Goal: Communication & Community: Answer question/provide support

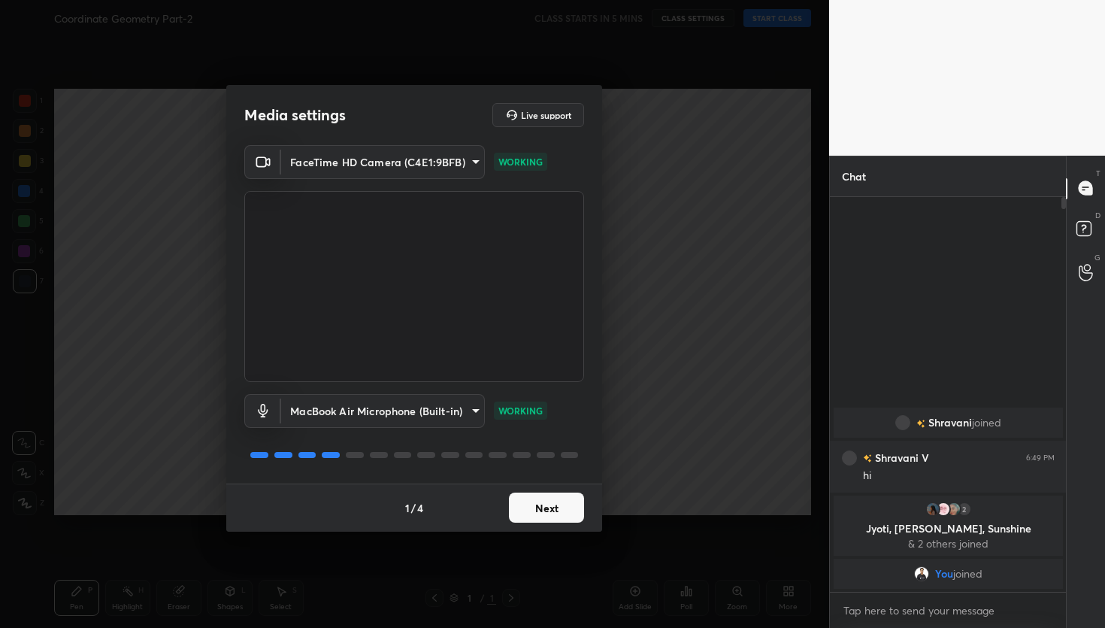
click at [547, 507] on button "Next" at bounding box center [546, 507] width 75 height 30
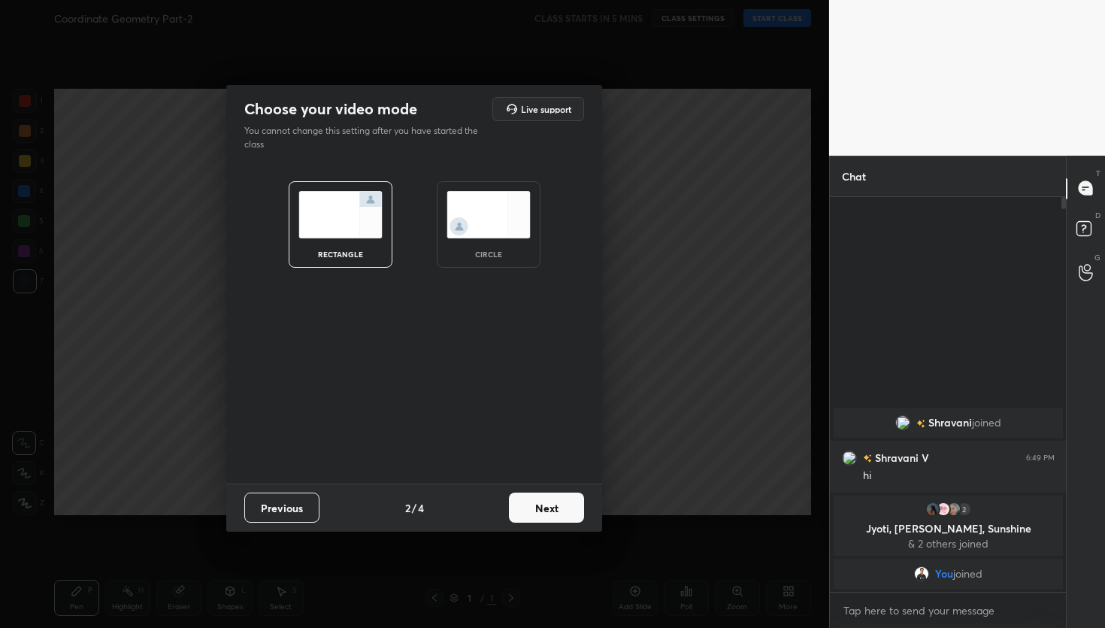
click at [547, 507] on button "Next" at bounding box center [546, 507] width 75 height 30
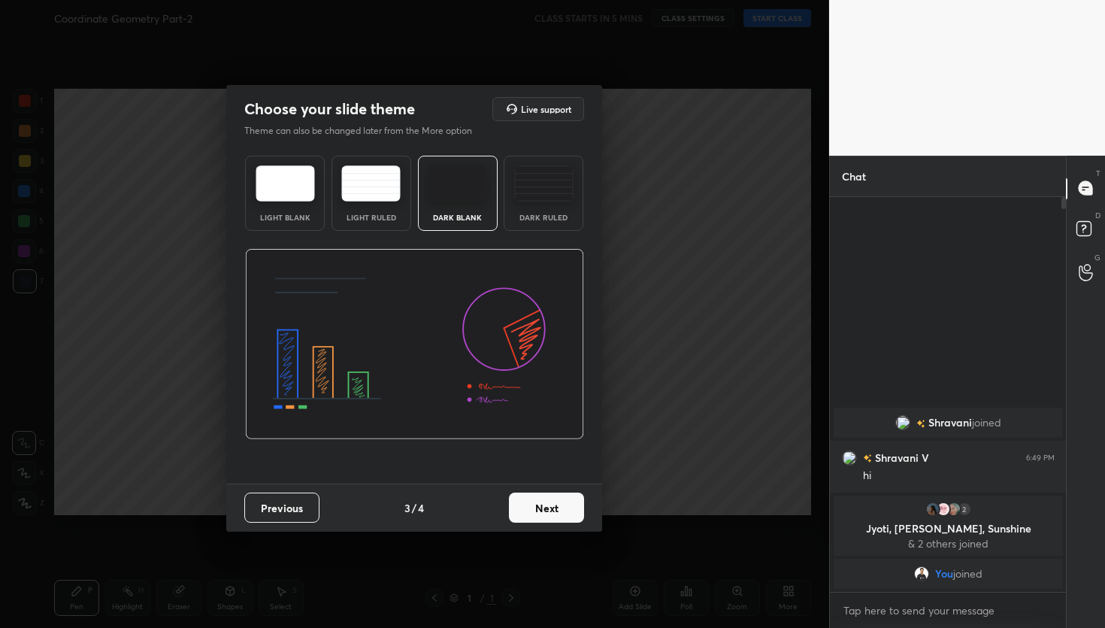
click at [547, 507] on button "Next" at bounding box center [546, 507] width 75 height 30
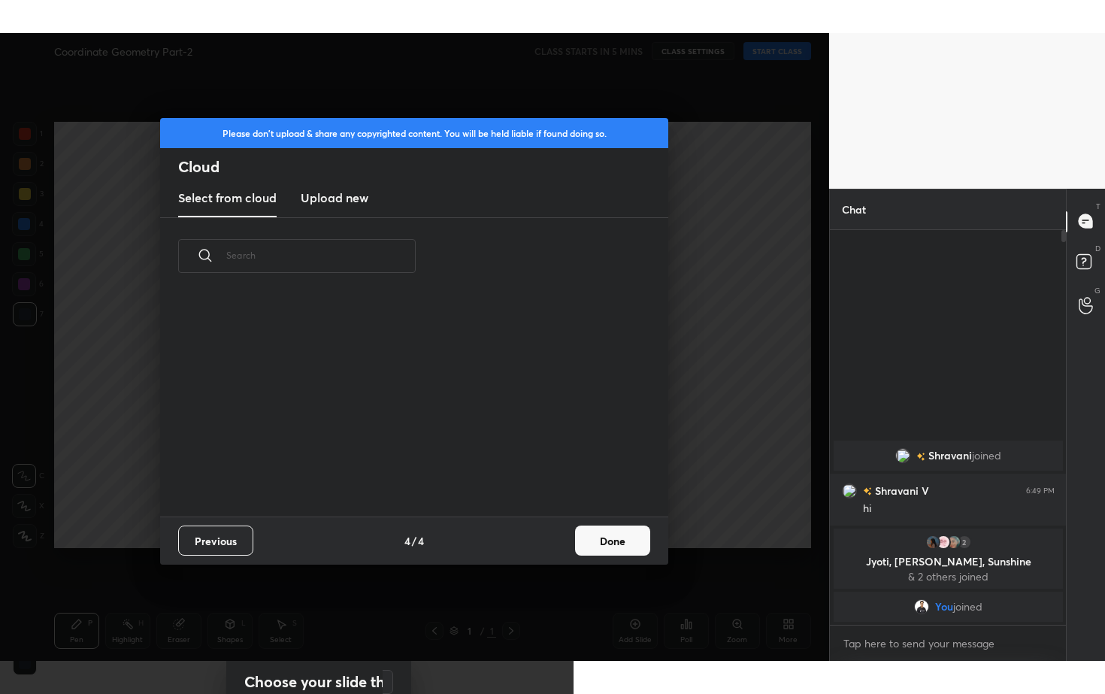
scroll to position [222, 483]
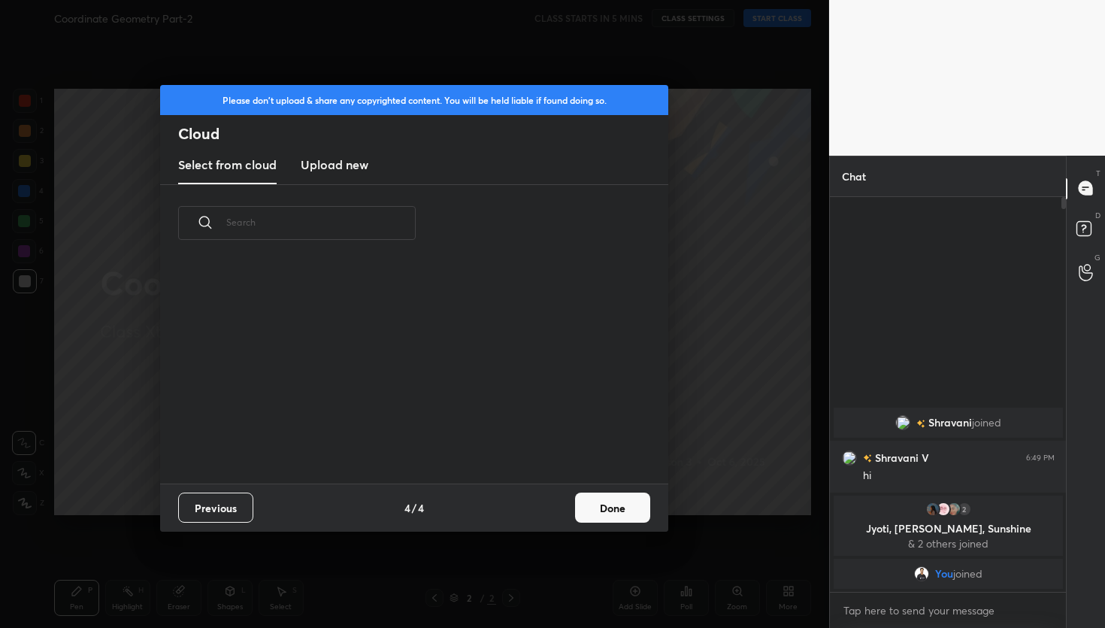
click at [356, 166] on h3 "Upload new" at bounding box center [335, 165] width 68 height 18
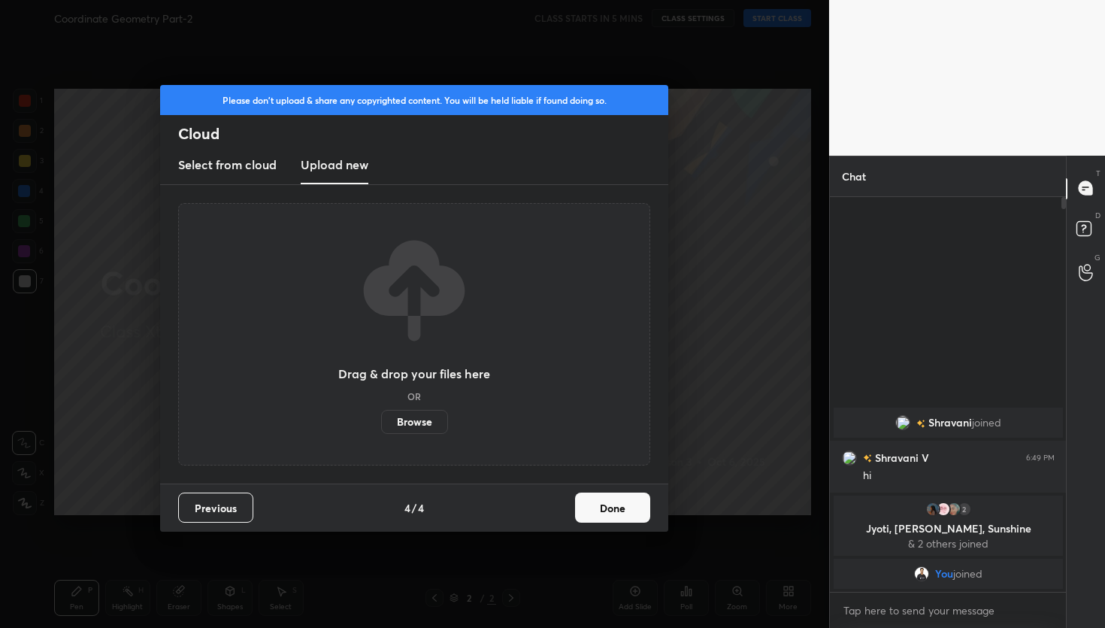
click at [409, 427] on label "Browse" at bounding box center [414, 422] width 67 height 24
click at [381, 427] on input "Browse" at bounding box center [381, 422] width 0 height 24
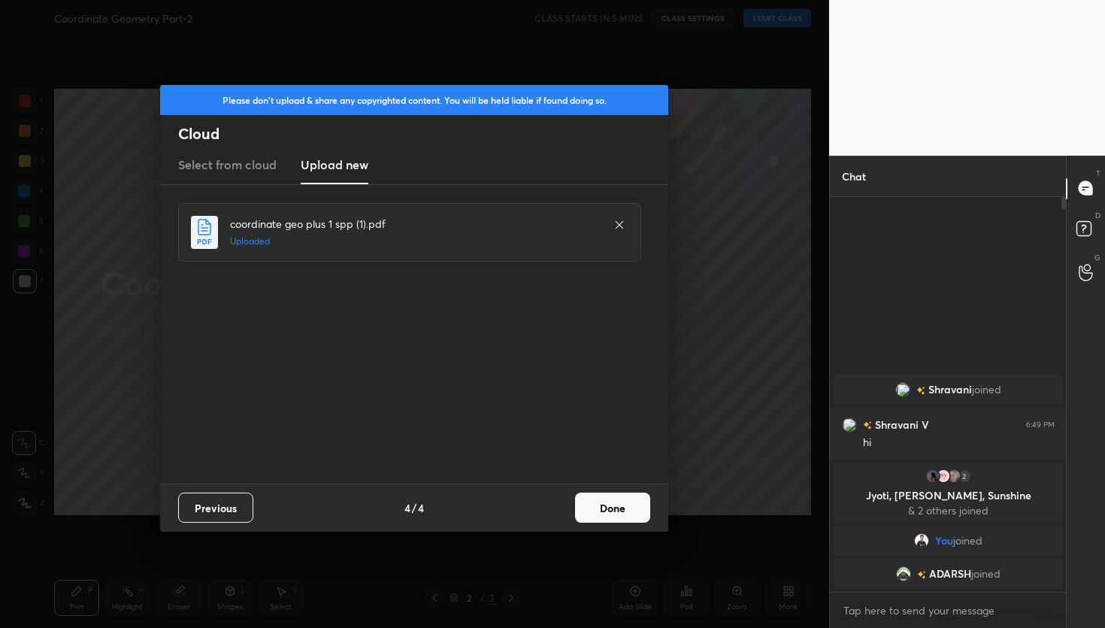
click at [607, 506] on button "Done" at bounding box center [612, 507] width 75 height 30
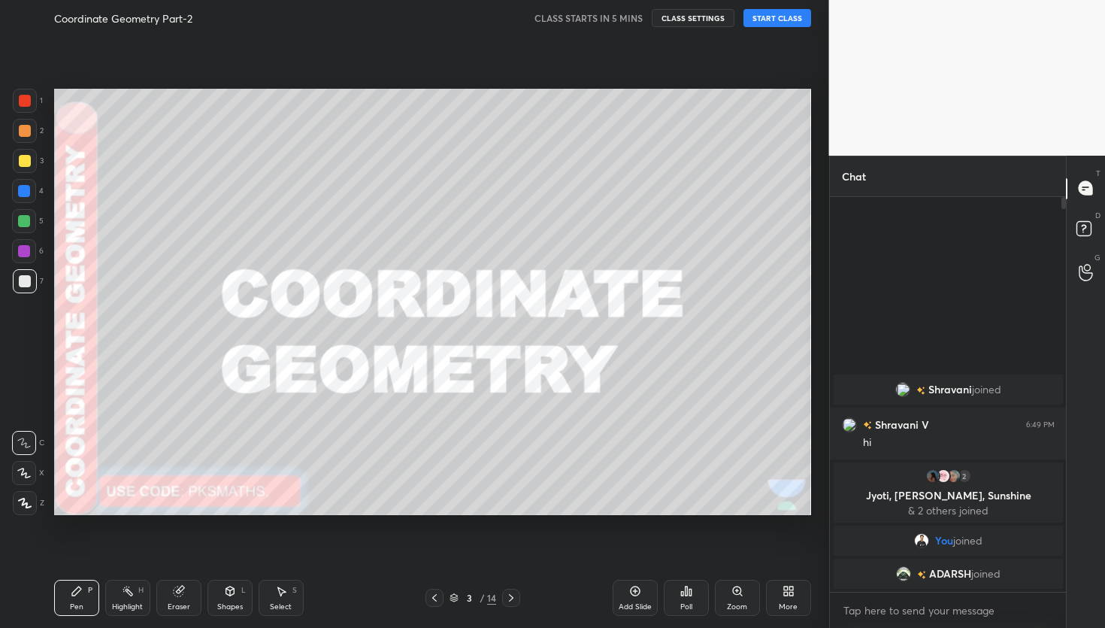
click at [795, 594] on div "More" at bounding box center [788, 598] width 45 height 36
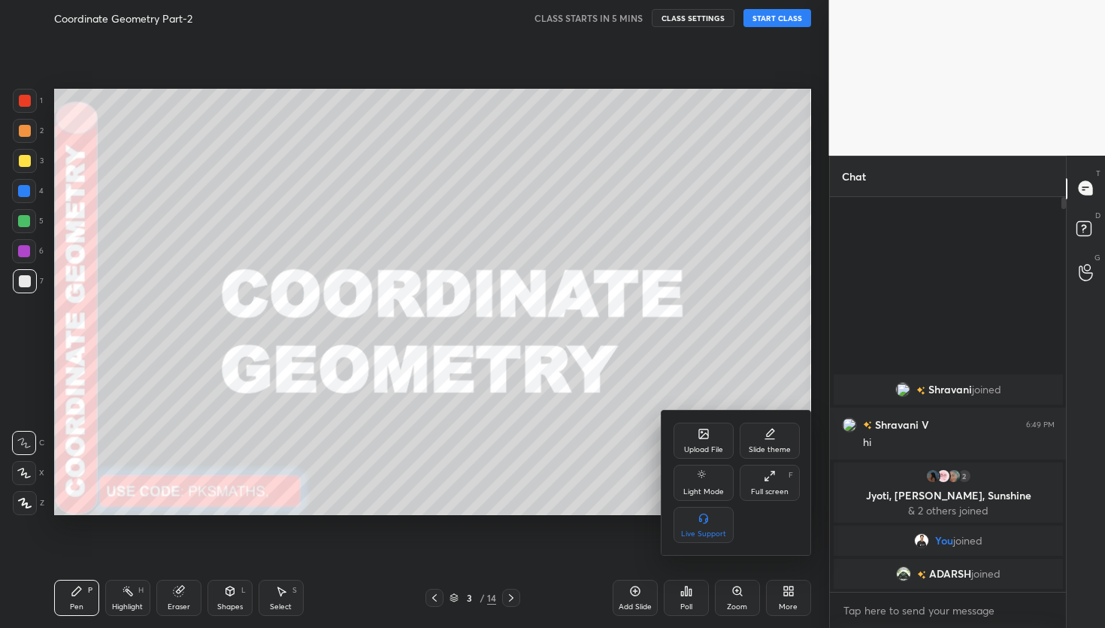
click at [784, 489] on div "Full screen" at bounding box center [770, 492] width 38 height 8
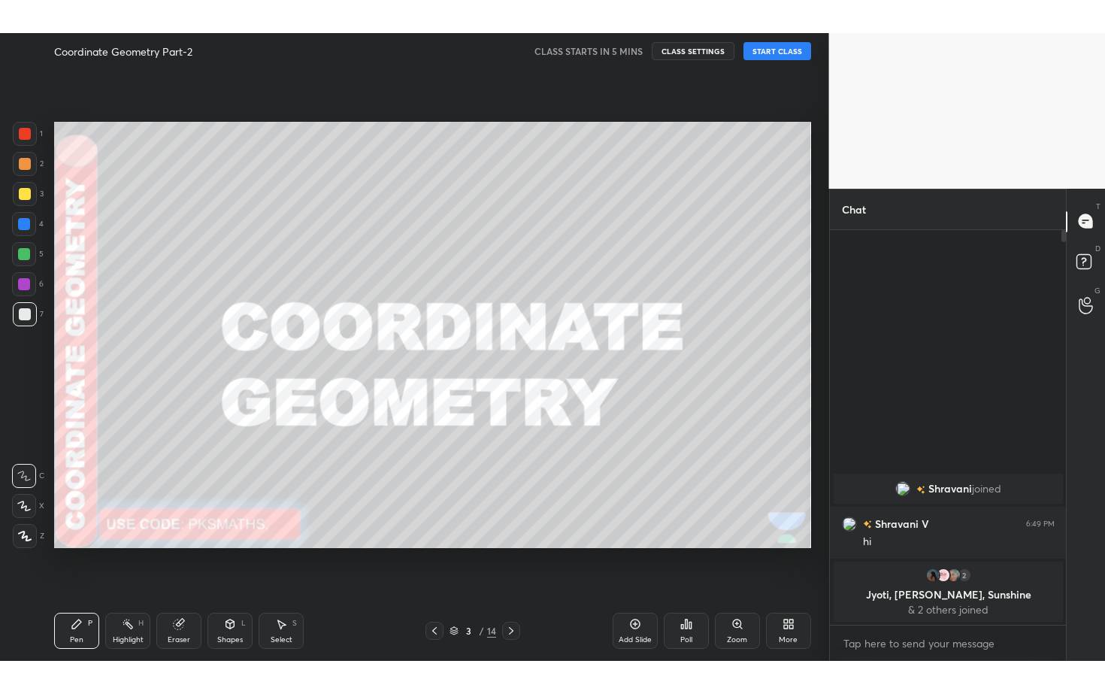
scroll to position [492, 232]
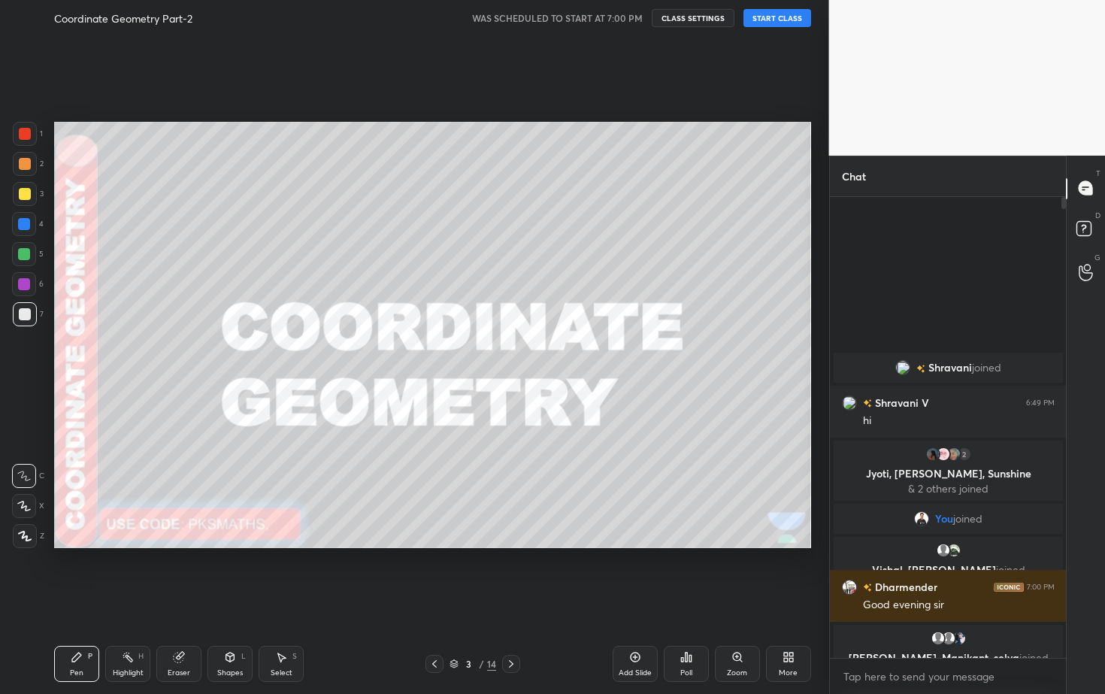
click at [26, 537] on div at bounding box center [25, 536] width 24 height 24
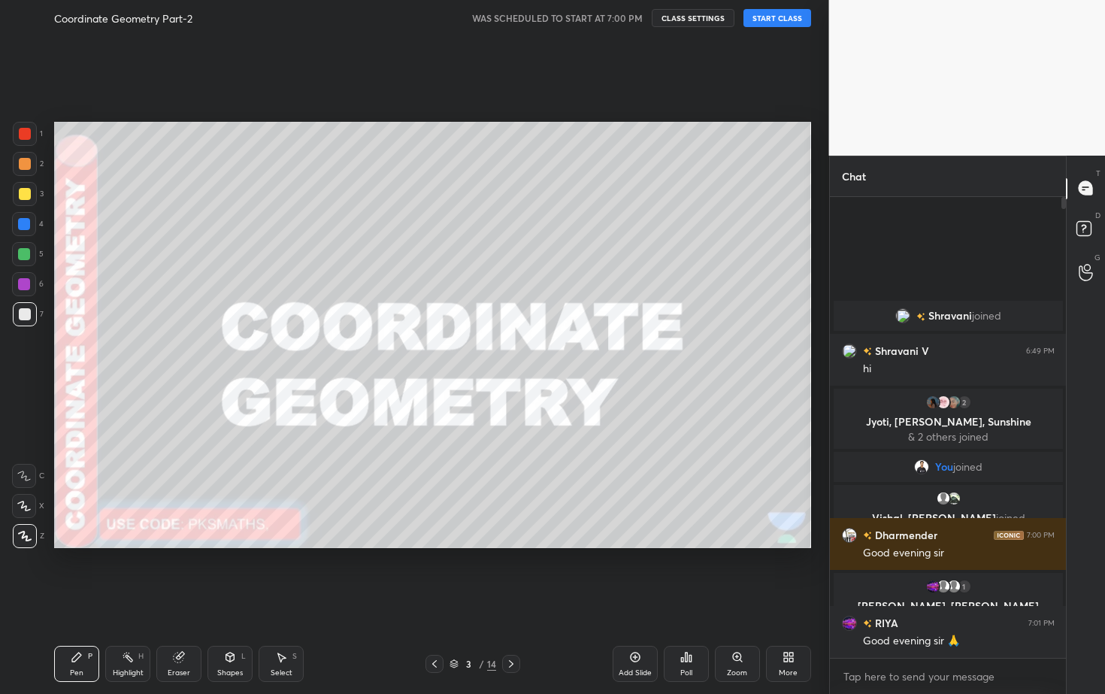
click at [185, 627] on div "Eraser" at bounding box center [178, 664] width 45 height 36
click at [779, 23] on button "START CLASS" at bounding box center [777, 18] width 68 height 18
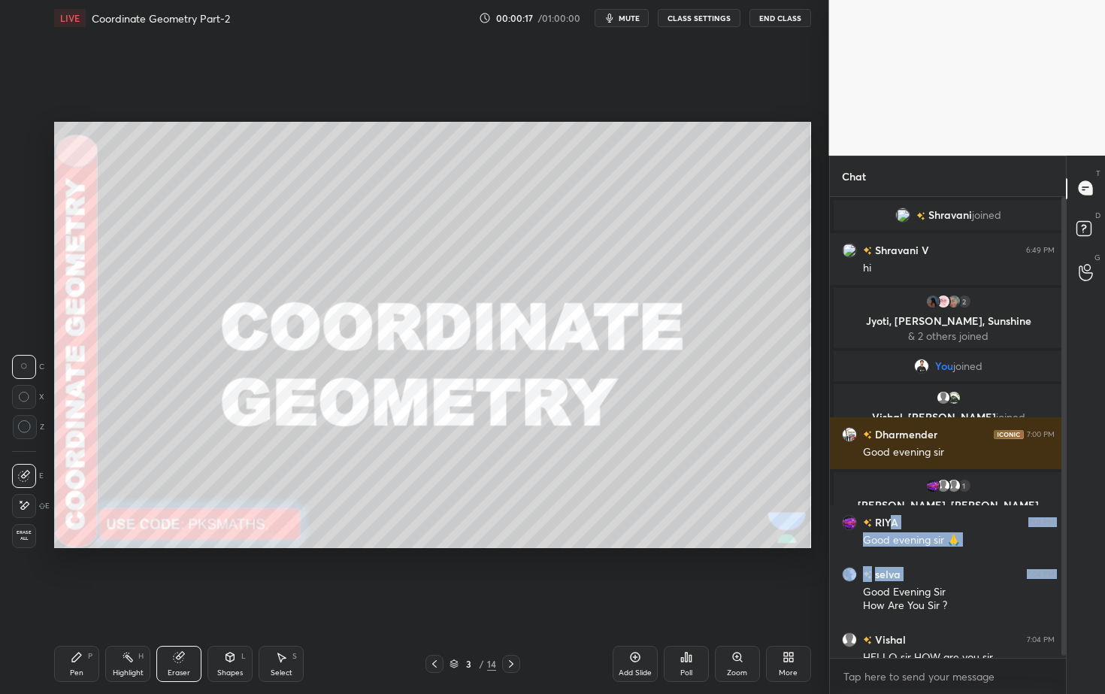
click at [886, 487] on div "Shravani joined Shravani V 6:49 PM hi 2 Jyoti, Priyanshi, Sunshine & 2 others j…" at bounding box center [948, 435] width 237 height 477
click at [1067, 189] on div "T Messages (T)" at bounding box center [1086, 189] width 38 height 42
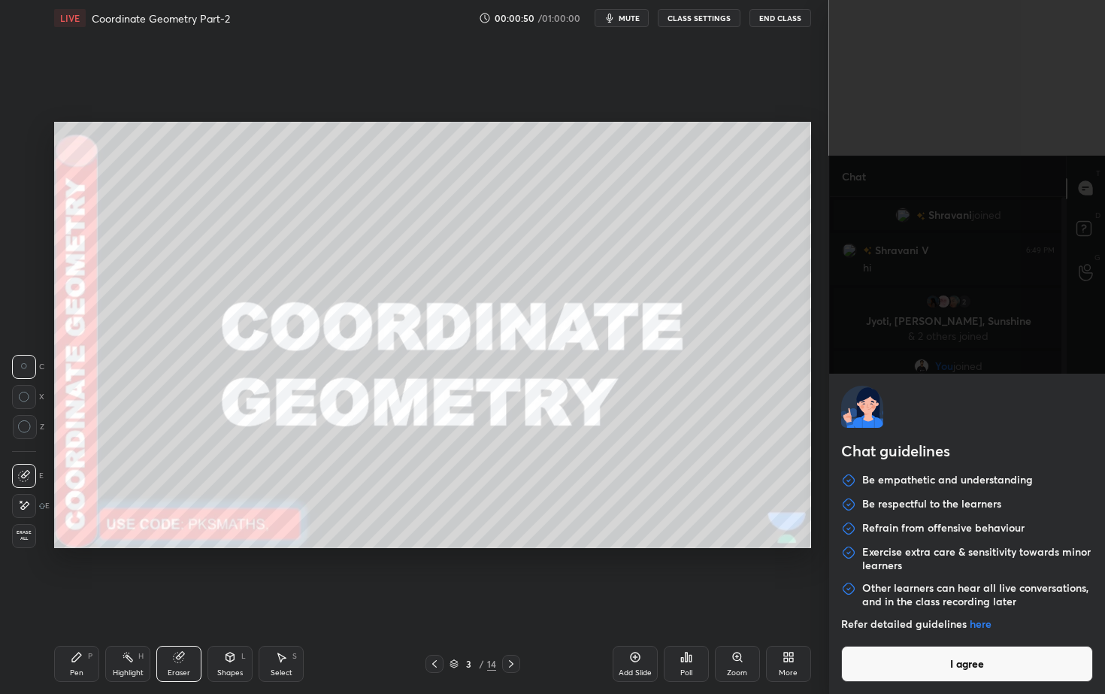
click at [907, 627] on body "1 2 3 4 5 6 7 C X Z C X Z E E Erase all H H LIVE Coordinate Geometry Part-2 00:…" at bounding box center [552, 347] width 1105 height 694
click at [918, 627] on button "I agree" at bounding box center [967, 664] width 253 height 36
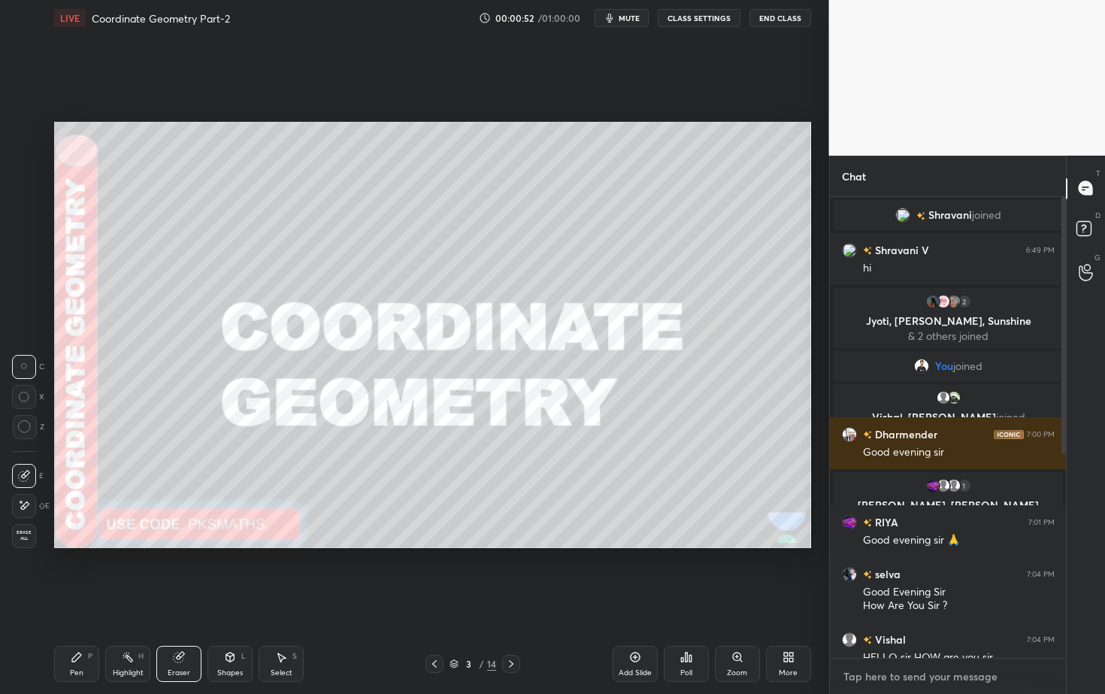
click at [883, 627] on textarea at bounding box center [948, 677] width 213 height 24
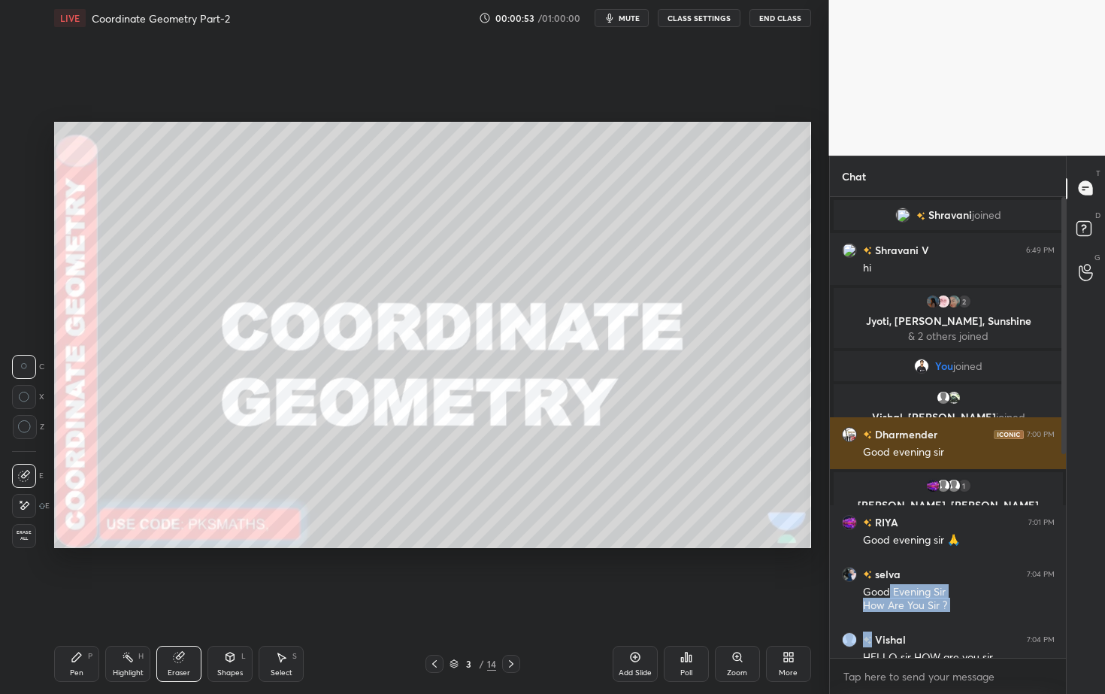
drag, startPoint x: 886, startPoint y: 615, endPoint x: 905, endPoint y: 444, distance: 171.7
click at [895, 497] on div "Shravani joined Shravani V 6:49 PM hi 2 Jyoti, Priyanshi, Sunshine & 2 others j…" at bounding box center [948, 617] width 237 height 840
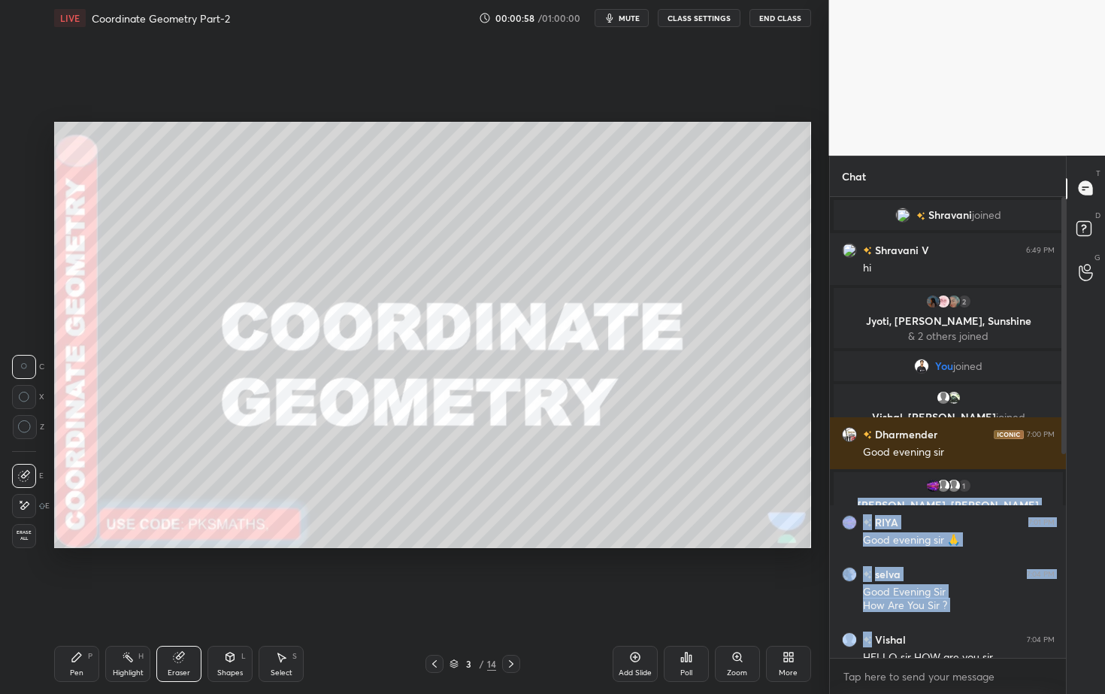
click at [687, 627] on icon at bounding box center [686, 657] width 12 height 12
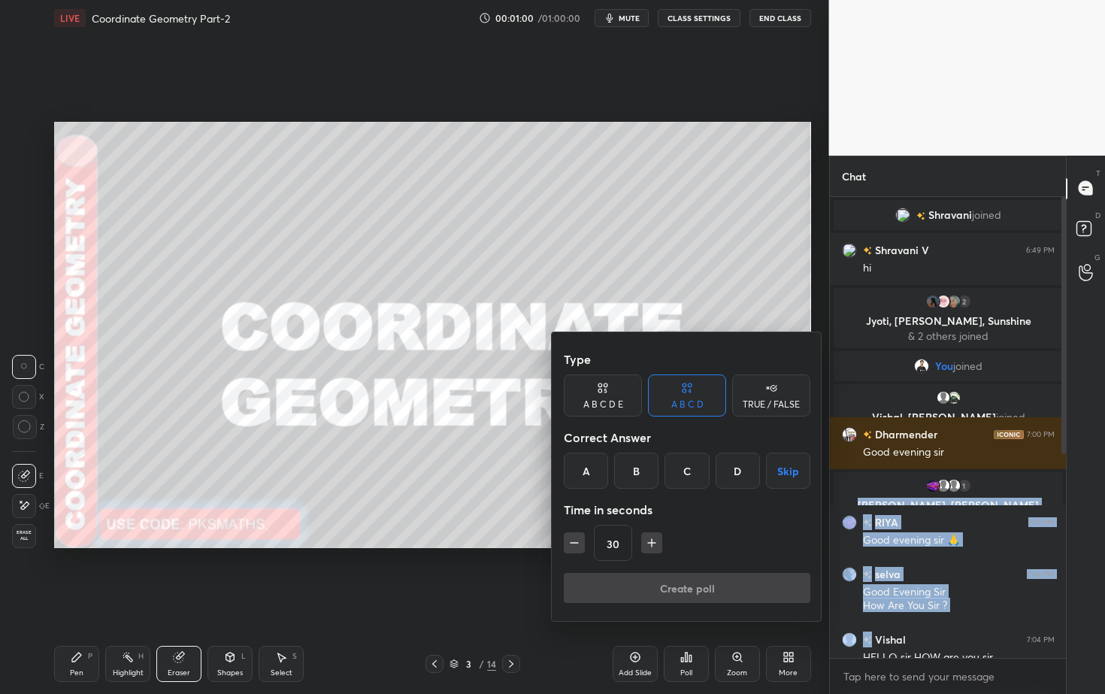
click at [586, 471] on div "A" at bounding box center [586, 471] width 44 height 36
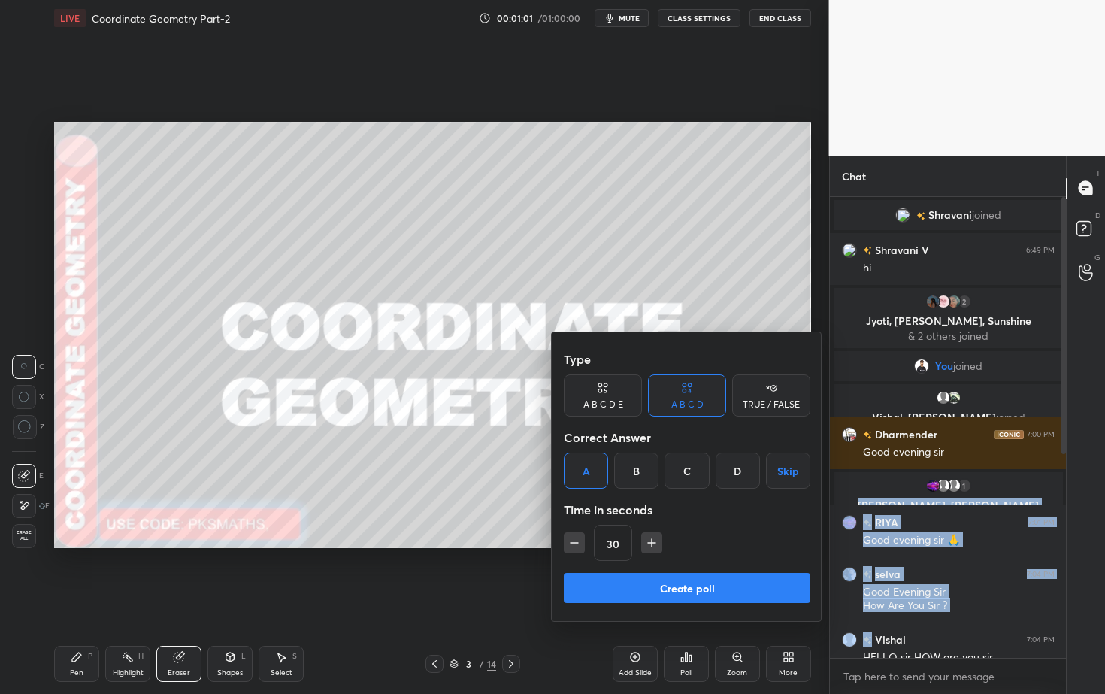
click at [649, 582] on button "Create poll" at bounding box center [687, 588] width 247 height 30
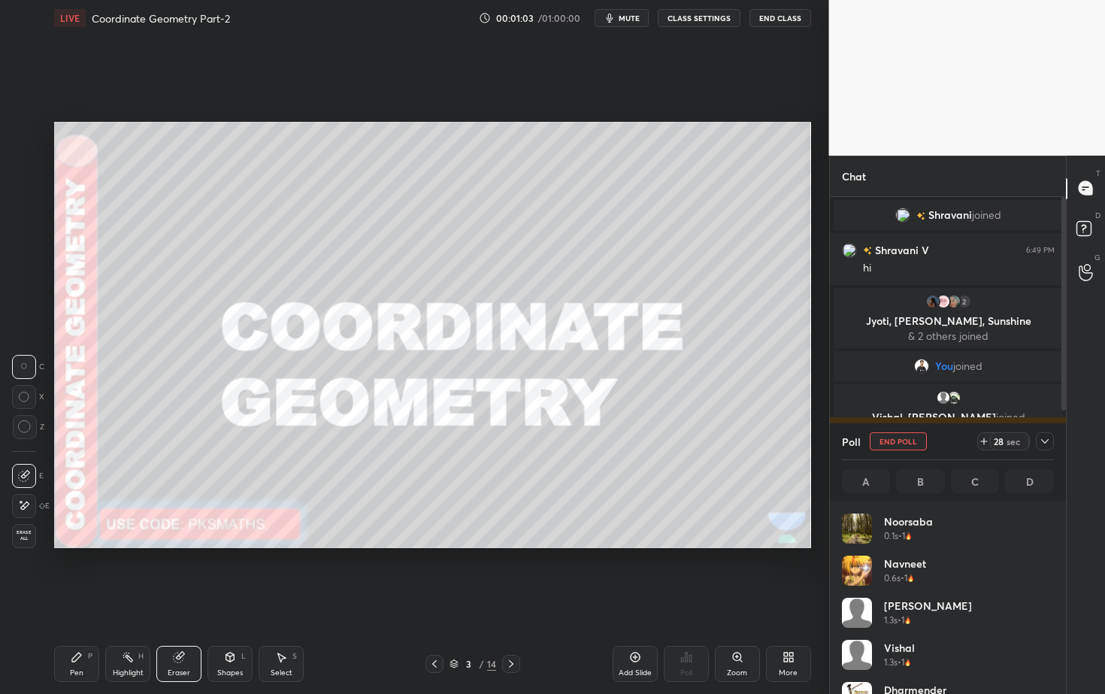
scroll to position [176, 207]
drag, startPoint x: 898, startPoint y: 650, endPoint x: 904, endPoint y: 576, distance: 74.7
click at [904, 584] on div "Noorsaba 0.1s • 1 Navneet 0.6s • 1 Manikant 1.3s • 1 Vishal 1.3s • 1 Dharmender…" at bounding box center [948, 660] width 213 height 295
drag, startPoint x: 874, startPoint y: 660, endPoint x: 874, endPoint y: 571, distance: 88.7
click at [874, 585] on div "Noorsaba 0.1s • 1 Navneet 0.6s • 1 Manikant 1.3s • 1 Vishal 1.3s • 1 Dharmender…" at bounding box center [948, 660] width 213 height 295
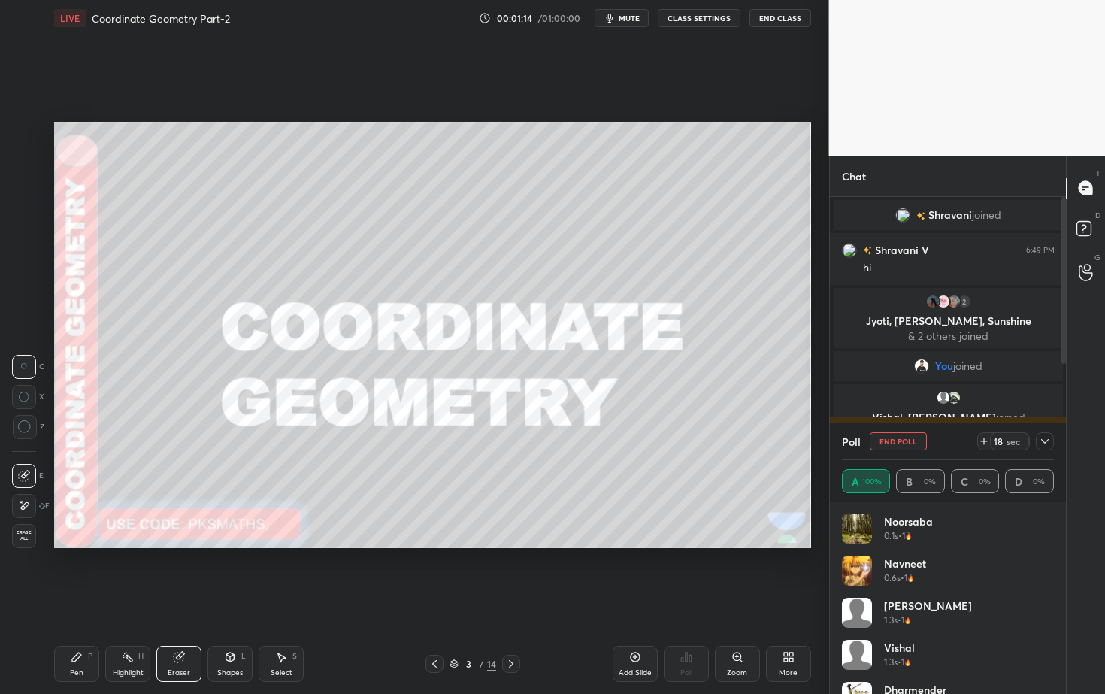
drag, startPoint x: 1057, startPoint y: 556, endPoint x: 1057, endPoint y: 628, distance: 72.9
click at [1050, 627] on div "Noorsaba 0.1s • 1 Navneet 0.6s • 1 Manikant 1.3s • 1 Vishal 1.3s • 1 Dharmender…" at bounding box center [948, 597] width 237 height 192
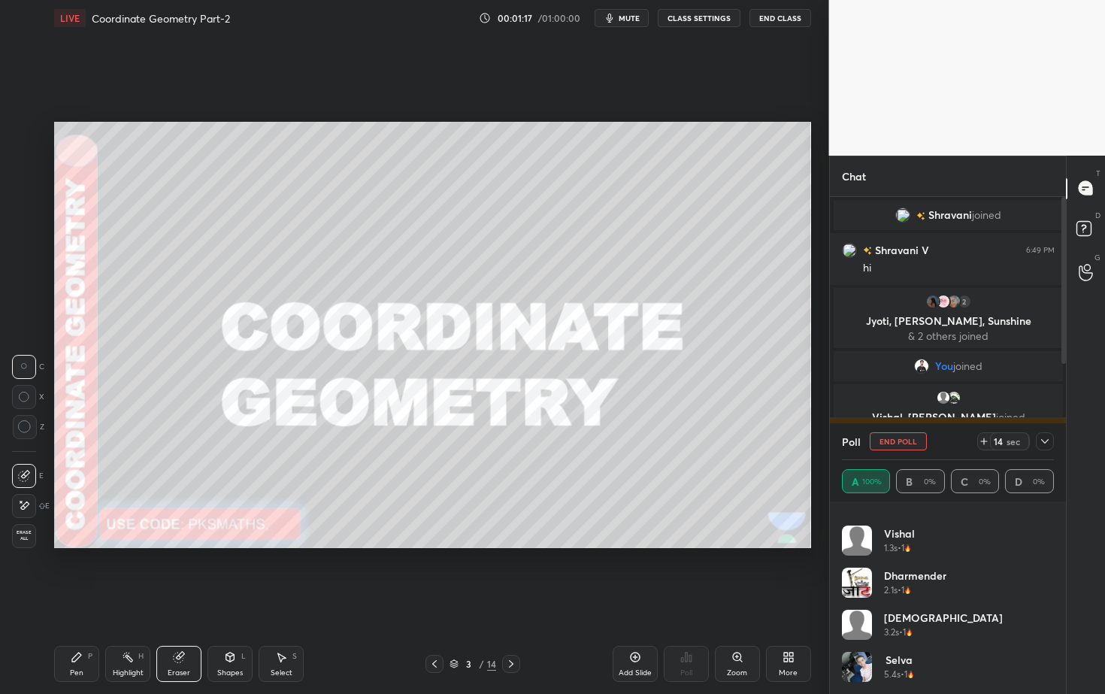
scroll to position [156, 0]
drag, startPoint x: 1056, startPoint y: 627, endPoint x: 1055, endPoint y: 689, distance: 61.6
click at [1057, 627] on div "Manikant 1.3s • 1 Vishal 1.3s • 1 Dharmender 2.1s • 1 Shanvi 3.2s • 1 selva 5.4…" at bounding box center [948, 597] width 237 height 192
drag, startPoint x: 1056, startPoint y: 636, endPoint x: 1059, endPoint y: 618, distance: 18.3
click at [1058, 612] on div "Manikant 1.3s • 1 Vishal 1.3s • 1 Dharmender 2.1s • 1 Shanvi 3.2s • 1 selva 5.4…" at bounding box center [948, 597] width 237 height 192
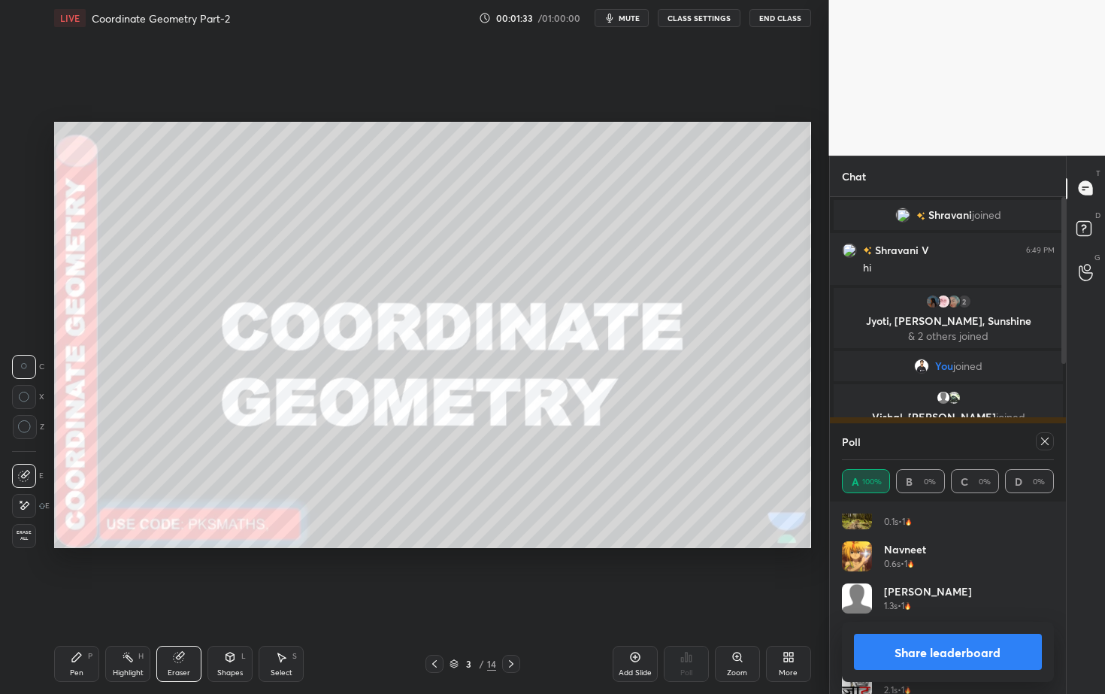
scroll to position [0, 0]
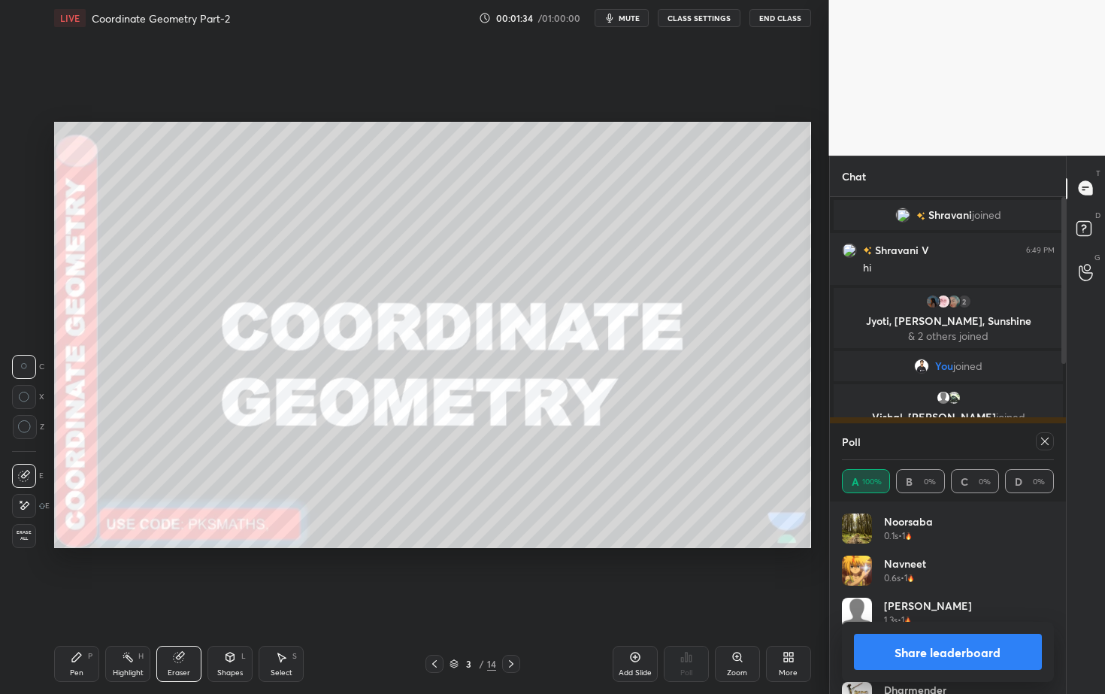
click at [943, 627] on button "Share leaderboard" at bounding box center [948, 652] width 189 height 36
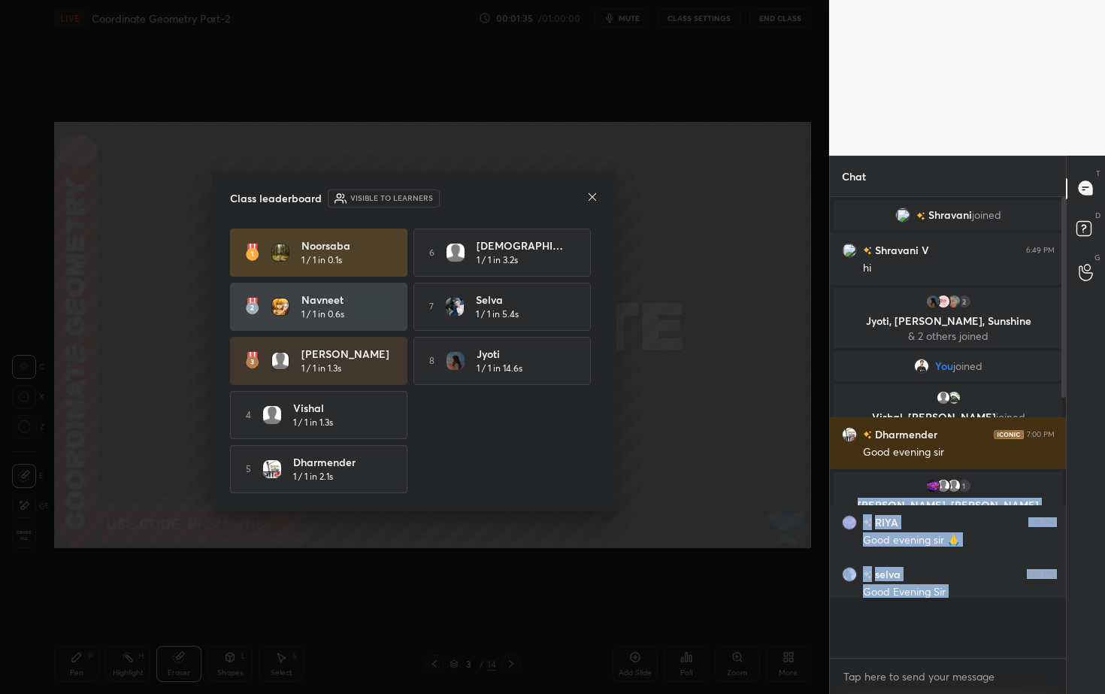
scroll to position [5, 5]
click at [592, 191] on icon at bounding box center [592, 197] width 12 height 12
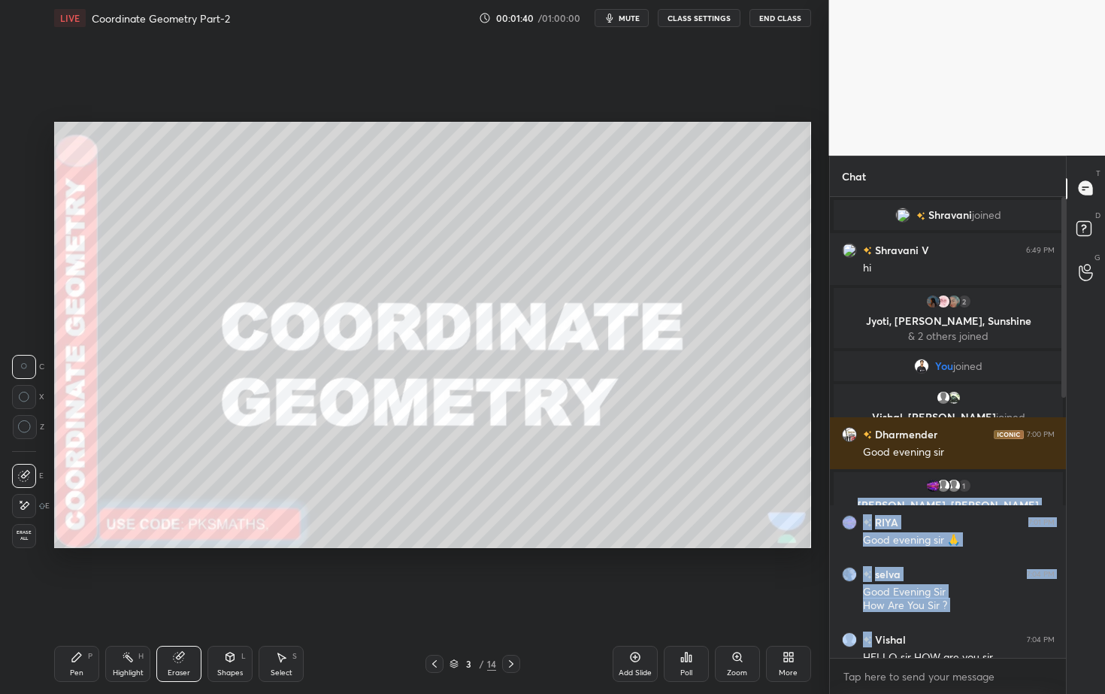
drag, startPoint x: 1067, startPoint y: 301, endPoint x: 1064, endPoint y: 364, distance: 63.2
click at [1064, 375] on div "Chat Shravani joined Shravani V 6:49 PM hi 2 Jyoti, Priyanshi, Sunshine & 2 oth…" at bounding box center [967, 425] width 277 height 538
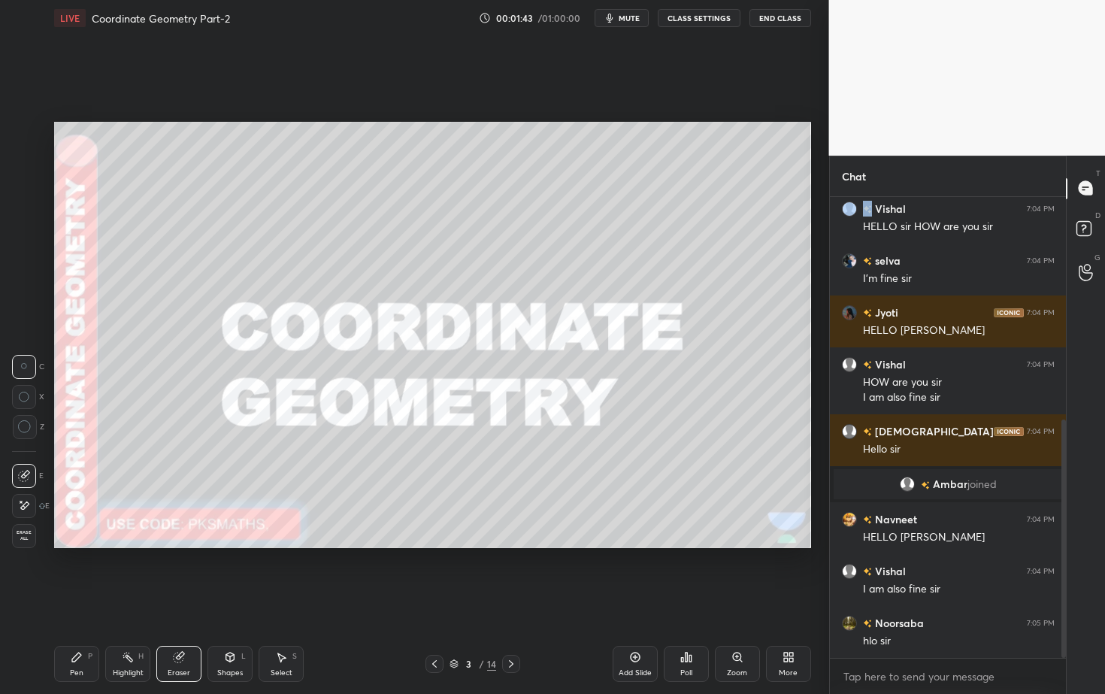
drag, startPoint x: 1065, startPoint y: 353, endPoint x: 1061, endPoint y: 450, distance: 97.1
click at [1060, 440] on div at bounding box center [1061, 427] width 9 height 461
drag, startPoint x: 24, startPoint y: 392, endPoint x: 32, endPoint y: 398, distance: 9.6
click at [24, 394] on icon at bounding box center [24, 397] width 11 height 11
click at [74, 627] on icon at bounding box center [76, 657] width 9 height 9
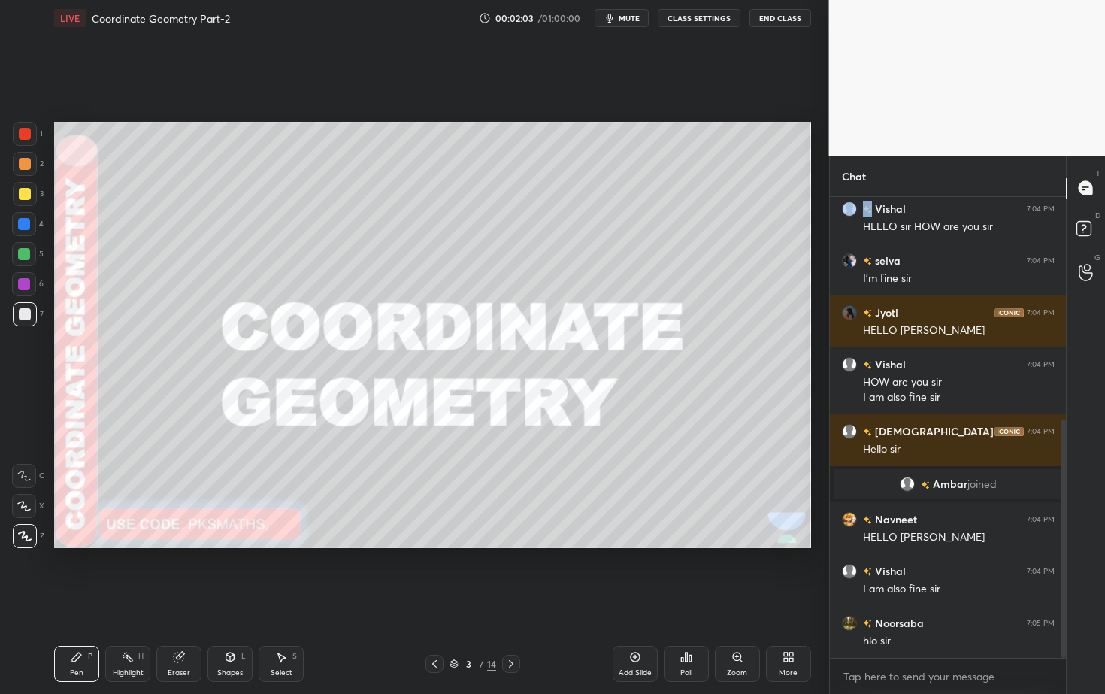
click at [512, 627] on icon at bounding box center [511, 664] width 12 height 12
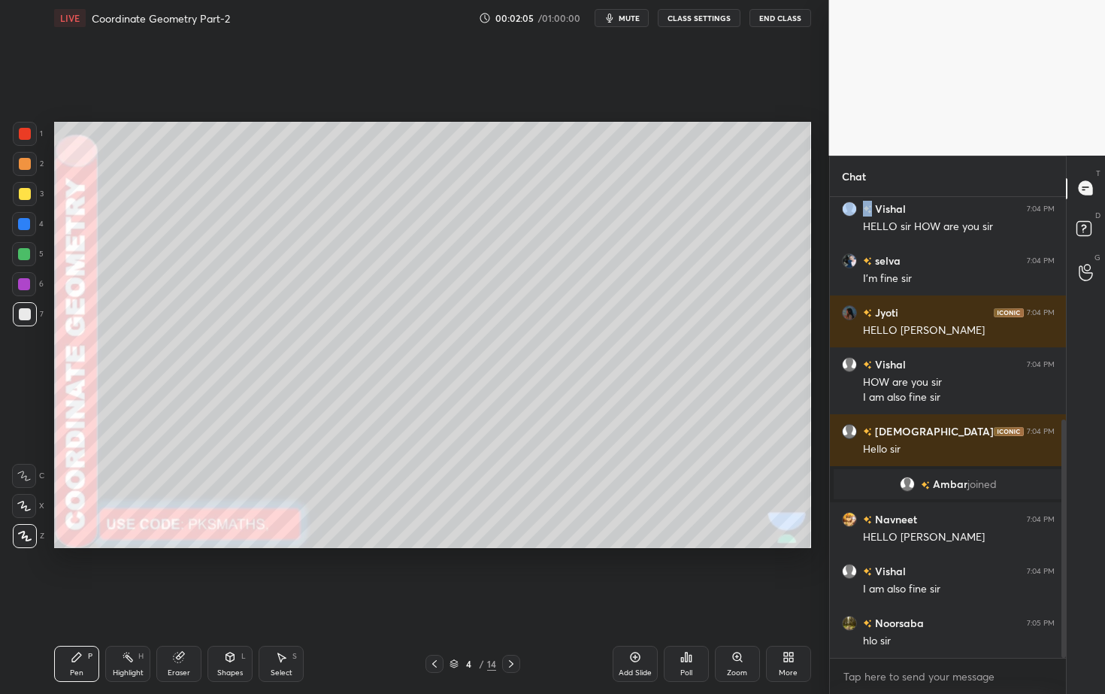
click at [229, 627] on icon at bounding box center [230, 657] width 12 height 12
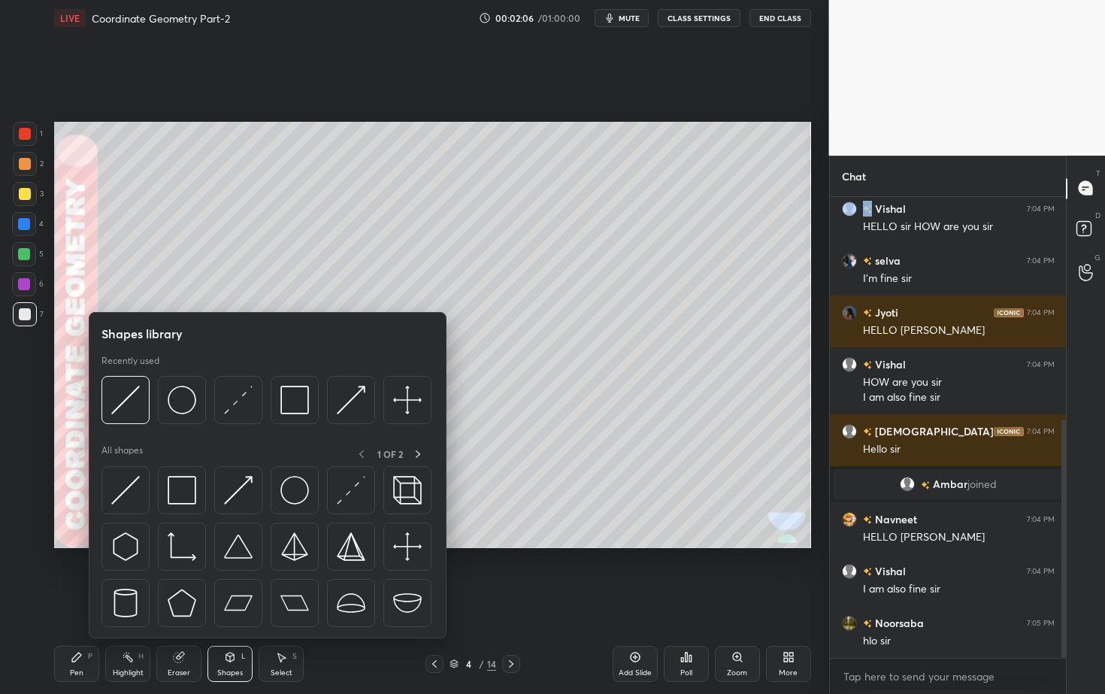
click at [225, 627] on icon at bounding box center [230, 657] width 12 height 12
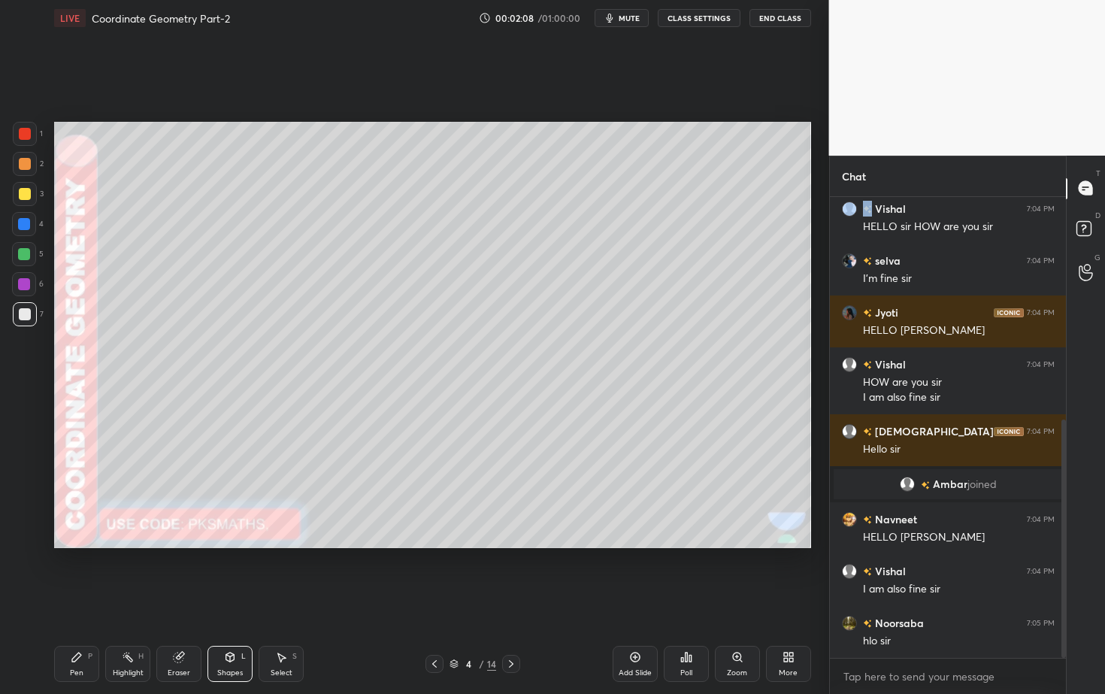
drag, startPoint x: 24, startPoint y: 165, endPoint x: 53, endPoint y: 165, distance: 29.3
click at [23, 162] on div at bounding box center [25, 164] width 12 height 12
click at [230, 627] on div "Shapes L" at bounding box center [229, 664] width 45 height 36
click at [457, 502] on p "Undo" at bounding box center [462, 498] width 23 height 12
click at [232, 627] on div "Shapes L" at bounding box center [229, 664] width 45 height 36
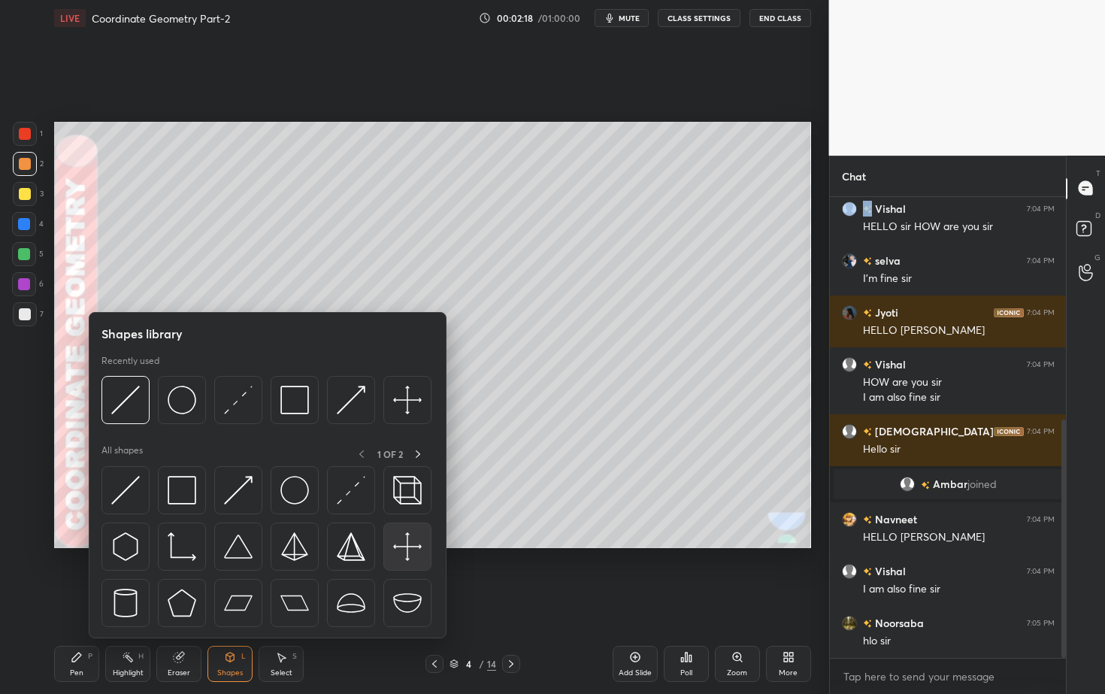
click at [404, 540] on img at bounding box center [407, 546] width 29 height 29
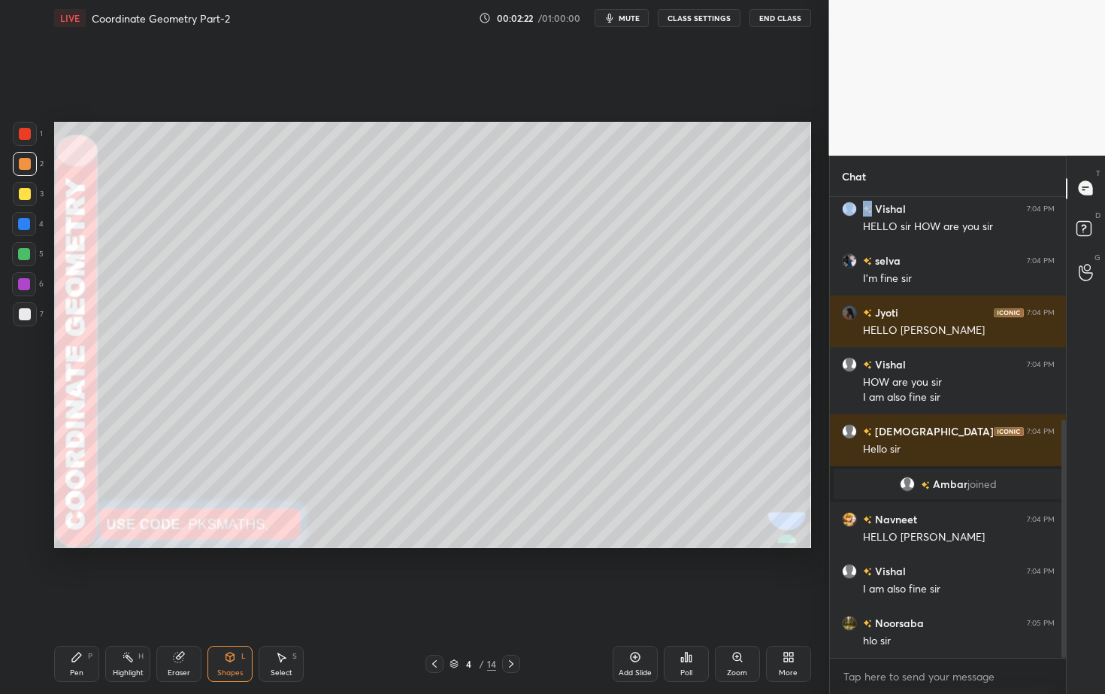
drag, startPoint x: 79, startPoint y: 659, endPoint x: 80, endPoint y: 628, distance: 30.8
click at [77, 627] on icon at bounding box center [77, 657] width 12 height 12
drag, startPoint x: 25, startPoint y: 311, endPoint x: 30, endPoint y: 304, distance: 8.6
click at [24, 313] on div at bounding box center [25, 314] width 12 height 12
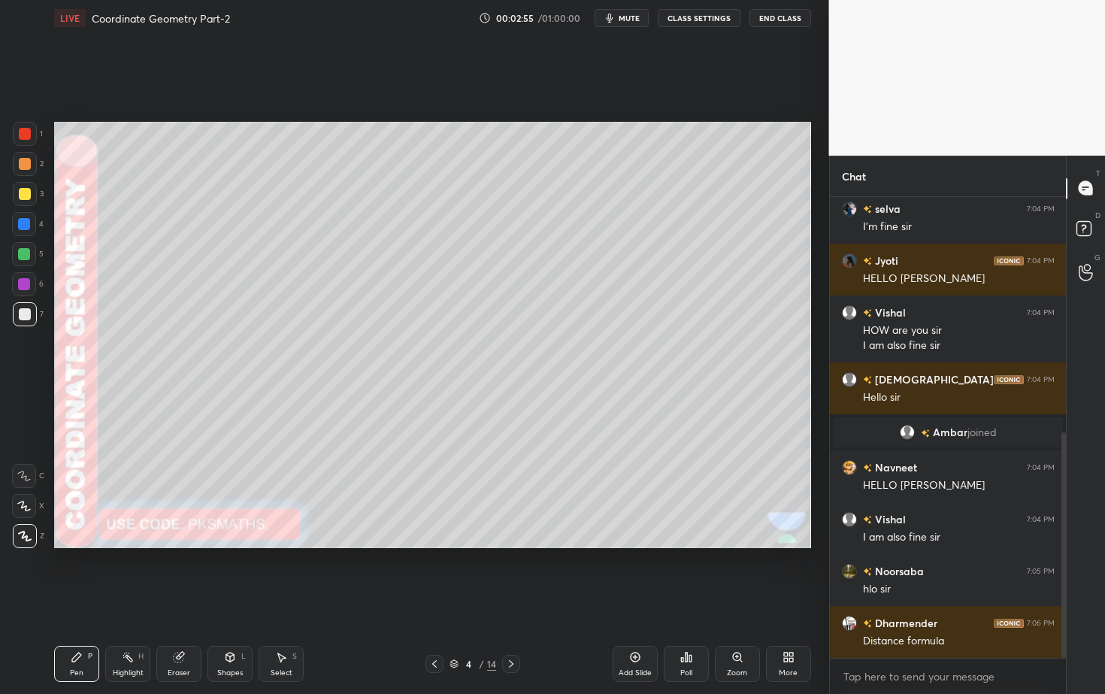
click at [235, 627] on div "Shapes L" at bounding box center [229, 664] width 45 height 36
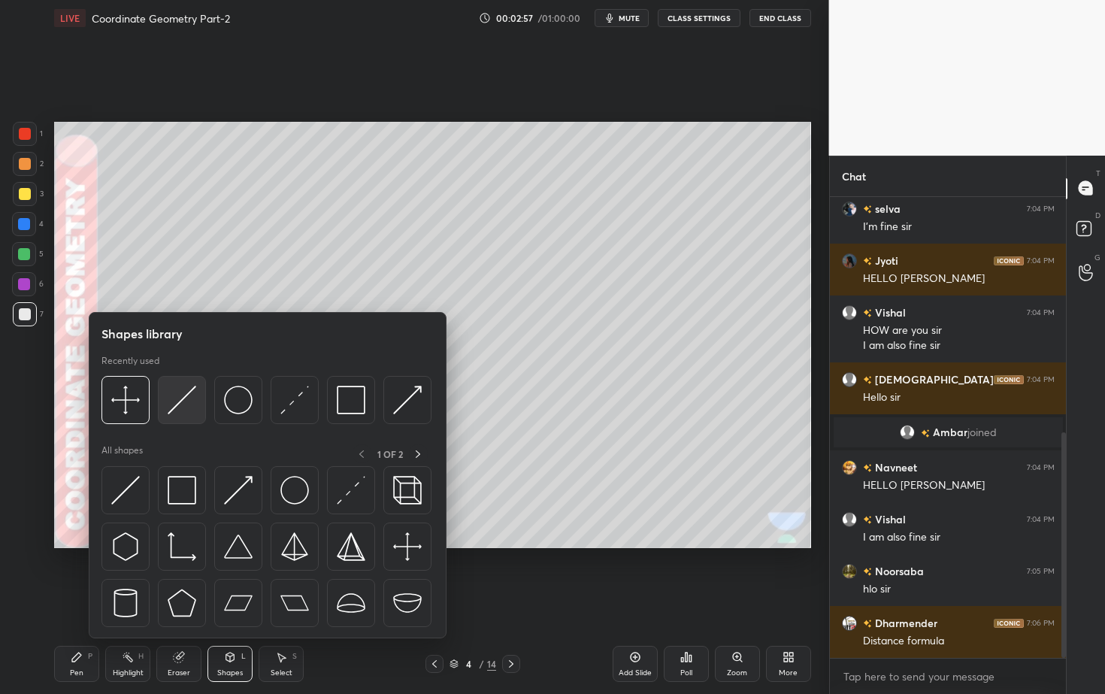
click at [186, 405] on img at bounding box center [182, 400] width 29 height 29
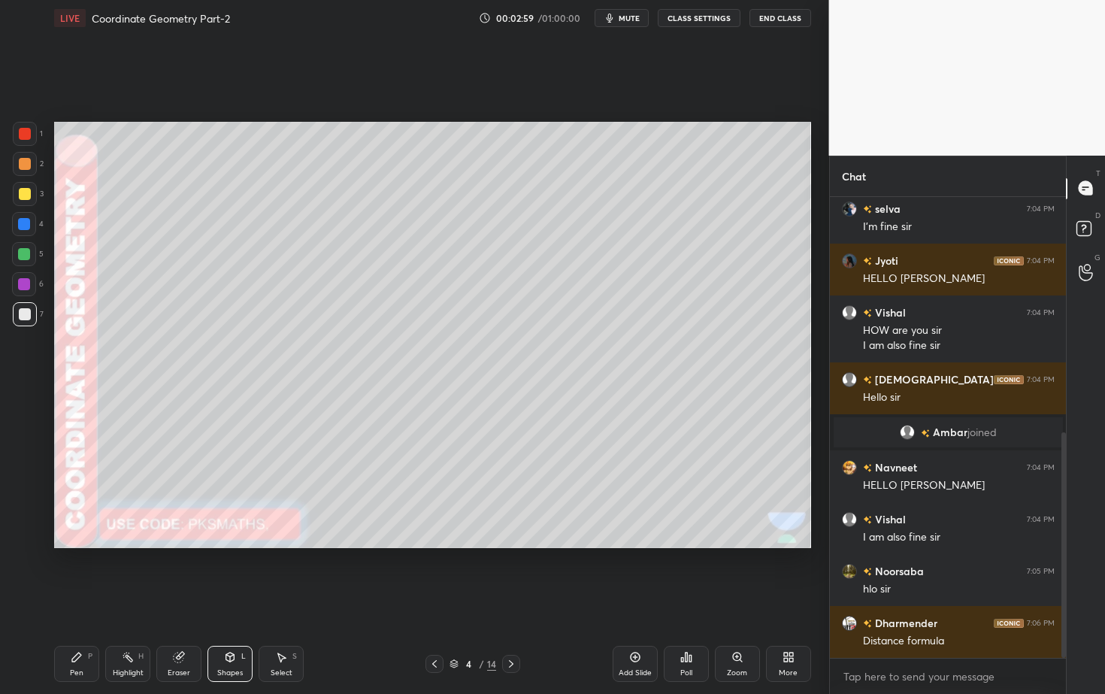
drag, startPoint x: 25, startPoint y: 220, endPoint x: 47, endPoint y: 216, distance: 22.0
click at [25, 216] on div at bounding box center [24, 224] width 24 height 24
click at [23, 310] on div at bounding box center [25, 314] width 12 height 12
click at [74, 627] on icon at bounding box center [76, 657] width 9 height 9
click at [27, 502] on icon at bounding box center [24, 506] width 14 height 11
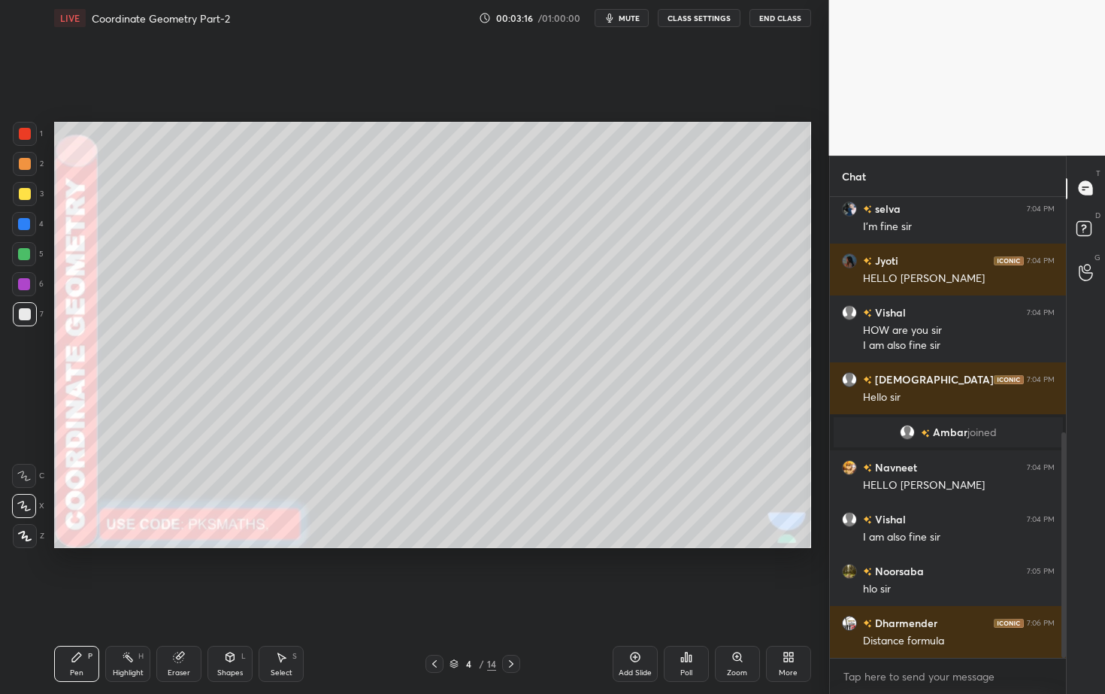
click at [226, 627] on icon at bounding box center [230, 657] width 12 height 12
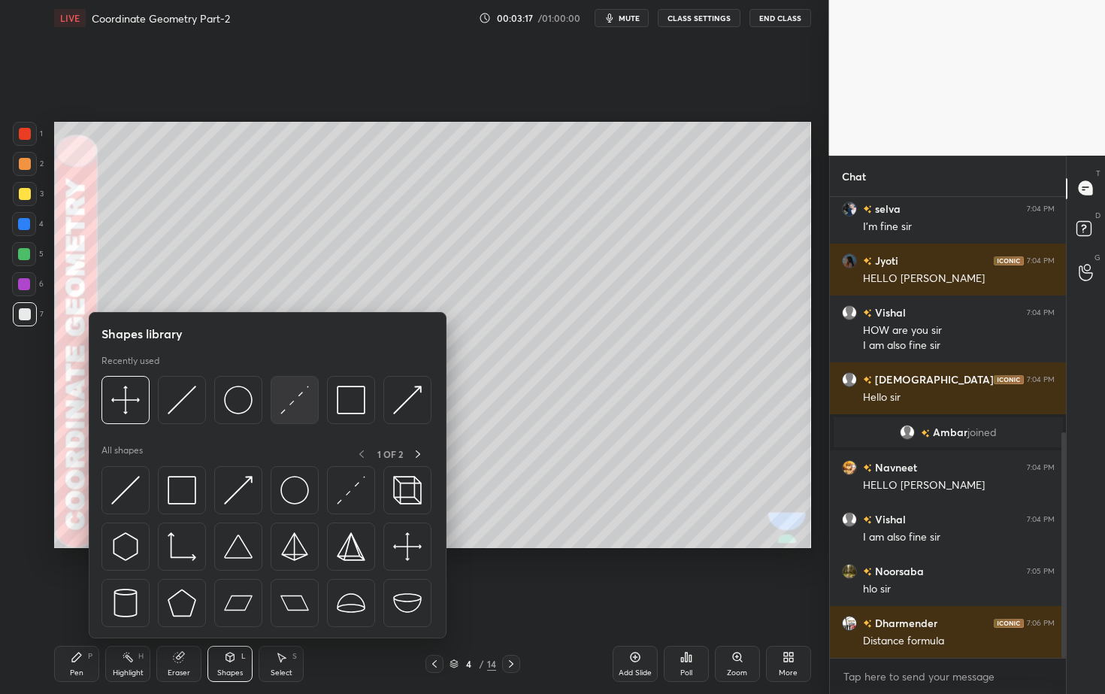
click at [304, 398] on img at bounding box center [294, 400] width 29 height 29
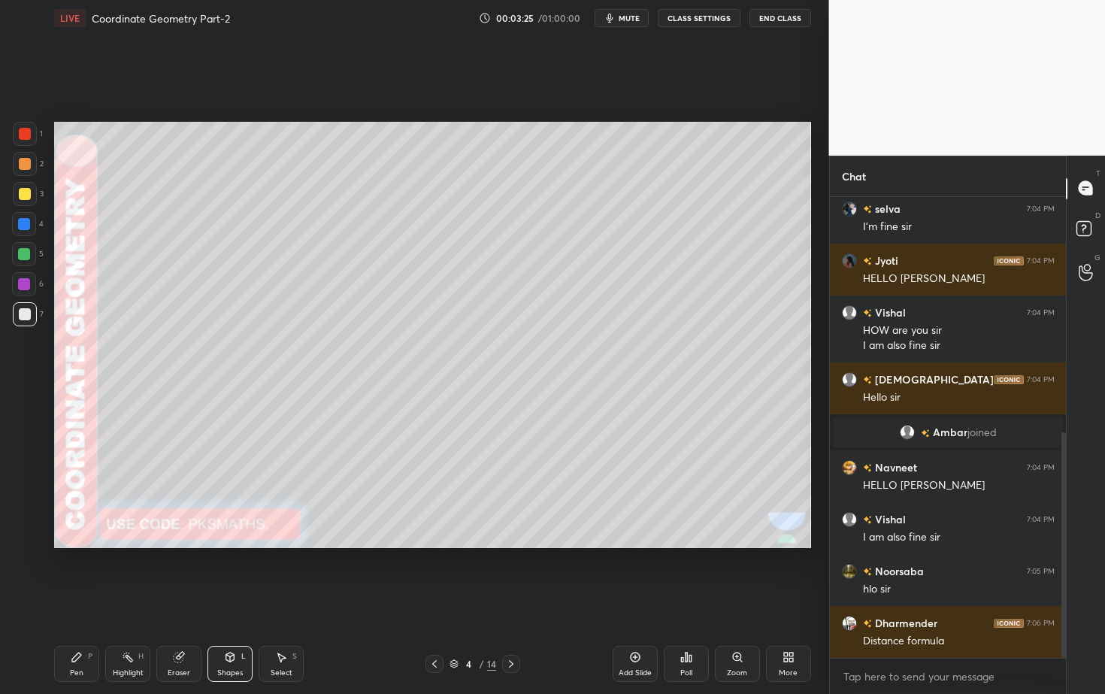
click at [29, 248] on div at bounding box center [24, 254] width 24 height 24
click at [235, 627] on div "Shapes L" at bounding box center [229, 664] width 45 height 36
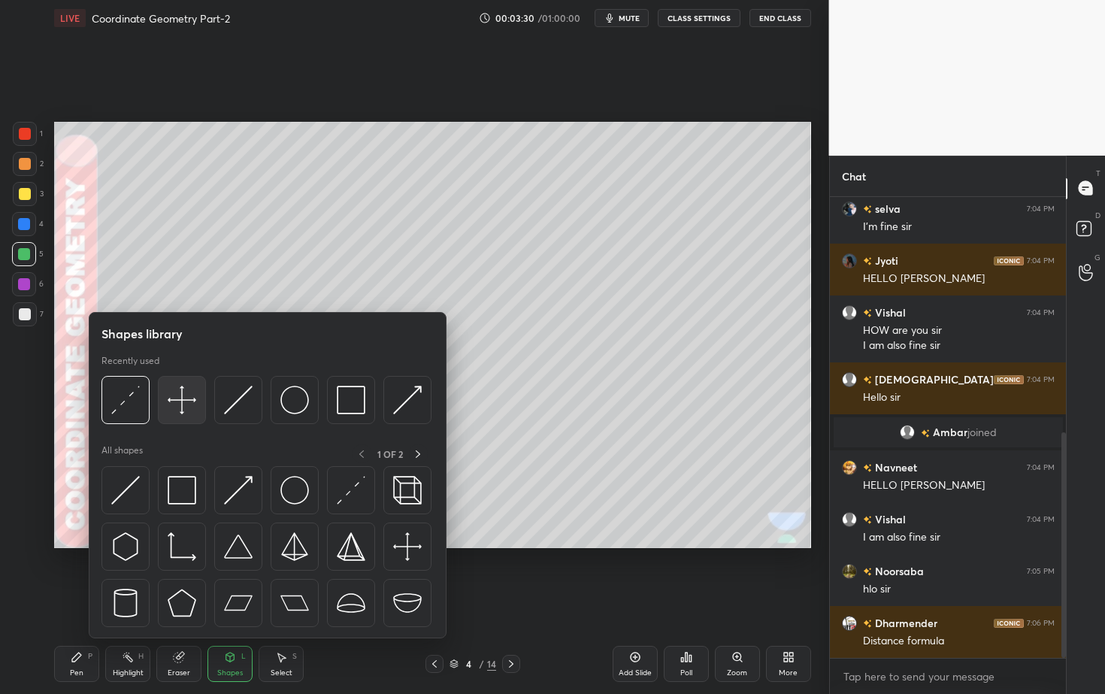
click at [158, 393] on div at bounding box center [182, 400] width 48 height 48
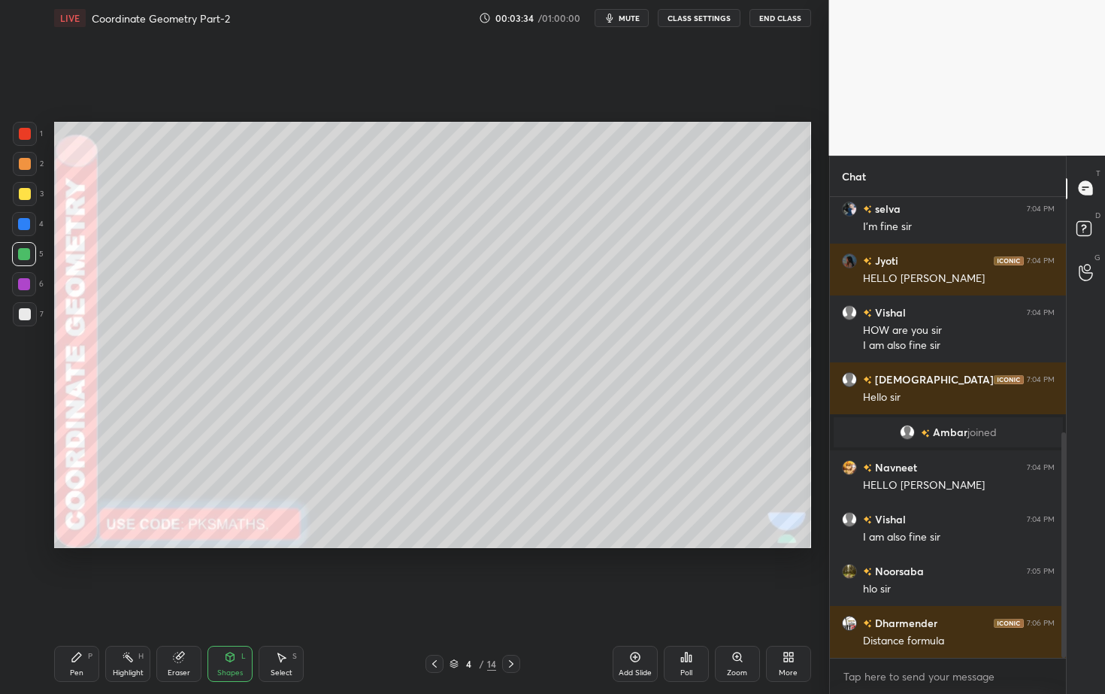
drag, startPoint x: 235, startPoint y: 662, endPoint x: 234, endPoint y: 643, distance: 18.1
click at [235, 627] on icon at bounding box center [230, 657] width 12 height 12
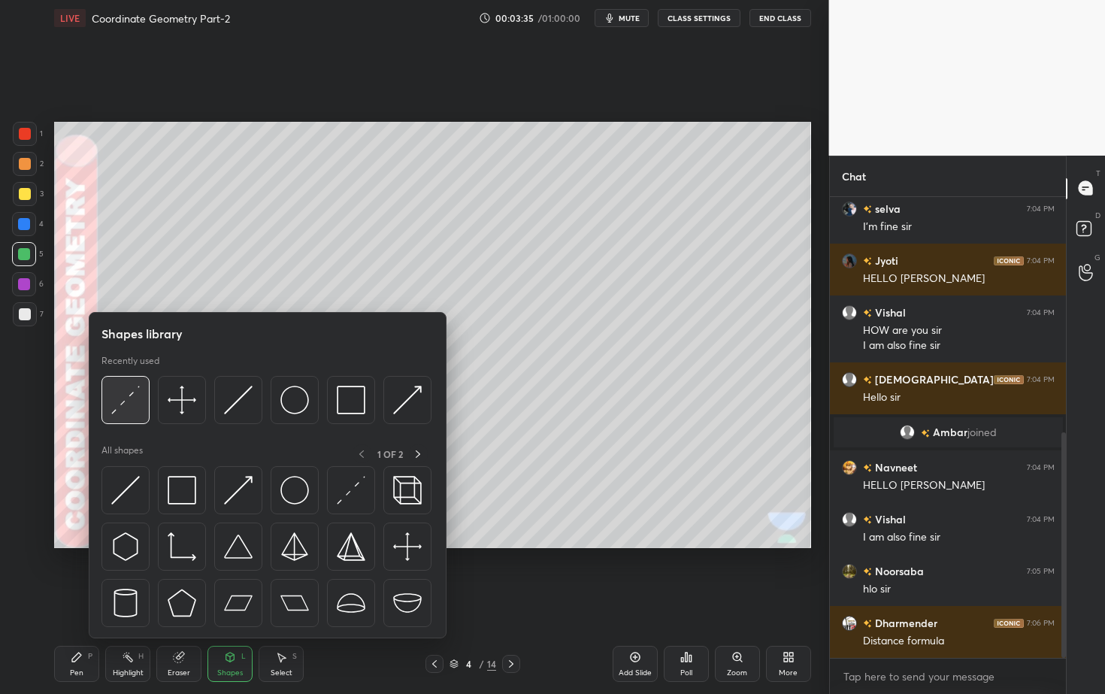
drag, startPoint x: 132, startPoint y: 395, endPoint x: 129, endPoint y: 387, distance: 8.6
click at [130, 396] on img at bounding box center [125, 400] width 29 height 29
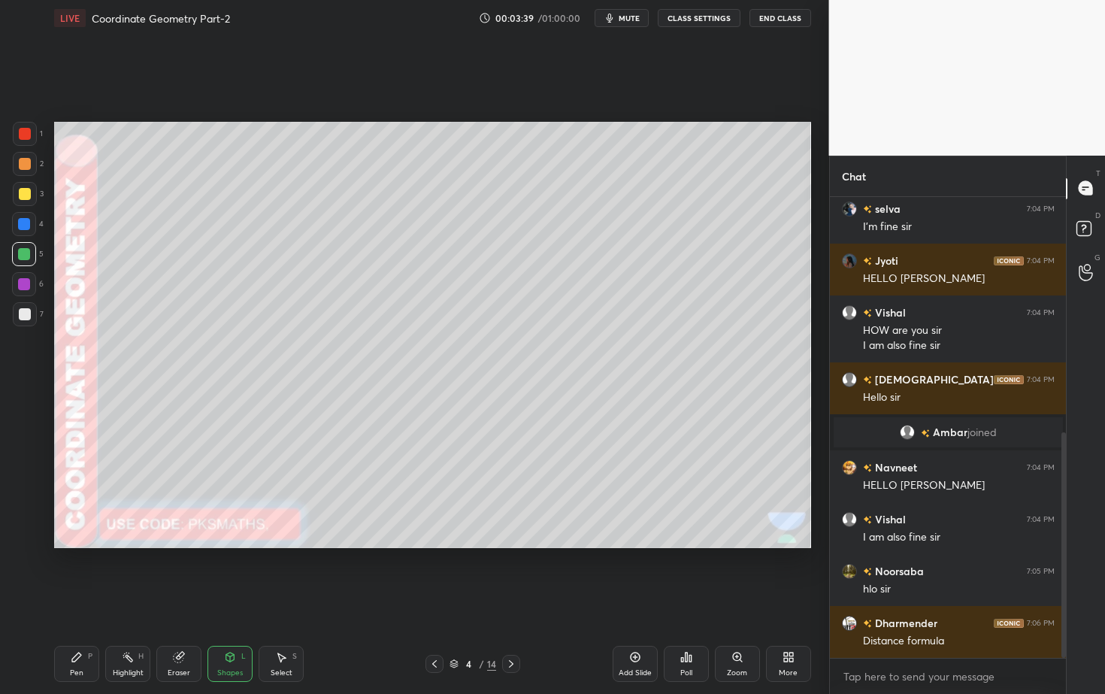
drag, startPoint x: 77, startPoint y: 662, endPoint x: 139, endPoint y: 564, distance: 115.9
click at [77, 627] on div "Pen P" at bounding box center [76, 664] width 45 height 36
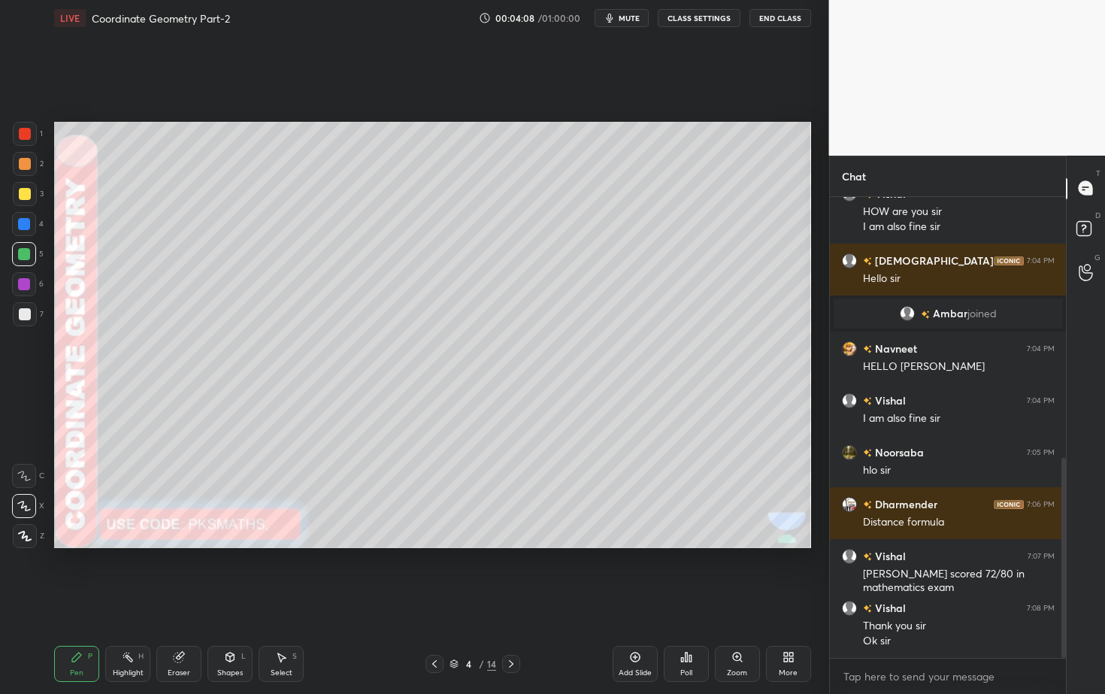
scroll to position [637, 0]
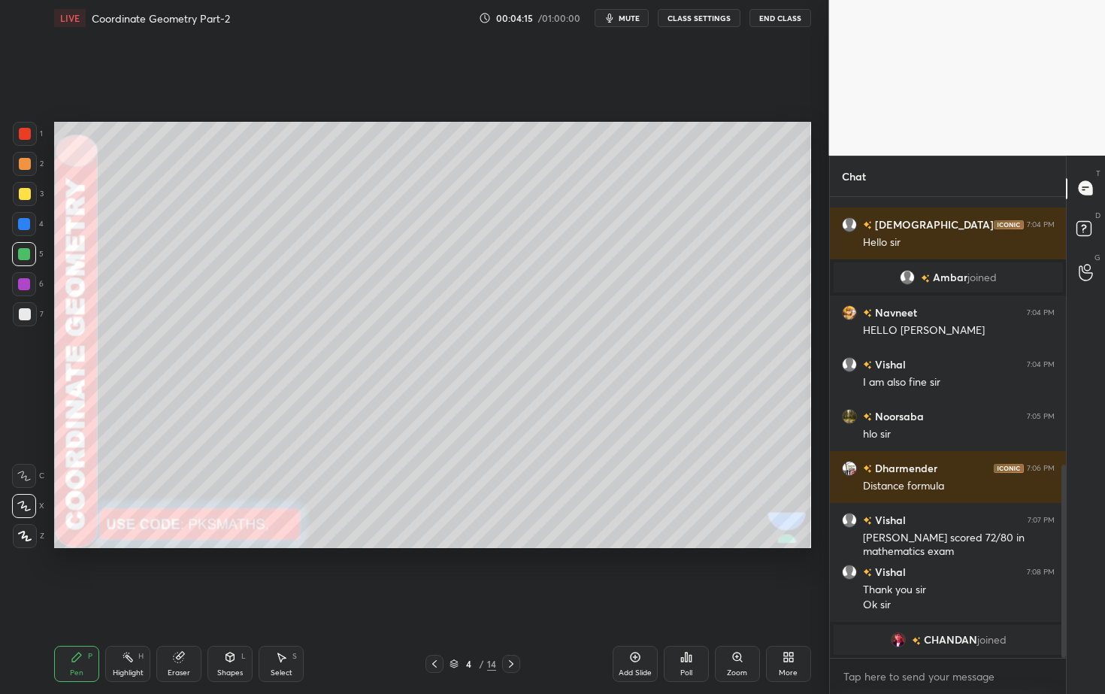
click at [21, 168] on div at bounding box center [25, 164] width 12 height 12
drag, startPoint x: 23, startPoint y: 319, endPoint x: 26, endPoint y: 308, distance: 10.8
click at [23, 319] on div at bounding box center [25, 314] width 12 height 12
drag, startPoint x: 23, startPoint y: 166, endPoint x: 26, endPoint y: 158, distance: 8.8
click at [23, 165] on div at bounding box center [25, 164] width 12 height 12
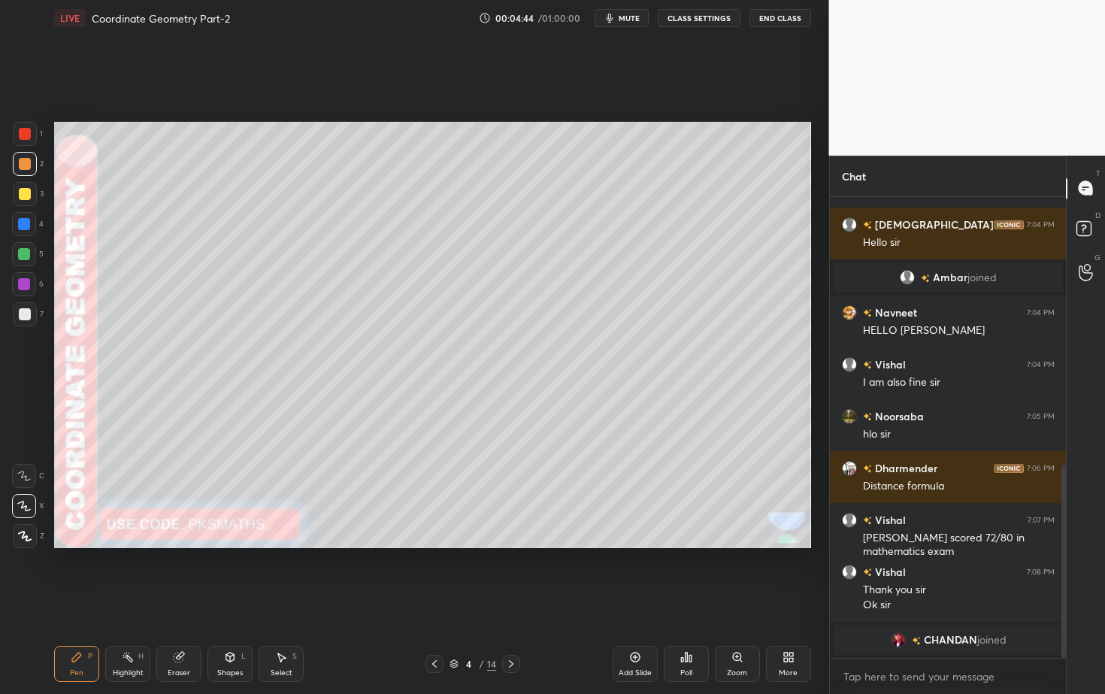
click at [26, 314] on div at bounding box center [25, 314] width 12 height 12
click at [513, 627] on div at bounding box center [511, 664] width 18 height 18
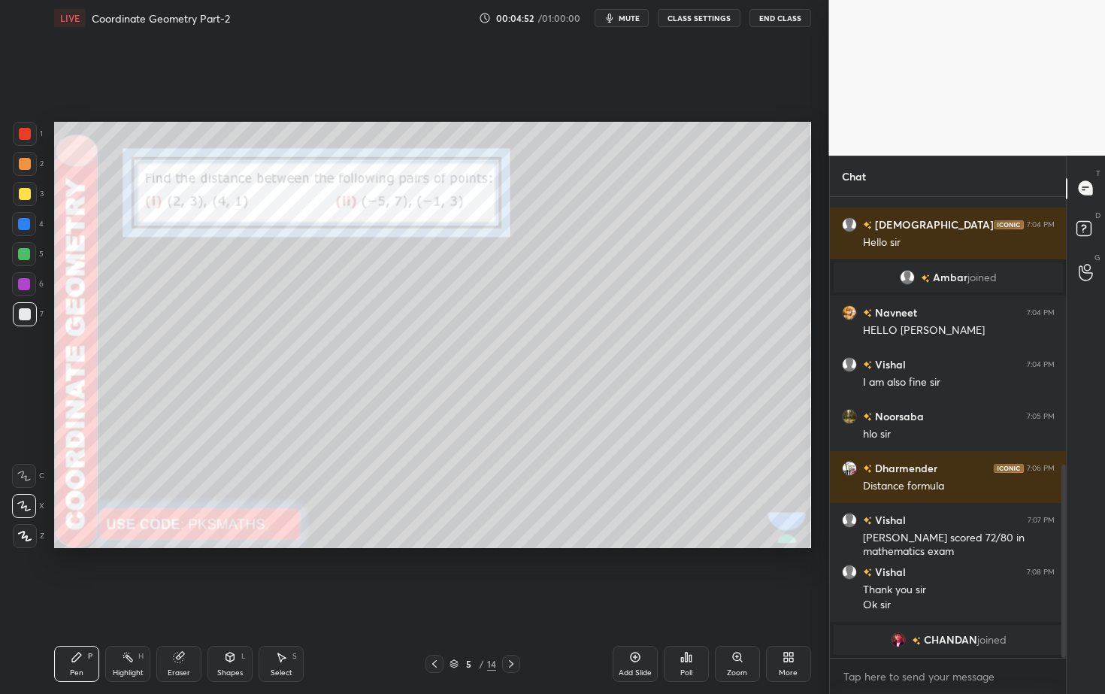
drag, startPoint x: 435, startPoint y: 663, endPoint x: 467, endPoint y: 659, distance: 32.5
click at [434, 627] on icon at bounding box center [434, 664] width 12 height 12
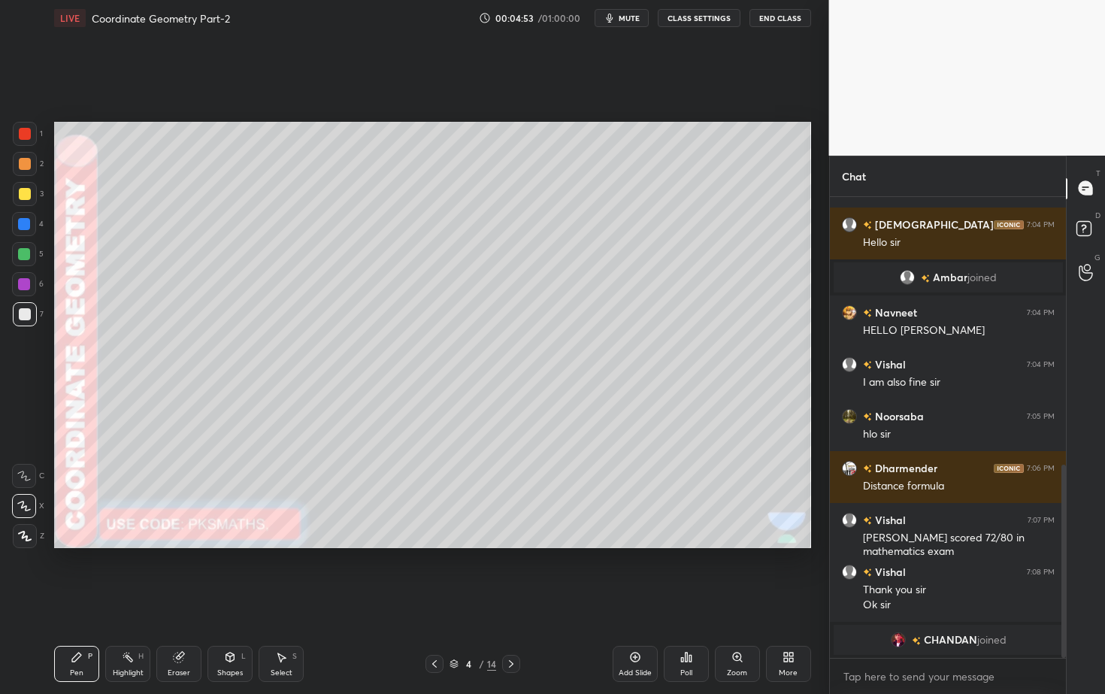
click at [643, 627] on div "Add Slide" at bounding box center [635, 664] width 45 height 36
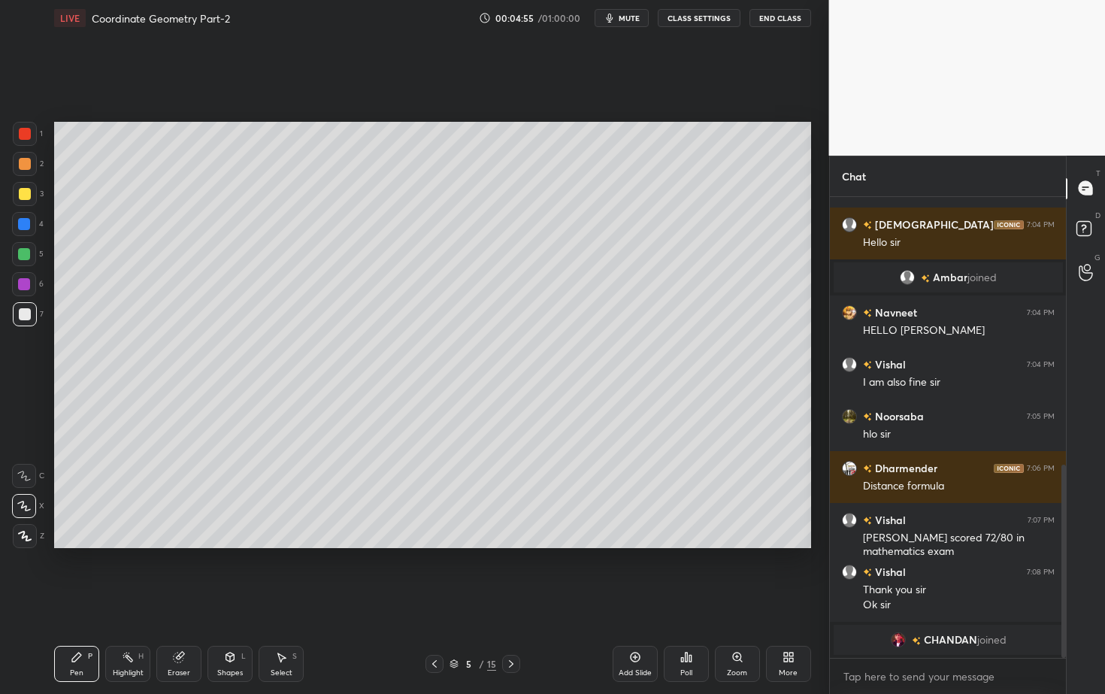
drag, startPoint x: 17, startPoint y: 163, endPoint x: 30, endPoint y: 180, distance: 22.0
click at [17, 163] on div at bounding box center [25, 164] width 24 height 24
click at [238, 627] on div "Shapes L" at bounding box center [229, 664] width 45 height 36
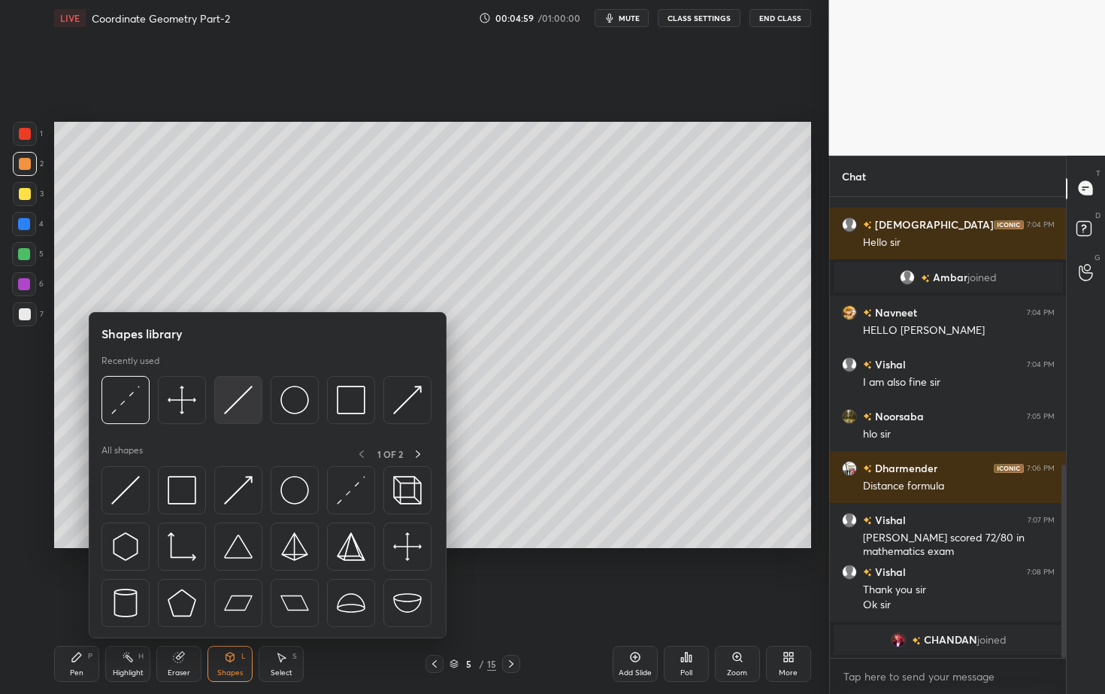
click at [238, 401] on img at bounding box center [238, 400] width 29 height 29
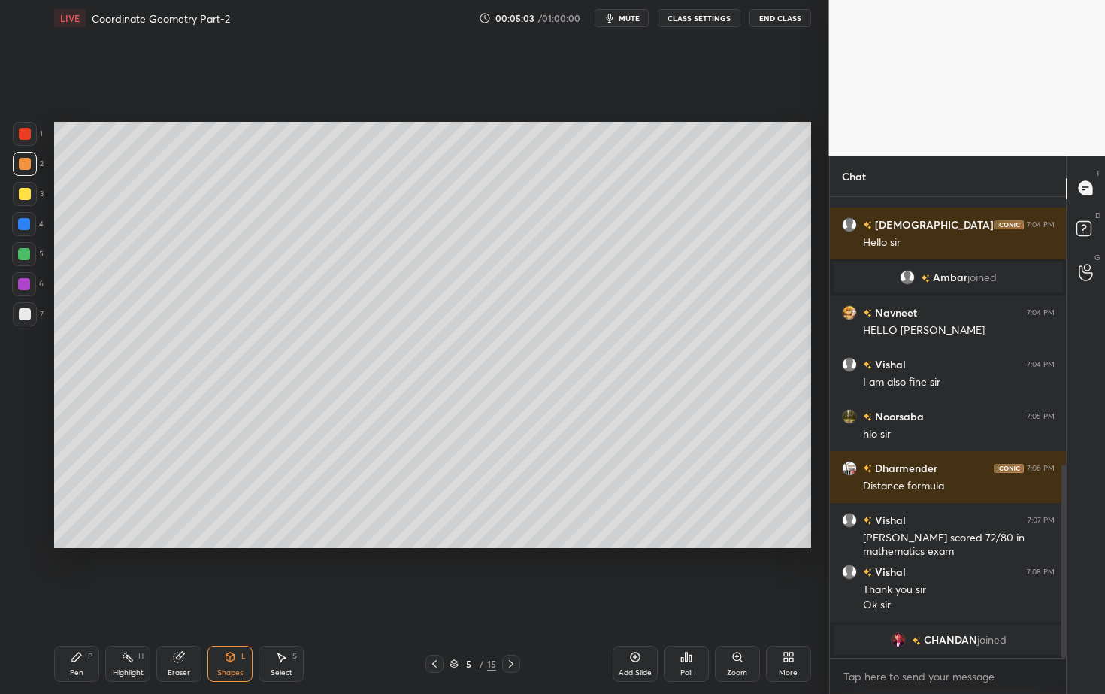
click at [790, 14] on button "End Class" at bounding box center [780, 18] width 62 height 18
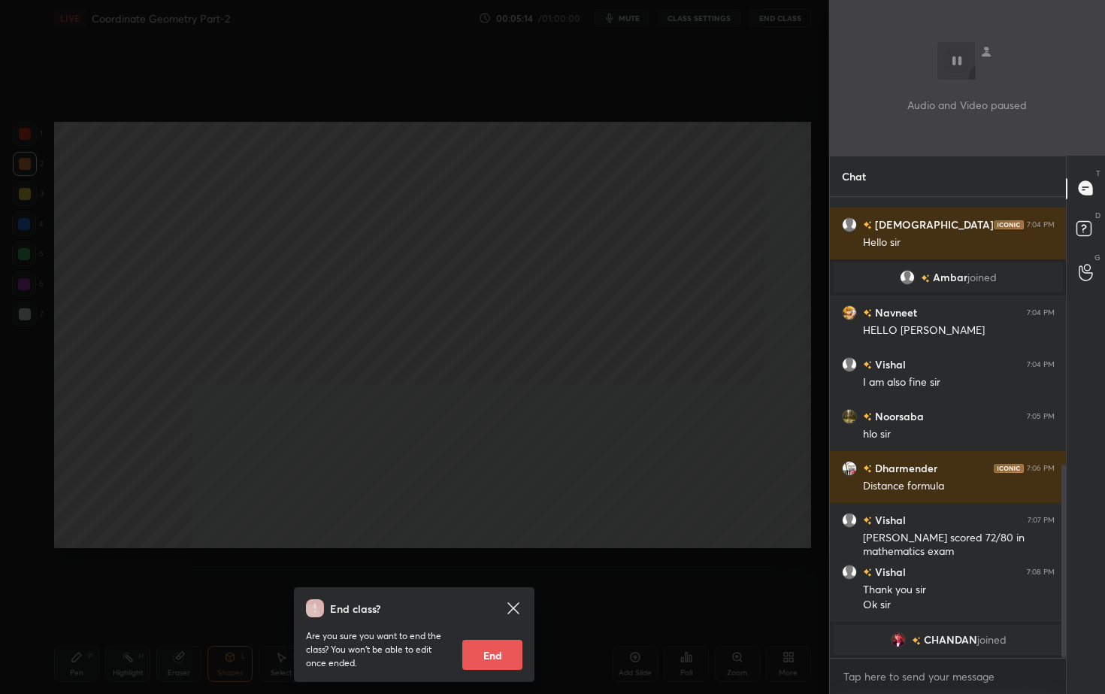
click at [519, 606] on icon at bounding box center [513, 608] width 18 height 18
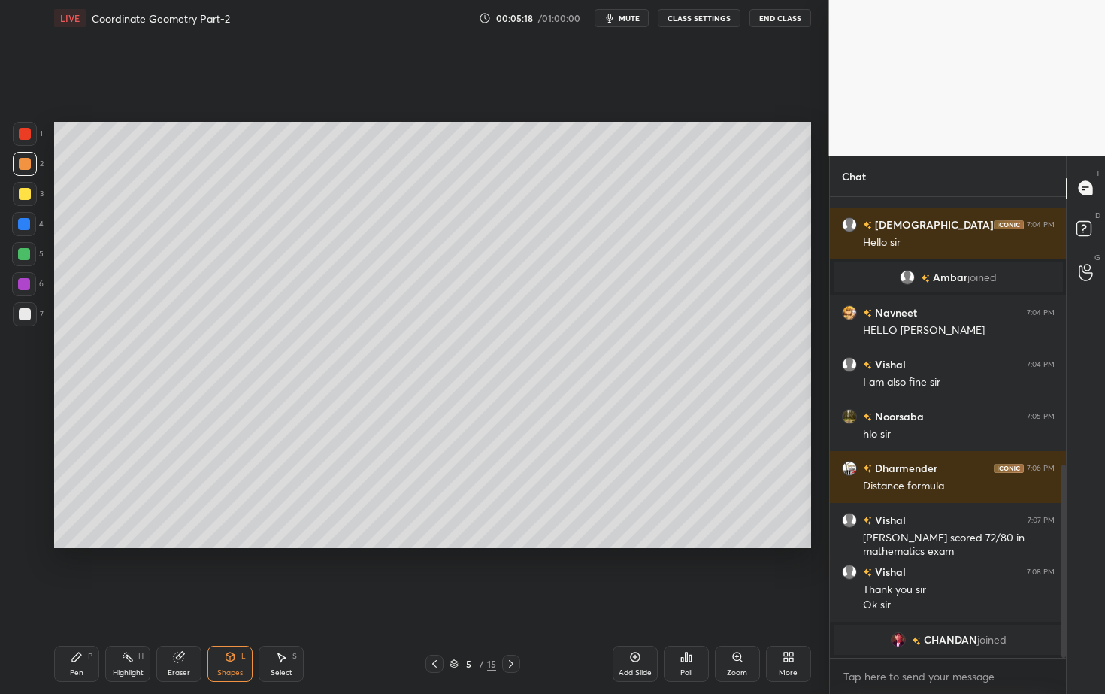
click at [295, 627] on div "Select S" at bounding box center [281, 664] width 45 height 36
drag, startPoint x: 446, startPoint y: 178, endPoint x: 372, endPoint y: 283, distance: 128.5
click at [383, 265] on div "0 ° Undo Copy Duplicate Duplicate to new slide Delete" at bounding box center [432, 334] width 757 height 425
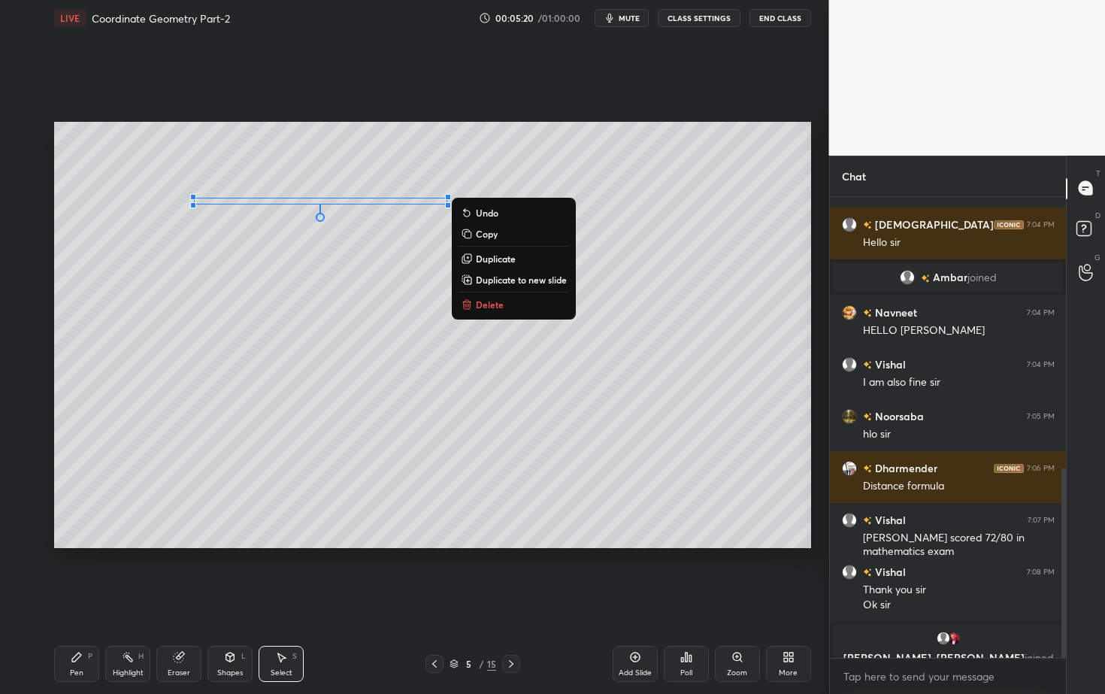
scroll to position [656, 0]
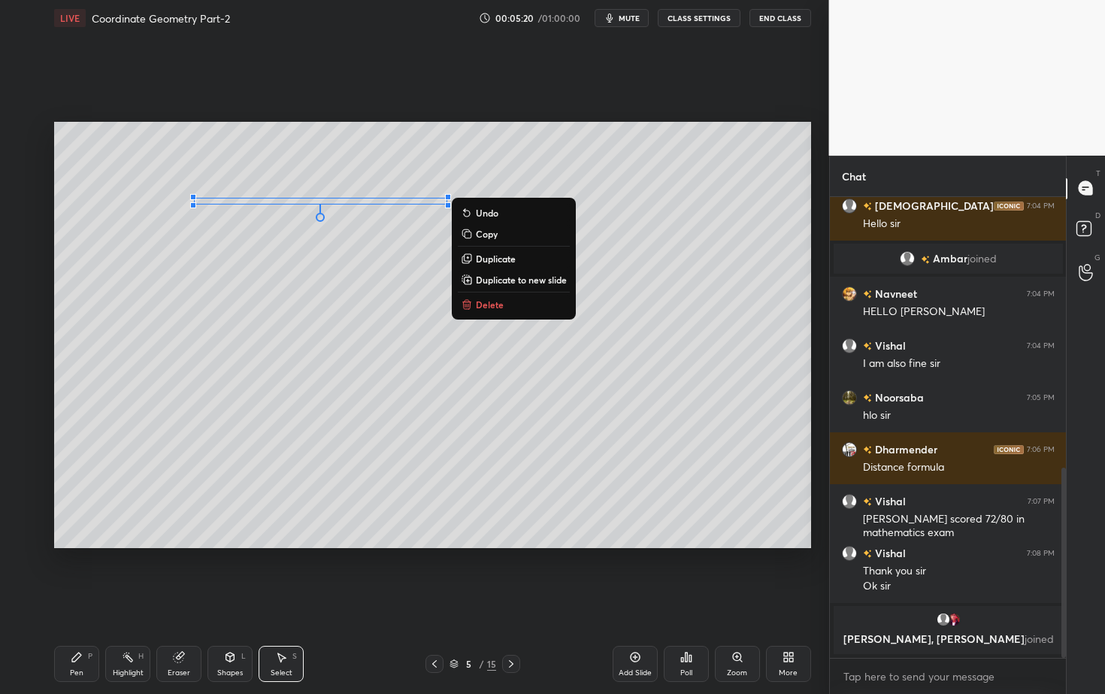
click at [489, 299] on p "Delete" at bounding box center [490, 304] width 28 height 12
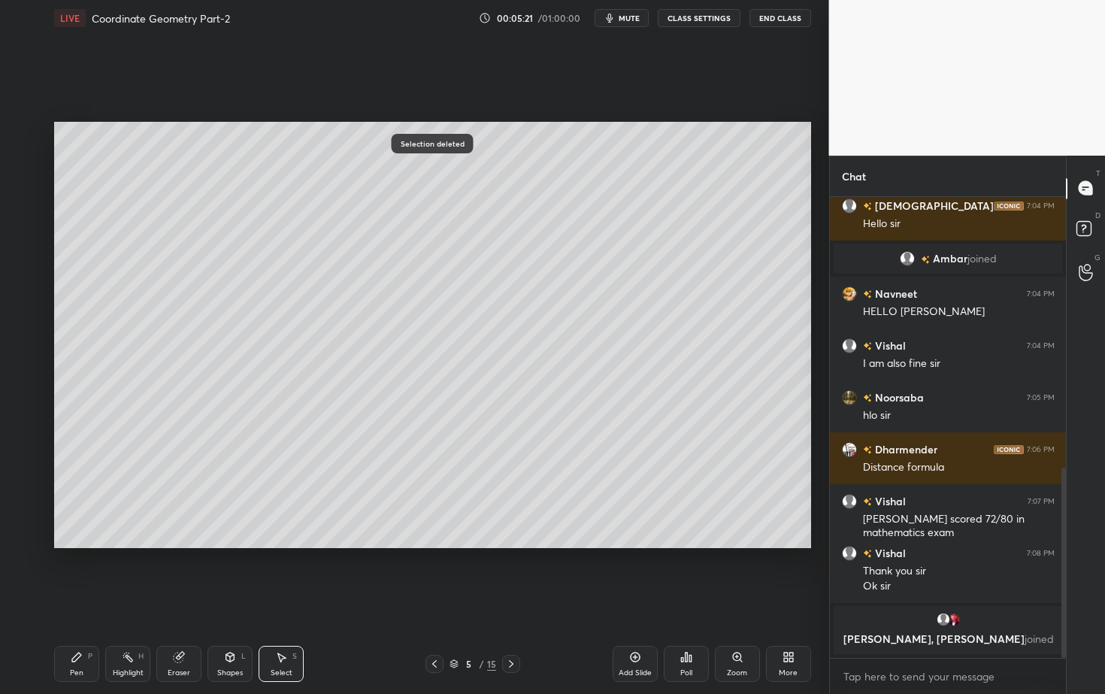
drag, startPoint x: 228, startPoint y: 355, endPoint x: 278, endPoint y: 425, distance: 86.8
click at [272, 431] on div "0 ° Undo Copy Duplicate Duplicate to new slide Delete" at bounding box center [432, 334] width 757 height 425
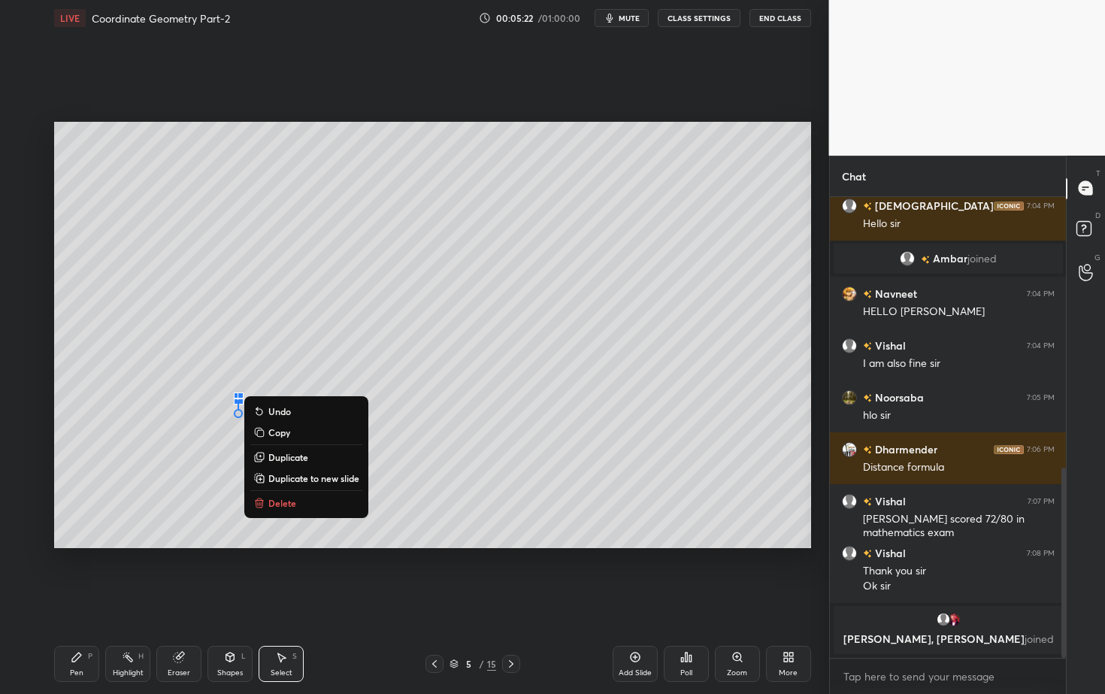
click at [294, 502] on p "Delete" at bounding box center [282, 503] width 28 height 12
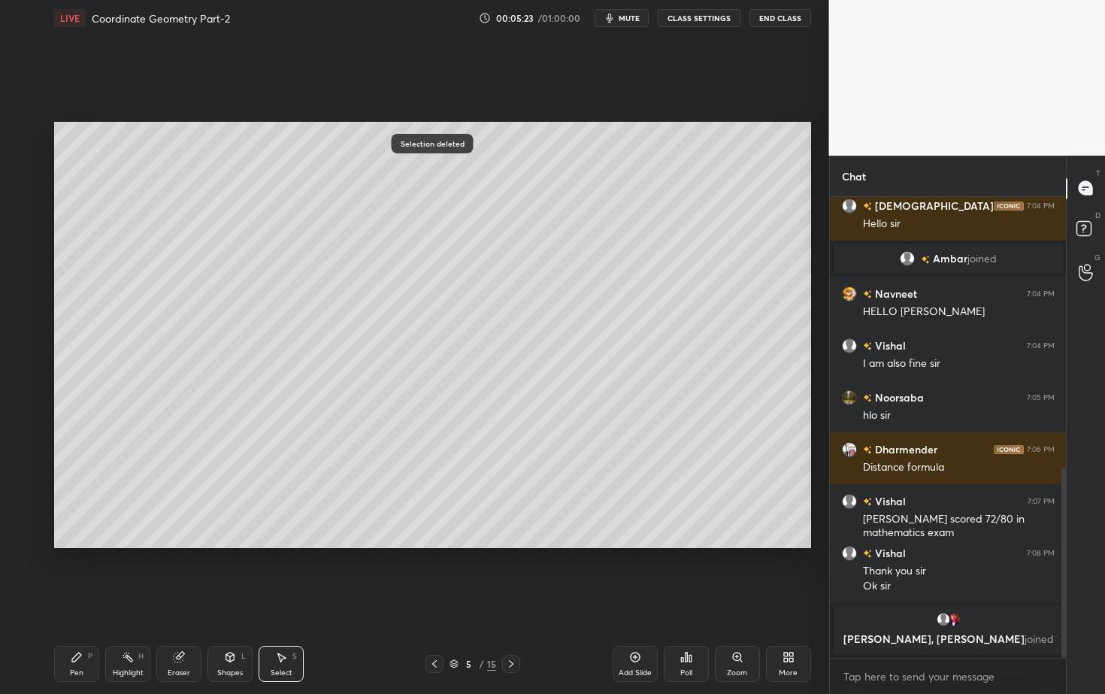
drag, startPoint x: 232, startPoint y: 669, endPoint x: 229, endPoint y: 647, distance: 21.9
click at [232, 627] on div "Shapes" at bounding box center [230, 673] width 26 height 8
drag, startPoint x: 74, startPoint y: 665, endPoint x: 75, endPoint y: 643, distance: 21.1
click at [74, 627] on div "Pen P" at bounding box center [76, 664] width 45 height 36
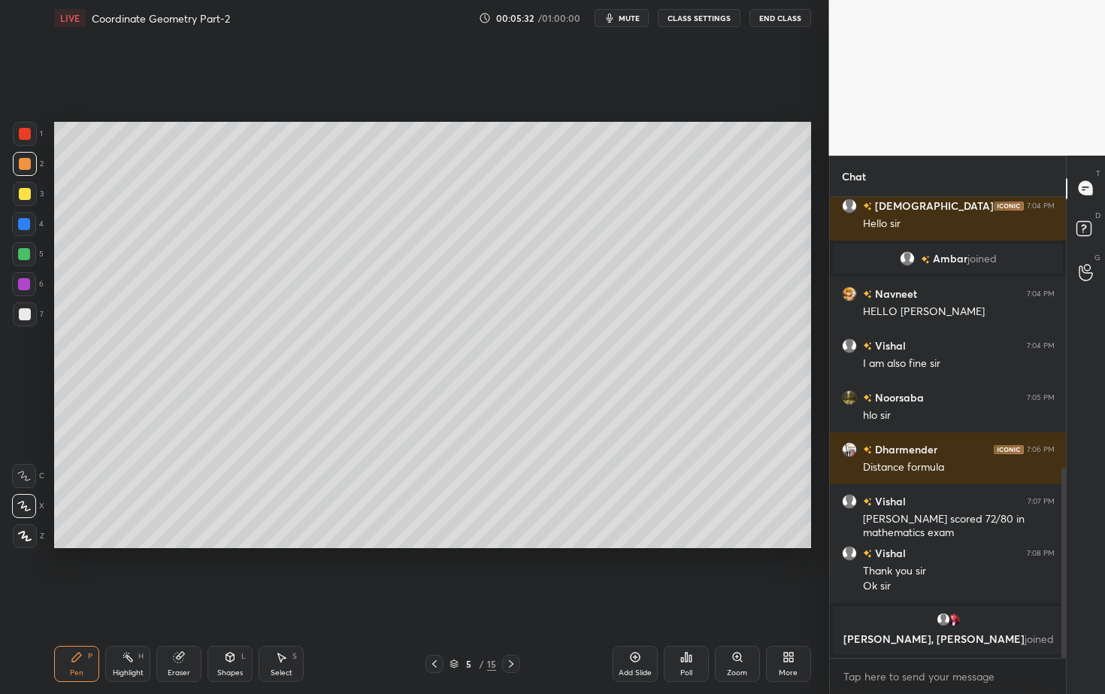
click at [23, 255] on div at bounding box center [24, 254] width 12 height 12
click at [28, 319] on div at bounding box center [25, 314] width 12 height 12
drag, startPoint x: 20, startPoint y: 177, endPoint x: 35, endPoint y: 154, distance: 27.1
click at [20, 171] on div "2" at bounding box center [28, 167] width 31 height 30
drag, startPoint x: 16, startPoint y: 313, endPoint x: 26, endPoint y: 299, distance: 17.1
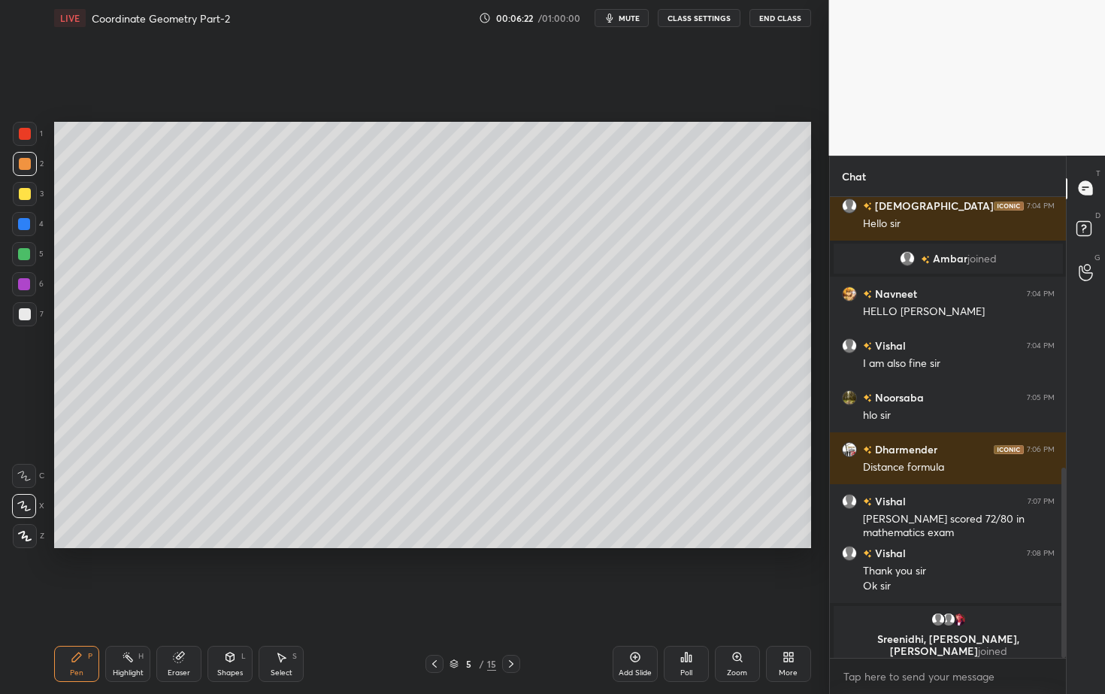
click at [16, 313] on div at bounding box center [25, 314] width 24 height 24
click at [26, 163] on div at bounding box center [25, 164] width 12 height 12
click at [27, 315] on div at bounding box center [25, 314] width 12 height 12
drag, startPoint x: 20, startPoint y: 255, endPoint x: 32, endPoint y: 242, distance: 18.1
click at [21, 254] on div at bounding box center [24, 254] width 12 height 12
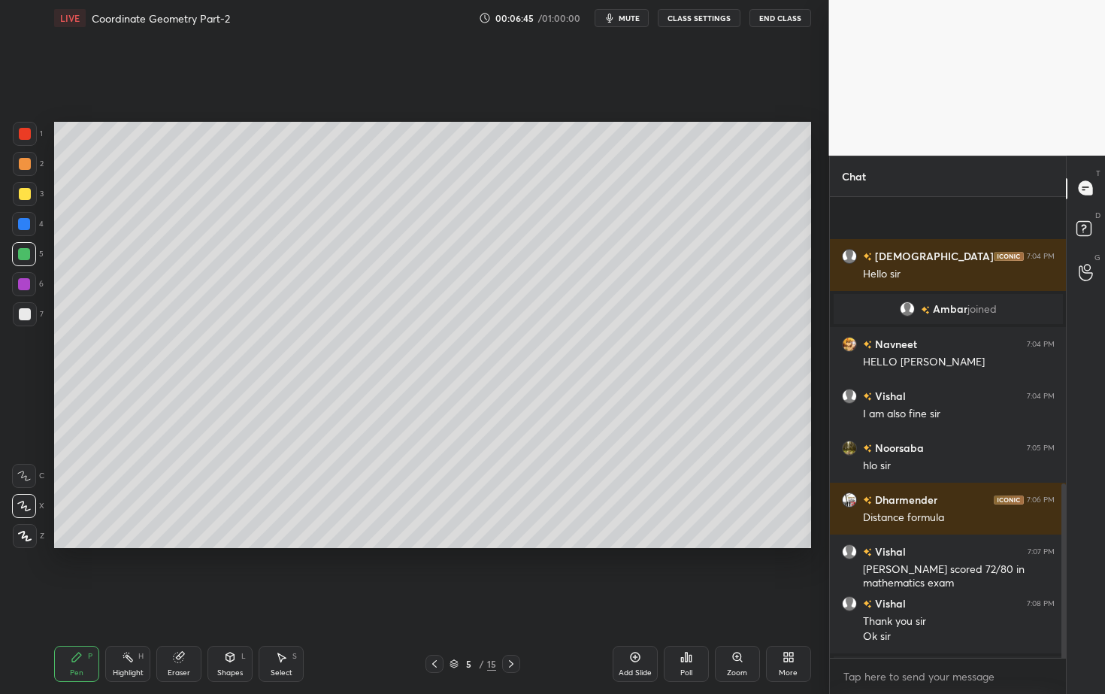
scroll to position [758, 0]
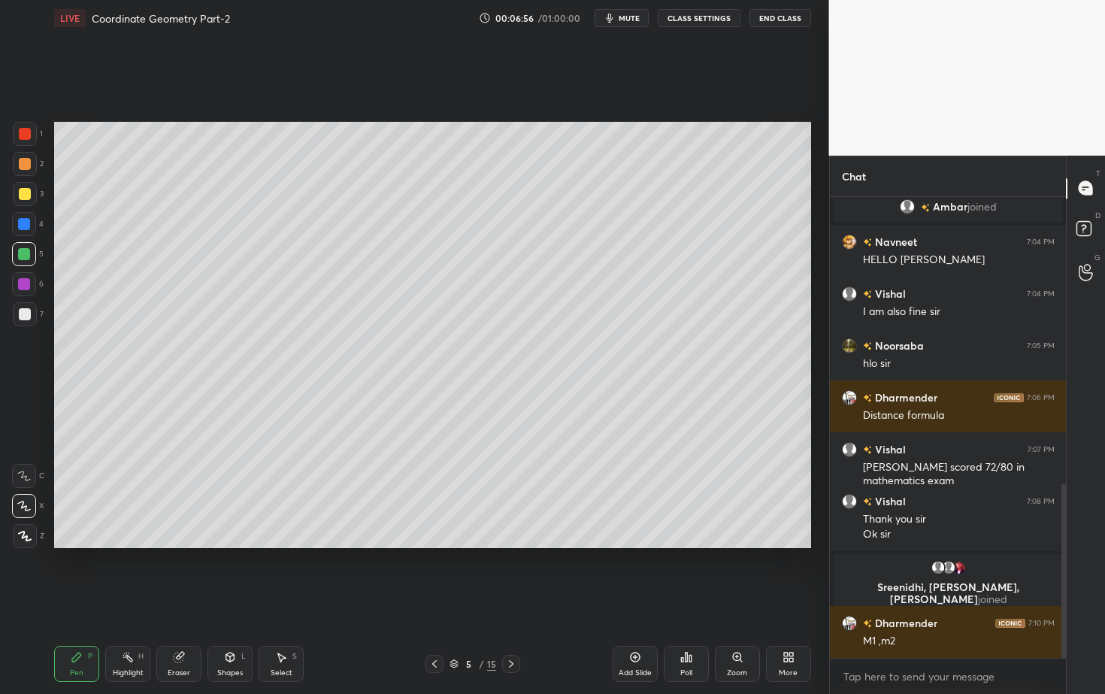
click at [25, 308] on div at bounding box center [25, 314] width 12 height 12
drag, startPoint x: 289, startPoint y: 668, endPoint x: 280, endPoint y: 656, distance: 14.0
click at [289, 627] on div "Select S" at bounding box center [281, 664] width 45 height 36
drag, startPoint x: 66, startPoint y: 119, endPoint x: 513, endPoint y: 432, distance: 546.2
click at [526, 450] on div "0 ° Undo Copy Duplicate Duplicate to new slide Delete" at bounding box center [432, 334] width 757 height 425
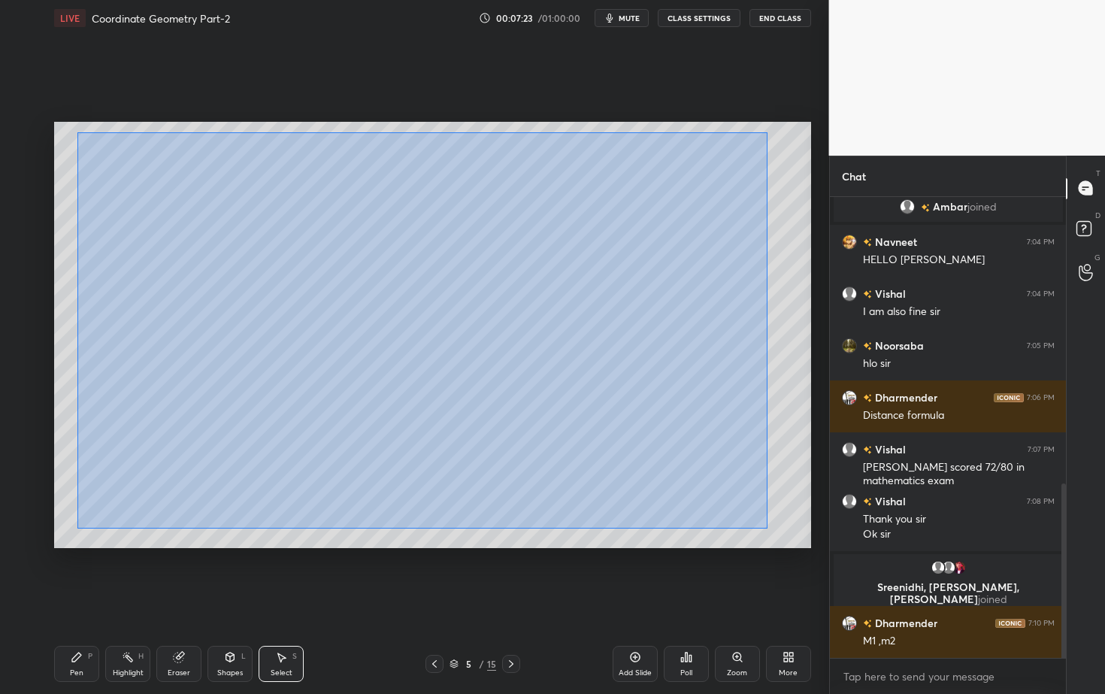
drag, startPoint x: 77, startPoint y: 132, endPoint x: 765, endPoint y: 519, distance: 790.3
click at [768, 527] on div "0 ° Undo Copy Duplicate Duplicate to new slide Delete" at bounding box center [432, 334] width 757 height 425
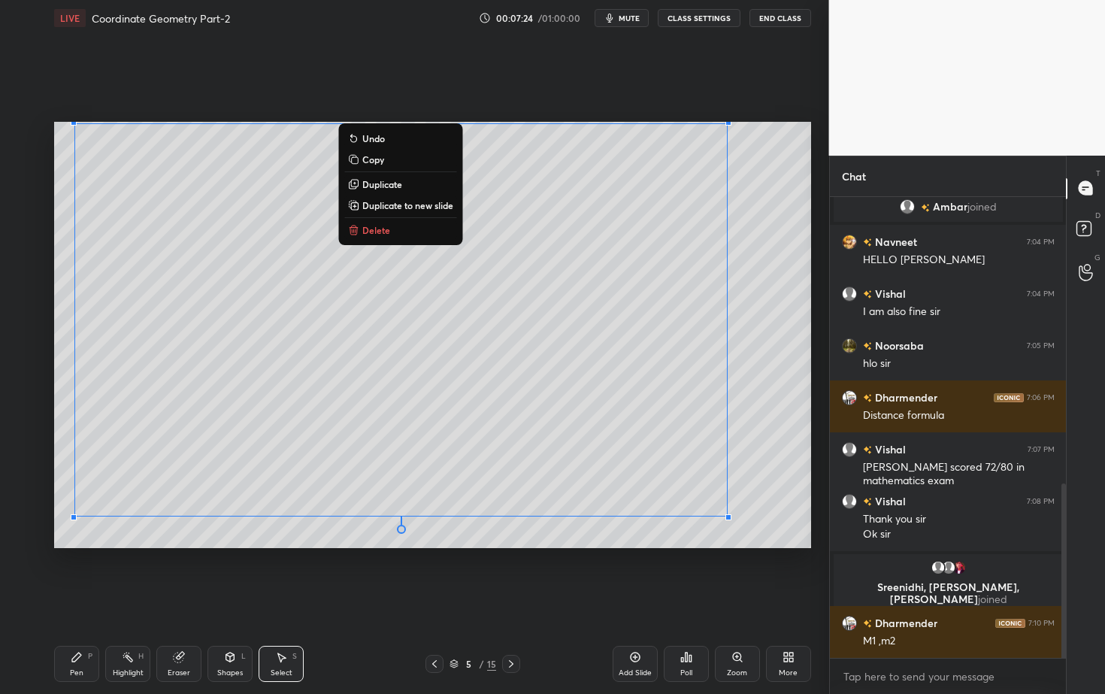
click at [375, 157] on p "Copy" at bounding box center [373, 159] width 22 height 12
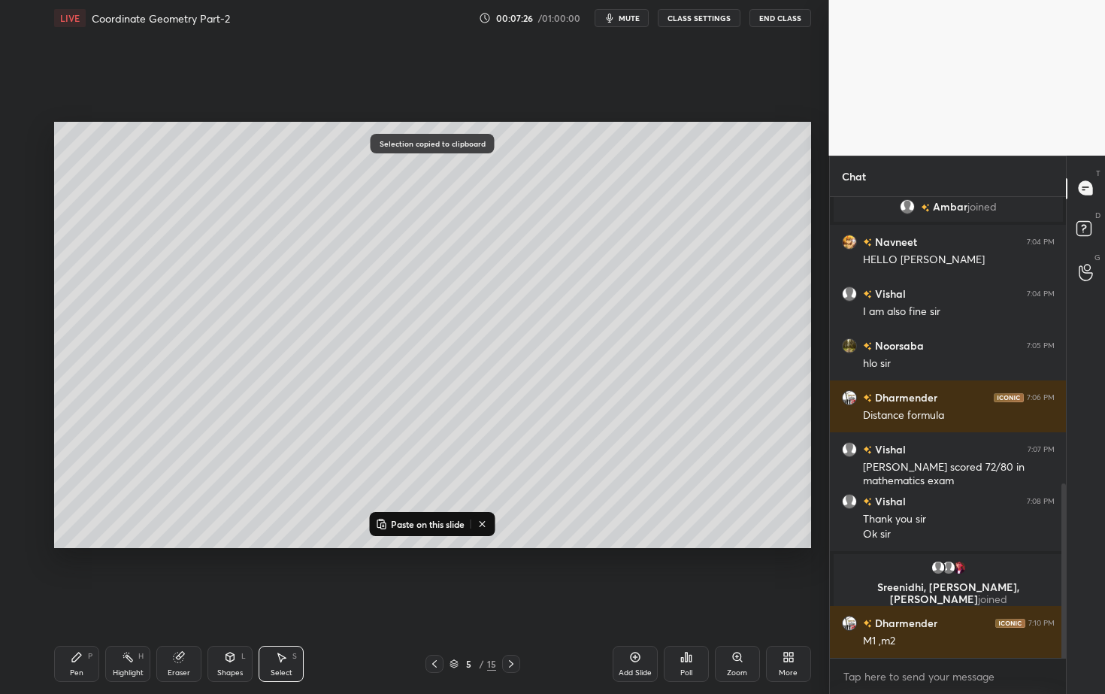
click at [637, 627] on icon at bounding box center [635, 657] width 12 height 12
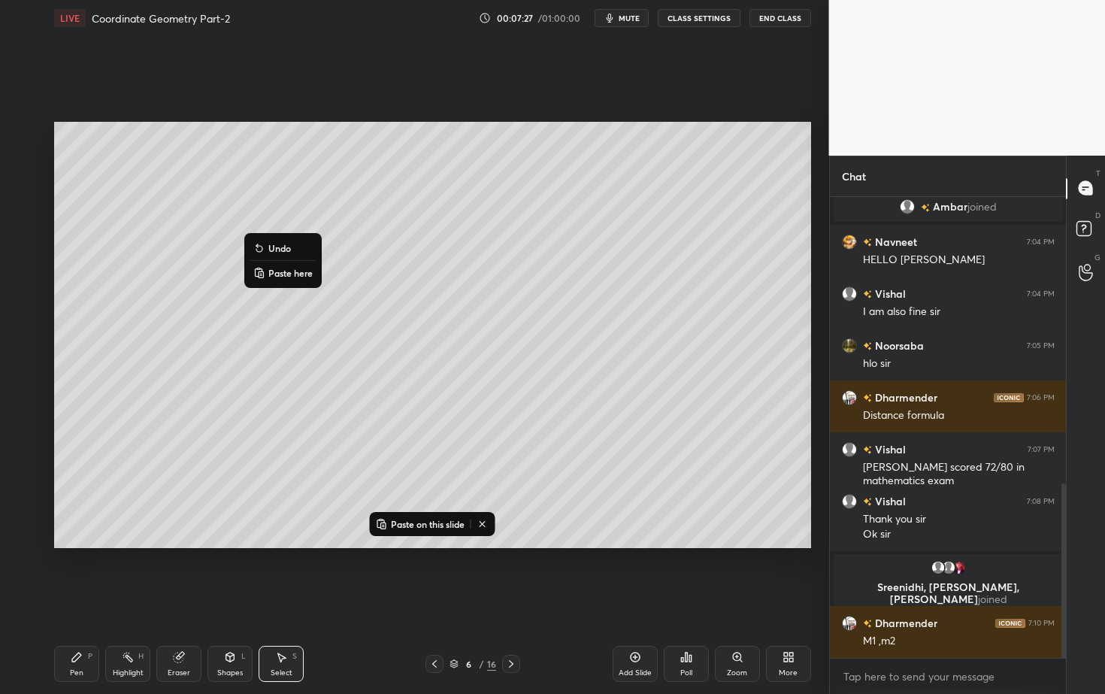
click at [288, 277] on p "Paste here" at bounding box center [290, 273] width 44 height 12
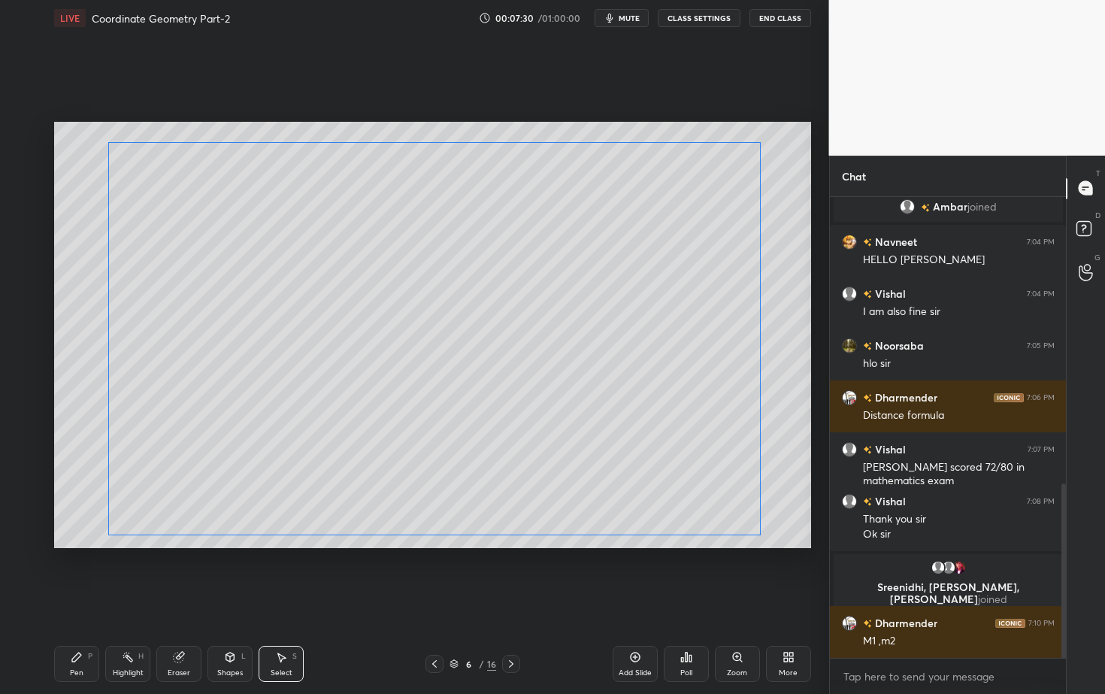
drag, startPoint x: 372, startPoint y: 246, endPoint x: 237, endPoint y: 158, distance: 161.4
click at [237, 158] on div "0 ° Undo Copy Paste here Duplicate Duplicate to new slide Delete" at bounding box center [432, 334] width 757 height 425
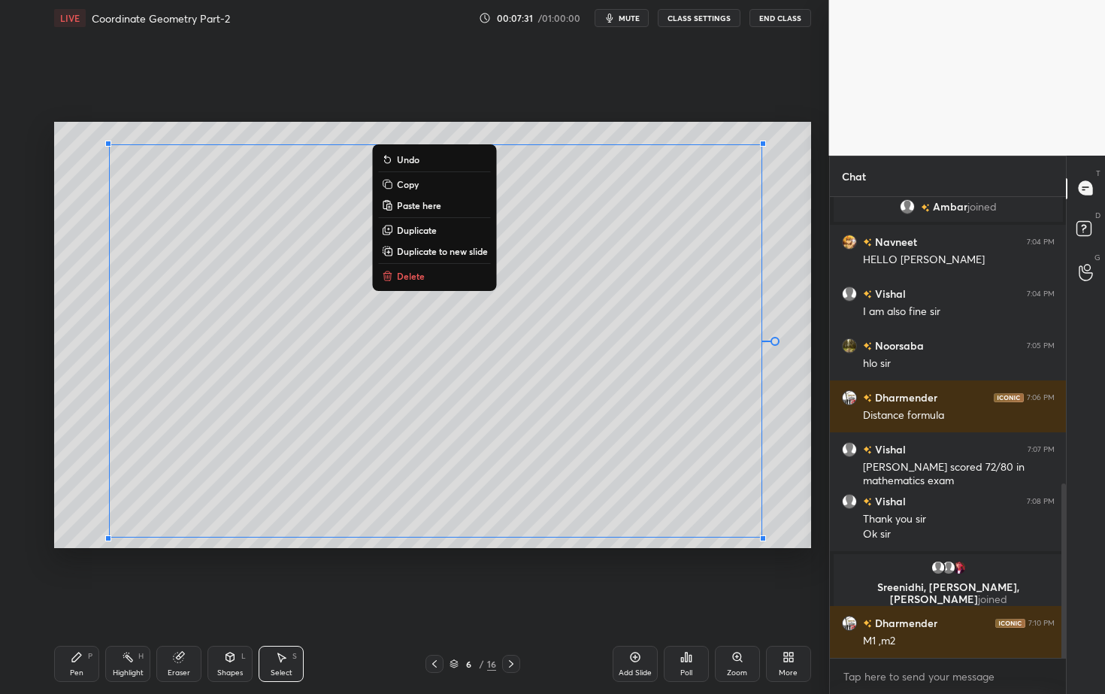
click at [616, 568] on div "0 ° Undo Copy Paste here Duplicate Duplicate to new slide Delete Setting up you…" at bounding box center [432, 335] width 769 height 598
click at [789, 423] on div "0 ° Undo Copy Paste here Duplicate Duplicate to new slide Delete" at bounding box center [432, 334] width 757 height 425
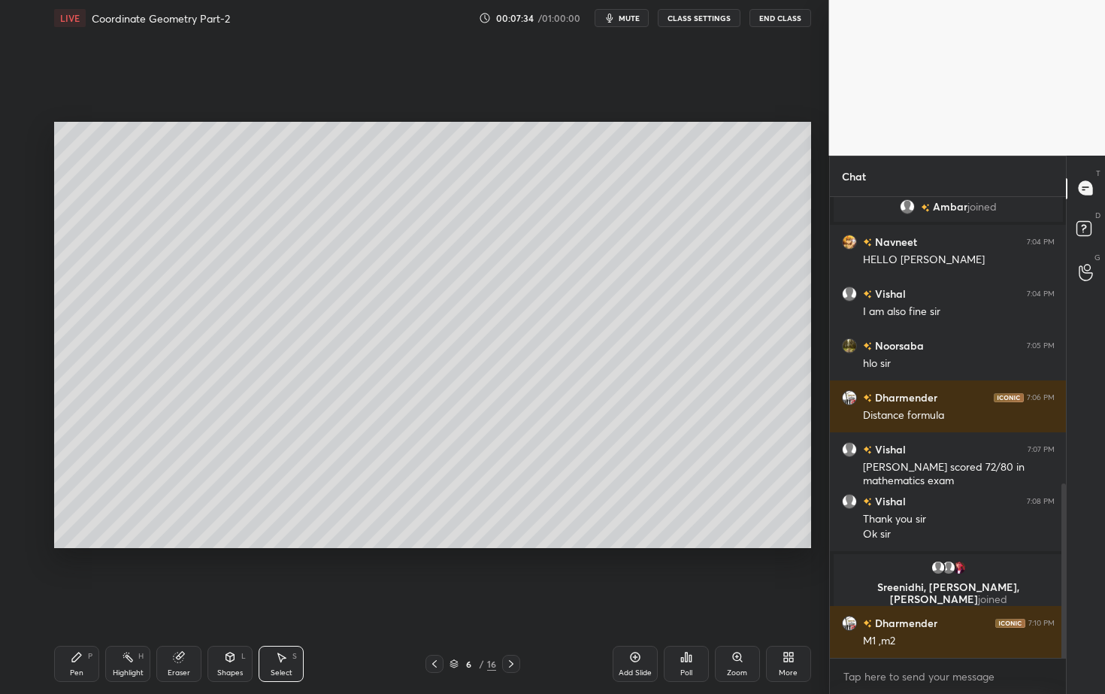
drag, startPoint x: 185, startPoint y: 659, endPoint x: 180, endPoint y: 646, distance: 12.8
click at [184, 627] on div "Eraser" at bounding box center [178, 664] width 45 height 36
drag, startPoint x: 27, startPoint y: 505, endPoint x: 26, endPoint y: 497, distance: 8.4
click at [28, 506] on icon at bounding box center [24, 505] width 12 height 13
click at [84, 627] on div "Pen P" at bounding box center [76, 664] width 45 height 36
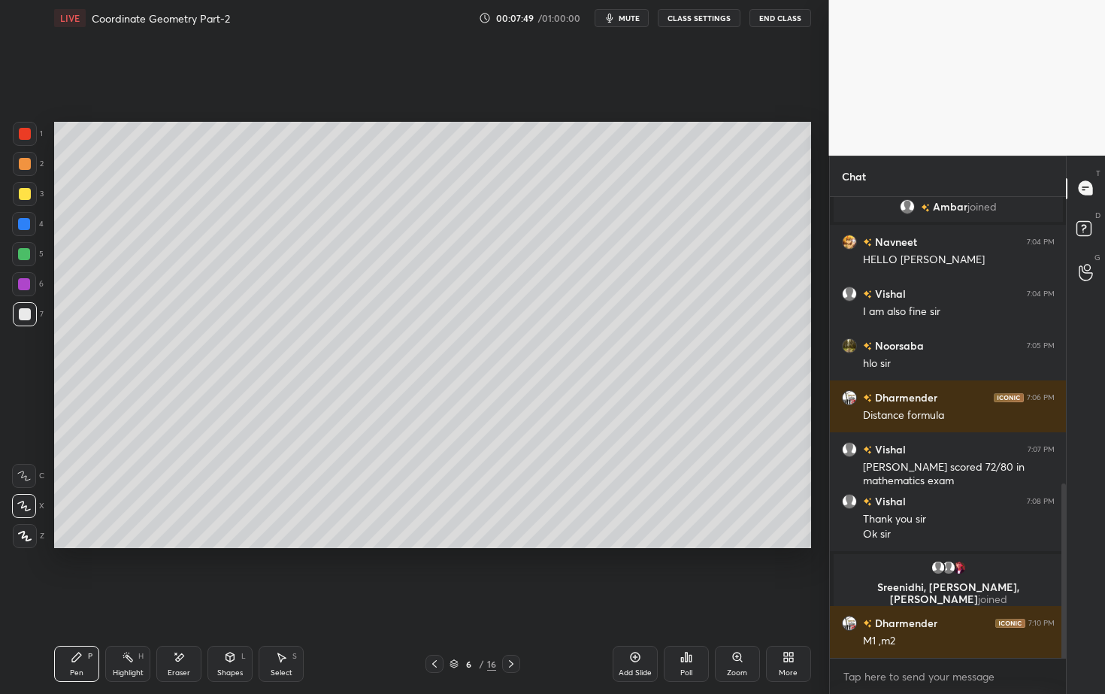
click at [189, 627] on div "Eraser" at bounding box center [178, 664] width 45 height 36
drag, startPoint x: 85, startPoint y: 653, endPoint x: 102, endPoint y: 596, distance: 59.7
click at [84, 627] on div "Pen P" at bounding box center [76, 664] width 45 height 36
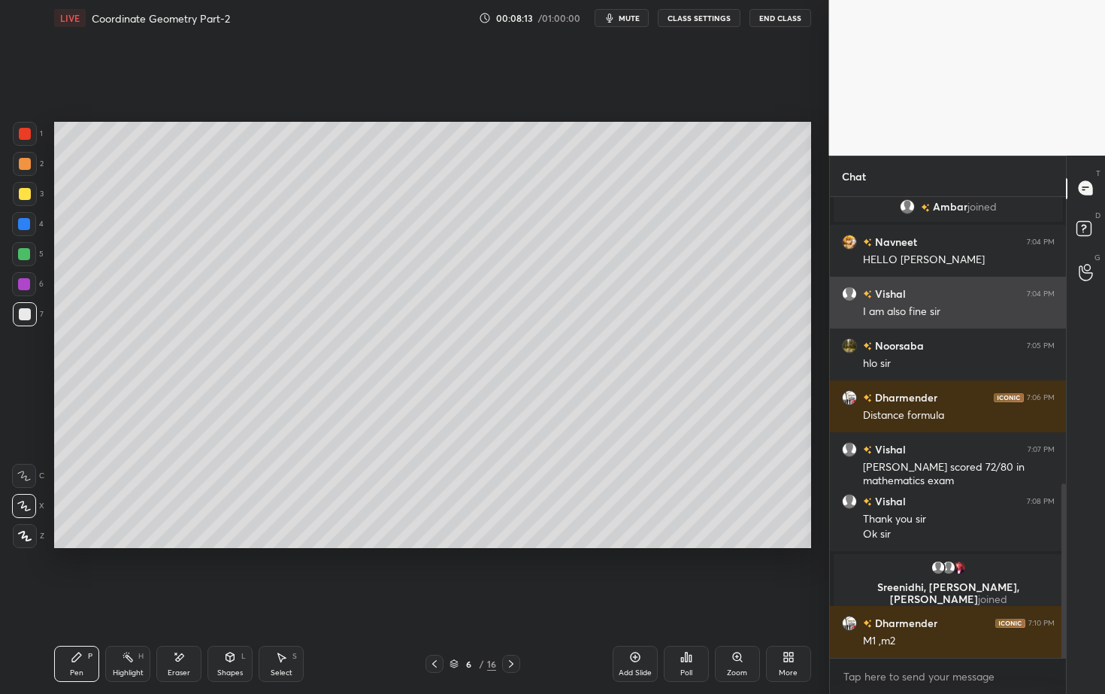
scroll to position [810, 0]
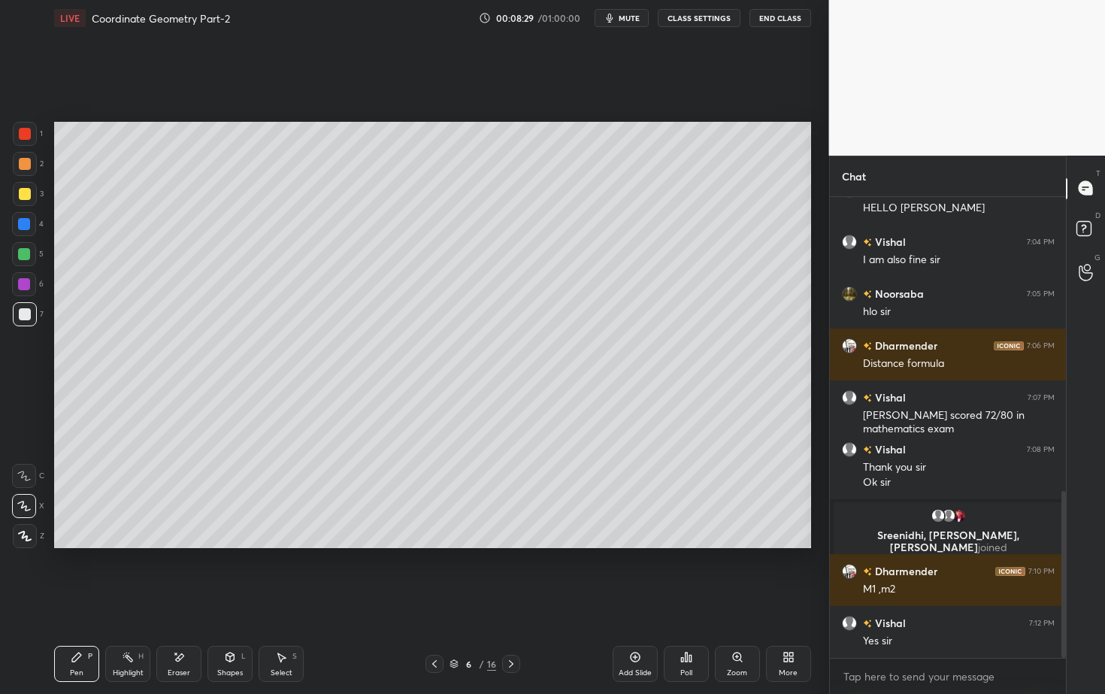
drag, startPoint x: 637, startPoint y: 656, endPoint x: 622, endPoint y: 646, distance: 17.9
click at [635, 627] on icon at bounding box center [635, 657] width 12 height 12
click at [23, 165] on div at bounding box center [25, 164] width 12 height 12
click at [183, 627] on div "Eraser" at bounding box center [178, 664] width 45 height 36
drag, startPoint x: 77, startPoint y: 656, endPoint x: 75, endPoint y: 648, distance: 8.4
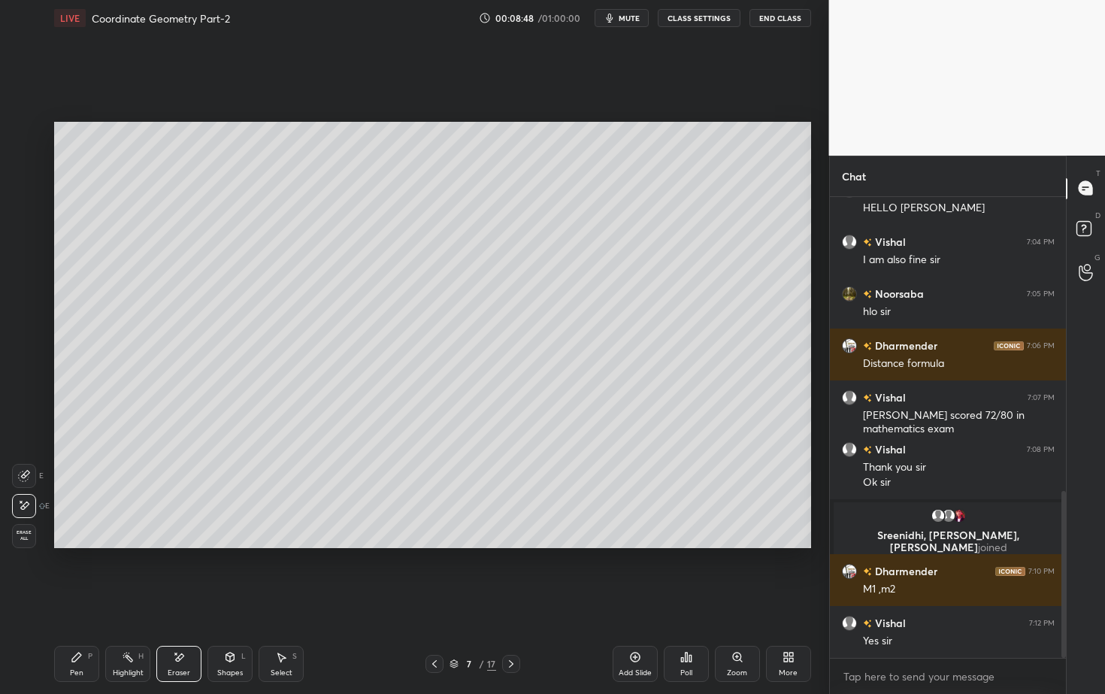
click at [77, 627] on icon at bounding box center [77, 657] width 12 height 12
click at [23, 312] on div at bounding box center [25, 314] width 12 height 12
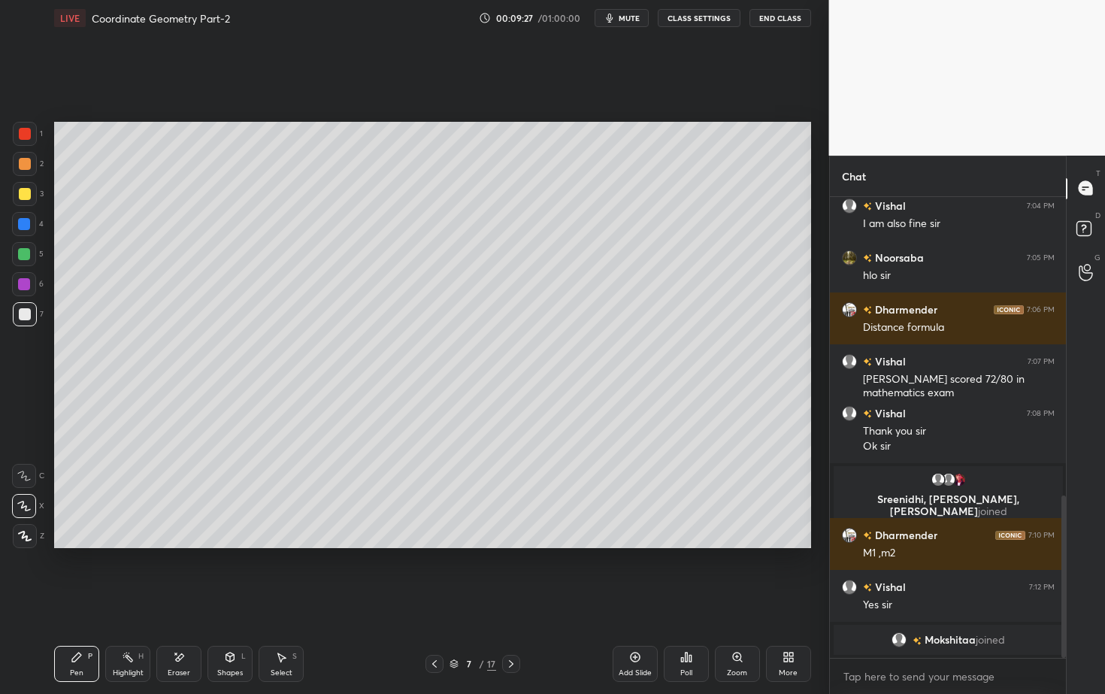
click at [513, 627] on icon at bounding box center [511, 664] width 12 height 12
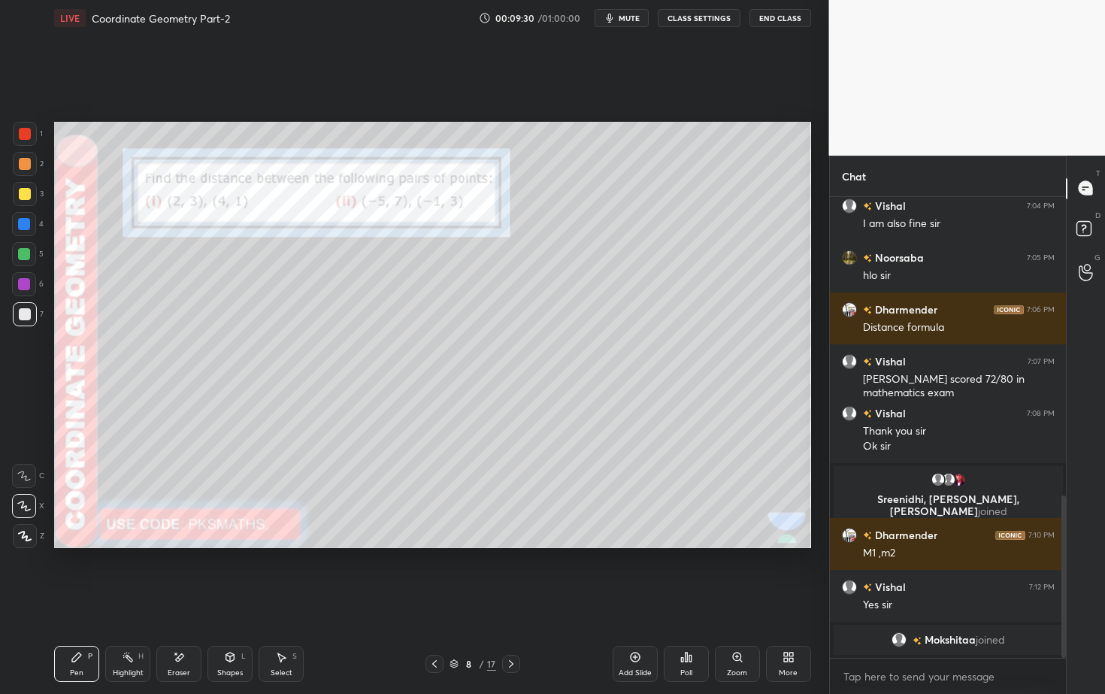
click at [437, 627] on div at bounding box center [434, 664] width 18 height 18
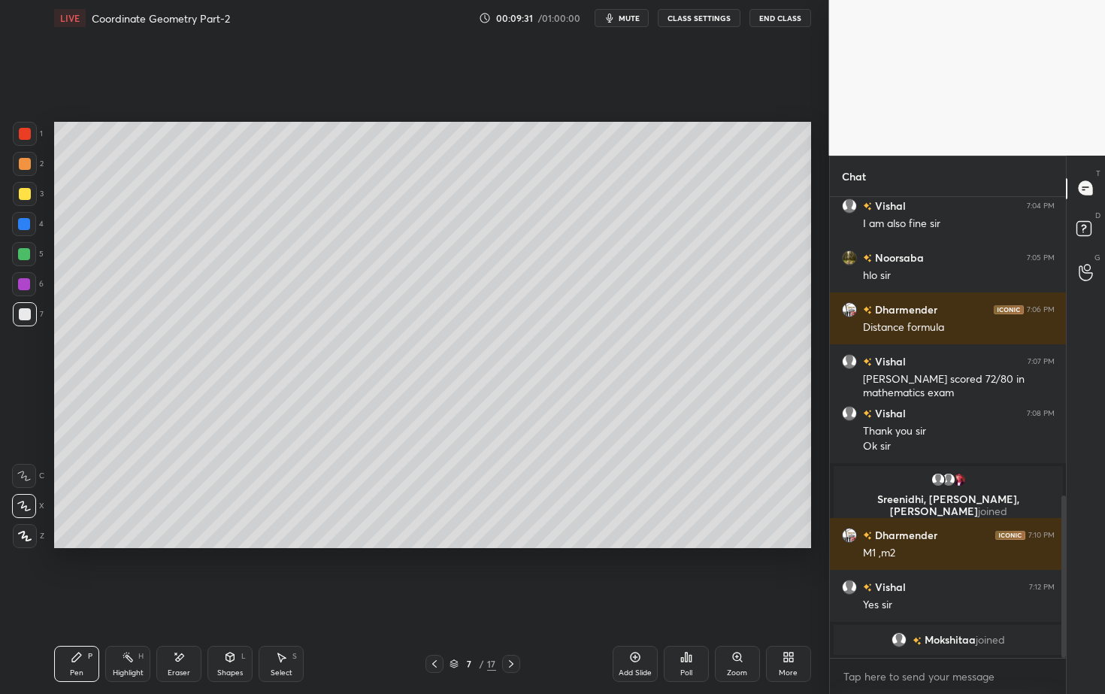
click at [702, 627] on div "Poll" at bounding box center [686, 664] width 45 height 36
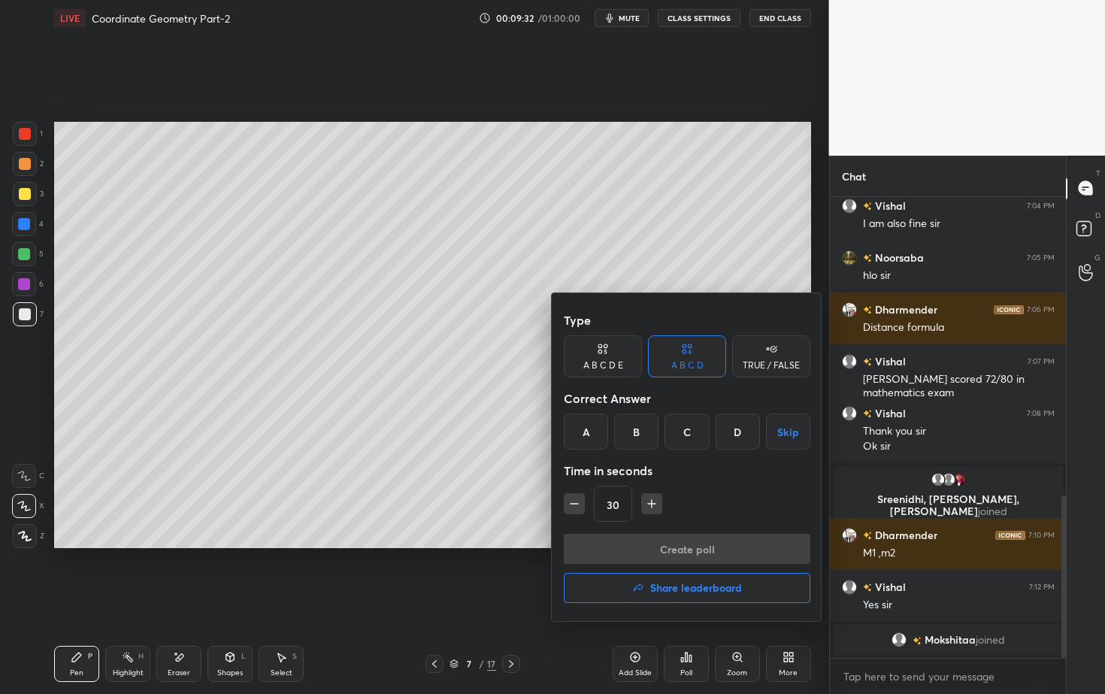
drag, startPoint x: 594, startPoint y: 431, endPoint x: 596, endPoint y: 450, distance: 18.2
click at [593, 433] on div "A" at bounding box center [586, 431] width 44 height 36
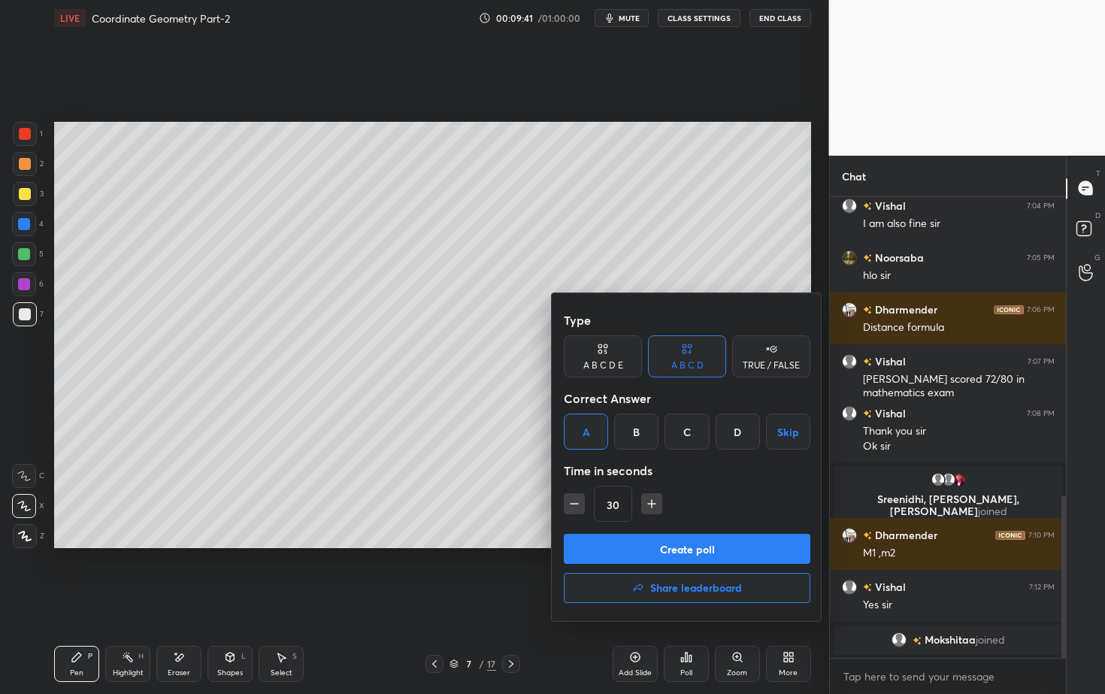
click at [635, 547] on button "Create poll" at bounding box center [687, 549] width 247 height 30
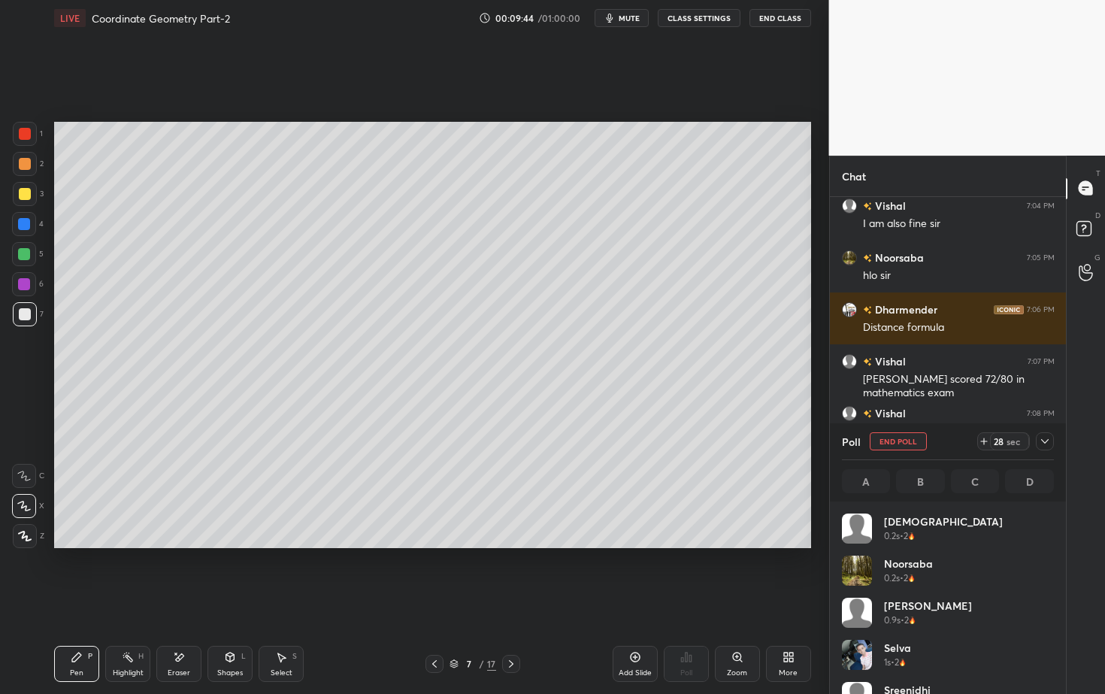
scroll to position [176, 207]
drag, startPoint x: 895, startPoint y: 655, endPoint x: 896, endPoint y: 570, distance: 84.9
click at [899, 598] on div "Shanvi 0.2s • 2 Noorsaba 0.2s • 2 Manikant 0.9s • 2 selva 1s • 2 Sreenidhi 1.2s…" at bounding box center [948, 702] width 213 height 379
drag, startPoint x: 871, startPoint y: 591, endPoint x: 877, endPoint y: 500, distance: 91.2
click at [876, 538] on div "Shanvi 0.2s • 2 Noorsaba 0.2s • 2 Manikant 0.9s • 2 selva 1s • 2 Sreenidhi 1.2s…" at bounding box center [948, 702] width 213 height 379
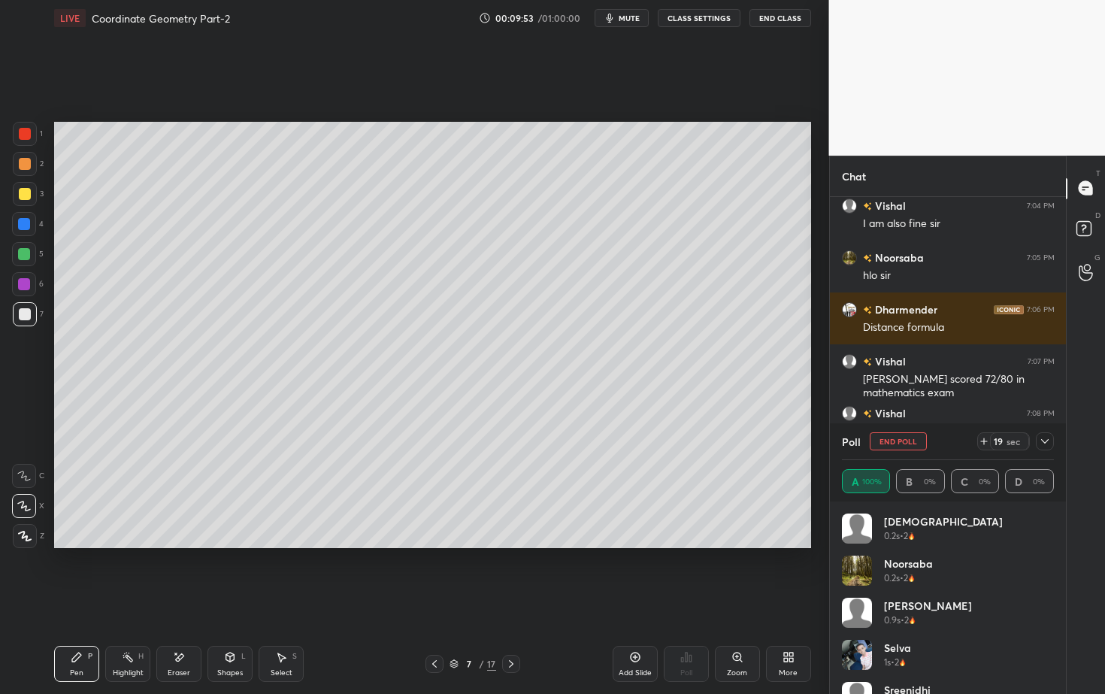
drag, startPoint x: 1059, startPoint y: 547, endPoint x: 1058, endPoint y: 620, distance: 72.9
click at [1059, 627] on div "Shanvi 0.2s • 2 Noorsaba 0.2s • 2 Manikant 0.9s • 2 selva 1s • 2 Sreenidhi 1.2s…" at bounding box center [948, 597] width 237 height 192
drag, startPoint x: 1054, startPoint y: 578, endPoint x: 1052, endPoint y: 631, distance: 52.6
click at [1052, 627] on div "Shanvi 0.2s • 2 Noorsaba 0.2s • 2 Manikant 0.9s • 2 selva 1s • 2 Sreenidhi 1.2s…" at bounding box center [948, 603] width 213 height 180
drag, startPoint x: 1055, startPoint y: 561, endPoint x: 1054, endPoint y: 606, distance: 45.1
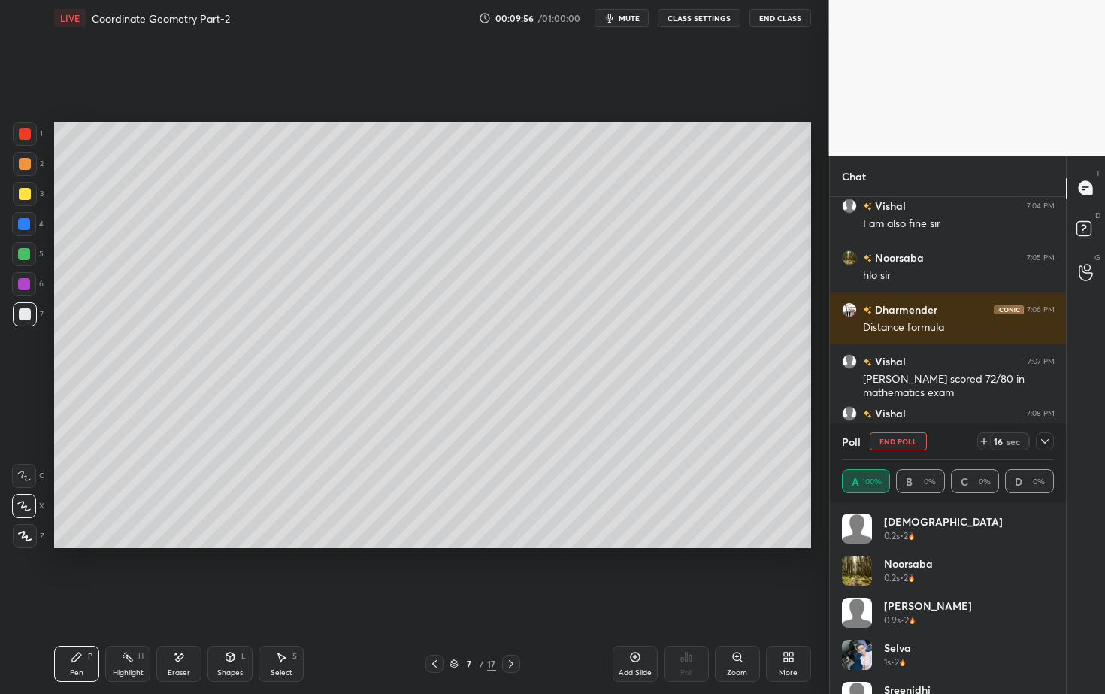
click at [1054, 608] on div "Shanvi 0.2s • 2 Noorsaba 0.2s • 2 Manikant 0.9s • 2 selva 1s • 2 Sreenidhi 1.2s…" at bounding box center [948, 597] width 237 height 192
drag, startPoint x: 1058, startPoint y: 540, endPoint x: 1053, endPoint y: 525, distance: 16.4
click at [1055, 532] on div "Shanvi 0.2s • 2 Noorsaba 0.2s • 2 Manikant 0.9s • 2 selva 1s • 2 Sreenidhi 1.2s…" at bounding box center [948, 597] width 237 height 192
click at [1054, 522] on div "Shanvi 0.2s • 2 Noorsaba 0.2s • 2 Manikant 0.9s • 2 selva 1s • 2 Sreenidhi 1.2s…" at bounding box center [948, 603] width 213 height 180
click at [1055, 528] on div "Shanvi 0.2s • 2 Noorsaba 0.2s • 2 Manikant 0.9s • 2 selva 1s • 2 Sreenidhi 1.2s…" at bounding box center [948, 597] width 237 height 192
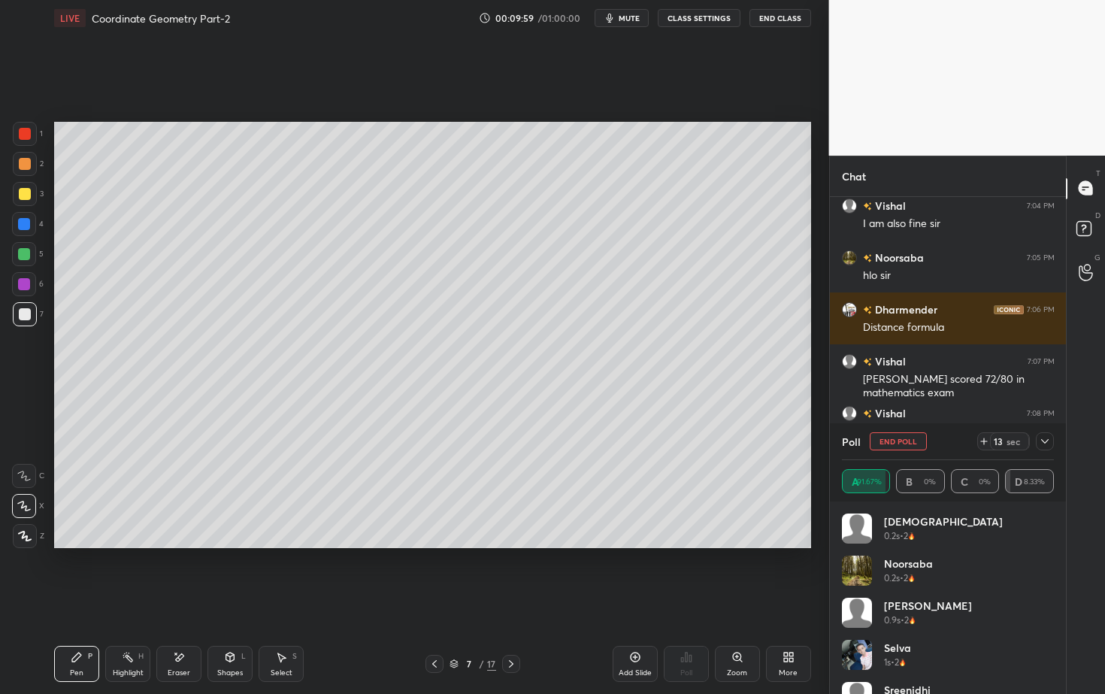
click at [1058, 537] on div "Shanvi 0.2s • 2 Noorsaba 0.2s • 2 Manikant 0.9s • 2 selva 1s • 2 Sreenidhi 1.2s…" at bounding box center [948, 597] width 237 height 192
click at [1059, 543] on div "Shanvi 0.2s • 2 Noorsaba 0.2s • 2 Manikant 0.9s • 2 selva 1s • 2 Sreenidhi 1.2s…" at bounding box center [948, 597] width 237 height 192
drag, startPoint x: 1059, startPoint y: 543, endPoint x: 1049, endPoint y: 606, distance: 64.0
click at [1049, 615] on div "Shanvi 0.2s • 2 Noorsaba 0.2s • 2 Manikant 0.9s • 2 selva 1s • 2 Sreenidhi 1.2s…" at bounding box center [948, 597] width 237 height 192
drag, startPoint x: 1067, startPoint y: 198, endPoint x: 1058, endPoint y: 297, distance: 99.6
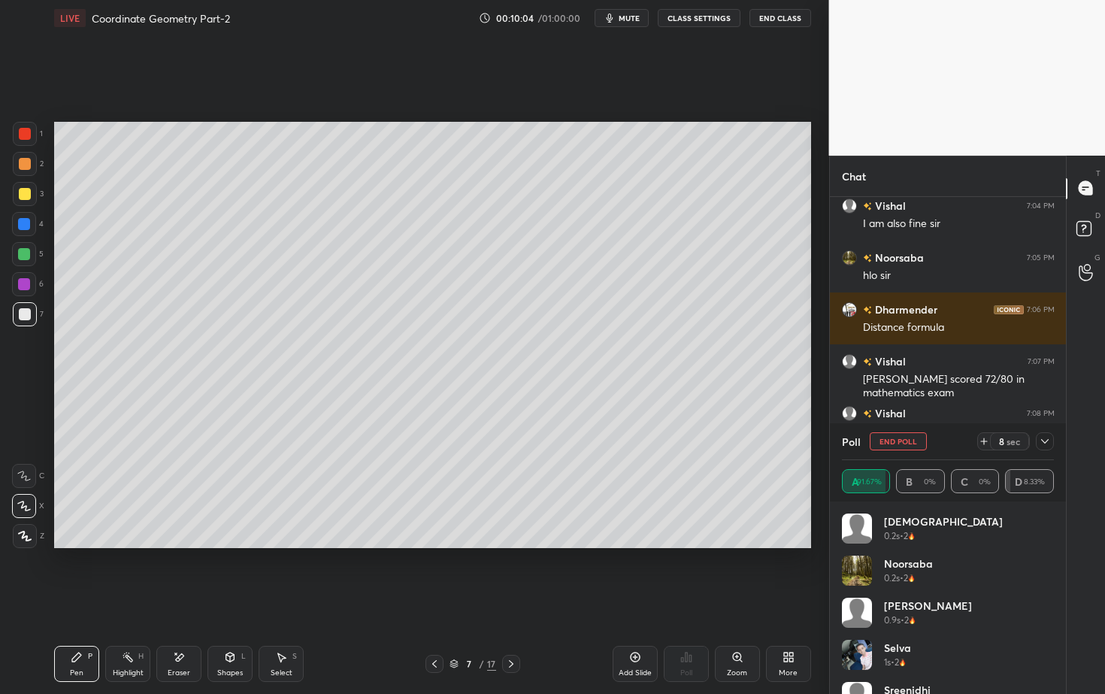
click at [1058, 297] on div "Chat Navneet 7:04 PM HELLO SIR Vishal 7:04 PM I am also fine sir Noorsaba 7:05 …" at bounding box center [967, 425] width 277 height 538
drag, startPoint x: 1067, startPoint y: 196, endPoint x: 1067, endPoint y: 286, distance: 89.5
click at [1070, 292] on div "T Messages (T) D Doubts (D) G Raise Hand (G)" at bounding box center [1085, 425] width 39 height 538
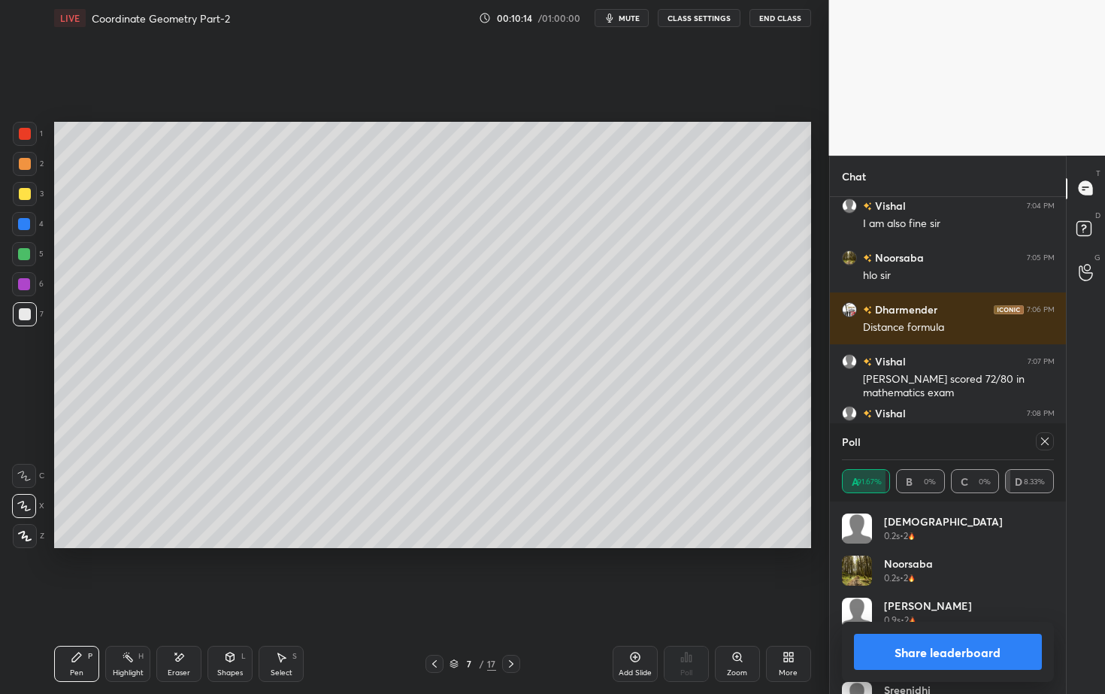
drag, startPoint x: 937, startPoint y: 660, endPoint x: 919, endPoint y: 645, distance: 23.5
click at [934, 627] on button "Share leaderboard" at bounding box center [948, 652] width 189 height 36
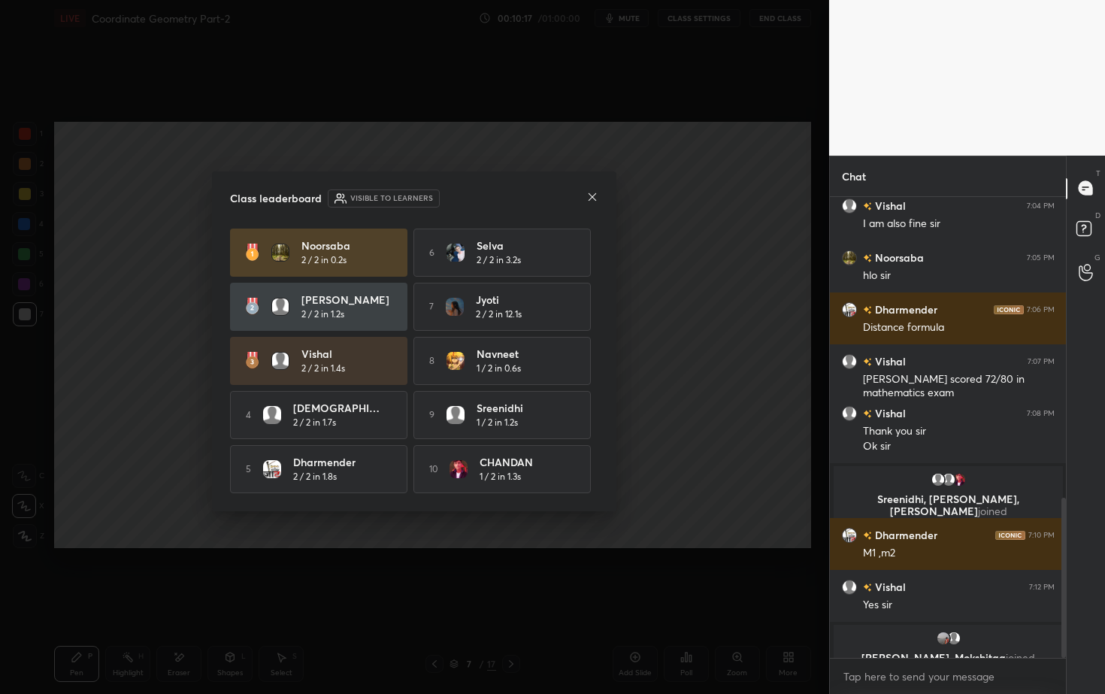
scroll to position [865, 0]
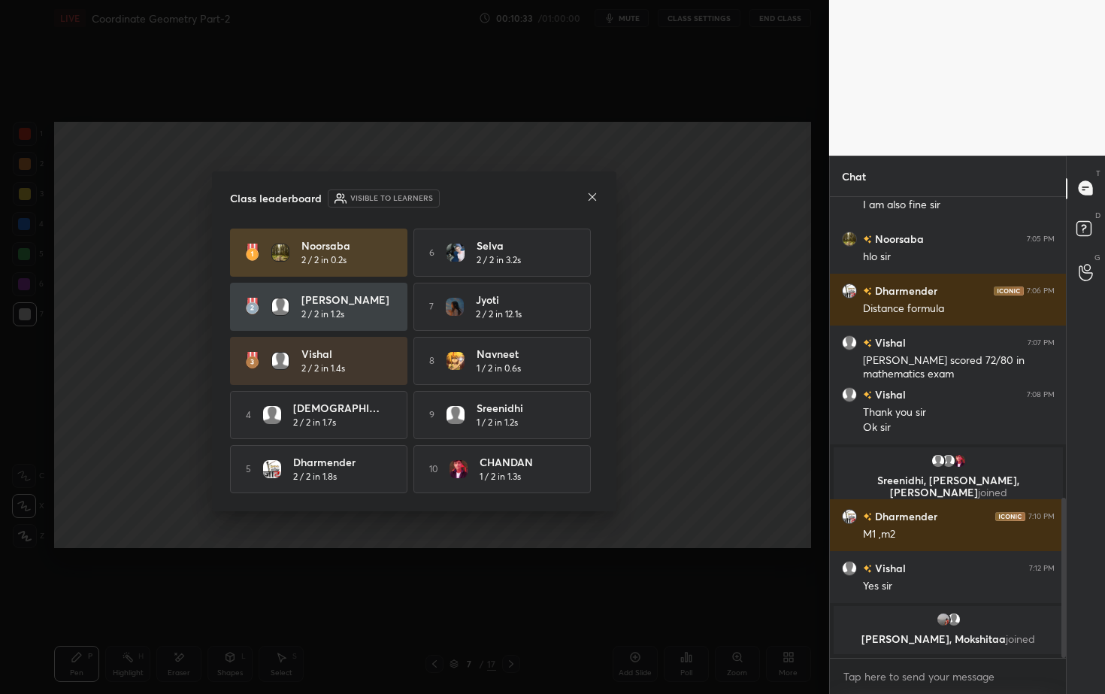
click at [597, 194] on icon at bounding box center [592, 197] width 12 height 12
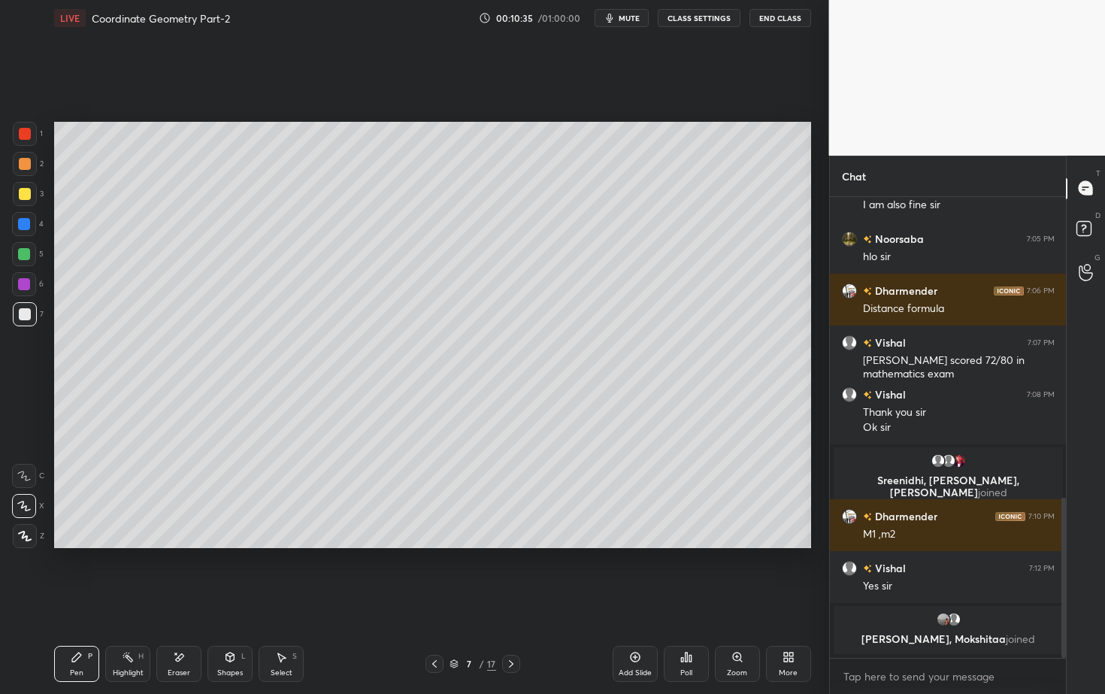
click at [516, 627] on icon at bounding box center [511, 664] width 12 height 12
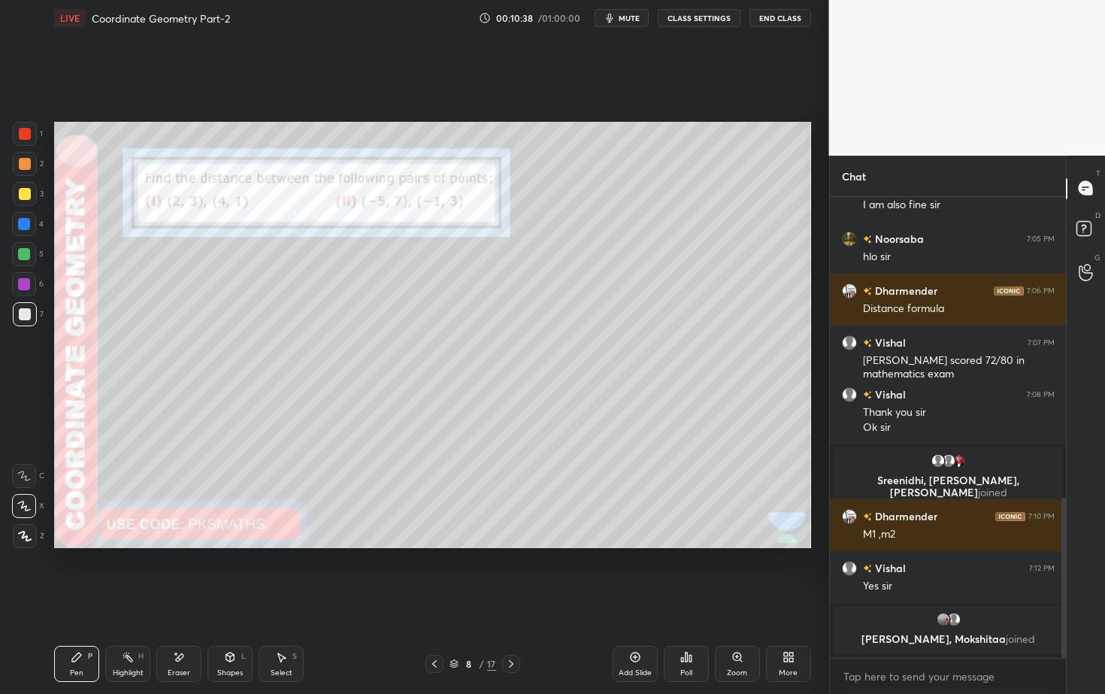
click at [23, 165] on div at bounding box center [25, 164] width 12 height 12
click at [783, 26] on button "End Class" at bounding box center [780, 18] width 62 height 18
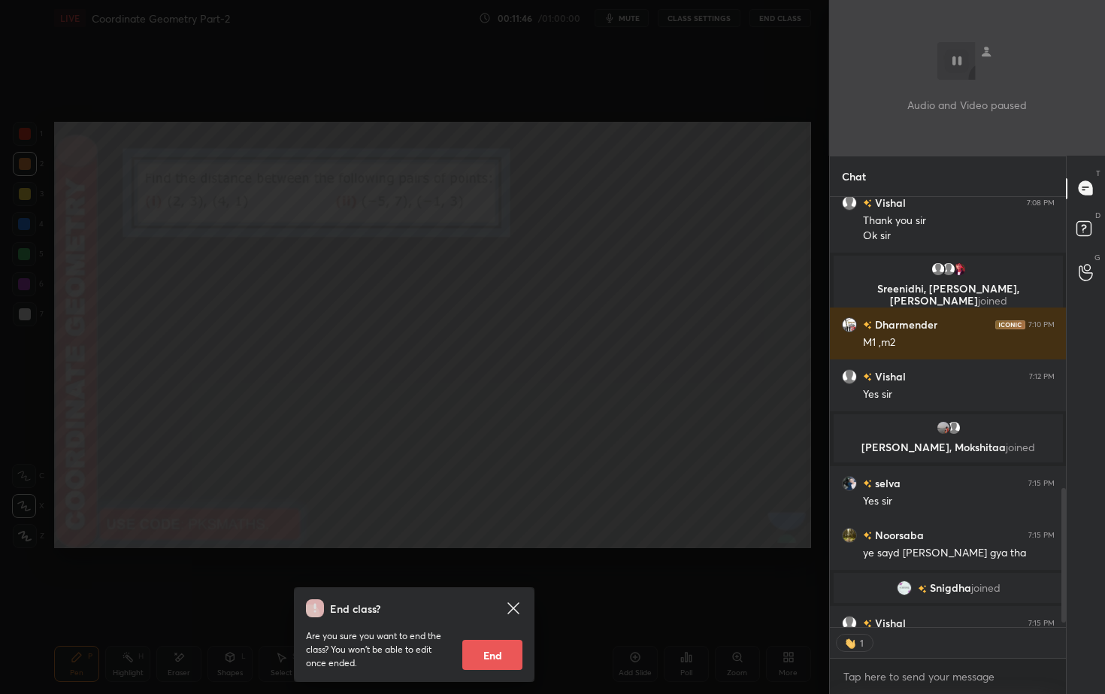
scroll to position [5, 5]
type textarea "x"
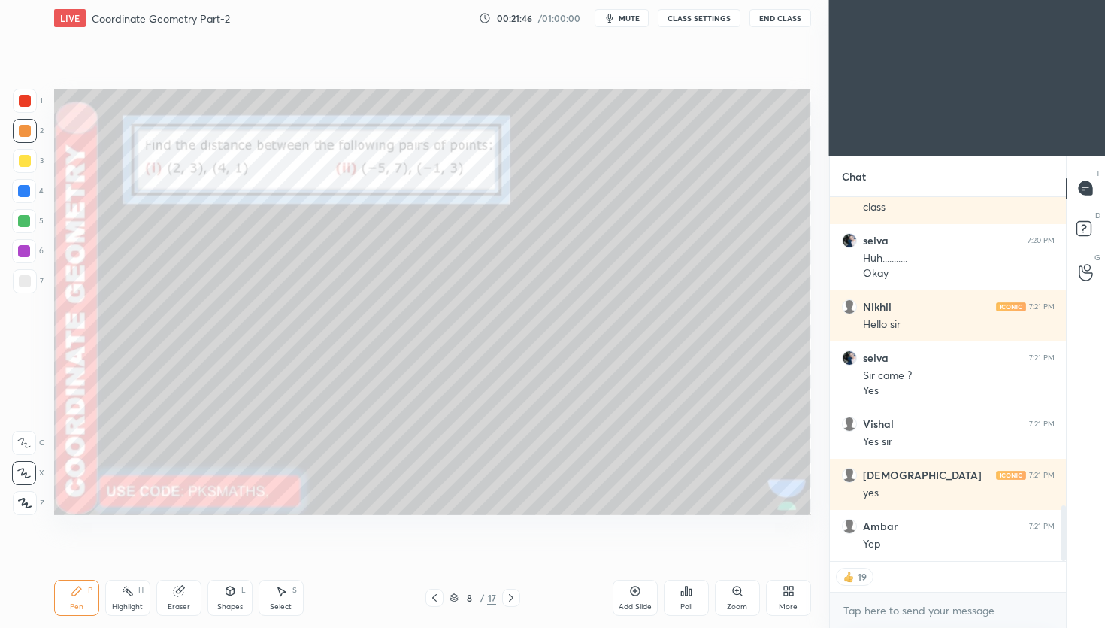
scroll to position [2022, 0]
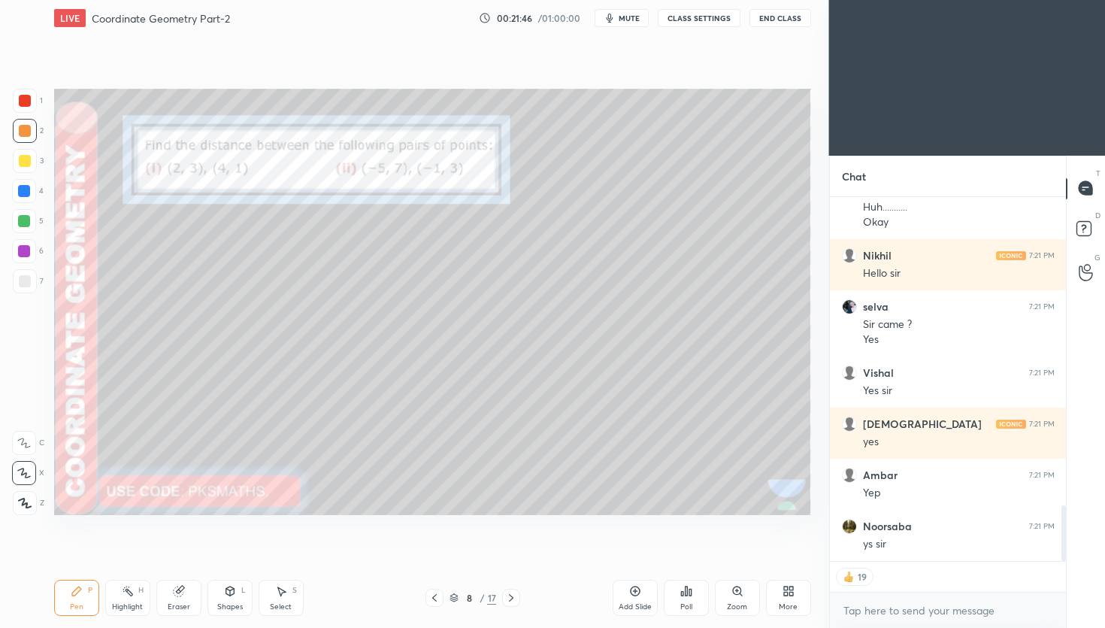
click at [795, 589] on div "More" at bounding box center [788, 598] width 45 height 36
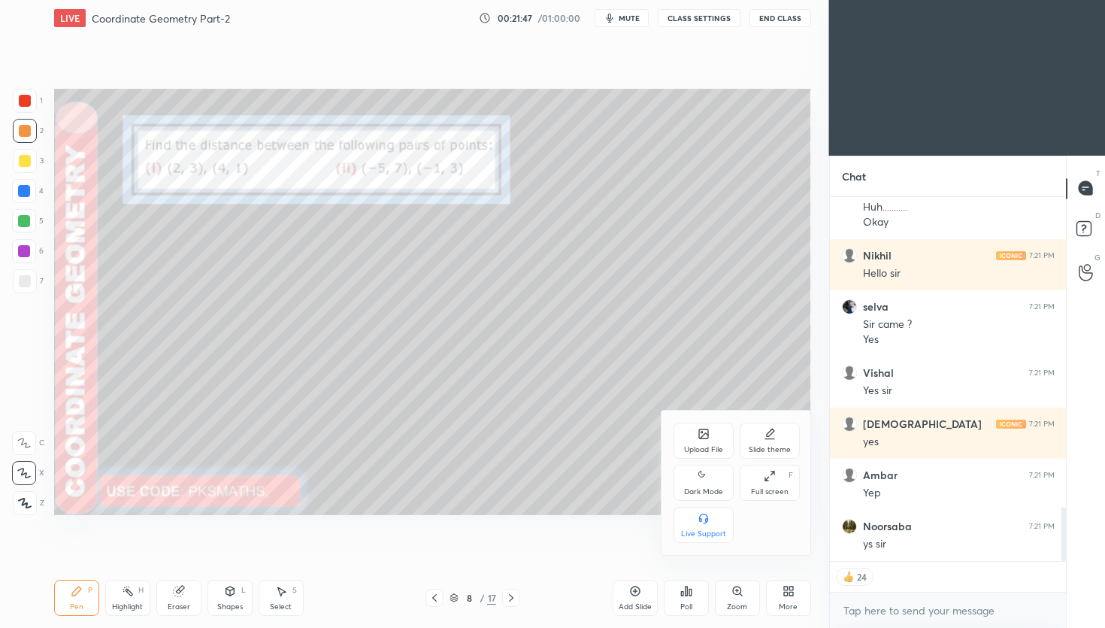
scroll to position [2073, 0]
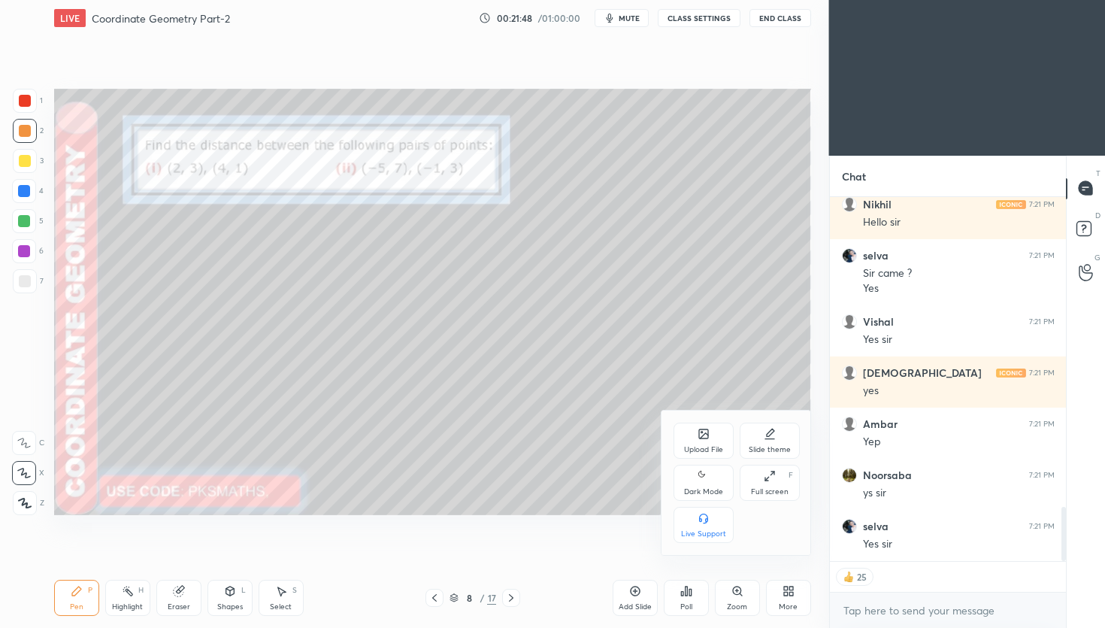
click at [712, 488] on div "Dark Mode" at bounding box center [703, 492] width 39 height 8
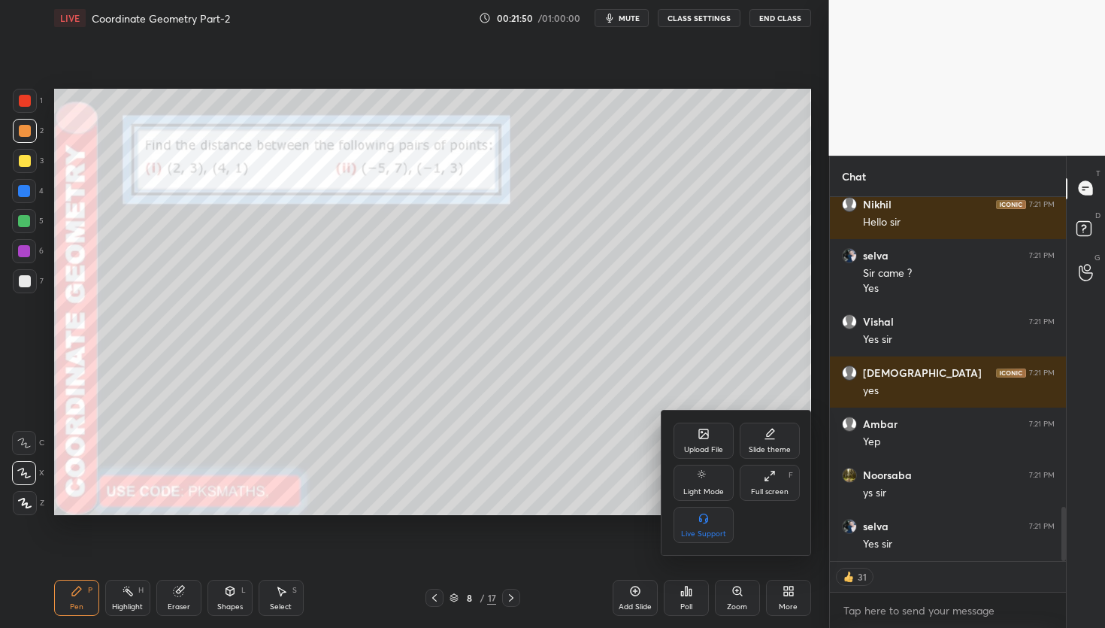
click at [715, 365] on div at bounding box center [552, 314] width 1105 height 628
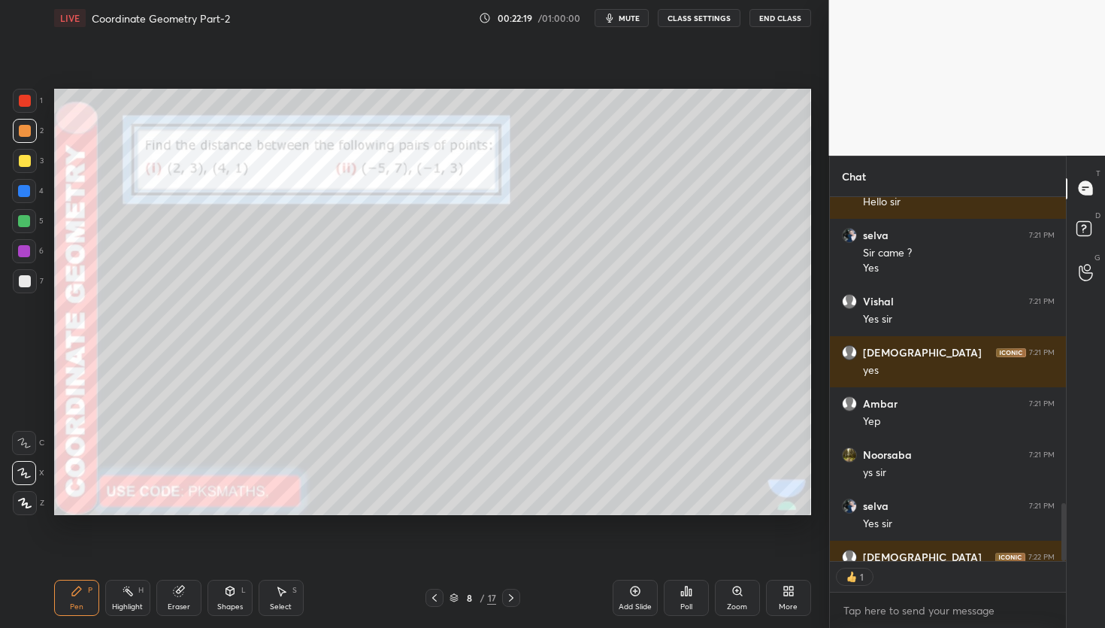
scroll to position [0, 0]
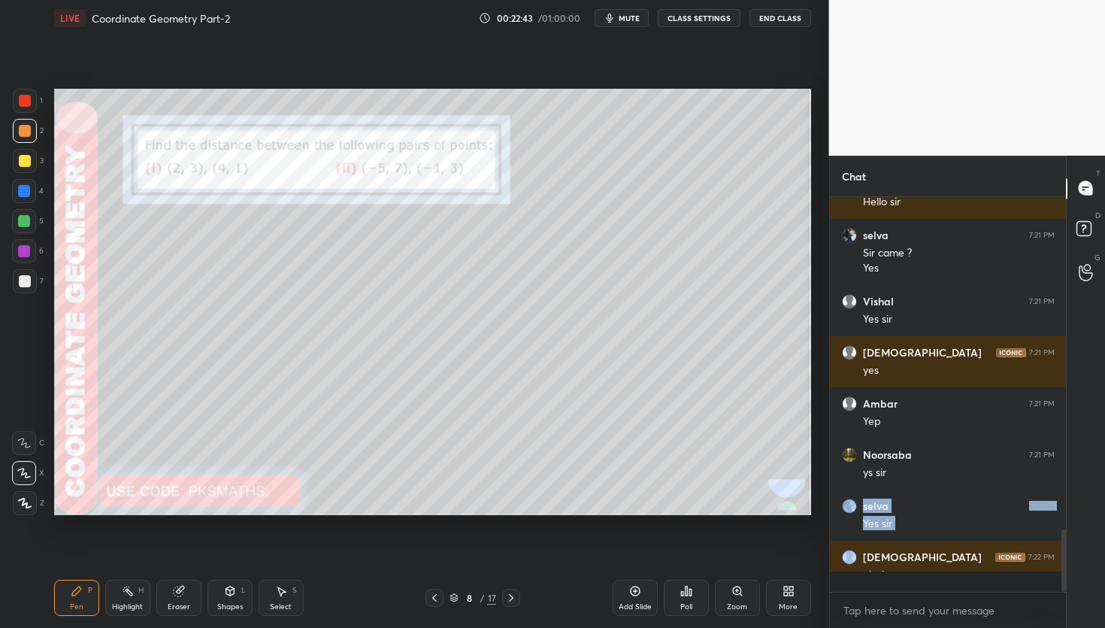
scroll to position [2094, 0]
click at [23, 144] on div "2" at bounding box center [28, 134] width 31 height 30
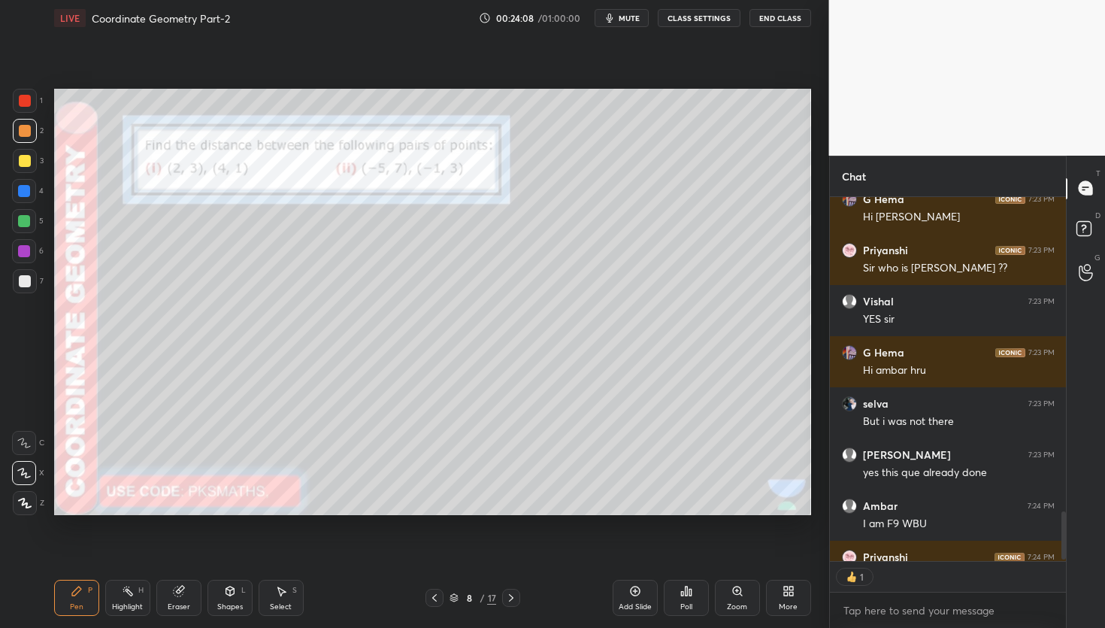
scroll to position [2560, 0]
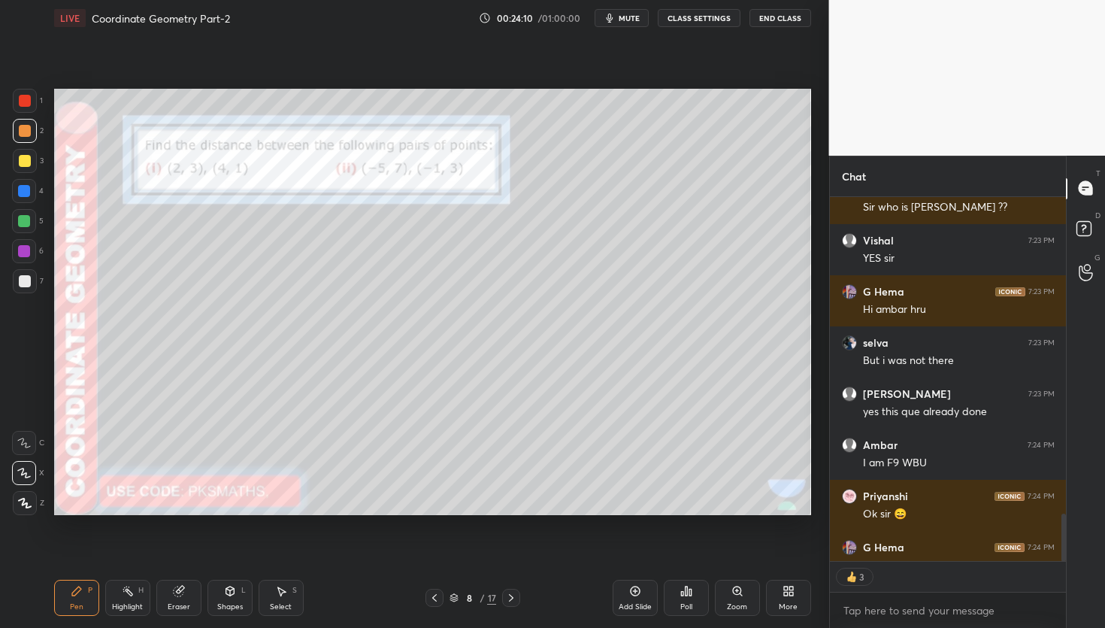
drag, startPoint x: 23, startPoint y: 126, endPoint x: 36, endPoint y: 123, distance: 13.9
click at [22, 129] on div at bounding box center [25, 131] width 12 height 12
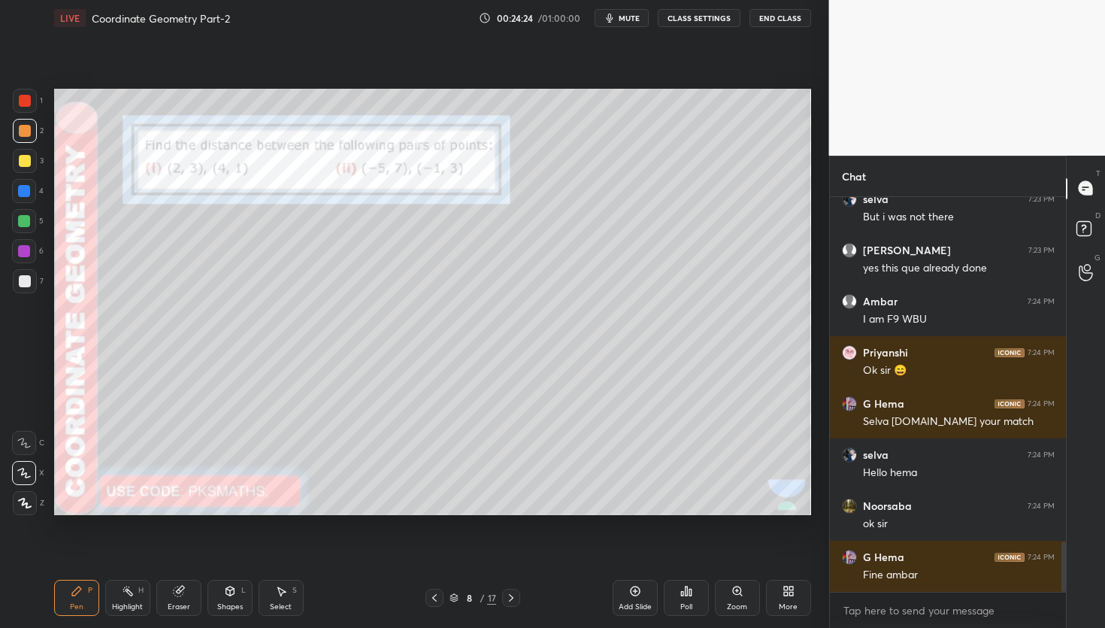
scroll to position [2719, 0]
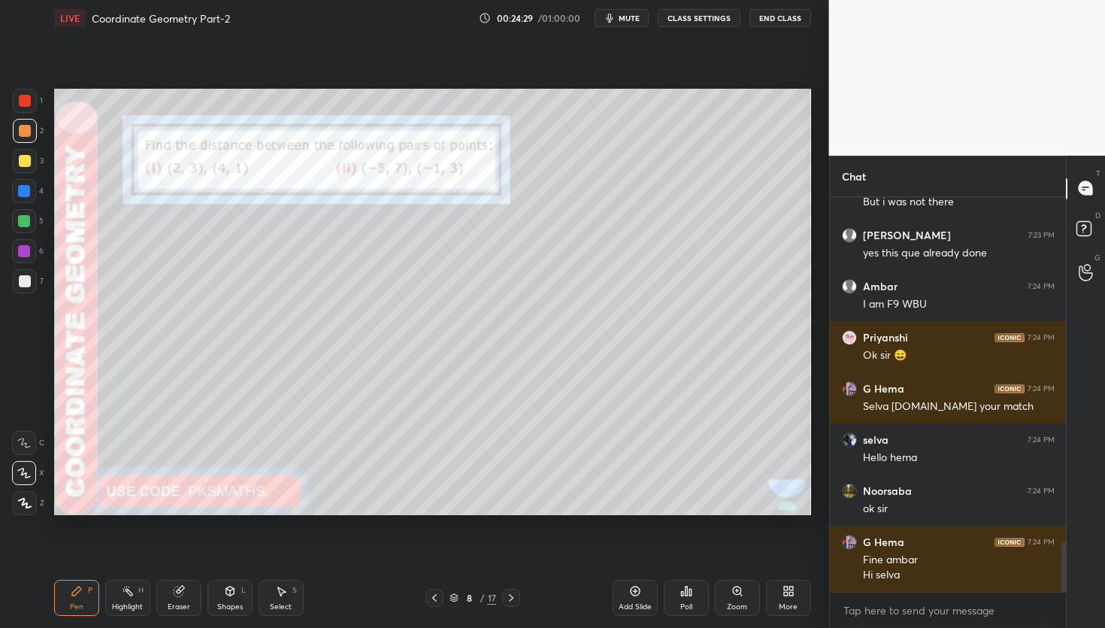
click at [686, 594] on icon at bounding box center [687, 590] width 2 height 9
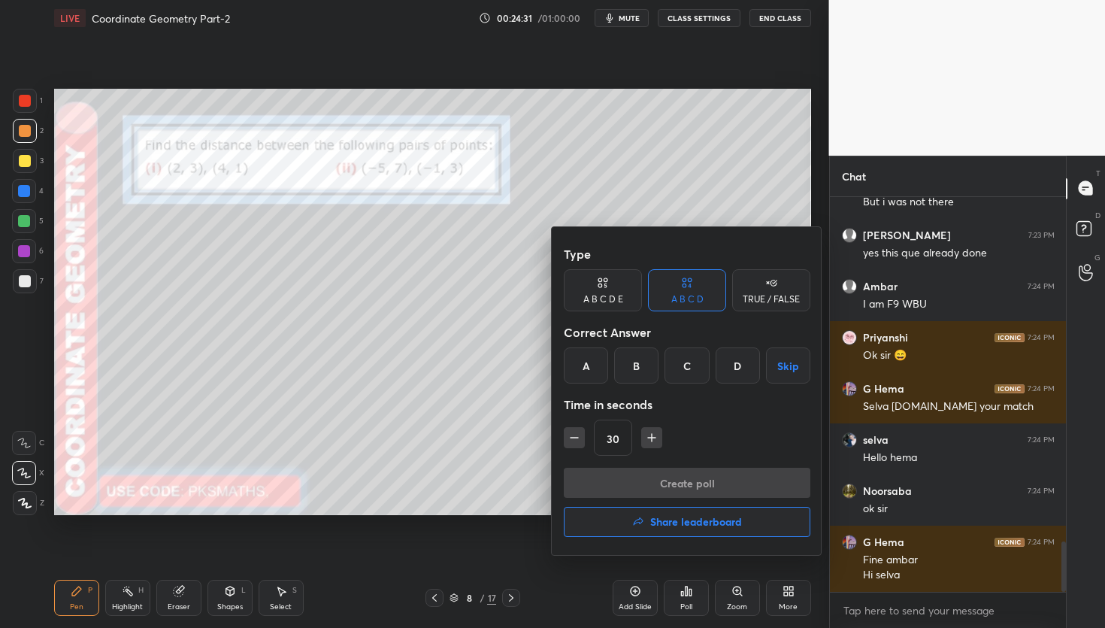
drag, startPoint x: 588, startPoint y: 363, endPoint x: 599, endPoint y: 371, distance: 13.6
click at [587, 364] on div "A" at bounding box center [586, 365] width 44 height 36
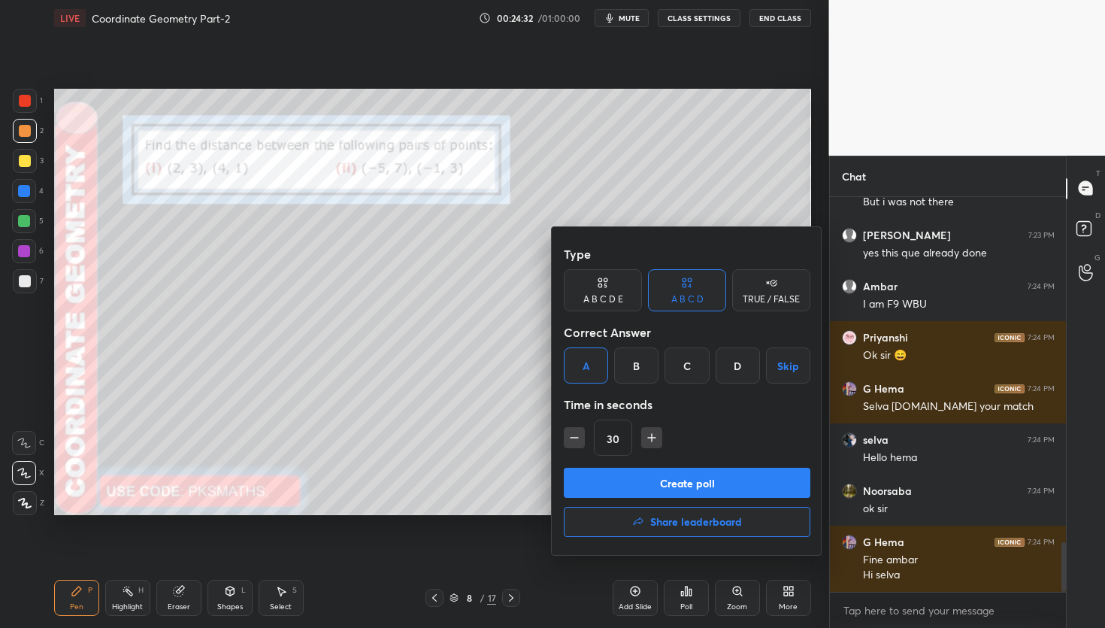
scroll to position [2770, 0]
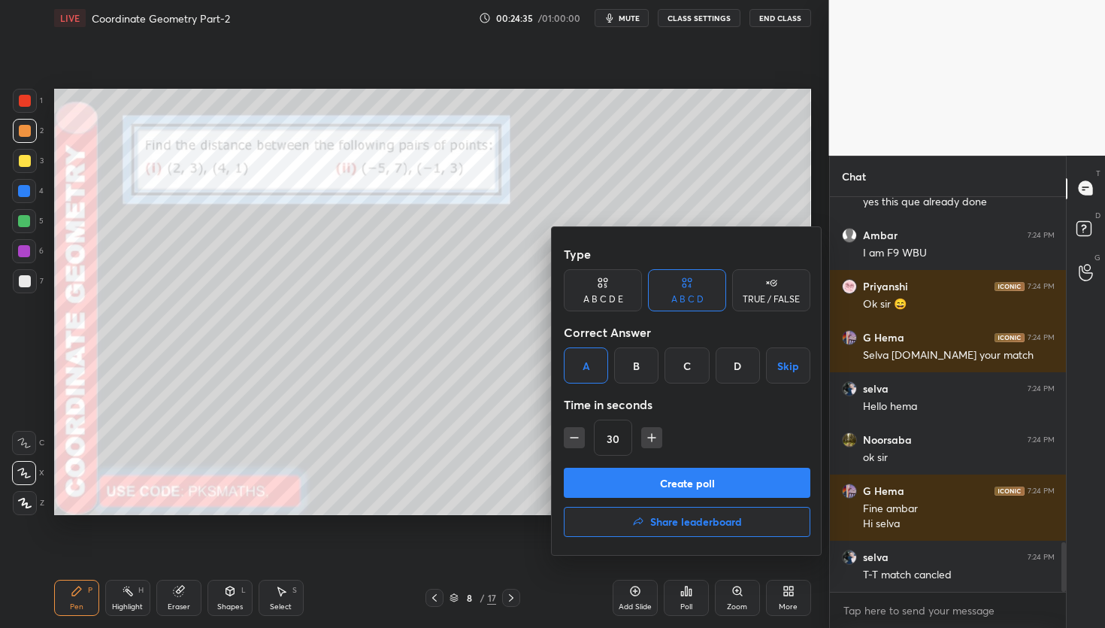
click at [668, 483] on button "Create poll" at bounding box center [687, 483] width 247 height 30
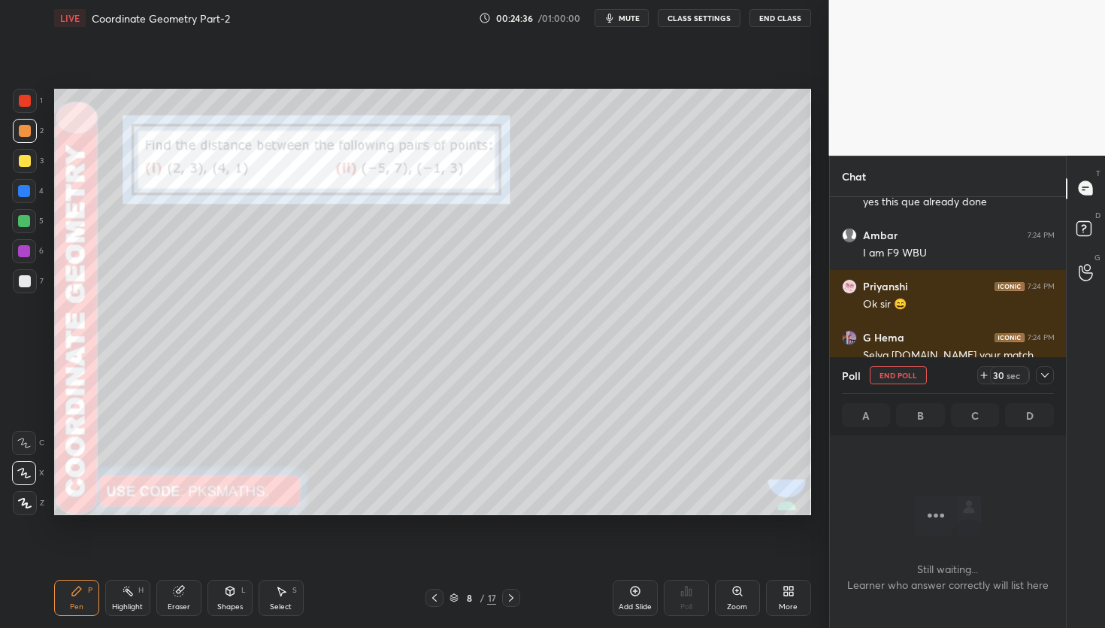
scroll to position [348, 232]
click at [636, 17] on span "mute" at bounding box center [629, 18] width 21 height 11
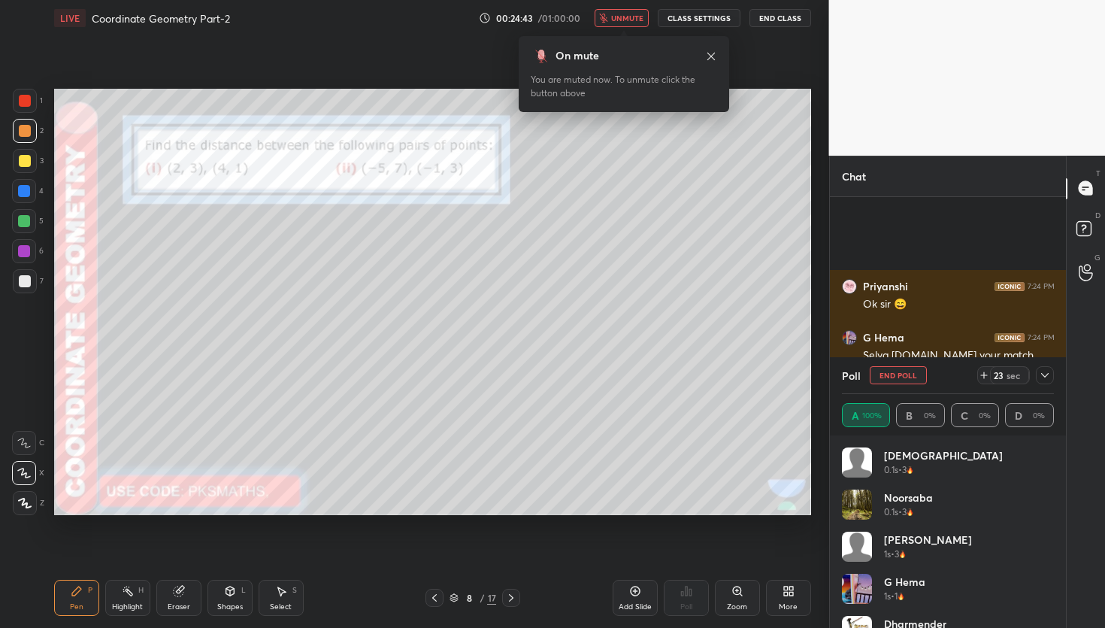
scroll to position [2899, 0]
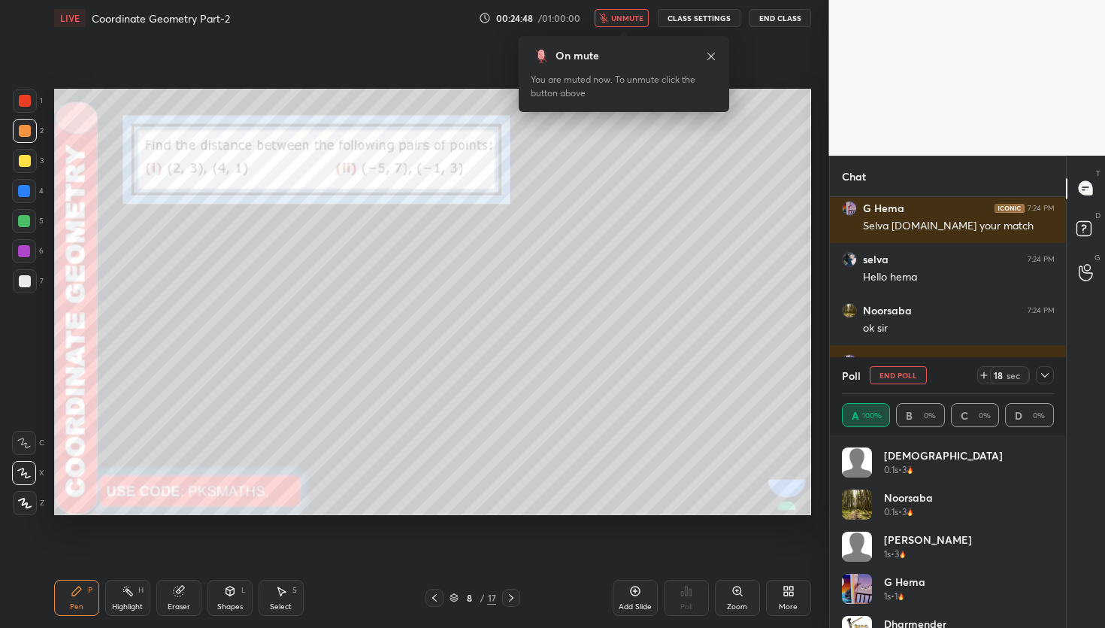
click at [789, 591] on icon at bounding box center [789, 591] width 12 height 12
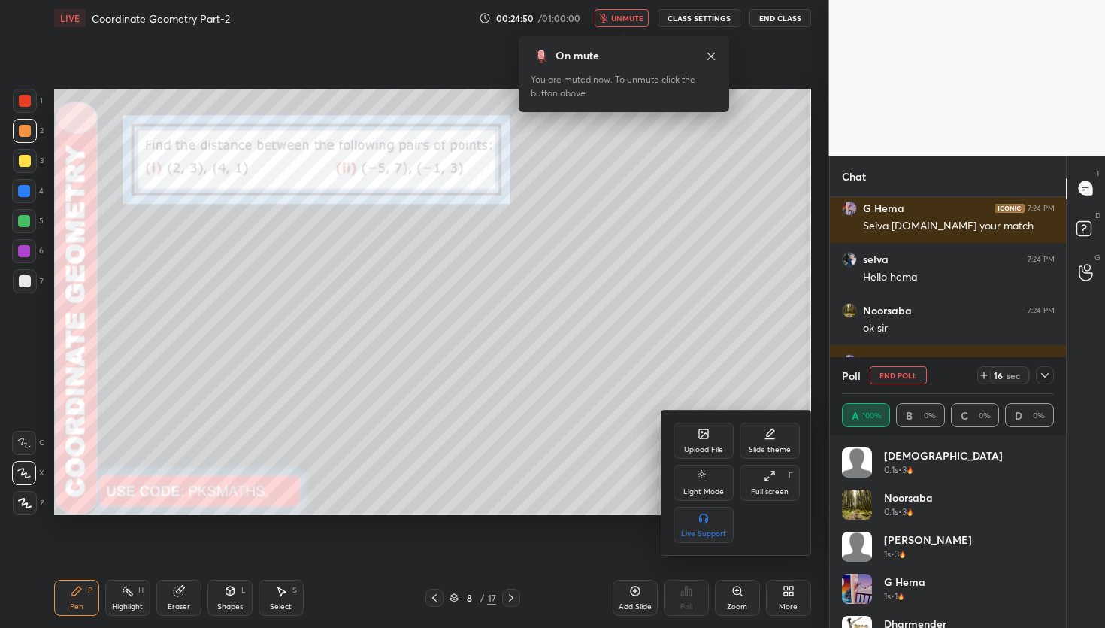
click at [706, 435] on icon at bounding box center [704, 434] width 12 height 12
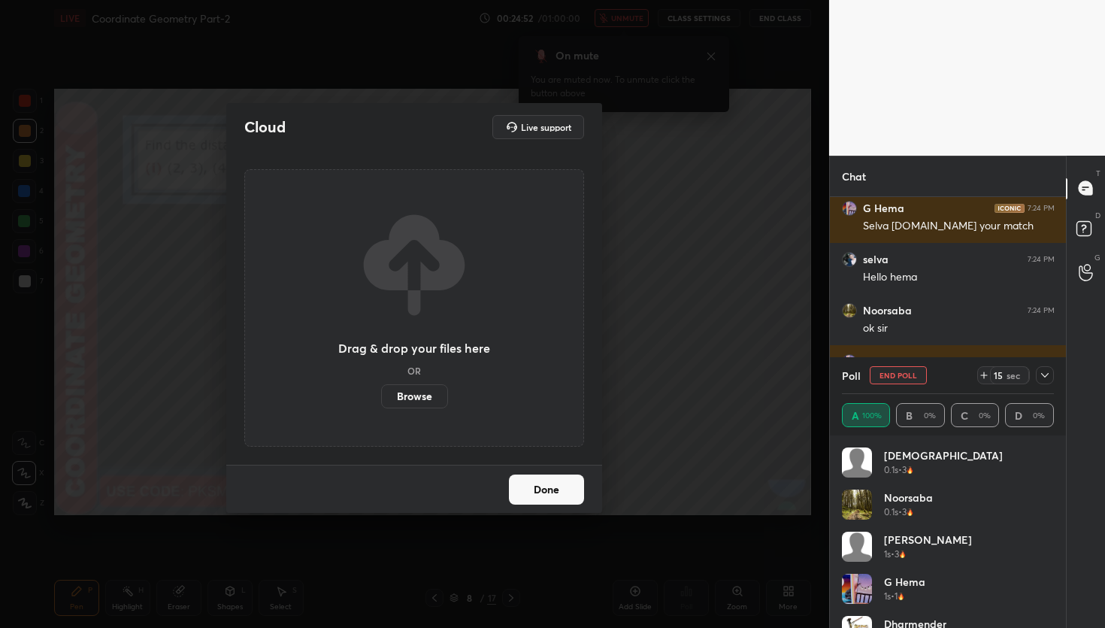
click at [416, 397] on label "Browse" at bounding box center [414, 396] width 67 height 24
click at [381, 397] on input "Browse" at bounding box center [381, 396] width 0 height 24
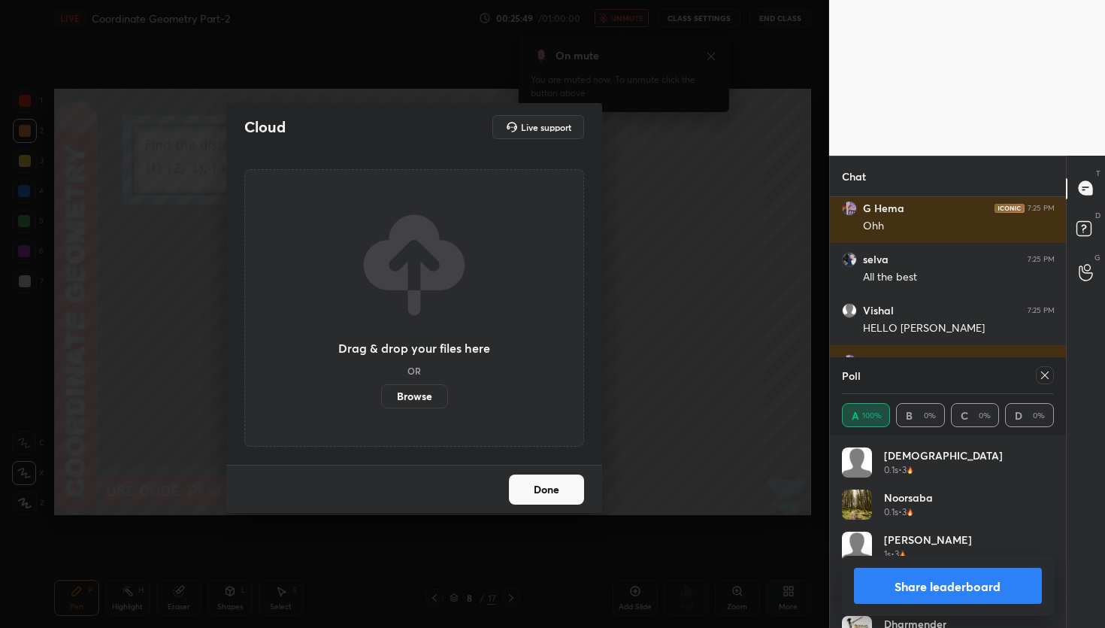
scroll to position [3504, 0]
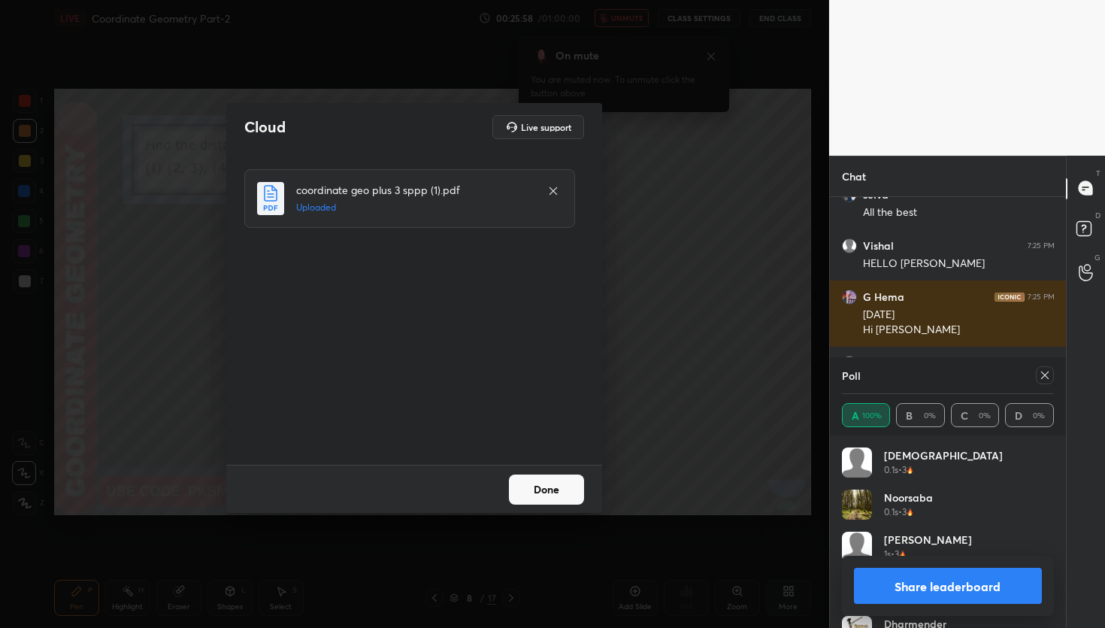
click at [537, 484] on button "Done" at bounding box center [546, 489] width 75 height 30
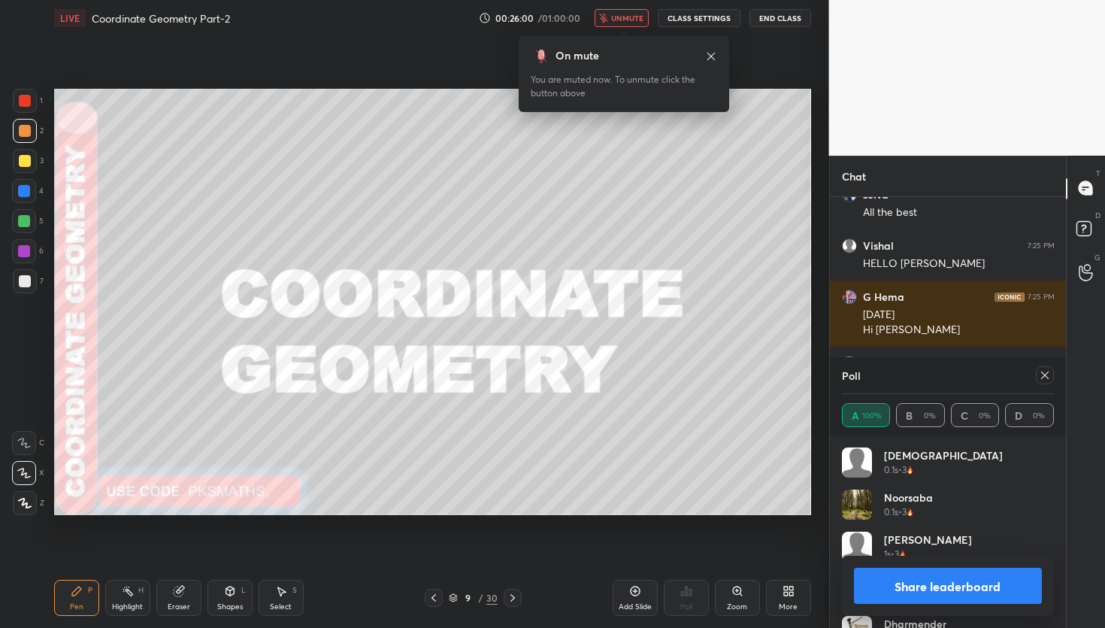
scroll to position [3568, 0]
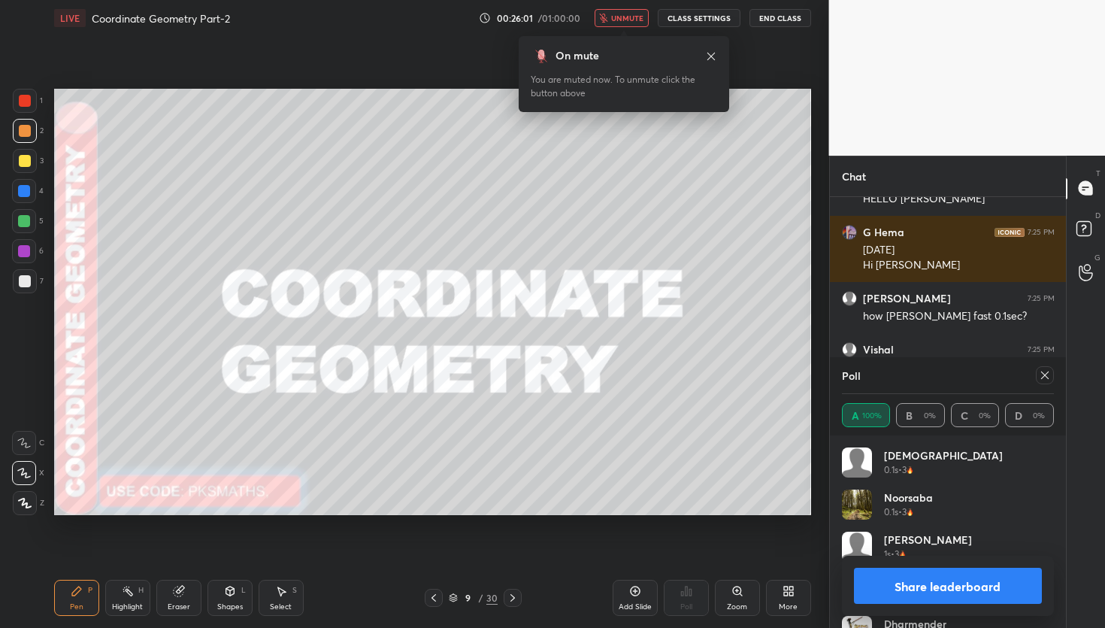
click at [521, 603] on div "9 / 30" at bounding box center [473, 598] width 280 height 18
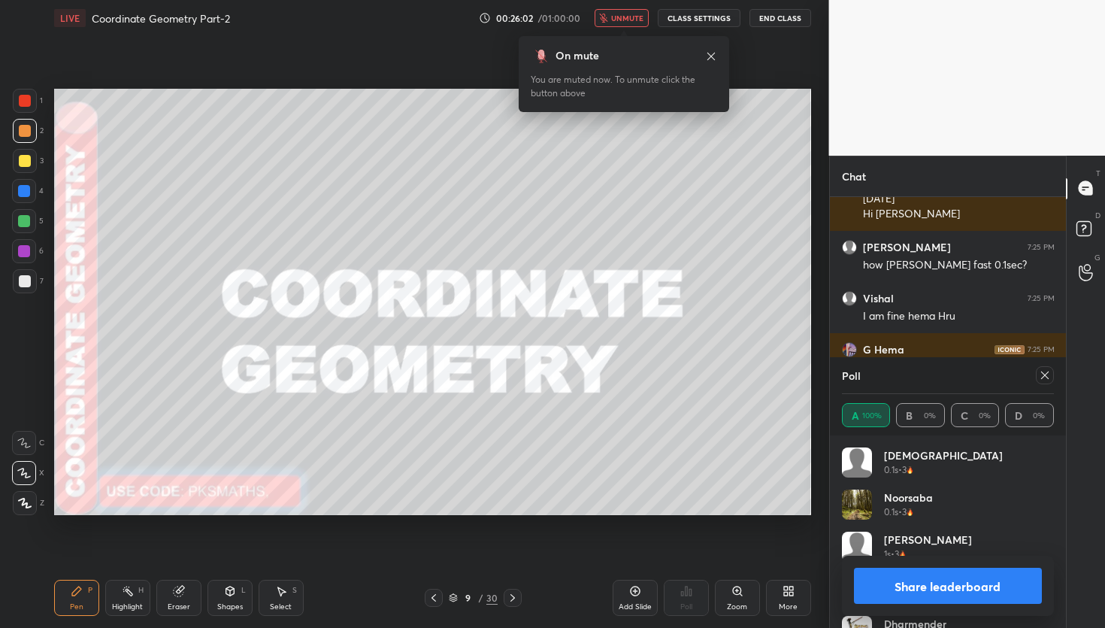
click at [516, 600] on icon at bounding box center [513, 598] width 12 height 12
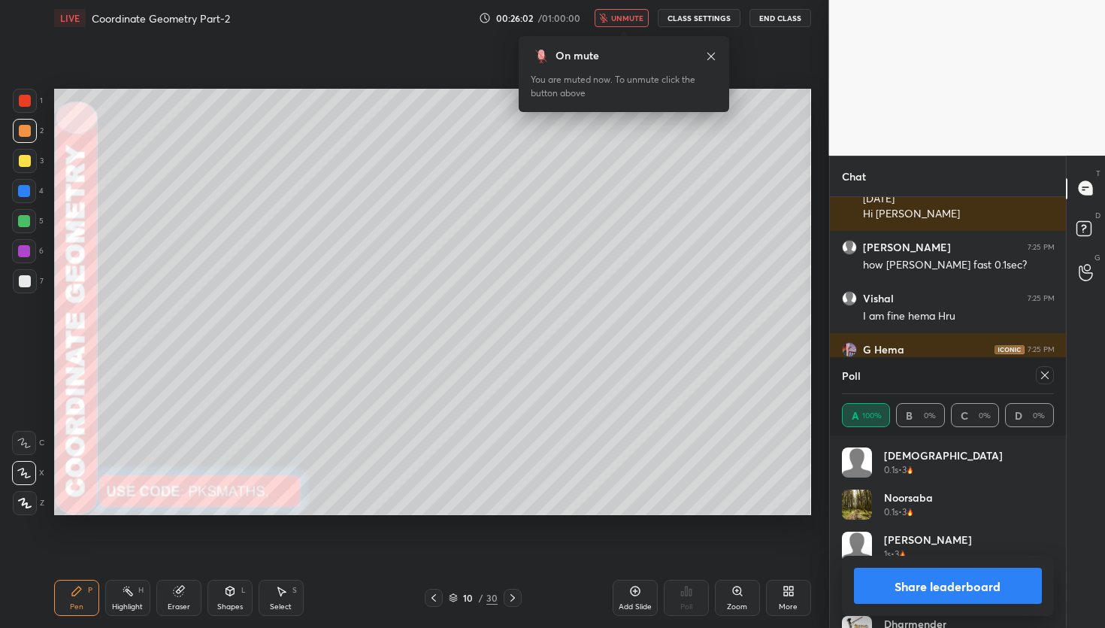
click at [516, 600] on icon at bounding box center [513, 598] width 12 height 12
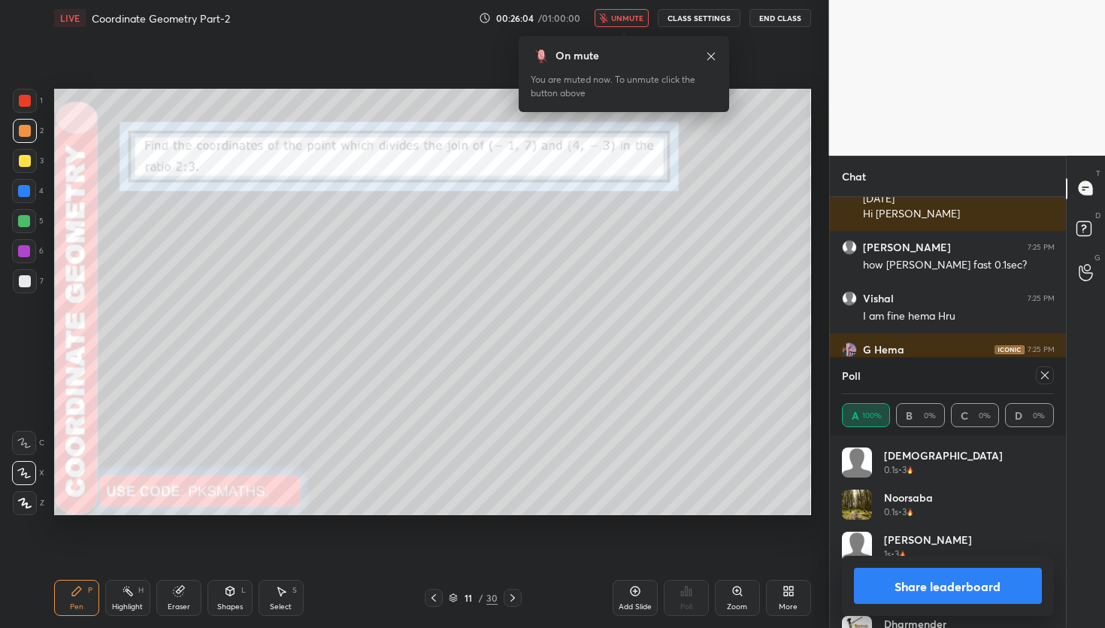
click at [437, 601] on icon at bounding box center [434, 598] width 12 height 12
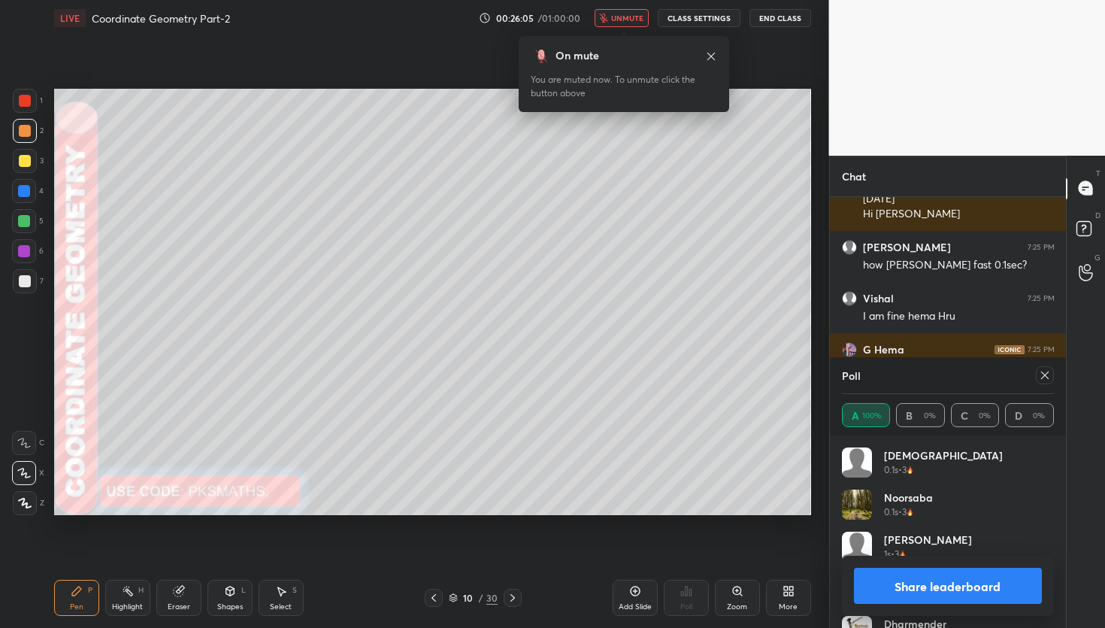
click at [437, 601] on icon at bounding box center [434, 598] width 12 height 12
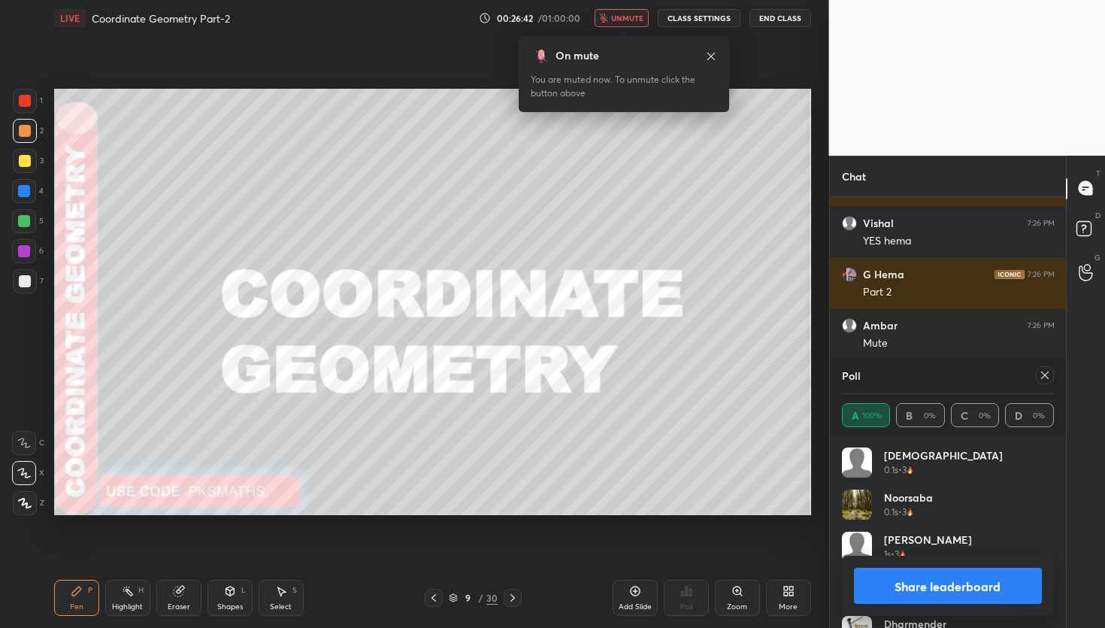
scroll to position [3992, 0]
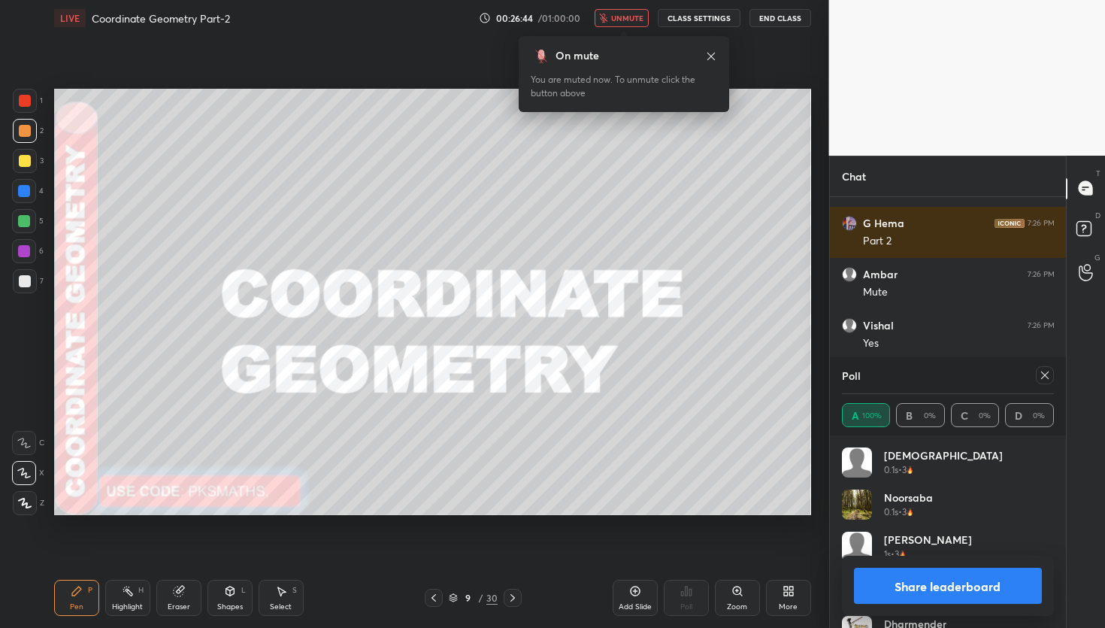
click at [706, 57] on icon at bounding box center [711, 56] width 12 height 12
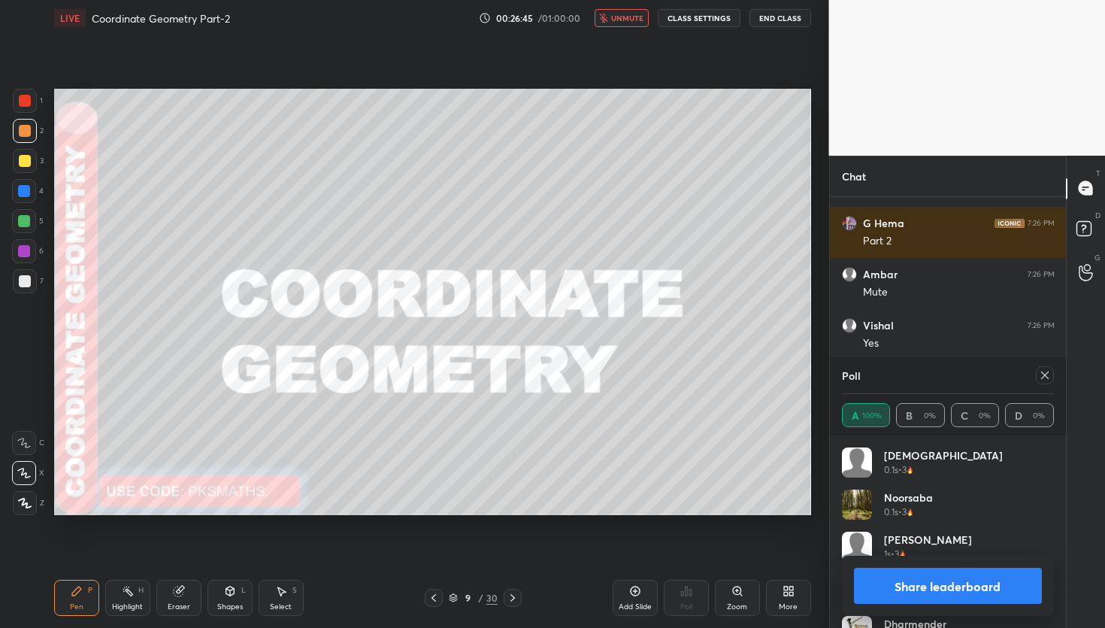
click at [626, 17] on span "unmute" at bounding box center [627, 18] width 32 height 11
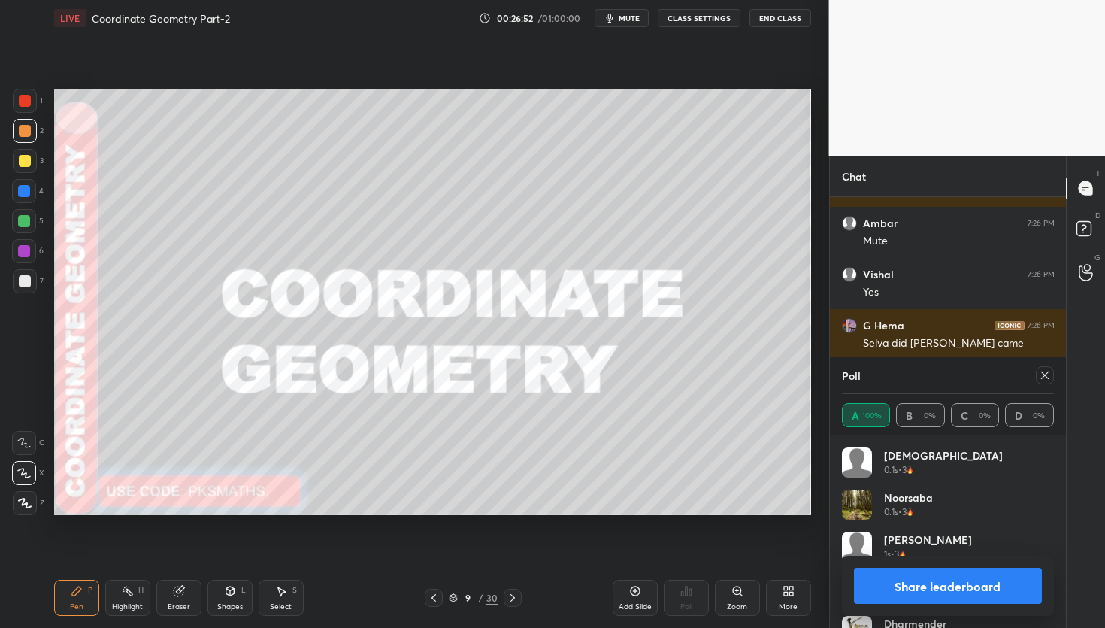
click at [944, 578] on button "Share leaderboard" at bounding box center [948, 586] width 189 height 36
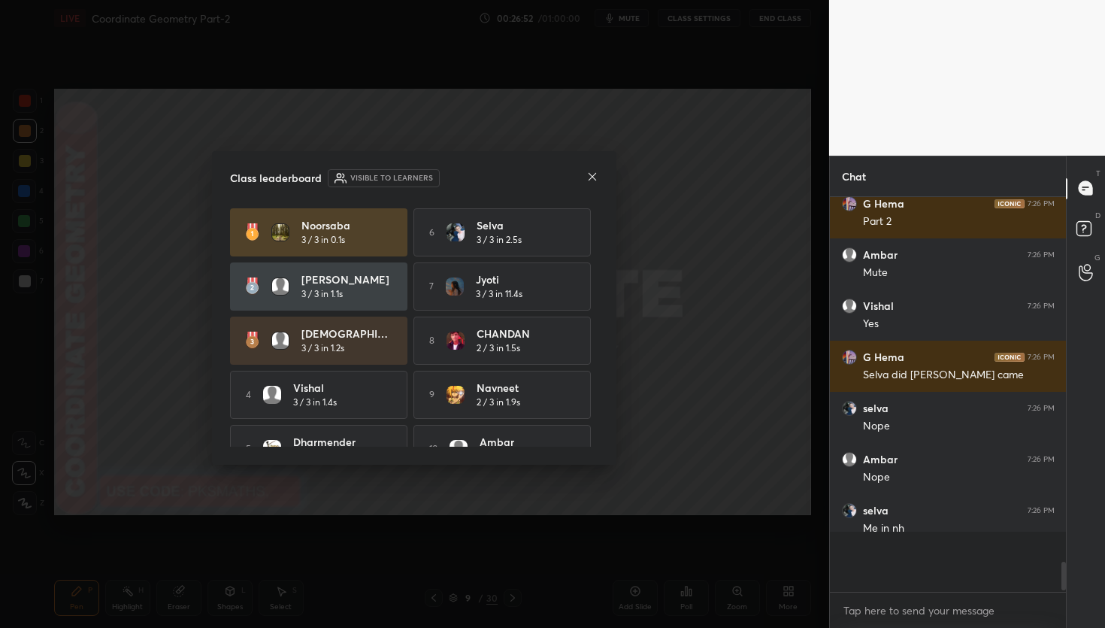
scroll to position [422, 232]
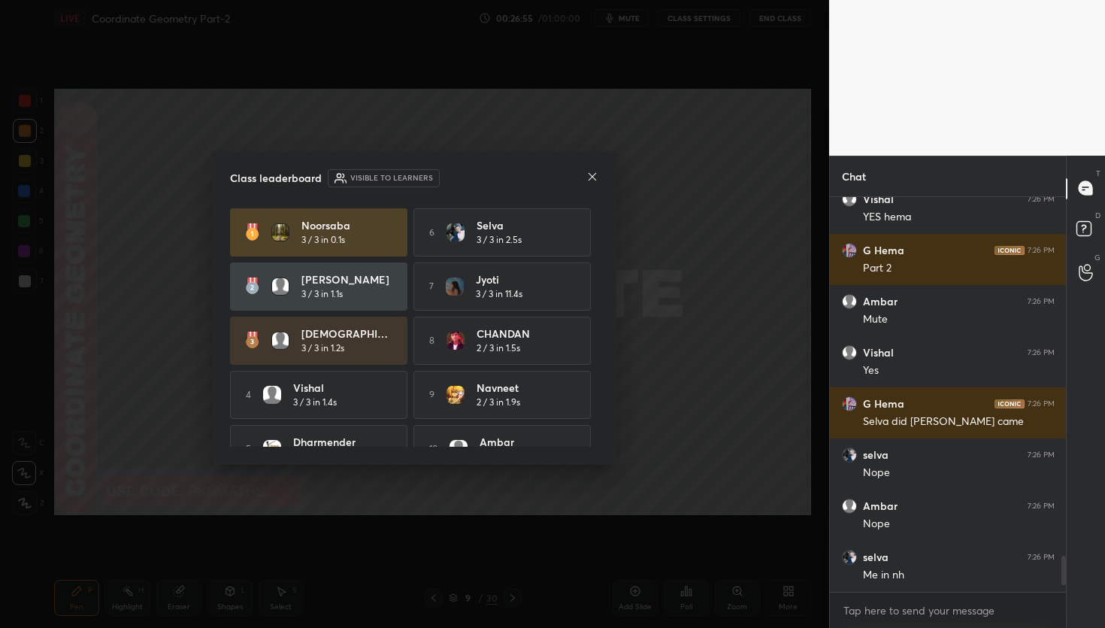
click at [592, 175] on icon at bounding box center [592, 177] width 12 height 12
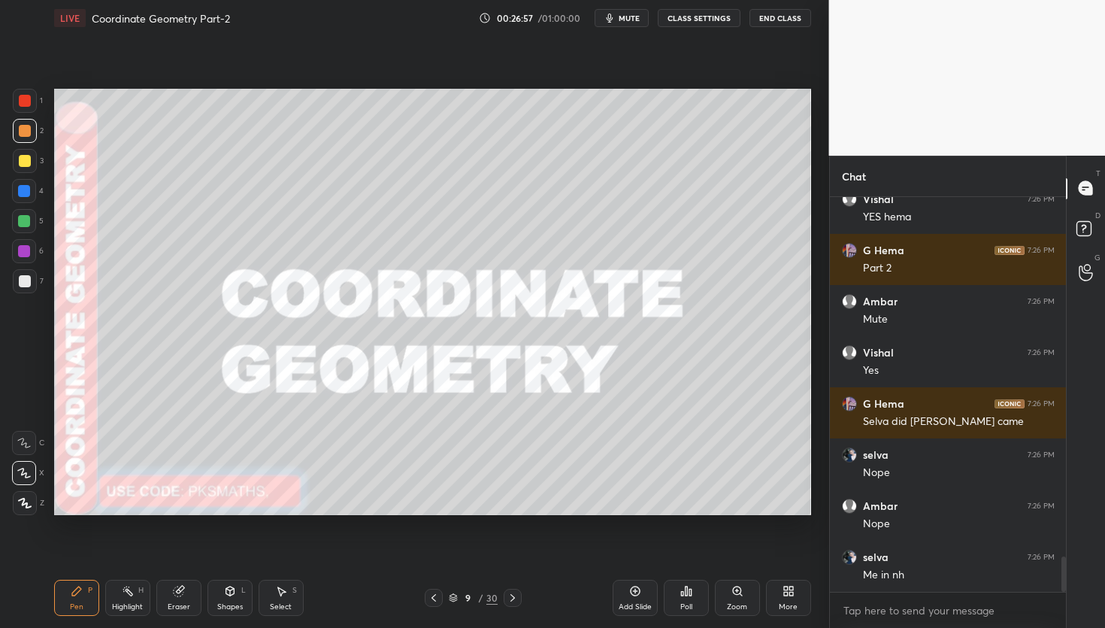
scroll to position [4030, 0]
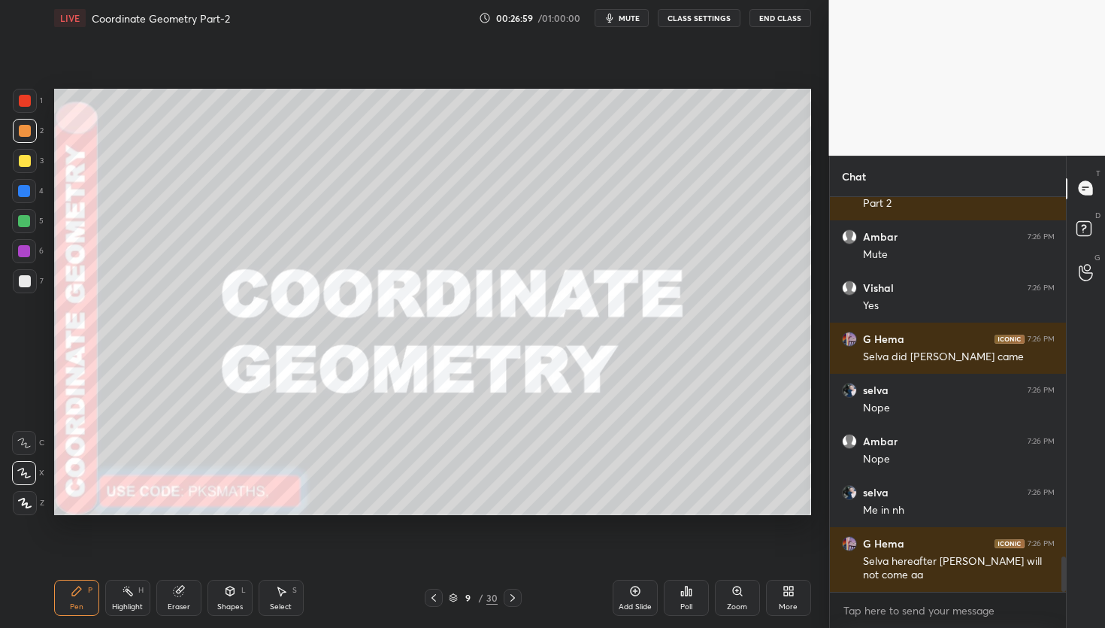
click at [516, 601] on icon at bounding box center [513, 598] width 12 height 12
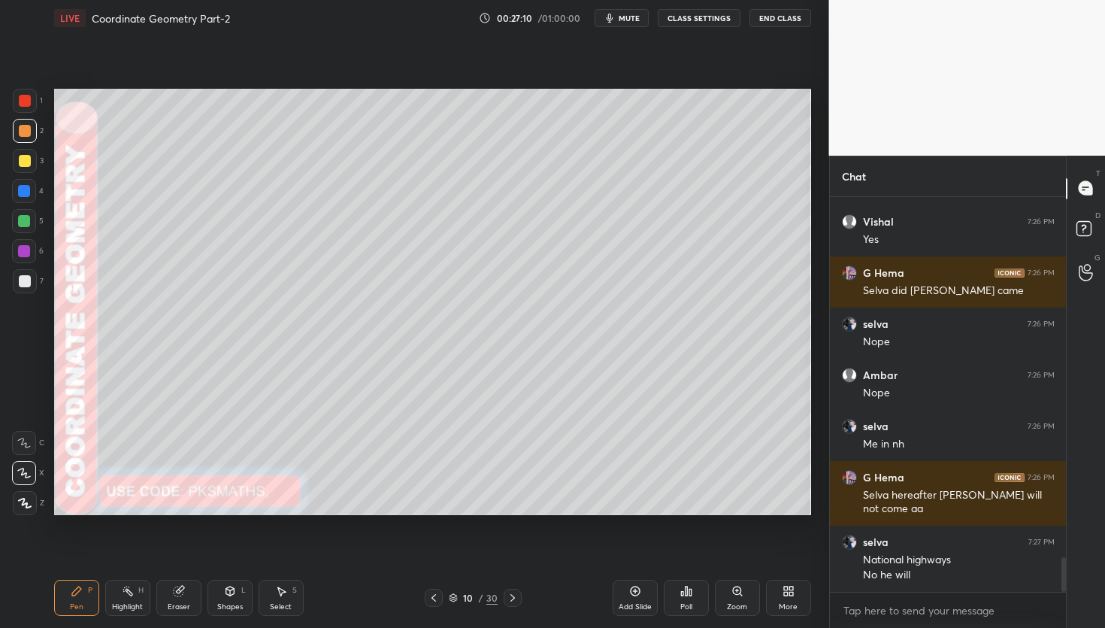
scroll to position [4147, 0]
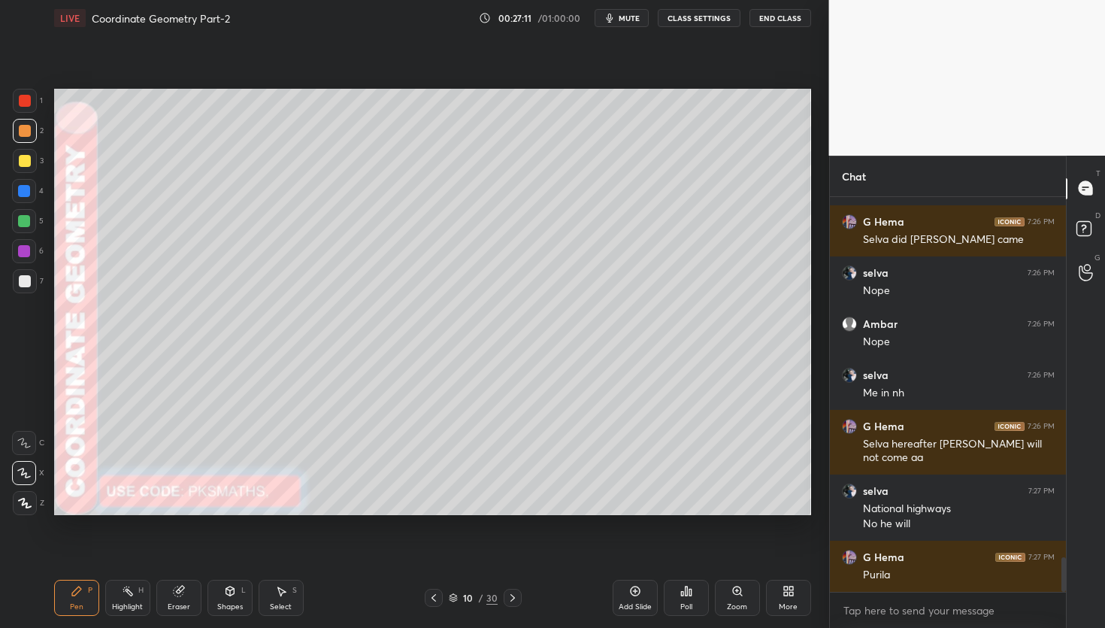
click at [34, 506] on div at bounding box center [25, 503] width 24 height 24
click at [513, 602] on icon at bounding box center [513, 598] width 12 height 12
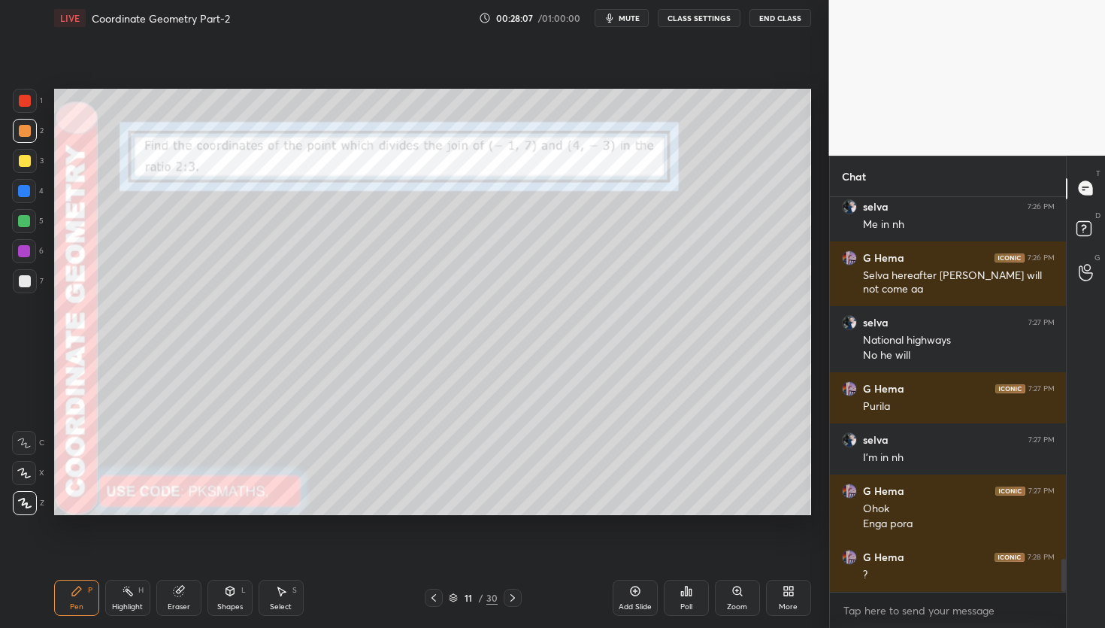
scroll to position [4367, 0]
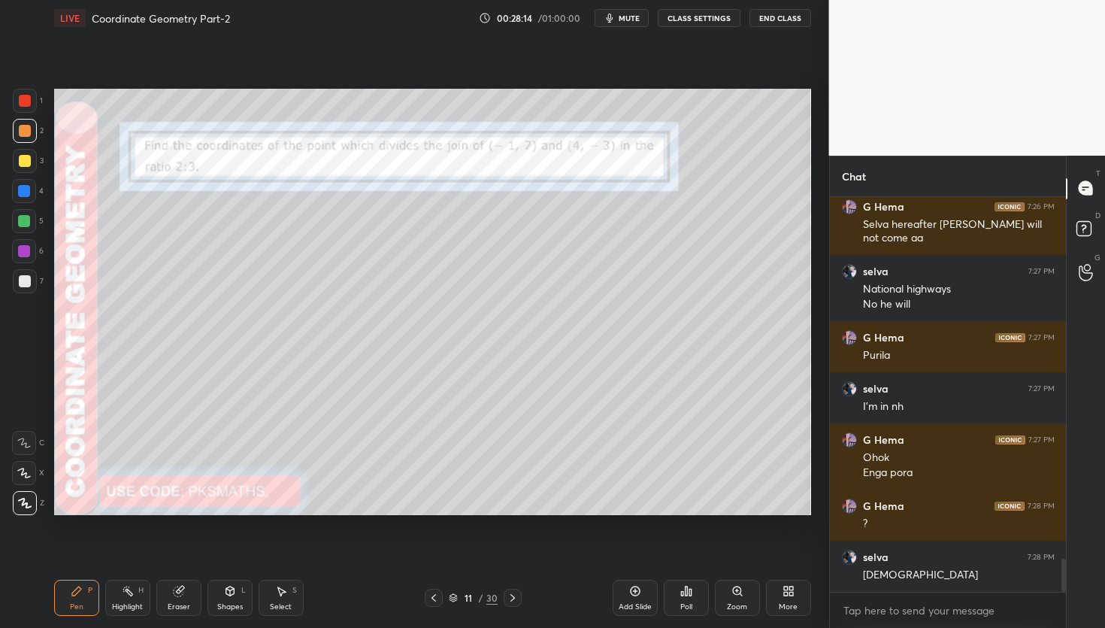
click at [25, 101] on div at bounding box center [25, 101] width 12 height 12
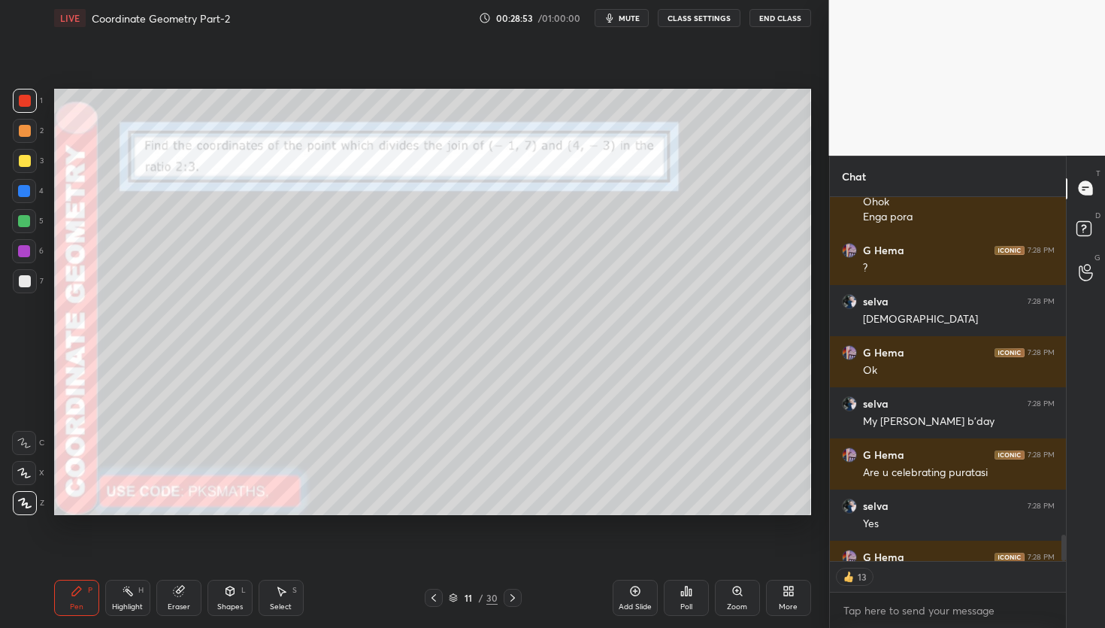
scroll to position [4704, 0]
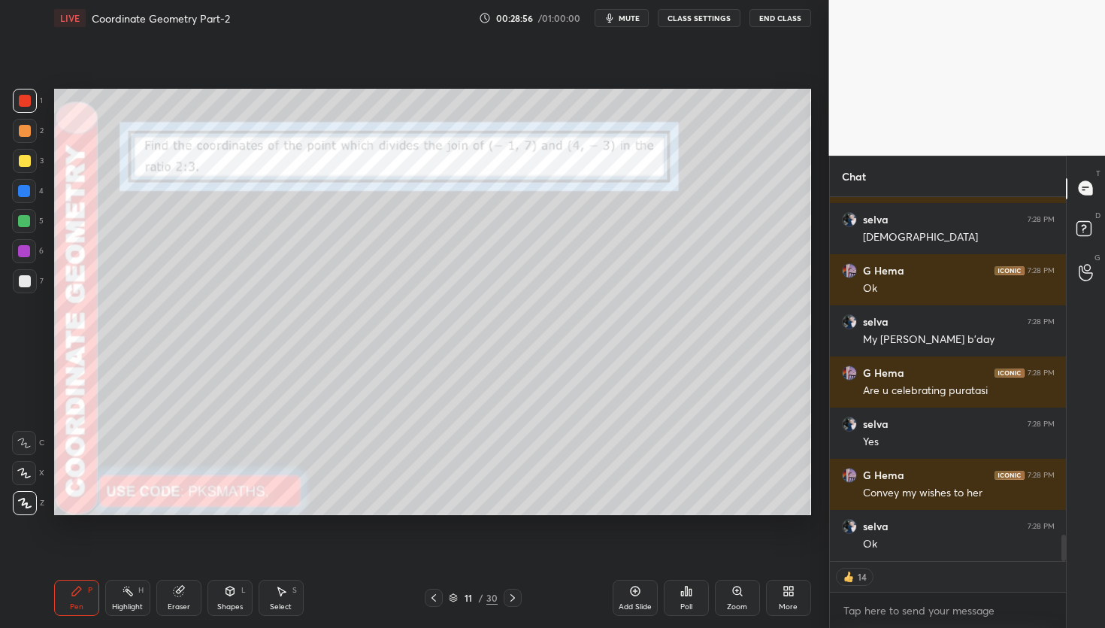
click at [691, 595] on div "Poll" at bounding box center [686, 598] width 45 height 36
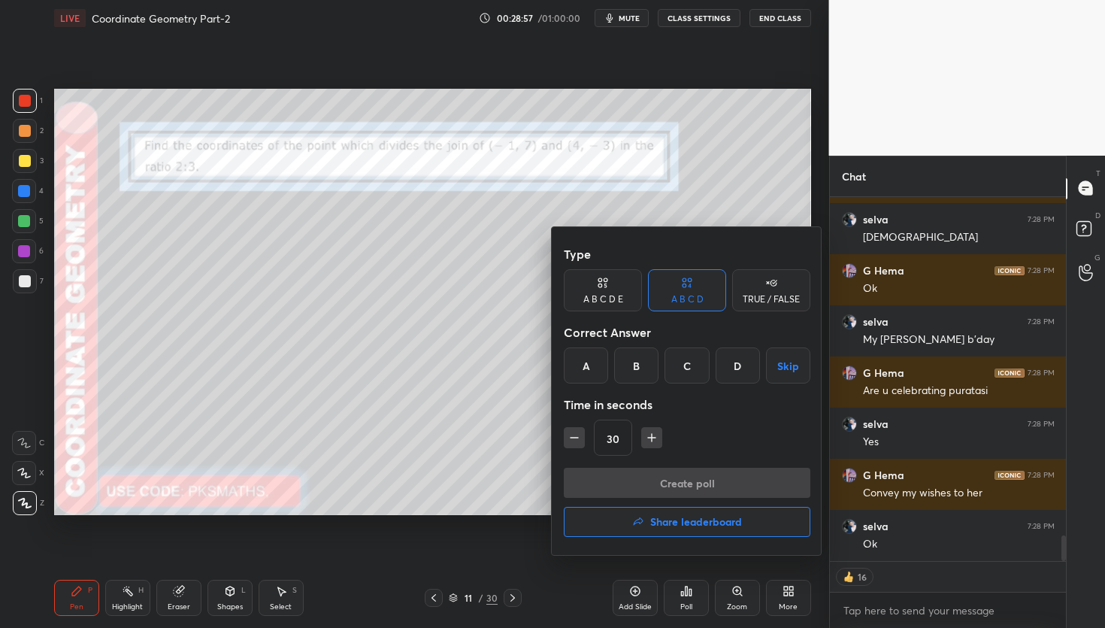
scroll to position [4755, 0]
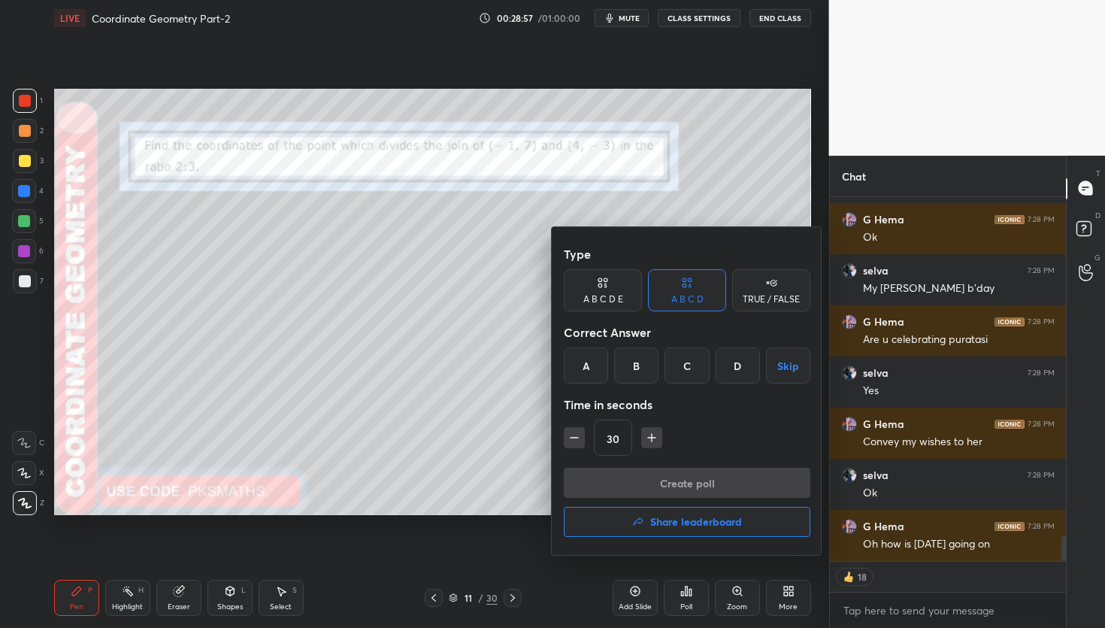
click at [643, 371] on div "B" at bounding box center [636, 365] width 44 height 36
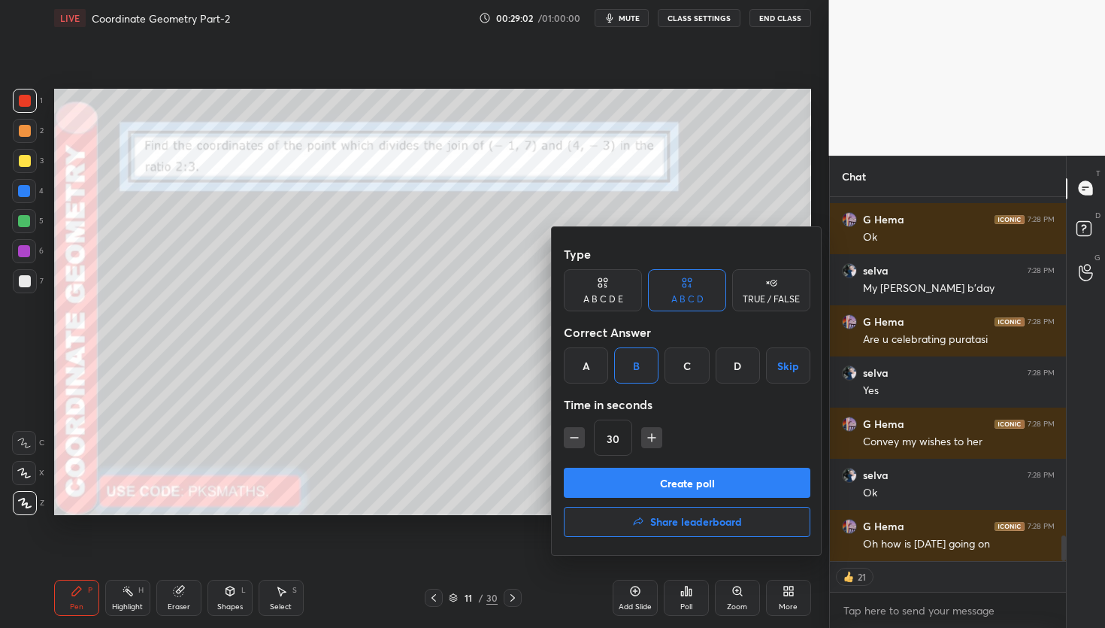
click at [684, 487] on button "Create poll" at bounding box center [687, 483] width 247 height 30
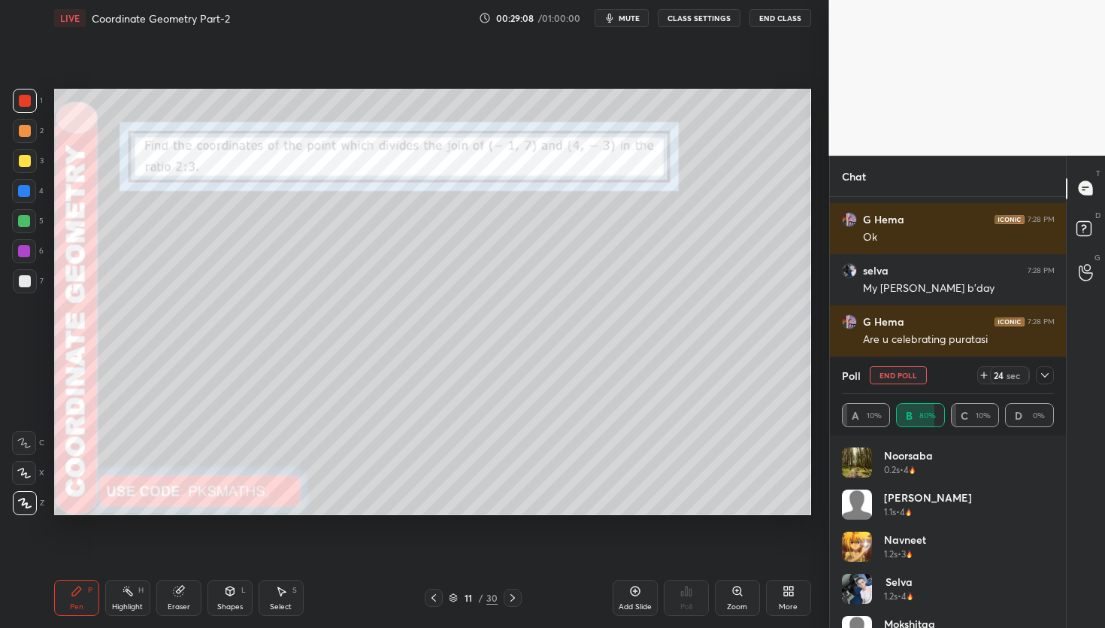
scroll to position [4803, 0]
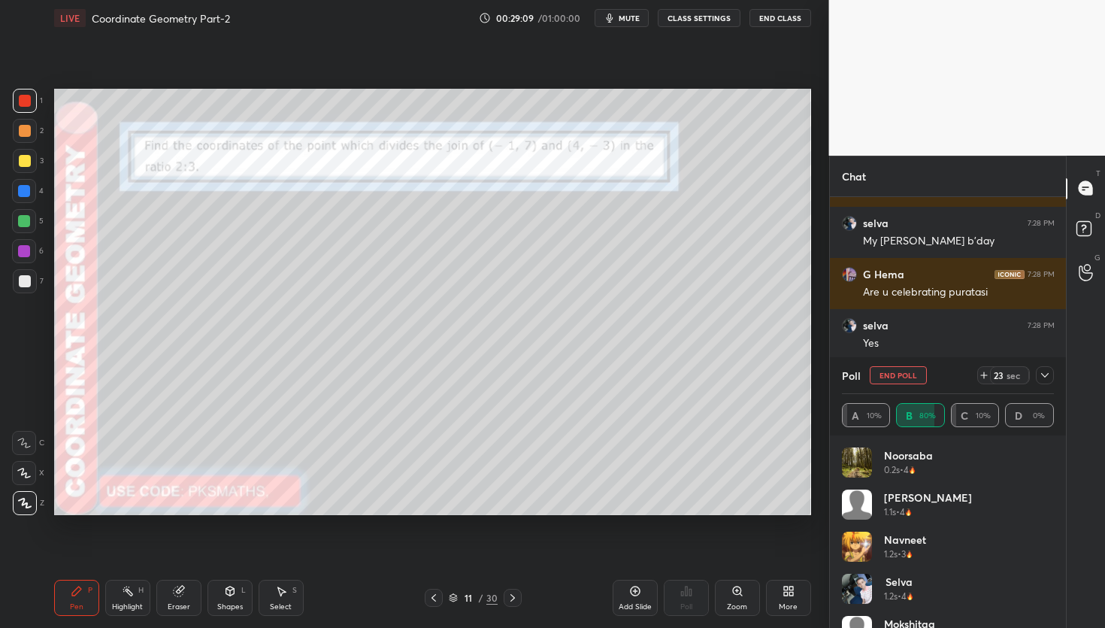
click at [26, 126] on div at bounding box center [25, 131] width 12 height 12
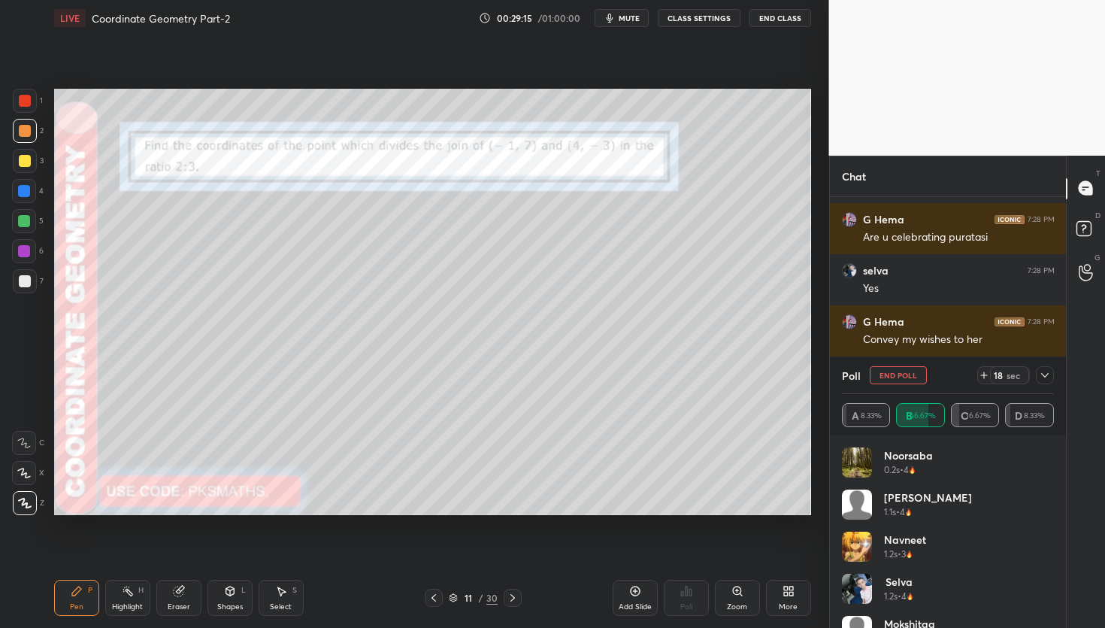
scroll to position [3986, 0]
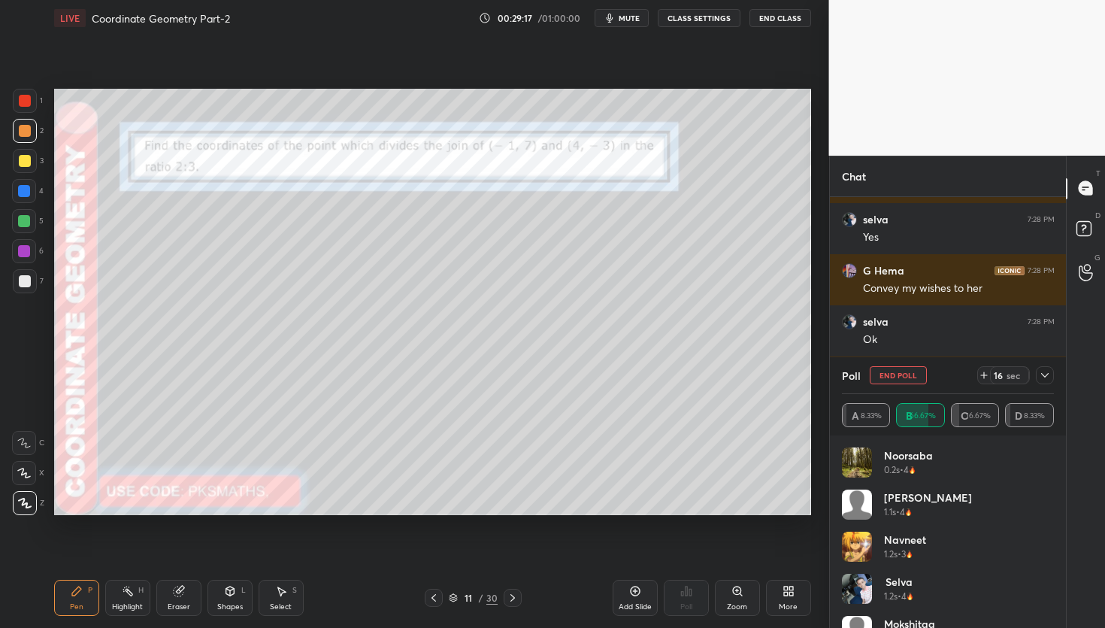
click at [27, 464] on div at bounding box center [24, 473] width 24 height 24
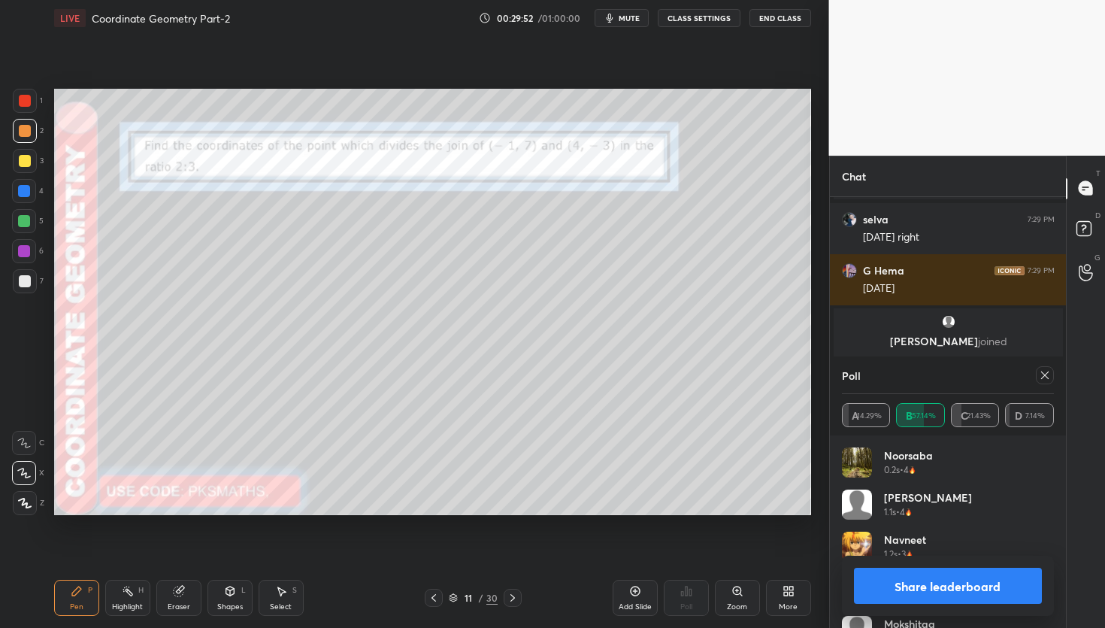
scroll to position [4256, 0]
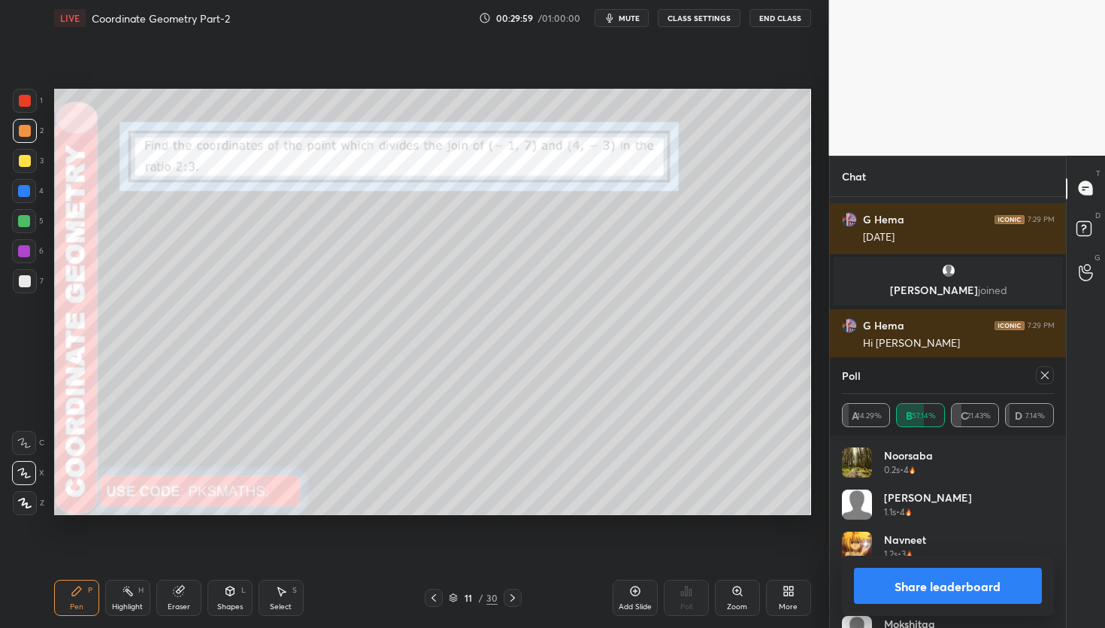
click at [23, 278] on div at bounding box center [25, 281] width 12 height 12
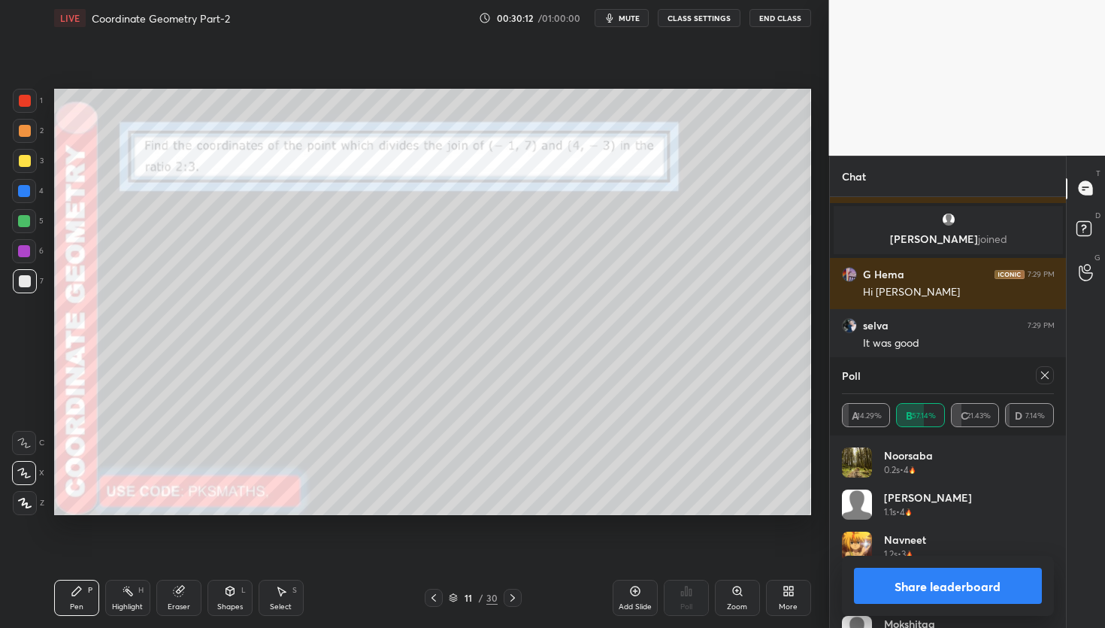
scroll to position [4358, 0]
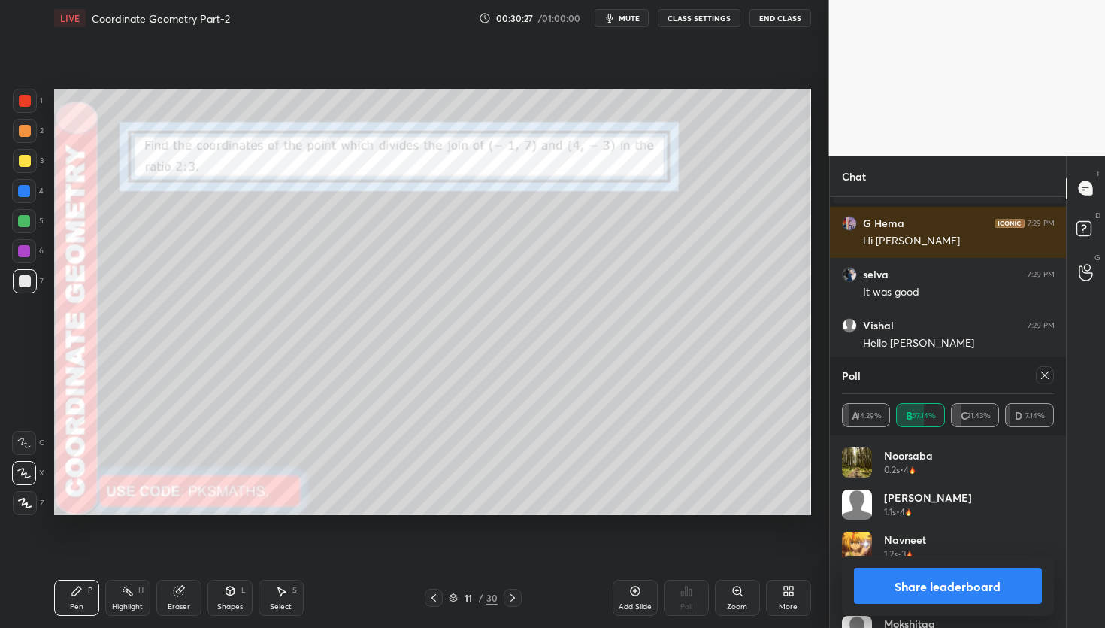
drag, startPoint x: 902, startPoint y: 583, endPoint x: 884, endPoint y: 578, distance: 18.8
click at [902, 583] on button "Share leaderboard" at bounding box center [948, 586] width 189 height 36
type textarea "x"
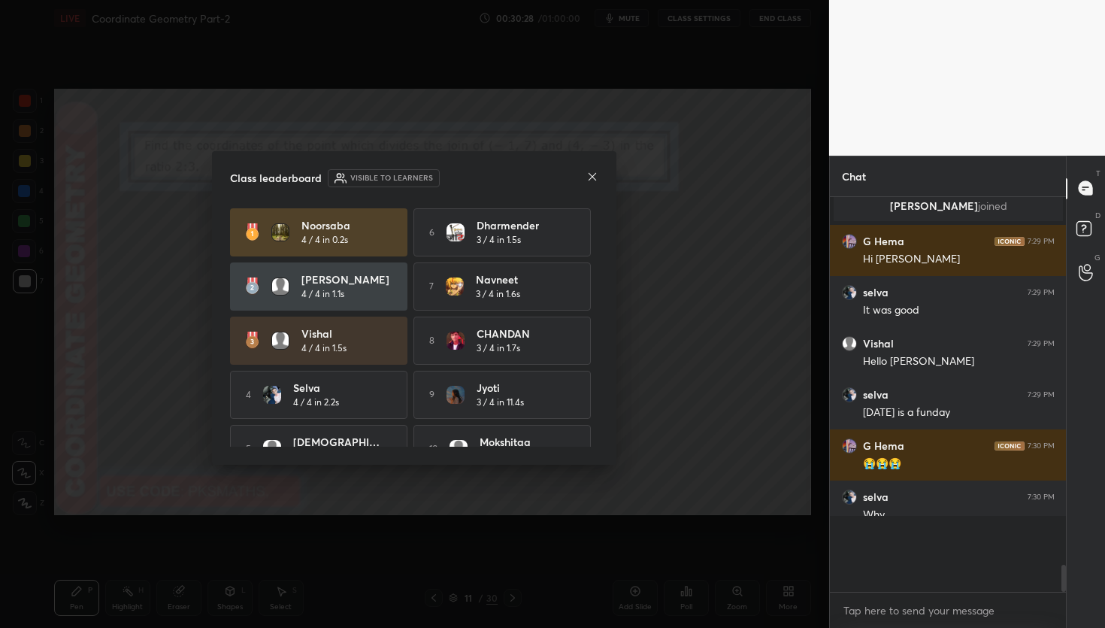
scroll to position [4292, 0]
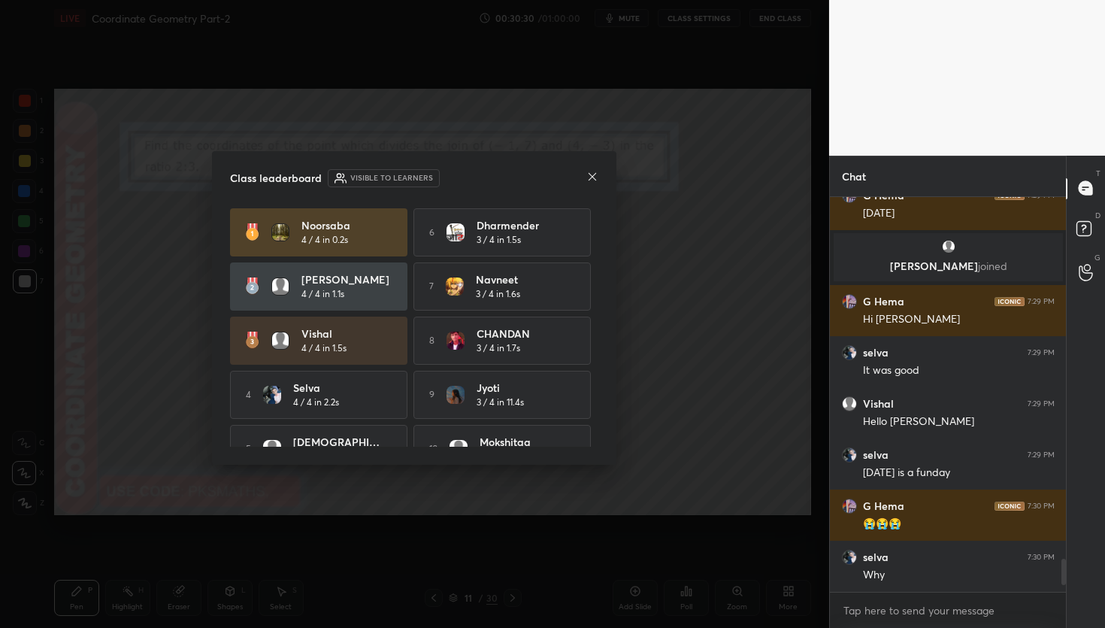
click at [598, 176] on icon at bounding box center [592, 177] width 12 height 12
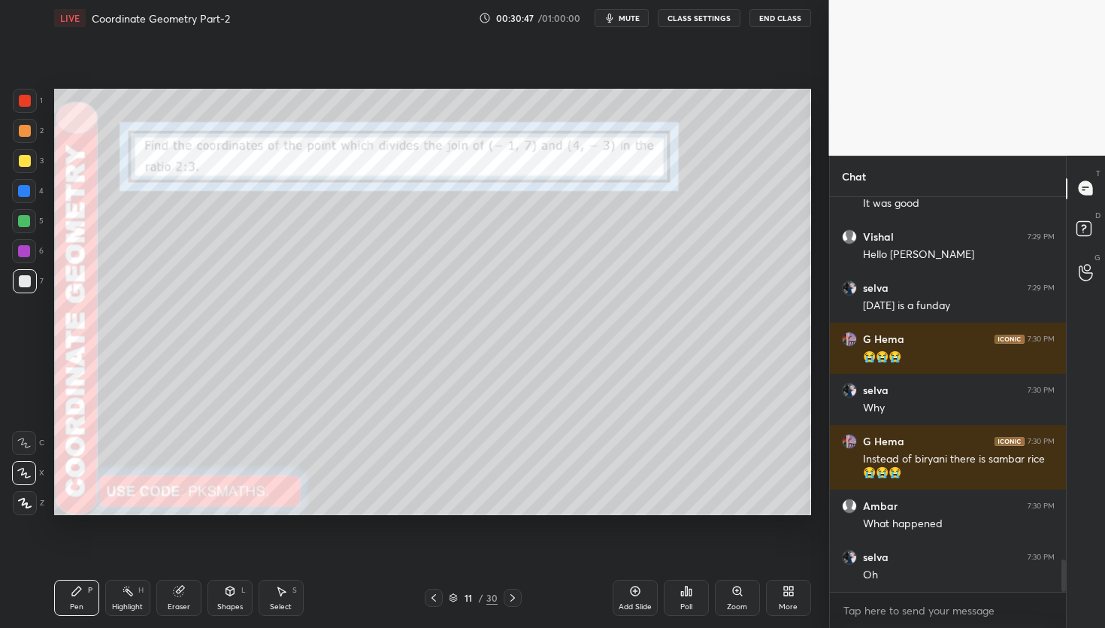
scroll to position [4498, 0]
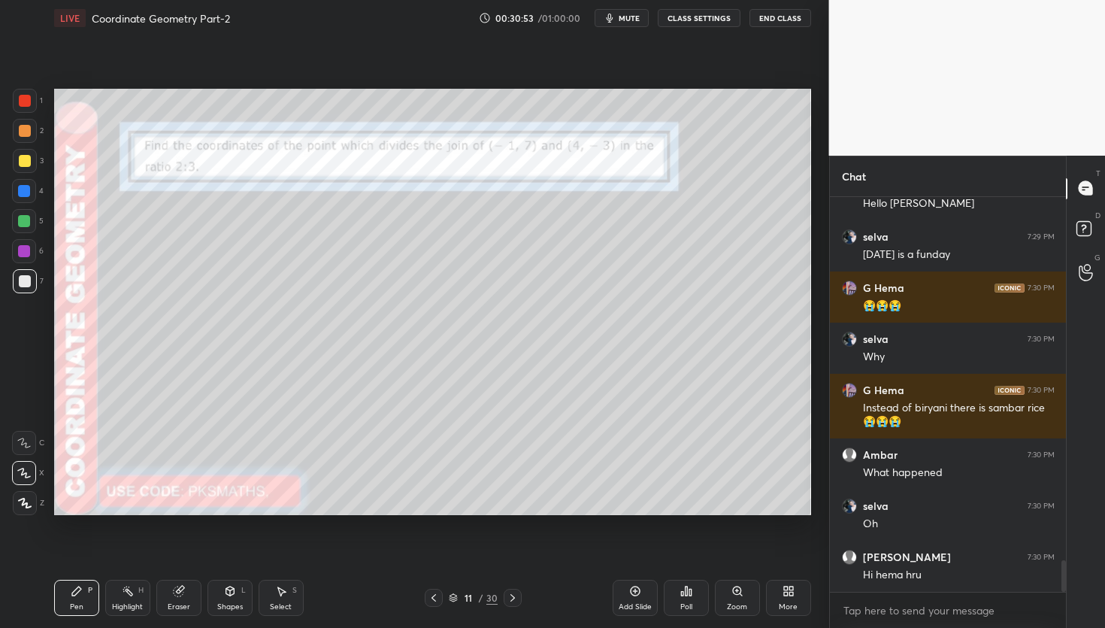
click at [687, 599] on div "Poll" at bounding box center [686, 598] width 45 height 36
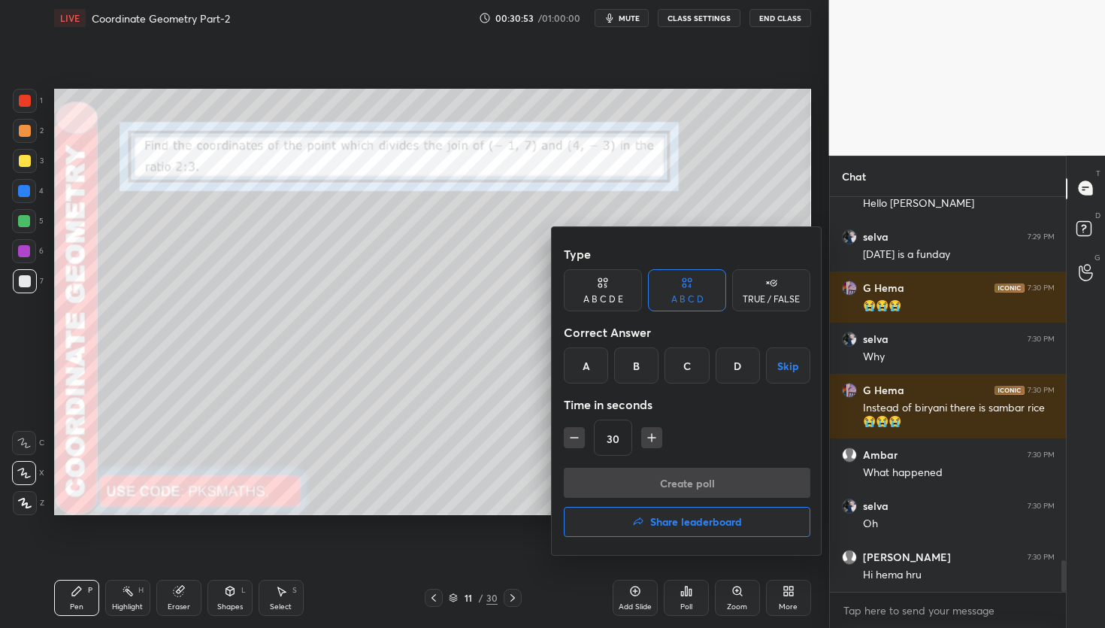
scroll to position [4513, 0]
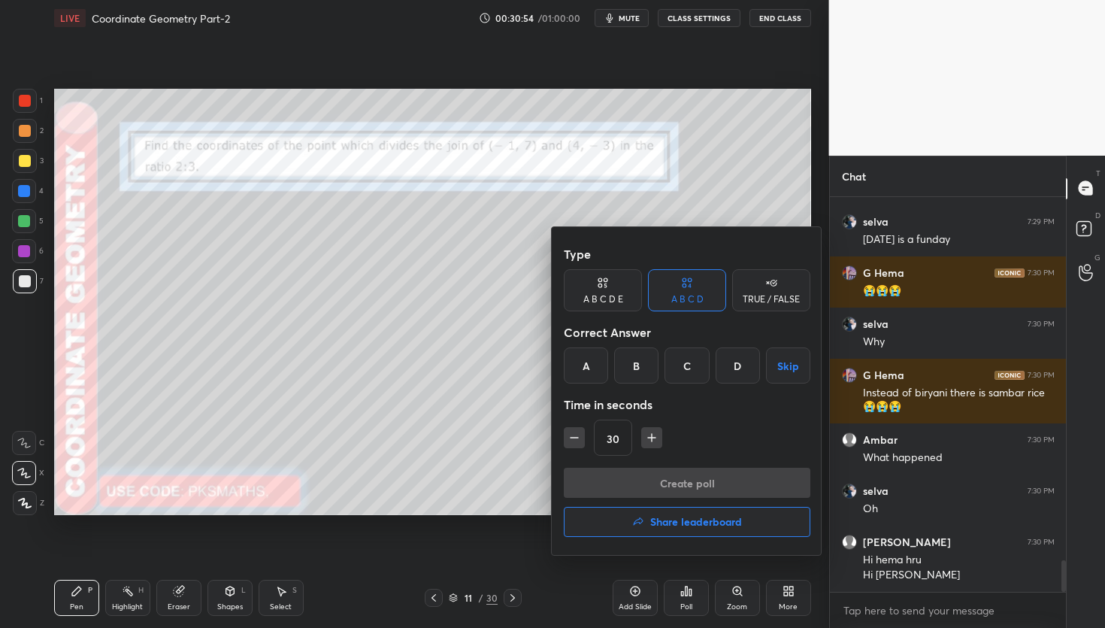
click at [762, 295] on div "TRUE / FALSE" at bounding box center [771, 299] width 57 height 9
click at [612, 364] on div "True" at bounding box center [603, 365] width 78 height 36
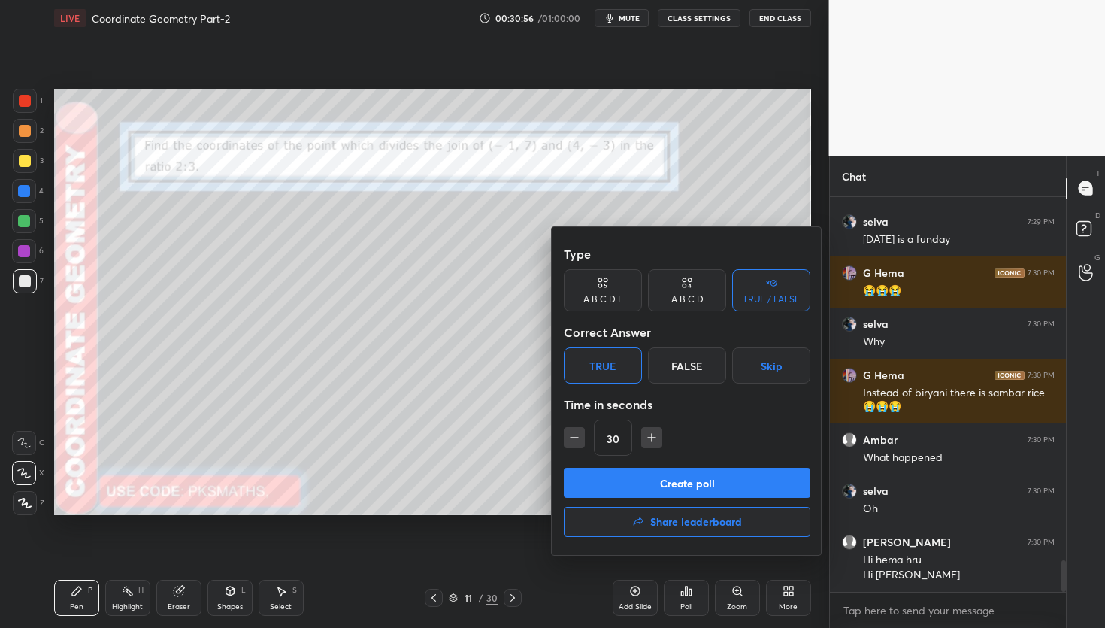
click at [574, 436] on icon "button" at bounding box center [574, 437] width 15 height 15
type input "15"
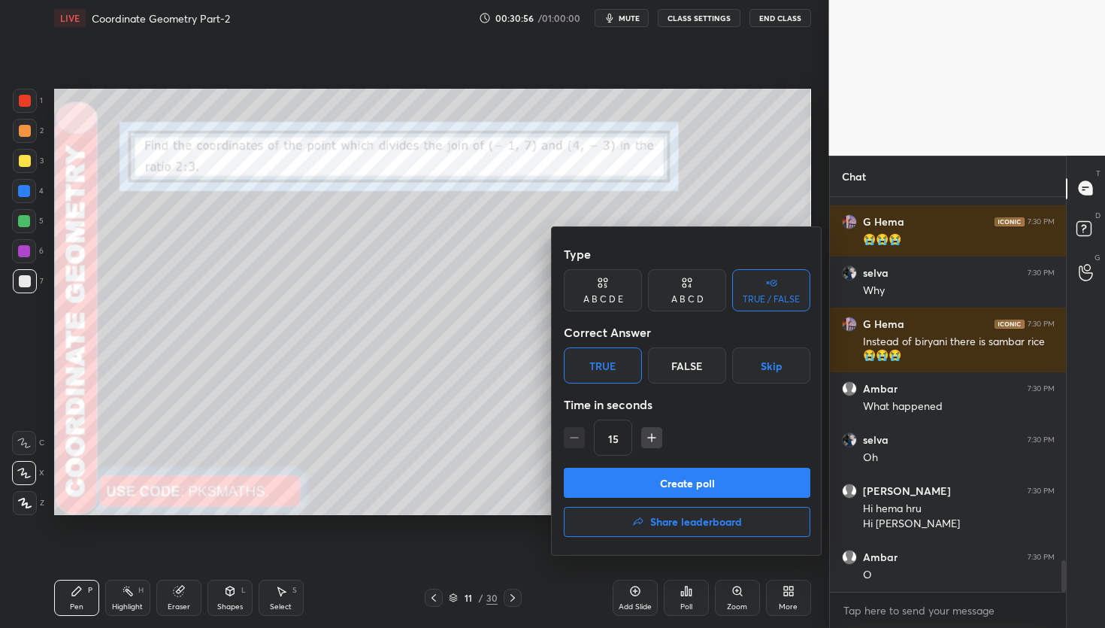
click at [627, 474] on button "Create poll" at bounding box center [687, 483] width 247 height 30
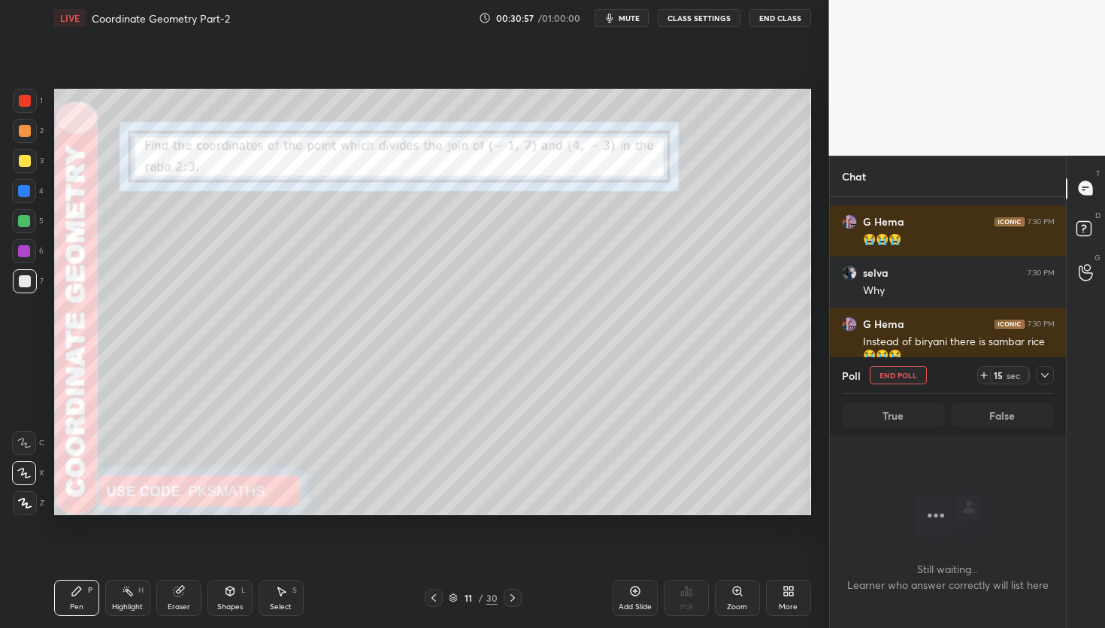
scroll to position [312, 232]
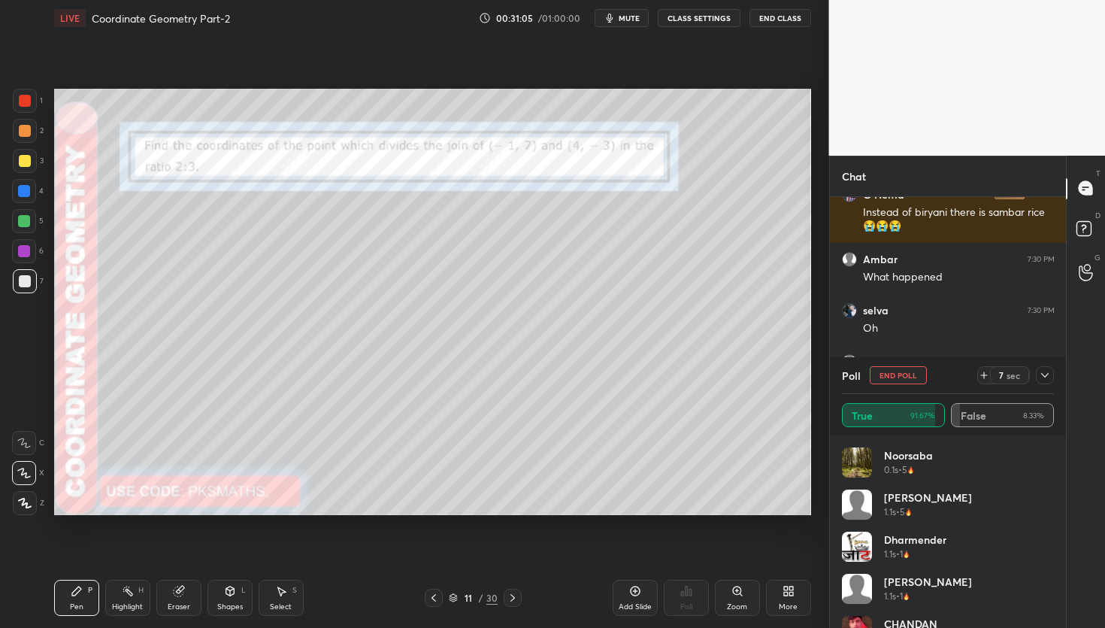
click at [20, 220] on div at bounding box center [24, 221] width 12 height 12
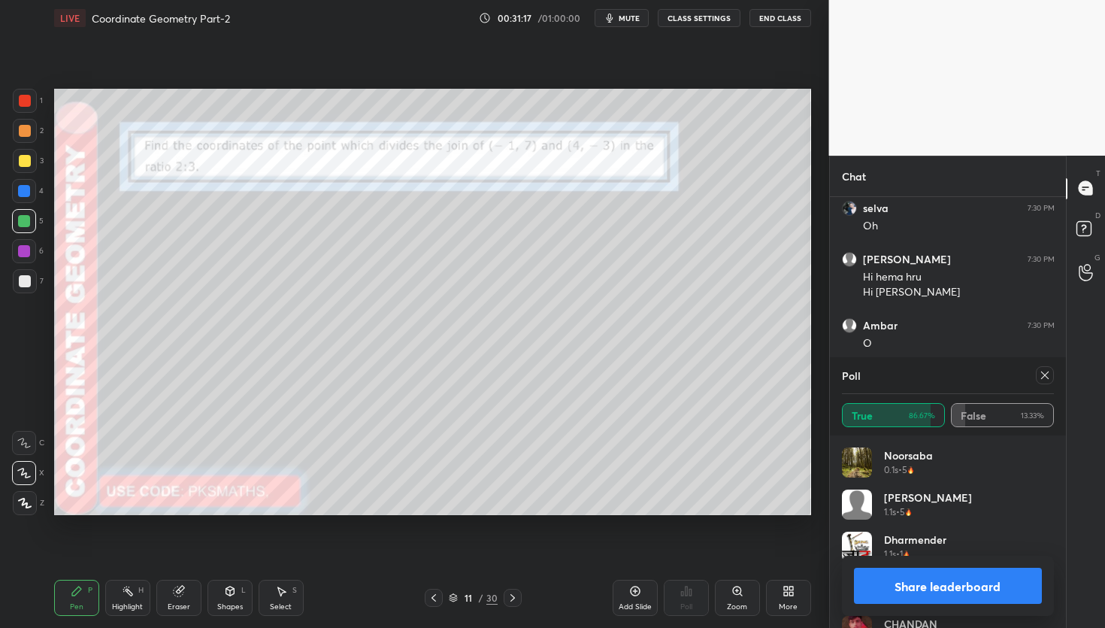
click at [951, 590] on button "Share leaderboard" at bounding box center [948, 586] width 189 height 36
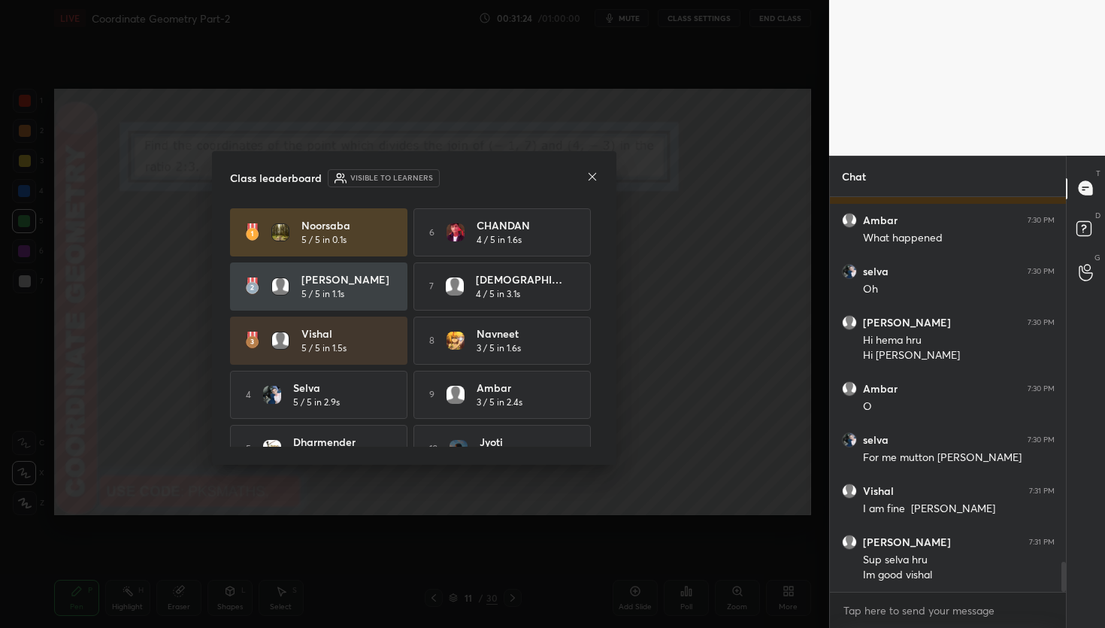
drag, startPoint x: 598, startPoint y: 181, endPoint x: 591, endPoint y: 189, distance: 10.6
click at [598, 181] on div "Class leaderboard Visible to learners Noorsaba 5 / 5 in 0.1s 6 CHANDAN 4 / 5 in…" at bounding box center [414, 308] width 404 height 314
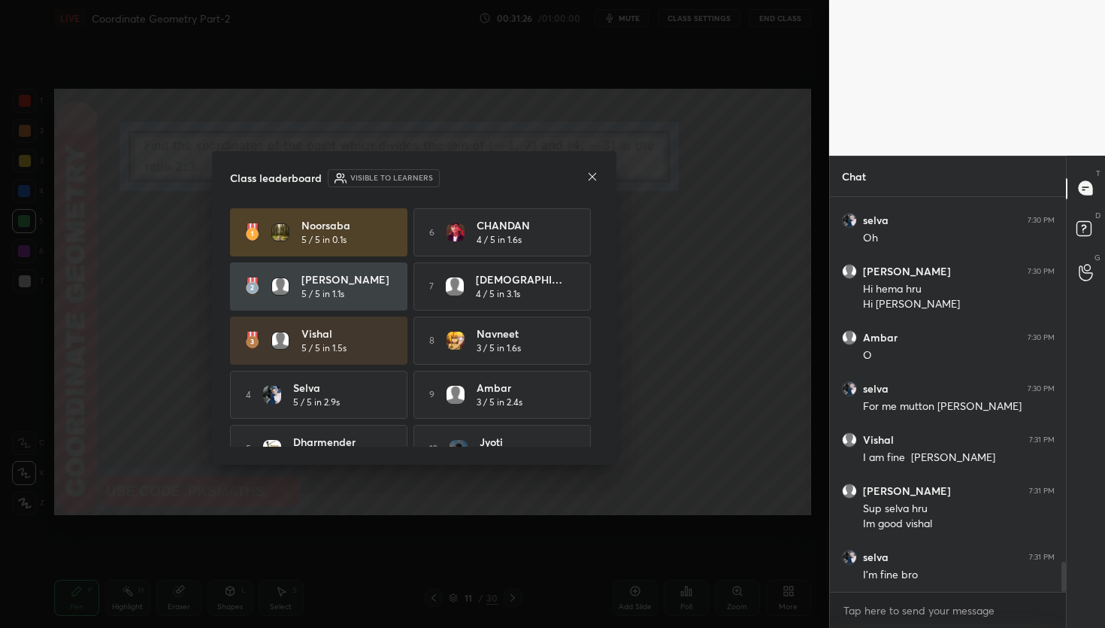
click at [593, 177] on icon at bounding box center [593, 177] width 8 height 8
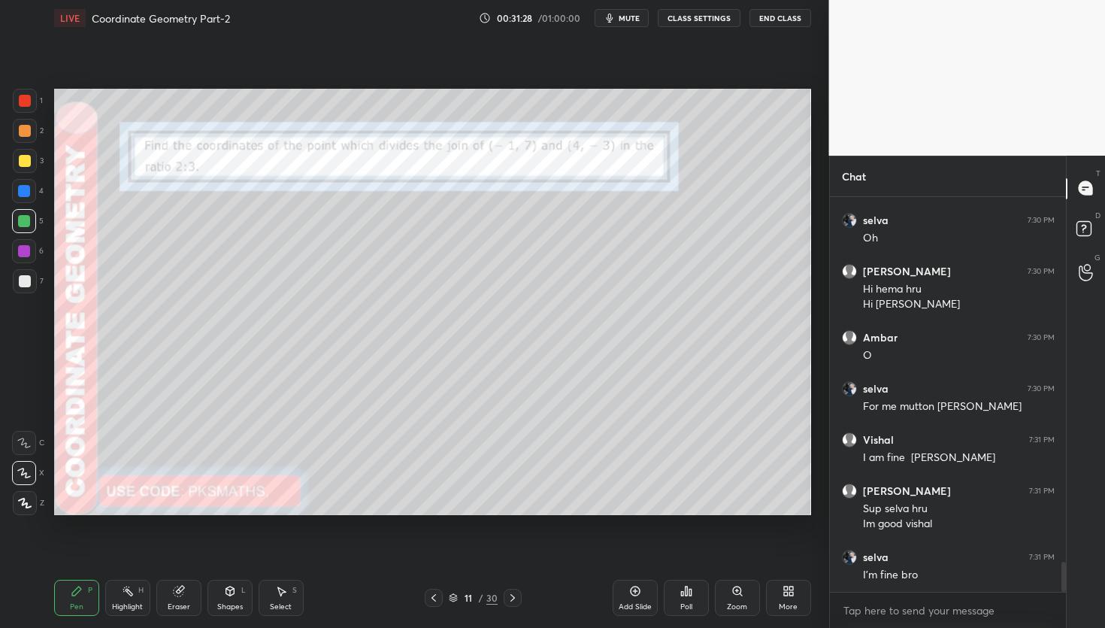
click at [512, 601] on icon at bounding box center [513, 598] width 12 height 12
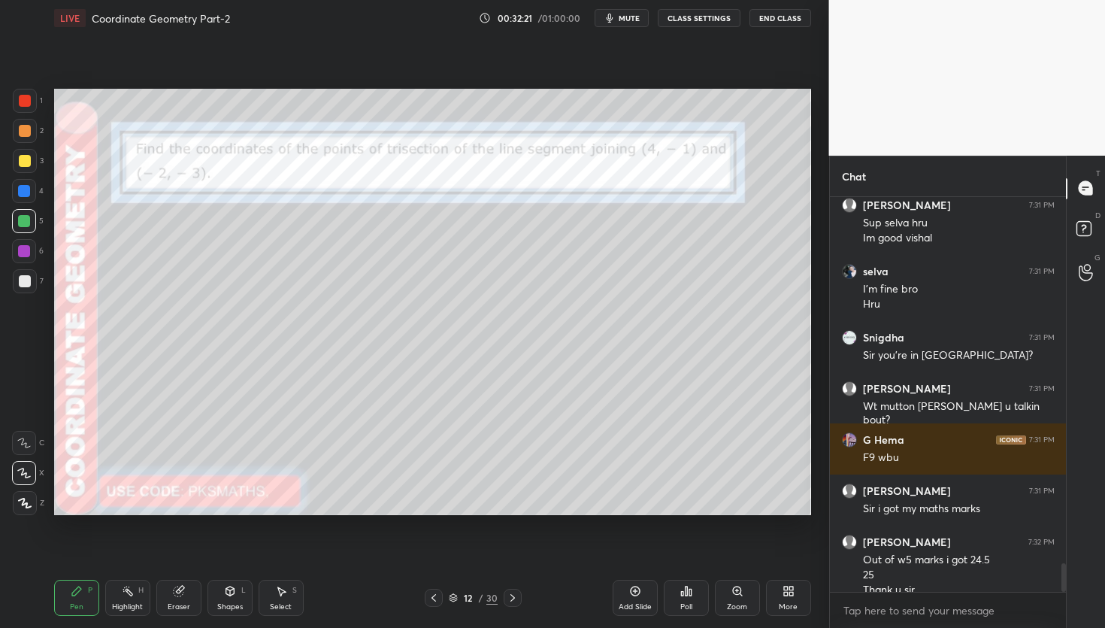
scroll to position [5084, 0]
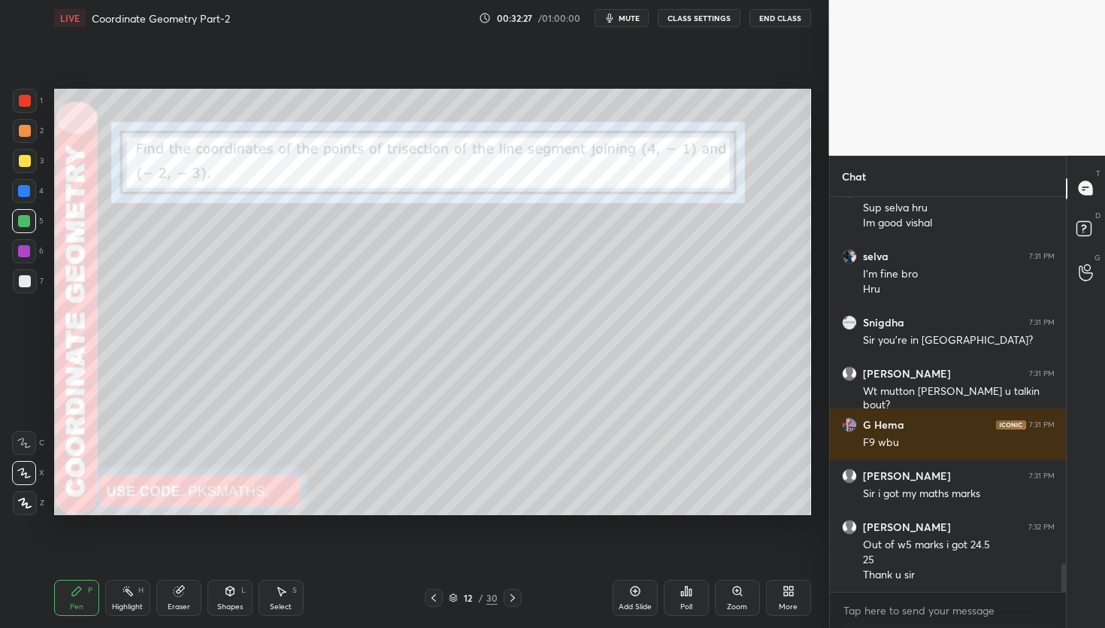
drag, startPoint x: 27, startPoint y: 132, endPoint x: 37, endPoint y: 125, distance: 12.3
click at [25, 131] on div at bounding box center [25, 131] width 12 height 12
drag, startPoint x: 232, startPoint y: 600, endPoint x: 231, endPoint y: 592, distance: 8.4
click at [231, 601] on div "Shapes L" at bounding box center [229, 598] width 45 height 36
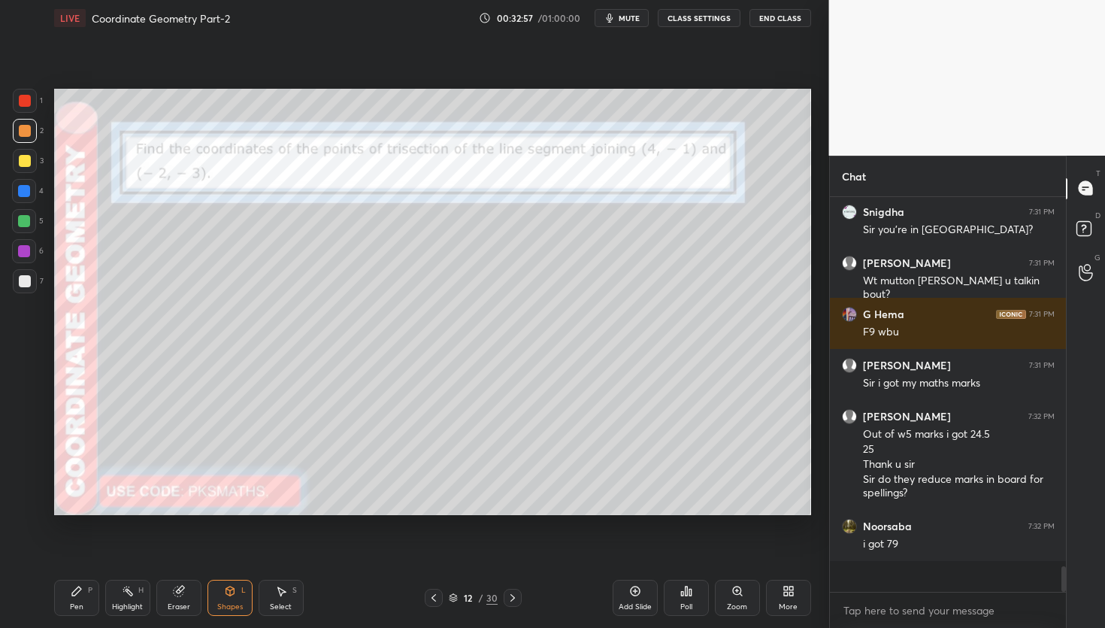
scroll to position [5164, 0]
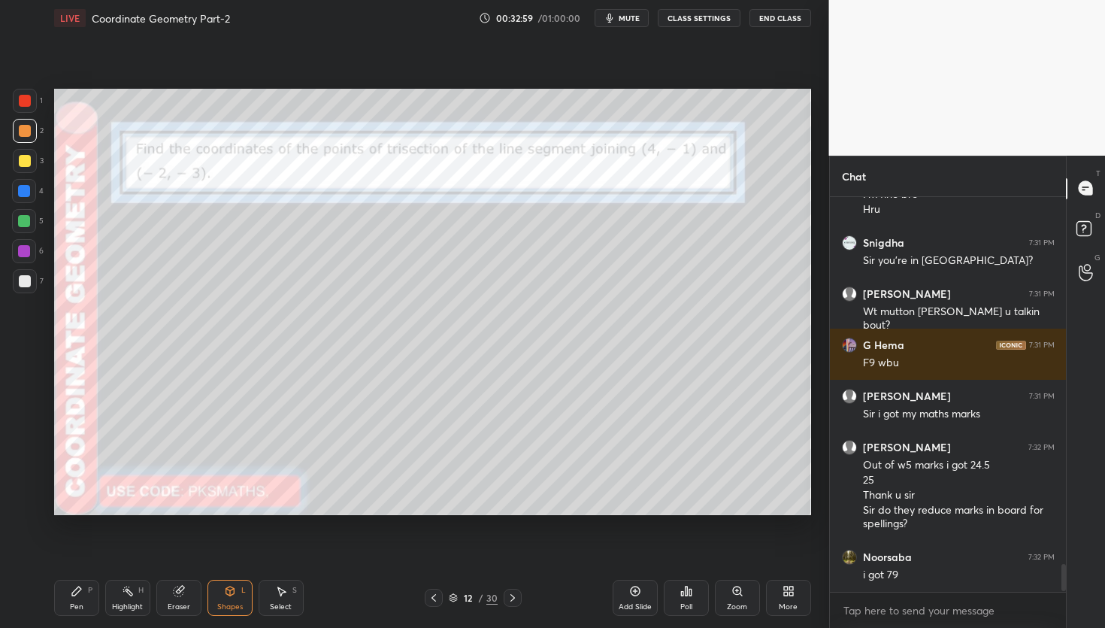
click at [77, 600] on div "Pen P" at bounding box center [76, 598] width 45 height 36
click at [30, 122] on div at bounding box center [25, 131] width 24 height 24
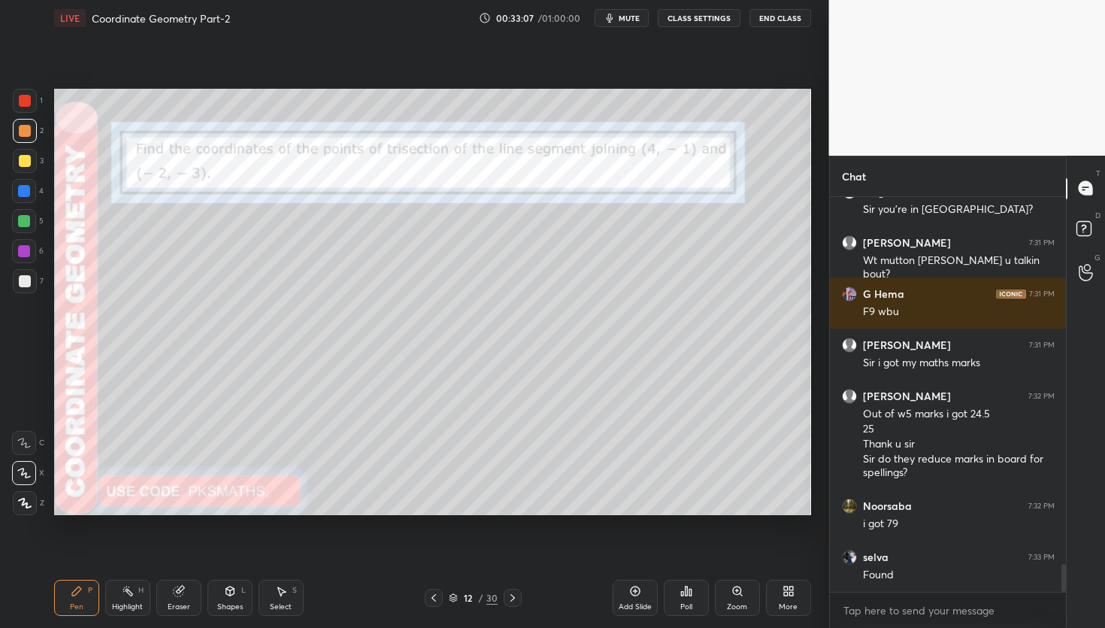
scroll to position [5, 5]
click at [24, 283] on div at bounding box center [25, 281] width 12 height 12
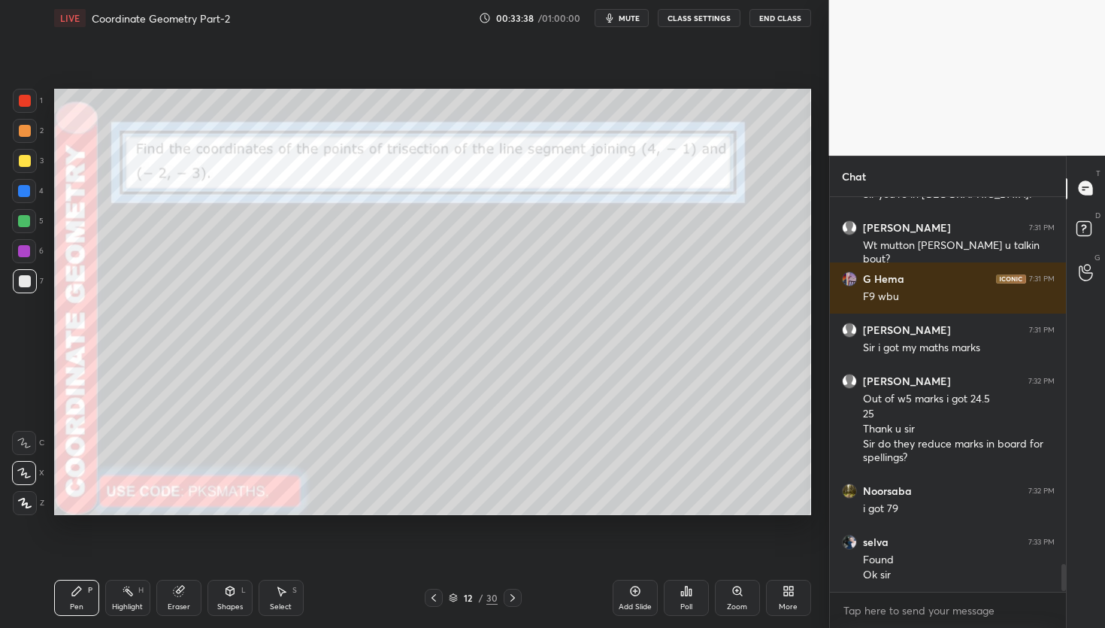
scroll to position [5281, 0]
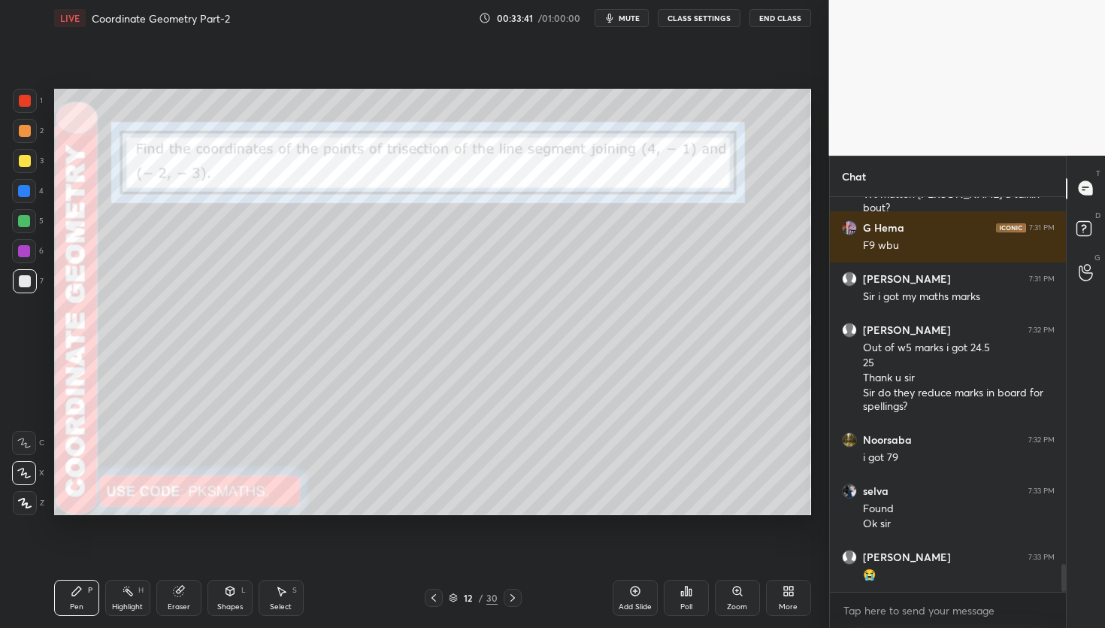
drag, startPoint x: 25, startPoint y: 223, endPoint x: 30, endPoint y: 209, distance: 15.2
click at [25, 223] on div at bounding box center [24, 221] width 12 height 12
click at [26, 136] on div at bounding box center [25, 131] width 12 height 12
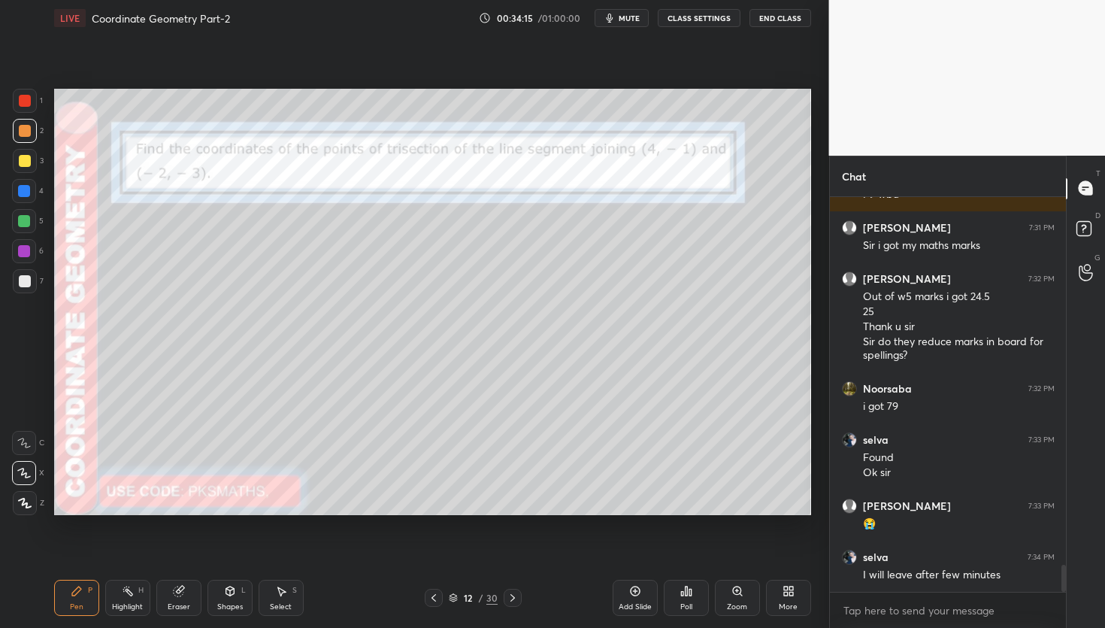
click at [236, 597] on div "Shapes L" at bounding box center [229, 598] width 45 height 36
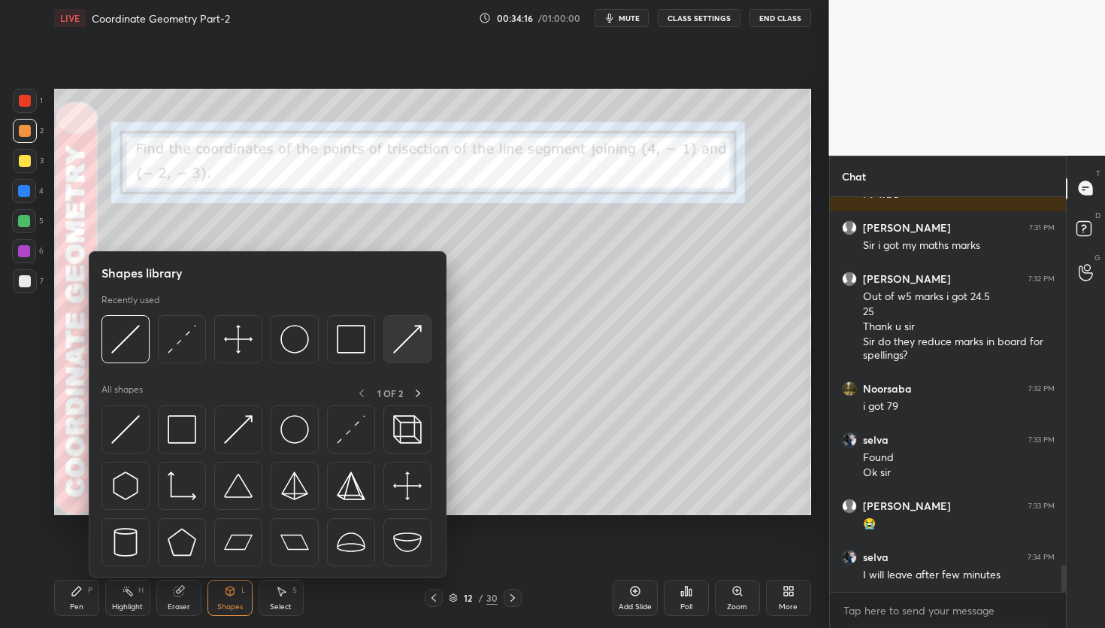
scroll to position [5383, 0]
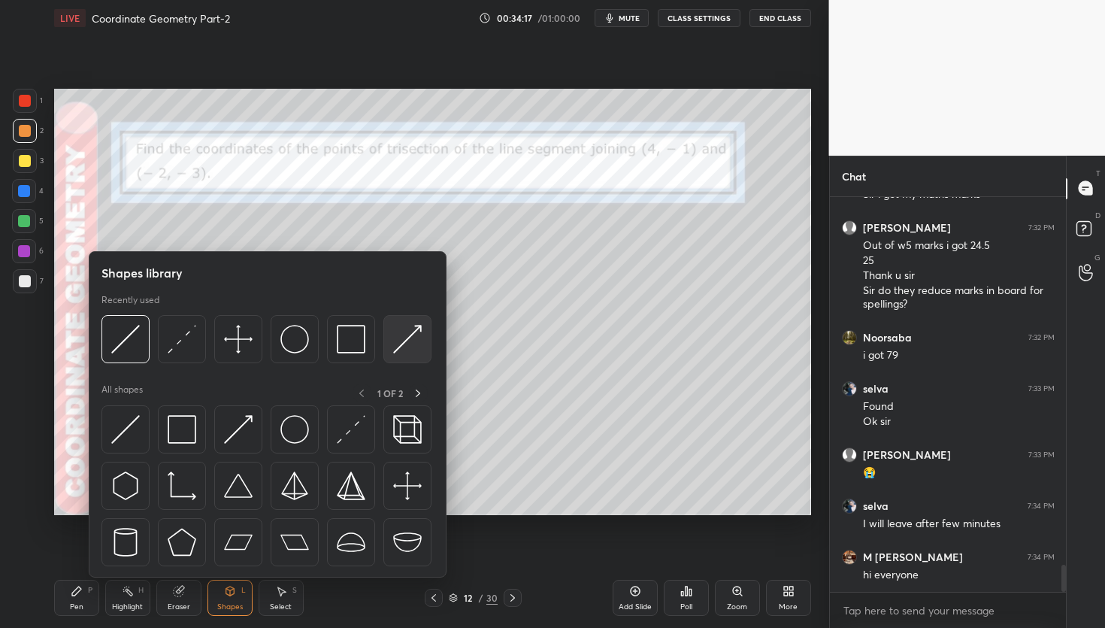
drag, startPoint x: 408, startPoint y: 329, endPoint x: 405, endPoint y: 321, distance: 8.8
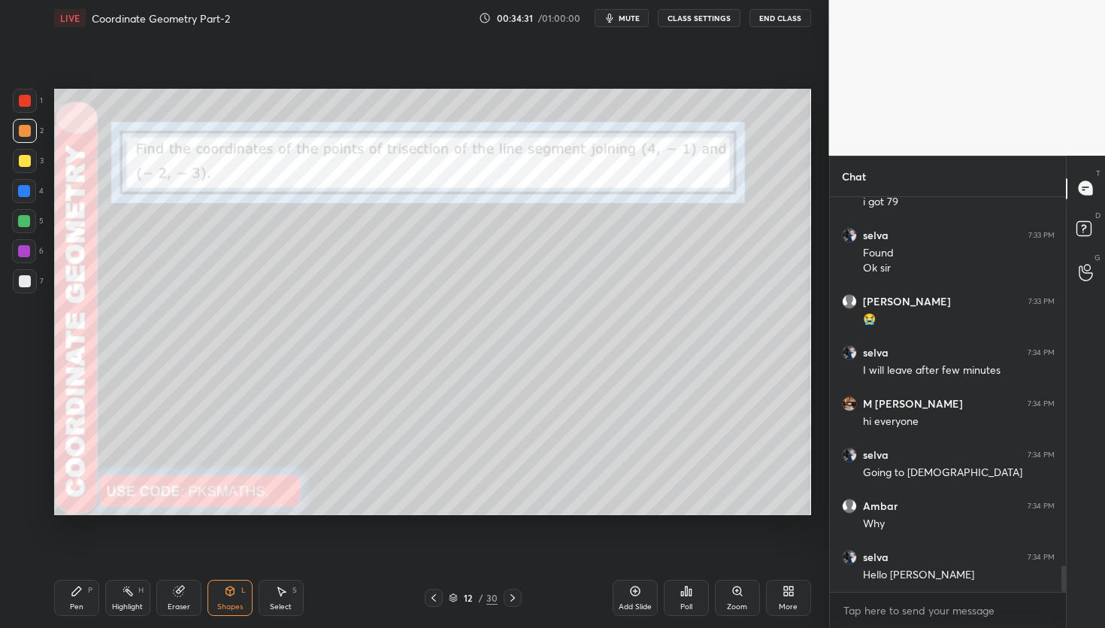
scroll to position [5588, 0]
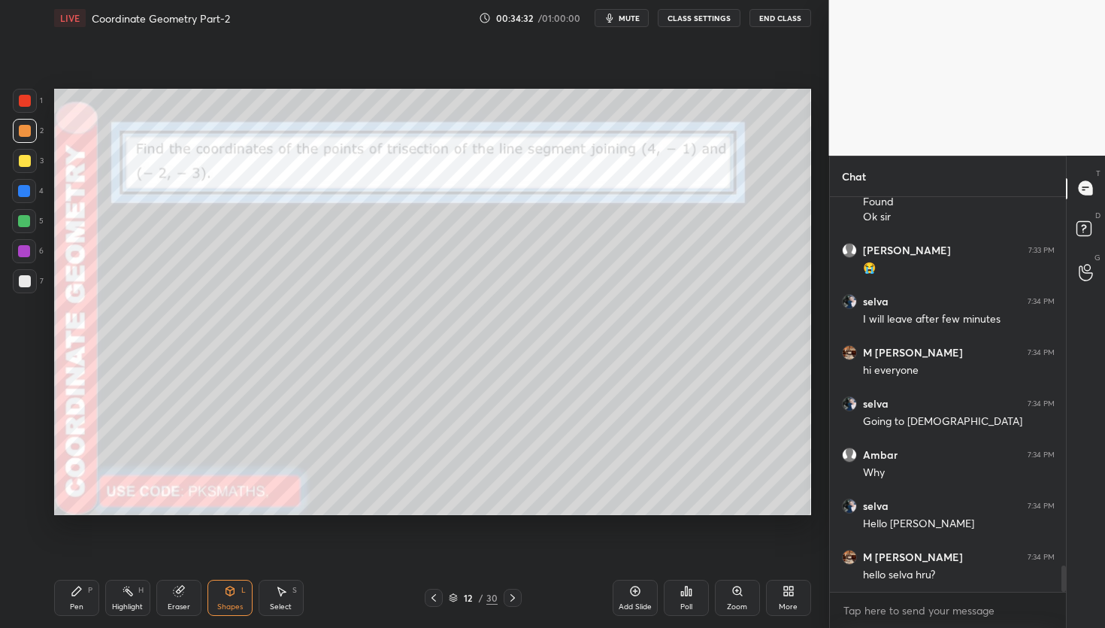
drag, startPoint x: 20, startPoint y: 100, endPoint x: 28, endPoint y: 115, distance: 16.8
click at [20, 100] on div at bounding box center [25, 101] width 12 height 12
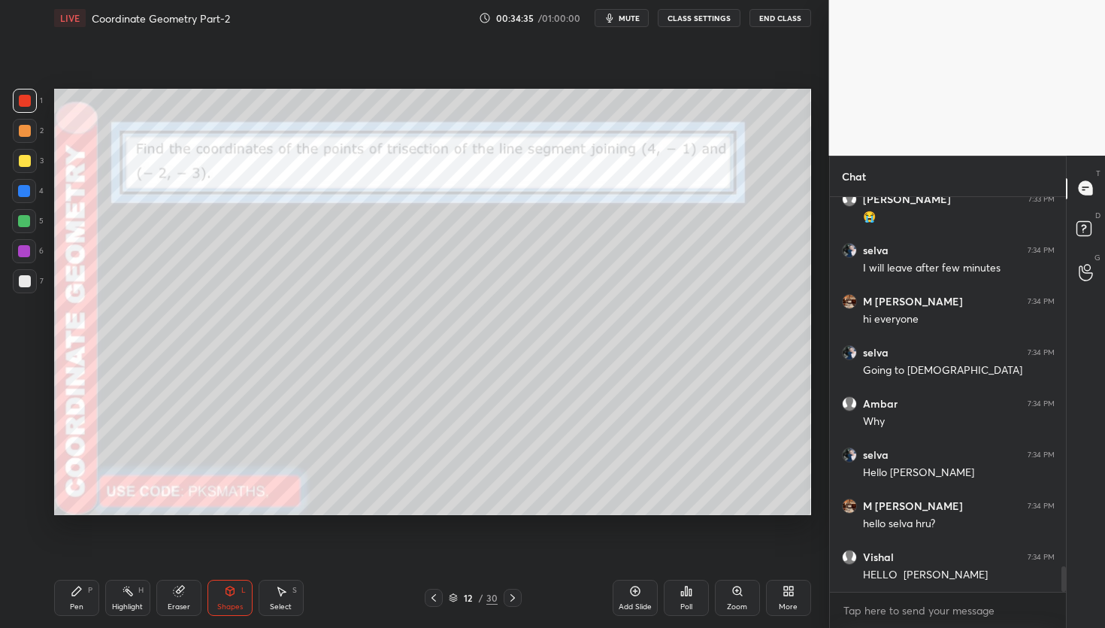
drag, startPoint x: 80, startPoint y: 604, endPoint x: 83, endPoint y: 569, distance: 34.8
click at [78, 603] on div "Pen" at bounding box center [77, 607] width 14 height 8
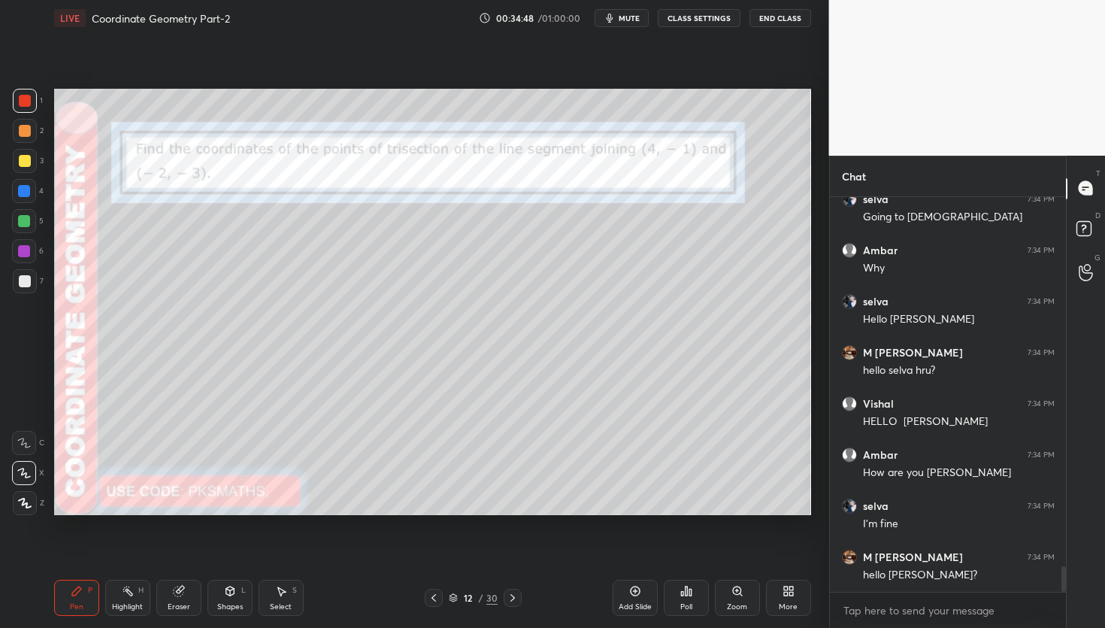
scroll to position [5843, 0]
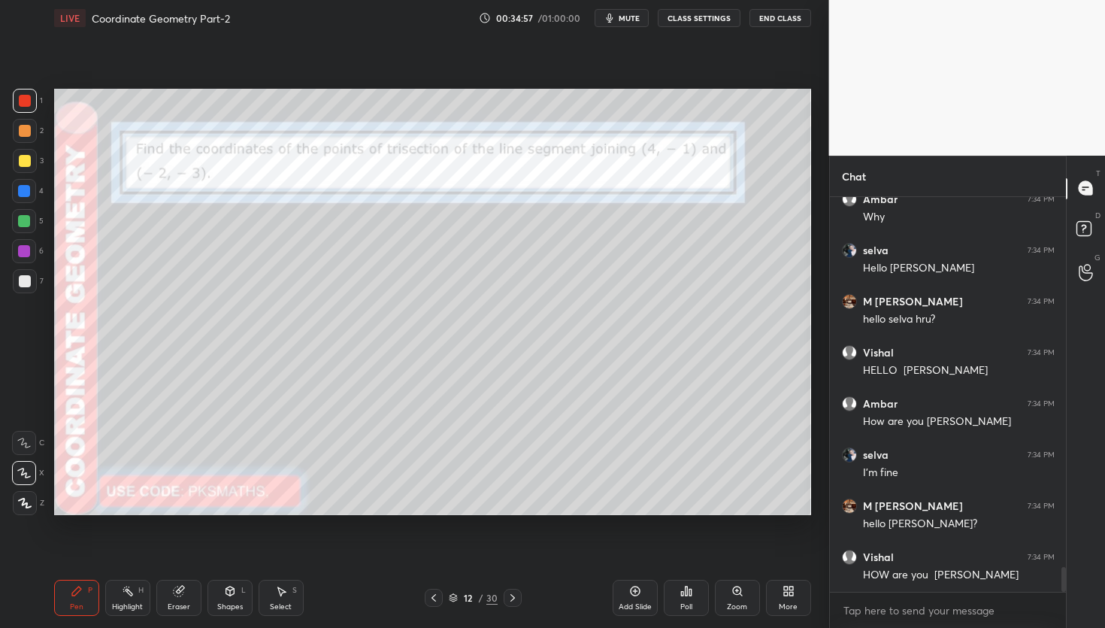
click at [23, 131] on div at bounding box center [25, 131] width 12 height 12
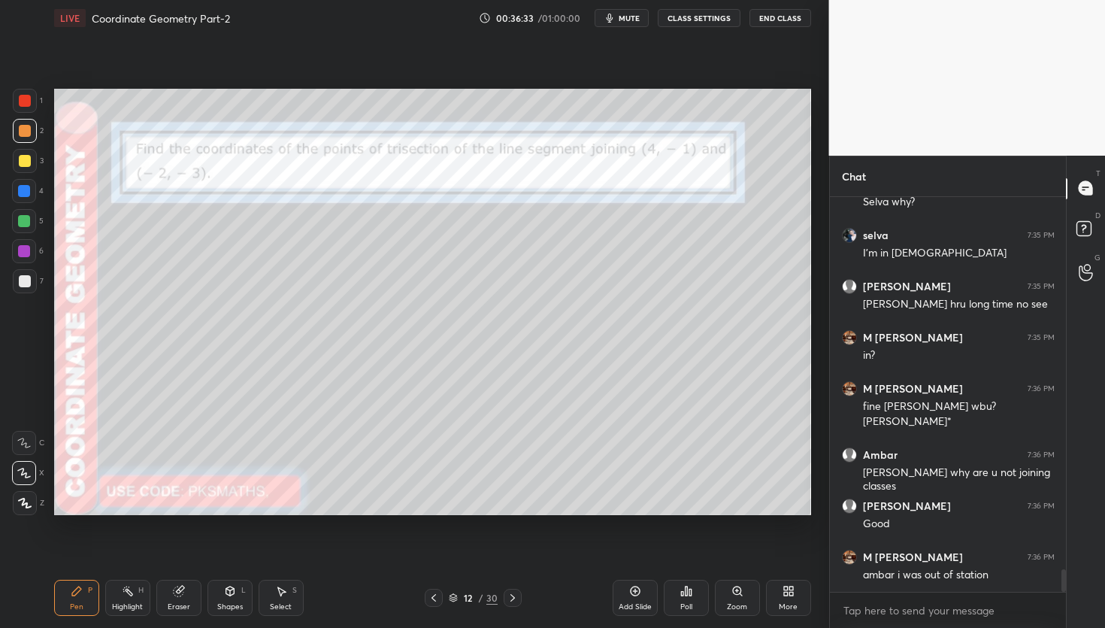
scroll to position [6574, 0]
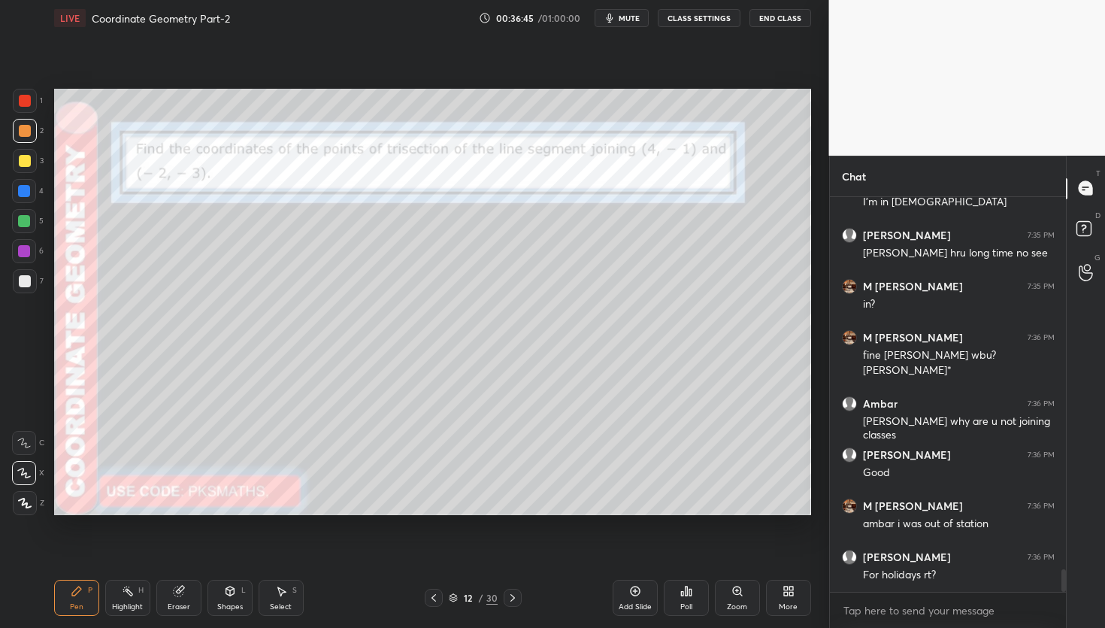
click at [183, 595] on icon at bounding box center [179, 591] width 12 height 12
drag, startPoint x: 24, startPoint y: 468, endPoint x: 44, endPoint y: 452, distance: 25.1
click at [24, 474] on icon at bounding box center [24, 472] width 12 height 13
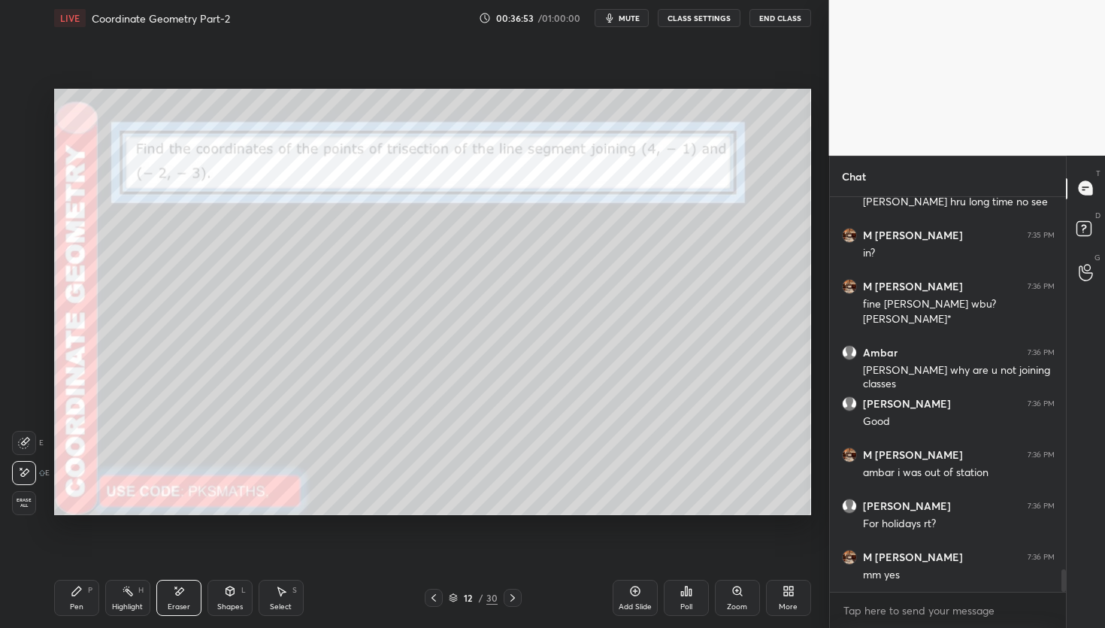
drag, startPoint x: 76, startPoint y: 595, endPoint x: 86, endPoint y: 571, distance: 26.0
click at [74, 595] on icon at bounding box center [77, 591] width 12 height 12
click at [684, 608] on div "Poll" at bounding box center [686, 607] width 12 height 8
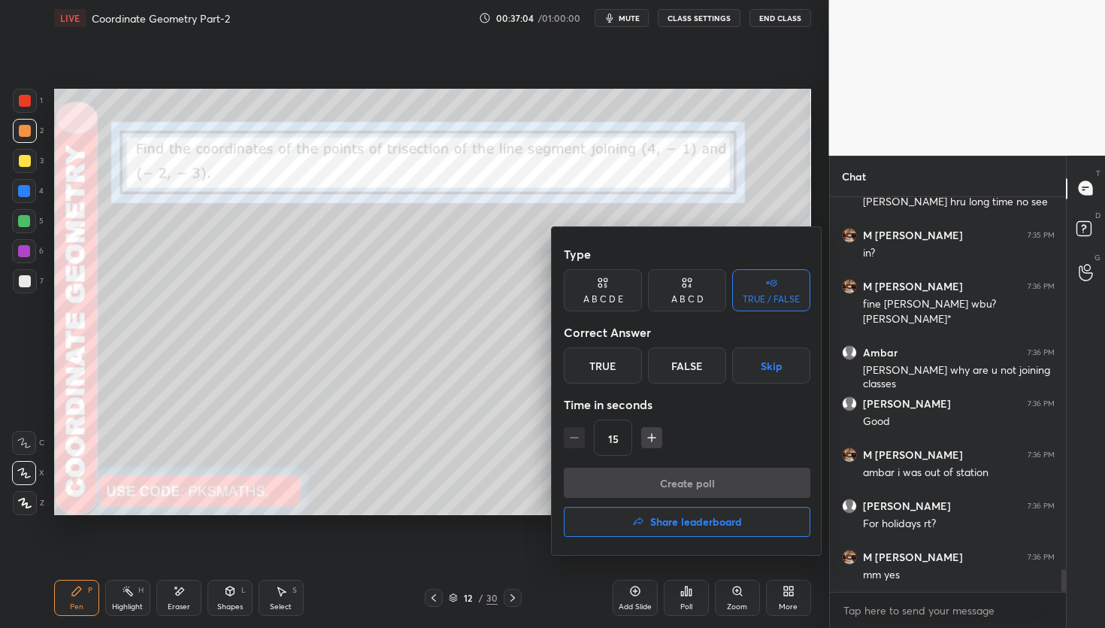
click at [605, 366] on div "True" at bounding box center [603, 365] width 78 height 36
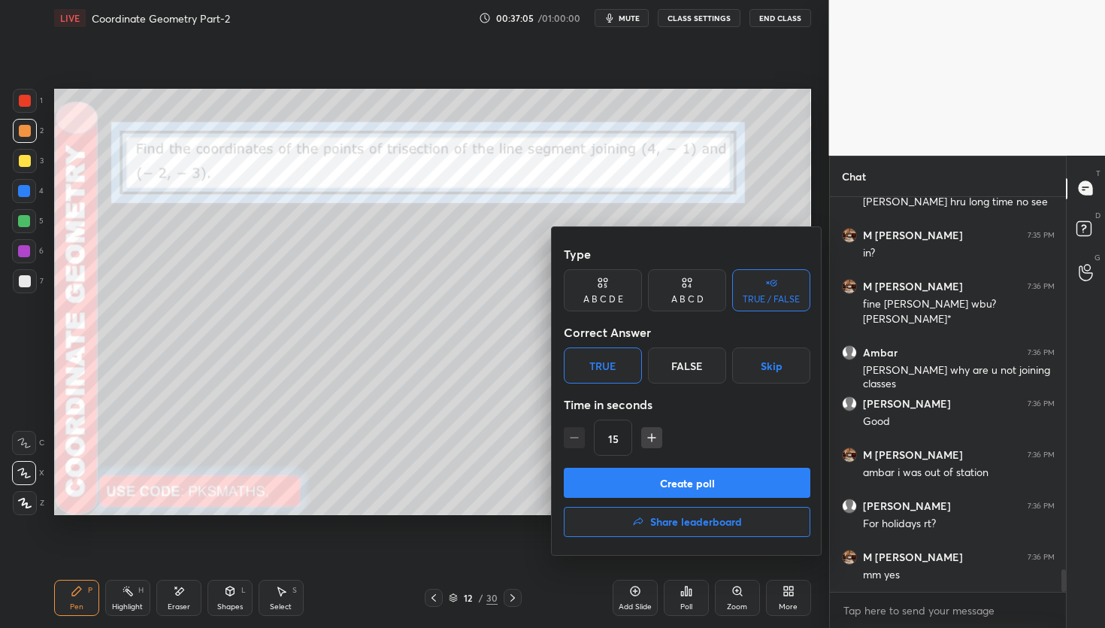
scroll to position [6676, 0]
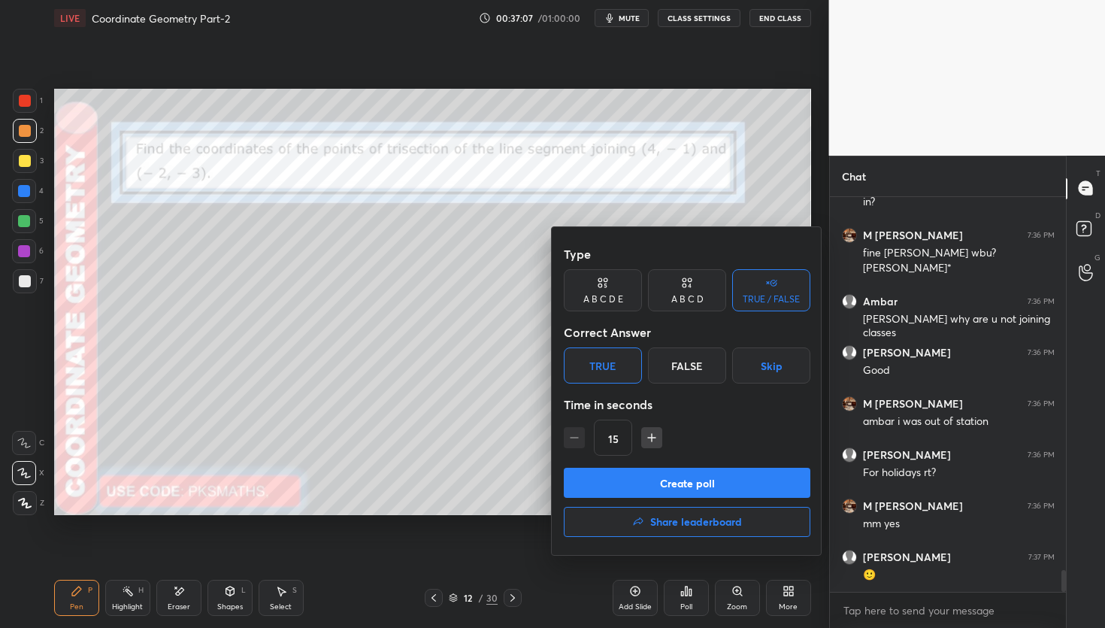
click at [694, 486] on button "Create poll" at bounding box center [687, 483] width 247 height 30
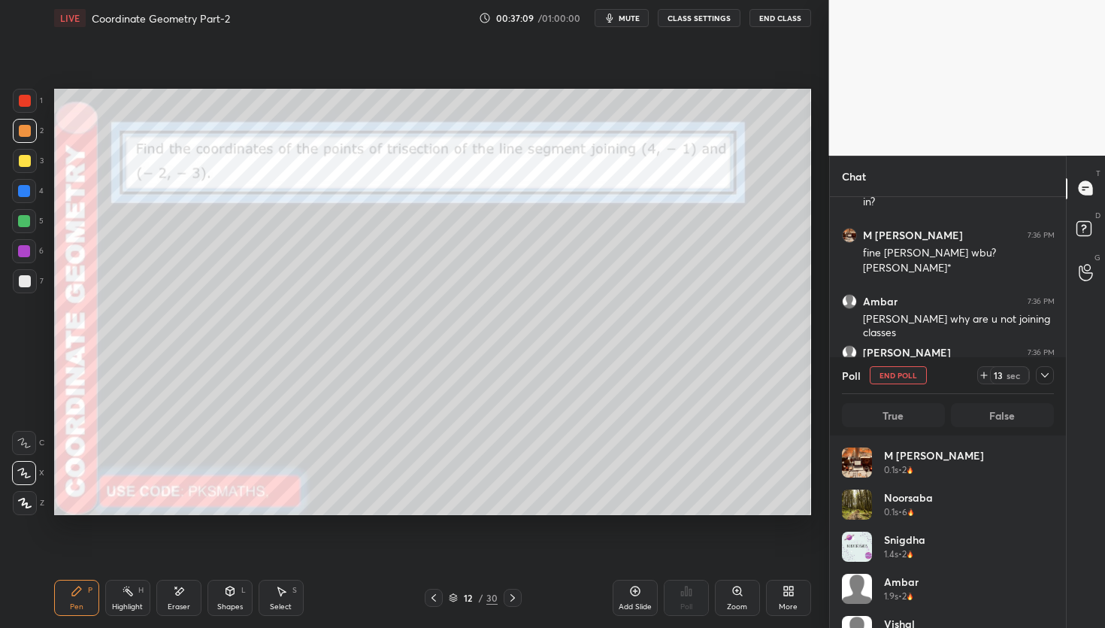
scroll to position [176, 207]
click at [986, 376] on icon at bounding box center [984, 375] width 12 height 12
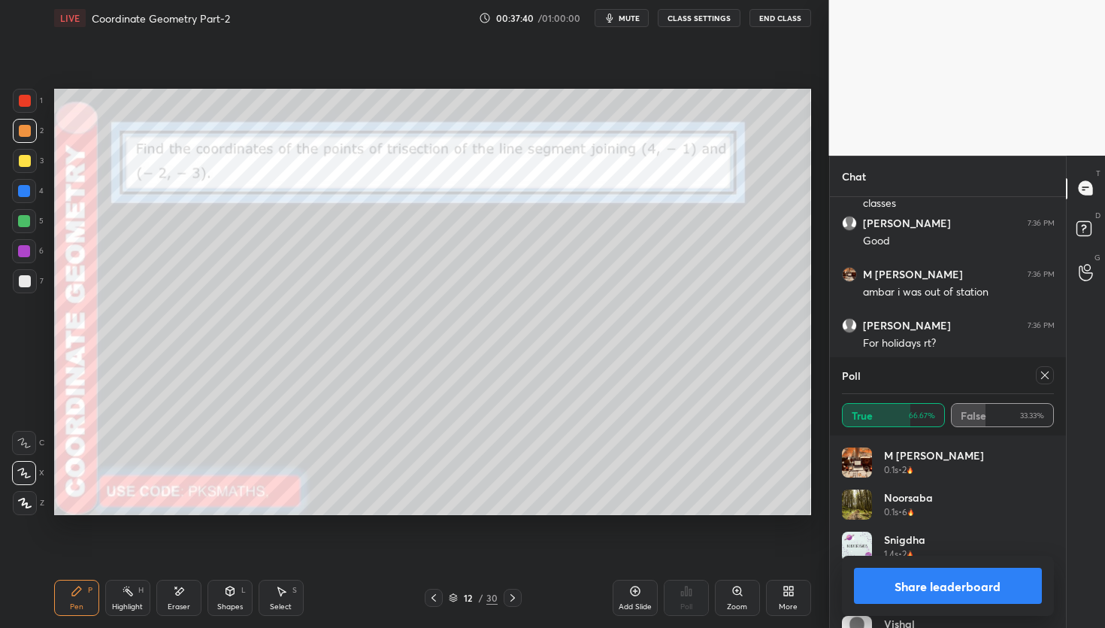
click at [946, 590] on button "Share leaderboard" at bounding box center [948, 586] width 189 height 36
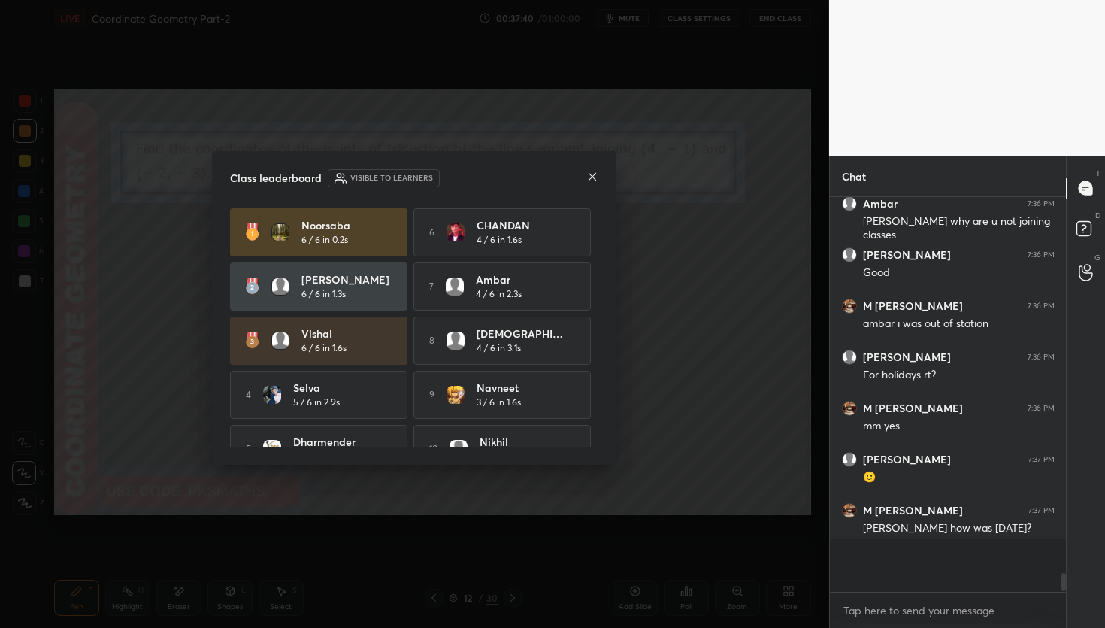
scroll to position [390, 232]
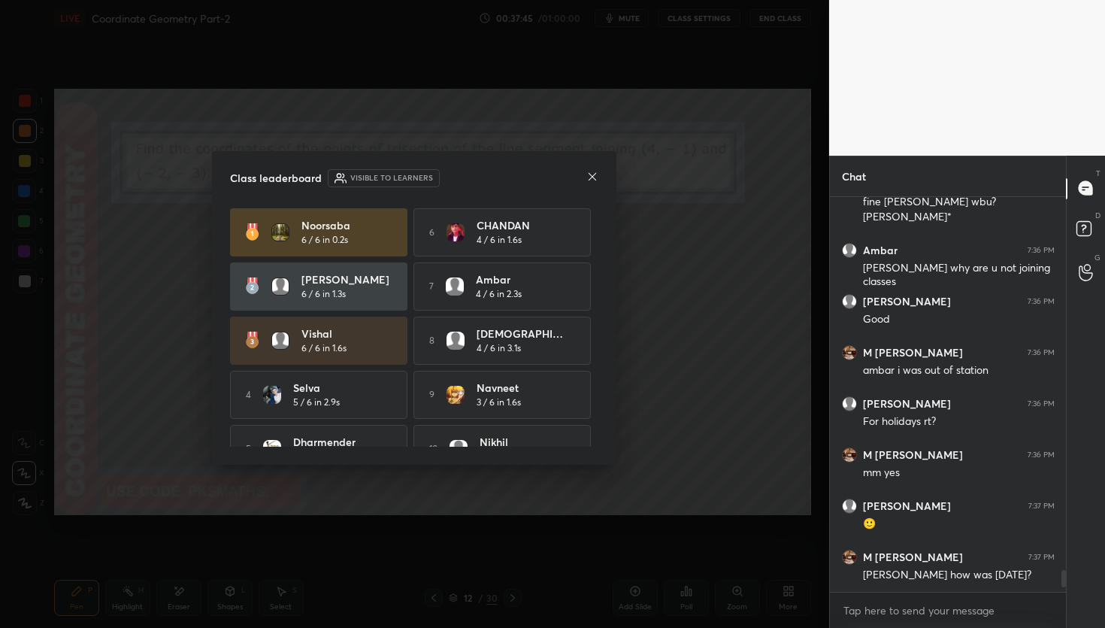
click at [597, 177] on icon at bounding box center [592, 177] width 12 height 12
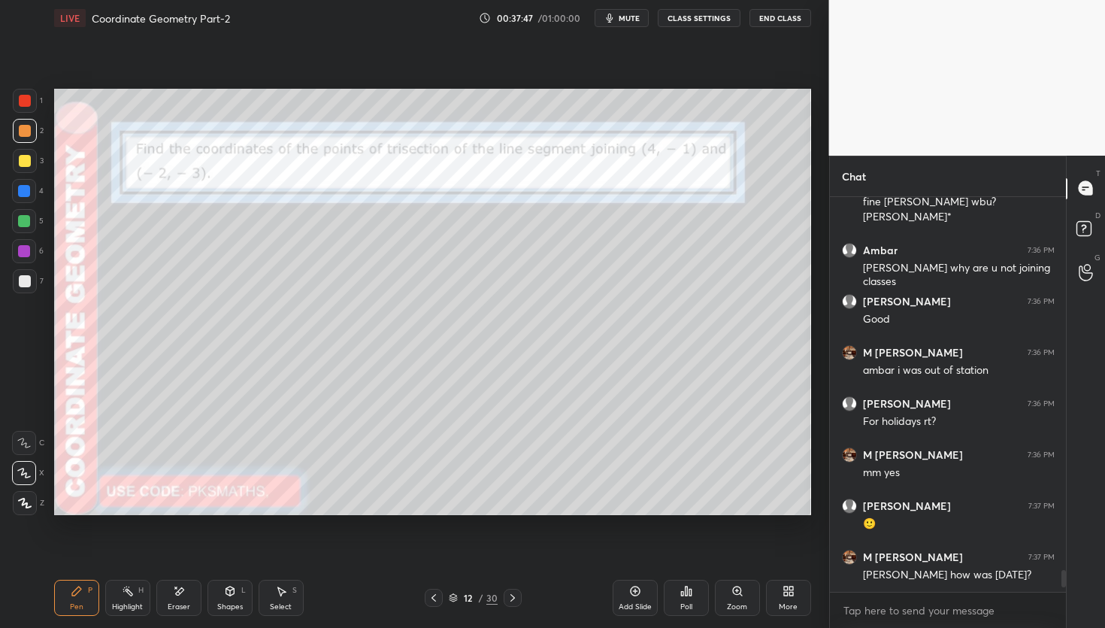
scroll to position [6778, 0]
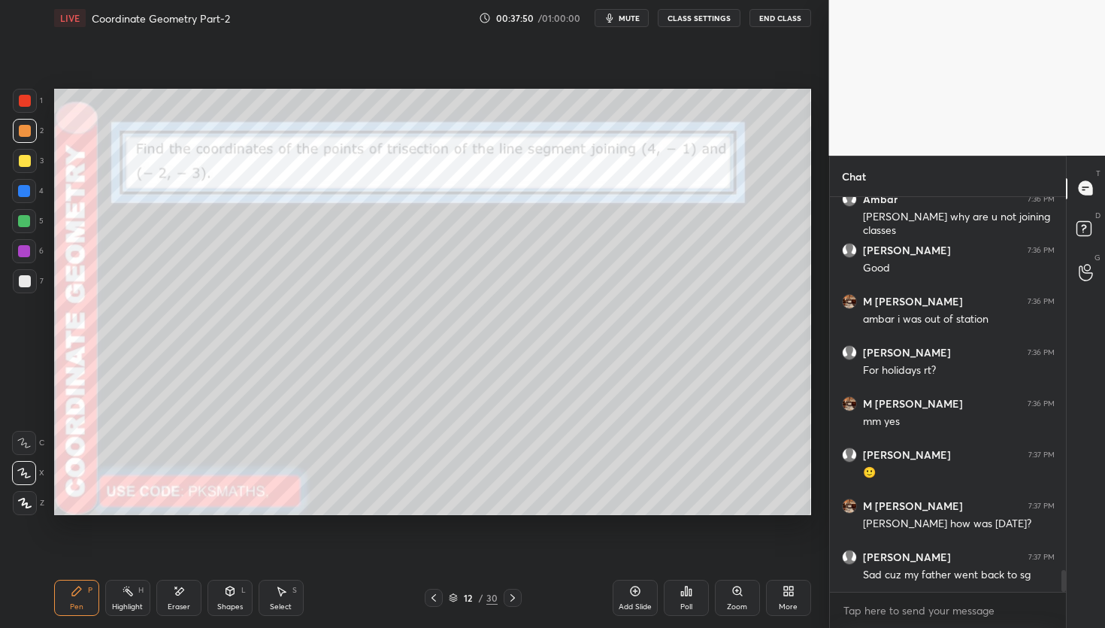
drag, startPoint x: 26, startPoint y: 280, endPoint x: 25, endPoint y: 272, distance: 7.6
click at [23, 277] on div at bounding box center [25, 281] width 12 height 12
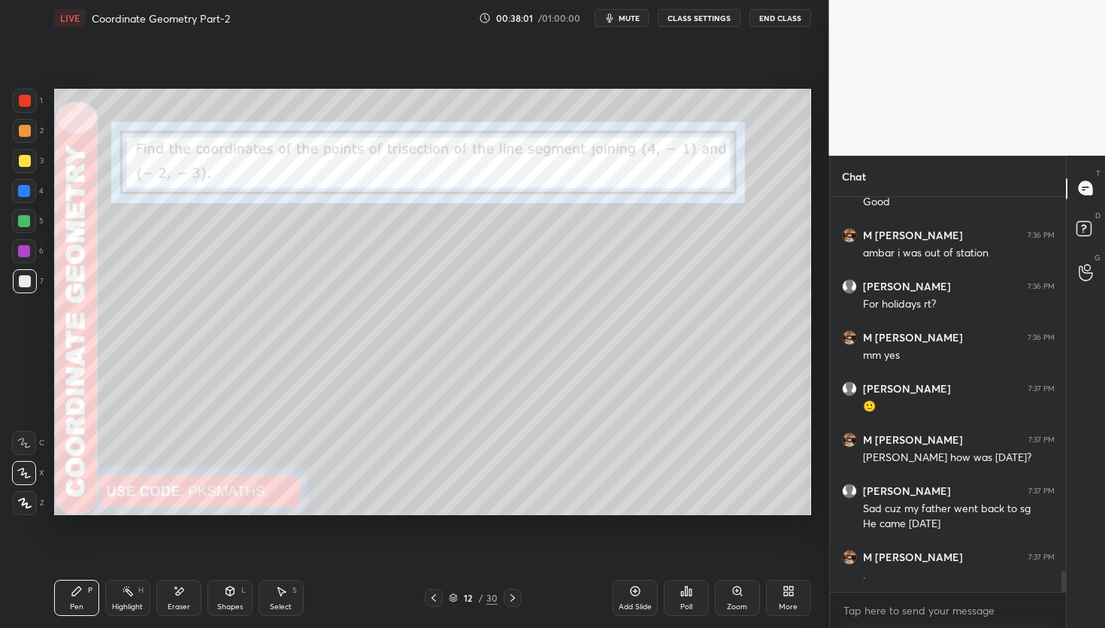
scroll to position [6896, 0]
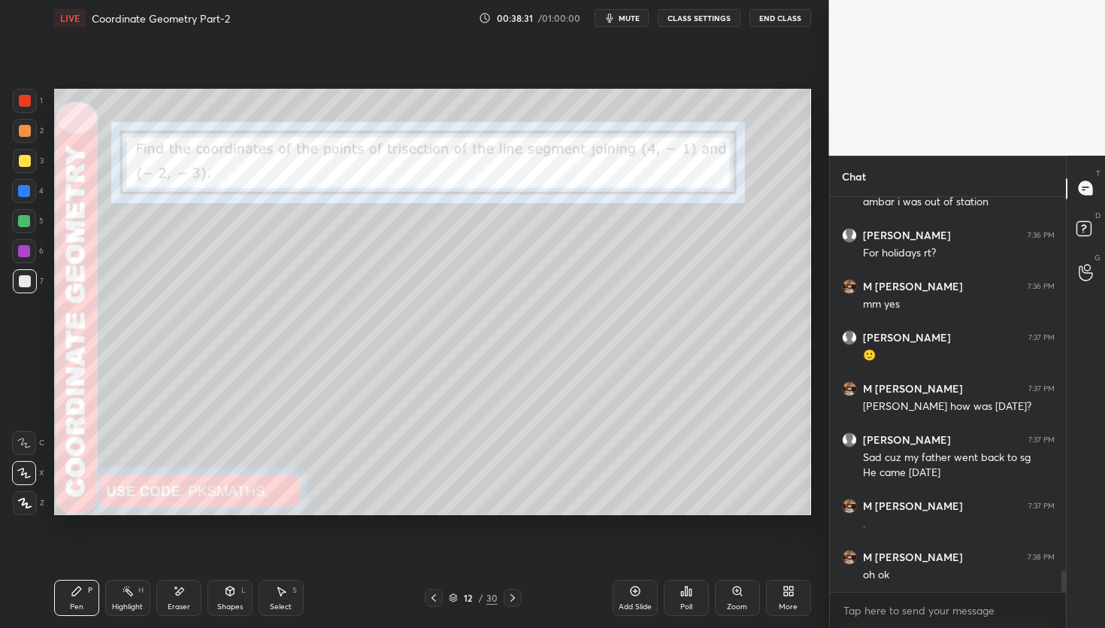
click at [698, 592] on div "Poll" at bounding box center [686, 598] width 45 height 36
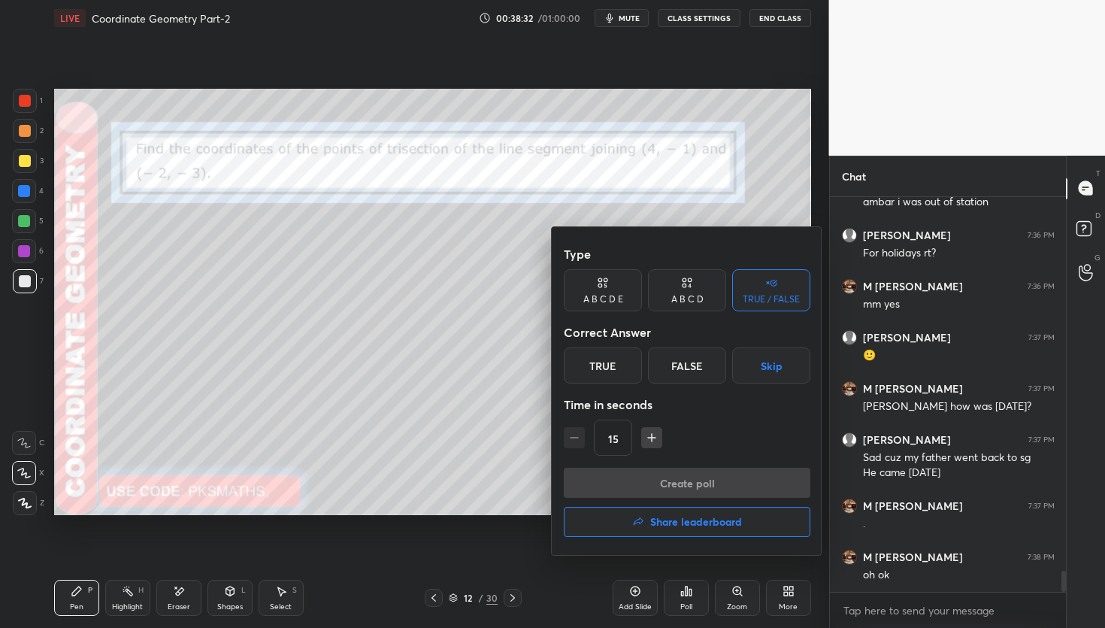
click at [619, 360] on div "True" at bounding box center [603, 365] width 78 height 36
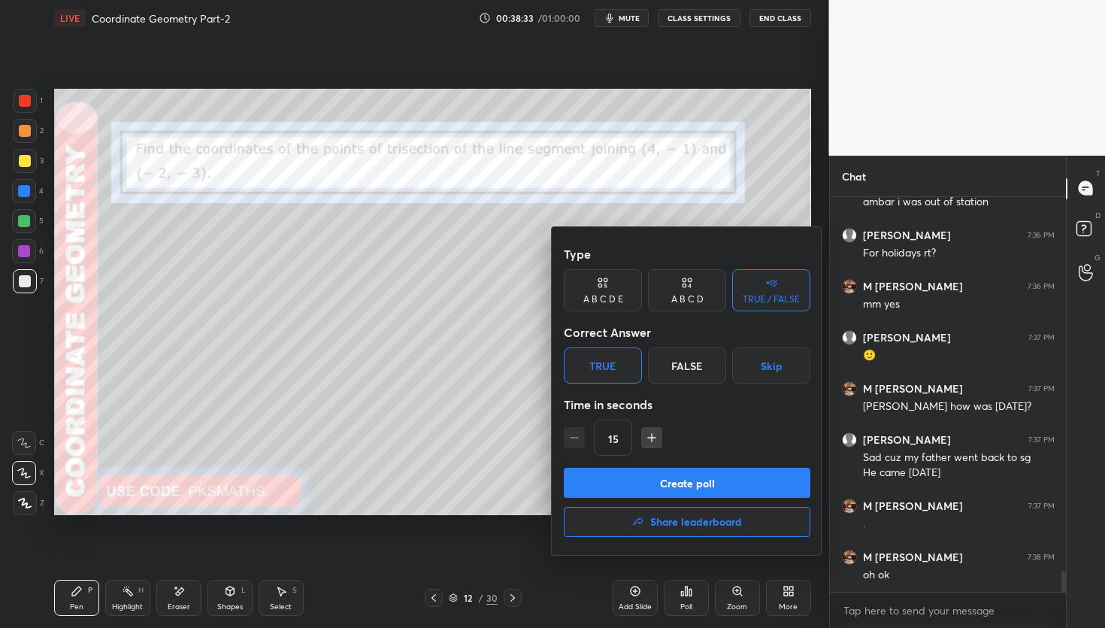
drag, startPoint x: 694, startPoint y: 360, endPoint x: 685, endPoint y: 382, distance: 23.6
click at [695, 362] on div "False" at bounding box center [687, 365] width 78 height 36
drag, startPoint x: 674, startPoint y: 483, endPoint x: 673, endPoint y: 475, distance: 7.6
click at [677, 478] on button "Create poll" at bounding box center [687, 483] width 247 height 30
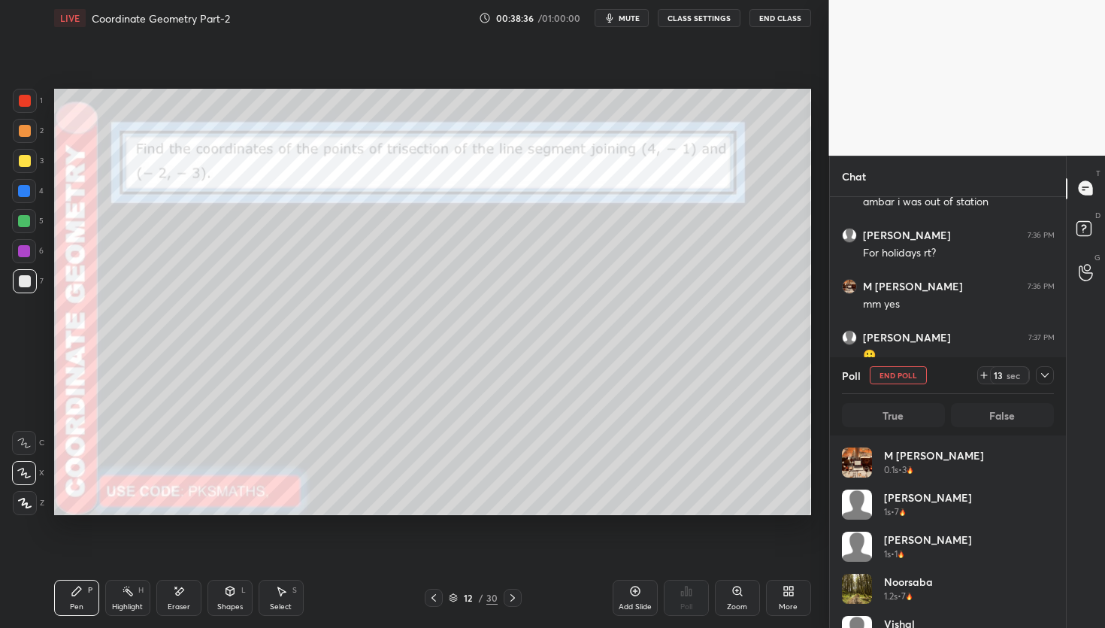
scroll to position [176, 207]
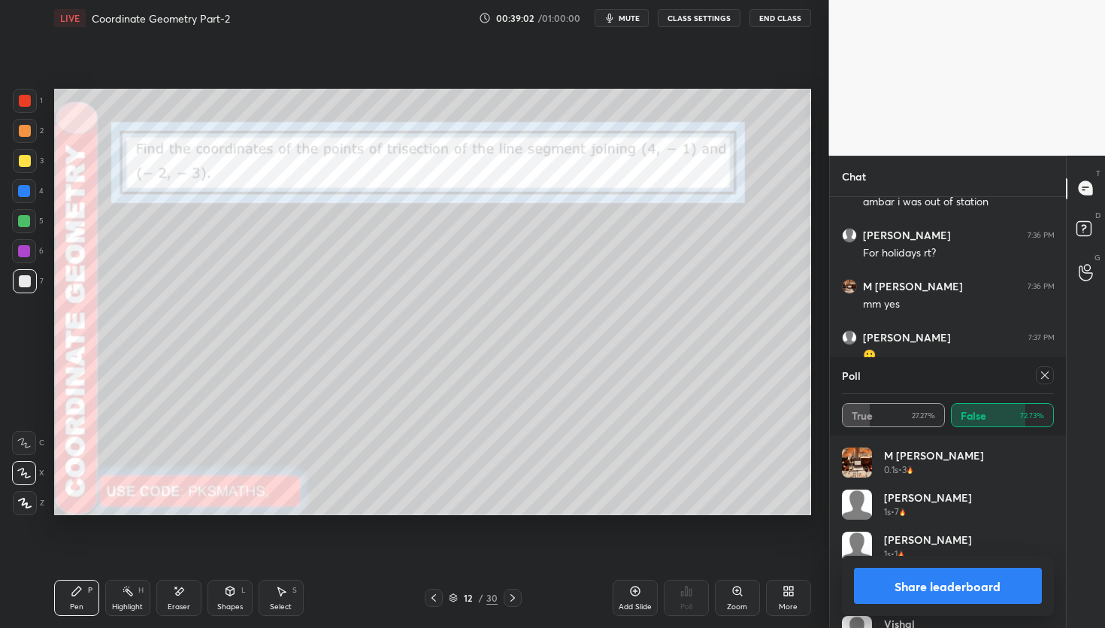
click at [929, 595] on button "Share leaderboard" at bounding box center [948, 586] width 189 height 36
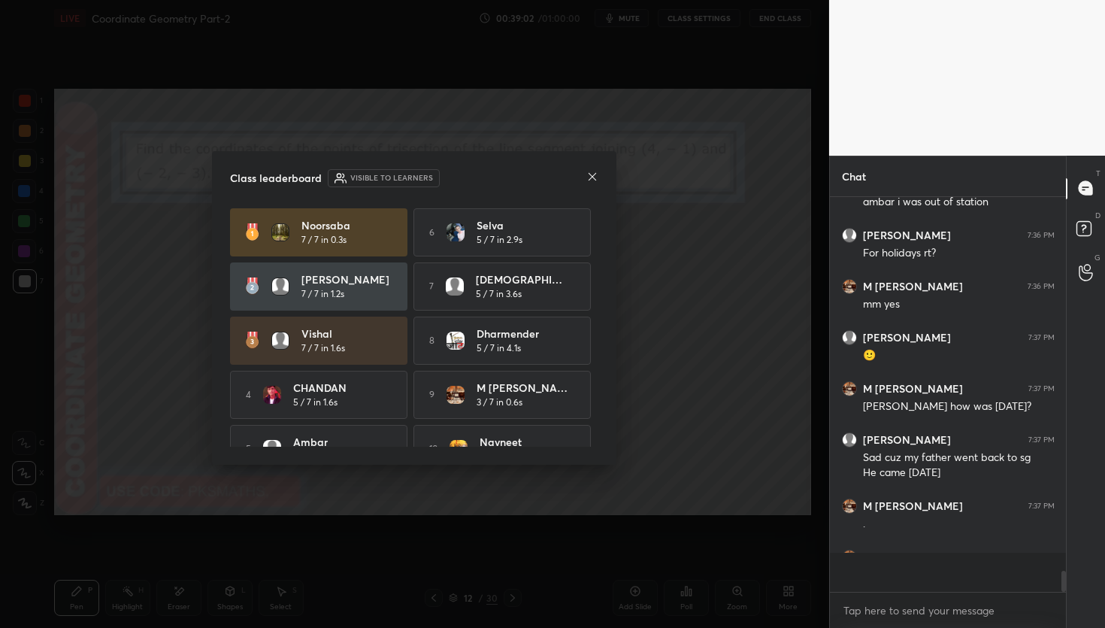
scroll to position [5, 5]
click at [594, 179] on icon at bounding box center [592, 177] width 12 height 12
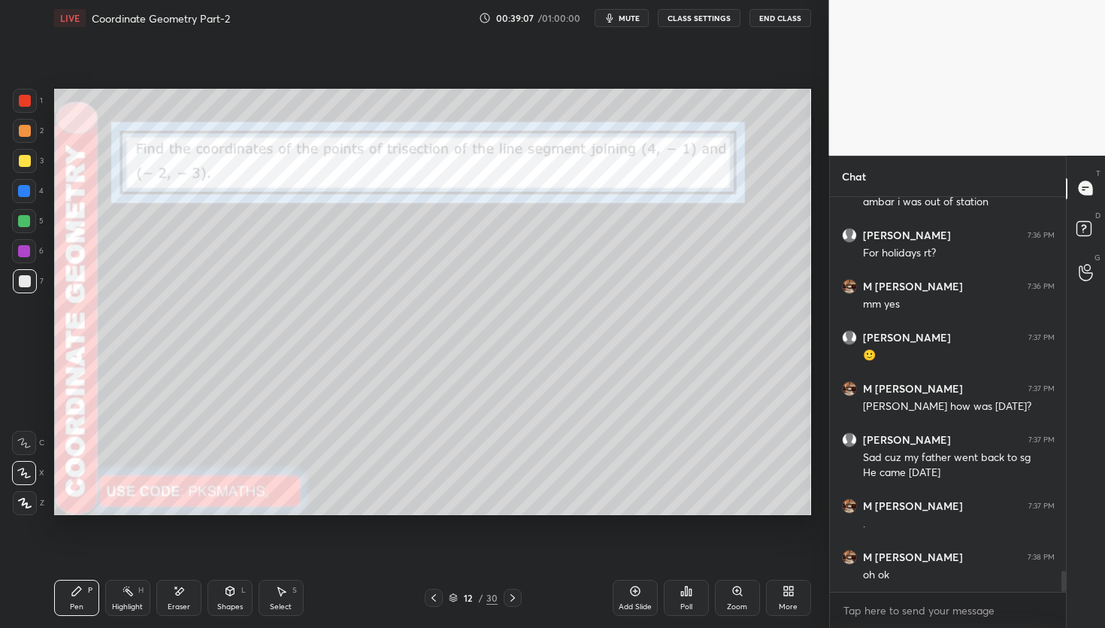
click at [183, 590] on icon at bounding box center [179, 591] width 12 height 13
drag, startPoint x: 73, startPoint y: 598, endPoint x: 69, endPoint y: 591, distance: 7.7
click at [73, 600] on div "Pen P" at bounding box center [76, 598] width 45 height 36
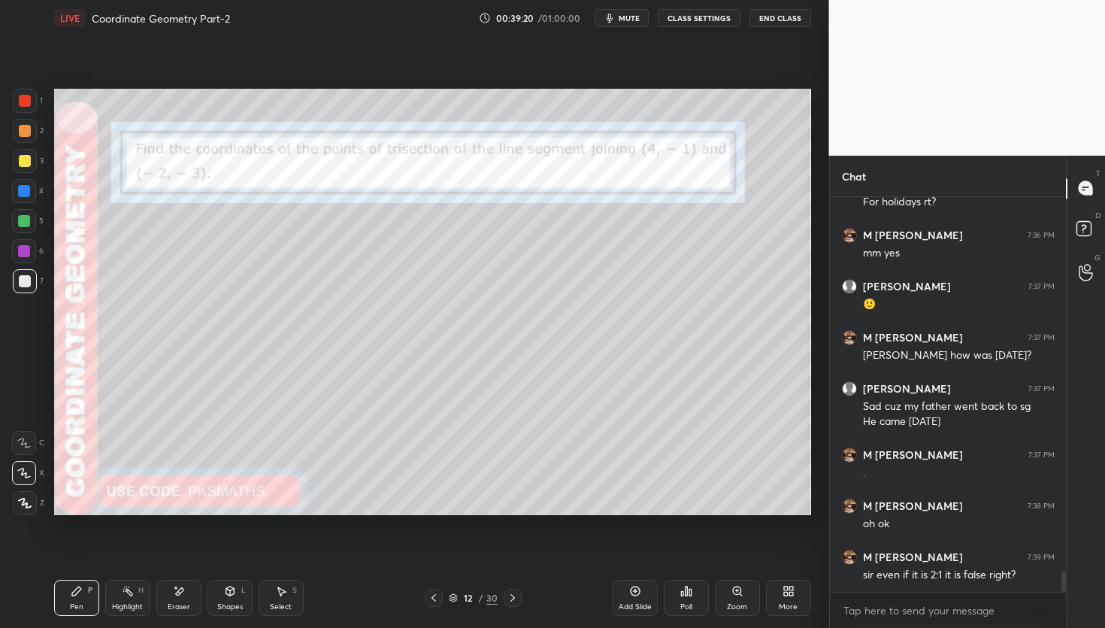
drag, startPoint x: 665, startPoint y: 606, endPoint x: 653, endPoint y: 600, distance: 13.4
click at [663, 603] on div "Add Slide Poll Zoom More" at bounding box center [712, 598] width 198 height 84
click at [640, 597] on div "Add Slide" at bounding box center [635, 598] width 45 height 36
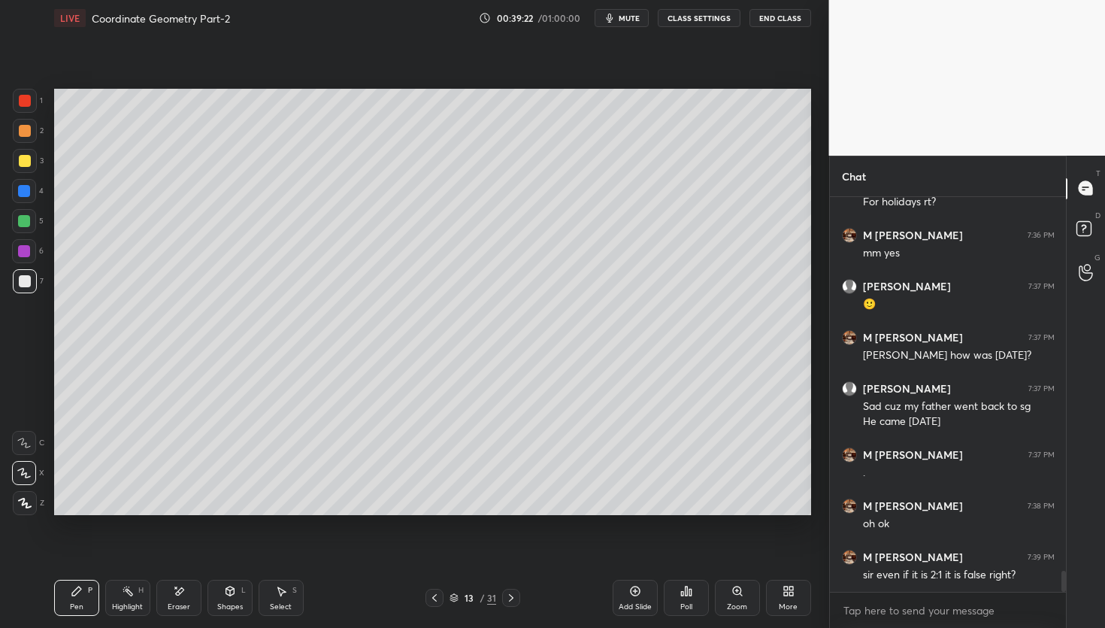
drag, startPoint x: 23, startPoint y: 126, endPoint x: 44, endPoint y: 115, distance: 23.5
click at [23, 128] on div at bounding box center [25, 131] width 12 height 12
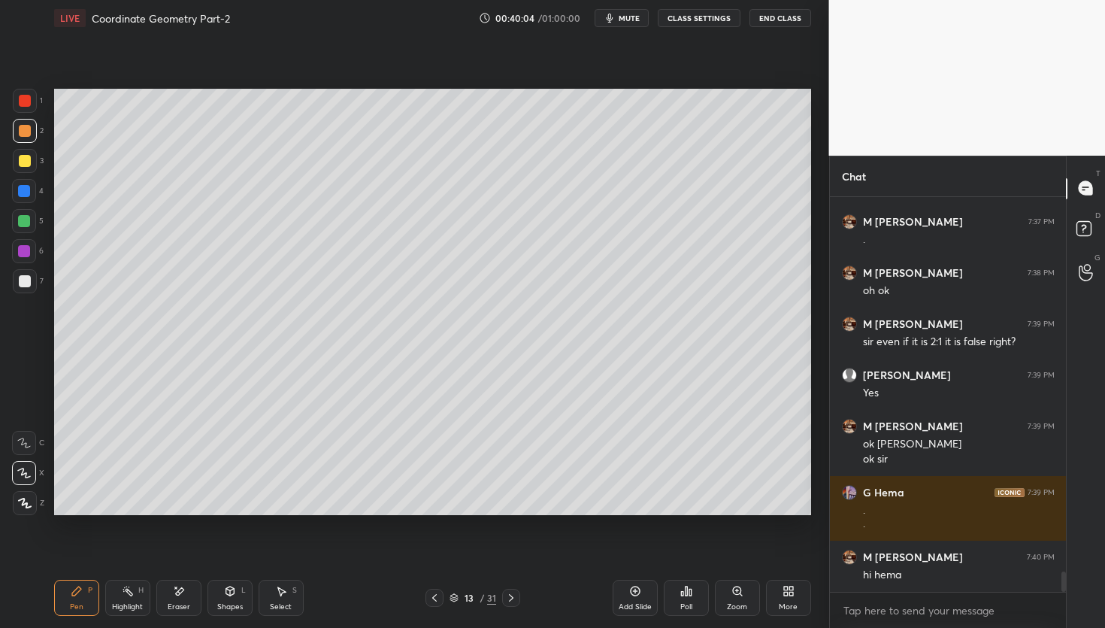
scroll to position [7231, 0]
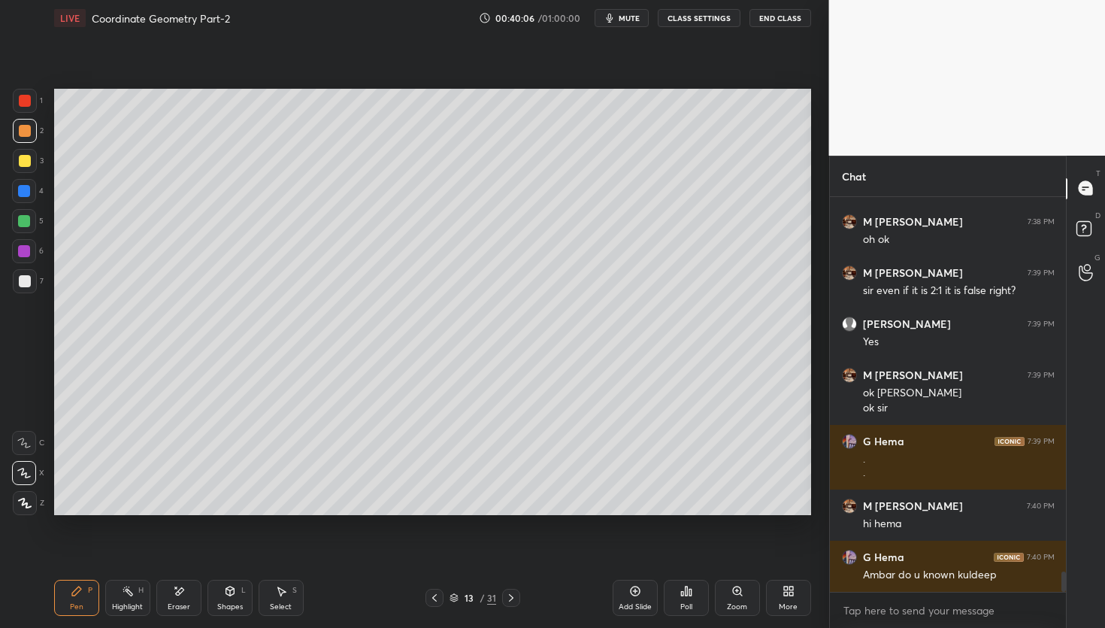
click at [27, 278] on div at bounding box center [25, 281] width 12 height 12
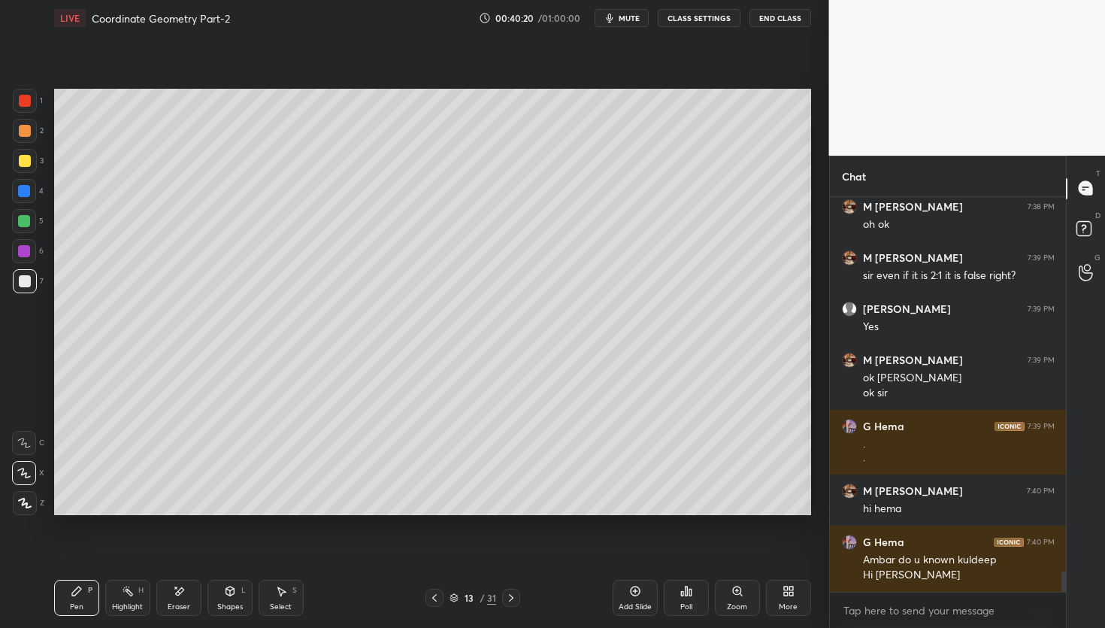
click at [689, 603] on div "Poll" at bounding box center [686, 607] width 12 height 8
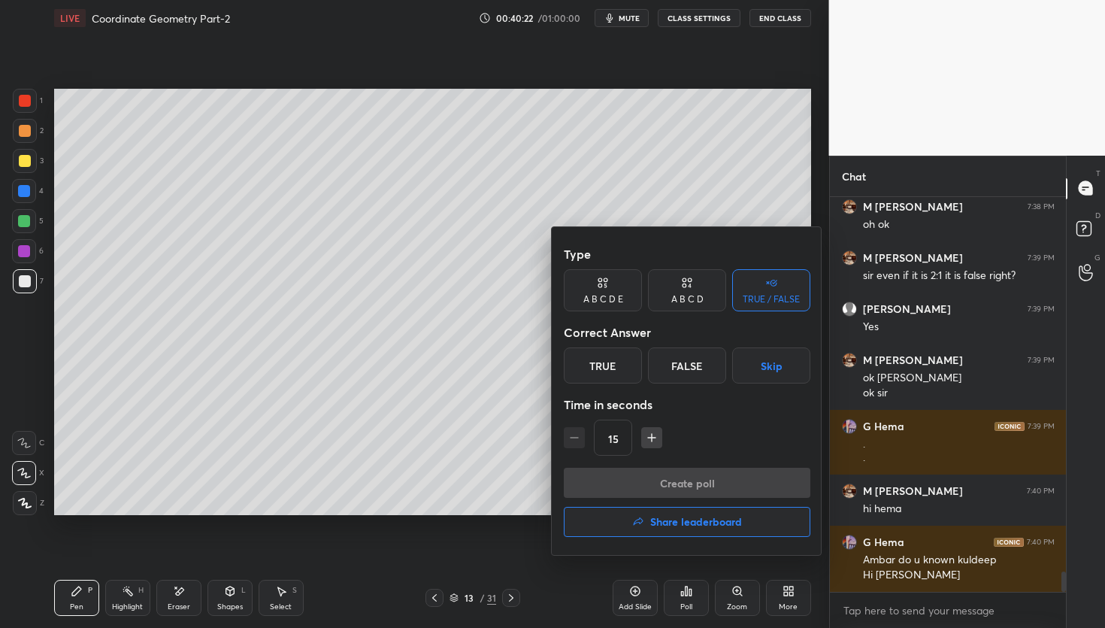
drag, startPoint x: 613, startPoint y: 367, endPoint x: 619, endPoint y: 380, distance: 14.1
click at [613, 367] on div "True" at bounding box center [603, 365] width 78 height 36
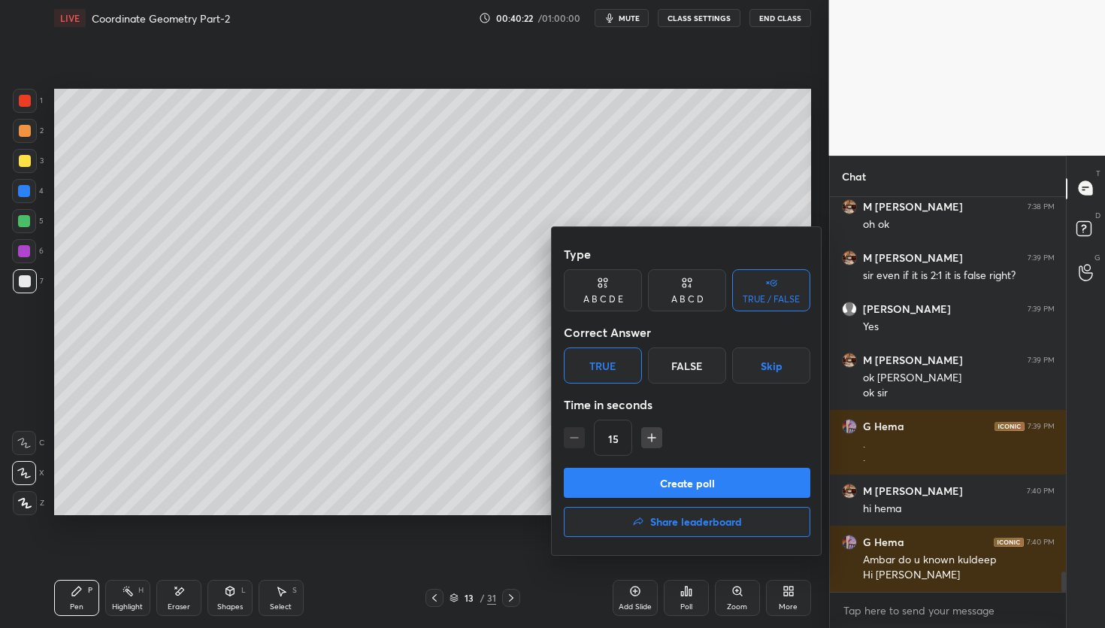
click at [634, 475] on button "Create poll" at bounding box center [687, 483] width 247 height 30
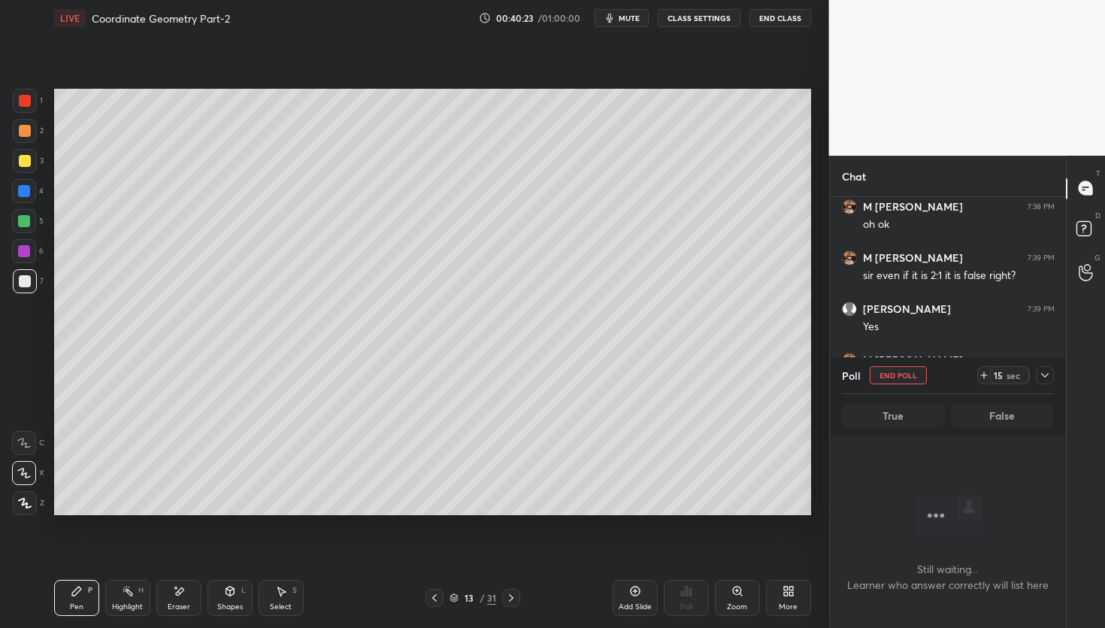
scroll to position [348, 232]
click at [985, 378] on icon at bounding box center [984, 375] width 12 height 12
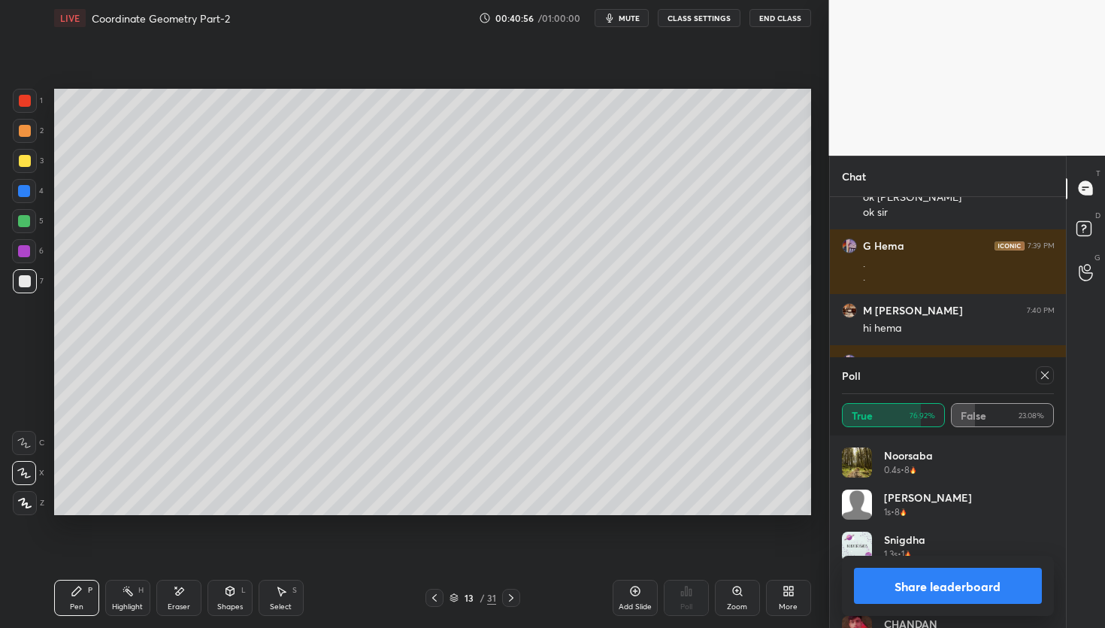
scroll to position [7441, 0]
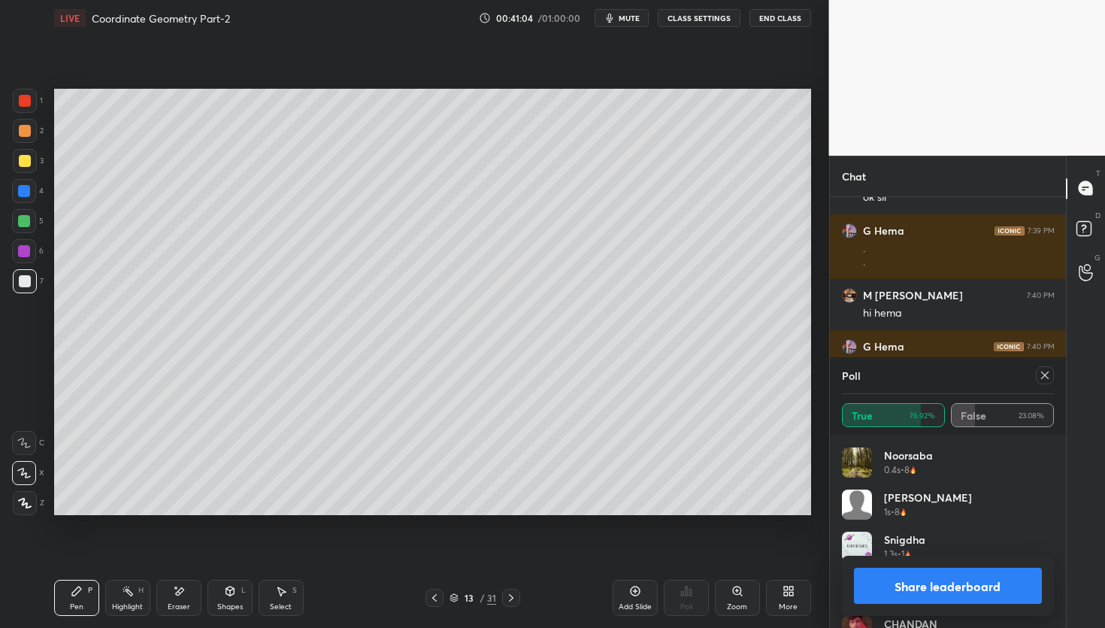
click at [940, 592] on button "Share leaderboard" at bounding box center [948, 586] width 189 height 36
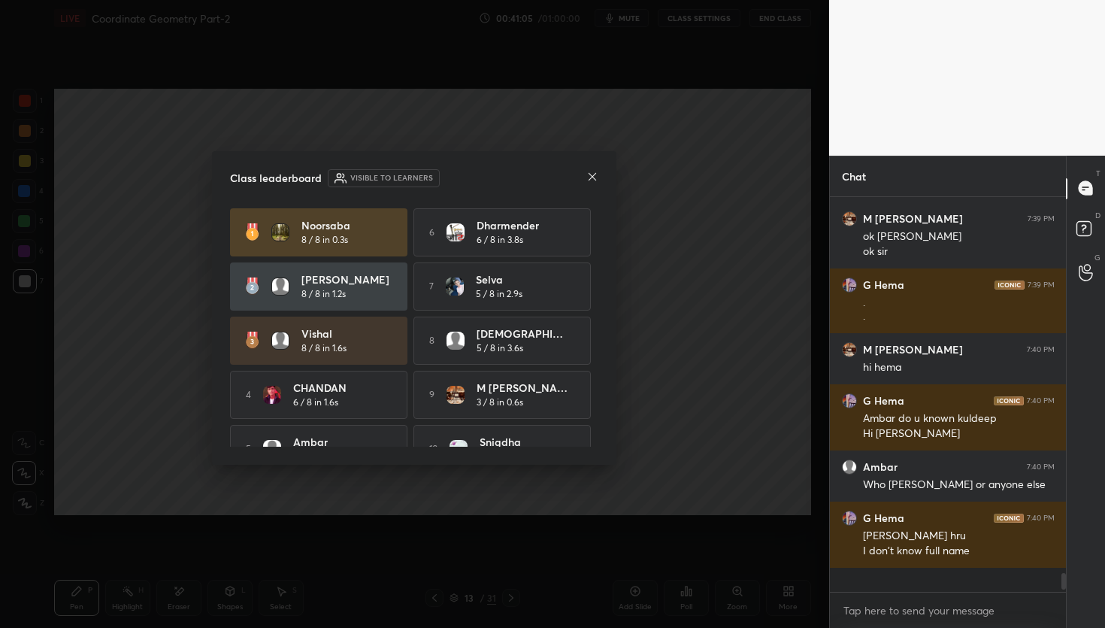
scroll to position [419, 232]
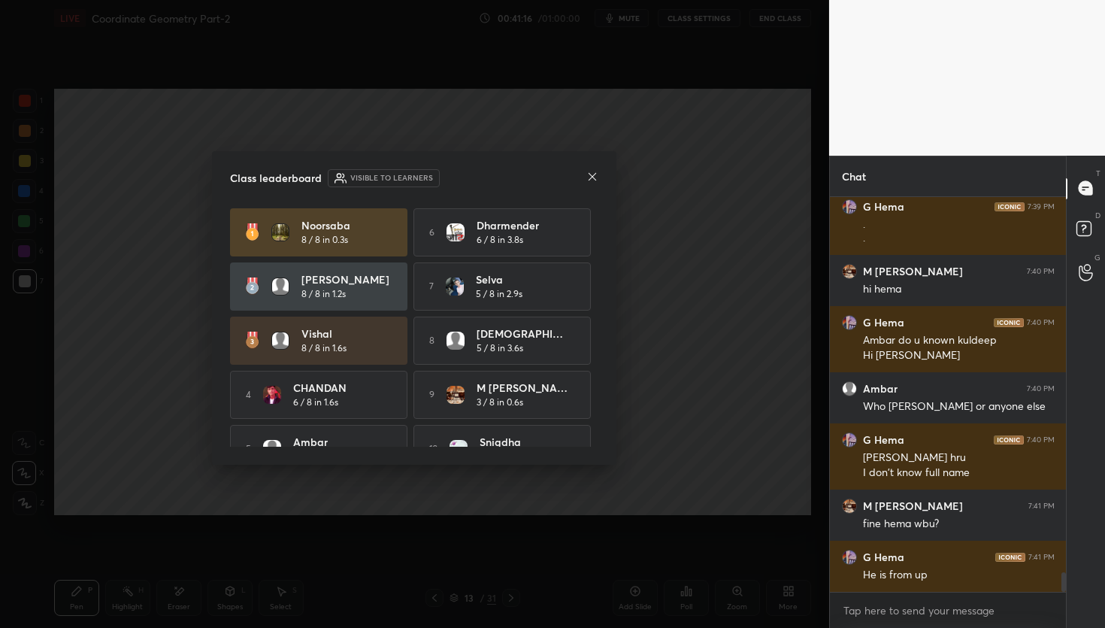
click at [593, 182] on div at bounding box center [592, 178] width 12 height 16
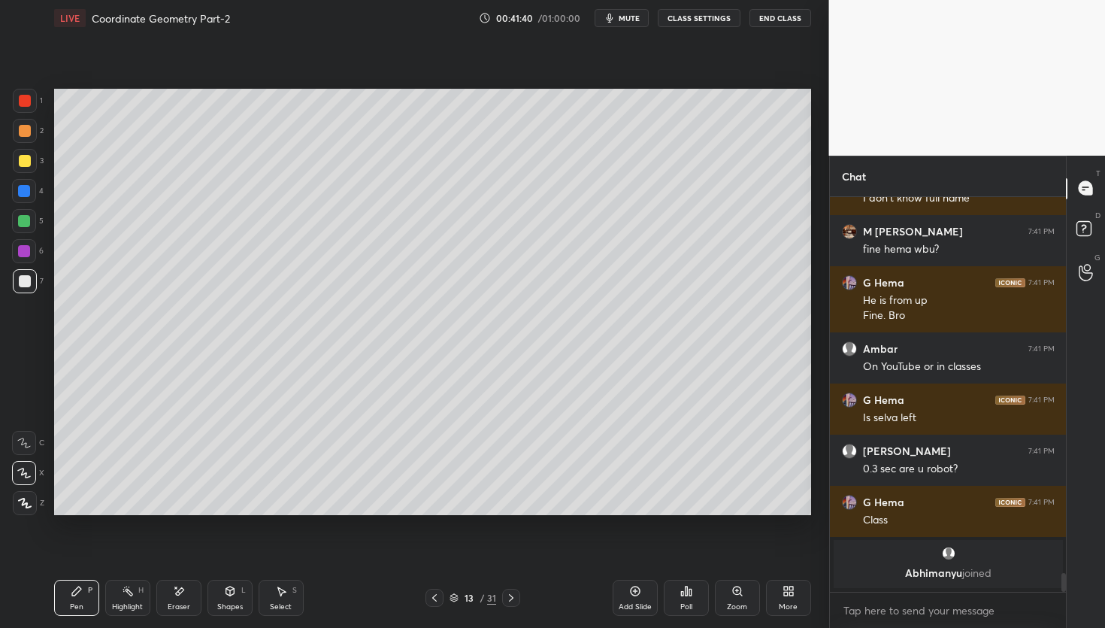
scroll to position [6672, 0]
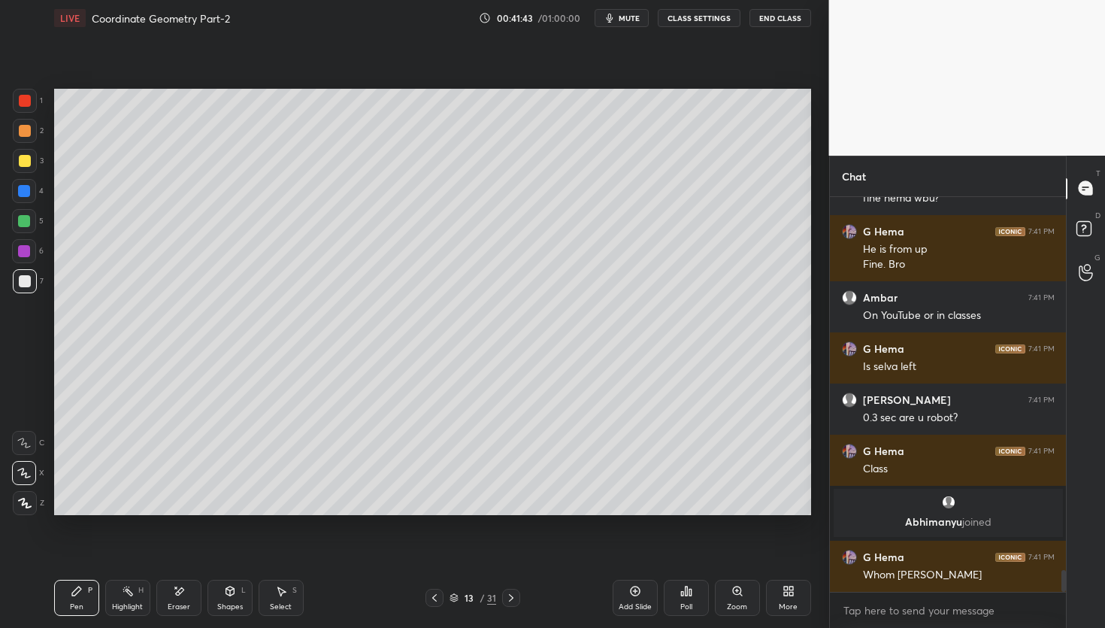
drag, startPoint x: 23, startPoint y: 182, endPoint x: 35, endPoint y: 175, distance: 13.8
click at [24, 183] on div at bounding box center [24, 191] width 24 height 24
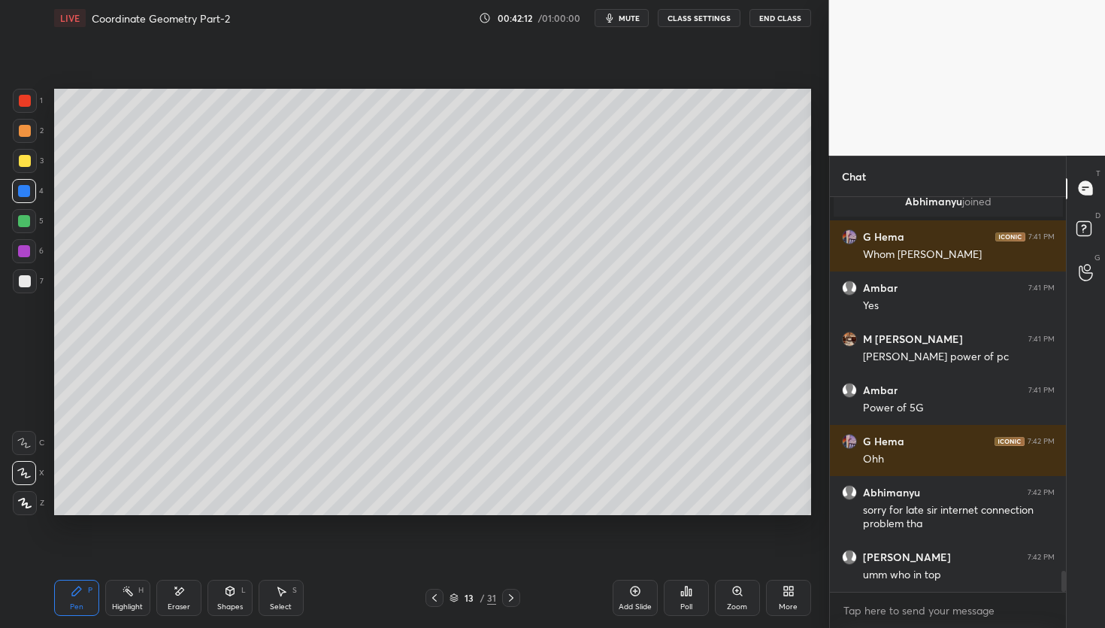
scroll to position [7044, 0]
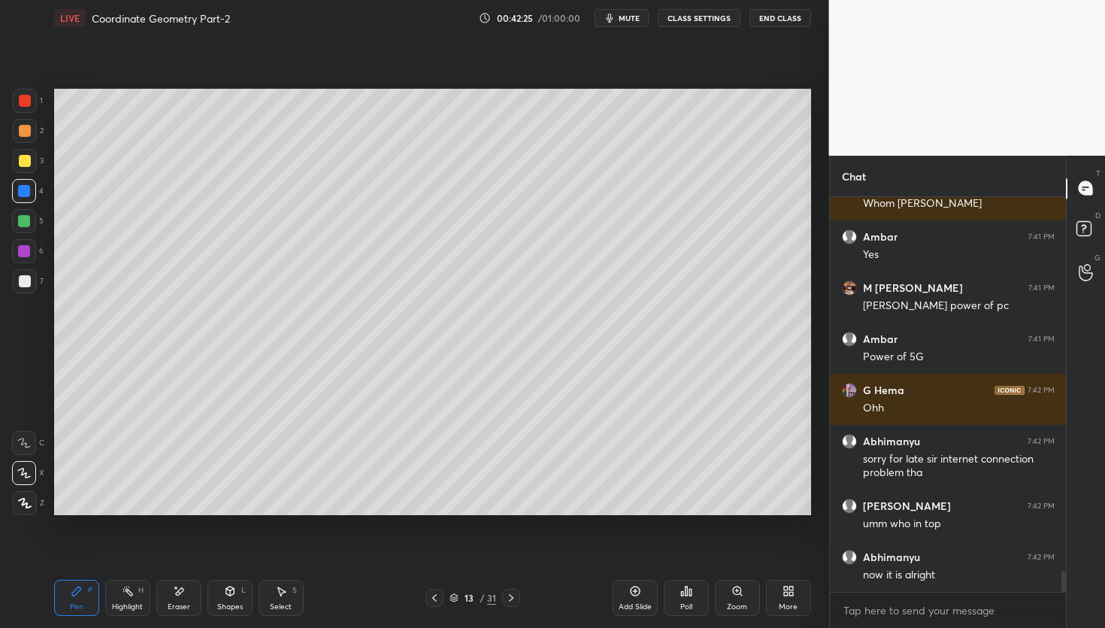
drag, startPoint x: 25, startPoint y: 277, endPoint x: 34, endPoint y: 265, distance: 15.0
click at [23, 278] on div at bounding box center [25, 281] width 12 height 12
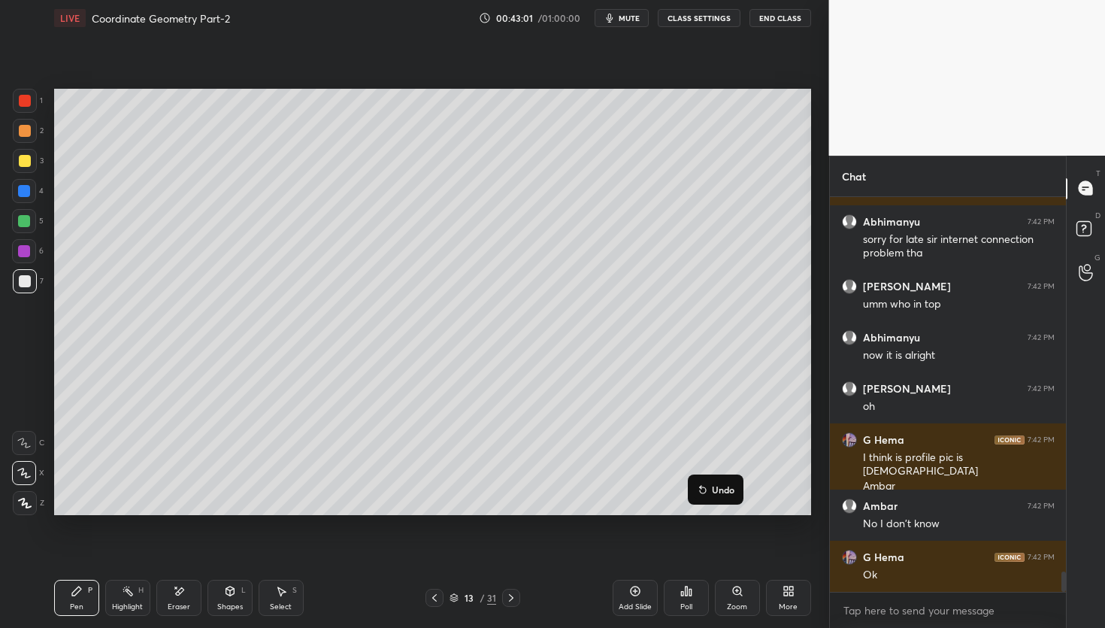
scroll to position [7314, 0]
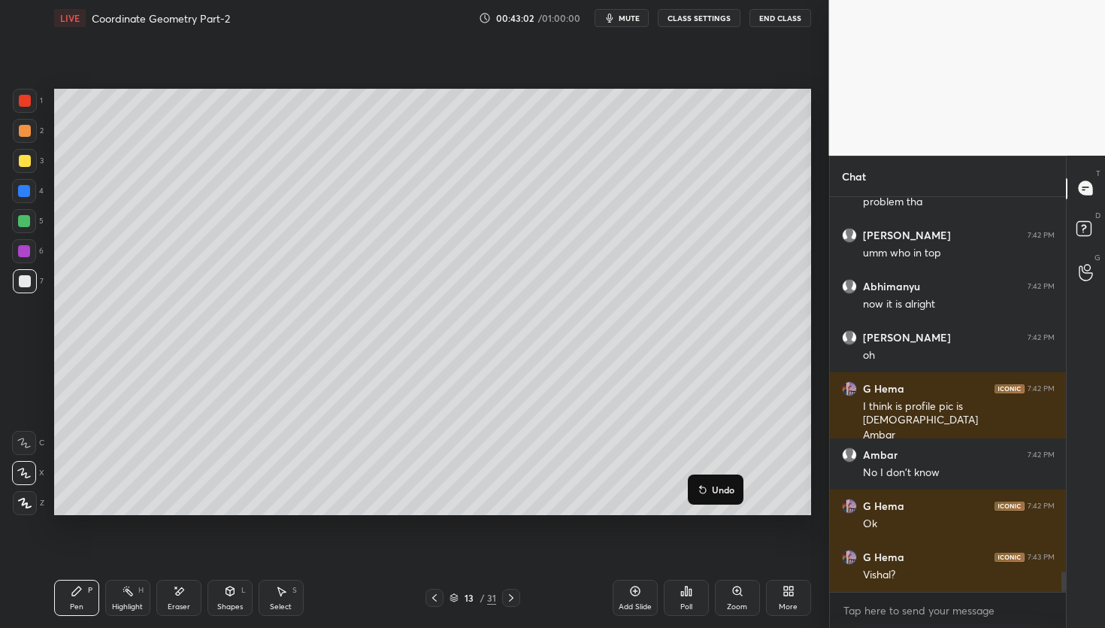
click at [722, 492] on p "Undo" at bounding box center [723, 489] width 23 height 12
click at [694, 595] on div "Poll" at bounding box center [686, 598] width 45 height 36
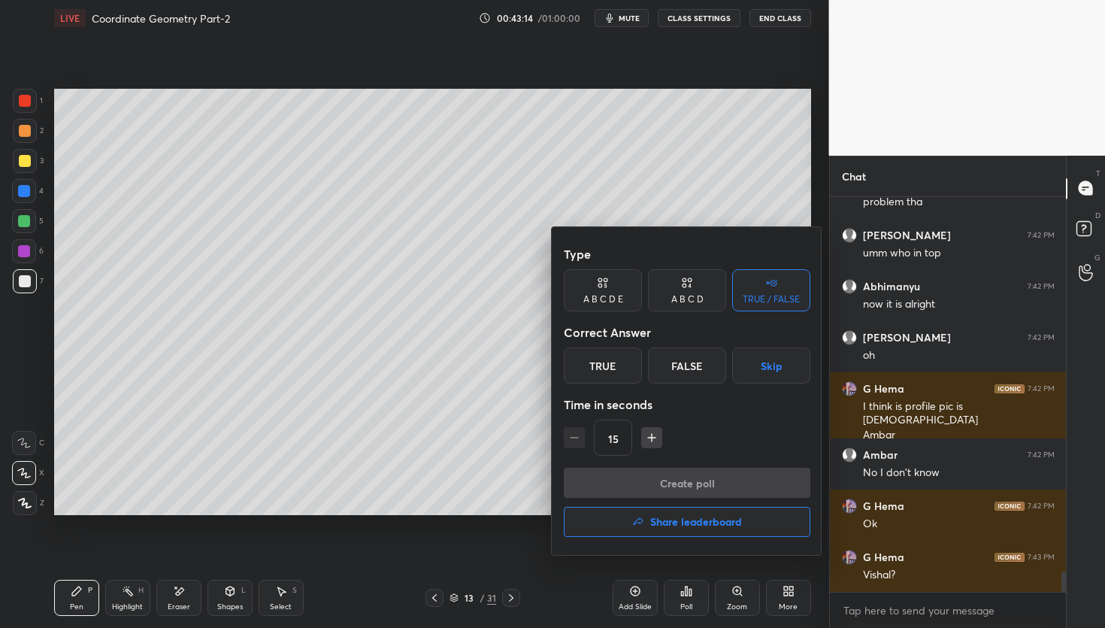
drag, startPoint x: 702, startPoint y: 361, endPoint x: 692, endPoint y: 386, distance: 26.9
click at [701, 365] on div "False" at bounding box center [687, 365] width 78 height 36
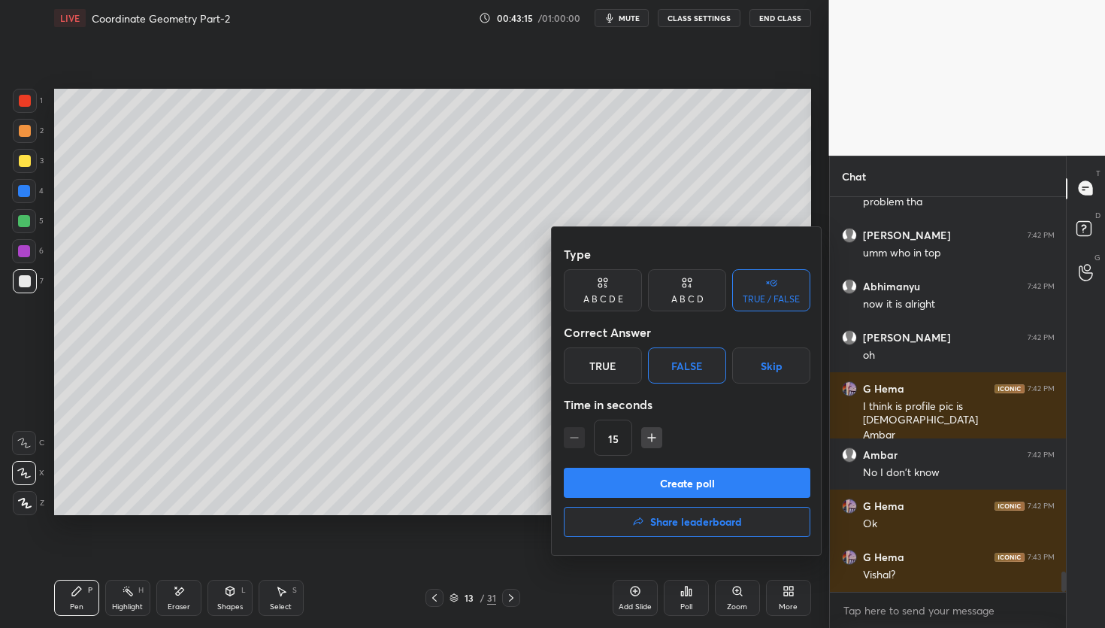
click at [668, 482] on button "Create poll" at bounding box center [687, 483] width 247 height 30
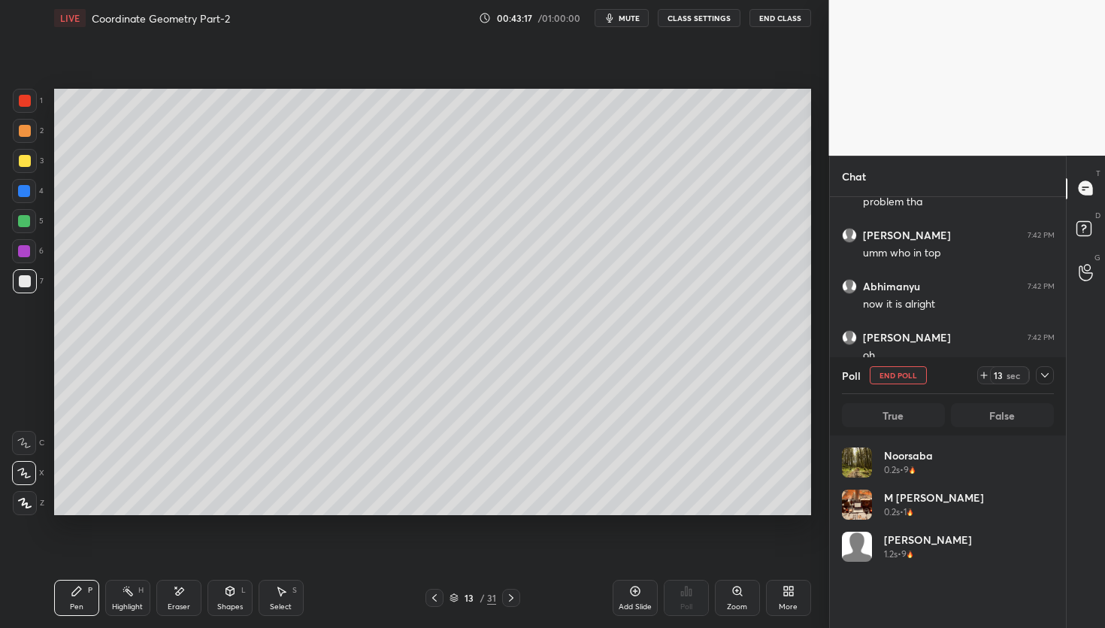
scroll to position [176, 207]
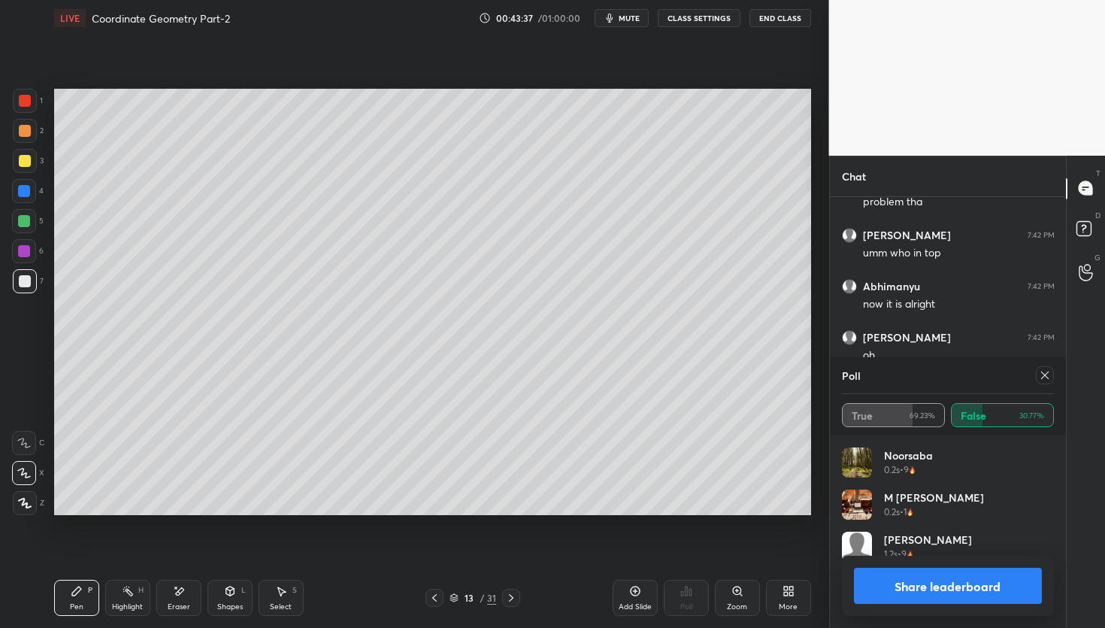
click at [937, 581] on button "Share leaderboard" at bounding box center [948, 586] width 189 height 36
type textarea "x"
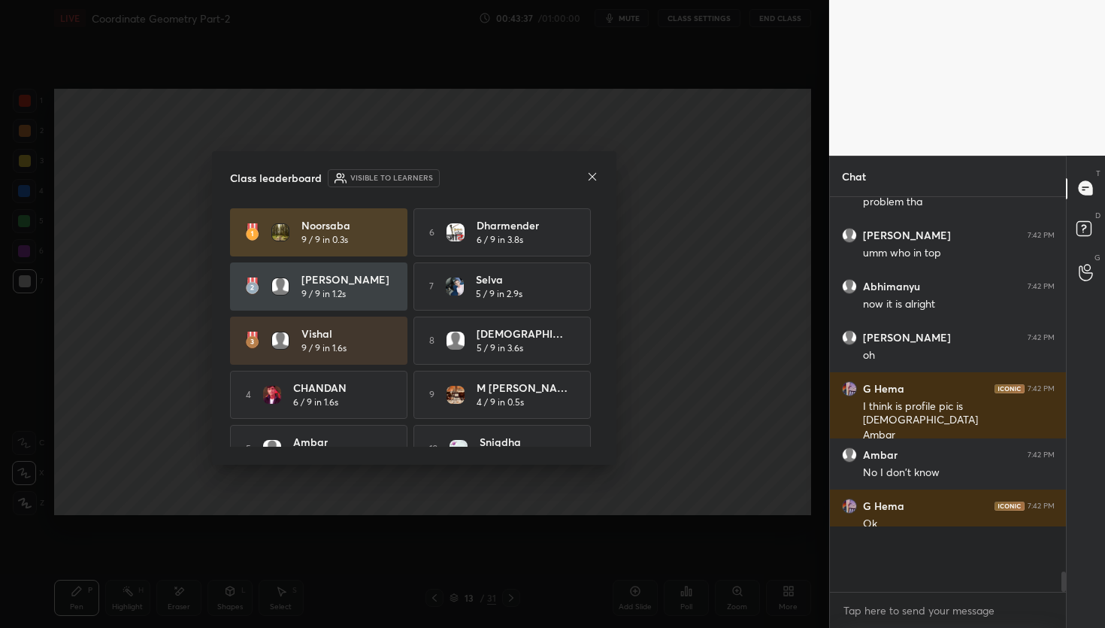
scroll to position [5, 5]
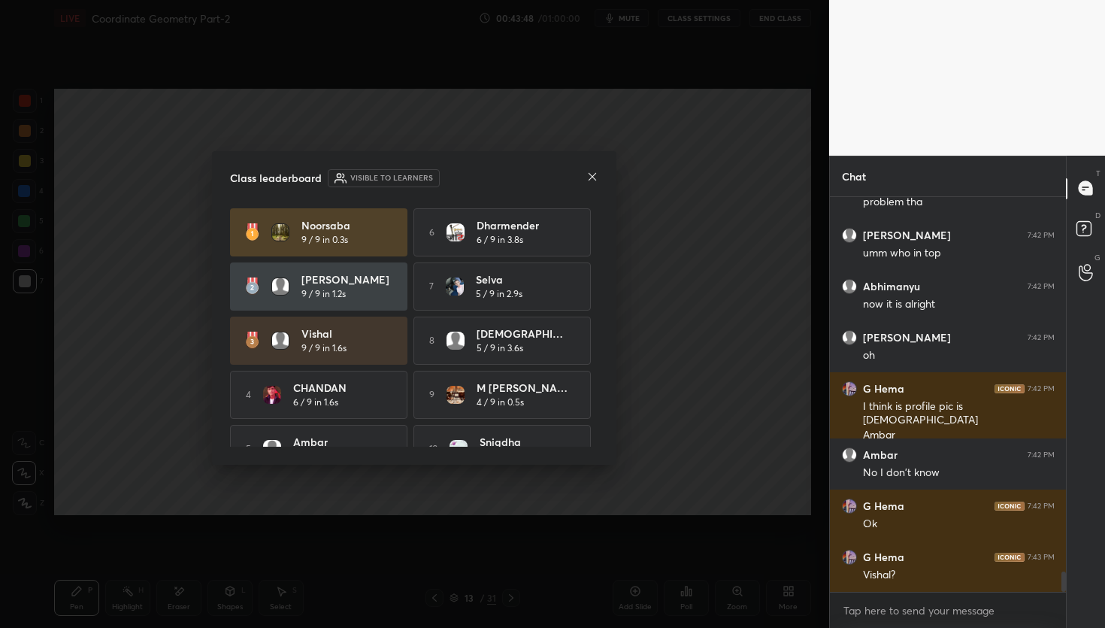
click at [597, 179] on icon at bounding box center [592, 177] width 12 height 12
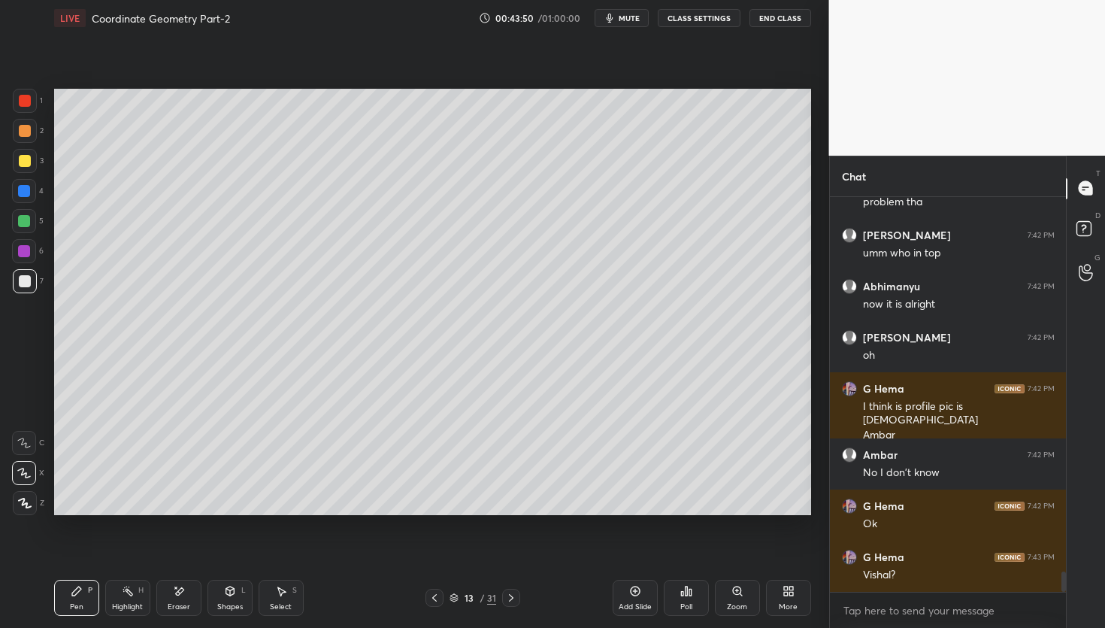
click at [522, 602] on div "13 / 31" at bounding box center [473, 598] width 280 height 18
click at [520, 593] on div "13 / 31" at bounding box center [473, 598] width 280 height 18
click at [513, 595] on icon at bounding box center [511, 598] width 12 height 12
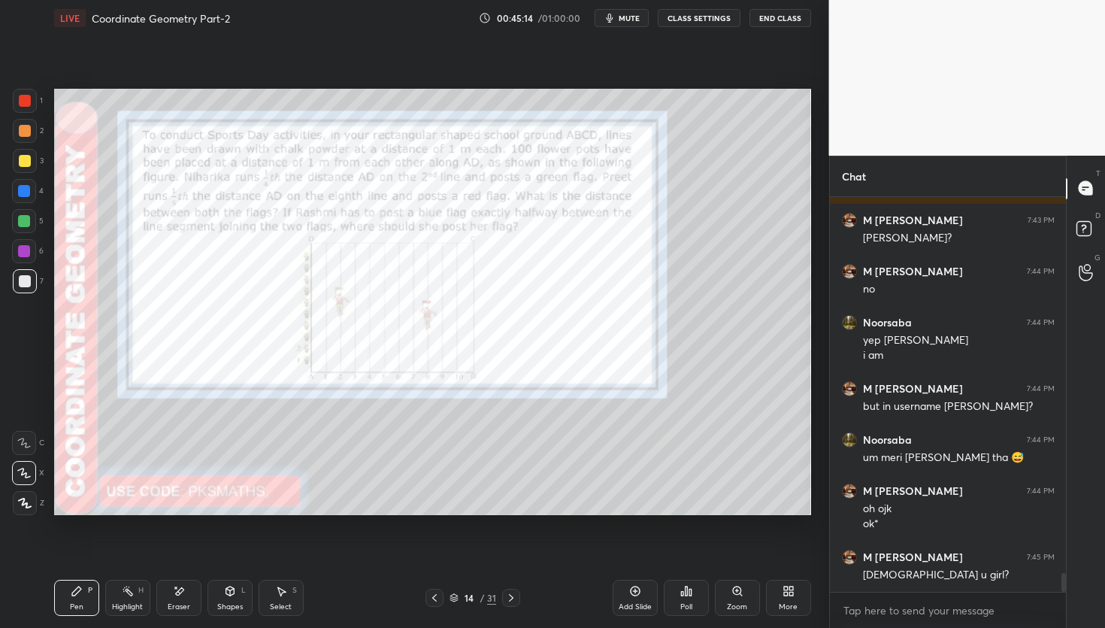
scroll to position [7768, 0]
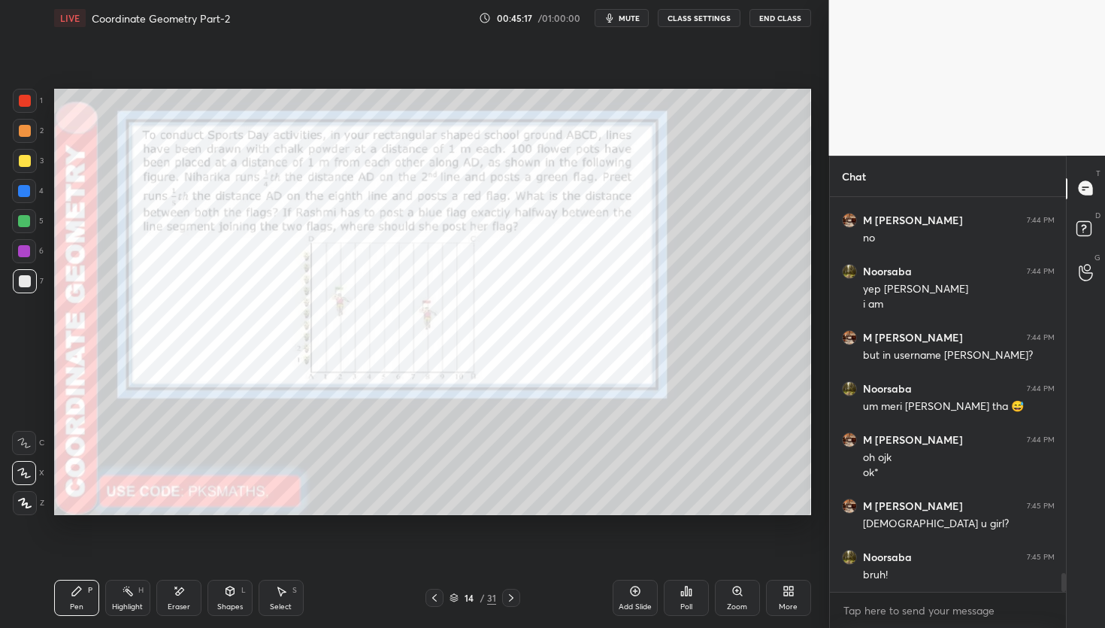
click at [744, 595] on div "Zoom" at bounding box center [737, 598] width 45 height 36
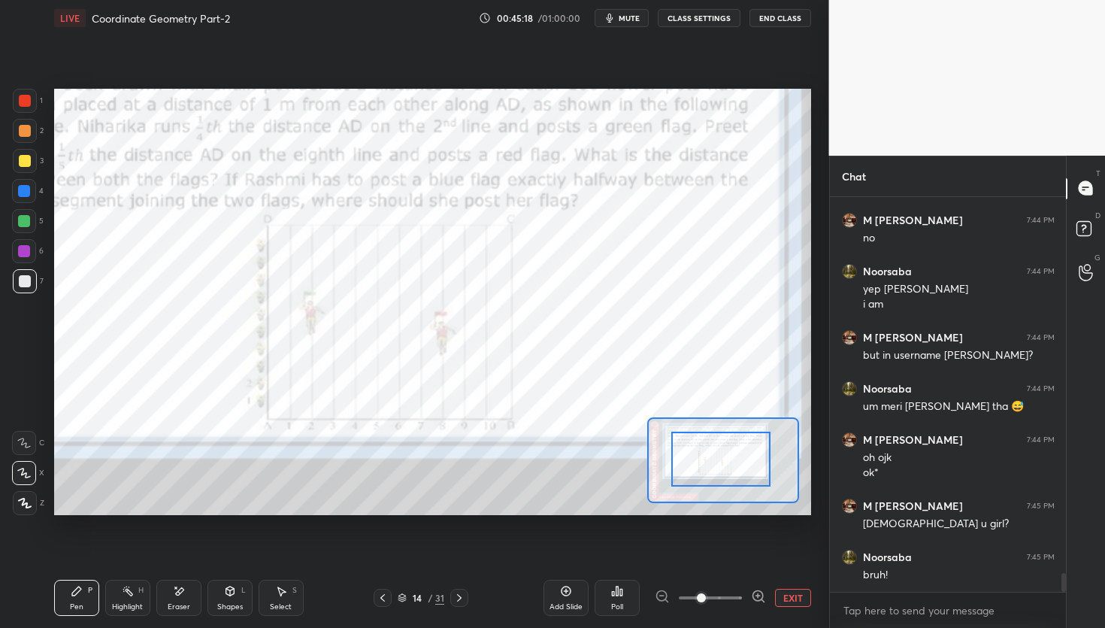
scroll to position [7820, 0]
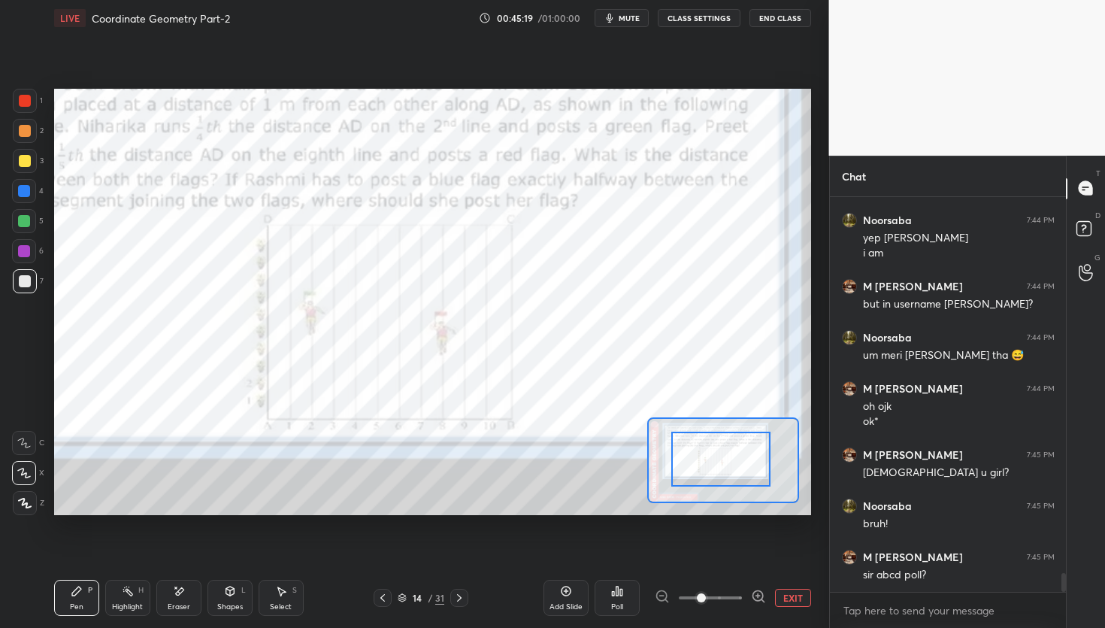
drag, startPoint x: 715, startPoint y: 456, endPoint x: 682, endPoint y: 417, distance: 51.2
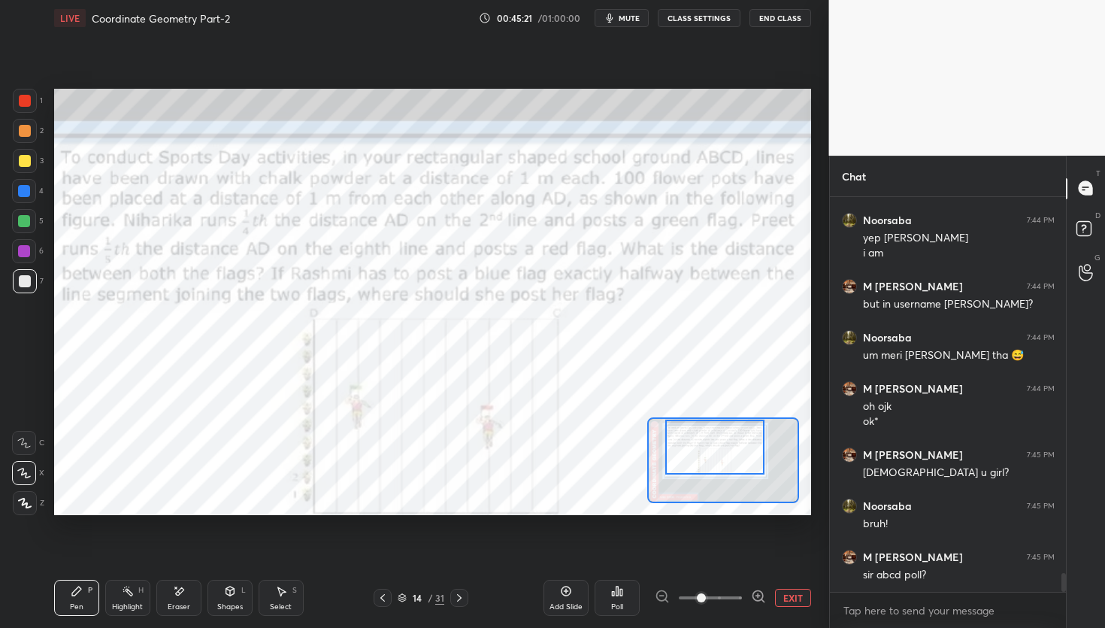
scroll to position [7871, 0]
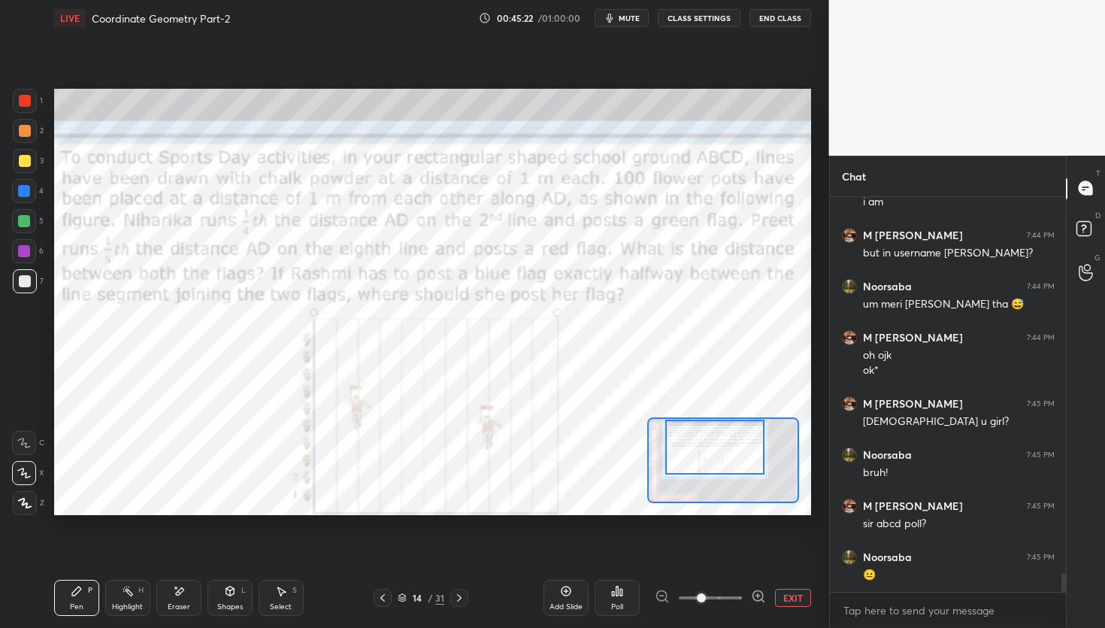
drag, startPoint x: 696, startPoint y: 437, endPoint x: 692, endPoint y: 423, distance: 14.0
click at [693, 427] on div at bounding box center [714, 446] width 99 height 55
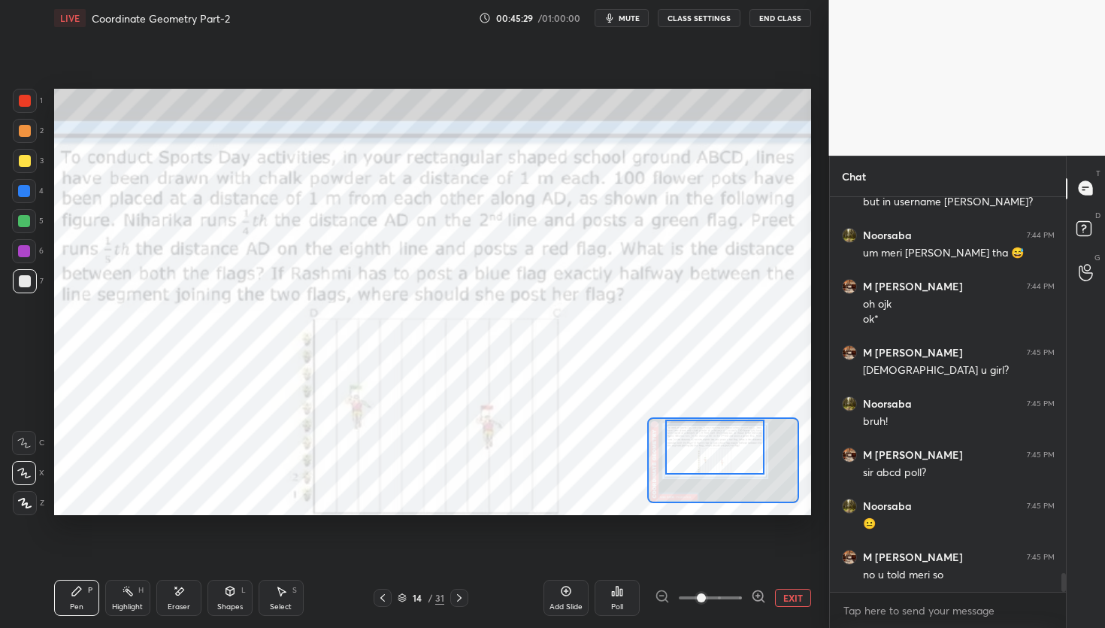
scroll to position [7973, 0]
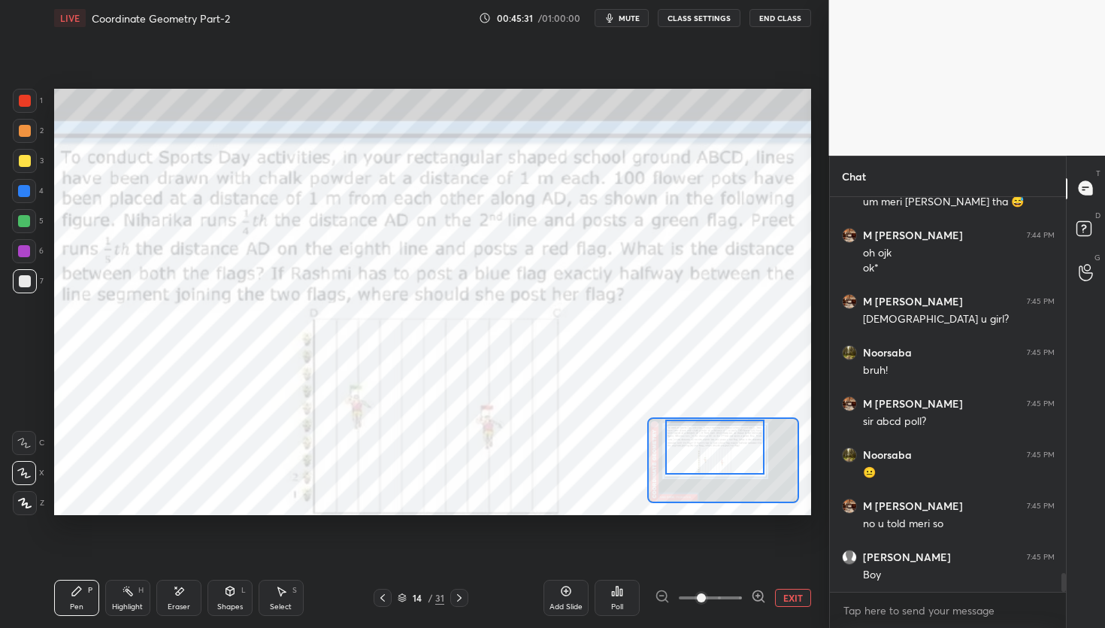
click at [797, 596] on button "EXIT" at bounding box center [793, 598] width 36 height 18
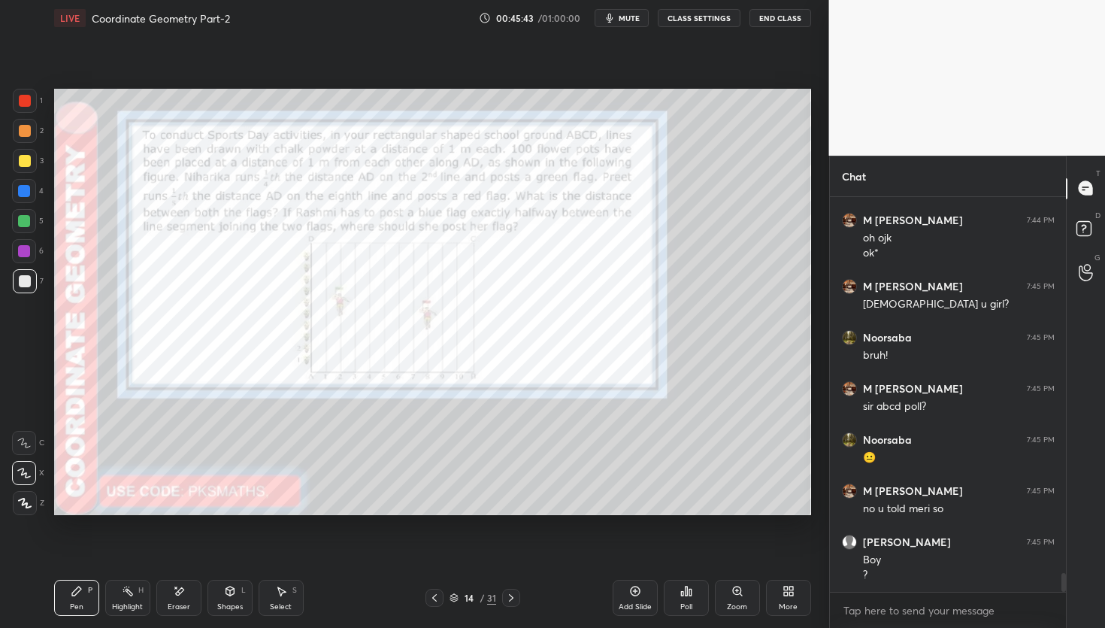
scroll to position [8039, 0]
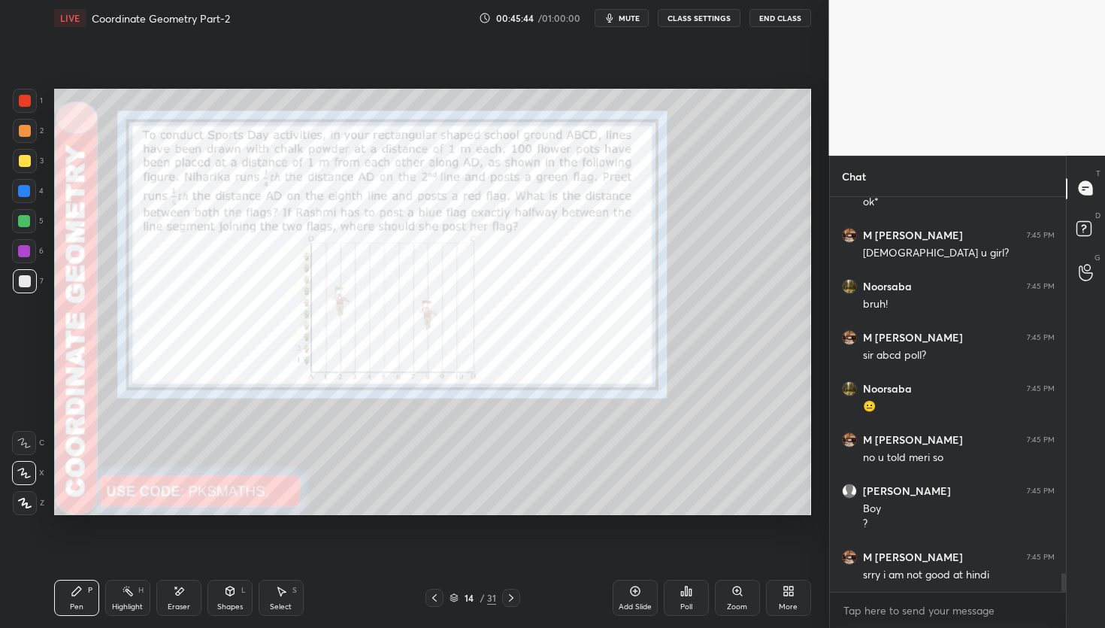
click at [23, 130] on div at bounding box center [25, 131] width 12 height 12
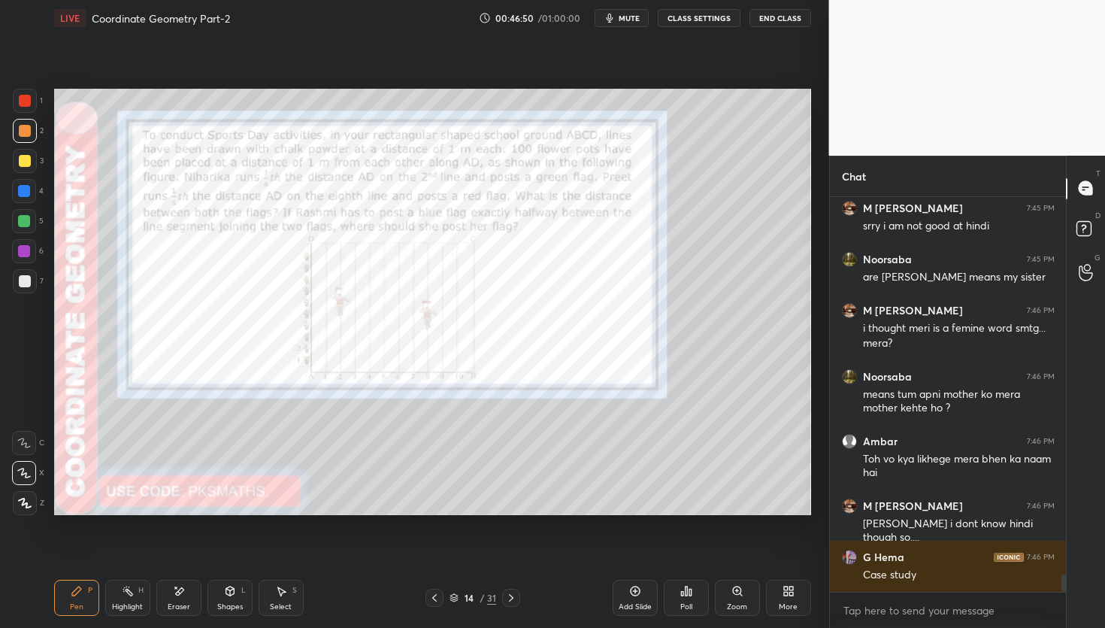
scroll to position [8439, 0]
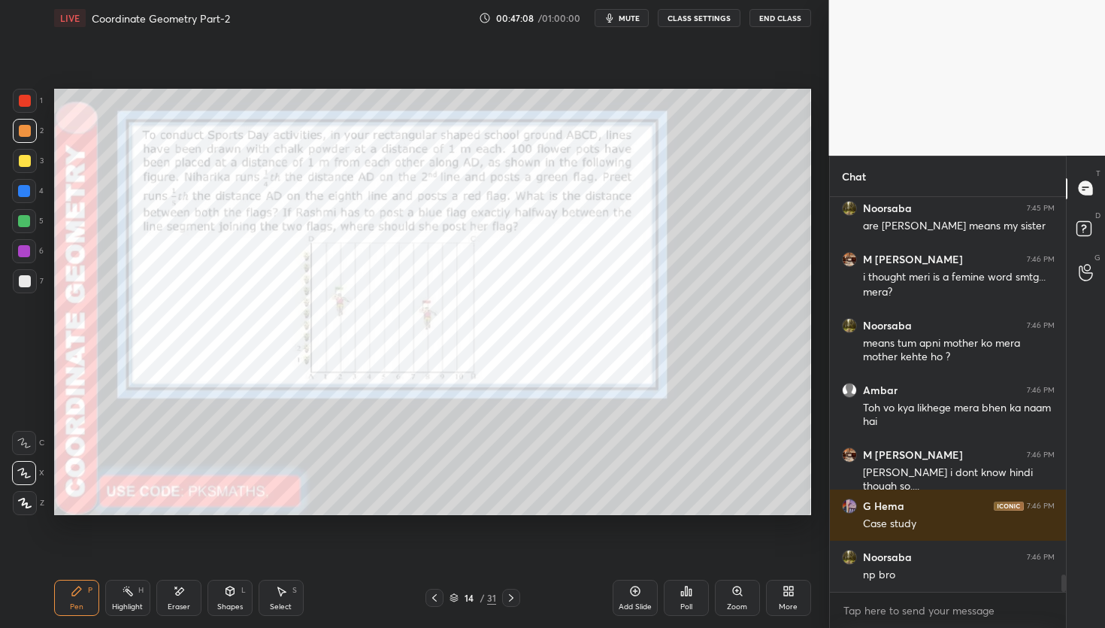
click at [795, 410] on div "Setting up your live class Poll for secs No correct answer Start poll" at bounding box center [432, 301] width 769 height 531
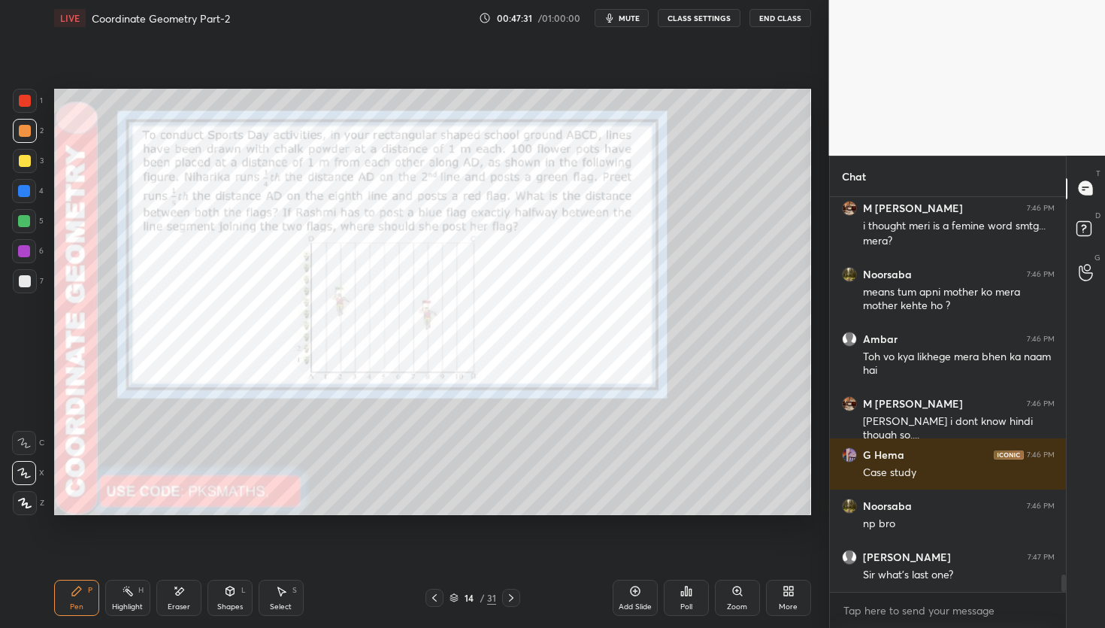
scroll to position [8505, 0]
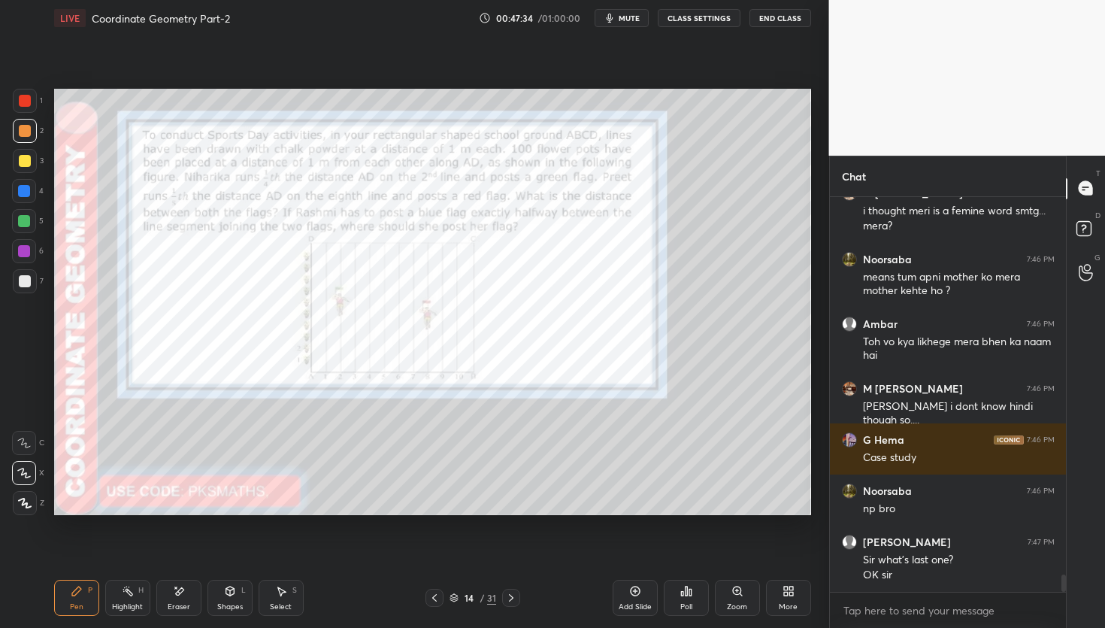
click at [190, 604] on div "Eraser" at bounding box center [178, 598] width 45 height 36
click at [75, 605] on div "Pen" at bounding box center [77, 607] width 14 height 8
click at [819, 515] on div "1 2 3 4 5 6 7 C X Z E E Erase all H H LIVE Coordinate Geometry Part-2 00:47:40 …" at bounding box center [414, 314] width 829 height 628
click at [690, 603] on div "Poll" at bounding box center [686, 607] width 12 height 8
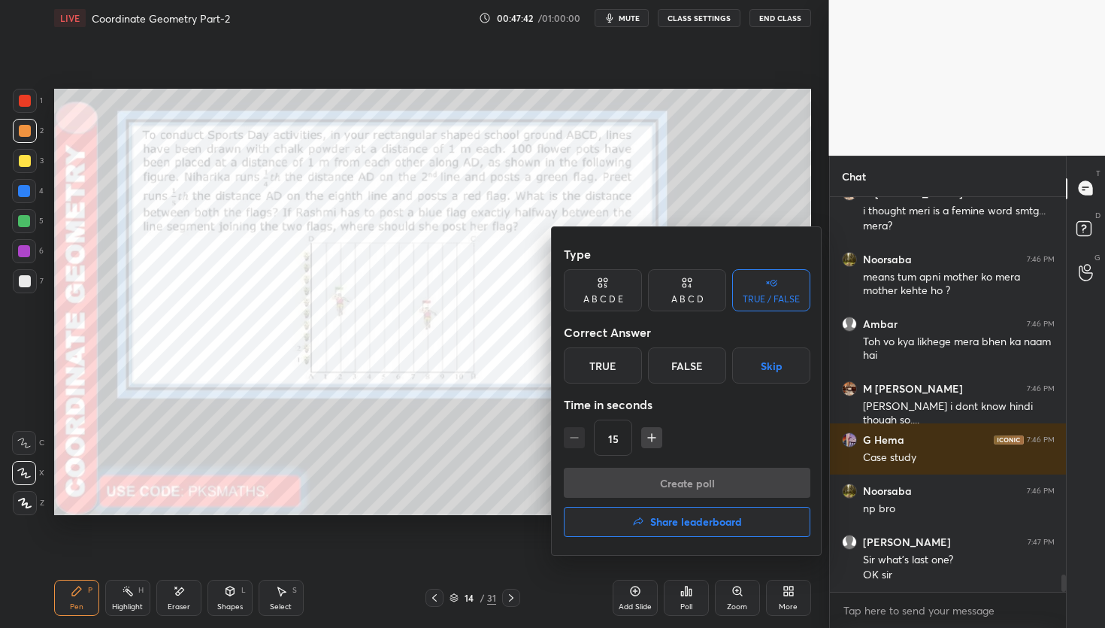
drag, startPoint x: 694, startPoint y: 294, endPoint x: 695, endPoint y: 319, distance: 24.9
click at [693, 295] on div "A B C D" at bounding box center [687, 299] width 32 height 9
drag, startPoint x: 731, startPoint y: 367, endPoint x: 721, endPoint y: 367, distance: 10.5
click at [732, 365] on div "D" at bounding box center [738, 365] width 44 height 36
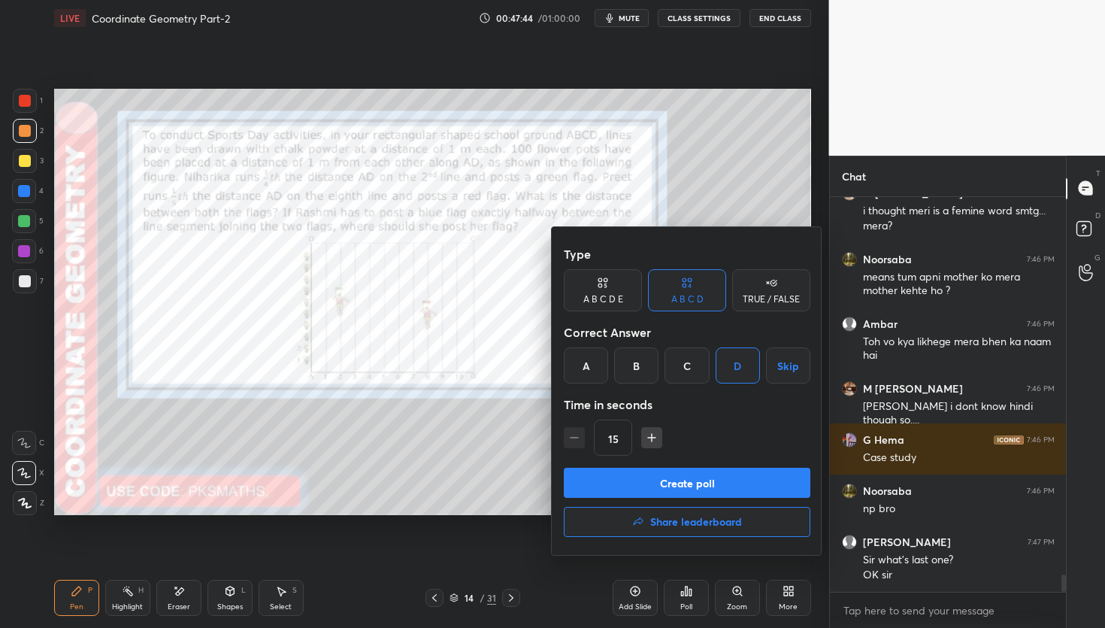
click at [646, 436] on icon "button" at bounding box center [651, 437] width 15 height 15
type input "30"
drag, startPoint x: 646, startPoint y: 490, endPoint x: 623, endPoint y: 495, distance: 23.7
click at [646, 489] on button "Create poll" at bounding box center [687, 483] width 247 height 30
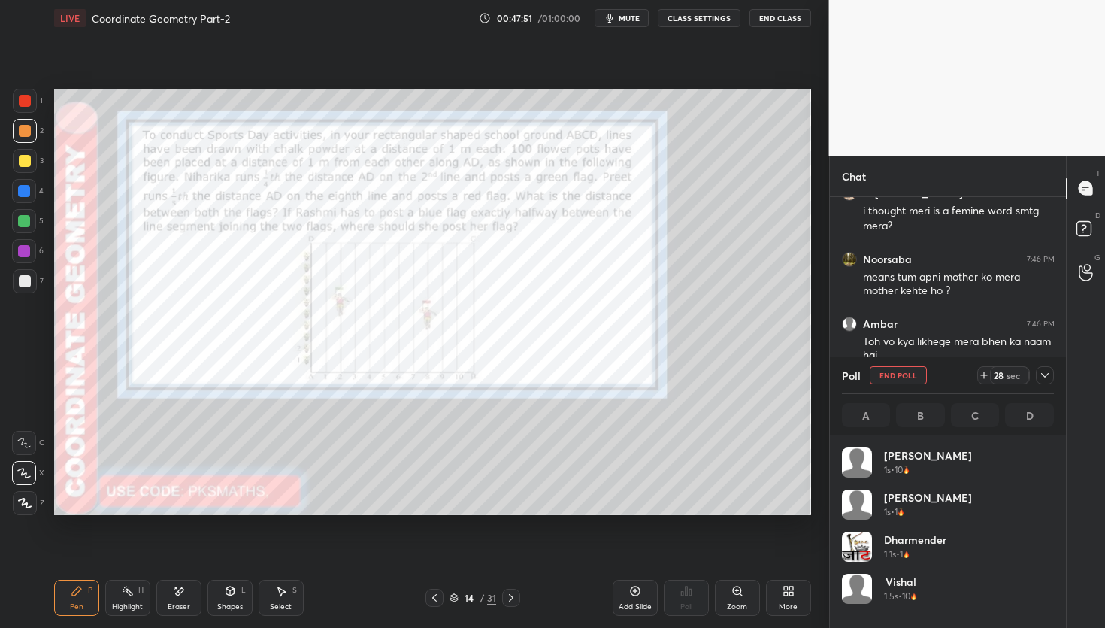
scroll to position [176, 207]
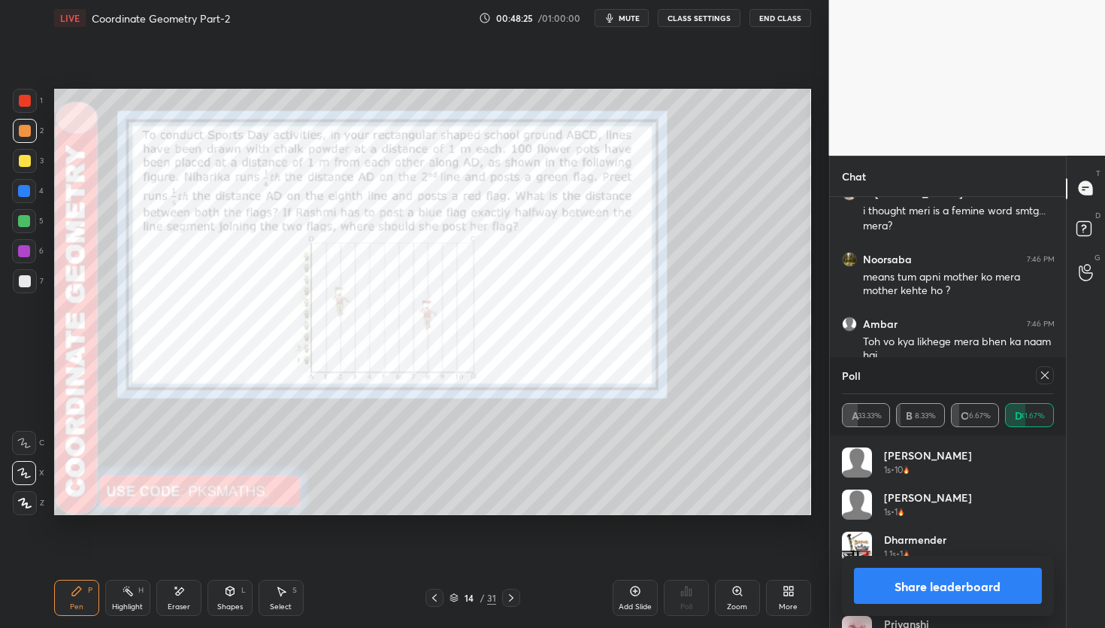
click at [911, 584] on button "Share leaderboard" at bounding box center [948, 586] width 189 height 36
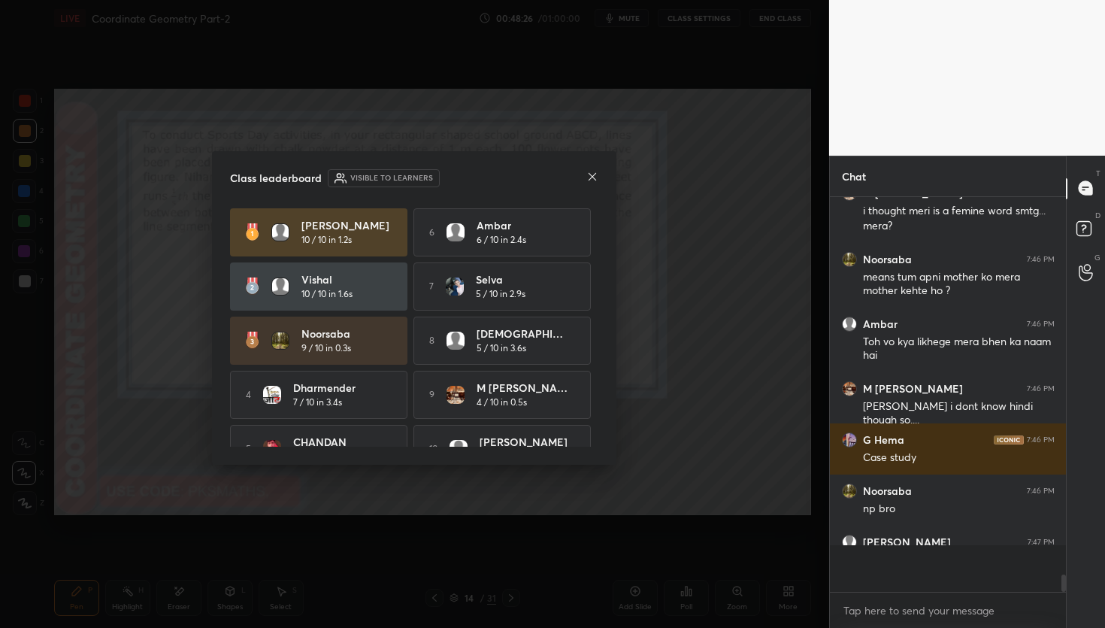
scroll to position [386, 232]
click at [592, 178] on icon at bounding box center [592, 177] width 12 height 12
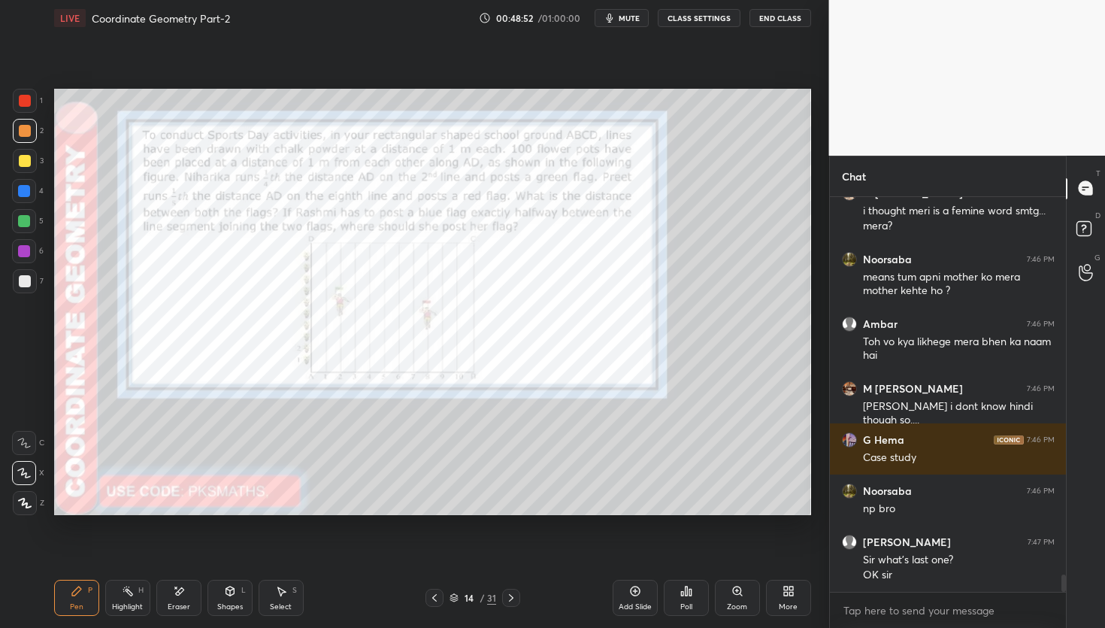
drag, startPoint x: 175, startPoint y: 590, endPoint x: 192, endPoint y: 576, distance: 21.9
click at [178, 592] on icon at bounding box center [179, 591] width 12 height 13
click at [78, 603] on div "Pen" at bounding box center [77, 607] width 14 height 8
click at [24, 283] on div at bounding box center [25, 281] width 12 height 12
click at [630, 589] on icon at bounding box center [635, 591] width 10 height 10
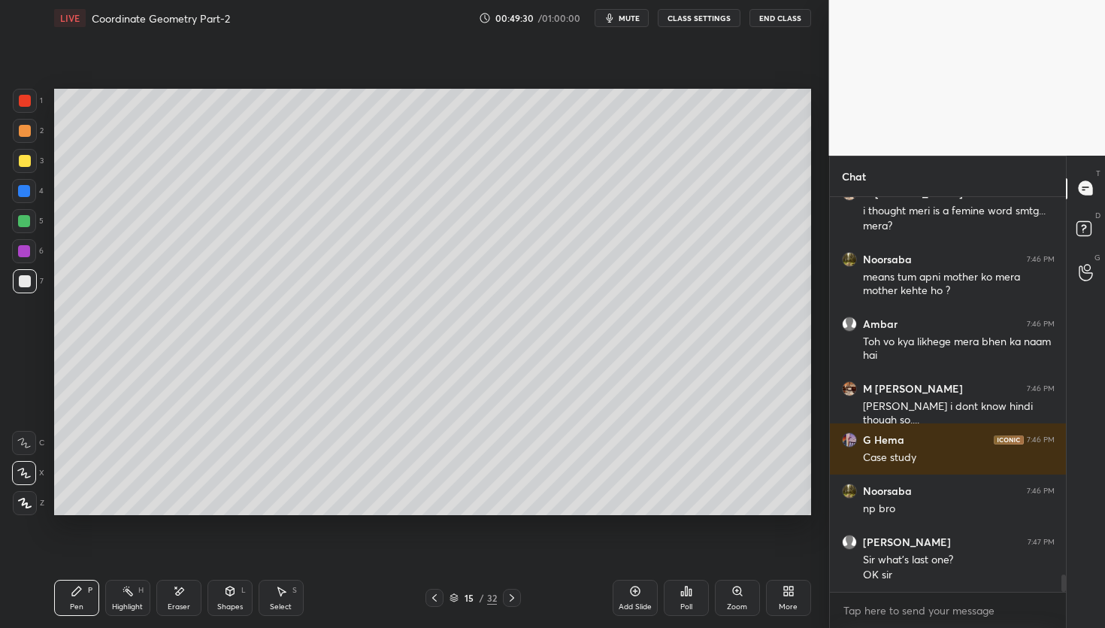
click at [27, 284] on div at bounding box center [25, 281] width 12 height 12
click at [726, 226] on p "Undo" at bounding box center [728, 230] width 23 height 12
click at [688, 603] on div "Poll" at bounding box center [686, 607] width 12 height 8
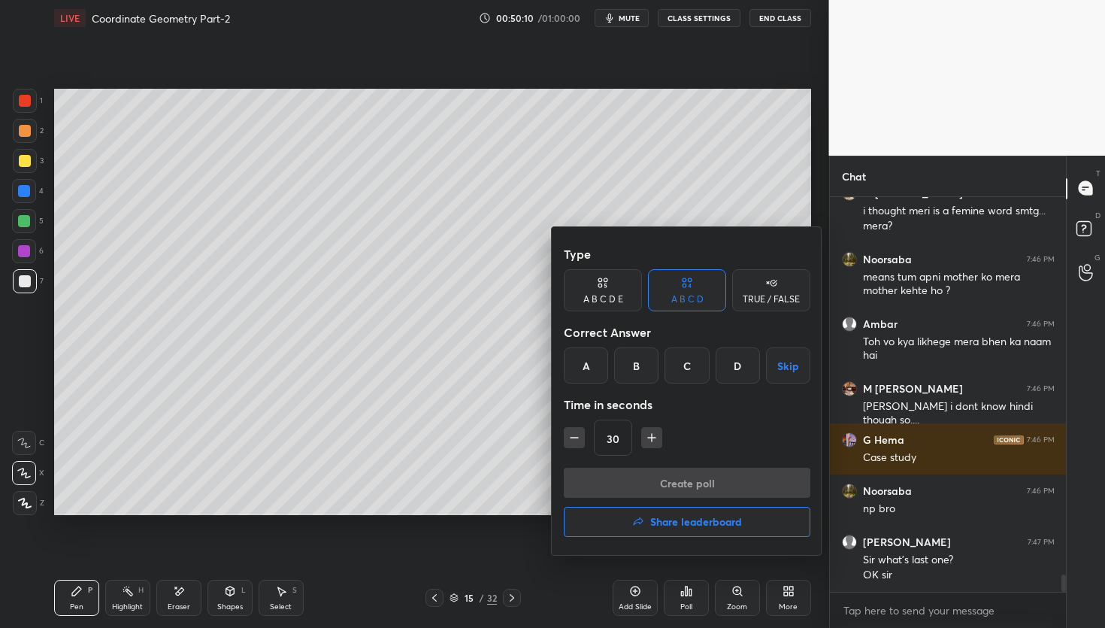
drag, startPoint x: 780, startPoint y: 296, endPoint x: 753, endPoint y: 314, distance: 31.9
click at [780, 296] on div "TRUE / FALSE" at bounding box center [771, 299] width 57 height 9
click at [624, 360] on div "True" at bounding box center [603, 365] width 78 height 36
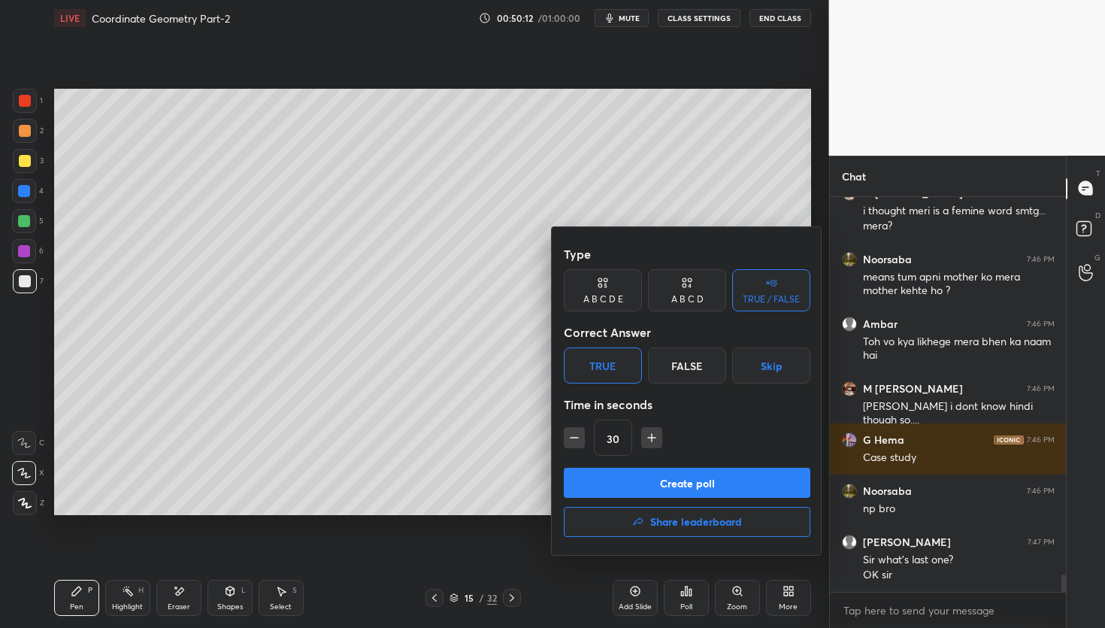
click at [659, 471] on button "Create poll" at bounding box center [687, 483] width 247 height 30
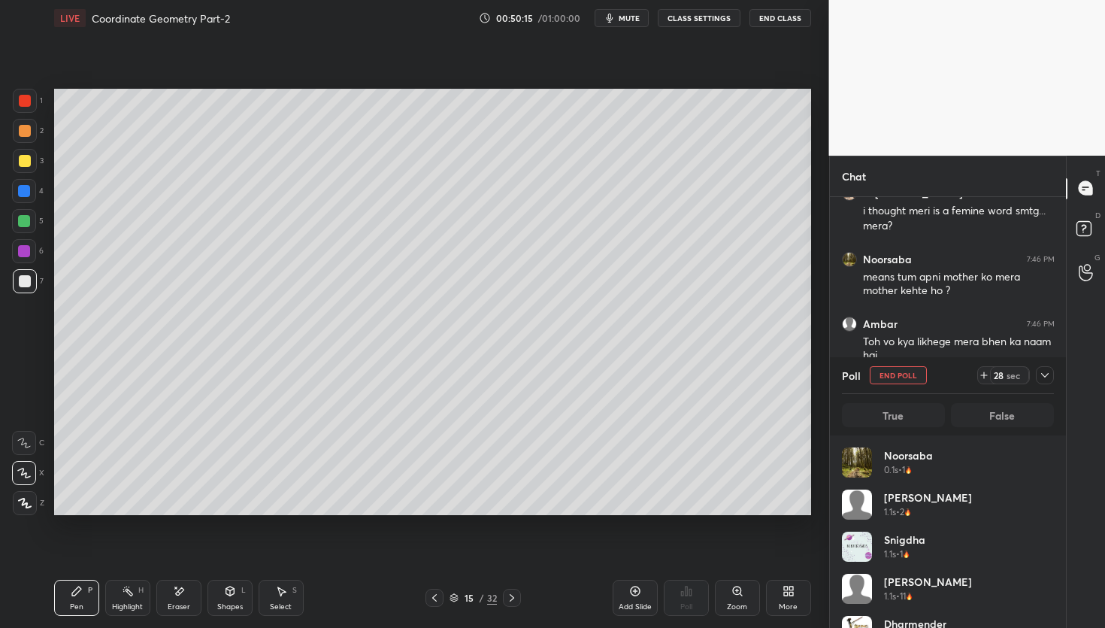
scroll to position [176, 207]
click at [24, 135] on div at bounding box center [25, 131] width 24 height 24
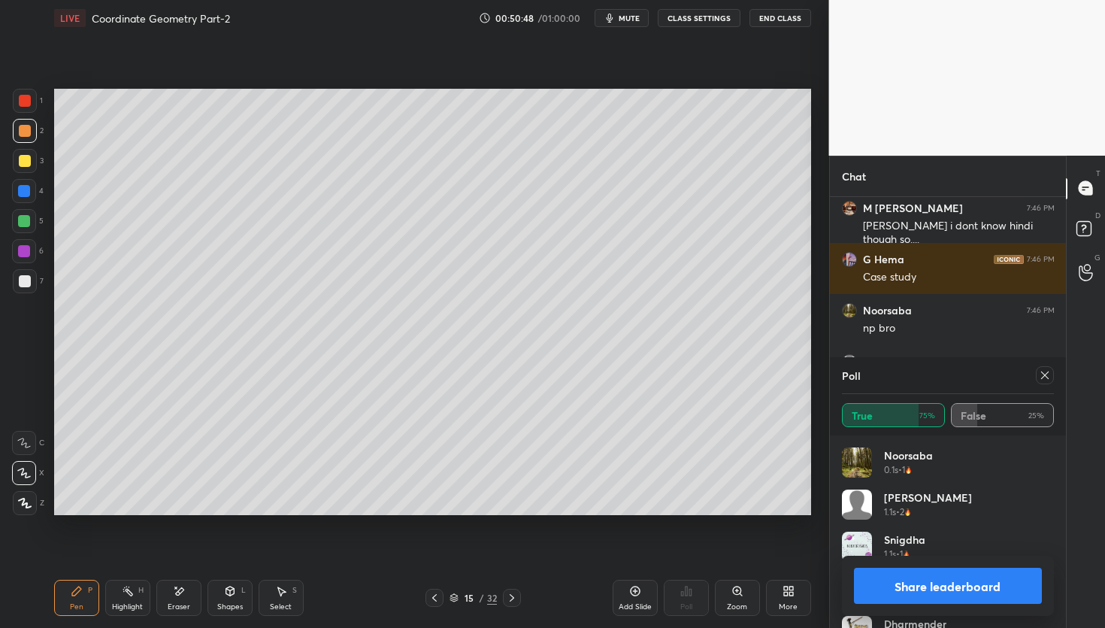
scroll to position [8737, 0]
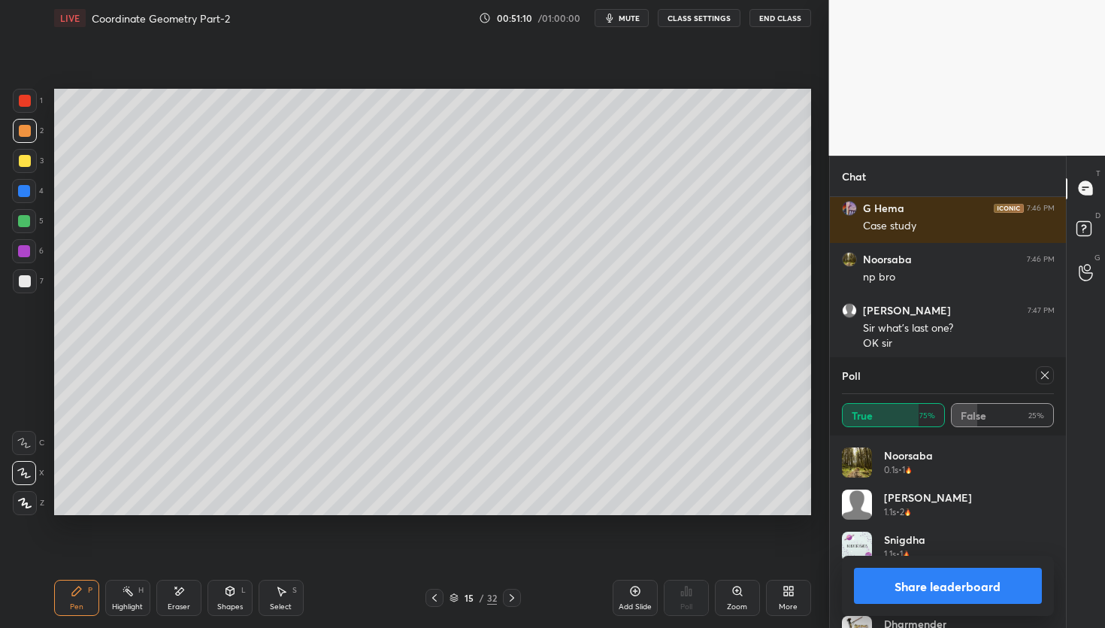
click at [629, 587] on icon at bounding box center [635, 591] width 12 height 12
drag, startPoint x: 29, startPoint y: 126, endPoint x: 34, endPoint y: 114, distance: 12.8
click at [29, 125] on div at bounding box center [25, 131] width 12 height 12
click at [939, 572] on button "Share leaderboard" at bounding box center [948, 586] width 189 height 36
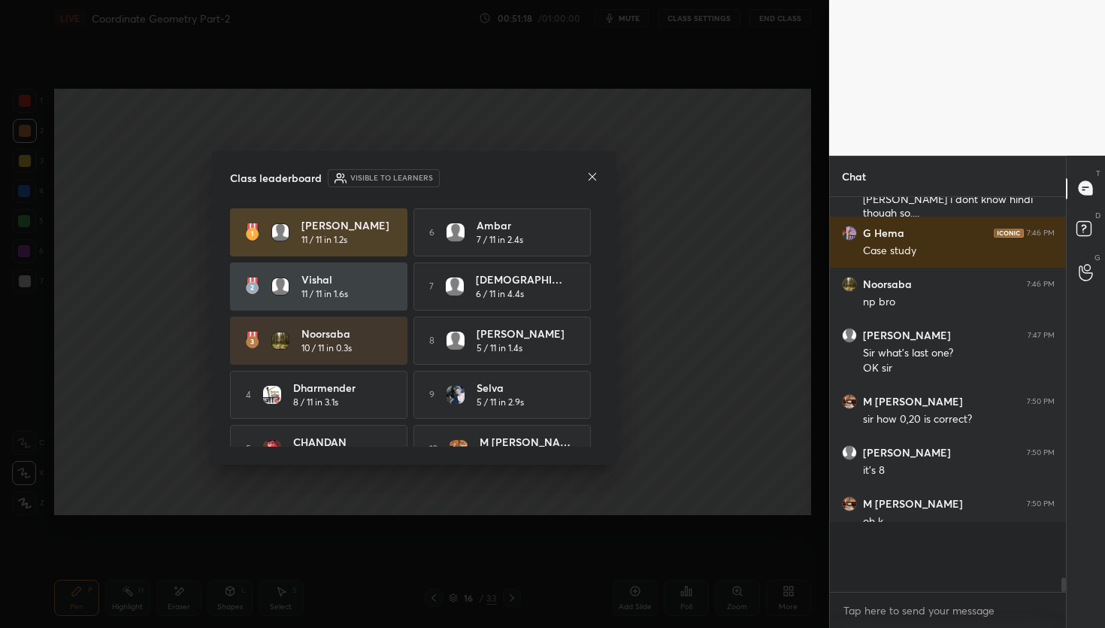
scroll to position [383, 232]
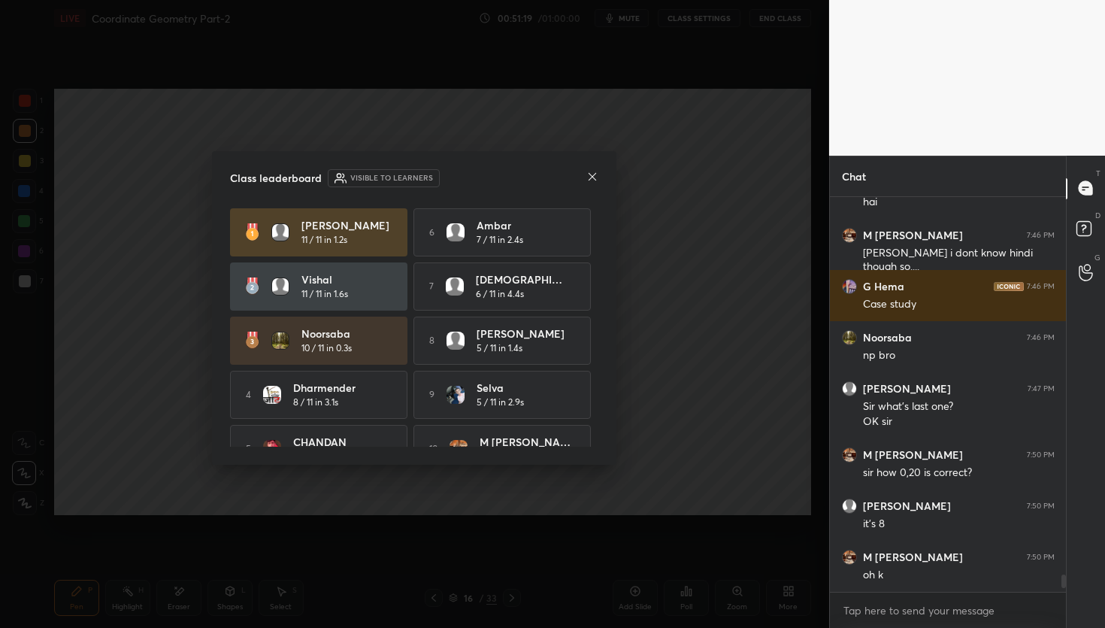
click at [595, 186] on div "Class leaderboard Visible to learners [PERSON_NAME] 11 / 11 in 1.2s 6 Ambar 7 /…" at bounding box center [414, 308] width 404 height 314
click at [593, 174] on icon at bounding box center [592, 177] width 12 height 12
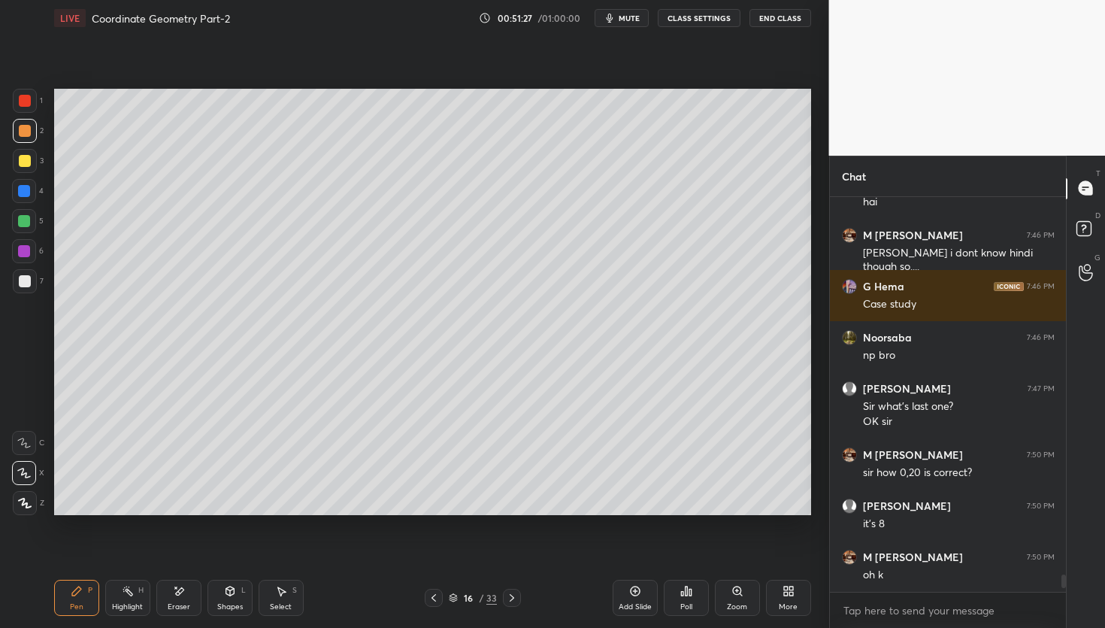
click at [431, 600] on icon at bounding box center [434, 598] width 12 height 12
click at [514, 598] on icon at bounding box center [512, 598] width 12 height 12
drag, startPoint x: 23, startPoint y: 280, endPoint x: 34, endPoint y: 280, distance: 11.3
click at [23, 280] on div at bounding box center [25, 281] width 12 height 12
drag, startPoint x: 23, startPoint y: 222, endPoint x: 38, endPoint y: 220, distance: 15.9
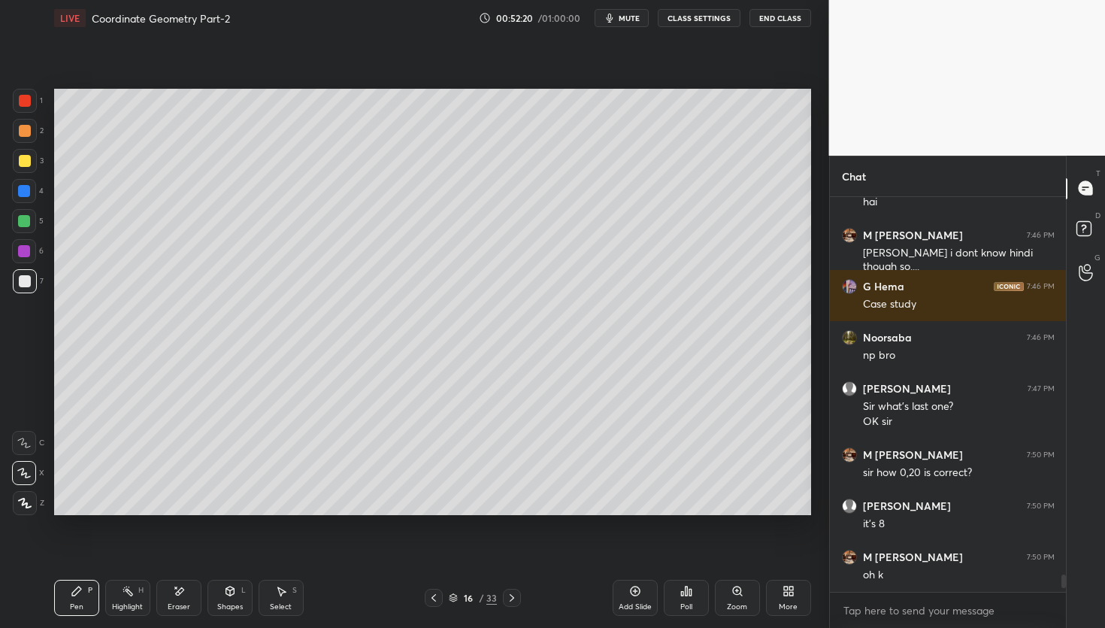
click at [23, 222] on div at bounding box center [24, 221] width 12 height 12
click at [691, 592] on div "Poll" at bounding box center [686, 598] width 45 height 36
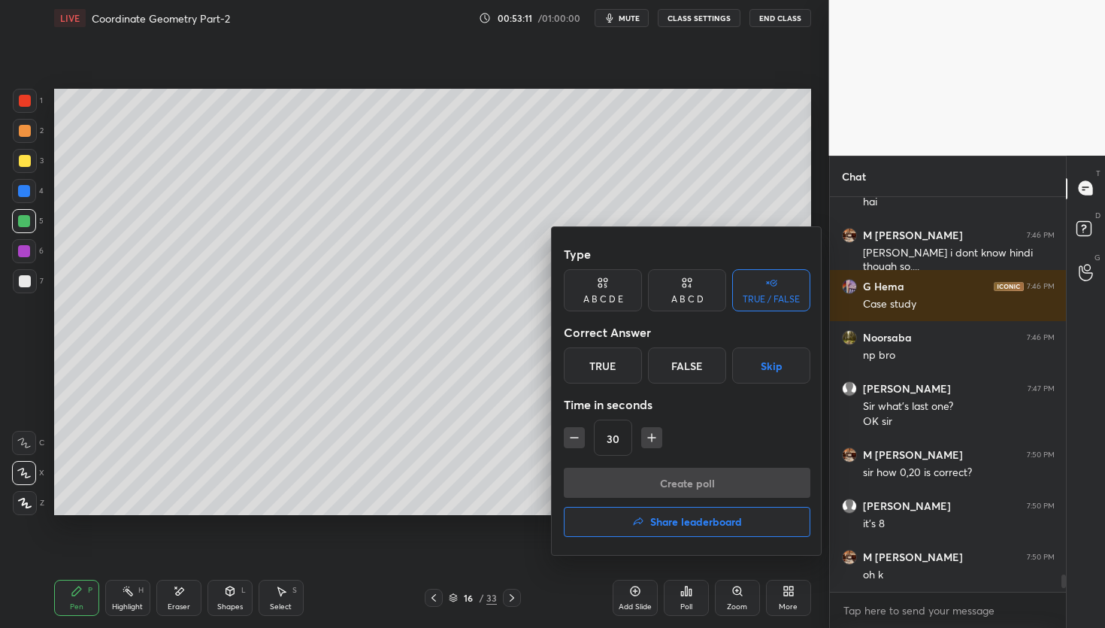
drag, startPoint x: 612, startPoint y: 368, endPoint x: 624, endPoint y: 374, distance: 13.1
click at [614, 371] on div "True" at bounding box center [603, 365] width 78 height 36
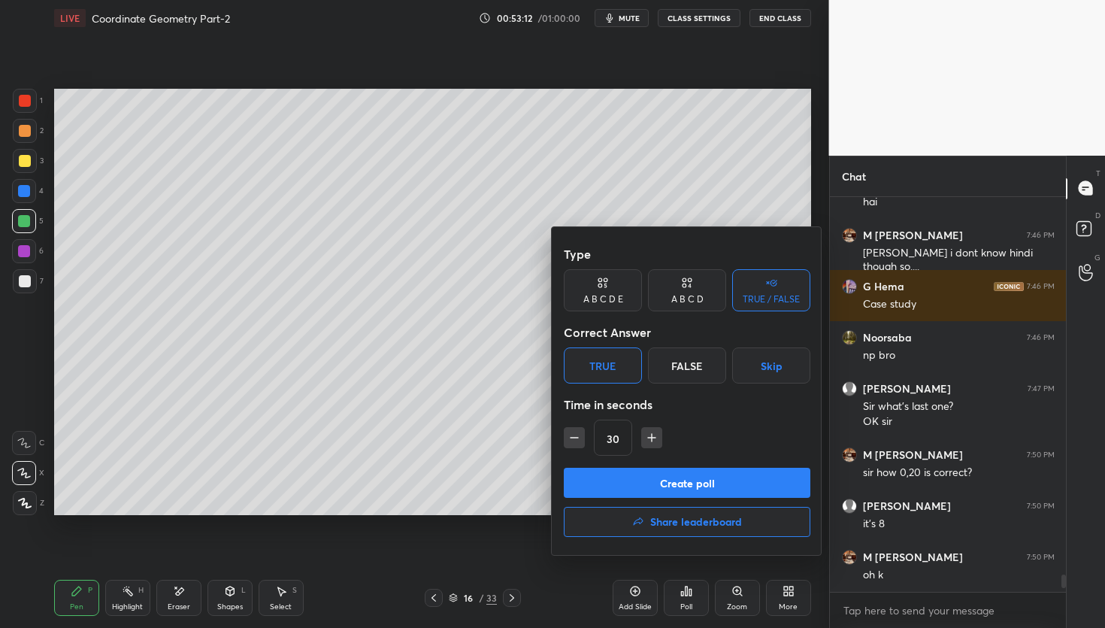
click at [646, 474] on button "Create poll" at bounding box center [687, 483] width 247 height 30
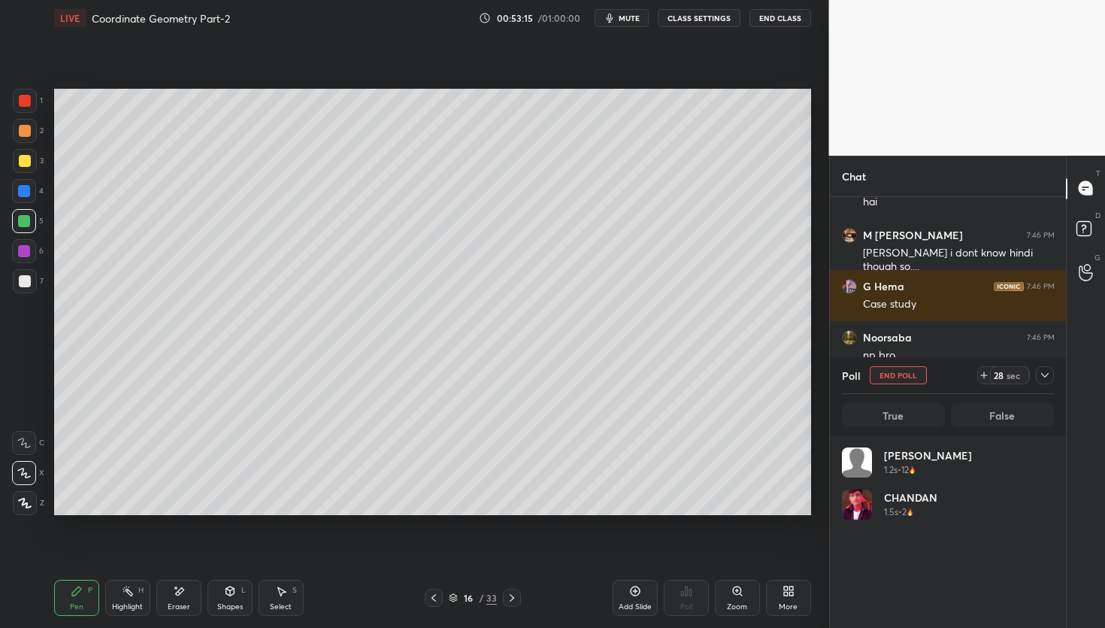
scroll to position [176, 207]
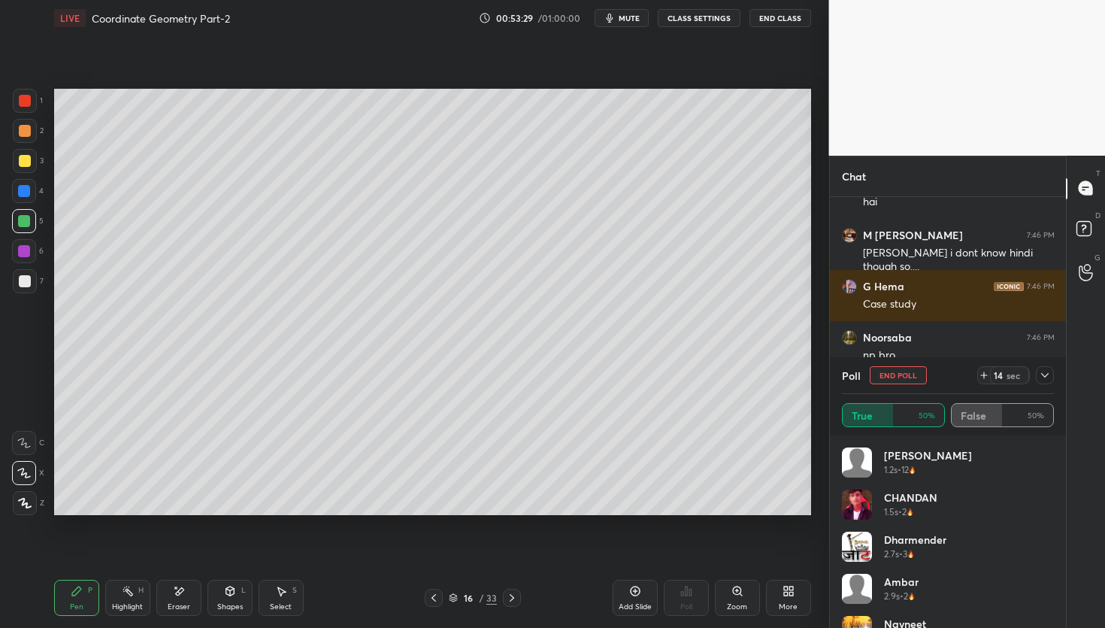
click at [514, 600] on icon at bounding box center [512, 598] width 12 height 12
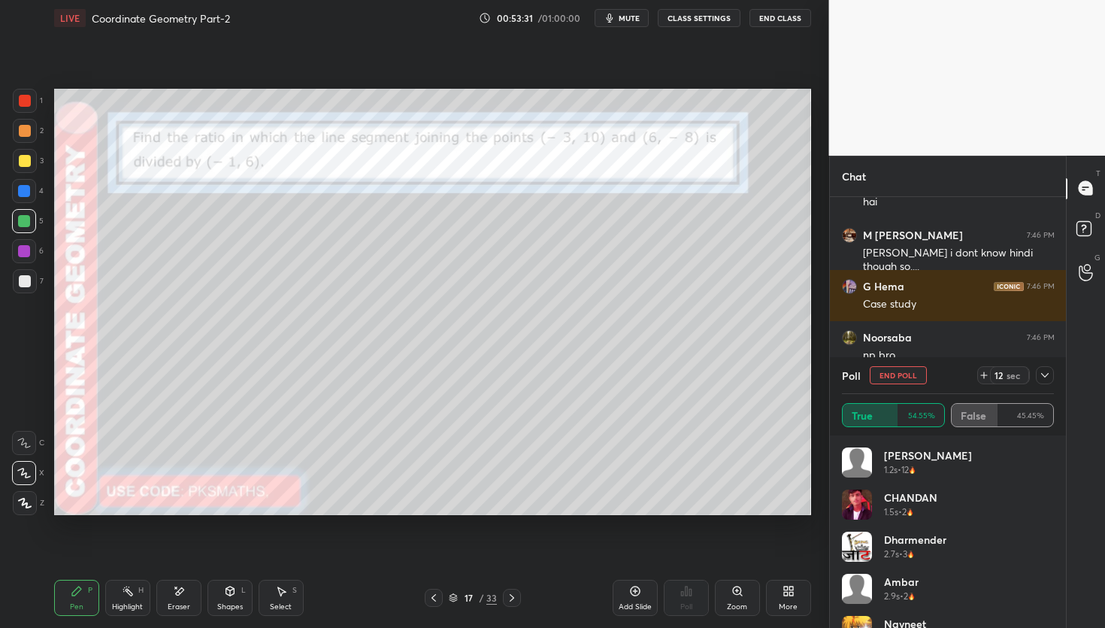
click at [631, 10] on button "mute" at bounding box center [622, 18] width 54 height 18
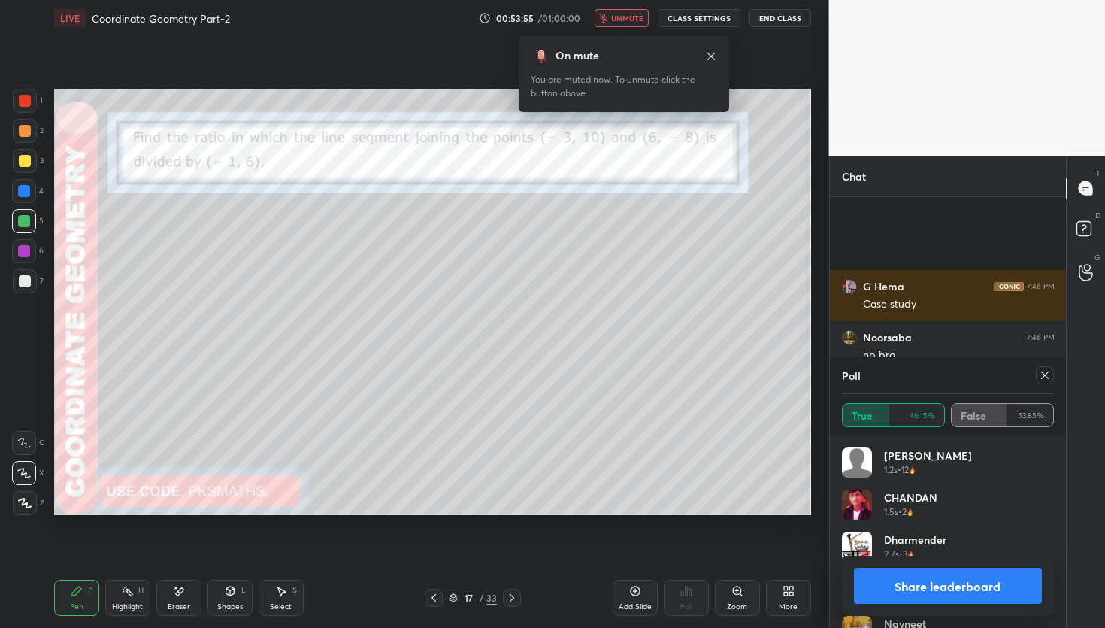
scroll to position [8788, 0]
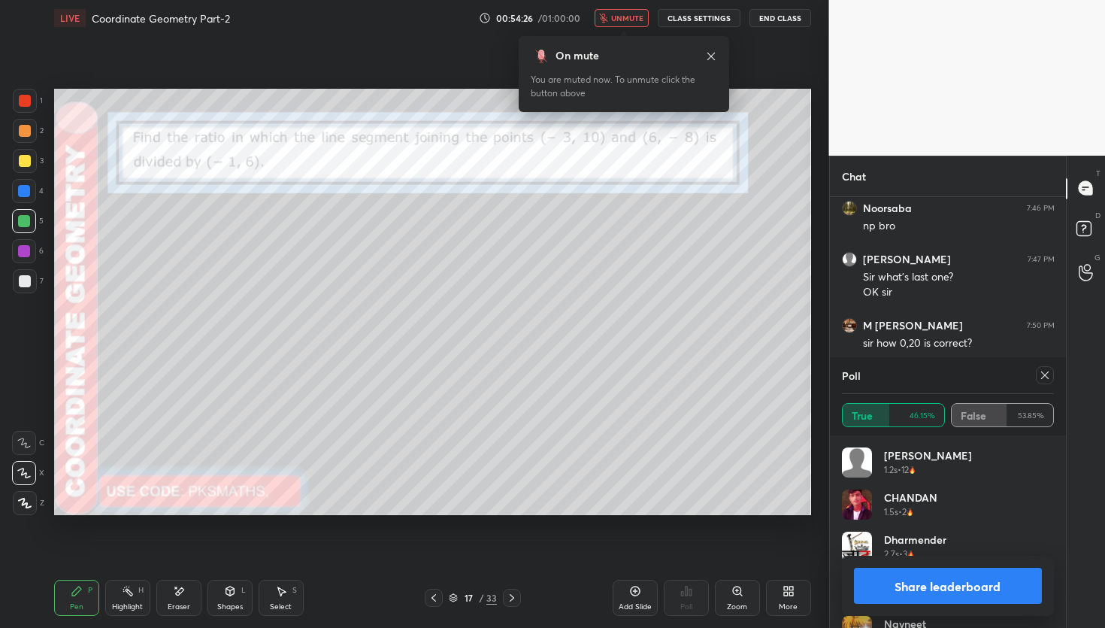
click at [629, 19] on span "unmute" at bounding box center [627, 18] width 32 height 11
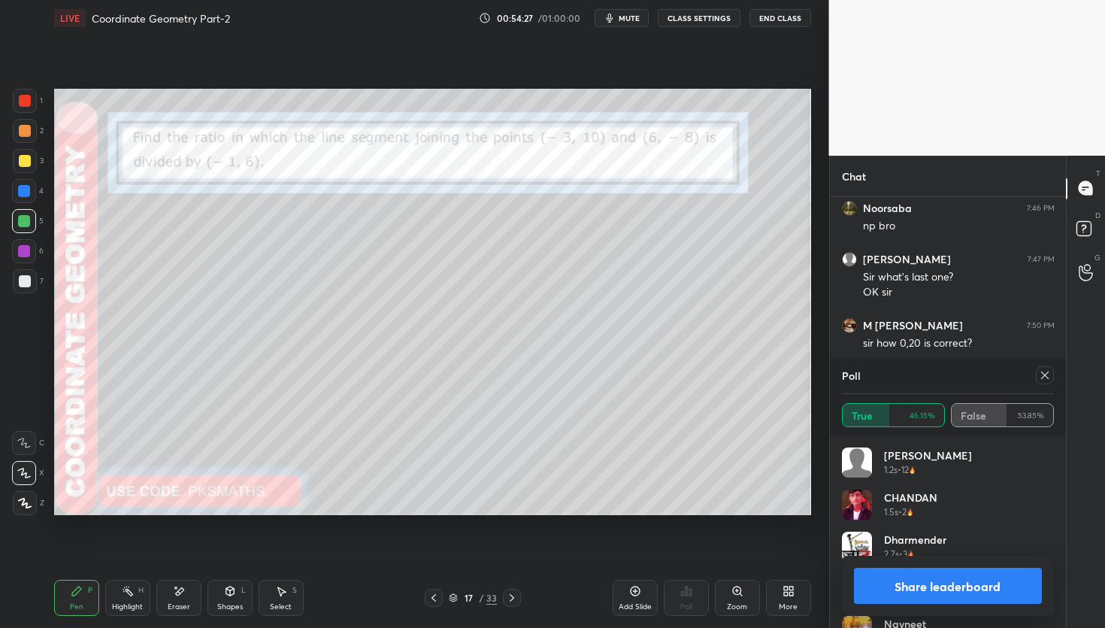
click at [940, 584] on button "Share leaderboard" at bounding box center [948, 586] width 189 height 36
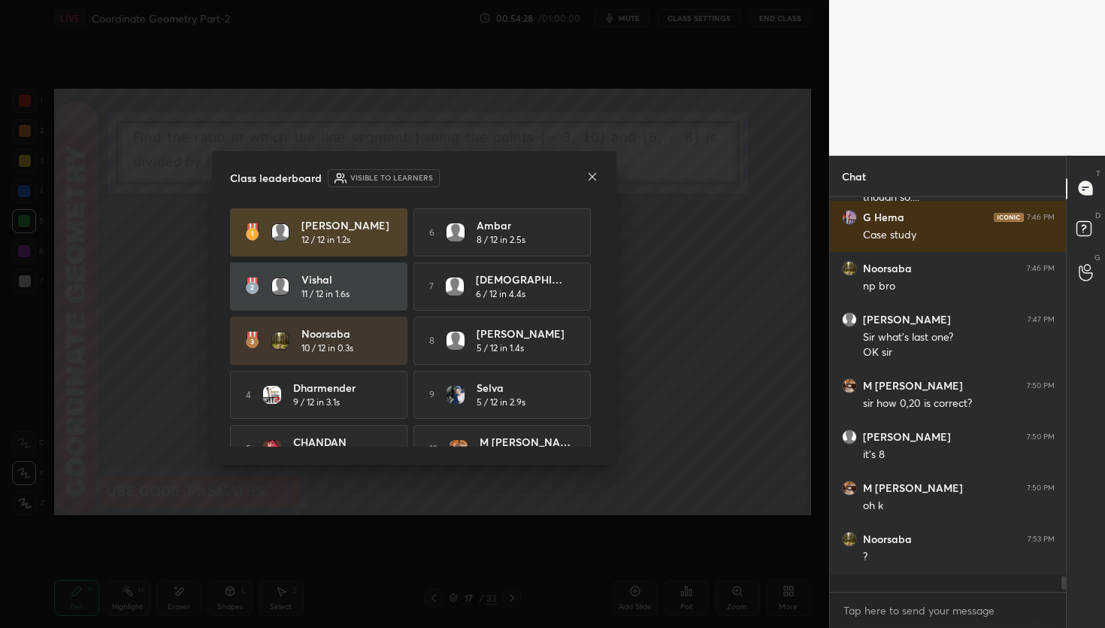
scroll to position [382, 232]
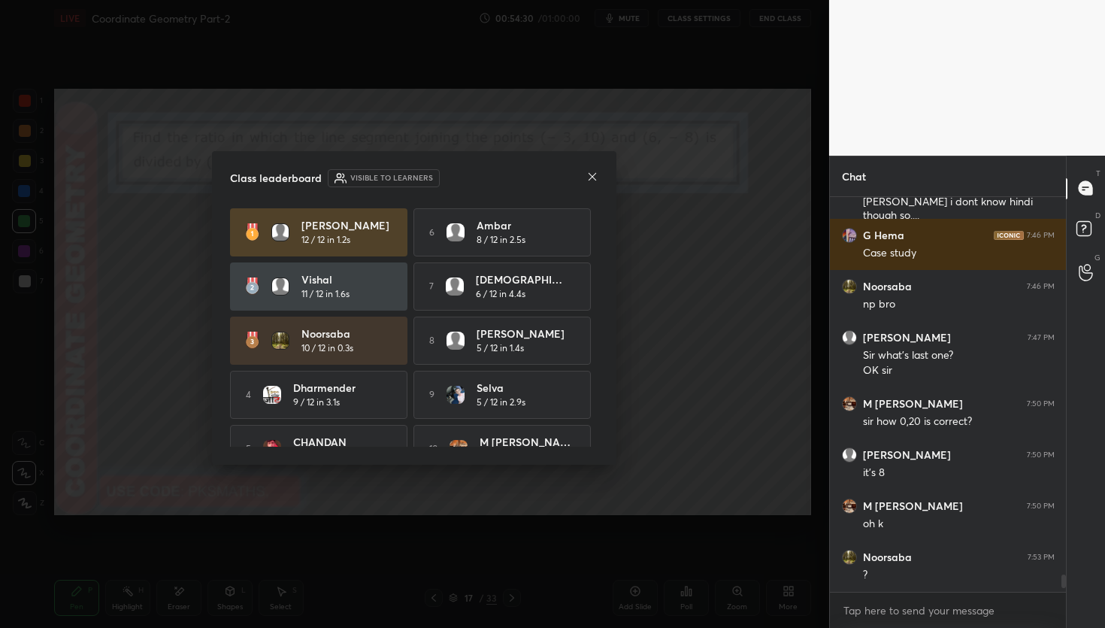
click at [598, 174] on div "Class leaderboard Visible to learners [PERSON_NAME] 12 / 12 in 1.2s 6 Ambar 8 /…" at bounding box center [414, 308] width 404 height 314
click at [593, 175] on icon at bounding box center [593, 177] width 8 height 8
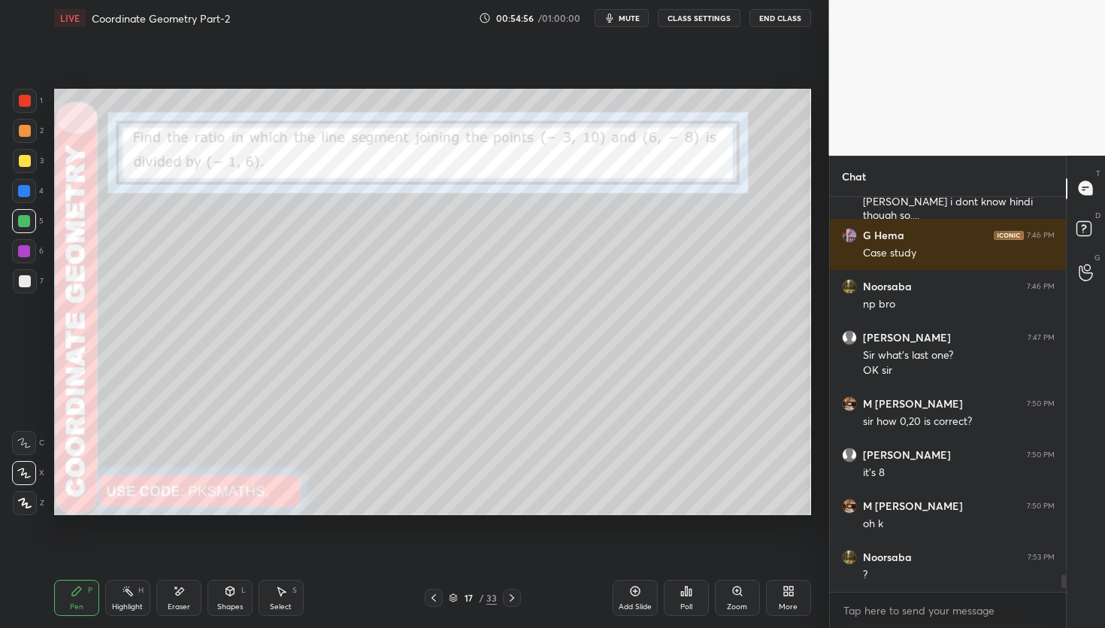
click at [697, 596] on div "Poll" at bounding box center [686, 598] width 45 height 36
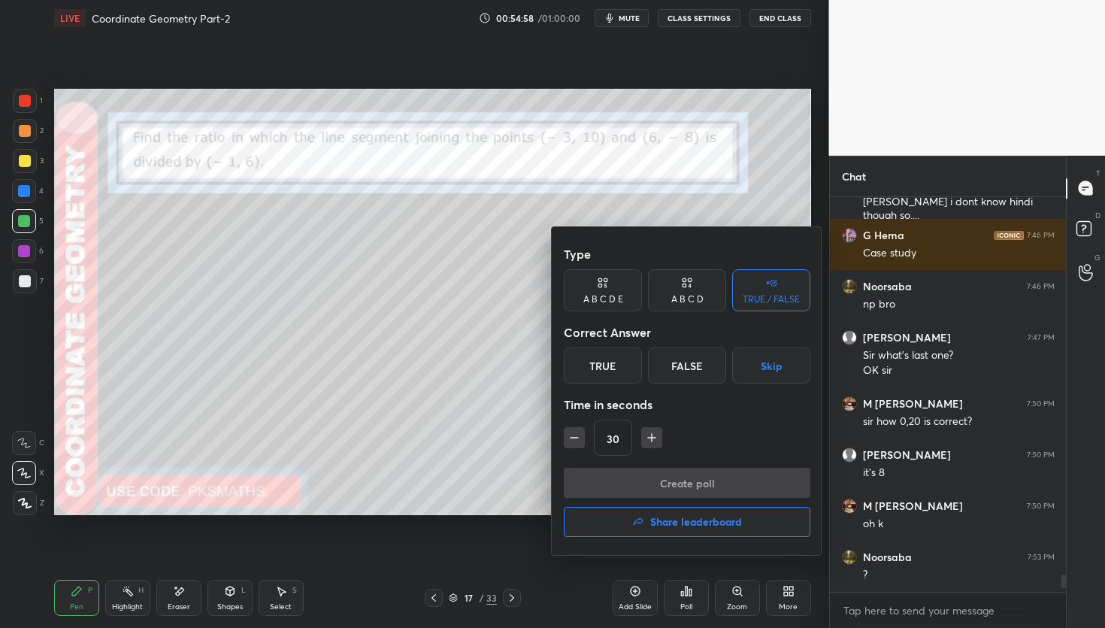
click at [698, 283] on div "A B C D" at bounding box center [687, 290] width 78 height 42
click at [744, 360] on div "D" at bounding box center [738, 365] width 44 height 36
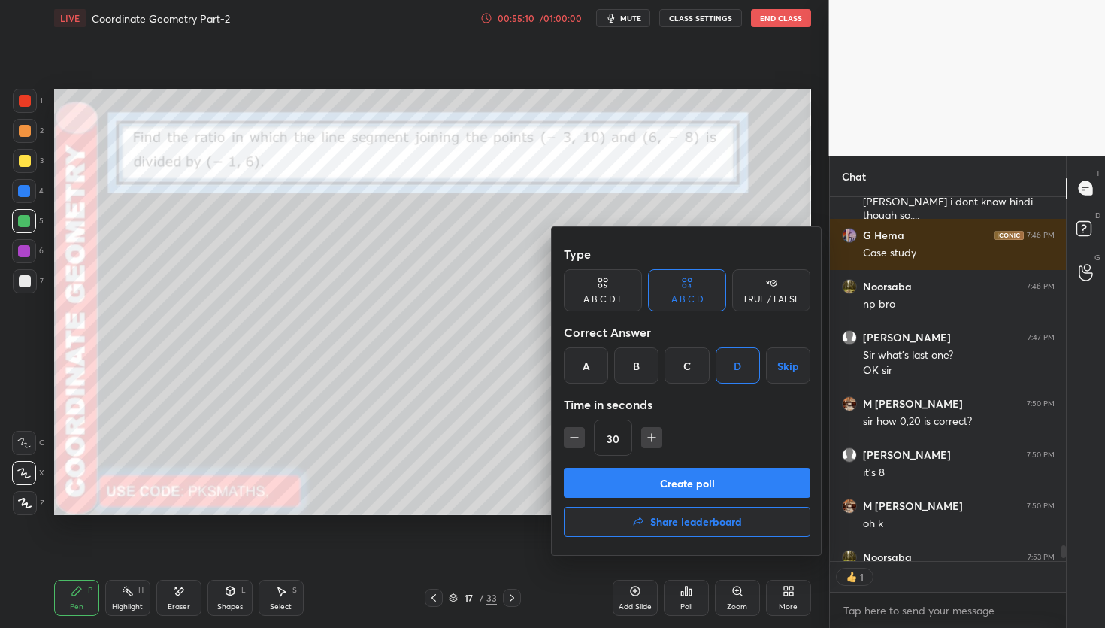
scroll to position [5, 5]
click at [629, 26] on div at bounding box center [552, 314] width 1105 height 628
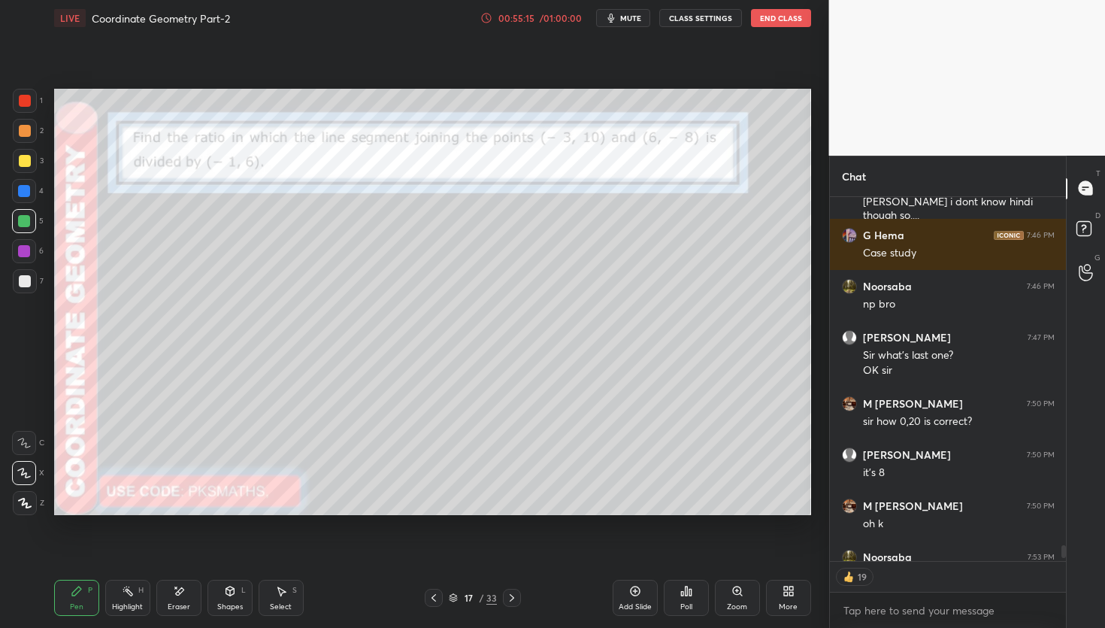
click at [637, 23] on button "mute" at bounding box center [623, 18] width 54 height 18
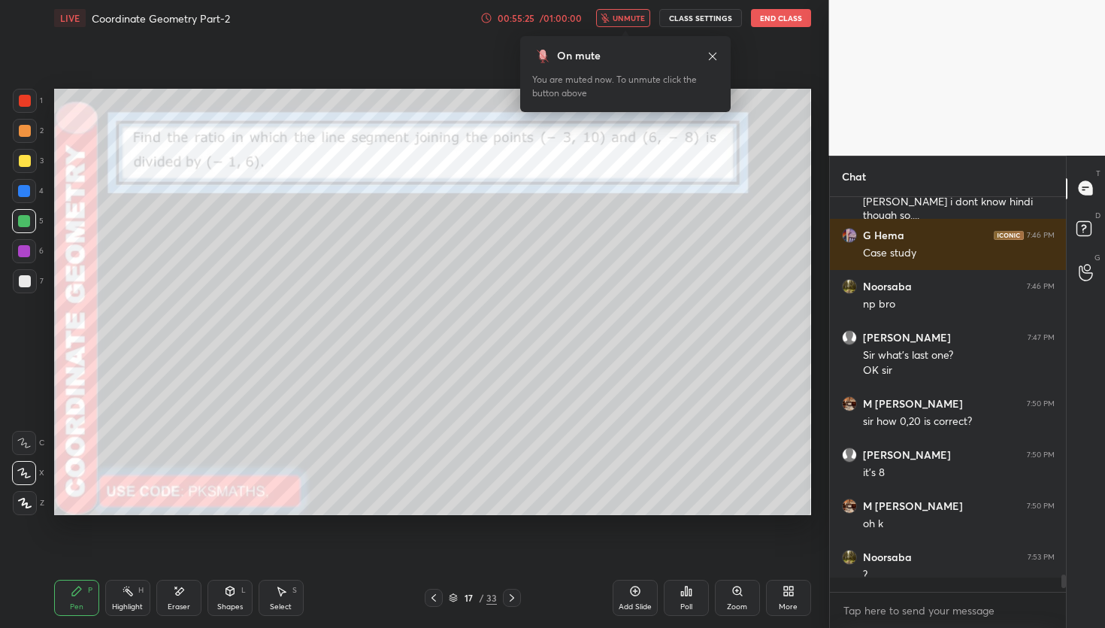
scroll to position [8710, 0]
click at [632, 17] on span "unmute" at bounding box center [629, 18] width 32 height 11
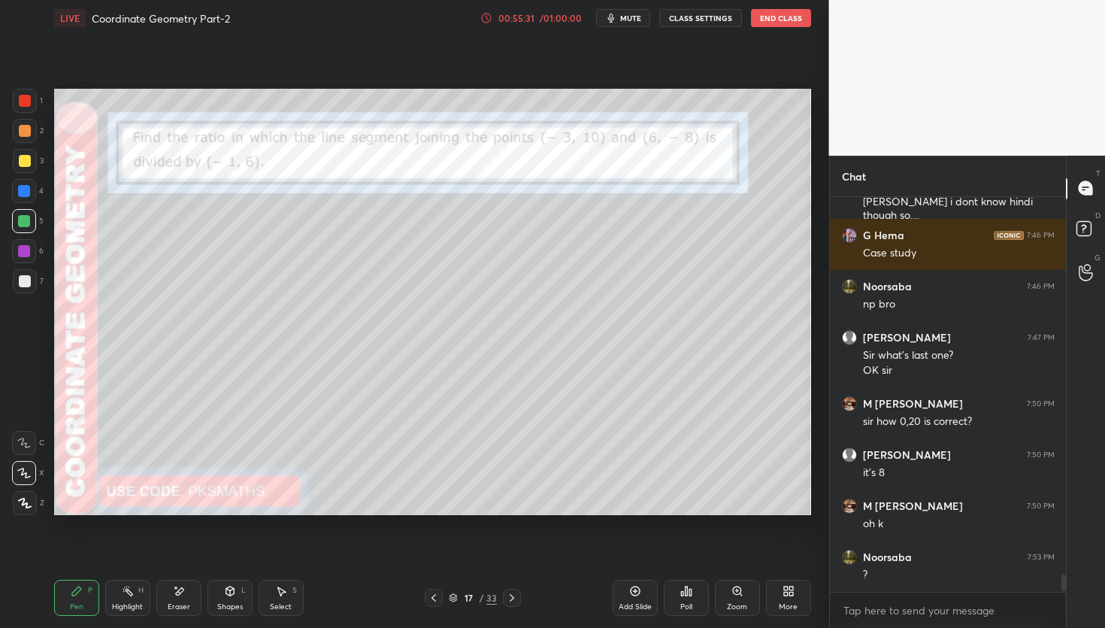
click at [692, 598] on div "Poll" at bounding box center [686, 598] width 45 height 36
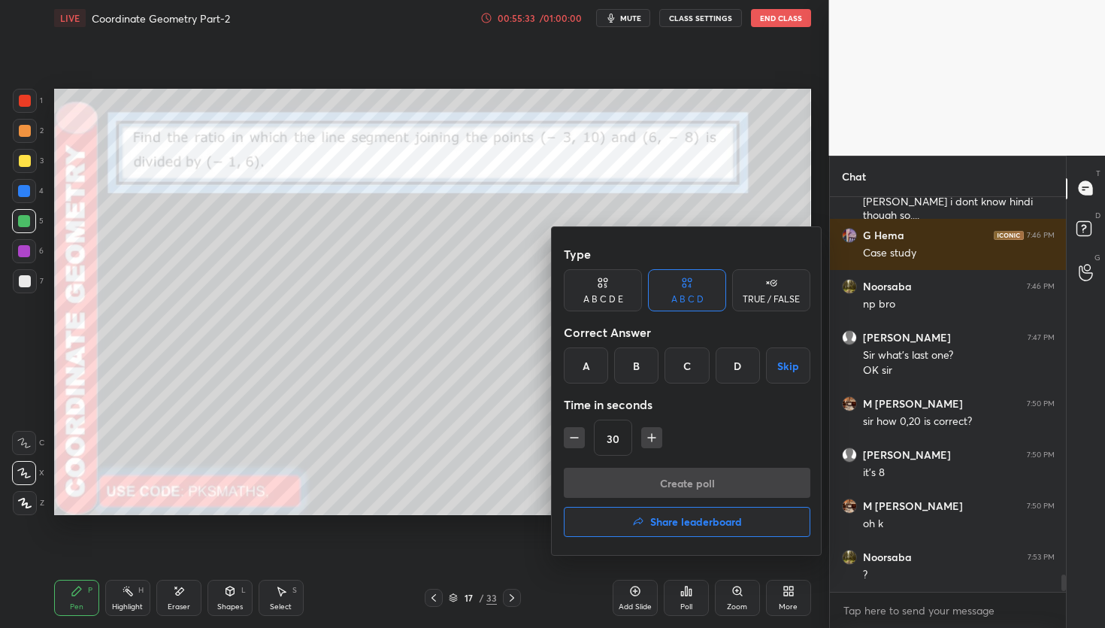
click at [741, 364] on div "D" at bounding box center [738, 365] width 44 height 36
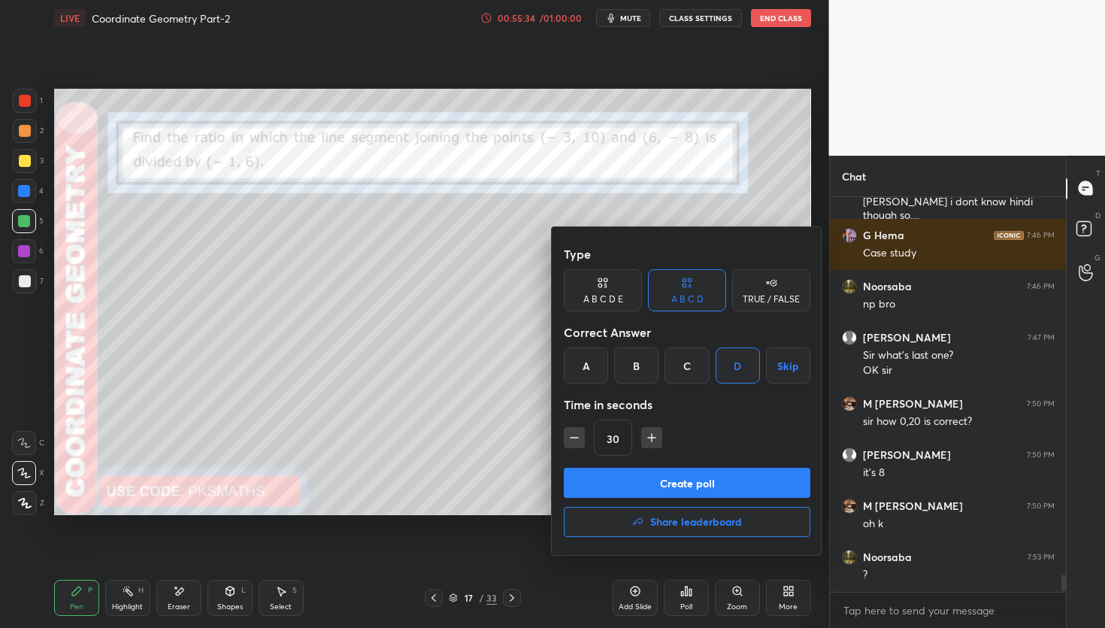
click at [695, 486] on button "Create poll" at bounding box center [687, 483] width 247 height 30
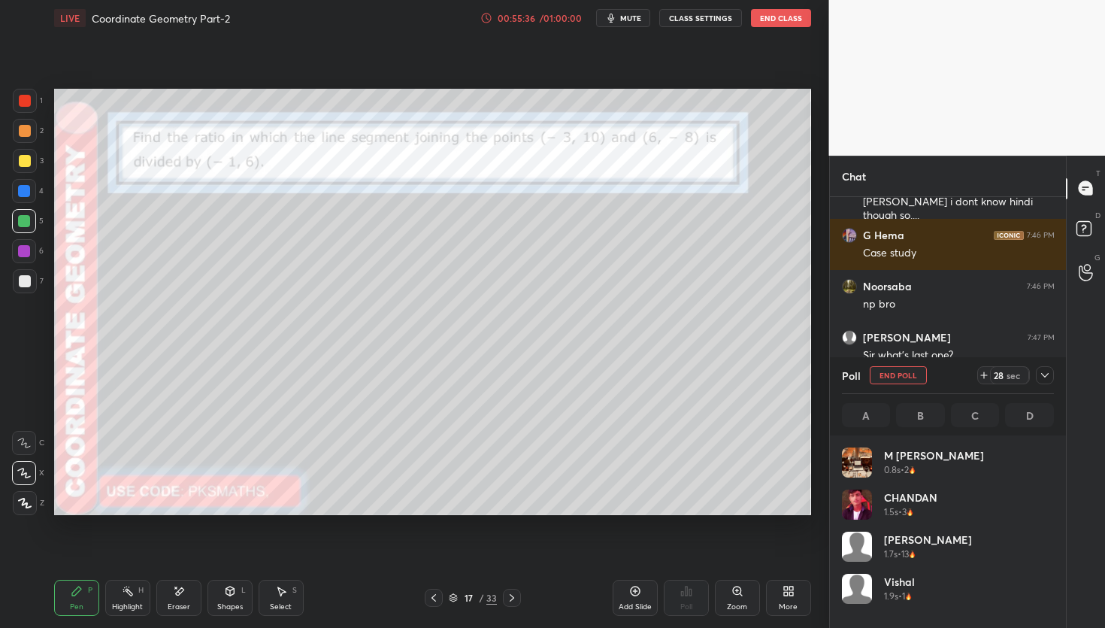
scroll to position [5, 5]
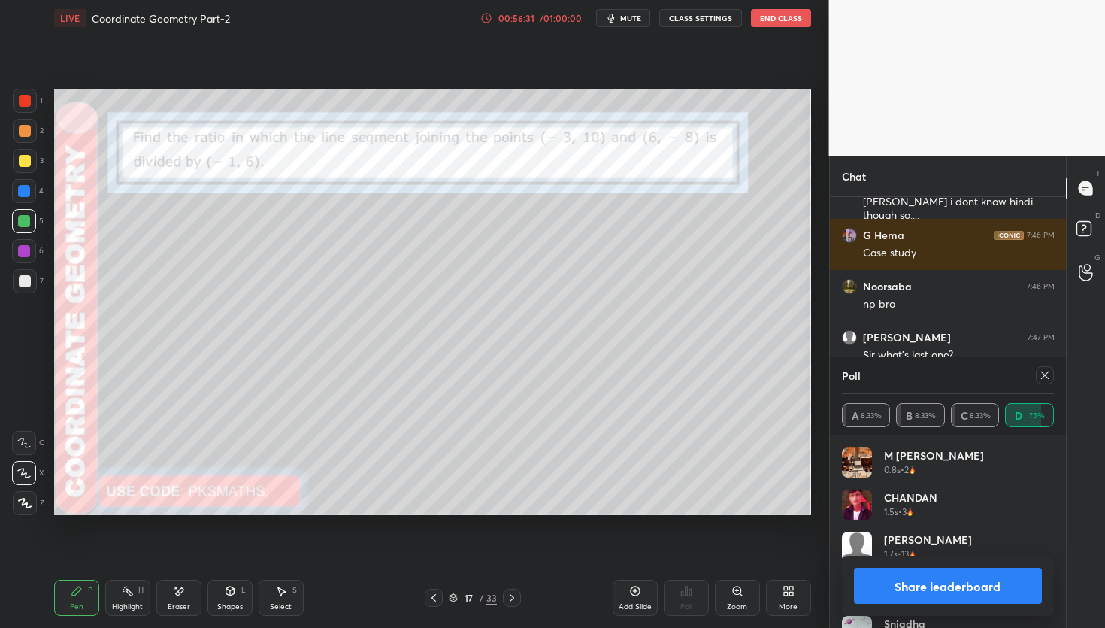
click at [957, 585] on button "Share leaderboard" at bounding box center [948, 586] width 189 height 36
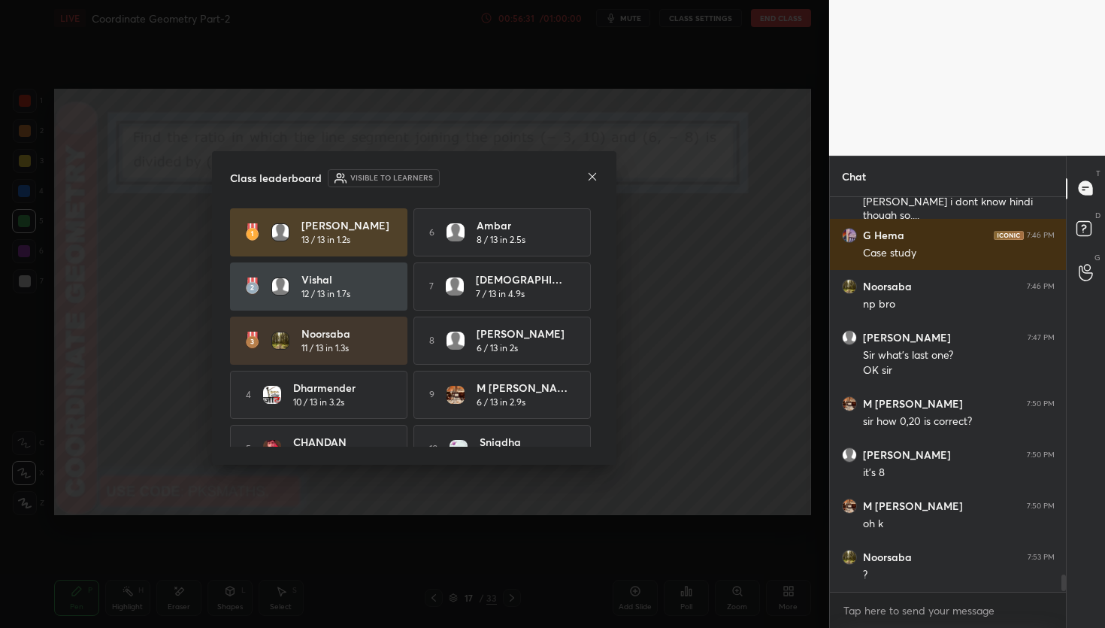
scroll to position [5, 5]
click at [591, 173] on icon at bounding box center [592, 177] width 12 height 12
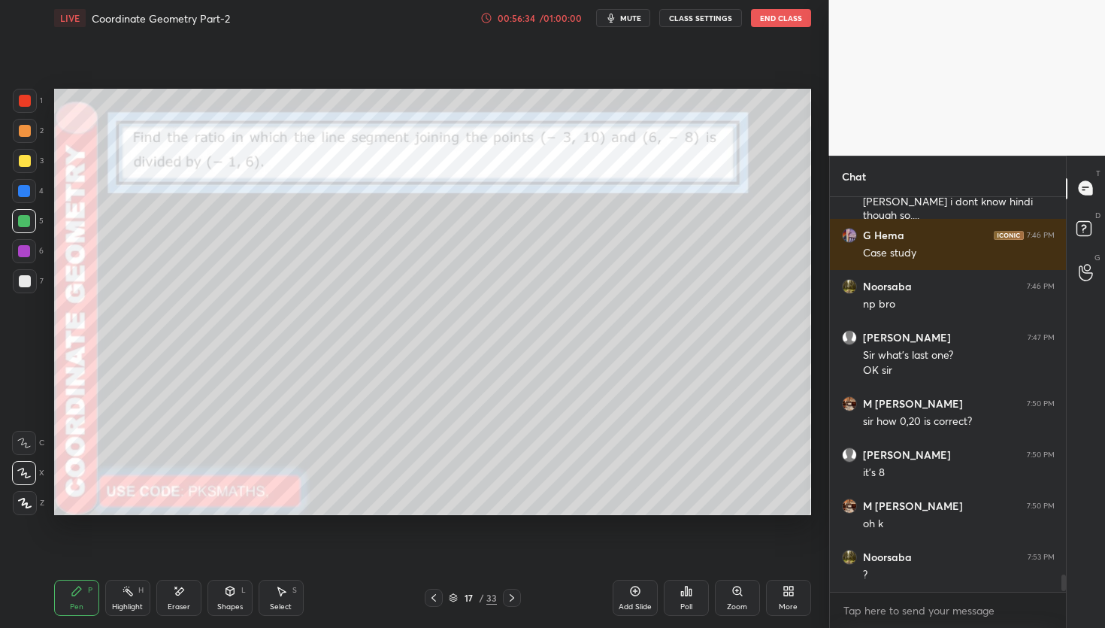
click at [177, 595] on icon at bounding box center [179, 591] width 12 height 13
drag, startPoint x: 22, startPoint y: 510, endPoint x: 28, endPoint y: 497, distance: 14.1
click at [22, 509] on div "Erase all" at bounding box center [24, 503] width 24 height 24
click at [20, 131] on div at bounding box center [25, 131] width 12 height 12
click at [284, 594] on icon at bounding box center [281, 591] width 12 height 12
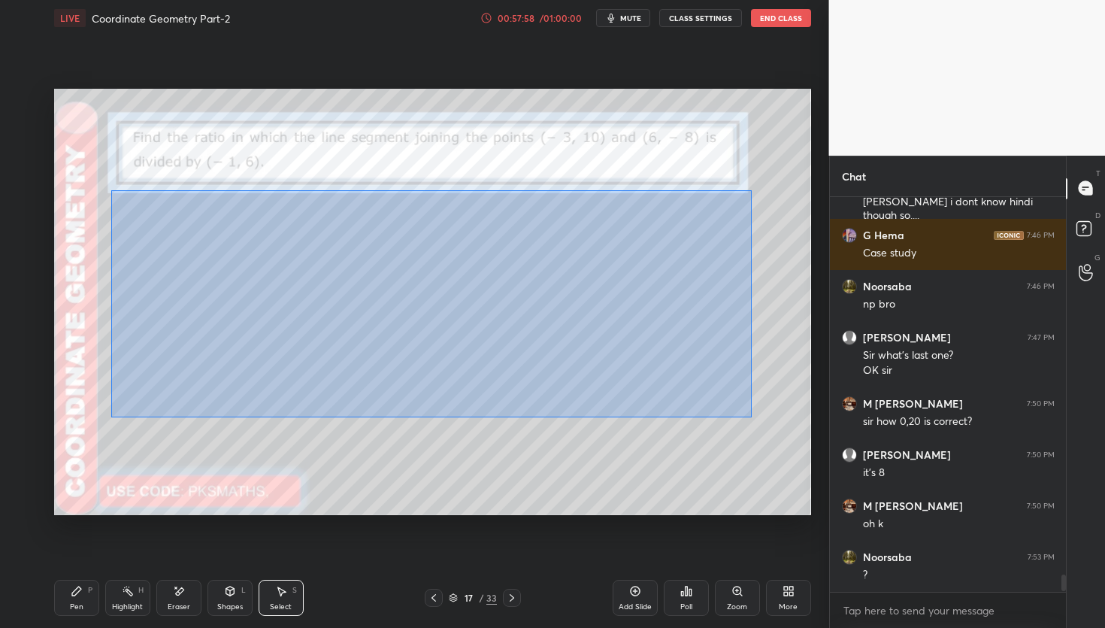
drag, startPoint x: 110, startPoint y: 207, endPoint x: 752, endPoint y: 401, distance: 671.4
click at [752, 415] on div "0 ° Undo Copy Duplicate Duplicate to new slide Delete" at bounding box center [432, 302] width 757 height 426
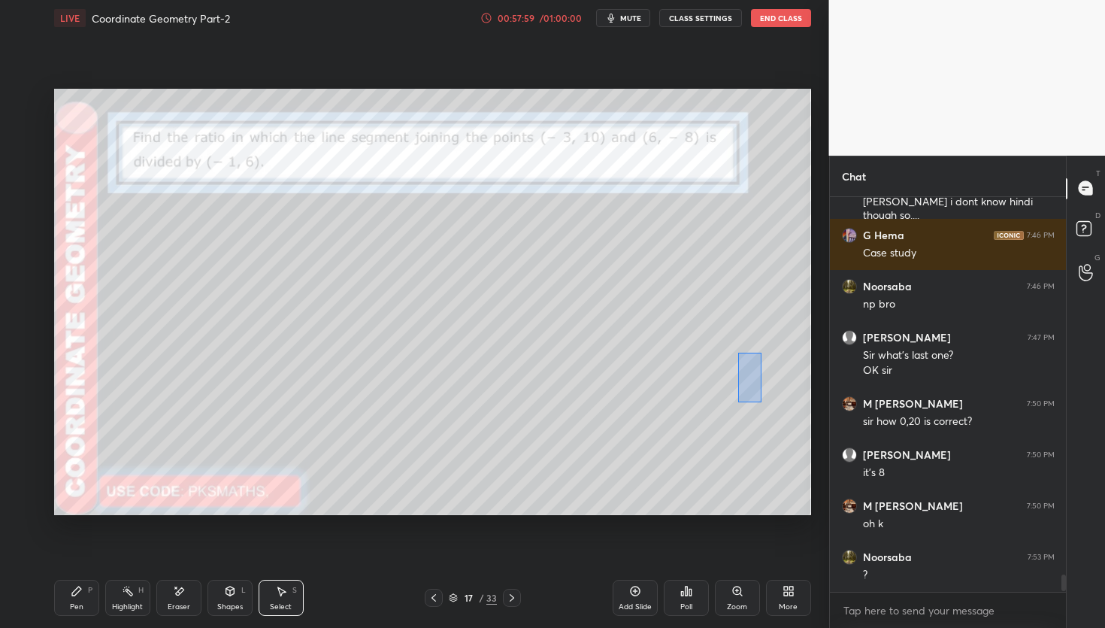
drag, startPoint x: 760, startPoint y: 400, endPoint x: 744, endPoint y: 356, distance: 46.4
click at [739, 352] on div "0 ° Undo Copy Duplicate Duplicate to new slide Delete" at bounding box center [432, 302] width 757 height 426
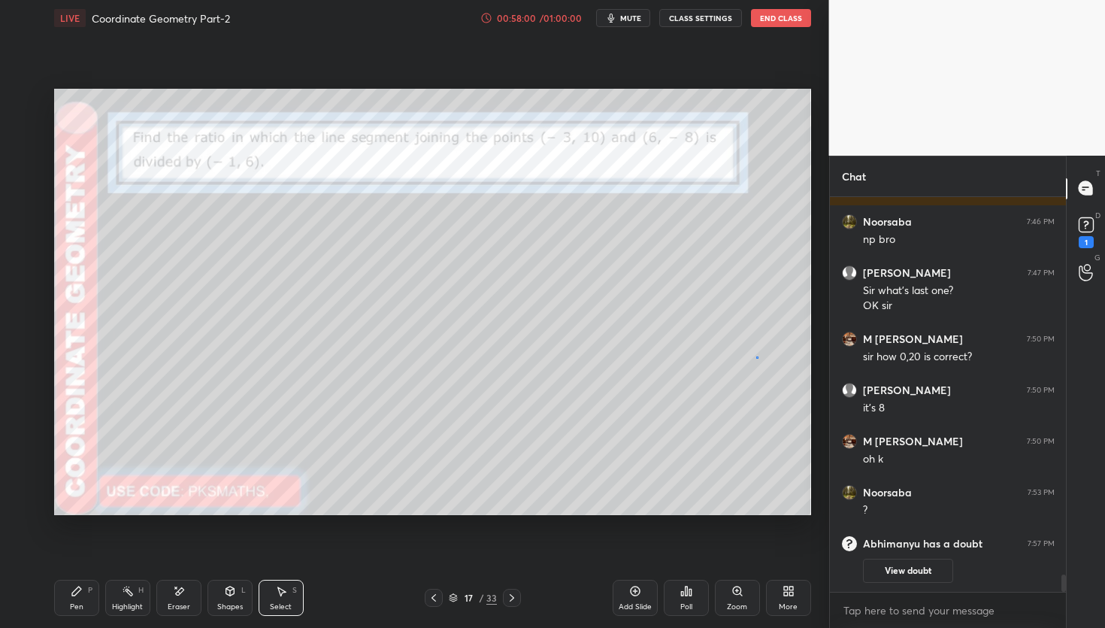
click at [755, 353] on div "0 ° Undo Copy Duplicate Duplicate to new slide Delete" at bounding box center [432, 302] width 757 height 426
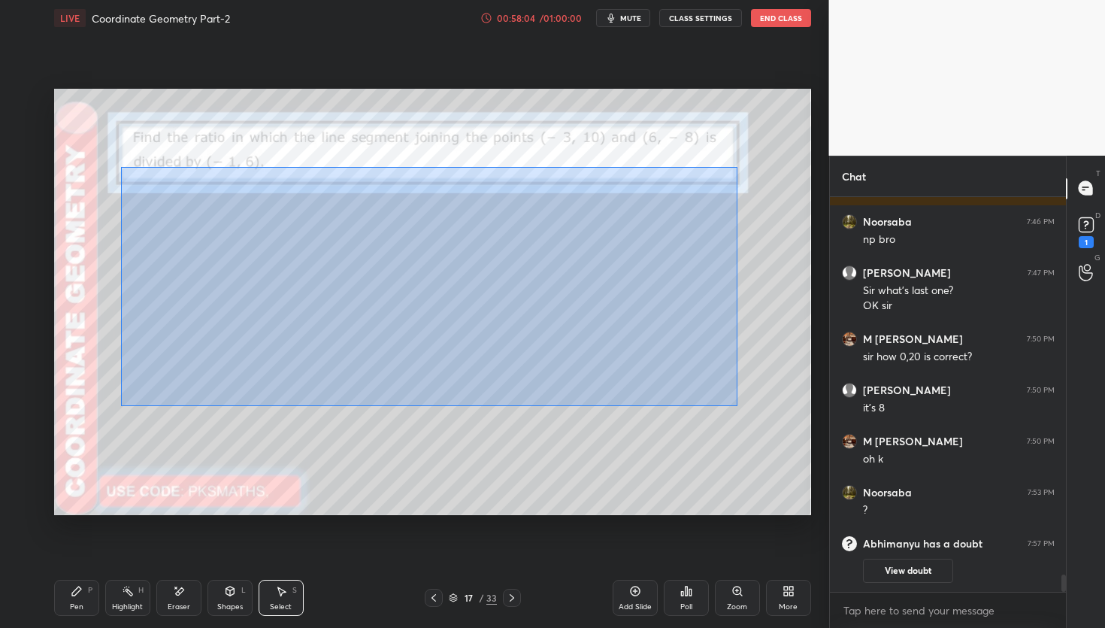
drag, startPoint x: 723, startPoint y: 403, endPoint x: 117, endPoint y: 166, distance: 650.5
click at [120, 167] on div "0 ° Undo Copy Duplicate Duplicate to new slide Delete" at bounding box center [432, 302] width 757 height 426
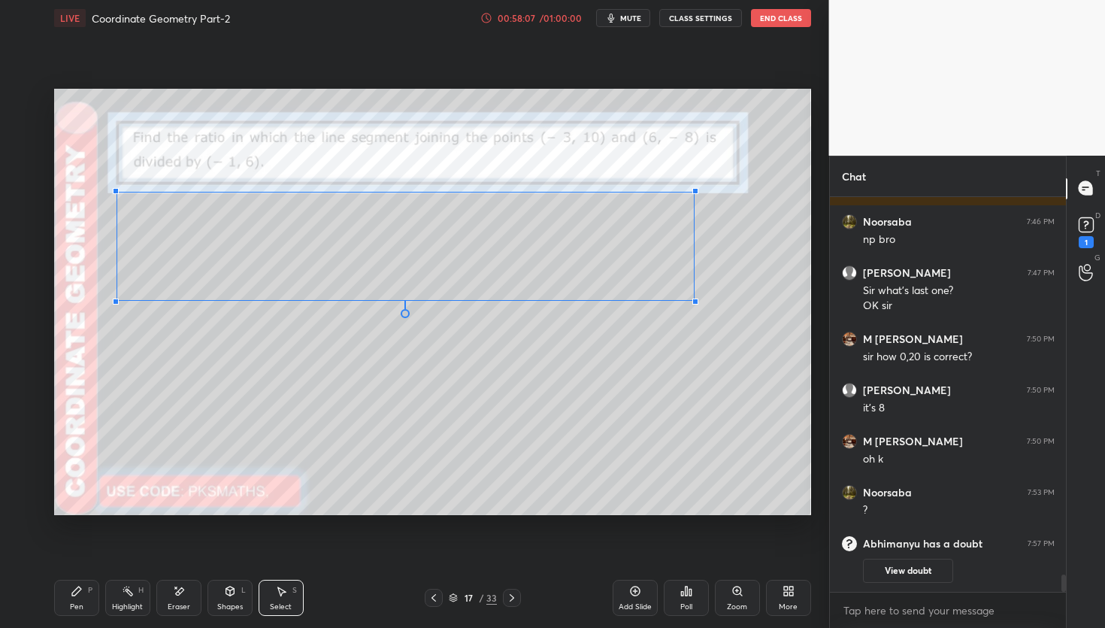
drag, startPoint x: 753, startPoint y: 399, endPoint x: 693, endPoint y: 300, distance: 116.0
click at [693, 300] on div at bounding box center [695, 301] width 6 height 6
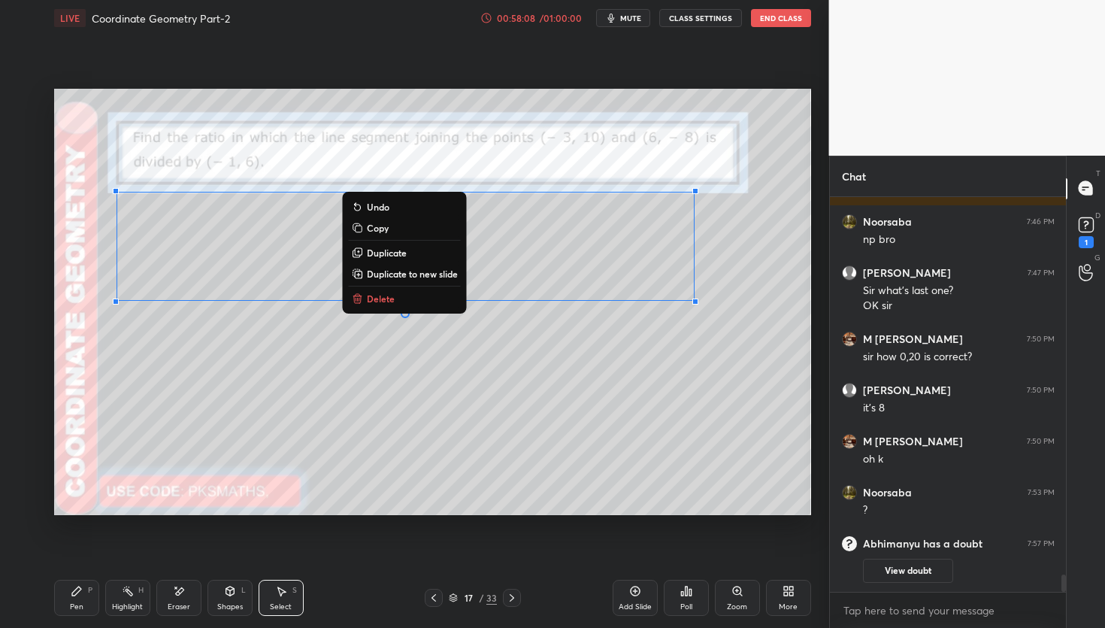
drag, startPoint x: 583, startPoint y: 368, endPoint x: 508, endPoint y: 410, distance: 85.9
click at [583, 368] on div "0 ° Undo Copy Duplicate Duplicate to new slide Delete" at bounding box center [432, 302] width 757 height 426
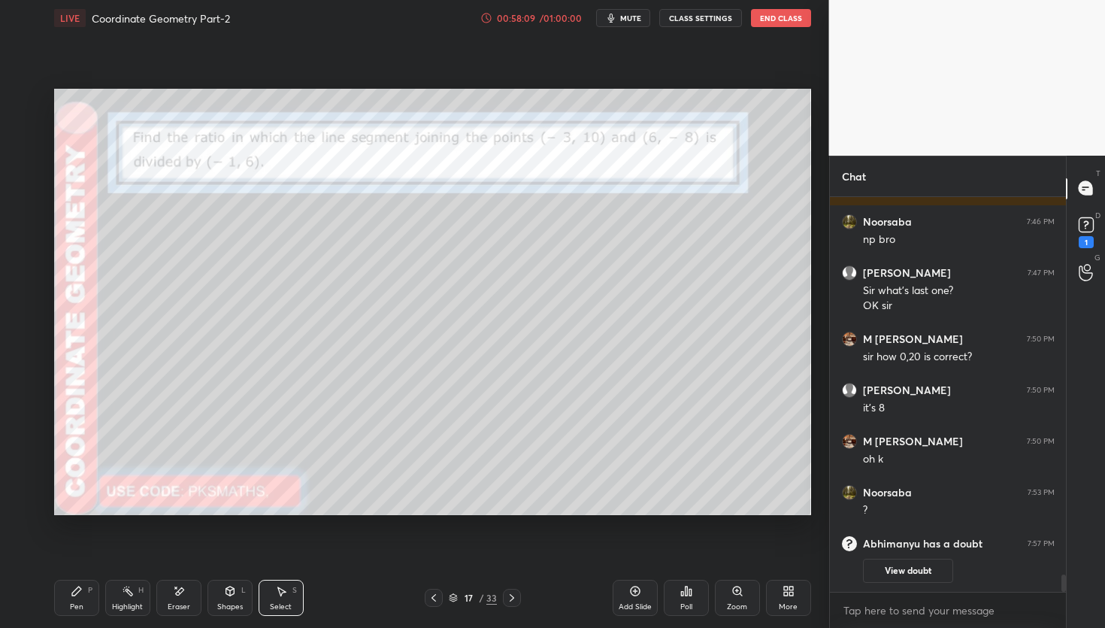
click at [84, 605] on div "Pen P" at bounding box center [76, 598] width 45 height 36
drag, startPoint x: 177, startPoint y: 601, endPoint x: 173, endPoint y: 547, distance: 54.3
click at [177, 600] on div "Eraser" at bounding box center [178, 598] width 45 height 36
drag, startPoint x: 84, startPoint y: 604, endPoint x: 98, endPoint y: 551, distance: 55.3
click at [83, 606] on div "Pen P" at bounding box center [76, 598] width 45 height 36
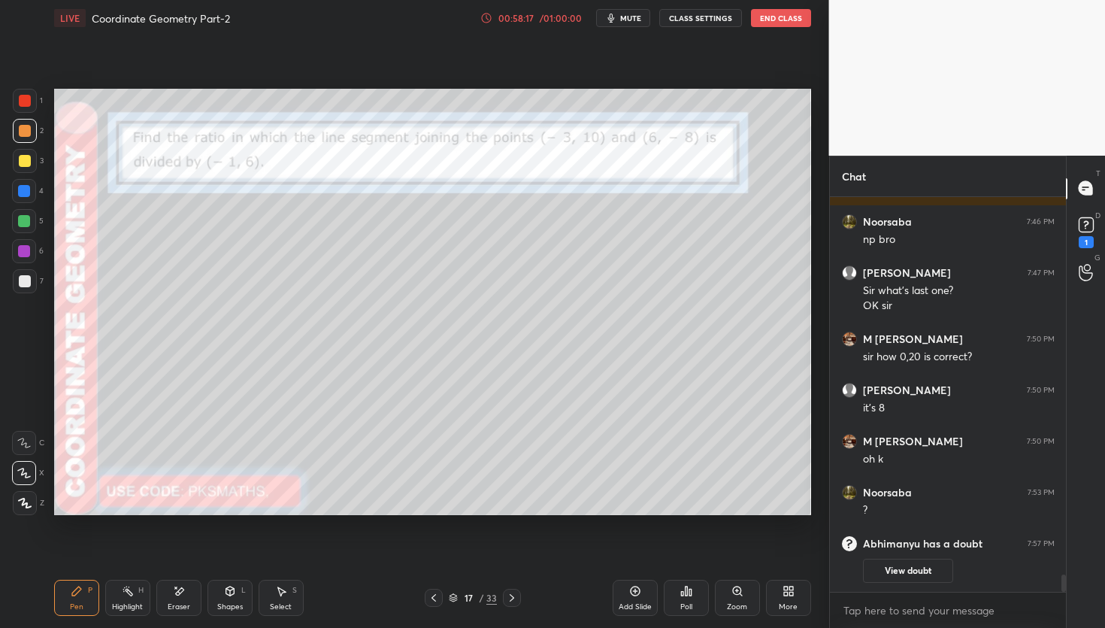
drag, startPoint x: 29, startPoint y: 279, endPoint x: 42, endPoint y: 281, distance: 13.7
click at [27, 283] on div at bounding box center [25, 281] width 12 height 12
click at [488, 592] on div "33" at bounding box center [491, 598] width 11 height 14
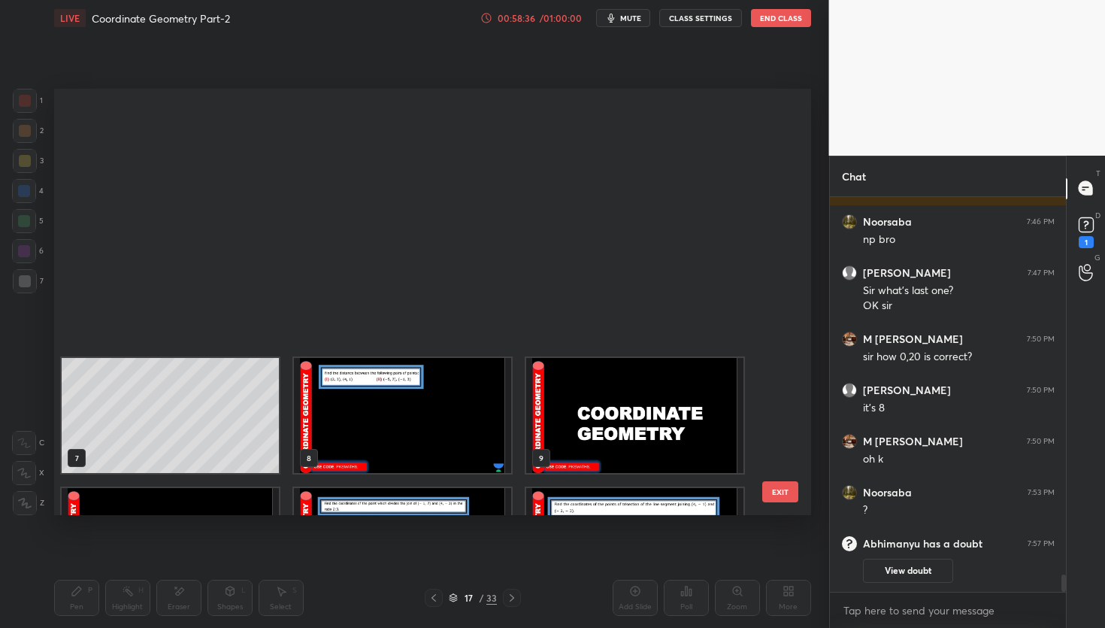
scroll to position [421, 749]
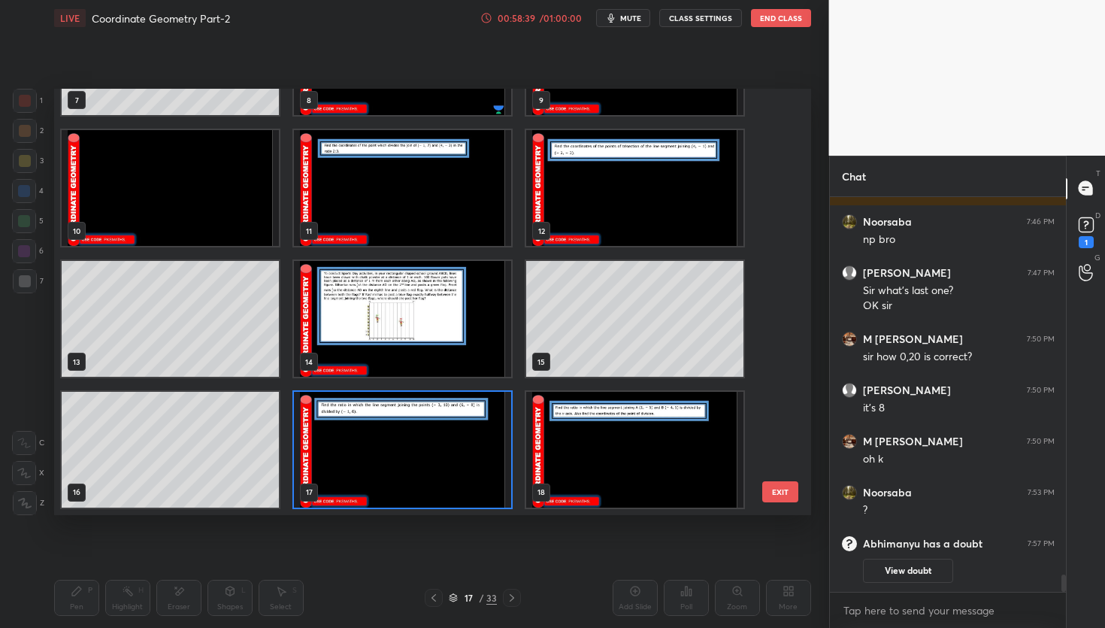
drag, startPoint x: 789, startPoint y: 263, endPoint x: 762, endPoint y: 386, distance: 126.2
click at [762, 386] on div "7 8 9 10 11 12 13 14 15 16 17 18 19 20 21 22 23 24 EXIT" at bounding box center [432, 302] width 757 height 426
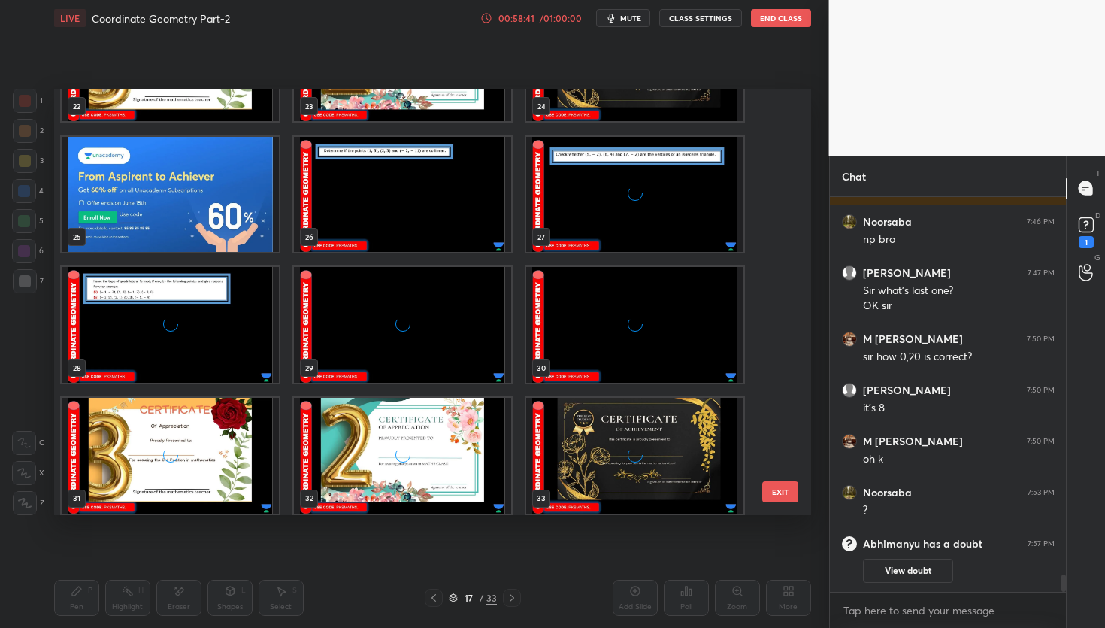
scroll to position [994, 0]
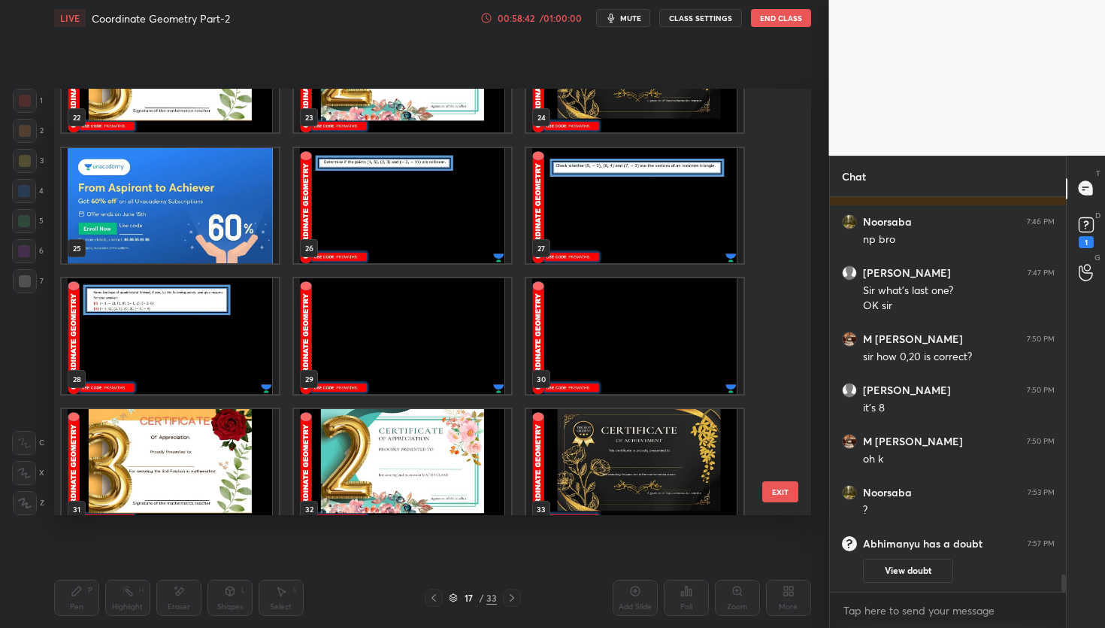
click at [207, 447] on img "grid" at bounding box center [170, 467] width 217 height 116
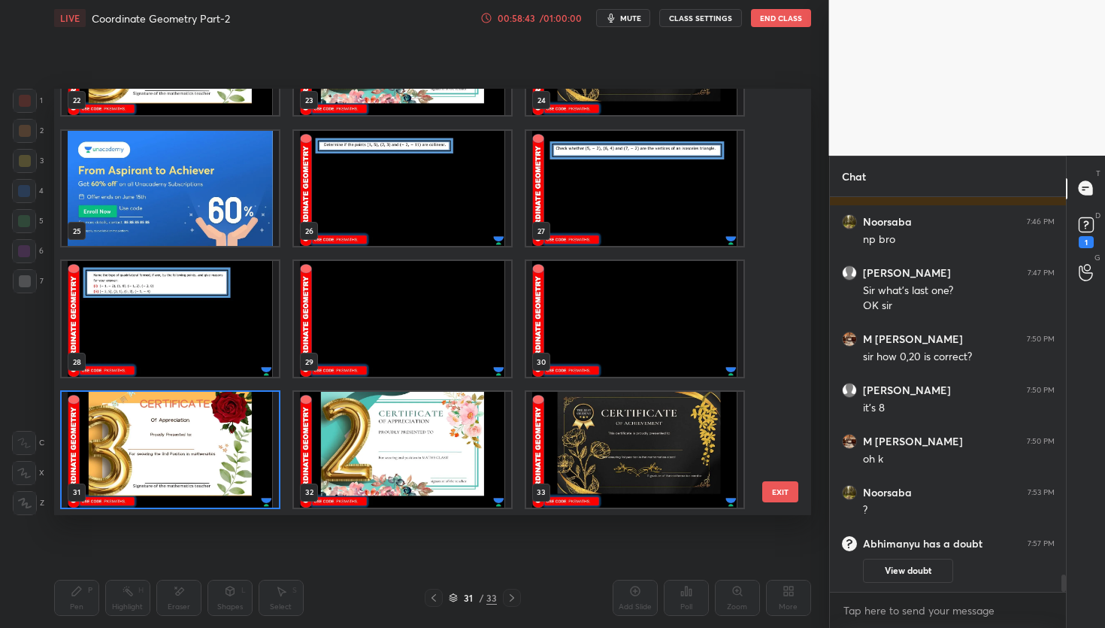
click at [203, 433] on img "grid" at bounding box center [170, 450] width 217 height 116
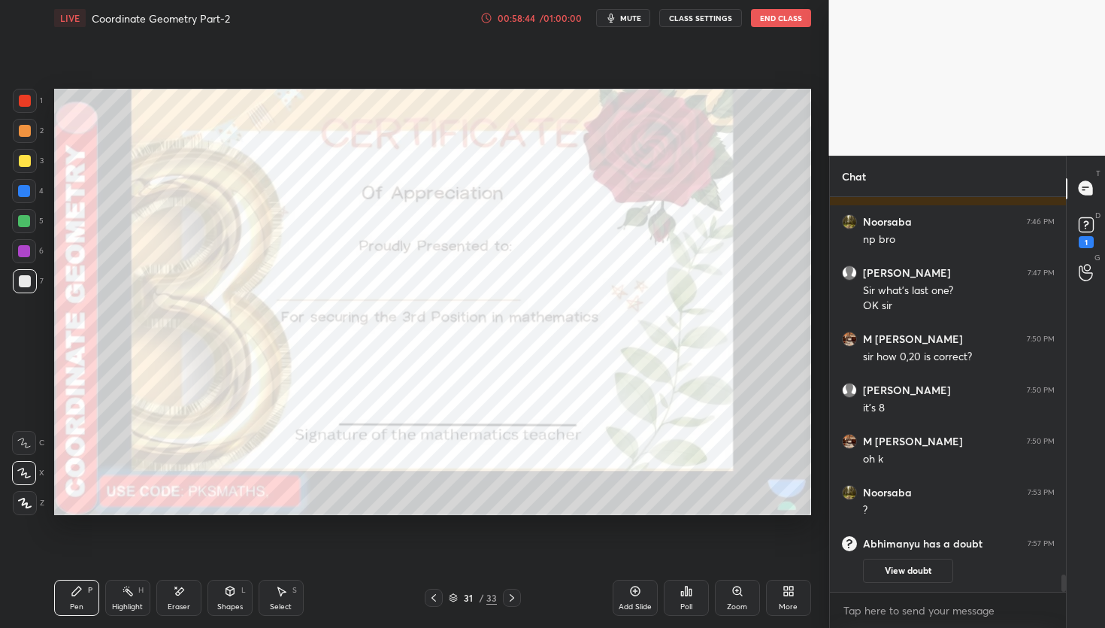
drag, startPoint x: 206, startPoint y: 435, endPoint x: 207, endPoint y: 421, distance: 13.6
click at [206, 435] on img "grid" at bounding box center [170, 450] width 217 height 116
click at [687, 587] on icon at bounding box center [687, 590] width 2 height 9
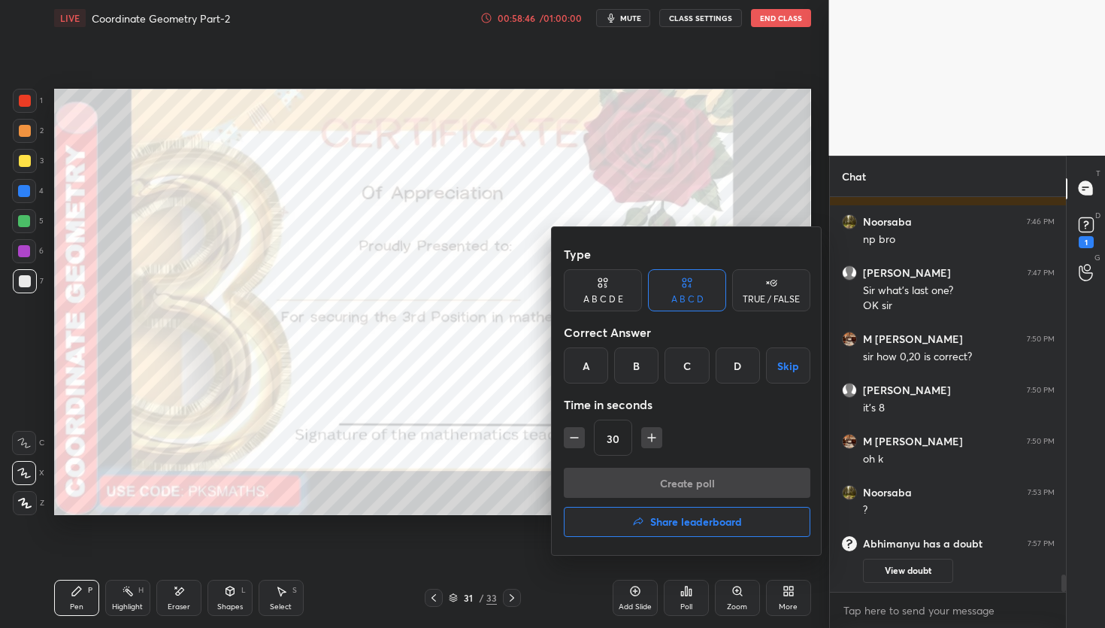
click at [588, 368] on div "A" at bounding box center [586, 365] width 44 height 36
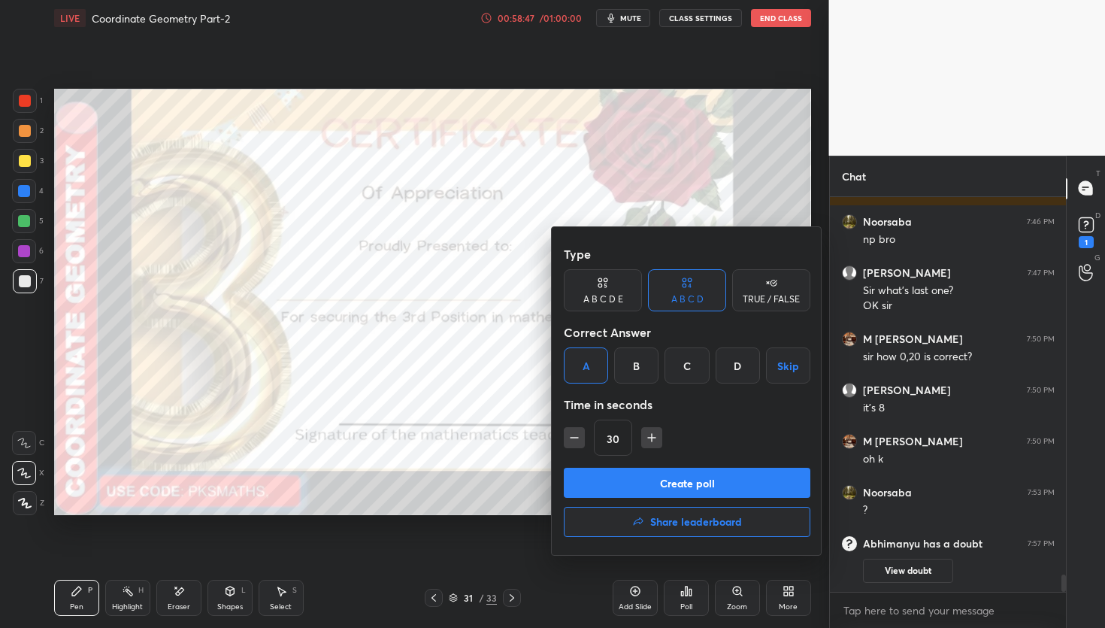
click at [668, 483] on button "Create poll" at bounding box center [687, 483] width 247 height 30
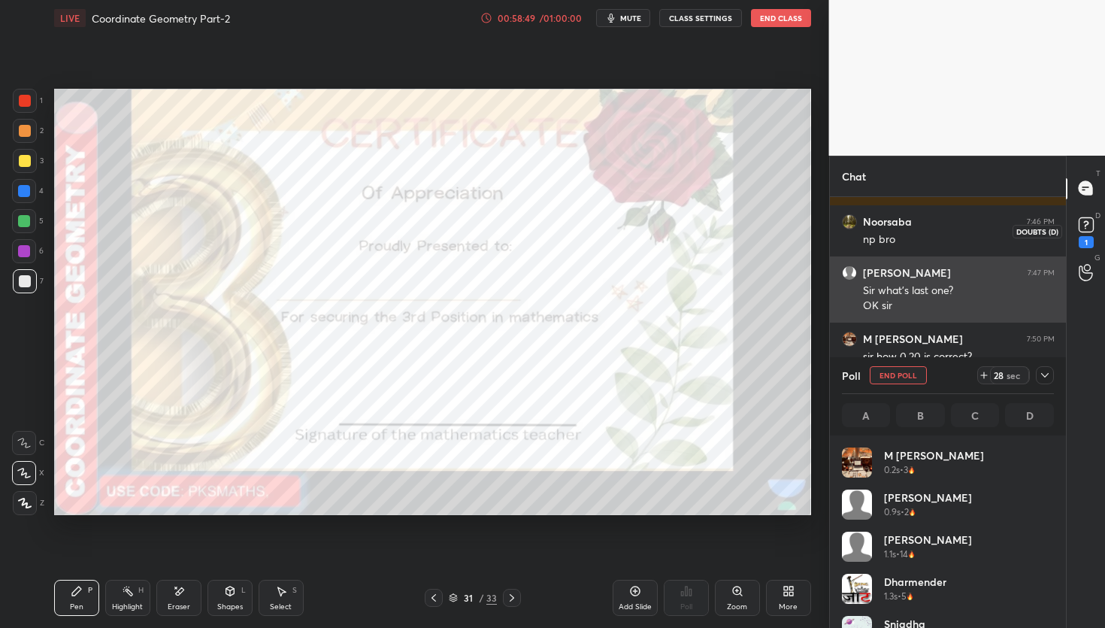
scroll to position [5, 5]
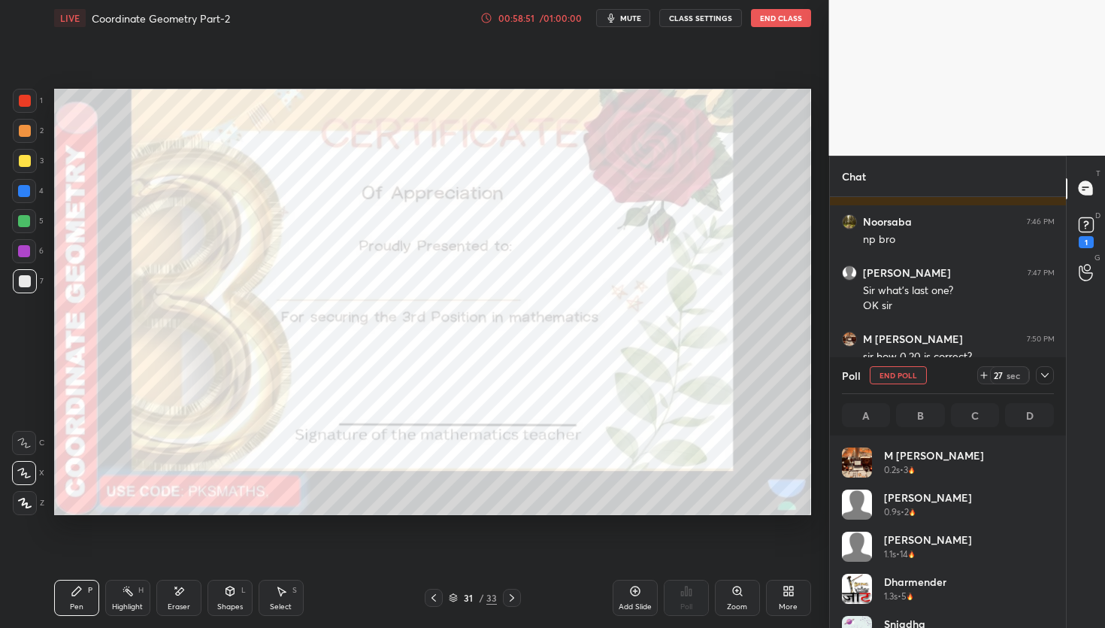
click at [436, 595] on icon at bounding box center [434, 598] width 12 height 12
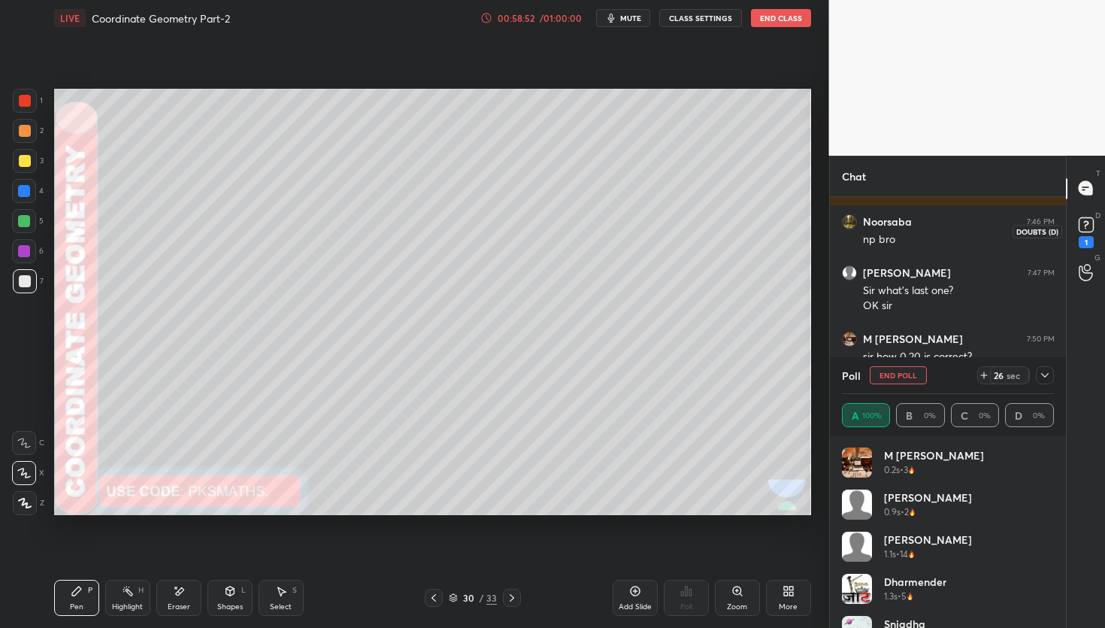
click at [1089, 223] on rect at bounding box center [1086, 224] width 14 height 14
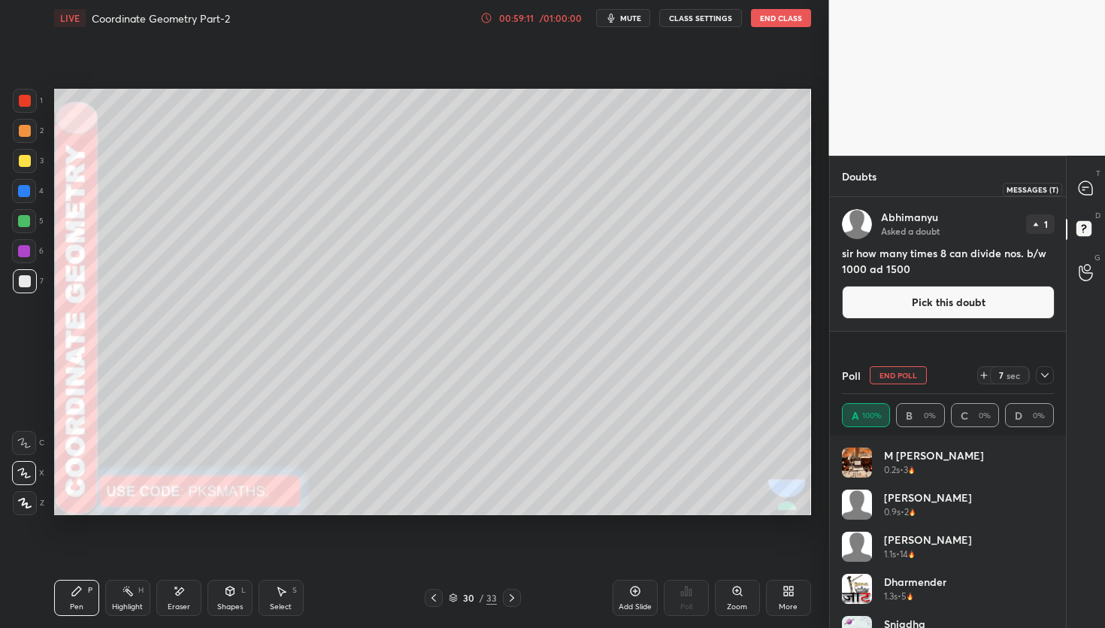
click at [1085, 189] on icon at bounding box center [1086, 188] width 14 height 14
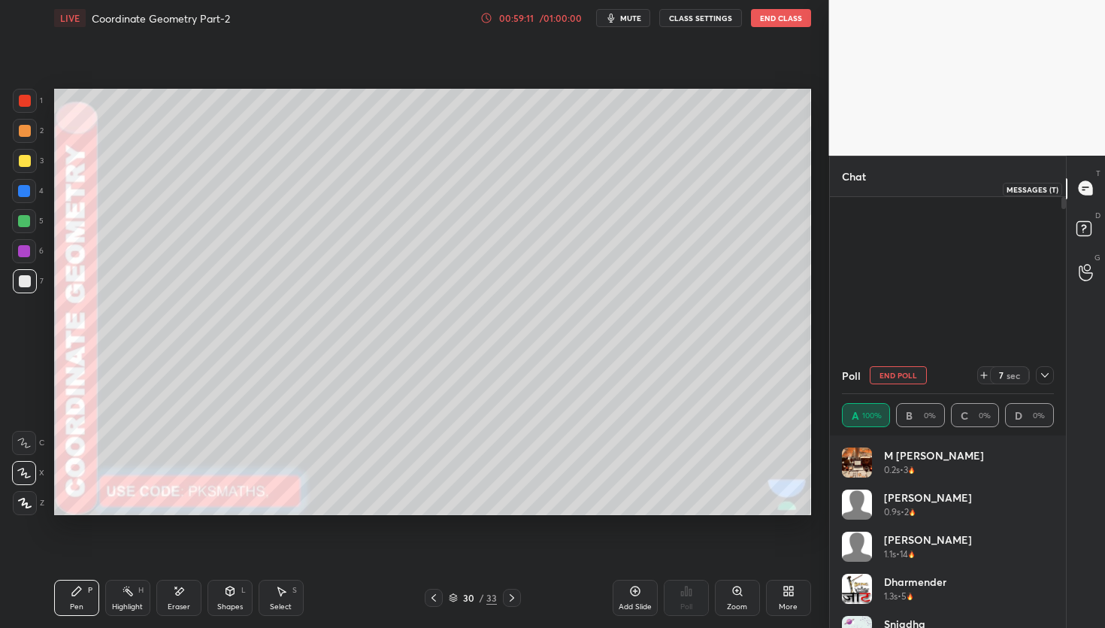
scroll to position [312, 232]
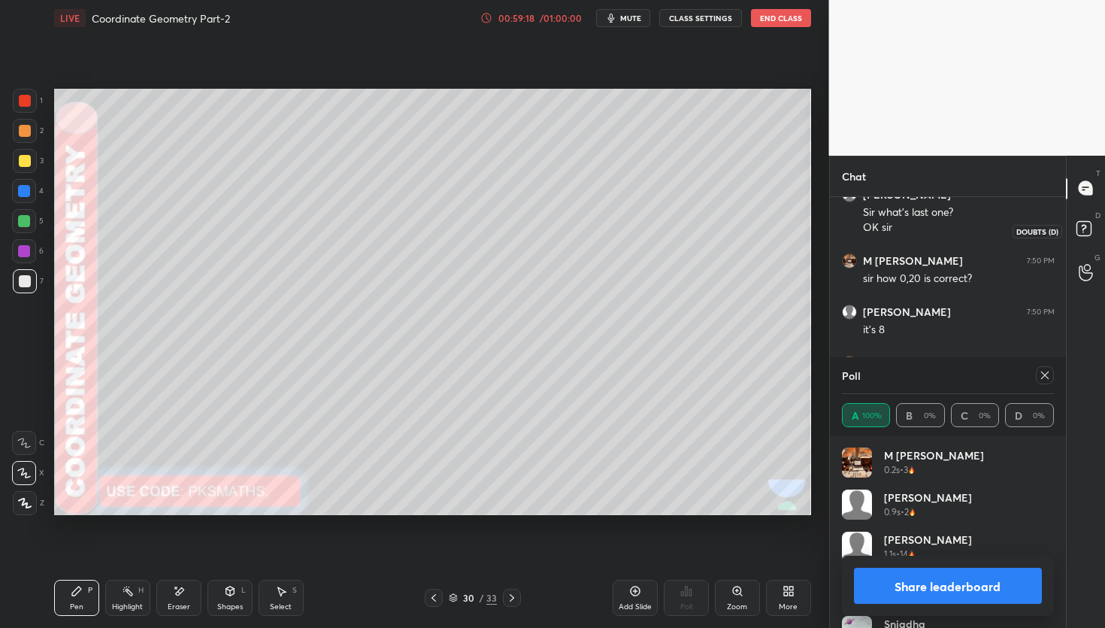
click at [1082, 227] on rect at bounding box center [1083, 228] width 14 height 14
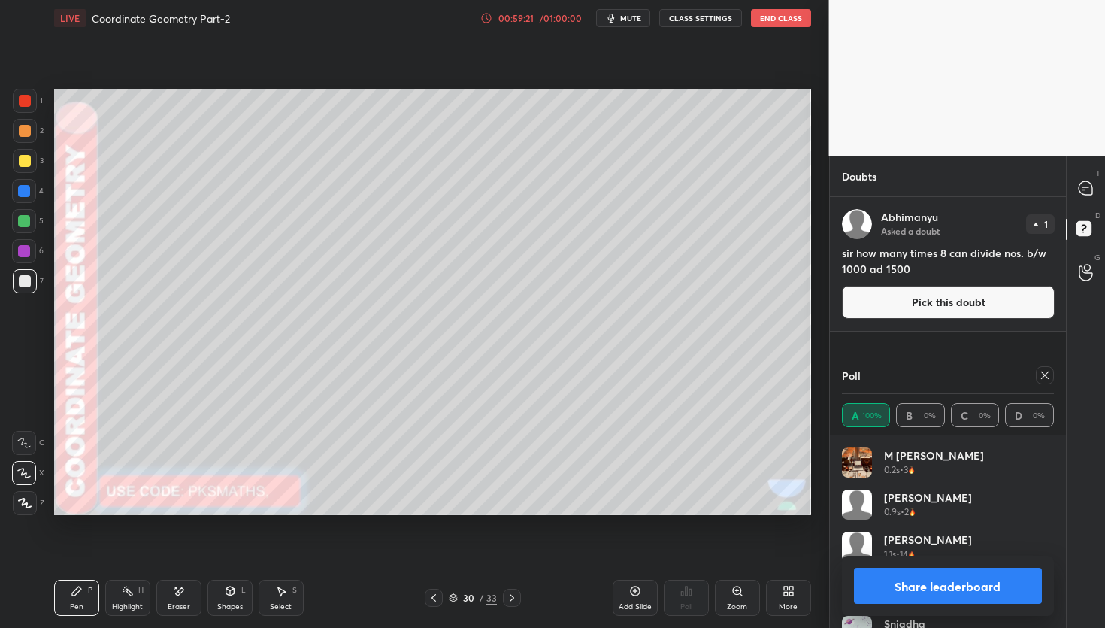
click at [901, 298] on button "Pick this doubt" at bounding box center [948, 302] width 213 height 33
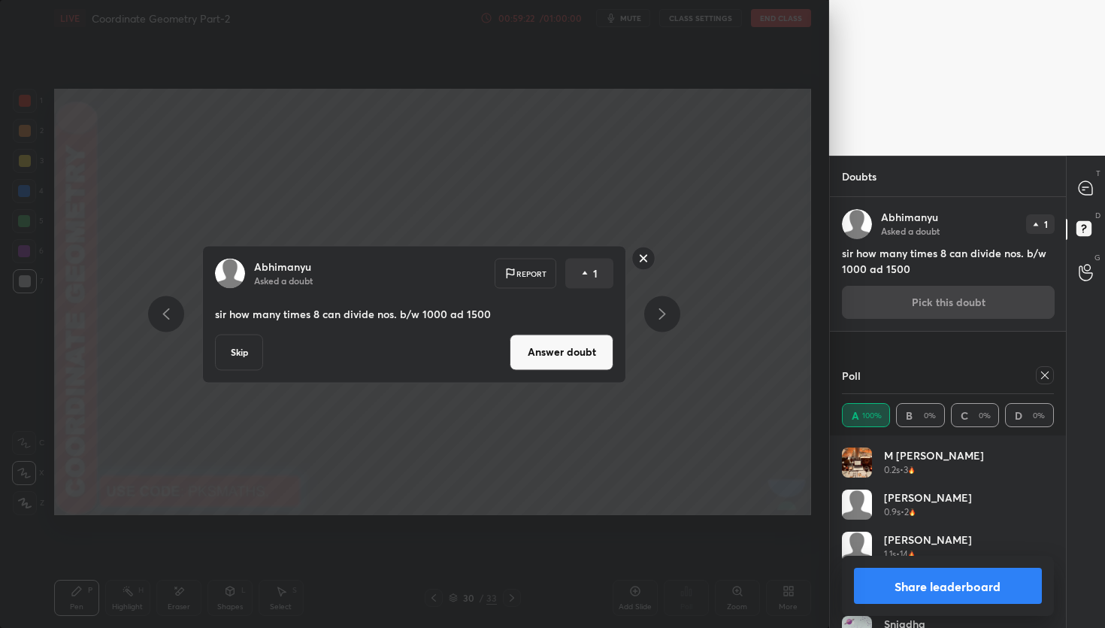
click at [573, 354] on button "Answer doubt" at bounding box center [562, 352] width 104 height 36
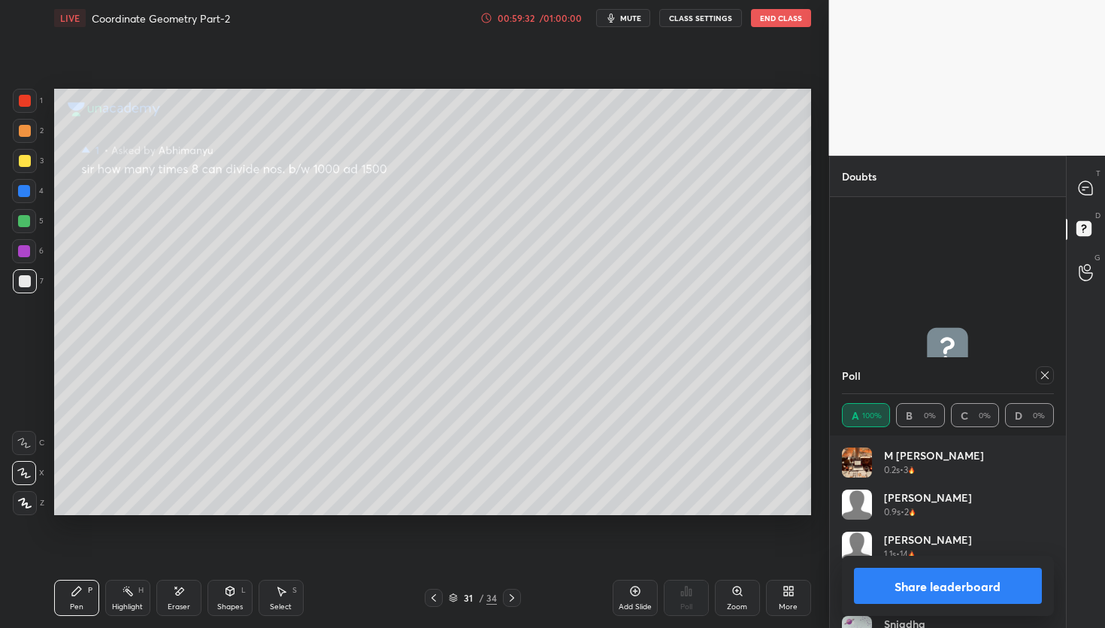
click at [943, 584] on button "Share leaderboard" at bounding box center [948, 586] width 189 height 36
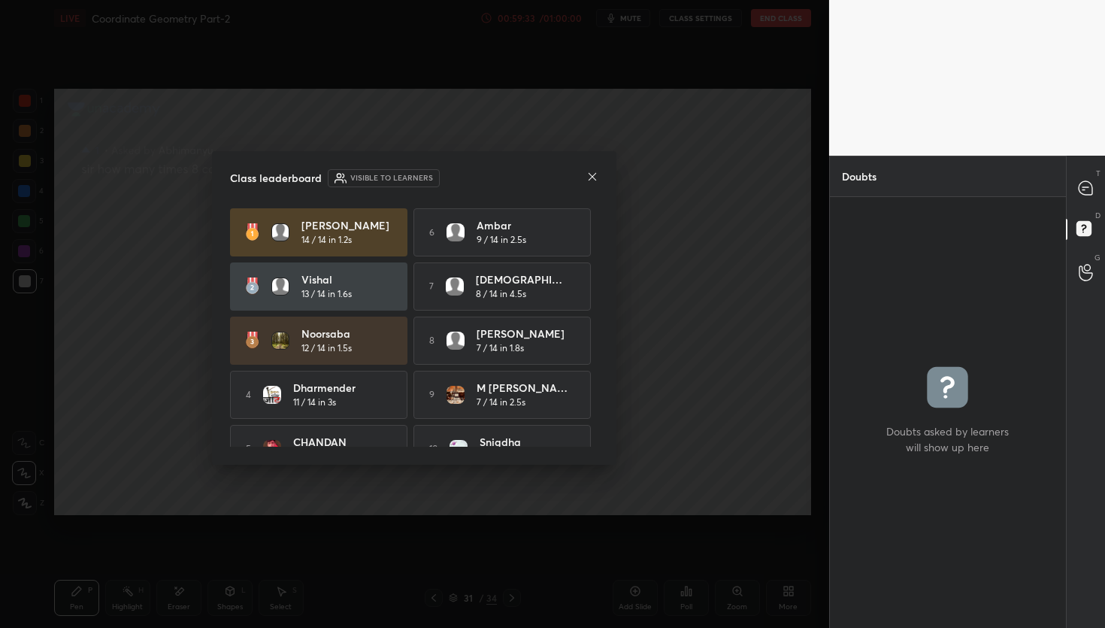
scroll to position [5, 5]
click at [593, 175] on icon at bounding box center [592, 177] width 12 height 12
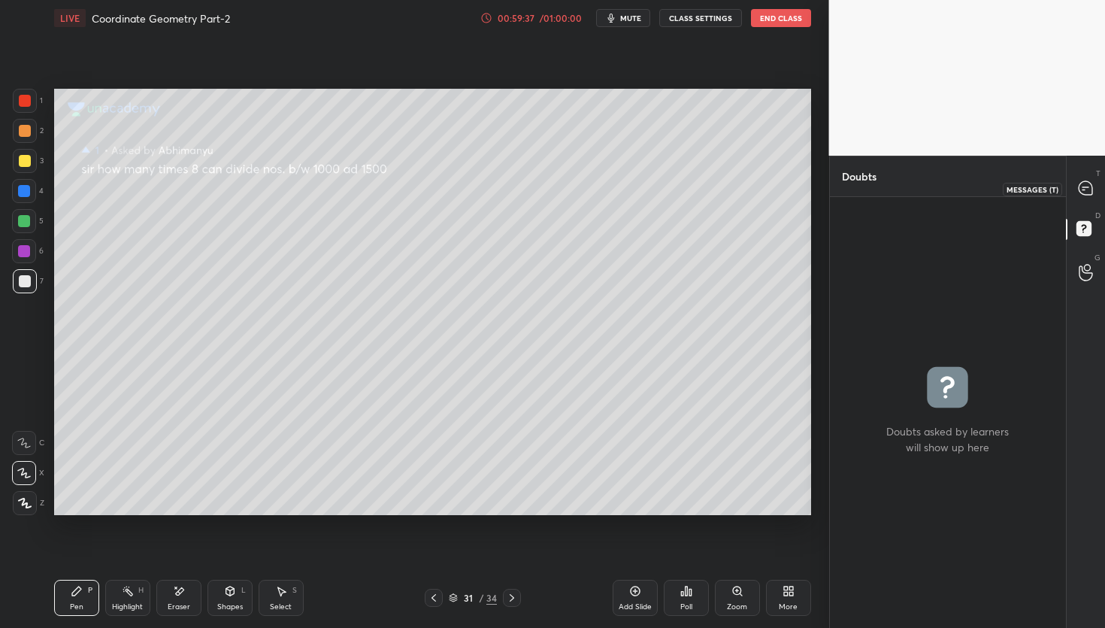
click at [1086, 187] on icon at bounding box center [1085, 187] width 6 height 0
type textarea "x"
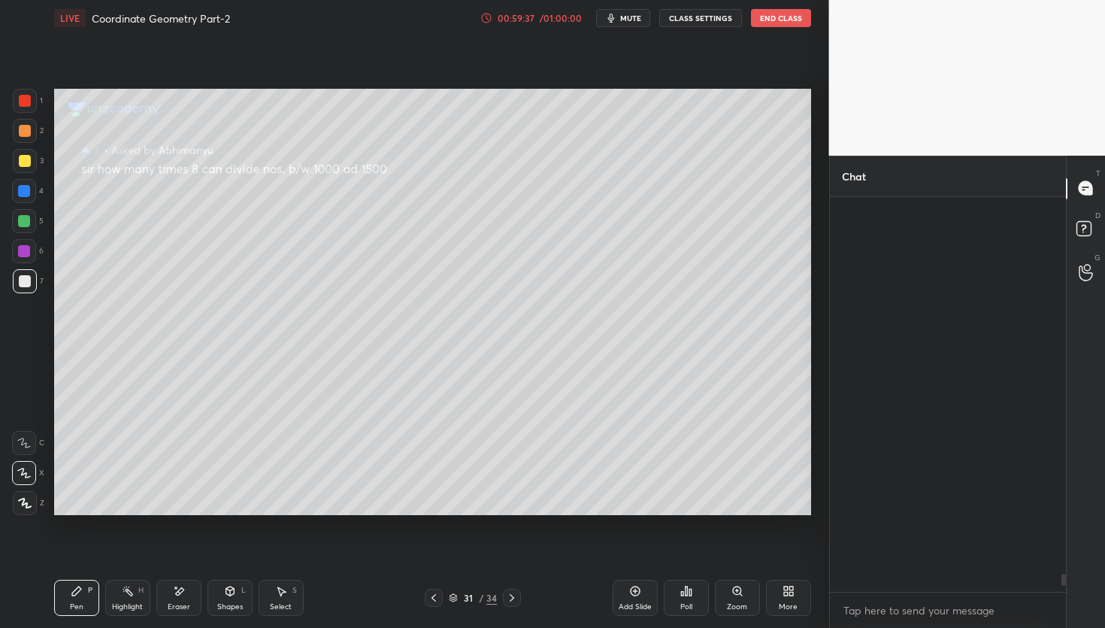
scroll to position [390, 232]
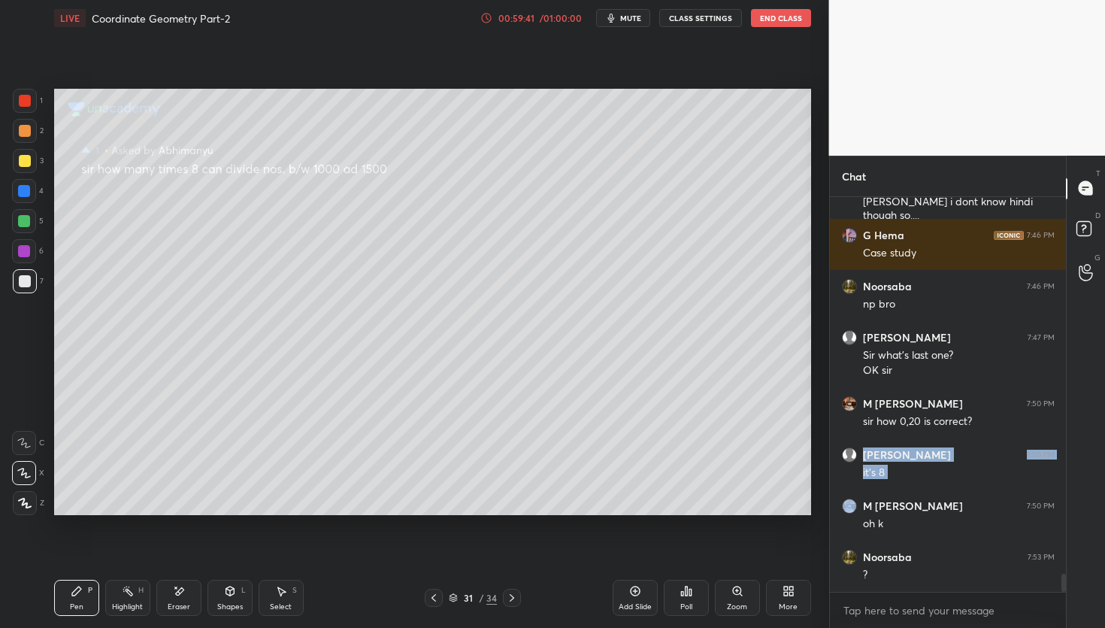
scroll to position [8379, 0]
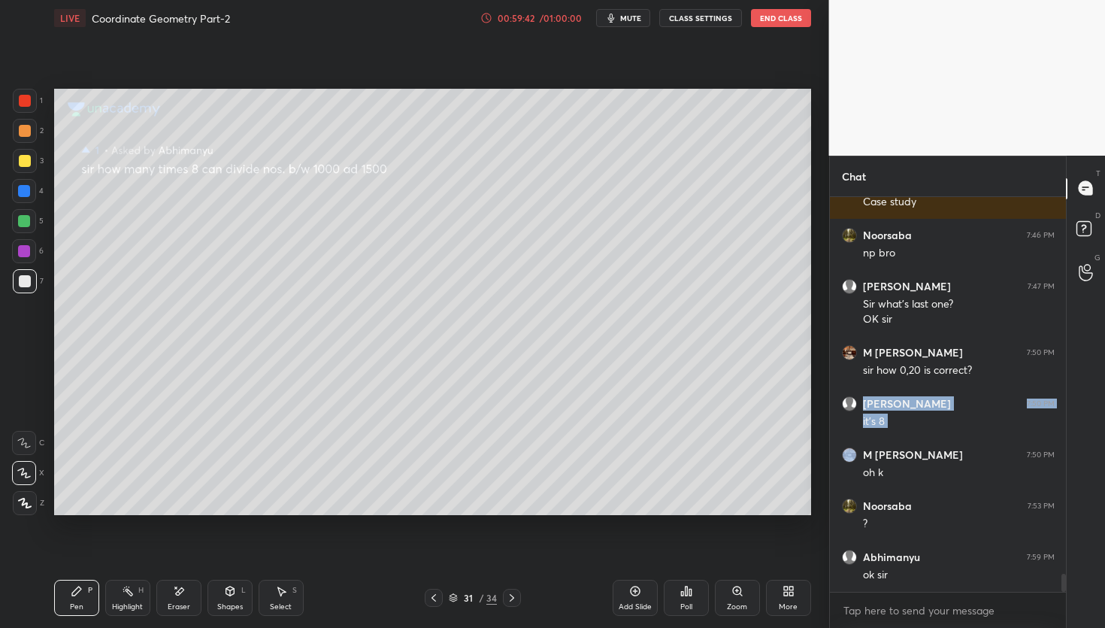
click at [432, 597] on icon at bounding box center [433, 598] width 5 height 8
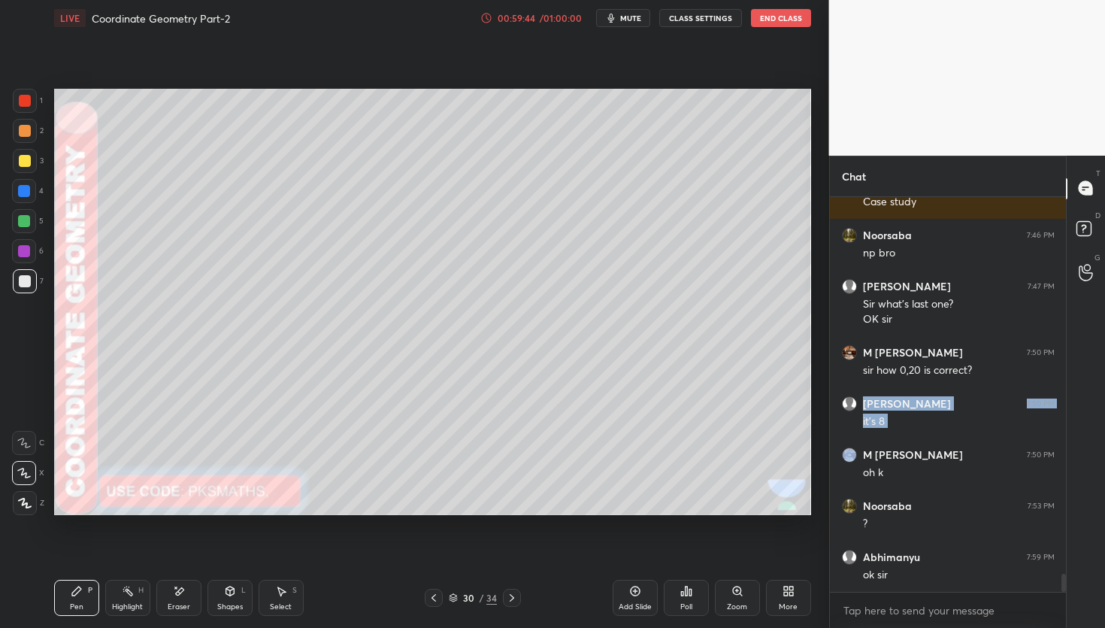
click at [510, 596] on icon at bounding box center [512, 598] width 12 height 12
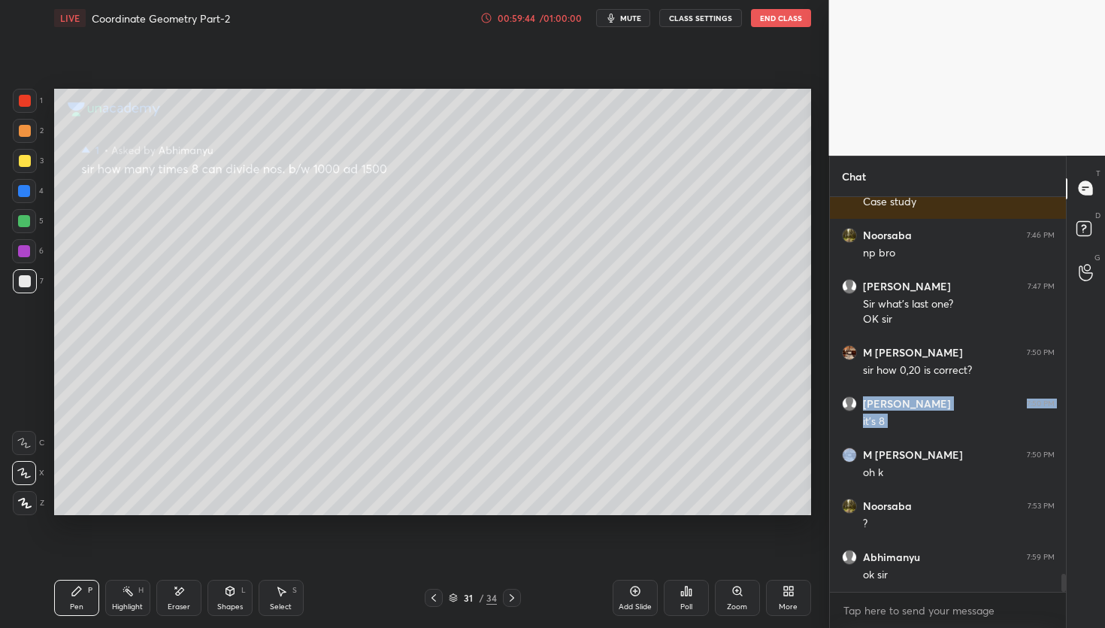
click at [514, 594] on icon at bounding box center [512, 598] width 12 height 12
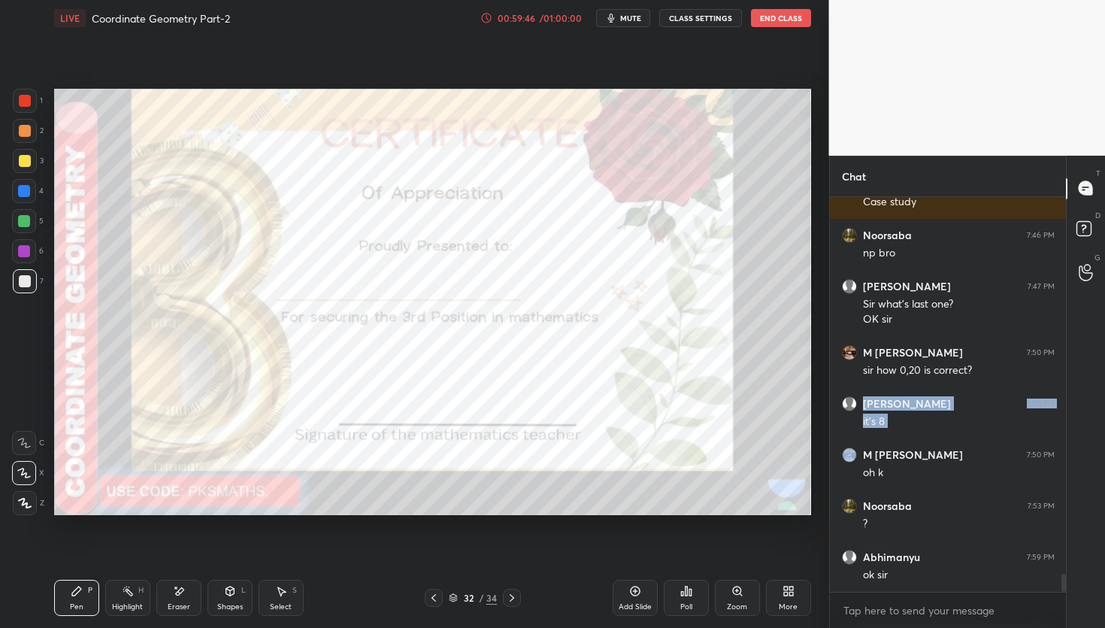
click at [696, 594] on div "Poll" at bounding box center [686, 598] width 45 height 36
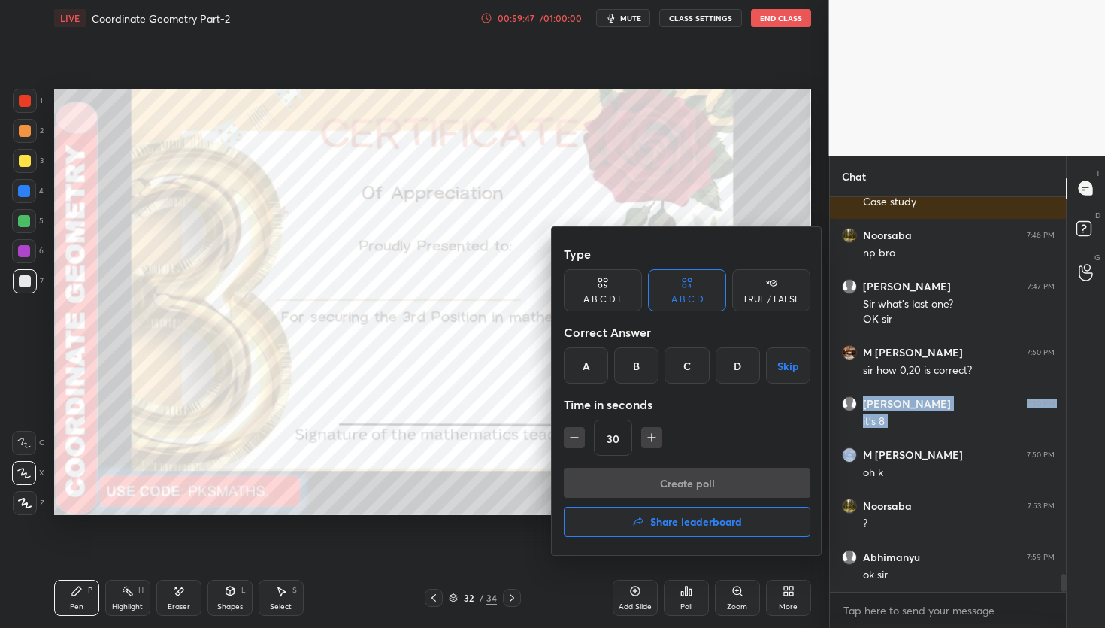
scroll to position [8394, 0]
click at [582, 365] on div "A" at bounding box center [586, 365] width 44 height 36
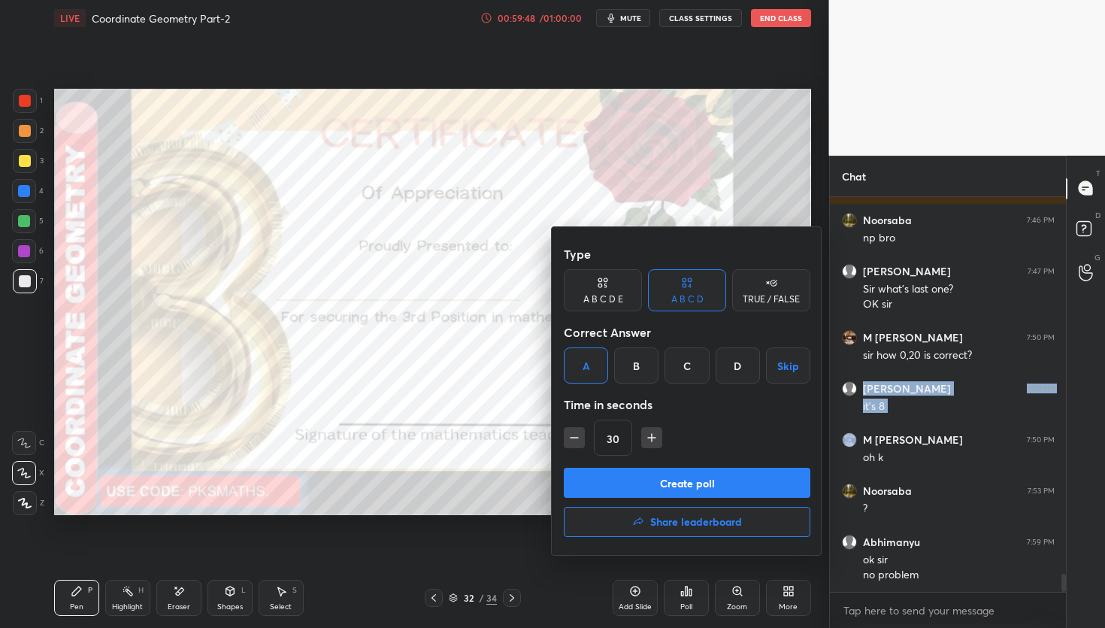
drag, startPoint x: 581, startPoint y: 440, endPoint x: 595, endPoint y: 443, distance: 13.9
click at [581, 440] on icon "button" at bounding box center [574, 437] width 15 height 15
type input "15"
click at [678, 479] on button "Create poll" at bounding box center [687, 483] width 247 height 30
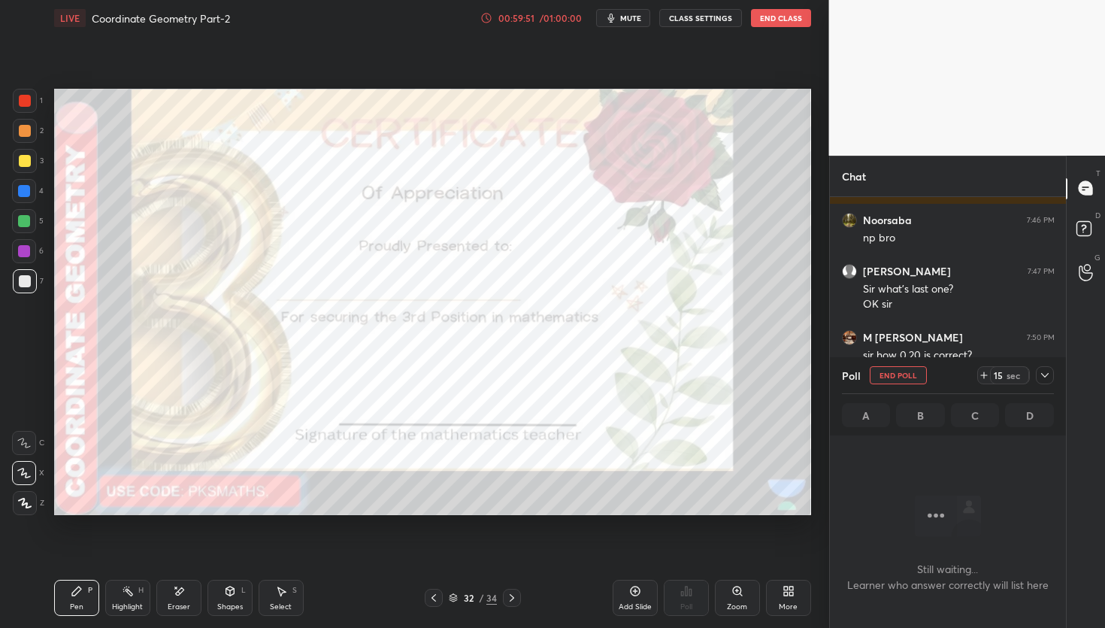
scroll to position [5, 5]
click at [27, 129] on div at bounding box center [25, 131] width 12 height 12
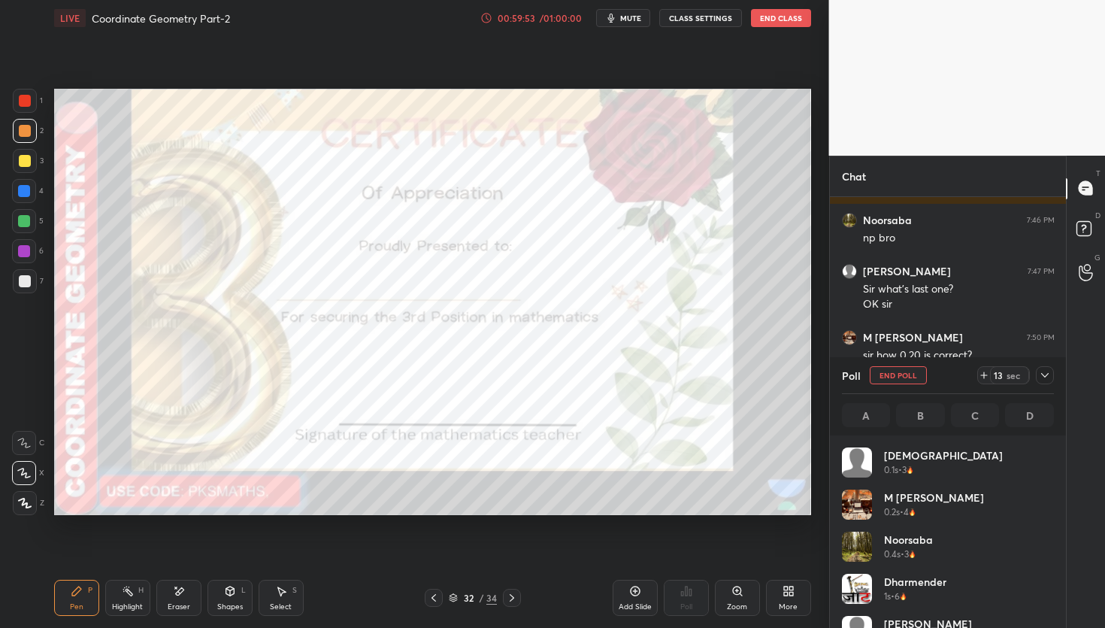
scroll to position [176, 207]
drag, startPoint x: 23, startPoint y: 511, endPoint x: 29, endPoint y: 496, distance: 15.9
click at [23, 510] on div at bounding box center [25, 503] width 24 height 24
click at [20, 212] on div at bounding box center [24, 221] width 24 height 24
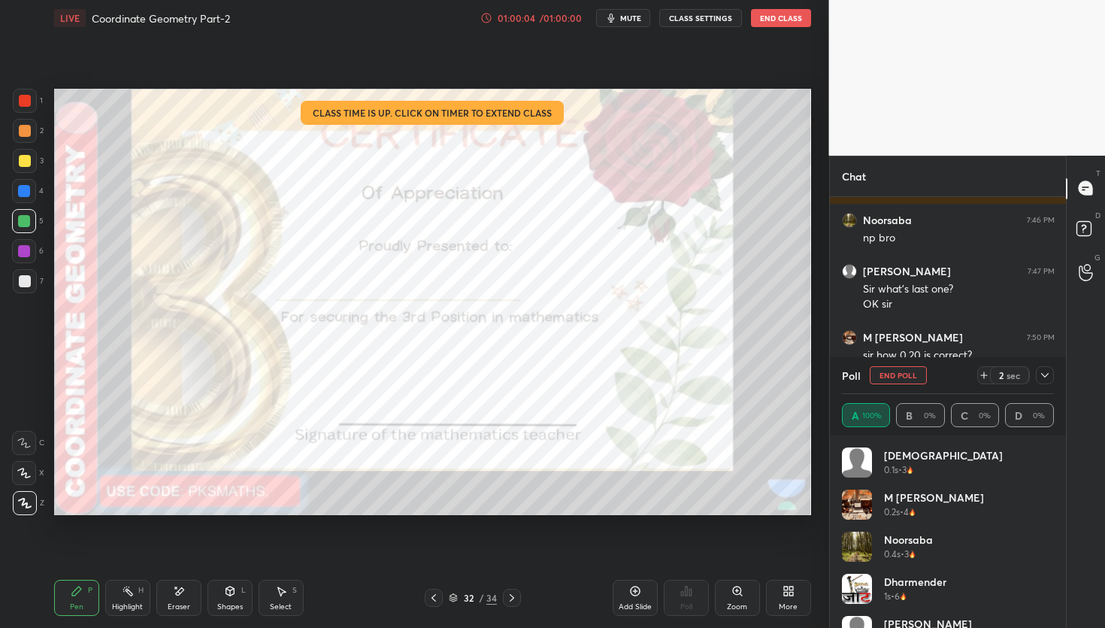
drag, startPoint x: 510, startPoint y: 598, endPoint x: 513, endPoint y: 565, distance: 33.2
click at [510, 598] on icon at bounding box center [512, 598] width 12 height 12
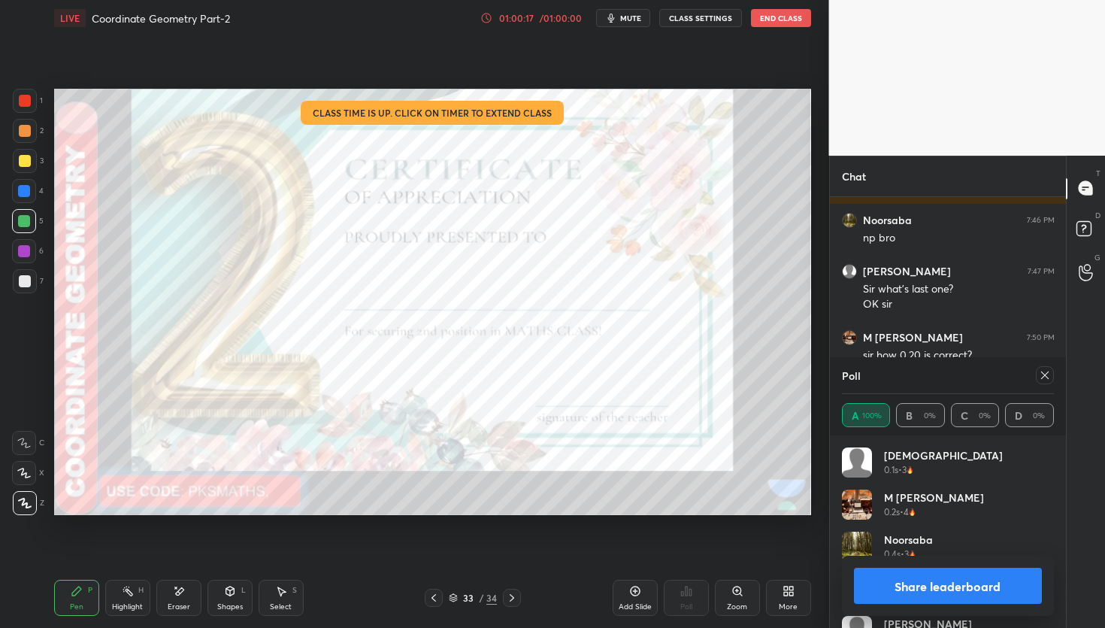
click at [511, 600] on icon at bounding box center [512, 598] width 12 height 12
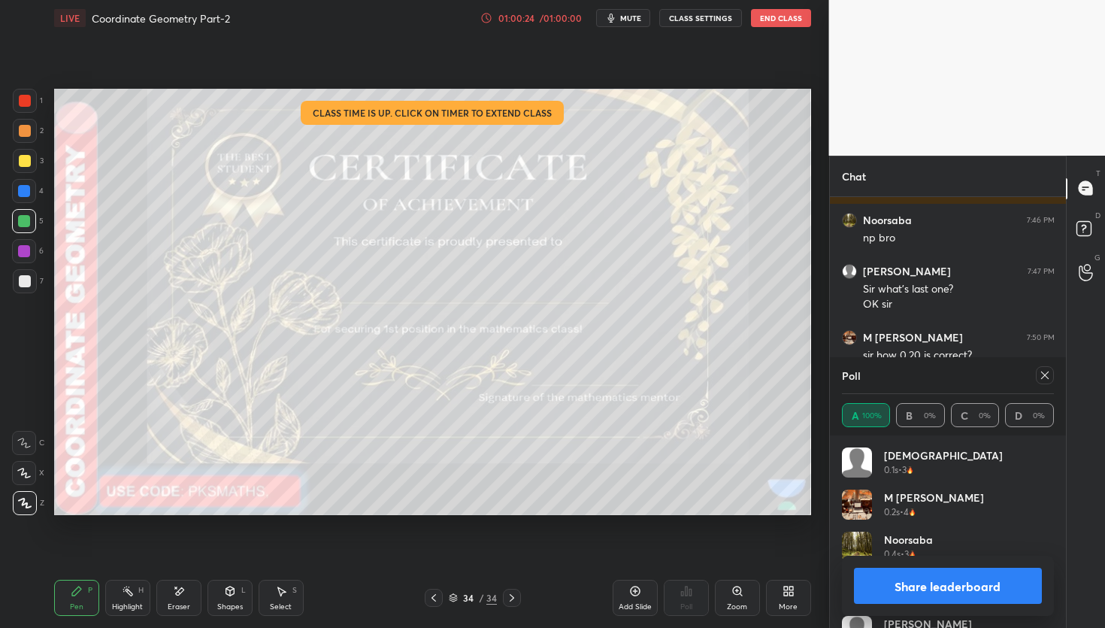
click at [429, 599] on icon at bounding box center [434, 598] width 12 height 12
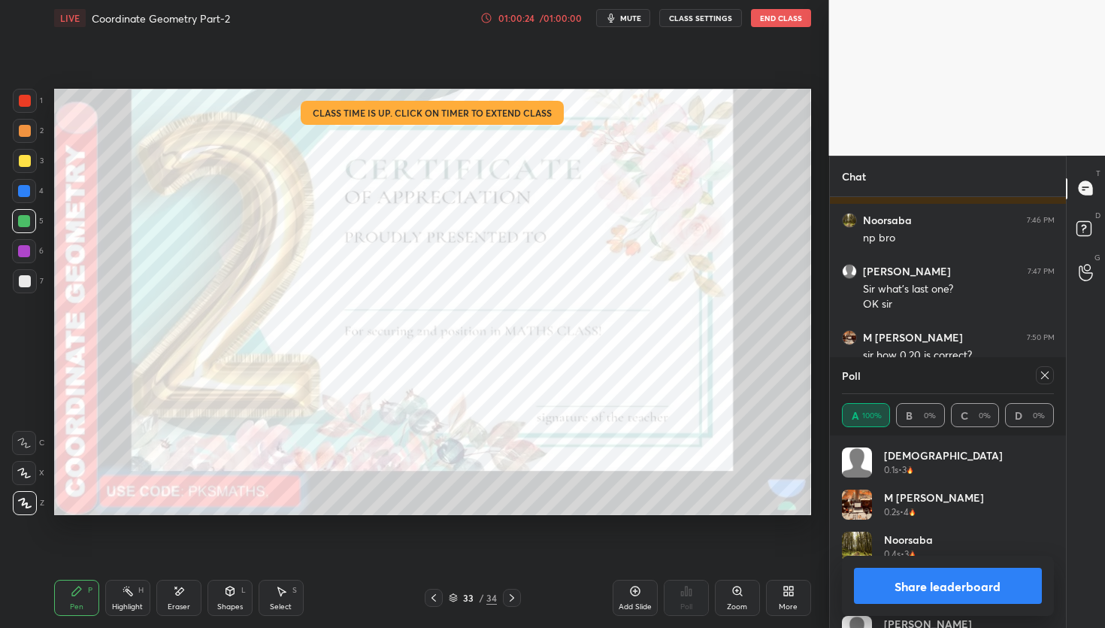
click at [431, 598] on icon at bounding box center [434, 598] width 12 height 12
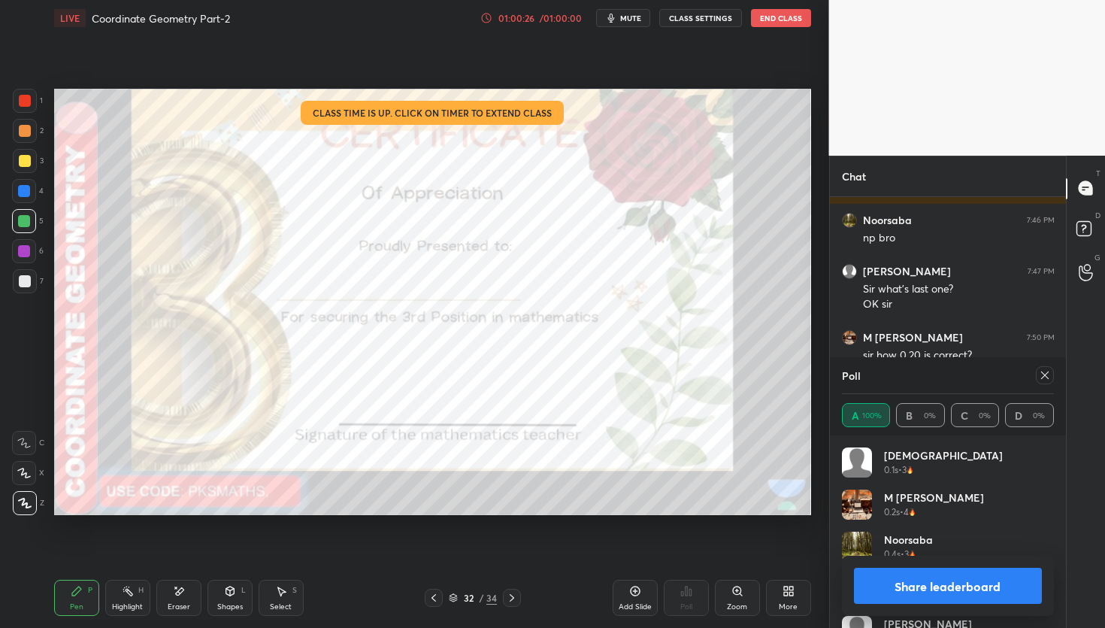
click at [431, 593] on icon at bounding box center [434, 598] width 12 height 12
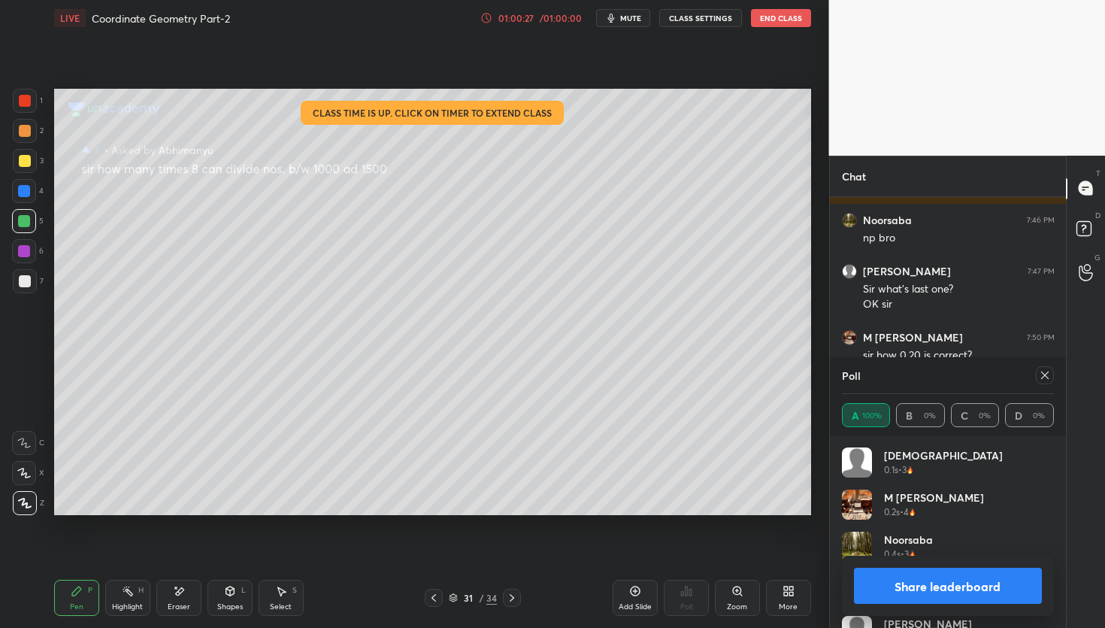
click at [521, 594] on div "31 / 34" at bounding box center [473, 598] width 280 height 18
click at [510, 600] on icon at bounding box center [512, 598] width 5 height 8
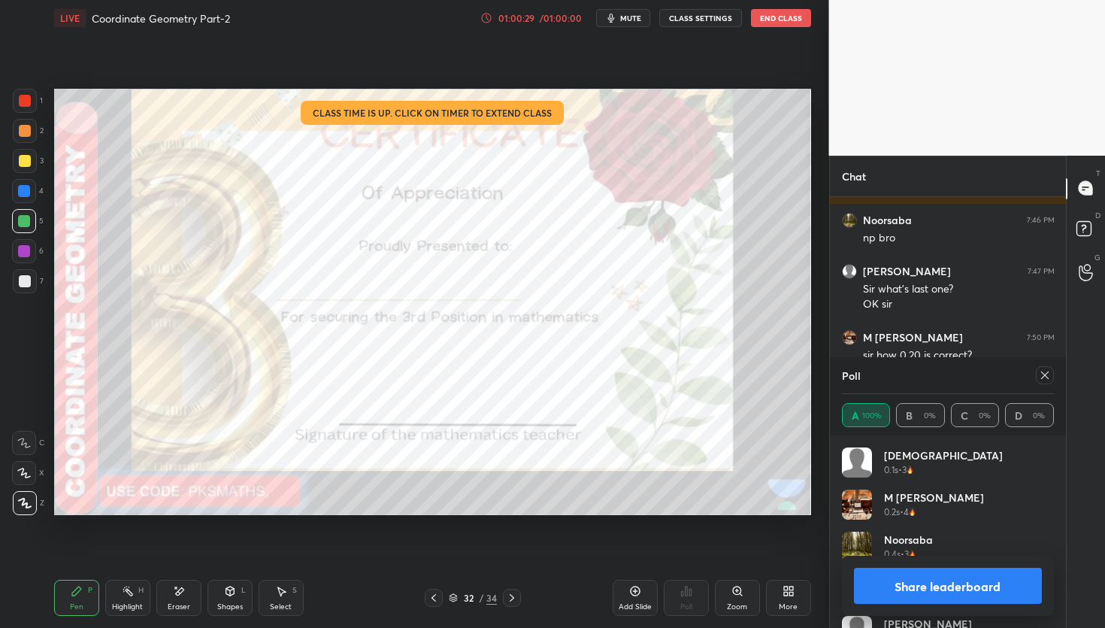
click at [909, 588] on button "Share leaderboard" at bounding box center [948, 586] width 189 height 36
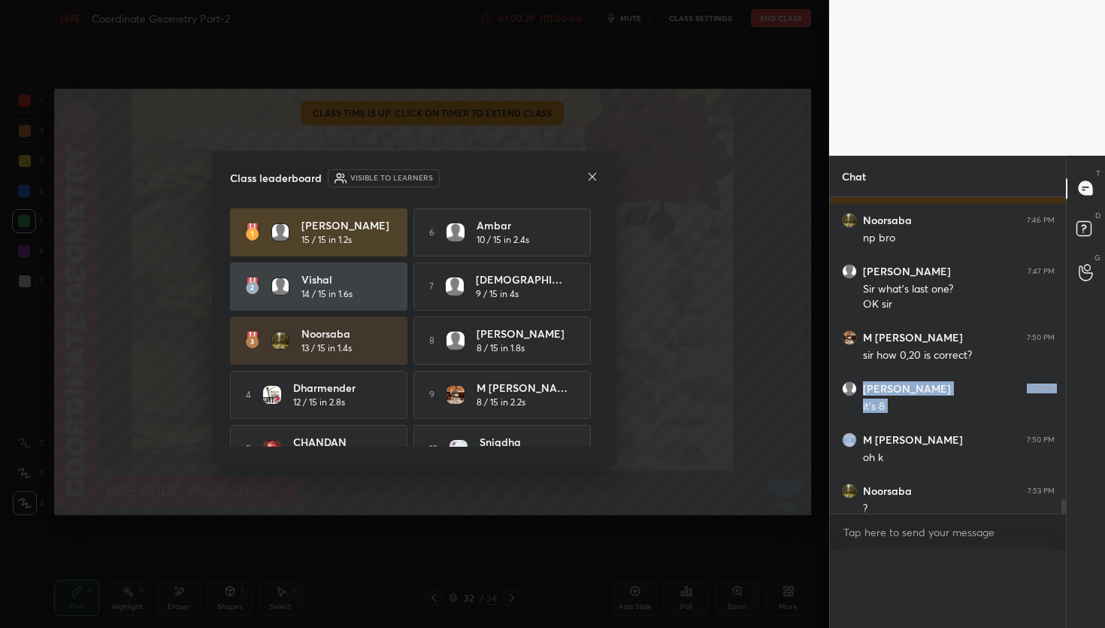
scroll to position [337, 232]
click at [595, 172] on icon at bounding box center [592, 177] width 12 height 12
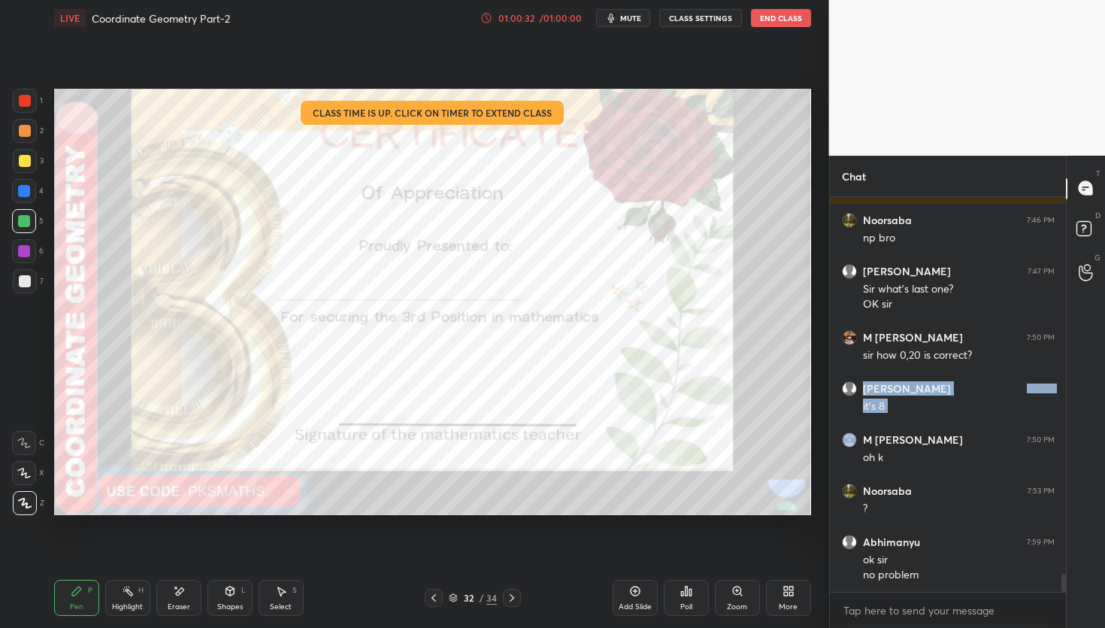
click at [23, 95] on div at bounding box center [25, 101] width 12 height 12
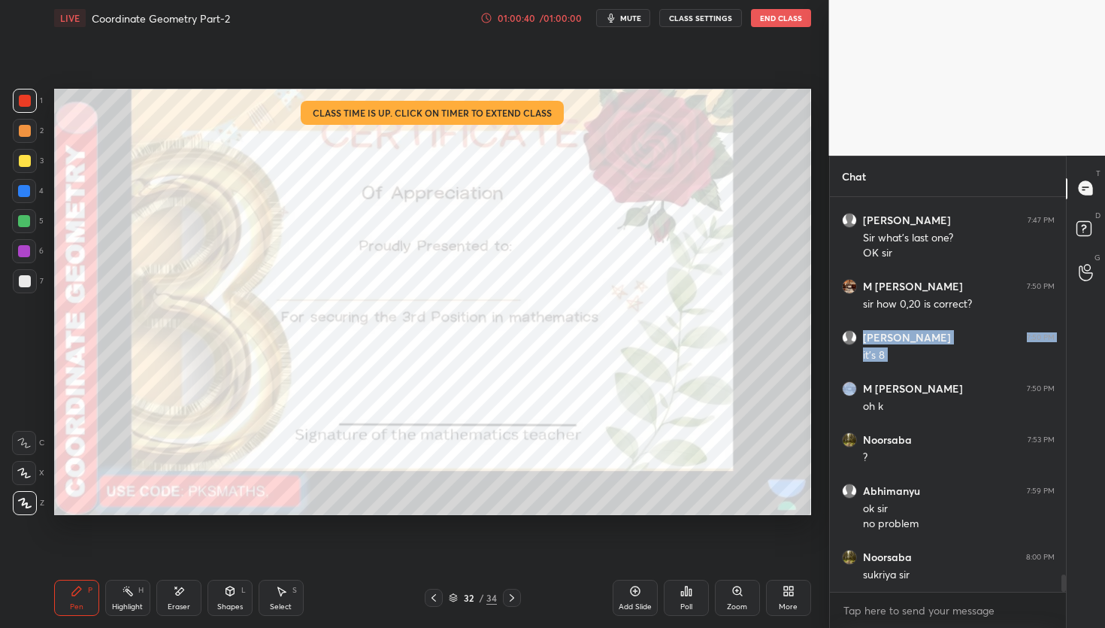
click at [517, 599] on div at bounding box center [512, 598] width 18 height 18
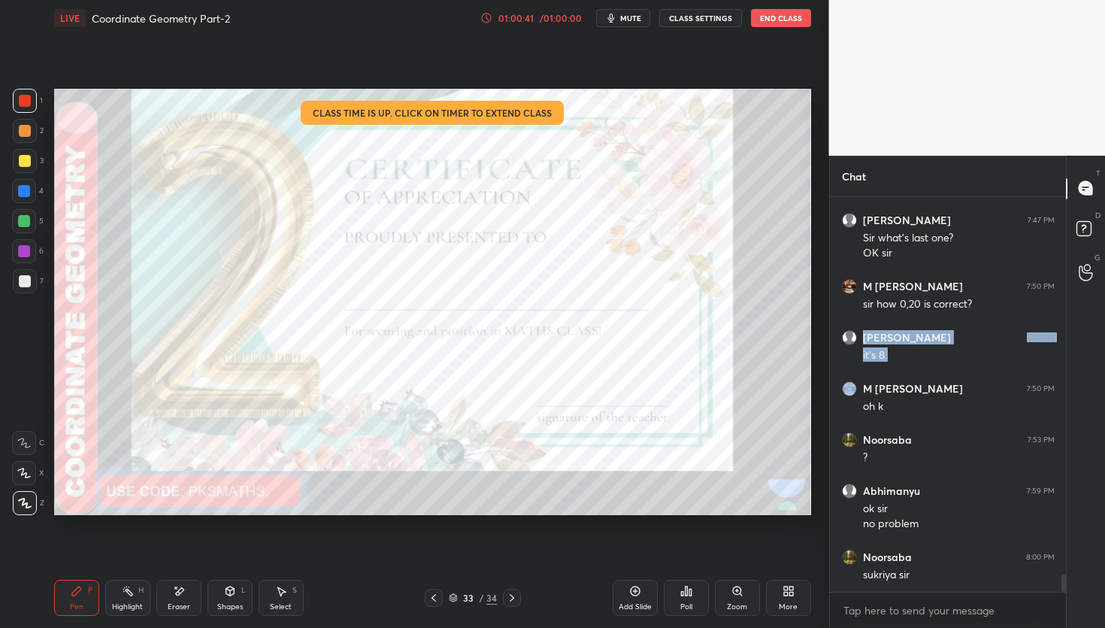
click at [697, 607] on div "Poll" at bounding box center [686, 598] width 45 height 36
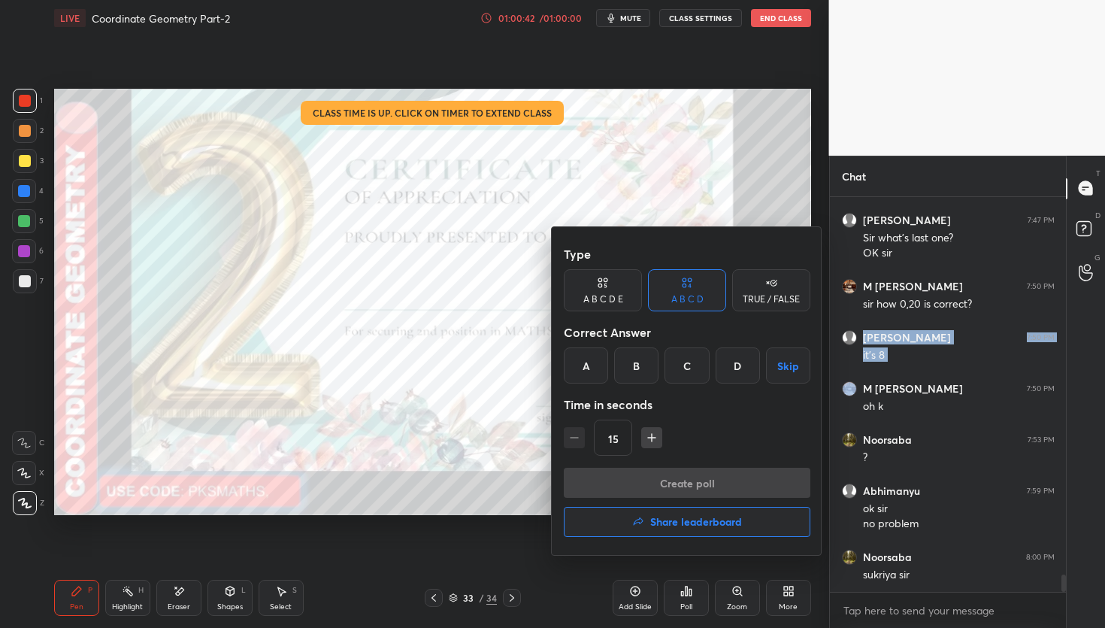
click at [685, 528] on button "Share leaderboard" at bounding box center [687, 522] width 247 height 30
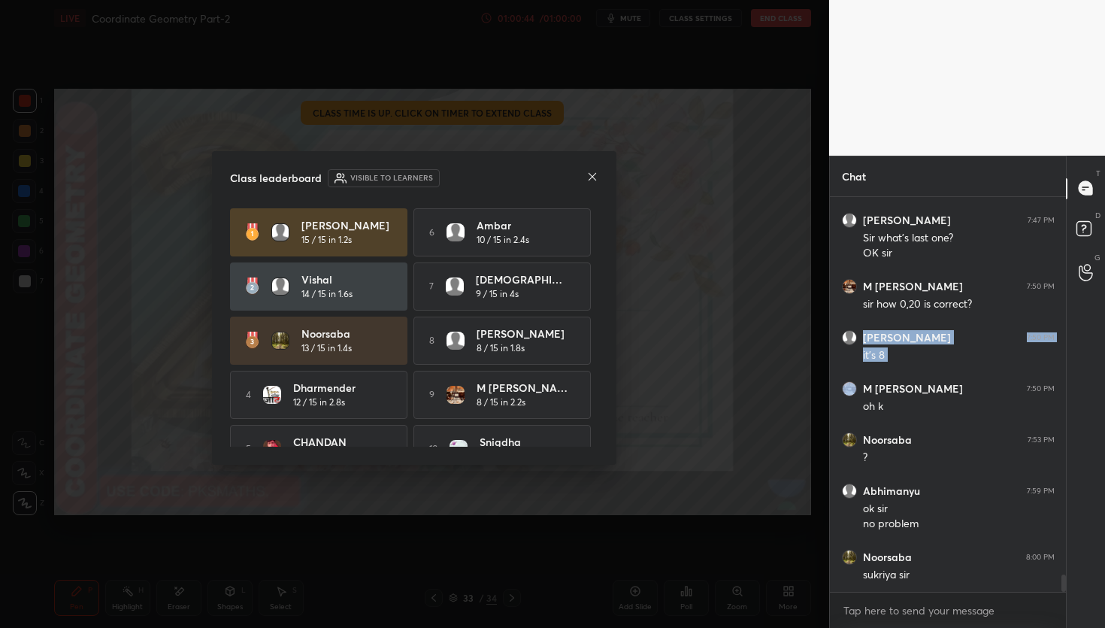
click at [589, 174] on icon at bounding box center [592, 177] width 12 height 12
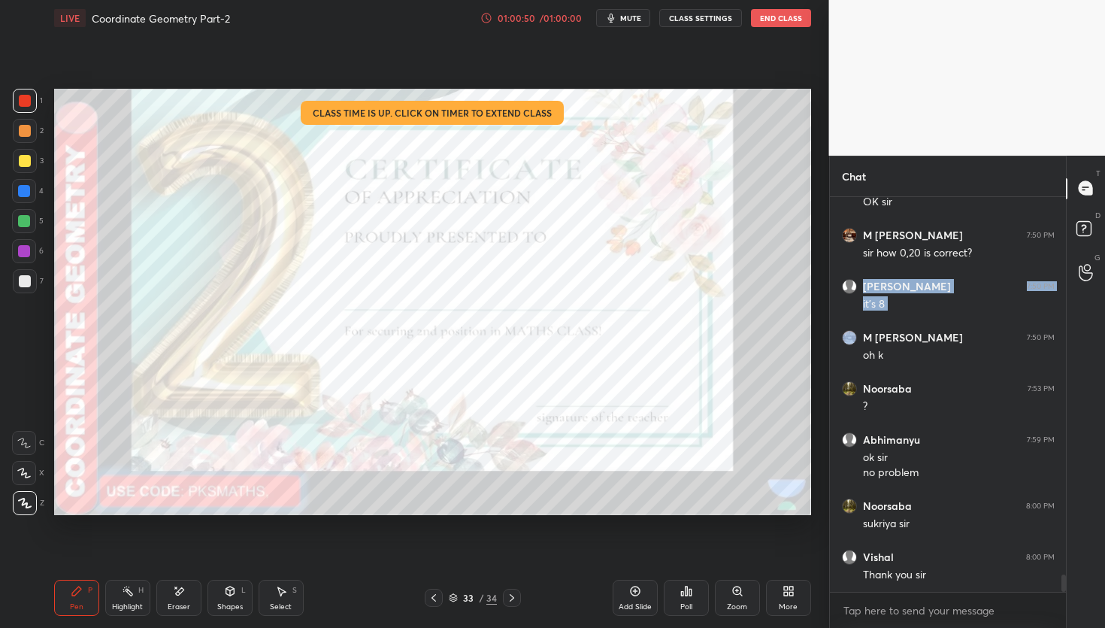
click at [515, 598] on icon at bounding box center [512, 598] width 12 height 12
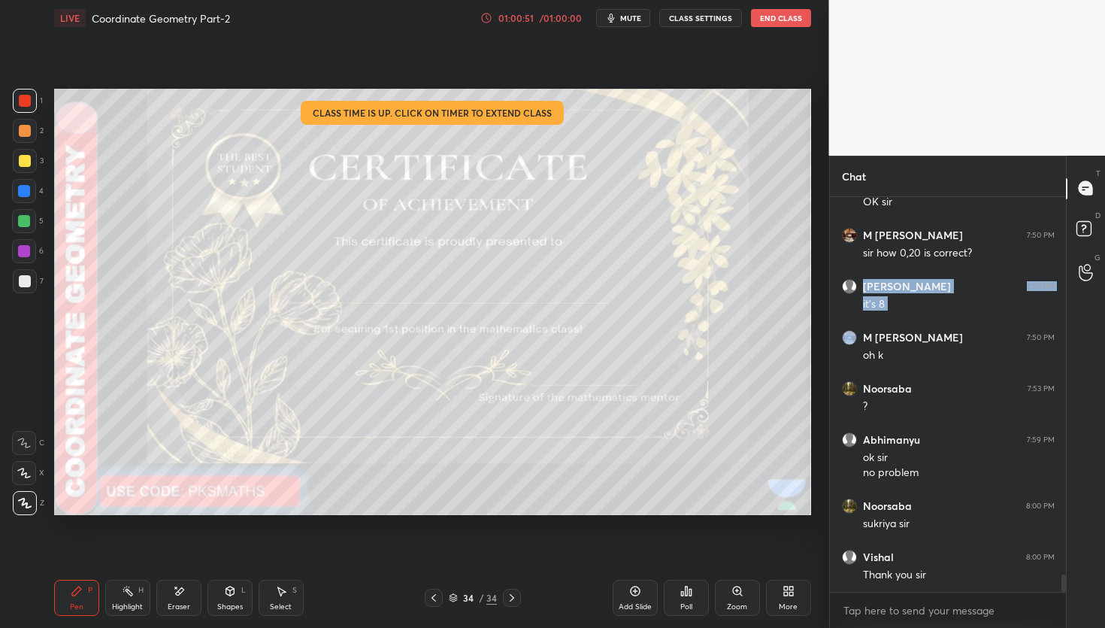
click at [698, 601] on div "Poll" at bounding box center [686, 598] width 45 height 36
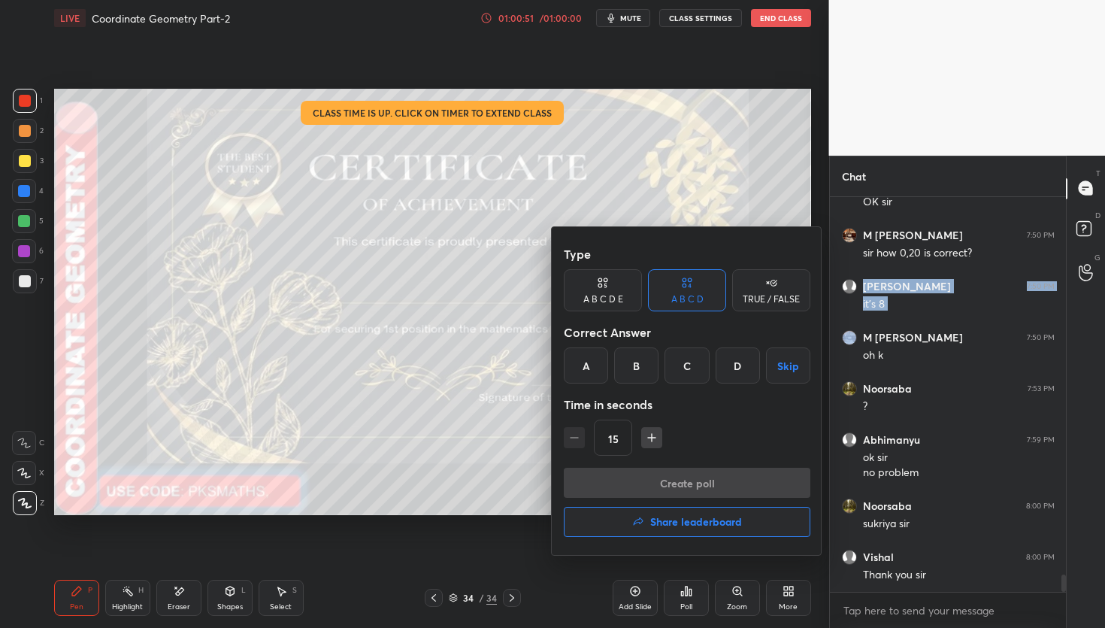
click at [678, 547] on div "Type A B C D E A B C D TRUE / FALSE Correct Answer A B C D Skip Time in seconds…" at bounding box center [687, 391] width 271 height 328
click at [674, 526] on h4 "Share leaderboard" at bounding box center [696, 521] width 92 height 11
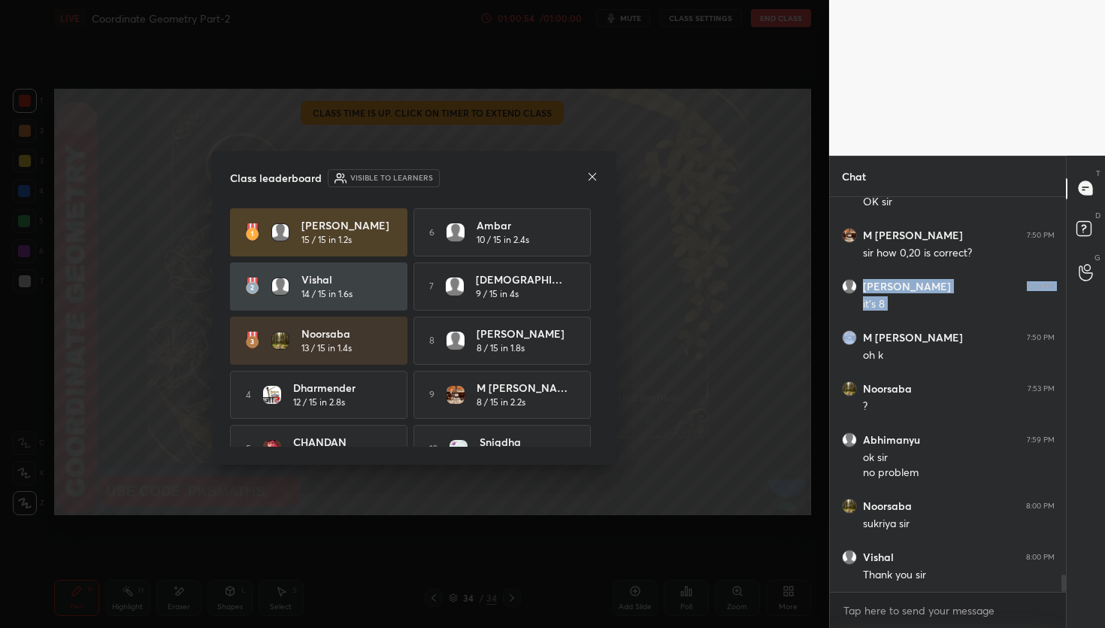
click at [598, 177] on div "Class leaderboard Visible to learners [PERSON_NAME] 15 / 15 in 1.2s 6 Ambar 10 …" at bounding box center [414, 308] width 404 height 314
click at [589, 171] on icon at bounding box center [592, 177] width 12 height 12
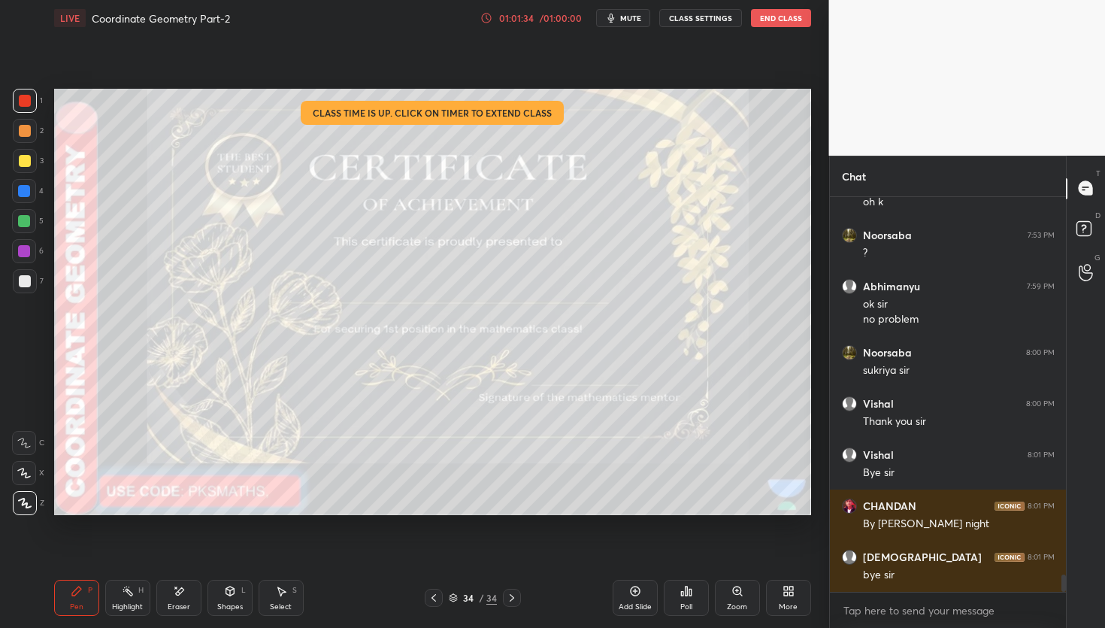
scroll to position [8701, 0]
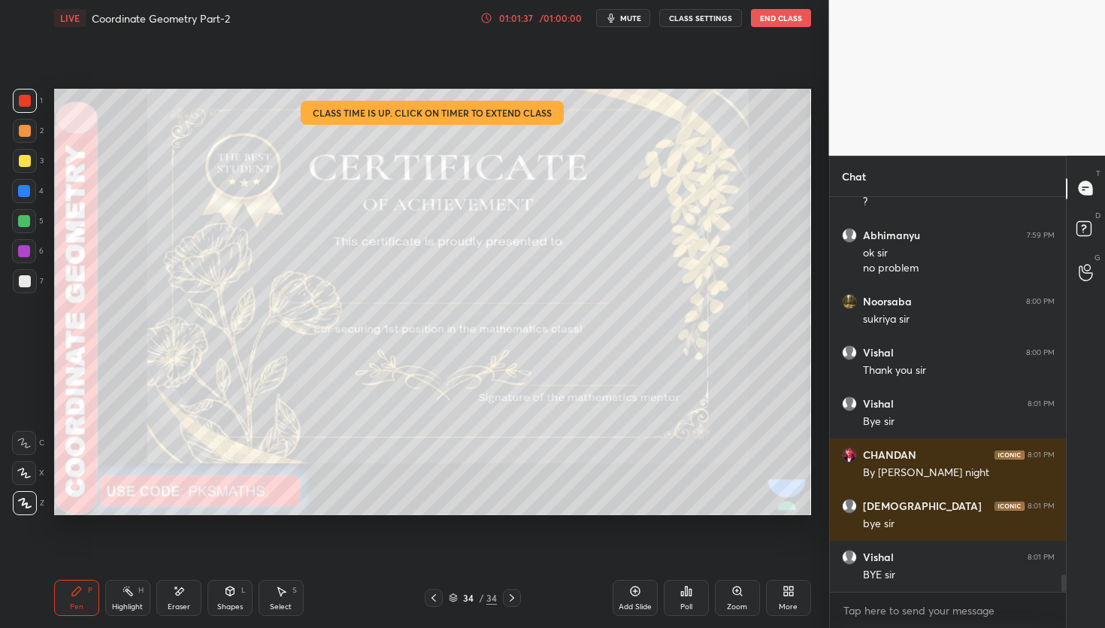
click at [783, 22] on button "End Class" at bounding box center [781, 18] width 60 height 18
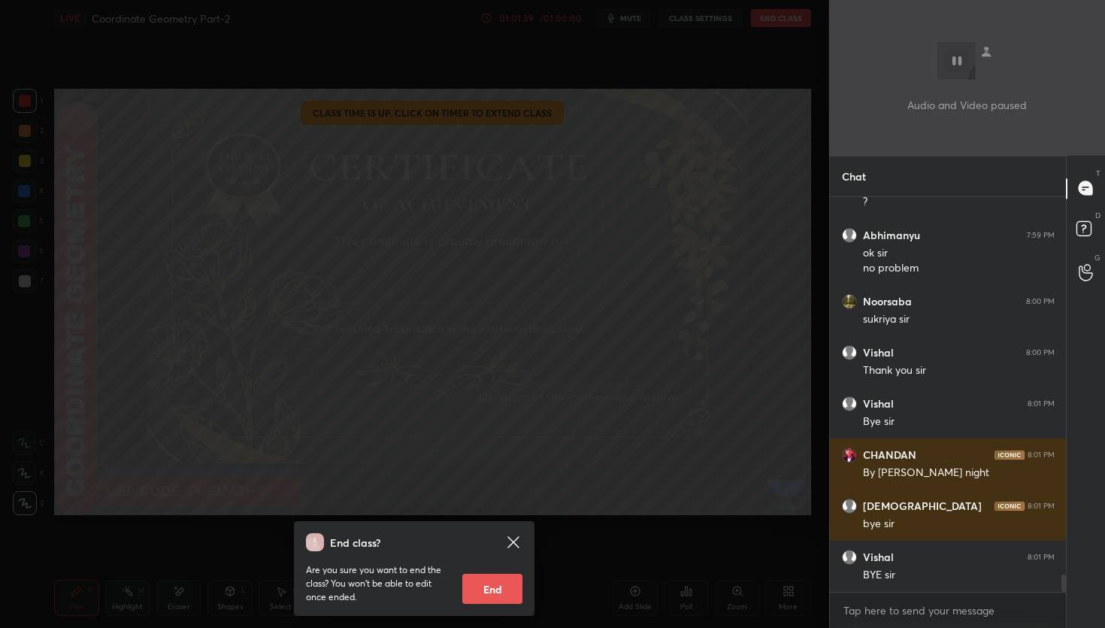
click at [501, 582] on button "End" at bounding box center [492, 589] width 60 height 30
type textarea "x"
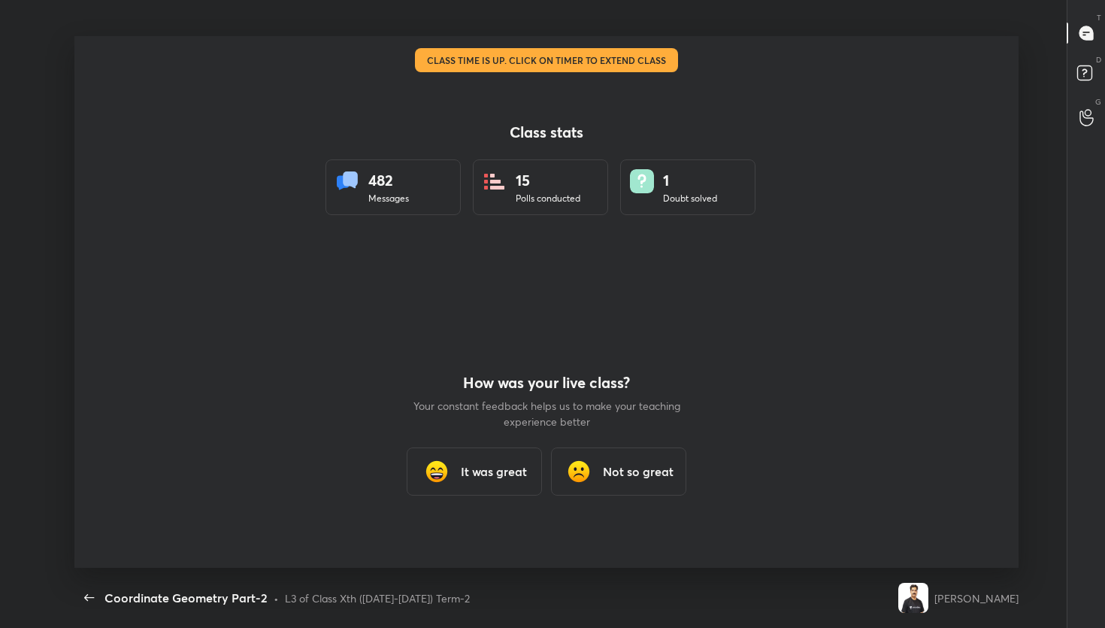
scroll to position [74642, 74090]
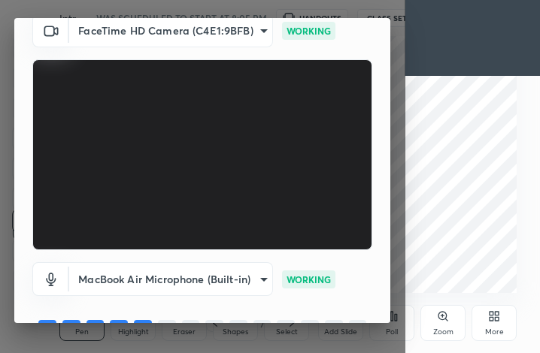
scroll to position [140, 0]
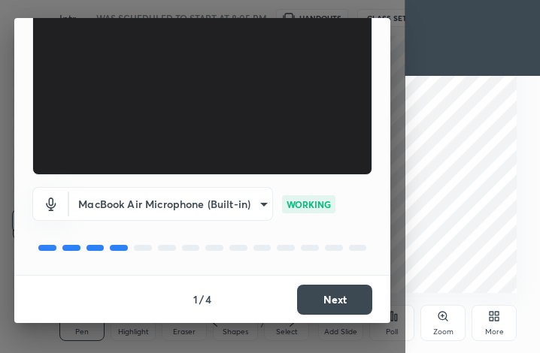
click at [325, 299] on button "Next" at bounding box center [334, 300] width 75 height 30
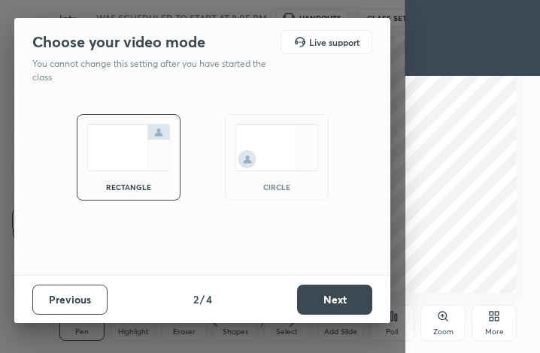
click at [325, 299] on button "Next" at bounding box center [334, 300] width 75 height 30
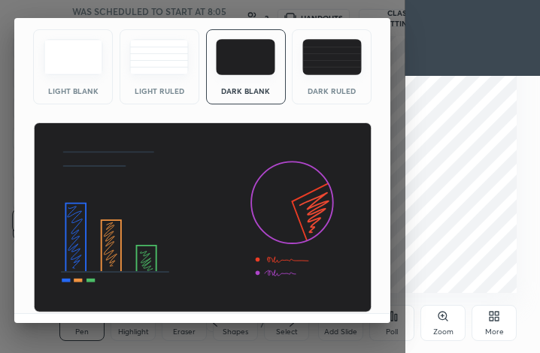
scroll to position [98, 0]
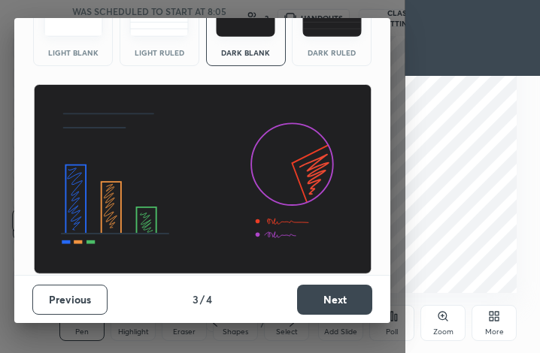
click at [341, 307] on button "Next" at bounding box center [334, 300] width 75 height 30
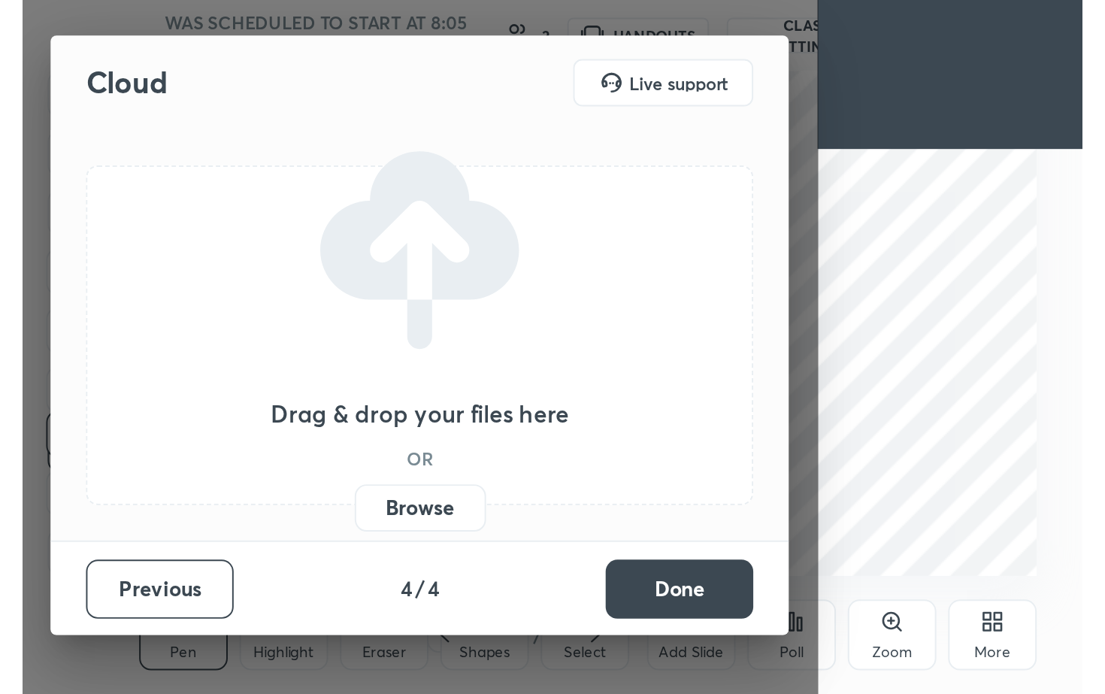
scroll to position [0, 0]
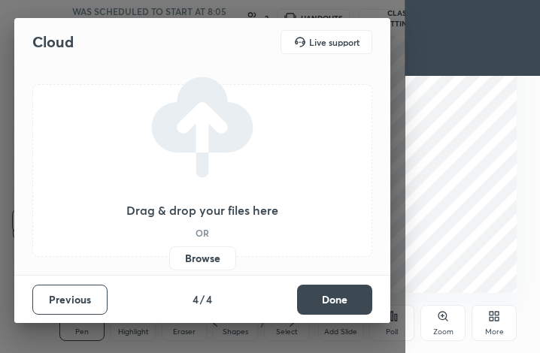
click at [200, 262] on label "Browse" at bounding box center [202, 259] width 67 height 24
click at [169, 262] on input "Browse" at bounding box center [169, 259] width 0 height 24
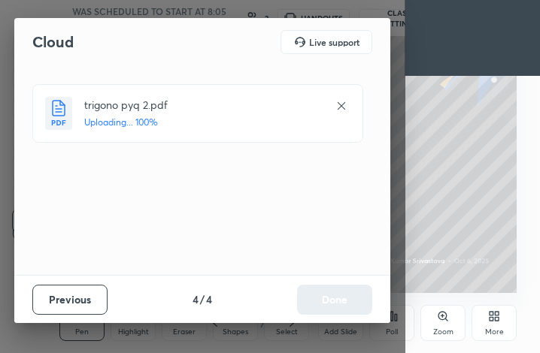
click at [493, 321] on icon at bounding box center [494, 316] width 12 height 12
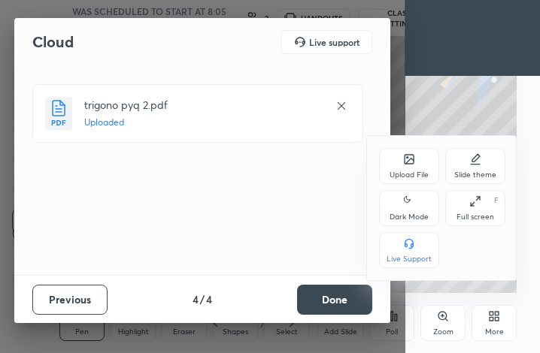
click at [416, 213] on div "Dark Mode" at bounding box center [408, 217] width 39 height 8
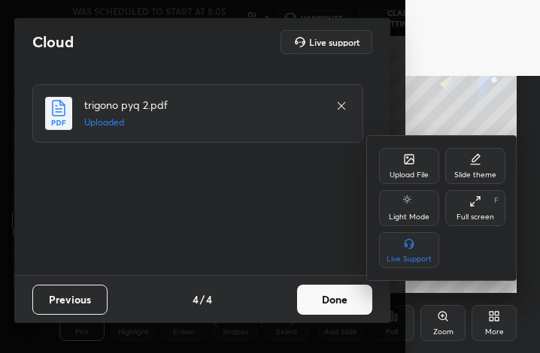
click at [480, 214] on div "Full screen" at bounding box center [475, 217] width 38 height 8
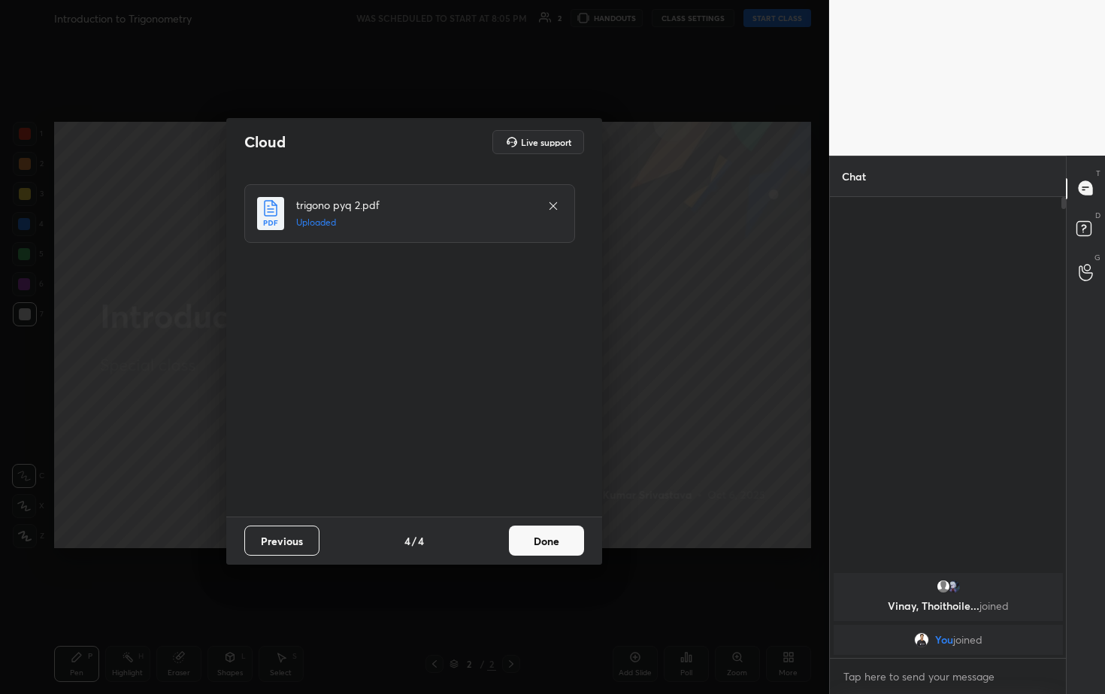
click at [539, 353] on button "Done" at bounding box center [546, 540] width 75 height 30
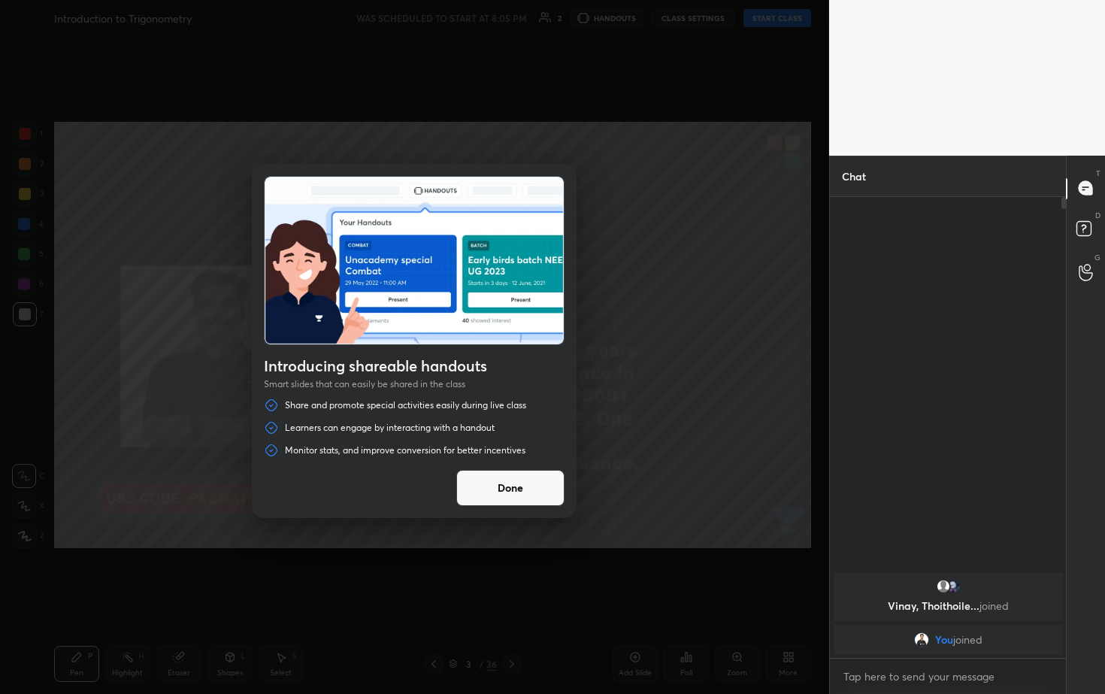
click at [520, 353] on button "Done" at bounding box center [510, 488] width 108 height 36
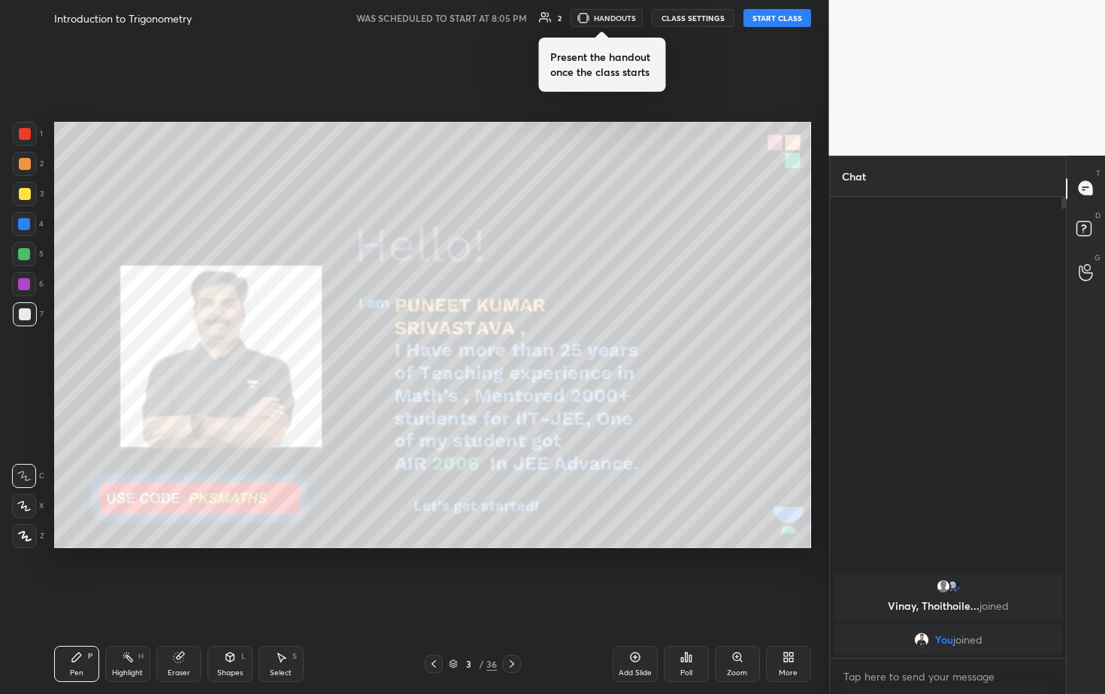
click at [431, 353] on icon at bounding box center [434, 664] width 12 height 12
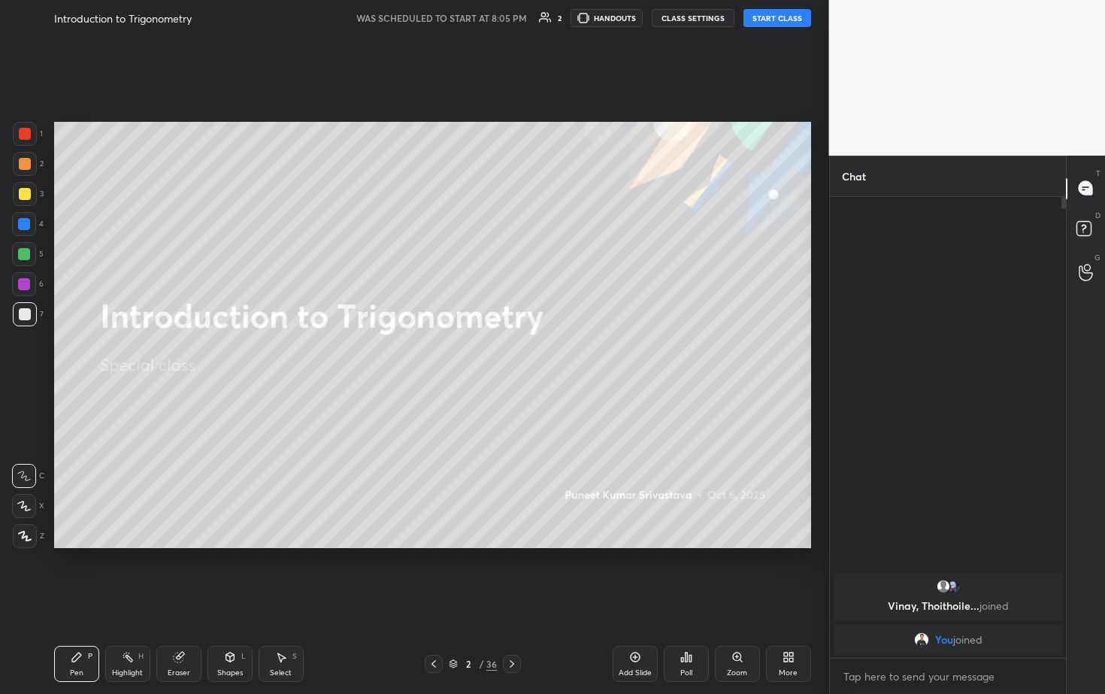
click at [431, 353] on icon at bounding box center [434, 664] width 12 height 12
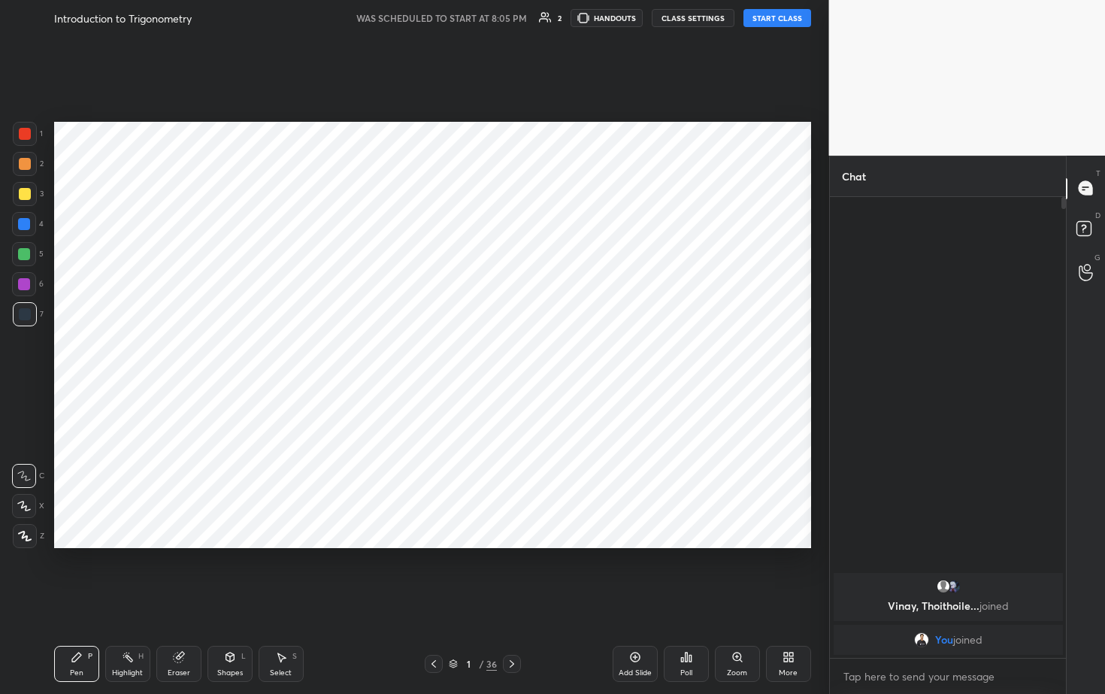
click at [514, 353] on icon at bounding box center [512, 664] width 12 height 12
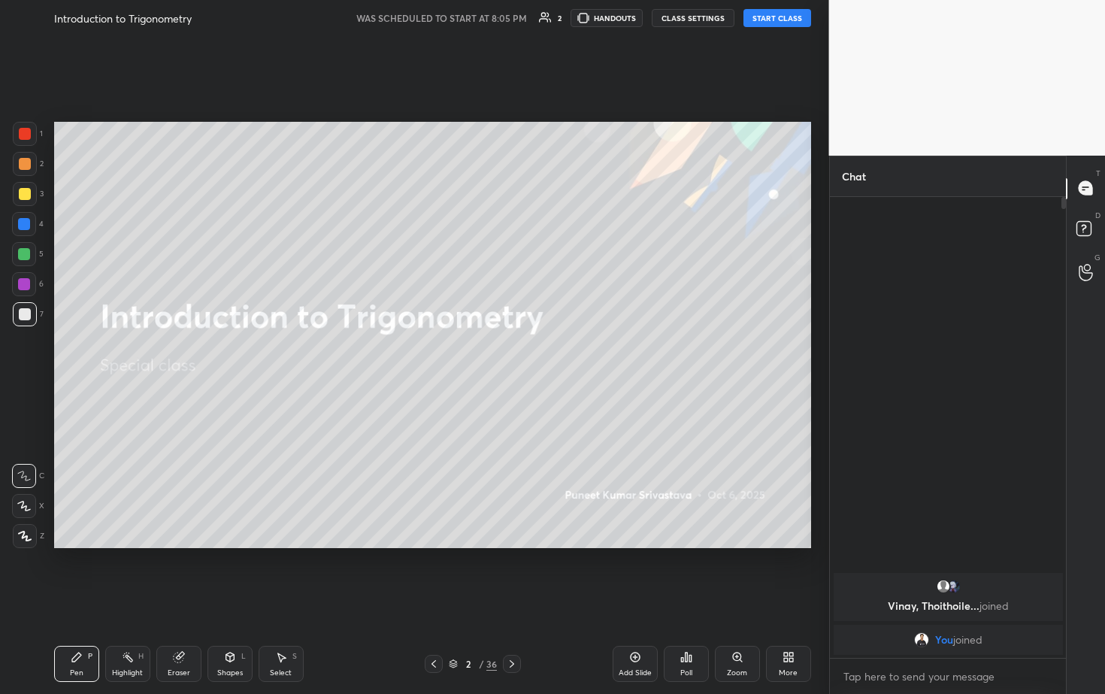
click at [539, 17] on button "START CLASS" at bounding box center [777, 18] width 68 height 18
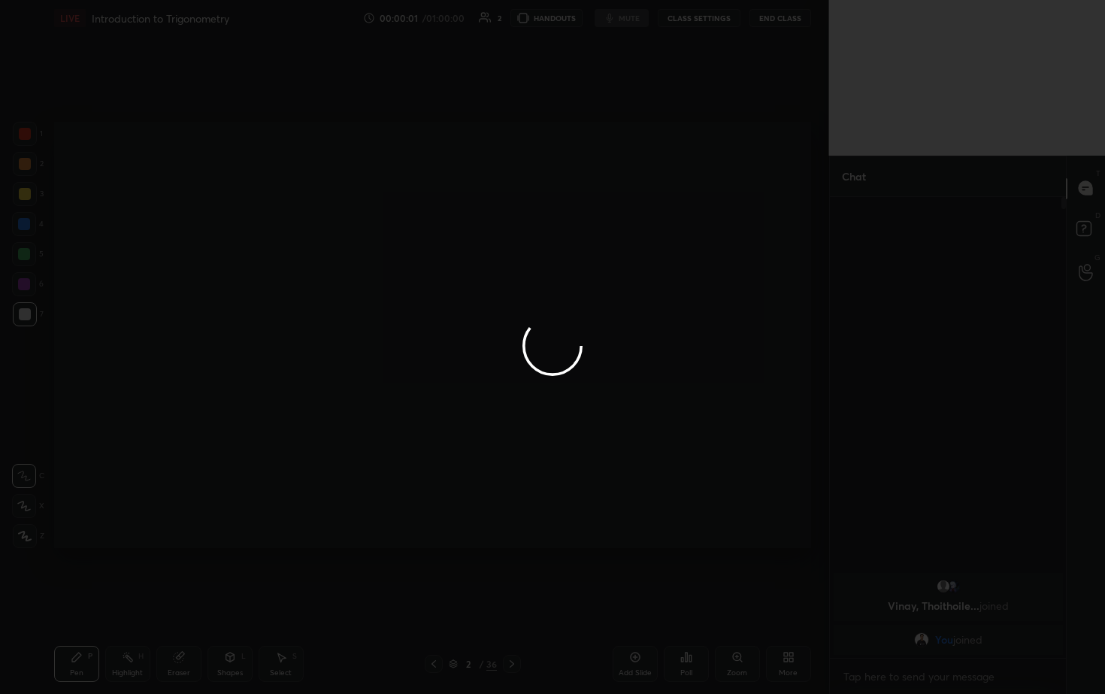
click at [21, 353] on div at bounding box center [552, 347] width 1105 height 694
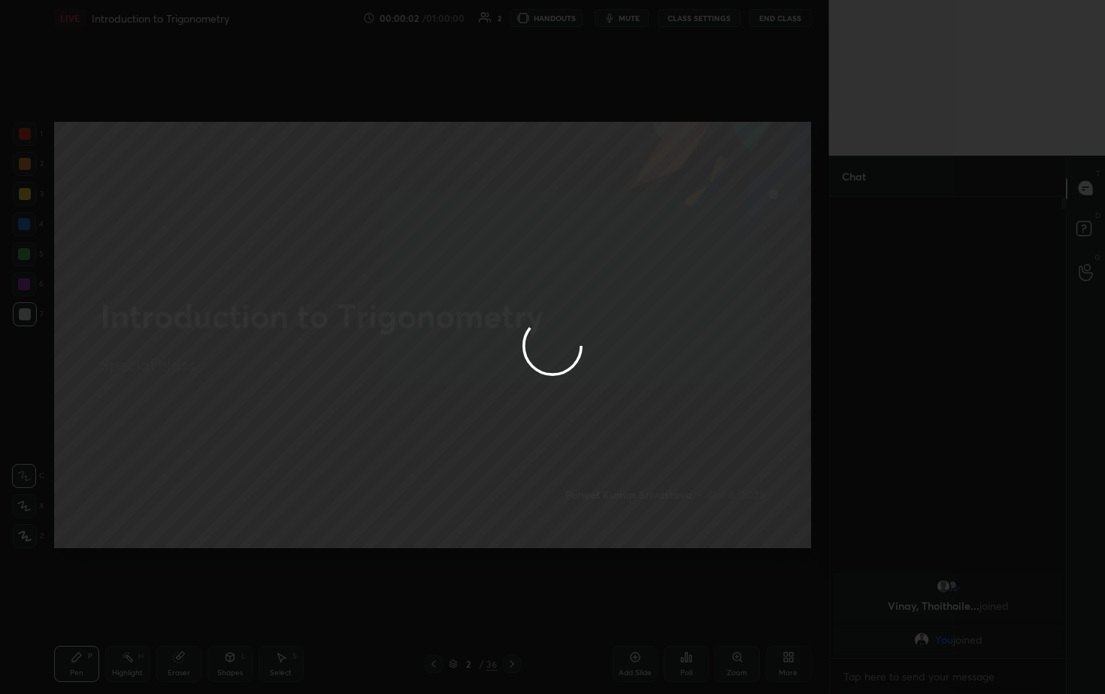
click at [20, 353] on div at bounding box center [552, 347] width 1105 height 694
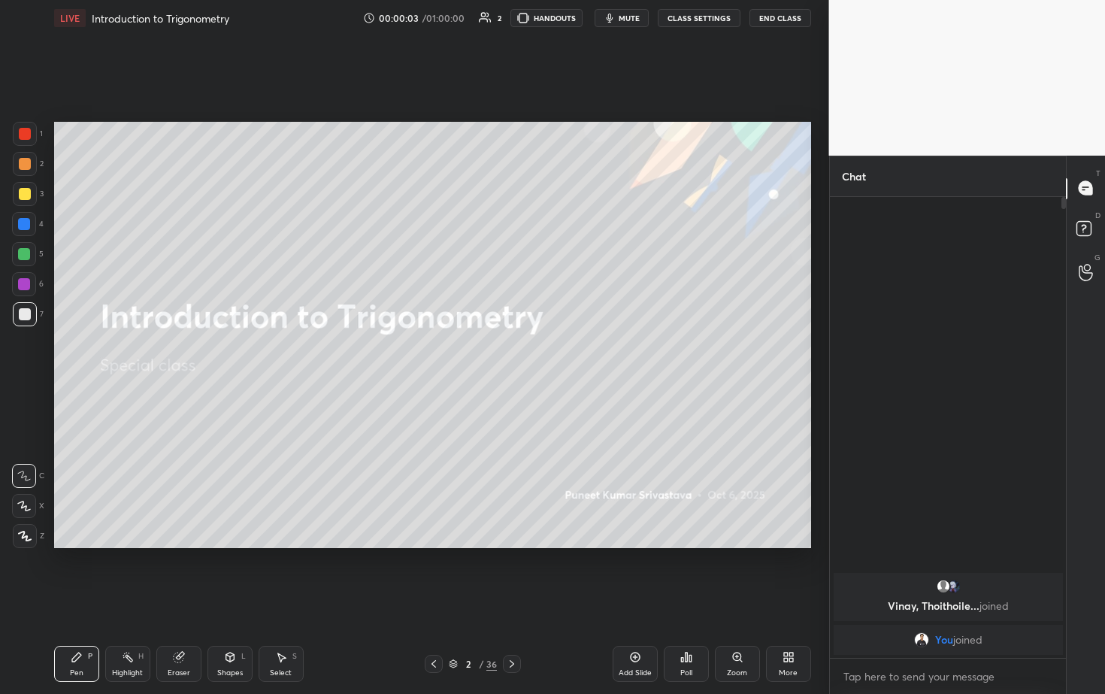
click at [23, 353] on icon at bounding box center [25, 535] width 12 height 9
click at [539, 17] on span "mute" at bounding box center [629, 18] width 21 height 11
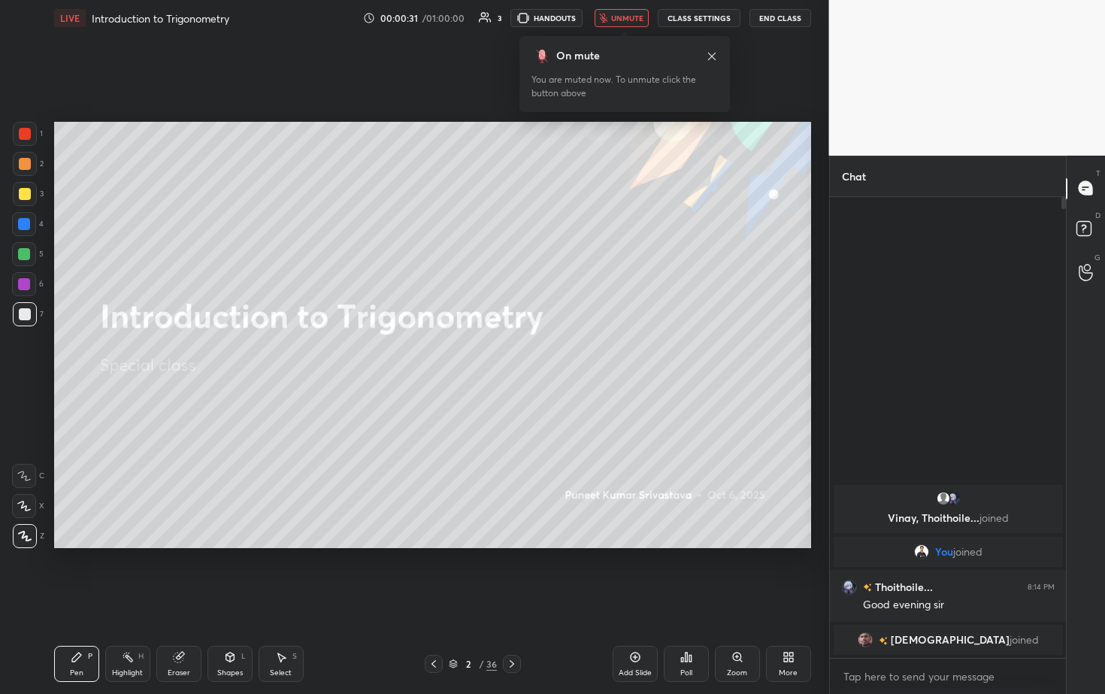
click at [539, 17] on span "unmute" at bounding box center [627, 18] width 32 height 11
click at [539, 353] on div "Poll" at bounding box center [686, 664] width 45 height 36
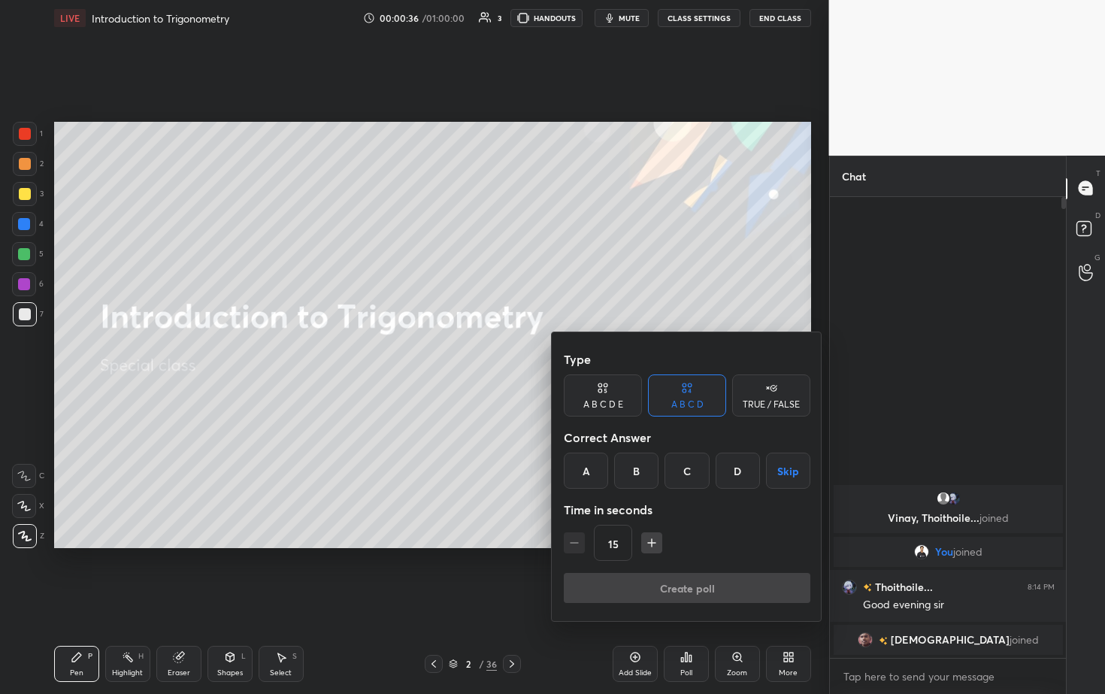
click at [539, 353] on div "A" at bounding box center [586, 471] width 44 height 36
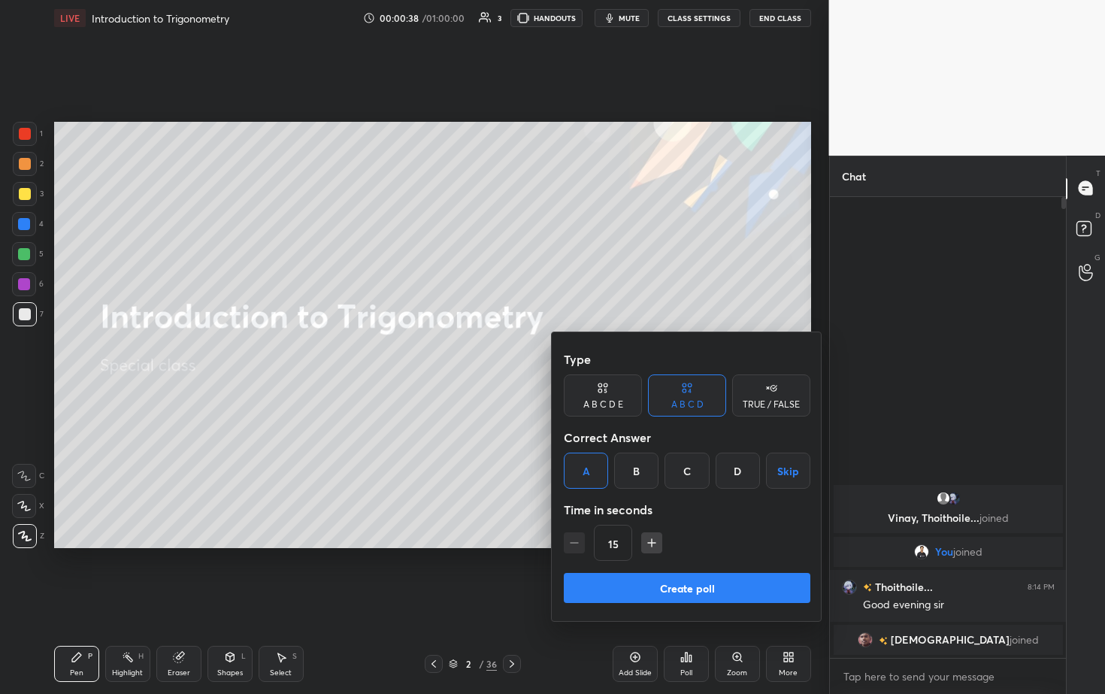
click at [539, 353] on button "Create poll" at bounding box center [687, 588] width 247 height 30
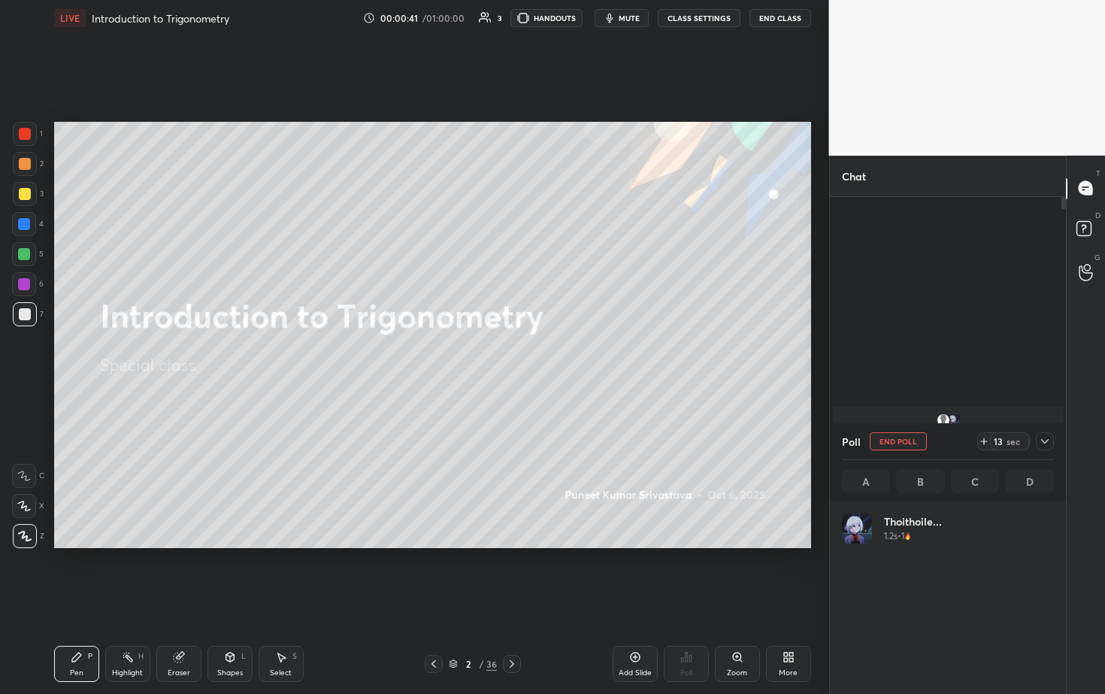
scroll to position [176, 207]
drag, startPoint x: 1046, startPoint y: 443, endPoint x: 1028, endPoint y: 454, distance: 21.3
click at [539, 353] on icon at bounding box center [1045, 441] width 12 height 12
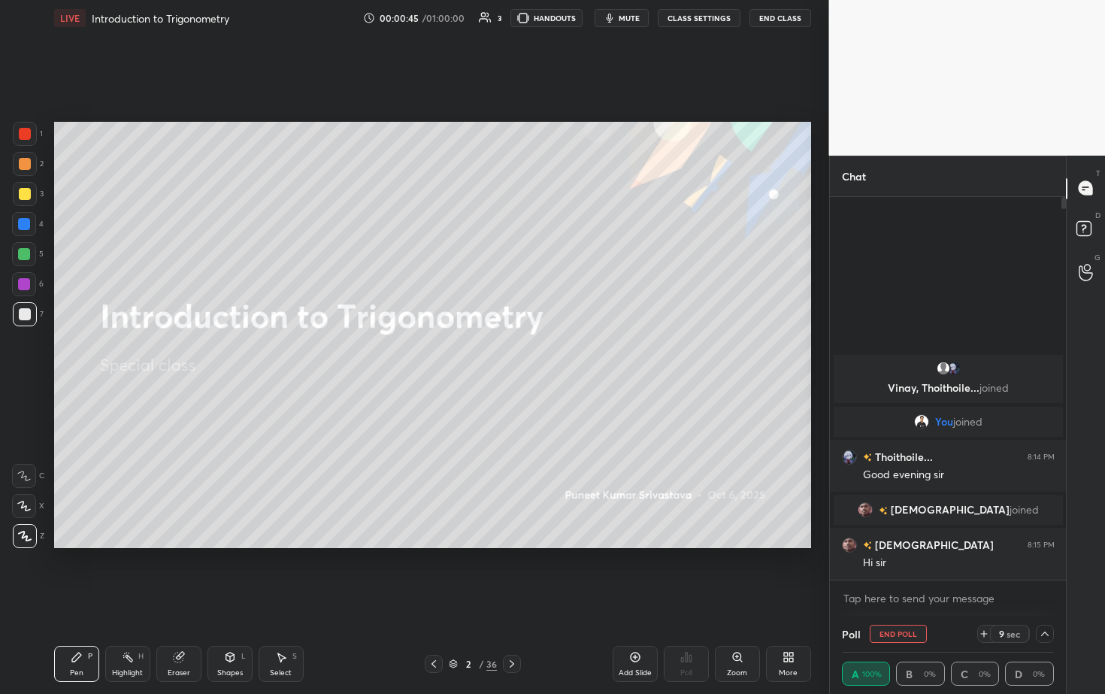
scroll to position [1, 5]
click at [539, 353] on div "Vinay, Thoithoile... joined You joined Thoithoile... 8:14 PM Good evening sir A…" at bounding box center [948, 466] width 237 height 228
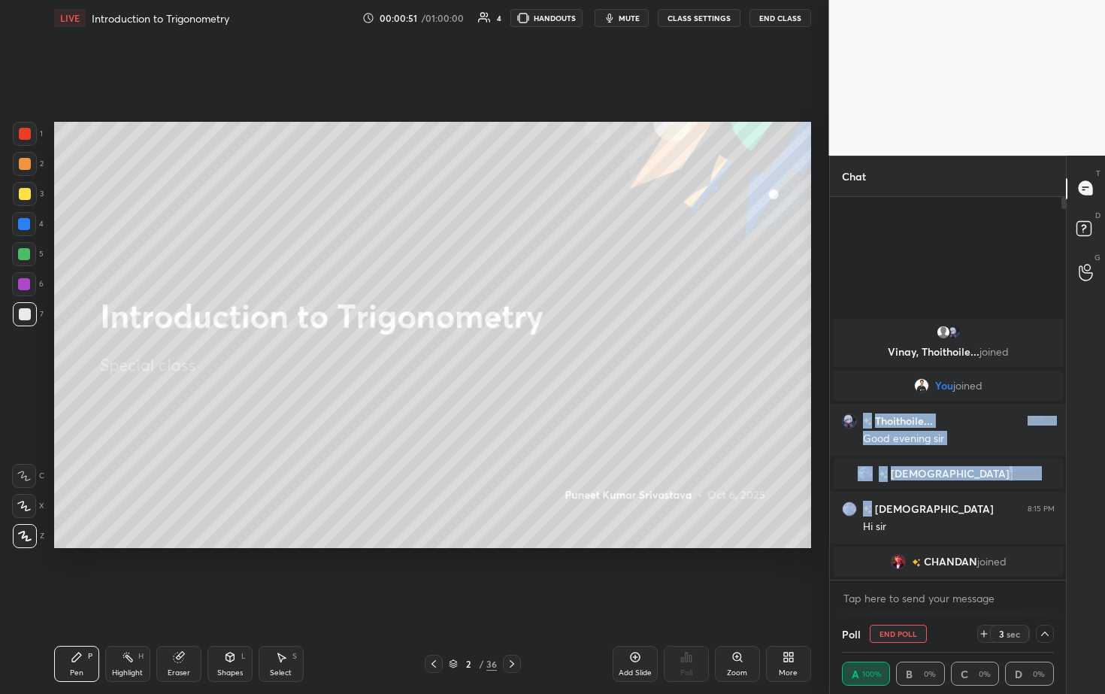
click at [539, 353] on icon at bounding box center [984, 634] width 12 height 12
click at [539, 353] on icon at bounding box center [1045, 634] width 12 height 12
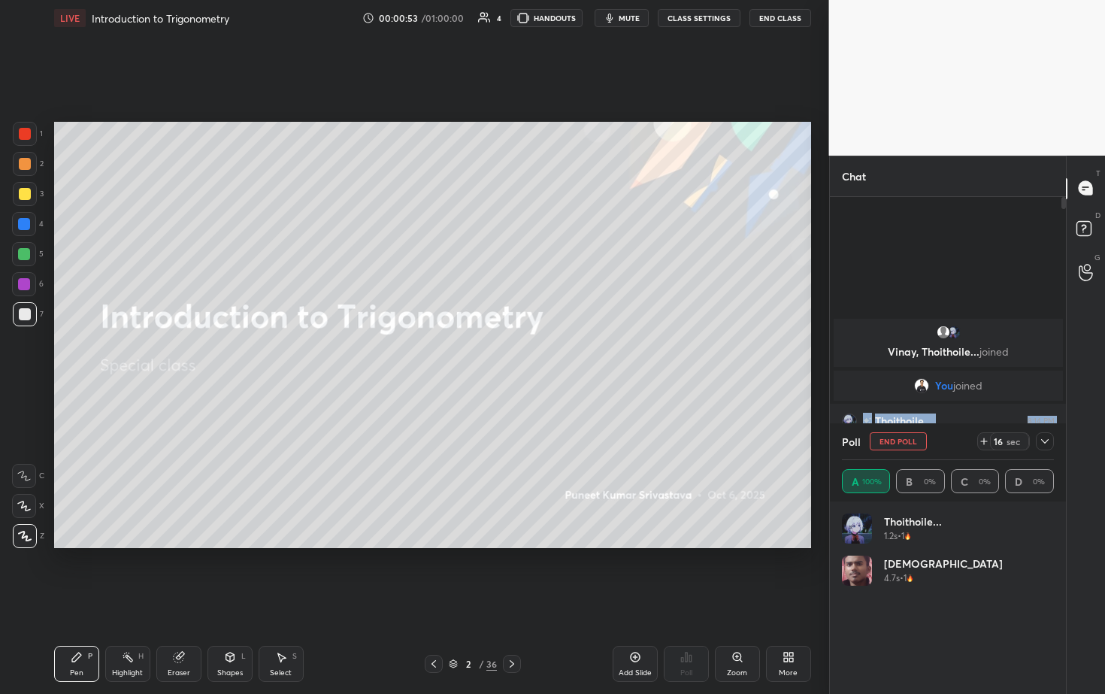
scroll to position [176, 207]
click at [539, 353] on icon at bounding box center [1045, 441] width 12 height 12
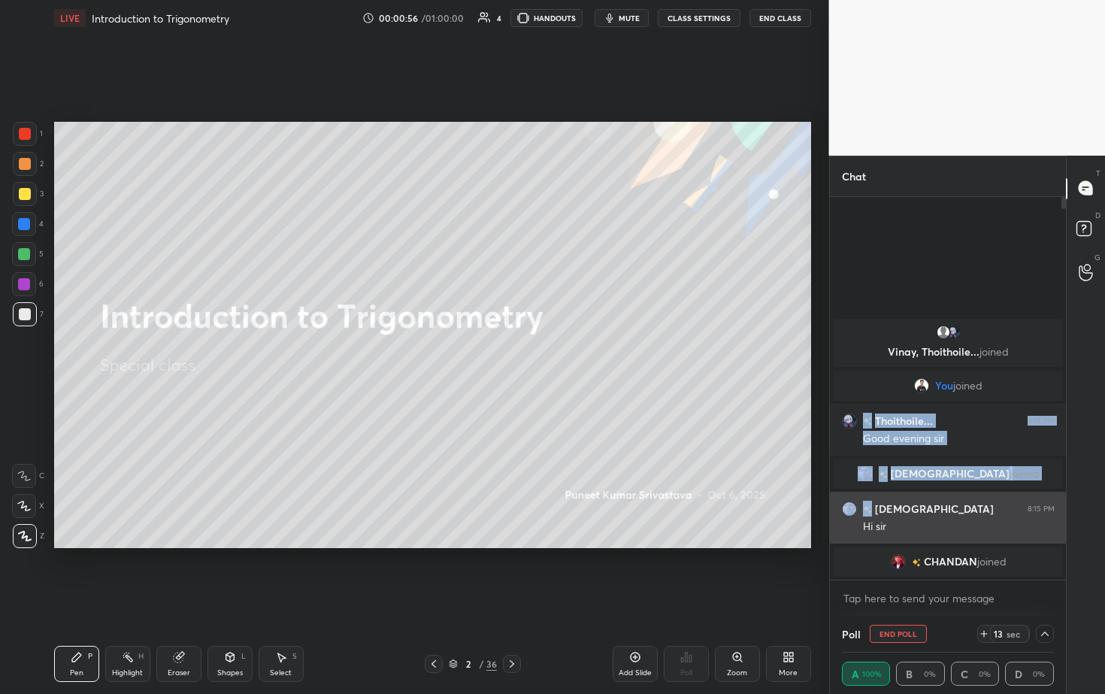
scroll to position [0, 0]
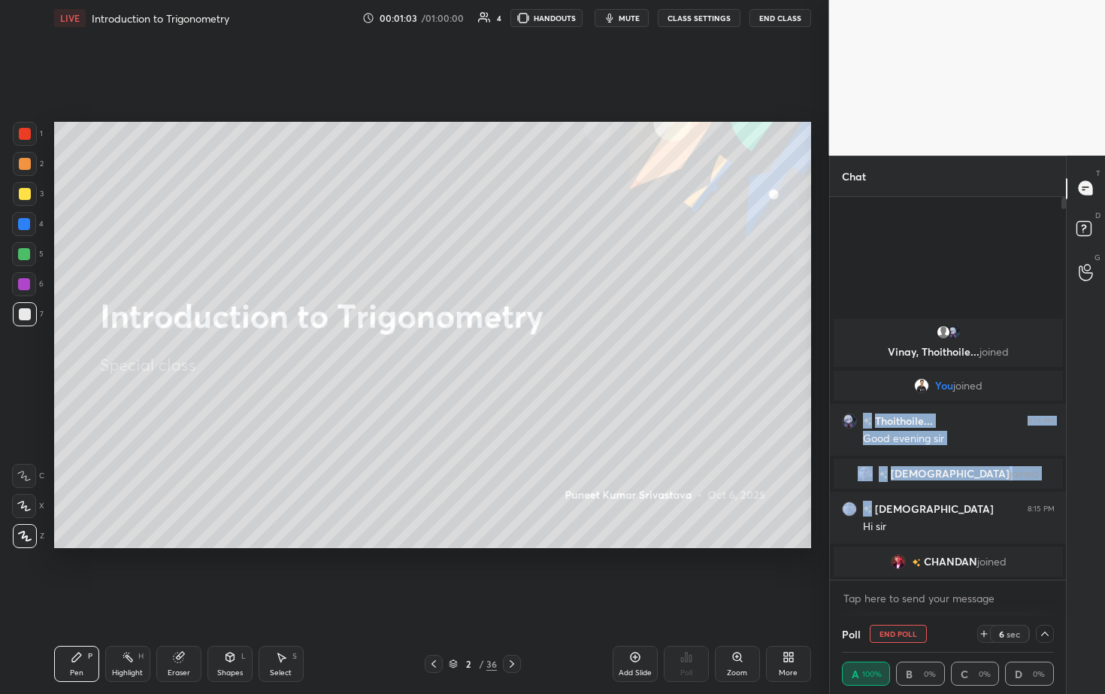
click at [539, 353] on icon at bounding box center [984, 634] width 12 height 12
click at [539, 353] on icon at bounding box center [1045, 634] width 12 height 12
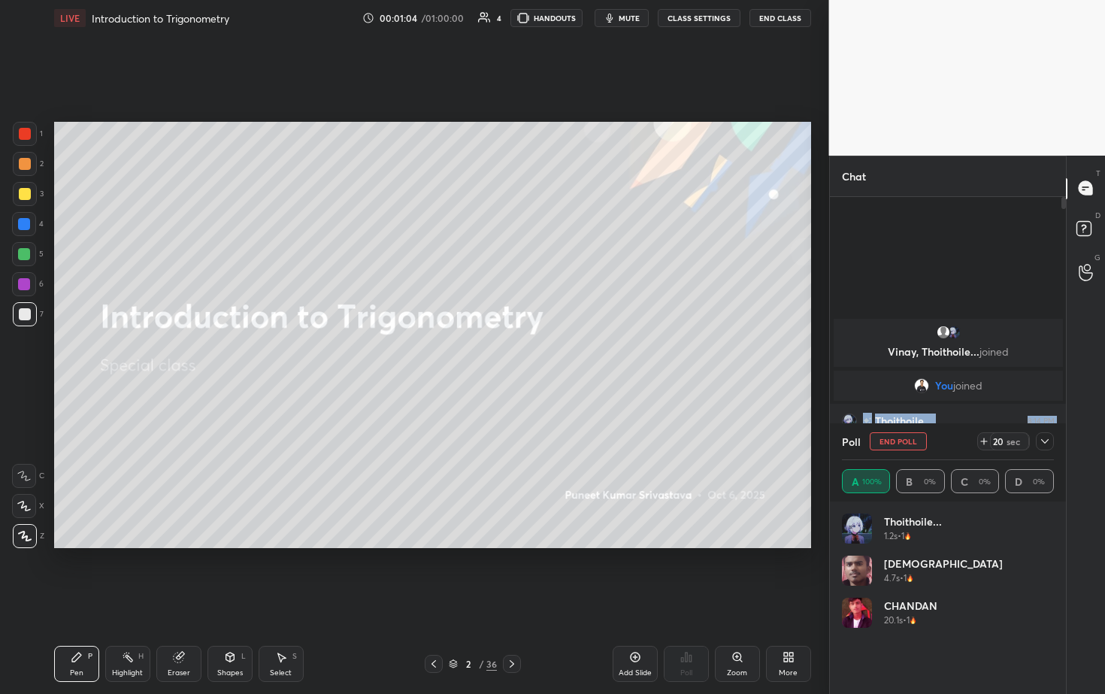
scroll to position [176, 207]
click at [539, 353] on icon at bounding box center [1045, 441] width 12 height 12
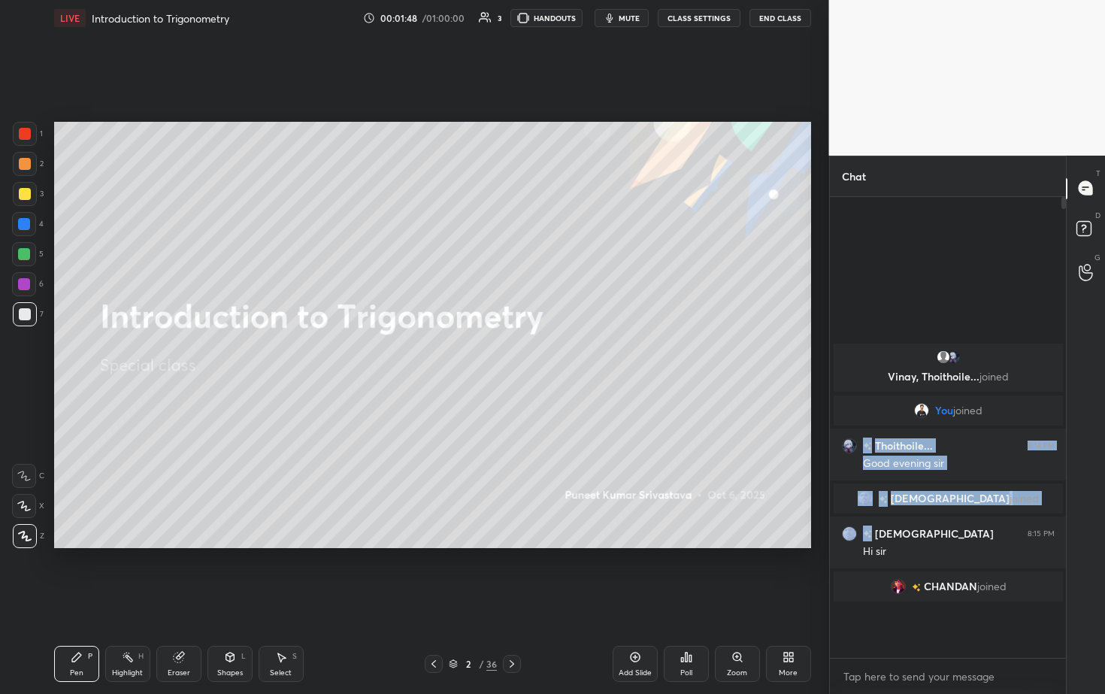
scroll to position [452, 232]
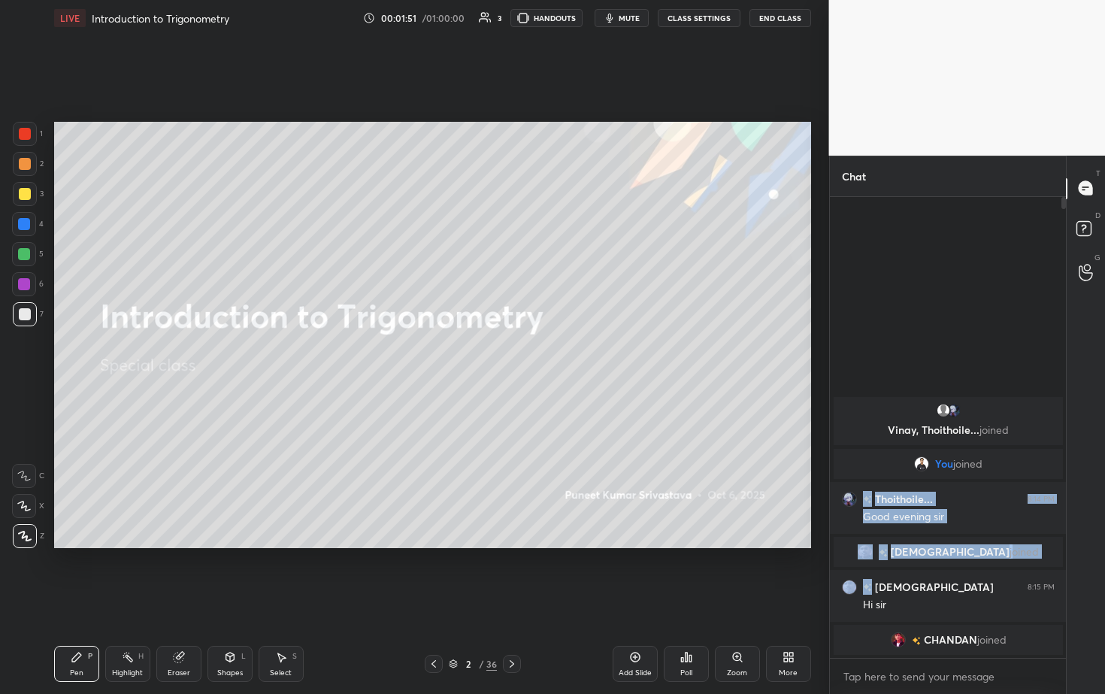
click at [516, 353] on icon at bounding box center [512, 664] width 12 height 12
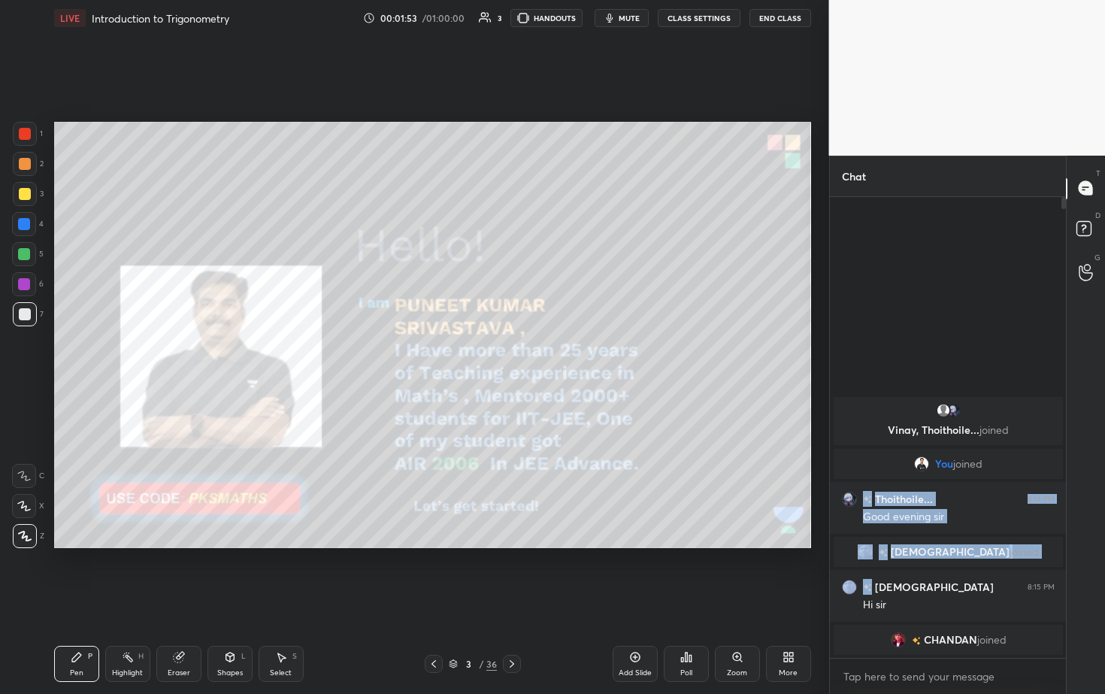
click at [231, 353] on icon at bounding box center [230, 657] width 12 height 12
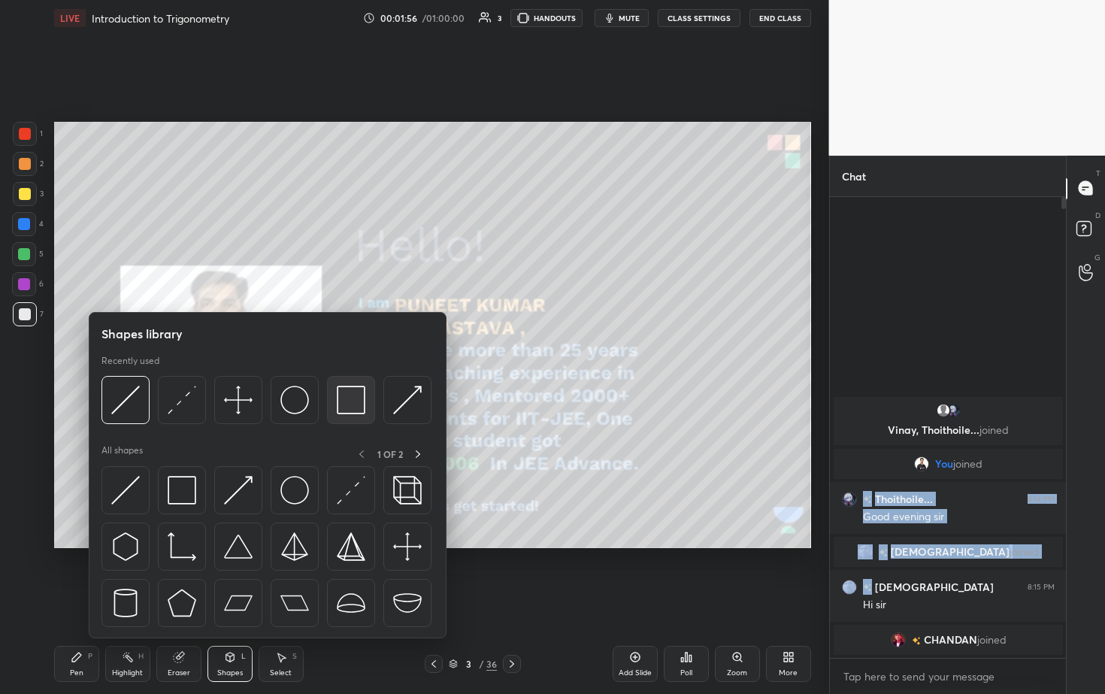
click at [349, 353] on img at bounding box center [351, 400] width 29 height 29
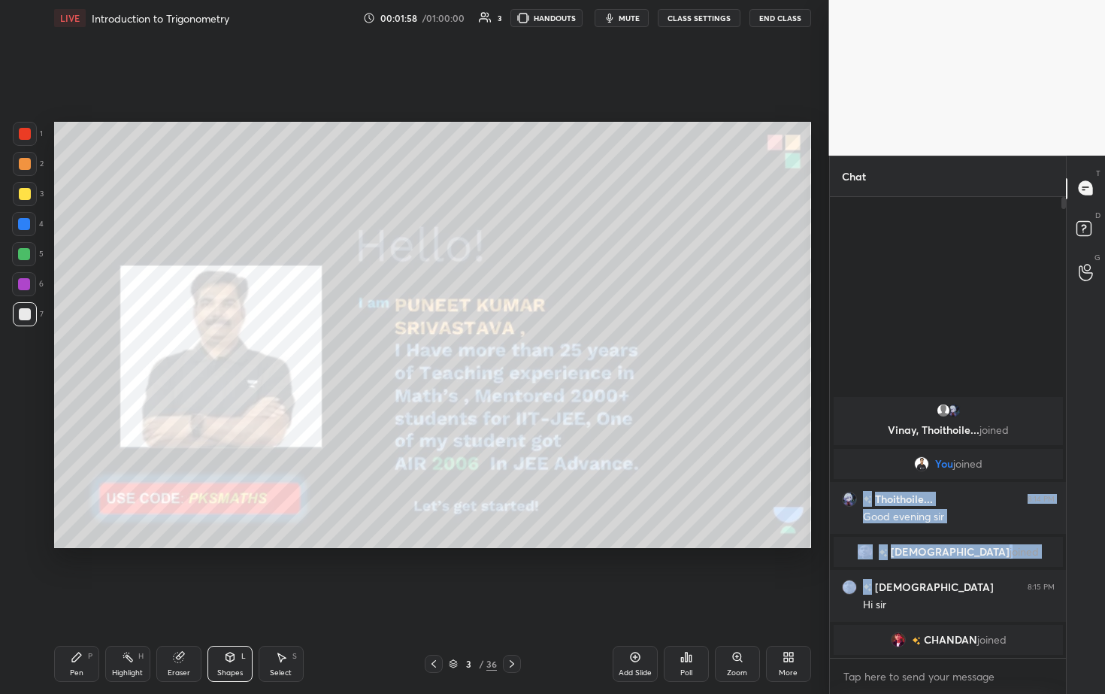
click at [21, 128] on div at bounding box center [25, 134] width 12 height 12
click at [516, 353] on icon at bounding box center [512, 664] width 12 height 12
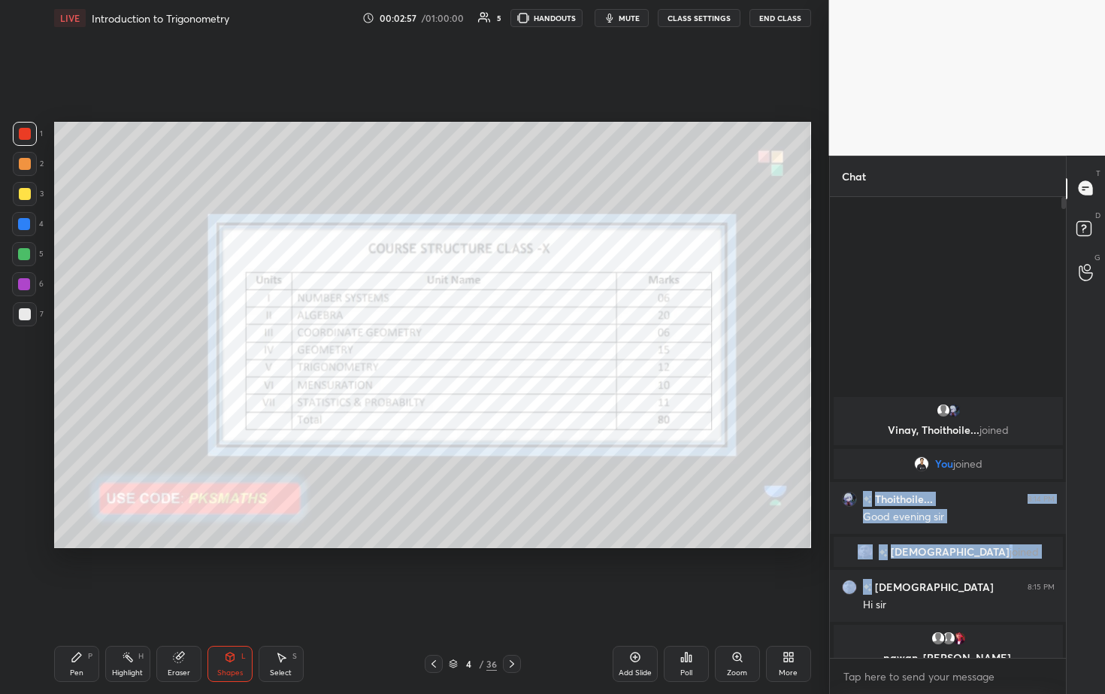
click at [539, 353] on div "Poll" at bounding box center [686, 664] width 45 height 36
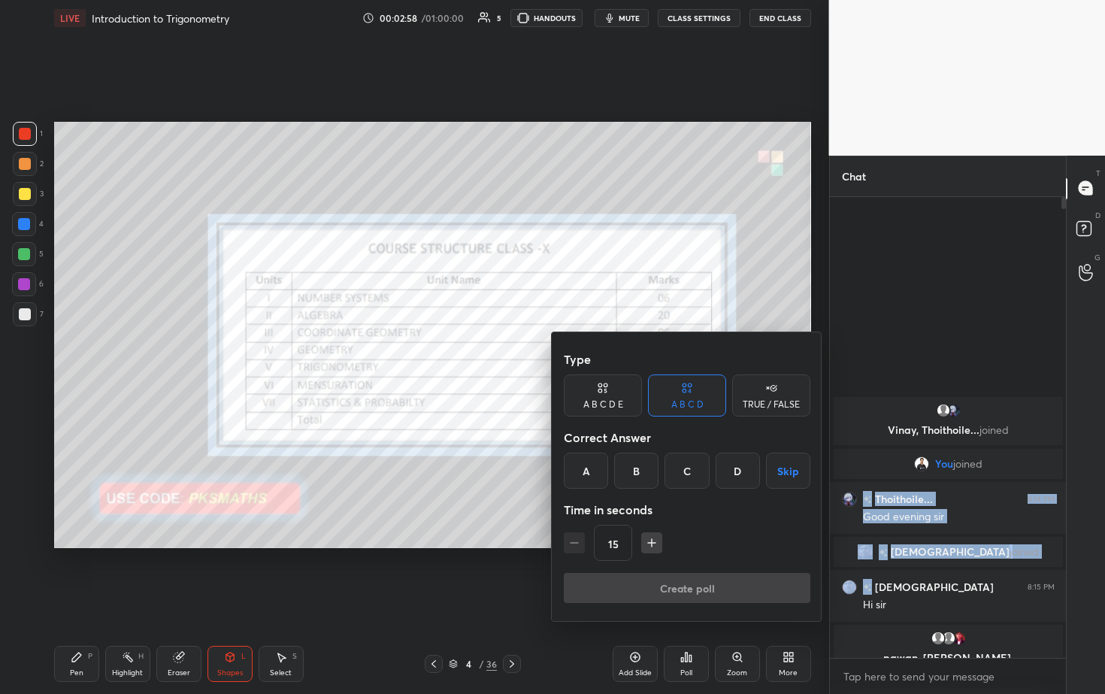
click at [539, 353] on div "A" at bounding box center [586, 471] width 44 height 36
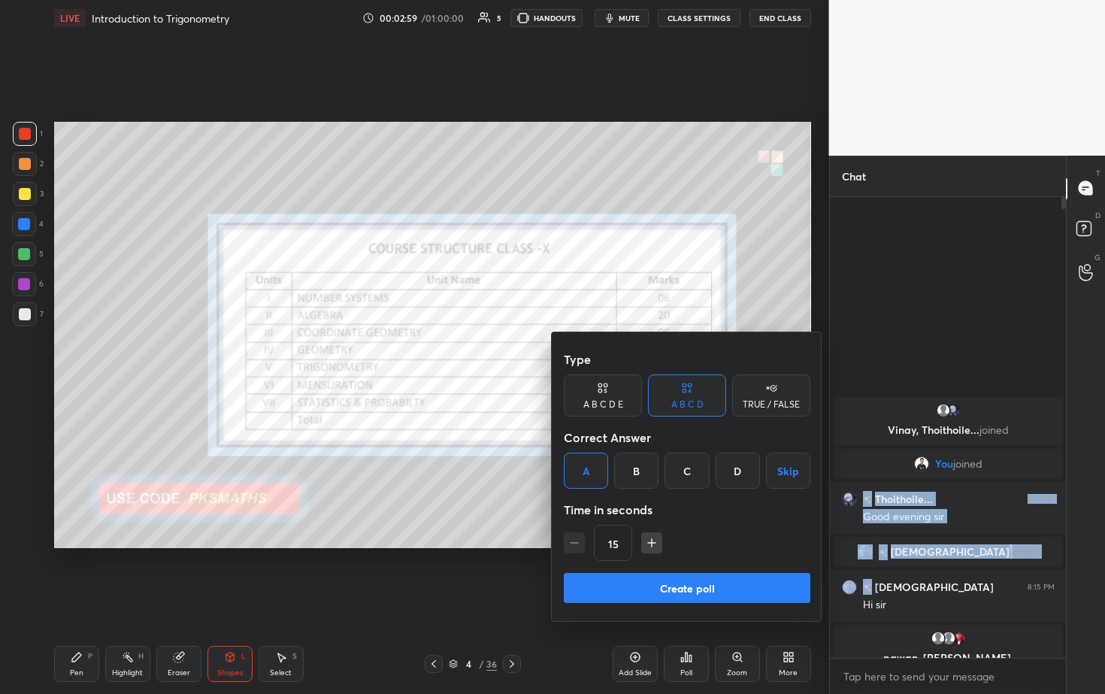
click at [539, 353] on button "Create poll" at bounding box center [687, 588] width 247 height 30
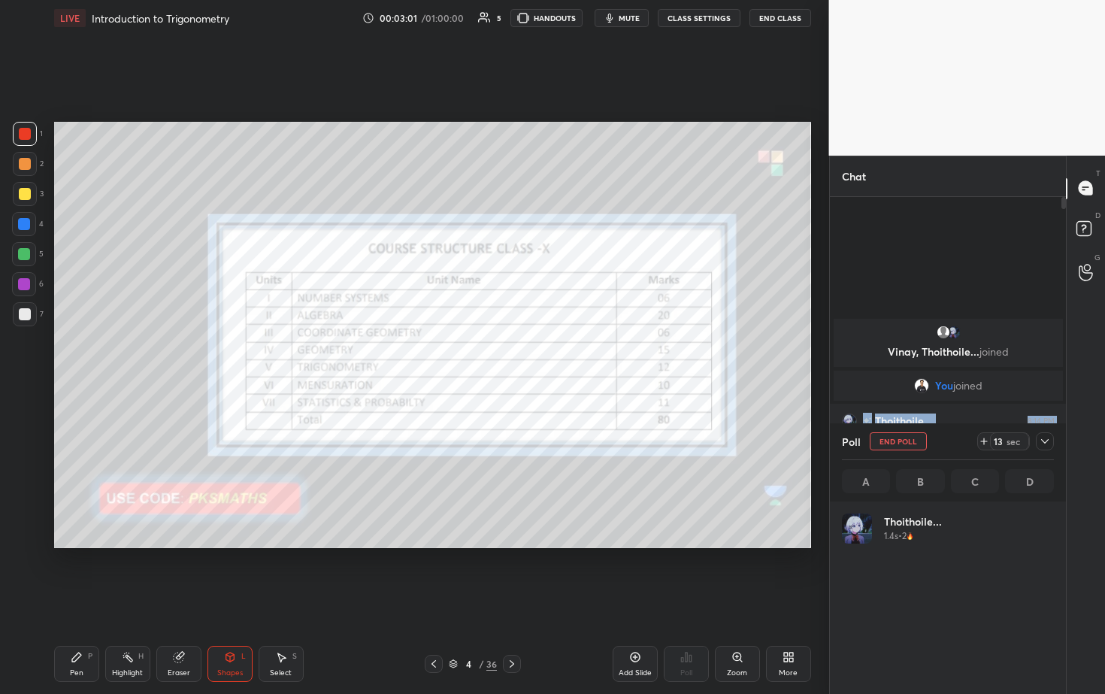
scroll to position [176, 207]
click at [517, 353] on icon at bounding box center [512, 664] width 12 height 12
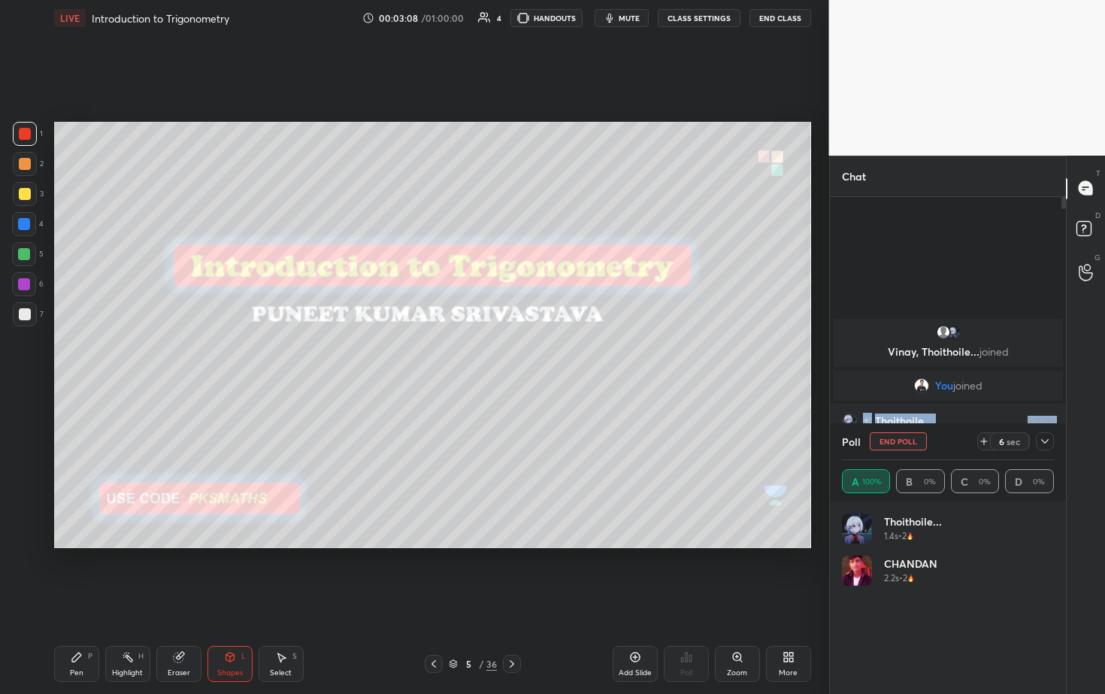
click at [539, 353] on icon at bounding box center [984, 441] width 12 height 12
click at [539, 353] on icon at bounding box center [1045, 441] width 12 height 12
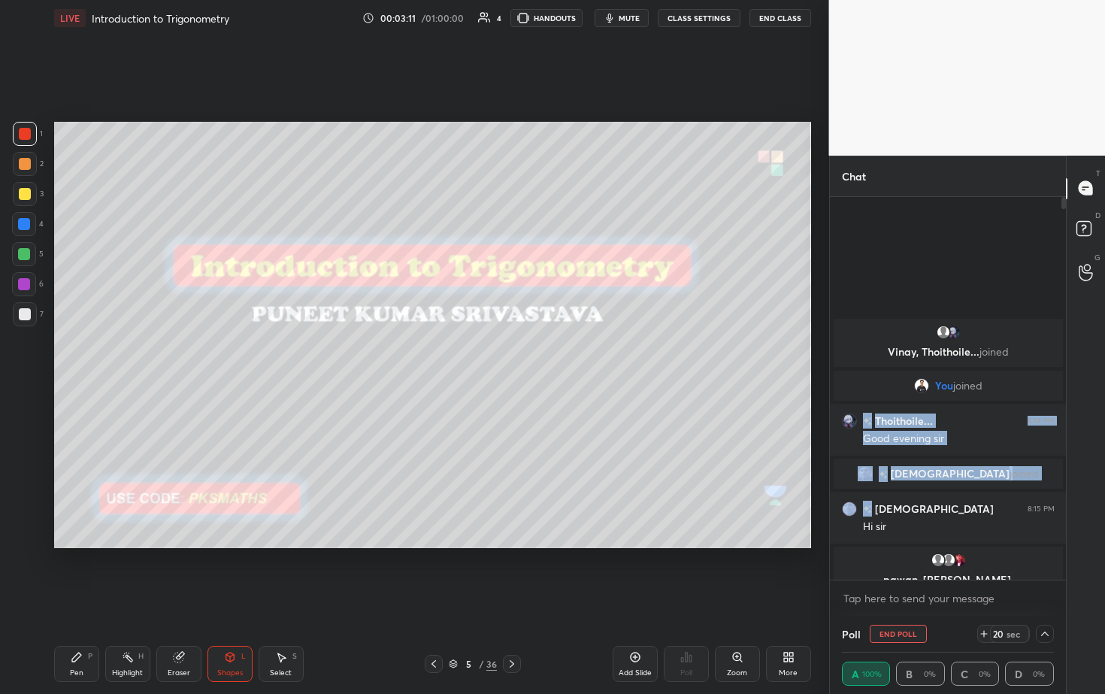
scroll to position [1, 5]
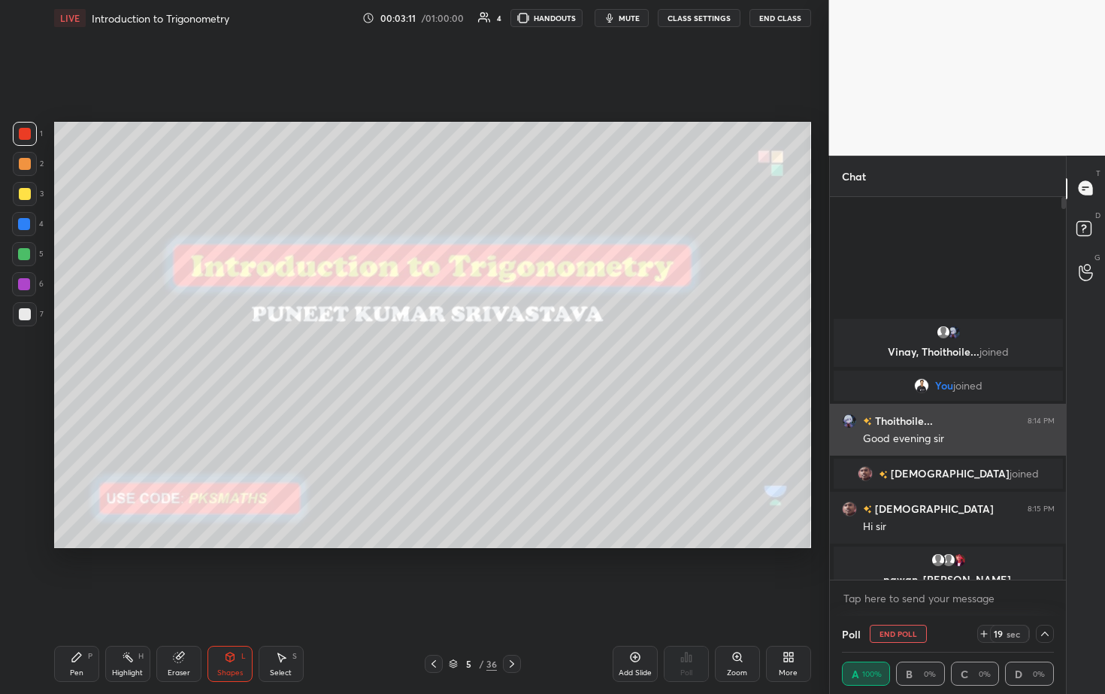
drag, startPoint x: 964, startPoint y: 513, endPoint x: 962, endPoint y: 433, distance: 79.7
click at [539, 353] on div "Vinay, Thoithoile... joined You joined Thoithoile... 8:14 PM Good evening sir A…" at bounding box center [948, 448] width 237 height 264
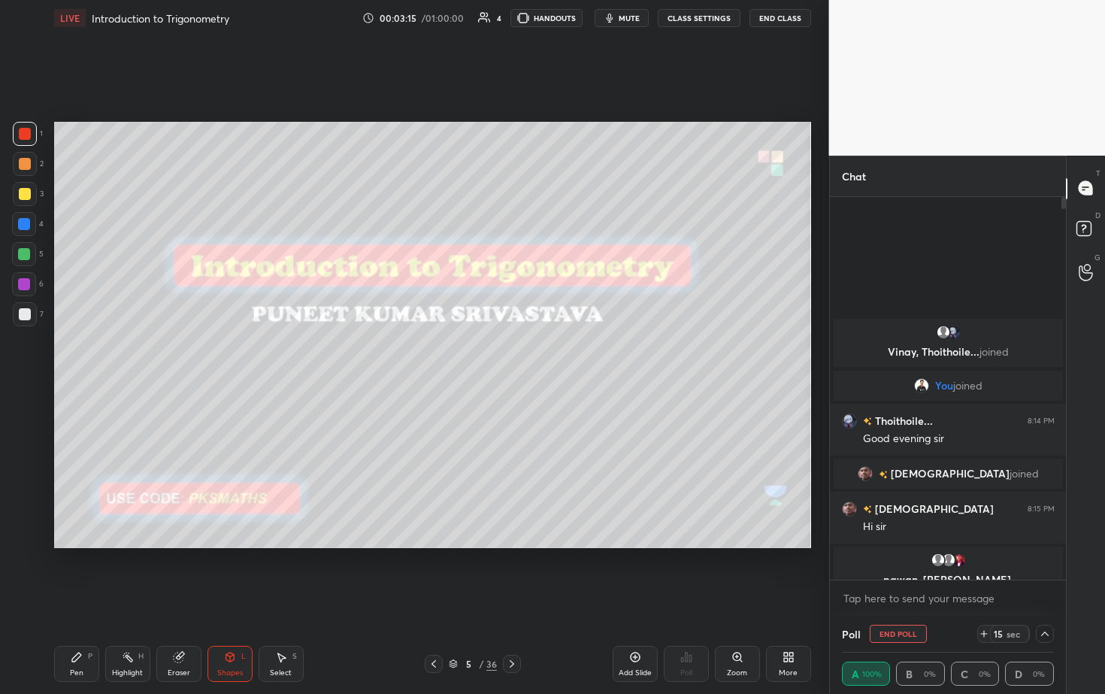
click at [539, 353] on icon at bounding box center [1045, 634] width 12 height 12
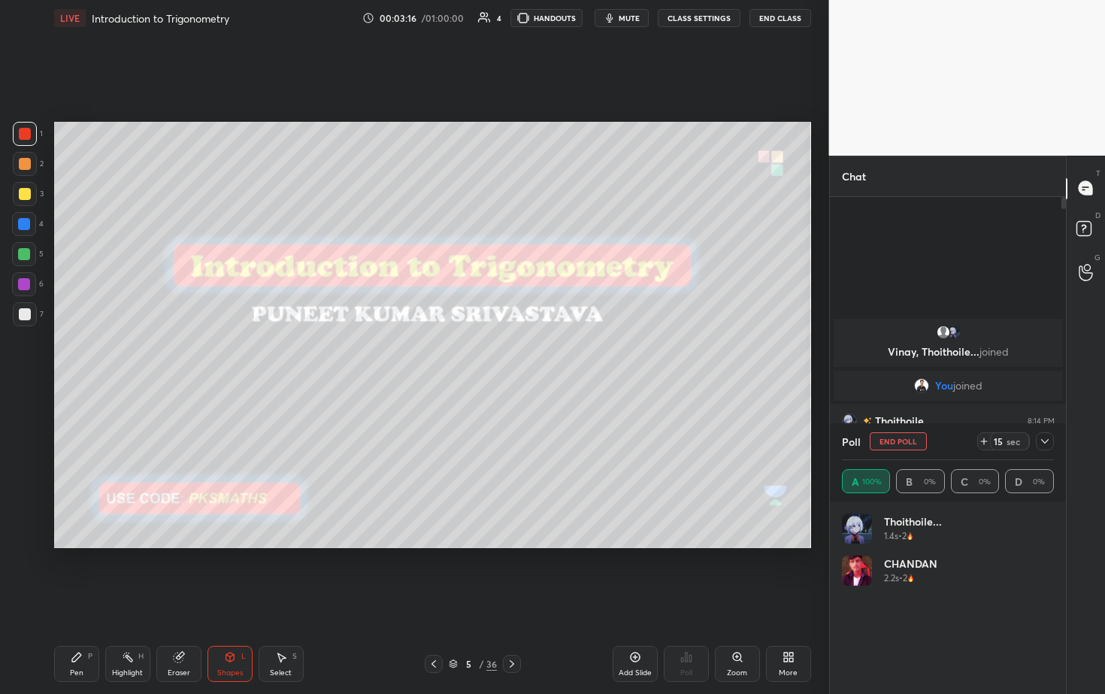
scroll to position [176, 207]
click at [539, 353] on icon at bounding box center [1045, 441] width 12 height 12
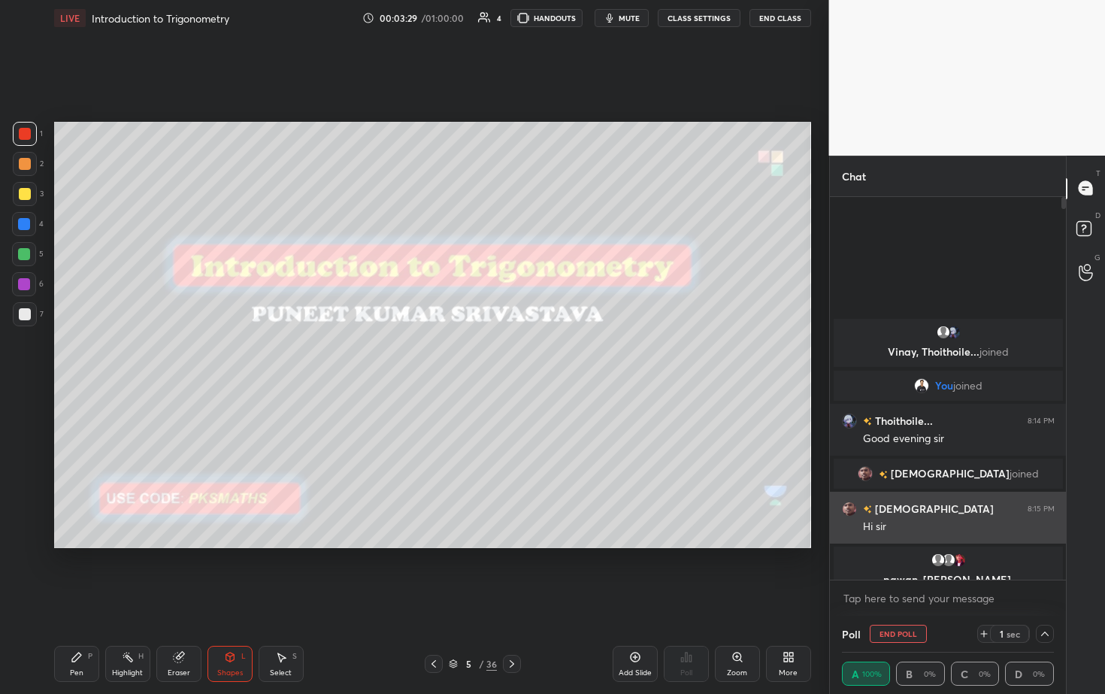
scroll to position [1, 5]
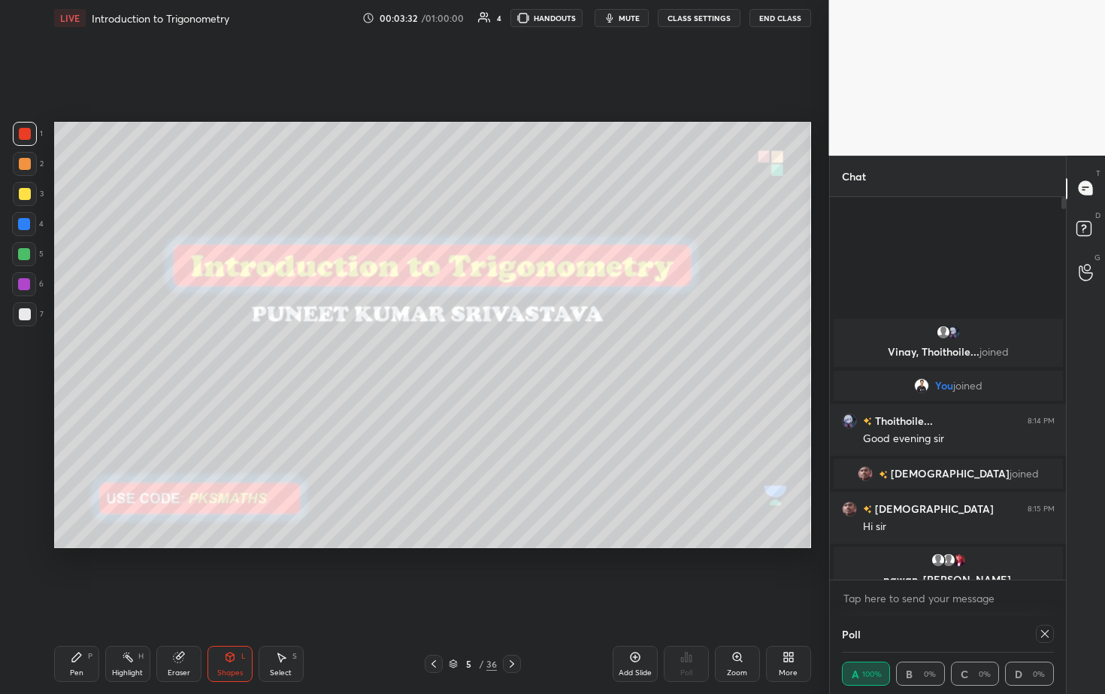
drag, startPoint x: 1046, startPoint y: 637, endPoint x: 1034, endPoint y: 634, distance: 12.4
click at [539, 353] on icon at bounding box center [1045, 634] width 12 height 12
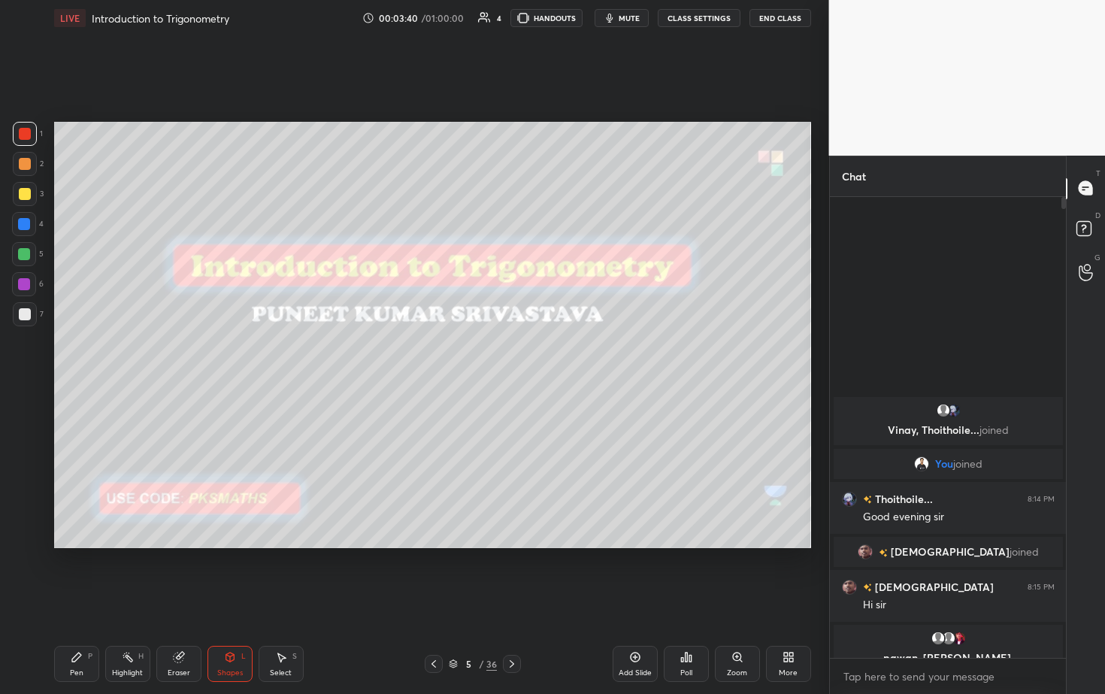
click at [512, 353] on icon at bounding box center [512, 664] width 5 height 8
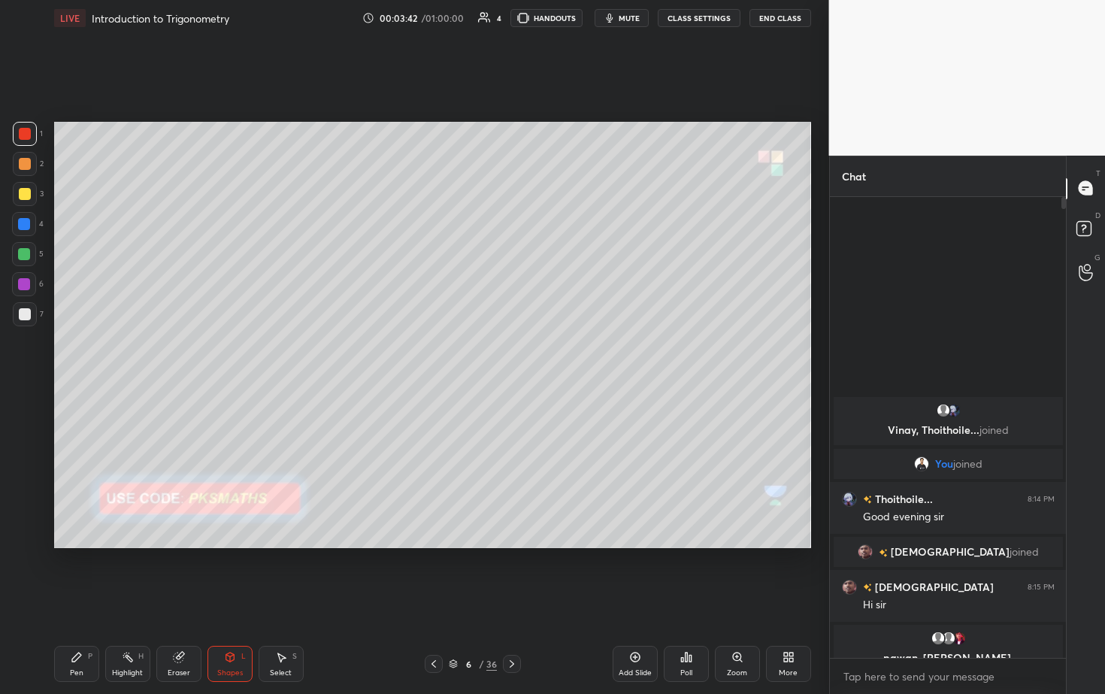
click at [27, 169] on div at bounding box center [25, 164] width 12 height 12
click at [230, 353] on icon at bounding box center [230, 657] width 8 height 9
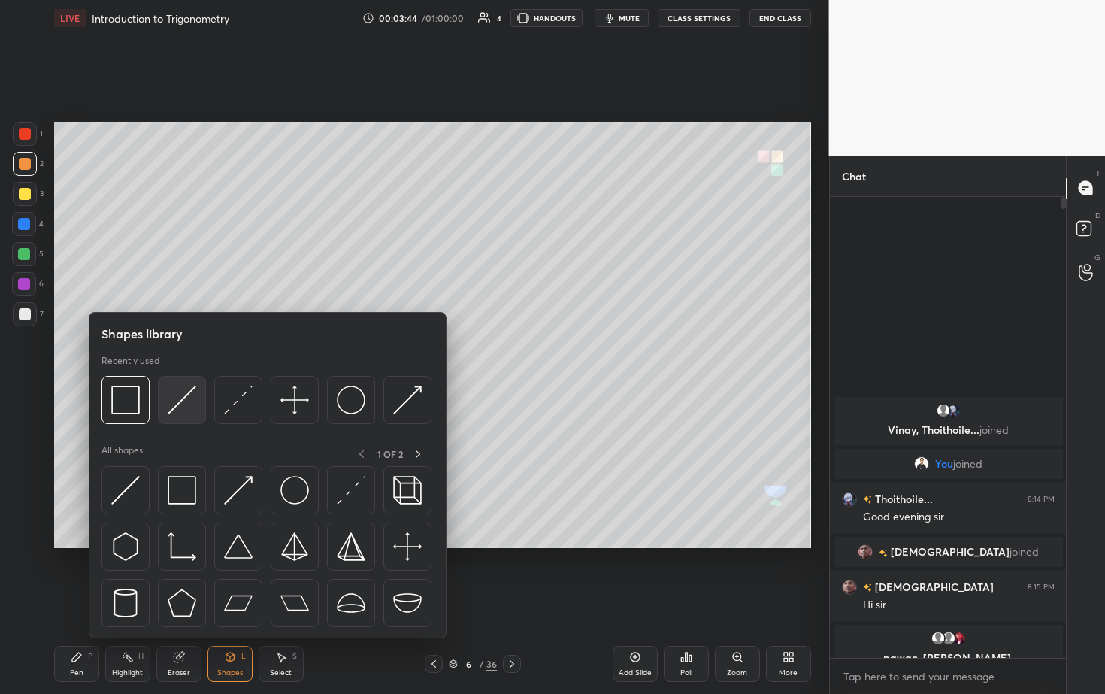
click at [188, 353] on img at bounding box center [182, 400] width 29 height 29
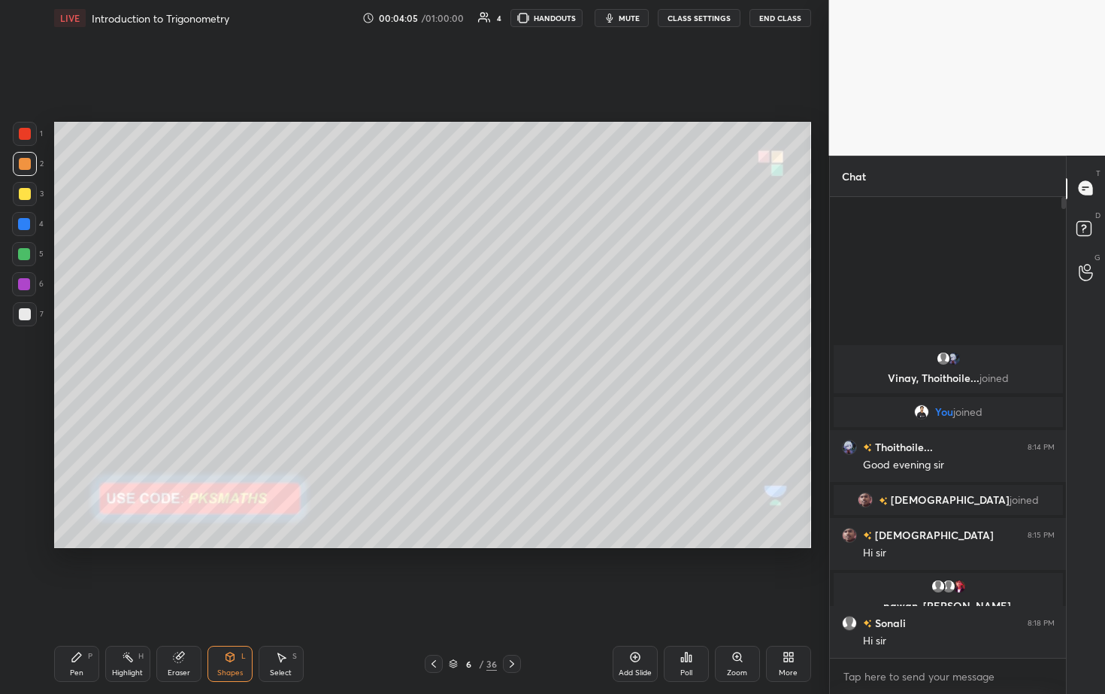
click at [78, 353] on div "Pen P" at bounding box center [76, 664] width 45 height 36
click at [25, 314] on div at bounding box center [25, 314] width 12 height 12
click at [32, 163] on div at bounding box center [25, 164] width 24 height 24
click at [25, 253] on div at bounding box center [24, 254] width 24 height 24
click at [29, 162] on div at bounding box center [25, 164] width 12 height 12
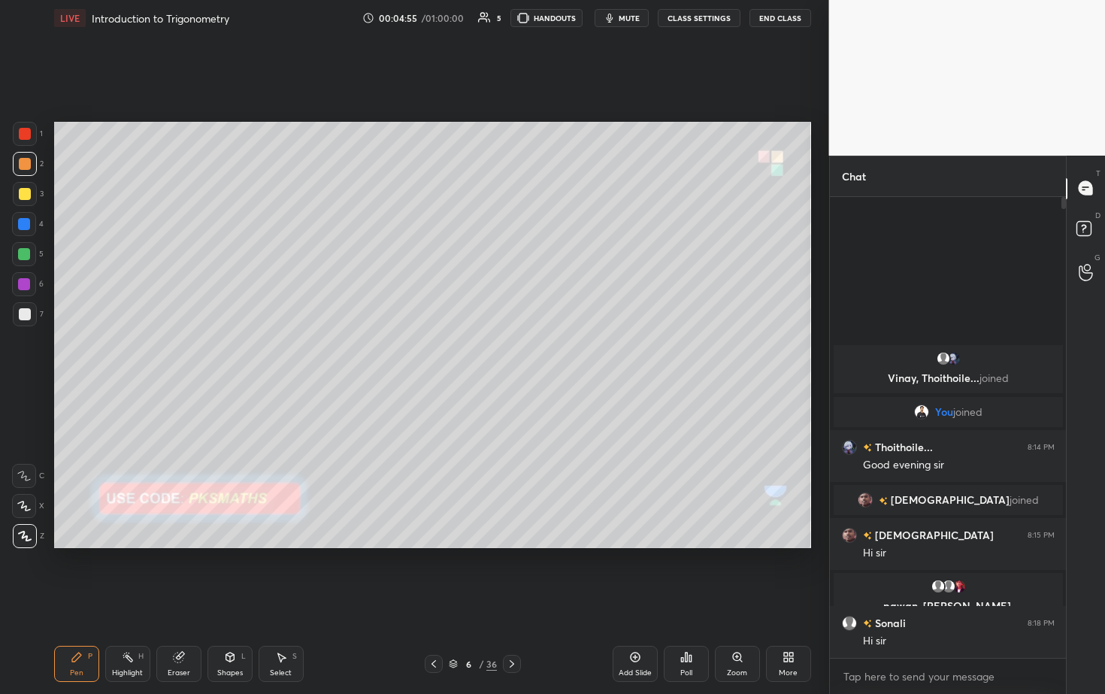
click at [28, 220] on div at bounding box center [24, 224] width 12 height 12
drag, startPoint x: 227, startPoint y: 665, endPoint x: 220, endPoint y: 650, distance: 15.8
click at [227, 353] on div "Shapes L" at bounding box center [229, 664] width 45 height 36
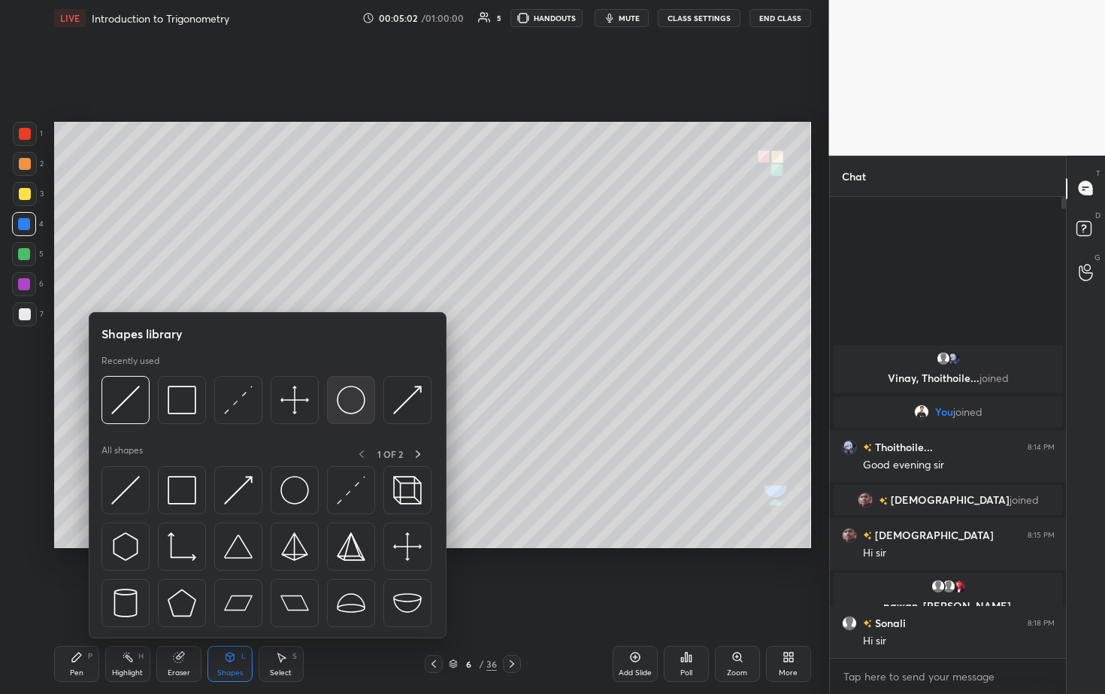
click at [351, 353] on img at bounding box center [351, 400] width 29 height 29
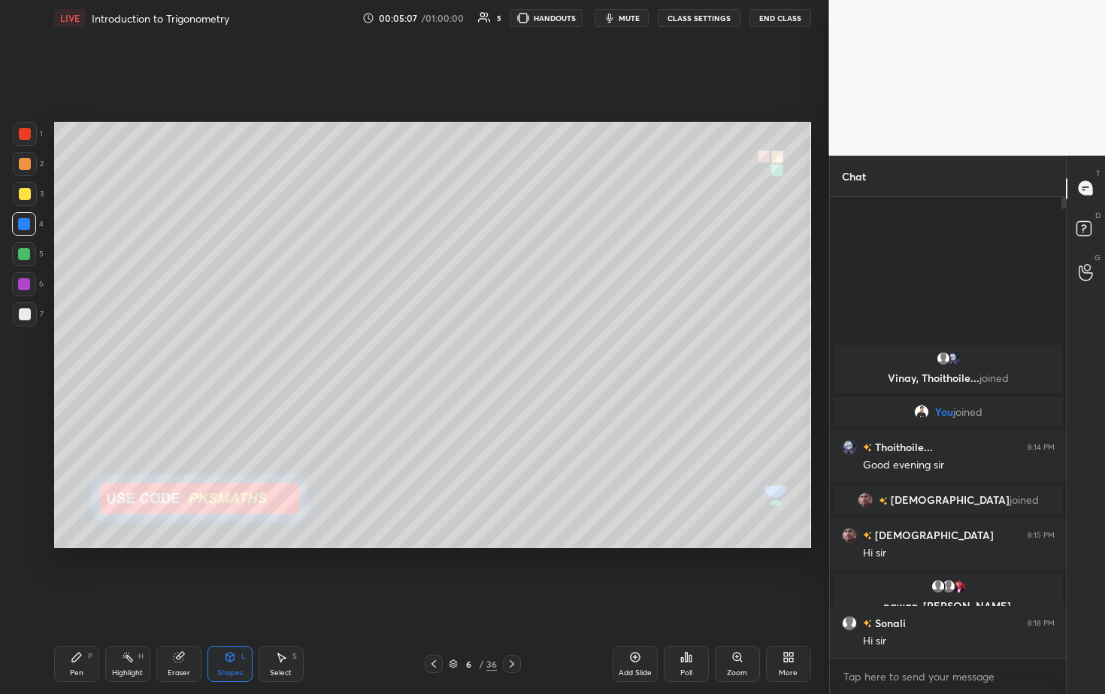
drag, startPoint x: 26, startPoint y: 256, endPoint x: 51, endPoint y: 241, distance: 29.0
click at [28, 256] on div at bounding box center [24, 254] width 12 height 12
click at [28, 310] on div at bounding box center [25, 314] width 12 height 12
click at [26, 252] on div at bounding box center [24, 254] width 12 height 12
drag, startPoint x: 74, startPoint y: 659, endPoint x: 70, endPoint y: 640, distance: 20.1
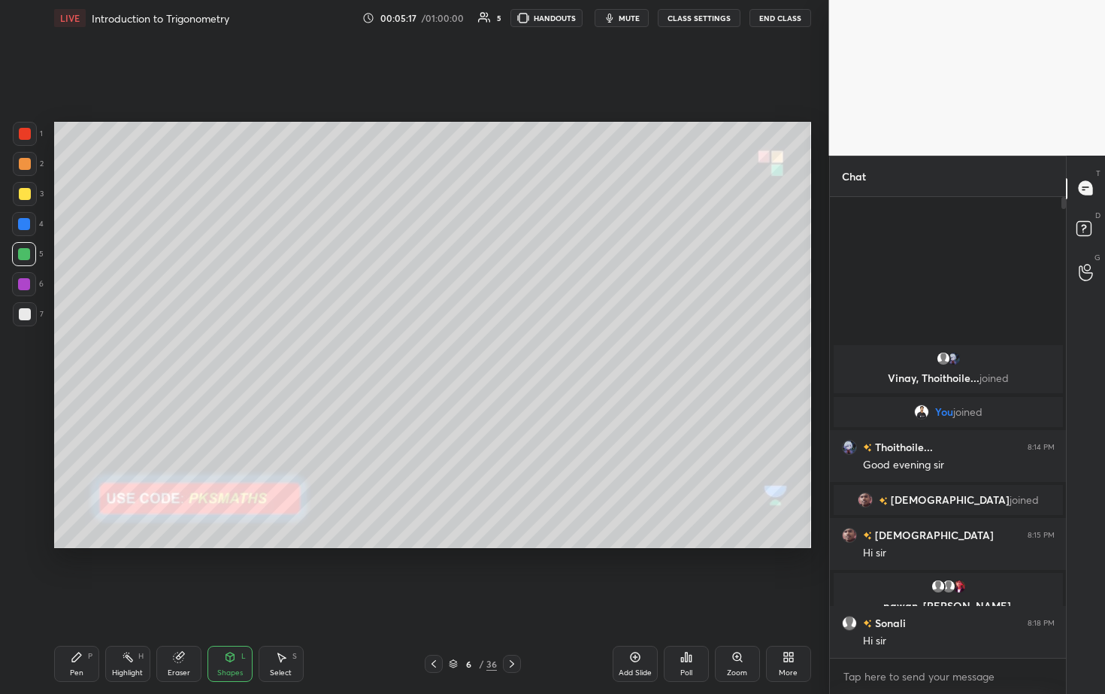
click at [72, 353] on icon at bounding box center [76, 657] width 9 height 9
click at [29, 166] on div at bounding box center [25, 164] width 12 height 12
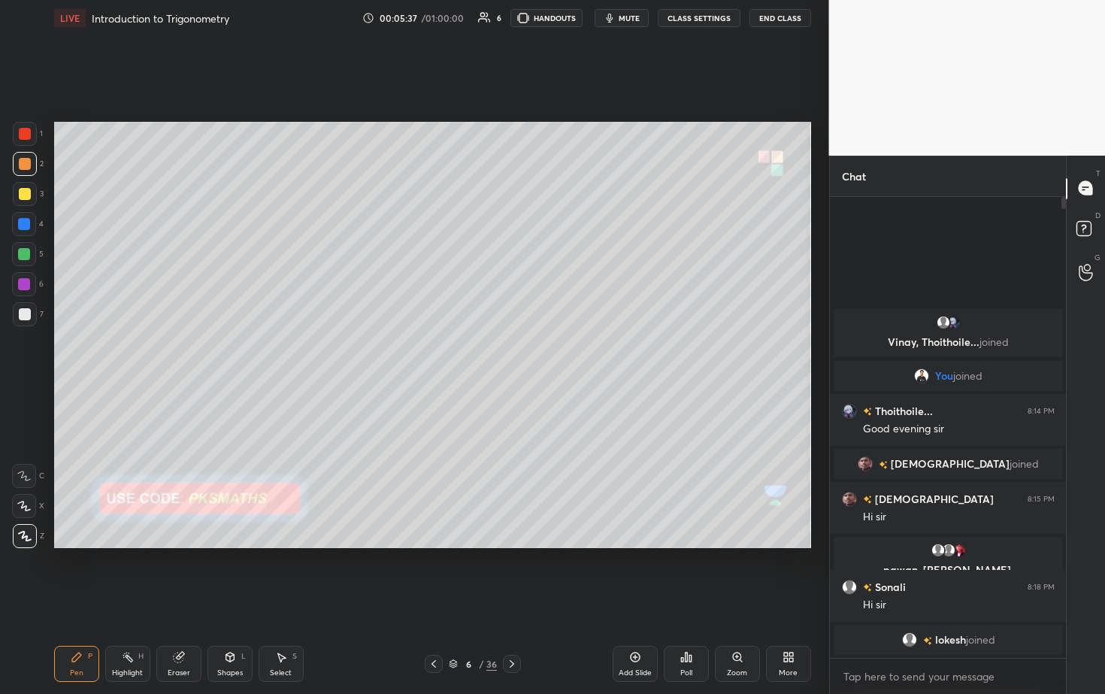
drag, startPoint x: 29, startPoint y: 315, endPoint x: 32, endPoint y: 307, distance: 8.1
click at [27, 312] on div at bounding box center [25, 314] width 12 height 12
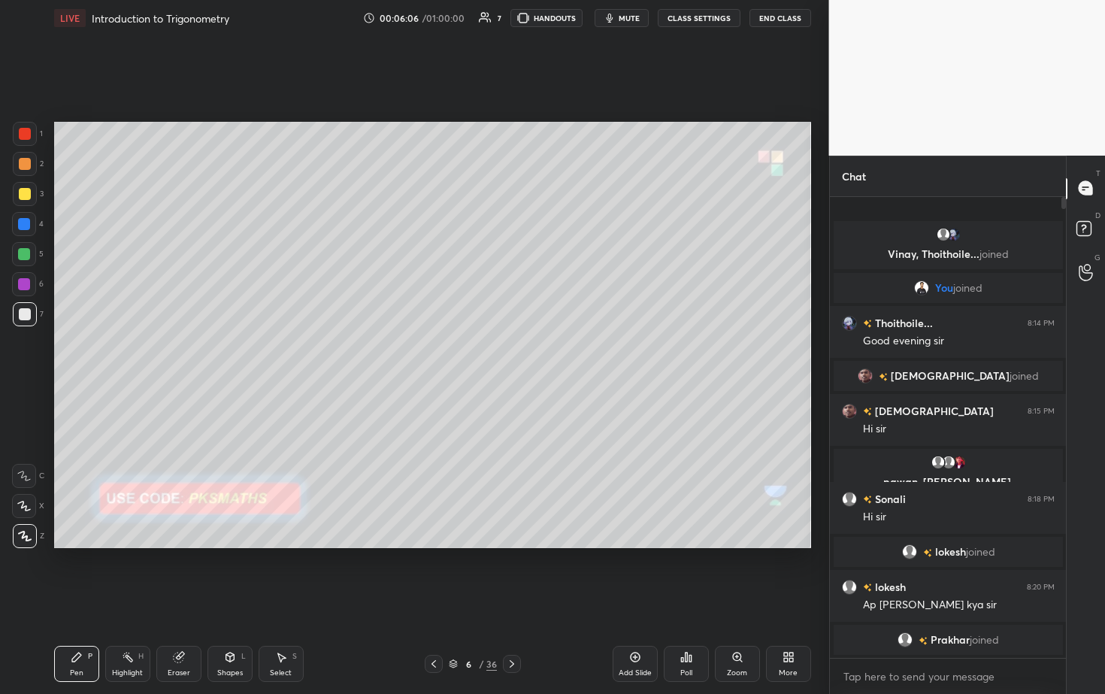
click at [539, 353] on div "Poll" at bounding box center [686, 664] width 45 height 36
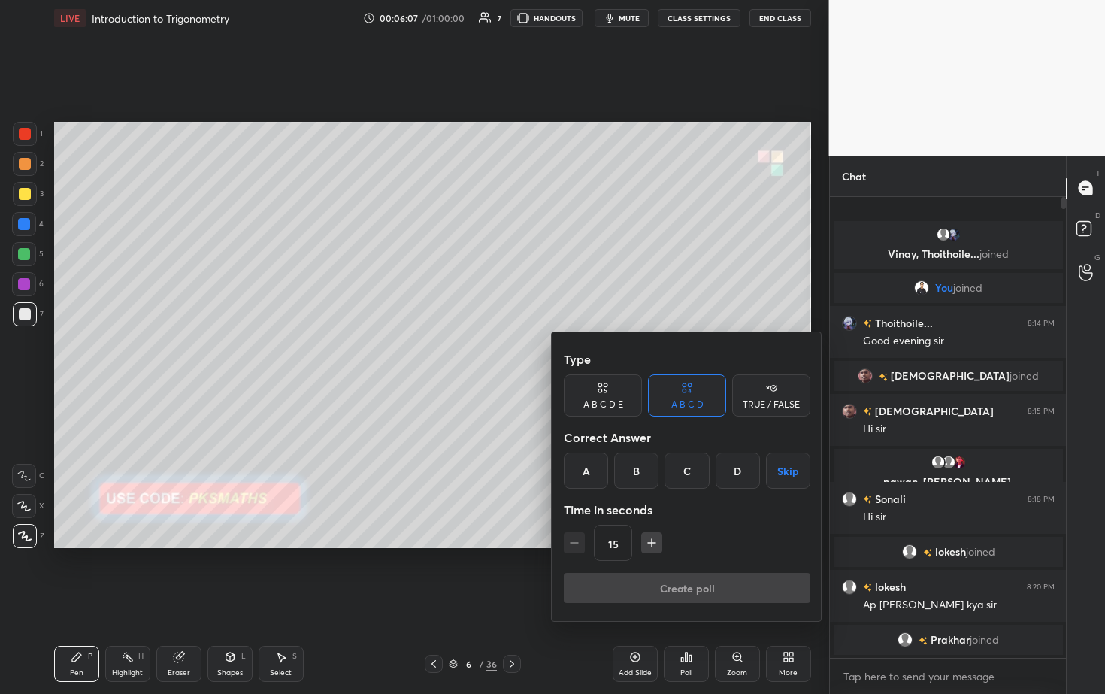
click at [539, 353] on div "A" at bounding box center [586, 471] width 44 height 36
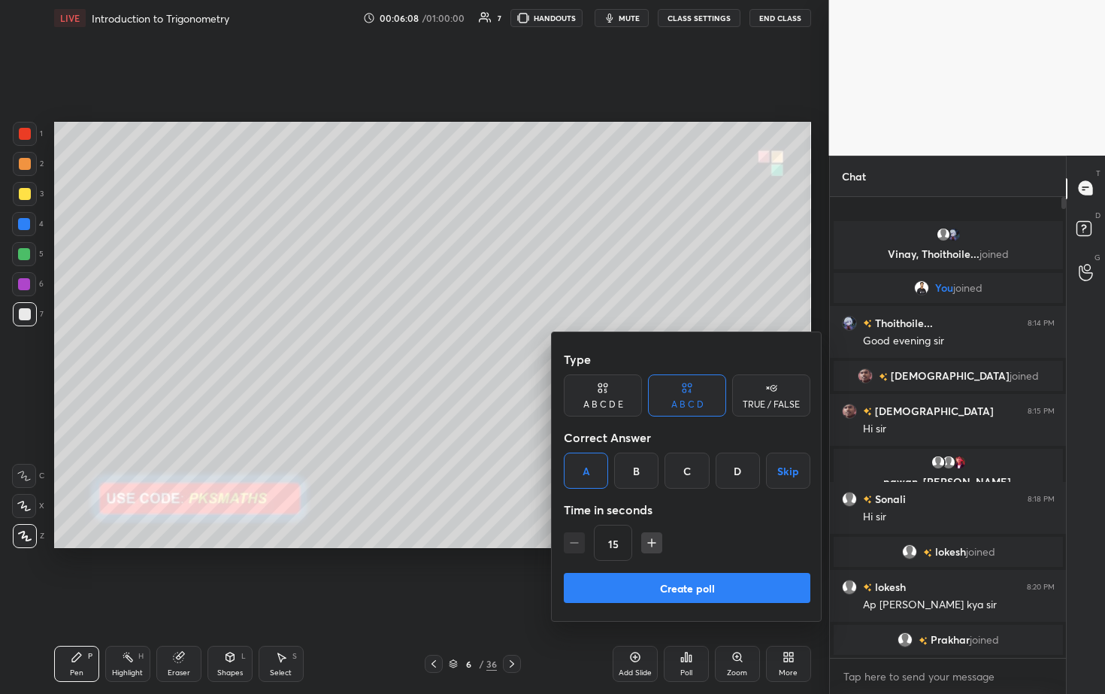
click at [539, 353] on button "Create poll" at bounding box center [687, 588] width 247 height 30
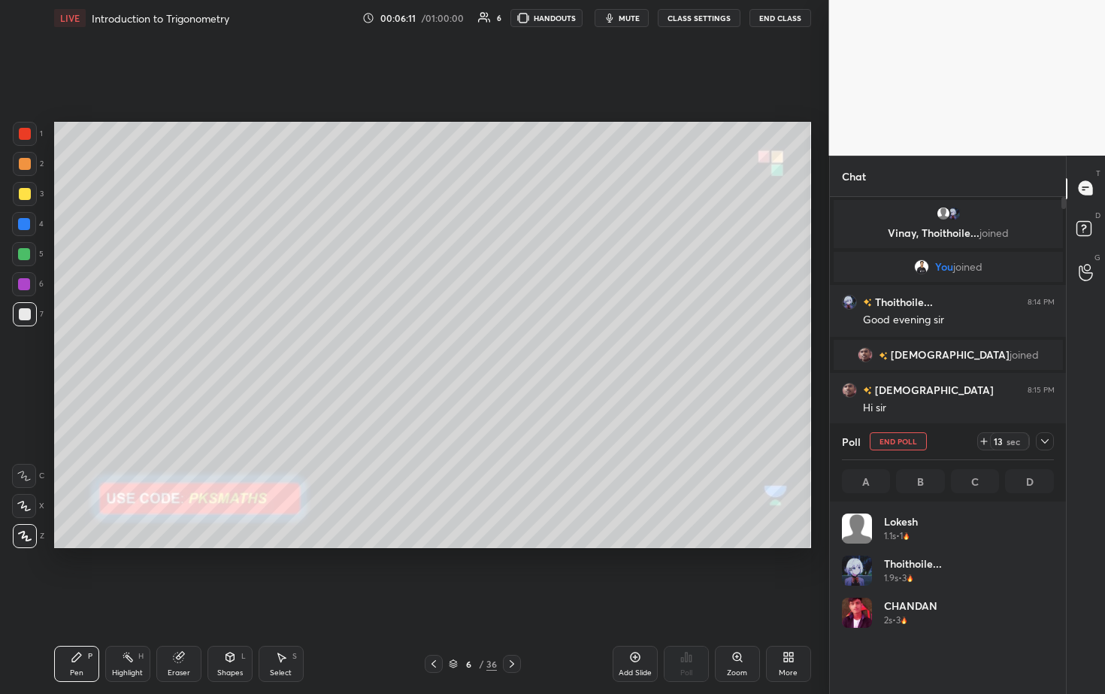
scroll to position [176, 207]
drag, startPoint x: 886, startPoint y: 608, endPoint x: 885, endPoint y: 531, distance: 77.4
click at [539, 353] on div "lokesh 1.1s • 1 Thoithoile... 1.9s • 3 CHANDAN 2s • 3 Prakhar Si... 2.4s • 1" at bounding box center [948, 597] width 213 height 168
click at [539, 353] on icon at bounding box center [1045, 441] width 12 height 12
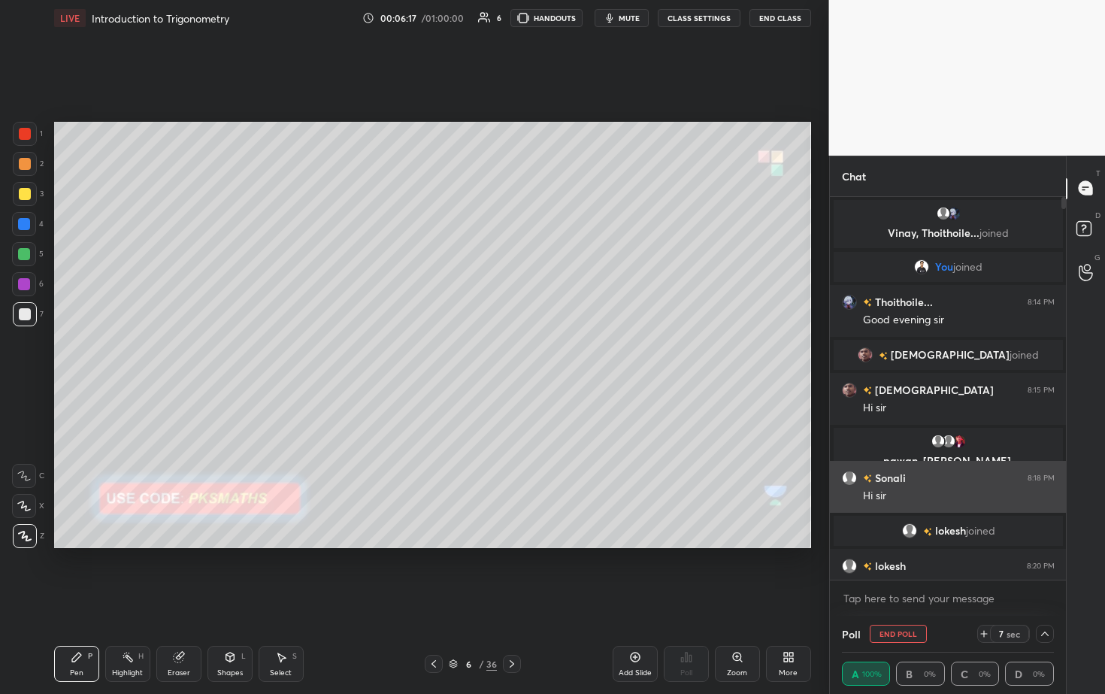
scroll to position [1, 5]
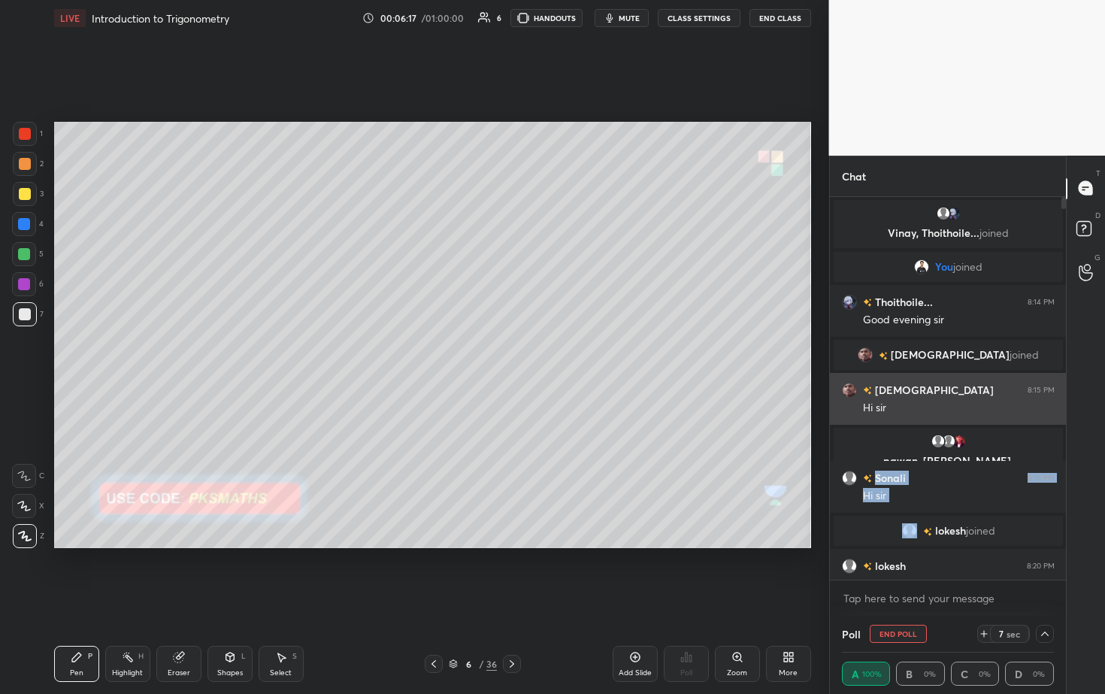
drag, startPoint x: 871, startPoint y: 529, endPoint x: 874, endPoint y: 418, distance: 111.3
click at [539, 353] on div "Vinay, Thoithoile... joined You joined Thoithoile... 8:14 PM Good evening sir A…" at bounding box center [948, 417] width 237 height 440
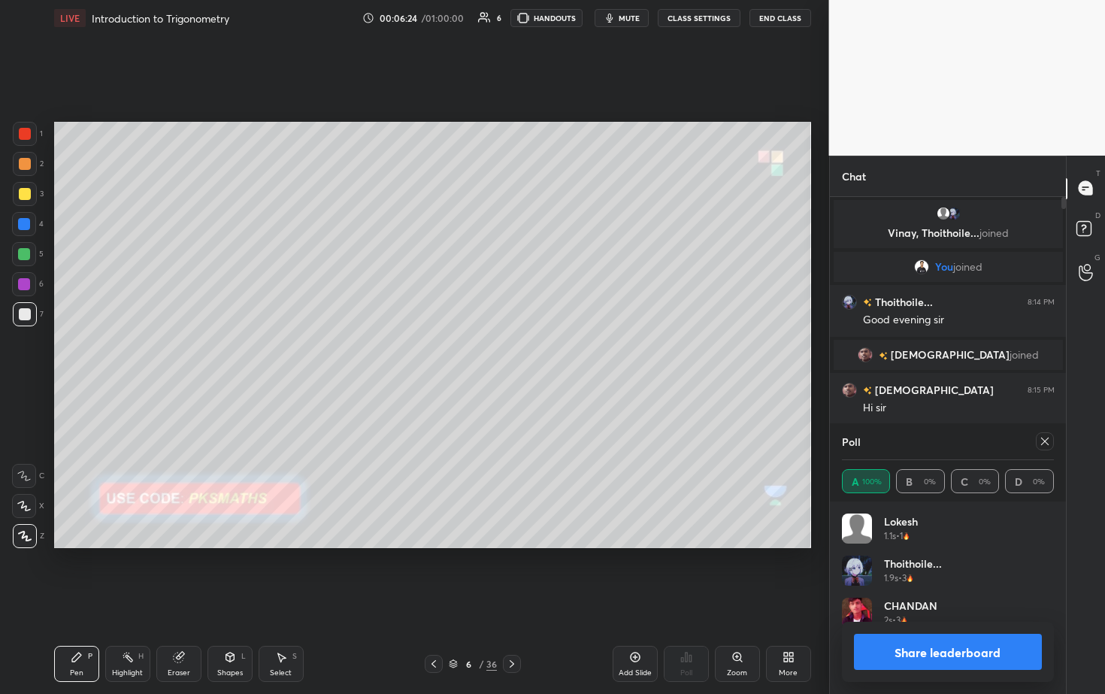
scroll to position [176, 207]
drag, startPoint x: 24, startPoint y: 250, endPoint x: 51, endPoint y: 255, distance: 27.6
click at [26, 250] on div at bounding box center [24, 254] width 12 height 12
click at [513, 353] on icon at bounding box center [512, 664] width 12 height 12
drag, startPoint x: 29, startPoint y: 159, endPoint x: 36, endPoint y: 152, distance: 10.6
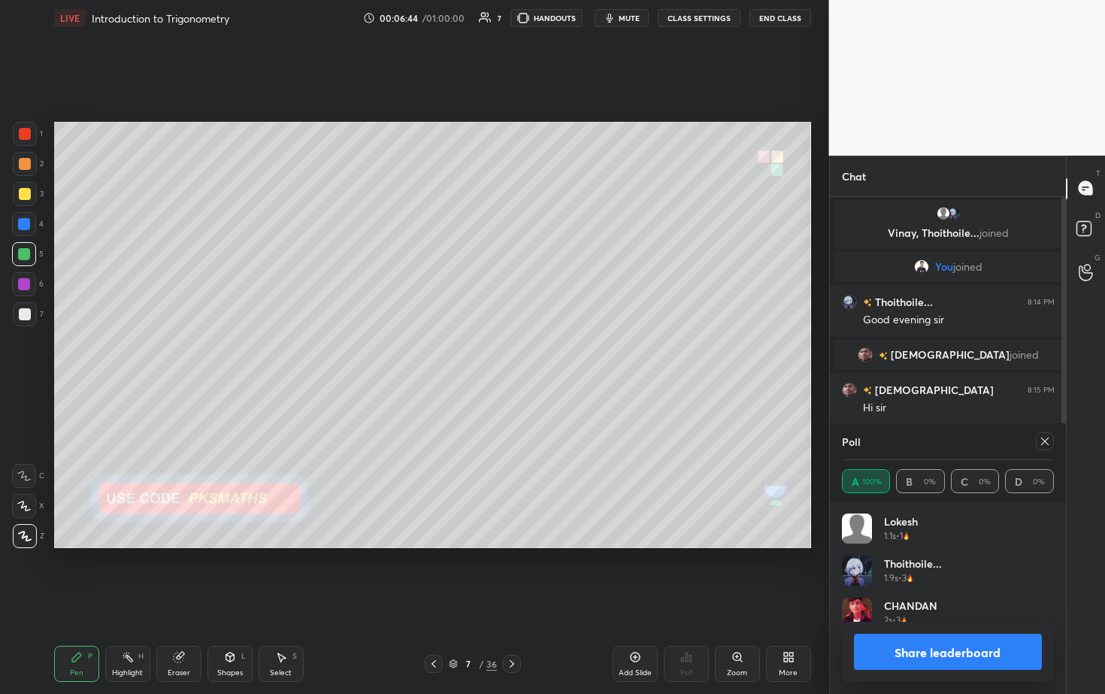
click at [32, 159] on div at bounding box center [25, 164] width 24 height 24
click at [29, 310] on div at bounding box center [25, 314] width 12 height 12
click at [230, 353] on icon at bounding box center [230, 658] width 0 height 5
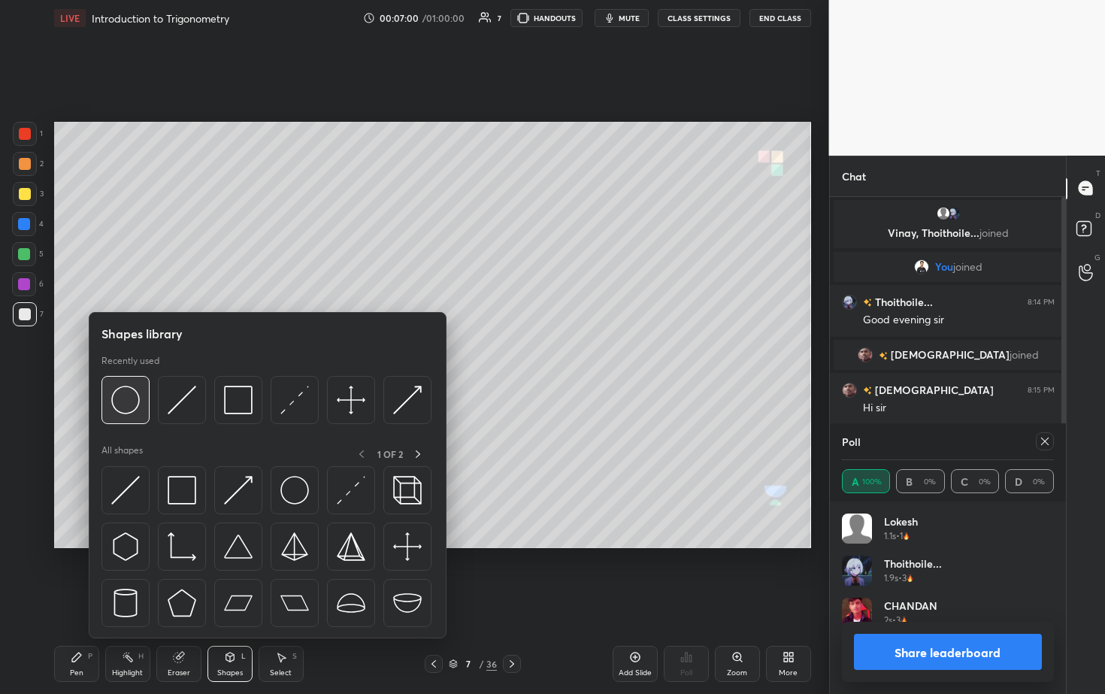
click at [141, 353] on div at bounding box center [125, 400] width 48 height 48
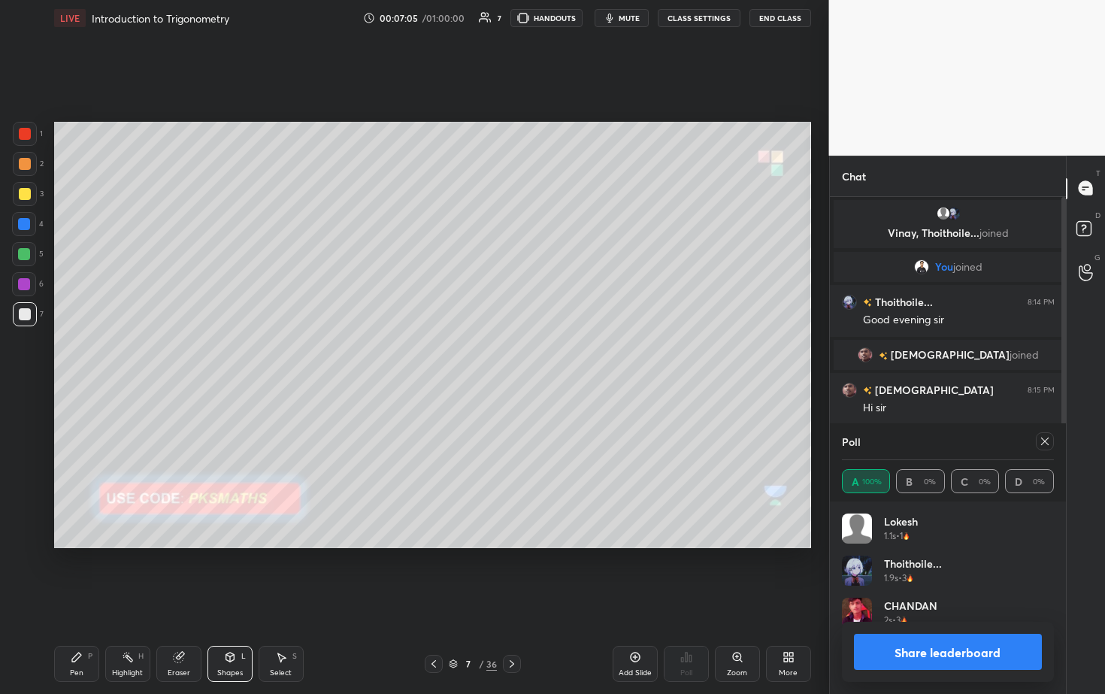
drag, startPoint x: 287, startPoint y: 663, endPoint x: 289, endPoint y: 646, distance: 16.7
click at [287, 353] on div "Select S" at bounding box center [281, 664] width 45 height 36
drag, startPoint x: 749, startPoint y: 238, endPoint x: 755, endPoint y: 261, distance: 24.1
click at [539, 271] on div "0 ° Undo Copy Duplicate Duplicate to new slide Delete" at bounding box center [432, 335] width 757 height 426
drag, startPoint x: 749, startPoint y: 228, endPoint x: 739, endPoint y: 226, distance: 10.0
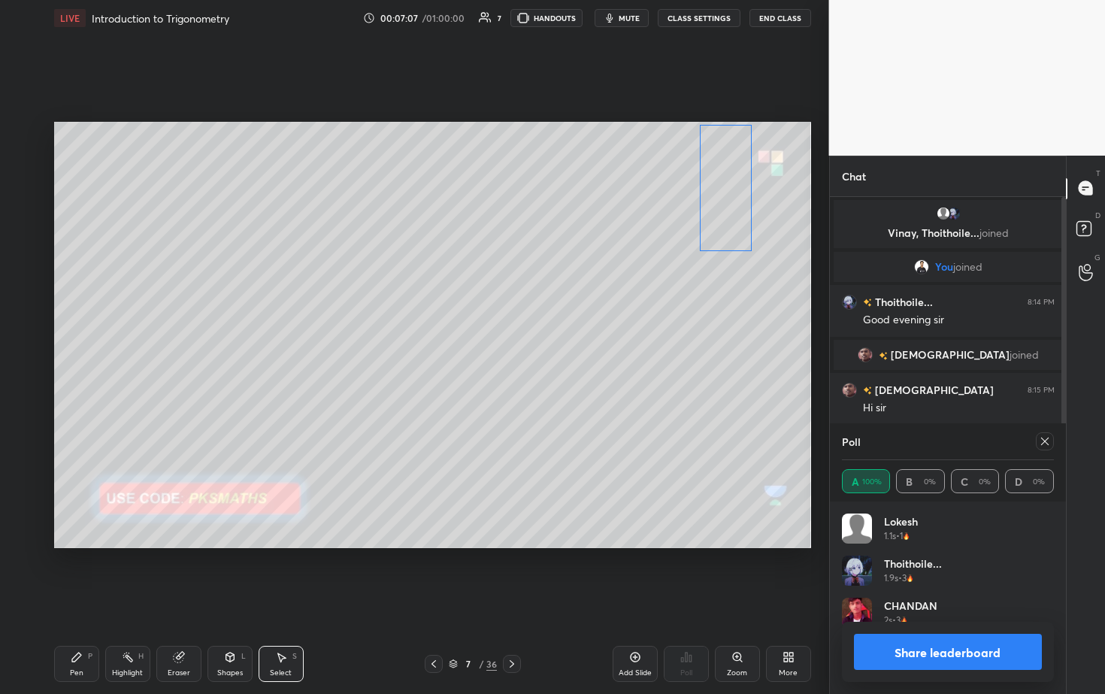
click at [539, 226] on div "0 ° Undo Copy Duplicate Duplicate to new slide Delete" at bounding box center [432, 335] width 757 height 426
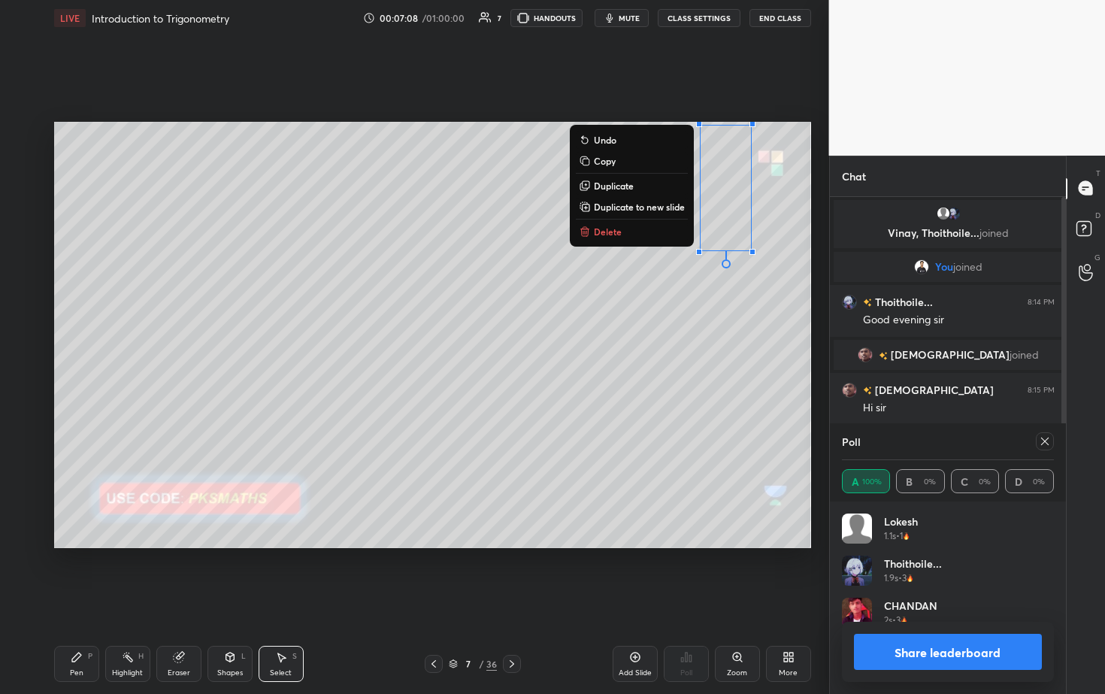
click at [539, 353] on div "0 ° Undo Copy Duplicate Duplicate to new slide Delete" at bounding box center [432, 335] width 757 height 426
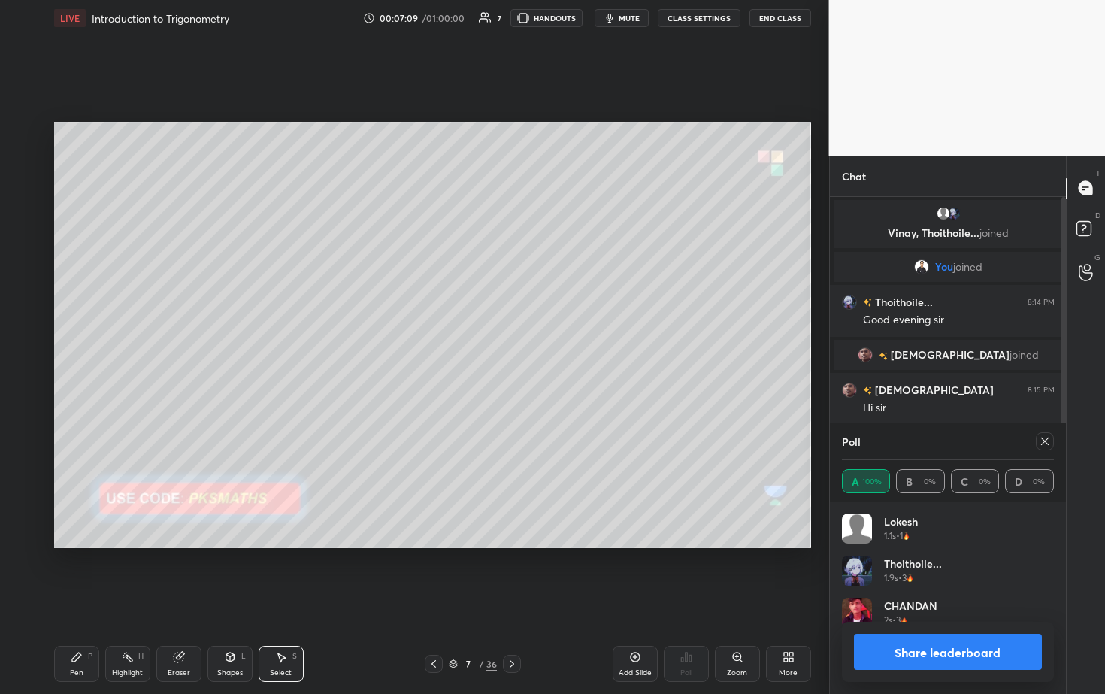
drag, startPoint x: 78, startPoint y: 657, endPoint x: 77, endPoint y: 649, distance: 8.3
click at [78, 353] on icon at bounding box center [76, 657] width 9 height 9
drag, startPoint x: 27, startPoint y: 250, endPoint x: 32, endPoint y: 237, distance: 13.8
click at [26, 249] on div at bounding box center [24, 254] width 12 height 12
click at [33, 162] on div at bounding box center [25, 164] width 24 height 24
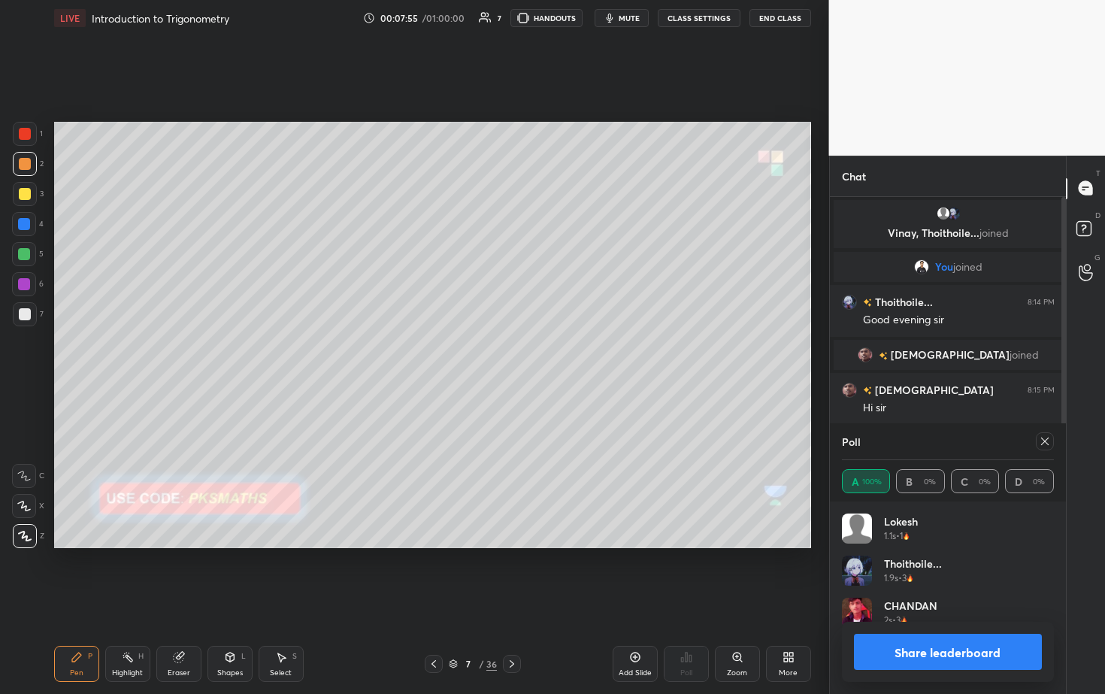
drag, startPoint x: 17, startPoint y: 309, endPoint x: 35, endPoint y: 301, distance: 18.9
click at [20, 310] on div at bounding box center [25, 314] width 24 height 24
click at [539, 353] on button "Share leaderboard" at bounding box center [948, 652] width 189 height 36
type textarea "x"
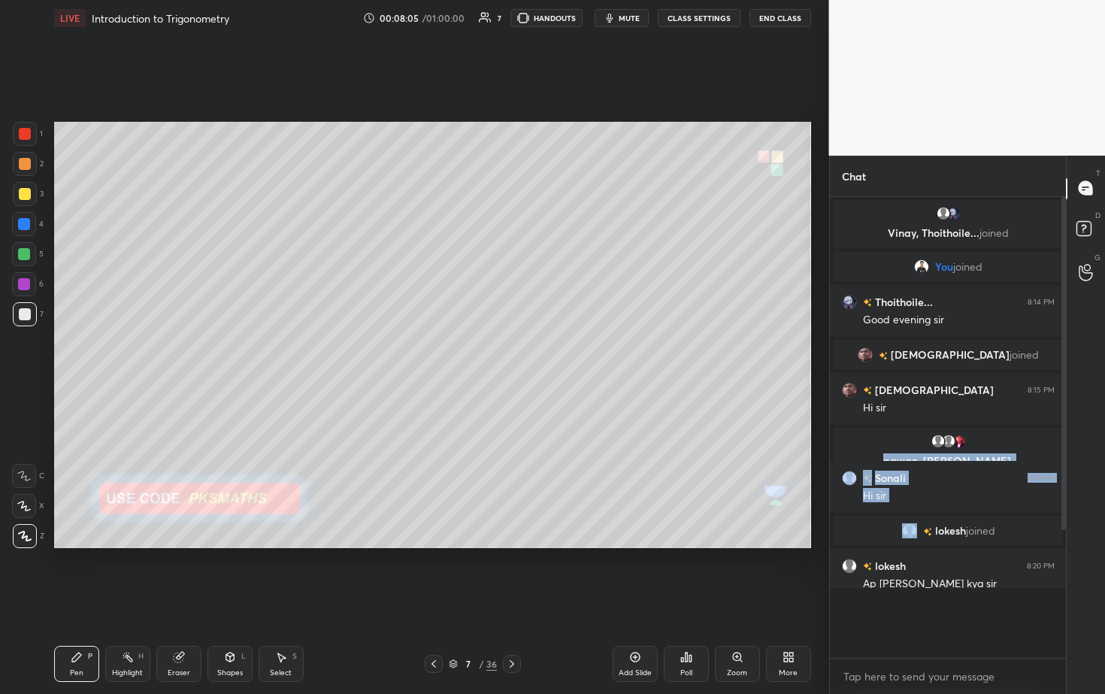
scroll to position [5, 5]
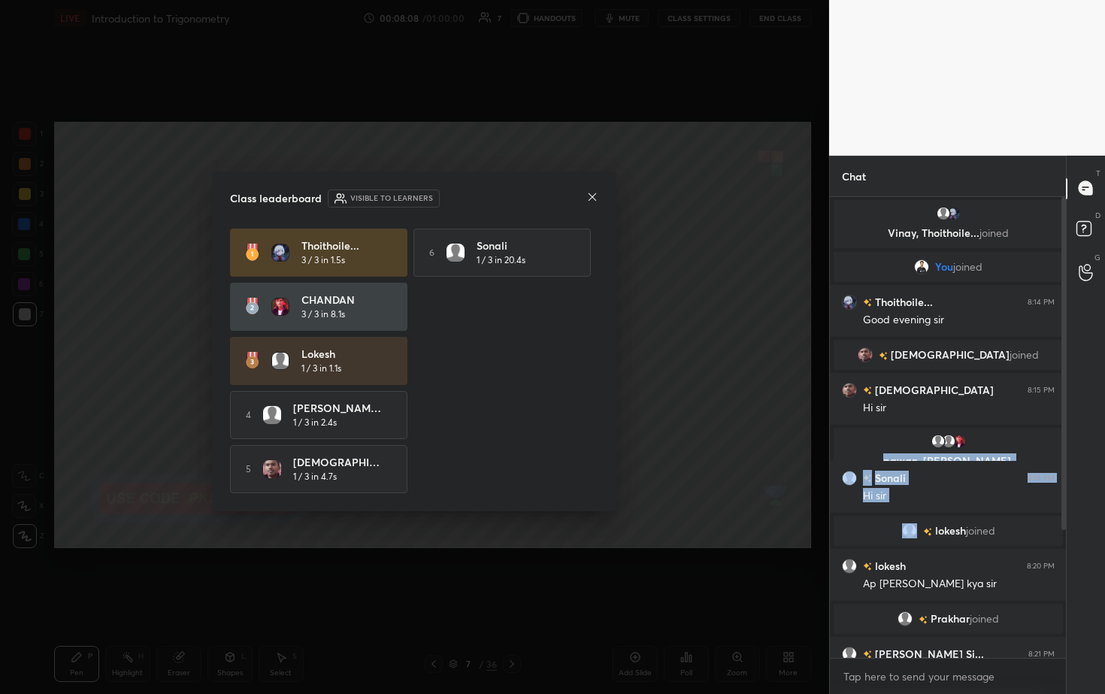
click at [539, 195] on icon at bounding box center [592, 197] width 12 height 12
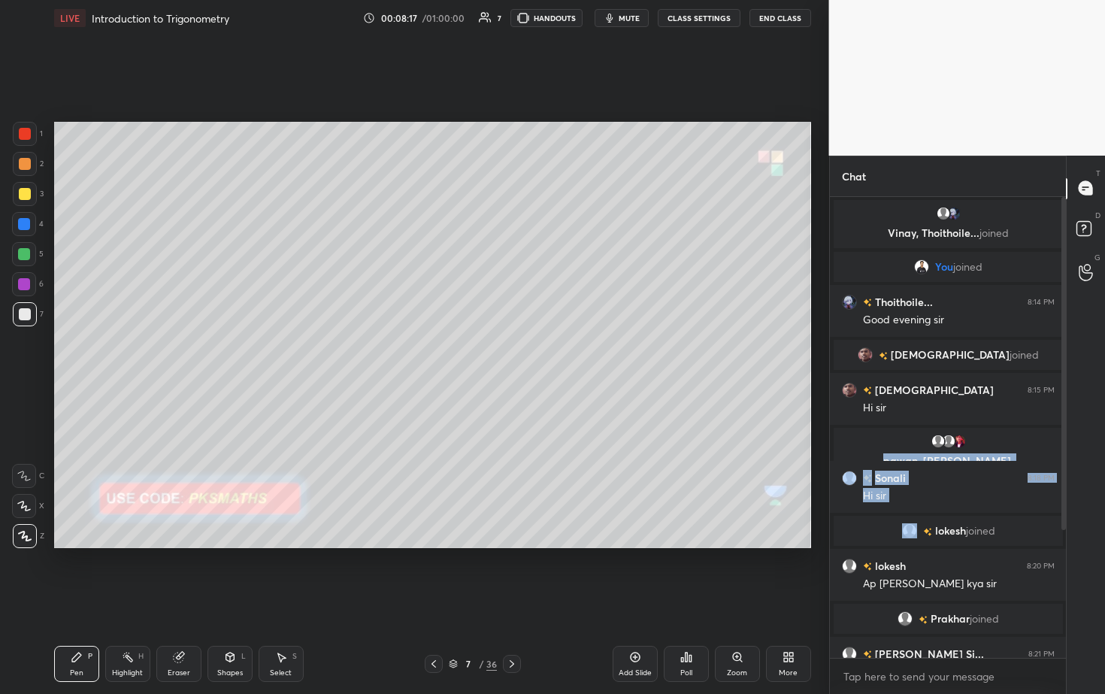
drag, startPoint x: 641, startPoint y: 649, endPoint x: 631, endPoint y: 650, distance: 9.8
click at [539, 353] on div "Add Slide" at bounding box center [635, 664] width 45 height 36
drag, startPoint x: 227, startPoint y: 658, endPoint x: 230, endPoint y: 641, distance: 16.8
click at [227, 353] on icon at bounding box center [230, 657] width 8 height 9
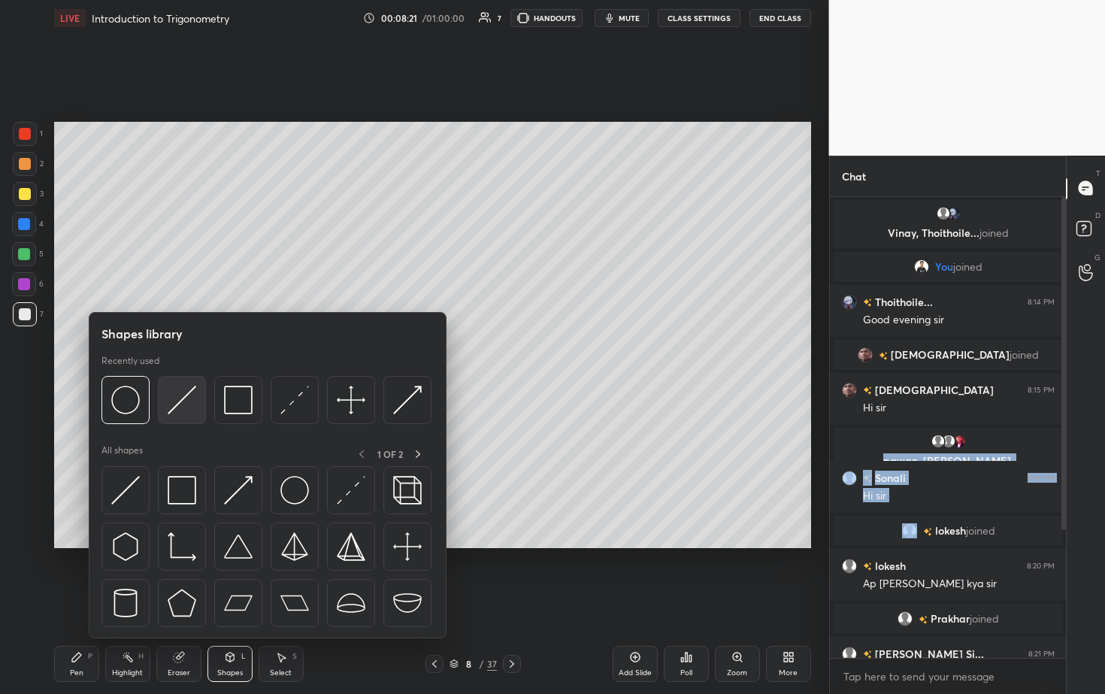
click at [191, 353] on img at bounding box center [182, 400] width 29 height 29
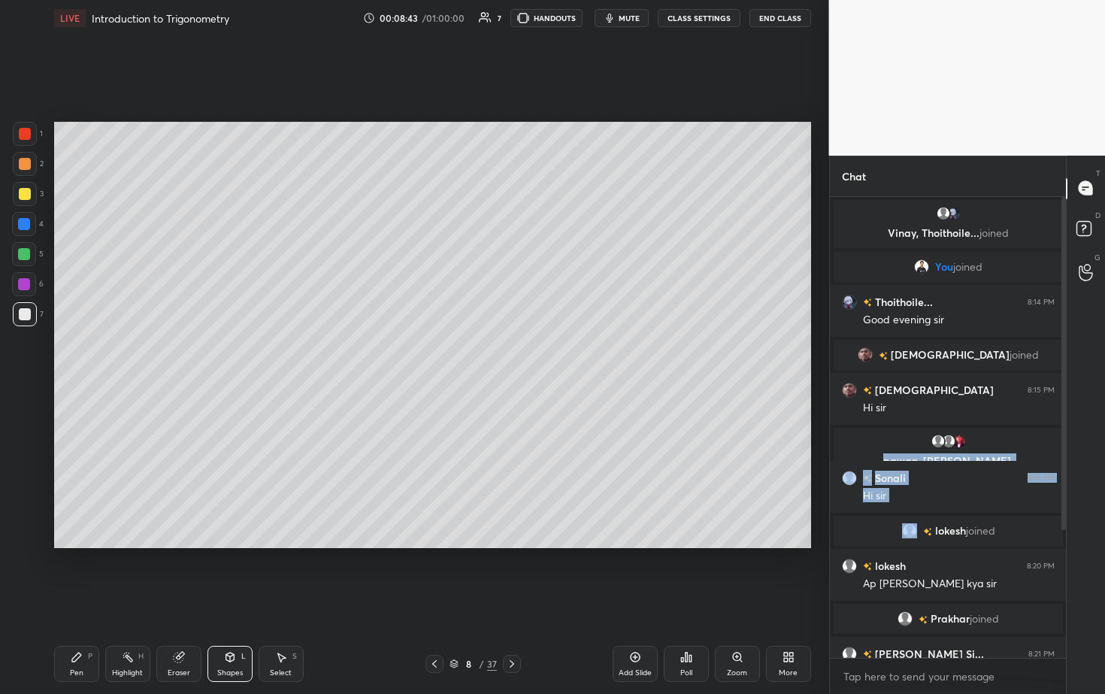
click at [30, 166] on div at bounding box center [25, 164] width 12 height 12
click at [72, 353] on div "Pen" at bounding box center [77, 673] width 14 height 8
click at [30, 160] on div at bounding box center [25, 164] width 24 height 24
drag, startPoint x: 23, startPoint y: 316, endPoint x: 28, endPoint y: 299, distance: 17.4
click at [22, 314] on div at bounding box center [25, 314] width 12 height 12
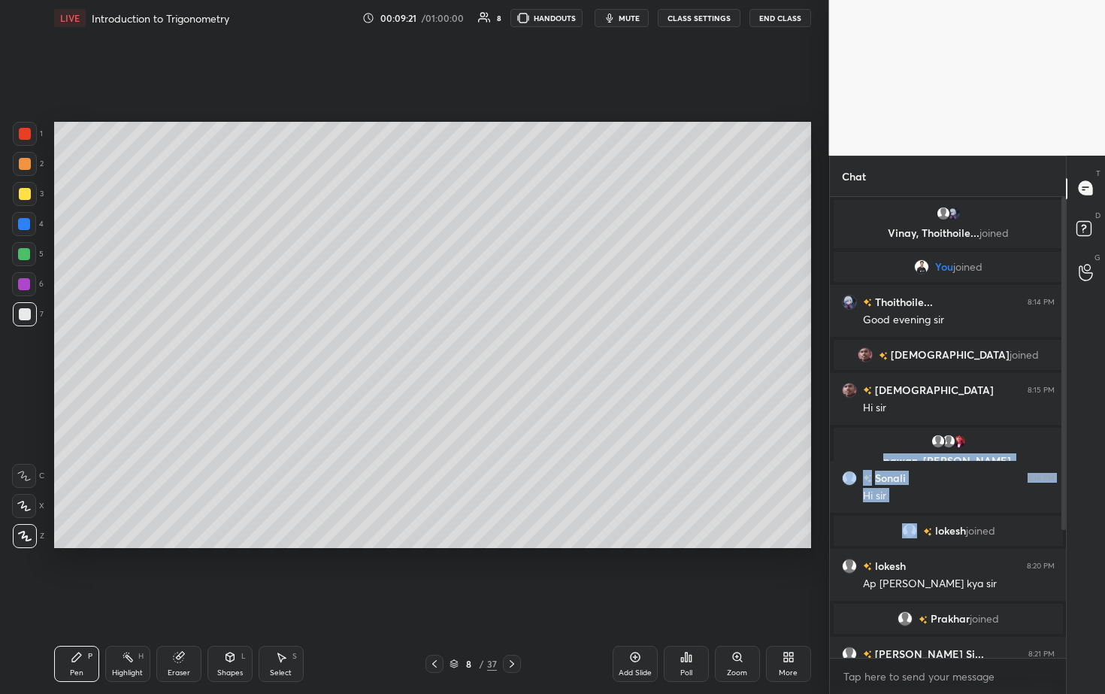
click at [539, 353] on div "Poll" at bounding box center [686, 664] width 45 height 36
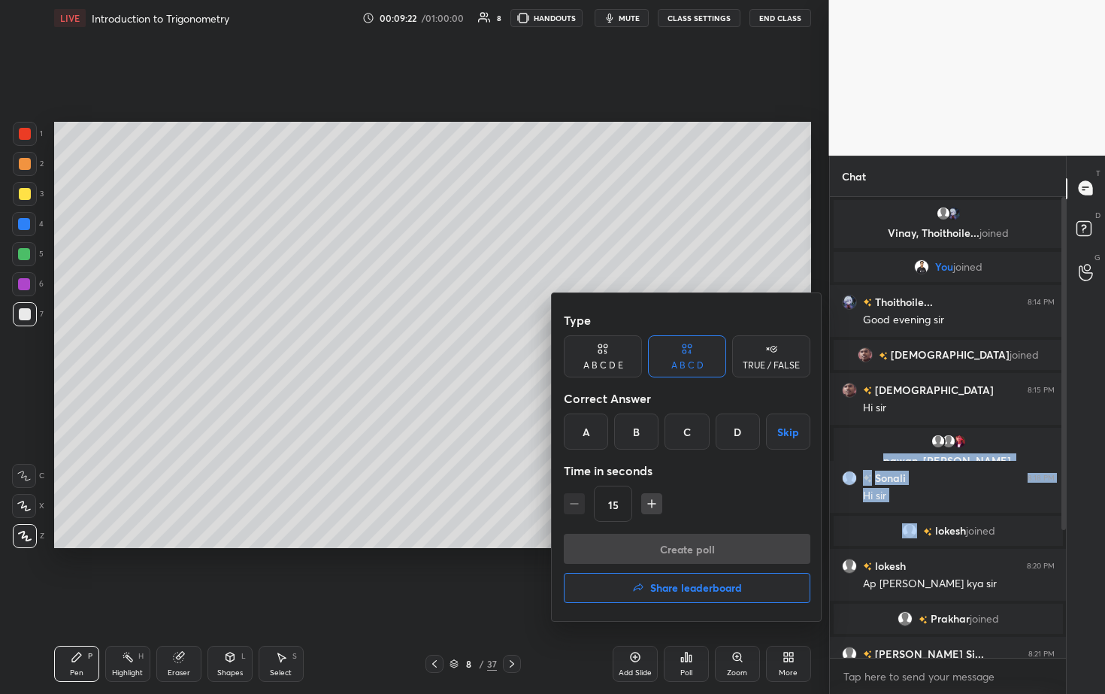
click at [539, 353] on div "TRUE / FALSE" at bounding box center [771, 356] width 78 height 42
click at [539, 353] on div "True" at bounding box center [603, 431] width 78 height 36
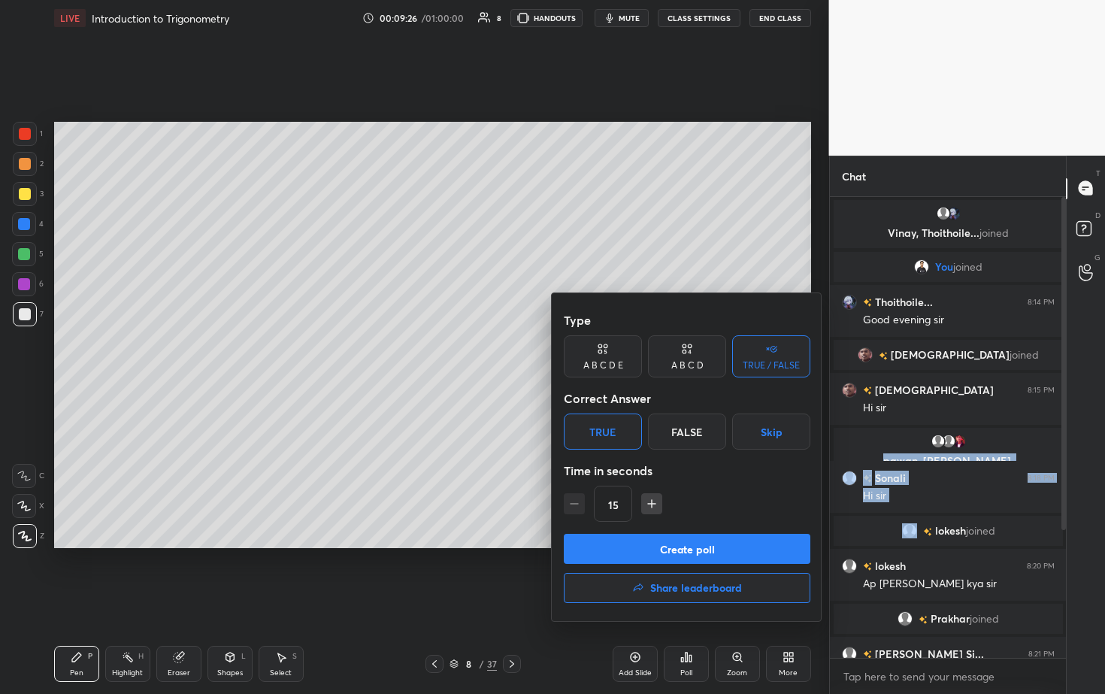
click at [539, 353] on div "15" at bounding box center [687, 504] width 247 height 36
click at [539, 353] on icon "button" at bounding box center [651, 503] width 15 height 15
type input "30"
click at [539, 353] on button "Create poll" at bounding box center [687, 549] width 247 height 30
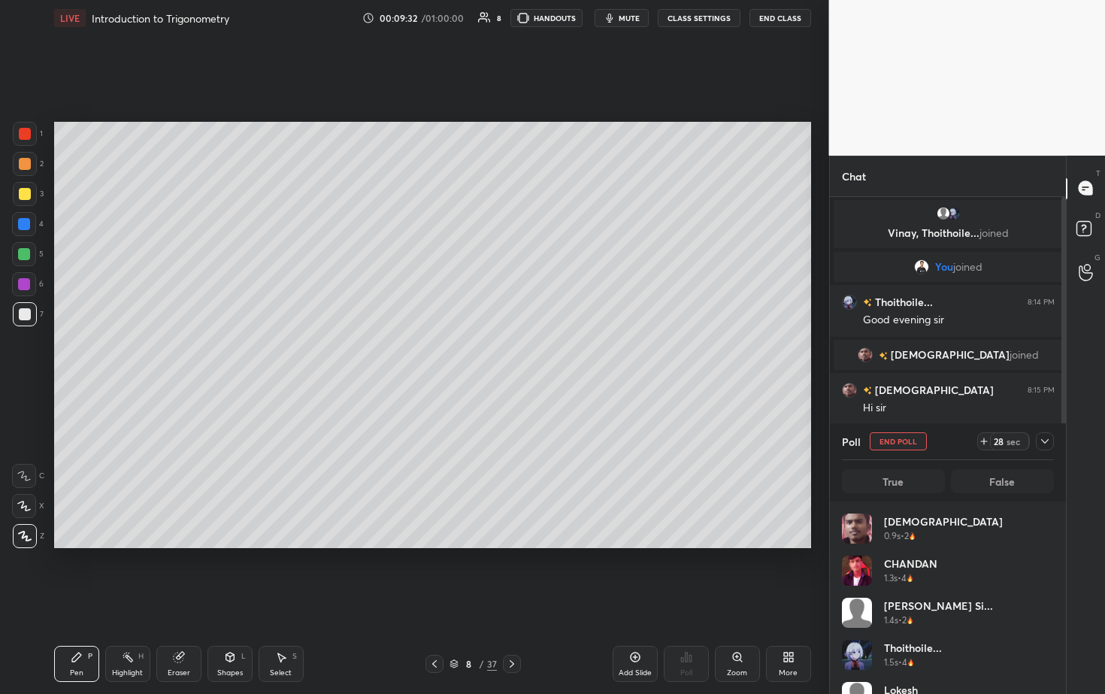
scroll to position [176, 207]
click at [26, 161] on div at bounding box center [25, 164] width 12 height 12
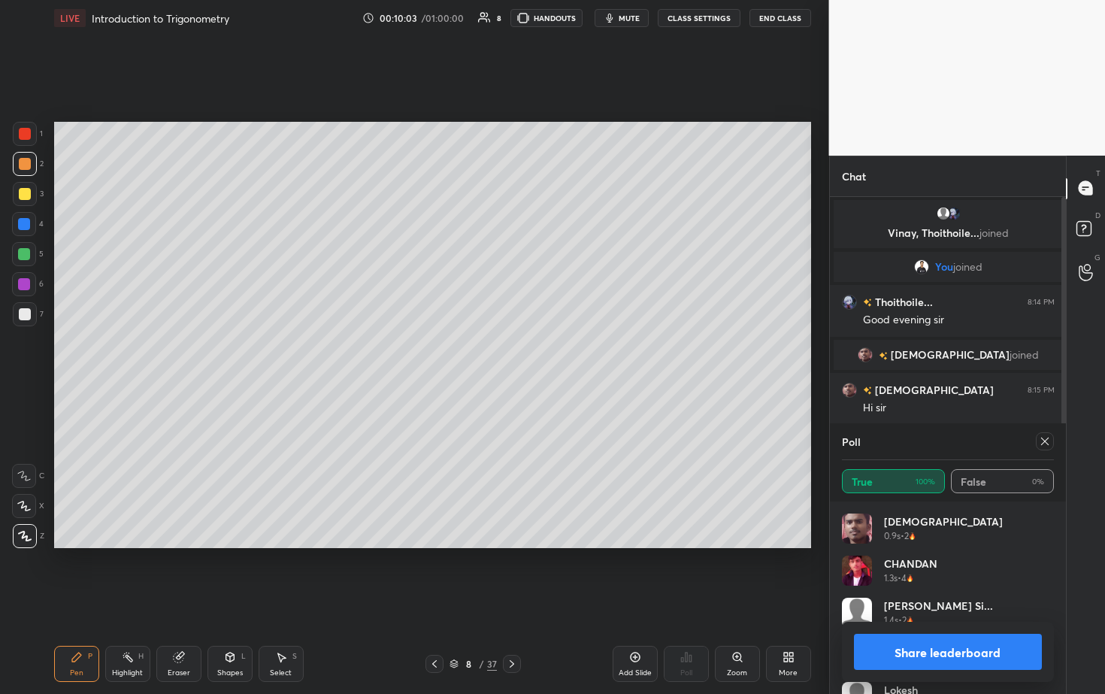
click at [32, 227] on div at bounding box center [24, 224] width 24 height 24
click at [29, 310] on div at bounding box center [25, 314] width 24 height 24
click at [29, 163] on div at bounding box center [25, 164] width 12 height 12
click at [22, 307] on div at bounding box center [25, 314] width 24 height 24
click at [184, 353] on icon at bounding box center [179, 657] width 12 height 12
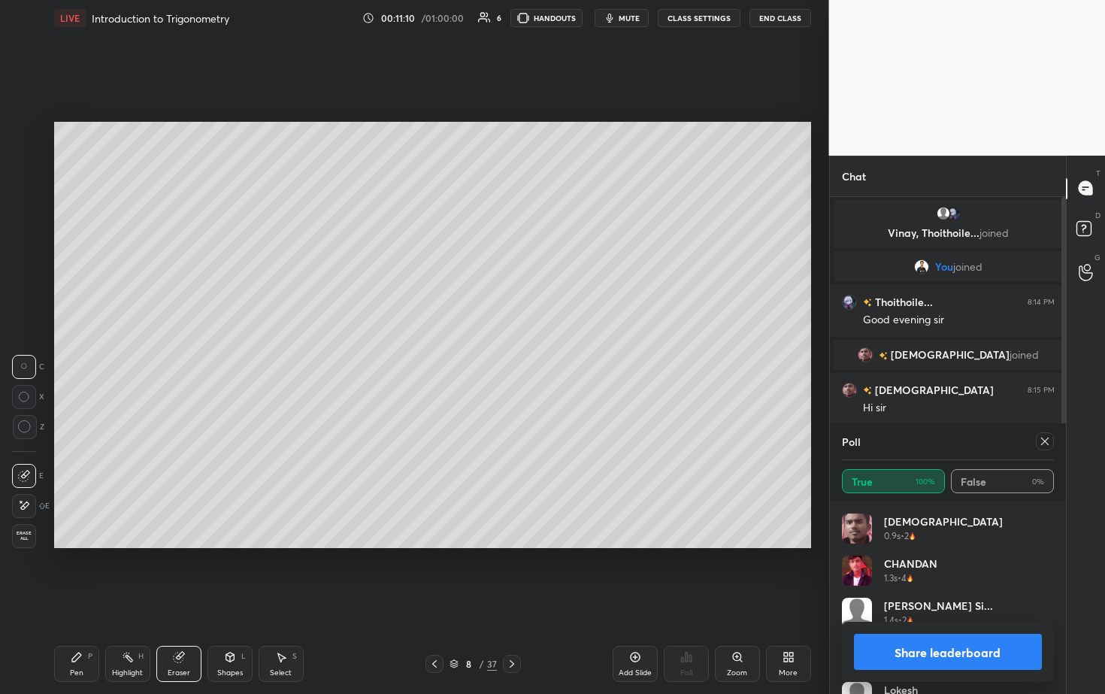
drag, startPoint x: 83, startPoint y: 663, endPoint x: 91, endPoint y: 641, distance: 23.1
click at [83, 353] on div "Pen P" at bounding box center [76, 664] width 45 height 36
drag, startPoint x: 34, startPoint y: 249, endPoint x: 35, endPoint y: 230, distance: 18.9
click at [32, 249] on div at bounding box center [24, 254] width 24 height 24
click at [516, 353] on div at bounding box center [512, 664] width 18 height 18
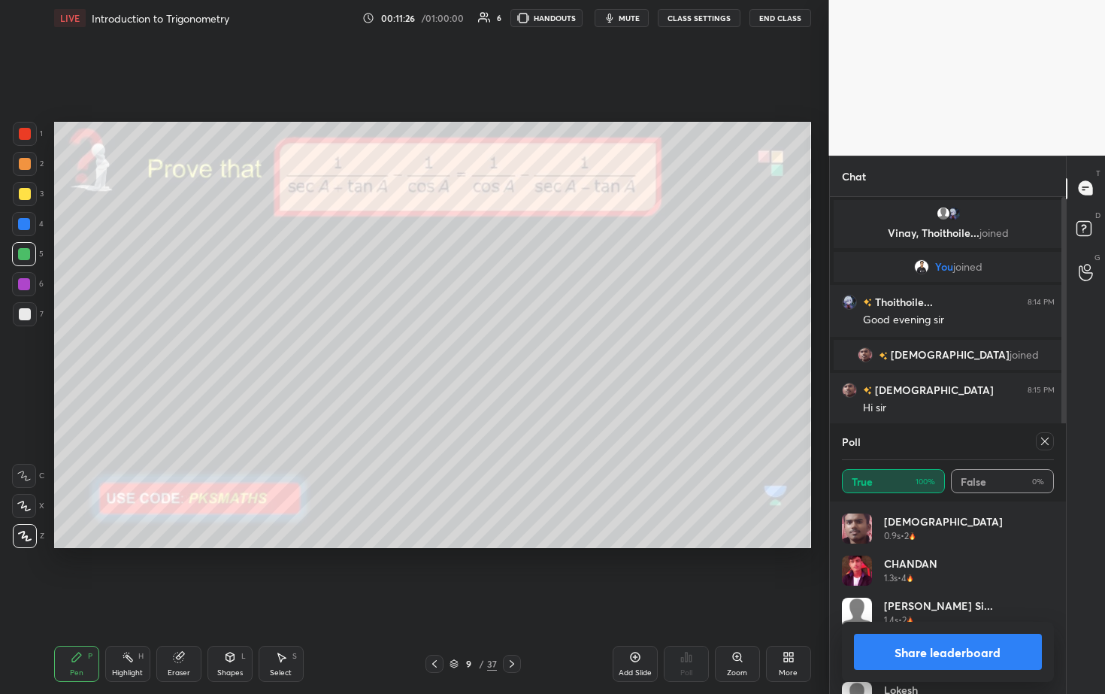
click at [432, 353] on icon at bounding box center [434, 664] width 12 height 12
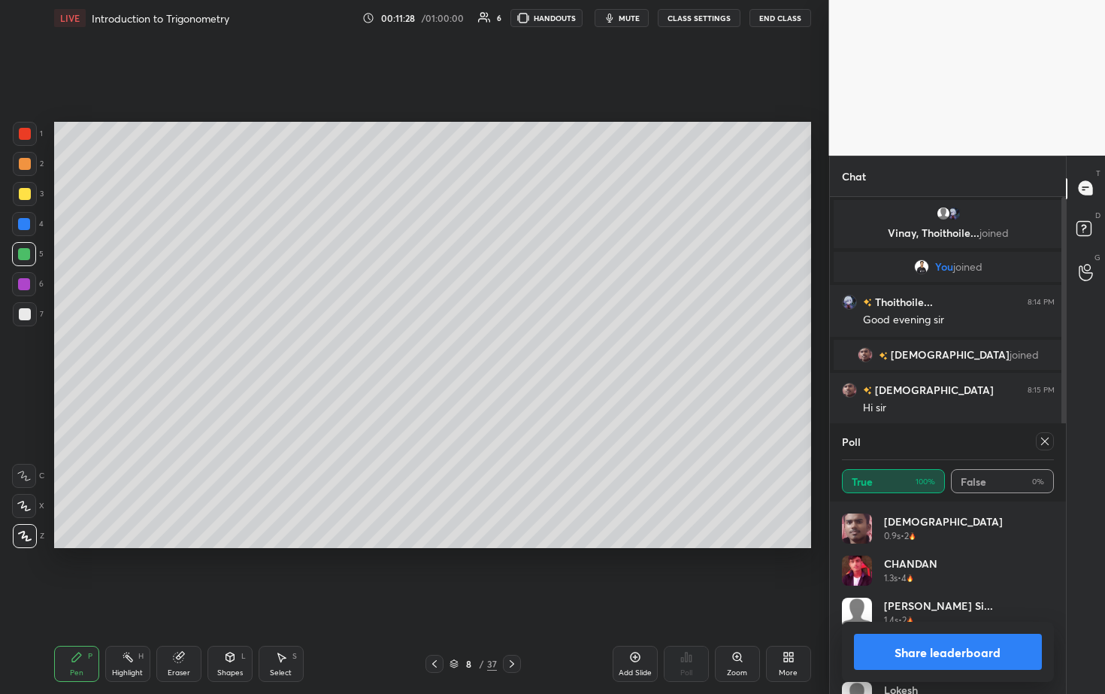
click at [539, 353] on div "Add Slide" at bounding box center [635, 664] width 45 height 36
drag, startPoint x: 29, startPoint y: 159, endPoint x: 35, endPoint y: 153, distance: 8.0
click at [28, 159] on div at bounding box center [25, 164] width 12 height 12
click at [539, 353] on button "Share leaderboard" at bounding box center [948, 652] width 189 height 36
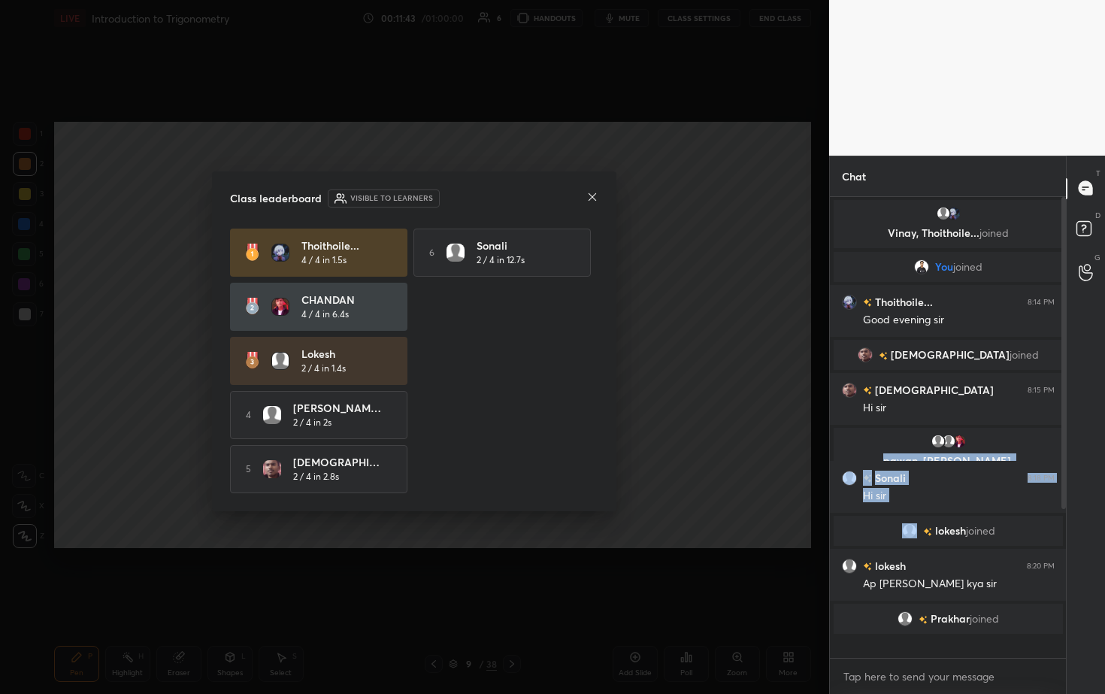
scroll to position [5, 5]
click at [539, 195] on icon at bounding box center [592, 197] width 12 height 12
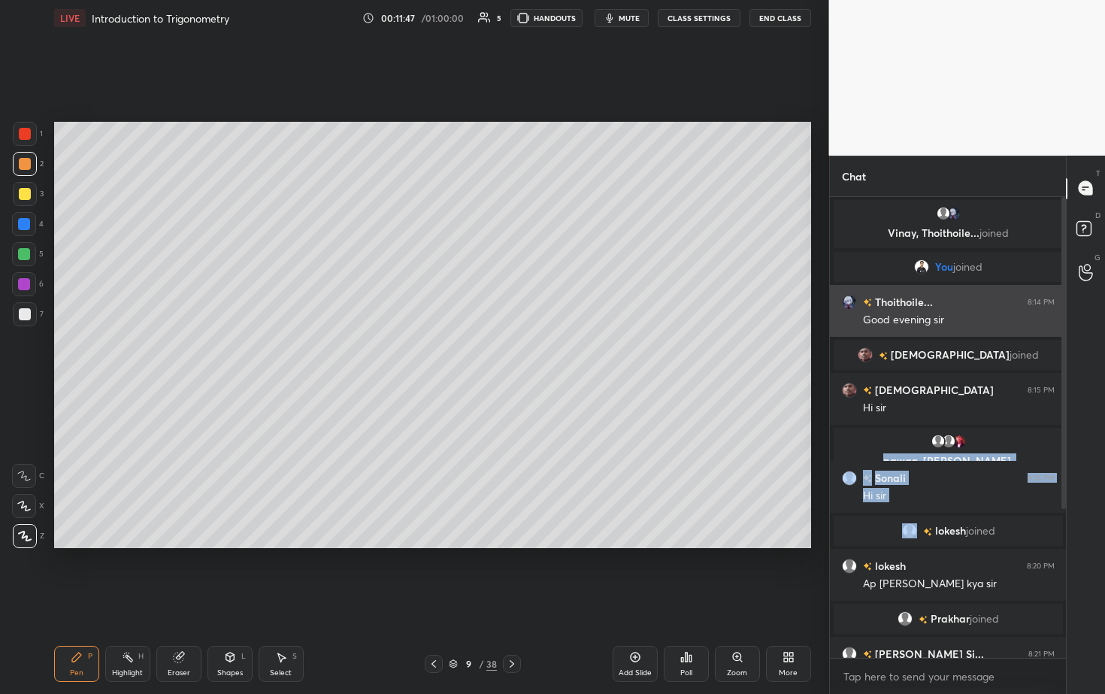
drag, startPoint x: 1067, startPoint y: 189, endPoint x: 1055, endPoint y: 284, distance: 96.3
click at [539, 289] on div "Chat Vinay, Thoithoile... joined You joined Thoithoile... 8:14 PM Good evening …" at bounding box center [967, 425] width 277 height 538
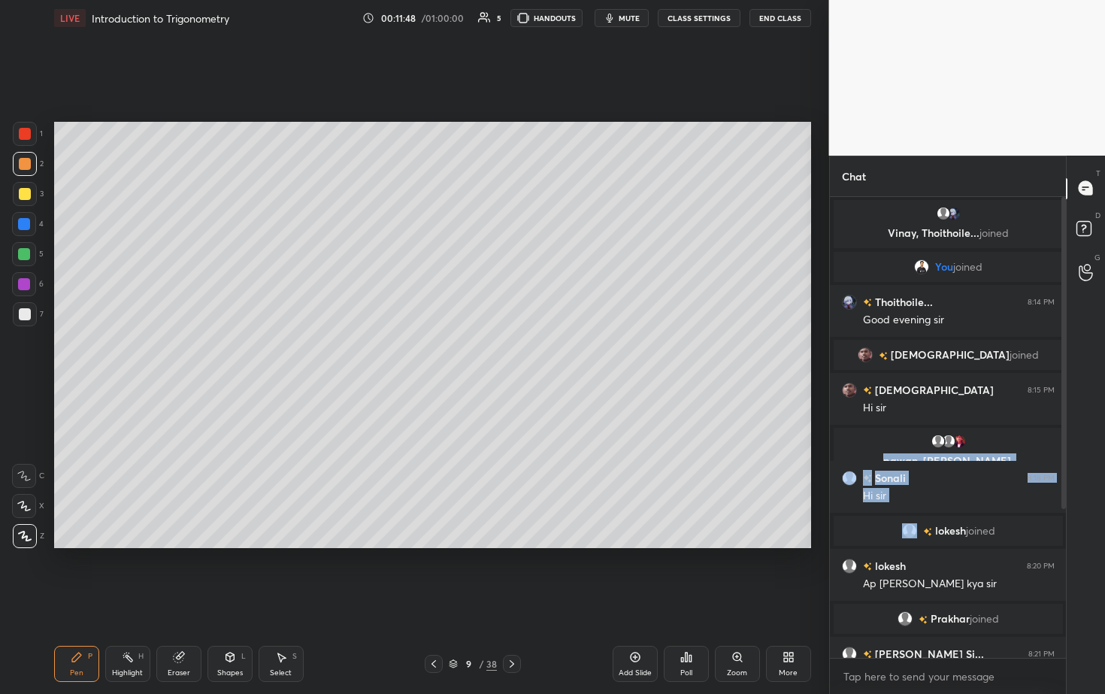
click at [539, 190] on div "T Messages (T)" at bounding box center [1086, 189] width 38 height 42
click at [539, 189] on div "T Messages (T)" at bounding box center [1086, 189] width 38 height 42
drag, startPoint x: 1068, startPoint y: 190, endPoint x: 1064, endPoint y: 241, distance: 51.3
click at [539, 255] on div "Chat Vinay, Thoithoile... joined You joined Thoithoile... 8:14 PM Good evening …" at bounding box center [967, 425] width 277 height 538
drag, startPoint x: 1067, startPoint y: 181, endPoint x: 1065, endPoint y: 241, distance: 60.2
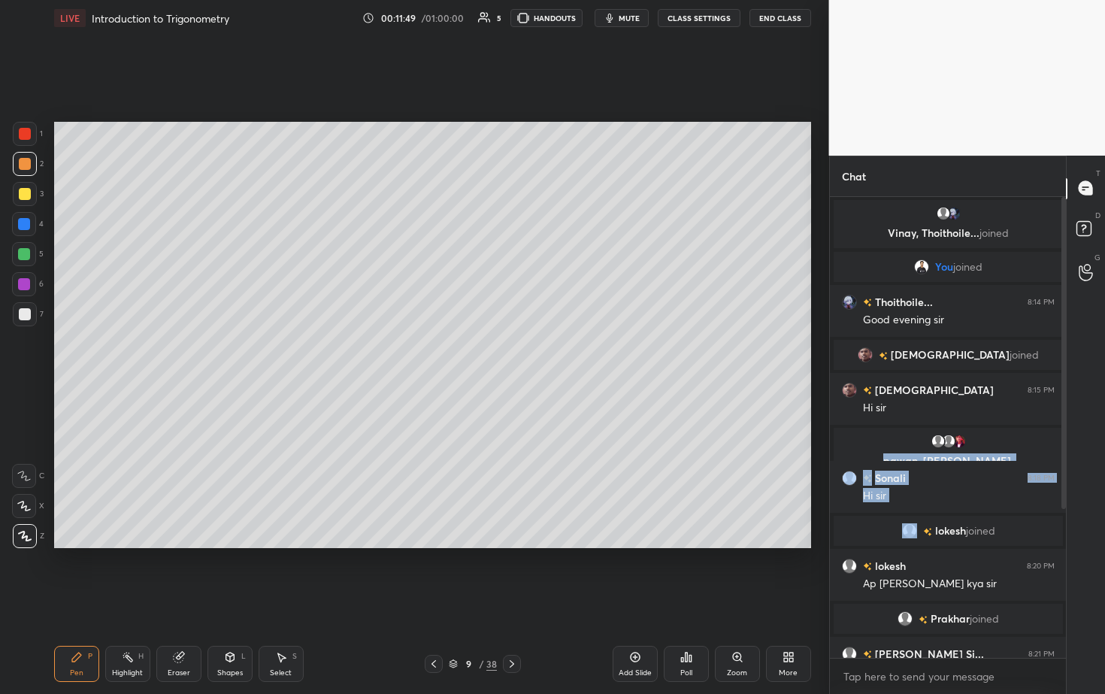
click at [539, 256] on div "Chat Vinay, Thoithoile... joined You joined Thoithoile... 8:14 PM Good evening …" at bounding box center [967, 425] width 277 height 538
drag, startPoint x: 901, startPoint y: 578, endPoint x: 925, endPoint y: 443, distance: 137.3
click at [539, 353] on div "Vinay, Thoithoile... joined You joined Thoithoile... 8:14 PM Good evening sir A…" at bounding box center [948, 487] width 237 height 580
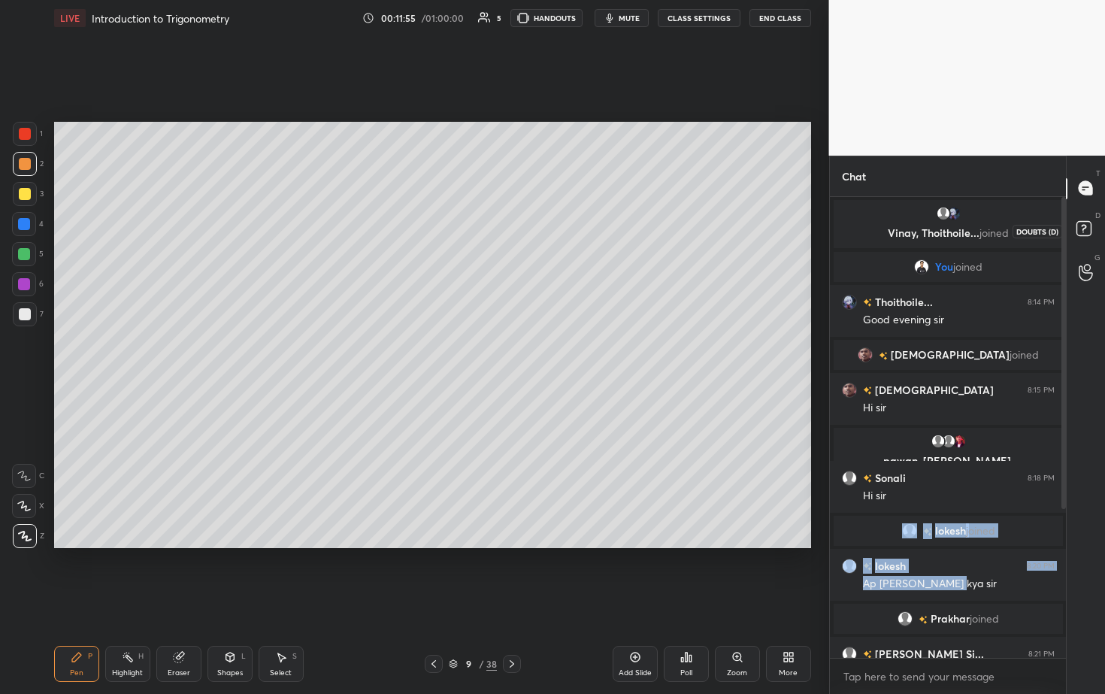
click at [539, 221] on rect at bounding box center [1083, 228] width 14 height 14
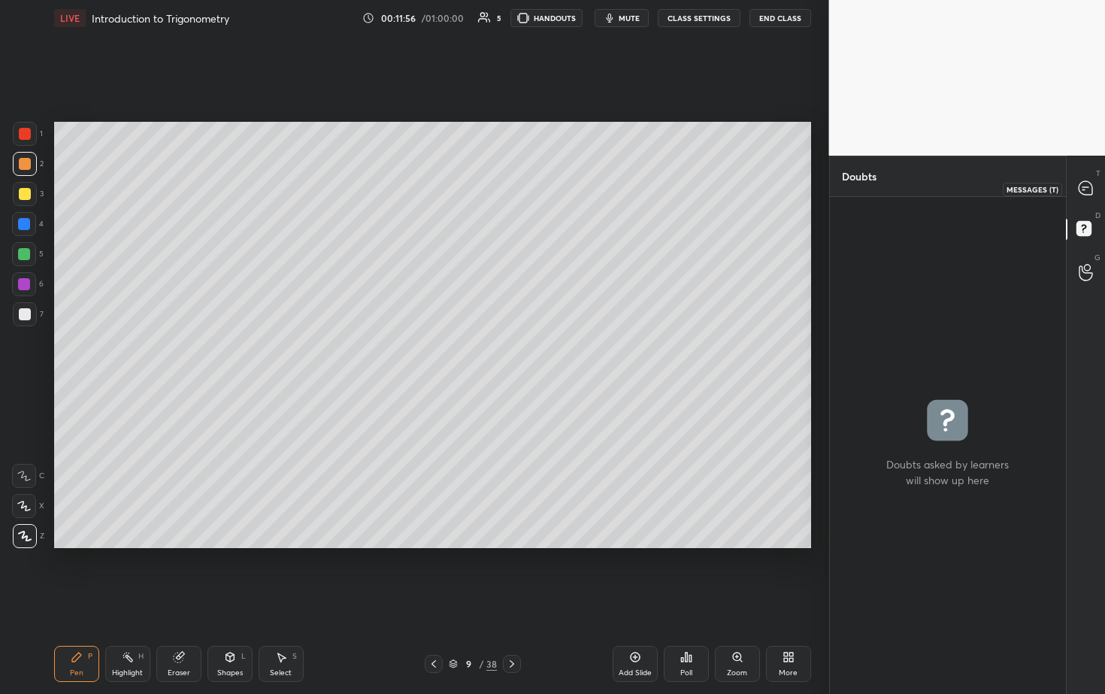
click at [539, 183] on icon at bounding box center [1086, 188] width 14 height 14
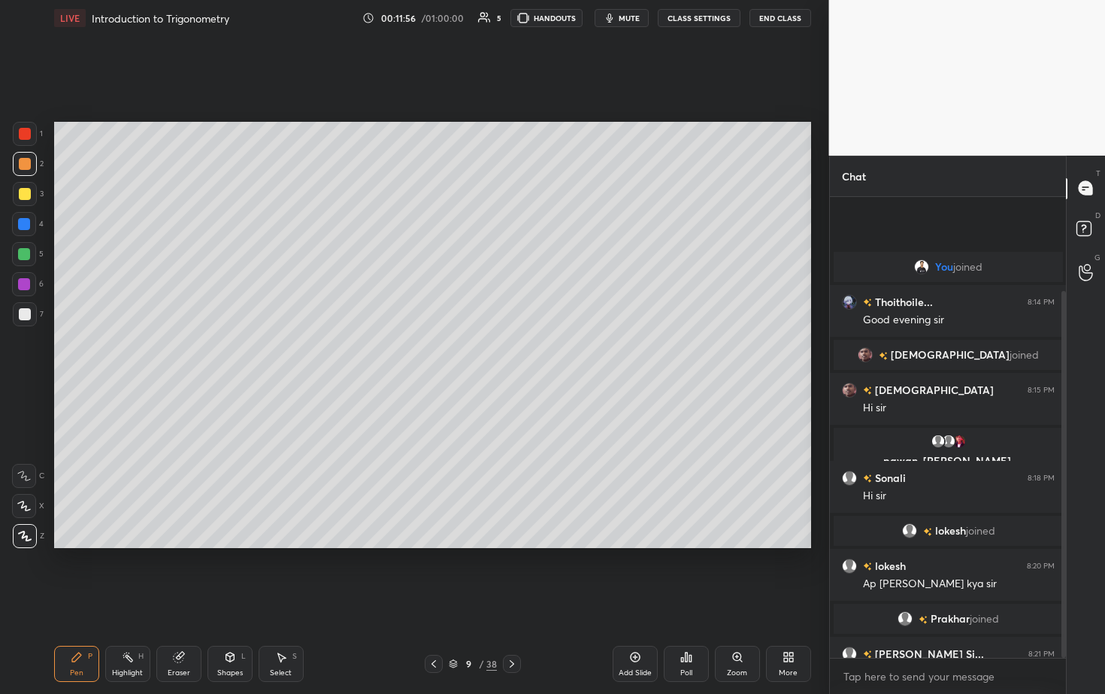
scroll to position [456, 232]
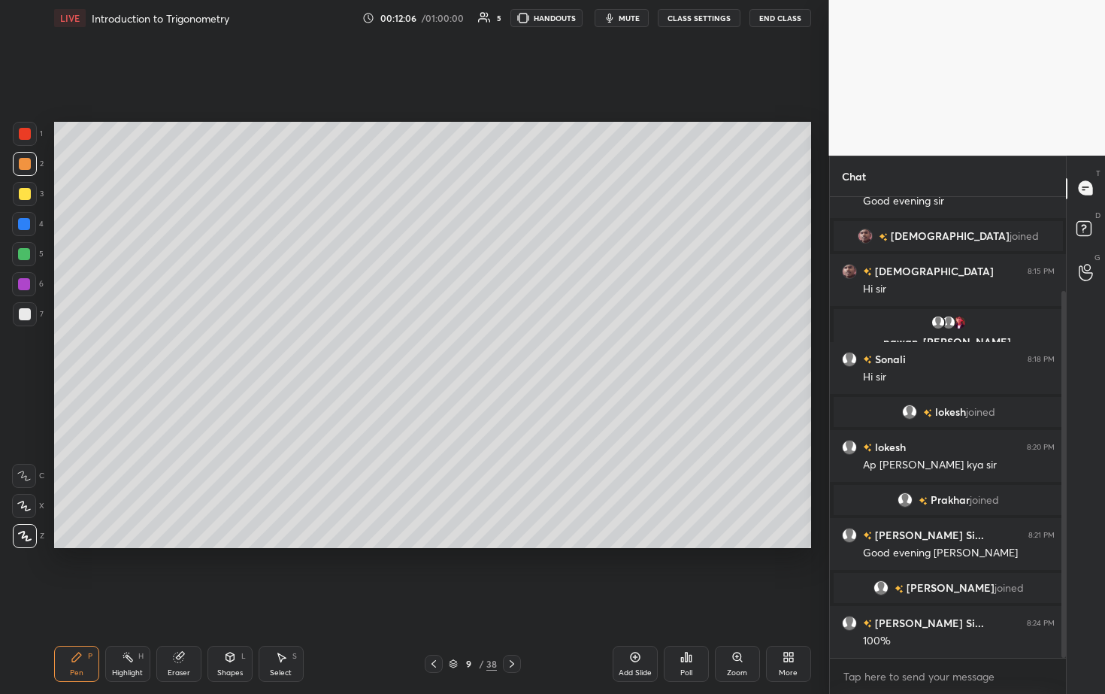
click at [539, 18] on span "mute" at bounding box center [629, 18] width 21 height 11
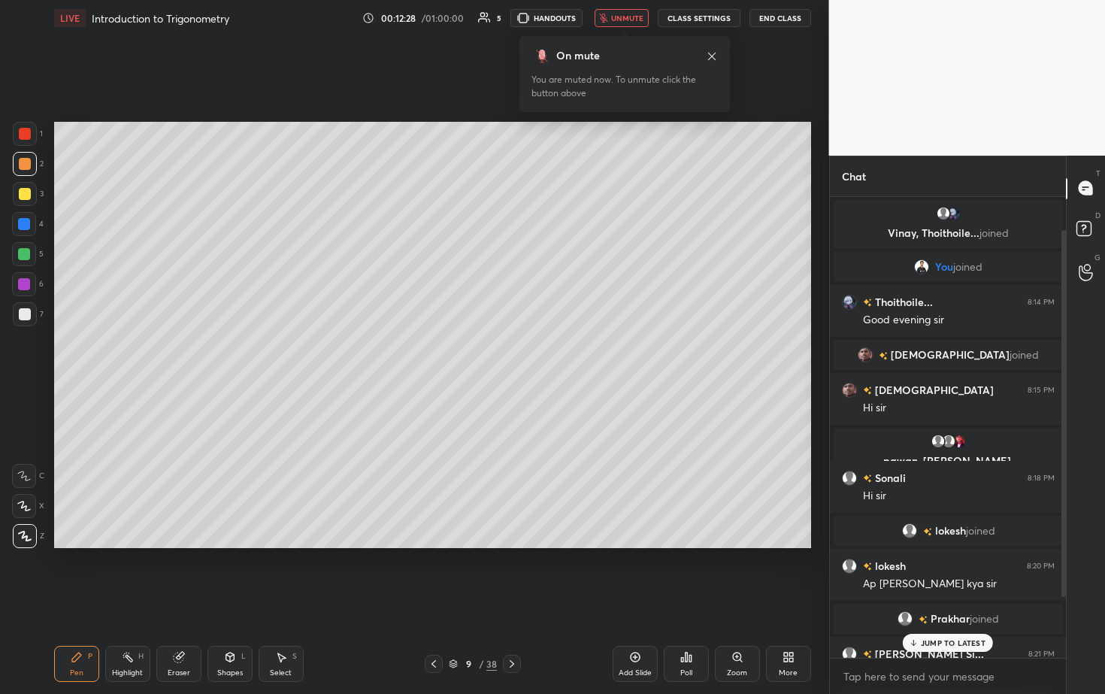
scroll to position [119, 0]
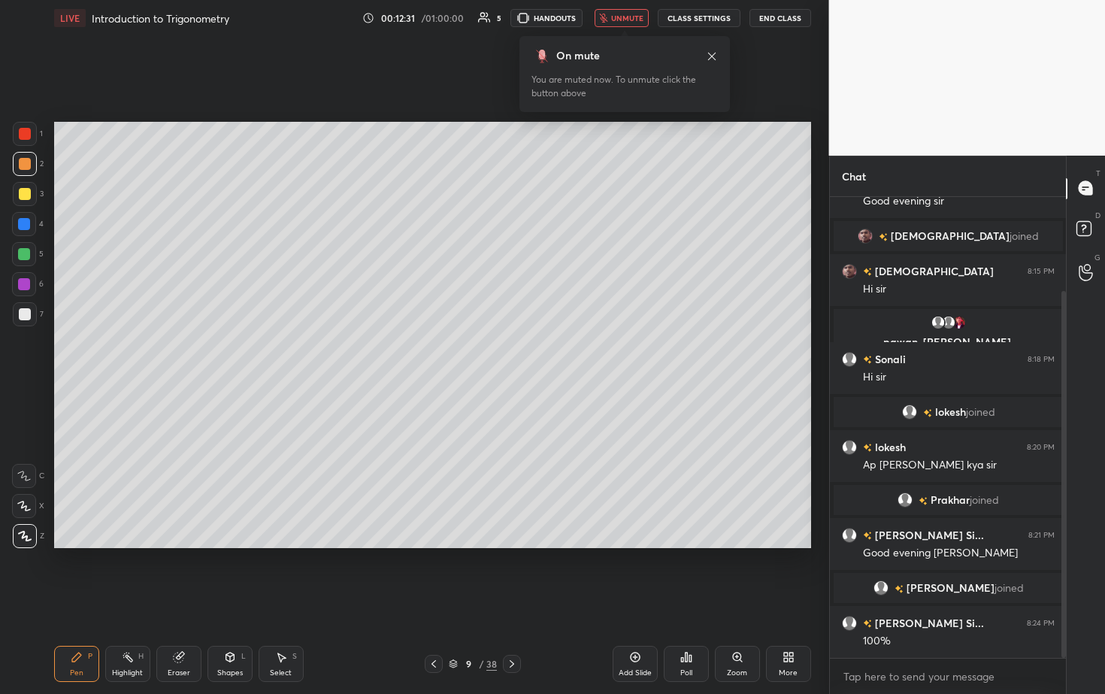
click at [539, 18] on span "unmute" at bounding box center [627, 18] width 32 height 11
click at [31, 310] on div at bounding box center [25, 314] width 24 height 24
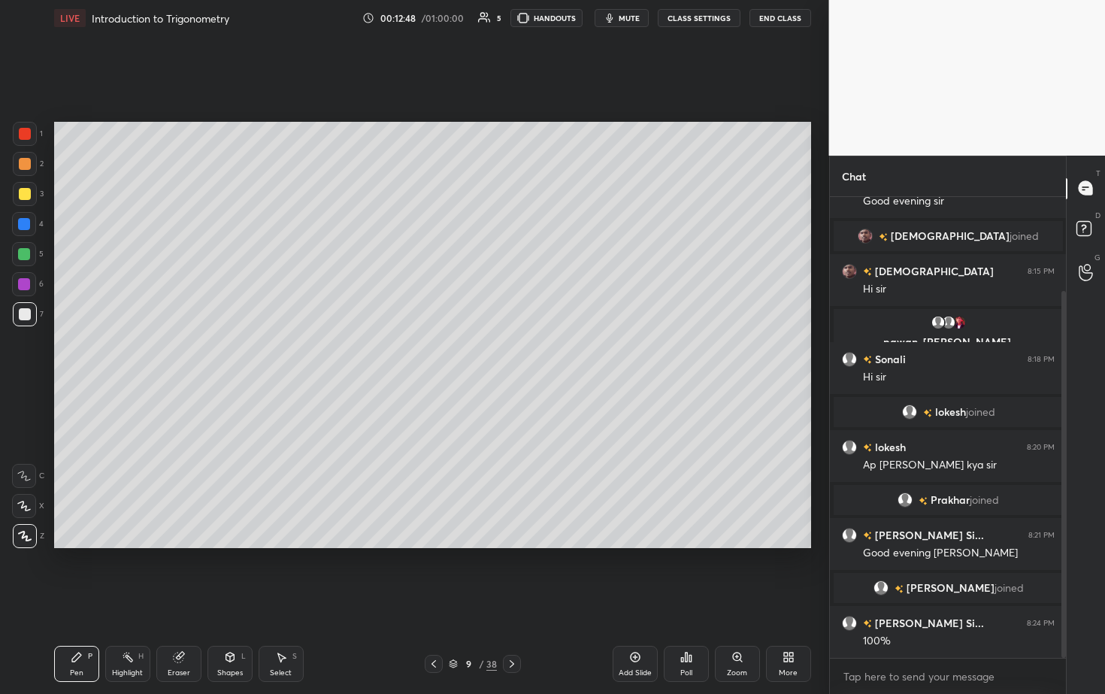
scroll to position [174, 0]
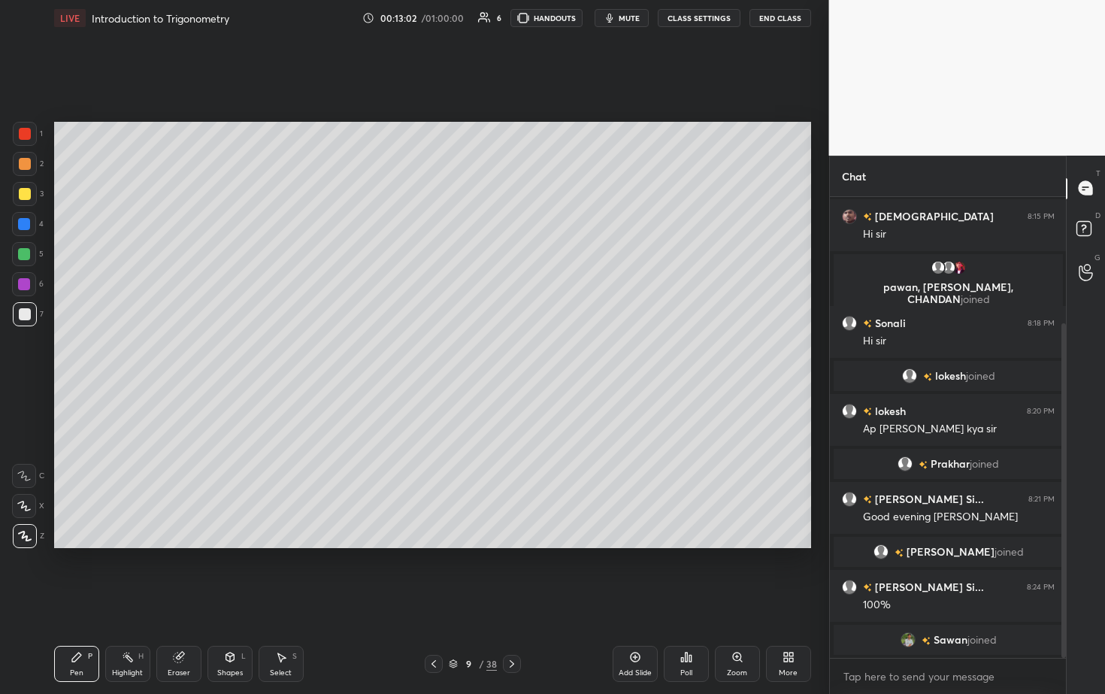
click at [23, 257] on div at bounding box center [24, 254] width 12 height 12
click at [539, 353] on div "Setting up your live class Poll for secs No correct answer Start poll" at bounding box center [432, 335] width 769 height 598
click at [335, 353] on p "Undo" at bounding box center [332, 401] width 23 height 12
click at [539, 353] on div "Setting up your live class Poll for secs No correct answer Start poll" at bounding box center [432, 335] width 769 height 598
click at [23, 314] on div at bounding box center [25, 314] width 12 height 12
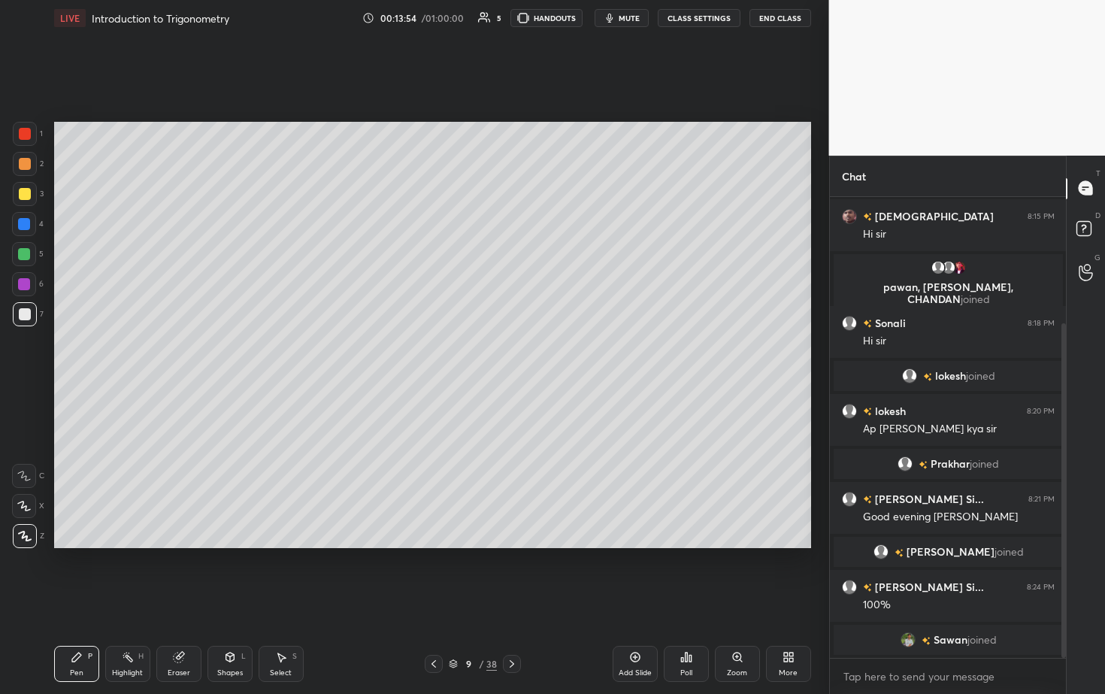
click at [539, 353] on div "Add Slide" at bounding box center [635, 664] width 45 height 36
drag, startPoint x: 23, startPoint y: 167, endPoint x: 34, endPoint y: 150, distance: 20.6
click at [23, 167] on div at bounding box center [25, 164] width 12 height 12
drag, startPoint x: 21, startPoint y: 315, endPoint x: 30, endPoint y: 284, distance: 32.1
click at [22, 315] on div at bounding box center [25, 314] width 12 height 12
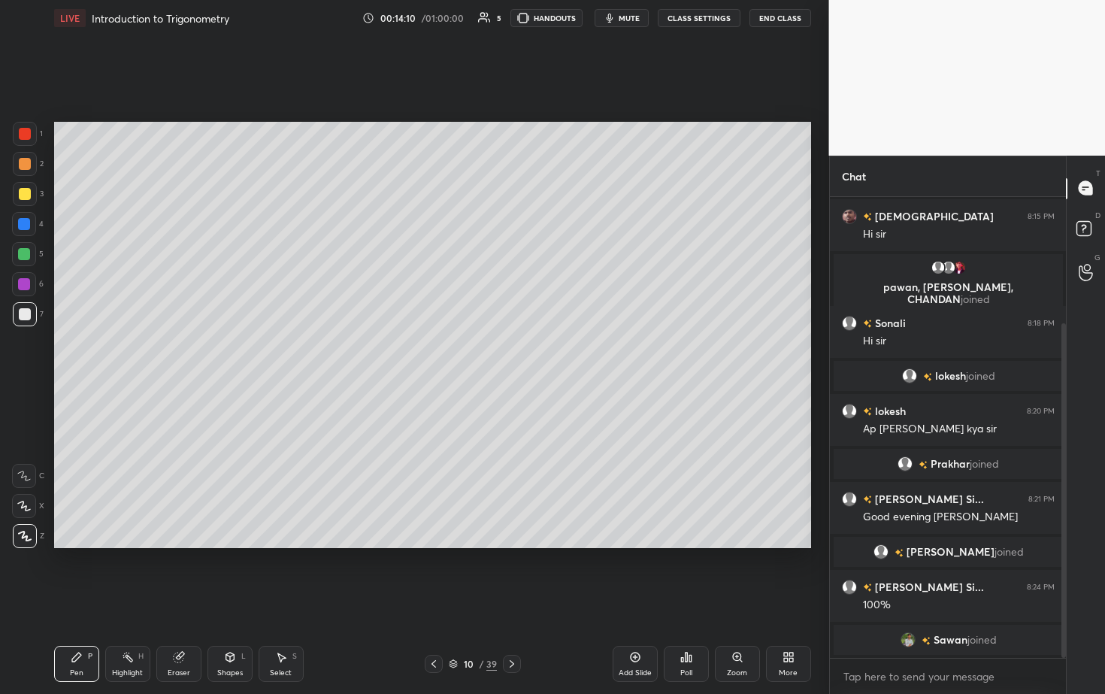
click at [28, 243] on div at bounding box center [24, 254] width 24 height 24
click at [31, 221] on div at bounding box center [24, 224] width 24 height 24
drag, startPoint x: 24, startPoint y: 309, endPoint x: 47, endPoint y: 293, distance: 28.1
click at [26, 310] on div at bounding box center [25, 314] width 12 height 12
drag, startPoint x: 18, startPoint y: 264, endPoint x: 17, endPoint y: 256, distance: 8.3
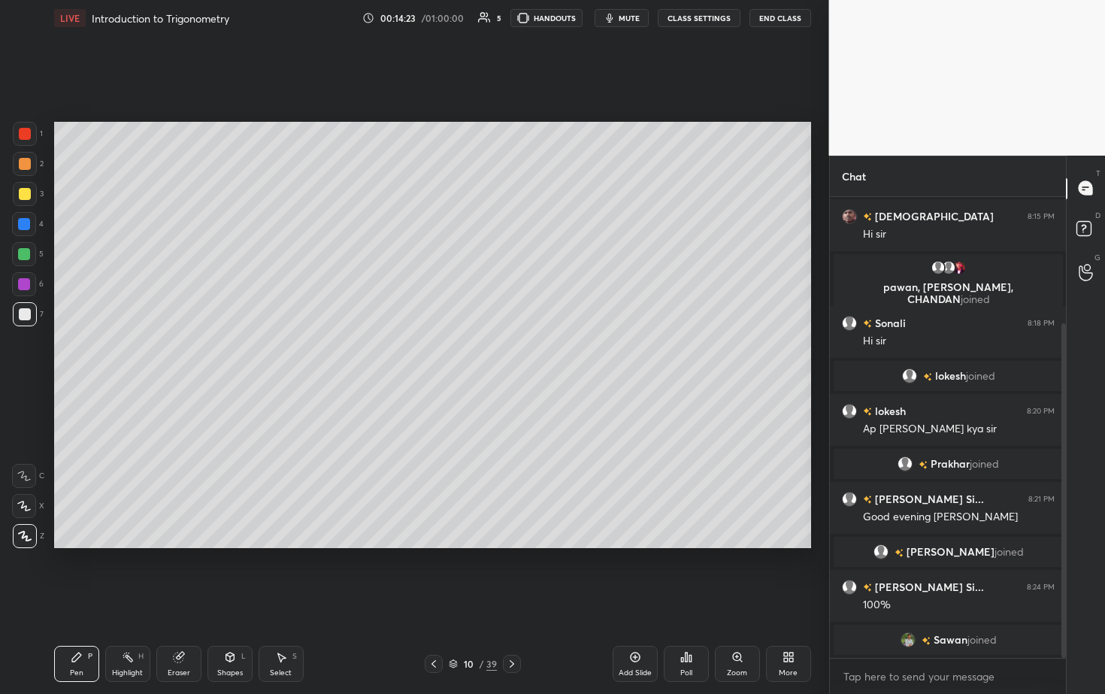
click at [15, 265] on div "5" at bounding box center [28, 254] width 32 height 24
click at [439, 353] on div "Pen P Highlight H Eraser Shapes L Select S 10 / 39 Add Slide Poll Zoom More" at bounding box center [432, 664] width 757 height 60
click at [435, 353] on icon at bounding box center [433, 664] width 5 height 8
click at [522, 353] on div "9 / 39" at bounding box center [473, 664] width 280 height 18
click at [516, 353] on div at bounding box center [512, 664] width 18 height 18
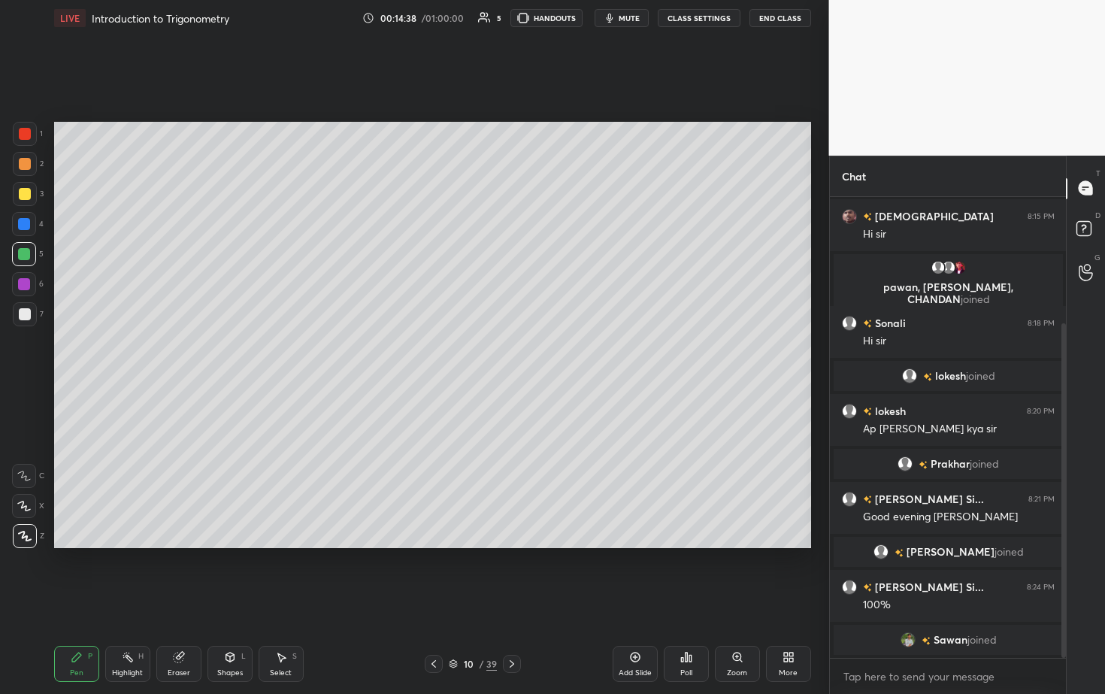
click at [30, 308] on div at bounding box center [25, 314] width 24 height 24
drag, startPoint x: 30, startPoint y: 175, endPoint x: 24, endPoint y: 164, distance: 12.8
click at [30, 175] on div at bounding box center [25, 164] width 24 height 24
click at [33, 189] on div at bounding box center [25, 194] width 24 height 24
click at [28, 282] on div at bounding box center [24, 284] width 12 height 12
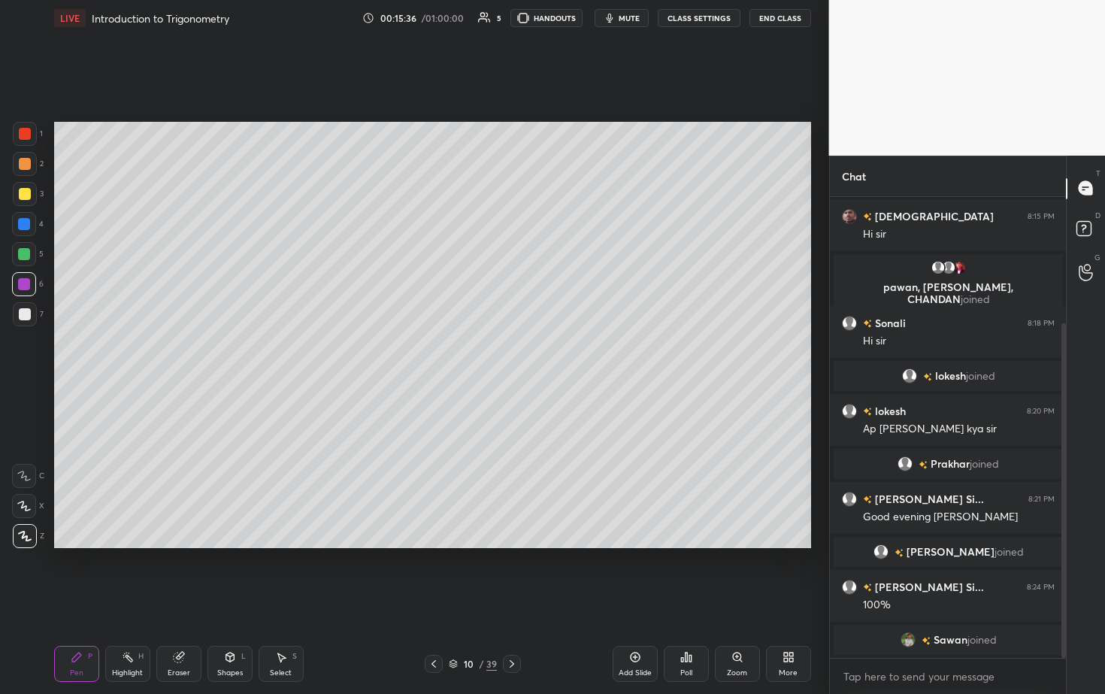
click at [433, 353] on icon at bounding box center [434, 664] width 12 height 12
drag, startPoint x: 514, startPoint y: 659, endPoint x: 520, endPoint y: 633, distance: 27.0
click at [514, 353] on div at bounding box center [512, 664] width 18 height 18
click at [27, 139] on div at bounding box center [25, 134] width 12 height 12
click at [513, 353] on icon at bounding box center [512, 664] width 12 height 12
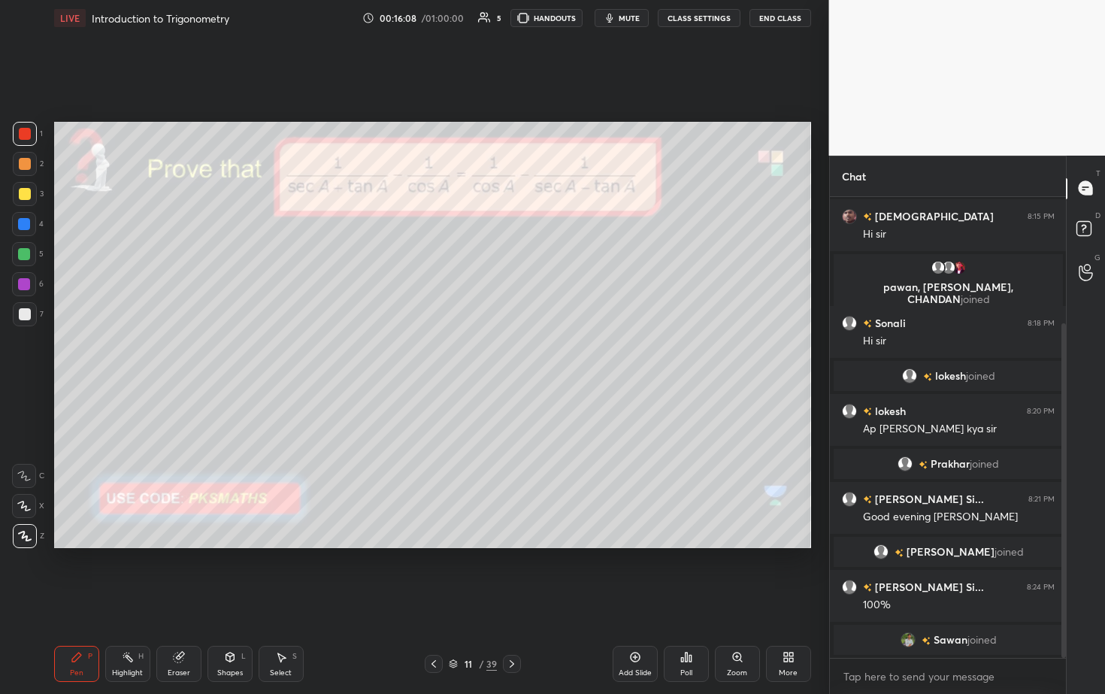
click at [22, 162] on div at bounding box center [25, 164] width 12 height 12
click at [13, 168] on div at bounding box center [25, 164] width 24 height 24
drag, startPoint x: 27, startPoint y: 307, endPoint x: 32, endPoint y: 295, distance: 12.4
click at [26, 306] on div at bounding box center [25, 314] width 24 height 24
click at [27, 256] on div at bounding box center [24, 254] width 12 height 12
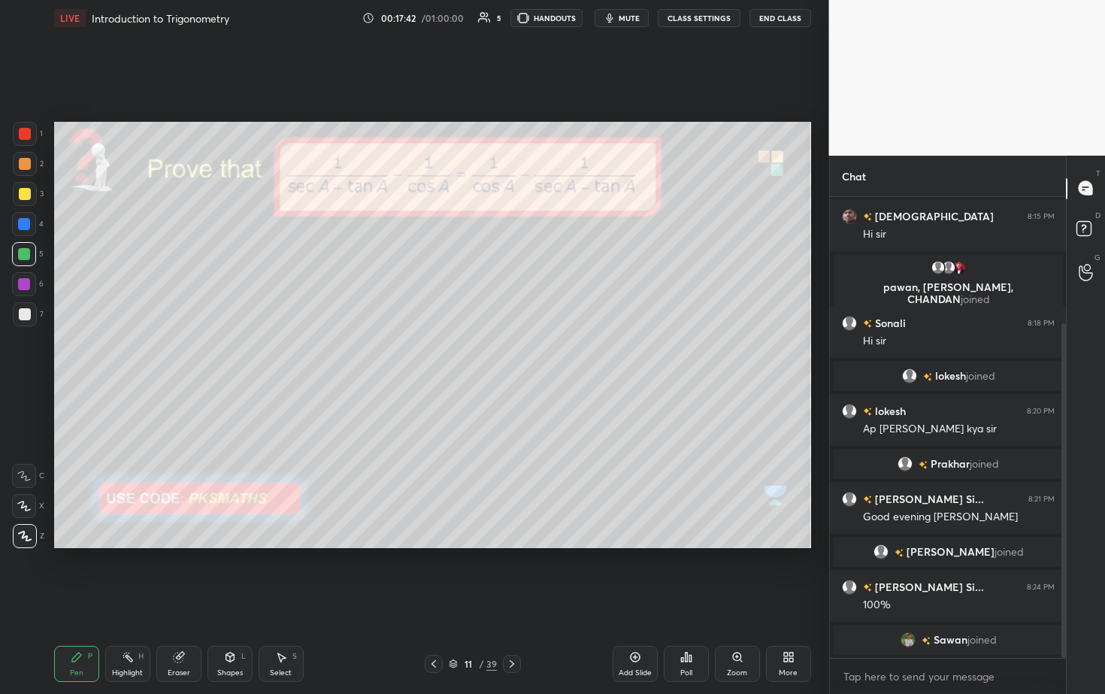
click at [387, 353] on div "Setting up your live class Poll for secs No correct answer Start poll" at bounding box center [432, 335] width 769 height 598
click at [481, 353] on div "/" at bounding box center [481, 663] width 5 height 9
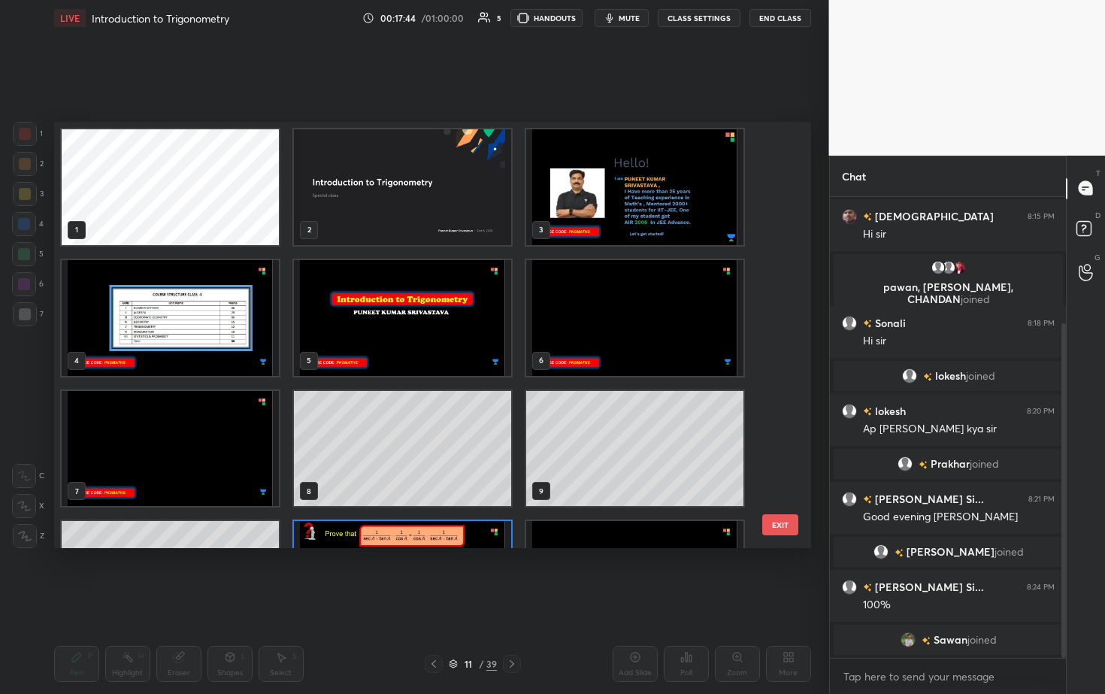
scroll to position [421, 749]
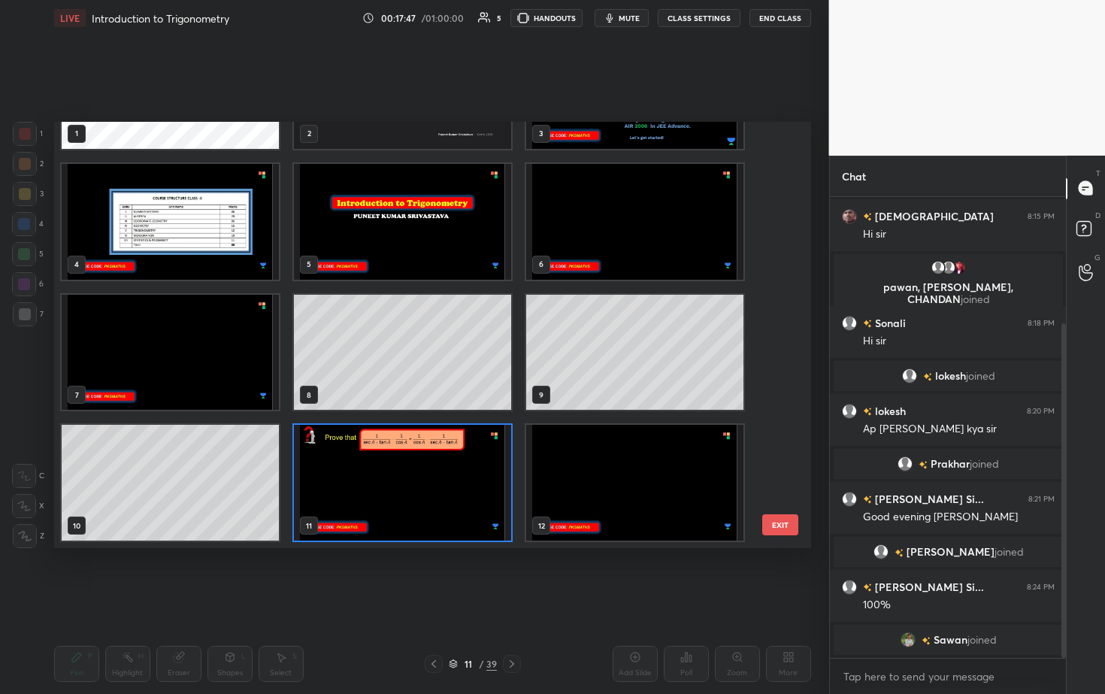
click at [217, 227] on img "grid" at bounding box center [170, 222] width 217 height 116
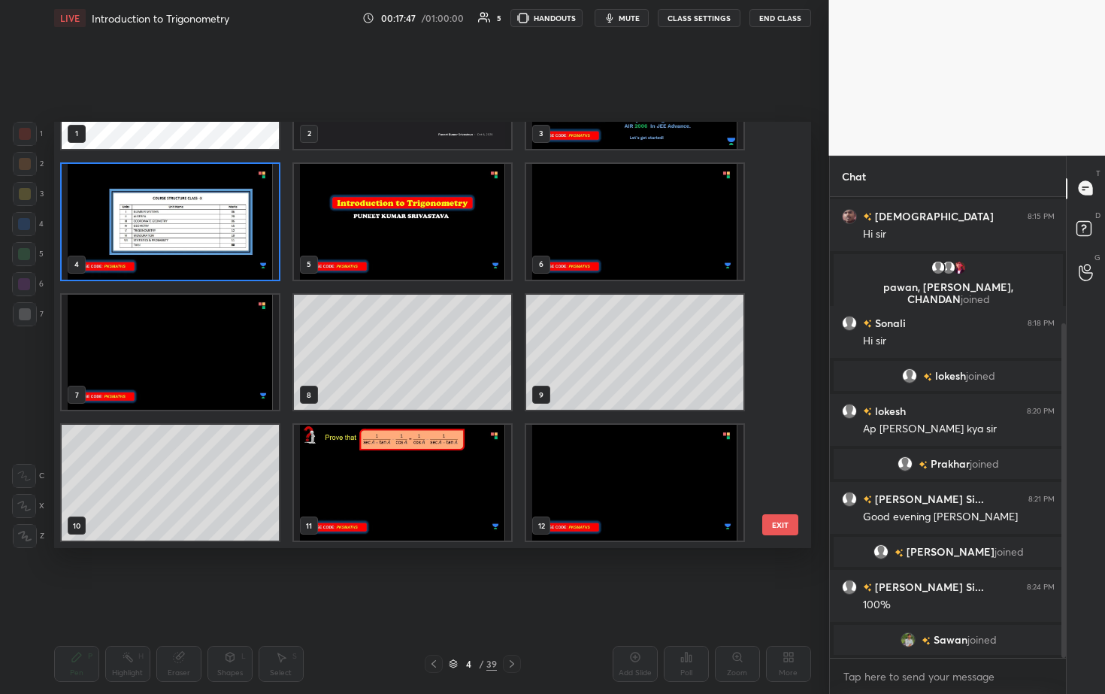
click at [217, 229] on img "grid" at bounding box center [170, 222] width 217 height 116
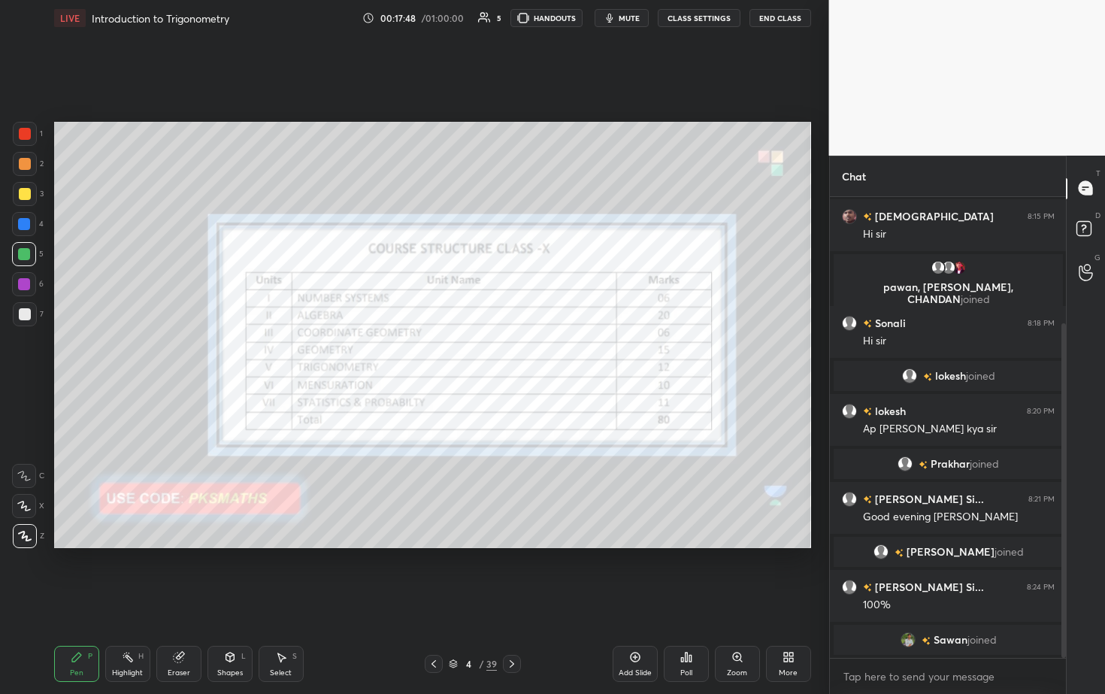
scroll to position [0, 0]
click at [439, 353] on icon at bounding box center [434, 664] width 12 height 12
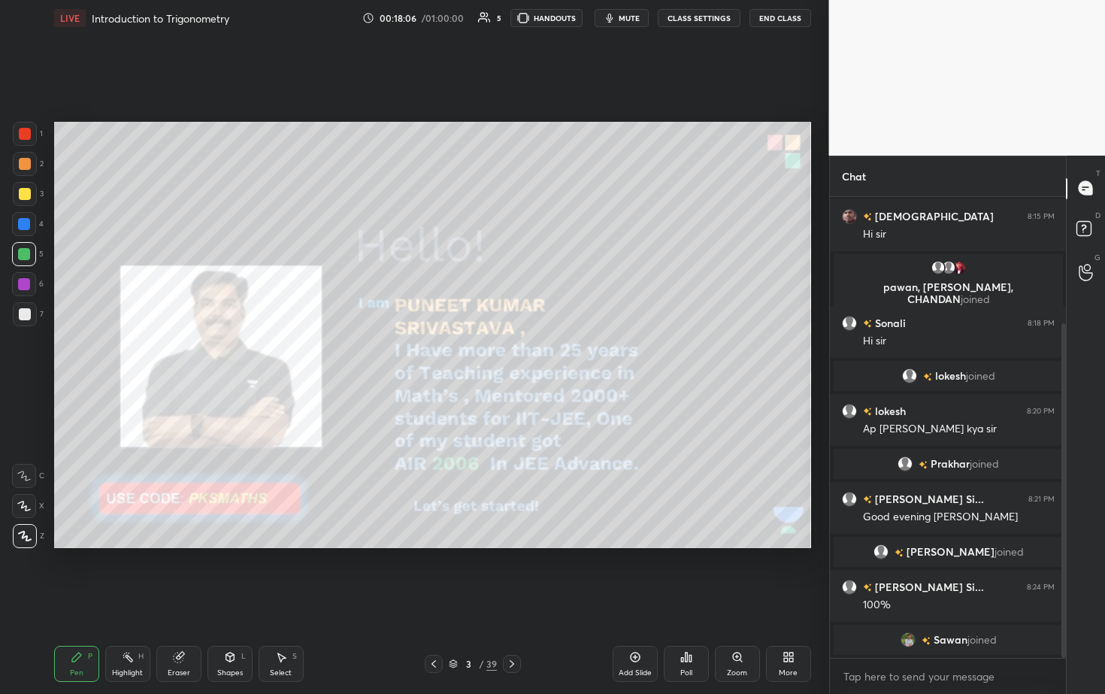
click at [516, 353] on div at bounding box center [512, 664] width 18 height 18
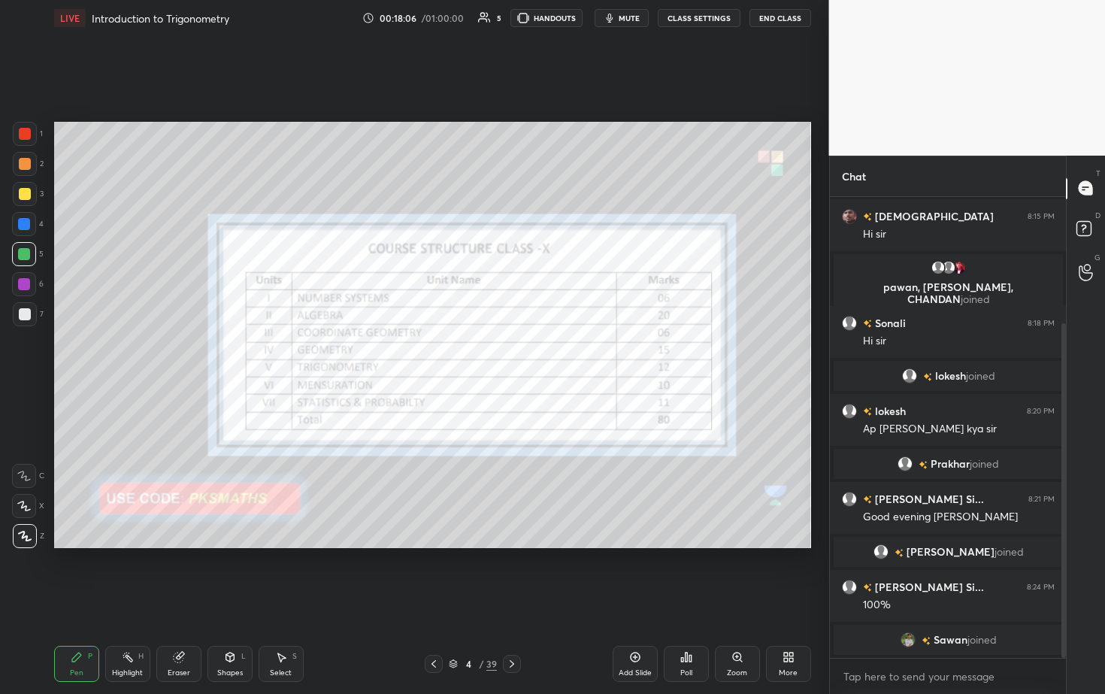
click at [513, 353] on icon at bounding box center [512, 664] width 12 height 12
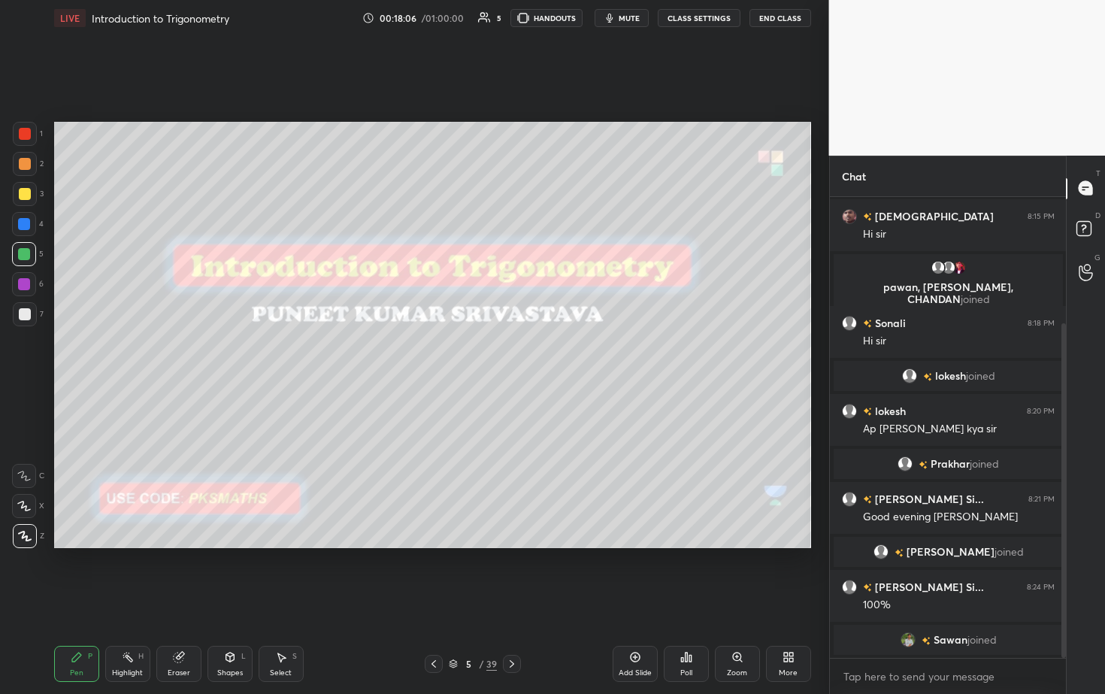
click at [513, 353] on icon at bounding box center [512, 664] width 12 height 12
click at [515, 353] on icon at bounding box center [512, 664] width 12 height 12
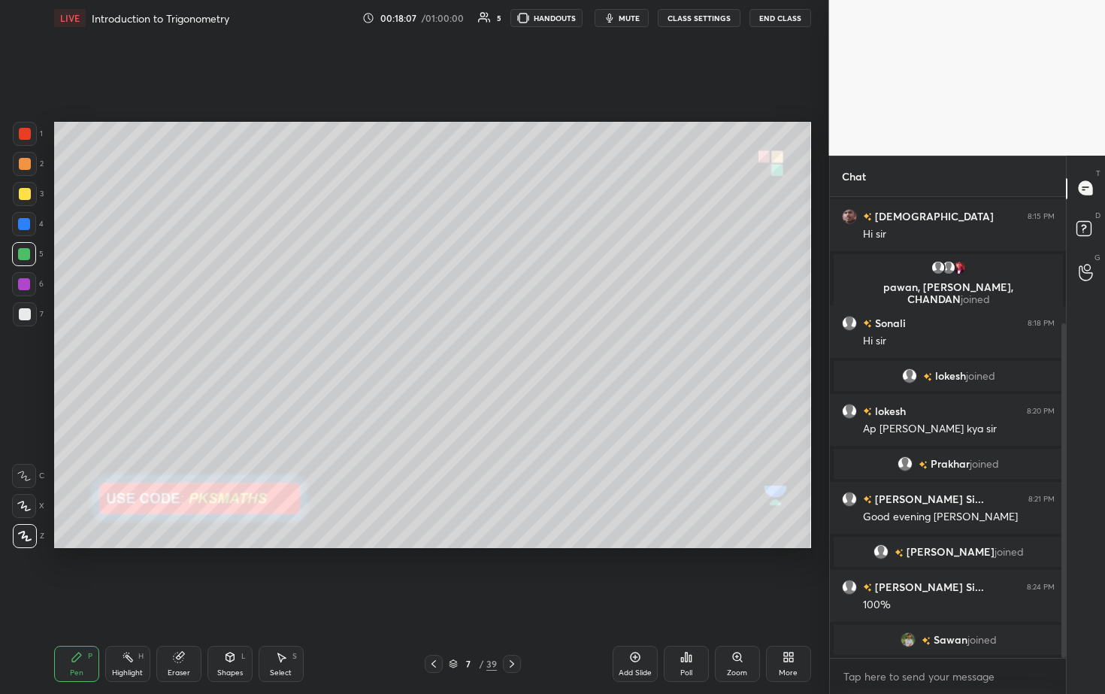
click at [515, 353] on icon at bounding box center [512, 664] width 12 height 12
click at [516, 353] on icon at bounding box center [512, 664] width 12 height 12
click at [517, 353] on icon at bounding box center [512, 664] width 12 height 12
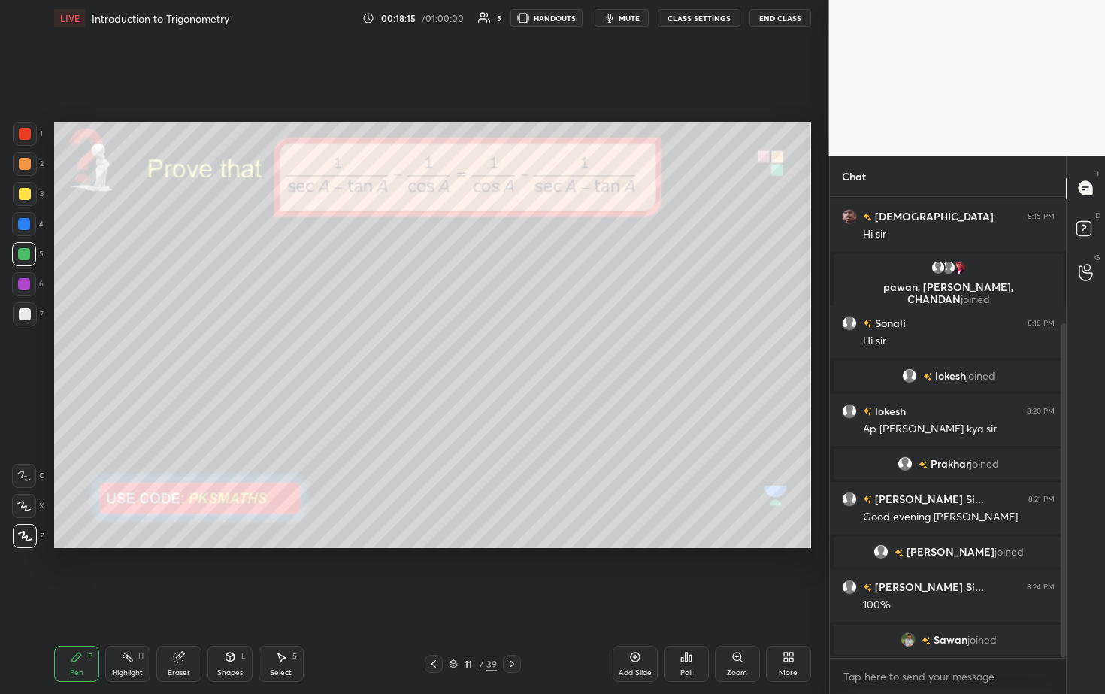
click at [519, 353] on div at bounding box center [512, 664] width 18 height 18
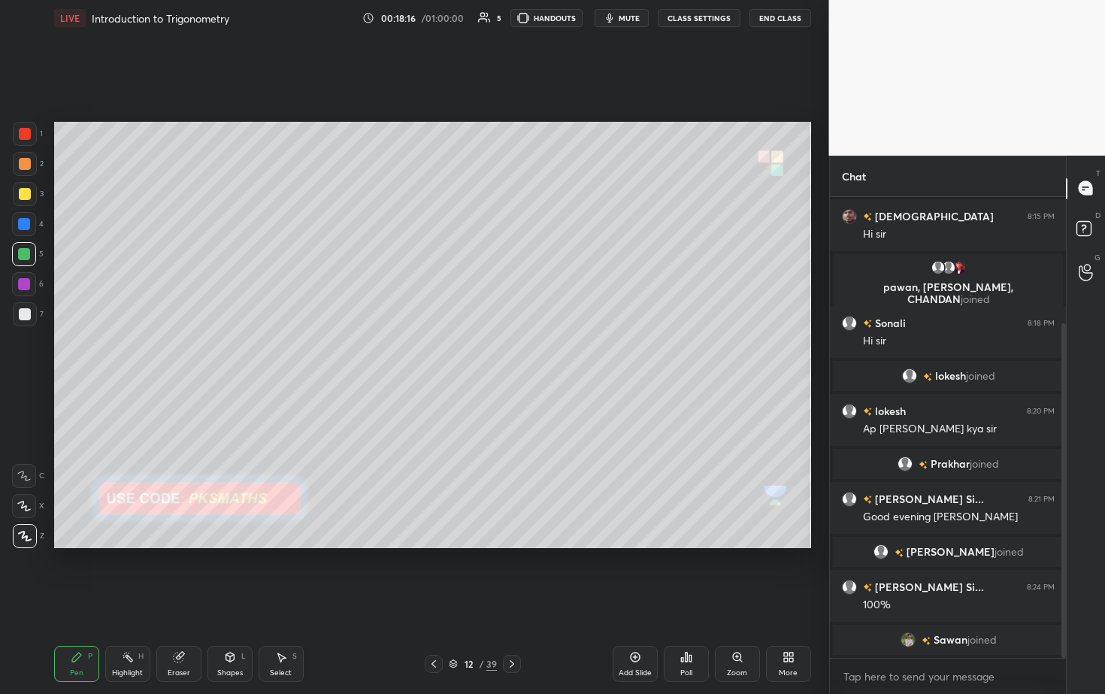
click at [519, 353] on div at bounding box center [512, 664] width 18 height 18
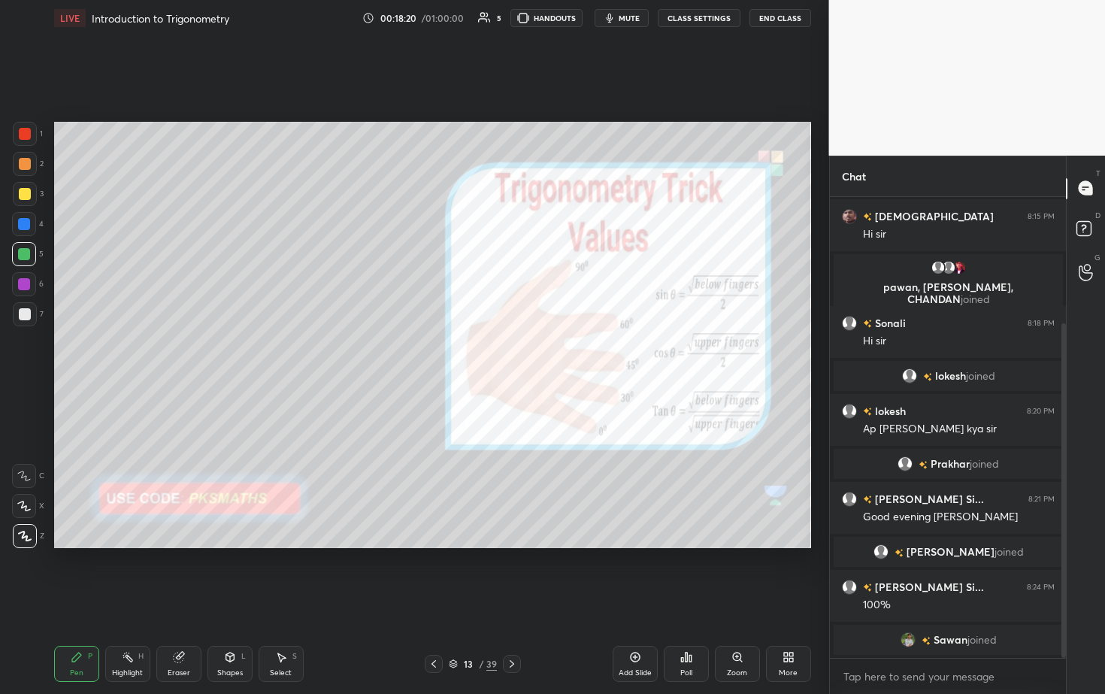
click at [432, 353] on icon at bounding box center [434, 664] width 12 height 12
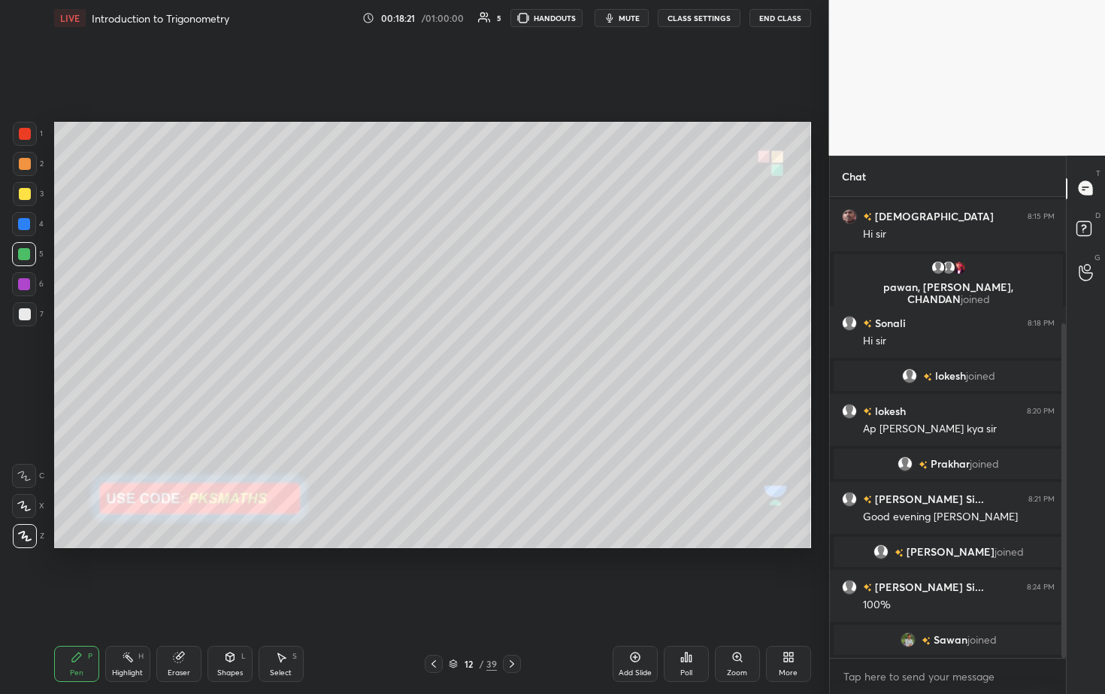
click at [522, 353] on div "12 / 39" at bounding box center [473, 664] width 280 height 18
click at [504, 353] on div "Pen P Highlight H Eraser Shapes L Select S 12 / 39 Add Slide Poll Zoom More" at bounding box center [432, 664] width 757 height 60
click at [510, 353] on div at bounding box center [512, 664] width 18 height 18
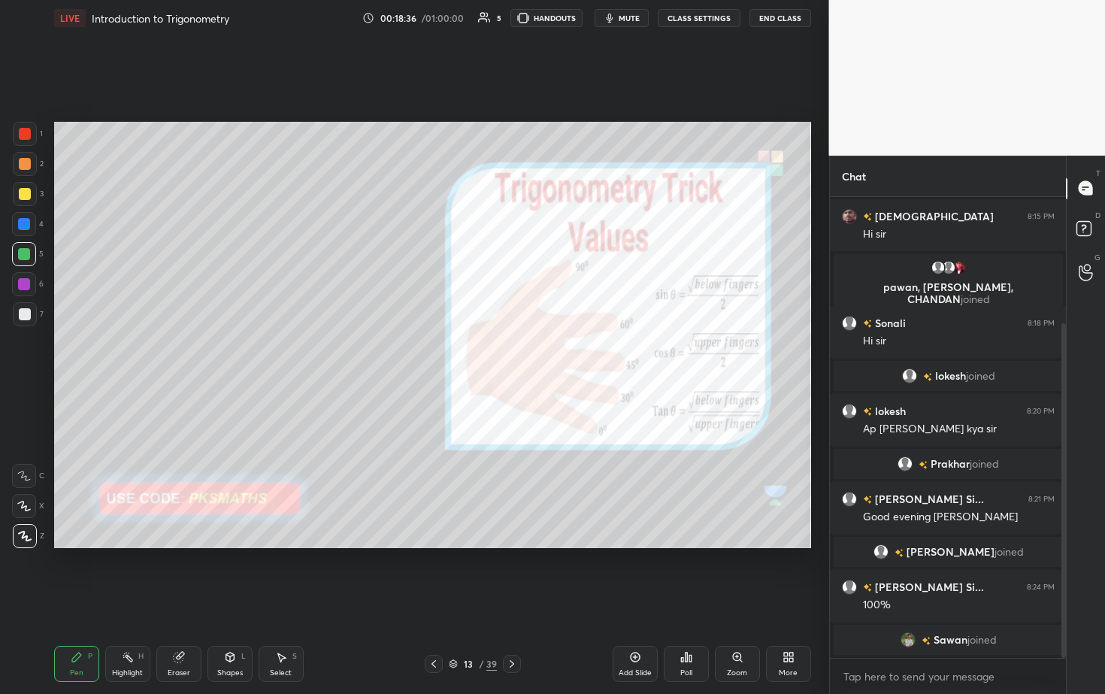
click at [30, 122] on div at bounding box center [25, 134] width 24 height 24
click at [26, 135] on div at bounding box center [25, 134] width 12 height 12
click at [28, 154] on div at bounding box center [25, 164] width 24 height 24
click at [20, 313] on div at bounding box center [25, 314] width 12 height 12
click at [30, 267] on div "5" at bounding box center [28, 257] width 32 height 30
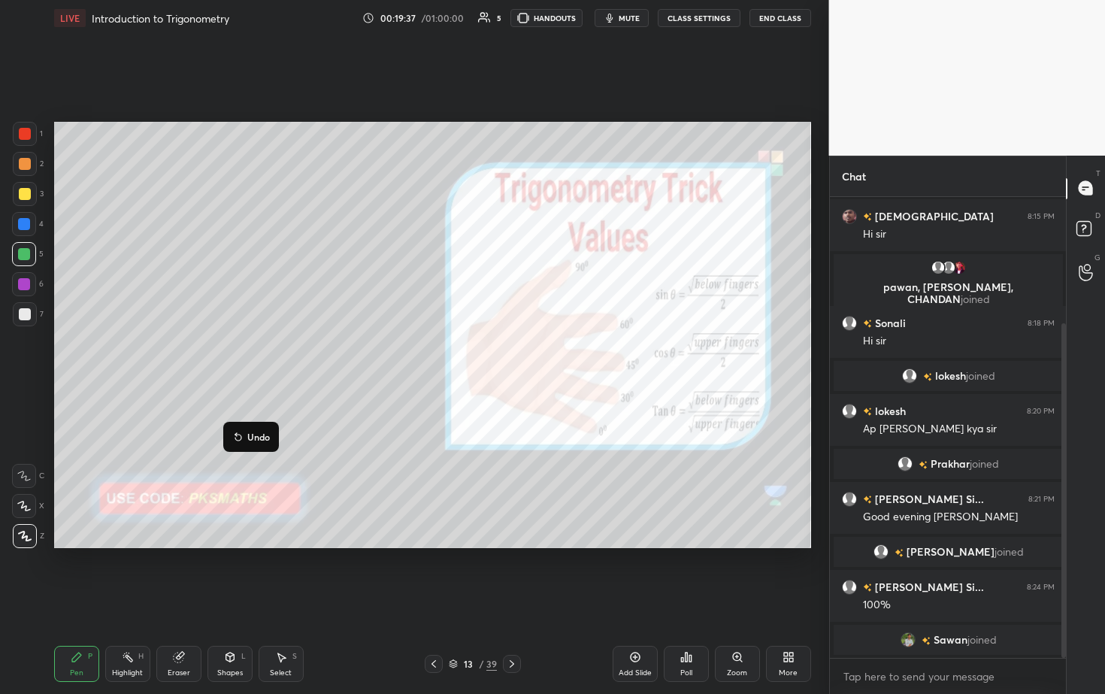
click at [259, 353] on p "Undo" at bounding box center [258, 437] width 23 height 12
click at [301, 353] on p "Undo" at bounding box center [308, 456] width 23 height 12
click at [281, 353] on p "Undo" at bounding box center [281, 444] width 23 height 12
click at [520, 353] on div at bounding box center [512, 664] width 18 height 18
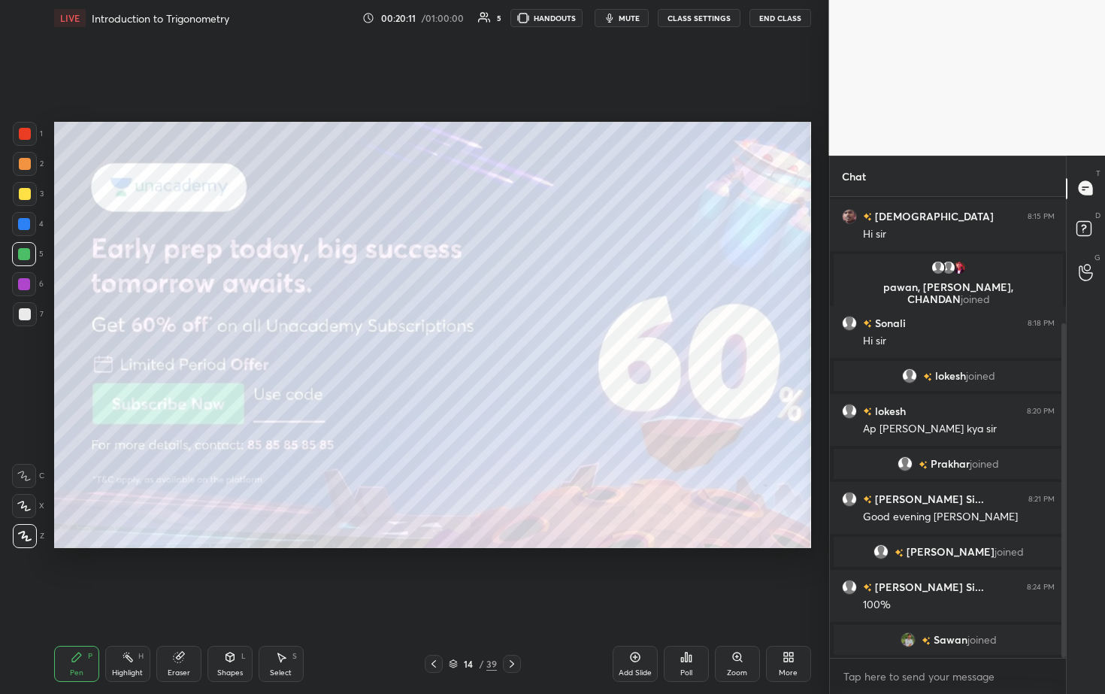
click at [29, 138] on div at bounding box center [25, 134] width 24 height 24
drag, startPoint x: 237, startPoint y: 665, endPoint x: 226, endPoint y: 642, distance: 25.2
click at [235, 353] on div "Shapes L" at bounding box center [229, 664] width 45 height 36
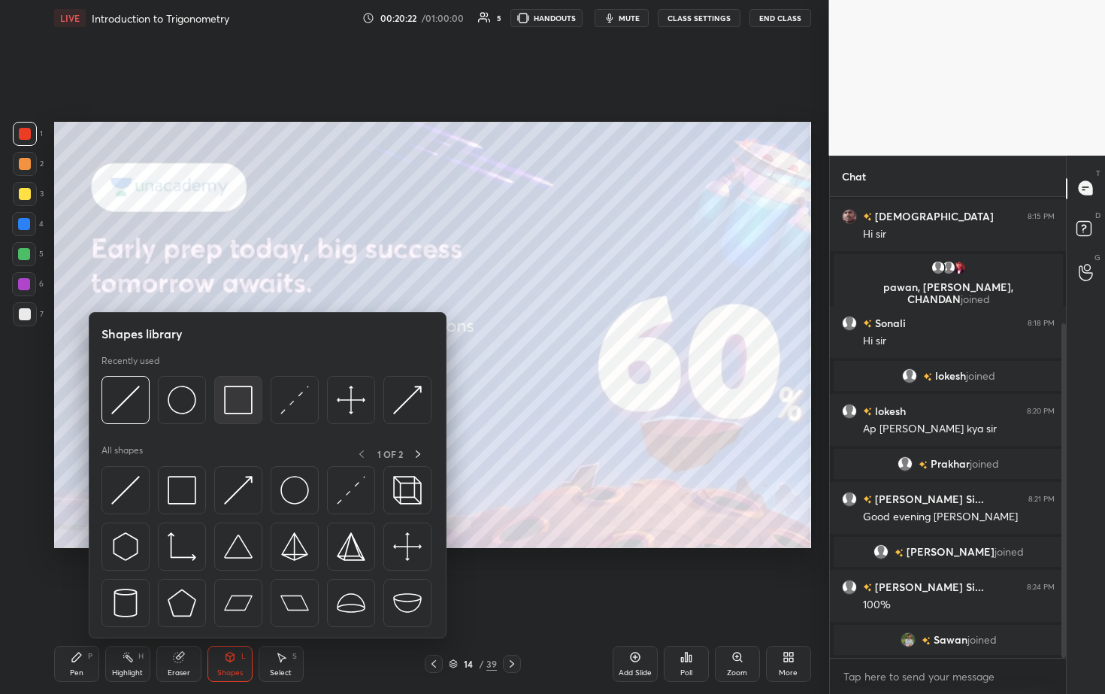
click at [240, 353] on img at bounding box center [238, 400] width 29 height 29
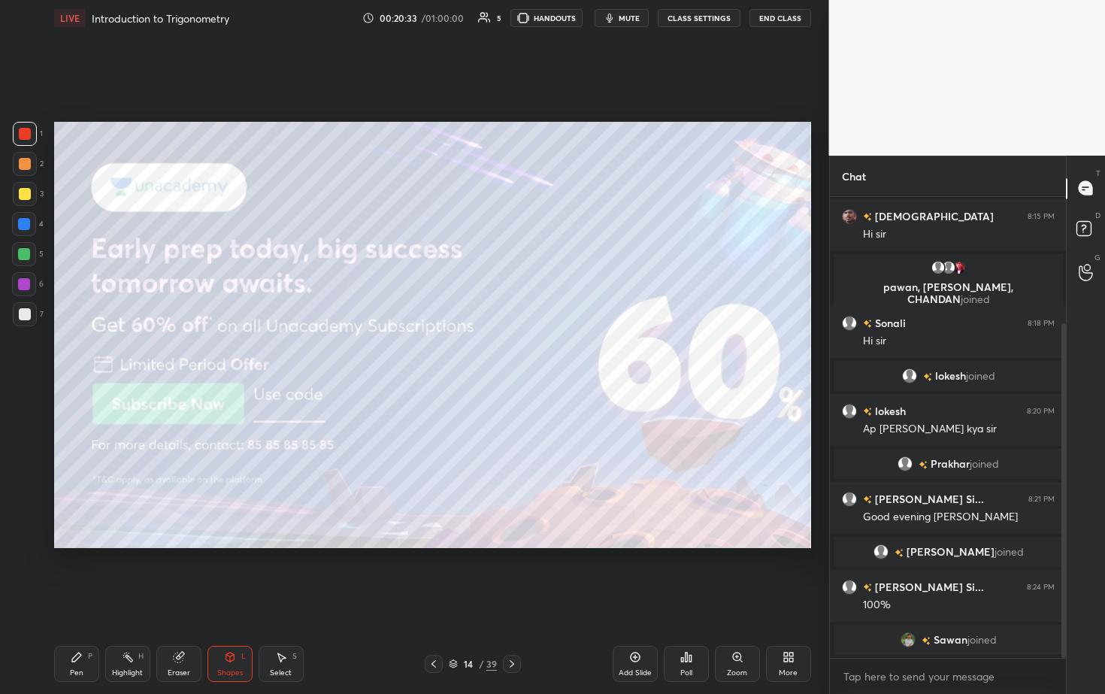
click at [87, 353] on div "Pen P" at bounding box center [76, 664] width 45 height 36
click at [519, 353] on div "14 / 39" at bounding box center [473, 664] width 280 height 18
click at [516, 353] on icon at bounding box center [512, 664] width 12 height 12
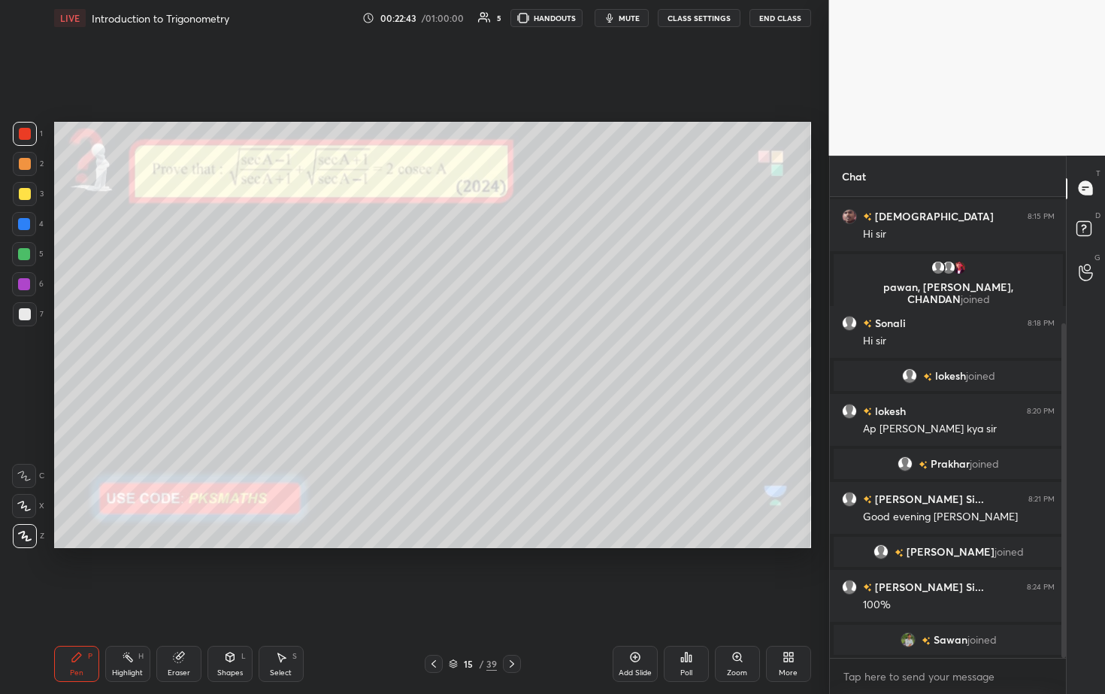
click at [539, 23] on button "mute" at bounding box center [622, 18] width 54 height 18
click at [539, 24] on button "End Class" at bounding box center [780, 18] width 62 height 18
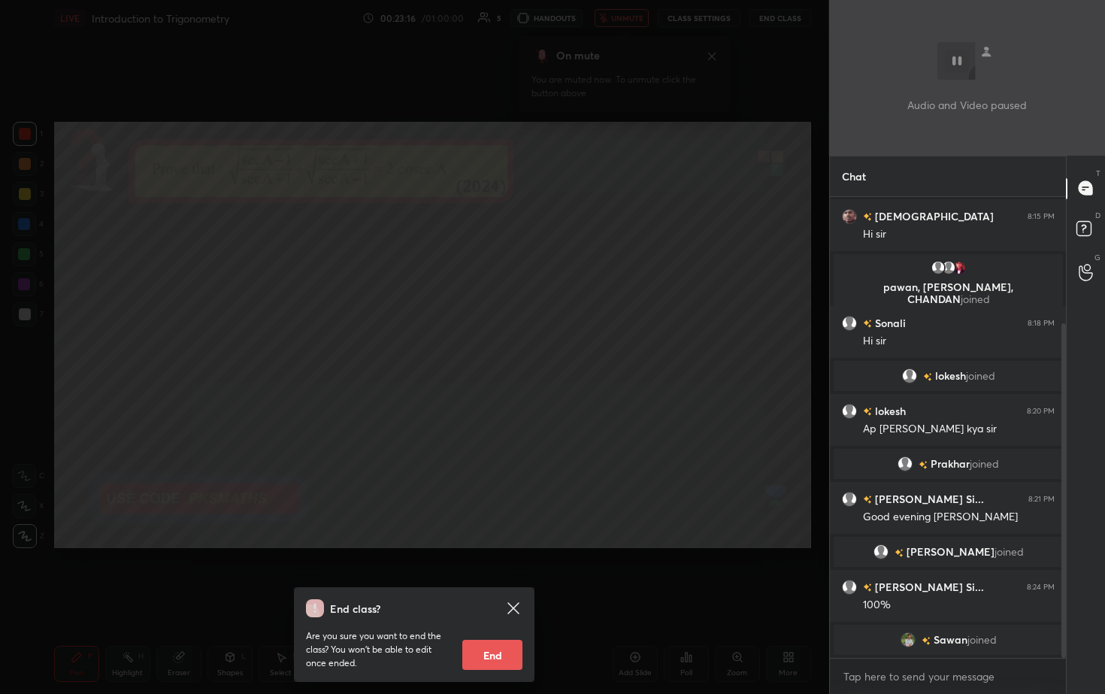
click at [515, 353] on icon at bounding box center [513, 608] width 18 height 18
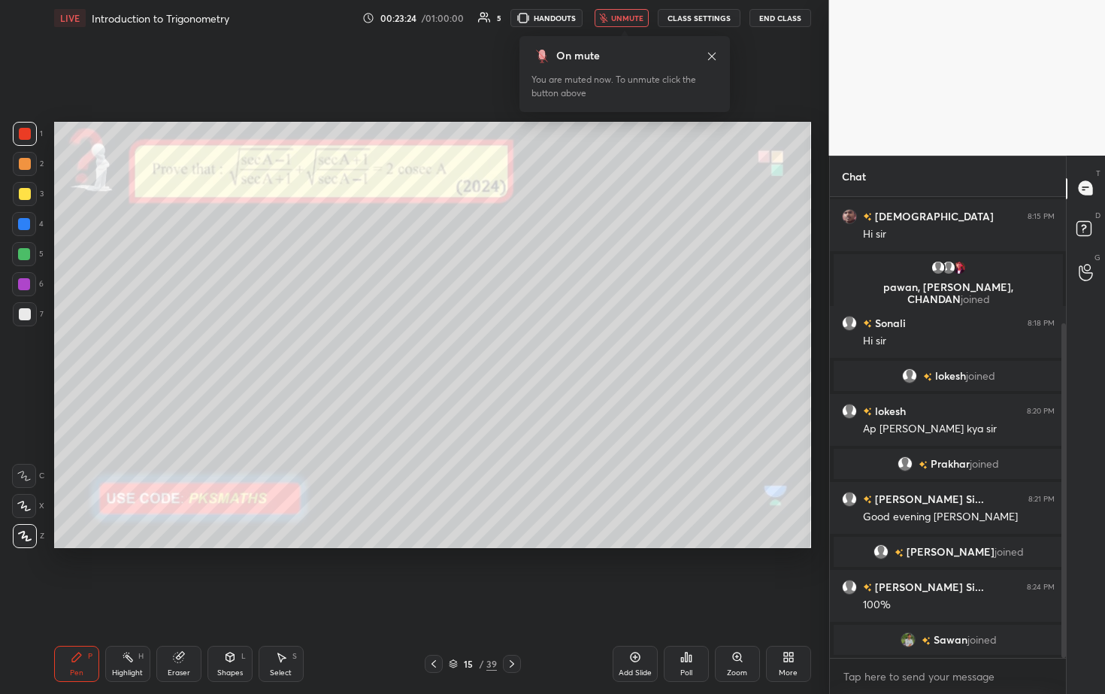
click at [539, 23] on button "unmute" at bounding box center [622, 18] width 54 height 18
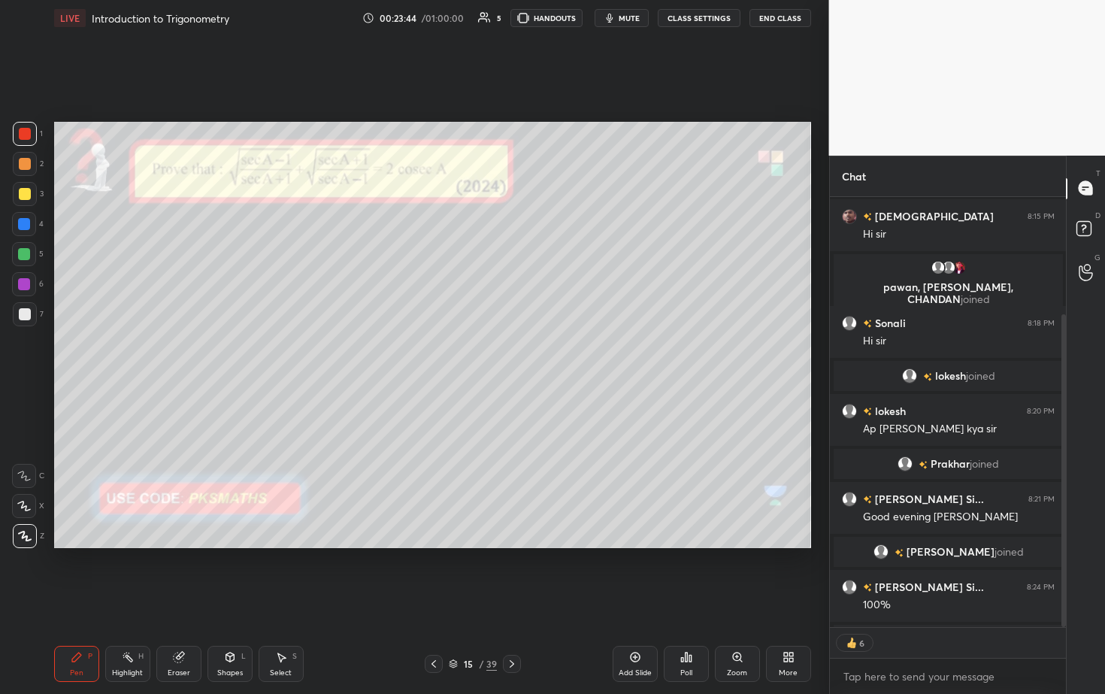
click at [20, 169] on div at bounding box center [25, 164] width 24 height 24
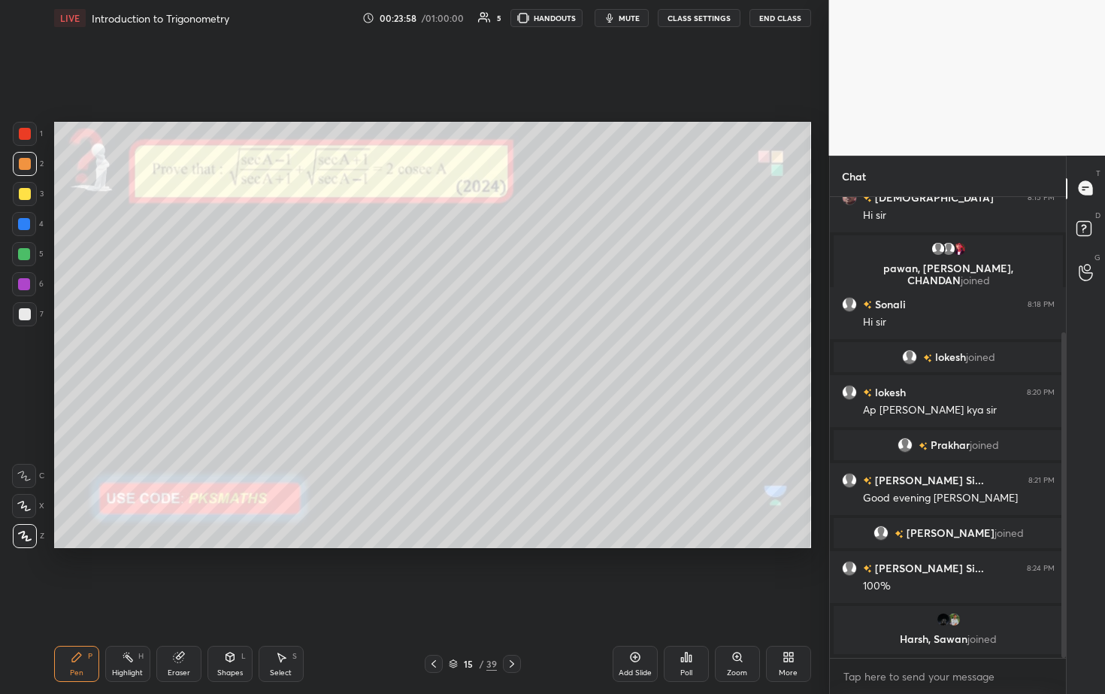
scroll to position [232, 0]
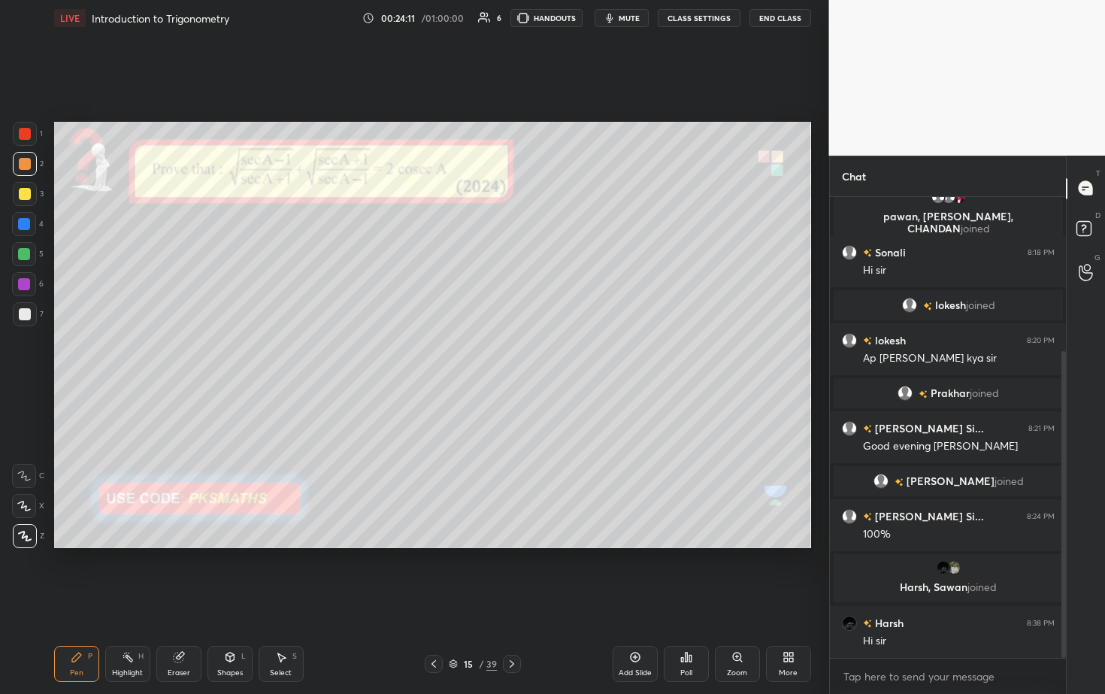
click at [229, 353] on div "Shapes L" at bounding box center [229, 664] width 45 height 36
drag, startPoint x: 75, startPoint y: 669, endPoint x: 100, endPoint y: 637, distance: 40.2
click at [75, 353] on div "Pen" at bounding box center [77, 673] width 14 height 8
click at [539, 353] on div "Poll" at bounding box center [686, 664] width 45 height 36
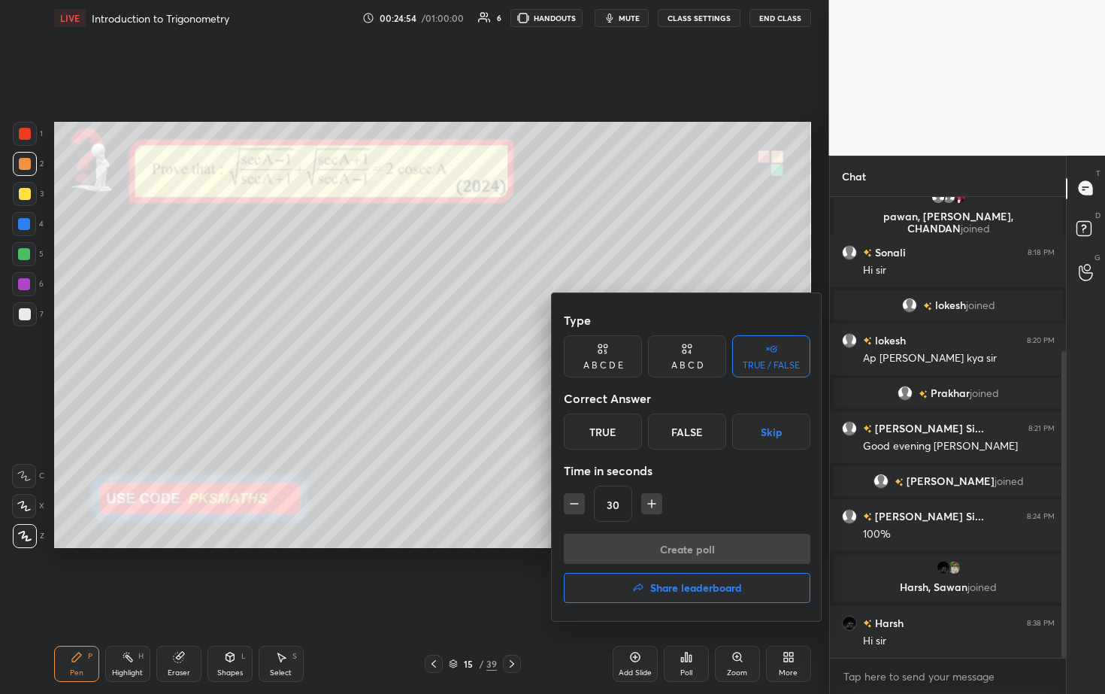
click at [539, 353] on div "False" at bounding box center [687, 431] width 78 height 36
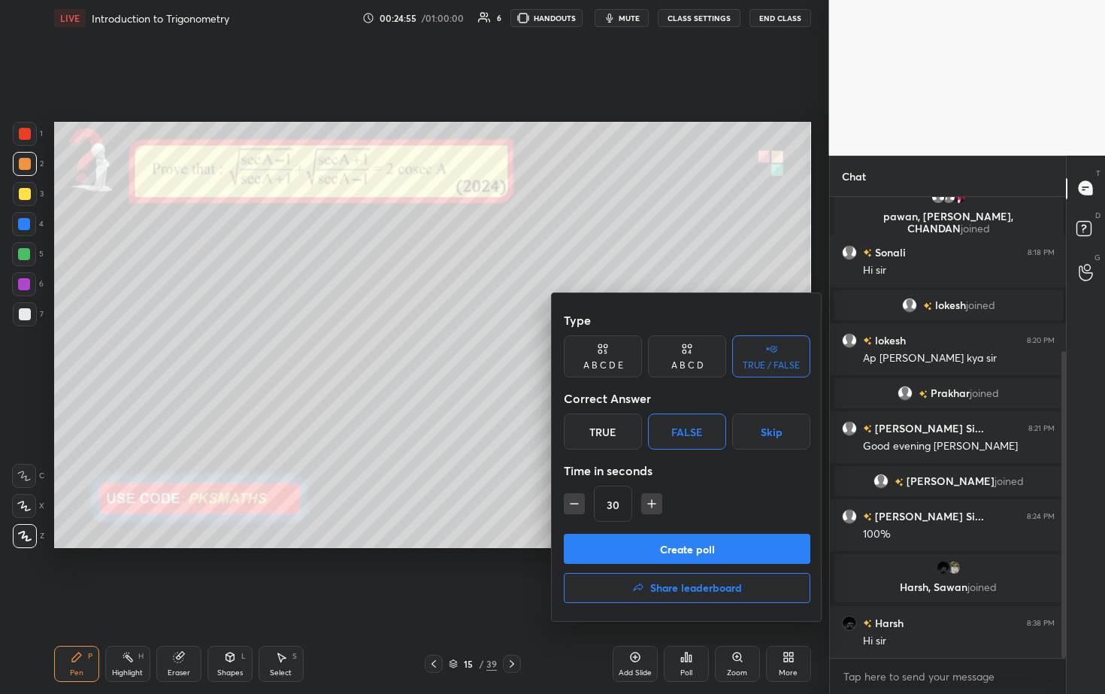
click at [539, 353] on button "Create poll" at bounding box center [687, 549] width 247 height 30
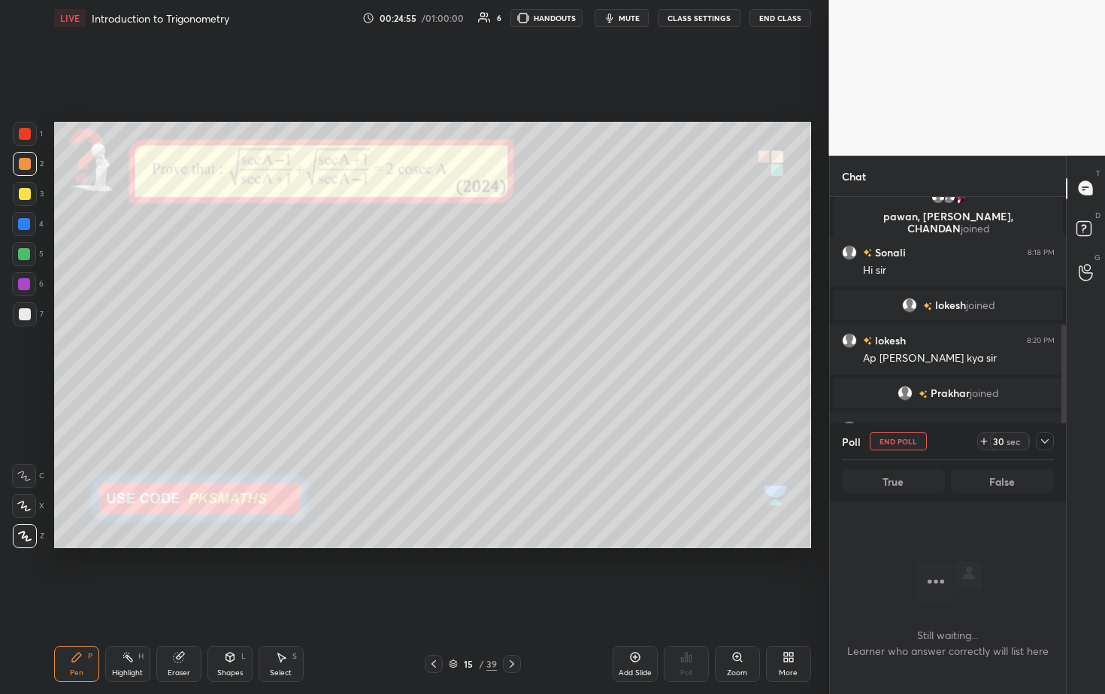
scroll to position [5, 5]
click at [539, 14] on button "End Class" at bounding box center [780, 18] width 62 height 18
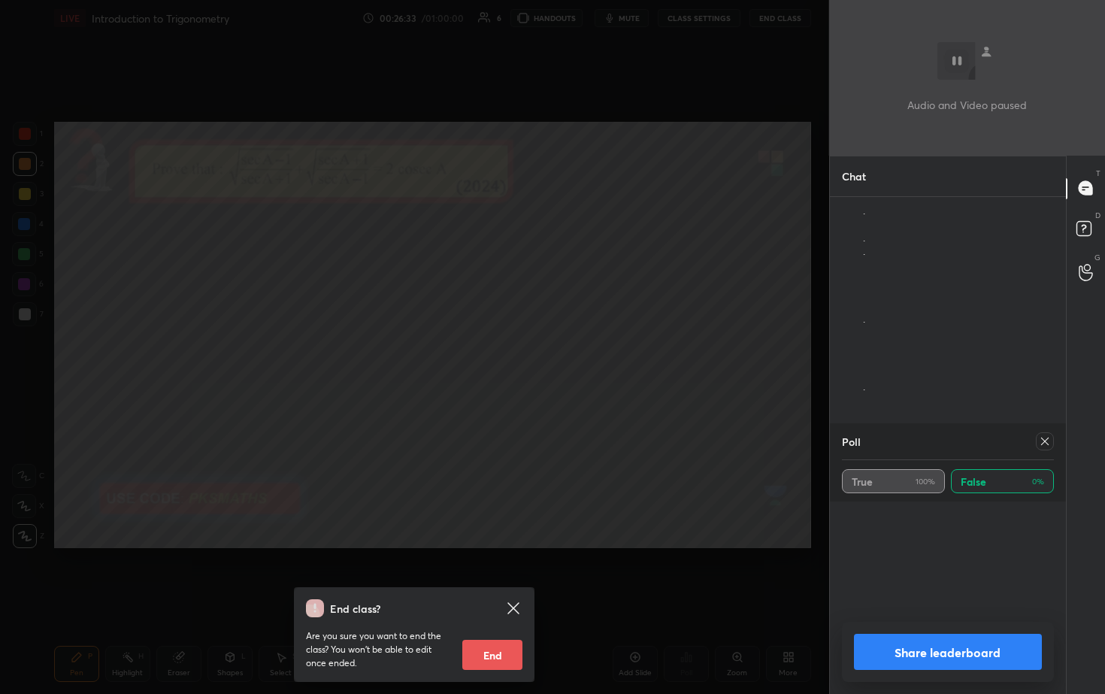
click at [517, 353] on icon at bounding box center [513, 608] width 18 height 18
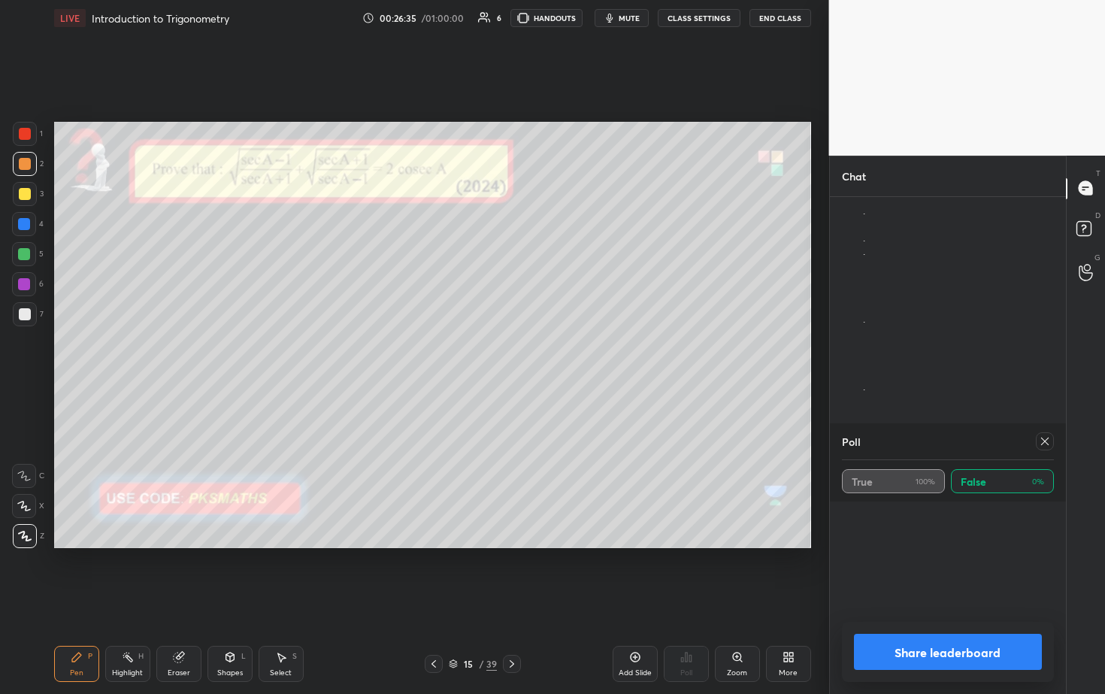
click at [539, 353] on button "Share leaderboard" at bounding box center [948, 652] width 189 height 36
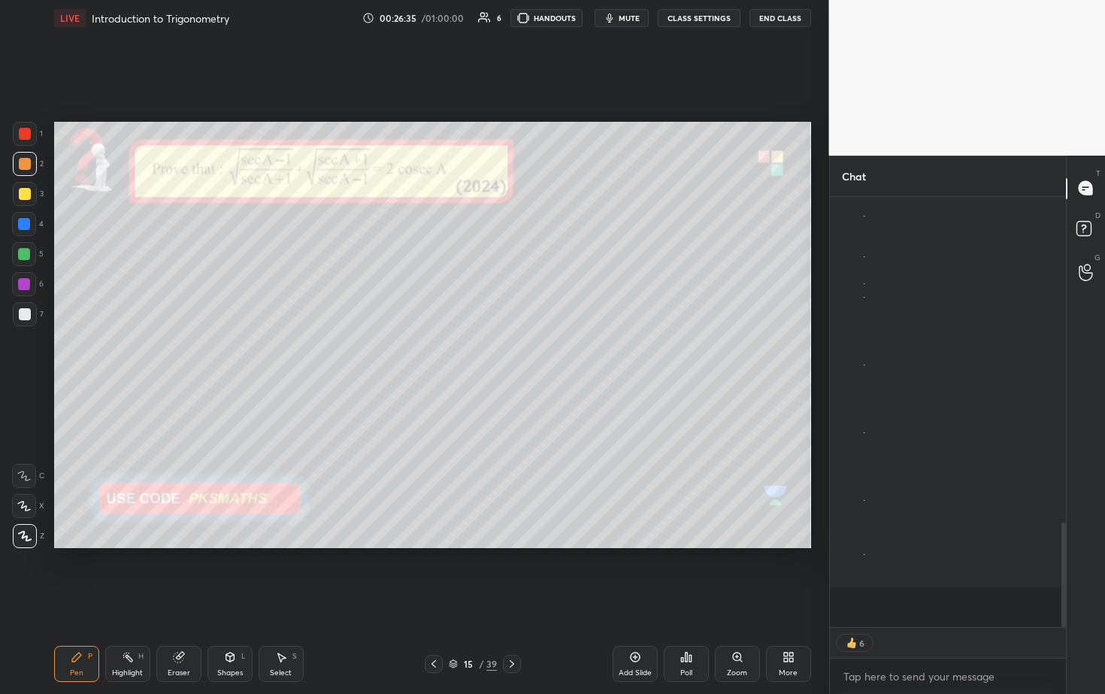
scroll to position [425, 232]
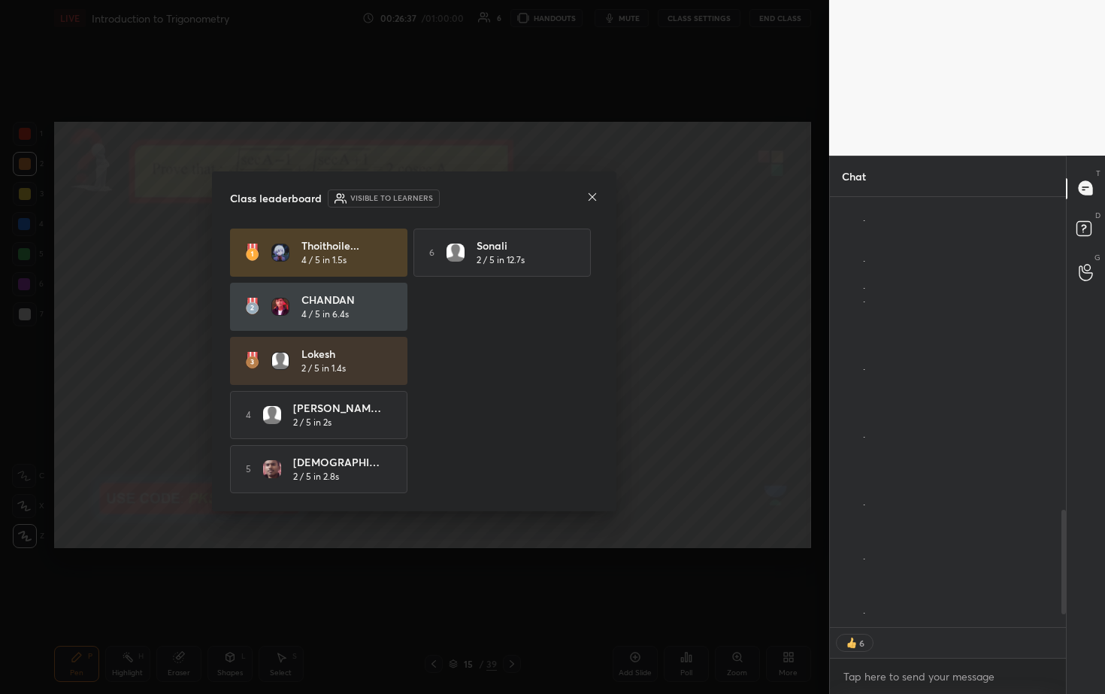
click at [539, 203] on div at bounding box center [592, 198] width 12 height 16
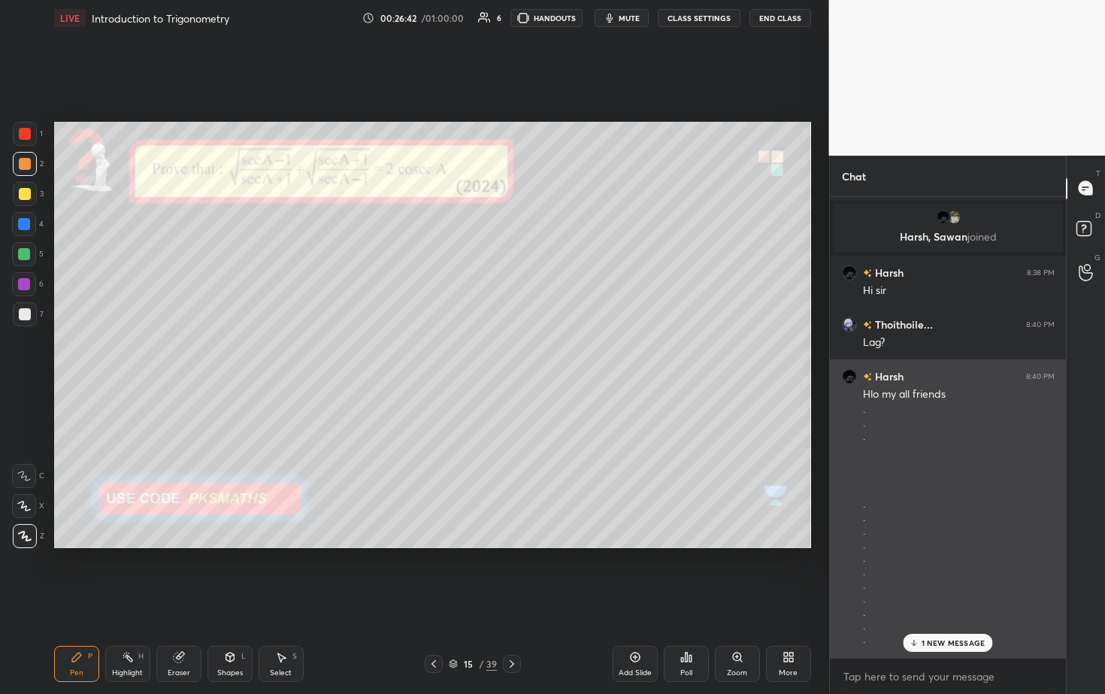
scroll to position [576, 0]
click at [539, 307] on div "Harsh 8:38 PM Hi sir" at bounding box center [948, 288] width 237 height 52
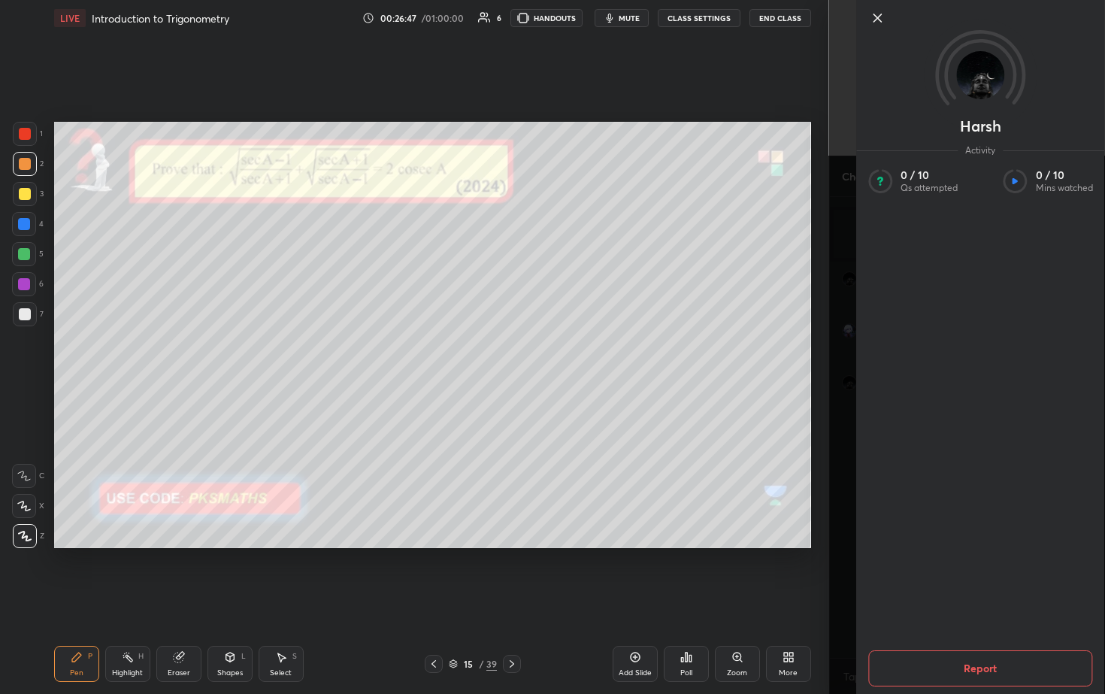
click at [539, 20] on icon at bounding box center [877, 18] width 18 height 18
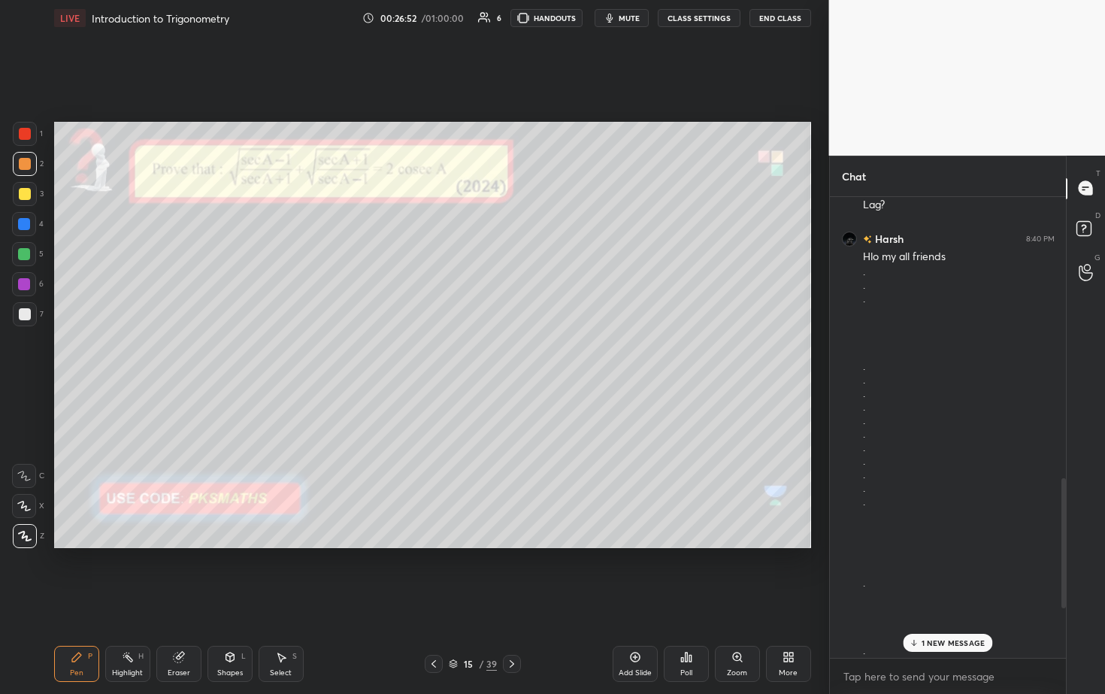
scroll to position [1186, 0]
click at [179, 353] on icon at bounding box center [178, 658] width 10 height 10
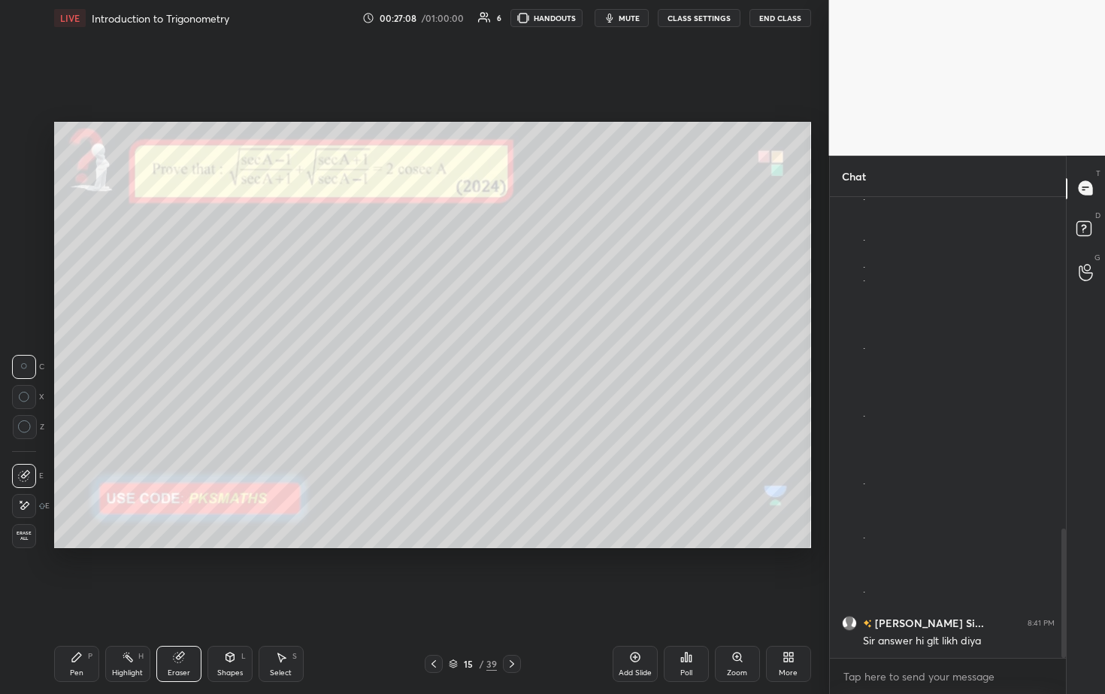
drag, startPoint x: 103, startPoint y: 558, endPoint x: 109, endPoint y: 550, distance: 9.6
click at [97, 353] on div "Setting up your live class Poll for secs No correct answer Start poll" at bounding box center [432, 335] width 769 height 598
click at [20, 353] on icon at bounding box center [24, 505] width 12 height 13
click at [74, 353] on div "Pen" at bounding box center [77, 673] width 14 height 8
click at [19, 316] on div at bounding box center [25, 314] width 12 height 12
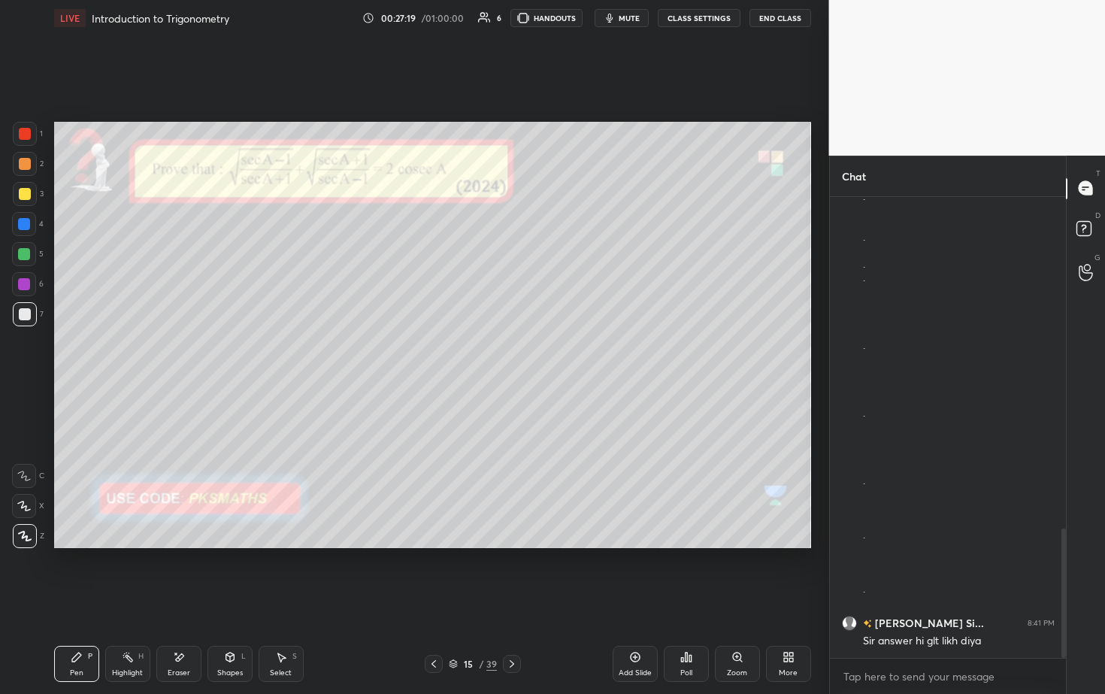
scroll to position [1201, 0]
click at [24, 258] on div at bounding box center [24, 254] width 12 height 12
drag, startPoint x: 504, startPoint y: 663, endPoint x: 517, endPoint y: 644, distance: 22.7
click at [503, 353] on div at bounding box center [512, 664] width 18 height 18
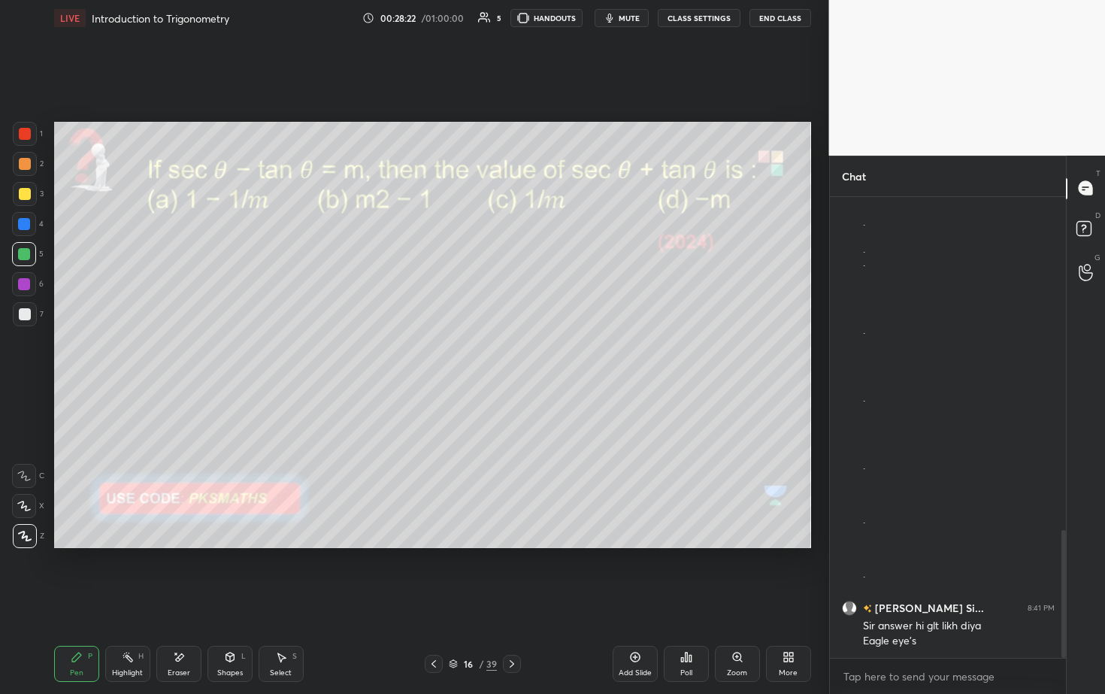
click at [539, 40] on div "LIVE Introduction to Trigonometry 00:28:22 / 01:00:00 5 HANDOUTS mute CLASS SET…" at bounding box center [432, 347] width 769 height 694
click at [539, 14] on button "End Class" at bounding box center [780, 18] width 62 height 18
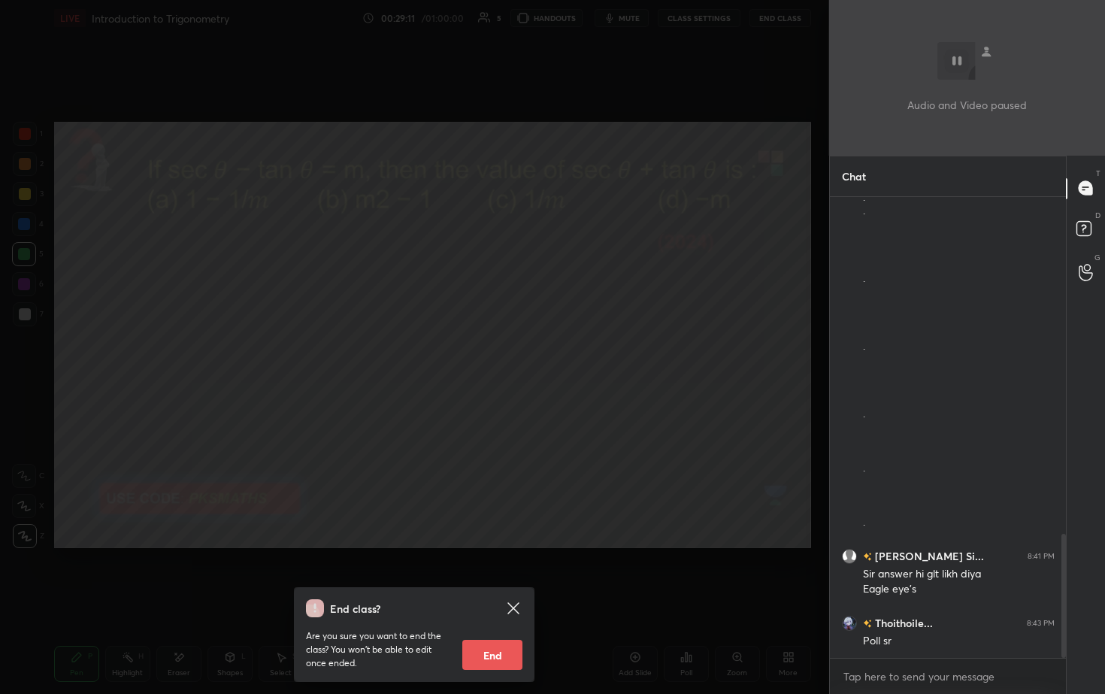
scroll to position [1305, 0]
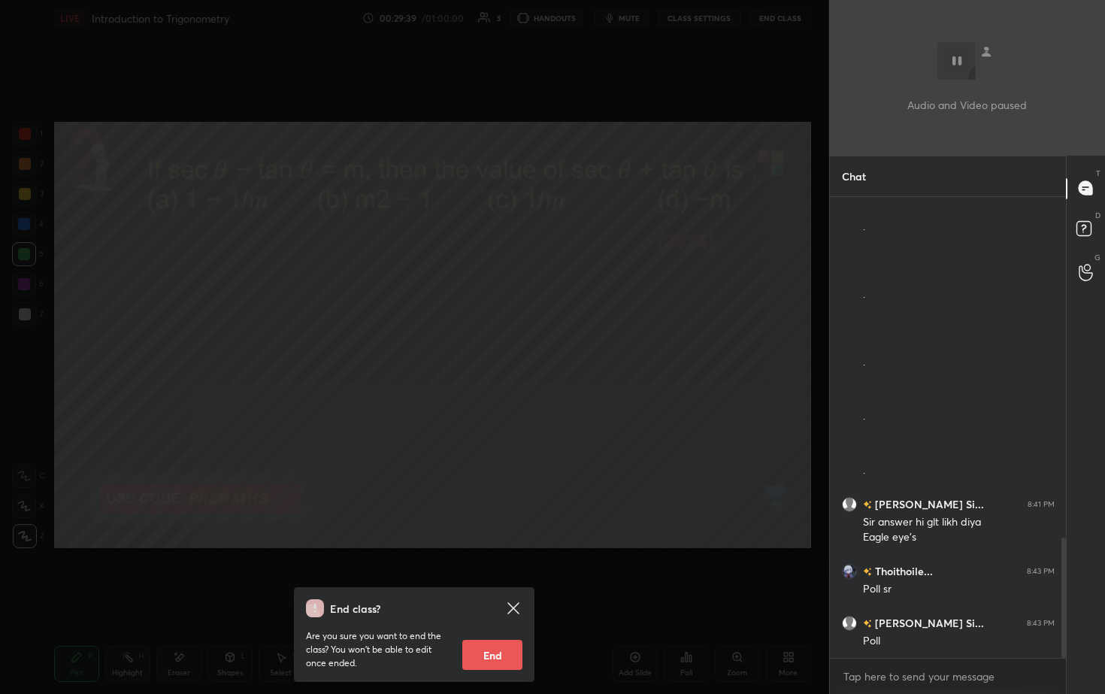
click at [516, 353] on icon at bounding box center [512, 607] width 11 height 11
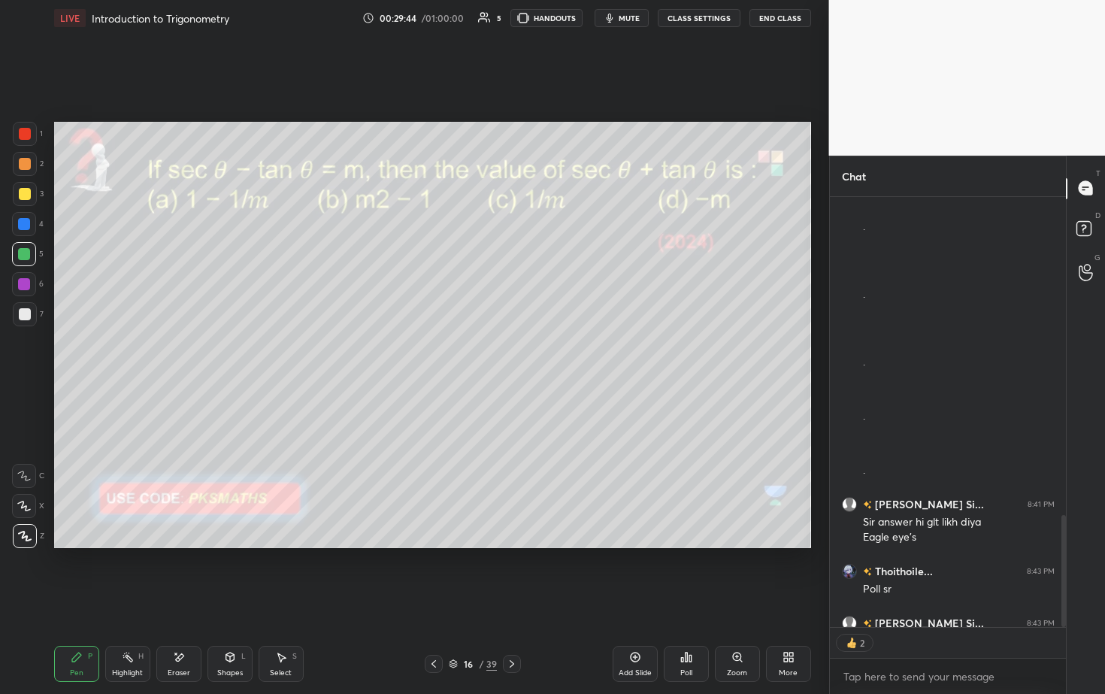
scroll to position [5, 5]
click at [539, 353] on div "Poll" at bounding box center [686, 664] width 45 height 36
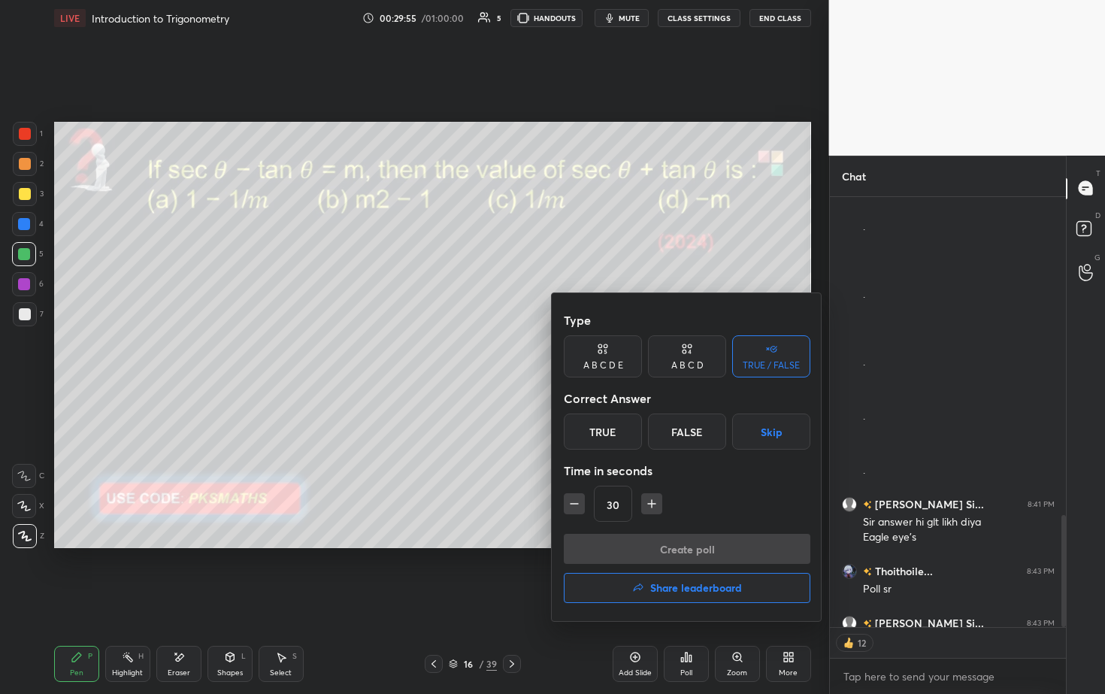
click at [539, 353] on div at bounding box center [552, 347] width 1105 height 694
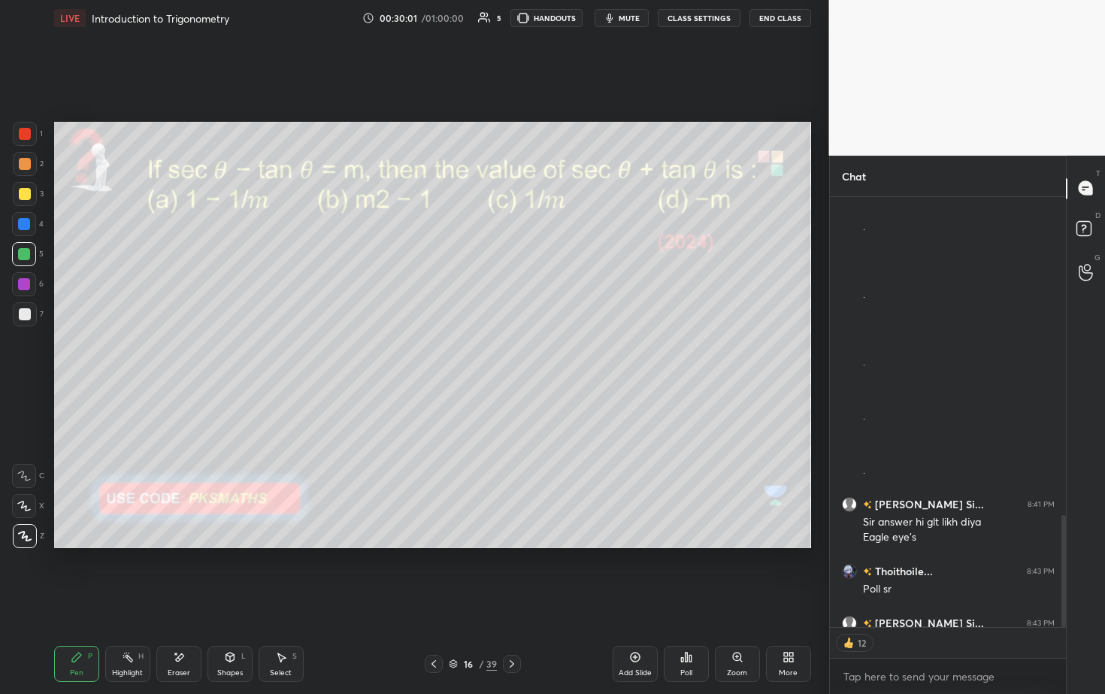
scroll to position [456, 232]
click at [539, 353] on icon at bounding box center [686, 657] width 12 height 12
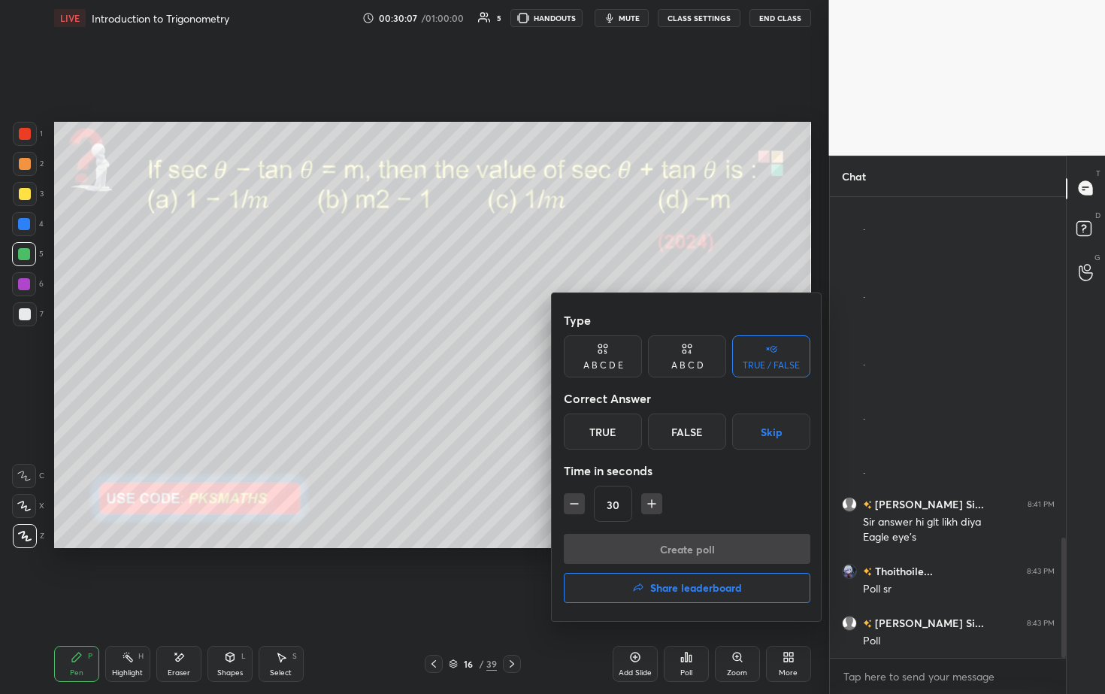
click at [539, 352] on icon at bounding box center [687, 348] width 12 height 15
click at [539, 353] on div "C" at bounding box center [687, 431] width 44 height 36
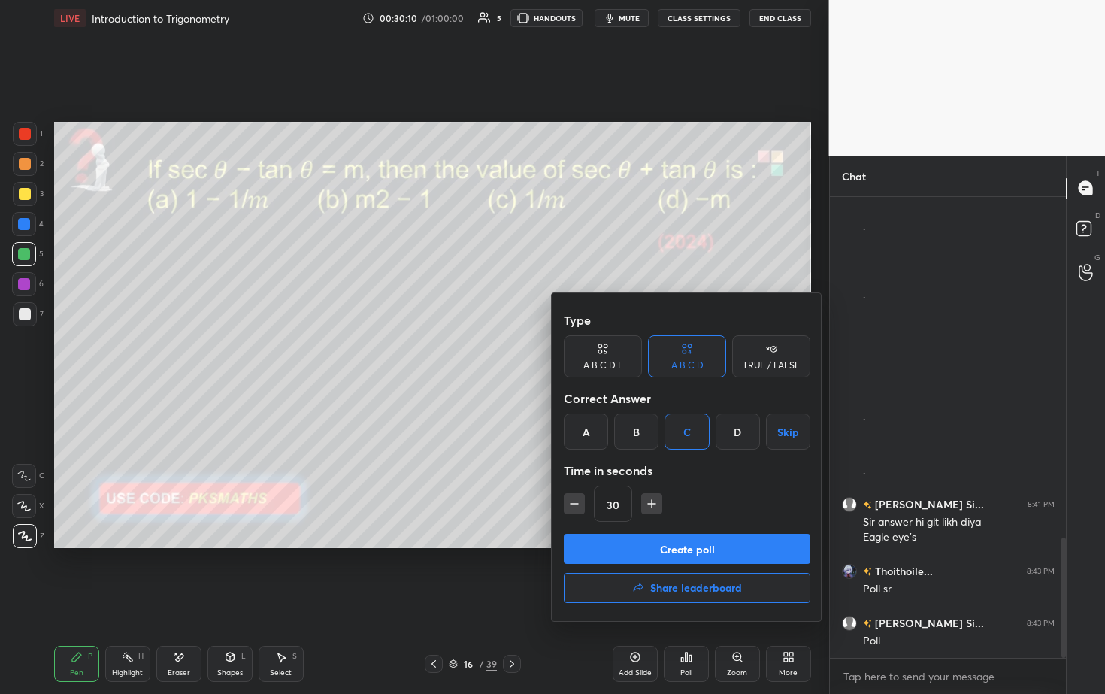
click at [539, 353] on button "Create poll" at bounding box center [687, 549] width 247 height 30
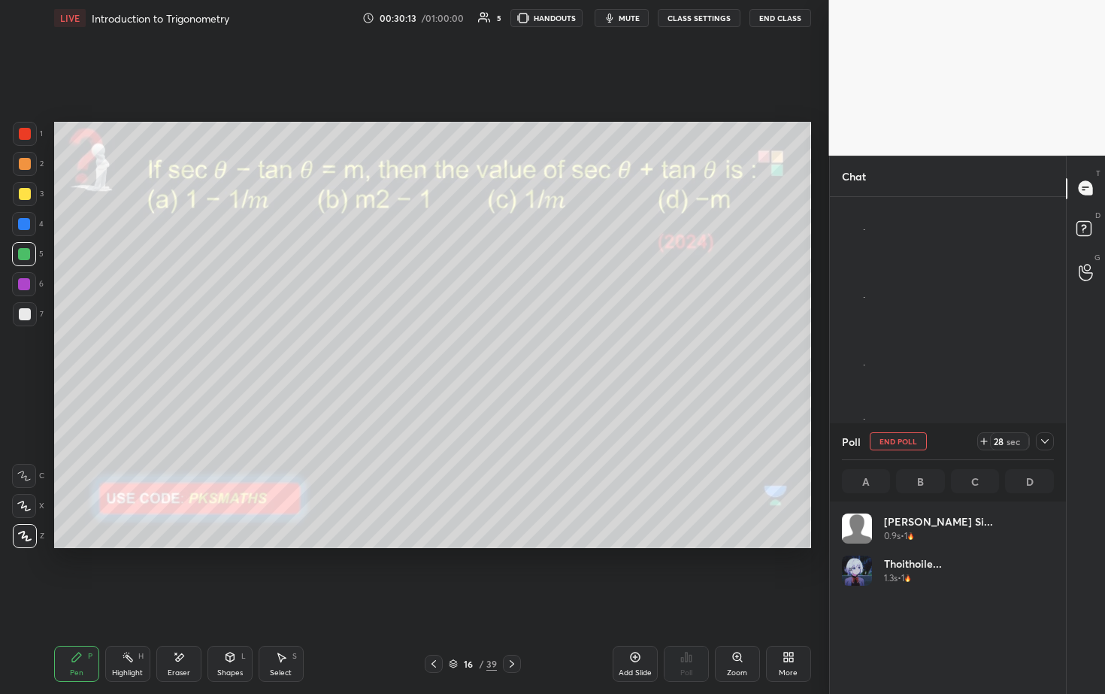
scroll to position [176, 207]
click at [25, 165] on div at bounding box center [25, 164] width 12 height 12
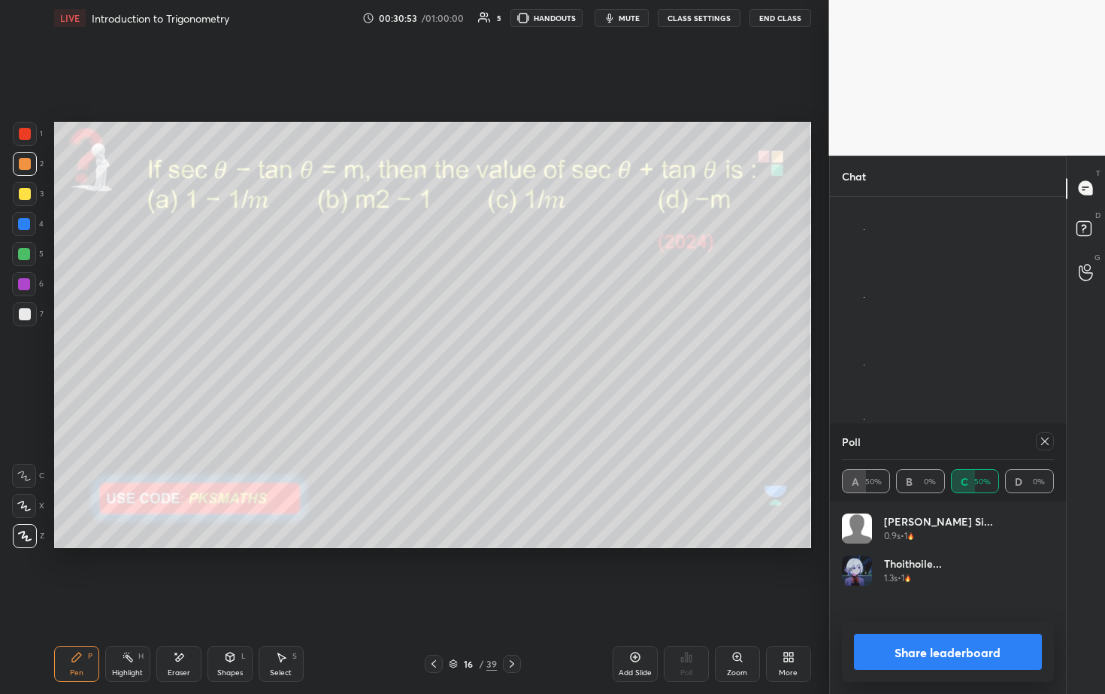
scroll to position [1419, 0]
click at [20, 353] on div "C X Z" at bounding box center [28, 503] width 32 height 90
click at [29, 353] on icon at bounding box center [24, 506] width 14 height 11
click at [22, 312] on div at bounding box center [25, 314] width 12 height 12
click at [23, 250] on div at bounding box center [24, 254] width 12 height 12
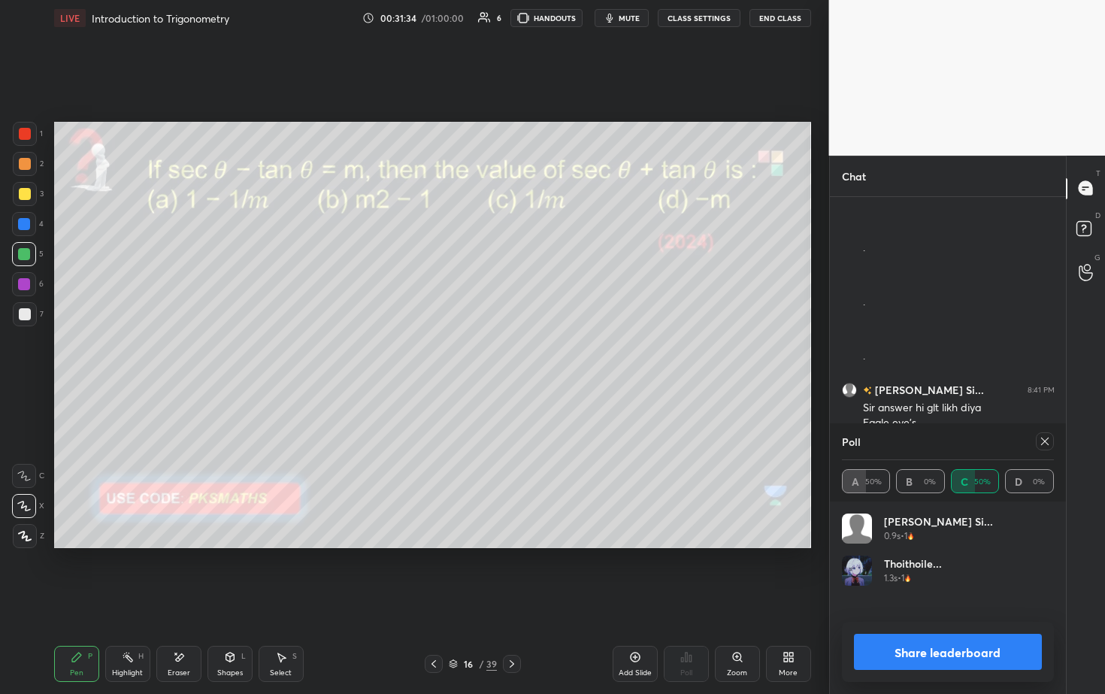
click at [26, 226] on div at bounding box center [24, 224] width 12 height 12
drag, startPoint x: 27, startPoint y: 315, endPoint x: 29, endPoint y: 300, distance: 15.2
click at [26, 314] on div at bounding box center [25, 314] width 12 height 12
drag, startPoint x: 20, startPoint y: 253, endPoint x: 34, endPoint y: 243, distance: 17.1
click at [20, 256] on div at bounding box center [24, 254] width 12 height 12
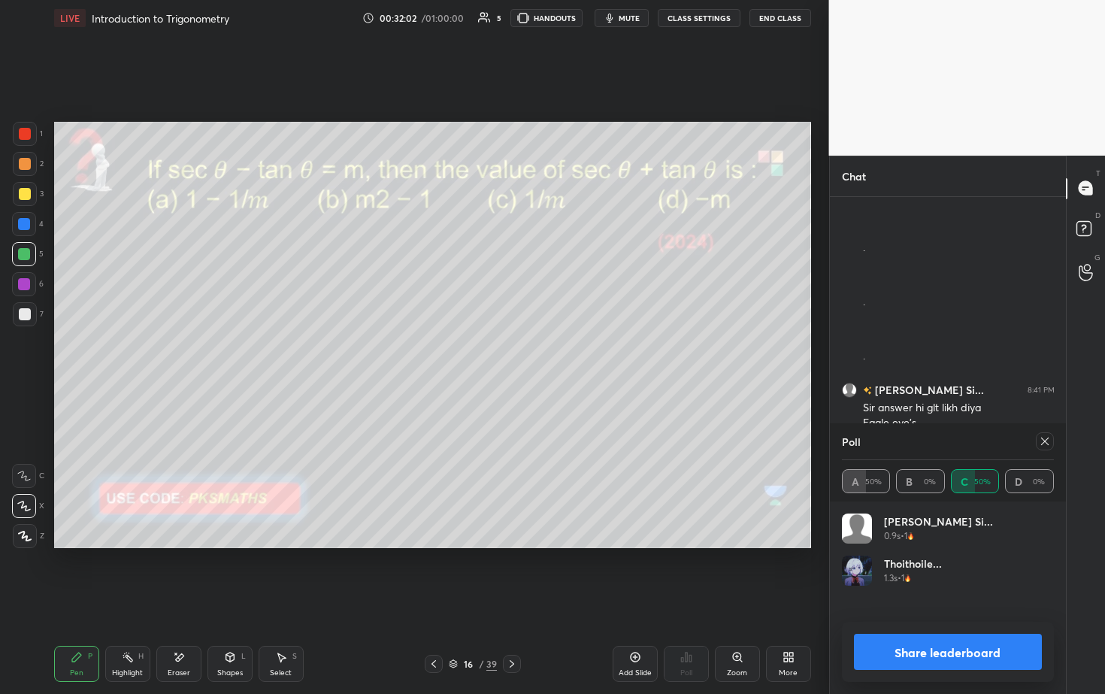
click at [539, 353] on button "Share leaderboard" at bounding box center [948, 652] width 189 height 36
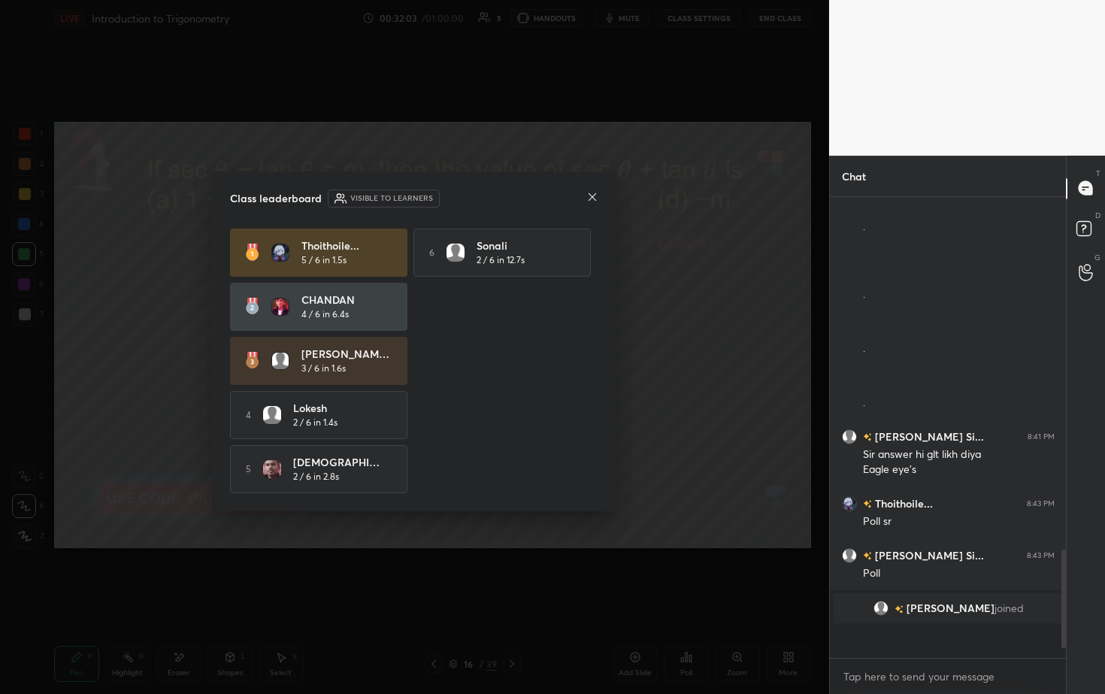
scroll to position [444, 232]
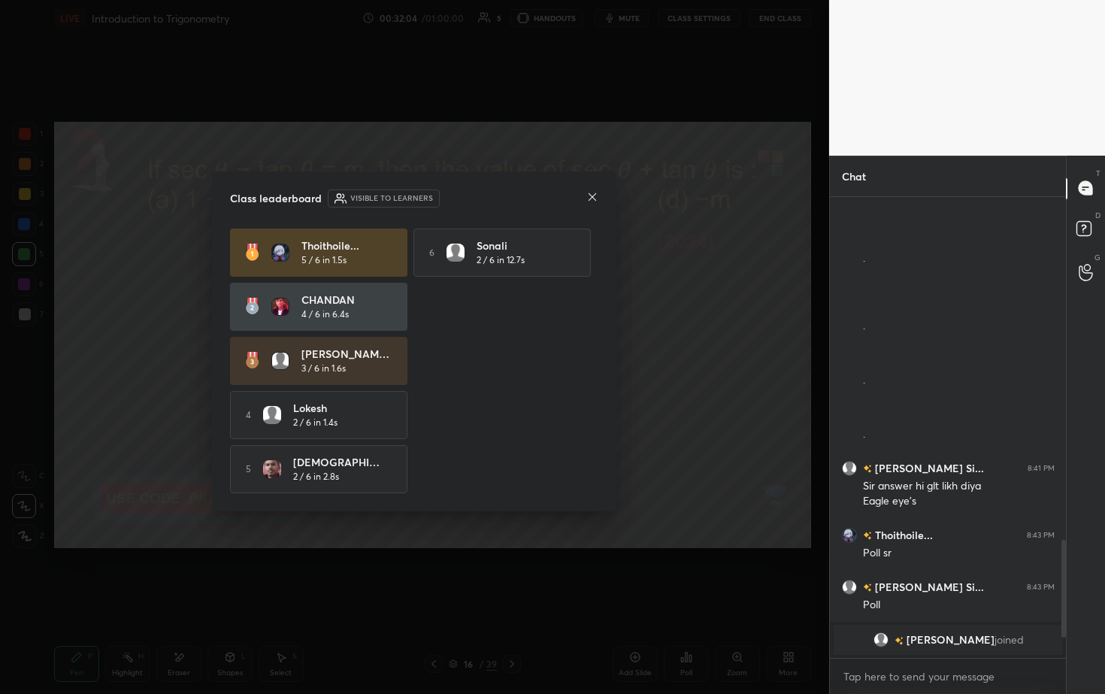
click at [539, 193] on icon at bounding box center [592, 197] width 12 height 12
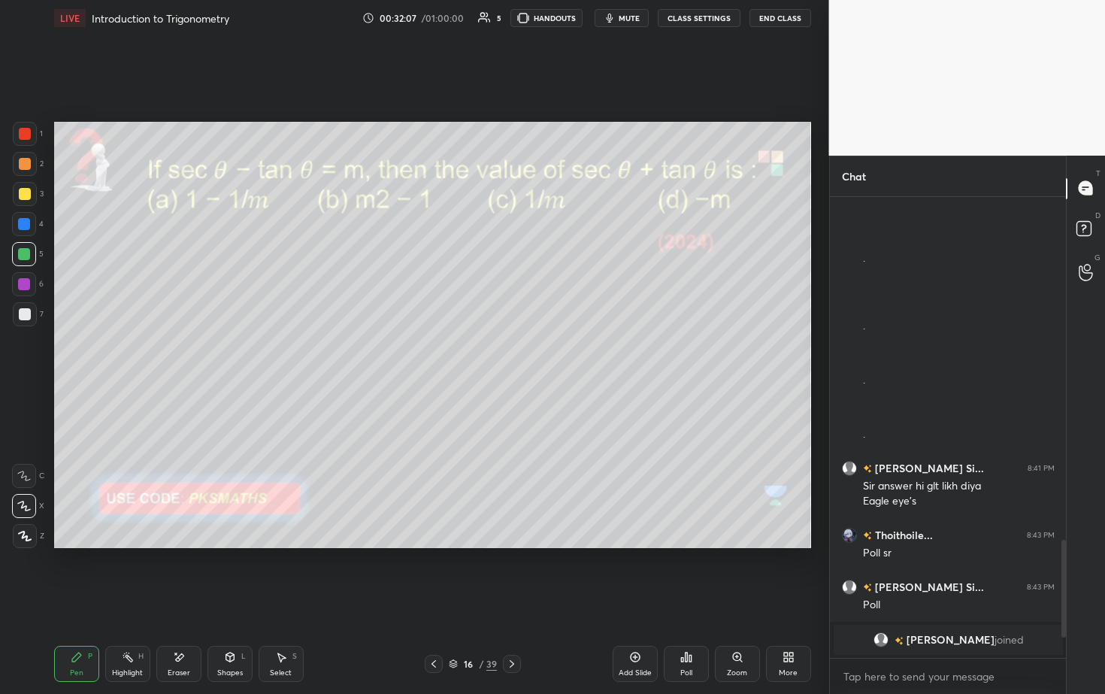
click at [539, 353] on div "Poll" at bounding box center [686, 664] width 45 height 36
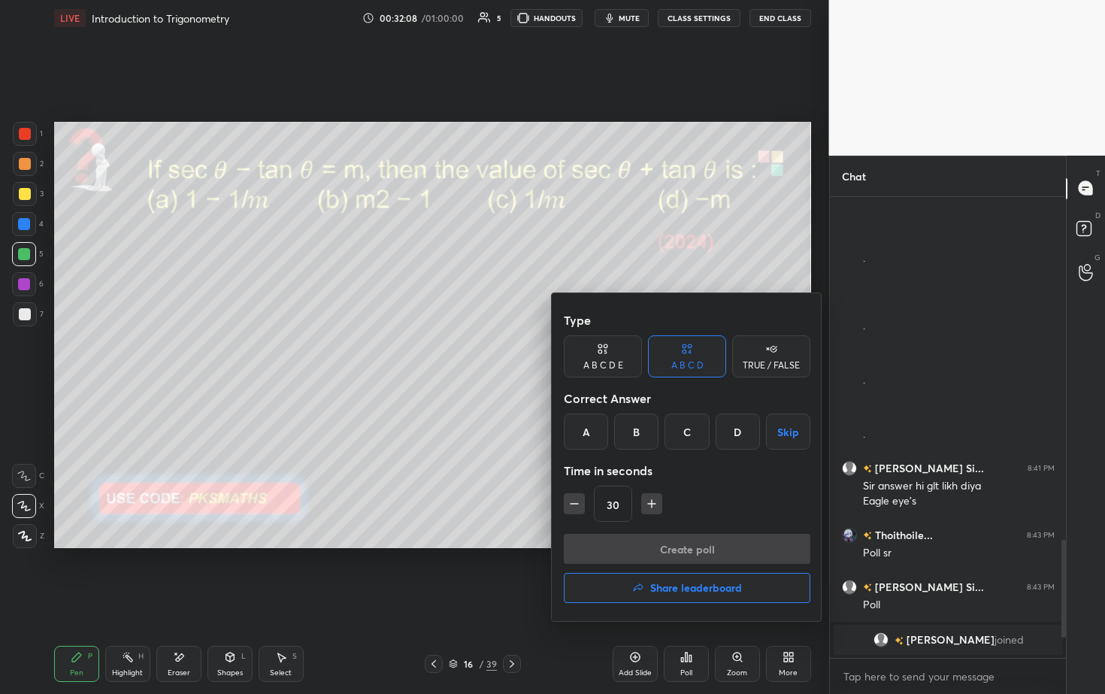
drag, startPoint x: 778, startPoint y: 356, endPoint x: 765, endPoint y: 368, distance: 17.0
click at [539, 353] on div "TRUE / FALSE" at bounding box center [771, 356] width 78 height 42
drag, startPoint x: 604, startPoint y: 424, endPoint x: 605, endPoint y: 447, distance: 22.6
click at [539, 353] on div "True" at bounding box center [603, 431] width 78 height 36
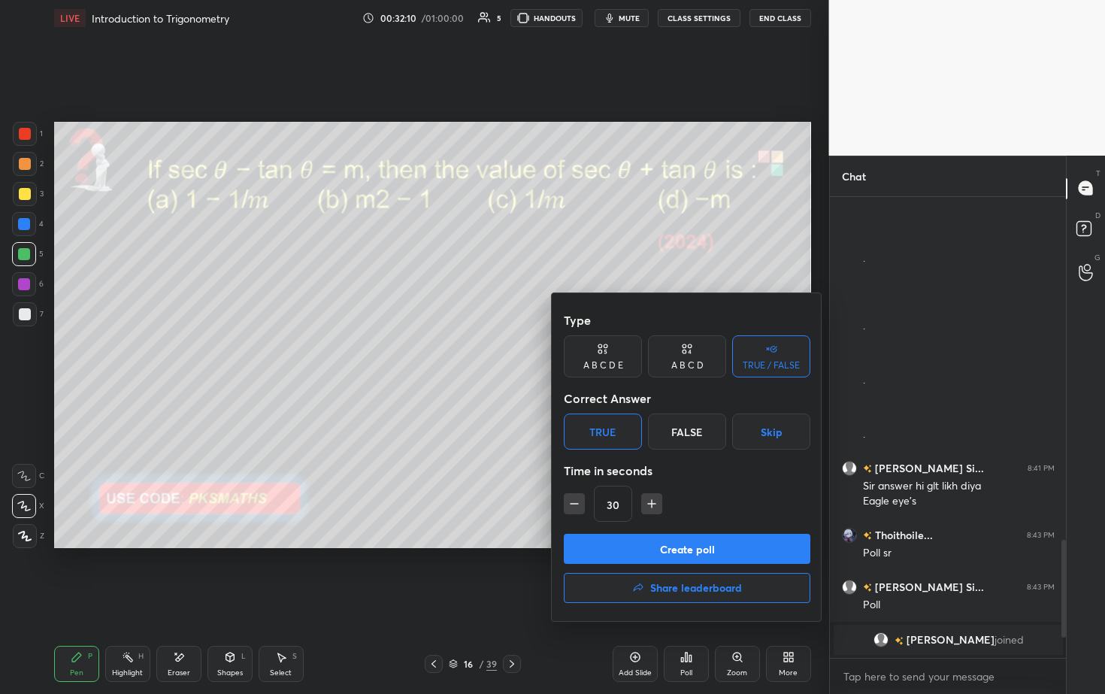
click at [539, 353] on button "Create poll" at bounding box center [687, 549] width 247 height 30
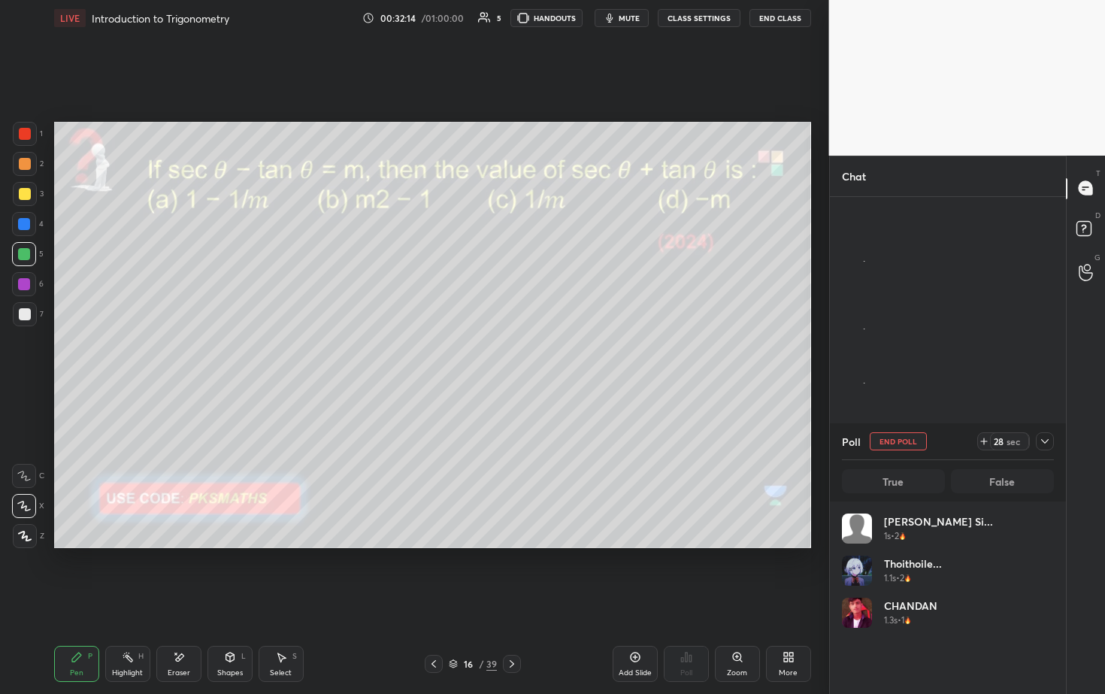
scroll to position [176, 207]
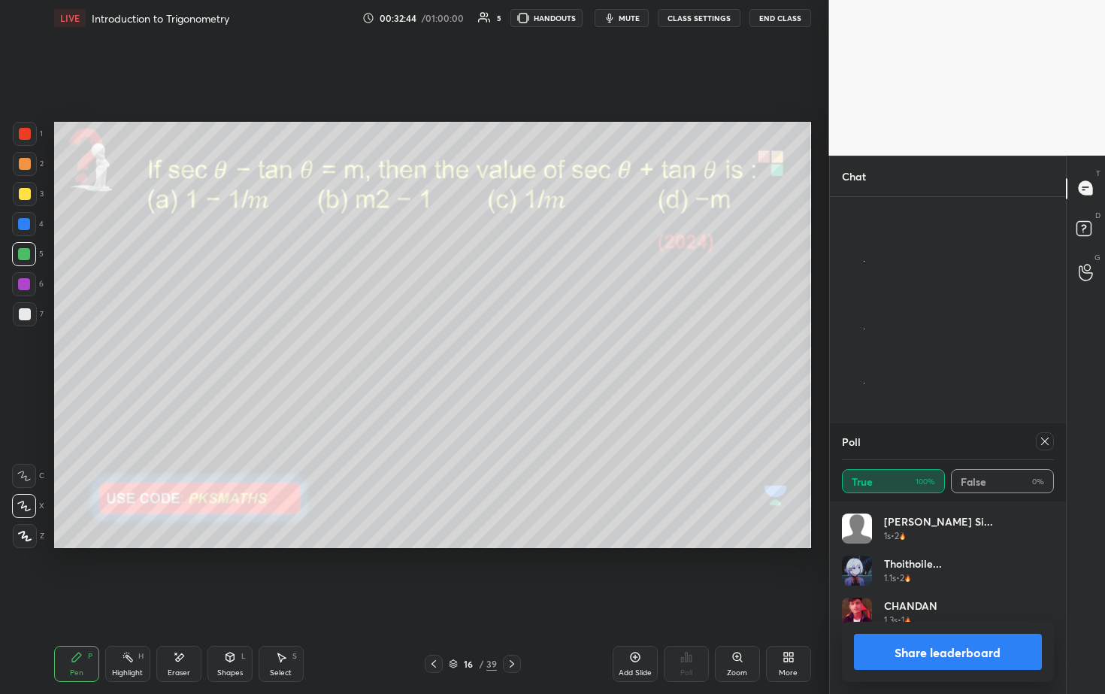
drag, startPoint x: 905, startPoint y: 643, endPoint x: 901, endPoint y: 653, distance: 10.8
click at [539, 353] on button "Share leaderboard" at bounding box center [948, 652] width 189 height 36
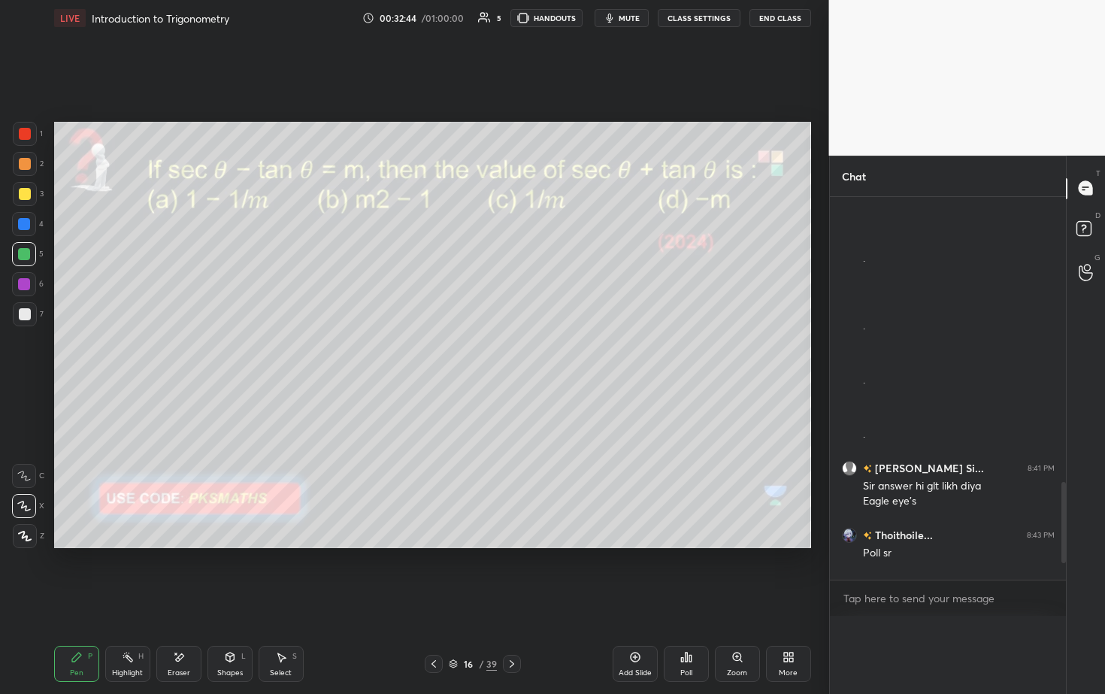
scroll to position [114, 207]
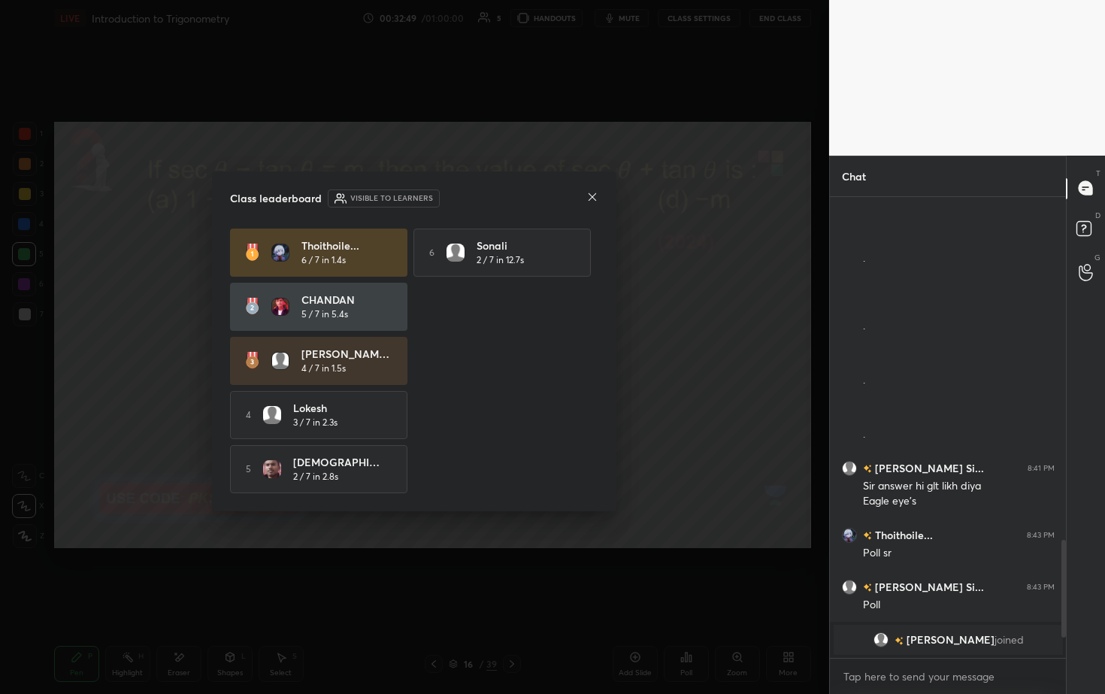
click at [539, 191] on icon at bounding box center [592, 197] width 12 height 12
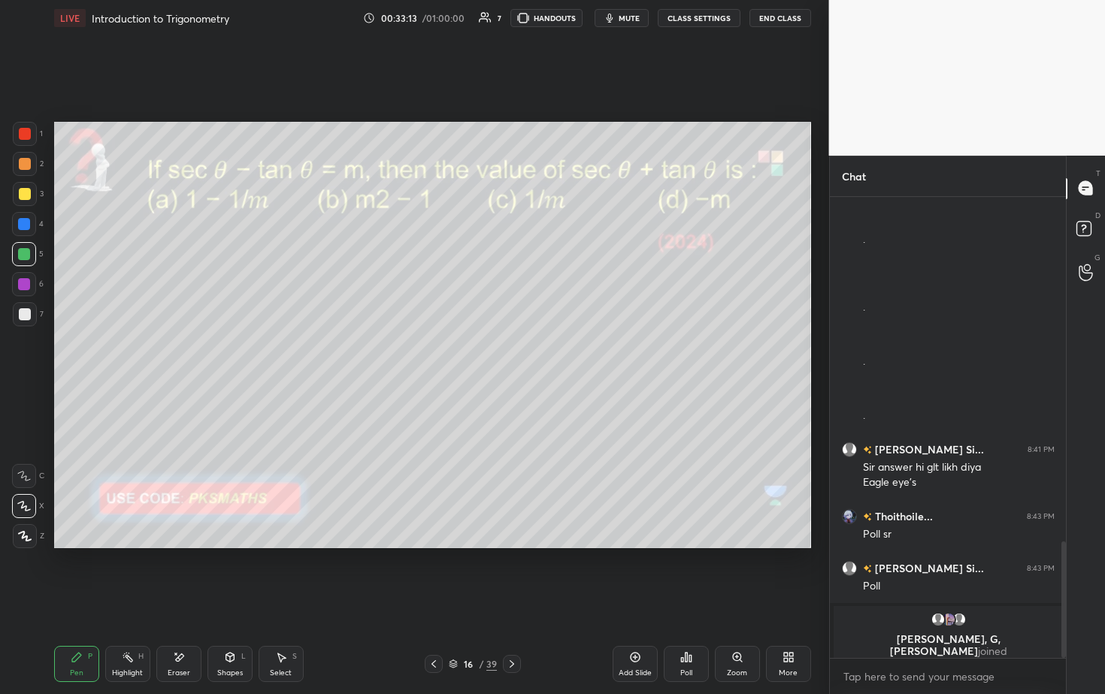
click at [513, 353] on icon at bounding box center [512, 664] width 12 height 12
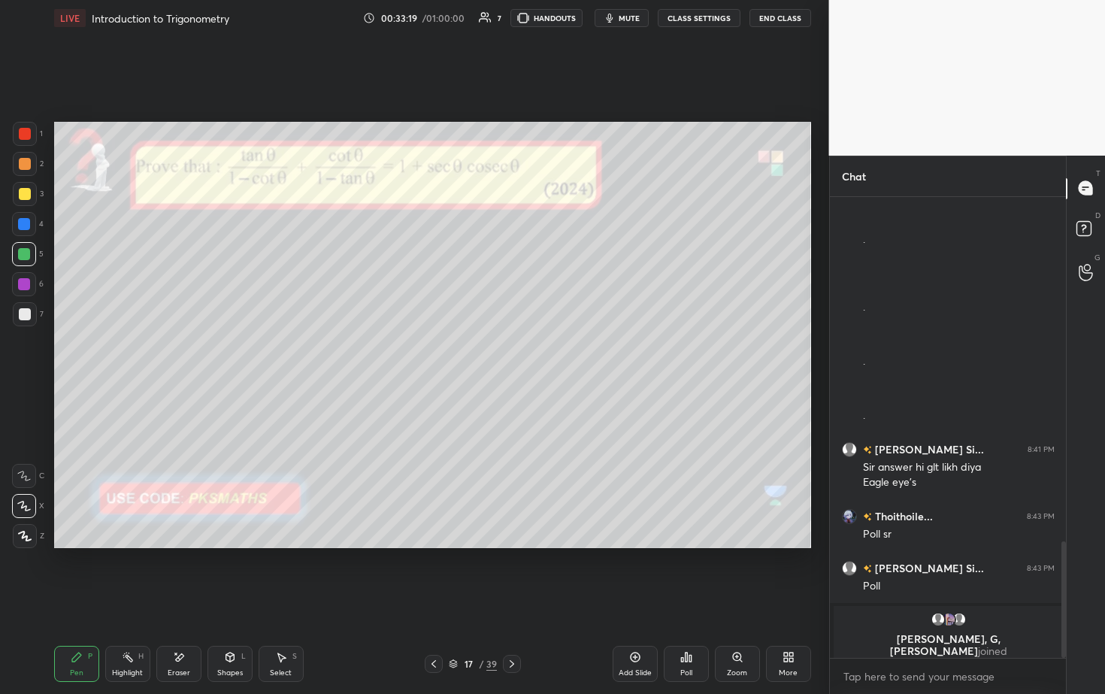
click at [32, 157] on div at bounding box center [25, 164] width 24 height 24
click at [20, 165] on div at bounding box center [25, 164] width 12 height 12
drag, startPoint x: 25, startPoint y: 311, endPoint x: 35, endPoint y: 286, distance: 27.6
click at [26, 313] on div at bounding box center [25, 314] width 12 height 12
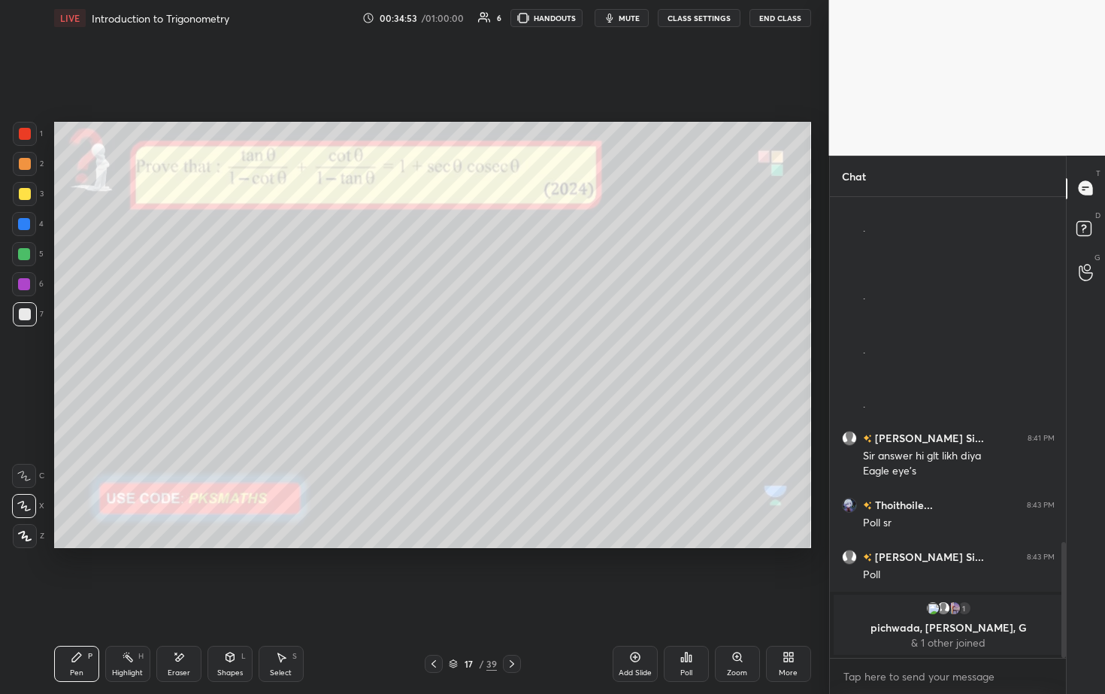
click at [26, 228] on div at bounding box center [24, 224] width 12 height 12
click at [285, 353] on icon at bounding box center [281, 657] width 12 height 12
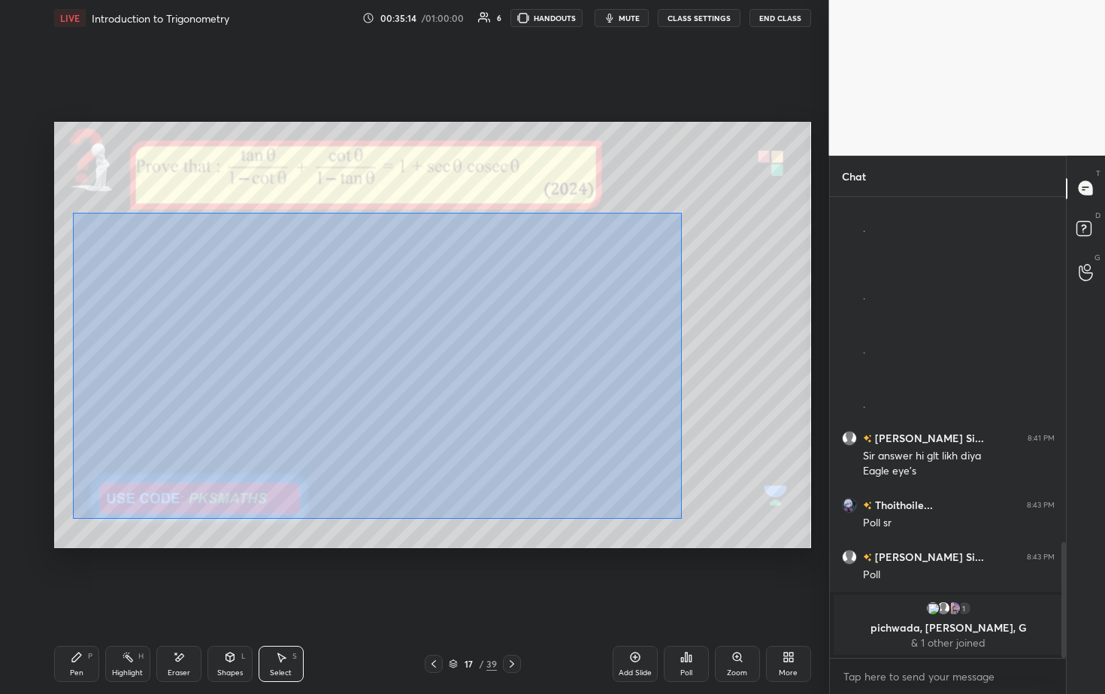
drag, startPoint x: 72, startPoint y: 213, endPoint x: 674, endPoint y: 507, distance: 670.0
click at [539, 353] on div "0 ° Undo Copy Duplicate Duplicate to new slide Delete" at bounding box center [432, 335] width 757 height 426
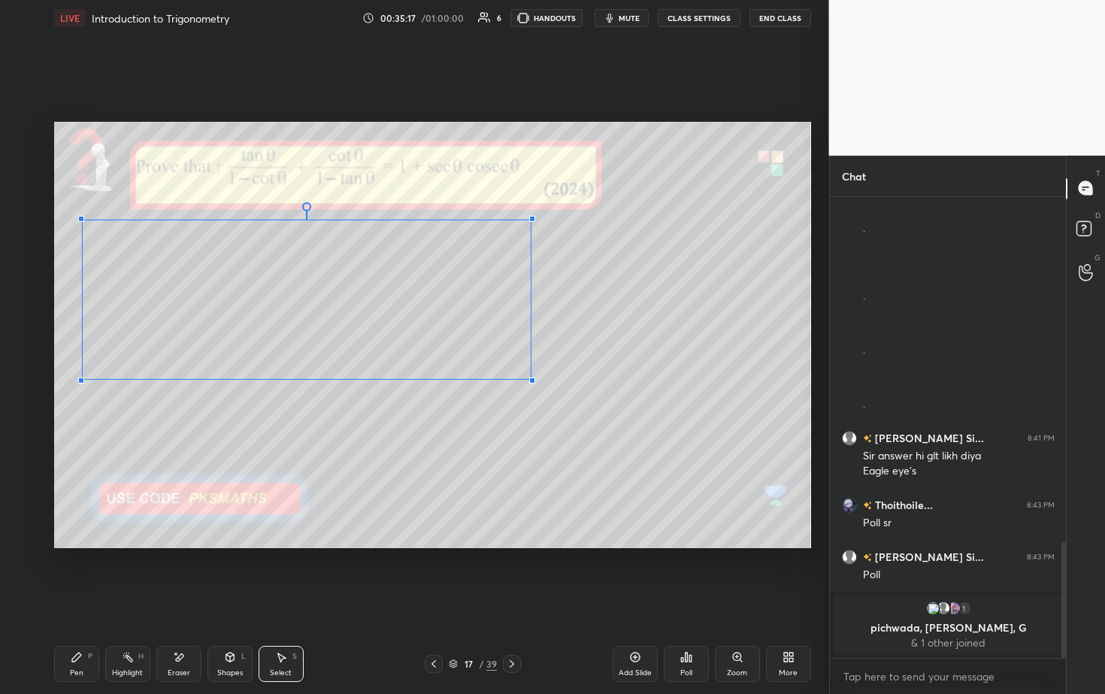
drag, startPoint x: 673, startPoint y: 500, endPoint x: 534, endPoint y: 377, distance: 184.8
click at [531, 353] on div at bounding box center [532, 380] width 6 height 6
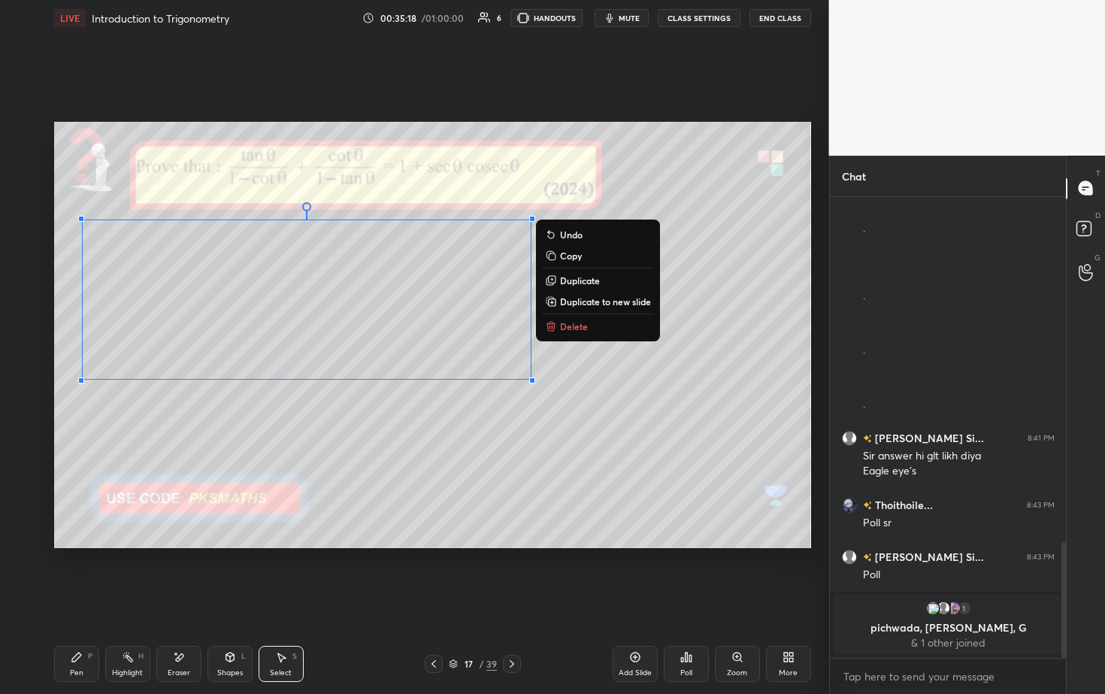
drag, startPoint x: 576, startPoint y: 383, endPoint x: 545, endPoint y: 386, distance: 30.9
click at [539, 353] on div "0 ° Undo Copy Duplicate Duplicate to new slide Delete" at bounding box center [432, 335] width 757 height 426
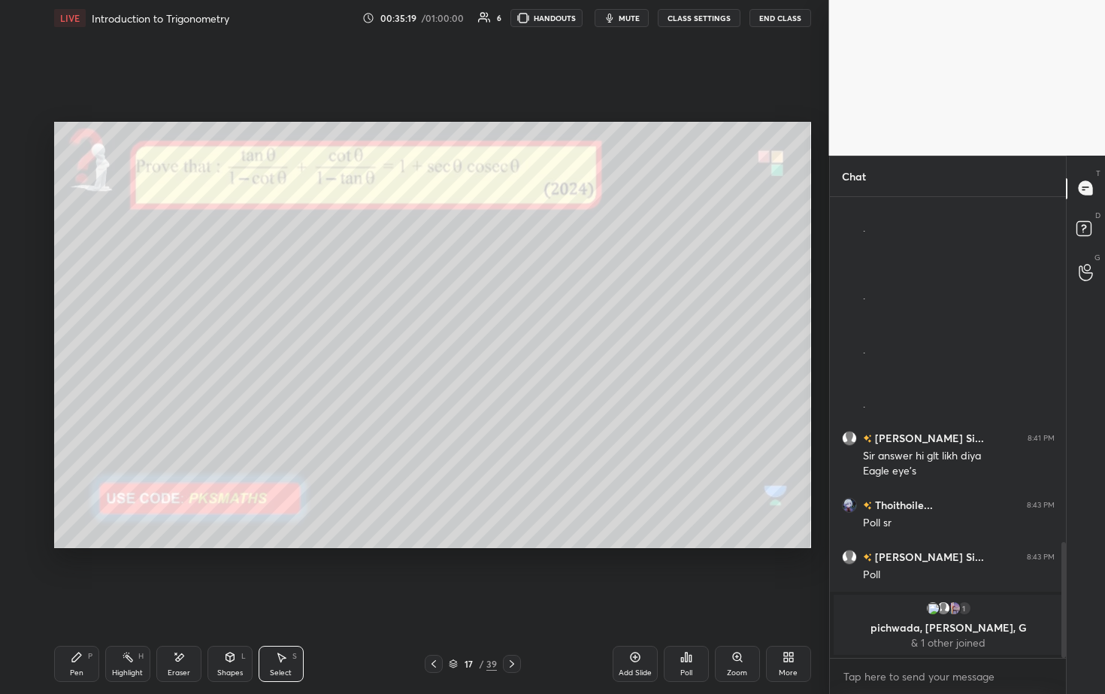
drag, startPoint x: 86, startPoint y: 664, endPoint x: 84, endPoint y: 630, distance: 33.9
click at [86, 353] on div "Pen P" at bounding box center [76, 664] width 45 height 36
click at [26, 314] on div at bounding box center [25, 314] width 12 height 12
click at [29, 250] on div at bounding box center [24, 254] width 24 height 24
click at [539, 334] on div "Setting up your live class Poll for secs No correct answer Start poll" at bounding box center [432, 335] width 769 height 598
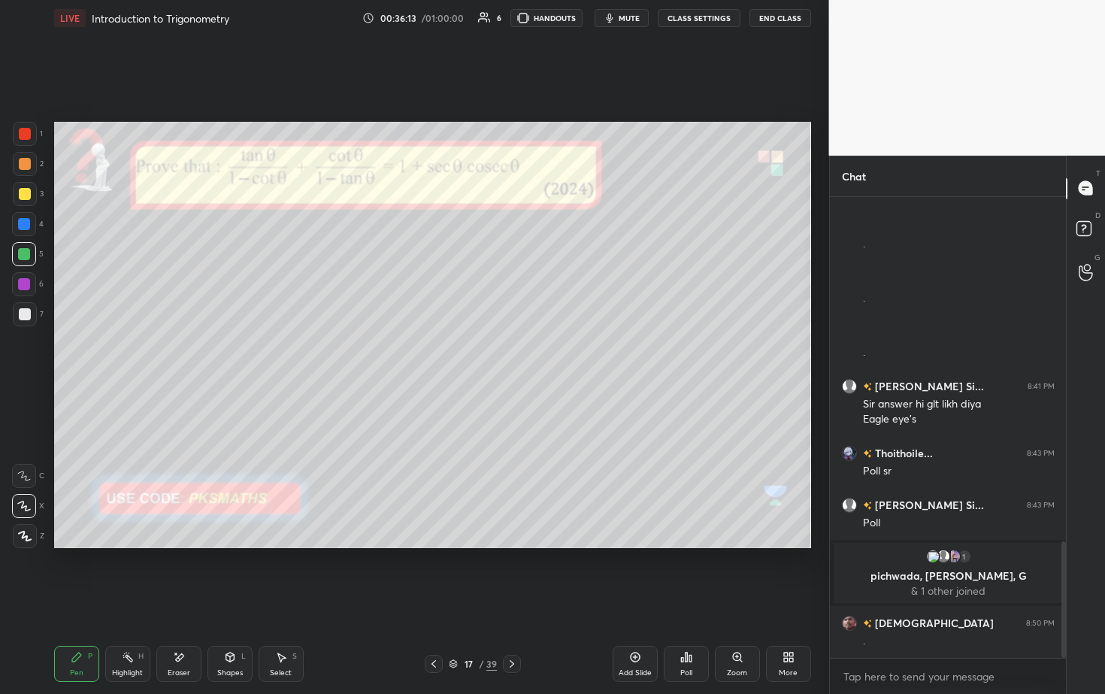
scroll to position [1418, 0]
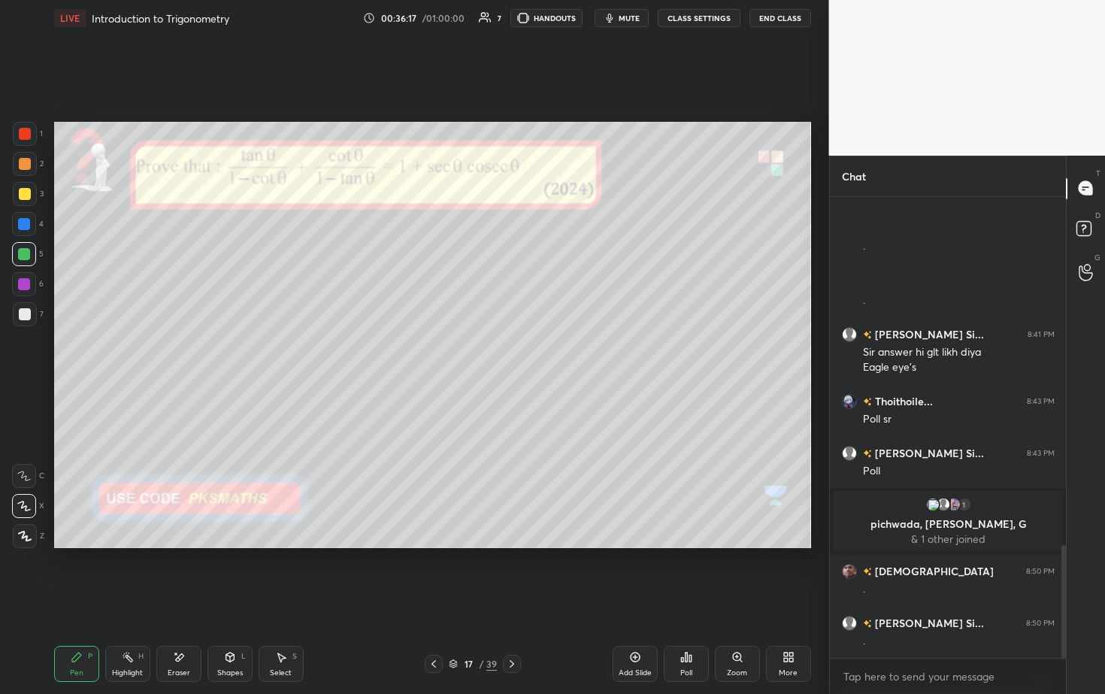
click at [26, 313] on div at bounding box center [25, 314] width 12 height 12
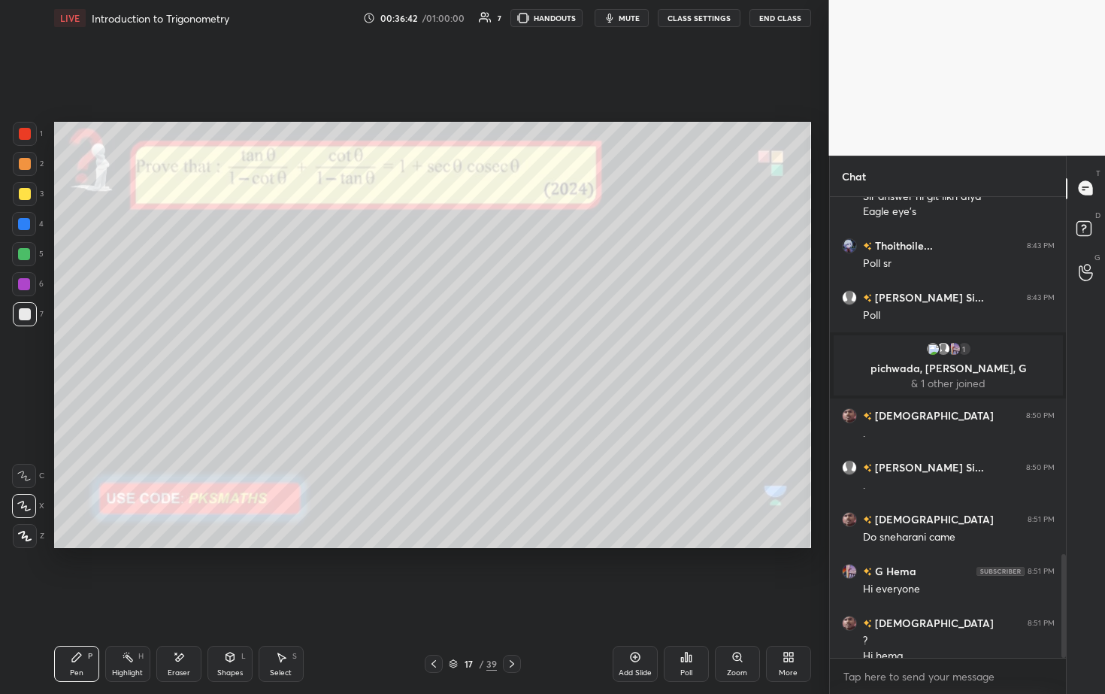
scroll to position [1588, 0]
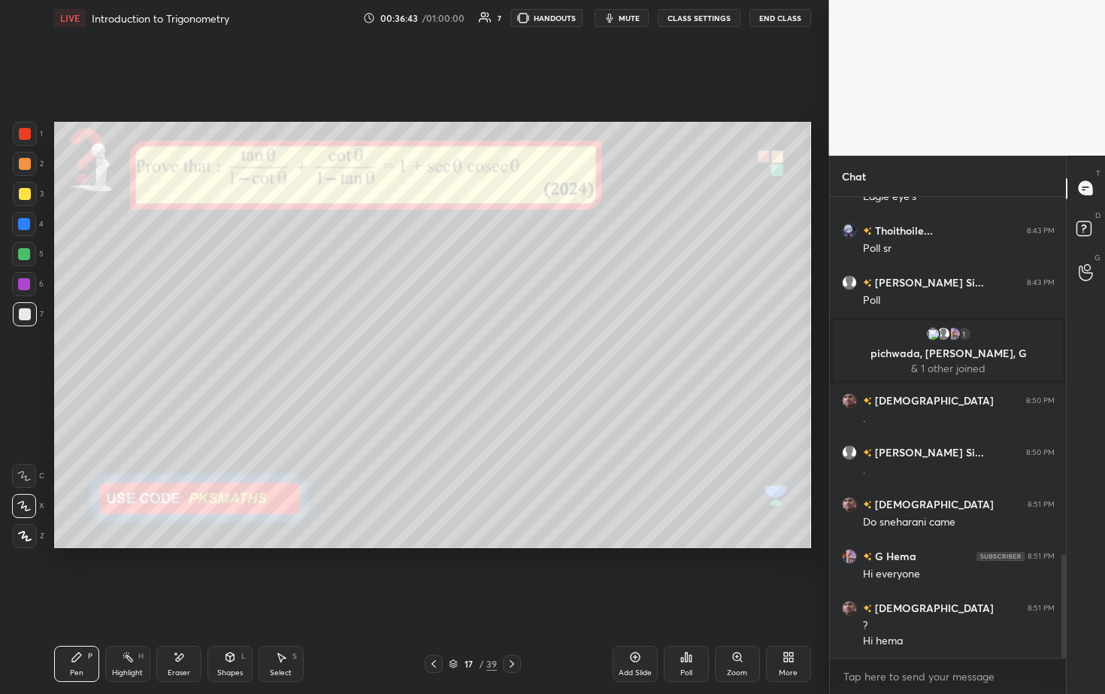
drag, startPoint x: 29, startPoint y: 257, endPoint x: 25, endPoint y: 250, distance: 8.1
click at [28, 256] on div at bounding box center [24, 254] width 12 height 12
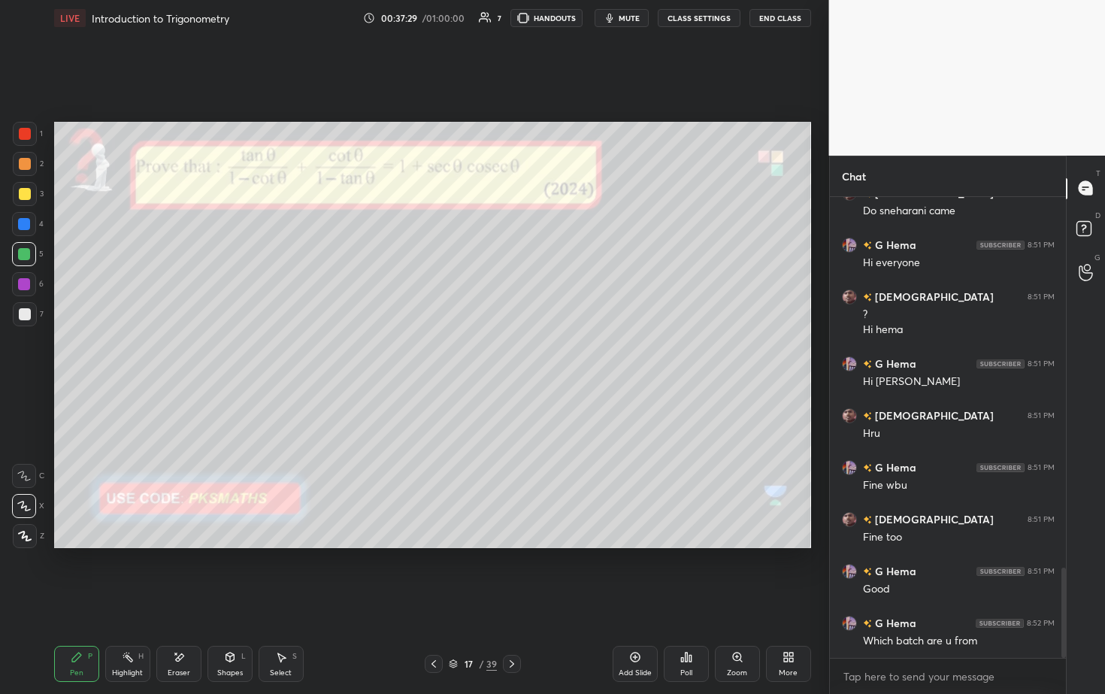
scroll to position [1951, 0]
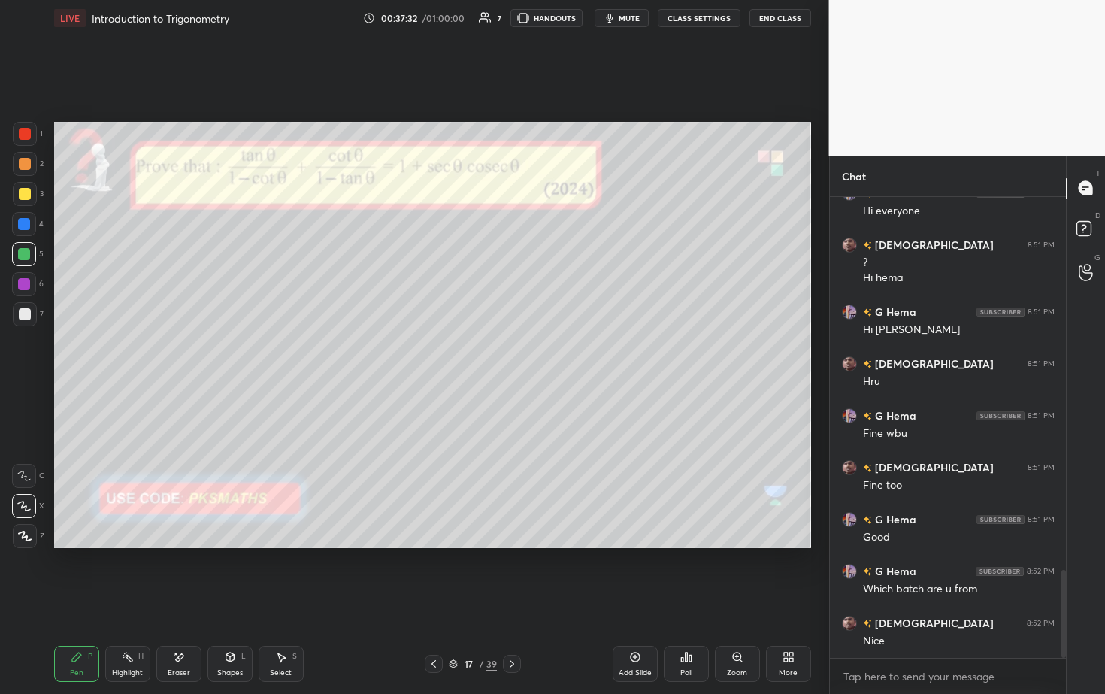
click at [539, 17] on span "mute" at bounding box center [629, 18] width 21 height 11
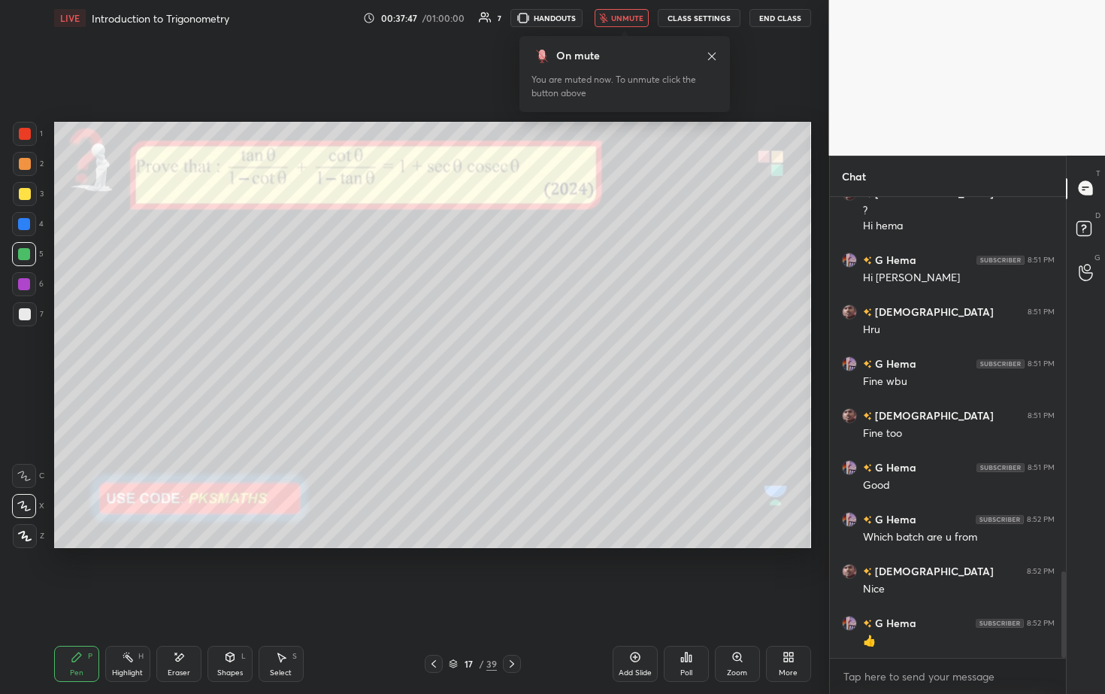
scroll to position [2055, 0]
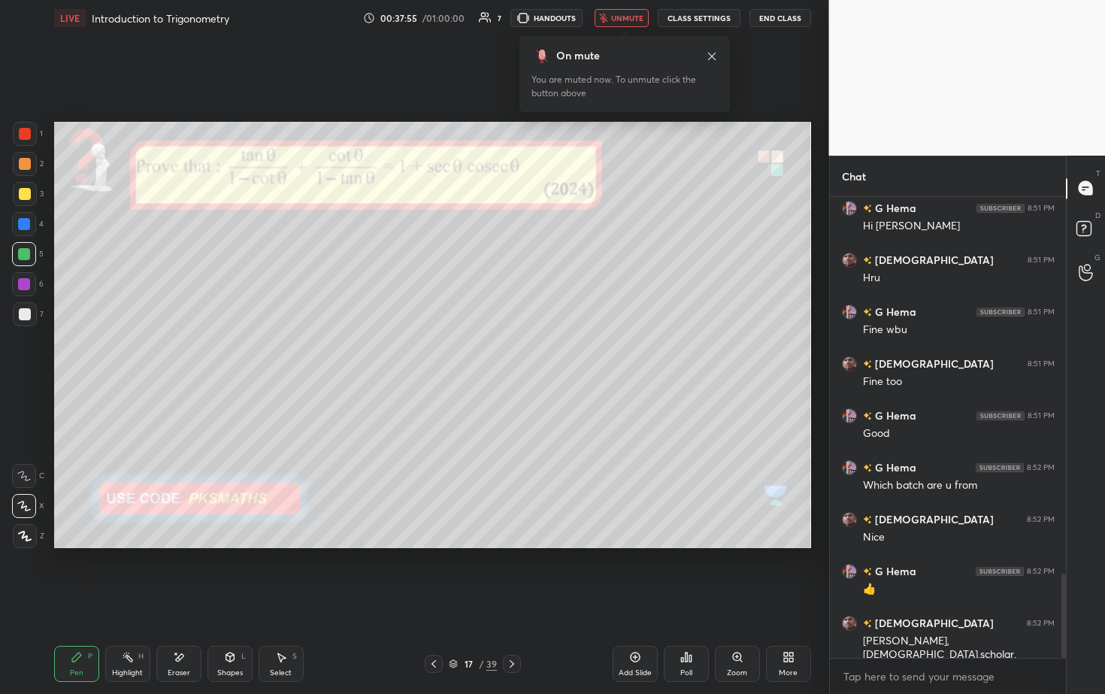
click at [539, 22] on button "unmute" at bounding box center [622, 18] width 54 height 18
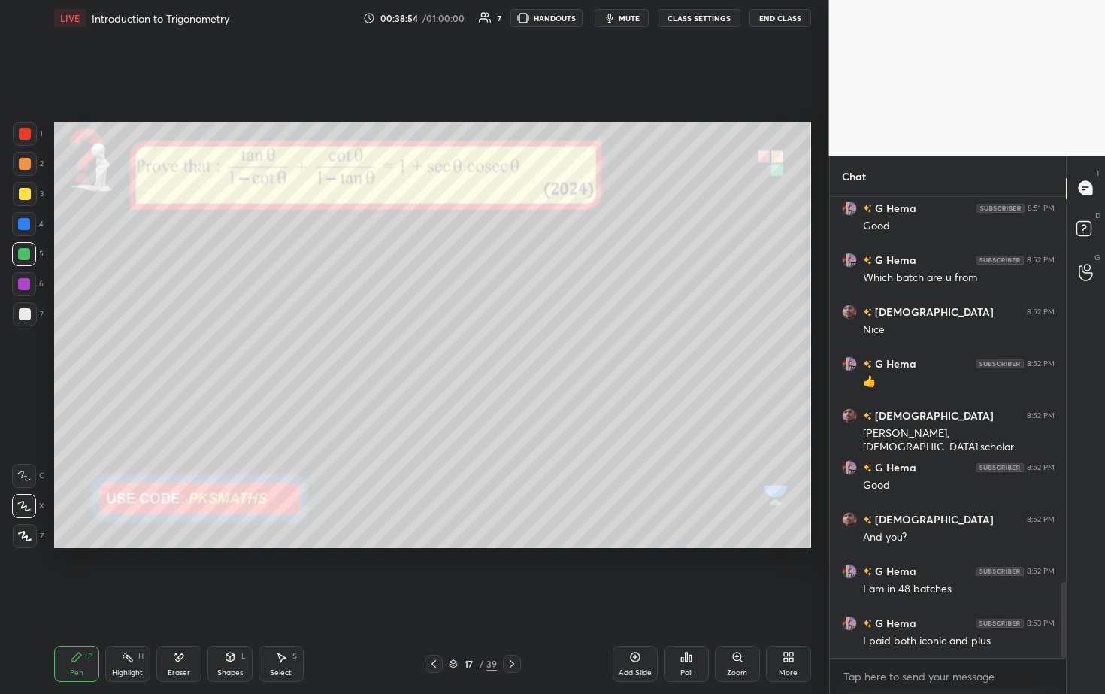
scroll to position [2328, 0]
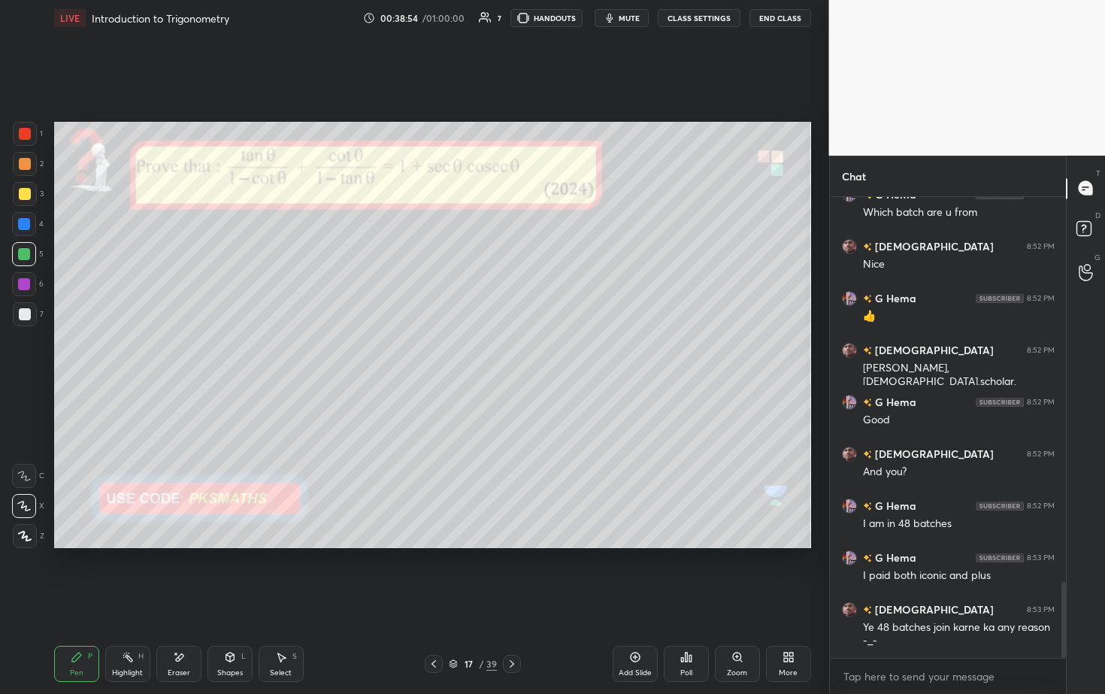
click at [539, 353] on div "Add Slide" at bounding box center [635, 664] width 45 height 36
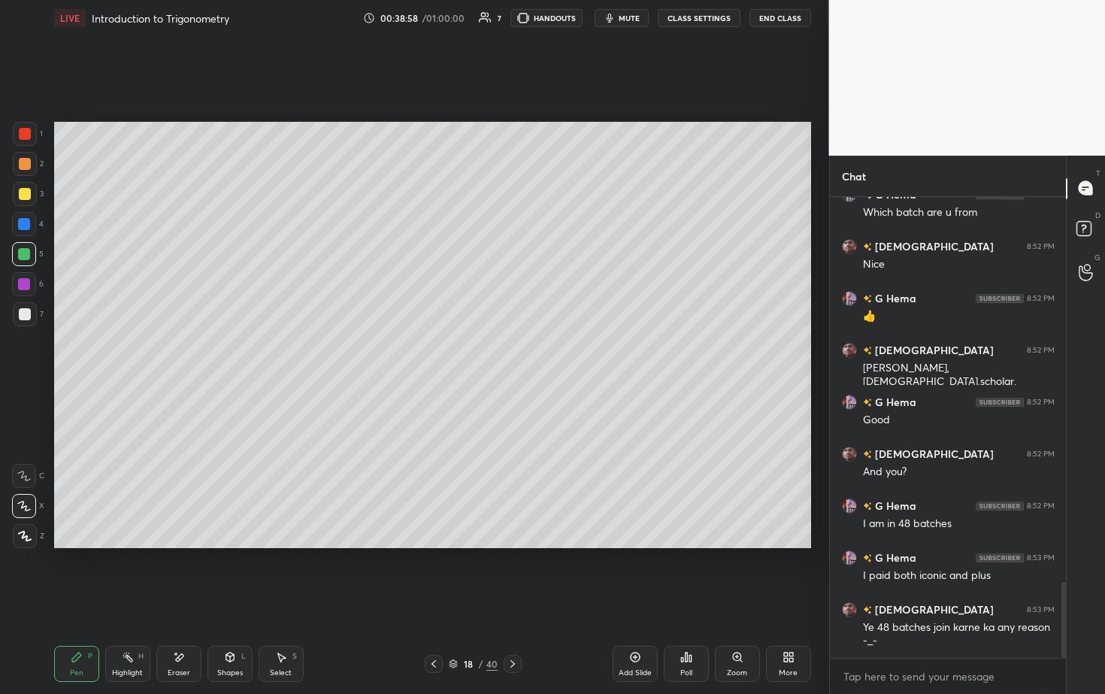
click at [29, 165] on div at bounding box center [25, 164] width 24 height 24
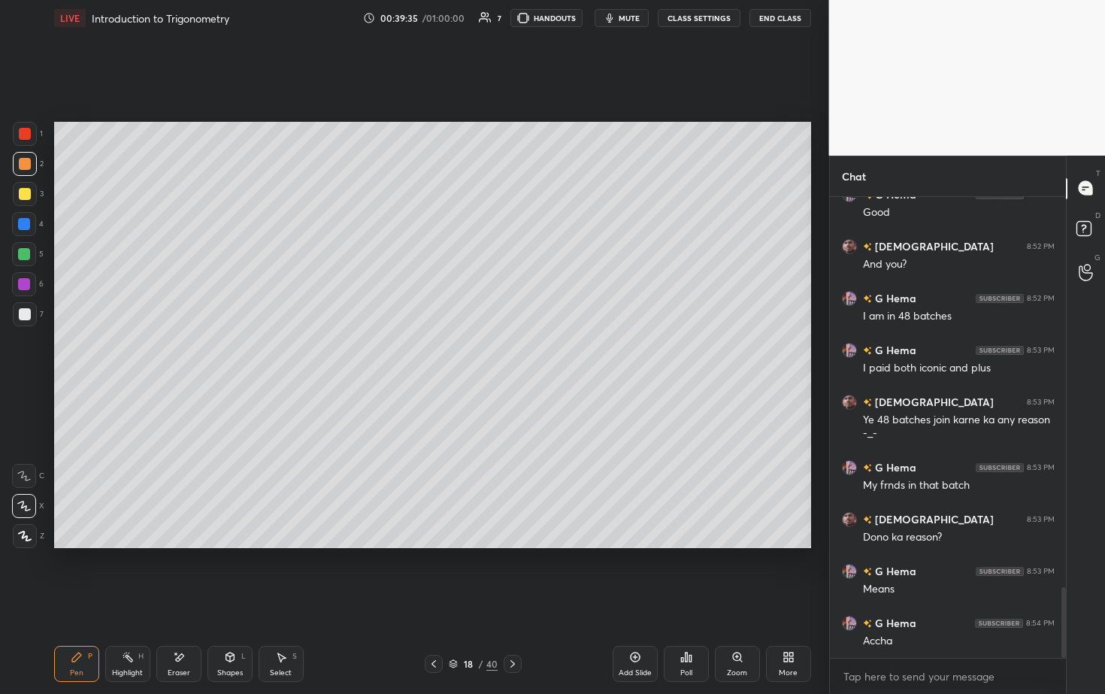
scroll to position [2587, 0]
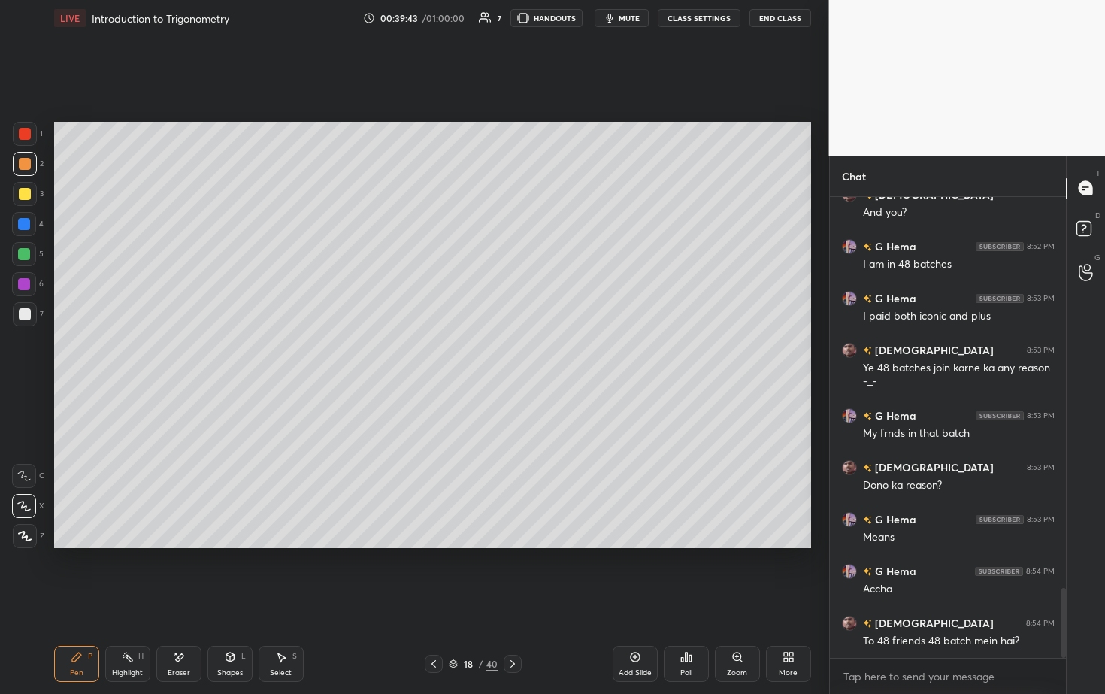
click at [19, 307] on div at bounding box center [25, 314] width 24 height 24
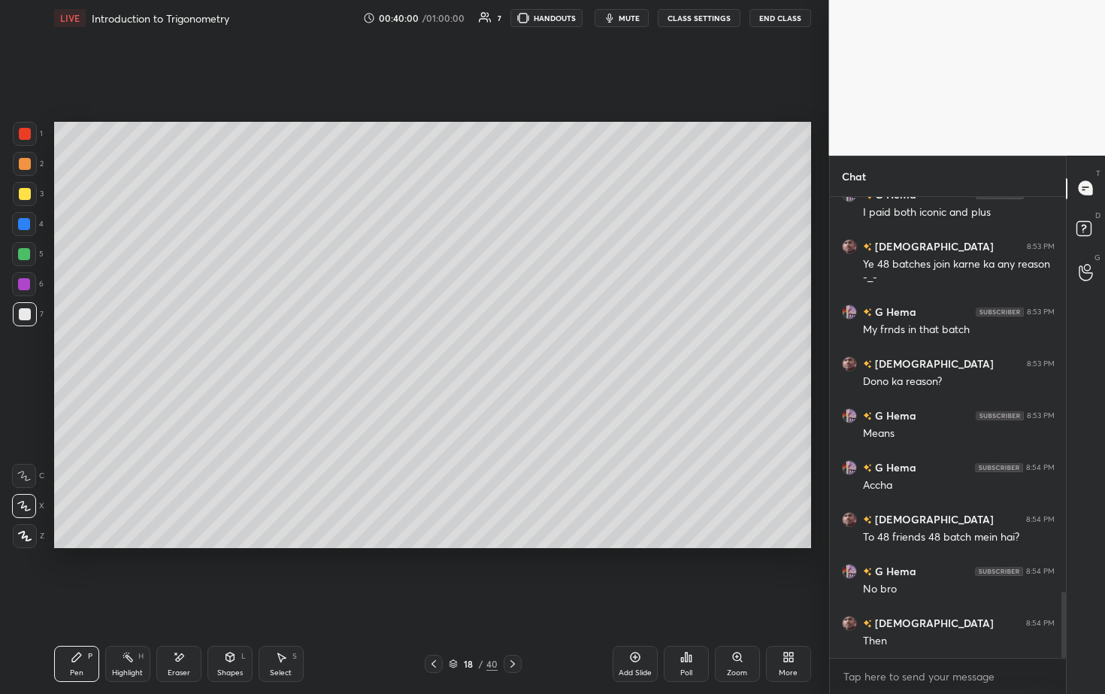
scroll to position [2743, 0]
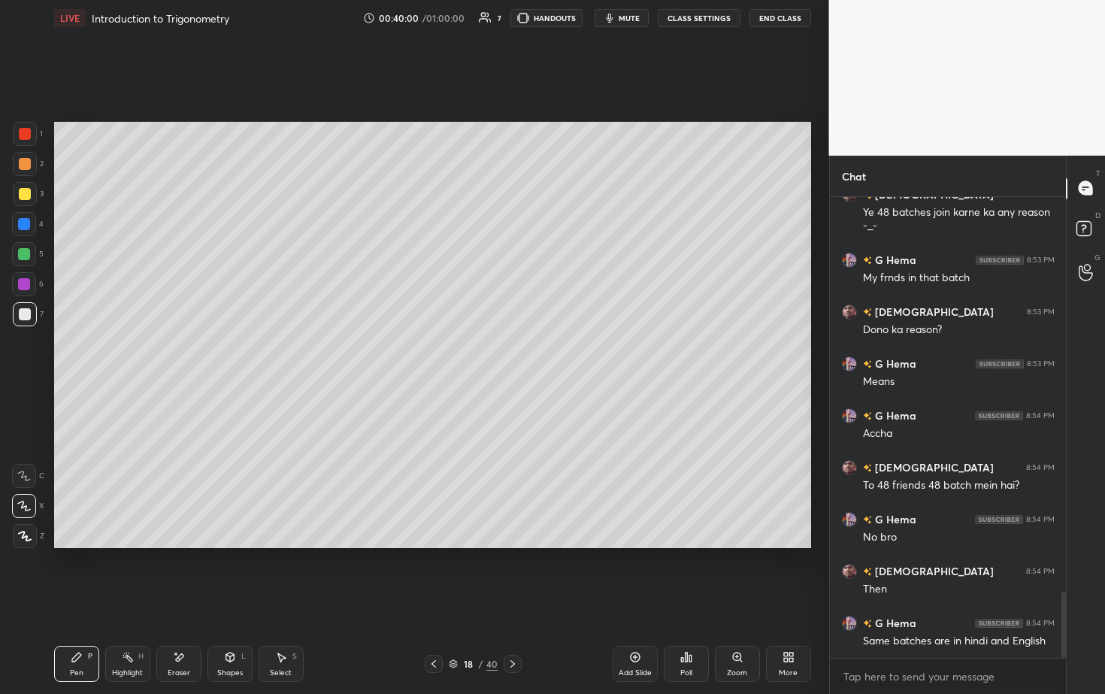
click at [23, 247] on div at bounding box center [24, 254] width 24 height 24
drag, startPoint x: 436, startPoint y: 656, endPoint x: 450, endPoint y: 614, distance: 44.2
click at [436, 353] on icon at bounding box center [434, 664] width 12 height 12
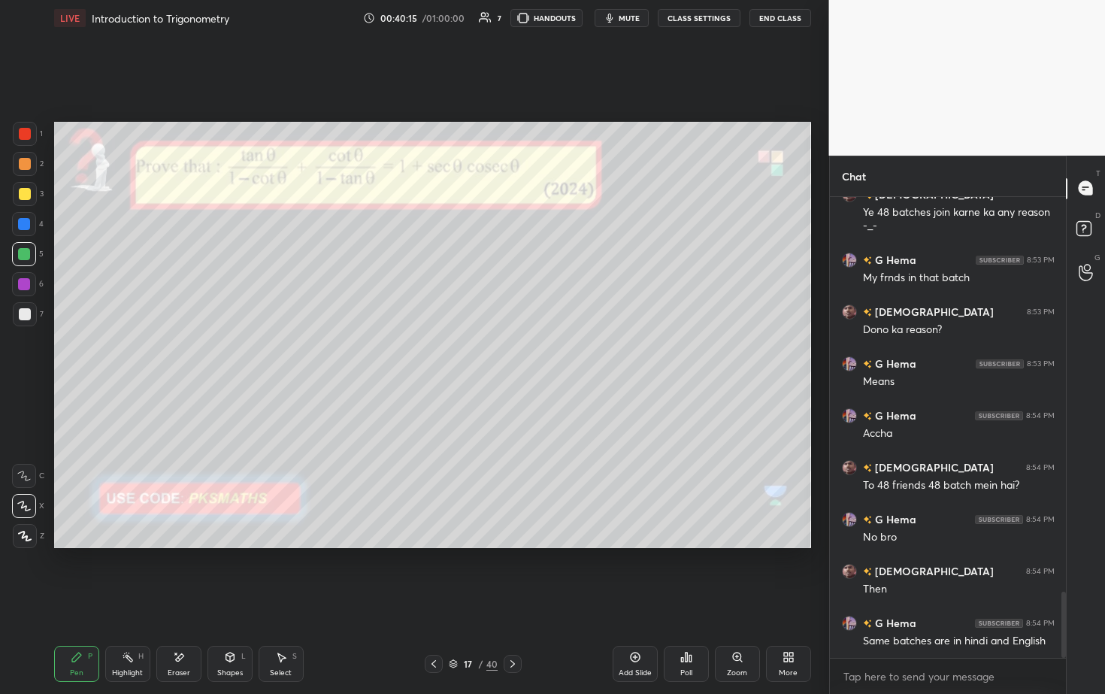
drag, startPoint x: 525, startPoint y: 662, endPoint x: 525, endPoint y: 672, distance: 9.8
click at [525, 353] on div "17 / 40" at bounding box center [473, 664] width 280 height 18
click at [520, 353] on div at bounding box center [513, 664] width 18 height 18
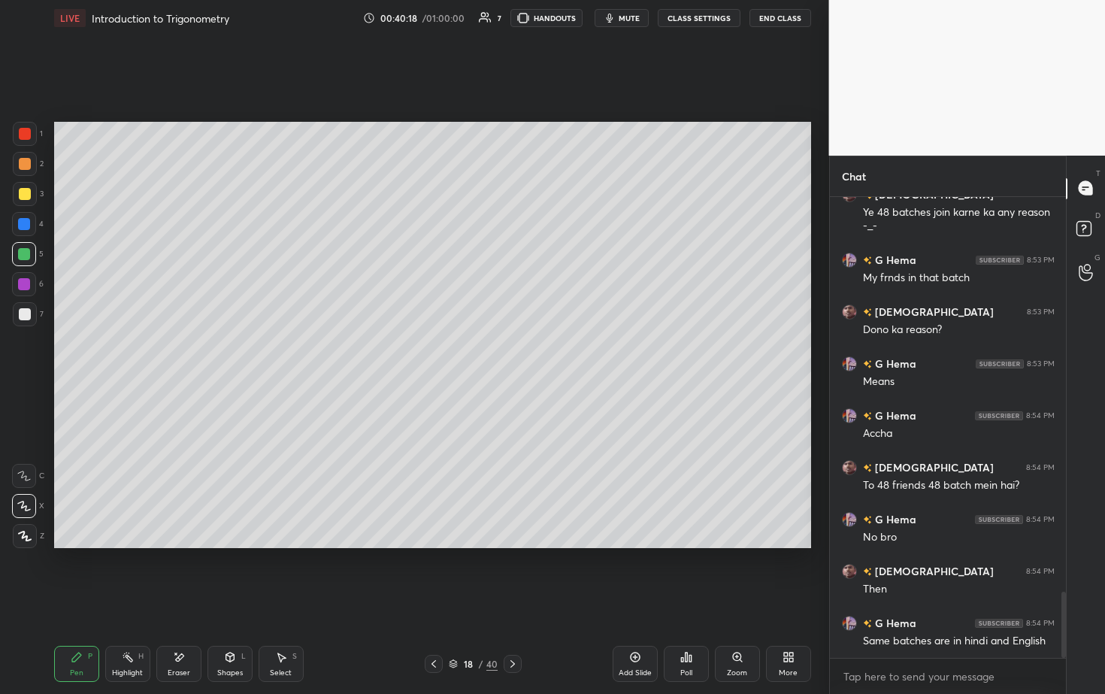
click at [521, 353] on div "18 / 40" at bounding box center [473, 664] width 280 height 18
click at [516, 353] on icon at bounding box center [513, 664] width 12 height 12
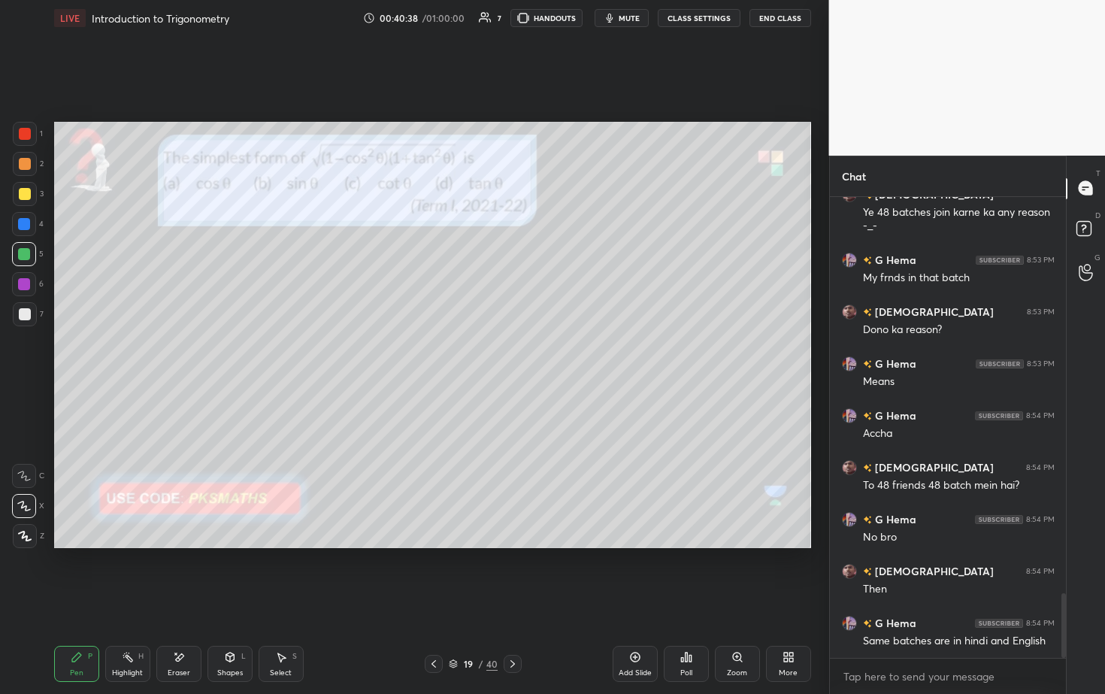
scroll to position [2836, 0]
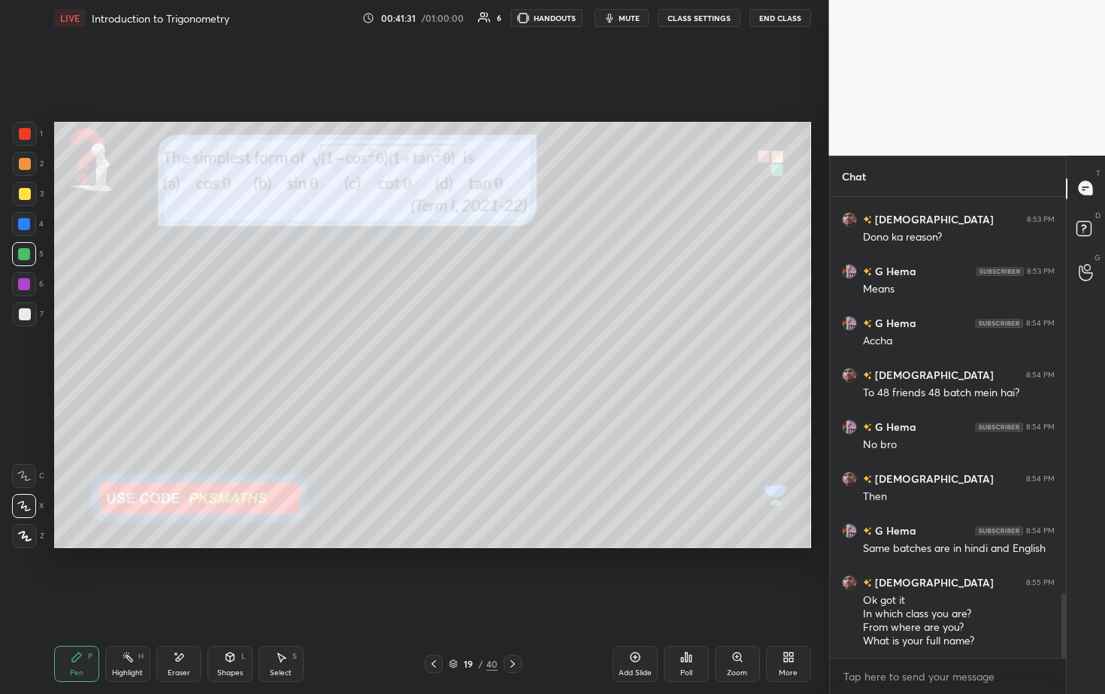
click at [539, 353] on div "Poll" at bounding box center [686, 664] width 45 height 36
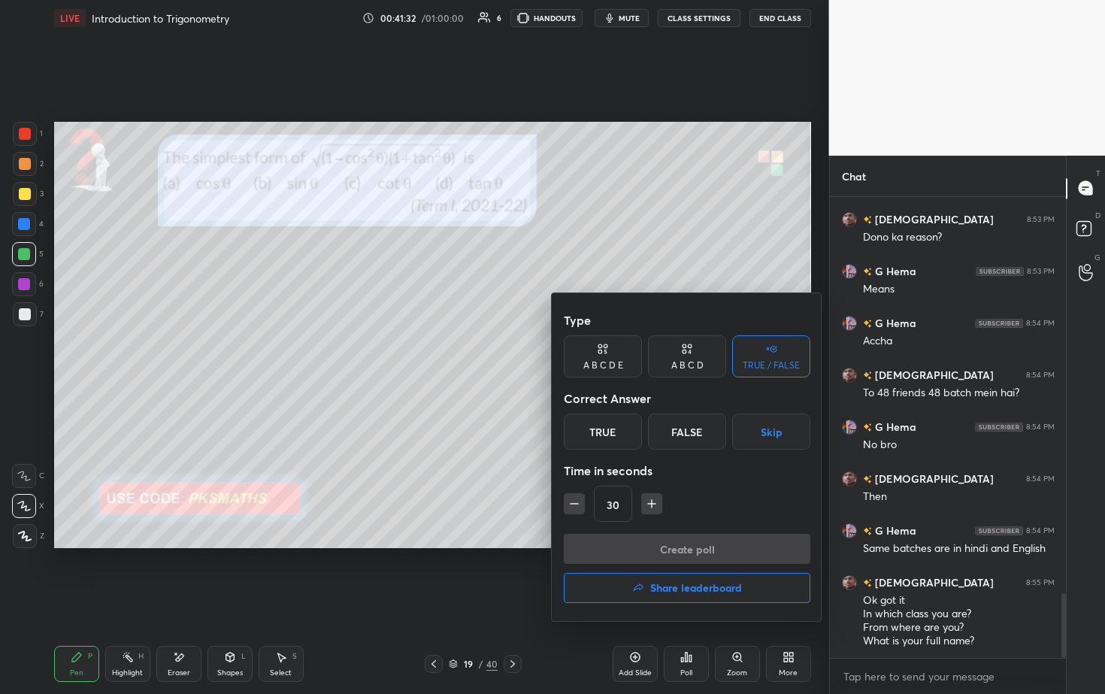
click at [539, 353] on div at bounding box center [552, 347] width 1105 height 694
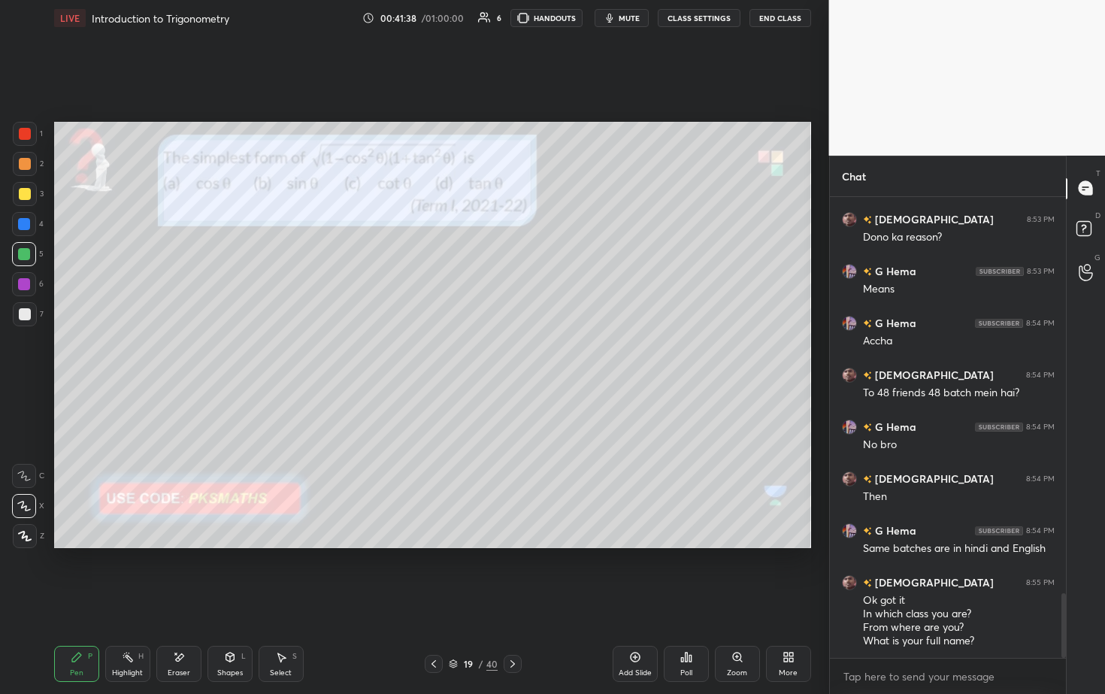
click at [539, 353] on div "Poll" at bounding box center [686, 664] width 45 height 36
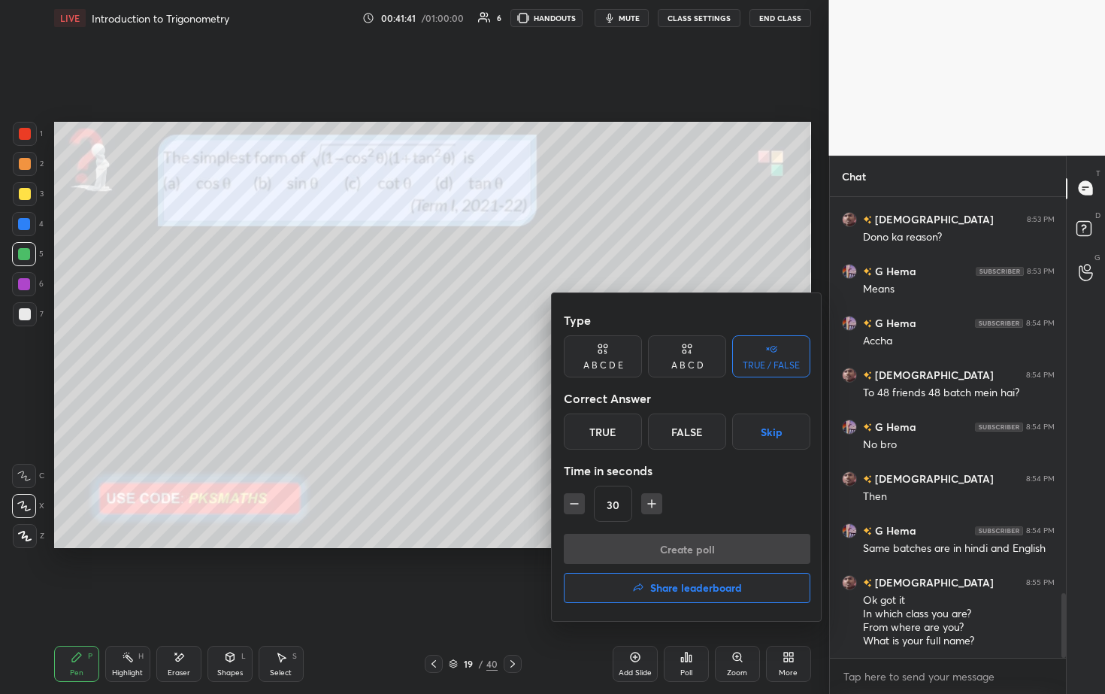
click at [539, 353] on div "A B C D" at bounding box center [687, 356] width 78 height 42
click at [539, 353] on div "D" at bounding box center [738, 431] width 44 height 36
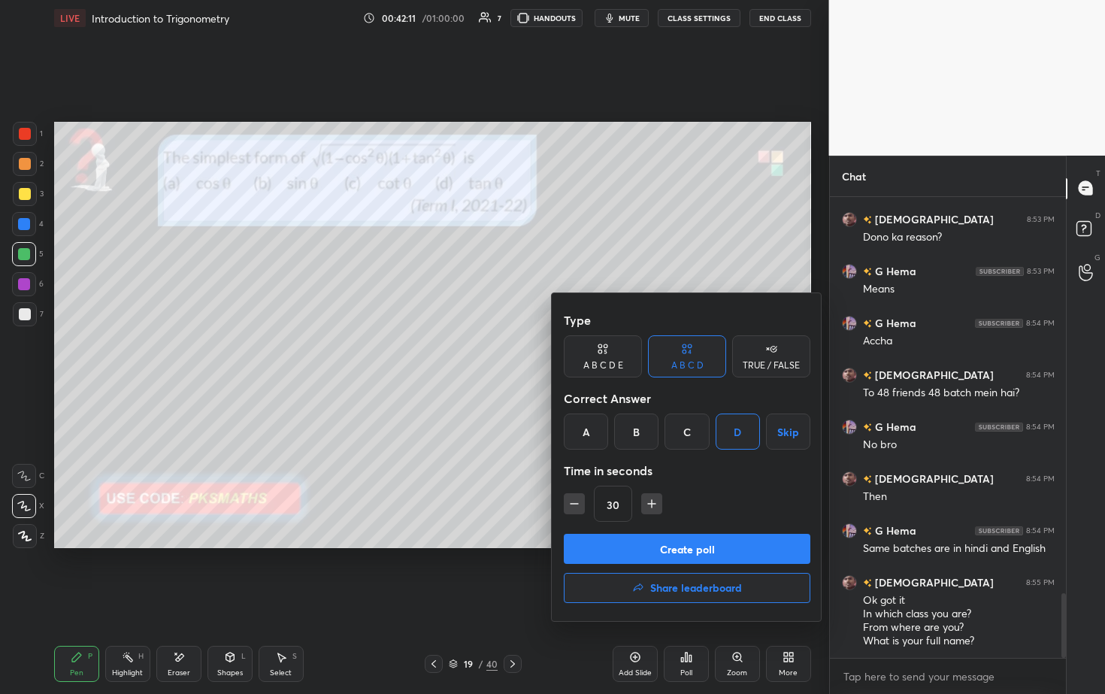
click at [539, 353] on button "Create poll" at bounding box center [687, 549] width 247 height 30
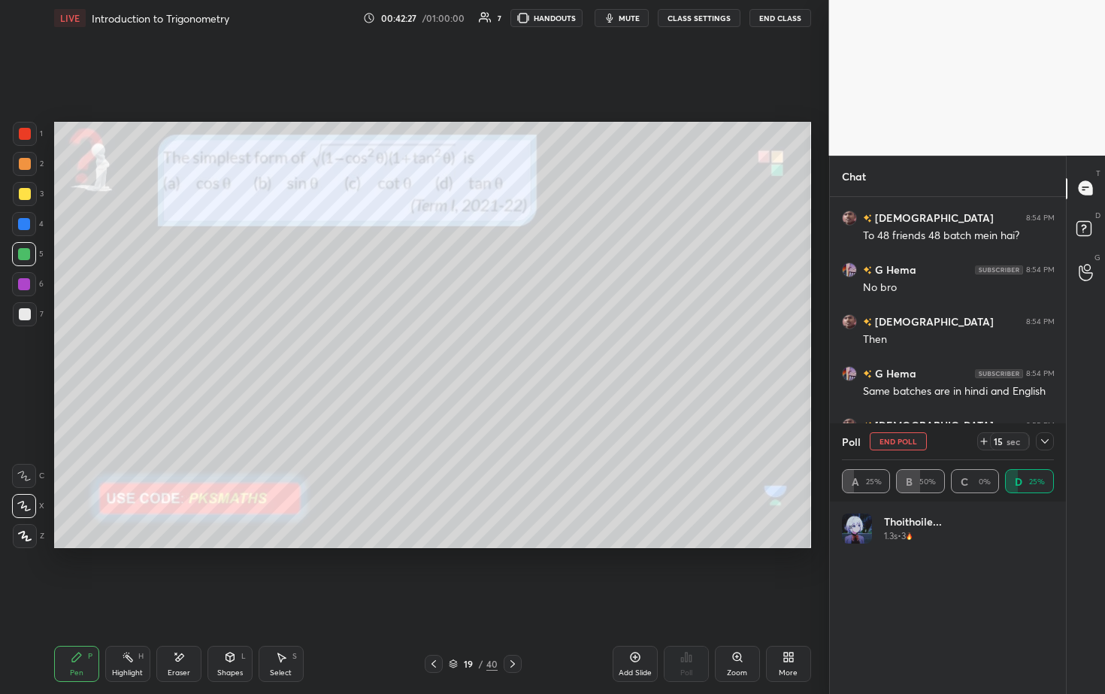
scroll to position [3045, 0]
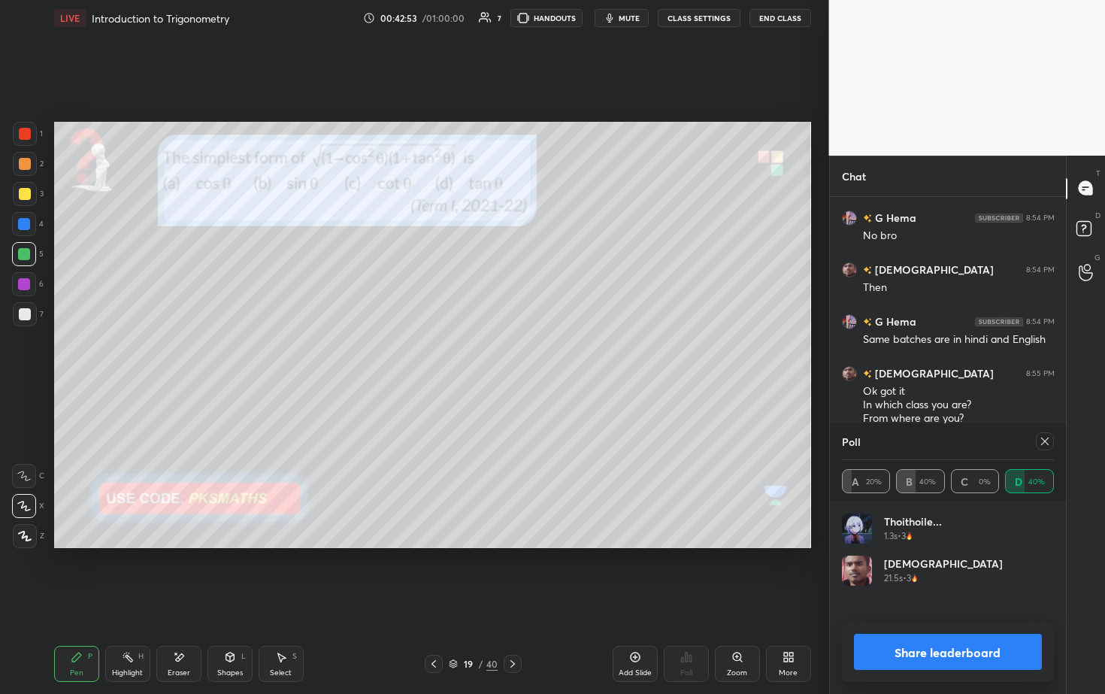
click at [26, 161] on div at bounding box center [25, 164] width 12 height 12
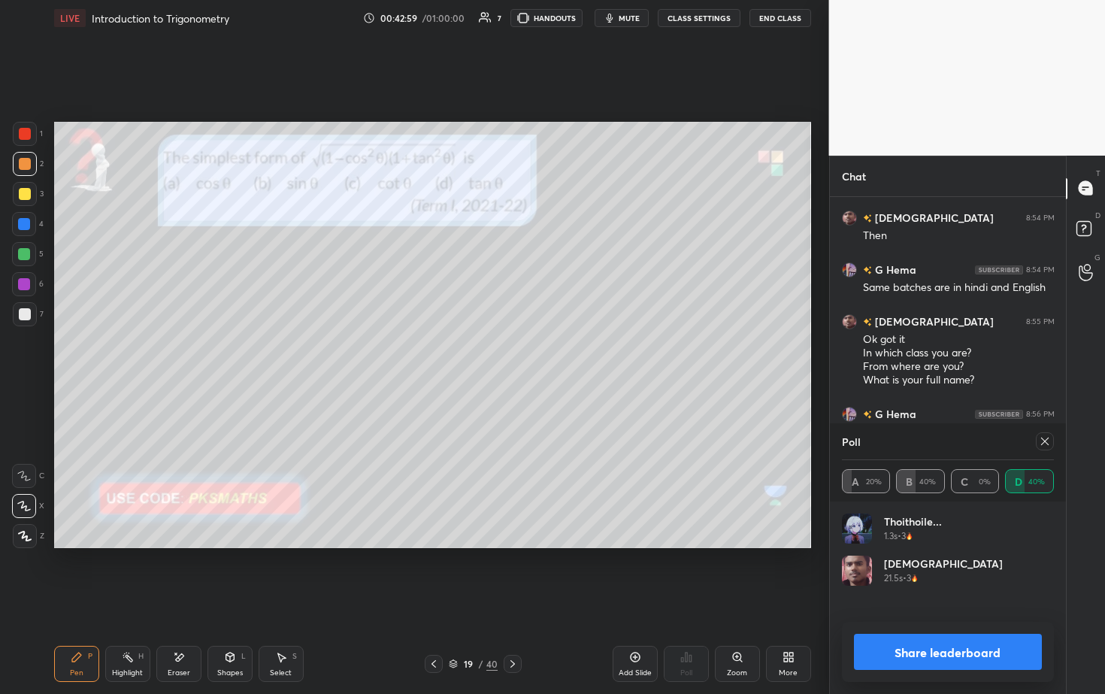
drag, startPoint x: 928, startPoint y: 668, endPoint x: 918, endPoint y: 667, distance: 10.6
click at [539, 353] on button "Share leaderboard" at bounding box center [948, 652] width 189 height 36
type textarea "x"
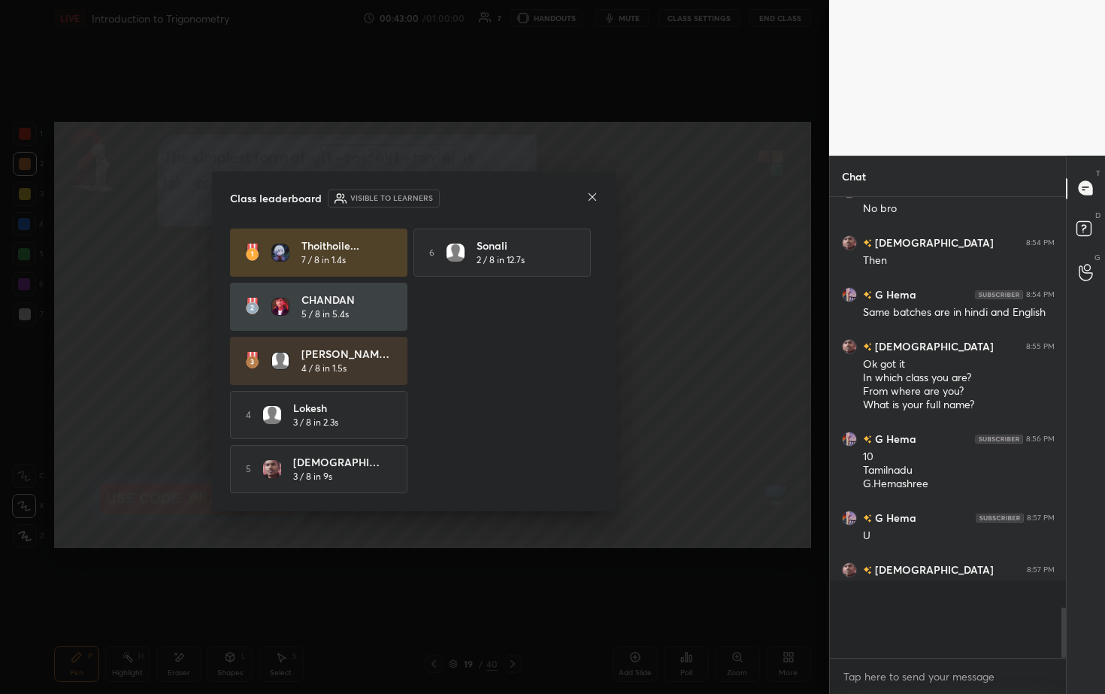
scroll to position [449, 232]
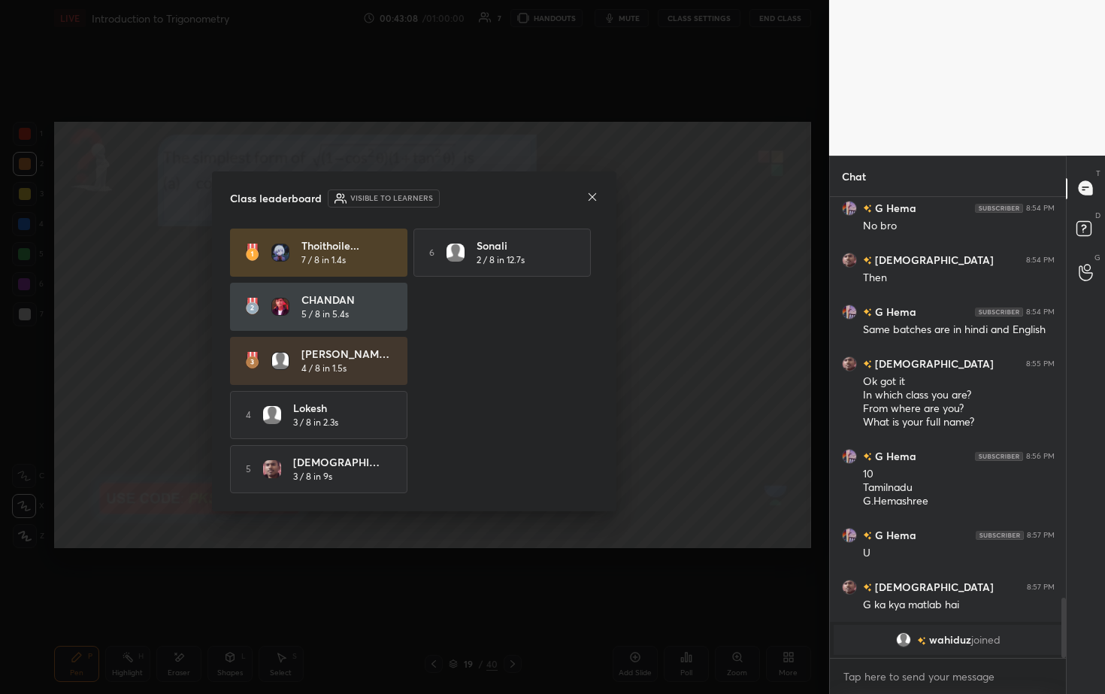
click at [539, 196] on div "Class leaderboard Visible to learners Thoithoile... 7 / 8 in 1.4s 6 Sonali 2 / …" at bounding box center [414, 341] width 404 height 340
click at [539, 192] on icon at bounding box center [592, 197] width 12 height 12
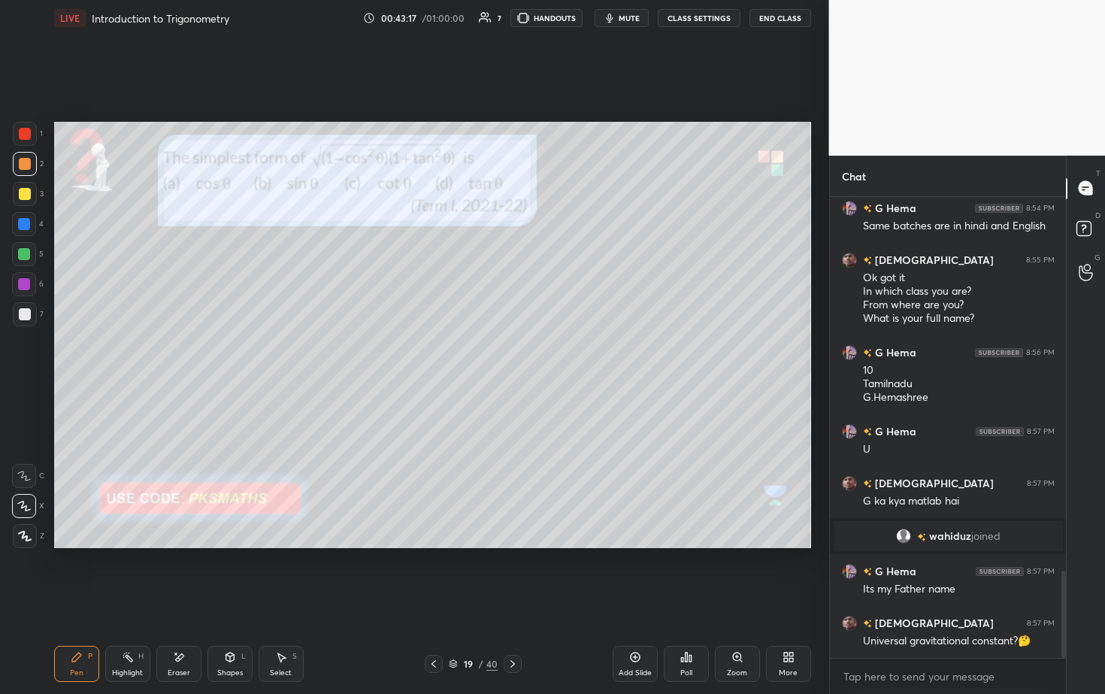
scroll to position [2024, 0]
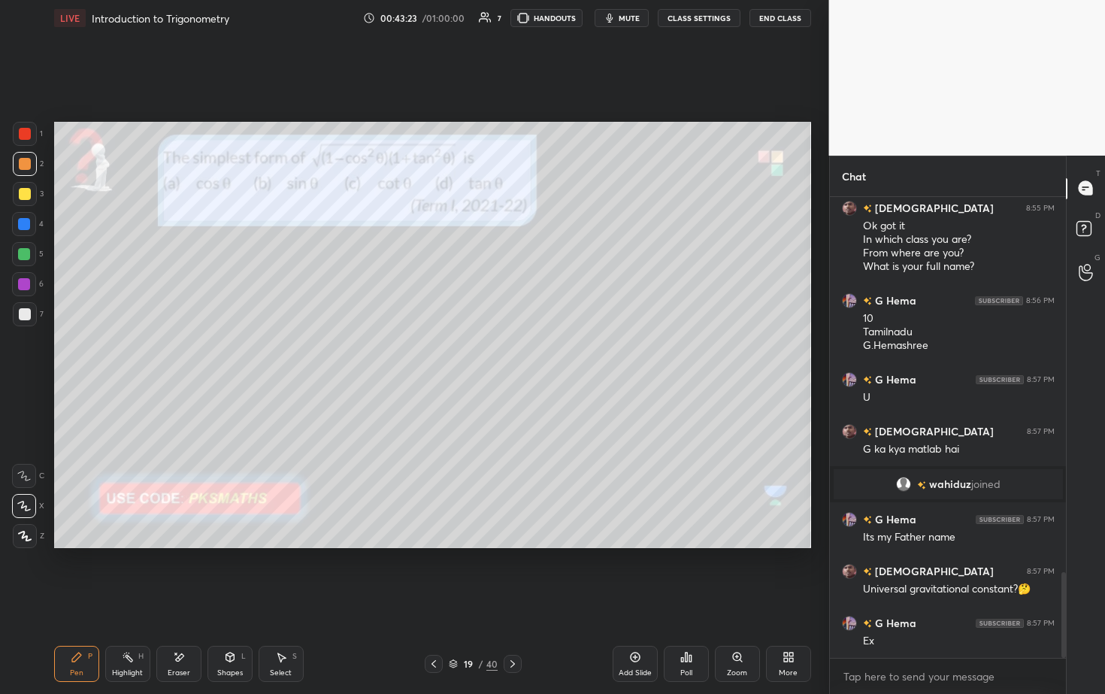
drag, startPoint x: 21, startPoint y: 160, endPoint x: 38, endPoint y: 154, distance: 17.6
click at [22, 161] on div at bounding box center [25, 164] width 12 height 12
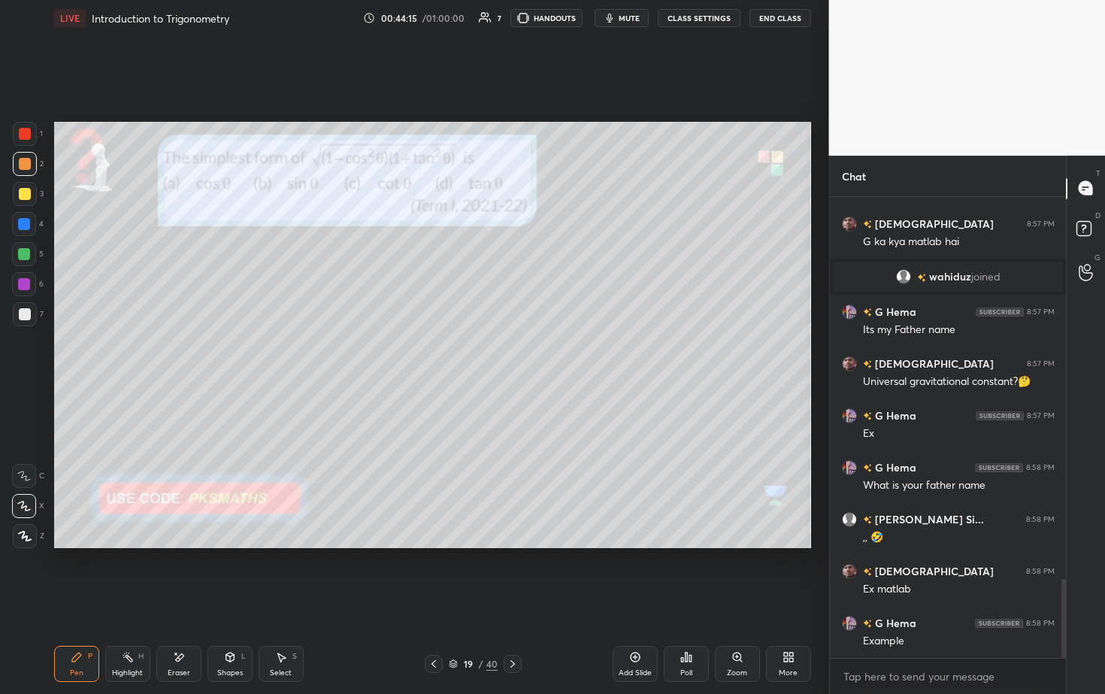
scroll to position [2246, 0]
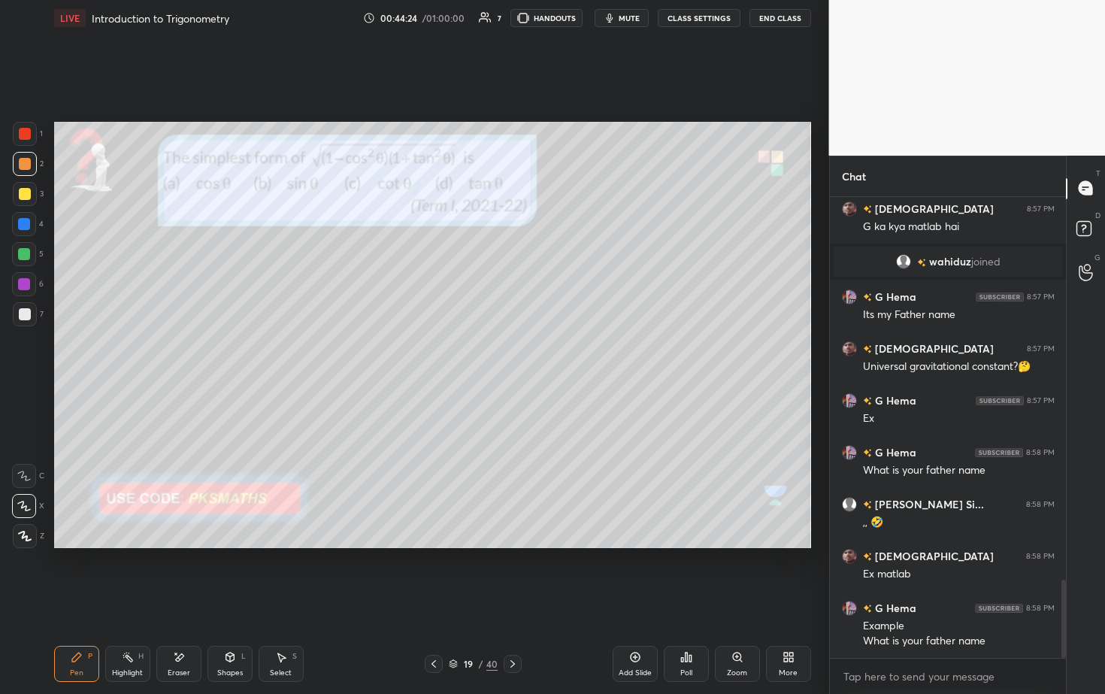
click at [24, 319] on div at bounding box center [25, 314] width 12 height 12
click at [25, 252] on div at bounding box center [24, 254] width 12 height 12
click at [519, 353] on div "19 / 40" at bounding box center [473, 664] width 280 height 18
click at [515, 353] on icon at bounding box center [513, 664] width 12 height 12
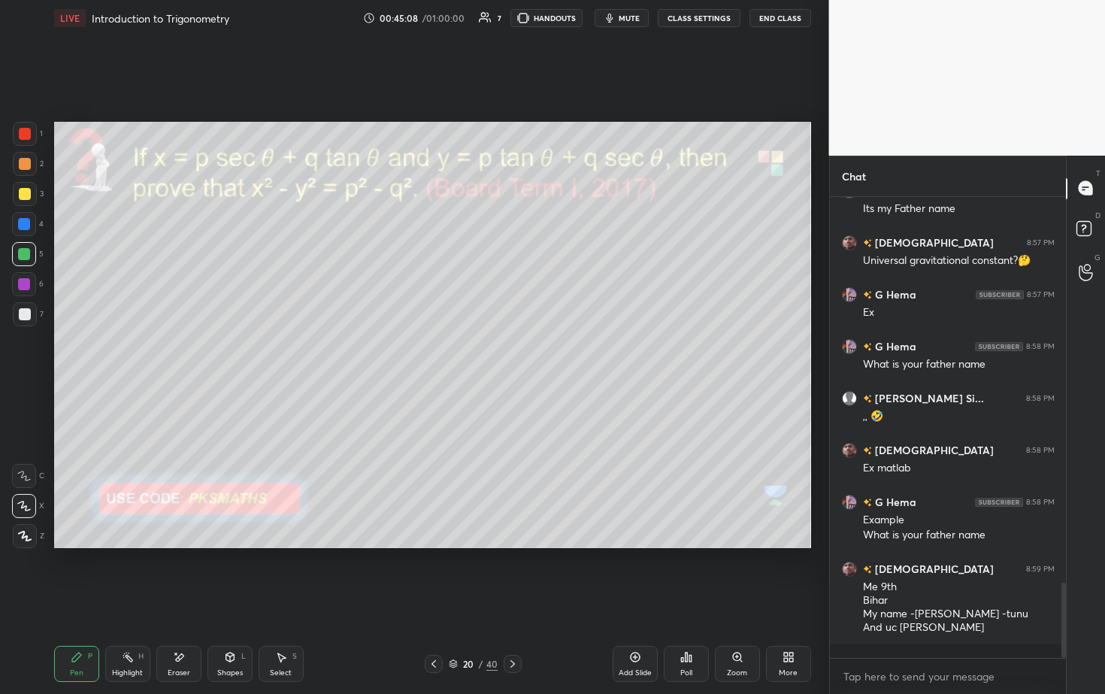
scroll to position [2404, 0]
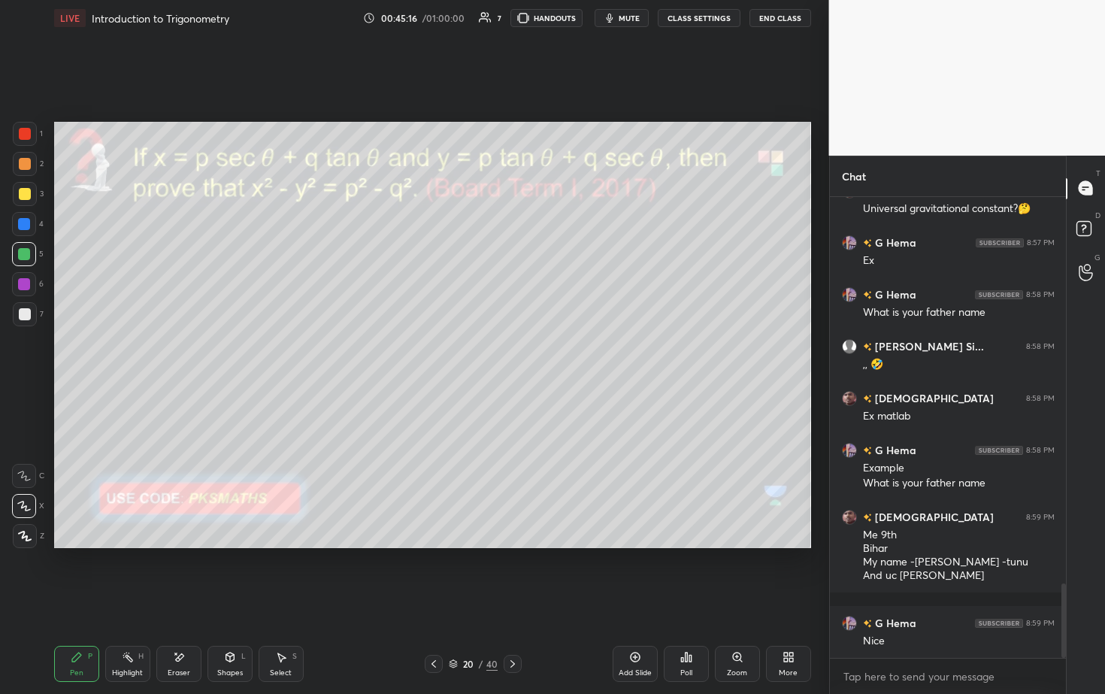
click at [539, 18] on button "End Class" at bounding box center [780, 18] width 62 height 18
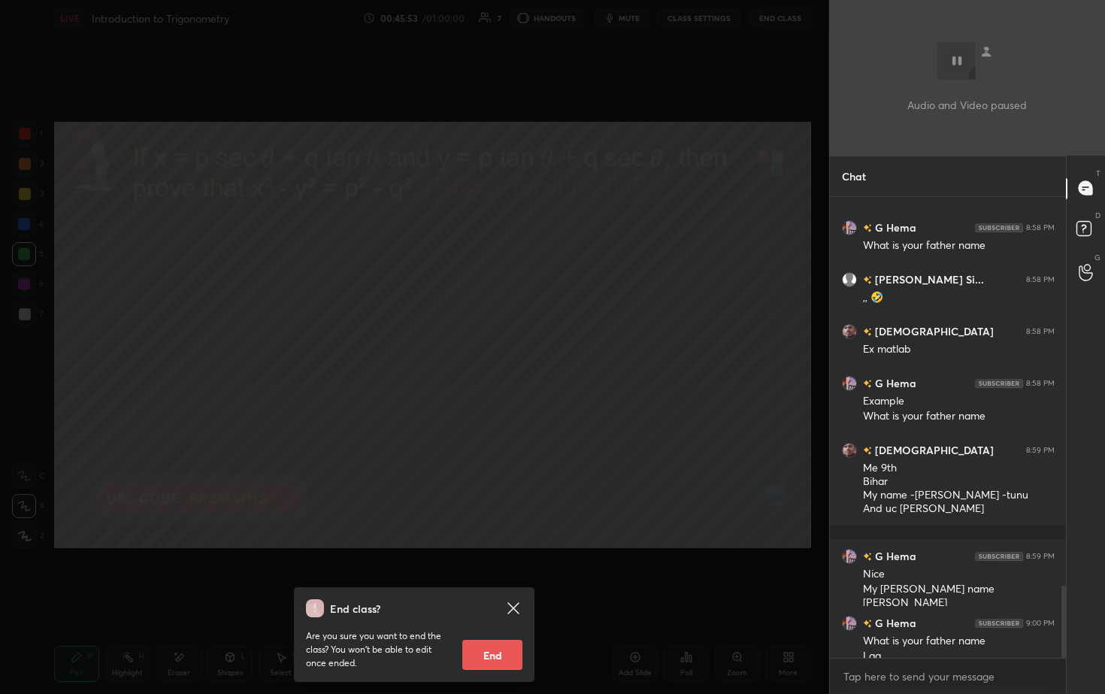
scroll to position [2486, 0]
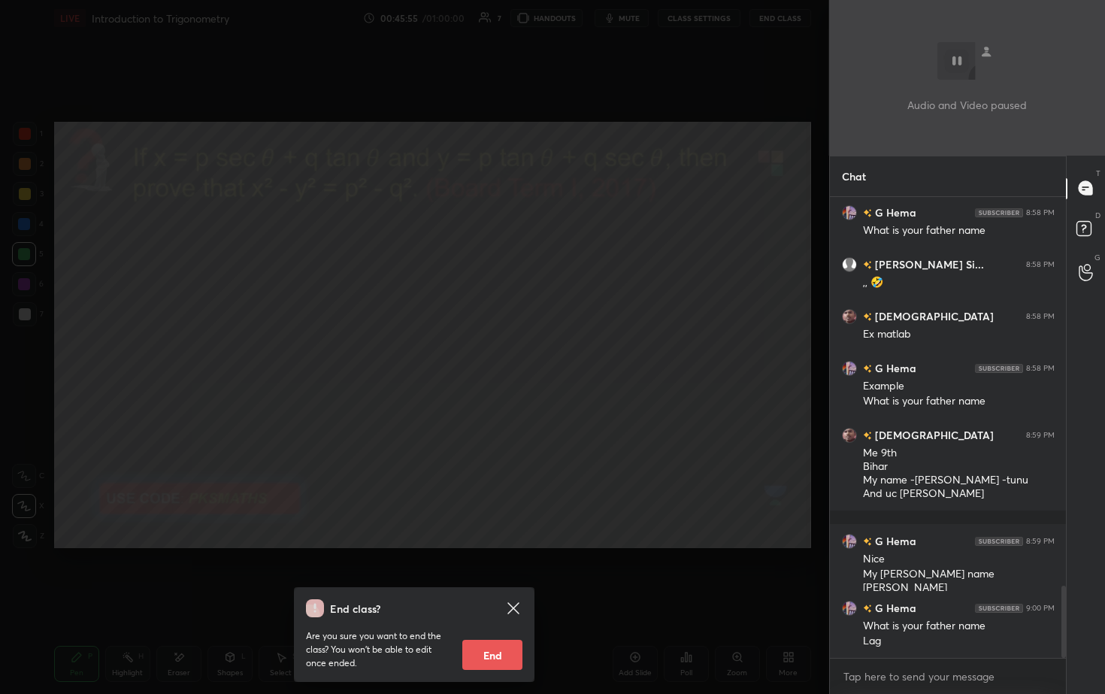
click at [516, 353] on icon at bounding box center [513, 608] width 18 height 18
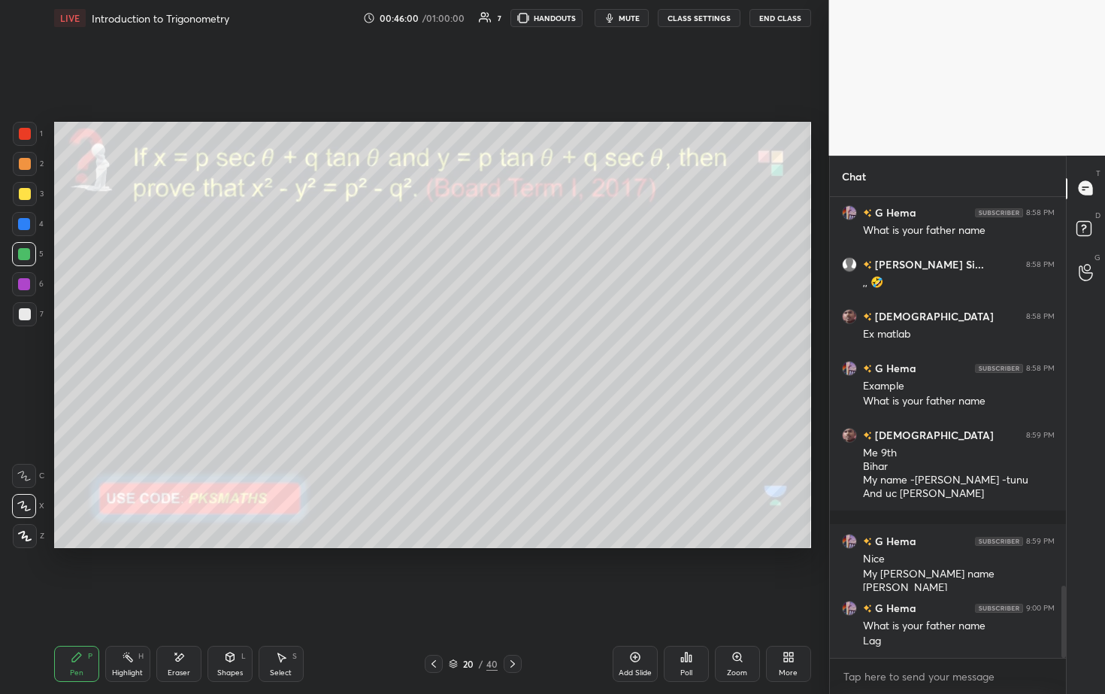
drag, startPoint x: 18, startPoint y: 169, endPoint x: 30, endPoint y: 161, distance: 14.6
click at [17, 171] on div at bounding box center [25, 164] width 24 height 24
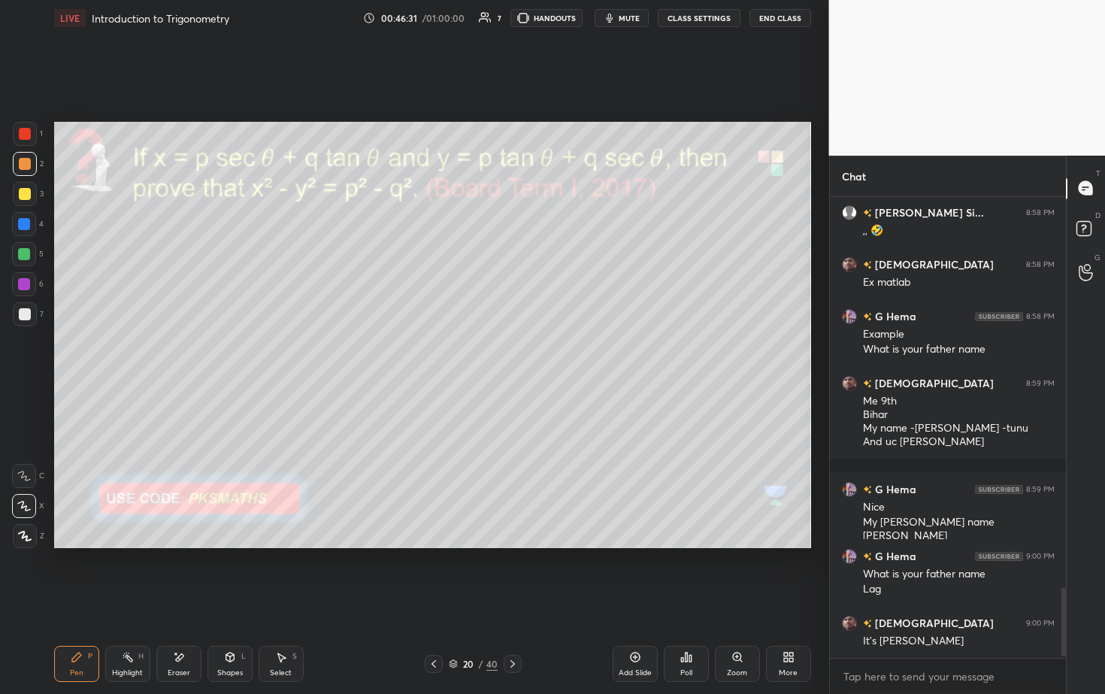
scroll to position [2590, 0]
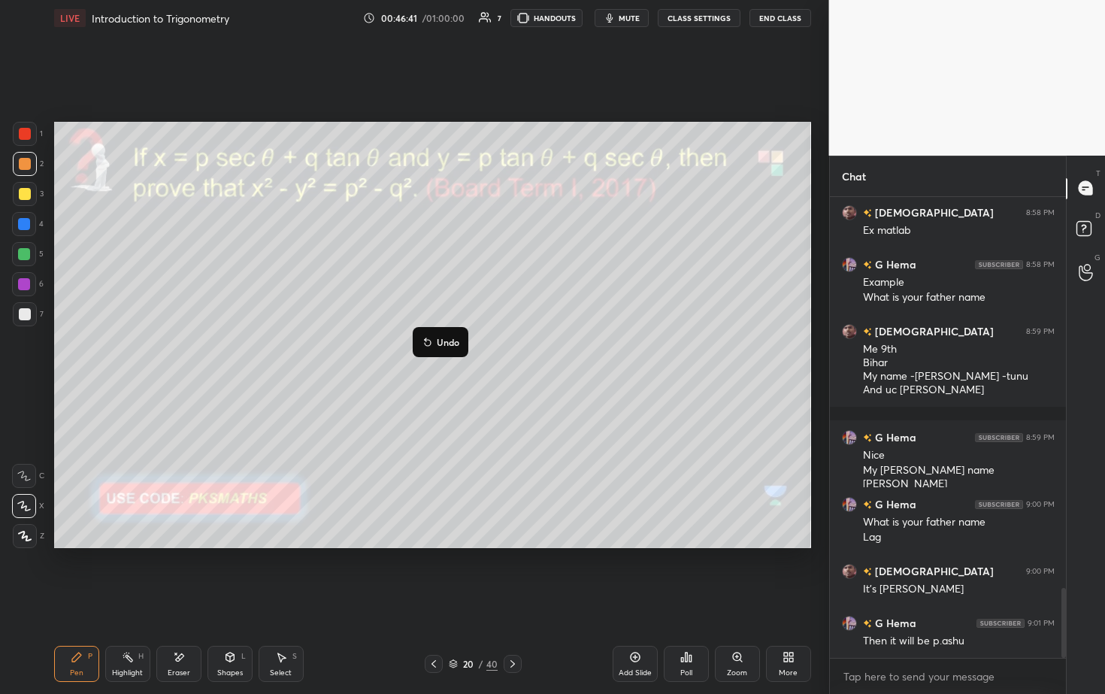
click at [442, 347] on button "Undo" at bounding box center [441, 342] width 44 height 18
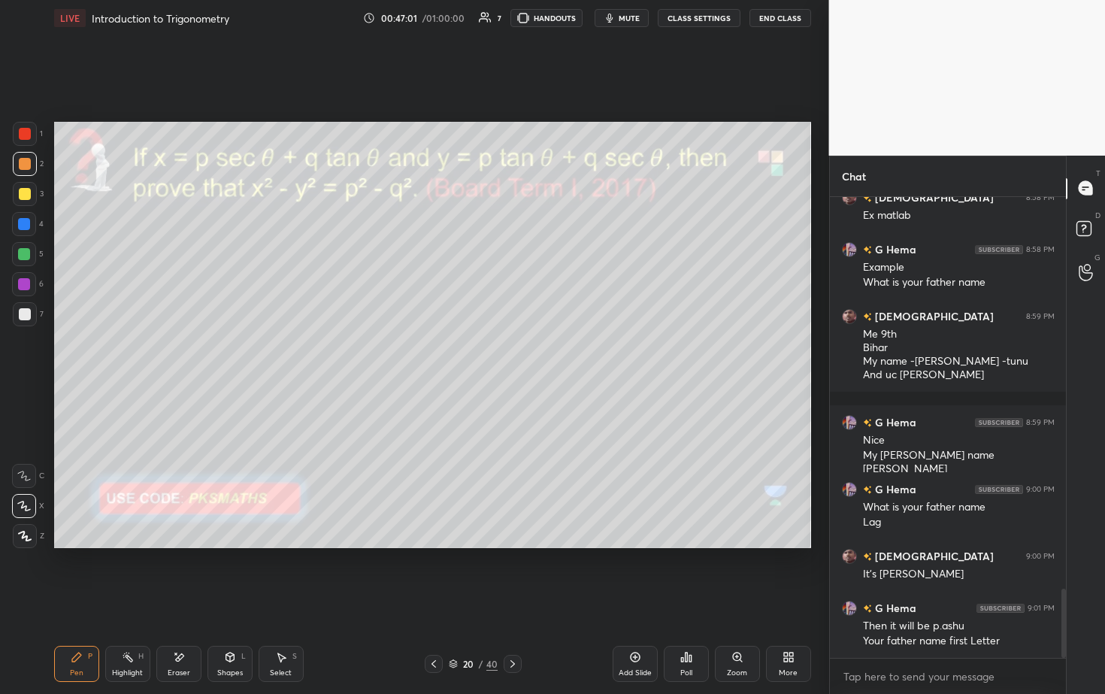
click at [539, 267] on div "1 2 3 4 5 6 7 C X Z E E Erase all H H LIVE Introduction to Trigonometry 00:47:0…" at bounding box center [414, 347] width 829 height 694
click at [383, 353] on p "Undo" at bounding box center [379, 407] width 23 height 12
drag, startPoint x: 24, startPoint y: 305, endPoint x: 42, endPoint y: 298, distance: 19.5
click at [24, 309] on div at bounding box center [25, 314] width 24 height 24
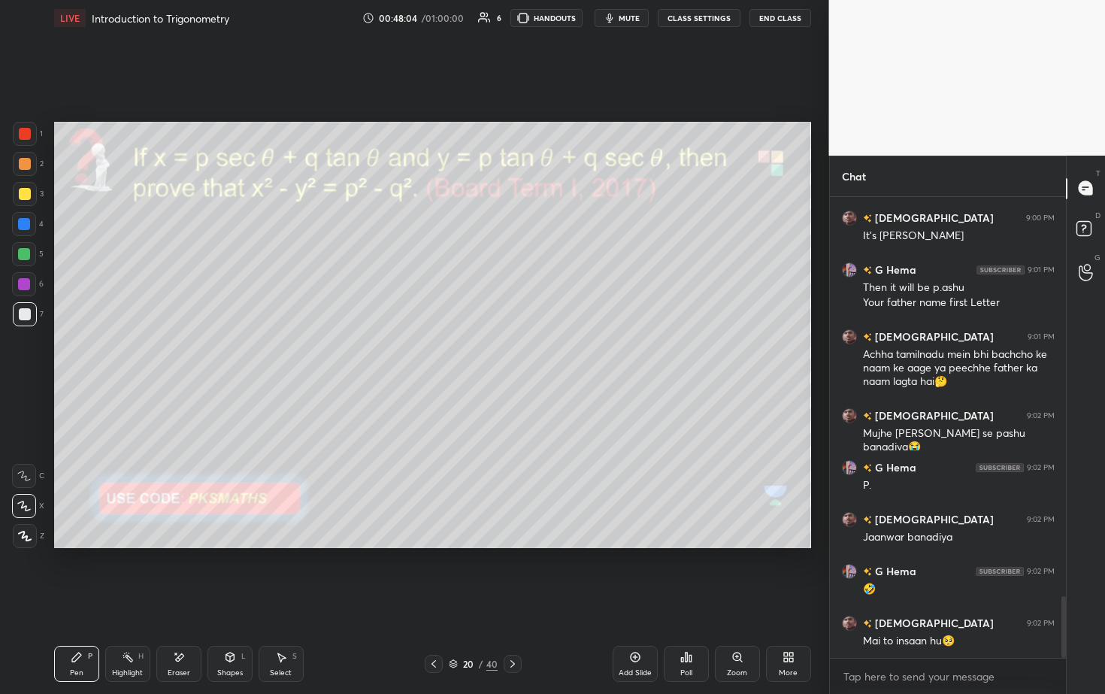
scroll to position [2995, 0]
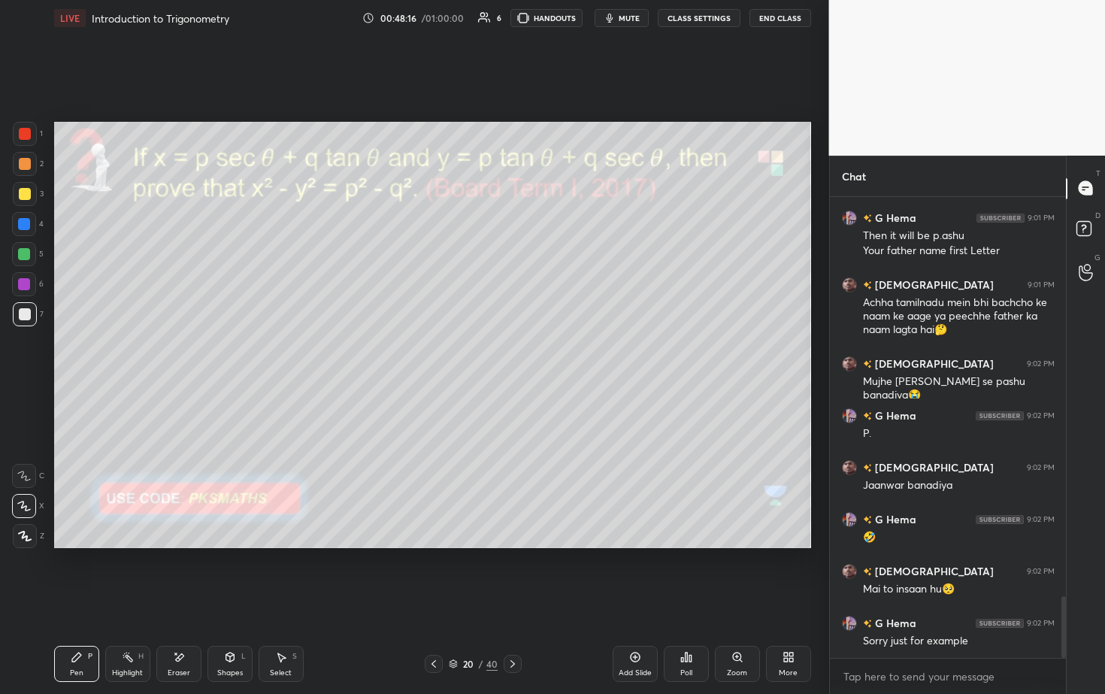
click at [21, 254] on div at bounding box center [24, 254] width 12 height 12
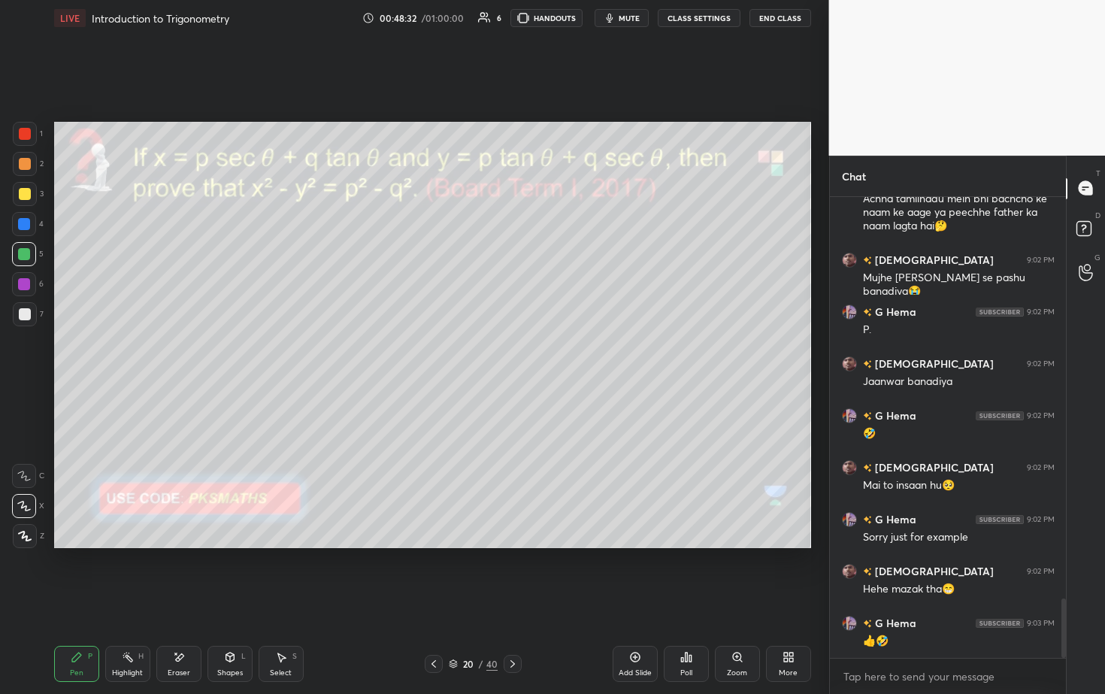
scroll to position [3114, 0]
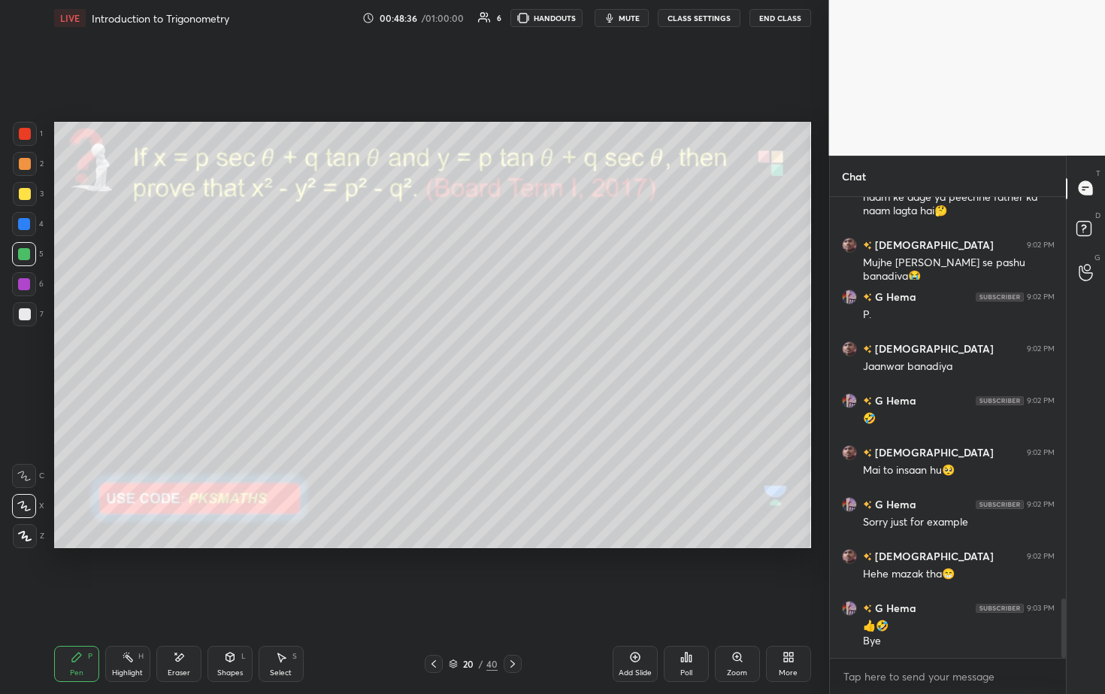
click at [539, 353] on div "Poll" at bounding box center [686, 664] width 45 height 36
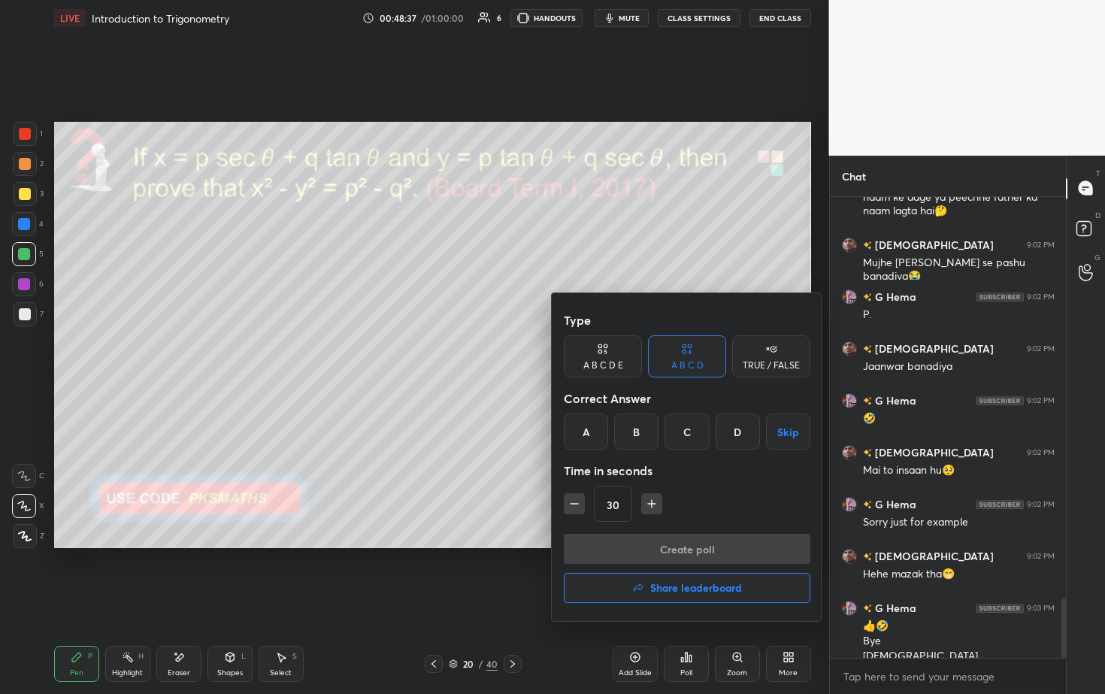
scroll to position [3129, 0]
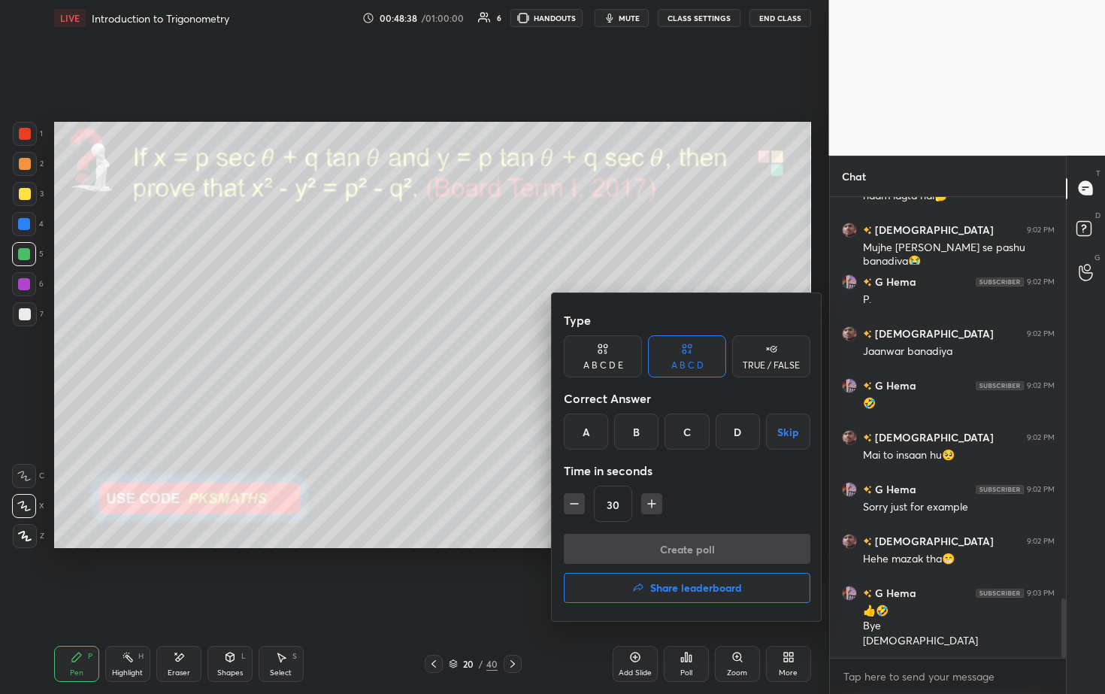
drag, startPoint x: 777, startPoint y: 359, endPoint x: 737, endPoint y: 383, distance: 46.3
click at [539, 353] on div "TRUE / FALSE" at bounding box center [771, 365] width 57 height 9
drag, startPoint x: 609, startPoint y: 429, endPoint x: 610, endPoint y: 448, distance: 18.8
click at [539, 353] on div "True" at bounding box center [603, 431] width 78 height 36
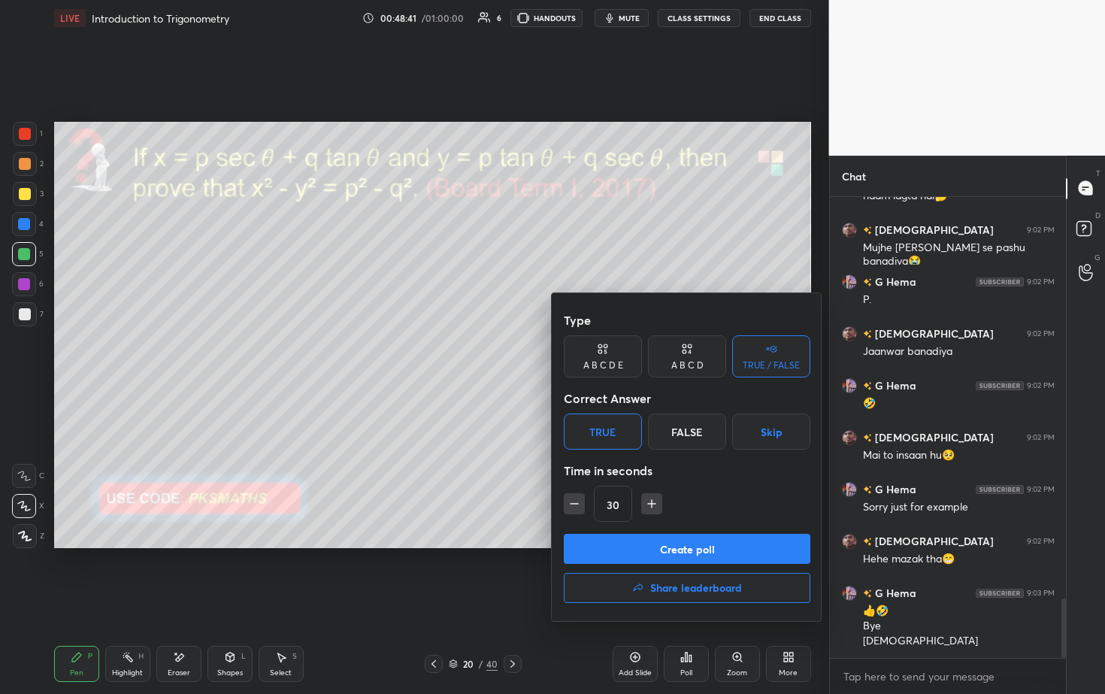
click at [539, 353] on icon "button" at bounding box center [574, 503] width 15 height 15
type input "15"
drag, startPoint x: 618, startPoint y: 540, endPoint x: 617, endPoint y: 517, distance: 23.3
click at [539, 353] on button "Create poll" at bounding box center [687, 549] width 247 height 30
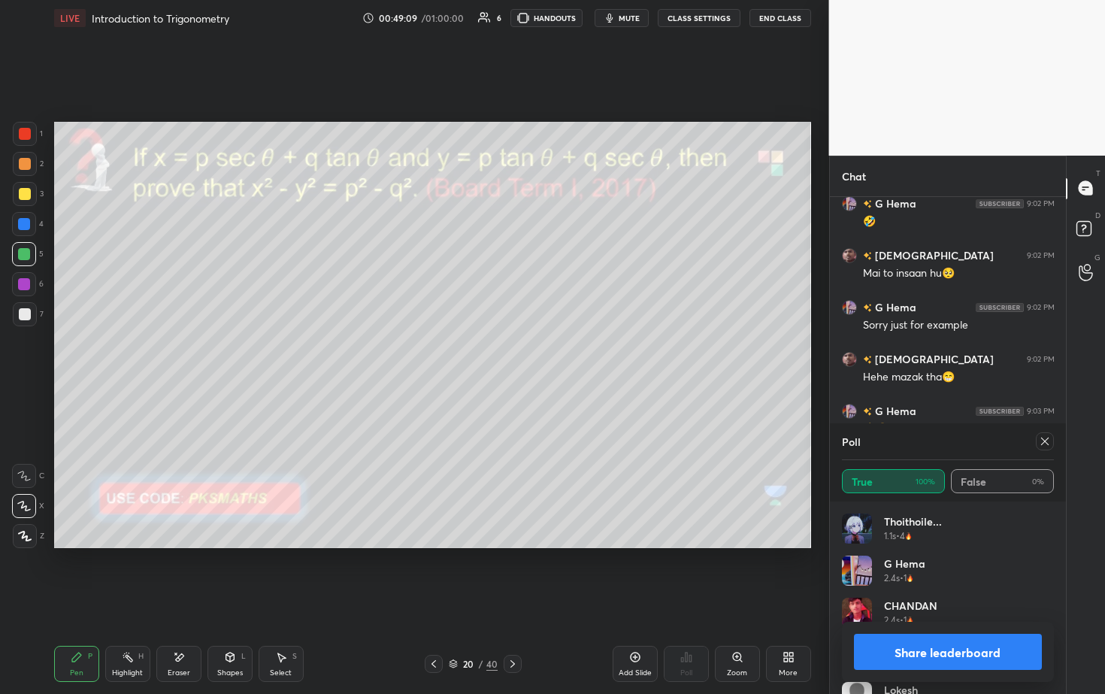
scroll to position [3362, 0]
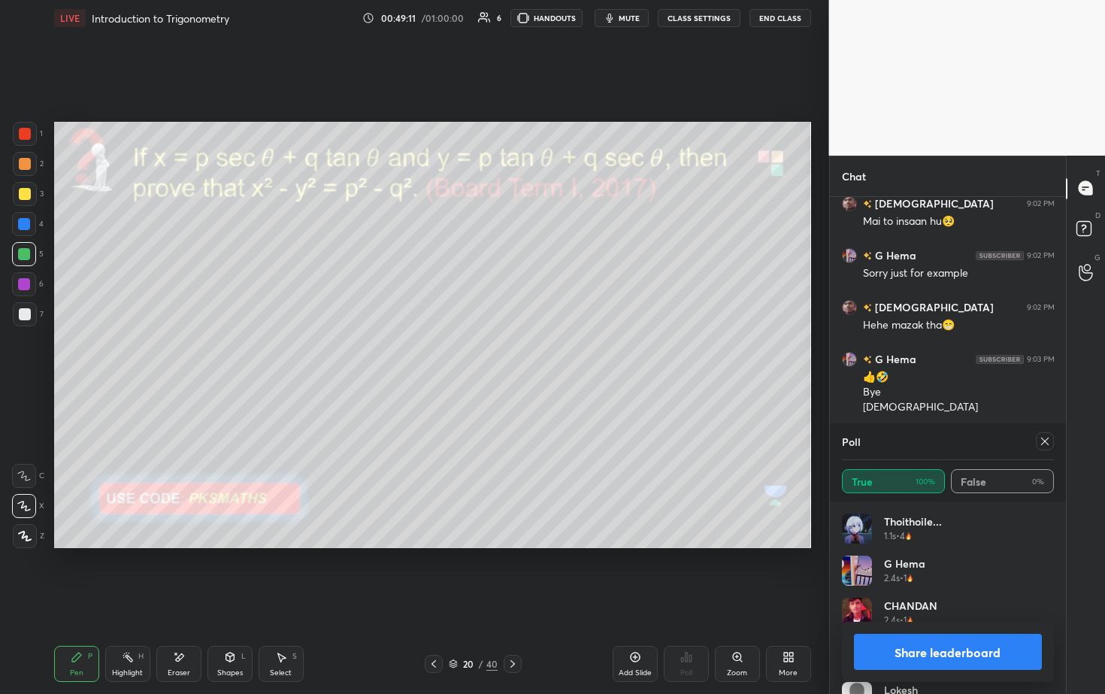
click at [539, 353] on button "Share leaderboard" at bounding box center [948, 652] width 189 height 36
type textarea "x"
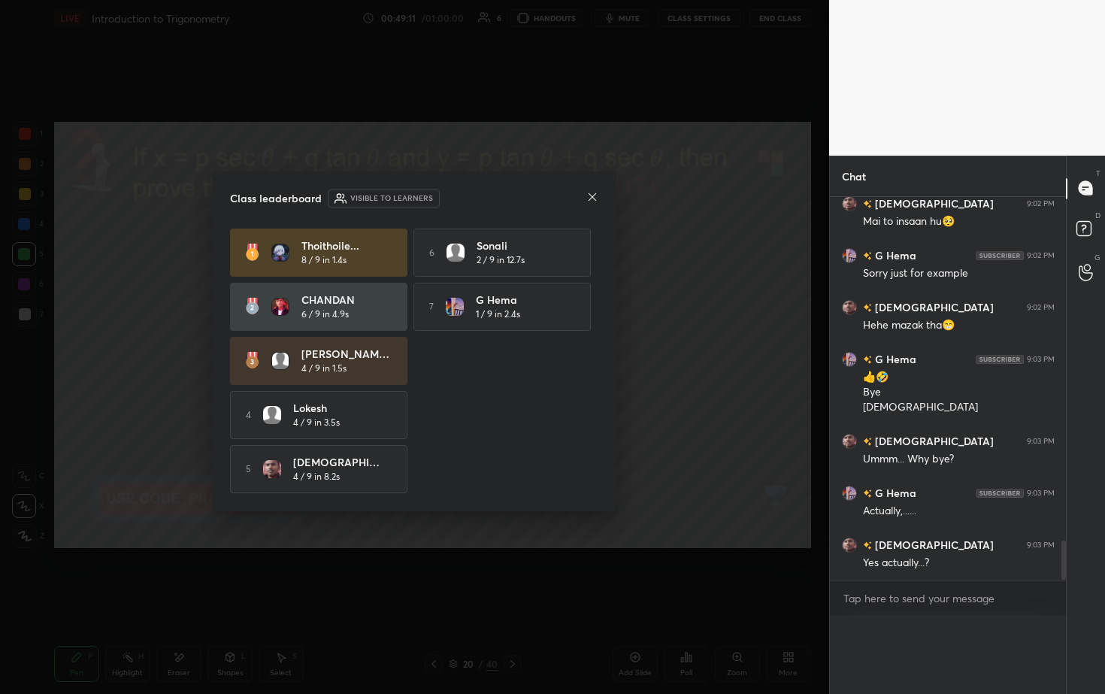
scroll to position [3338, 0]
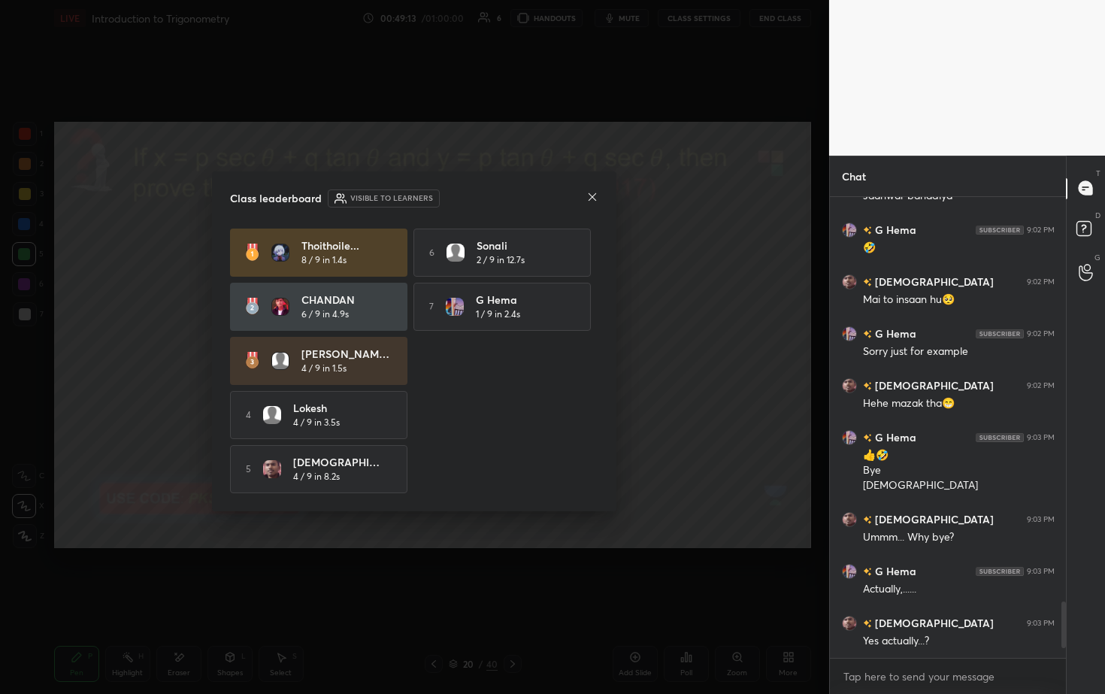
click at [539, 195] on icon at bounding box center [592, 197] width 12 height 12
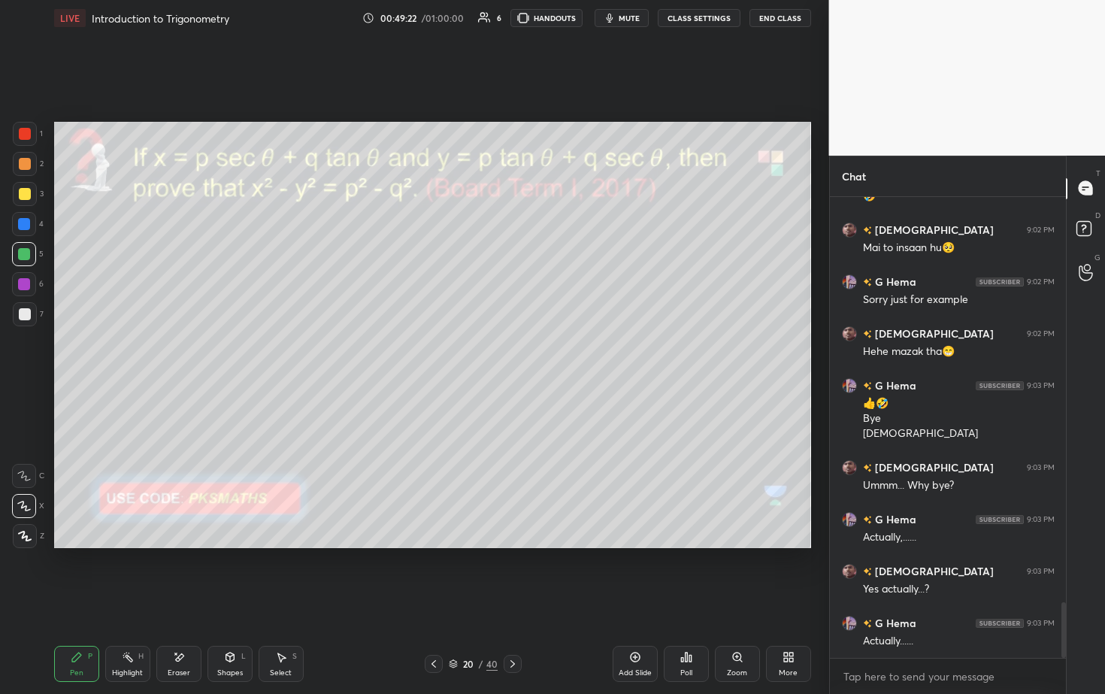
click at [511, 353] on icon at bounding box center [513, 664] width 12 height 12
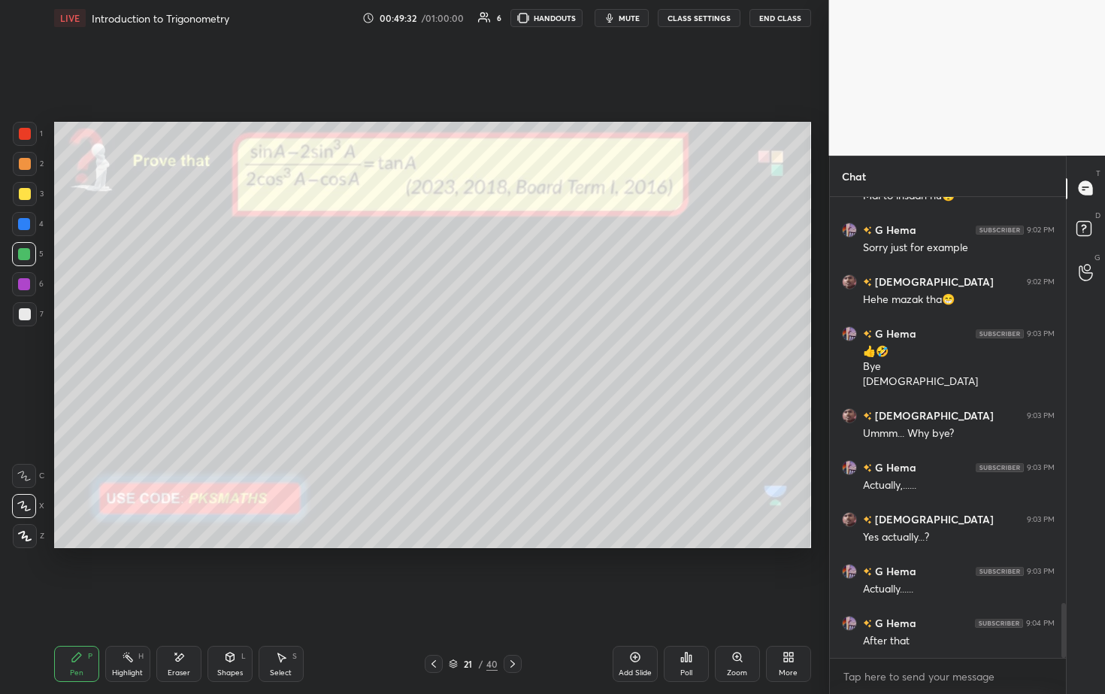
click at [19, 165] on div at bounding box center [25, 164] width 12 height 12
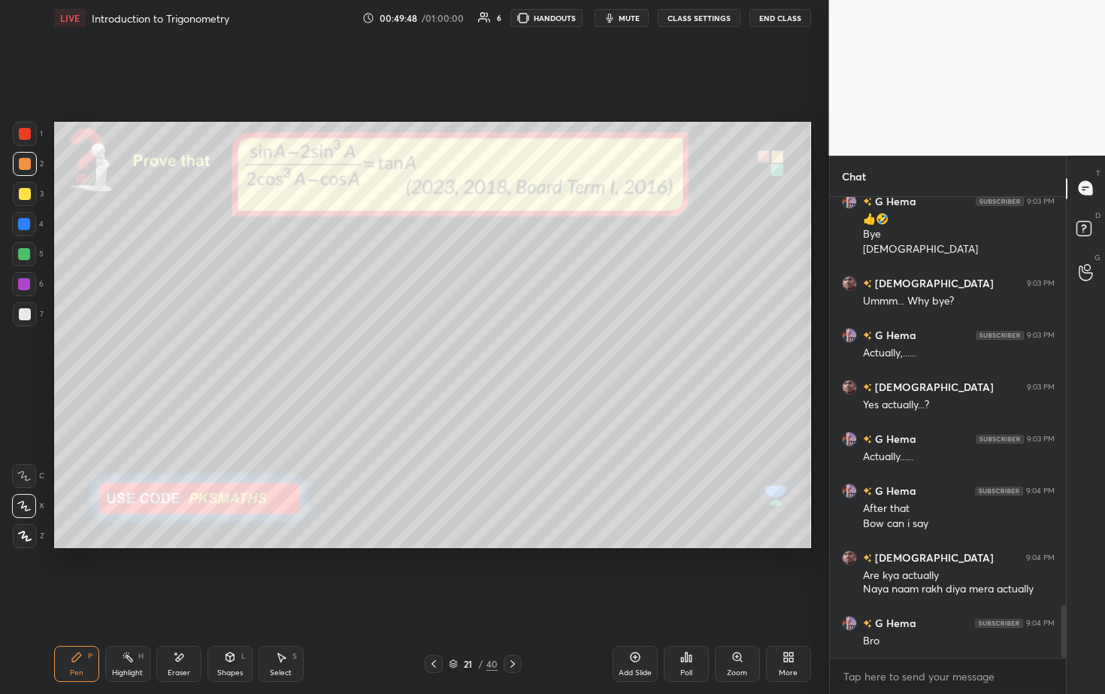
scroll to position [3535, 0]
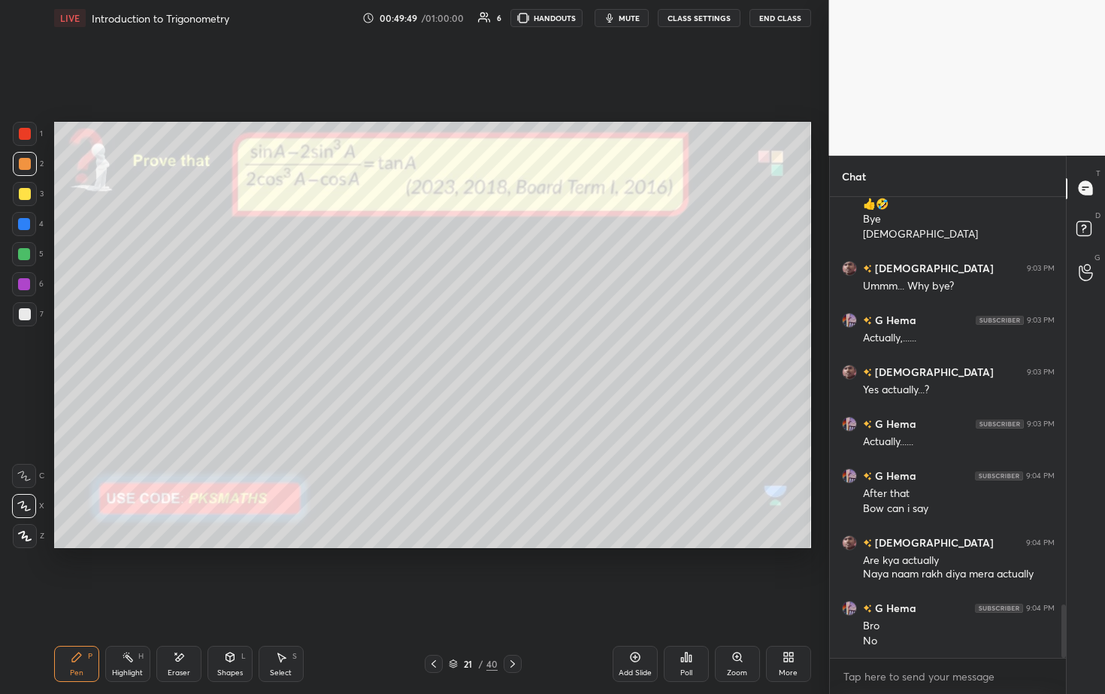
drag, startPoint x: 26, startPoint y: 318, endPoint x: 33, endPoint y: 301, distance: 18.9
click at [25, 317] on div at bounding box center [25, 314] width 12 height 12
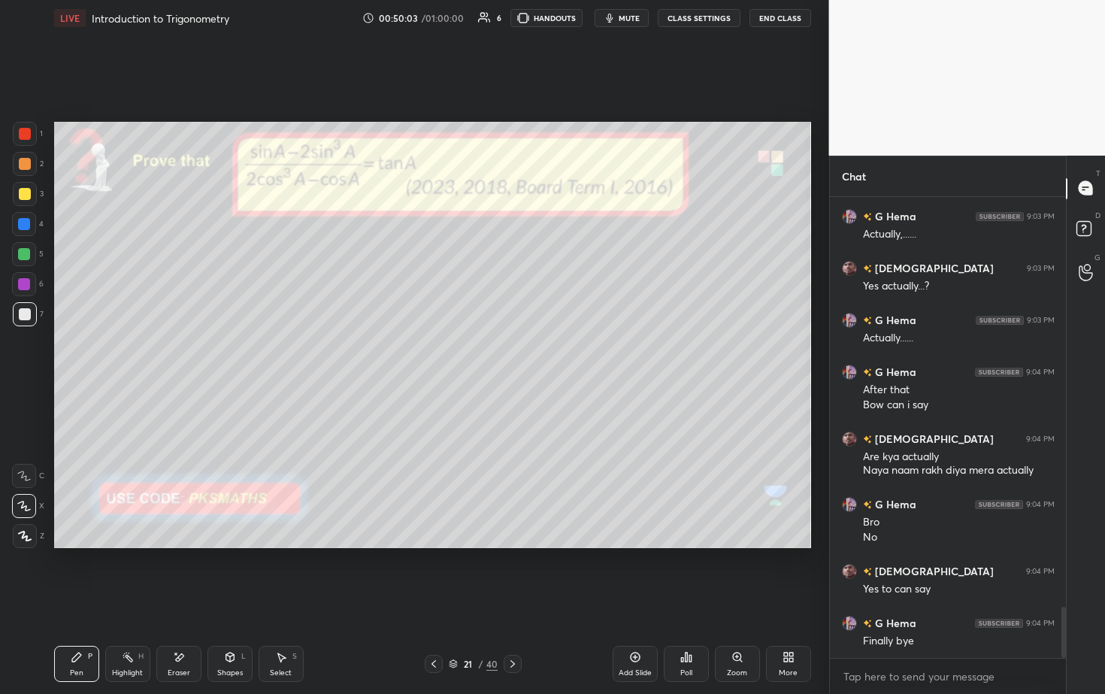
scroll to position [3691, 0]
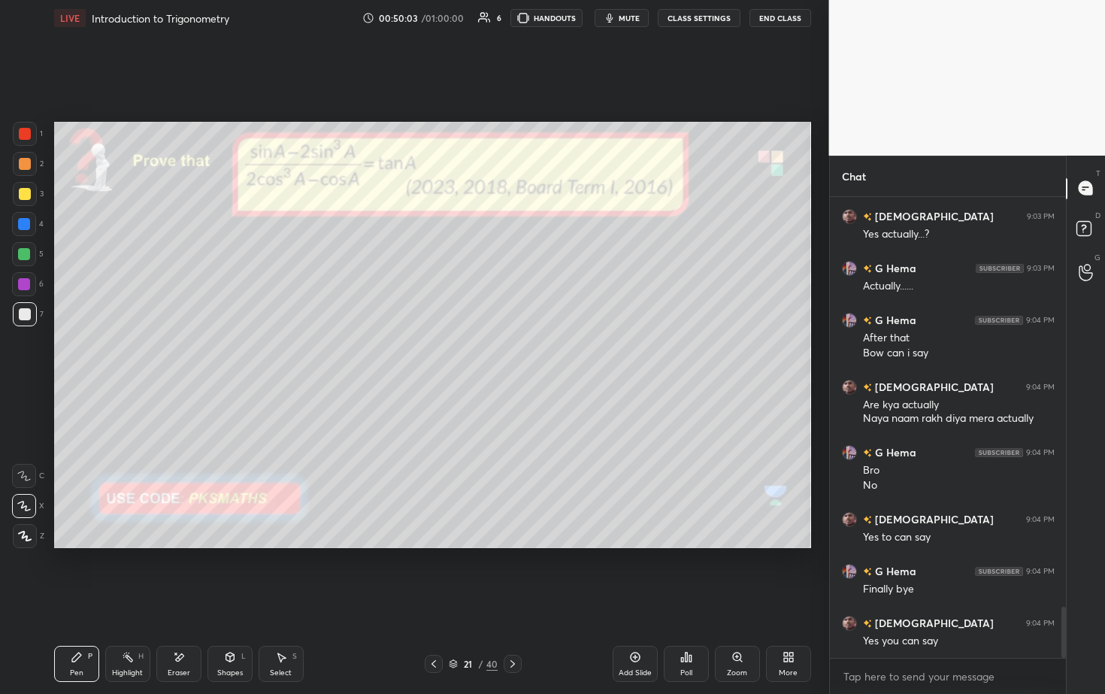
click at [29, 248] on div at bounding box center [24, 254] width 24 height 24
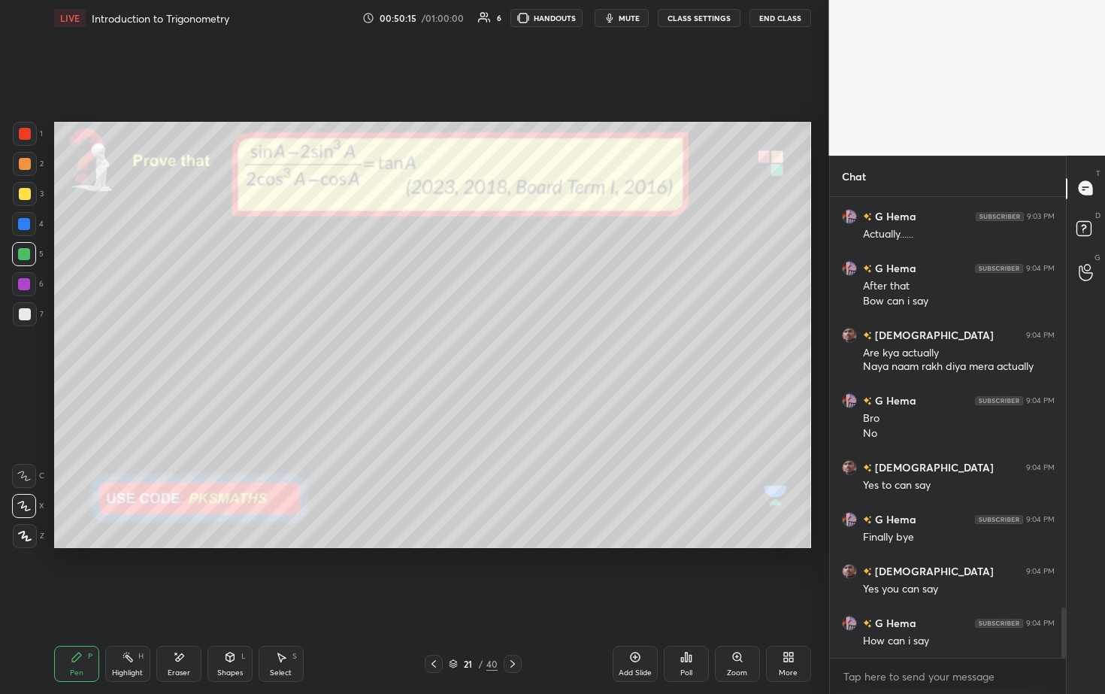
scroll to position [3795, 0]
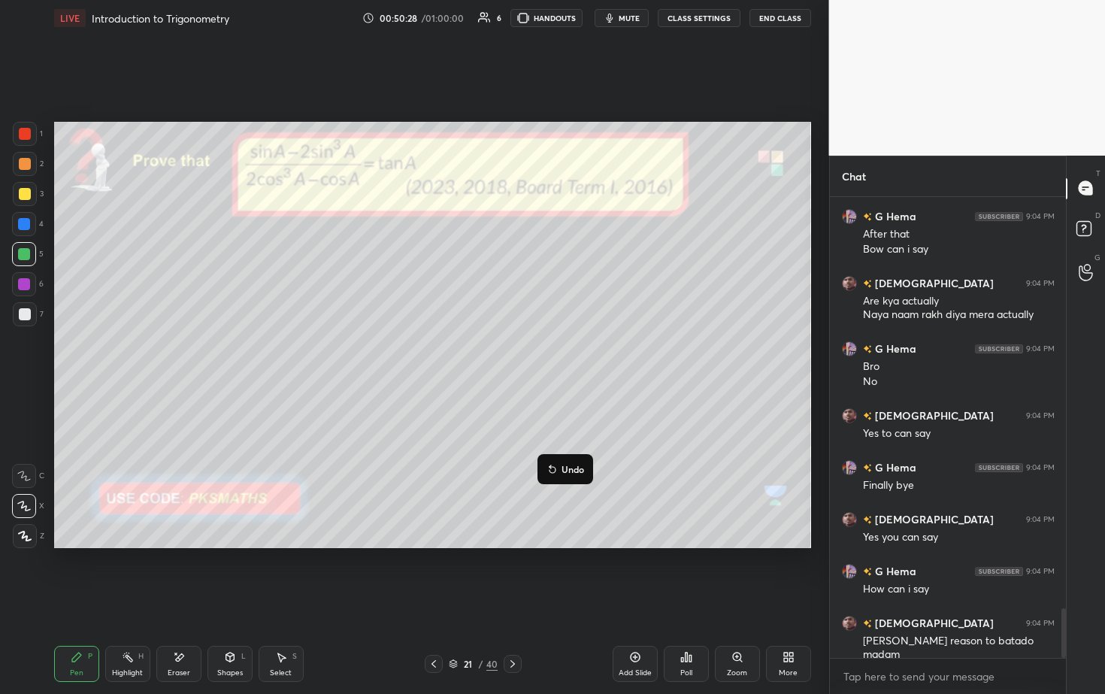
click at [539, 353] on p "Undo" at bounding box center [573, 469] width 23 height 12
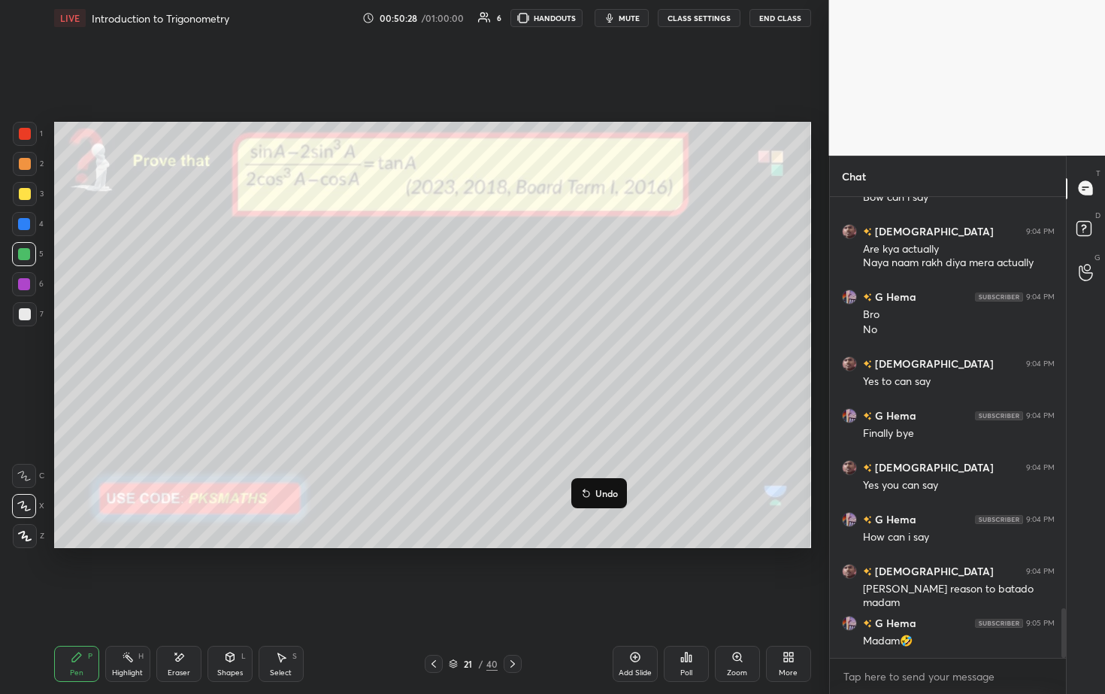
click at [539, 353] on p "Undo" at bounding box center [606, 493] width 23 height 12
click at [539, 353] on p "Undo" at bounding box center [567, 469] width 23 height 12
drag, startPoint x: 29, startPoint y: 313, endPoint x: 35, endPoint y: 304, distance: 11.5
click at [29, 313] on div at bounding box center [25, 314] width 12 height 12
click at [30, 255] on div at bounding box center [24, 254] width 24 height 24
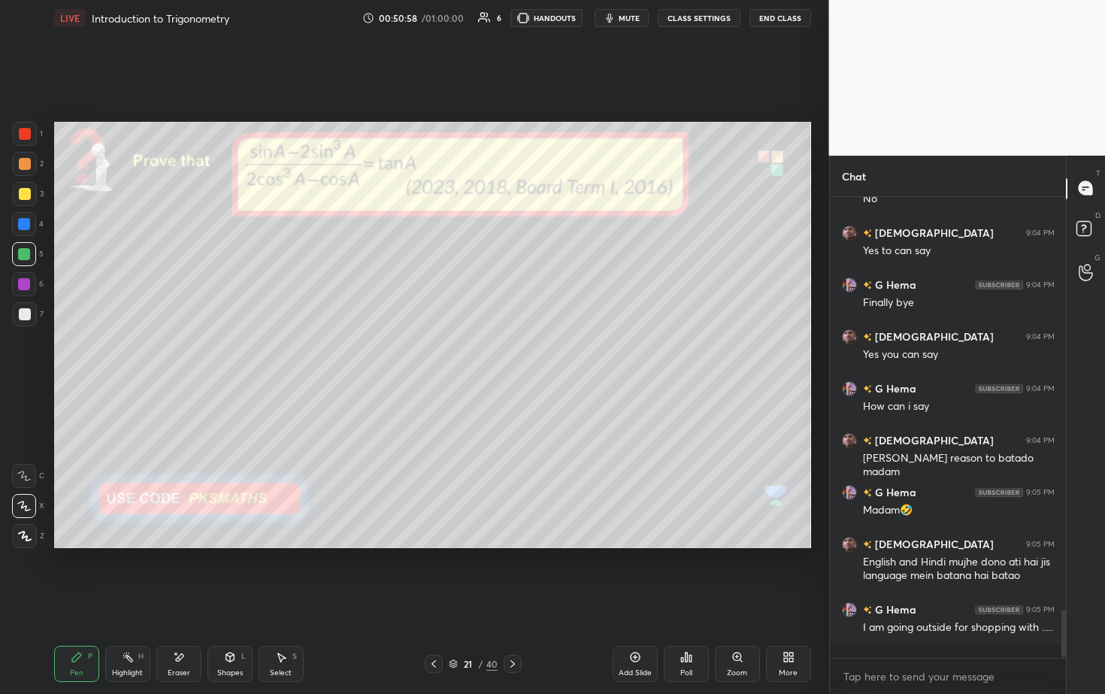
scroll to position [4029, 0]
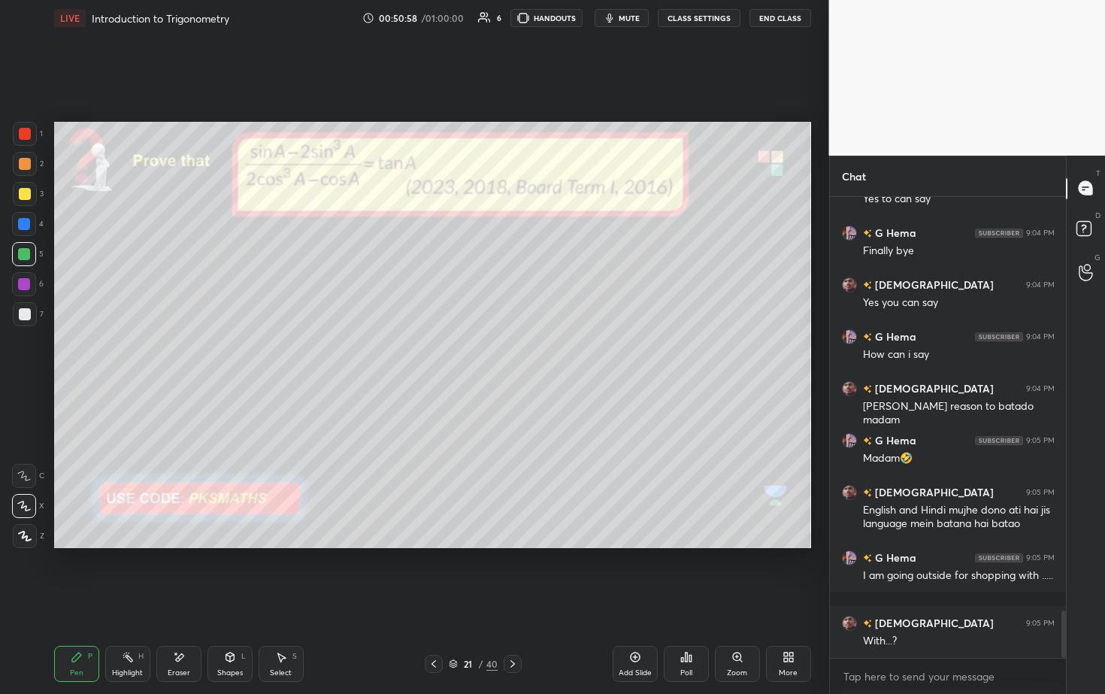
click at [539, 353] on div "Poll" at bounding box center [686, 664] width 45 height 36
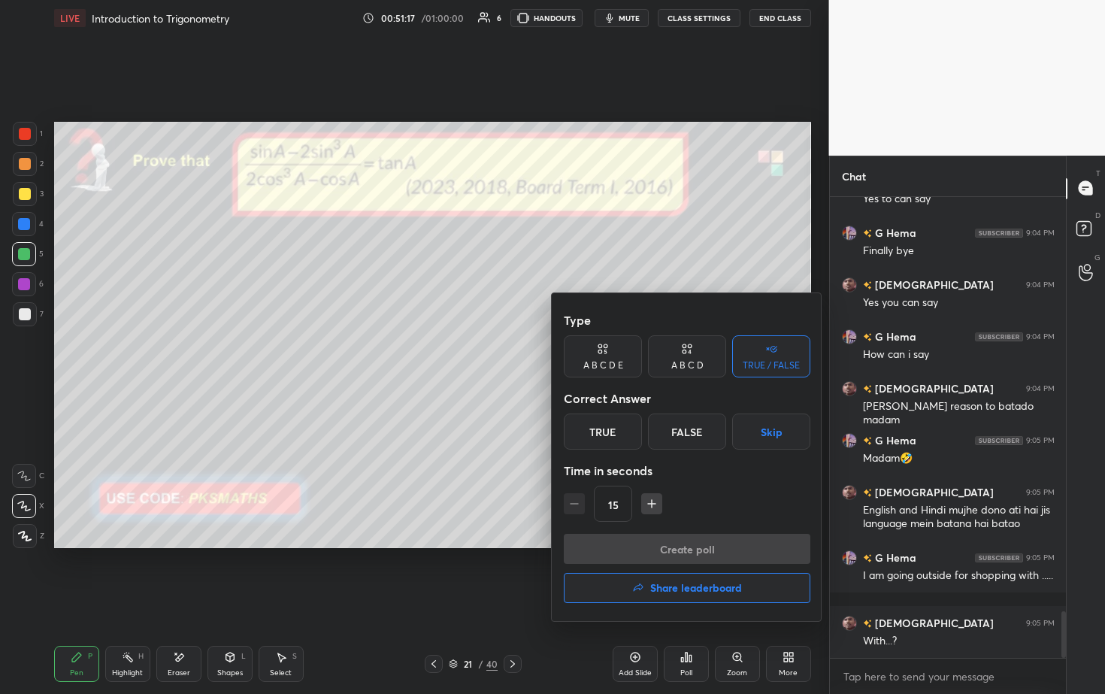
scroll to position [4081, 0]
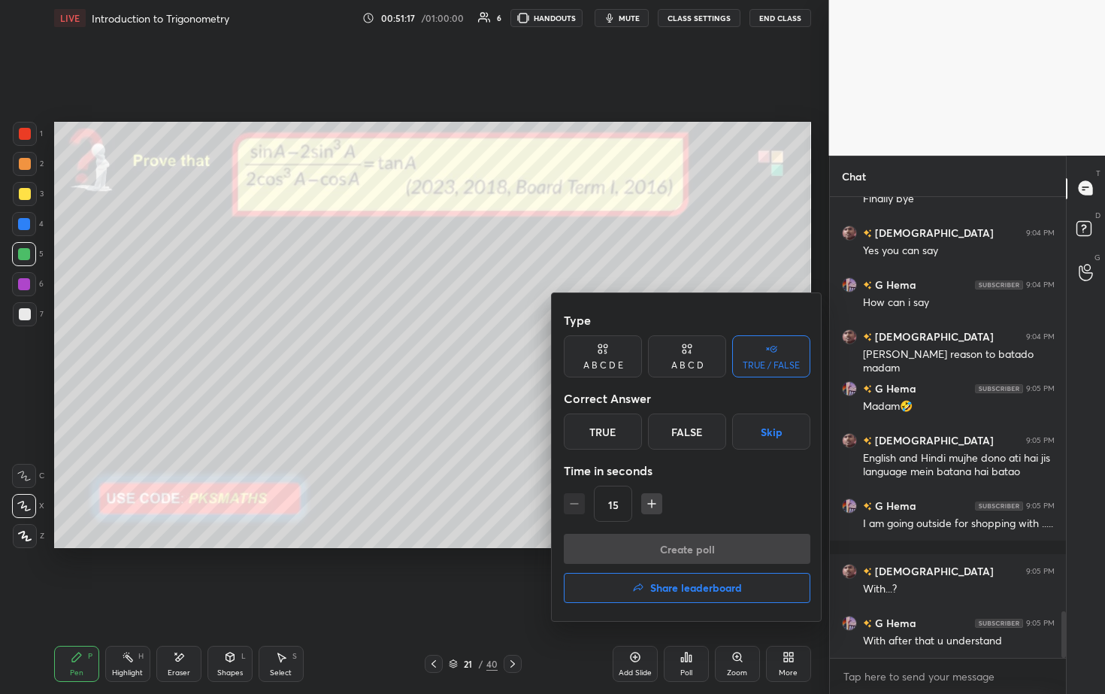
drag, startPoint x: 674, startPoint y: 363, endPoint x: 671, endPoint y: 370, distance: 7.7
click at [539, 353] on div "A B C D" at bounding box center [687, 365] width 32 height 9
click at [539, 353] on div "A" at bounding box center [586, 431] width 44 height 36
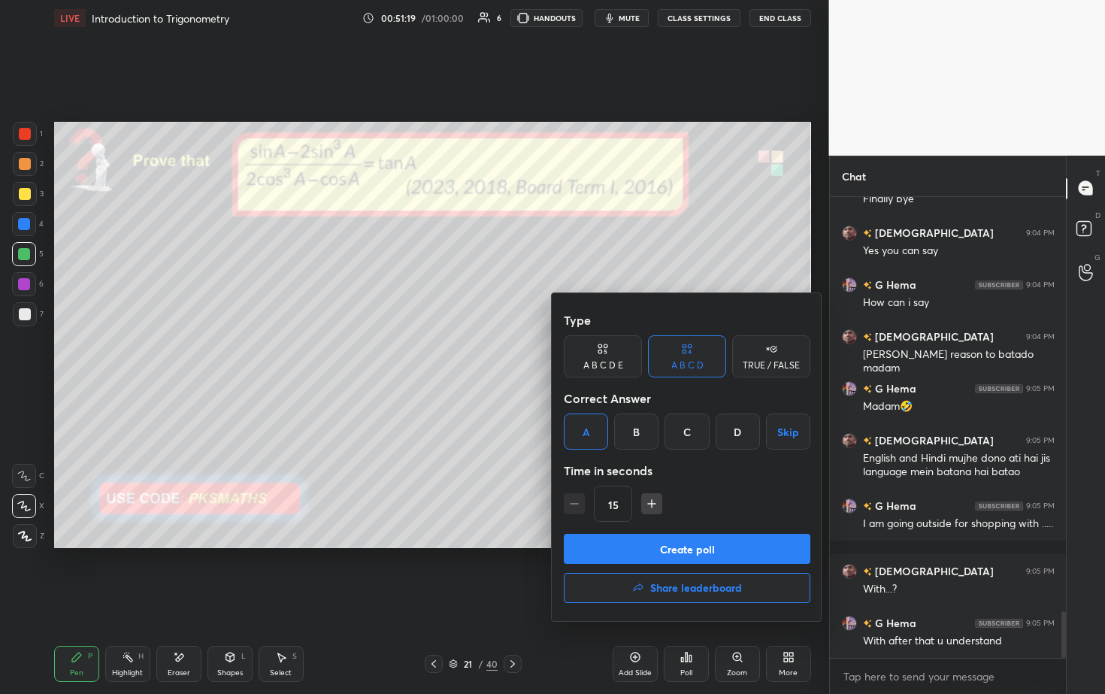
click at [539, 353] on button "button" at bounding box center [651, 503] width 21 height 21
type input "30"
drag, startPoint x: 678, startPoint y: 552, endPoint x: 649, endPoint y: 553, distance: 28.6
click at [539, 353] on button "Create poll" at bounding box center [687, 549] width 247 height 30
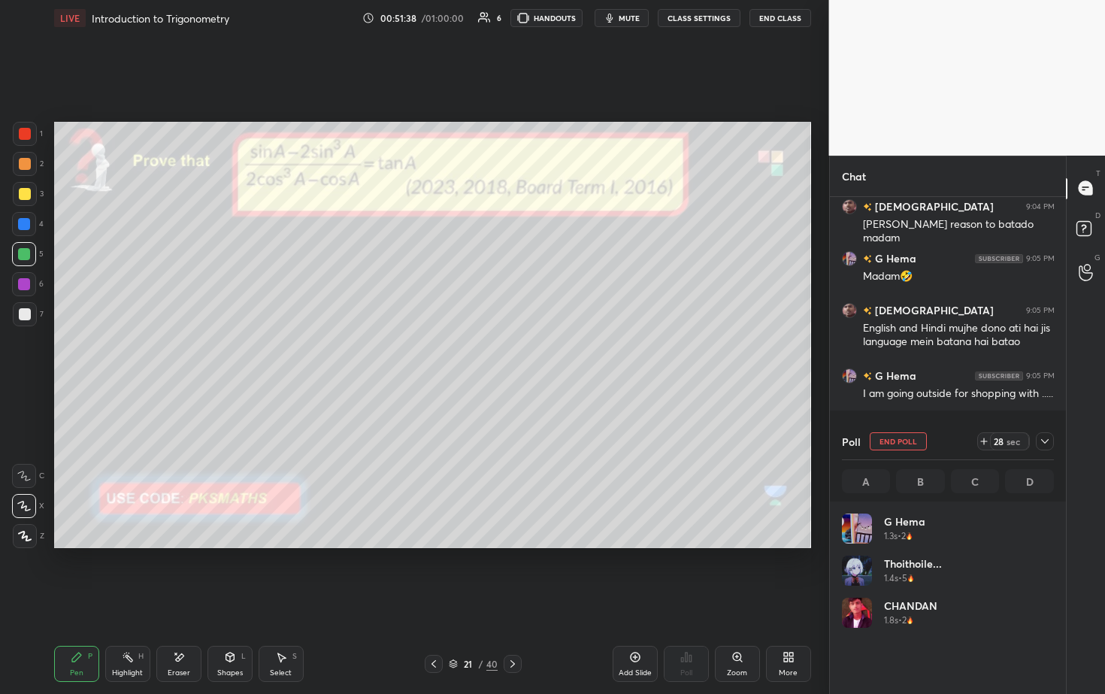
scroll to position [176, 207]
click at [539, 353] on div "Add Slide" at bounding box center [635, 664] width 45 height 36
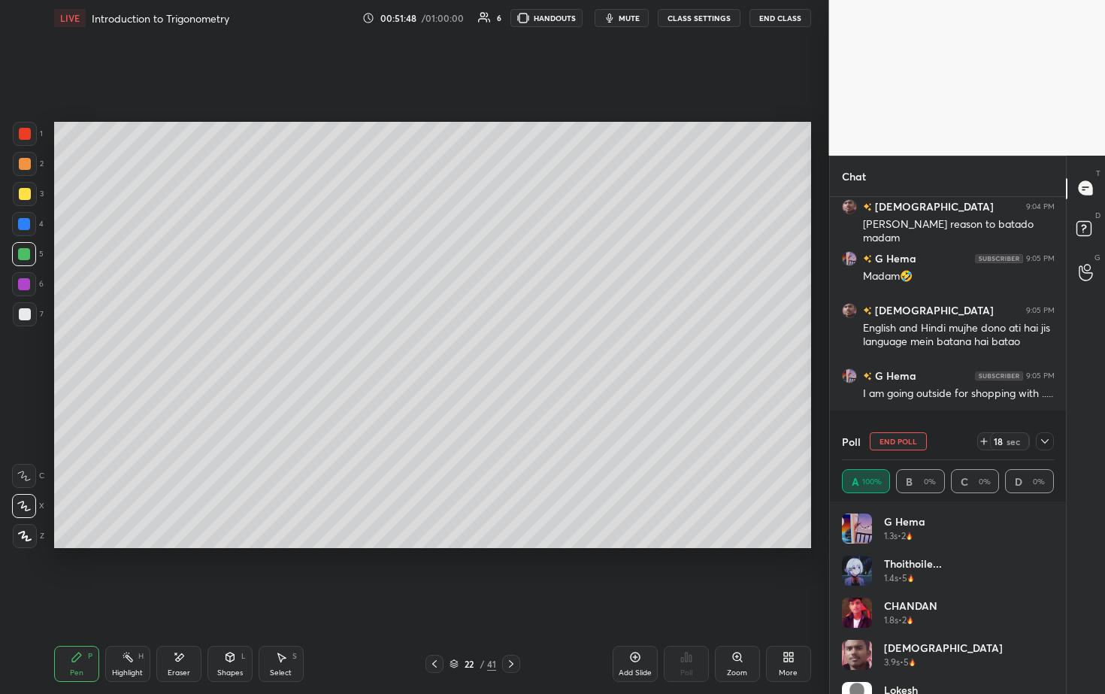
scroll to position [4263, 0]
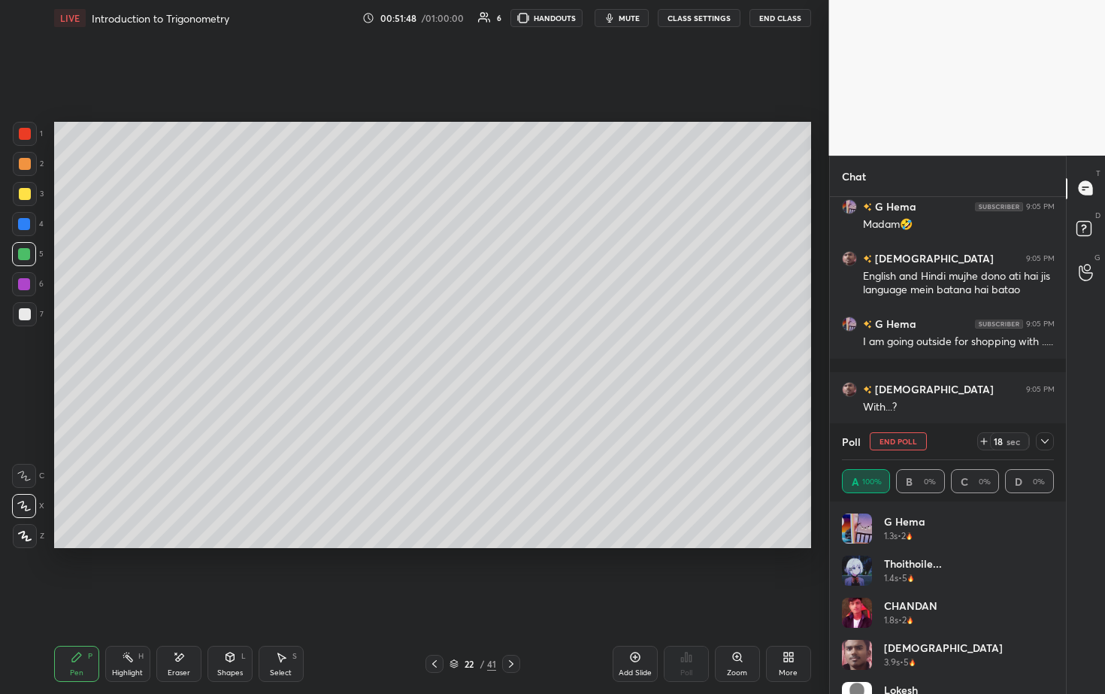
click at [20, 177] on div "2" at bounding box center [28, 167] width 31 height 30
click at [20, 319] on div at bounding box center [25, 314] width 12 height 12
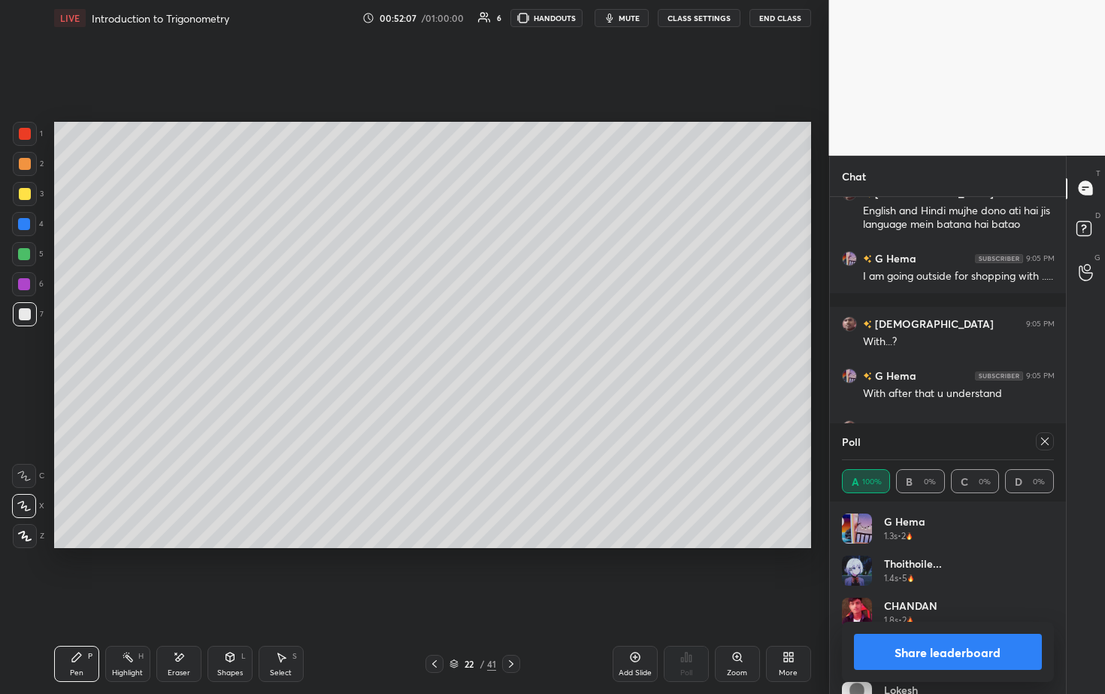
click at [539, 353] on button "Share leaderboard" at bounding box center [948, 652] width 189 height 36
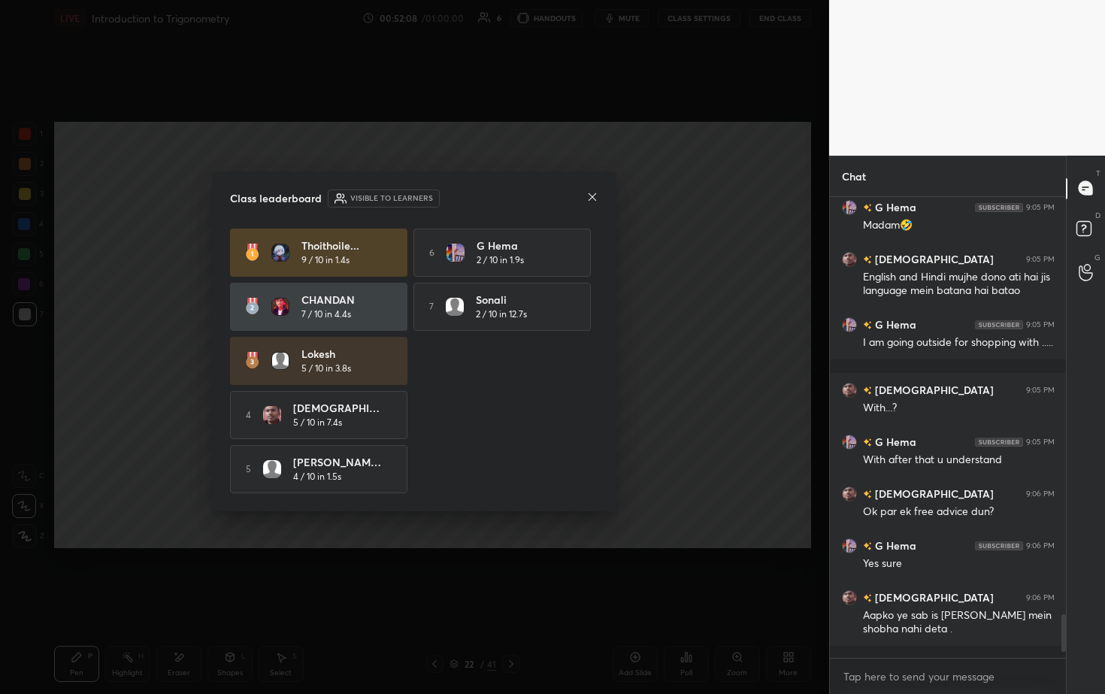
scroll to position [449, 232]
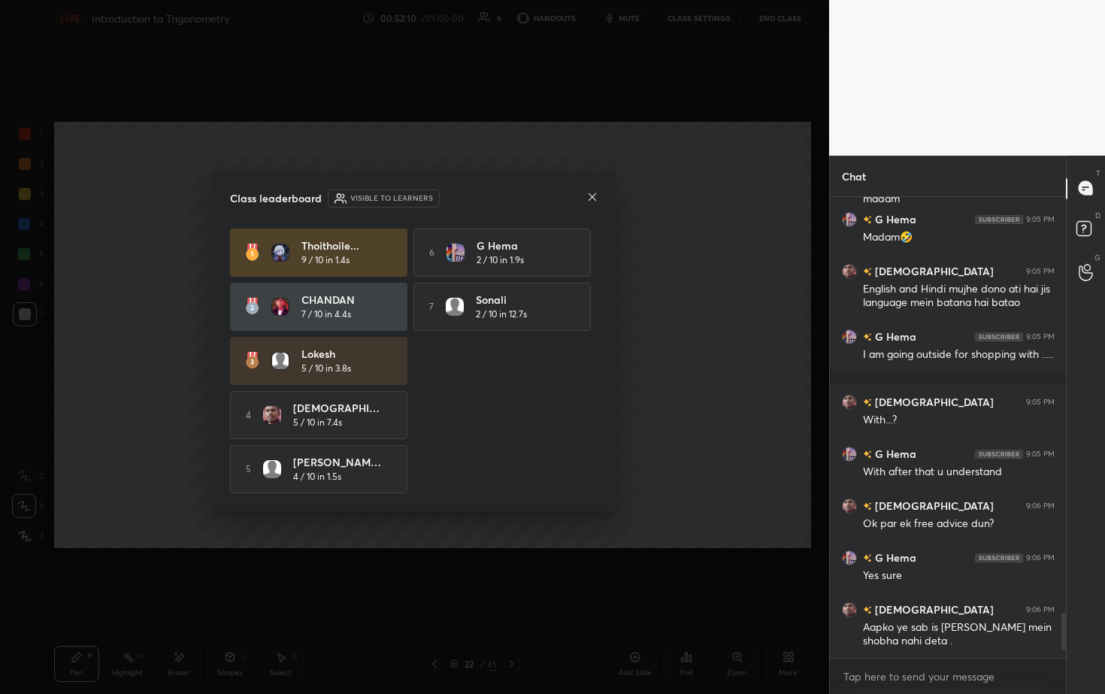
click at [539, 195] on icon at bounding box center [592, 197] width 12 height 12
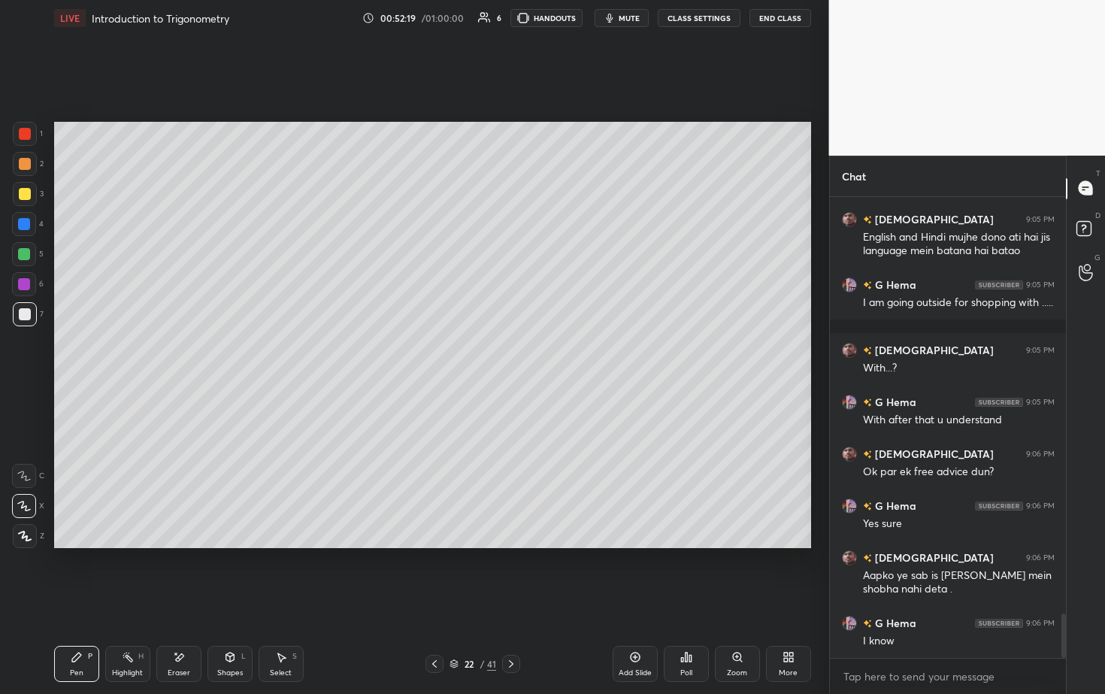
click at [23, 259] on div at bounding box center [24, 254] width 12 height 12
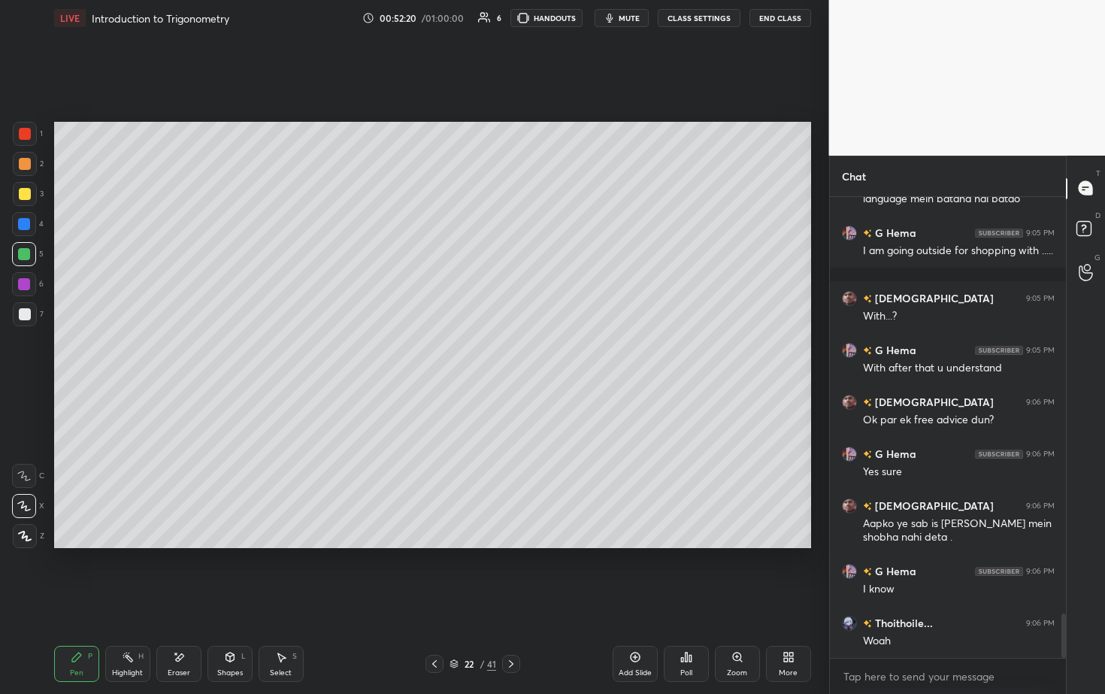
click at [22, 228] on div at bounding box center [24, 224] width 12 height 12
click at [539, 353] on icon at bounding box center [686, 657] width 12 height 12
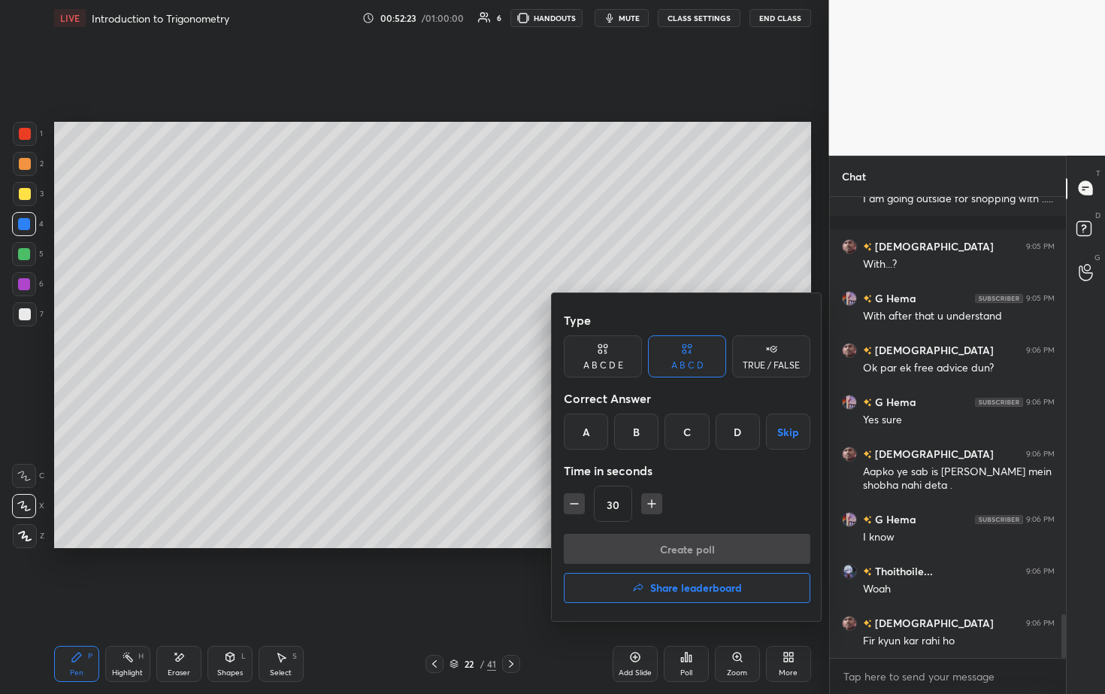
click at [539, 353] on button "Share leaderboard" at bounding box center [687, 588] width 247 height 30
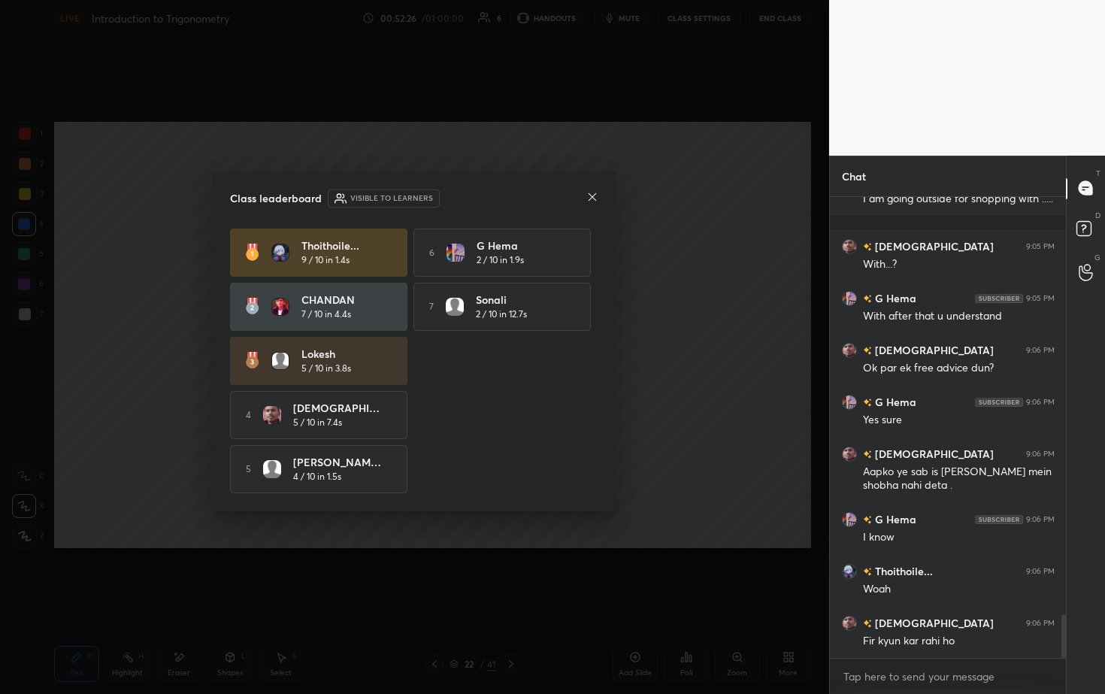
click at [539, 194] on icon at bounding box center [592, 197] width 12 height 12
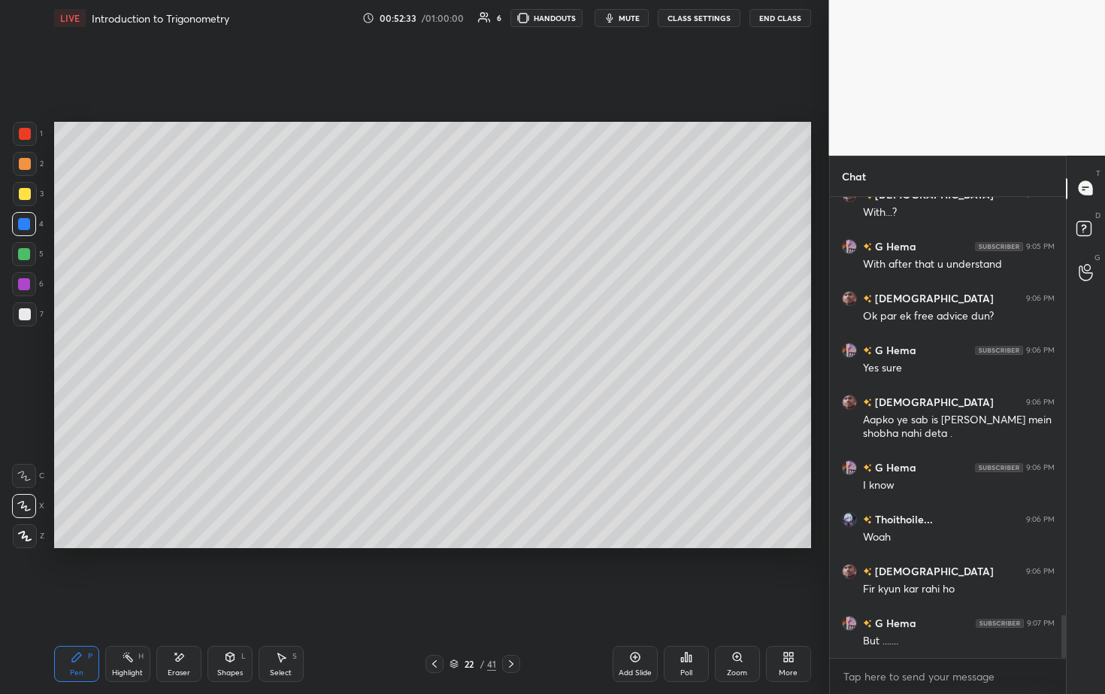
click at [539, 353] on div "Poll" at bounding box center [686, 664] width 45 height 36
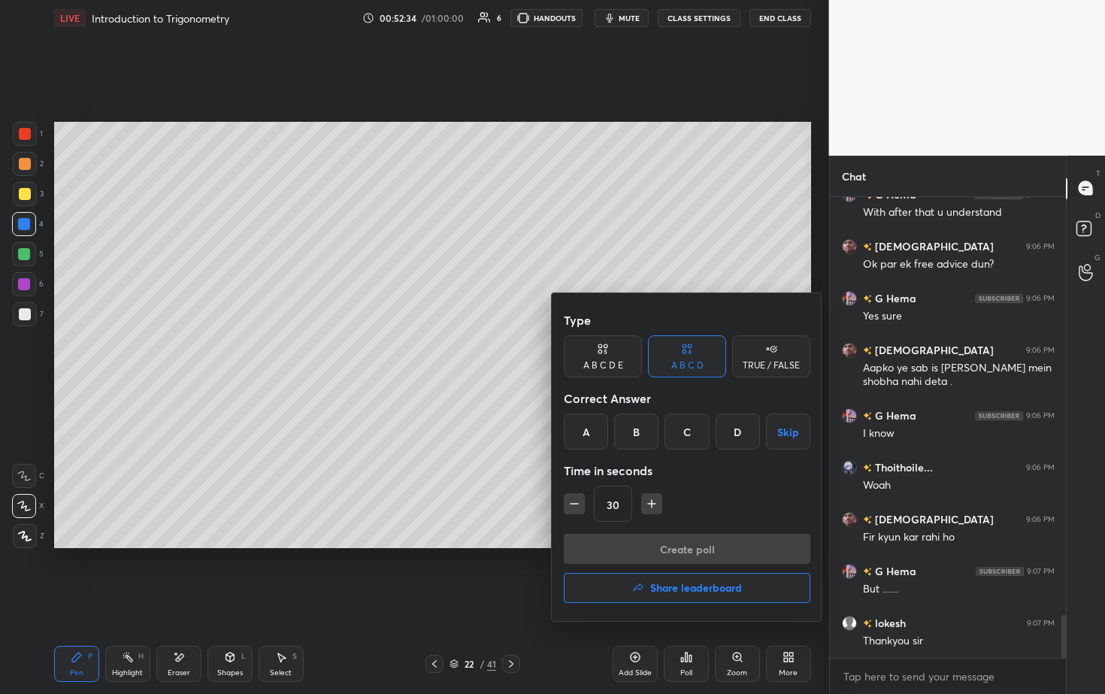
click at [539, 353] on button "Share leaderboard" at bounding box center [687, 588] width 247 height 30
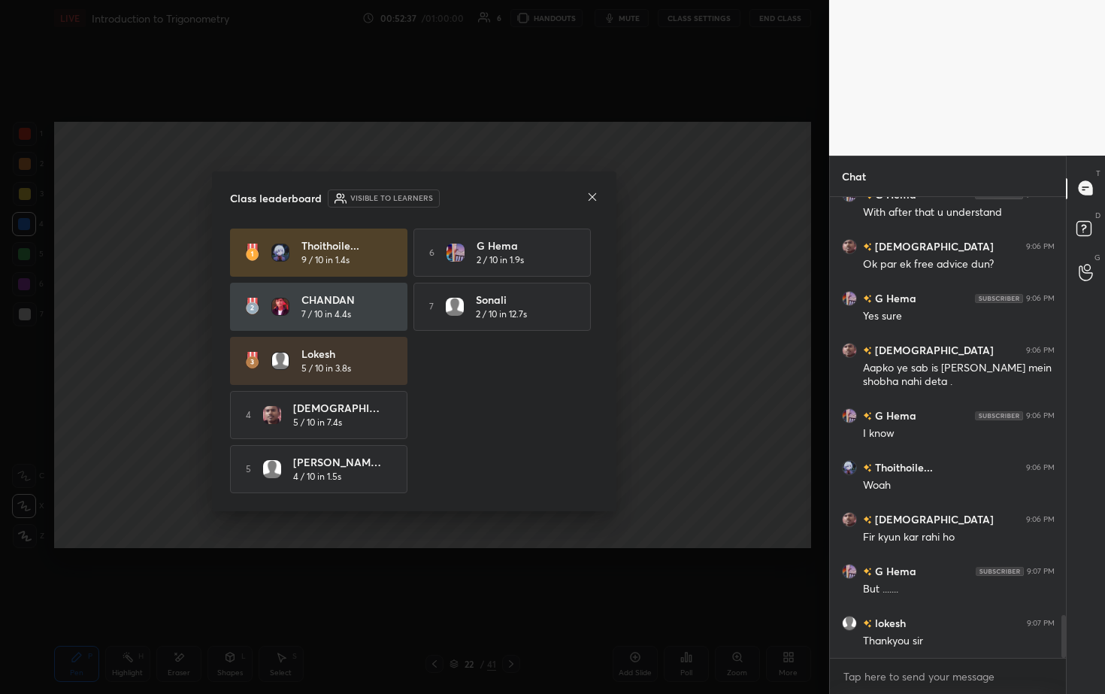
click at [539, 195] on icon at bounding box center [592, 197] width 12 height 12
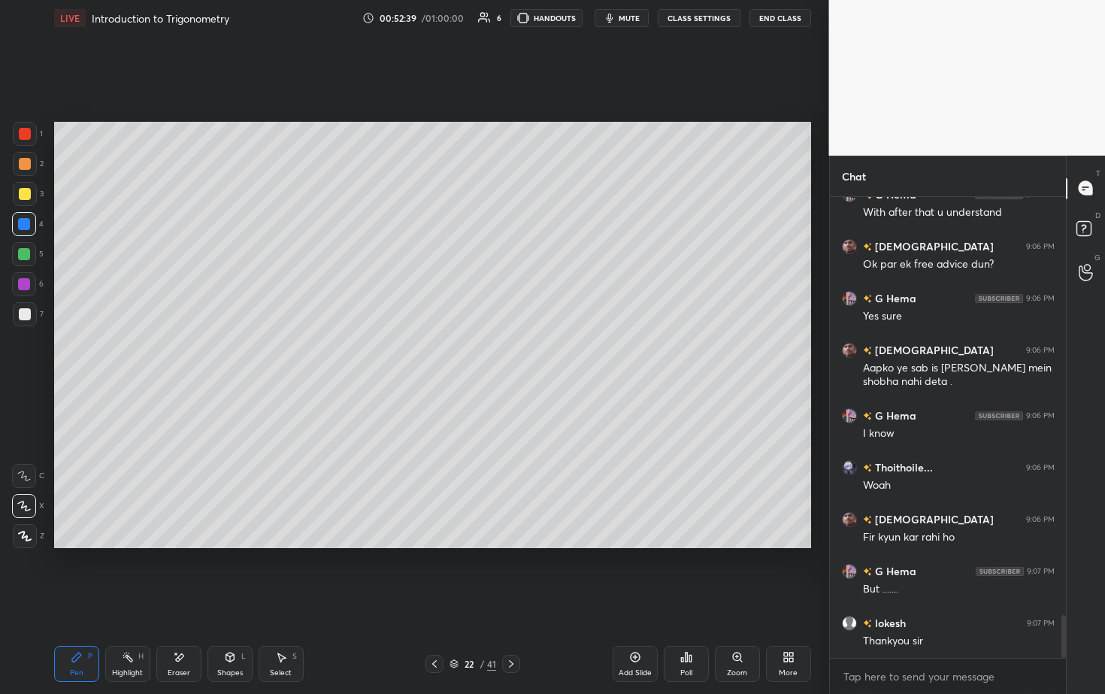
click at [27, 147] on div "1" at bounding box center [28, 137] width 30 height 30
click at [20, 132] on div at bounding box center [25, 134] width 12 height 12
click at [20, 162] on div at bounding box center [25, 164] width 12 height 12
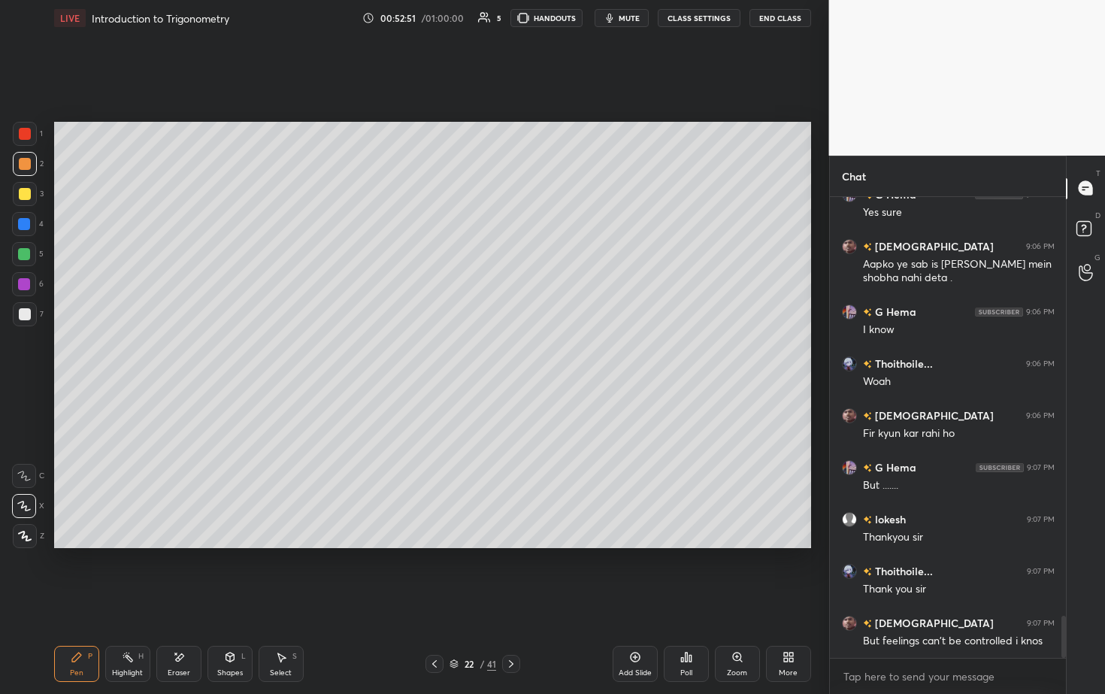
scroll to position [4665, 0]
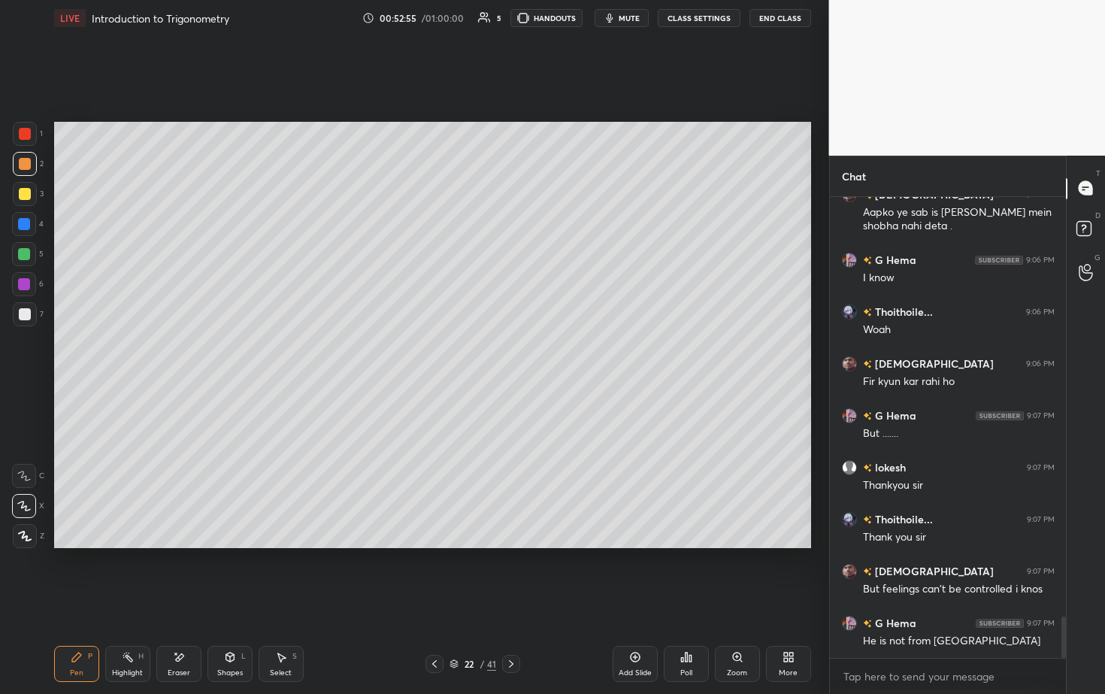
click at [25, 256] on div at bounding box center [24, 254] width 12 height 12
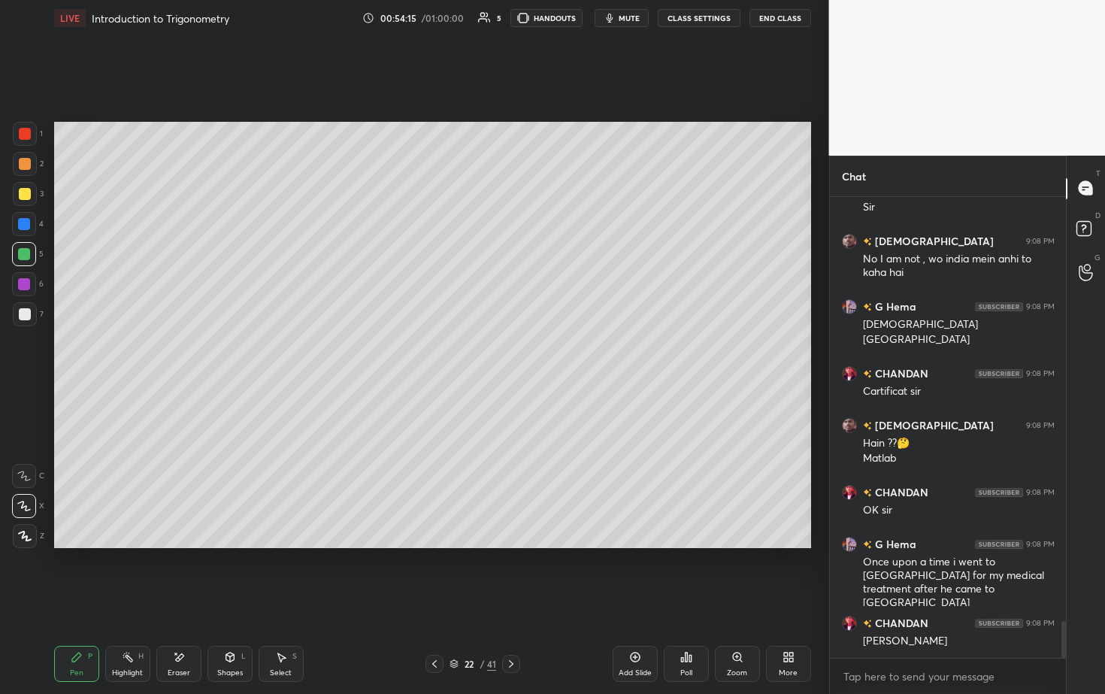
scroll to position [5322, 0]
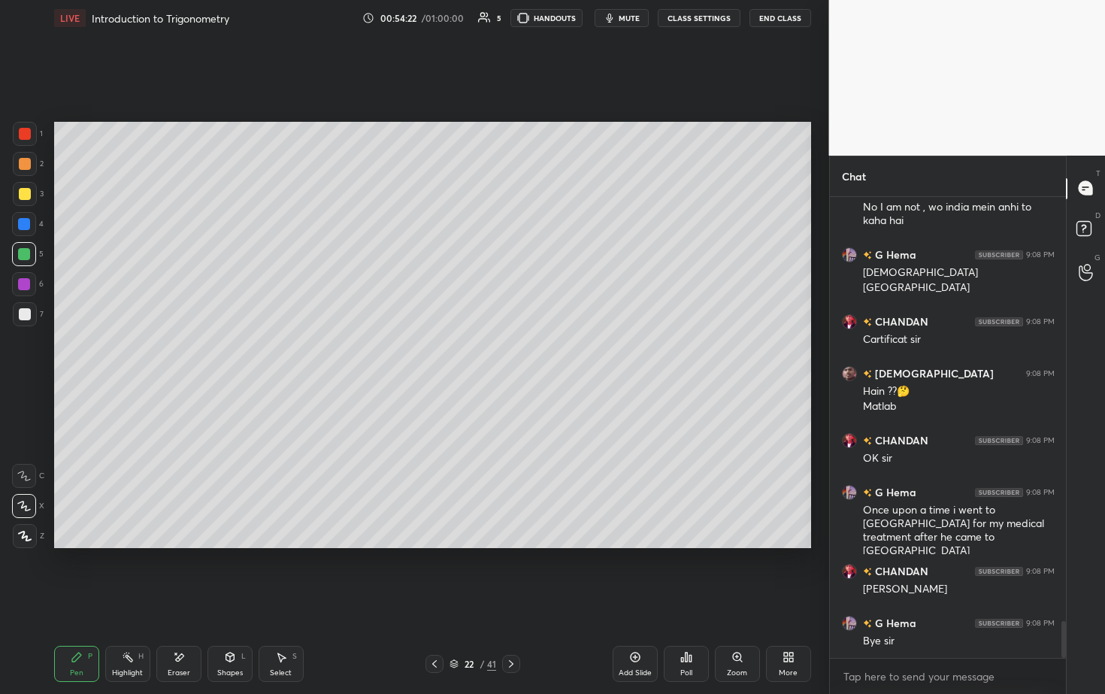
click at [483, 353] on div "/" at bounding box center [482, 663] width 5 height 9
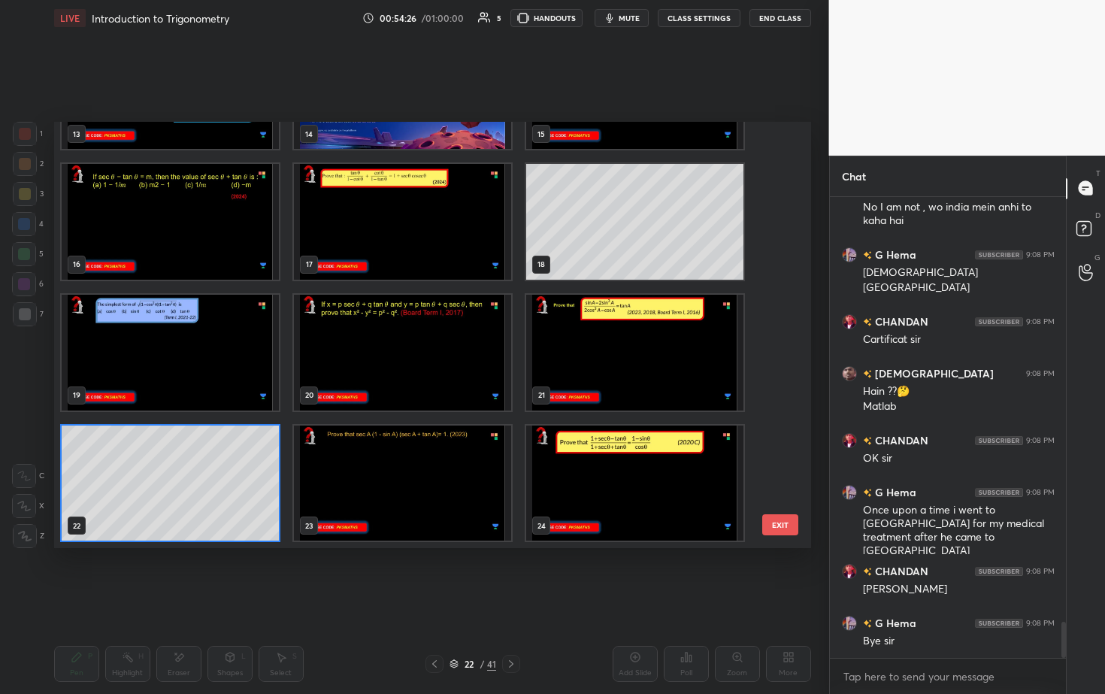
scroll to position [5373, 0]
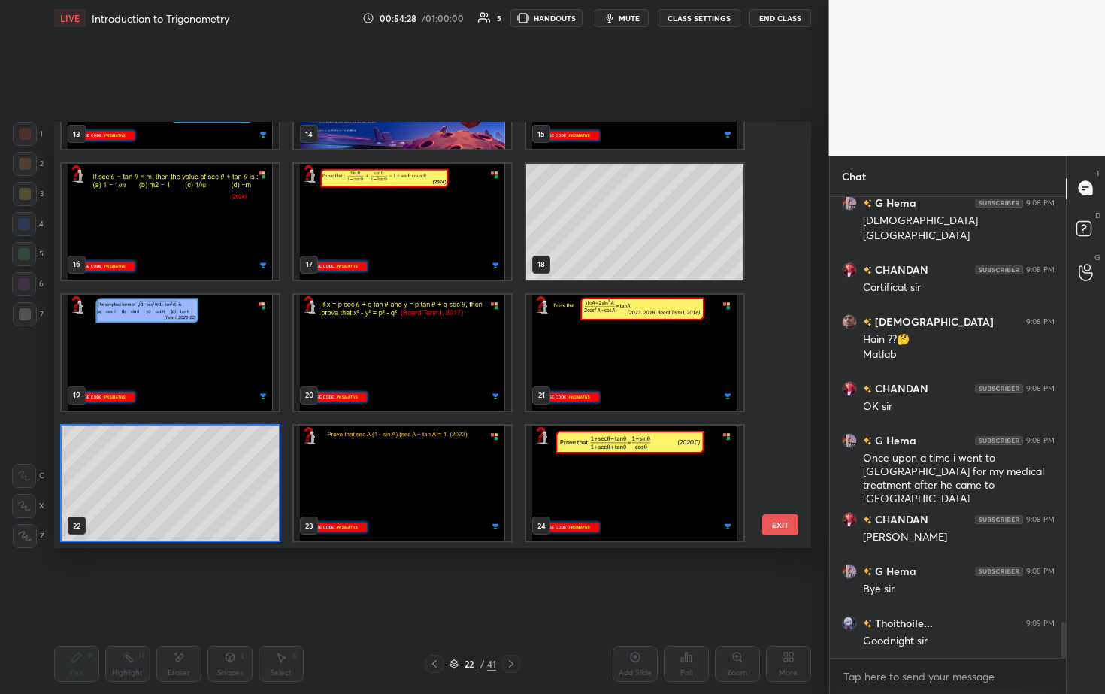
click at [414, 131] on img "grid" at bounding box center [402, 91] width 217 height 116
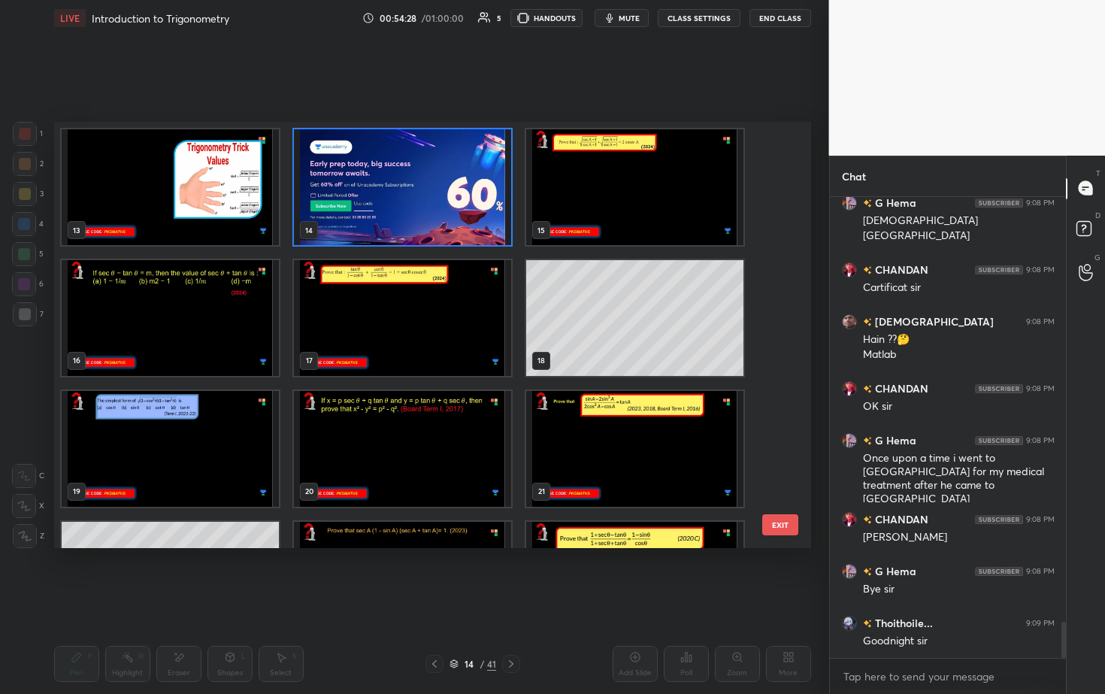
click at [415, 130] on div "13 14 15 16 17 18 19 20 21 22 23 24 25 26 27" at bounding box center [419, 335] width 731 height 426
drag, startPoint x: 428, startPoint y: 191, endPoint x: 422, endPoint y: 184, distance: 9.6
click at [429, 191] on img "grid" at bounding box center [402, 187] width 217 height 116
click at [425, 188] on img "grid" at bounding box center [402, 187] width 217 height 116
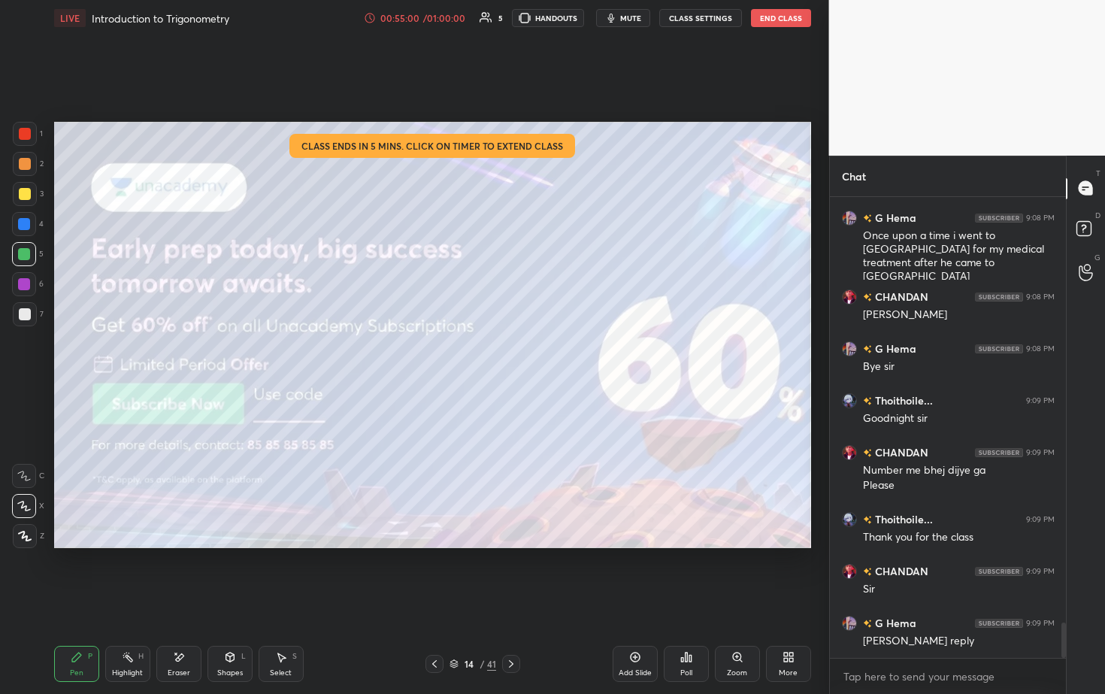
scroll to position [5661, 0]
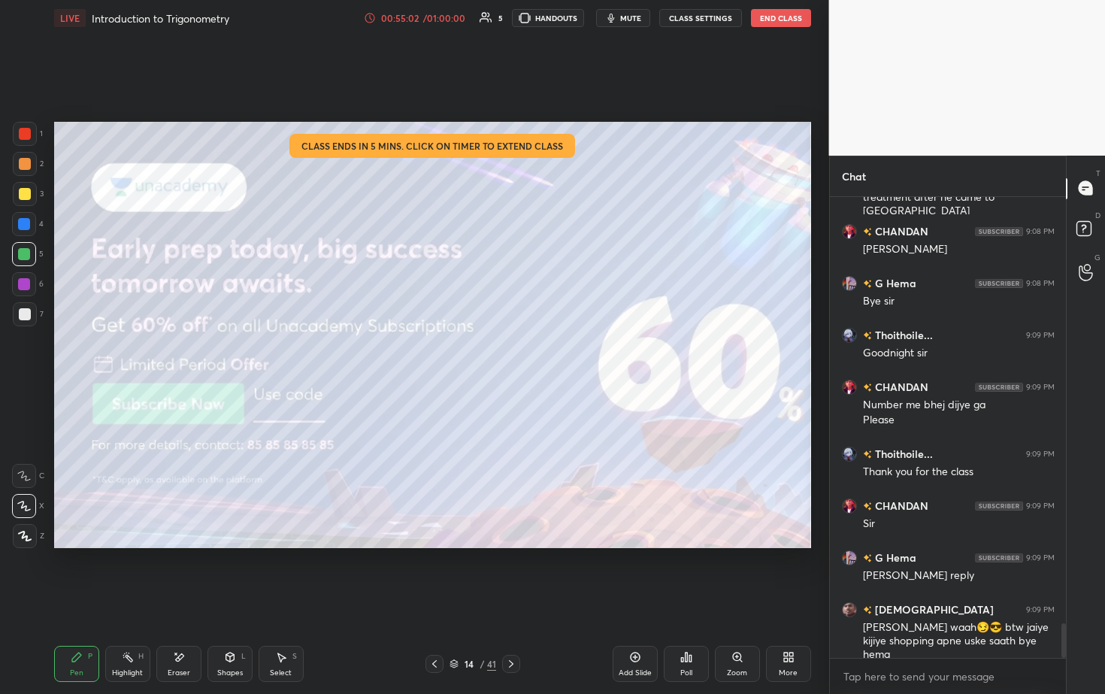
click at [539, 20] on button "End Class" at bounding box center [781, 18] width 60 height 18
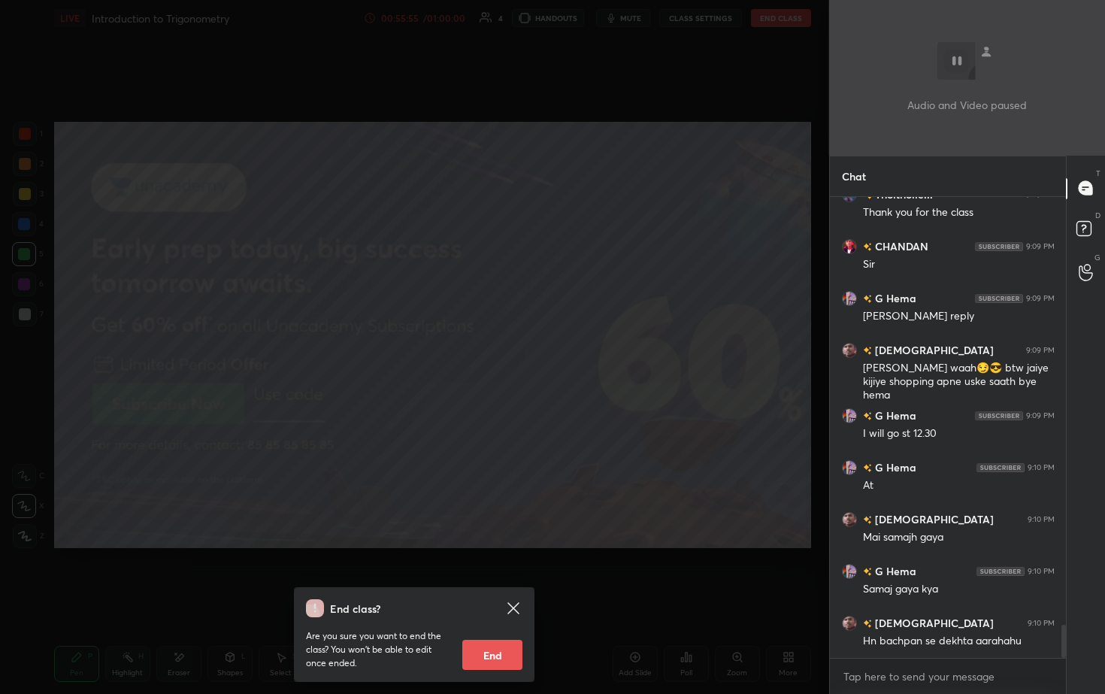
scroll to position [5973, 0]
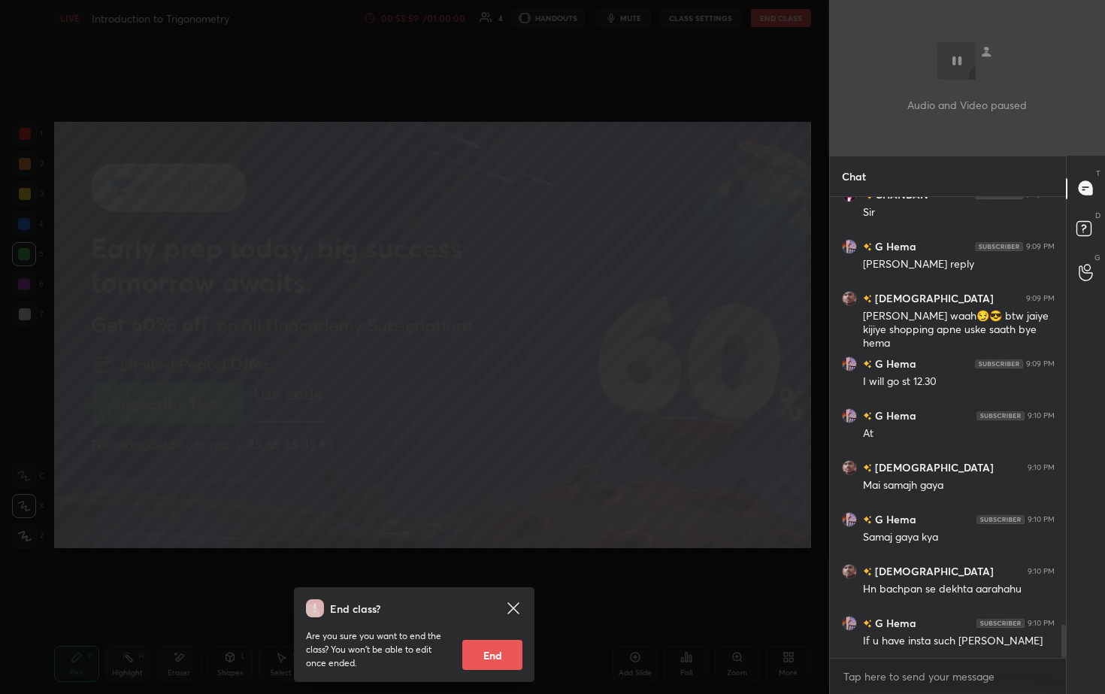
click at [494, 353] on button "End" at bounding box center [492, 655] width 60 height 30
type textarea "x"
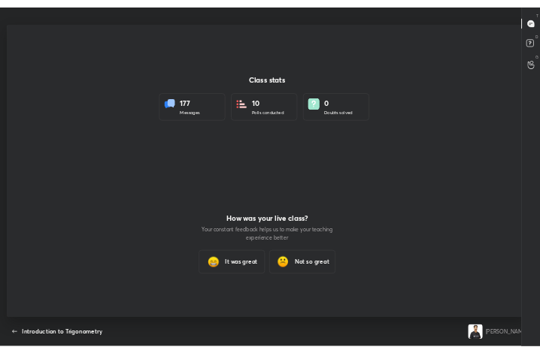
scroll to position [74916, 74646]
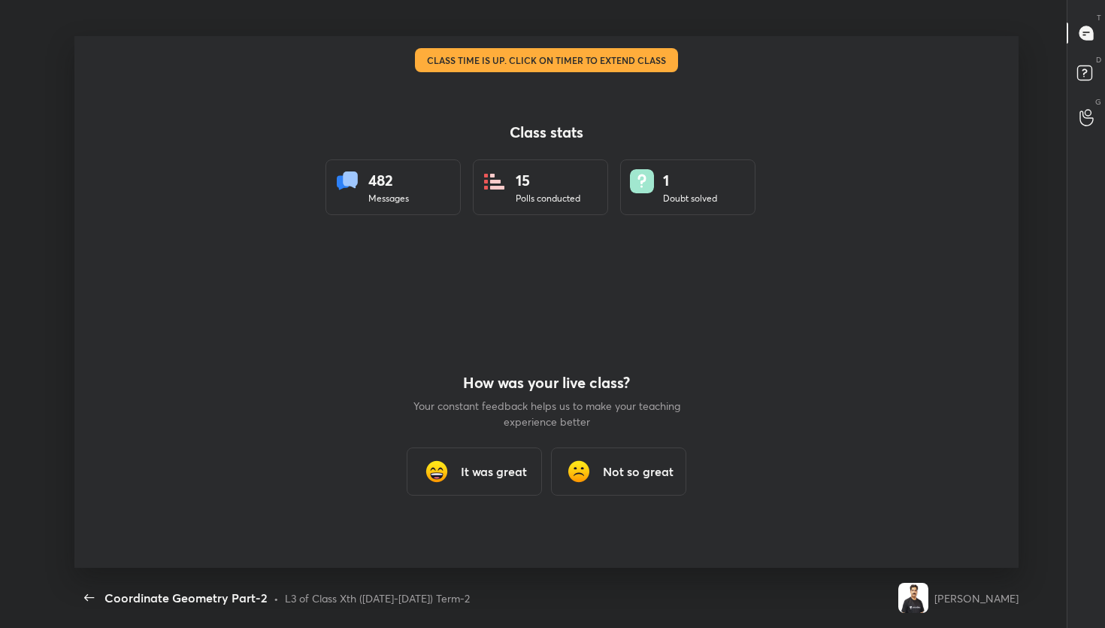
scroll to position [5, 1]
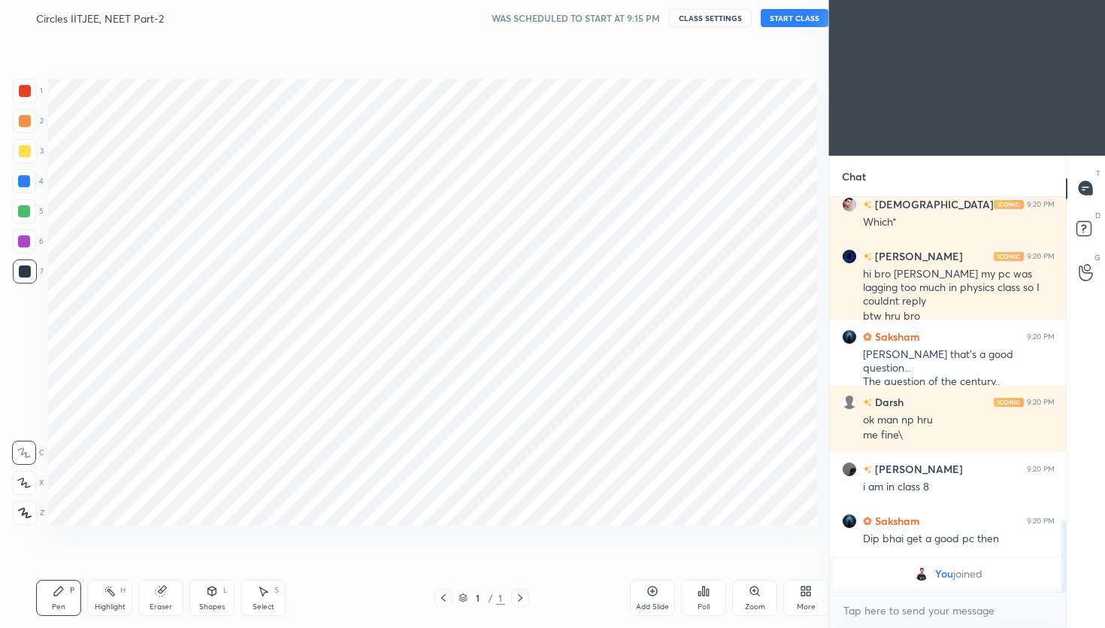
scroll to position [531, 768]
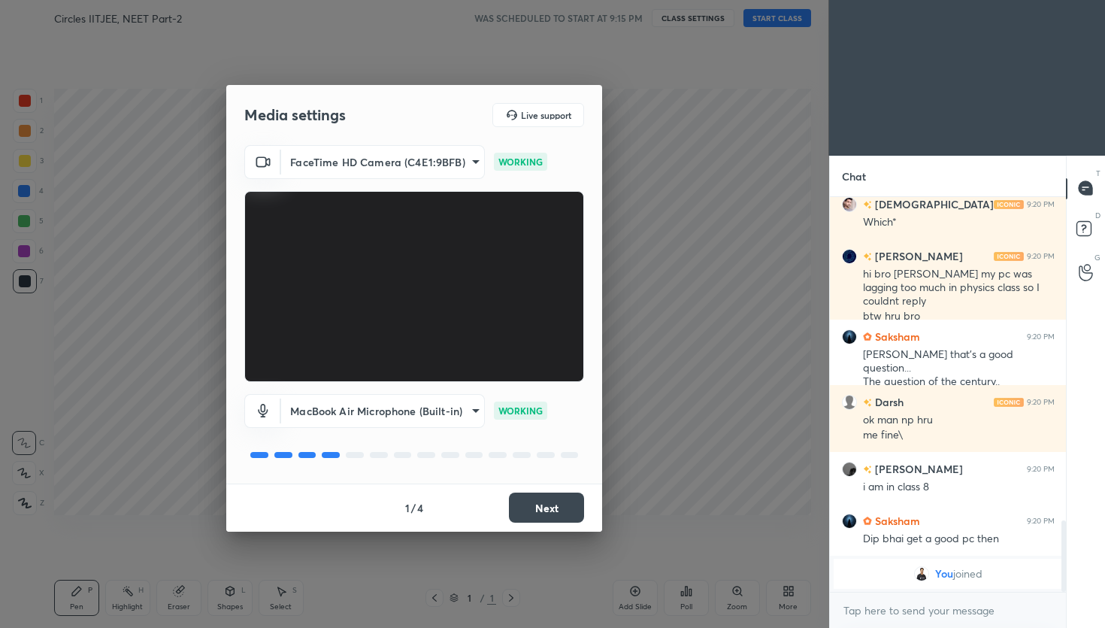
click at [544, 503] on button "Next" at bounding box center [546, 507] width 75 height 30
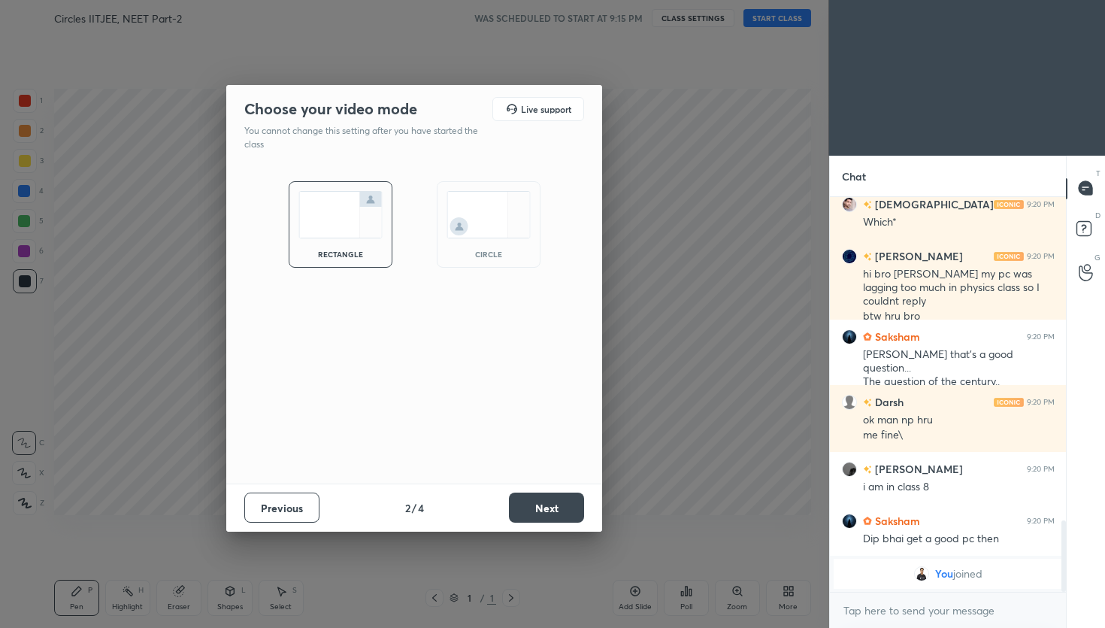
click at [544, 503] on button "Next" at bounding box center [546, 507] width 75 height 30
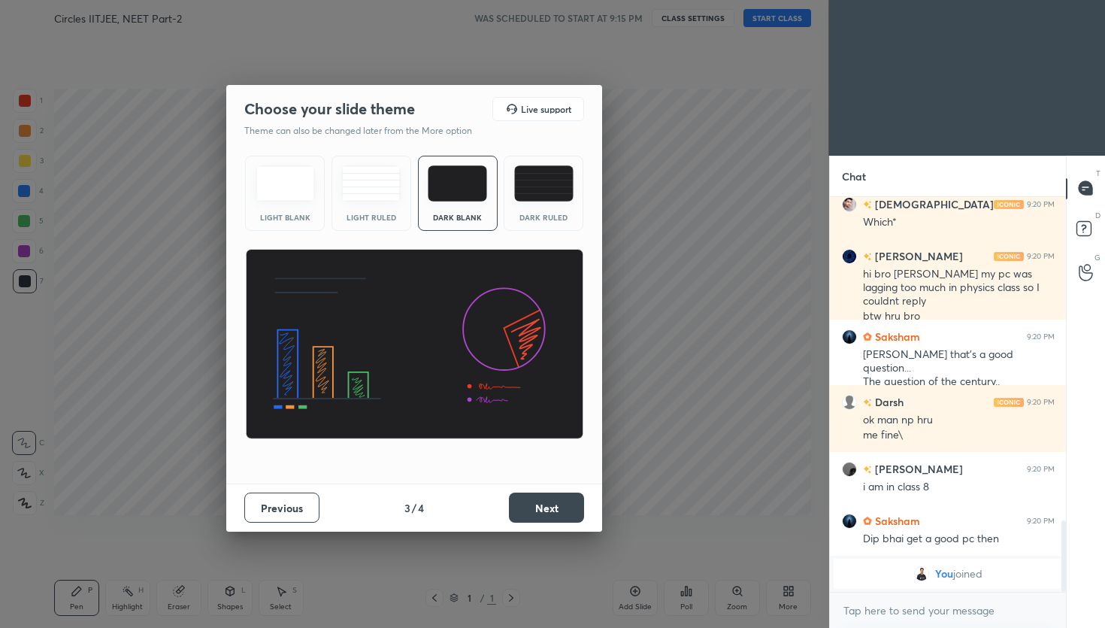
click at [544, 503] on button "Next" at bounding box center [546, 507] width 75 height 30
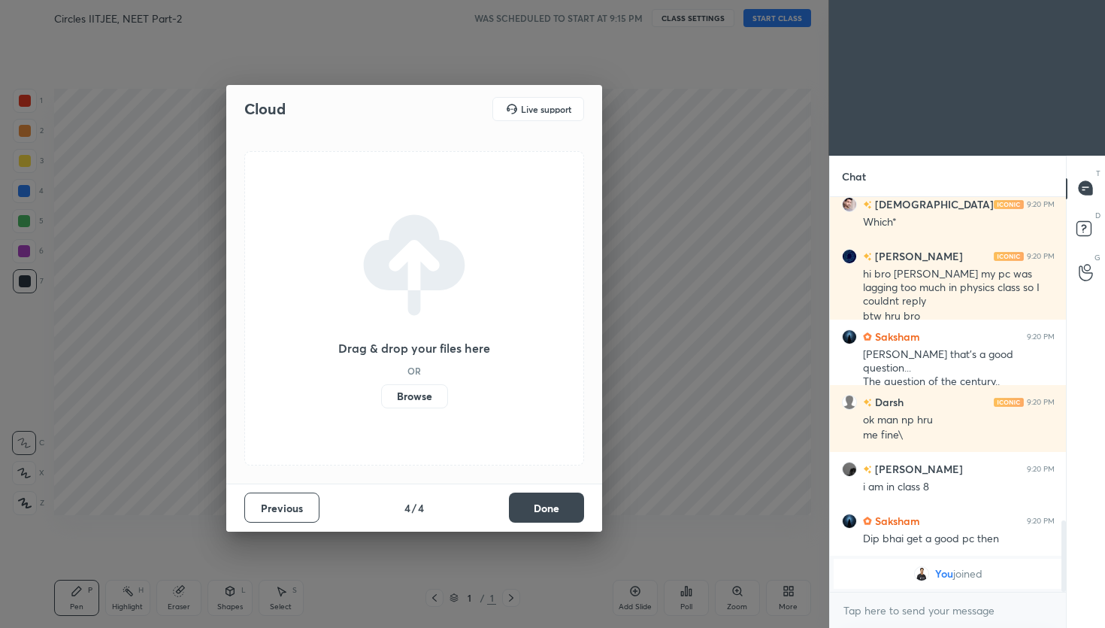
click at [433, 395] on label "Browse" at bounding box center [414, 396] width 67 height 24
click at [381, 395] on input "Browse" at bounding box center [381, 396] width 0 height 24
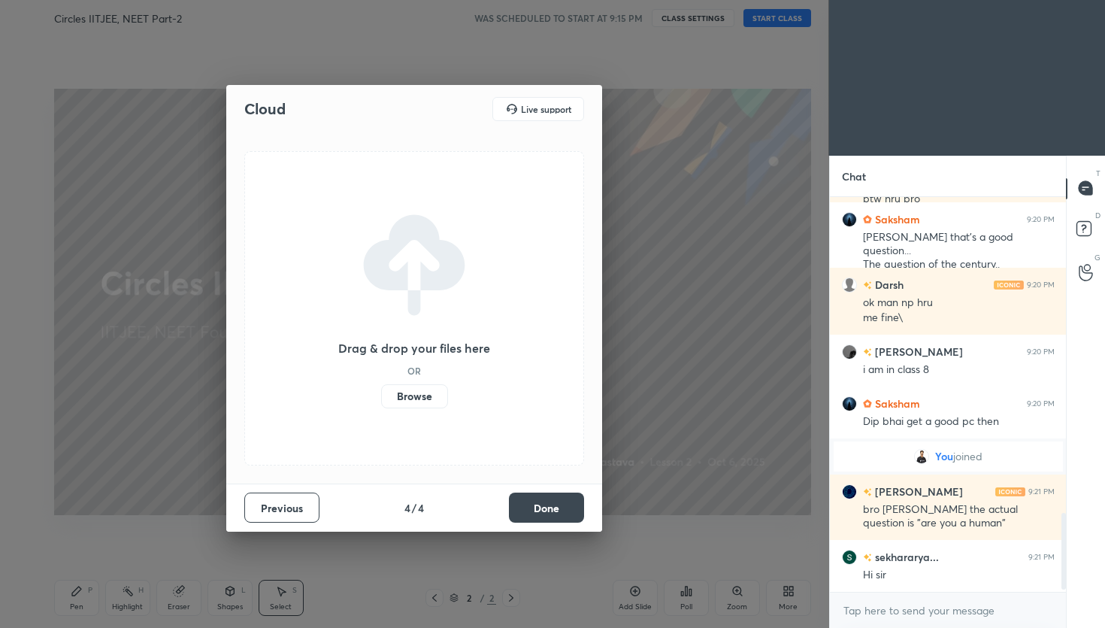
scroll to position [1635, 0]
click at [418, 399] on label "Browse" at bounding box center [414, 396] width 67 height 24
click at [381, 399] on input "Browse" at bounding box center [381, 396] width 0 height 24
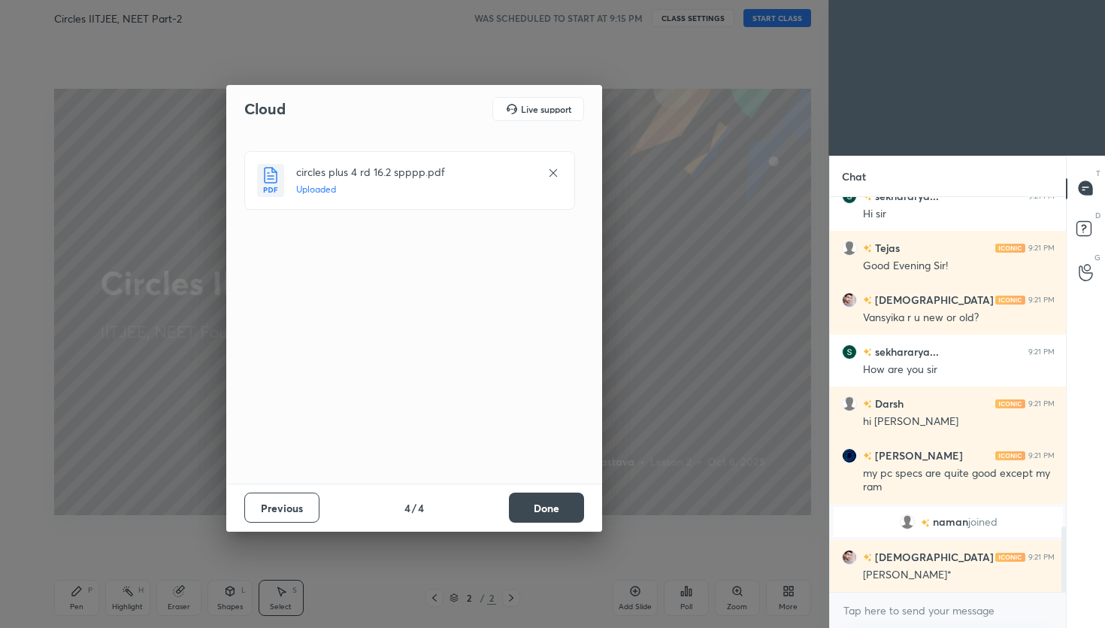
scroll to position [1992, 0]
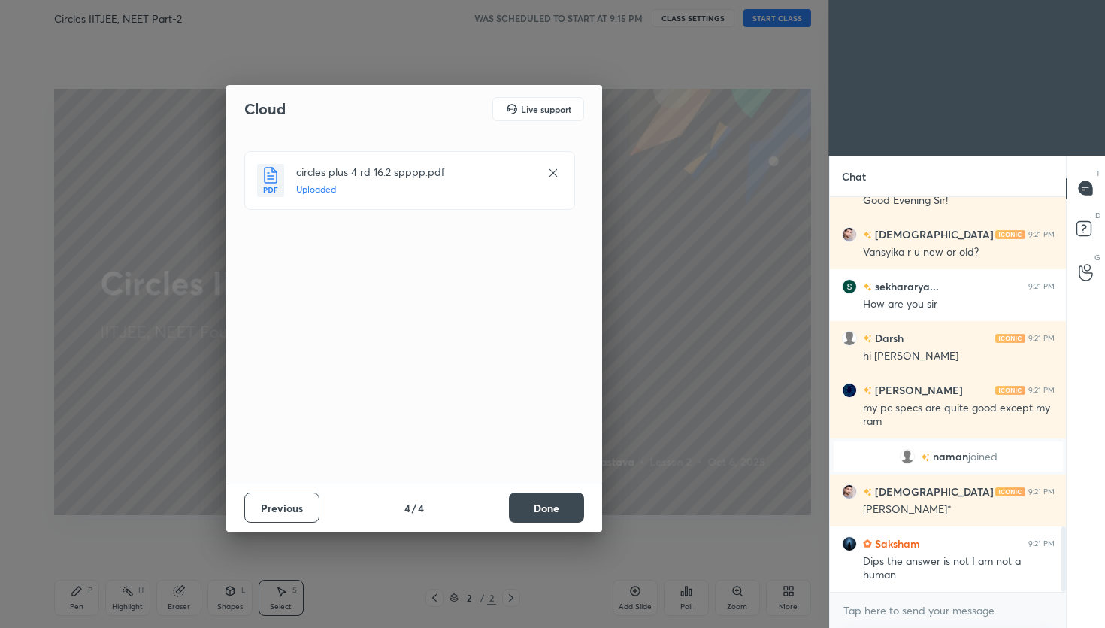
click at [556, 503] on button "Done" at bounding box center [546, 507] width 75 height 30
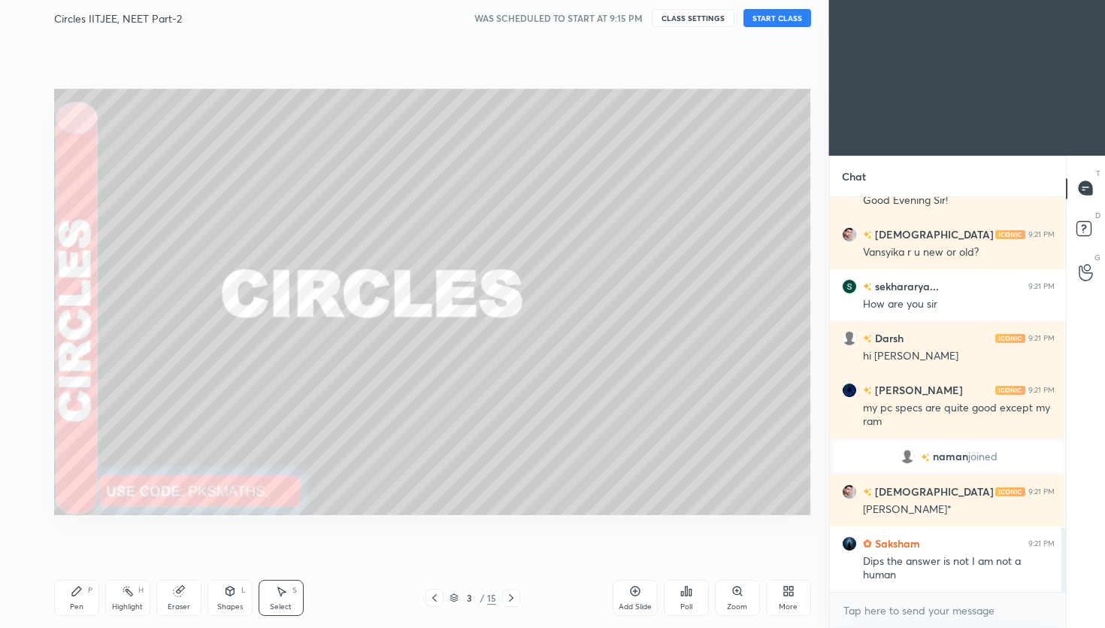
click at [795, 600] on div "More" at bounding box center [788, 598] width 45 height 36
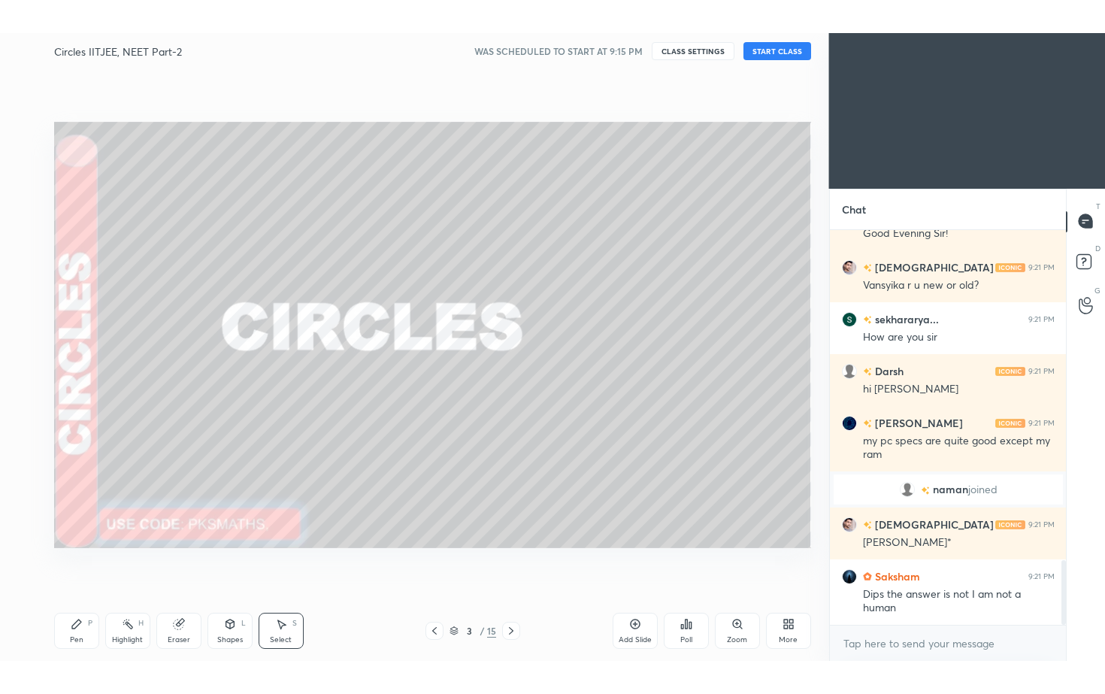
scroll to position [2028, 0]
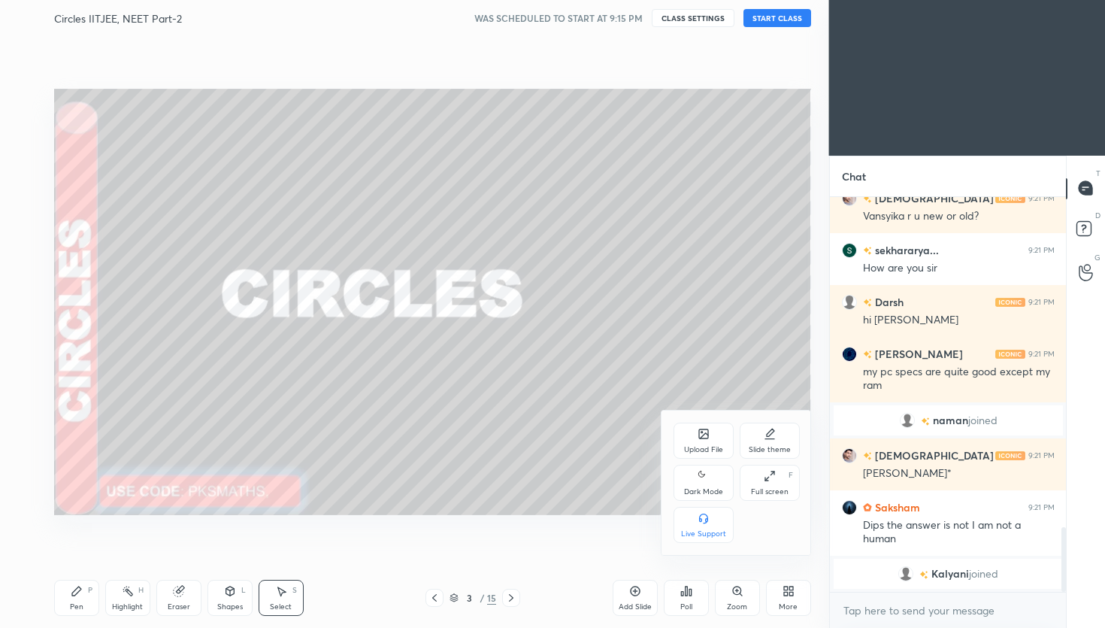
click at [700, 481] on icon at bounding box center [704, 476] width 12 height 18
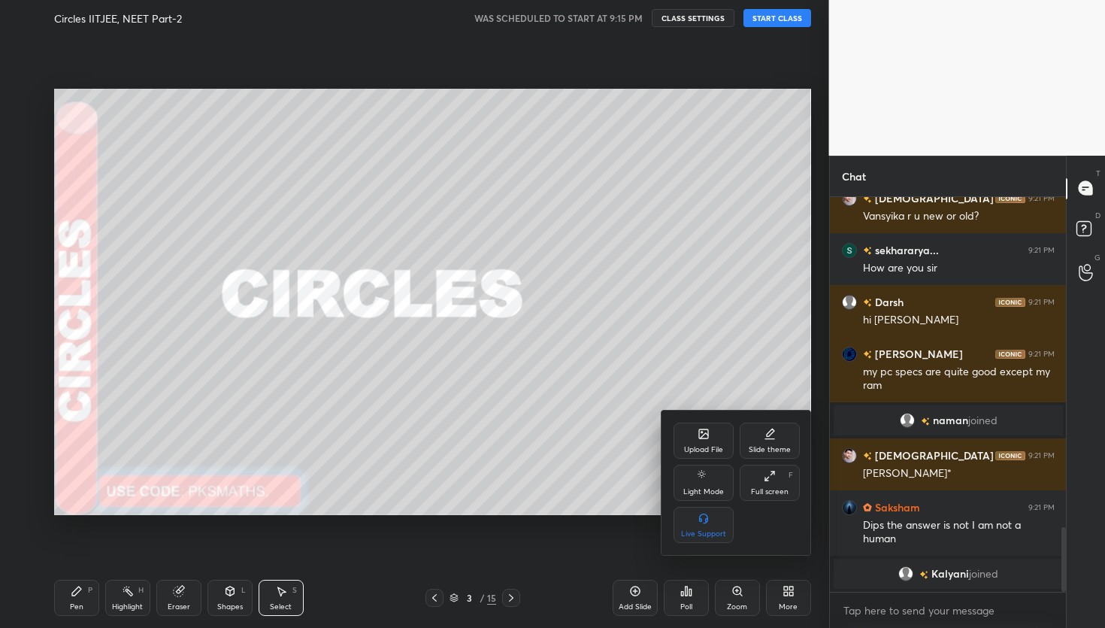
click at [780, 483] on div "Full screen F" at bounding box center [770, 483] width 60 height 36
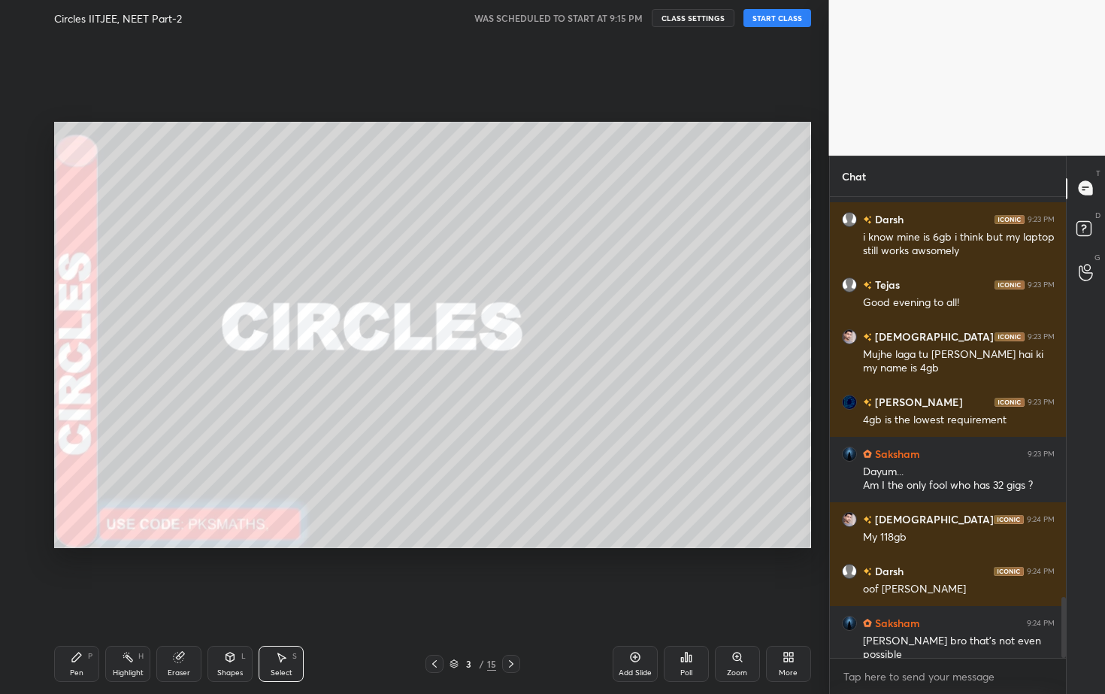
scroll to position [3030, 0]
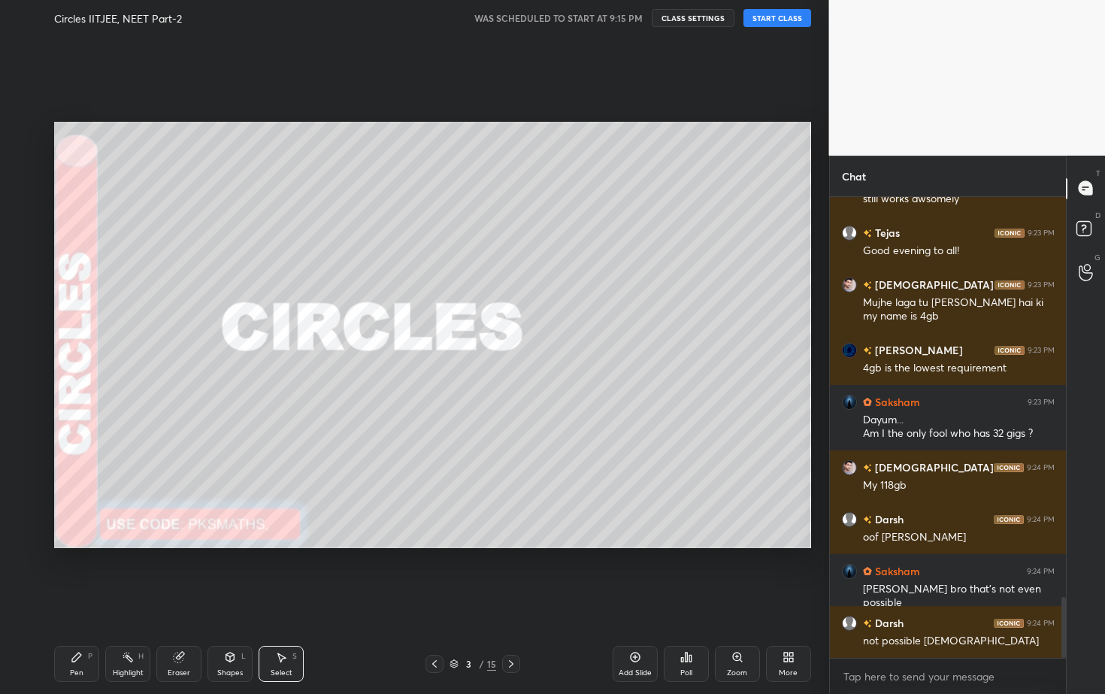
click at [783, 17] on button "START CLASS" at bounding box center [777, 18] width 68 height 18
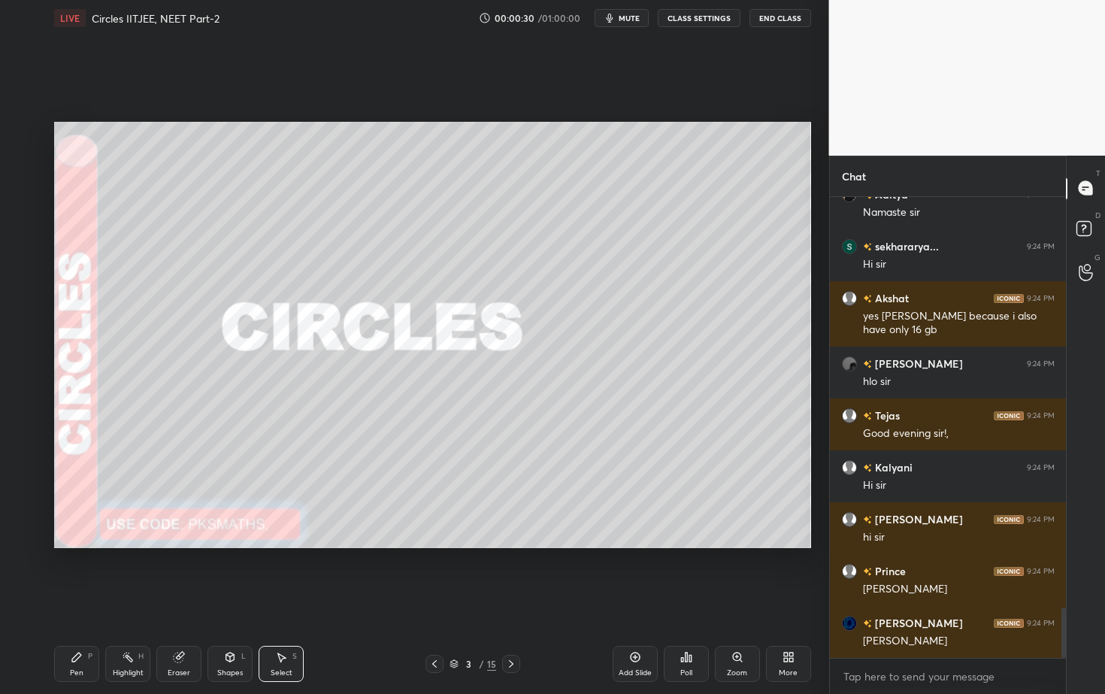
scroll to position [3837, 0]
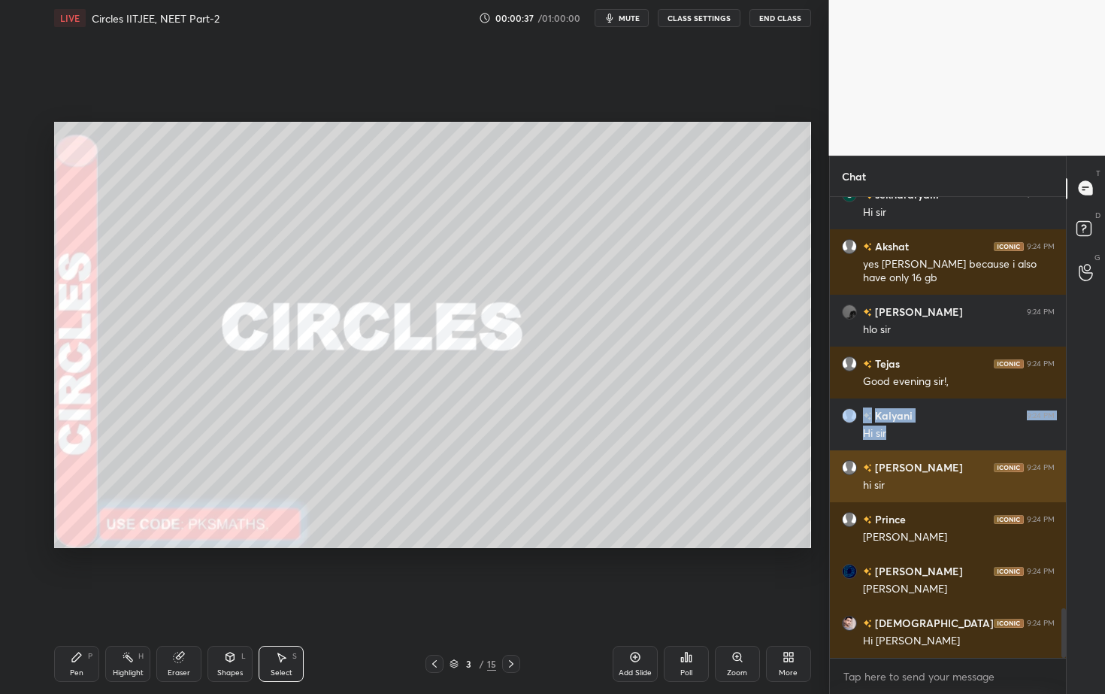
drag, startPoint x: 892, startPoint y: 394, endPoint x: 872, endPoint y: 485, distance: 93.0
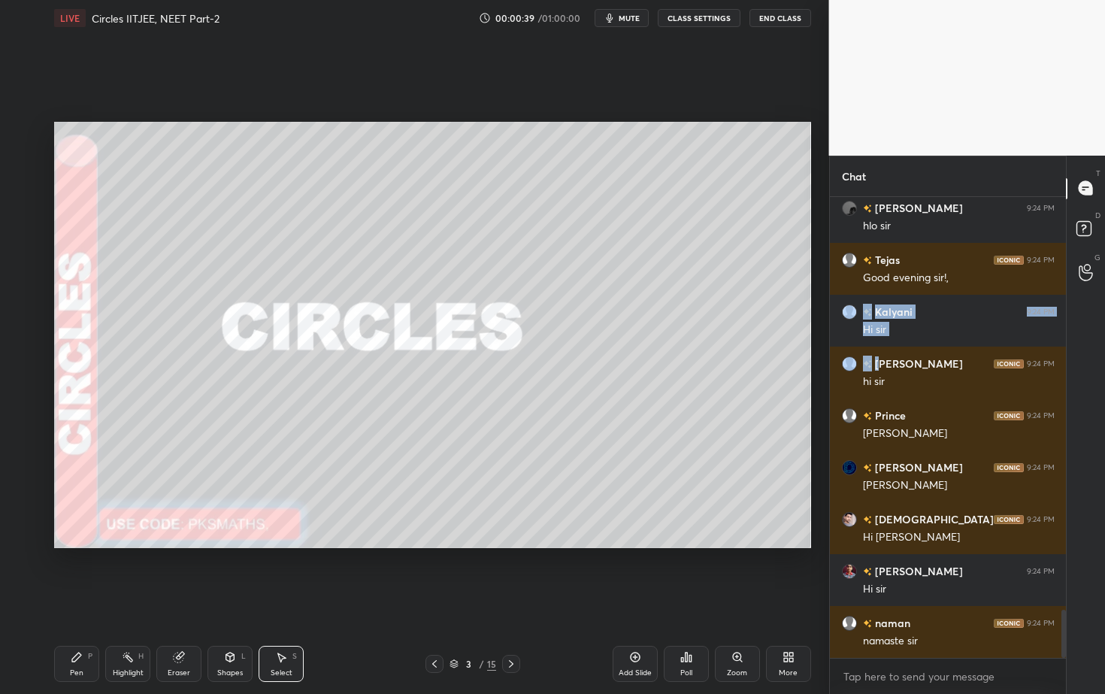
scroll to position [4005, 0]
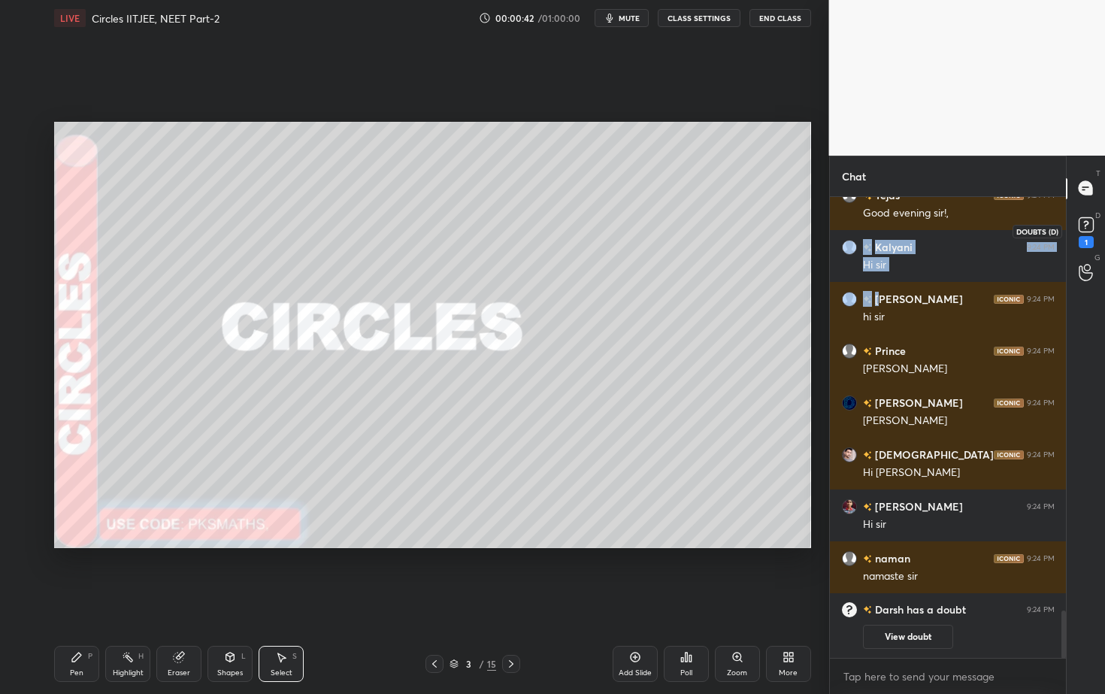
click at [1079, 227] on rect at bounding box center [1086, 224] width 14 height 14
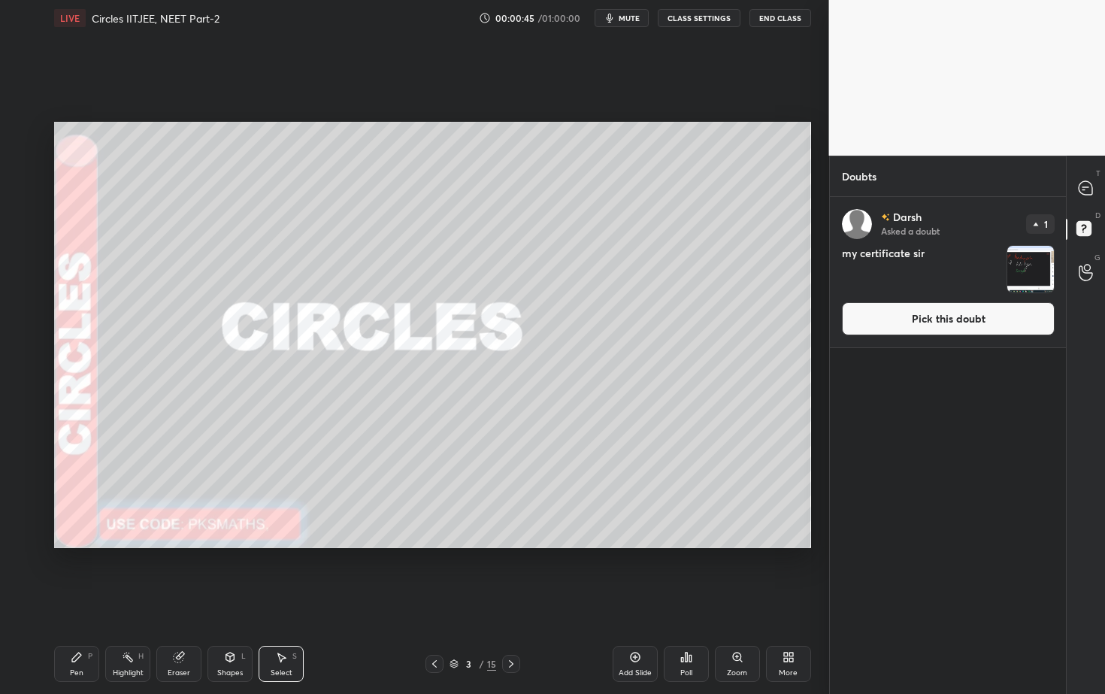
click at [1028, 265] on img "grid" at bounding box center [1030, 269] width 47 height 47
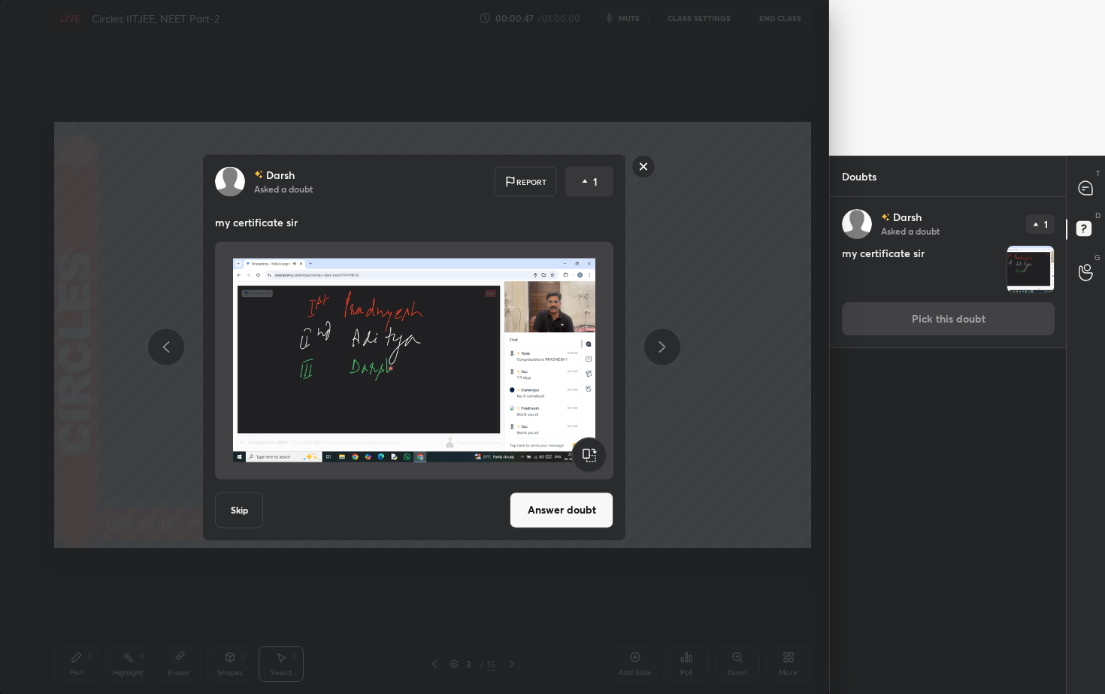
click at [562, 507] on button "Answer doubt" at bounding box center [562, 510] width 104 height 36
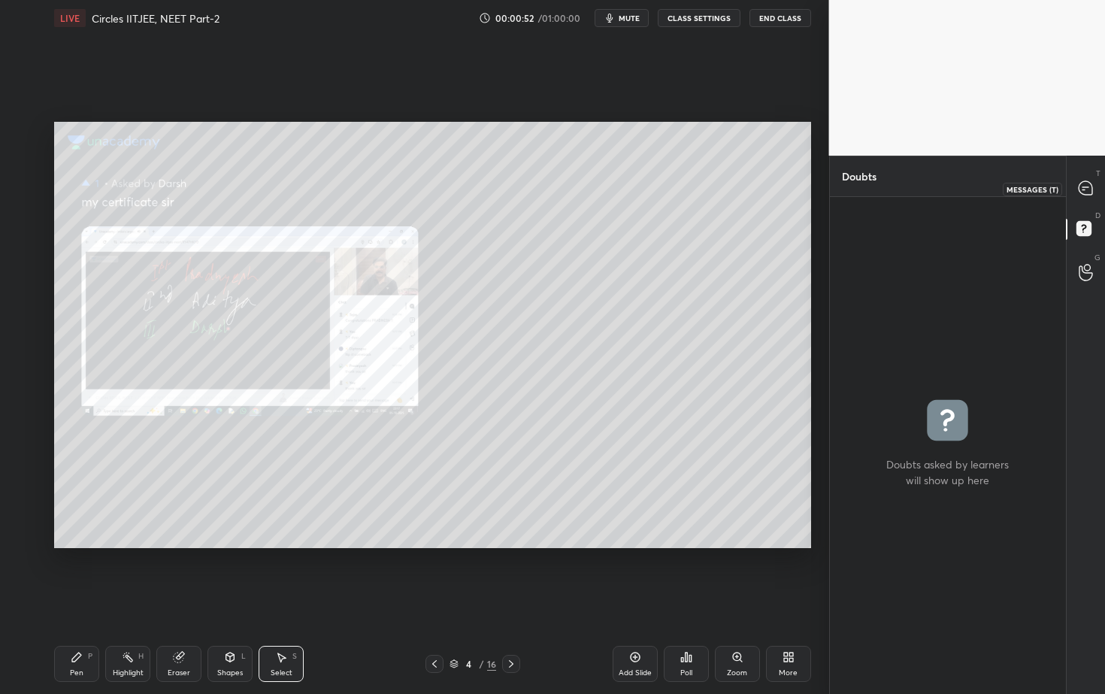
click at [1084, 186] on icon at bounding box center [1086, 188] width 14 height 14
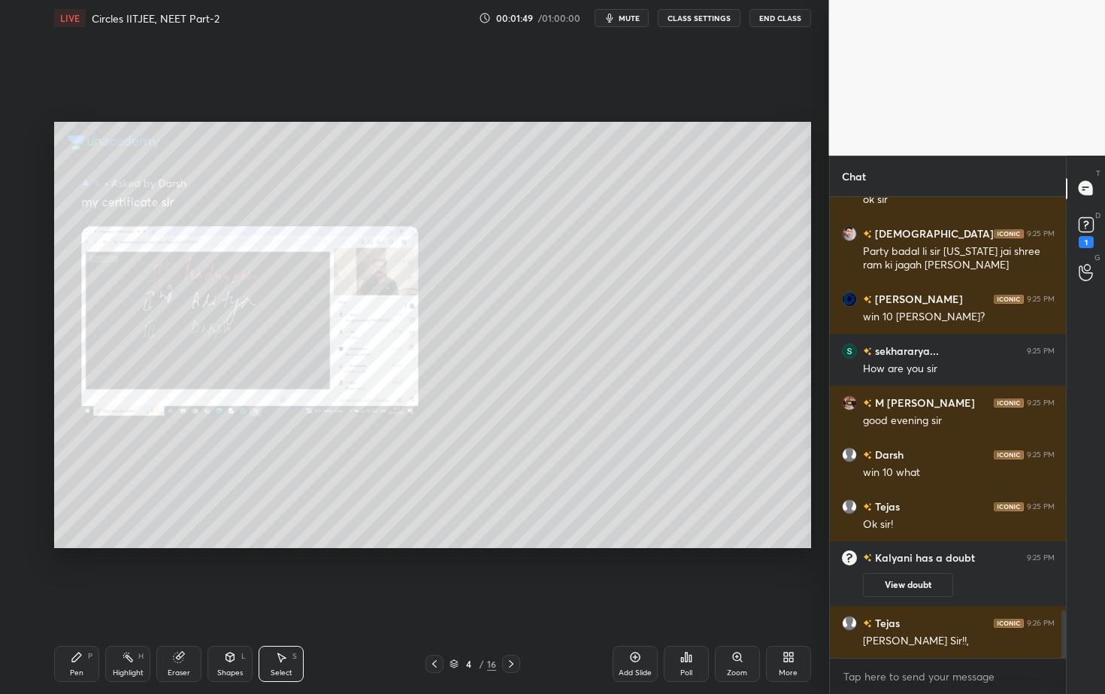
scroll to position [3990, 0]
click at [496, 627] on div "4 / 16" at bounding box center [472, 664] width 95 height 18
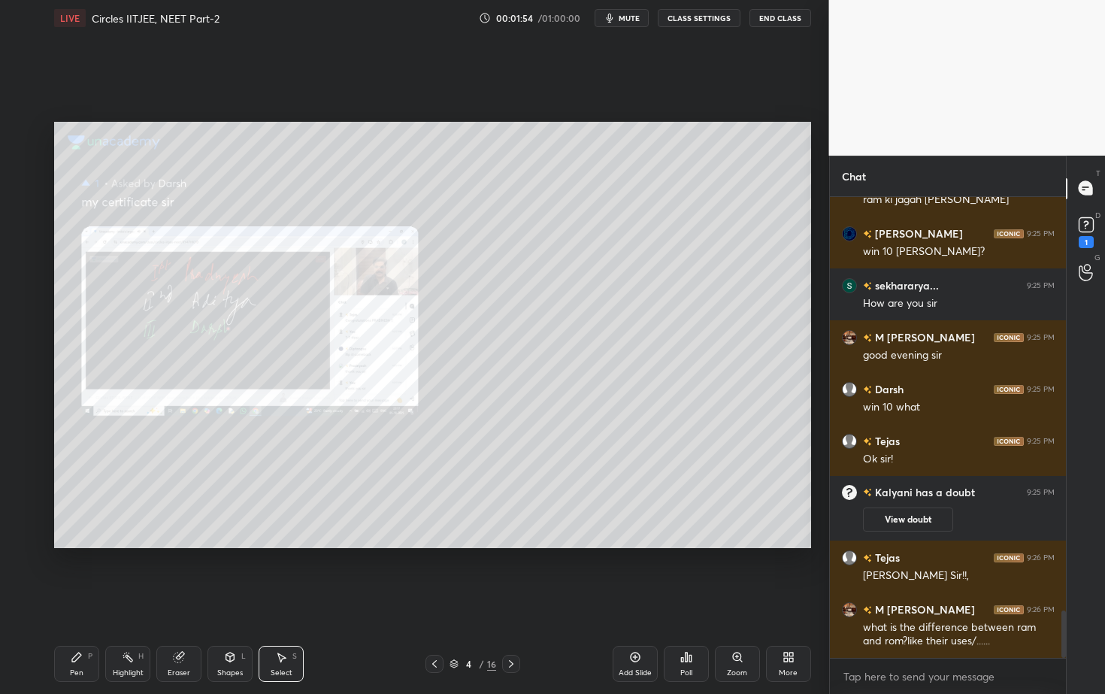
click at [498, 627] on div "4 / 16" at bounding box center [472, 664] width 95 height 18
click at [491, 627] on div "16" at bounding box center [491, 664] width 9 height 14
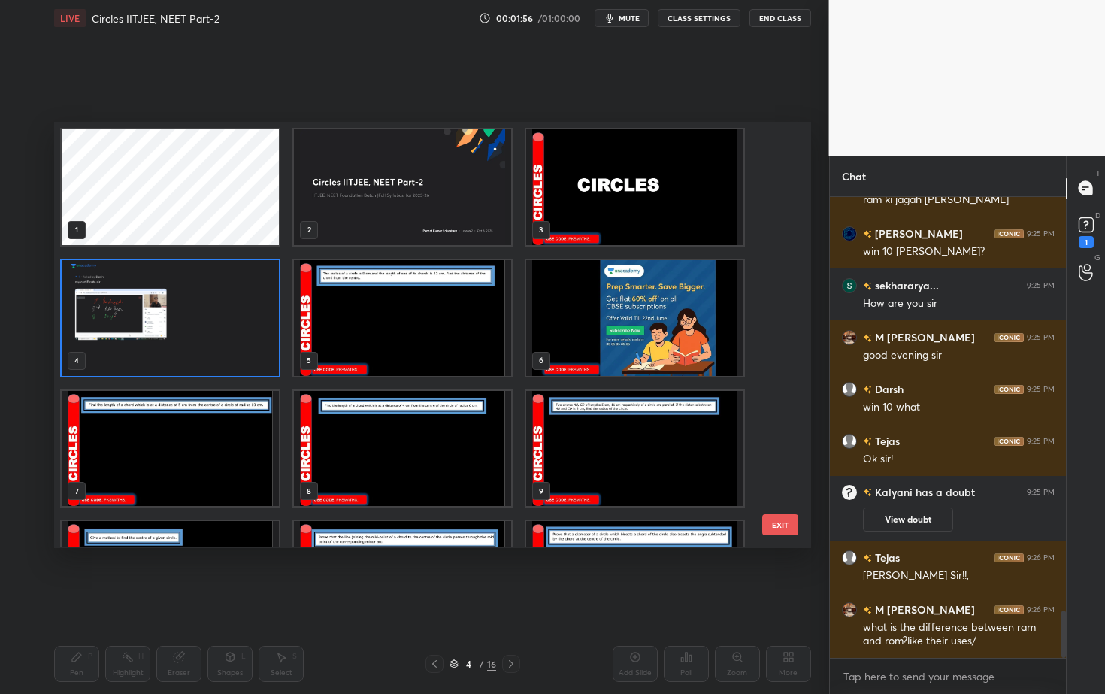
scroll to position [4121, 0]
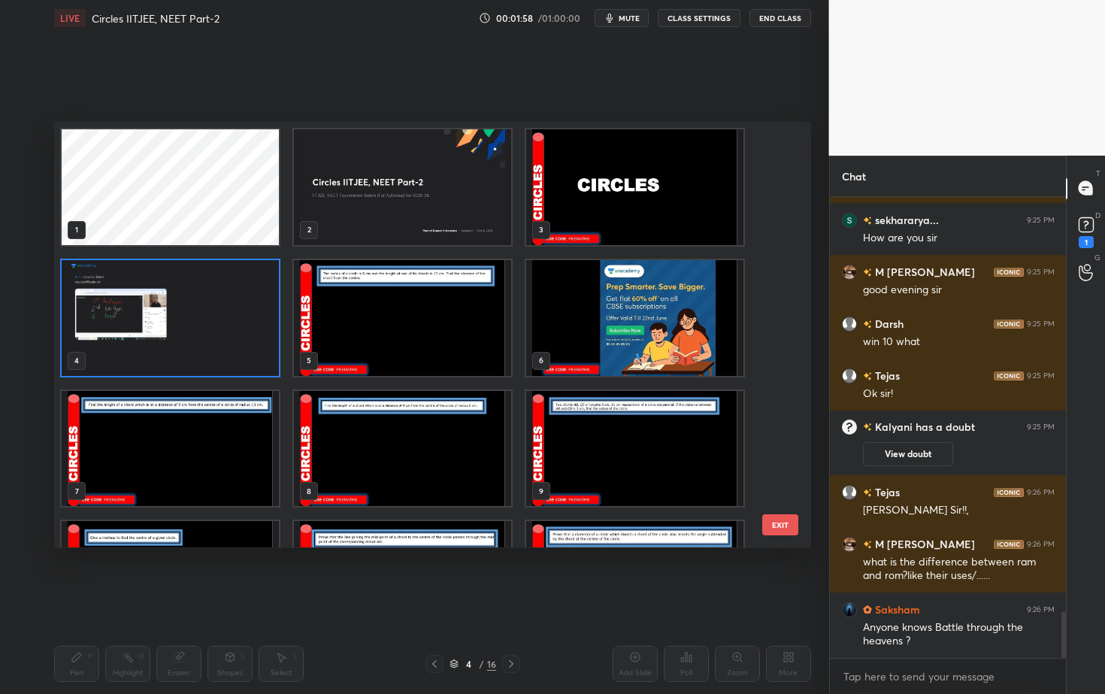
click at [820, 356] on div "1 2 3 4 5 6 7 C X Z C X Z E E Erase all H H LIVE Circles IITJEE, NEET Part-2 00…" at bounding box center [414, 347] width 829 height 694
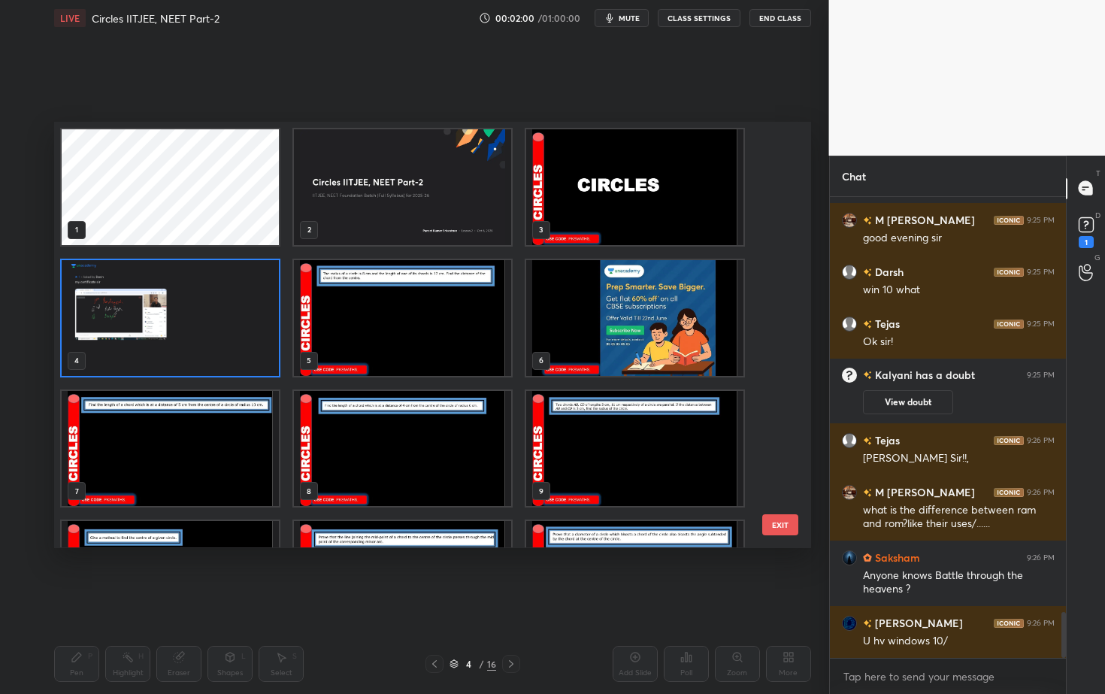
drag, startPoint x: 777, startPoint y: 300, endPoint x: 778, endPoint y: 363, distance: 63.2
click at [778, 363] on div "1 2 3 4 5 6 7 8 9 10 11 12 13 14 15" at bounding box center [419, 334] width 731 height 425
drag, startPoint x: 785, startPoint y: 305, endPoint x: 782, endPoint y: 411, distance: 106.0
click at [781, 414] on div "1 2 3 4 5 6 7 8 9 10 11 12 13 14 15 EXIT" at bounding box center [432, 334] width 757 height 425
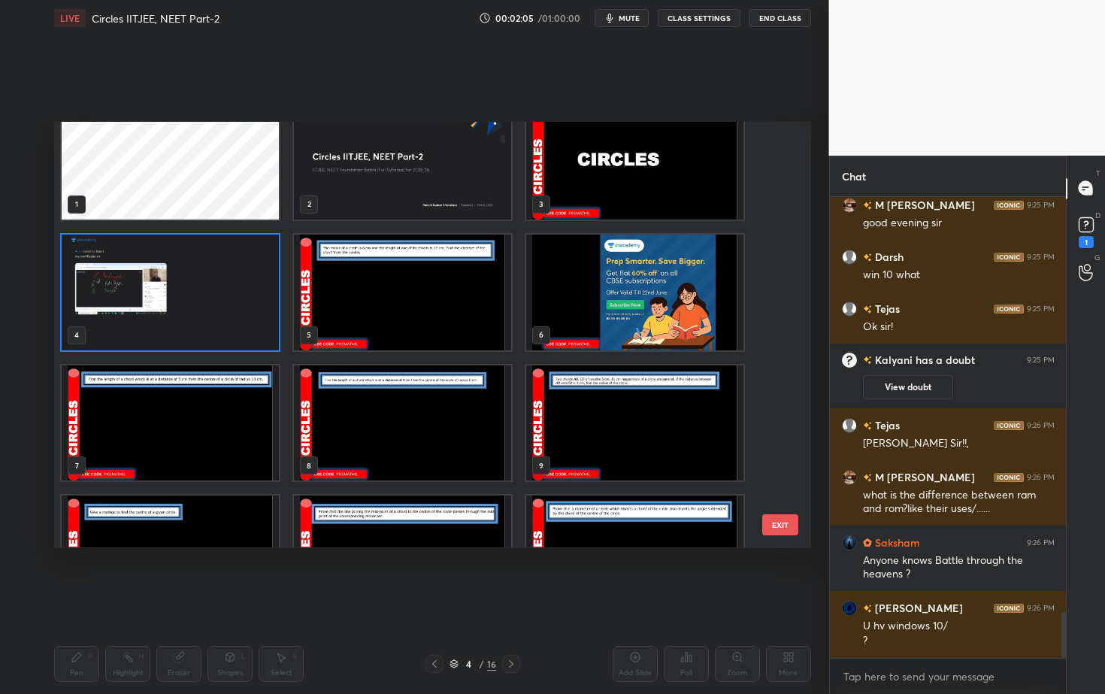
scroll to position [4240, 0]
click at [615, 168] on img "grid" at bounding box center [634, 162] width 217 height 116
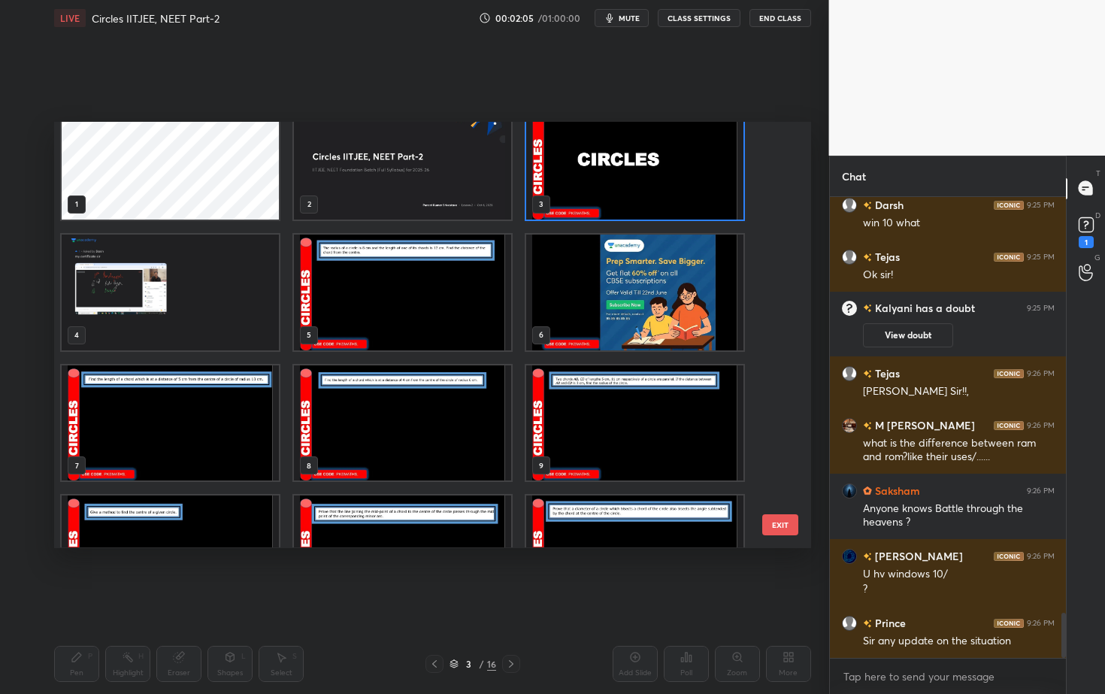
scroll to position [0, 0]
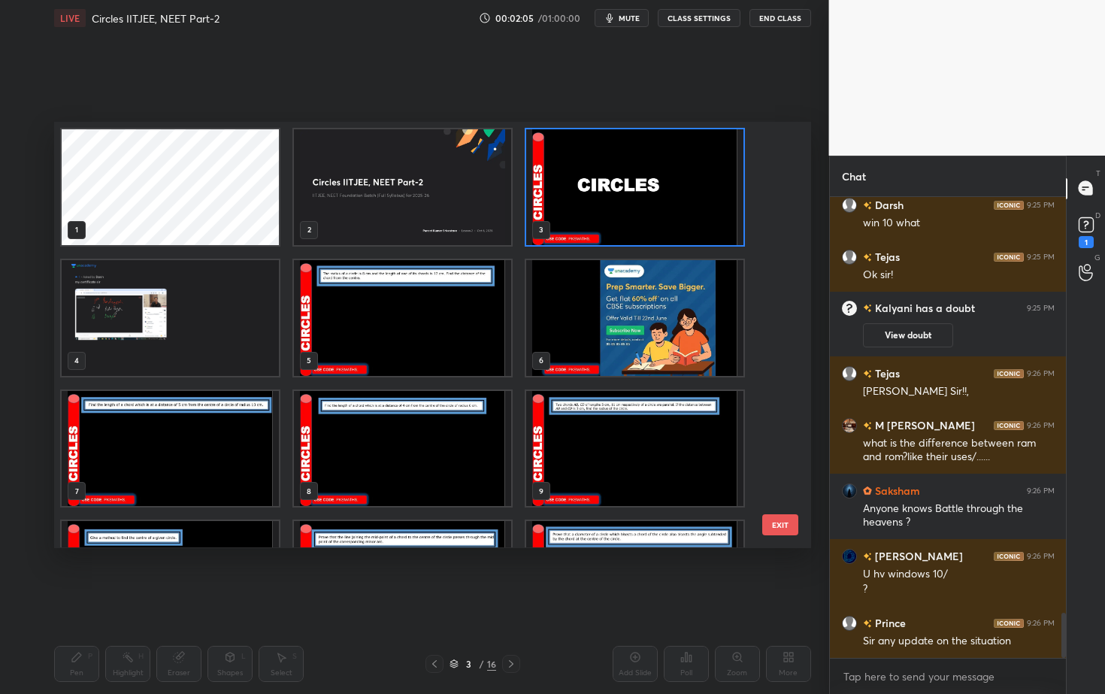
click at [615, 168] on img "grid" at bounding box center [634, 187] width 217 height 116
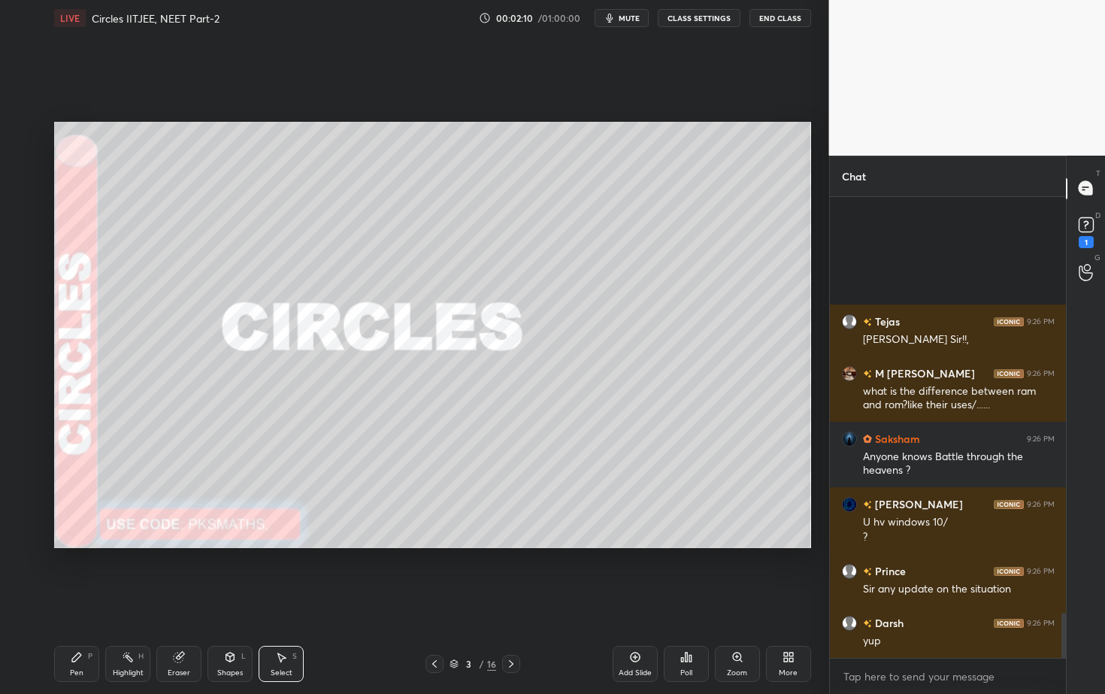
scroll to position [4220, 0]
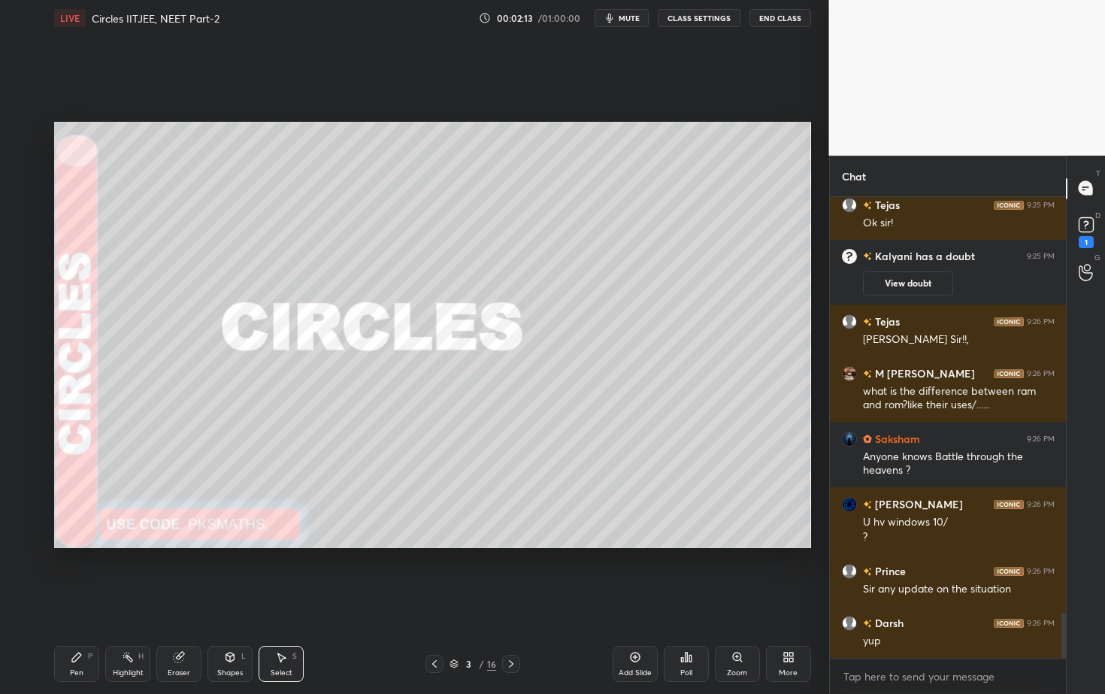
click at [440, 627] on icon at bounding box center [434, 664] width 12 height 12
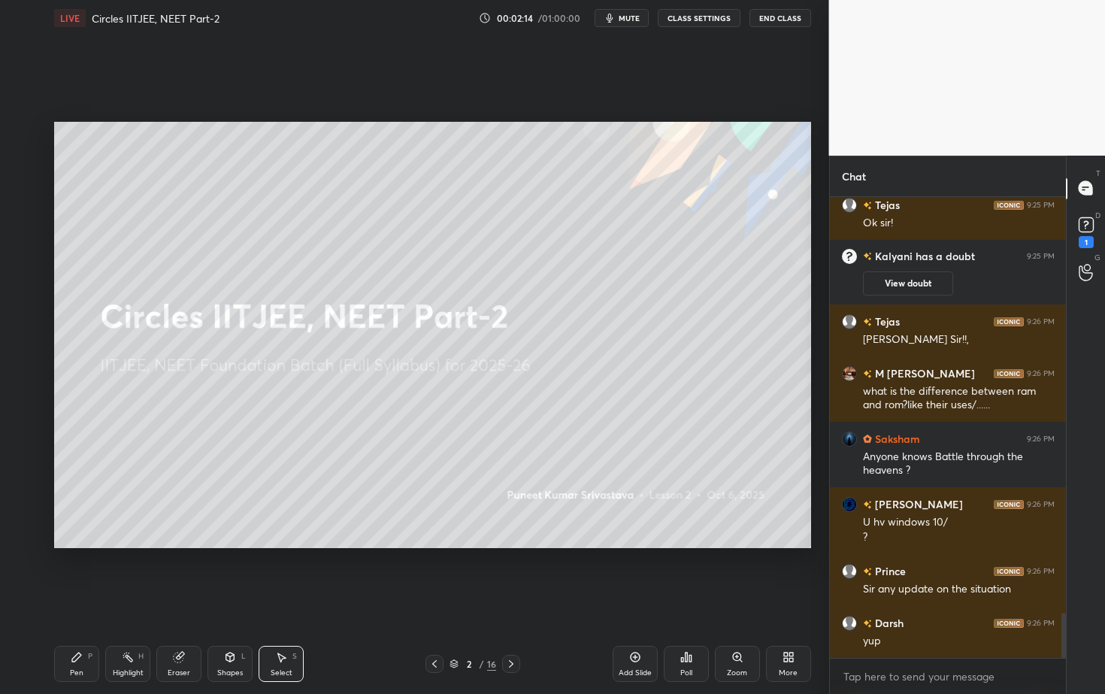
click at [516, 627] on icon at bounding box center [511, 664] width 12 height 12
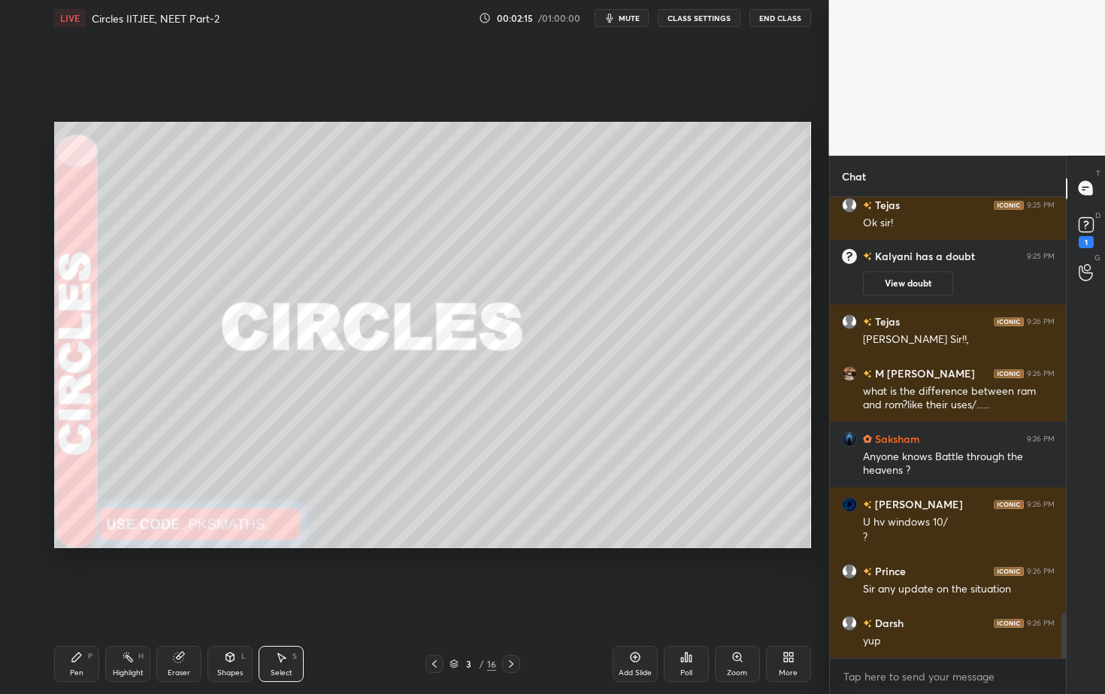
click at [513, 627] on icon at bounding box center [511, 664] width 12 height 12
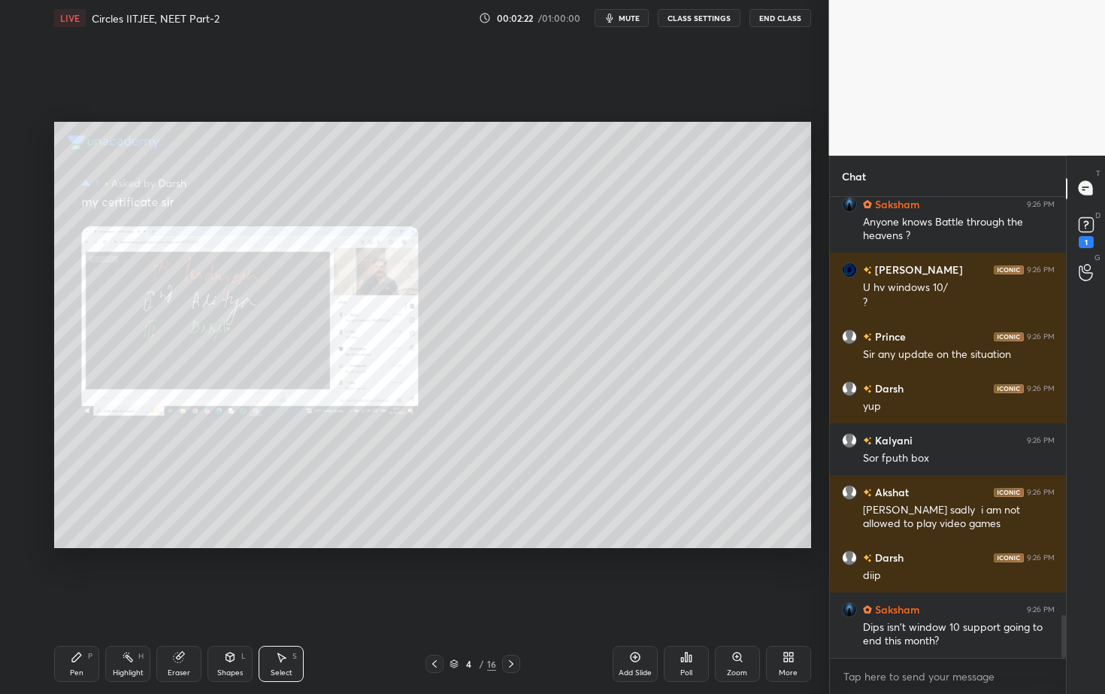
scroll to position [4507, 0]
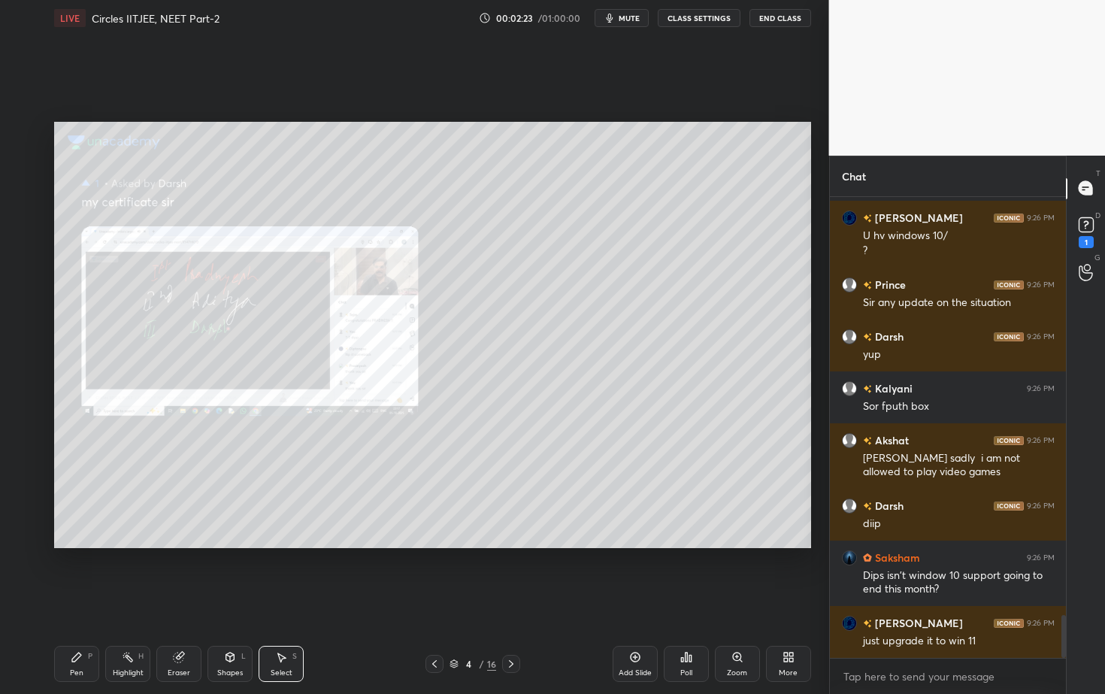
click at [489, 627] on div "16" at bounding box center [491, 664] width 9 height 14
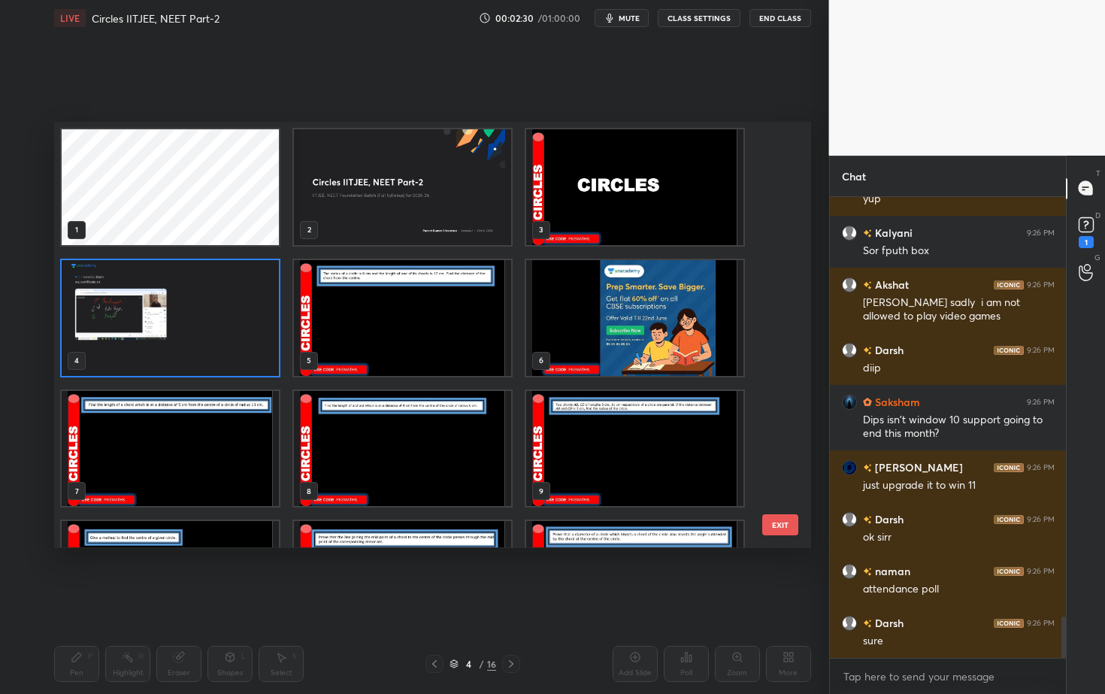
scroll to position [4714, 0]
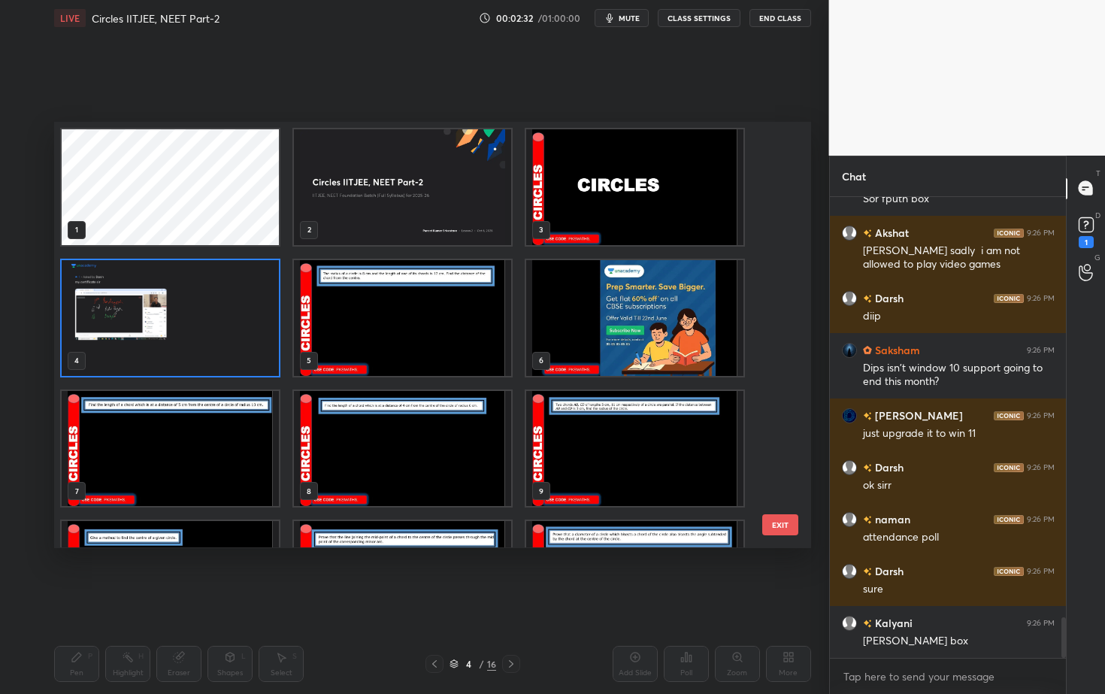
click at [455, 193] on img "grid" at bounding box center [402, 187] width 217 height 116
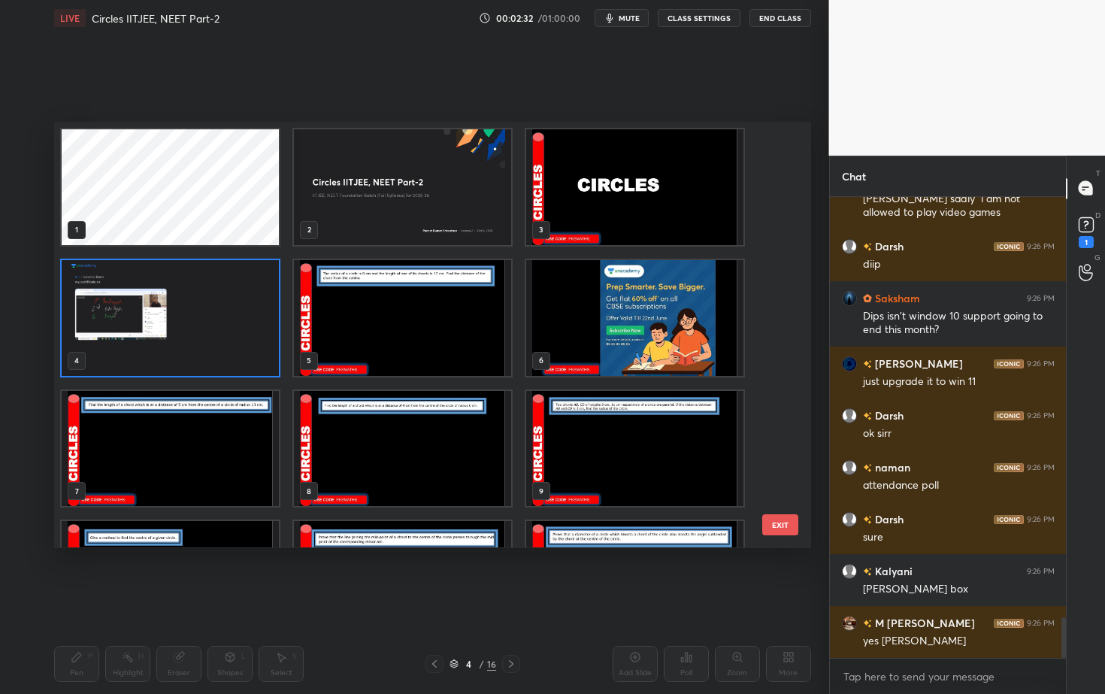
click at [454, 198] on img "grid" at bounding box center [402, 187] width 217 height 116
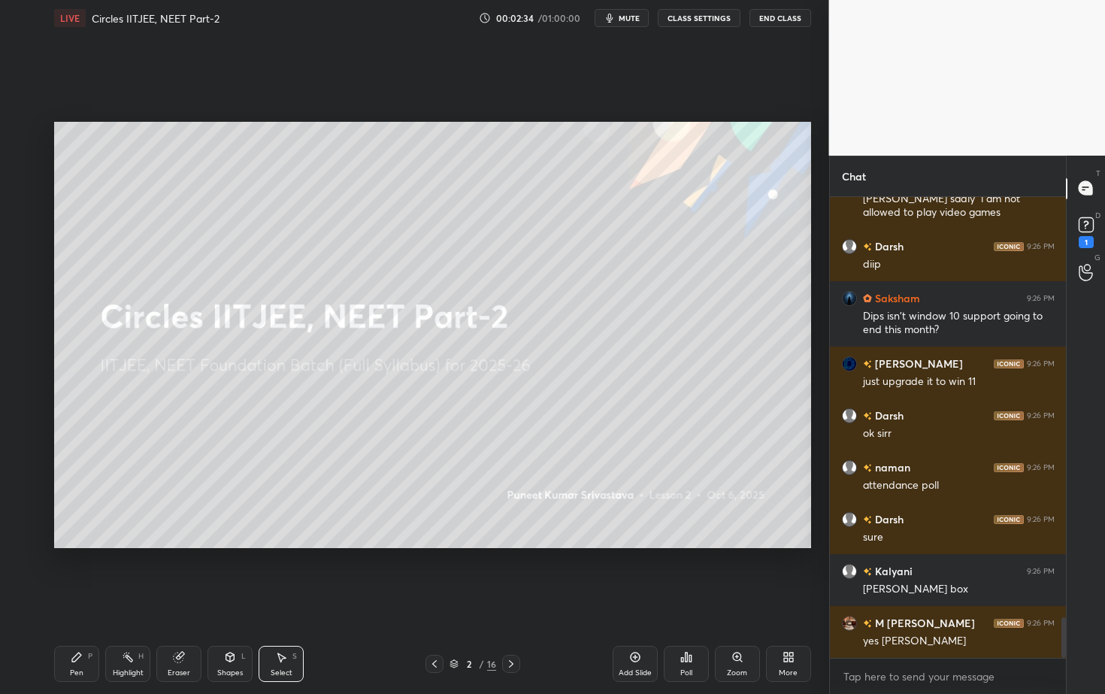
scroll to position [4781, 0]
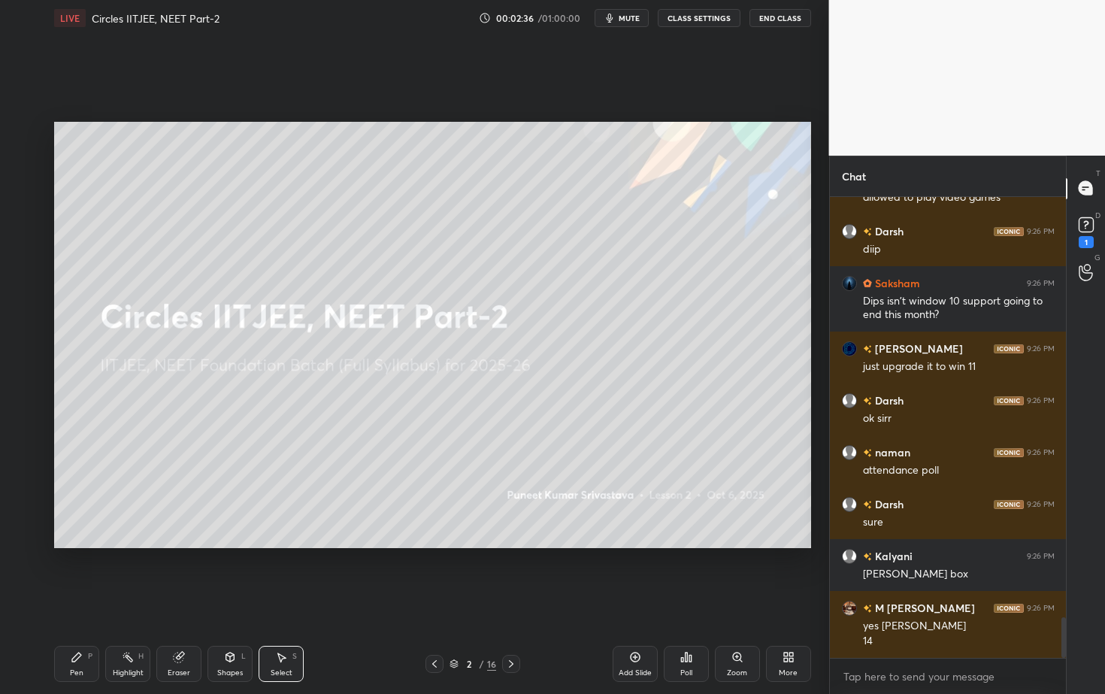
click at [690, 627] on icon at bounding box center [686, 657] width 12 height 12
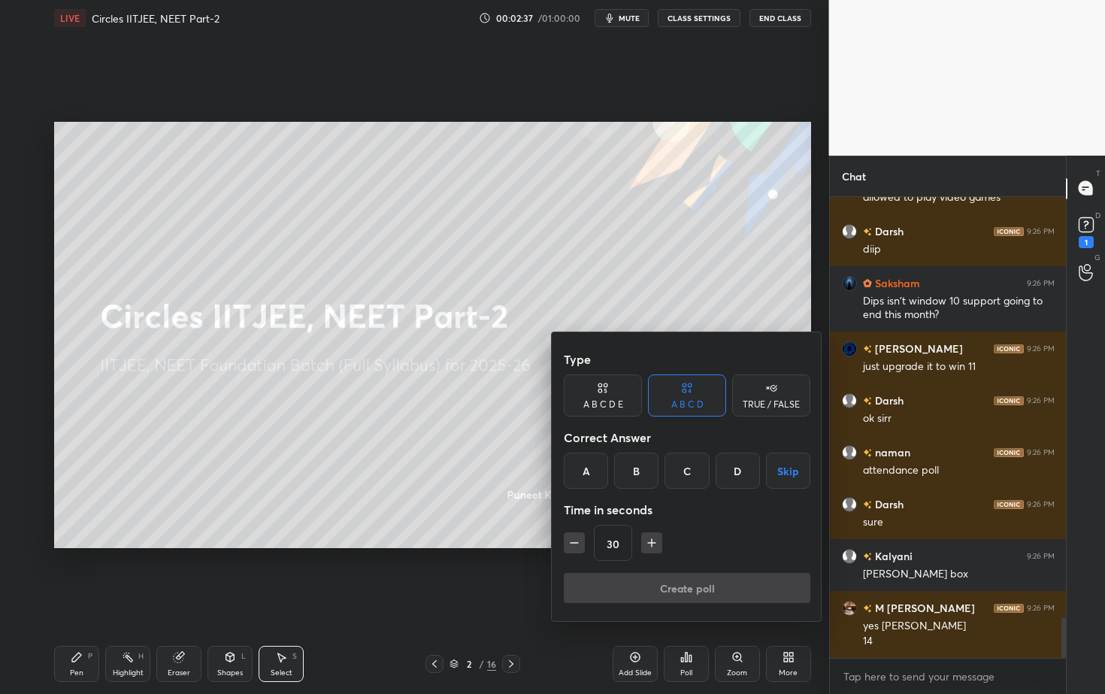
drag, startPoint x: 592, startPoint y: 463, endPoint x: 593, endPoint y: 478, distance: 15.1
click at [592, 465] on div "A" at bounding box center [586, 471] width 44 height 36
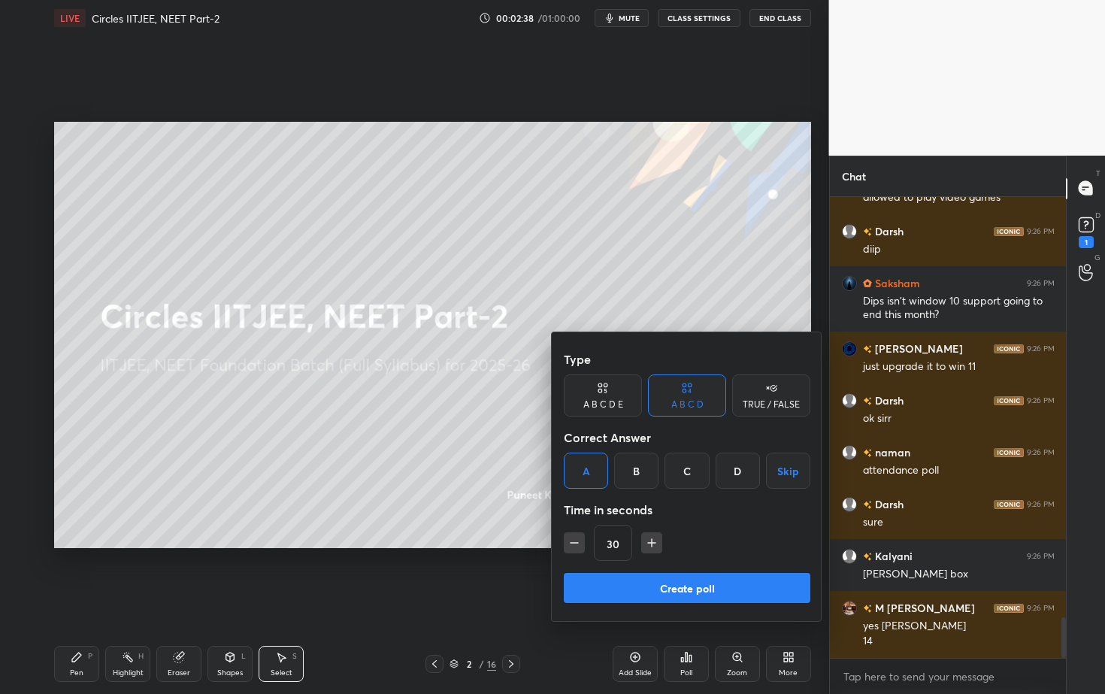
click at [642, 592] on button "Create poll" at bounding box center [687, 588] width 247 height 30
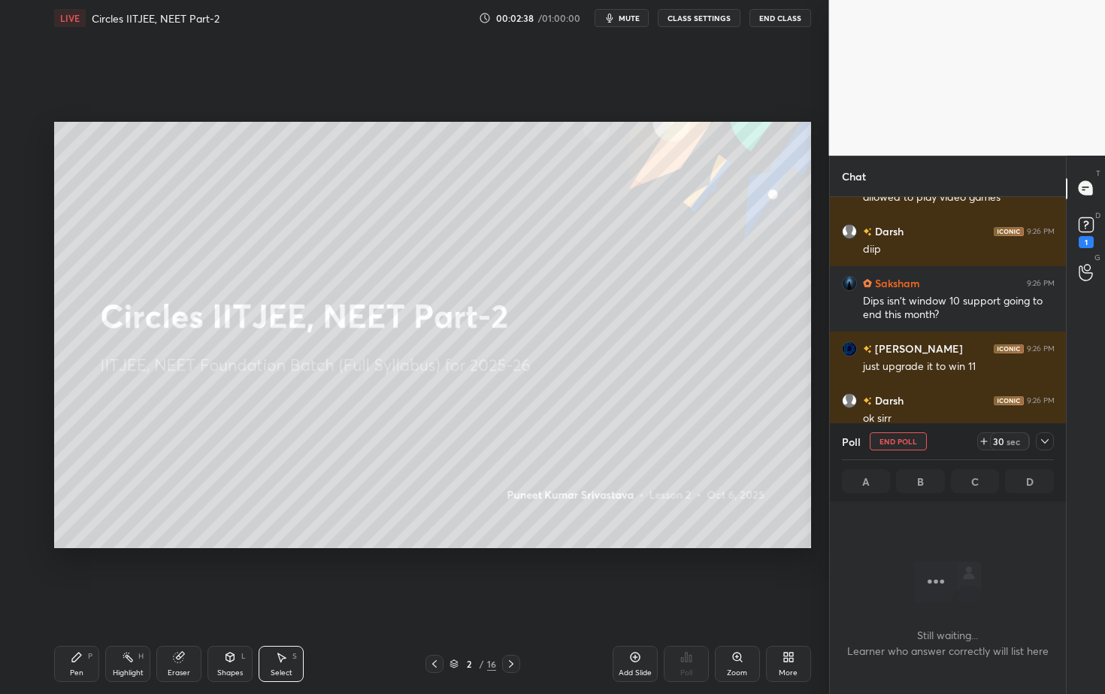
scroll to position [0, 0]
click at [1089, 223] on rect at bounding box center [1086, 224] width 14 height 14
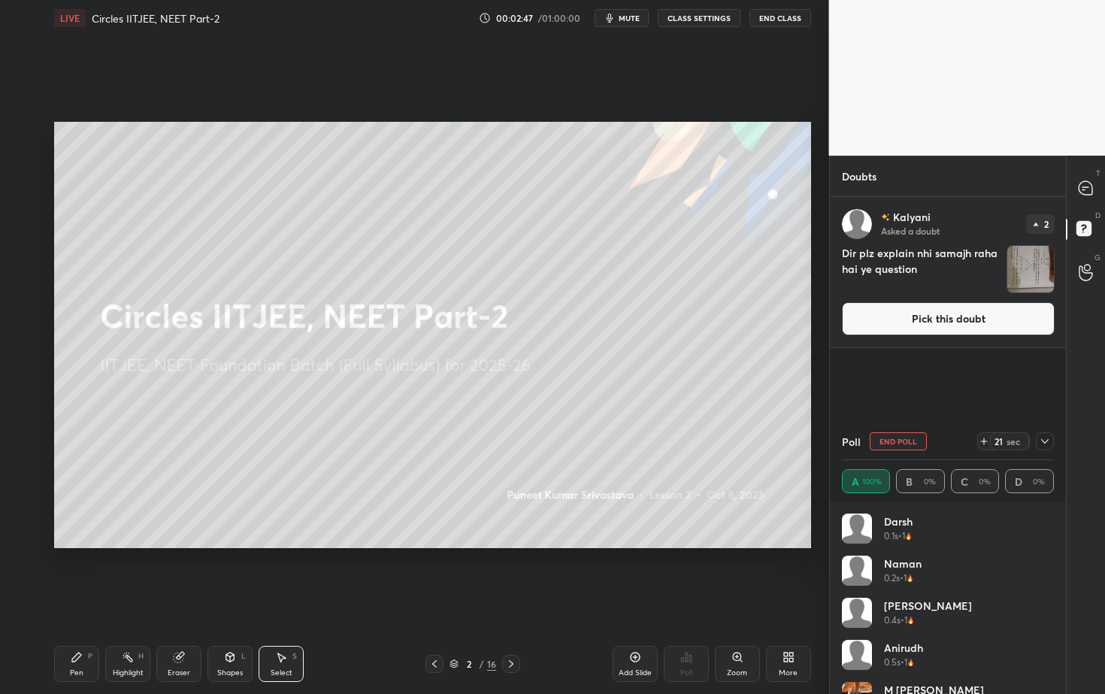
click at [1025, 266] on img "grid" at bounding box center [1030, 269] width 47 height 47
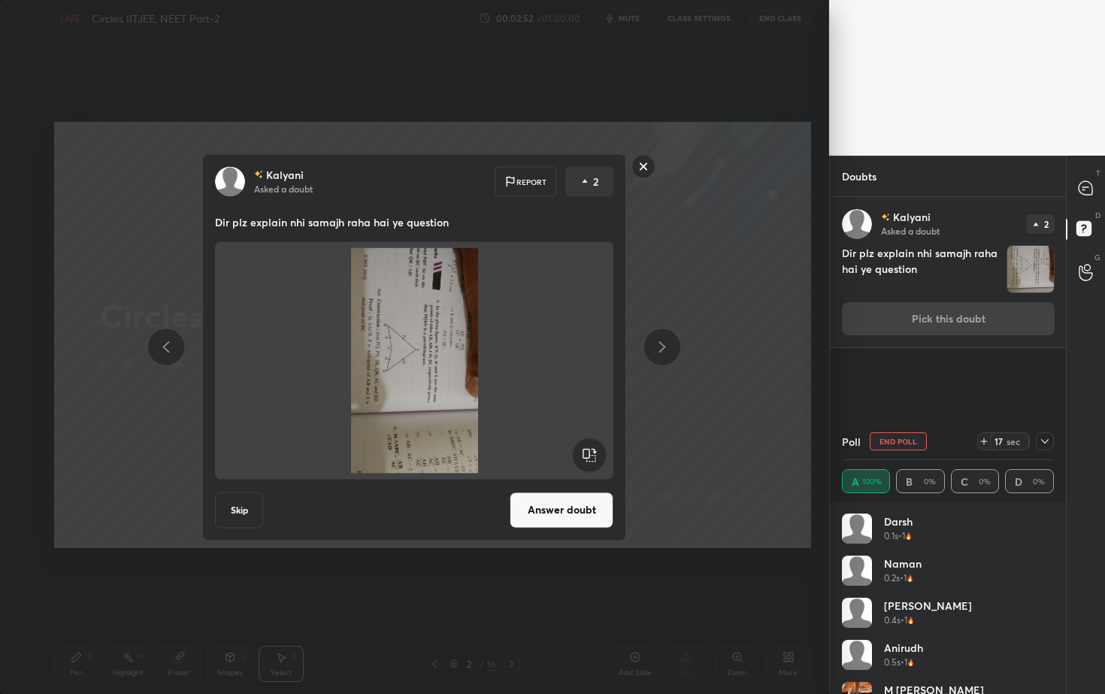
click at [589, 453] on rect at bounding box center [590, 455] width 34 height 34
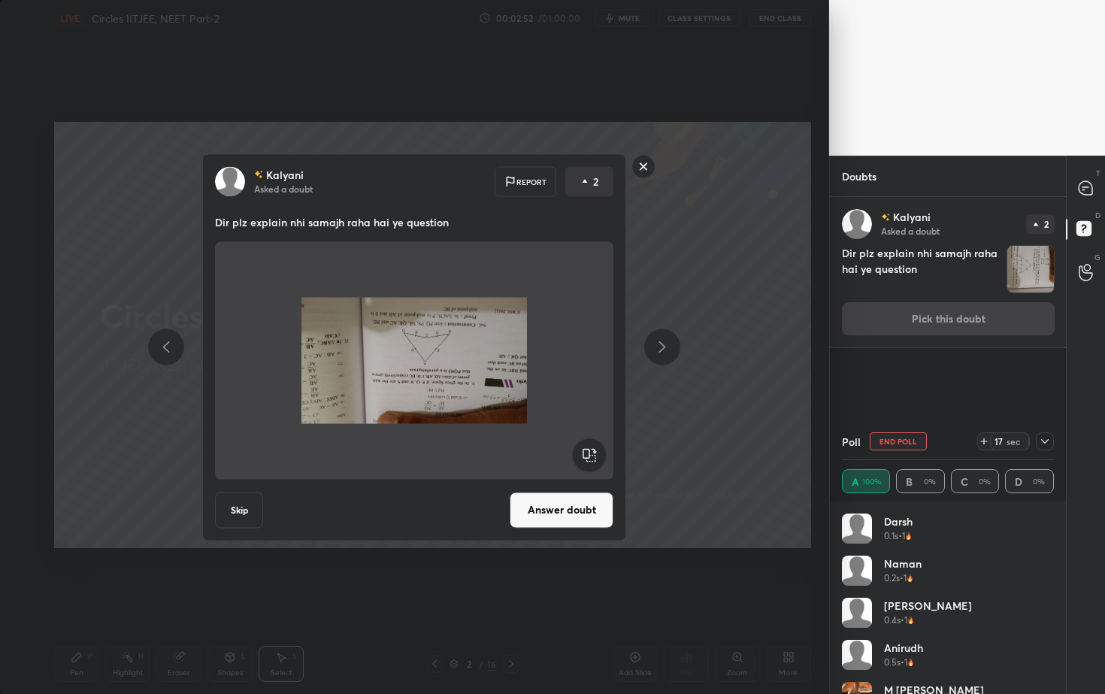
click at [589, 451] on rect at bounding box center [590, 455] width 34 height 34
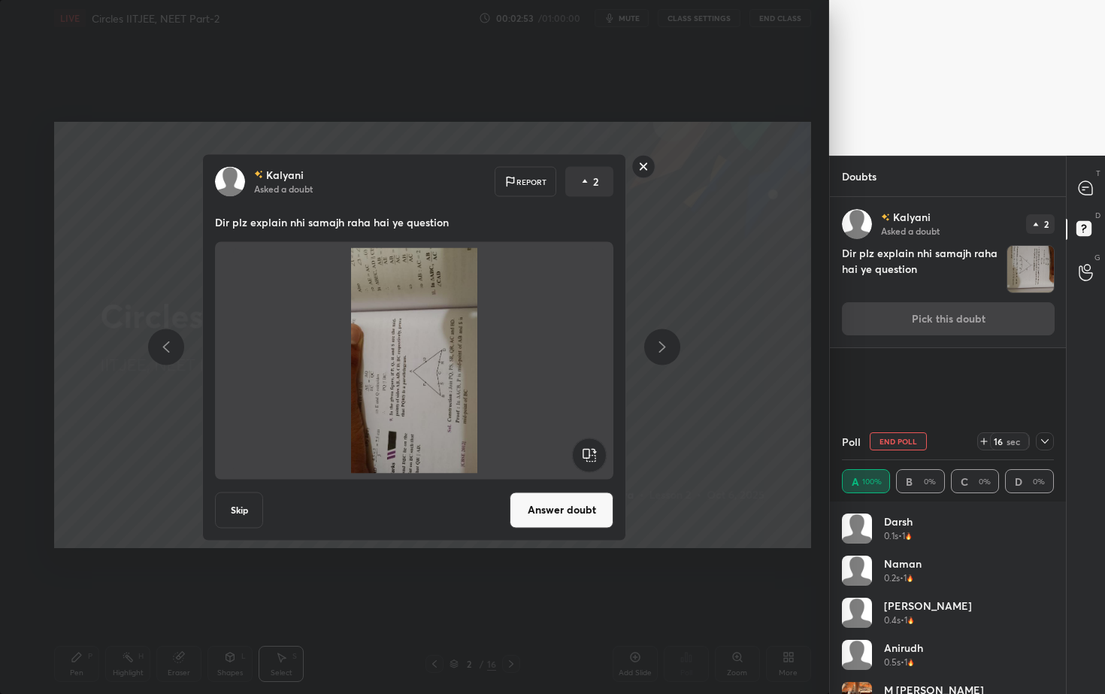
click at [589, 451] on rect at bounding box center [590, 455] width 34 height 34
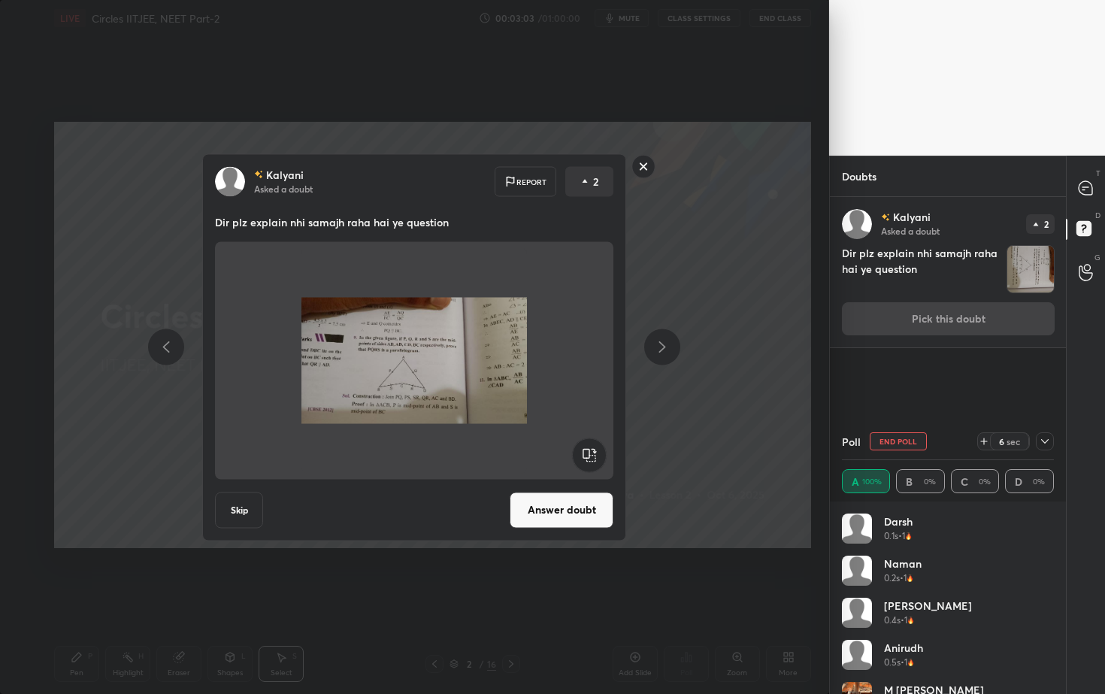
click at [574, 511] on button "Answer doubt" at bounding box center [562, 510] width 104 height 36
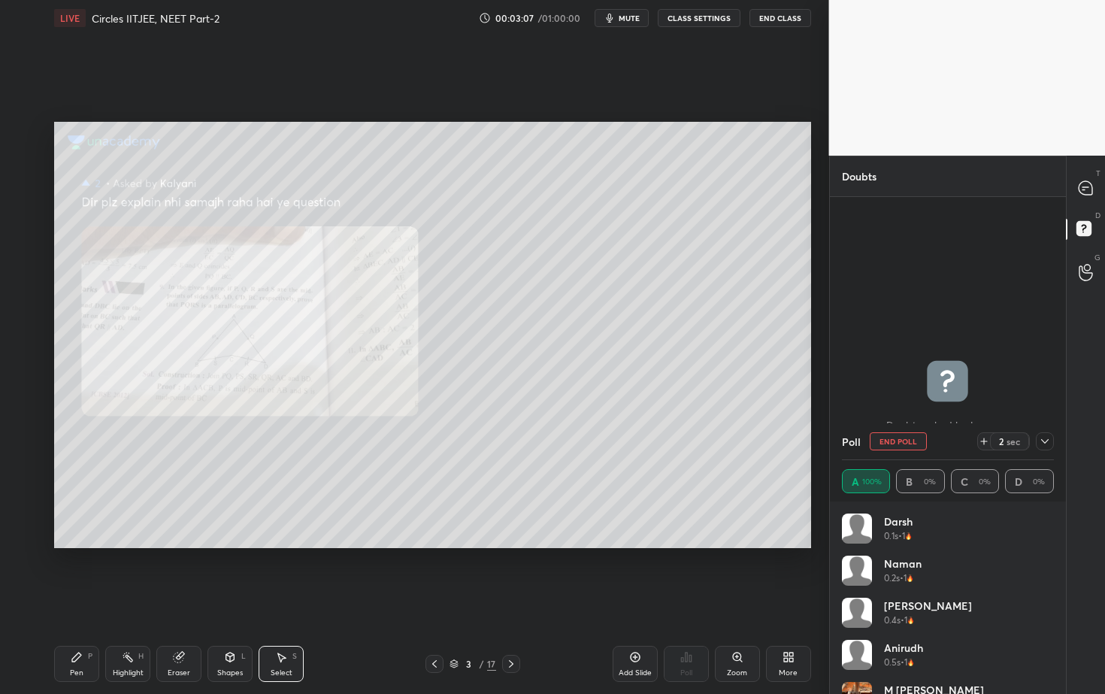
click at [739, 627] on icon at bounding box center [737, 657] width 8 height 8
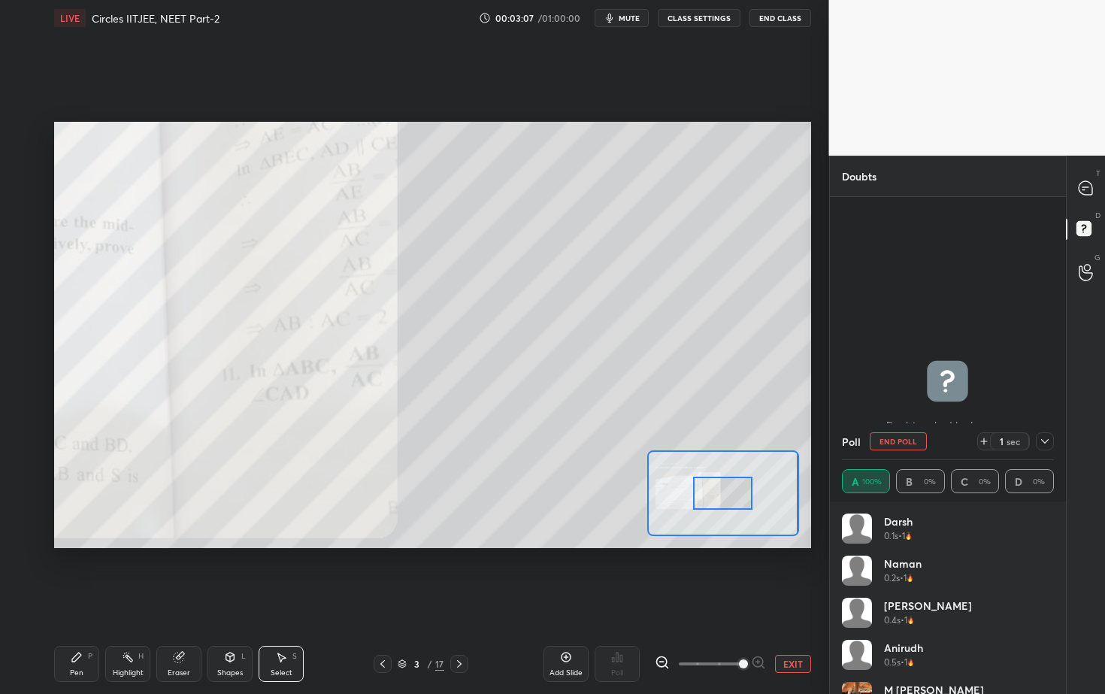
click at [739, 627] on span at bounding box center [743, 663] width 9 height 9
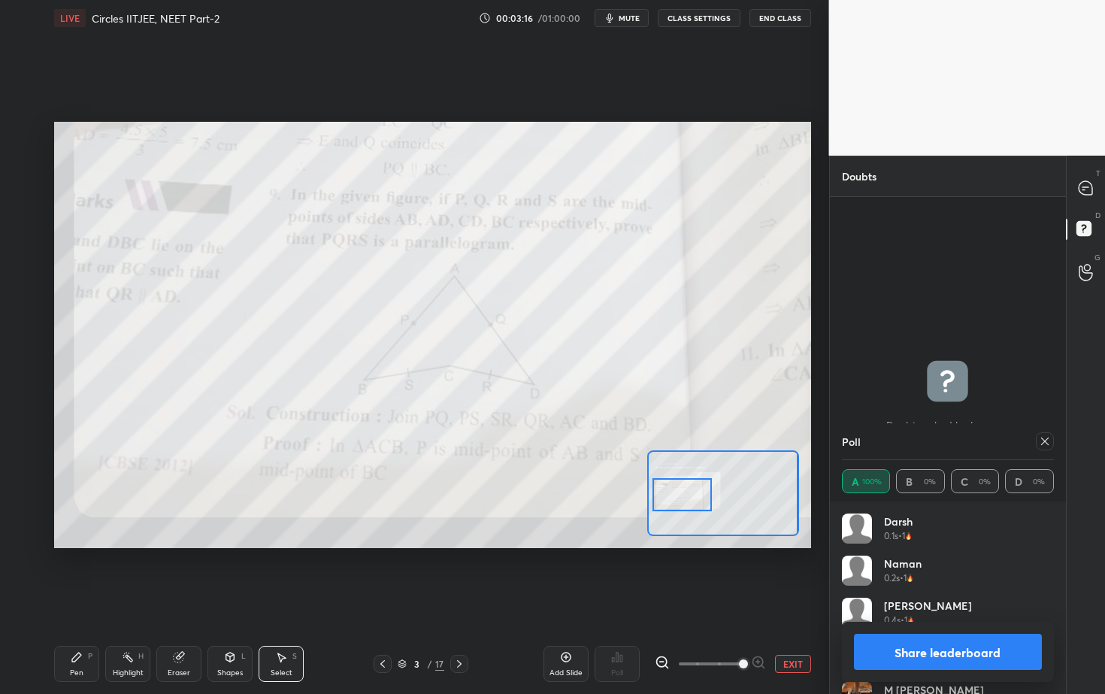
drag, startPoint x: 726, startPoint y: 492, endPoint x: 695, endPoint y: 488, distance: 31.0
click at [695, 491] on div at bounding box center [682, 494] width 59 height 33
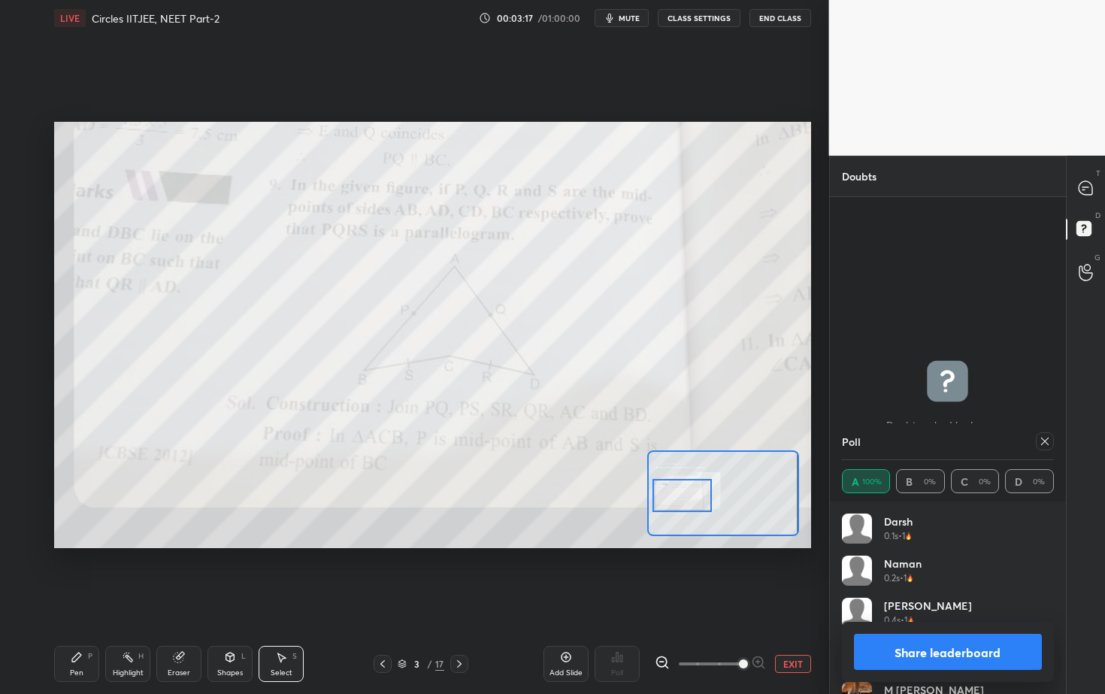
drag, startPoint x: 788, startPoint y: 657, endPoint x: 786, endPoint y: 644, distance: 12.9
click at [789, 627] on button "EXIT" at bounding box center [793, 664] width 36 height 18
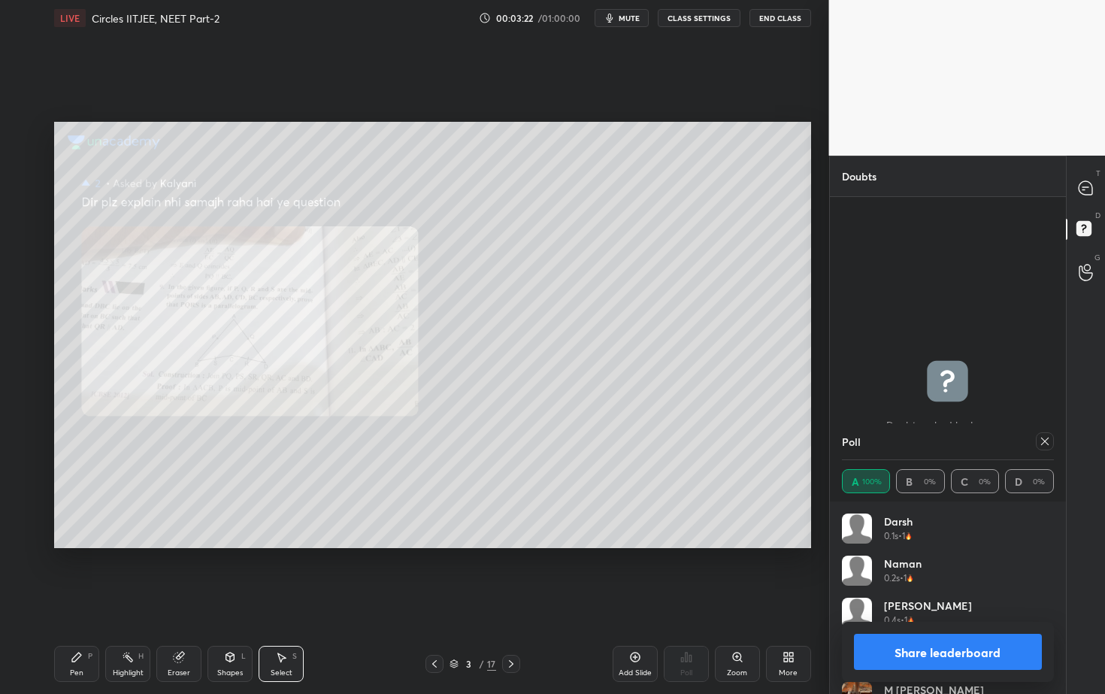
click at [1049, 436] on icon at bounding box center [1045, 441] width 12 height 12
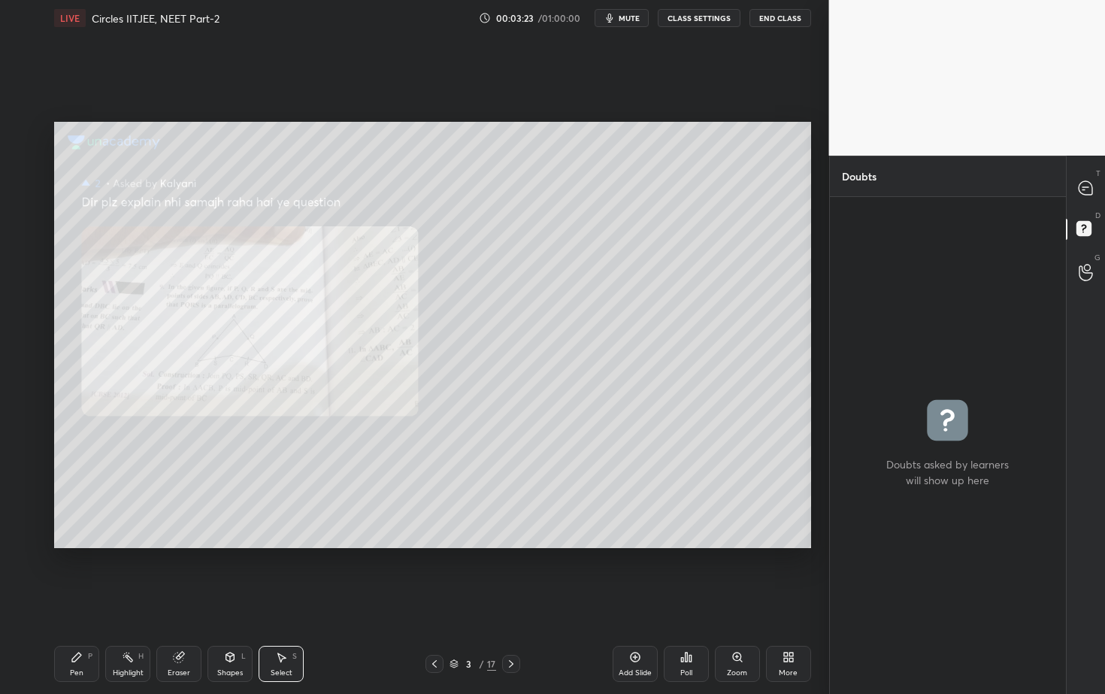
scroll to position [492, 232]
click at [1086, 185] on icon at bounding box center [1086, 188] width 14 height 14
type textarea "x"
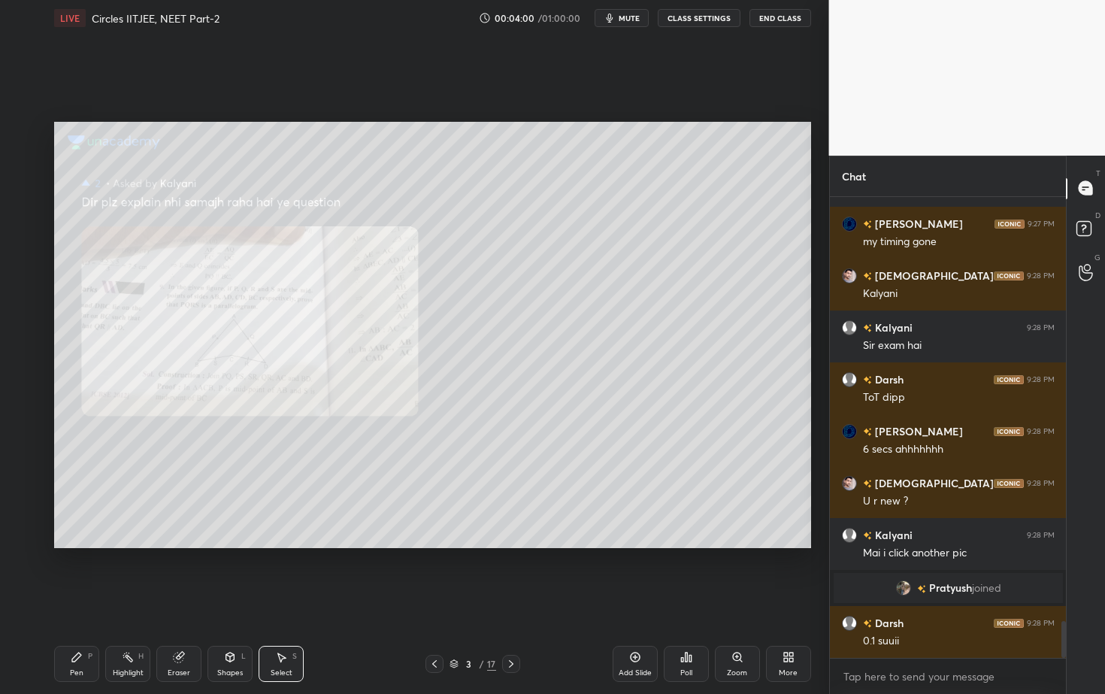
scroll to position [5270, 0]
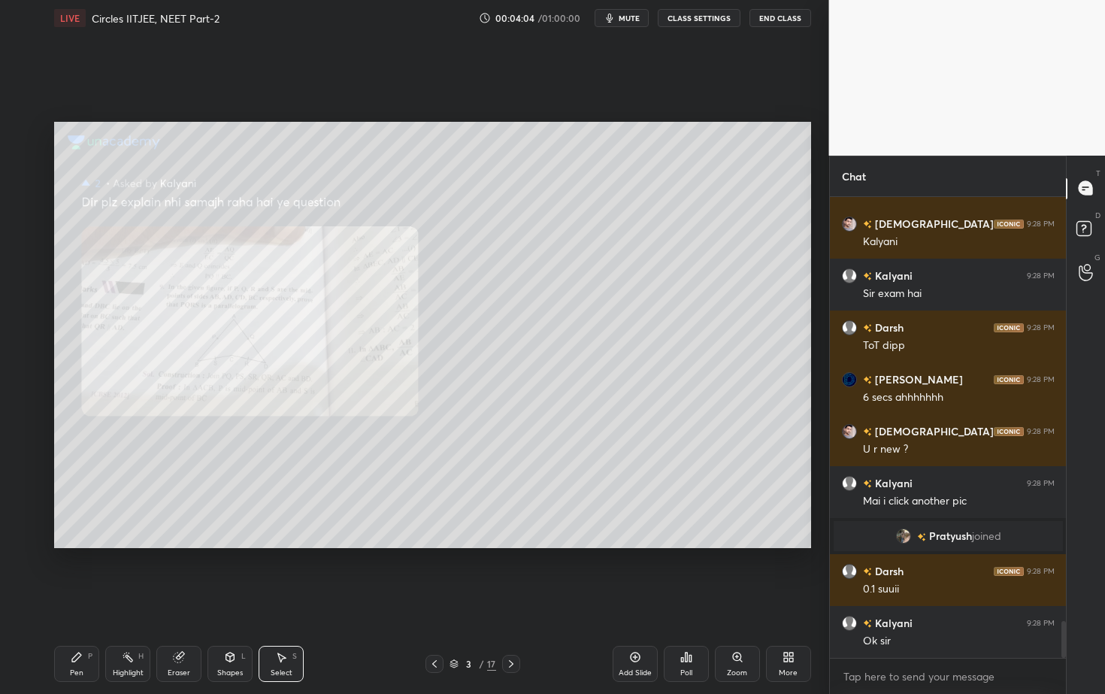
click at [512, 627] on icon at bounding box center [511, 664] width 12 height 12
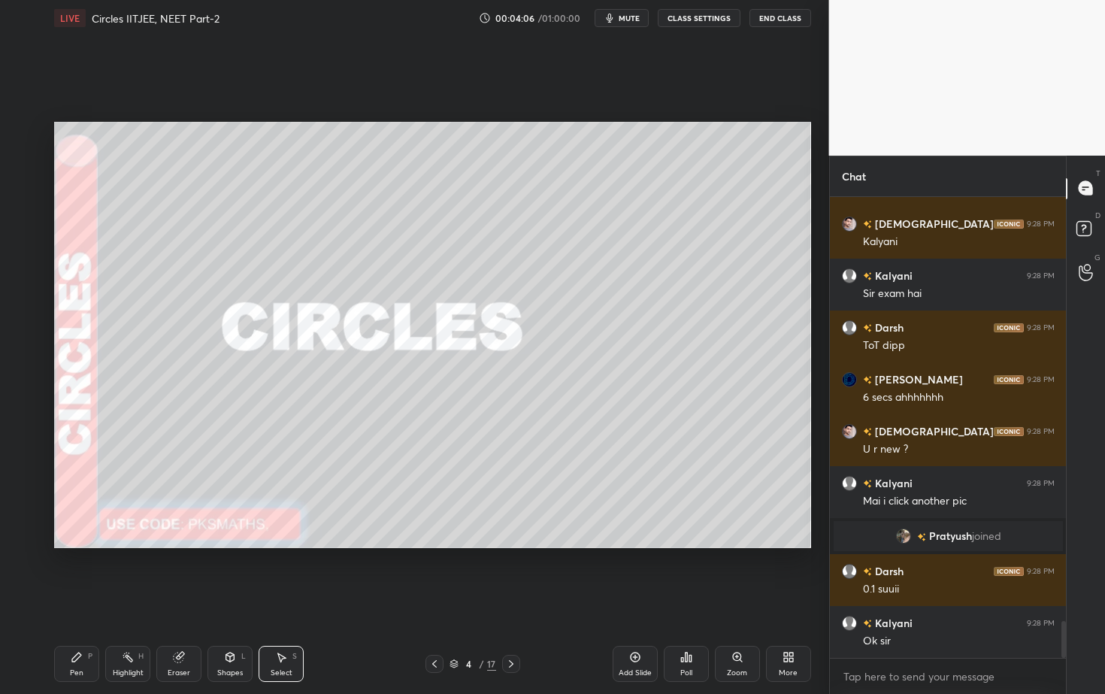
click at [512, 627] on icon at bounding box center [511, 664] width 12 height 12
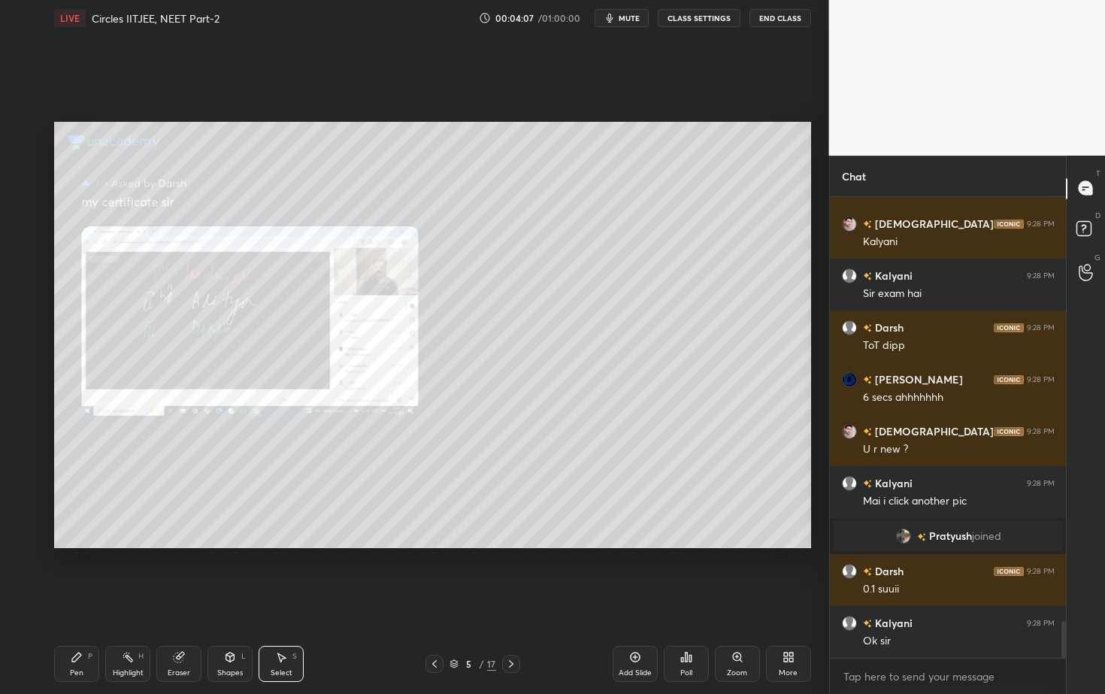
scroll to position [5322, 0]
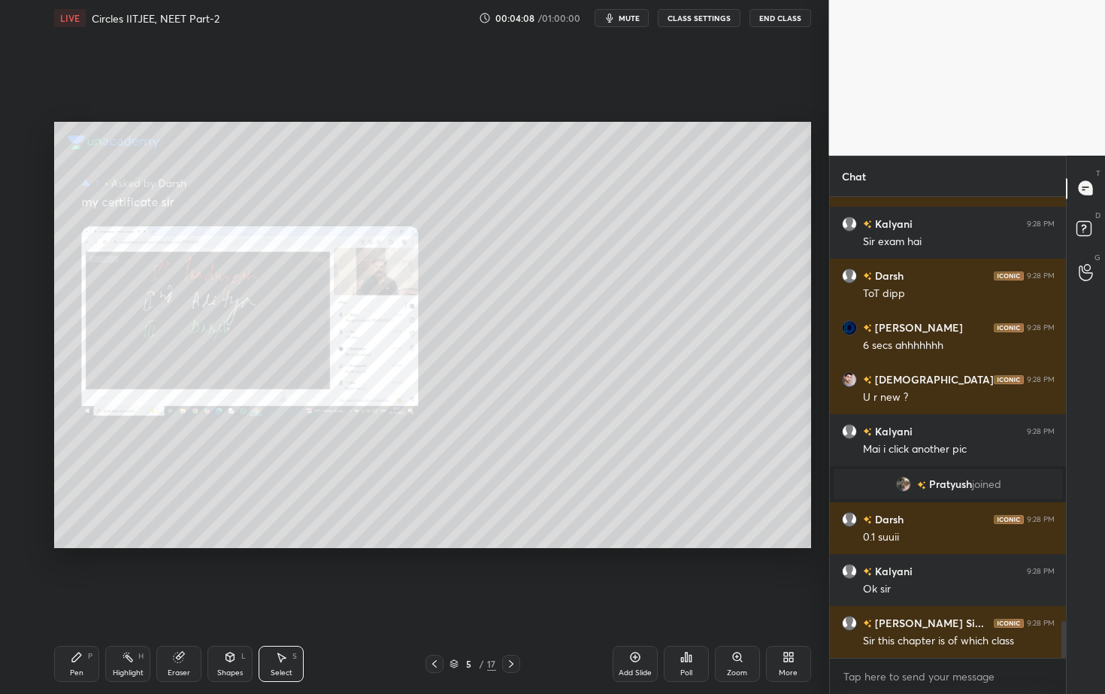
click at [513, 627] on icon at bounding box center [511, 664] width 12 height 12
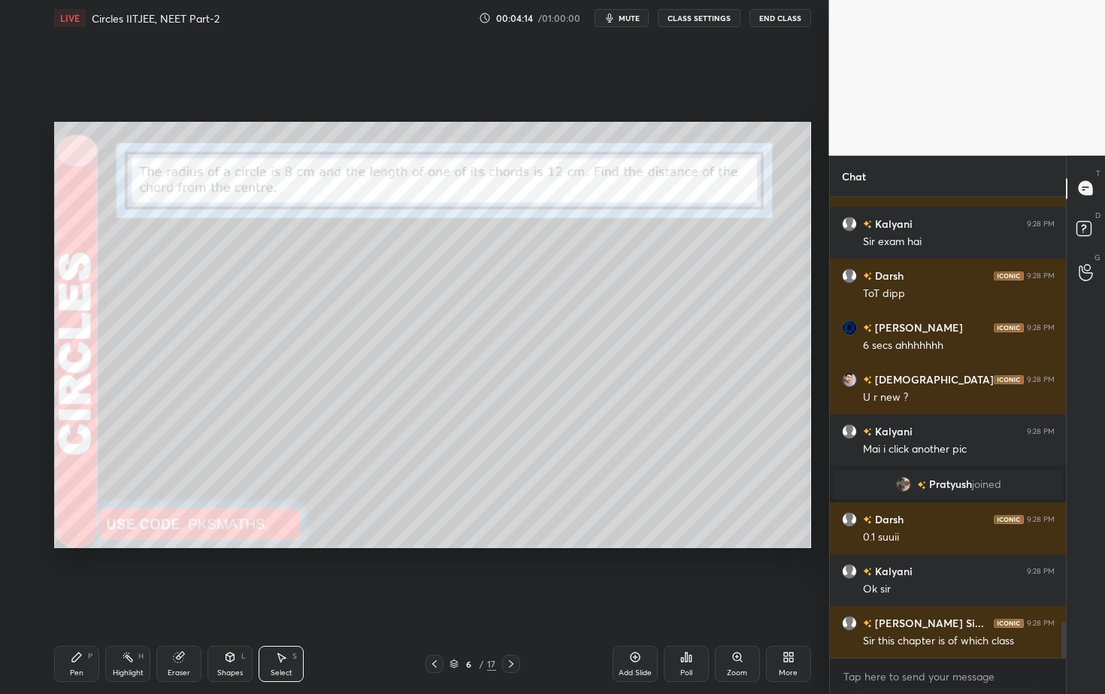
scroll to position [5373, 0]
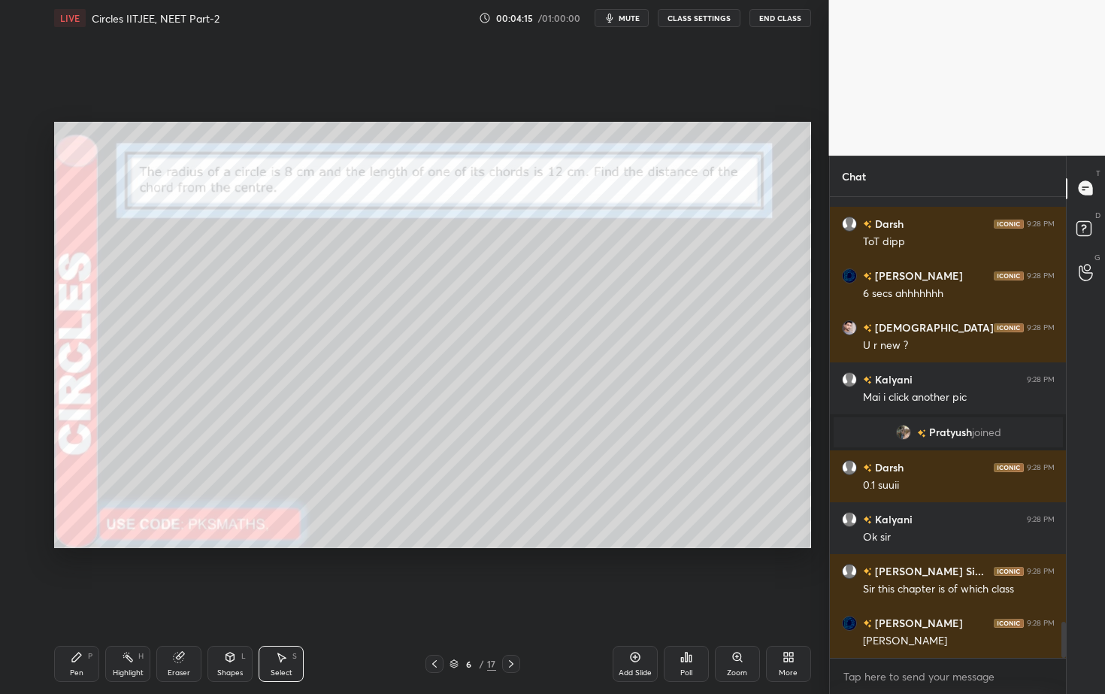
click at [436, 627] on icon at bounding box center [434, 664] width 12 height 12
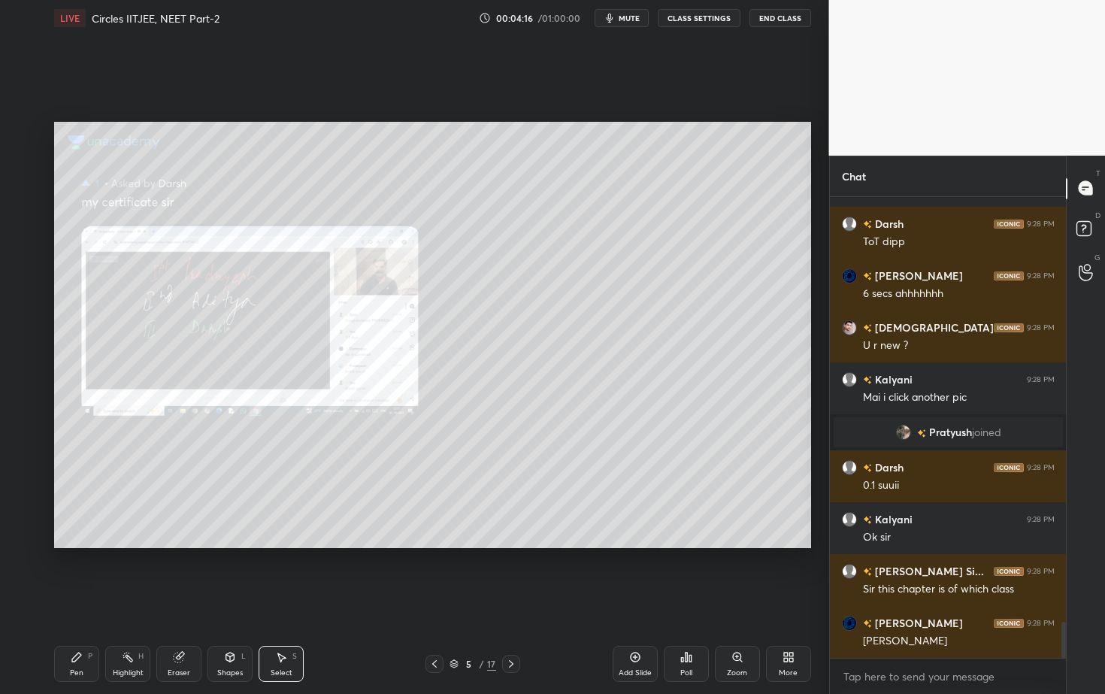
scroll to position [5409, 0]
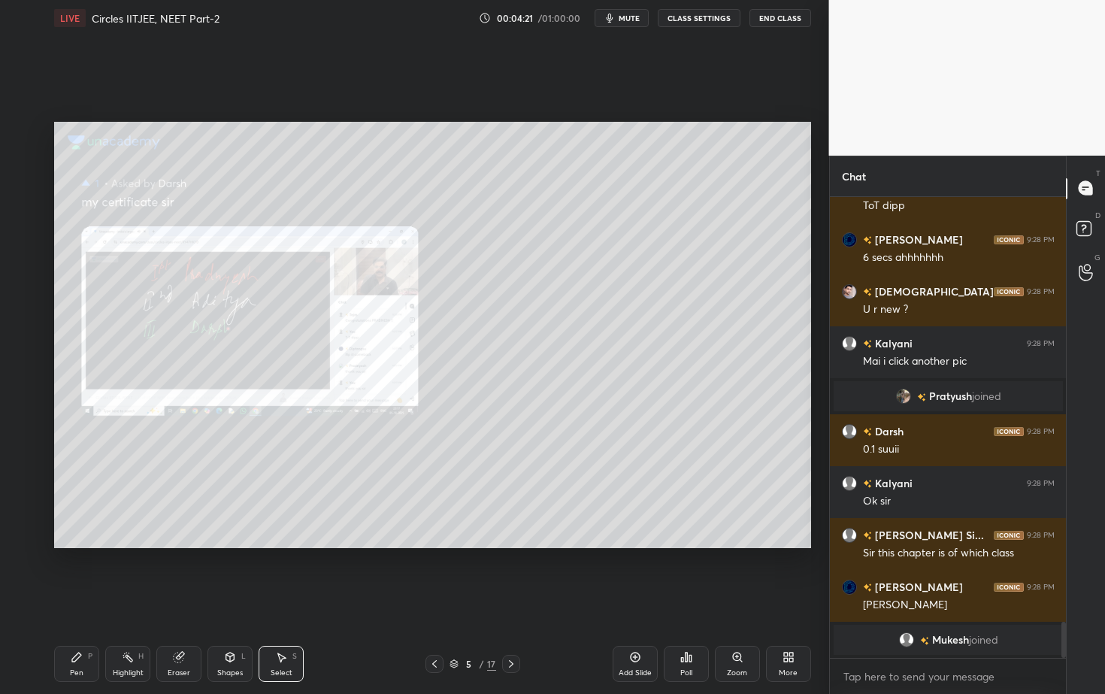
click at [513, 627] on icon at bounding box center [511, 664] width 12 height 12
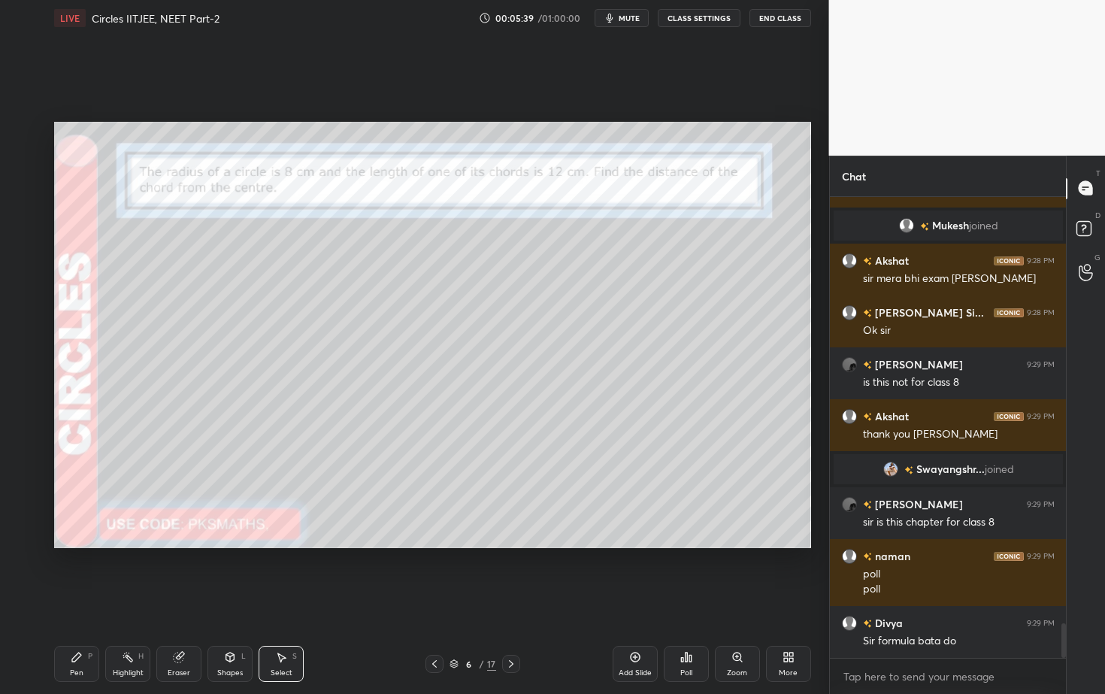
scroll to position [5718, 0]
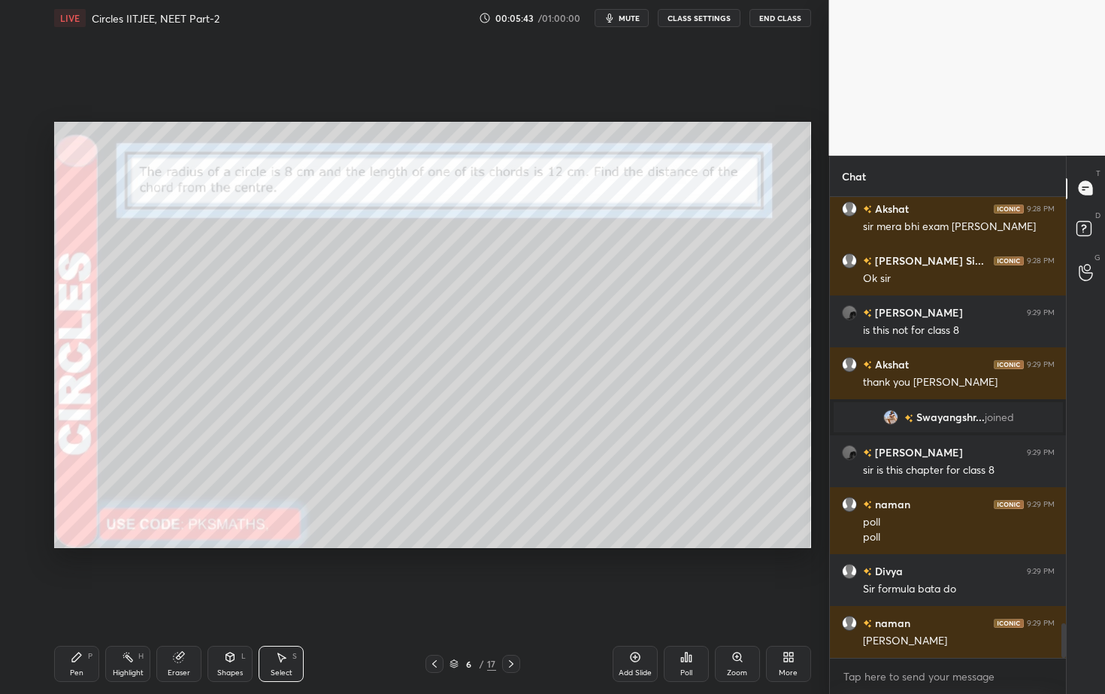
click at [234, 627] on div "Shapes L" at bounding box center [229, 664] width 45 height 36
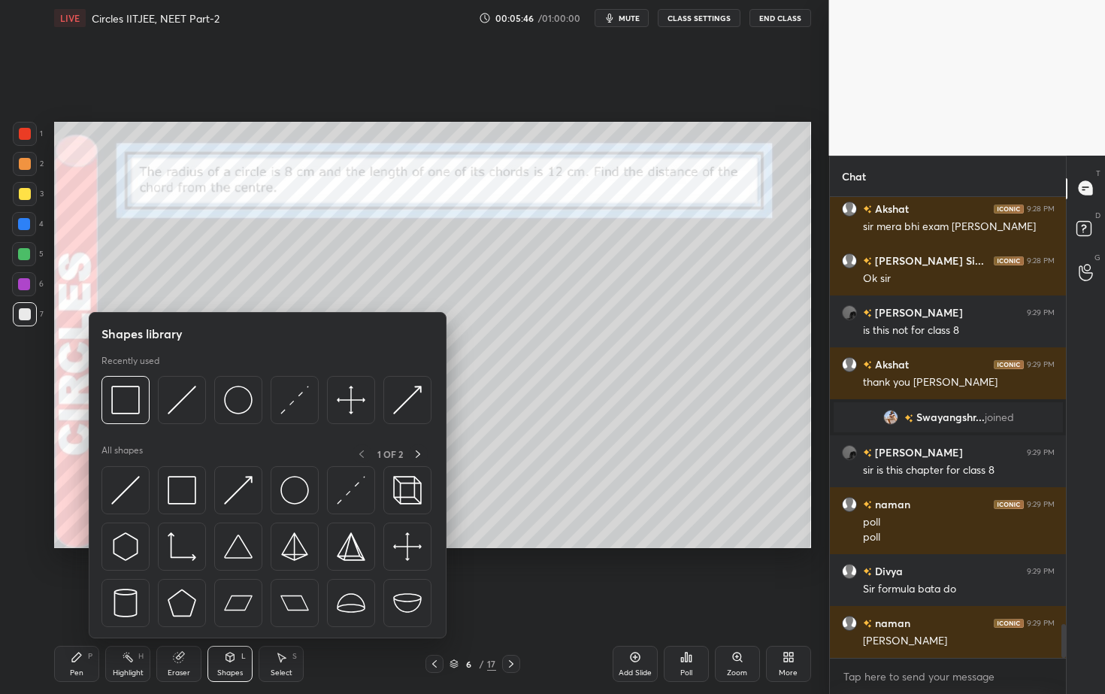
scroll to position [5770, 0]
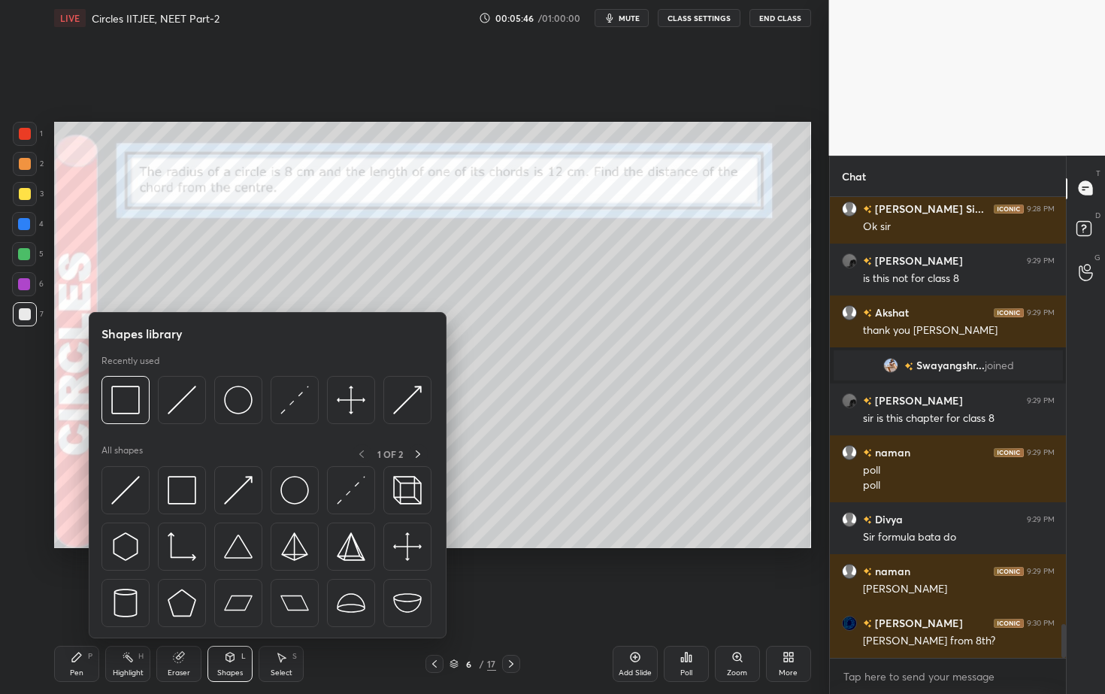
click at [25, 162] on div at bounding box center [25, 164] width 12 height 12
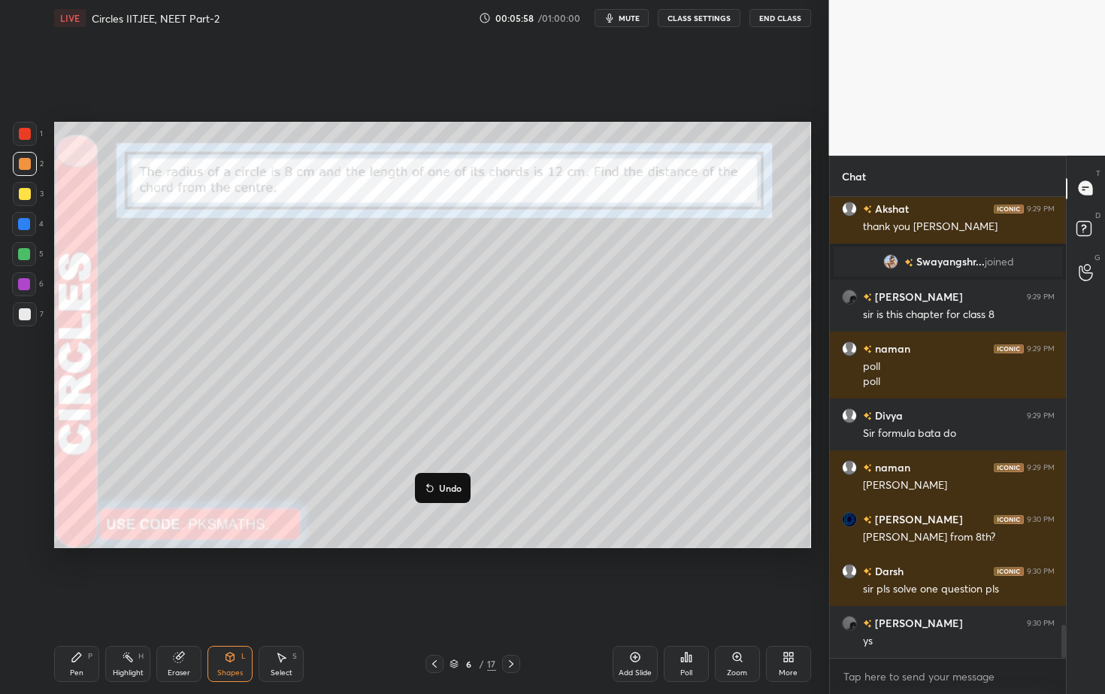
scroll to position [5925, 0]
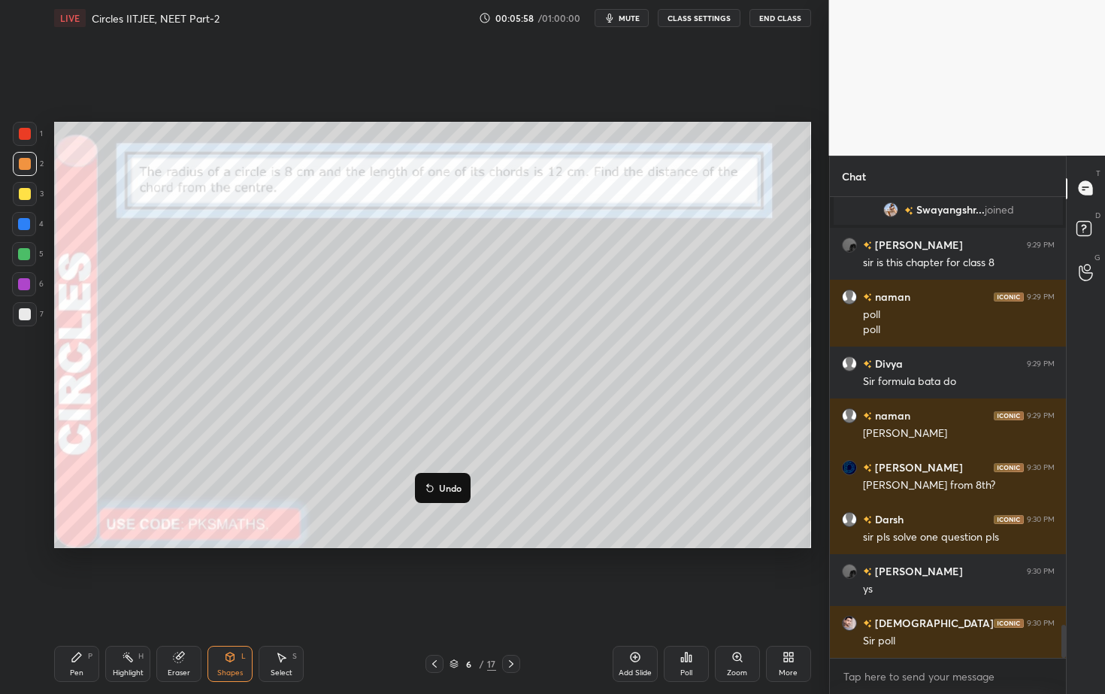
click at [447, 483] on p "Undo" at bounding box center [450, 488] width 23 height 12
drag, startPoint x: 231, startPoint y: 663, endPoint x: 230, endPoint y: 653, distance: 9.8
click at [229, 627] on div "Shapes L" at bounding box center [229, 664] width 45 height 36
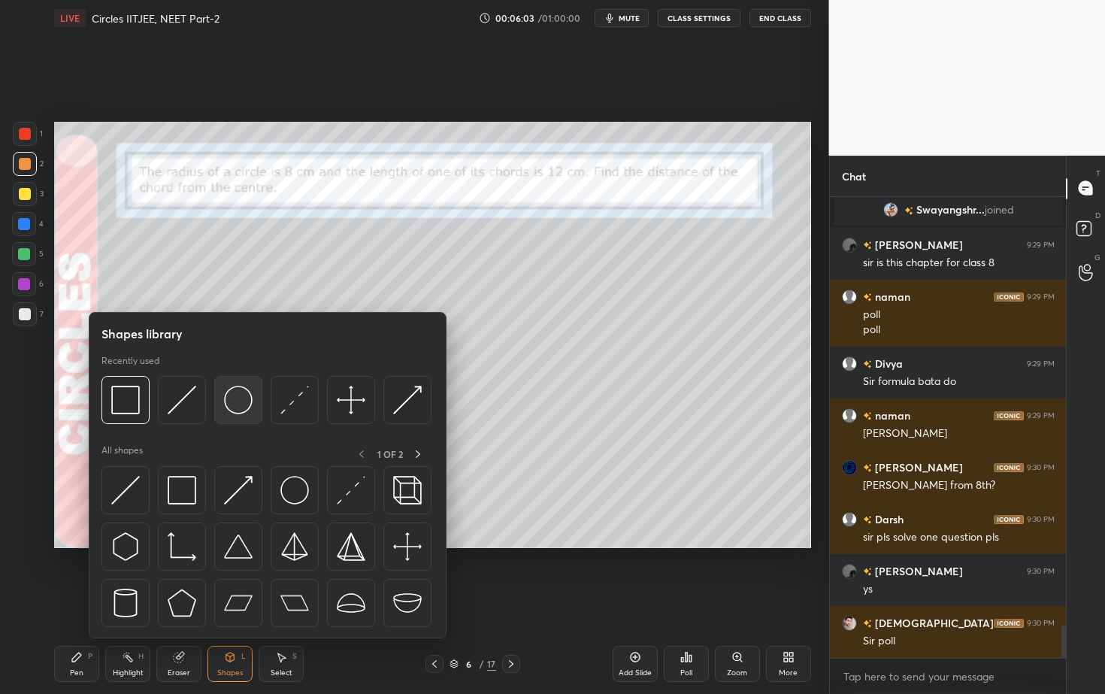
click at [250, 394] on img at bounding box center [238, 400] width 29 height 29
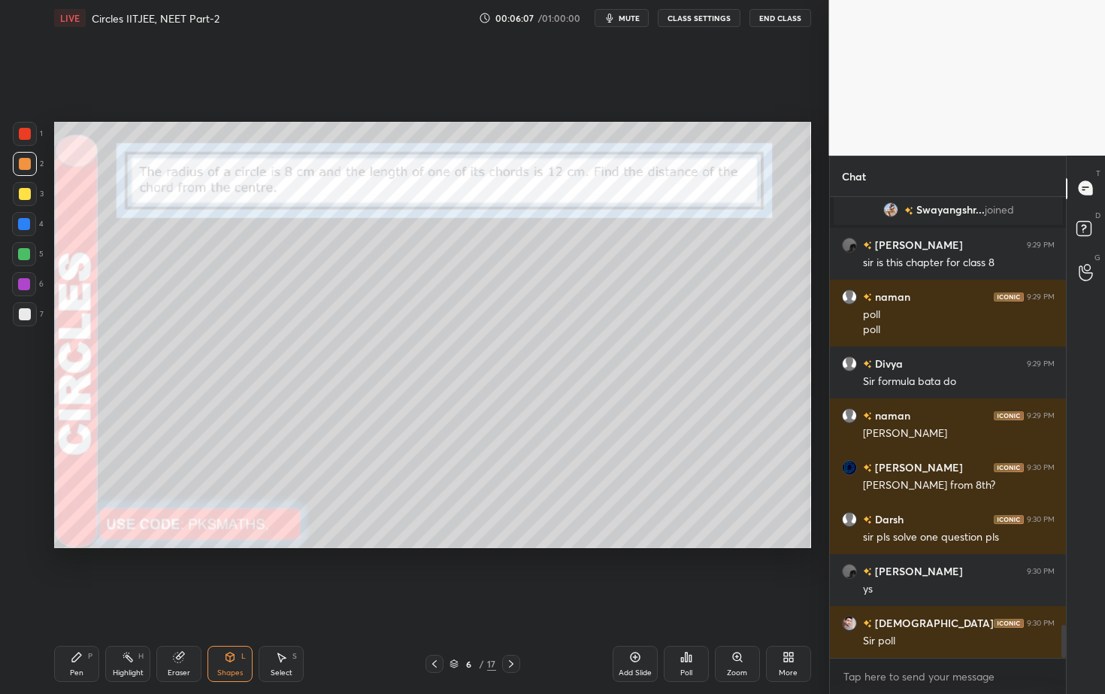
click at [232, 627] on div "Shapes" at bounding box center [230, 673] width 26 height 8
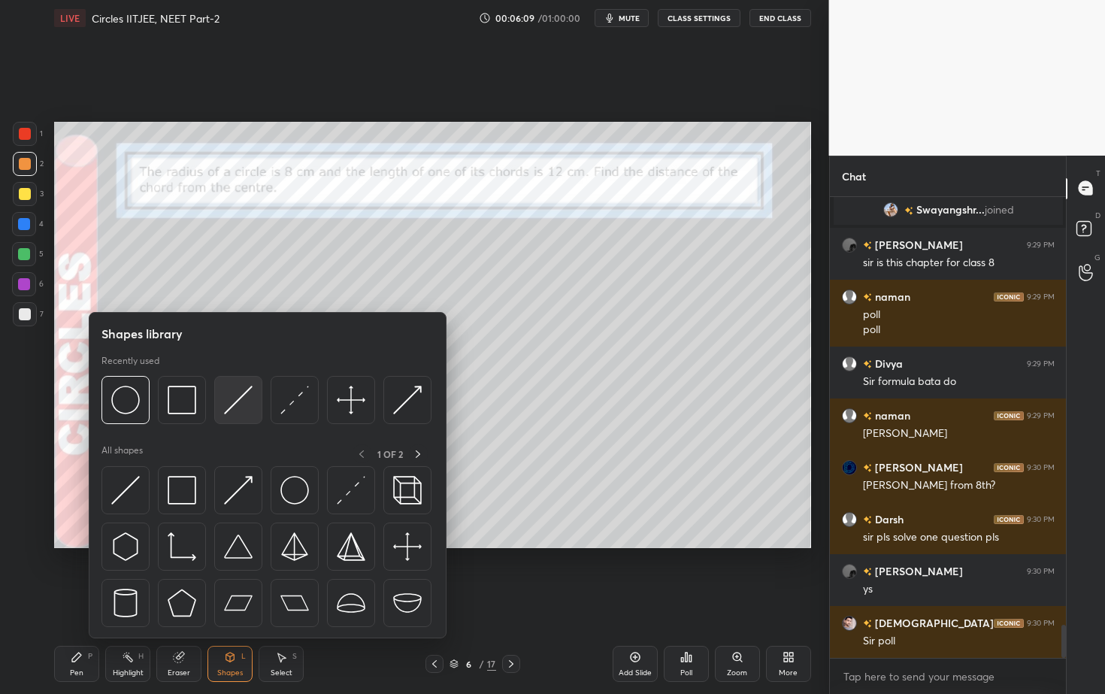
click at [243, 398] on img at bounding box center [238, 400] width 29 height 29
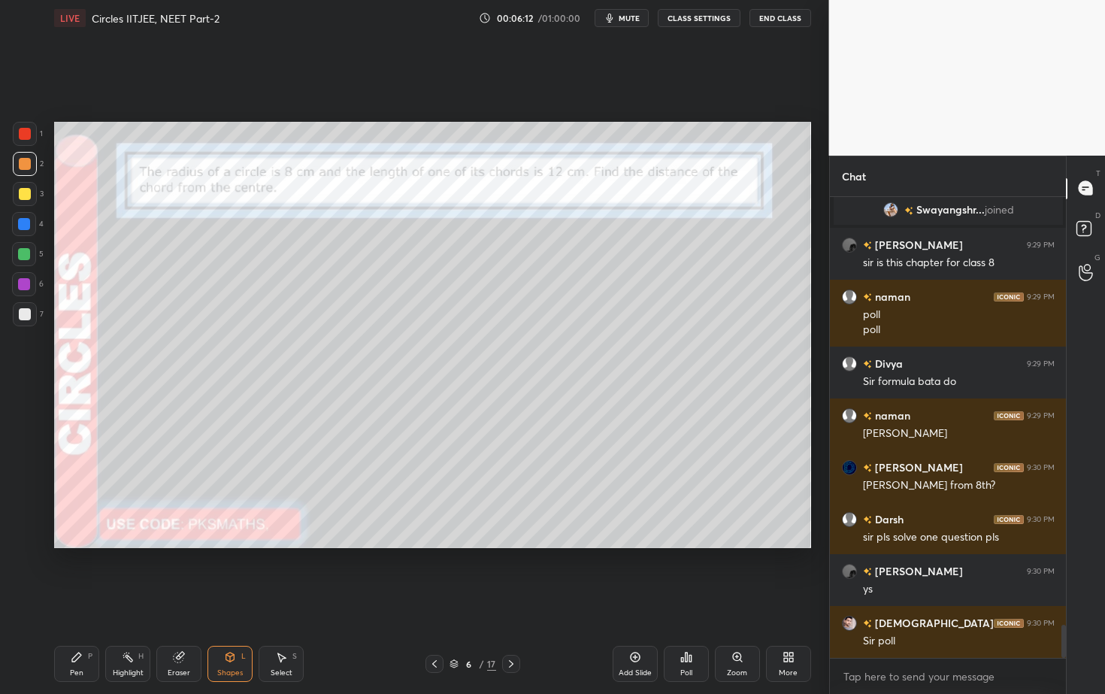
click at [229, 627] on div "Shapes L" at bounding box center [229, 664] width 45 height 36
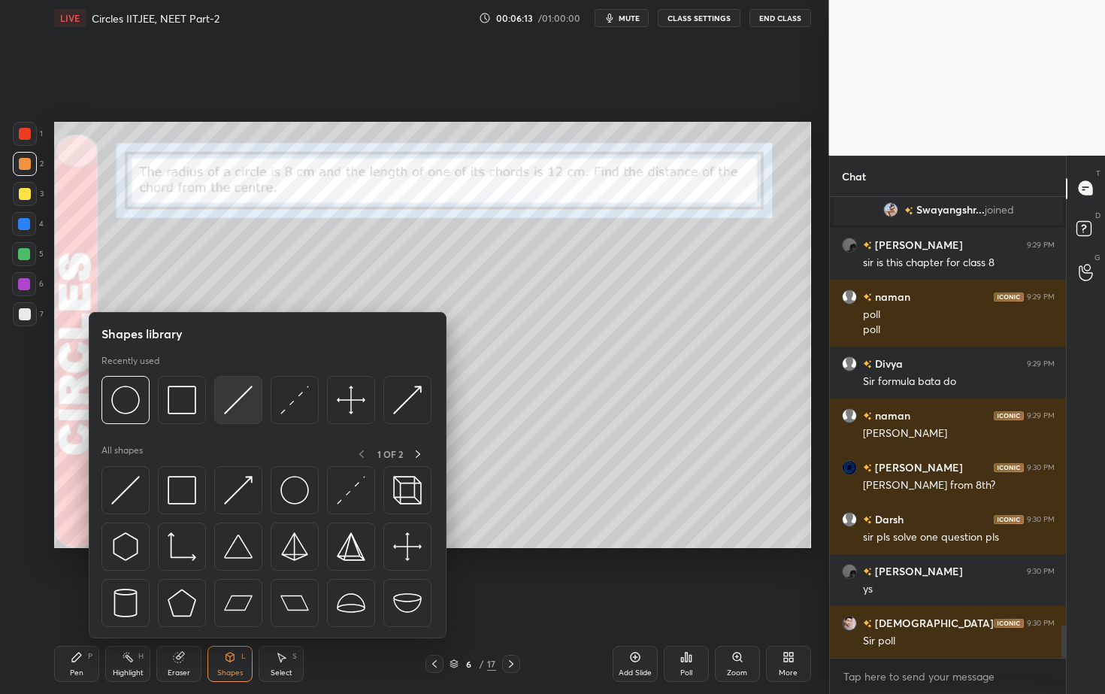
click at [240, 397] on img at bounding box center [238, 400] width 29 height 29
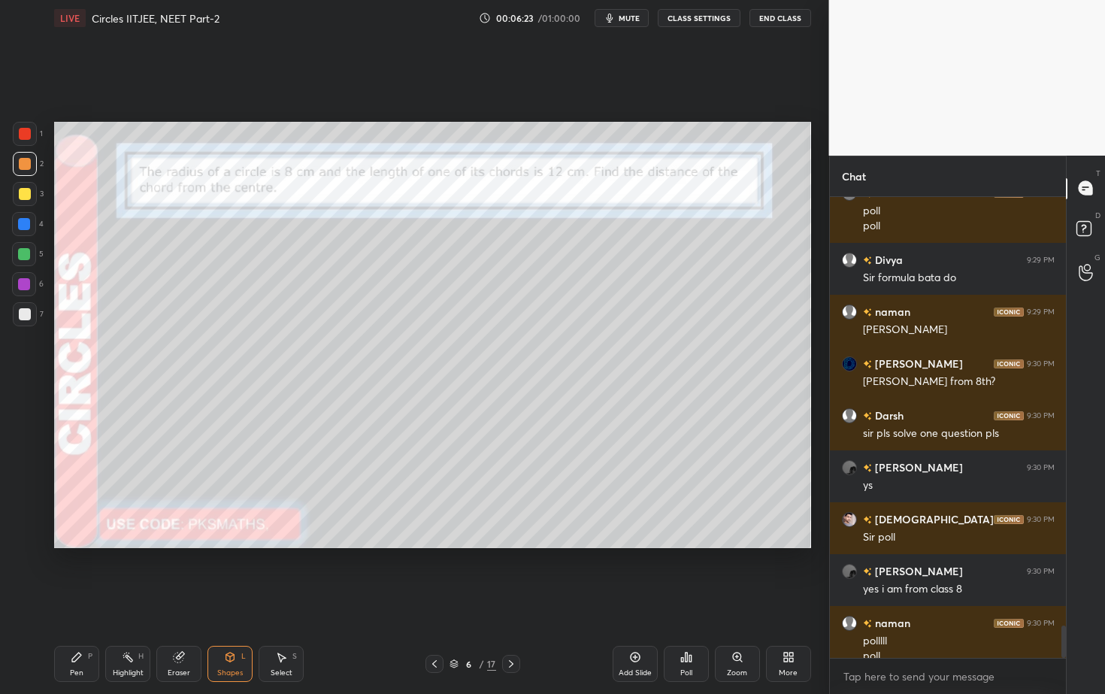
scroll to position [6044, 0]
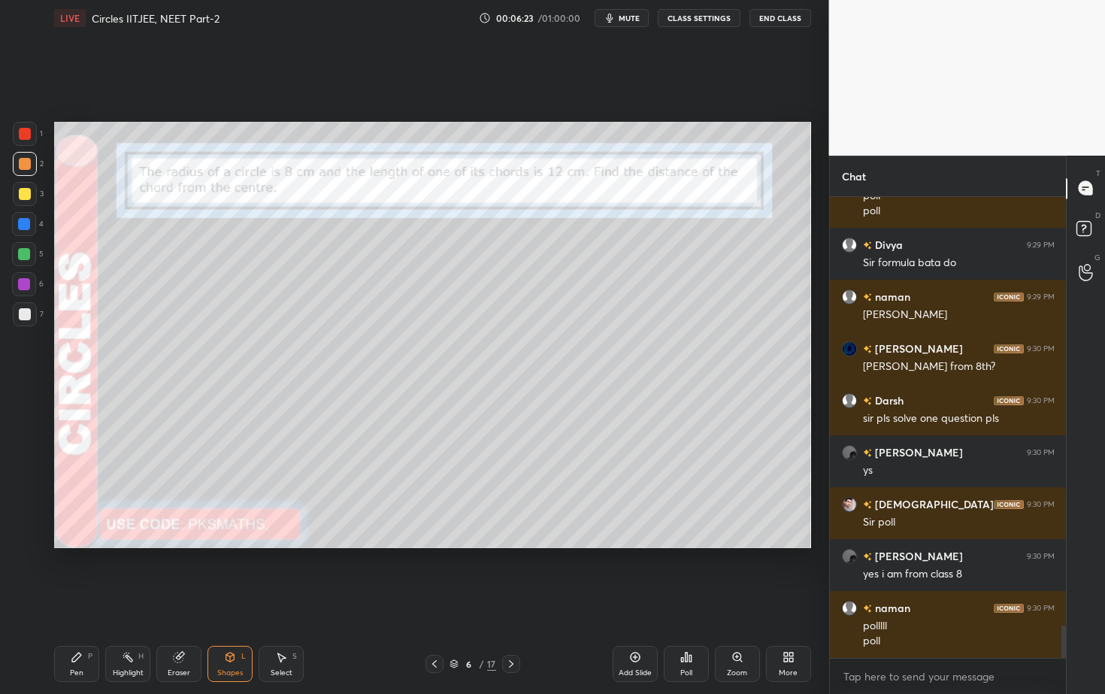
click at [235, 627] on icon at bounding box center [230, 657] width 12 height 12
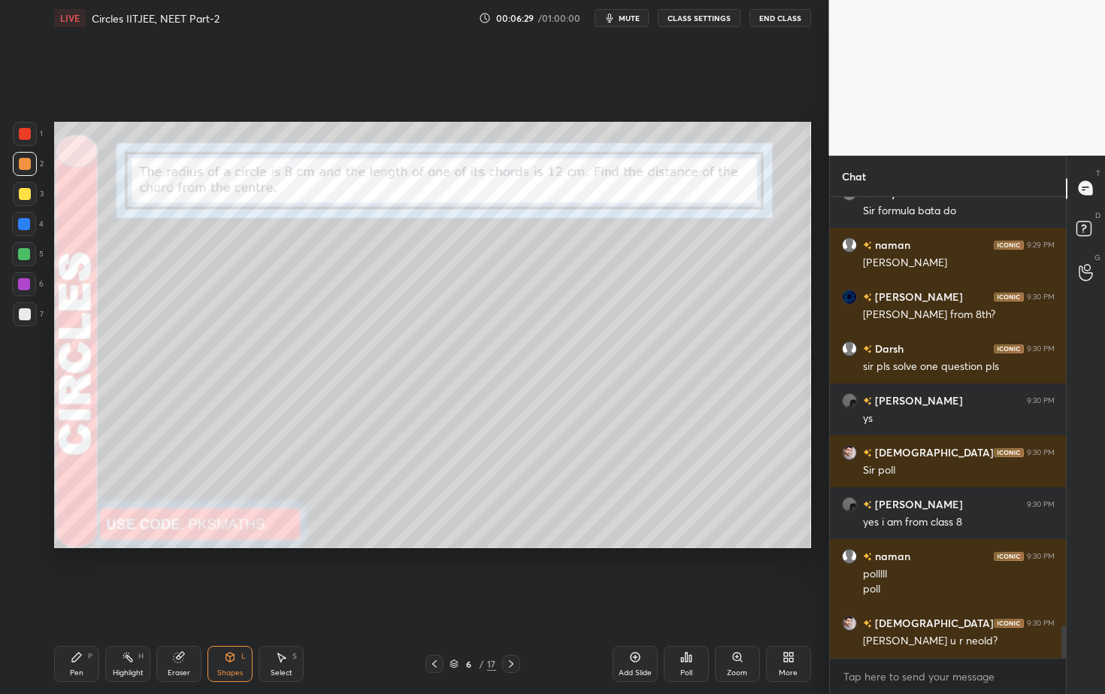
click at [84, 627] on div "Pen P" at bounding box center [76, 664] width 45 height 36
click at [27, 537] on icon at bounding box center [25, 536] width 14 height 11
drag, startPoint x: 23, startPoint y: 313, endPoint x: 20, endPoint y: 304, distance: 8.6
click at [23, 315] on div at bounding box center [25, 314] width 12 height 12
click at [238, 627] on div "Shapes L" at bounding box center [229, 664] width 45 height 36
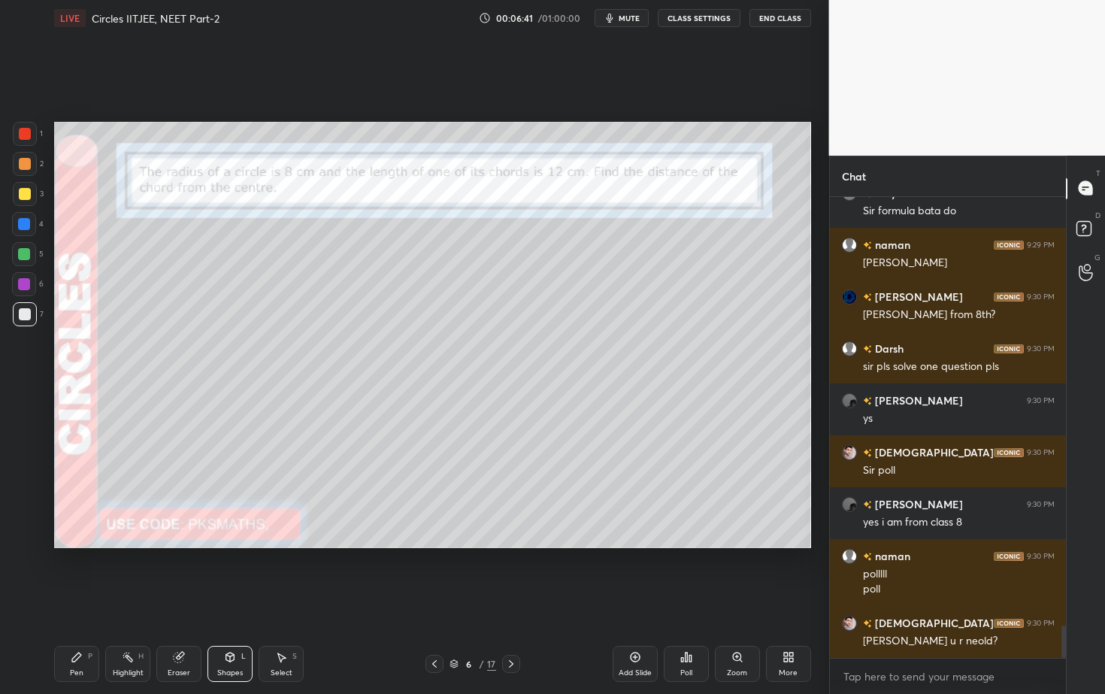
click at [70, 627] on div "Pen" at bounding box center [77, 673] width 14 height 8
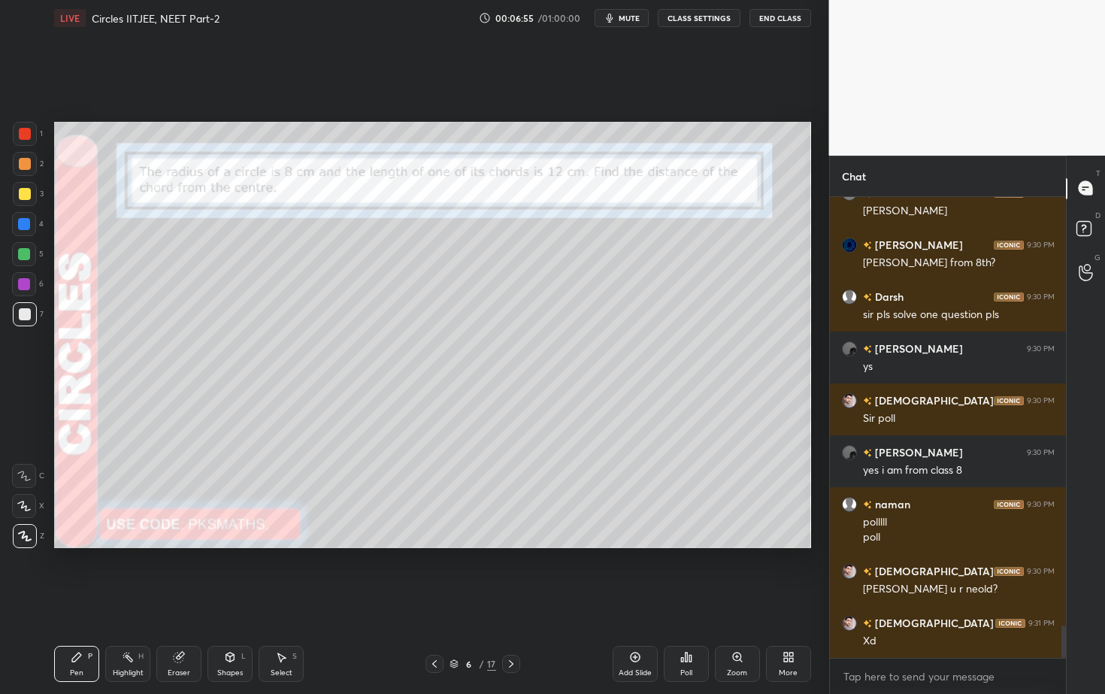
click at [23, 167] on div at bounding box center [25, 164] width 12 height 12
click at [22, 165] on div at bounding box center [25, 164] width 12 height 12
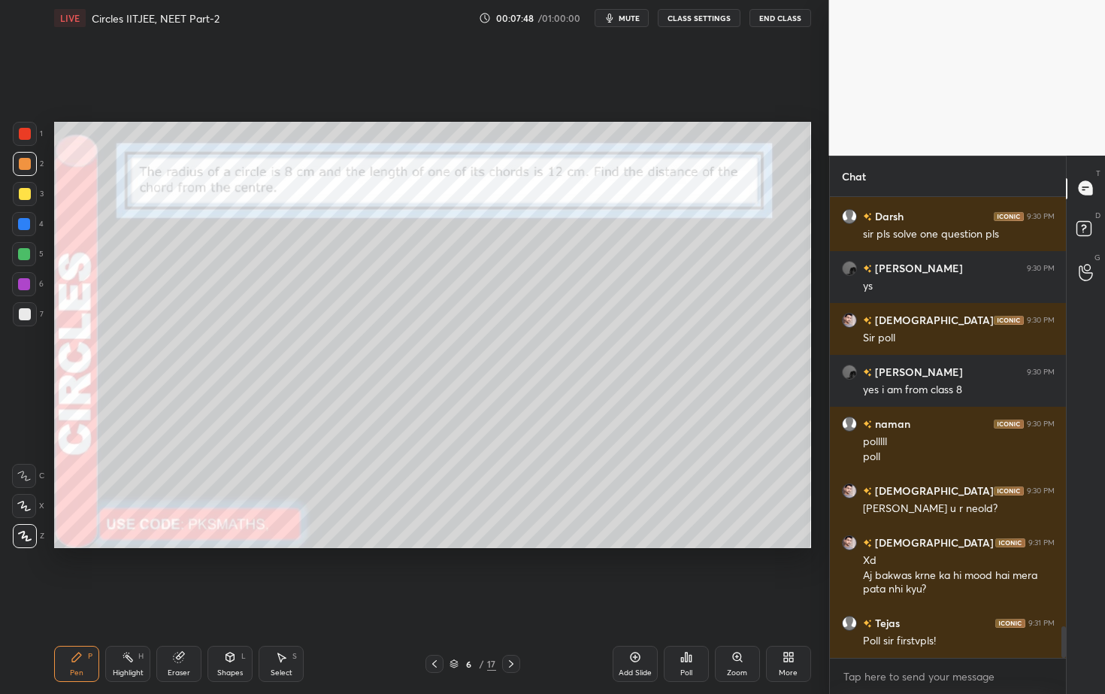
scroll to position [6280, 0]
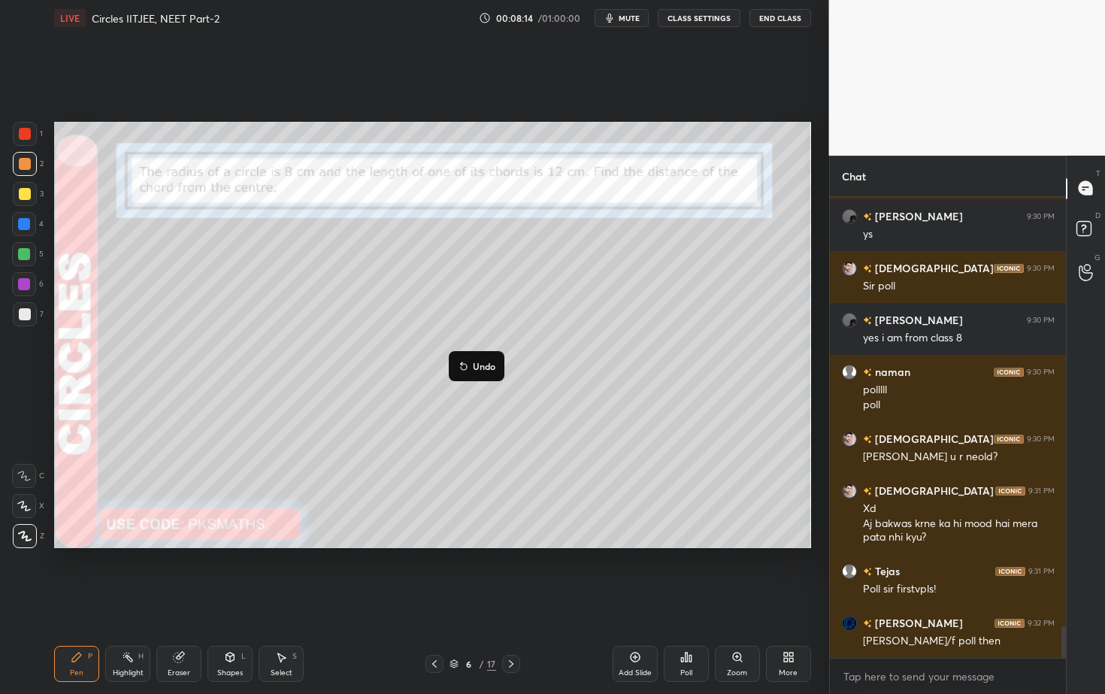
click at [479, 364] on p "Undo" at bounding box center [484, 366] width 23 height 12
click at [20, 310] on div at bounding box center [25, 314] width 24 height 24
click at [313, 431] on p "Undo" at bounding box center [318, 428] width 23 height 12
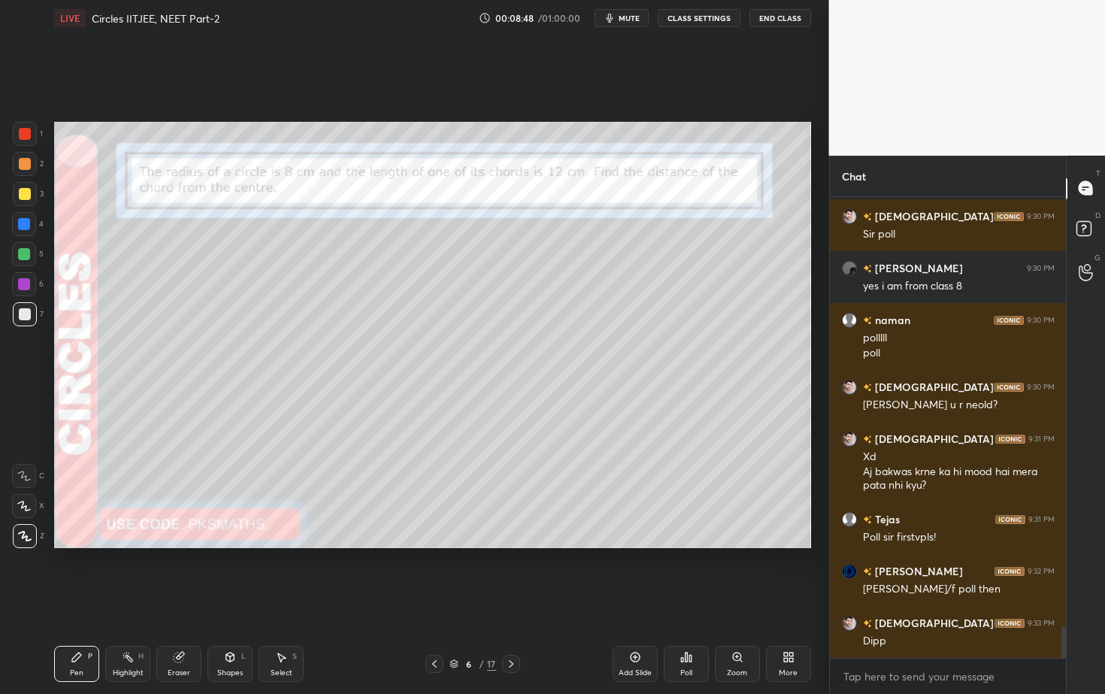
scroll to position [6384, 0]
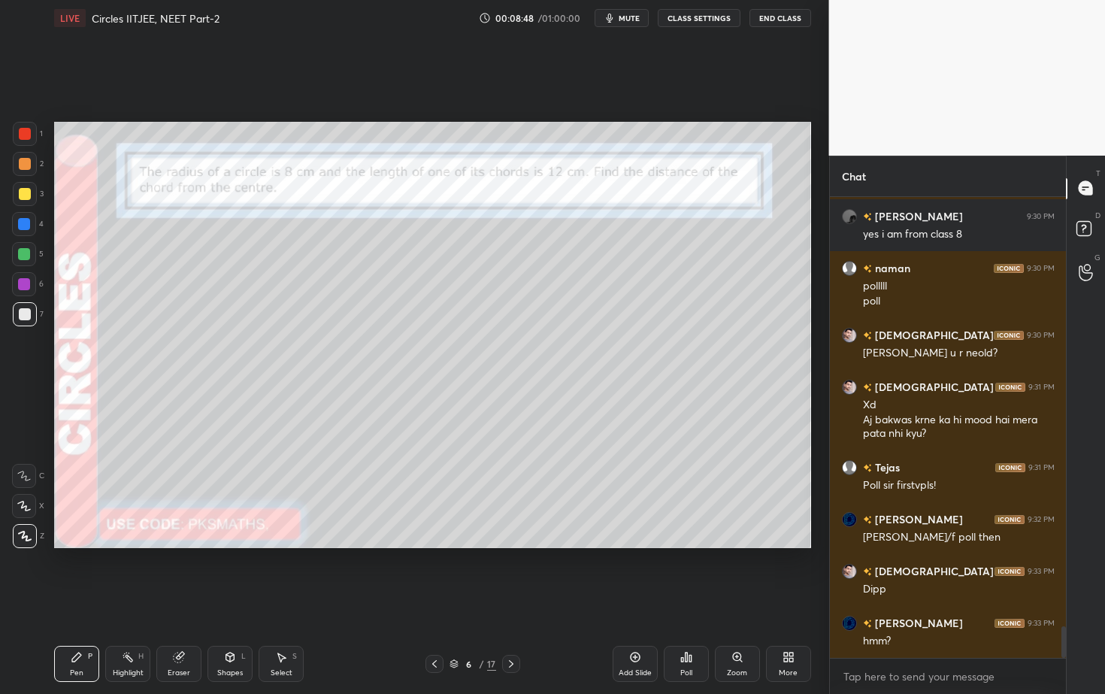
click at [692, 627] on icon at bounding box center [686, 657] width 12 height 12
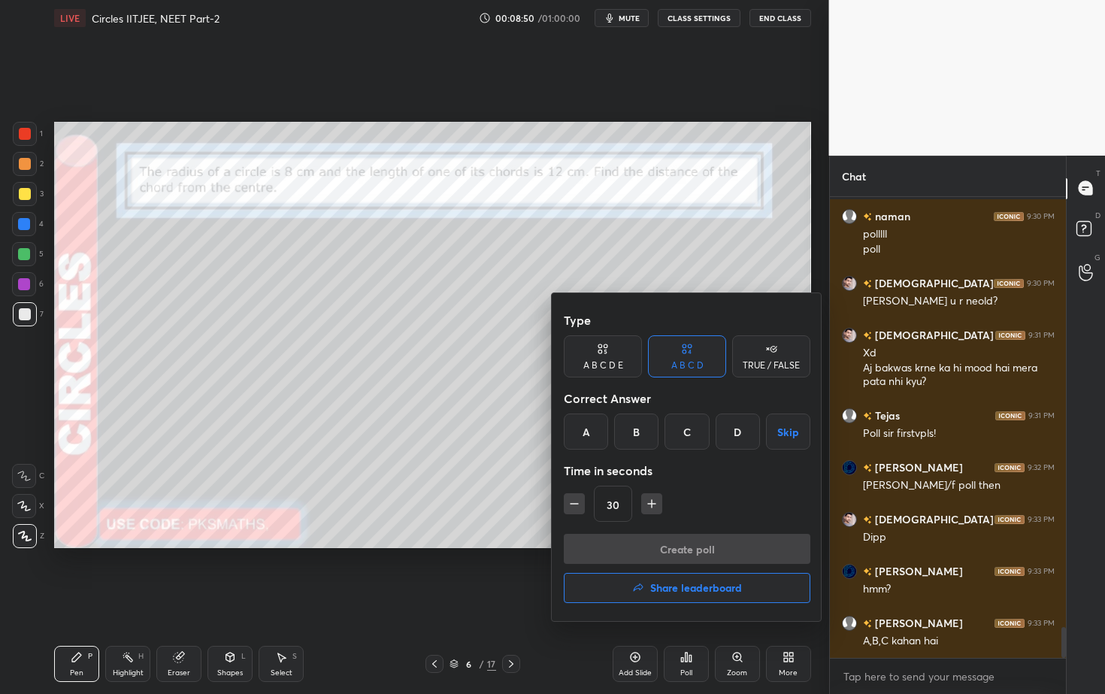
scroll to position [6524, 0]
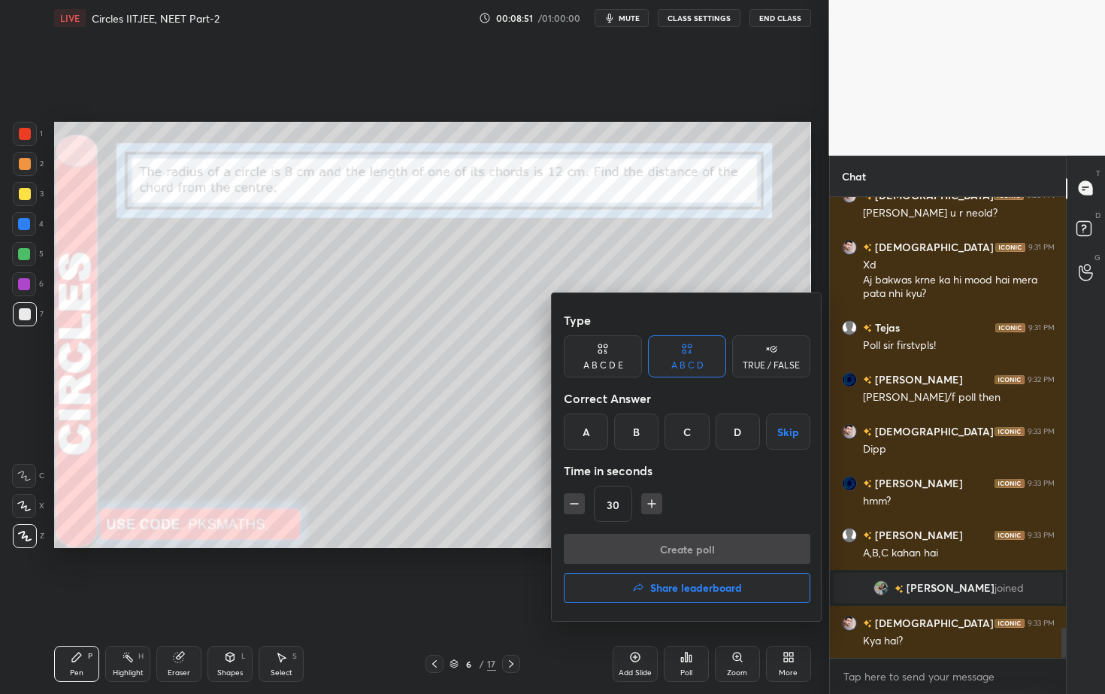
click at [765, 361] on div "TRUE / FALSE" at bounding box center [771, 365] width 57 height 9
click at [601, 430] on div "True" at bounding box center [603, 431] width 78 height 36
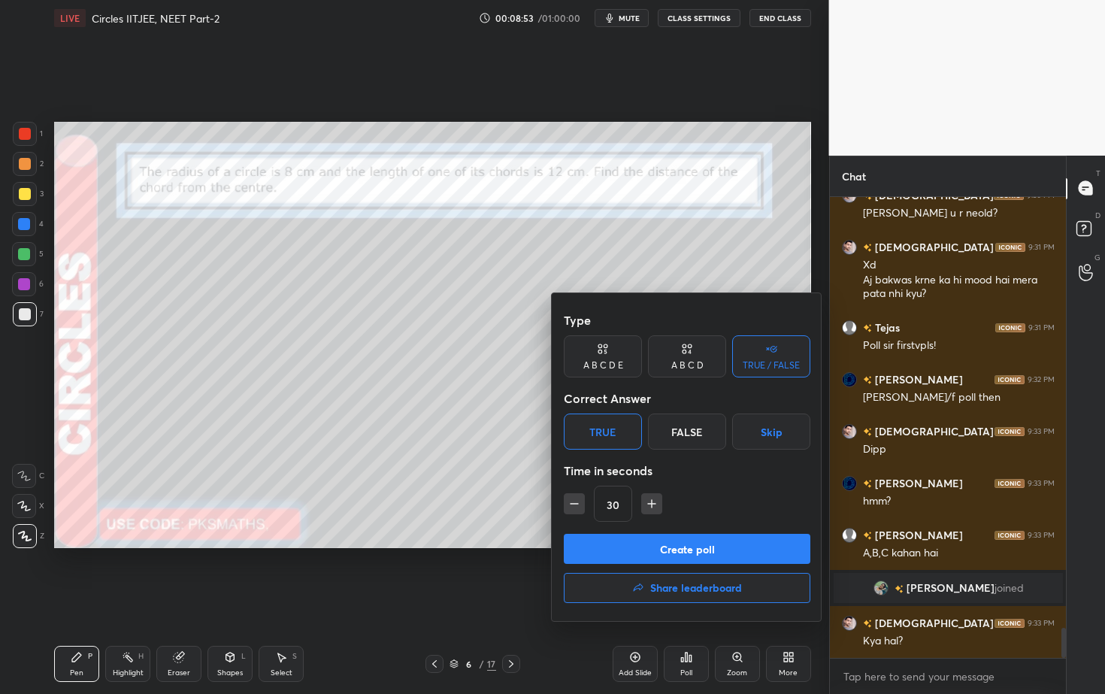
click at [576, 506] on icon "button" at bounding box center [574, 503] width 15 height 15
type input "15"
click at [635, 547] on button "Create poll" at bounding box center [687, 549] width 247 height 30
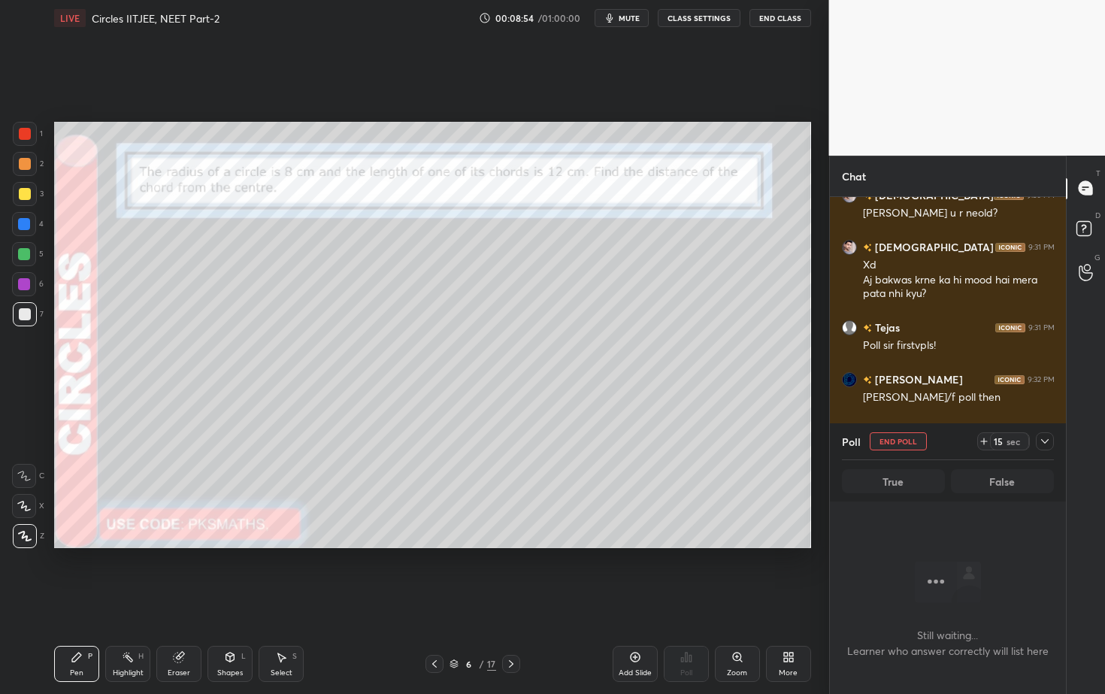
scroll to position [414, 232]
click at [634, 17] on span "mute" at bounding box center [629, 18] width 21 height 11
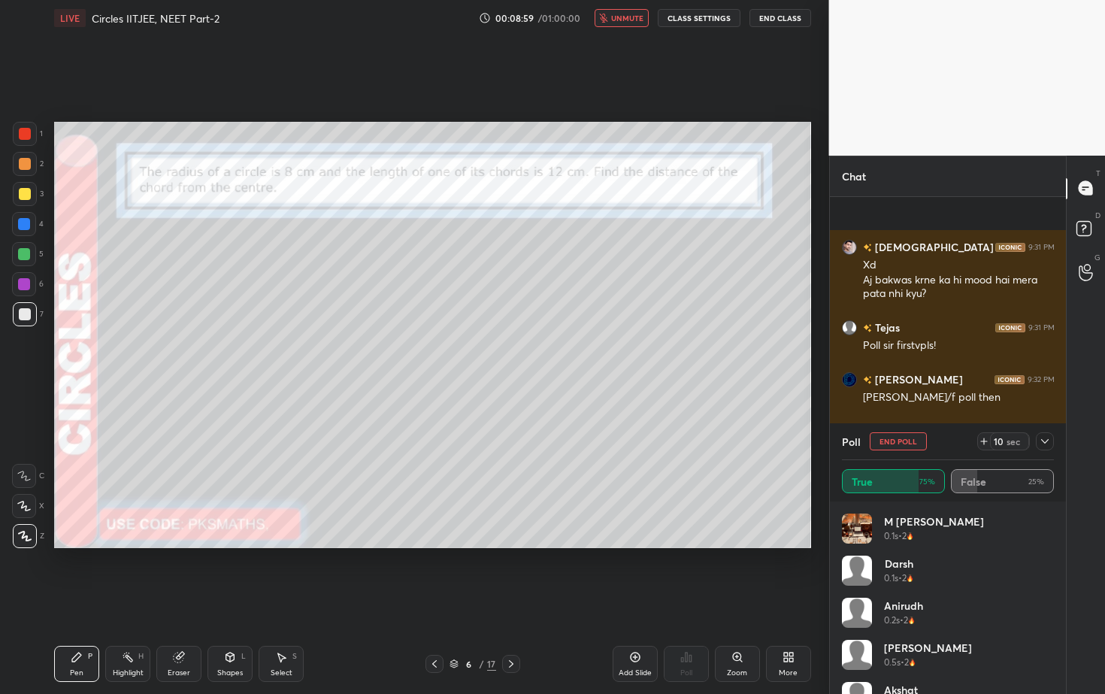
scroll to position [6638, 0]
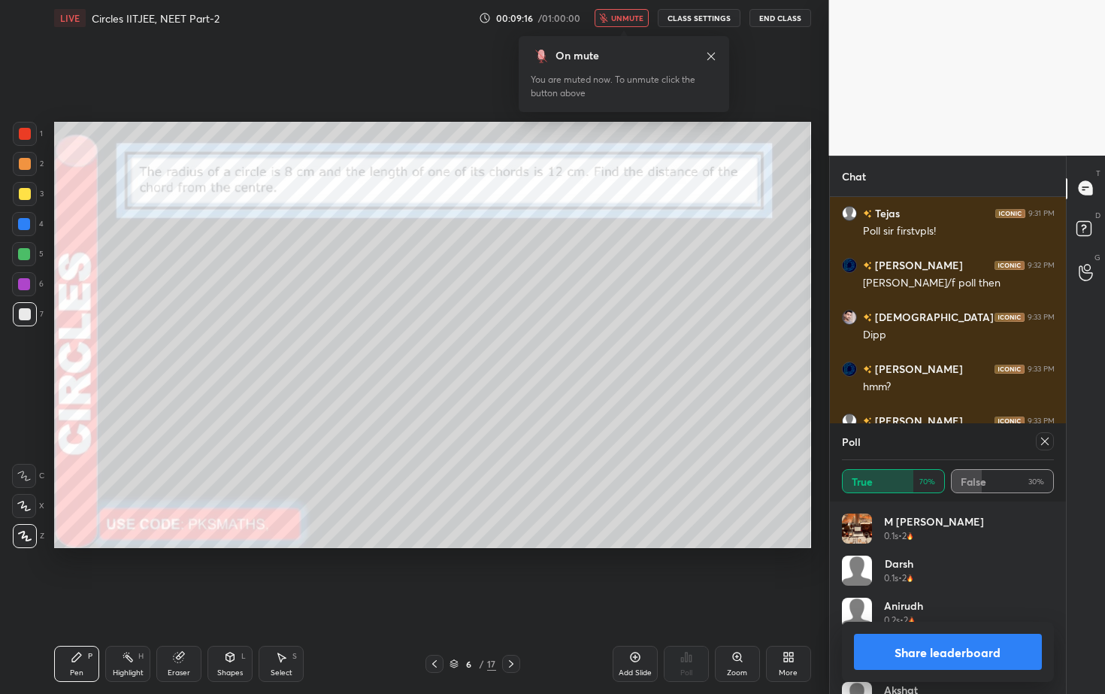
click at [436, 627] on icon at bounding box center [434, 664] width 12 height 12
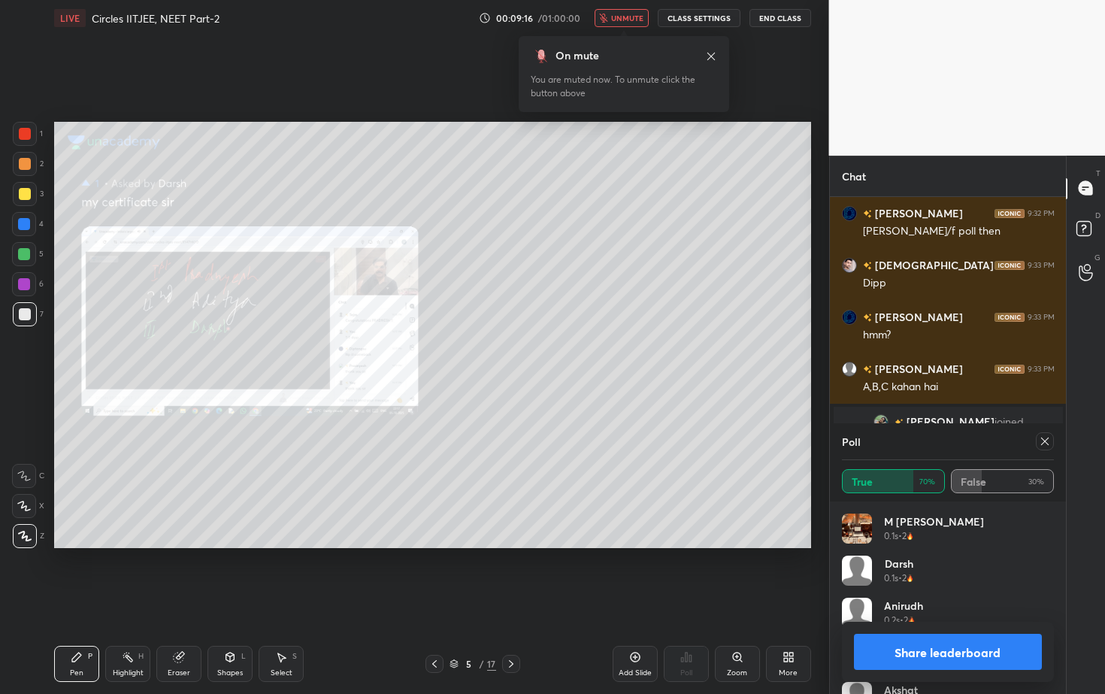
click at [435, 627] on icon at bounding box center [434, 664] width 12 height 12
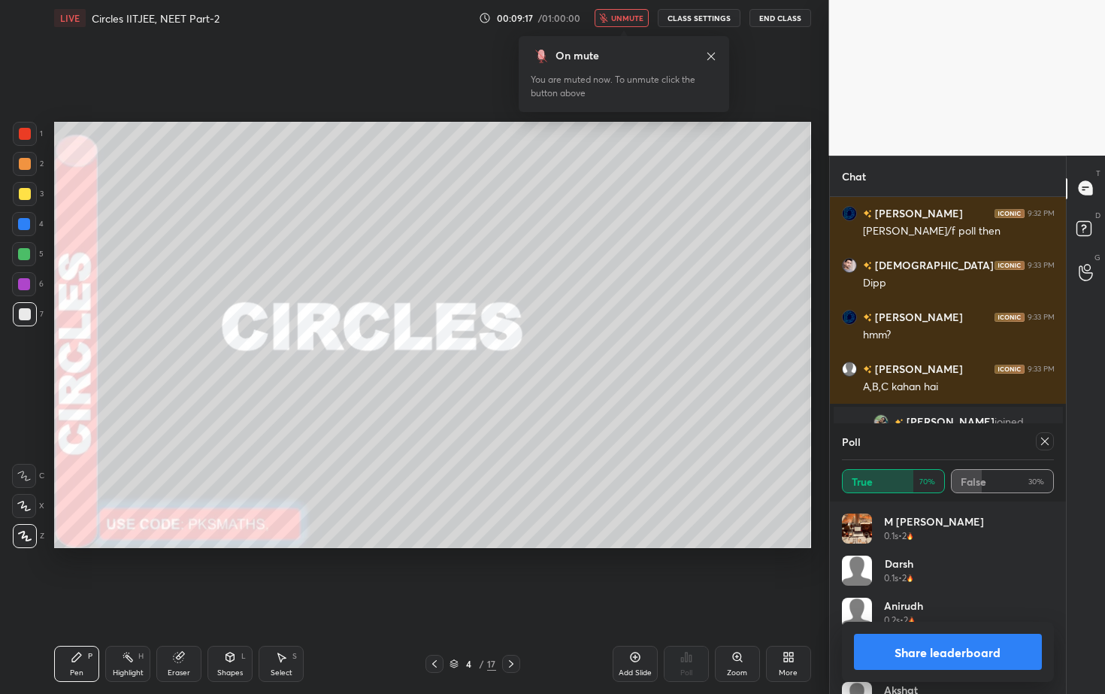
scroll to position [6447, 0]
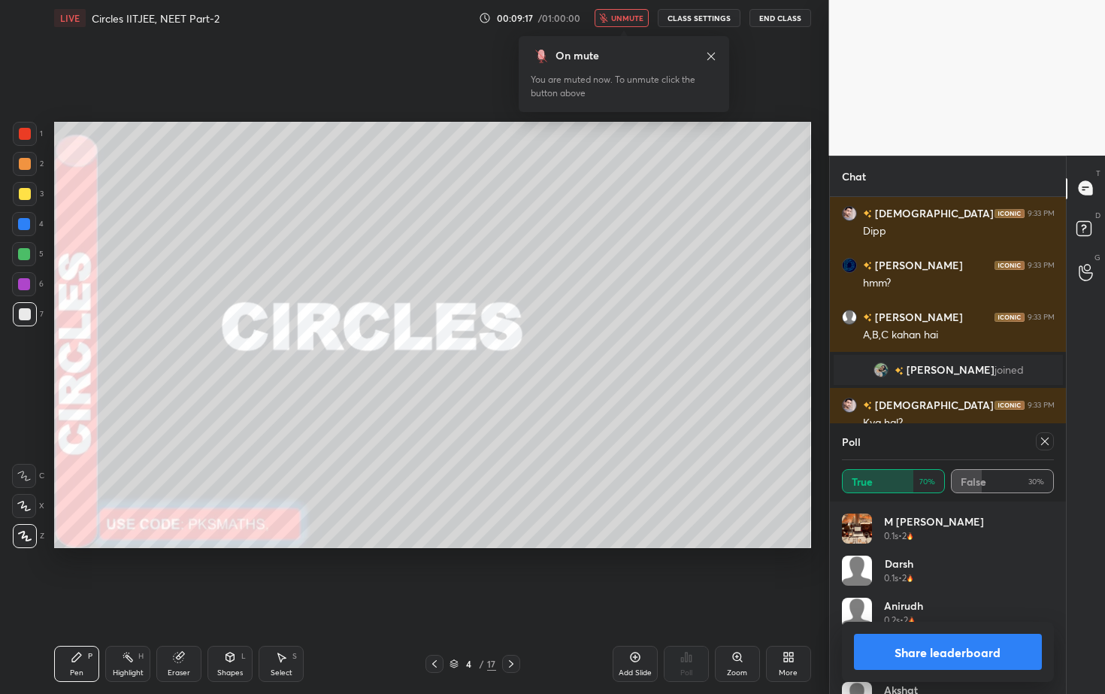
click at [438, 627] on icon at bounding box center [434, 664] width 12 height 12
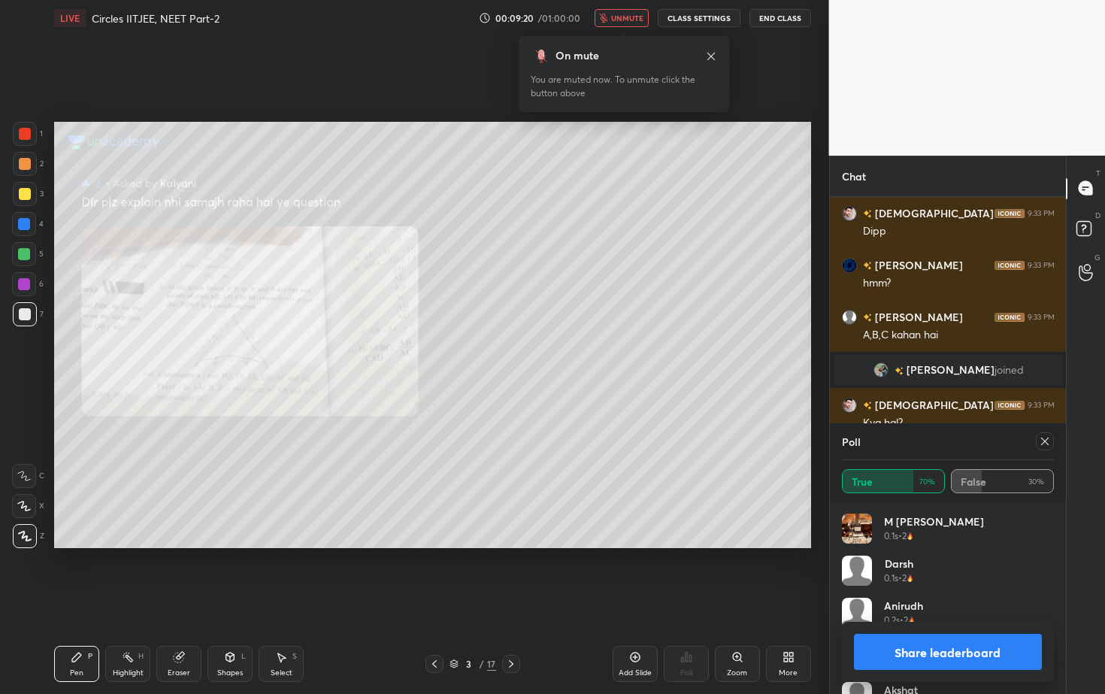
click at [741, 627] on icon at bounding box center [737, 657] width 12 height 12
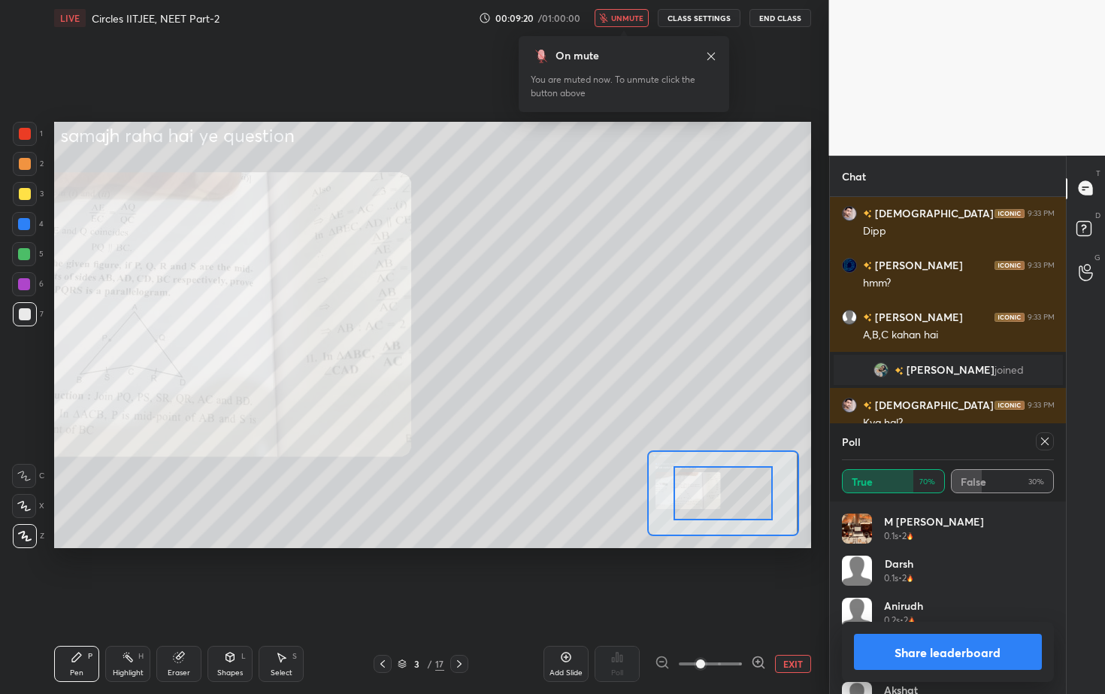
click at [742, 627] on div at bounding box center [710, 664] width 111 height 18
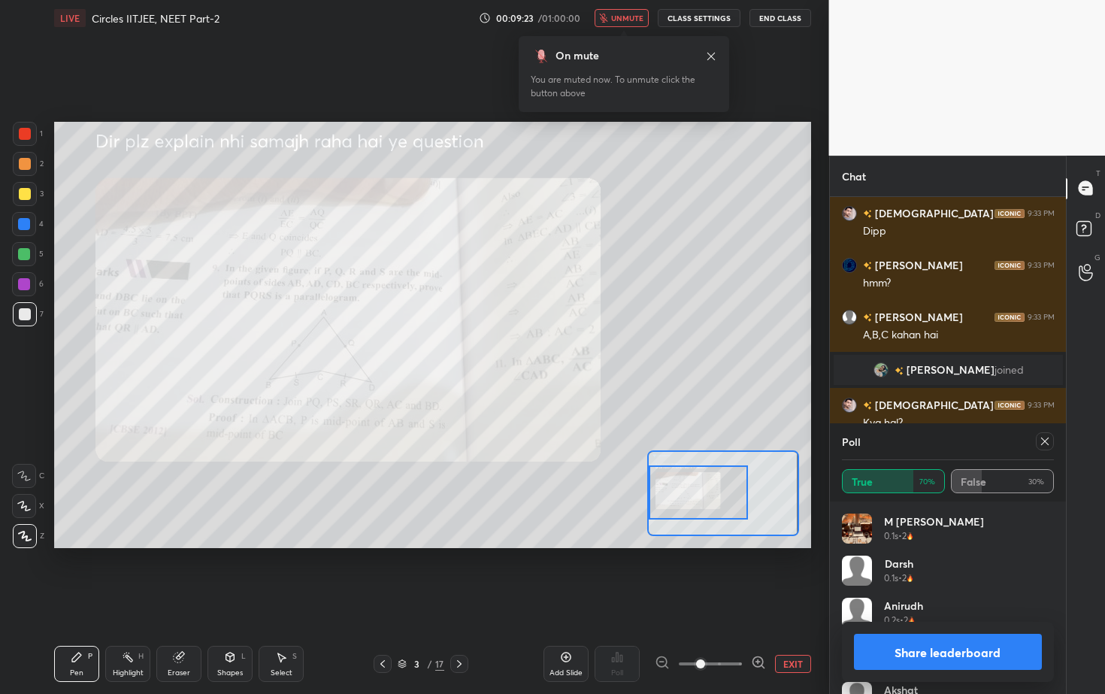
drag, startPoint x: 674, startPoint y: 495, endPoint x: 657, endPoint y: 497, distance: 17.4
click at [657, 497] on div at bounding box center [698, 492] width 99 height 55
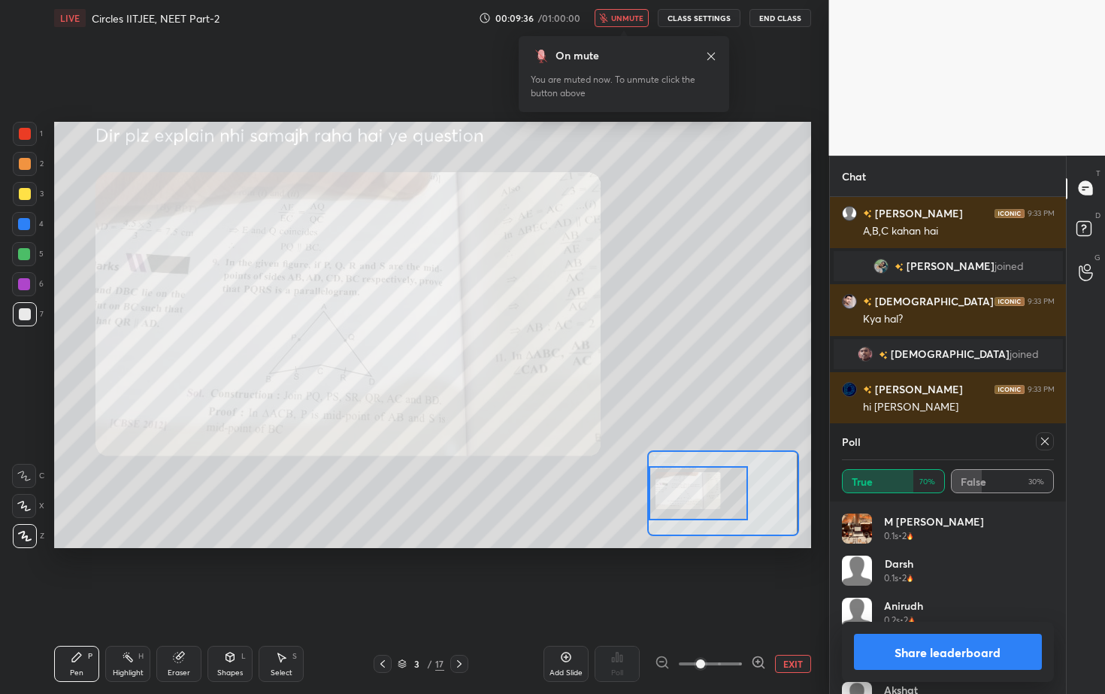
scroll to position [6602, 0]
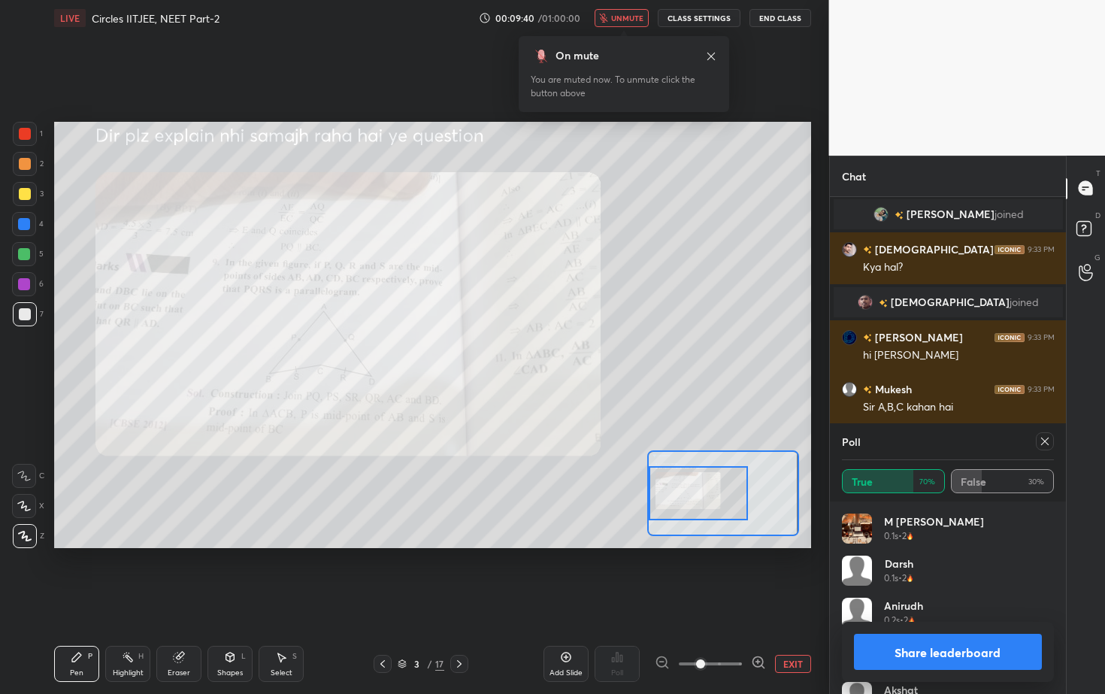
click at [460, 627] on icon at bounding box center [459, 664] width 12 height 12
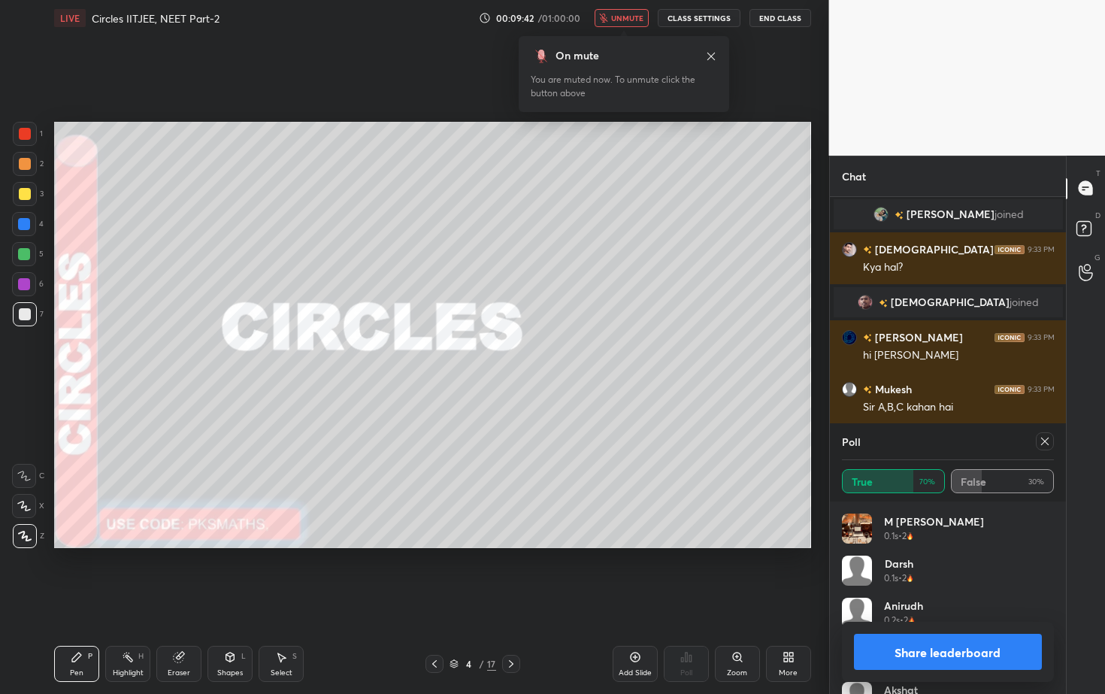
click at [514, 627] on icon at bounding box center [511, 664] width 12 height 12
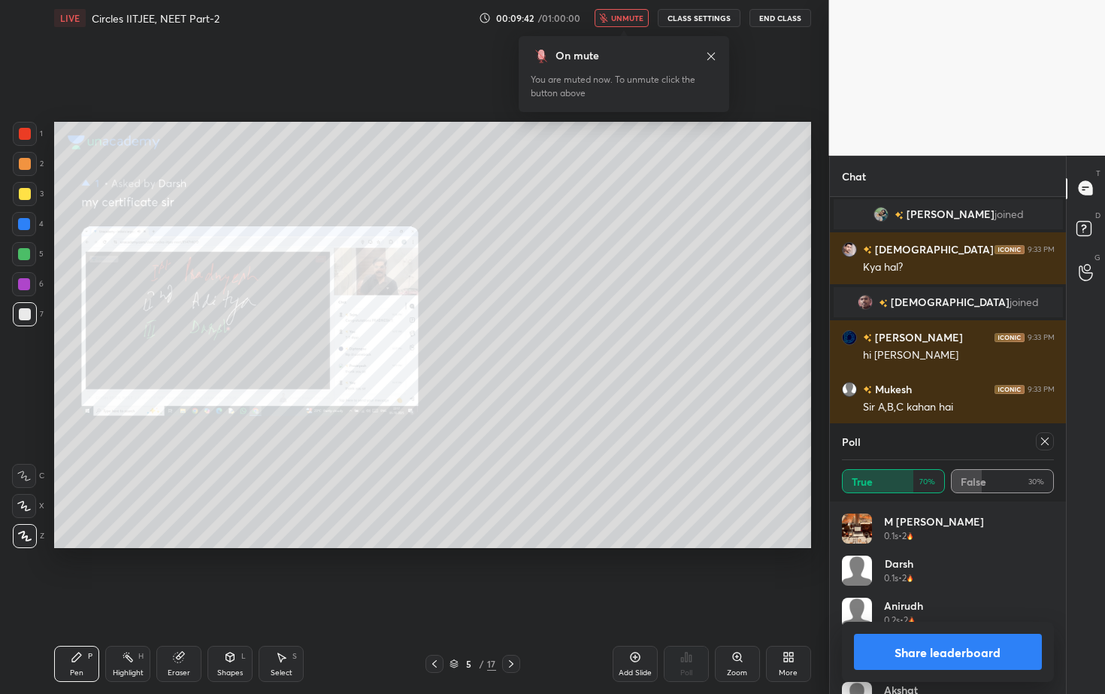
click at [514, 627] on icon at bounding box center [511, 664] width 12 height 12
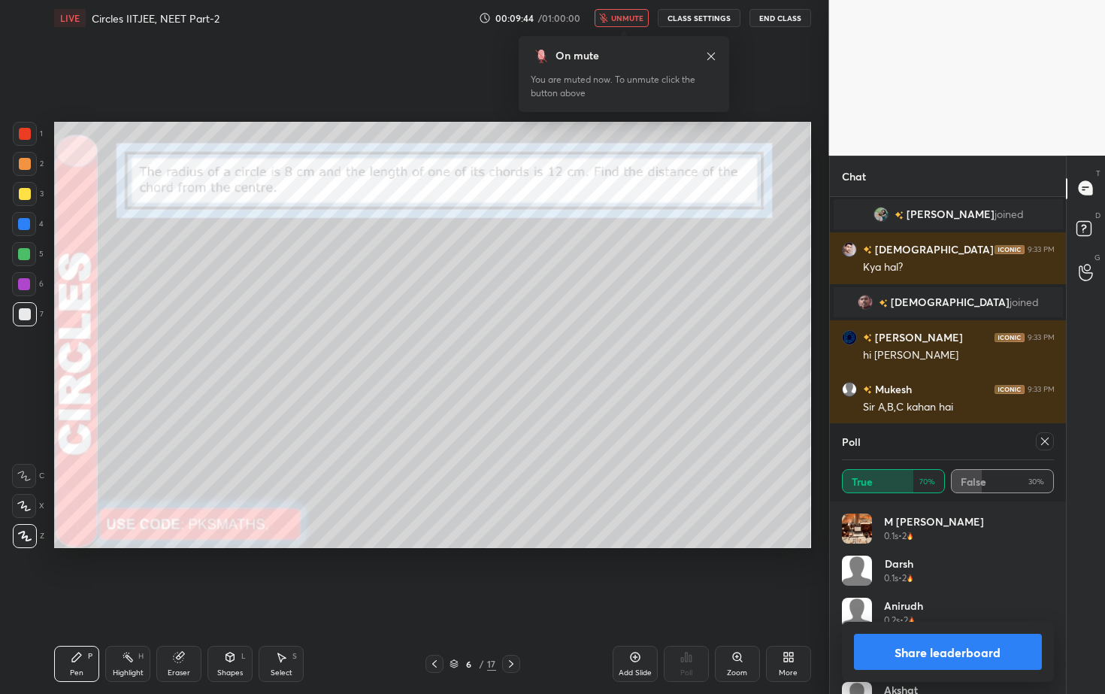
click at [513, 627] on icon at bounding box center [511, 664] width 12 height 12
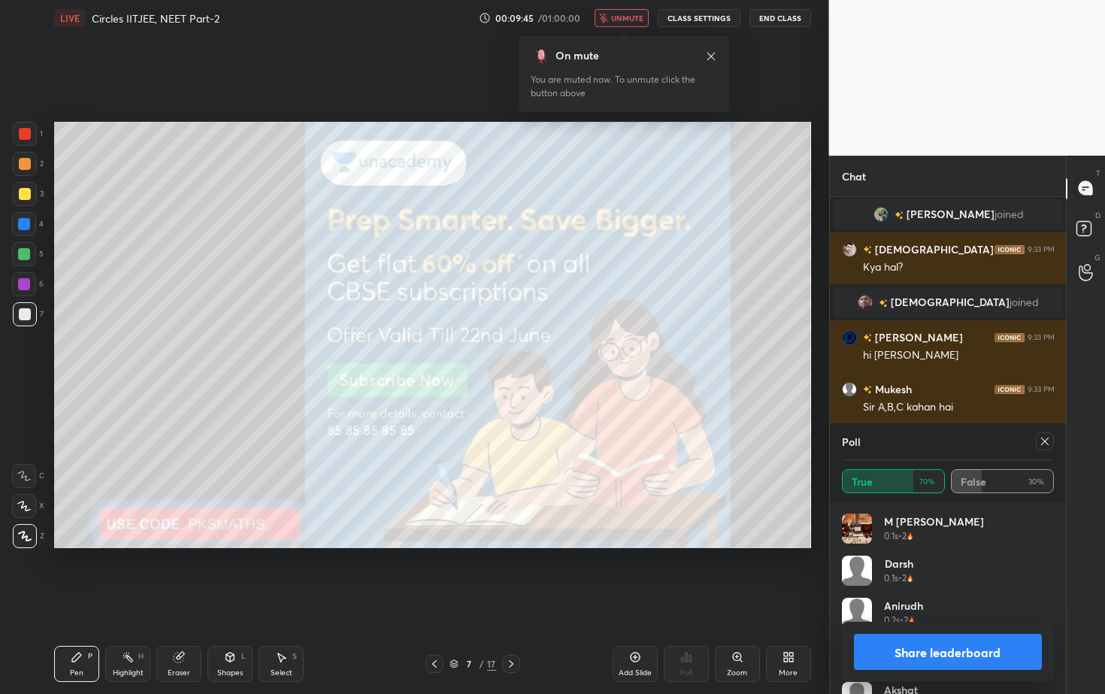
click at [438, 627] on icon at bounding box center [434, 664] width 12 height 12
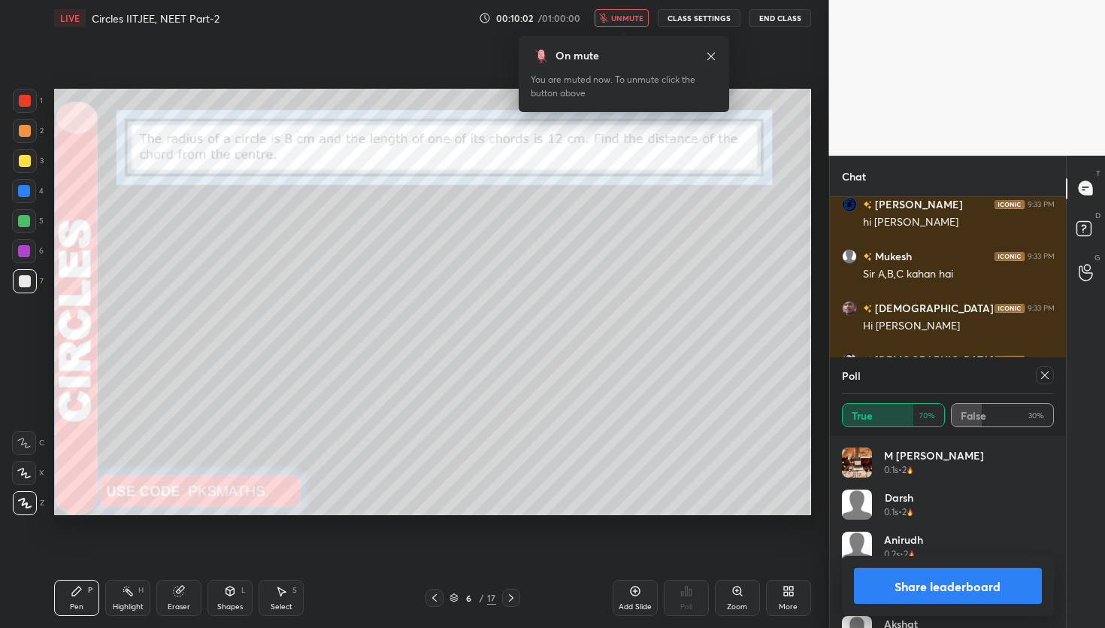
scroll to position [6943, 0]
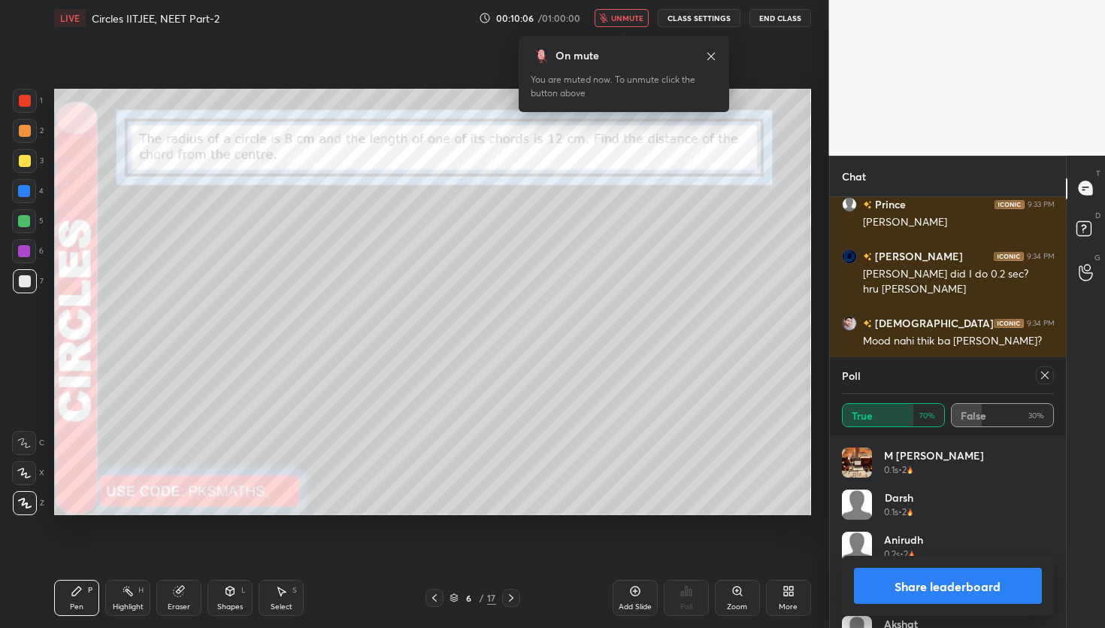
click at [913, 584] on button "Share leaderboard" at bounding box center [948, 586] width 189 height 36
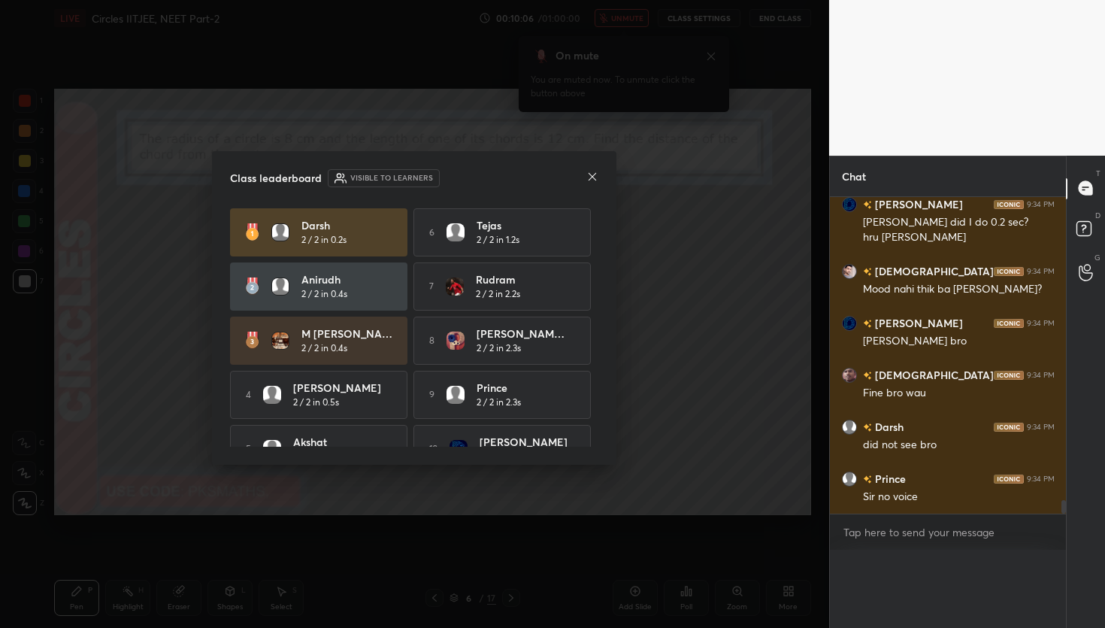
scroll to position [6963, 0]
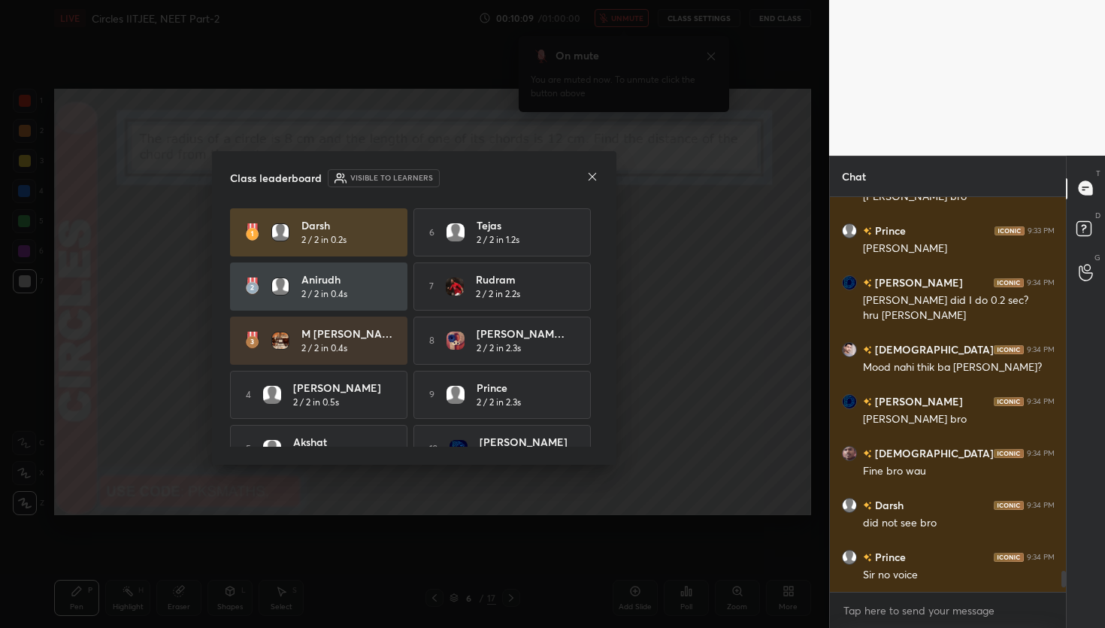
click at [593, 177] on icon at bounding box center [592, 177] width 12 height 12
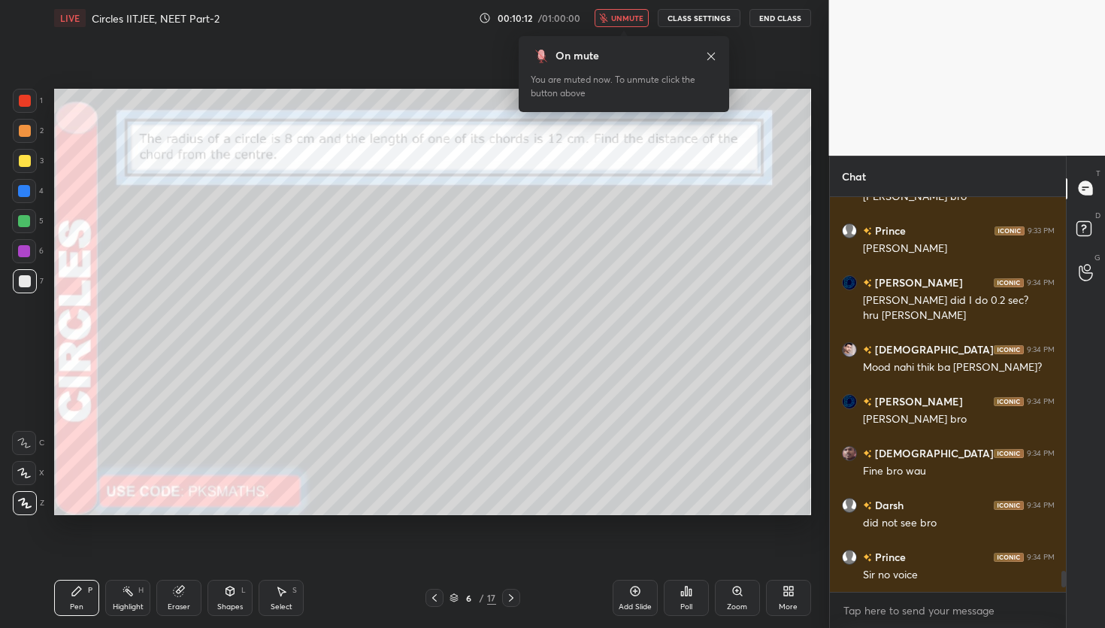
click at [629, 17] on span "unmute" at bounding box center [627, 18] width 32 height 11
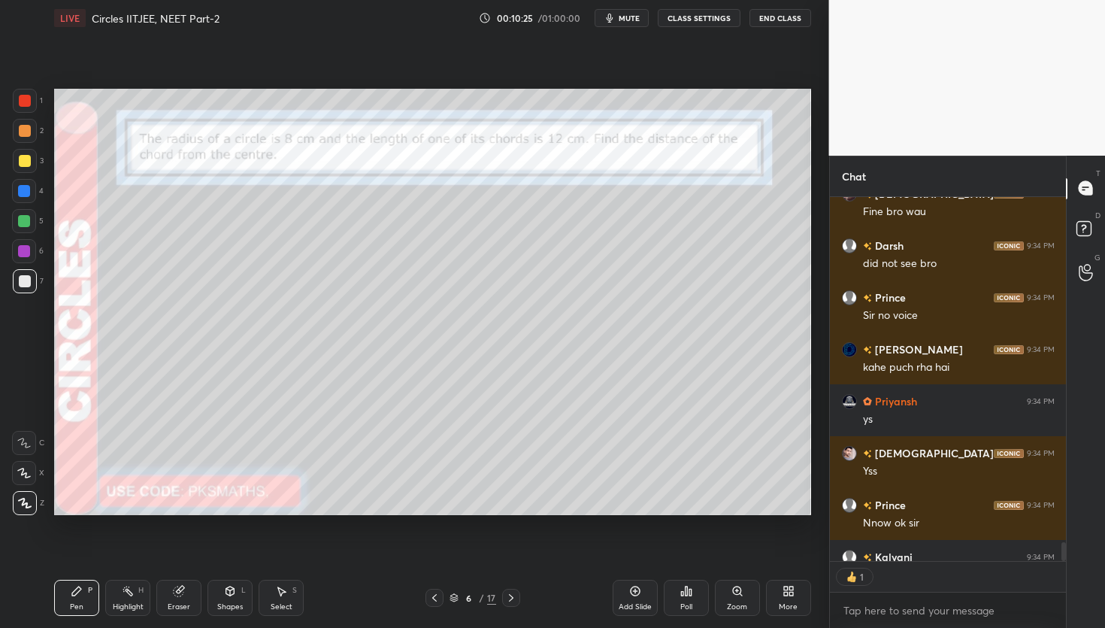
scroll to position [359, 232]
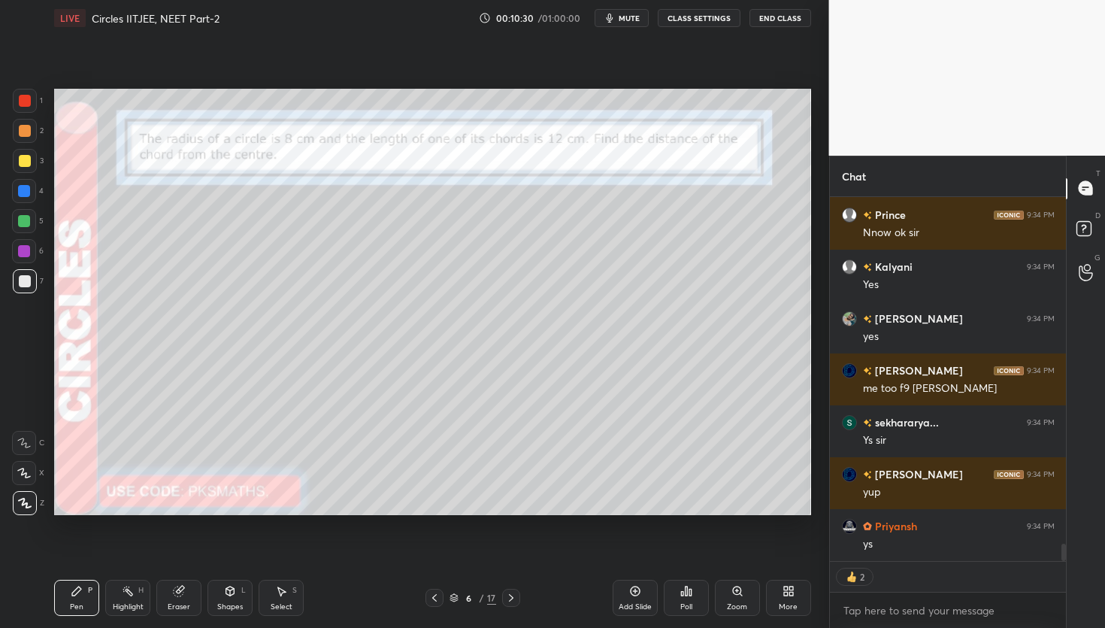
click at [25, 218] on div at bounding box center [24, 221] width 12 height 12
click at [23, 192] on div at bounding box center [24, 191] width 12 height 12
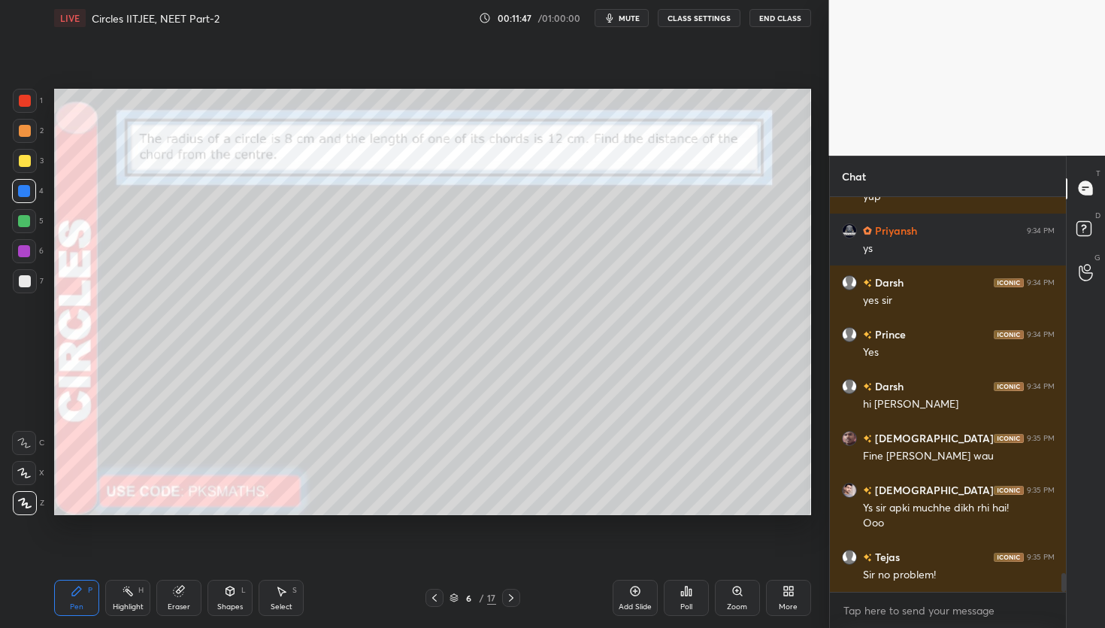
scroll to position [7814, 0]
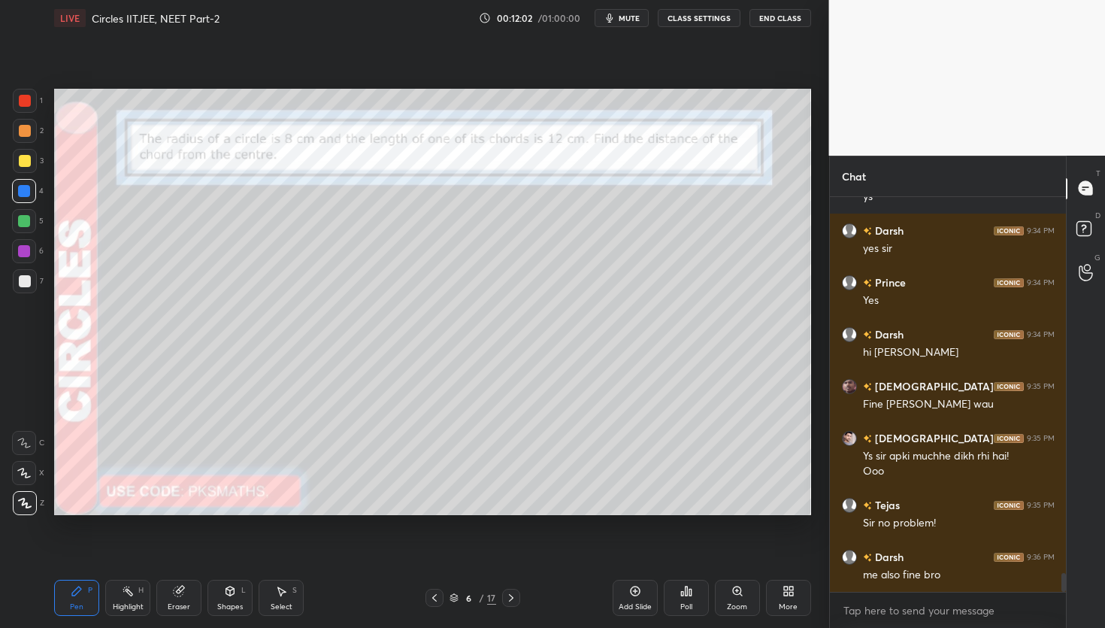
click at [20, 282] on div at bounding box center [25, 281] width 12 height 12
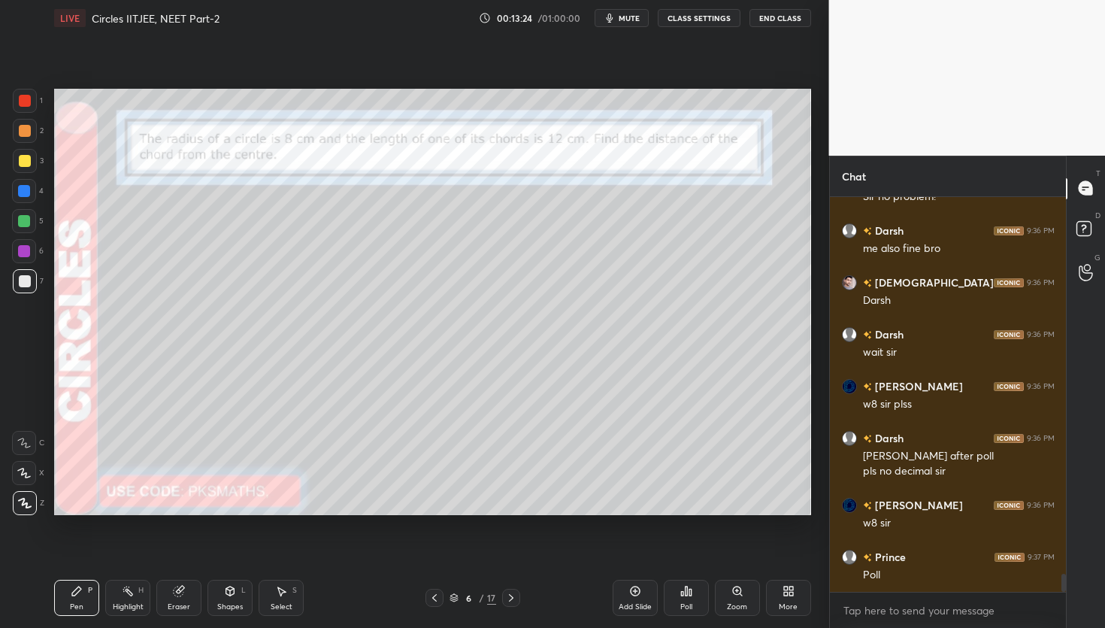
scroll to position [8192, 0]
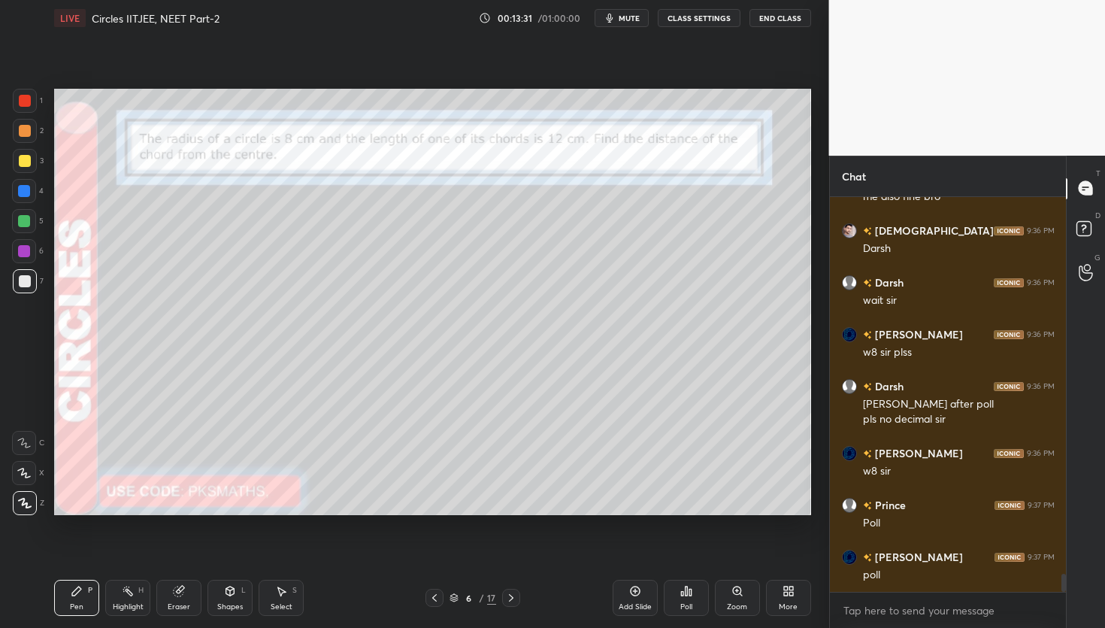
click at [692, 598] on div "Poll" at bounding box center [686, 598] width 45 height 36
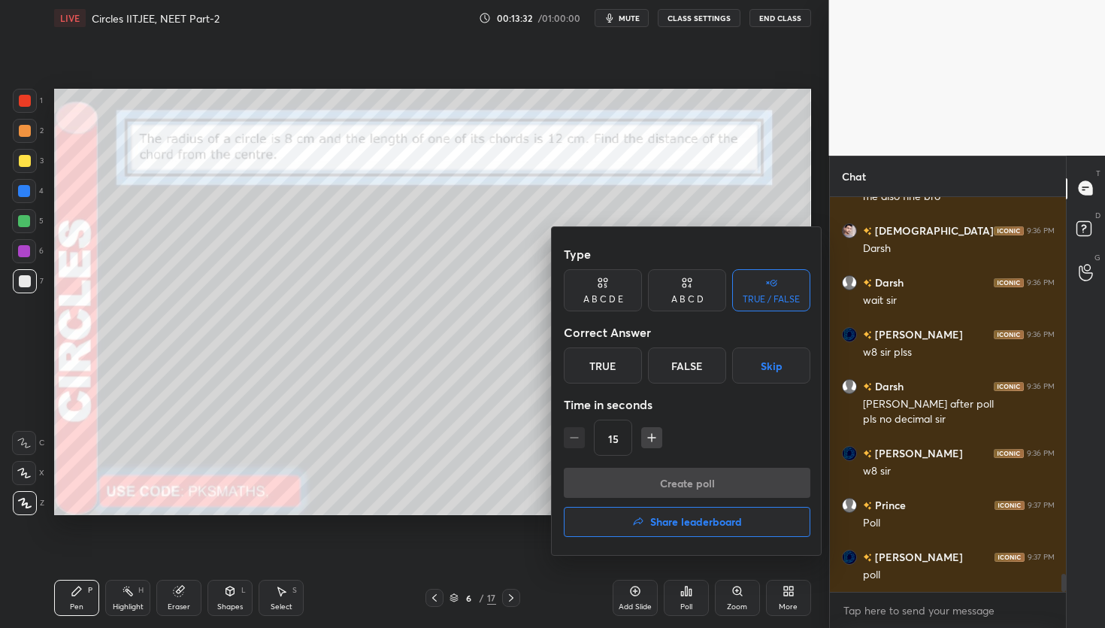
click at [700, 289] on div "A B C D" at bounding box center [687, 290] width 78 height 42
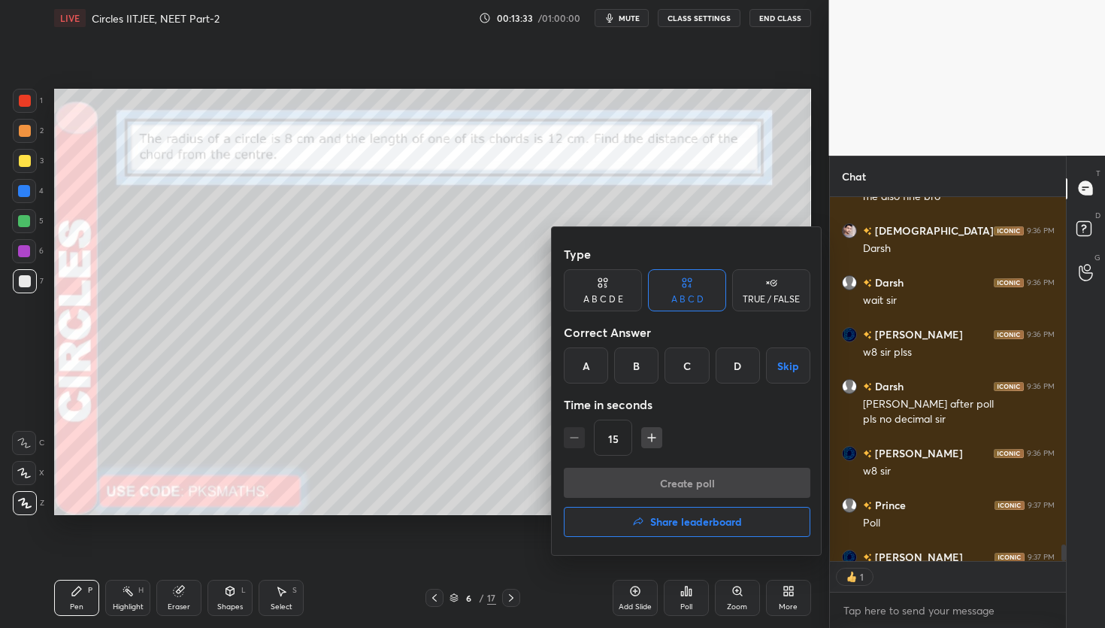
scroll to position [5, 5]
type textarea "x"
drag, startPoint x: 740, startPoint y: 360, endPoint x: 734, endPoint y: 366, distance: 8.5
click at [739, 363] on div "D" at bounding box center [738, 365] width 44 height 36
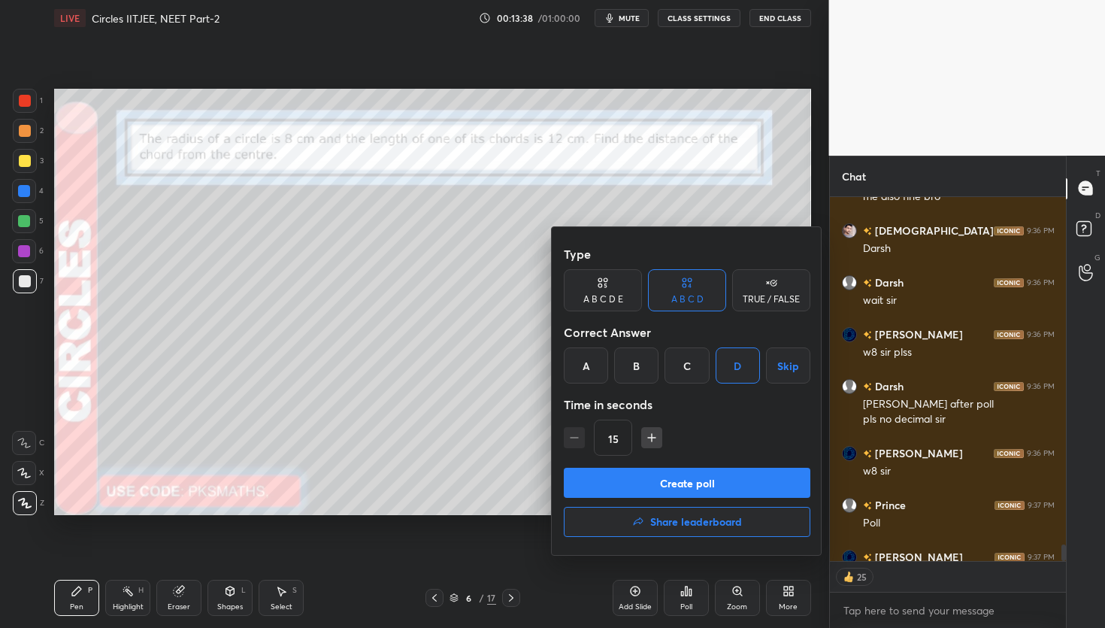
click at [631, 452] on div "15" at bounding box center [687, 437] width 247 height 36
click at [652, 435] on icon "button" at bounding box center [652, 438] width 0 height 8
type input "30"
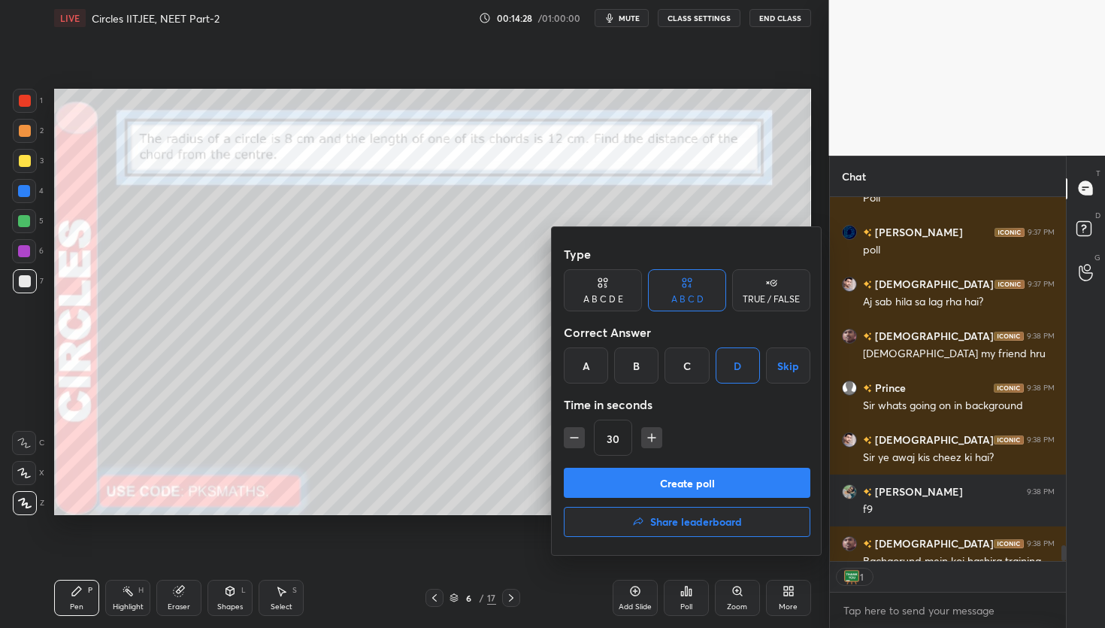
click at [677, 478] on button "Create poll" at bounding box center [687, 483] width 247 height 30
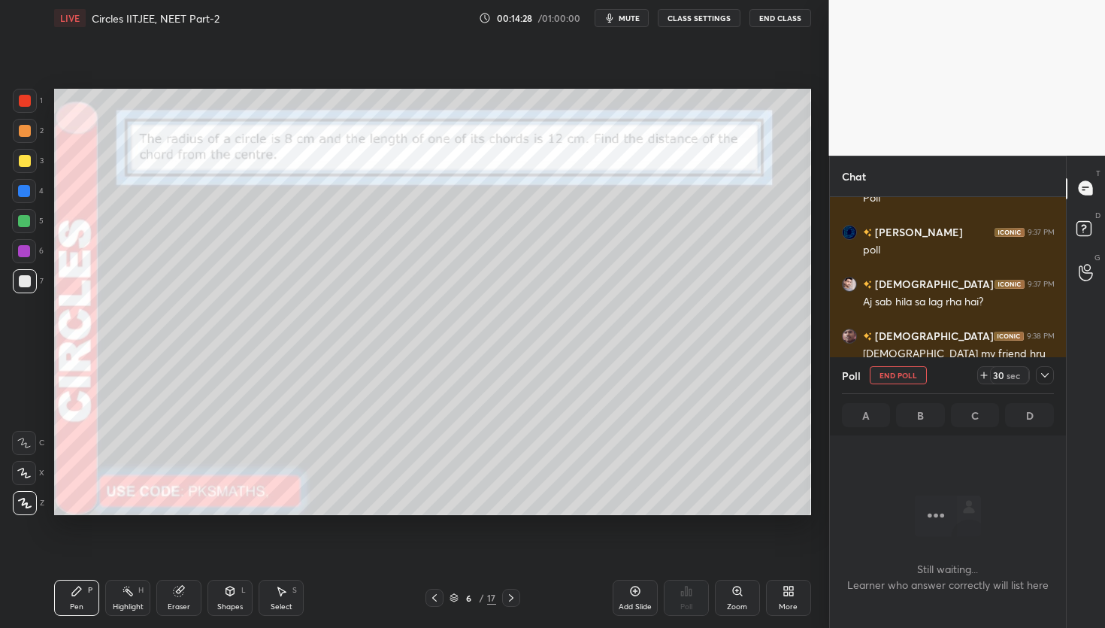
scroll to position [348, 232]
click at [1044, 377] on icon at bounding box center [1045, 375] width 8 height 5
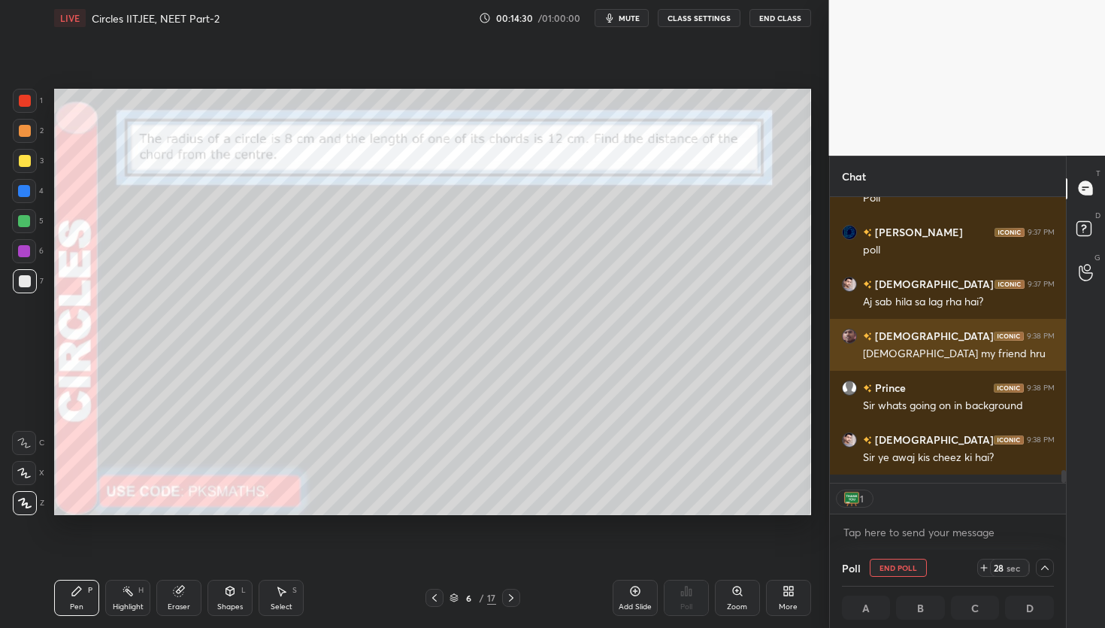
scroll to position [1, 5]
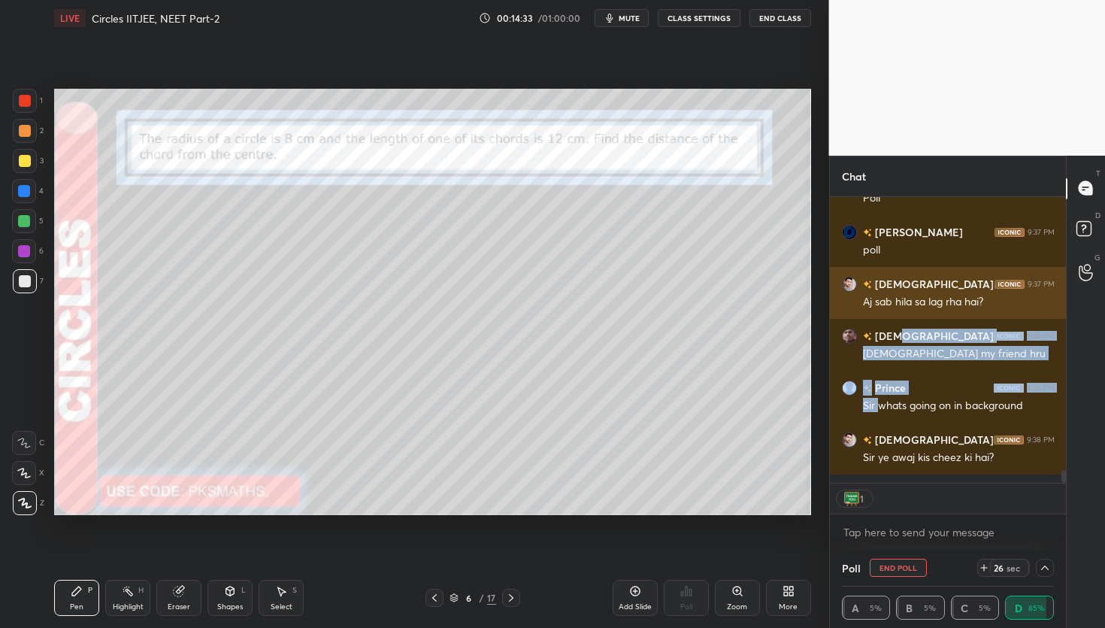
drag, startPoint x: 878, startPoint y: 387, endPoint x: 885, endPoint y: 286, distance: 101.7
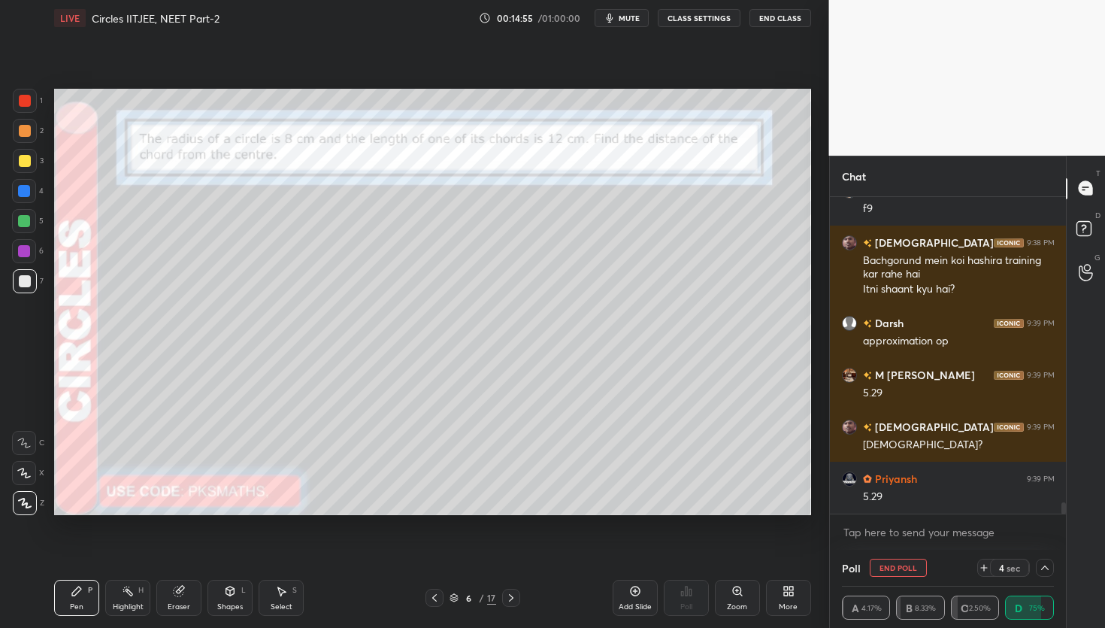
scroll to position [8869, 0]
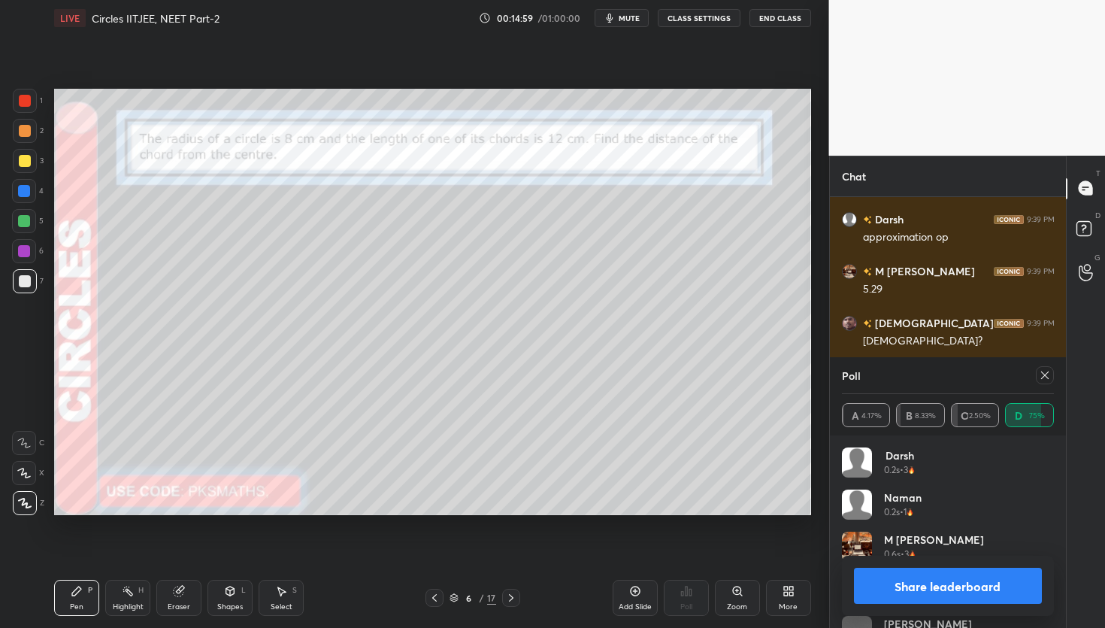
click at [177, 598] on div "Eraser" at bounding box center [178, 598] width 45 height 36
click at [24, 474] on icon at bounding box center [24, 472] width 12 height 13
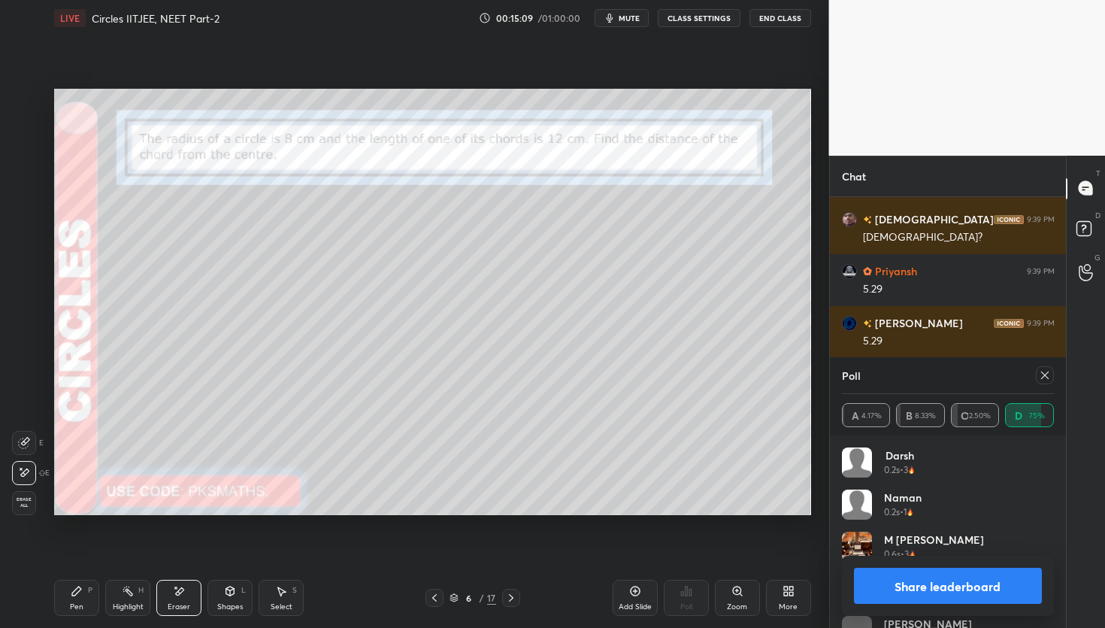
drag, startPoint x: 84, startPoint y: 601, endPoint x: 104, endPoint y: 577, distance: 30.4
click at [83, 600] on div "Pen P" at bounding box center [76, 598] width 45 height 36
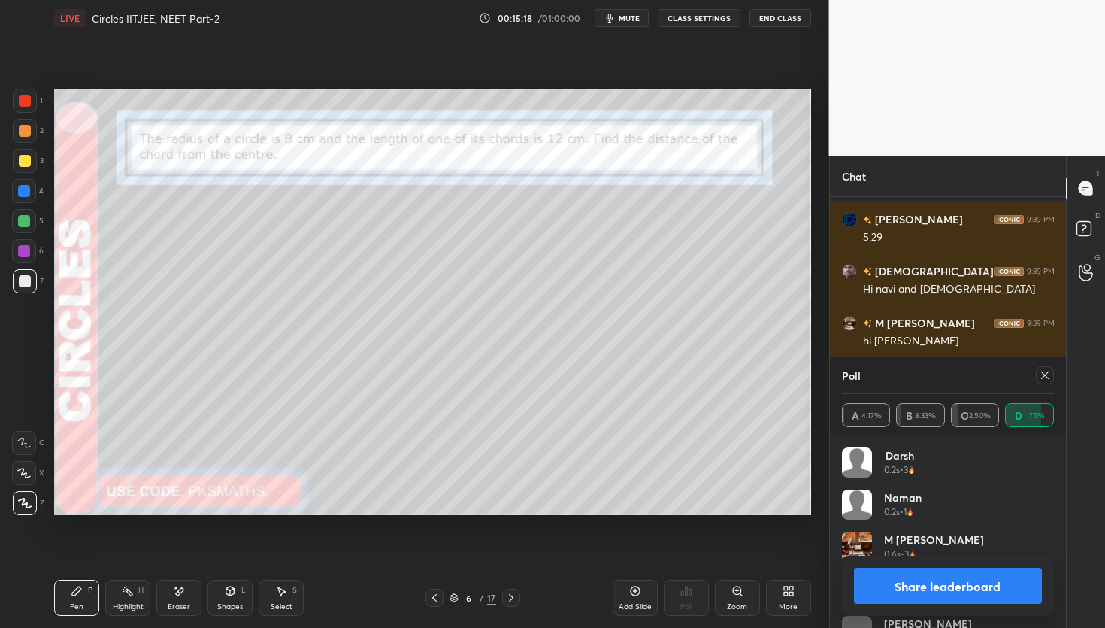
click at [16, 221] on div at bounding box center [24, 221] width 24 height 24
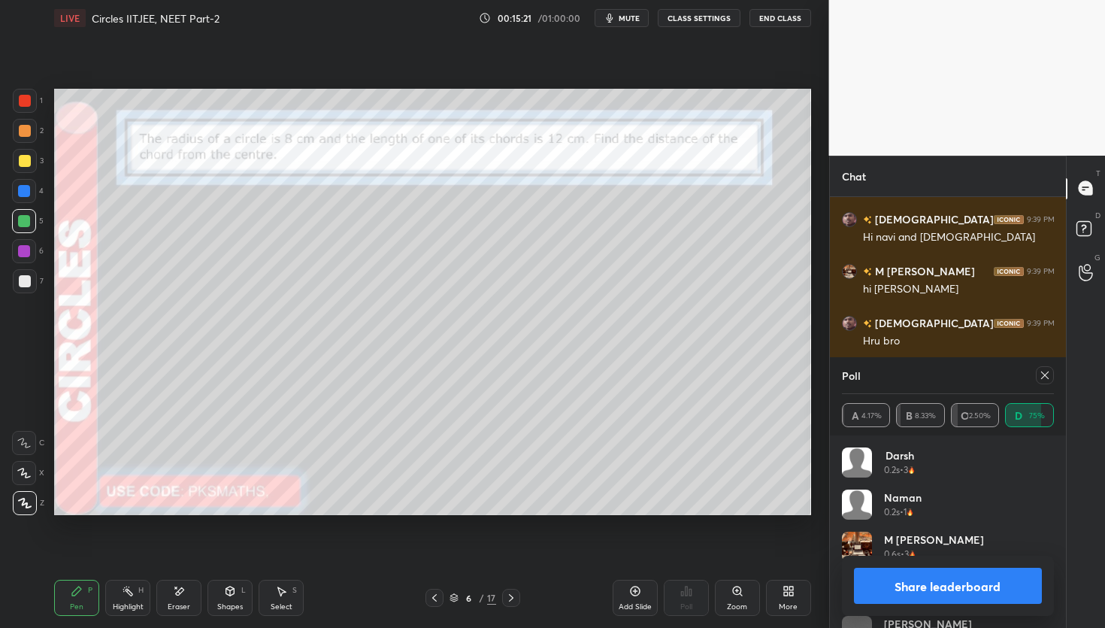
click at [941, 580] on button "Share leaderboard" at bounding box center [948, 586] width 189 height 36
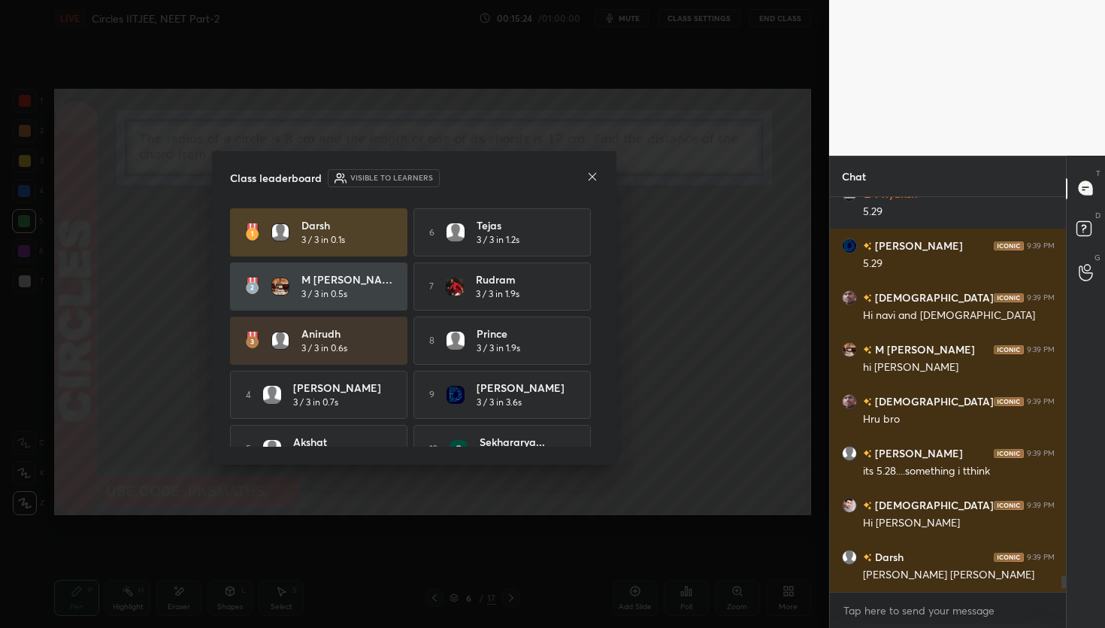
click at [596, 178] on icon at bounding box center [592, 177] width 12 height 12
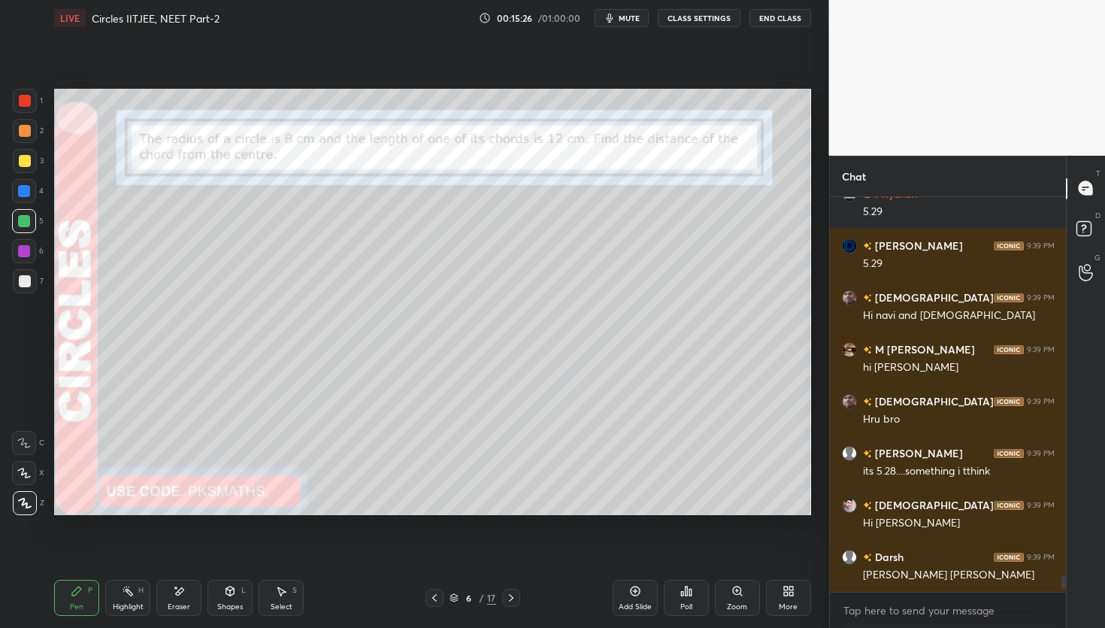
click at [511, 596] on icon at bounding box center [511, 598] width 12 height 12
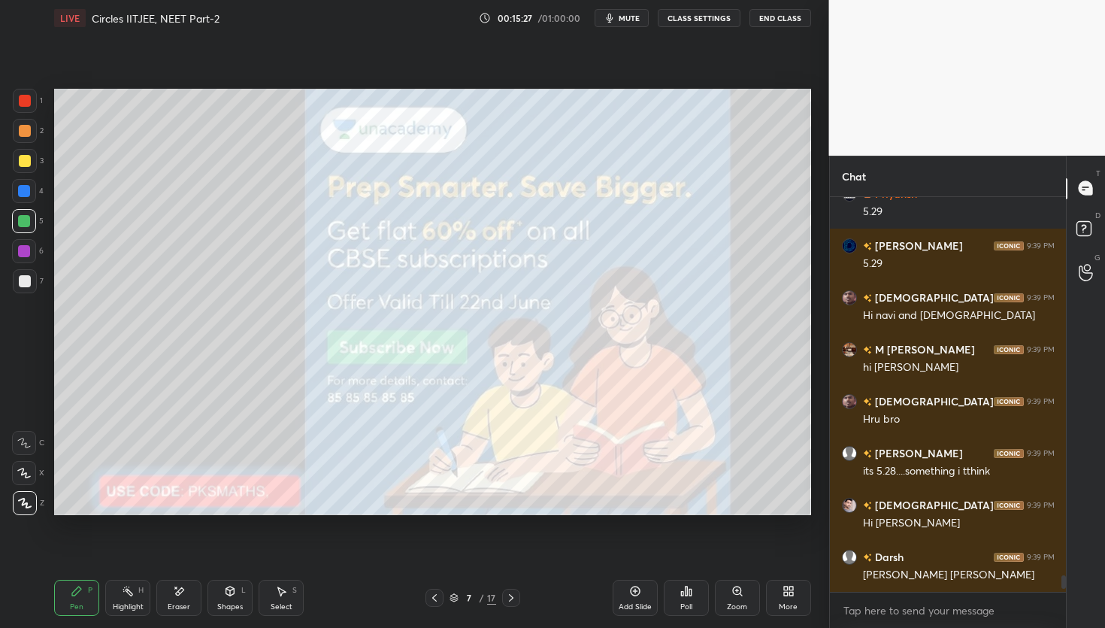
click at [516, 590] on div at bounding box center [511, 598] width 18 height 18
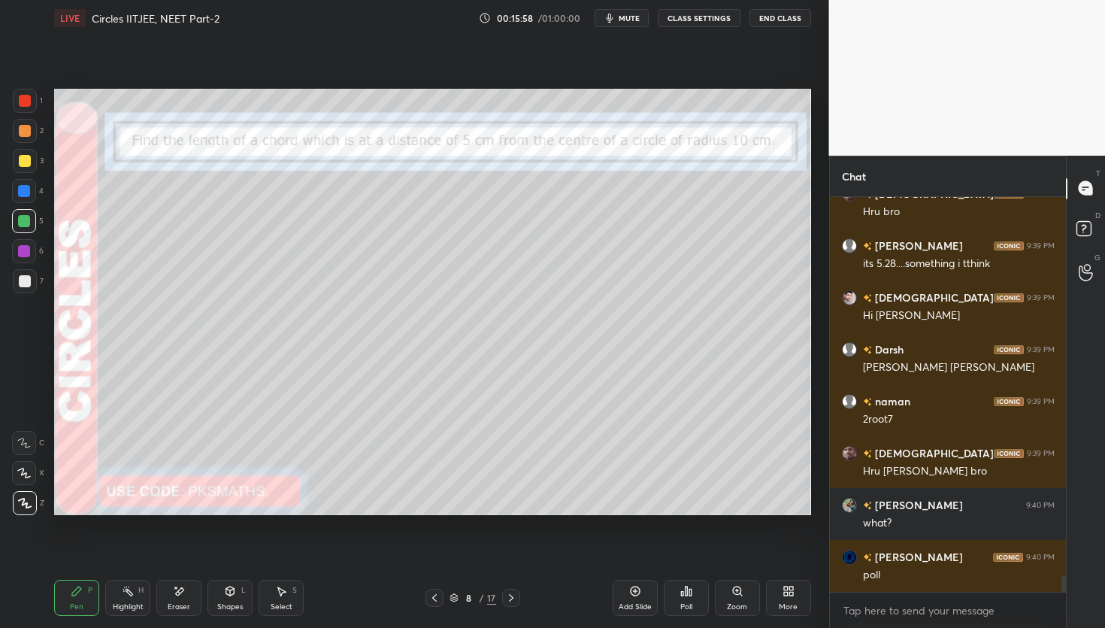
click at [19, 127] on div at bounding box center [25, 131] width 12 height 12
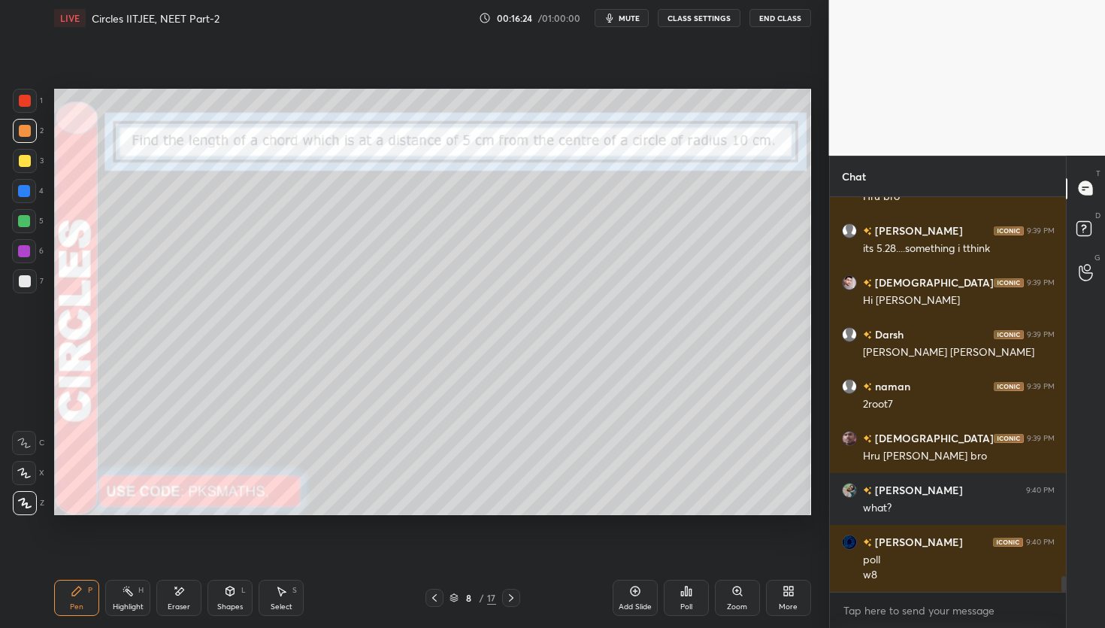
scroll to position [9376, 0]
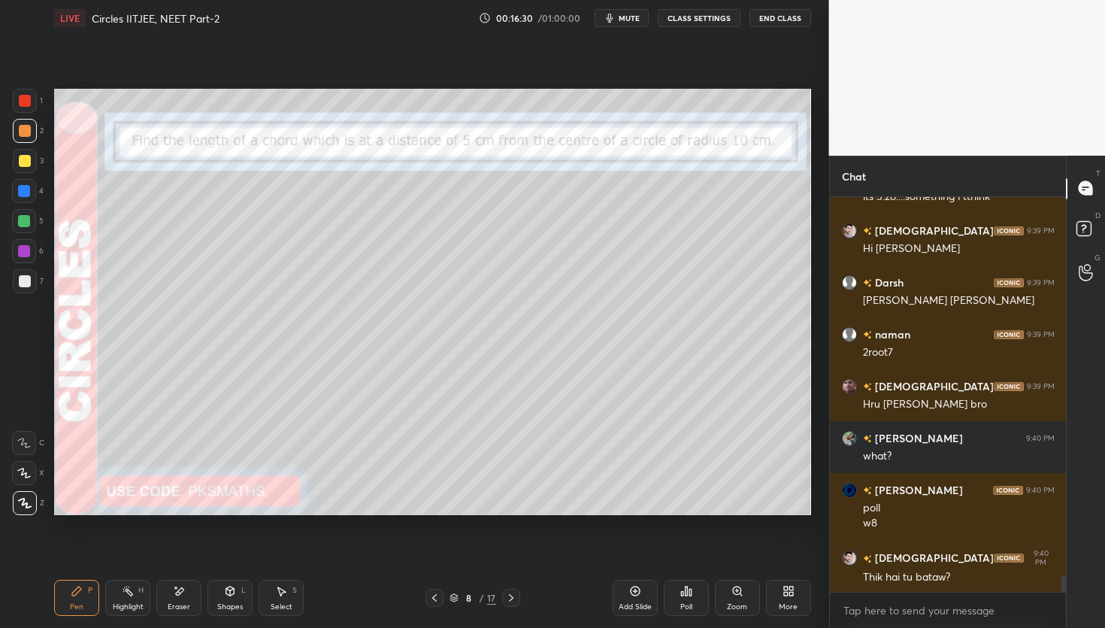
click at [816, 218] on div "Setting up your live class Poll for secs No correct answer Start poll" at bounding box center [432, 301] width 769 height 531
click at [538, 355] on p "Undo" at bounding box center [534, 358] width 23 height 12
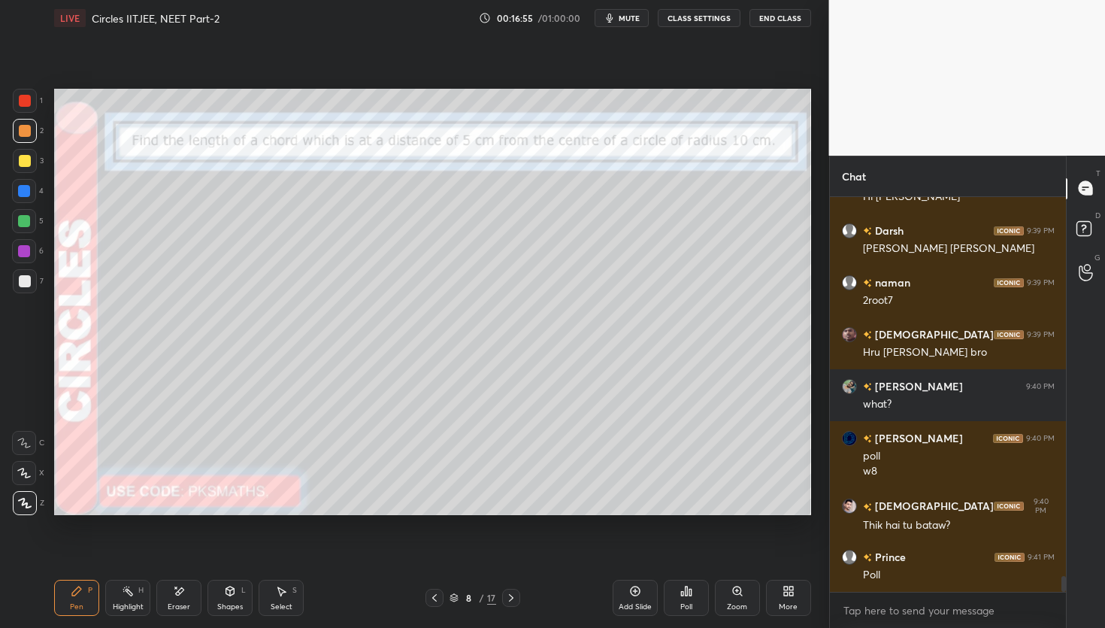
click at [626, 19] on span "mute" at bounding box center [629, 18] width 21 height 11
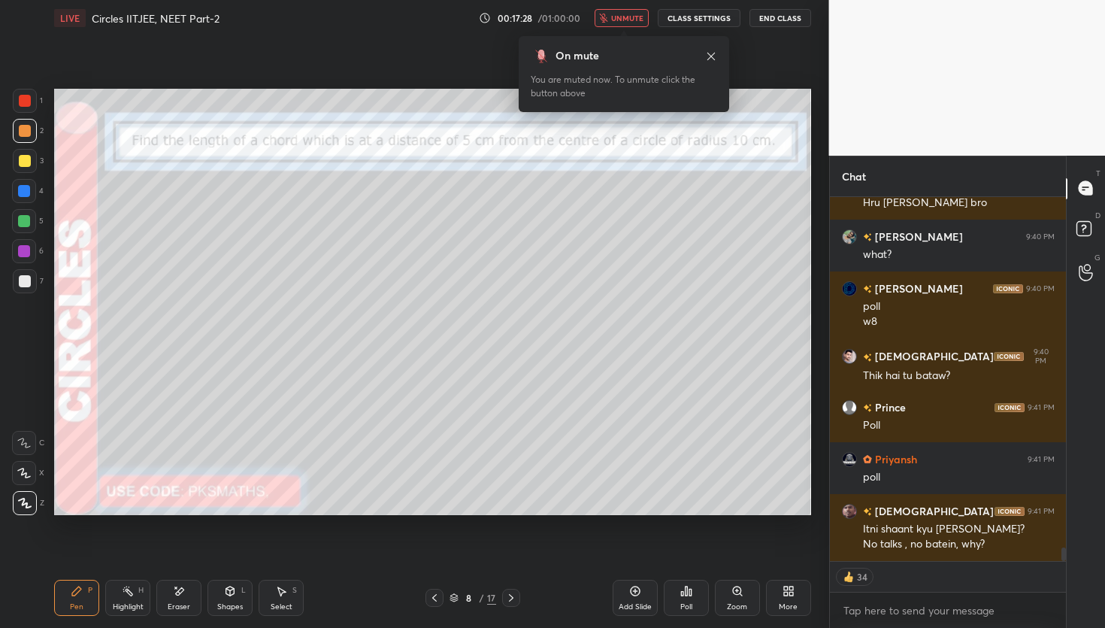
scroll to position [9630, 0]
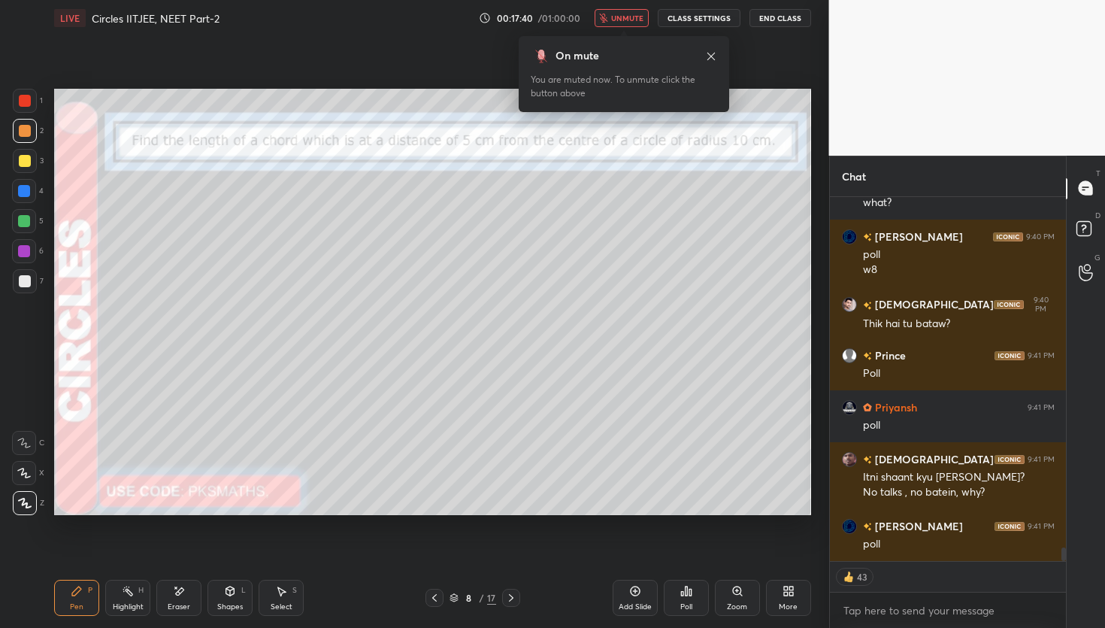
click at [625, 20] on span "unmute" at bounding box center [627, 18] width 32 height 11
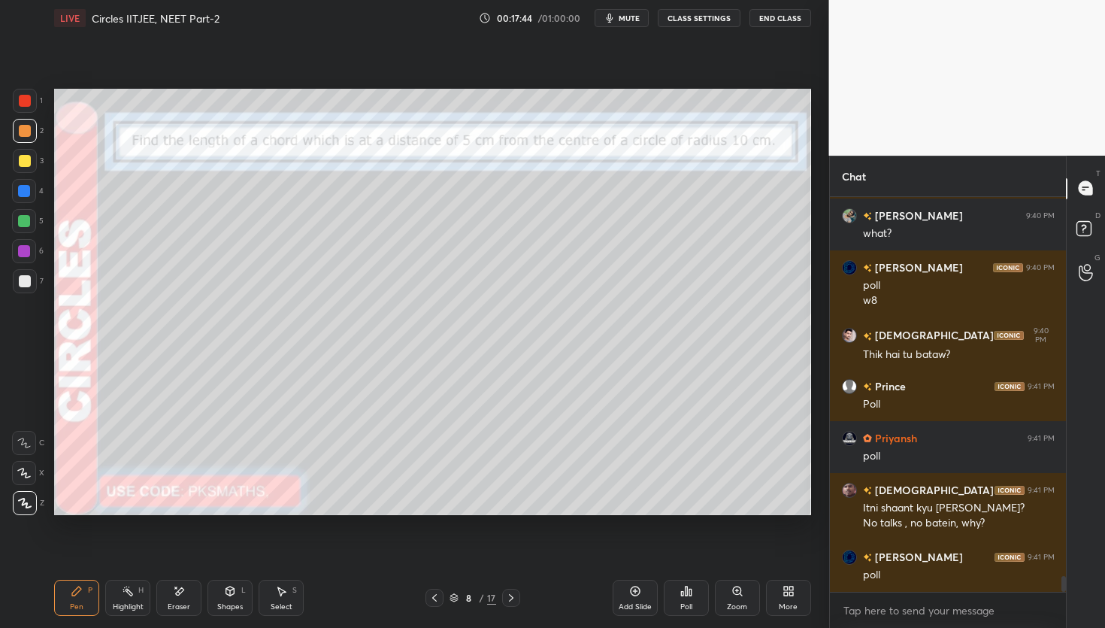
scroll to position [9635, 0]
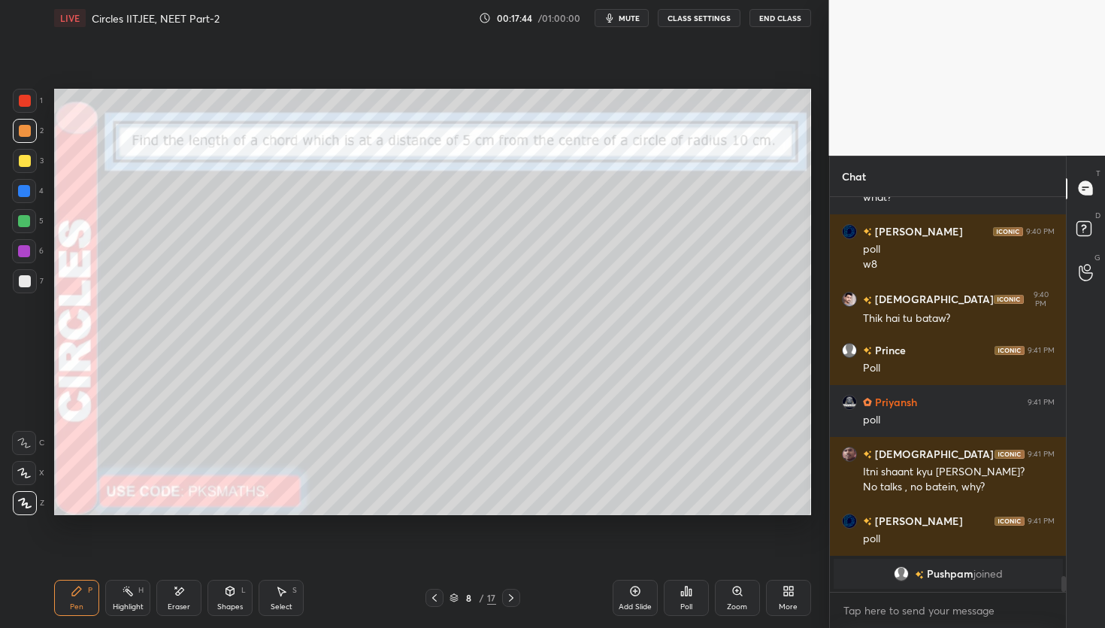
click at [683, 591] on icon at bounding box center [686, 591] width 12 height 12
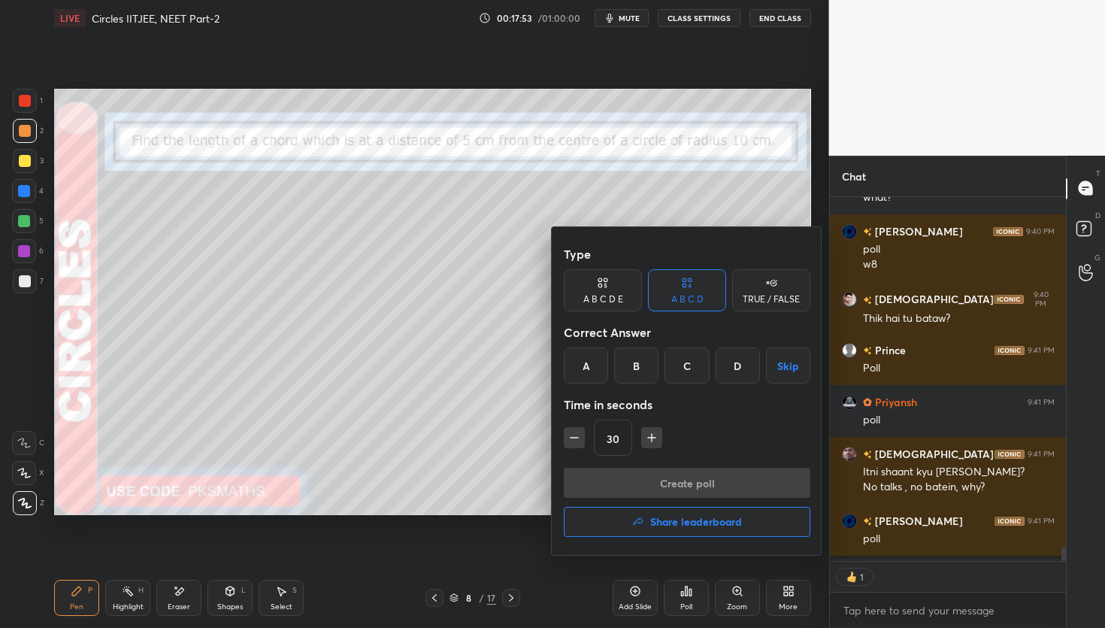
scroll to position [5, 5]
click at [643, 371] on div "B" at bounding box center [636, 365] width 44 height 36
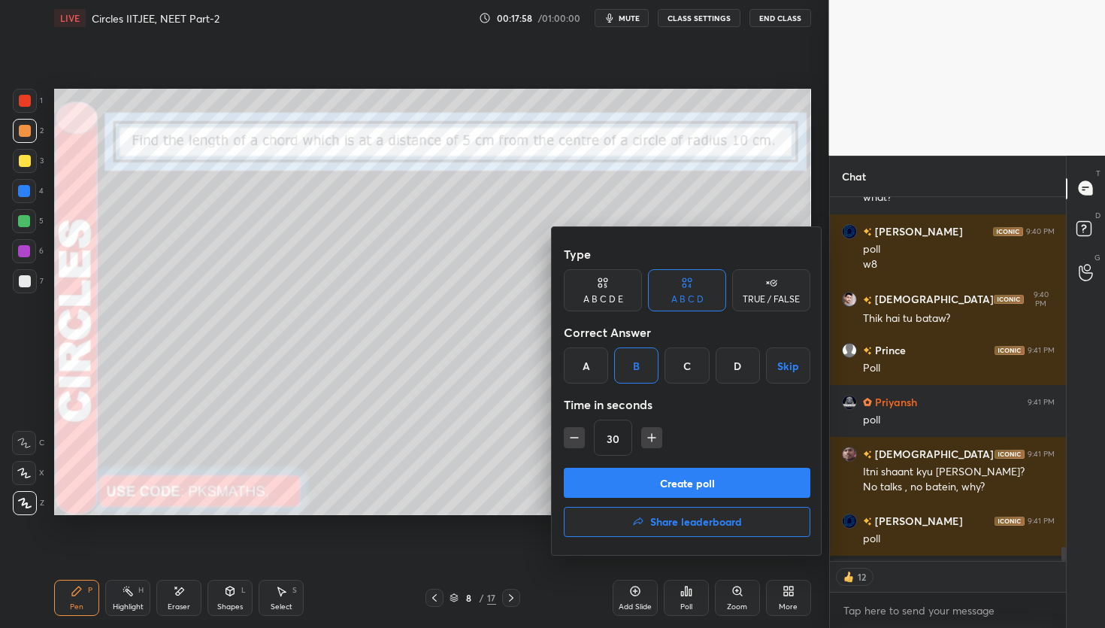
click at [668, 484] on button "Create poll" at bounding box center [687, 483] width 247 height 30
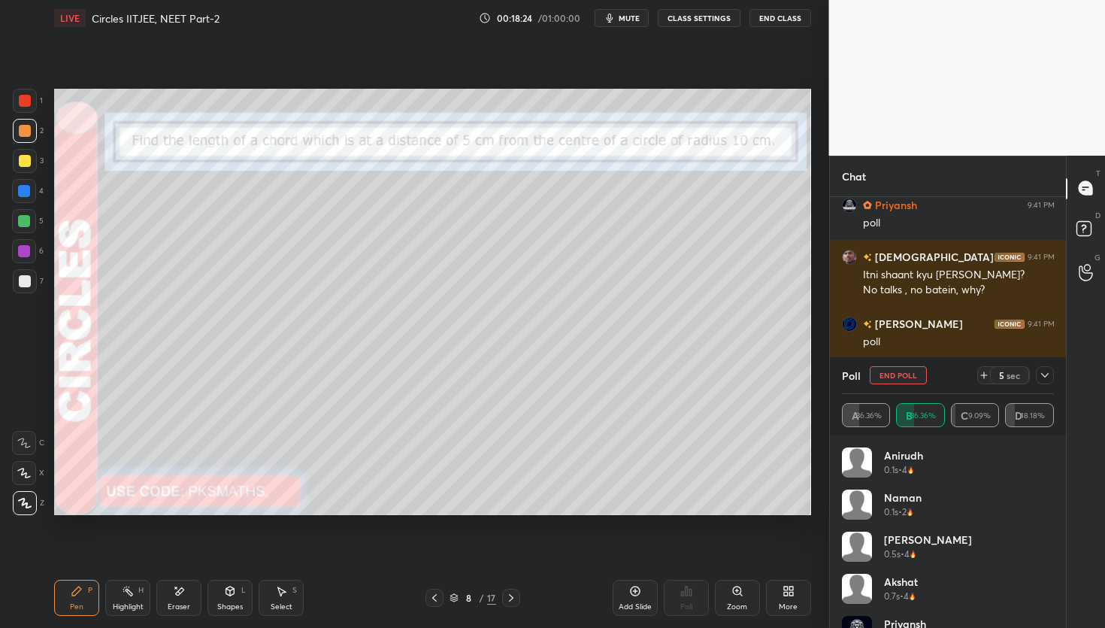
scroll to position [8911, 0]
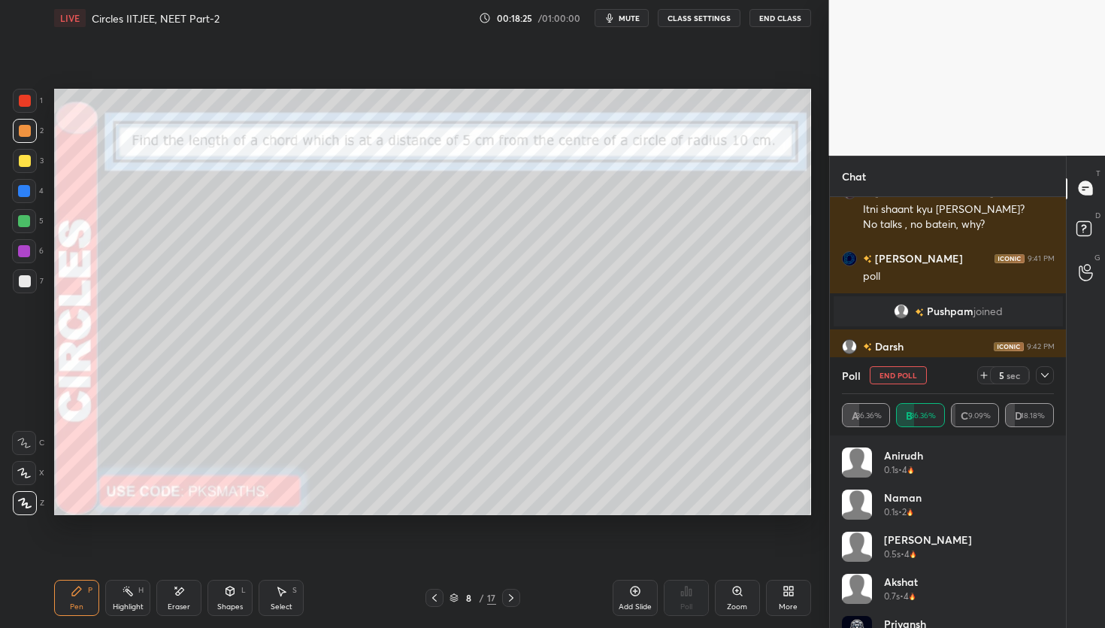
click at [634, 18] on span "mute" at bounding box center [629, 18] width 21 height 11
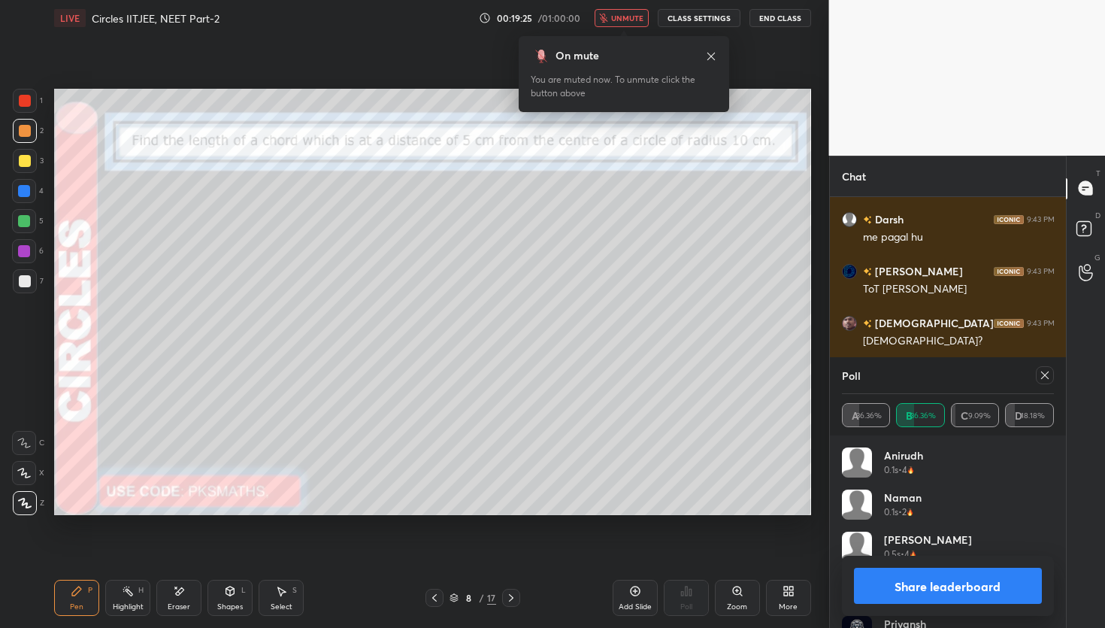
scroll to position [10118, 0]
drag, startPoint x: 626, startPoint y: 24, endPoint x: 627, endPoint y: 17, distance: 7.6
click at [626, 22] on button "unmute" at bounding box center [622, 18] width 54 height 18
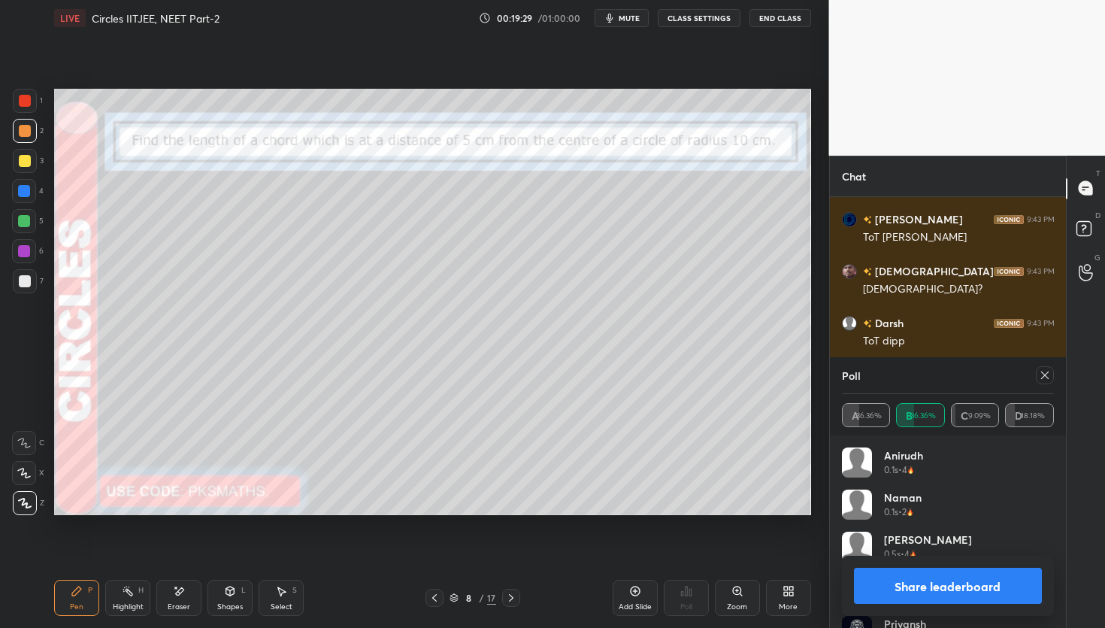
click at [955, 589] on button "Share leaderboard" at bounding box center [948, 586] width 189 height 36
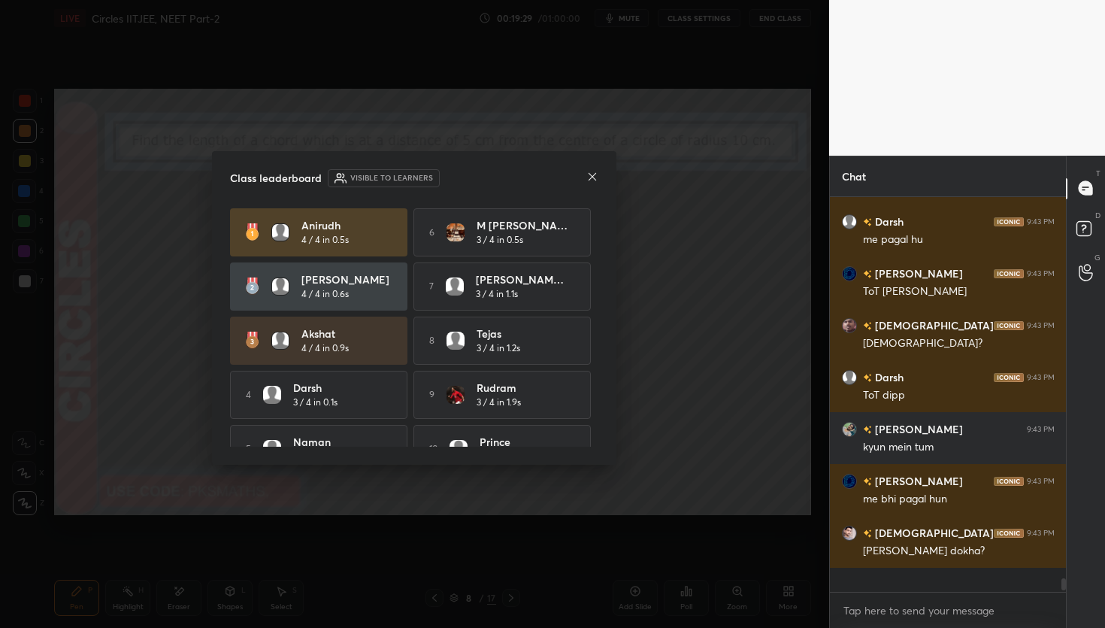
scroll to position [390, 232]
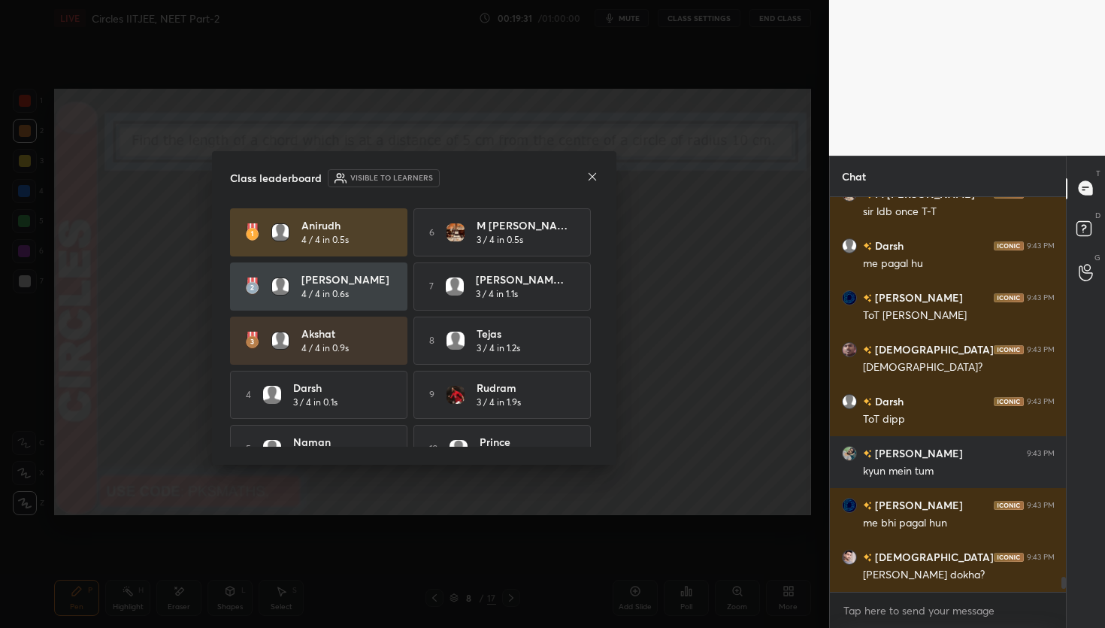
click at [588, 183] on div at bounding box center [592, 178] width 12 height 16
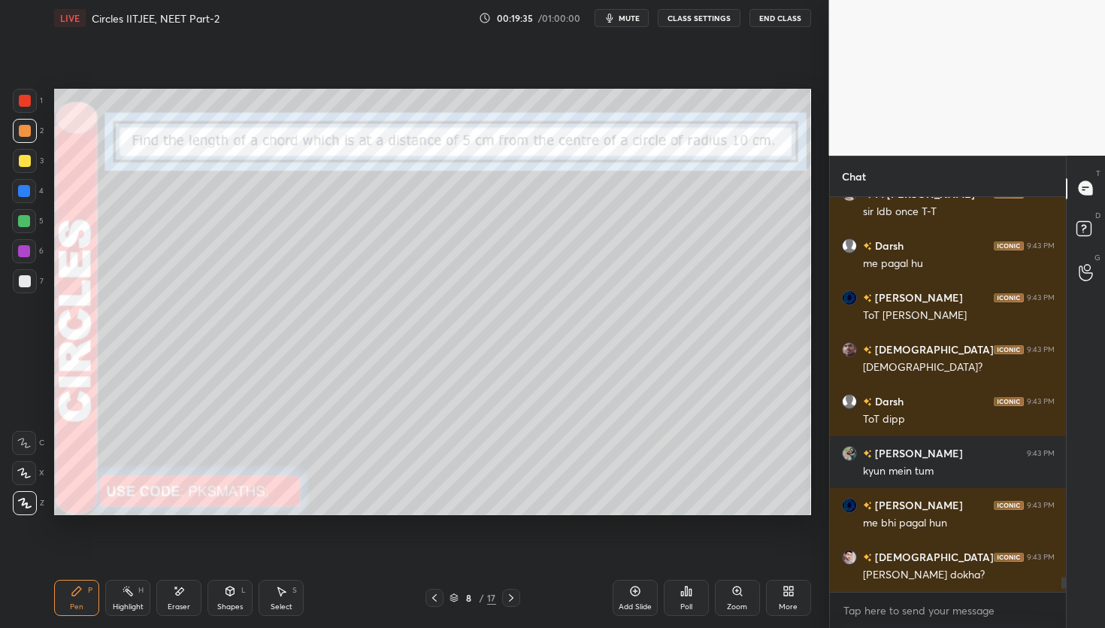
click at [190, 595] on div "Eraser" at bounding box center [178, 598] width 45 height 36
drag, startPoint x: 93, startPoint y: 549, endPoint x: 62, endPoint y: 526, distance: 38.8
click at [71, 526] on div "Setting up your live class Poll for secs No correct answer Start poll" at bounding box center [432, 301] width 769 height 531
click at [34, 502] on span "Erase all" at bounding box center [24, 502] width 23 height 11
click at [83, 595] on div "Pen P" at bounding box center [76, 598] width 45 height 36
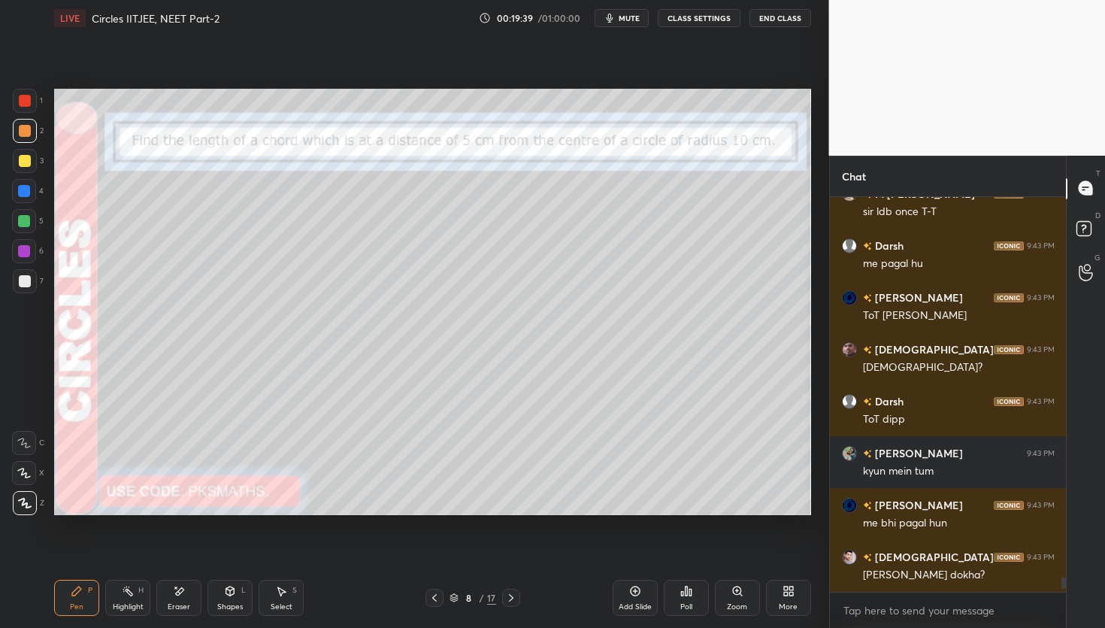
drag, startPoint x: 26, startPoint y: 132, endPoint x: 40, endPoint y: 141, distance: 16.3
click at [26, 132] on div at bounding box center [25, 131] width 12 height 12
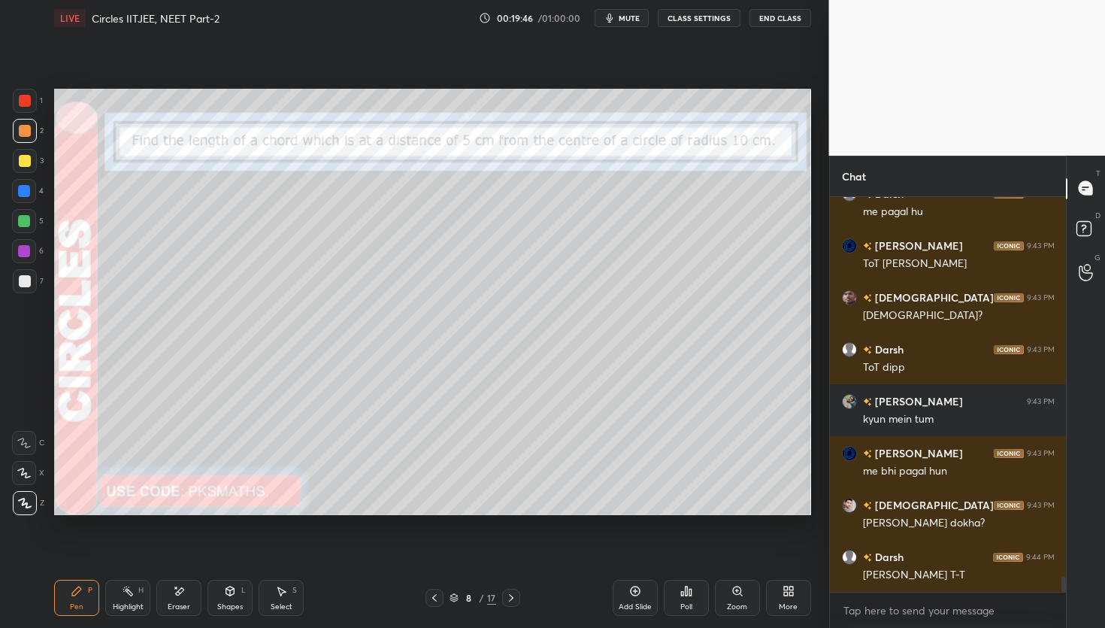
scroll to position [10143, 0]
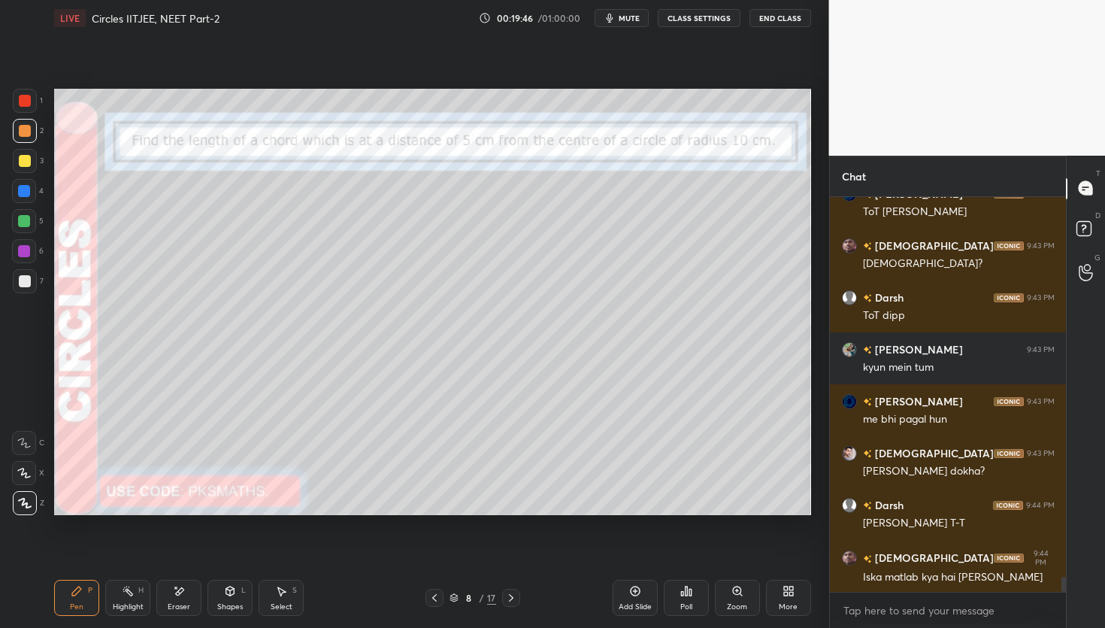
click at [235, 596] on div "Shapes L" at bounding box center [229, 598] width 45 height 36
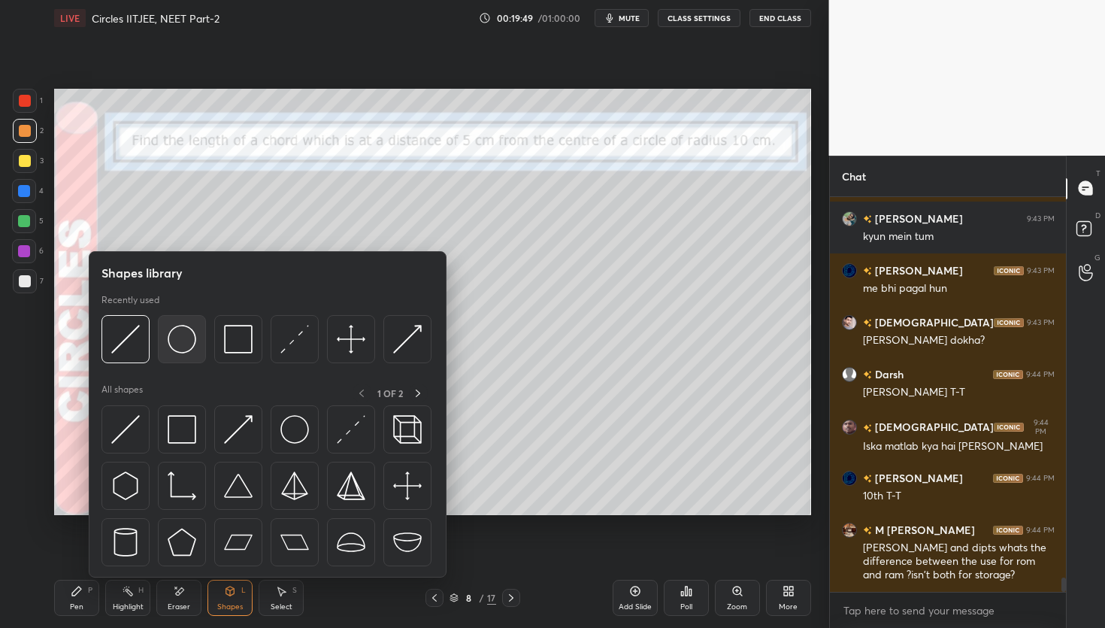
click at [183, 342] on img at bounding box center [182, 339] width 29 height 29
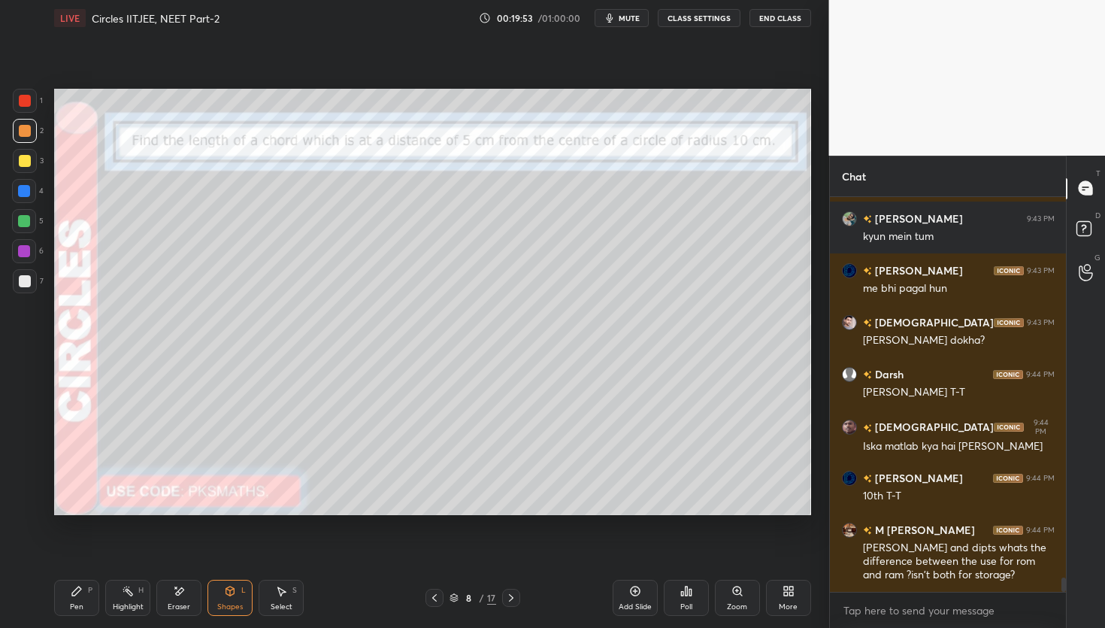
click at [23, 286] on div at bounding box center [25, 281] width 12 height 12
click at [231, 591] on icon at bounding box center [230, 590] width 8 height 9
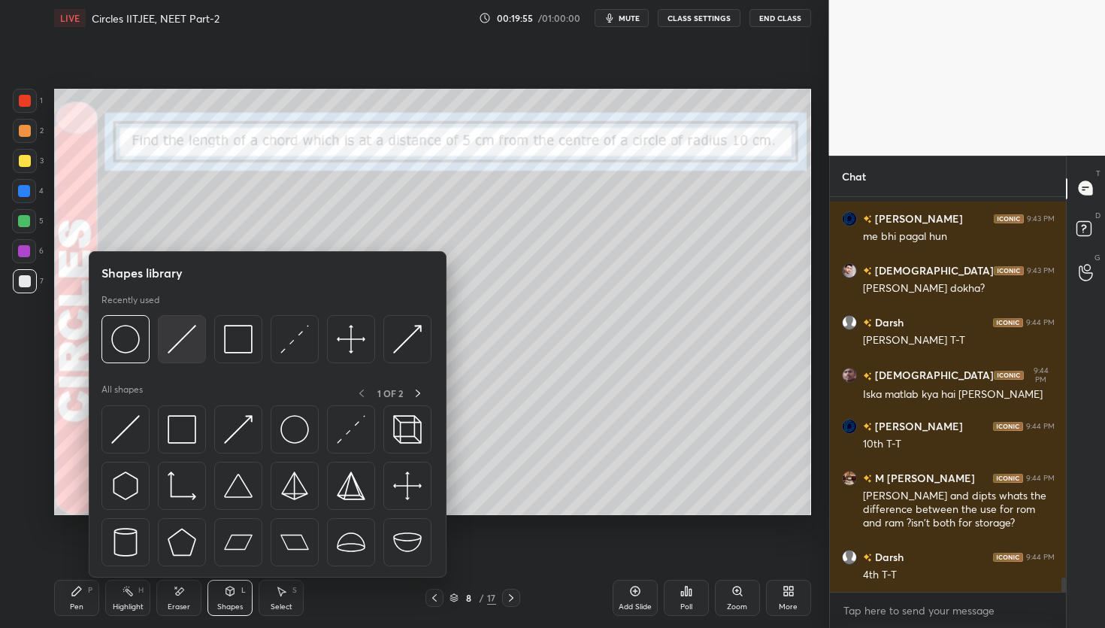
scroll to position [10378, 0]
click at [186, 341] on img at bounding box center [182, 339] width 29 height 29
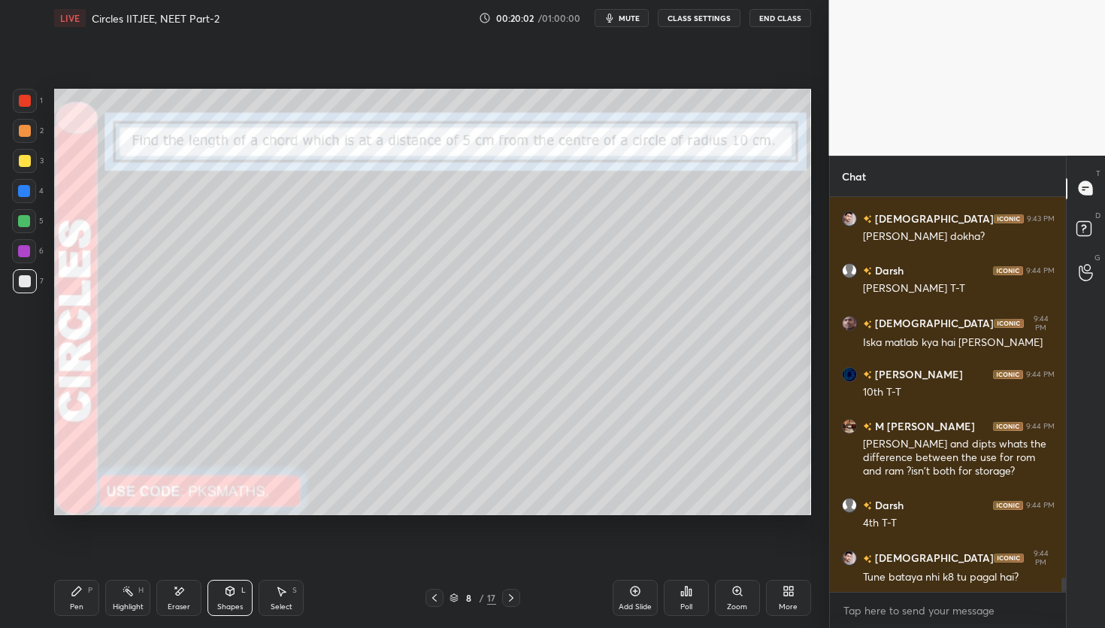
click at [240, 603] on div "Shapes" at bounding box center [230, 607] width 26 height 8
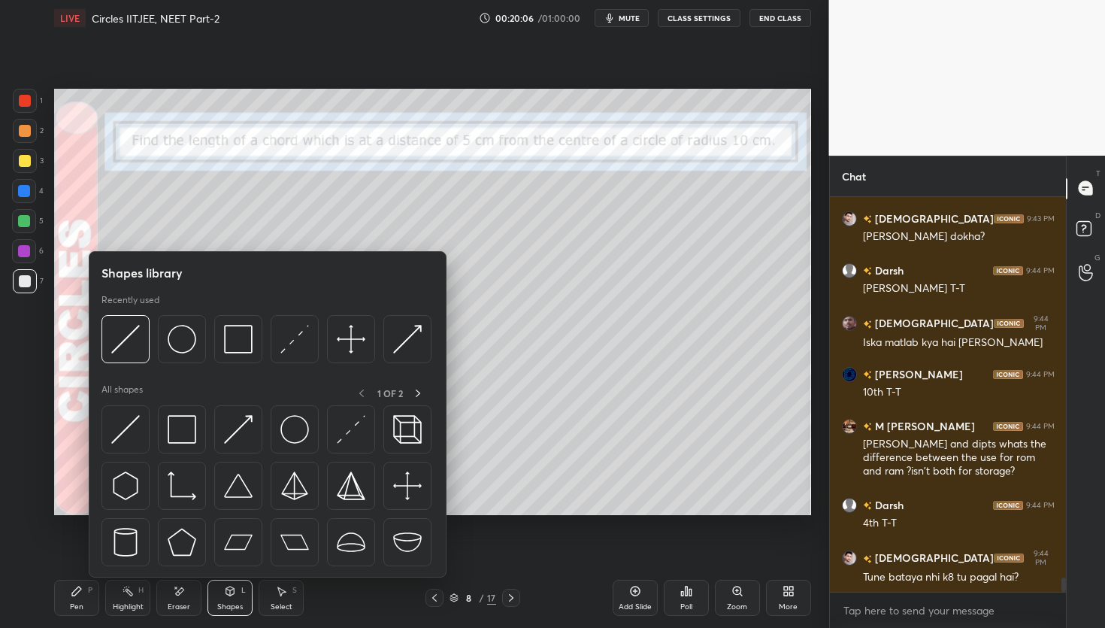
click at [15, 199] on div "4" at bounding box center [28, 194] width 32 height 30
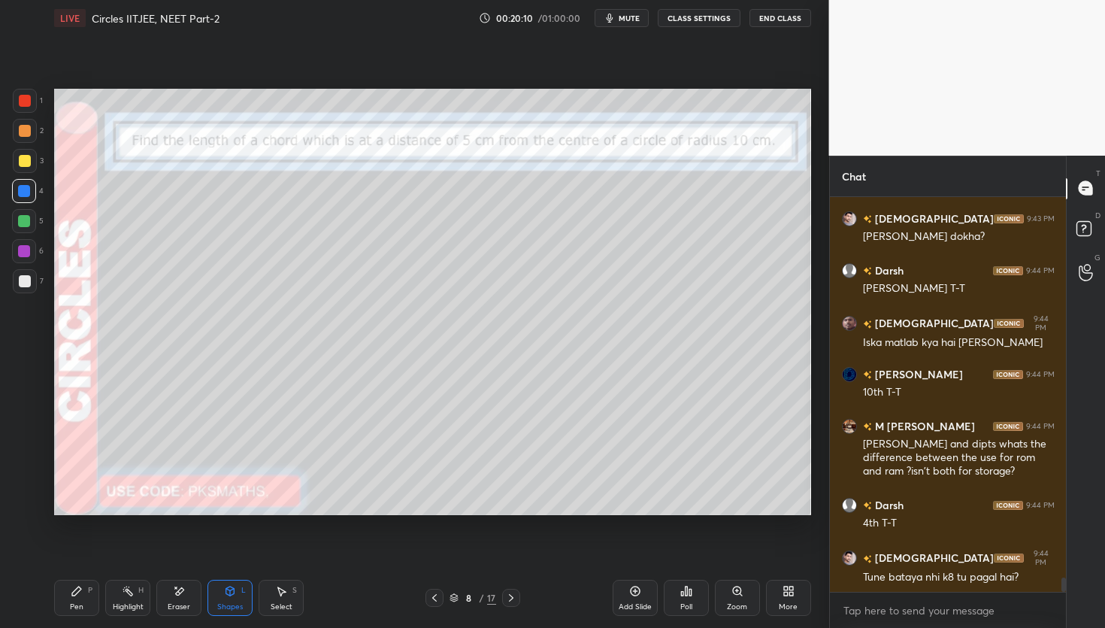
scroll to position [10430, 0]
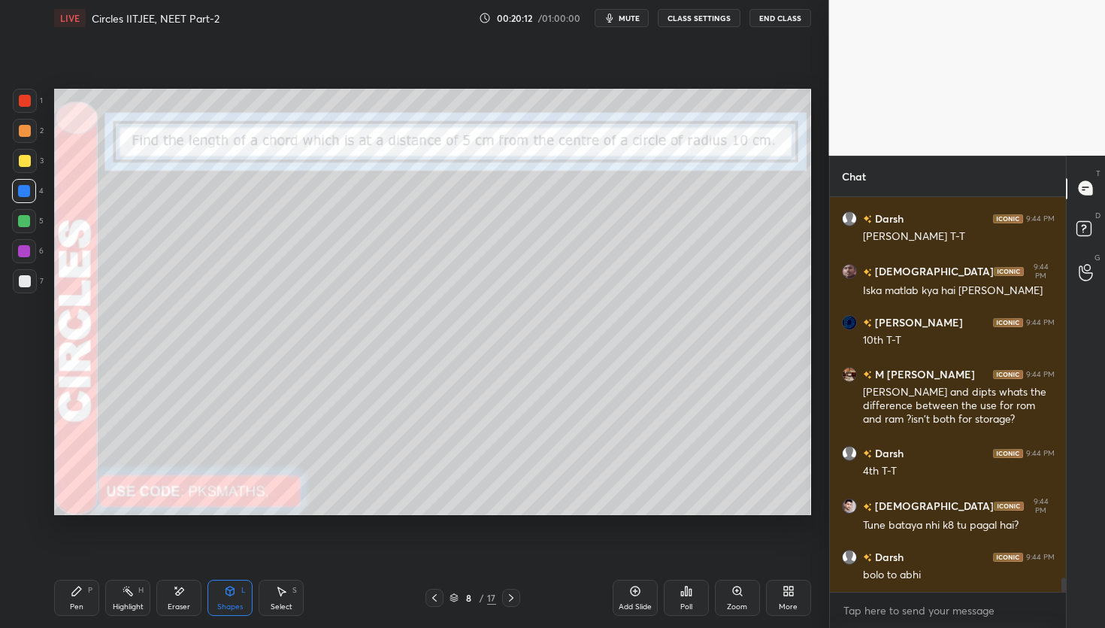
click at [23, 220] on div at bounding box center [24, 221] width 12 height 12
click at [21, 132] on div at bounding box center [25, 131] width 12 height 12
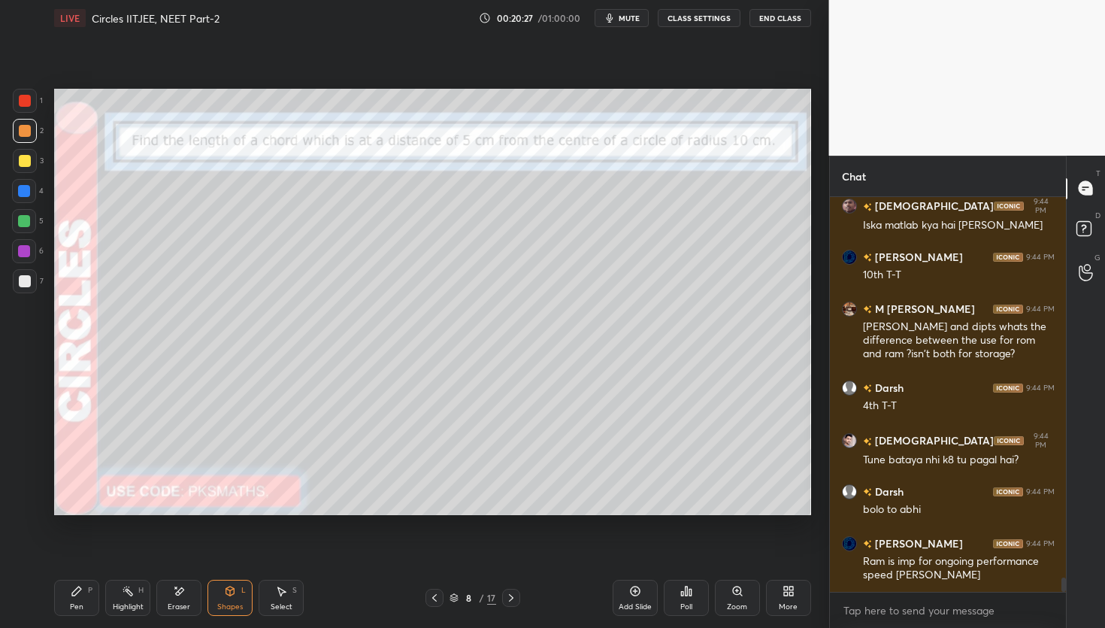
click at [19, 132] on div at bounding box center [25, 131] width 12 height 12
click at [72, 598] on div "Pen P" at bounding box center [76, 598] width 45 height 36
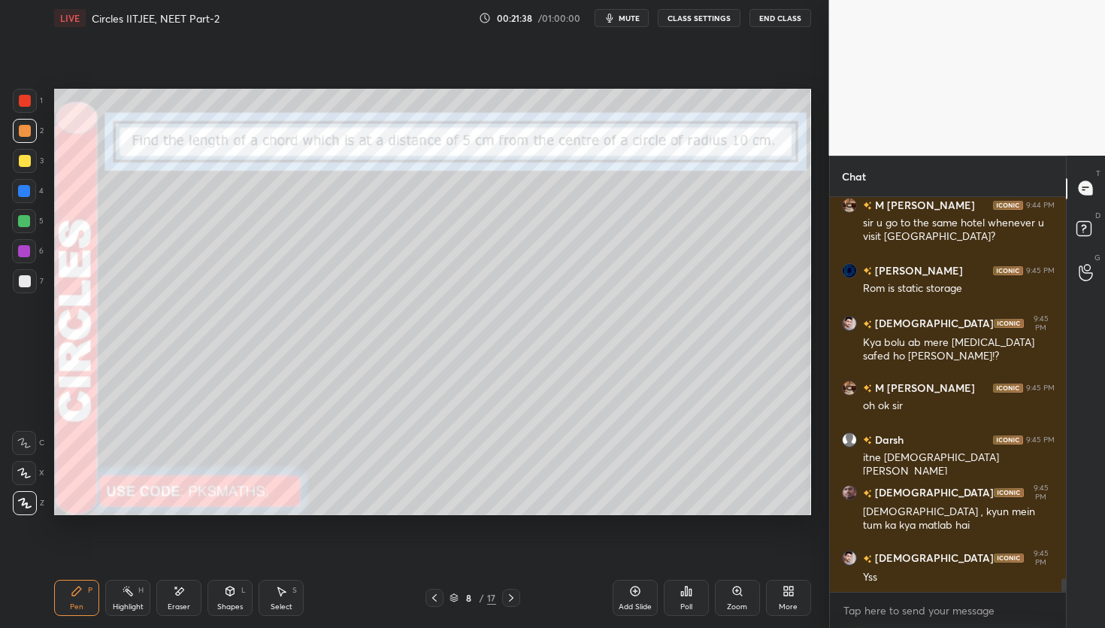
scroll to position [10950, 0]
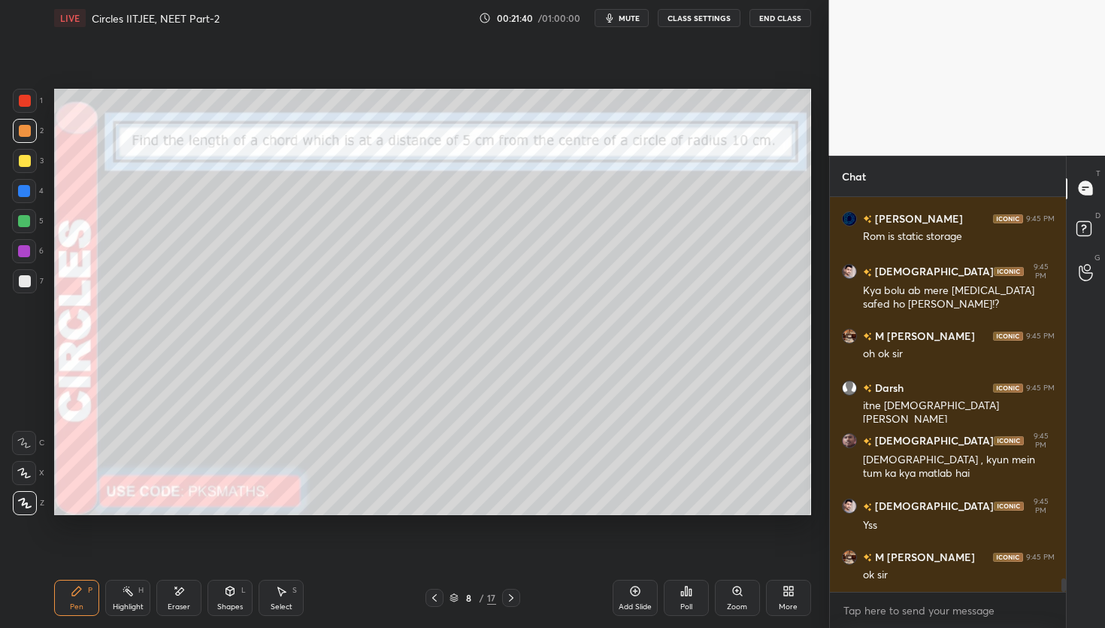
click at [19, 132] on div at bounding box center [25, 131] width 12 height 12
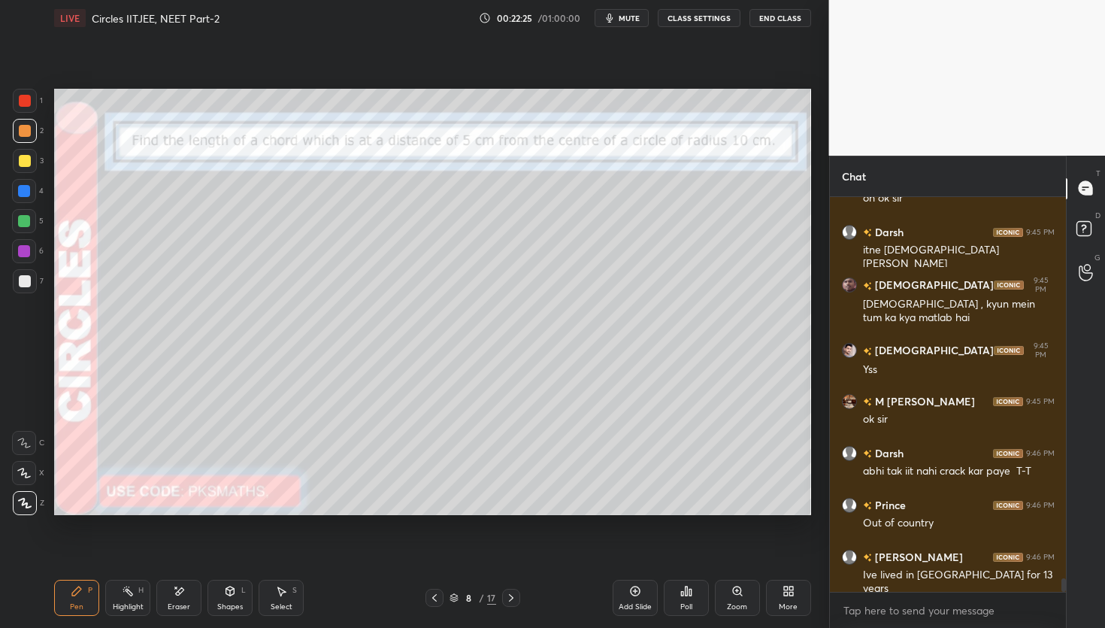
scroll to position [11171, 0]
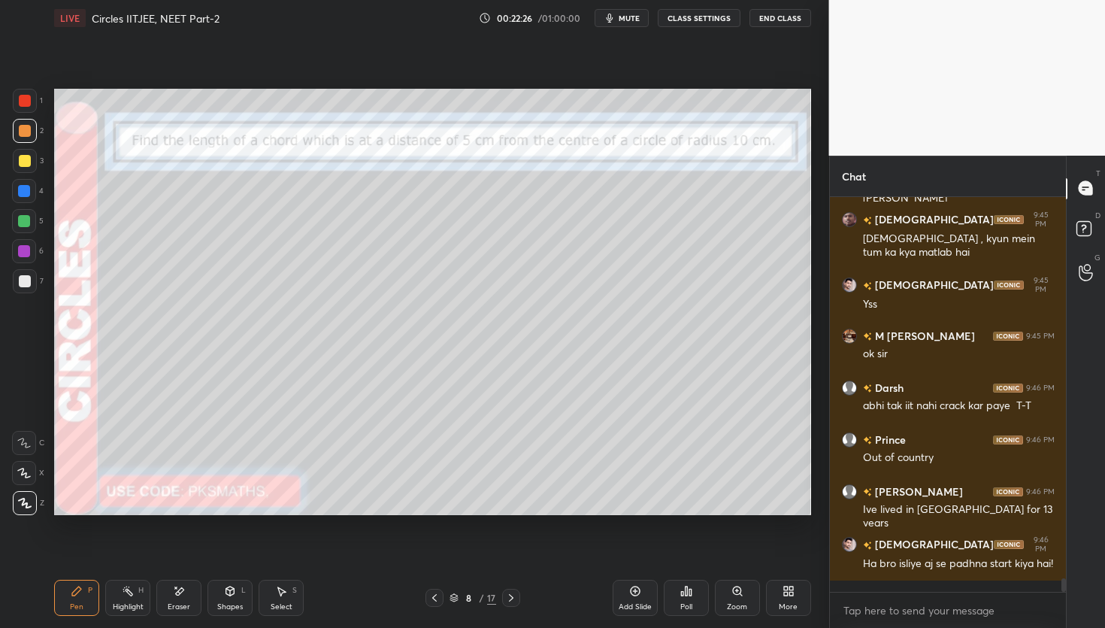
drag, startPoint x: 24, startPoint y: 285, endPoint x: 21, endPoint y: 277, distance: 8.8
click at [23, 285] on div at bounding box center [25, 281] width 12 height 12
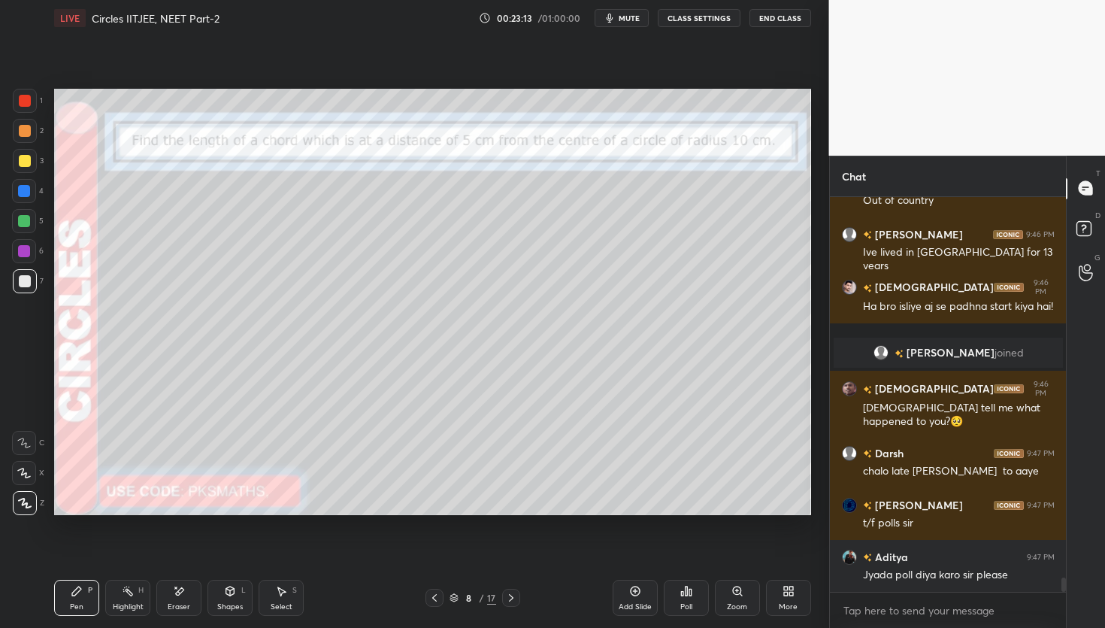
scroll to position [10781, 0]
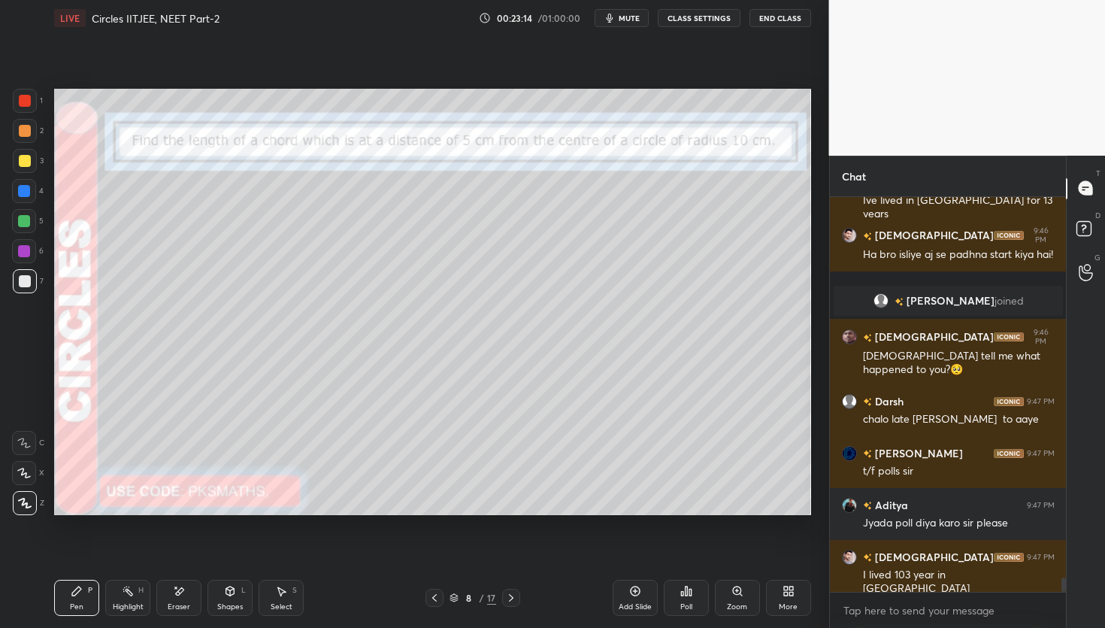
drag, startPoint x: 27, startPoint y: 279, endPoint x: 30, endPoint y: 250, distance: 28.7
click at [26, 278] on div at bounding box center [25, 281] width 12 height 12
click at [26, 221] on div at bounding box center [24, 221] width 12 height 12
drag, startPoint x: 20, startPoint y: 186, endPoint x: 34, endPoint y: 195, distance: 16.9
click at [22, 187] on div at bounding box center [24, 191] width 12 height 12
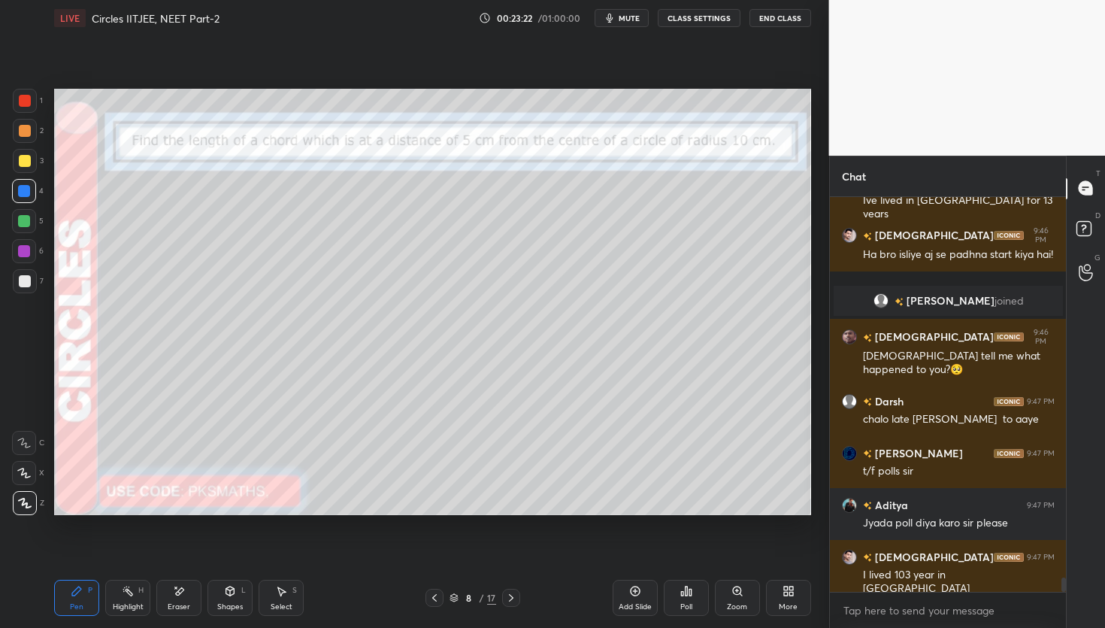
scroll to position [10833, 0]
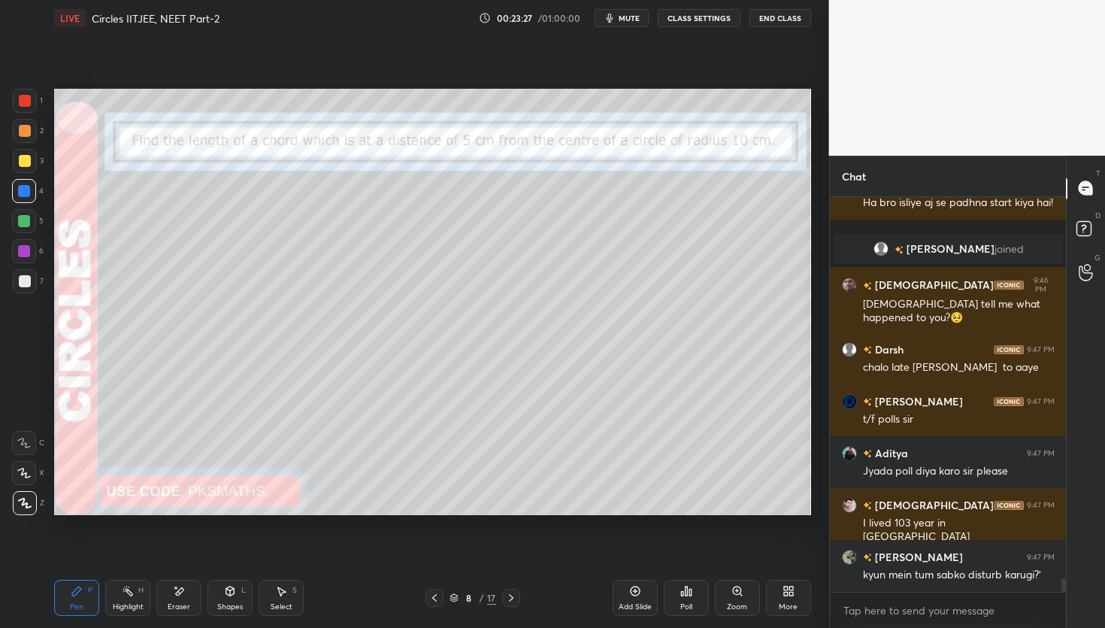
click at [20, 277] on div at bounding box center [25, 281] width 12 height 12
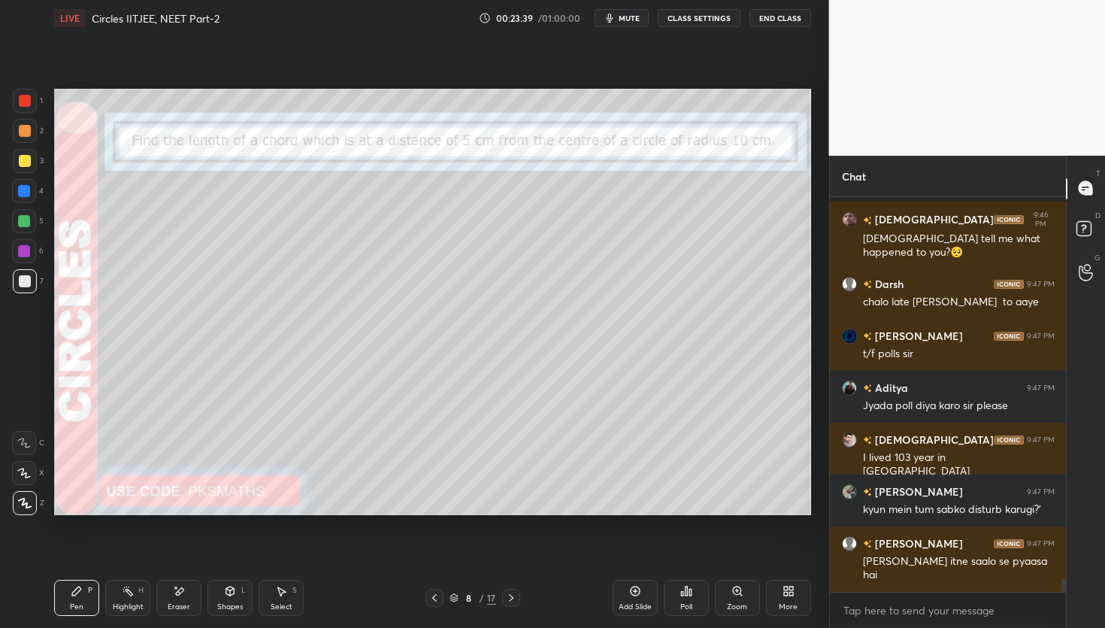
scroll to position [10950, 0]
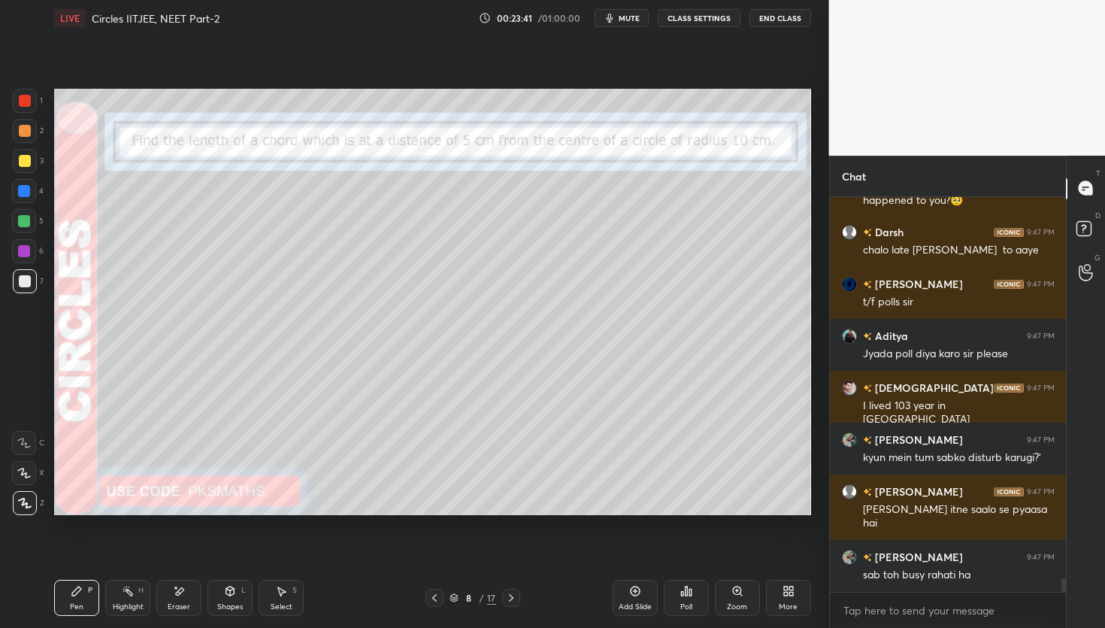
click at [689, 594] on icon at bounding box center [690, 592] width 2 height 7
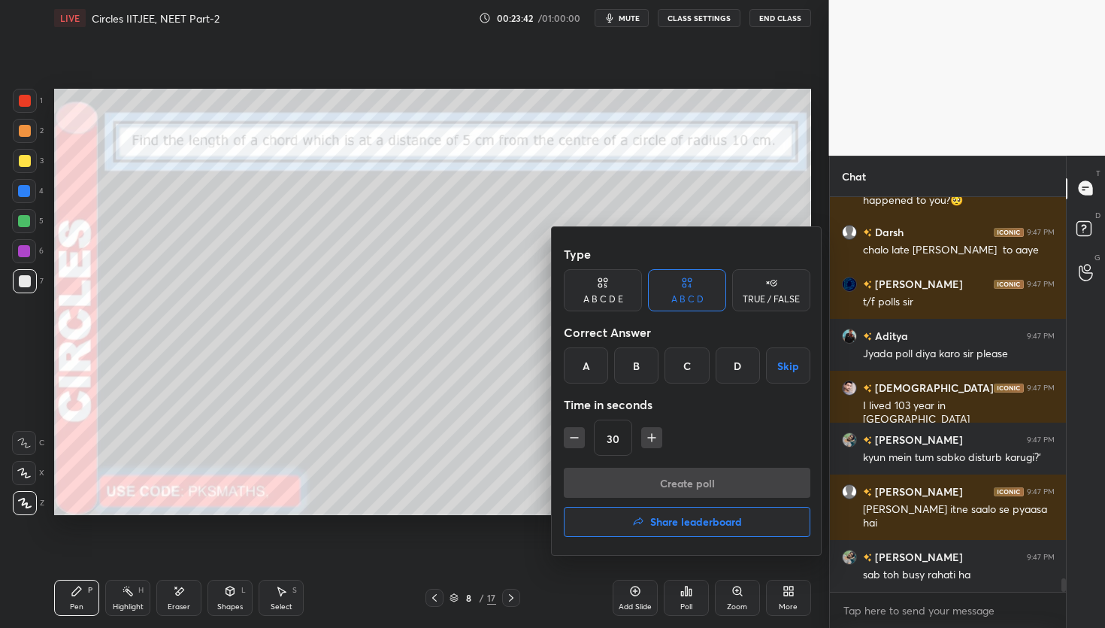
click at [763, 288] on div "TRUE / FALSE" at bounding box center [771, 290] width 78 height 42
click at [609, 362] on div "True" at bounding box center [603, 365] width 78 height 36
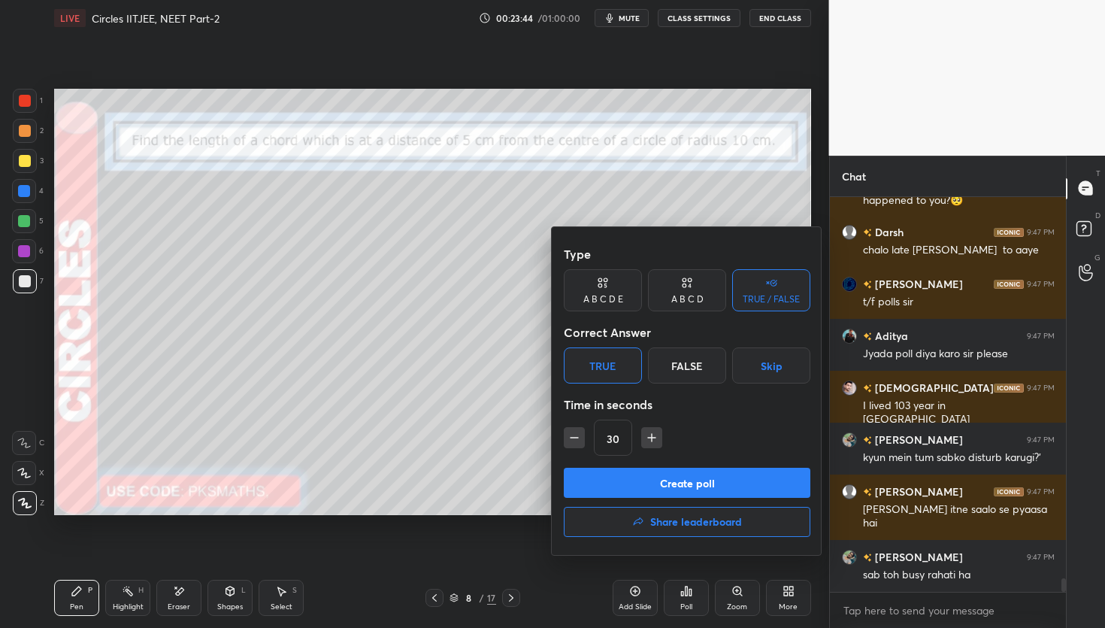
click at [604, 480] on button "Create poll" at bounding box center [687, 483] width 247 height 30
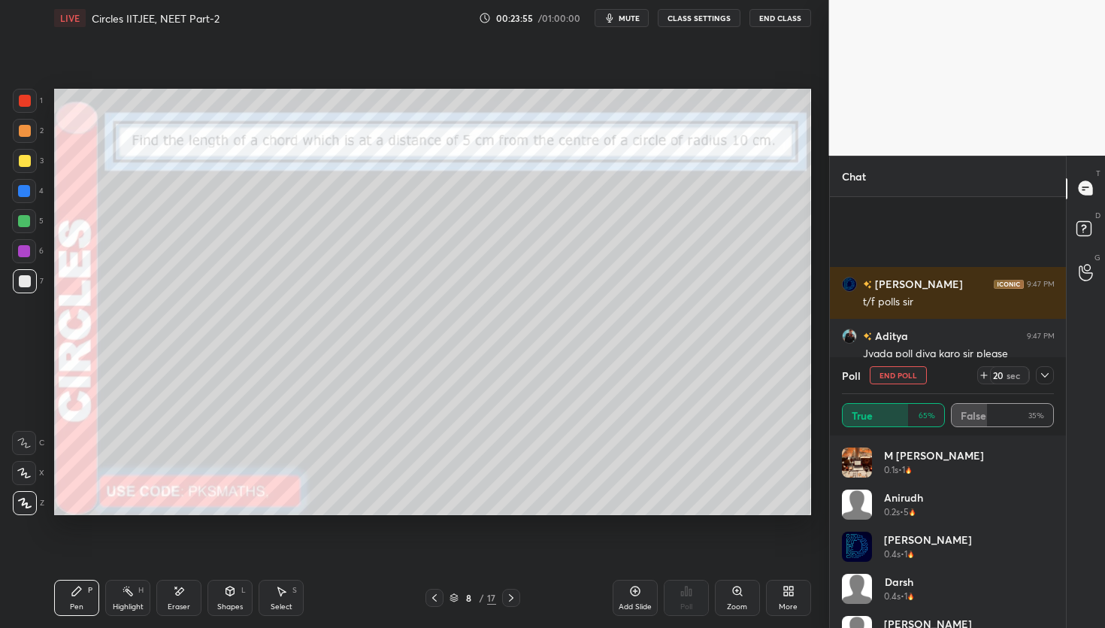
scroll to position [11081, 0]
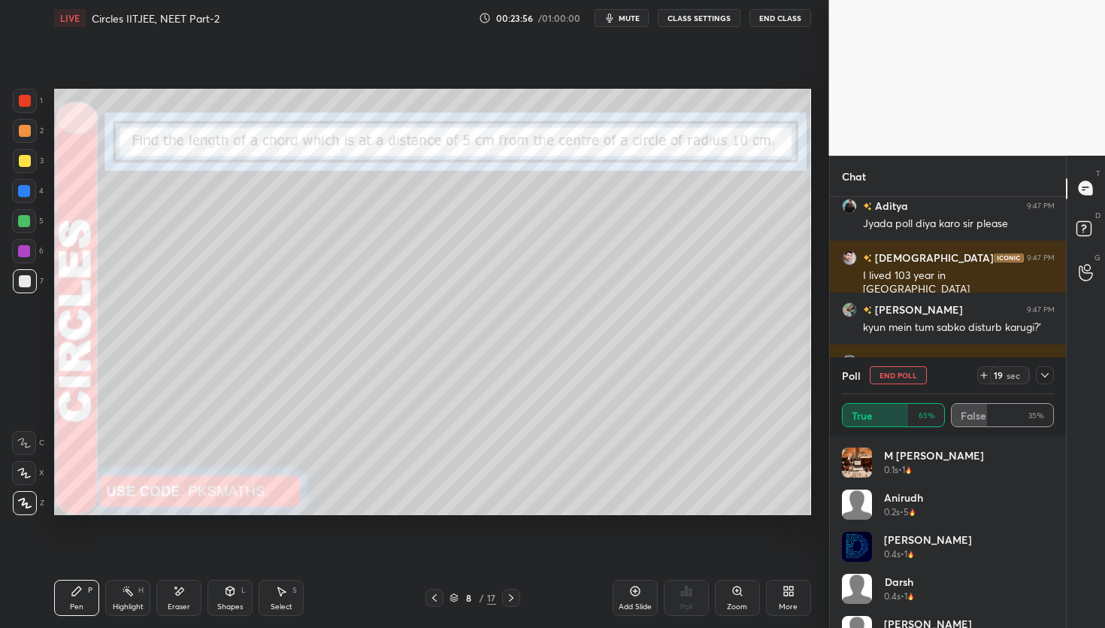
drag, startPoint x: 28, startPoint y: 192, endPoint x: 30, endPoint y: 201, distance: 9.3
click at [28, 192] on div at bounding box center [24, 191] width 24 height 24
click at [28, 223] on div at bounding box center [24, 221] width 12 height 12
drag, startPoint x: 21, startPoint y: 474, endPoint x: 23, endPoint y: 462, distance: 13.0
click at [20, 474] on icon at bounding box center [24, 473] width 14 height 11
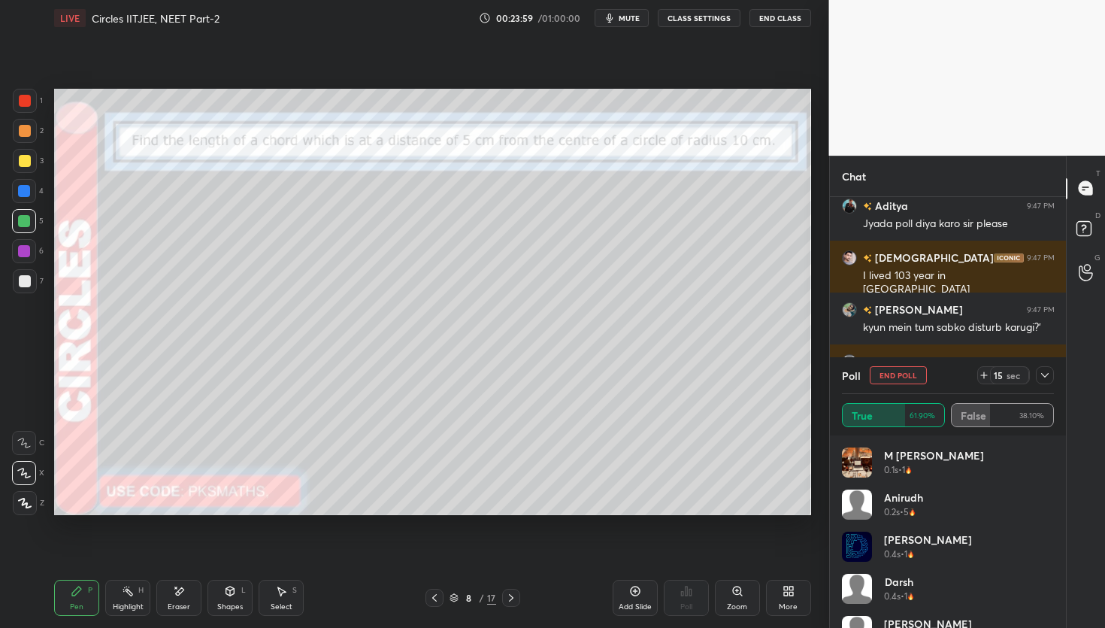
scroll to position [11132, 0]
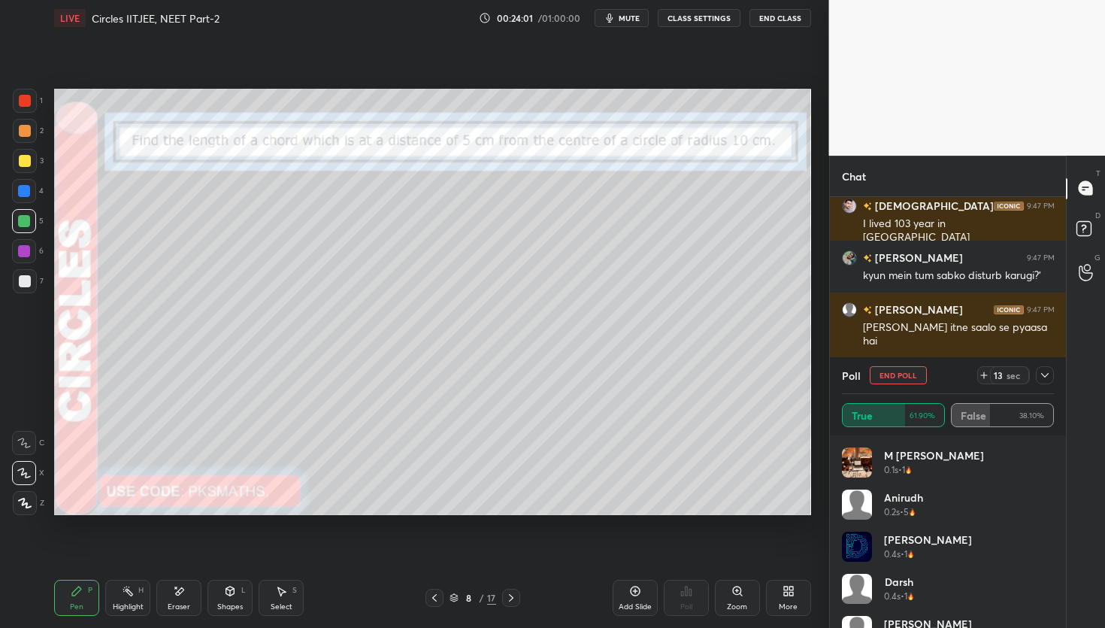
drag, startPoint x: 281, startPoint y: 592, endPoint x: 274, endPoint y: 581, distance: 12.5
click at [281, 590] on icon at bounding box center [282, 591] width 8 height 9
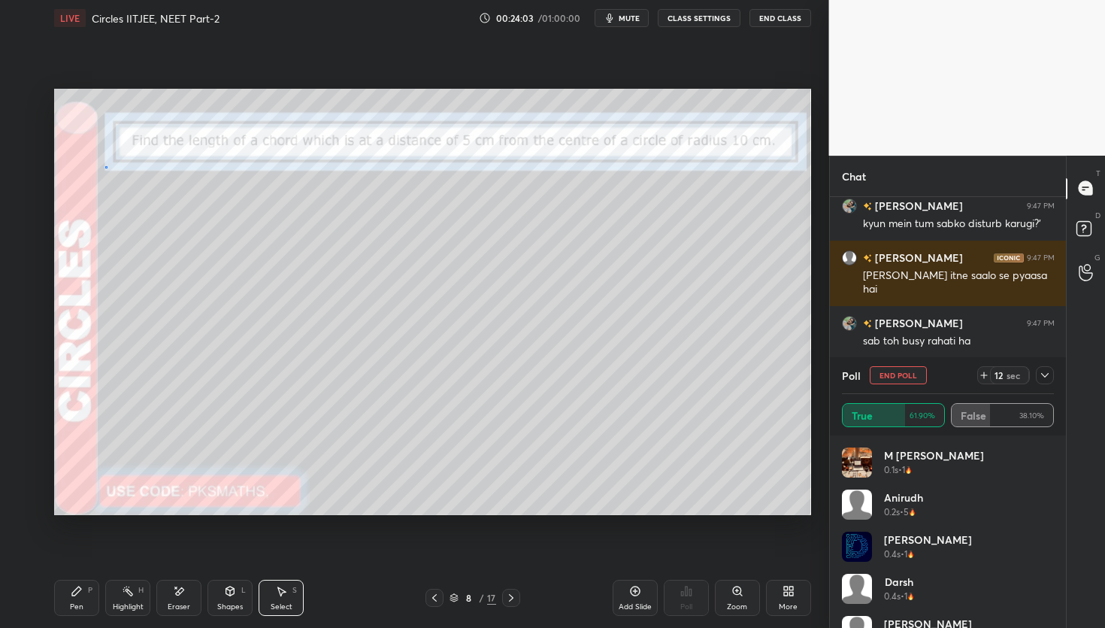
scroll to position [11236, 0]
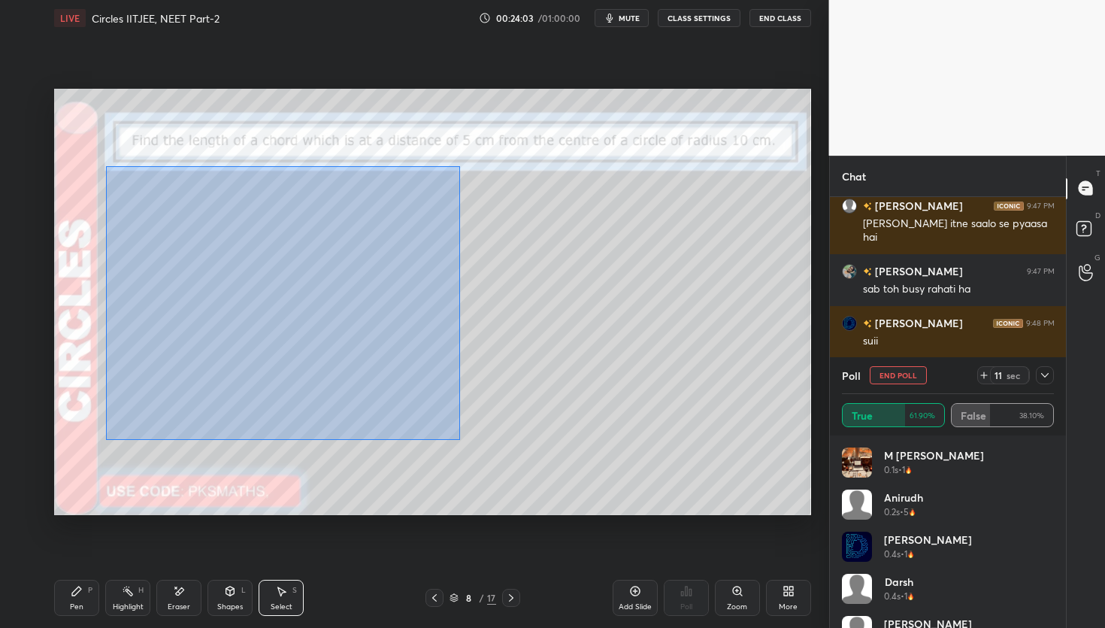
drag, startPoint x: 104, startPoint y: 166, endPoint x: 460, endPoint y: 427, distance: 441.0
click at [459, 437] on div "0 ° Undo Copy Duplicate Duplicate to new slide Delete" at bounding box center [432, 301] width 757 height 425
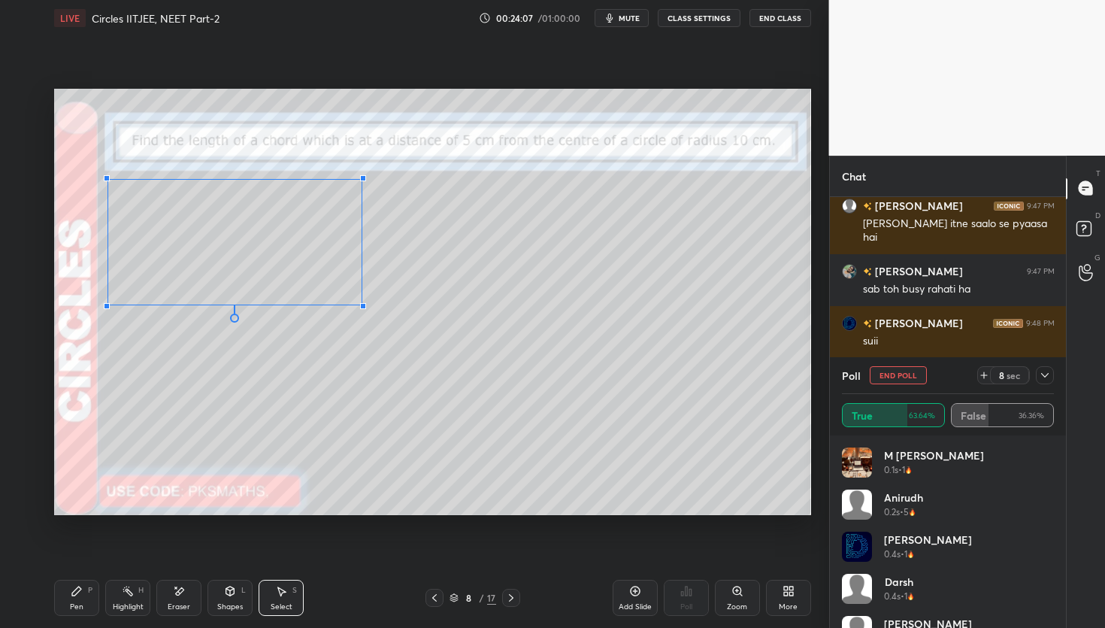
drag, startPoint x: 418, startPoint y: 398, endPoint x: 362, endPoint y: 305, distance: 108.9
click at [362, 305] on div at bounding box center [363, 306] width 6 height 6
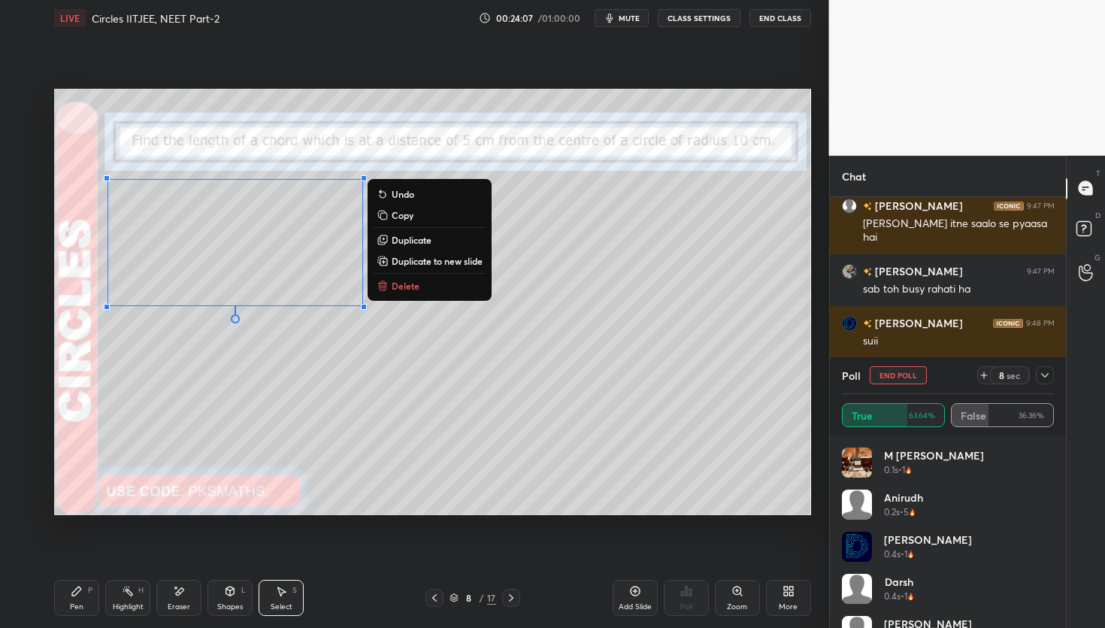
scroll to position [11288, 0]
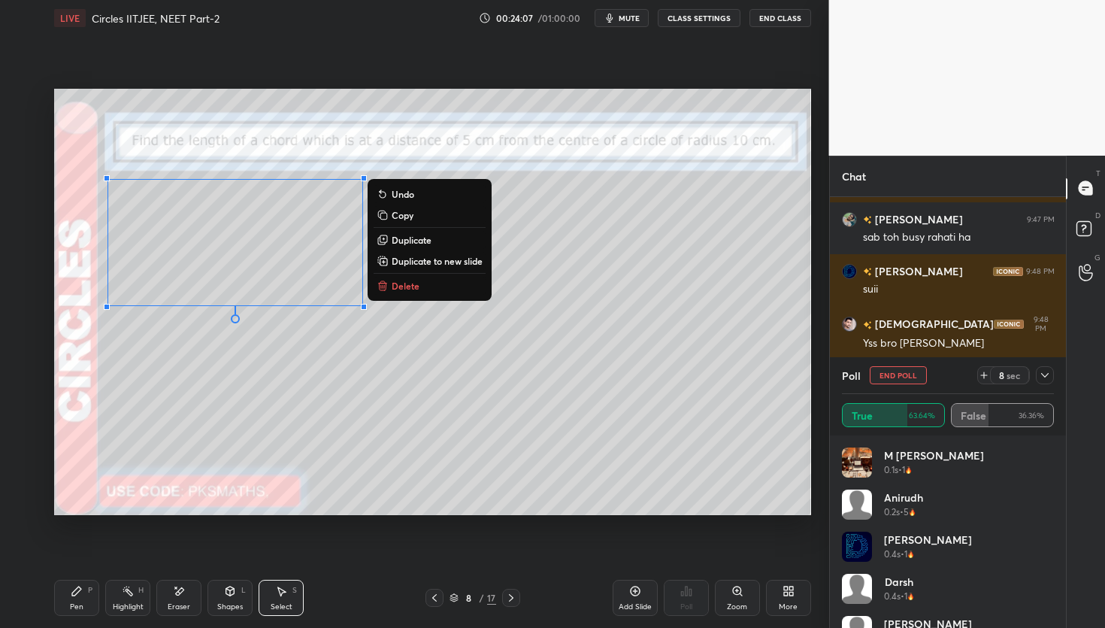
drag, startPoint x: 323, startPoint y: 389, endPoint x: 289, endPoint y: 392, distance: 34.7
click at [323, 386] on div "0 ° Undo Copy Duplicate Duplicate to new slide Delete" at bounding box center [432, 301] width 757 height 425
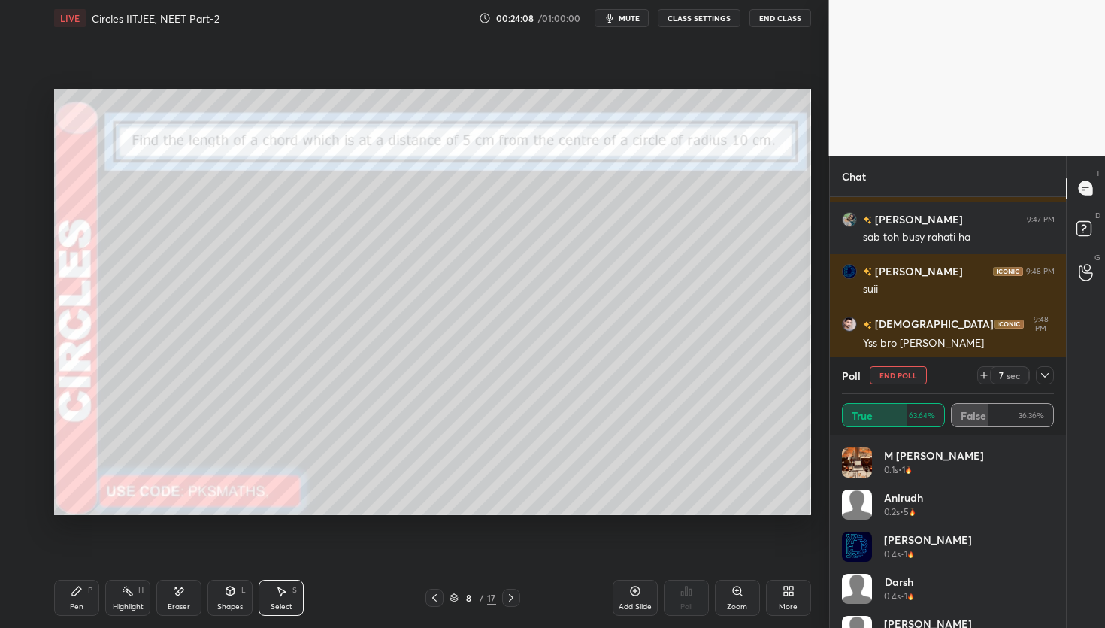
click at [71, 598] on div "Pen P" at bounding box center [76, 598] width 45 height 36
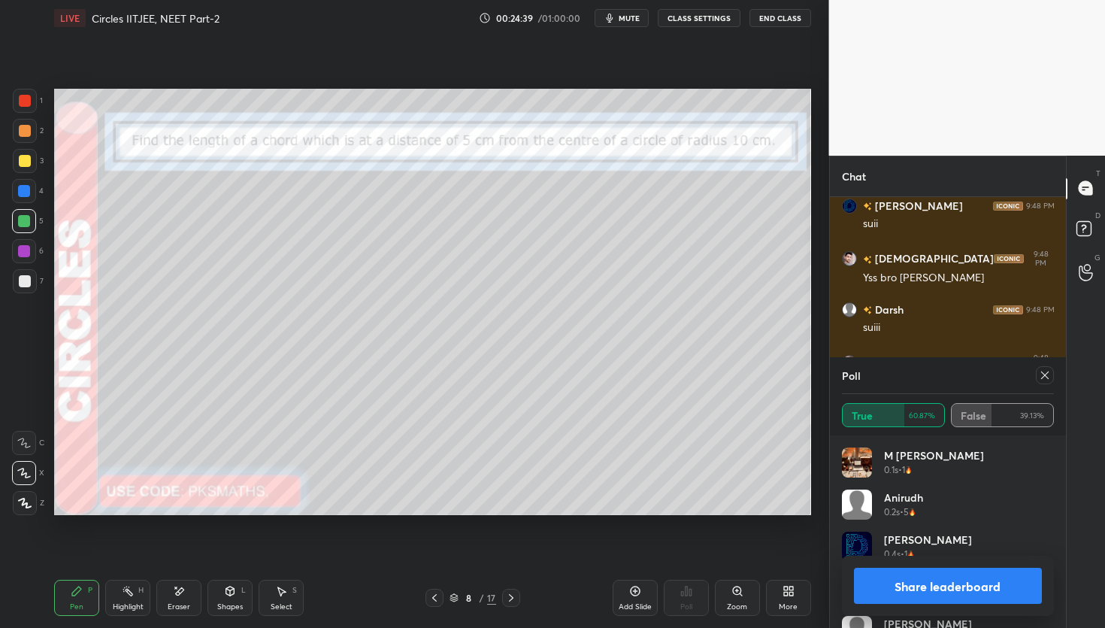
scroll to position [11419, 0]
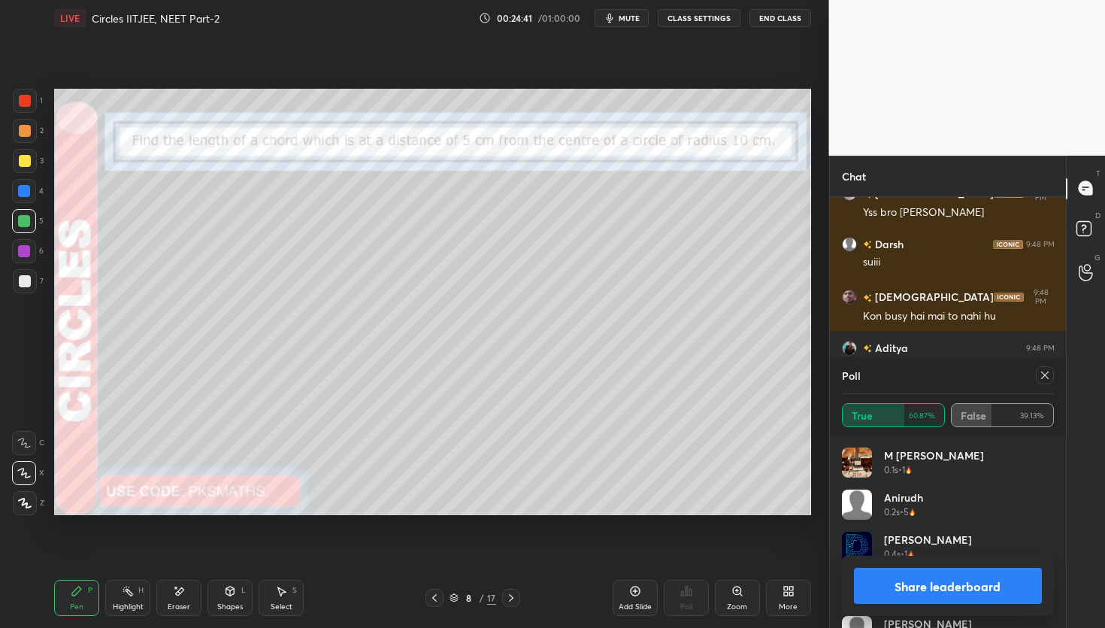
drag, startPoint x: 23, startPoint y: 286, endPoint x: 43, endPoint y: 283, distance: 19.8
click at [23, 287] on div at bounding box center [25, 281] width 24 height 24
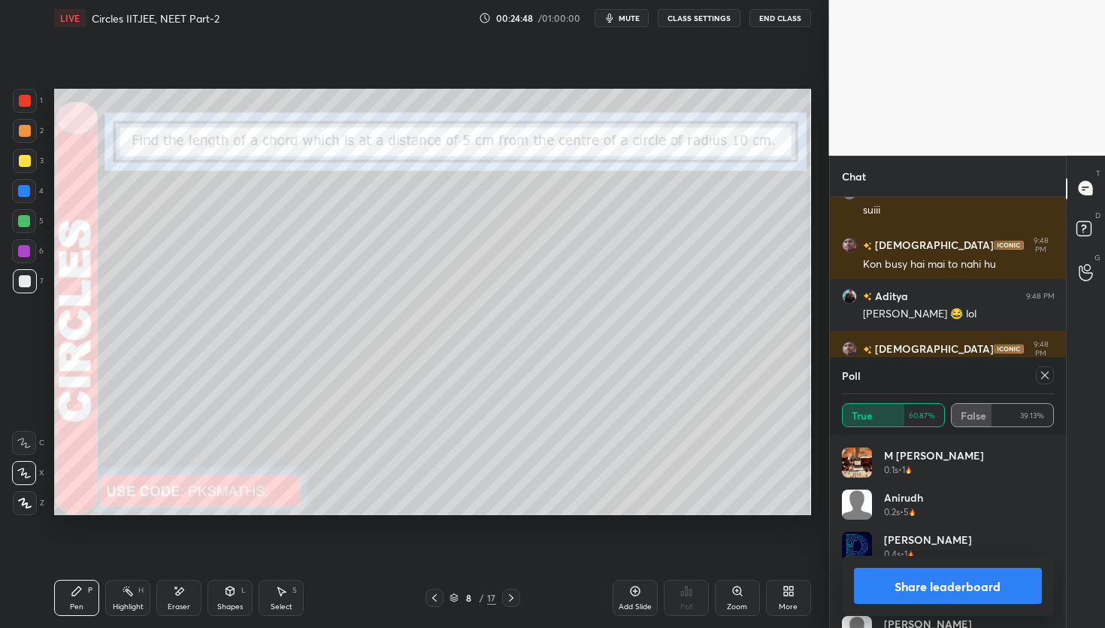
scroll to position [11536, 0]
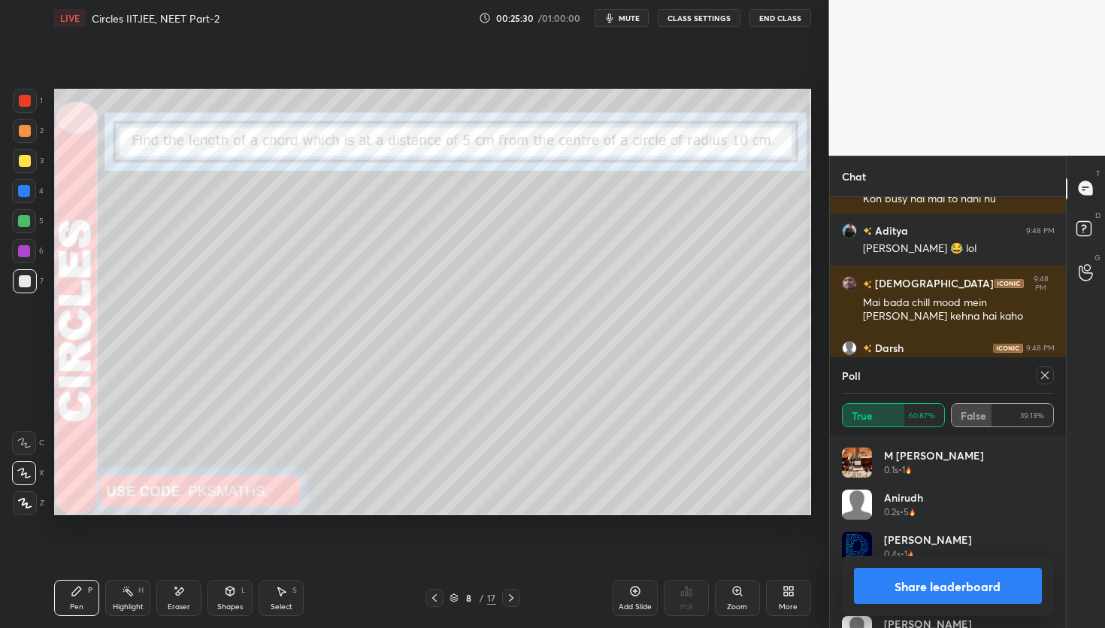
click at [904, 583] on button "Share leaderboard" at bounding box center [948, 586] width 189 height 36
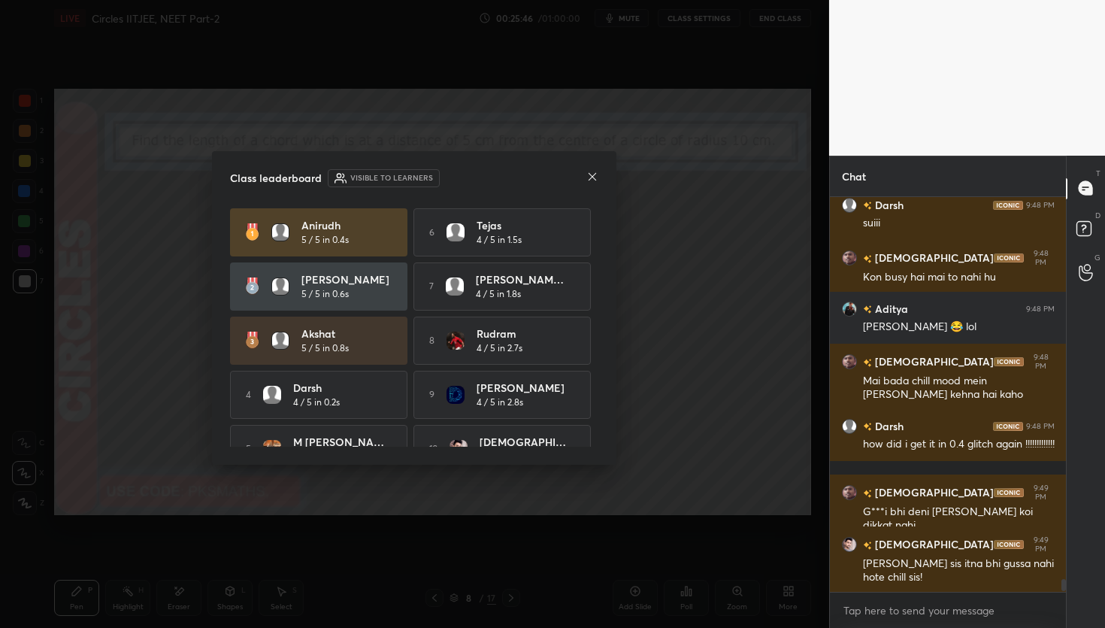
scroll to position [11510, 0]
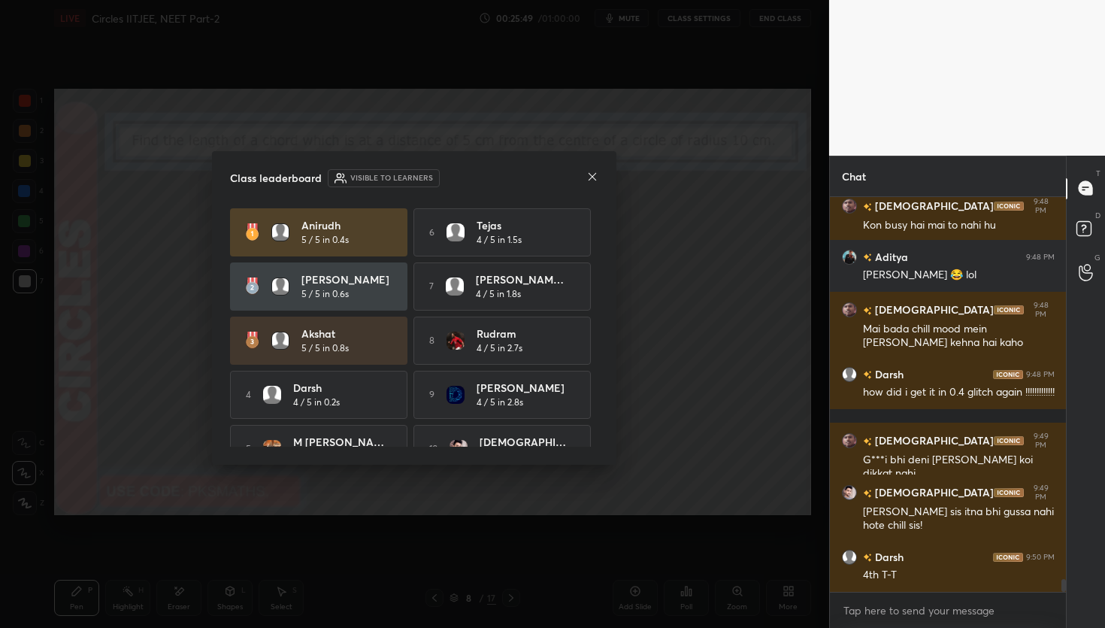
click at [595, 177] on icon at bounding box center [592, 177] width 12 height 12
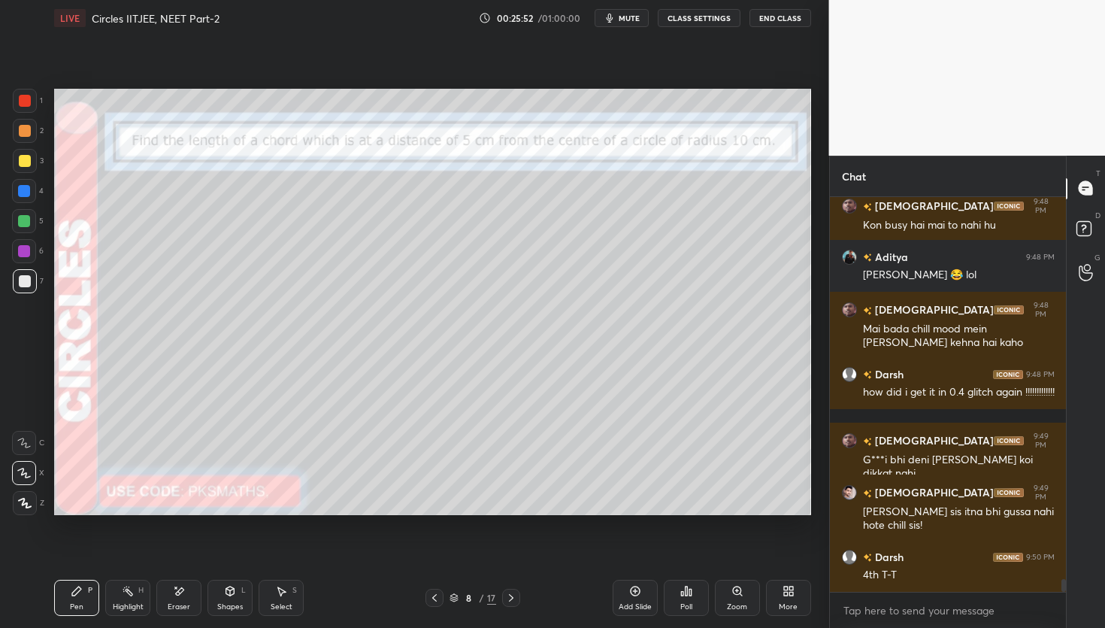
click at [691, 596] on icon at bounding box center [686, 591] width 12 height 12
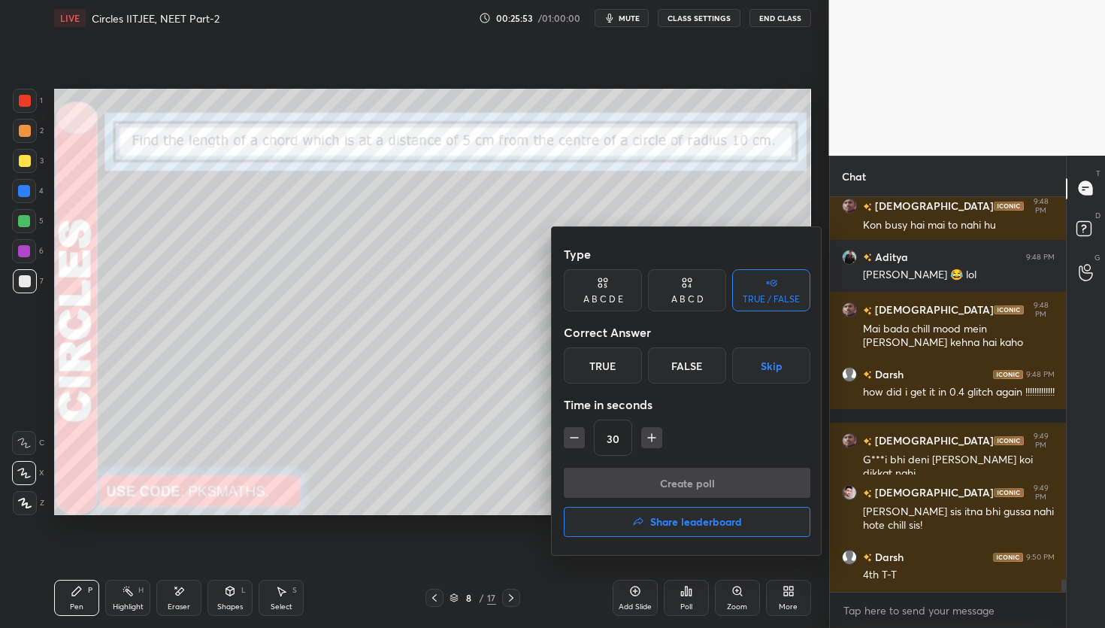
click at [620, 363] on div "True" at bounding box center [603, 365] width 78 height 36
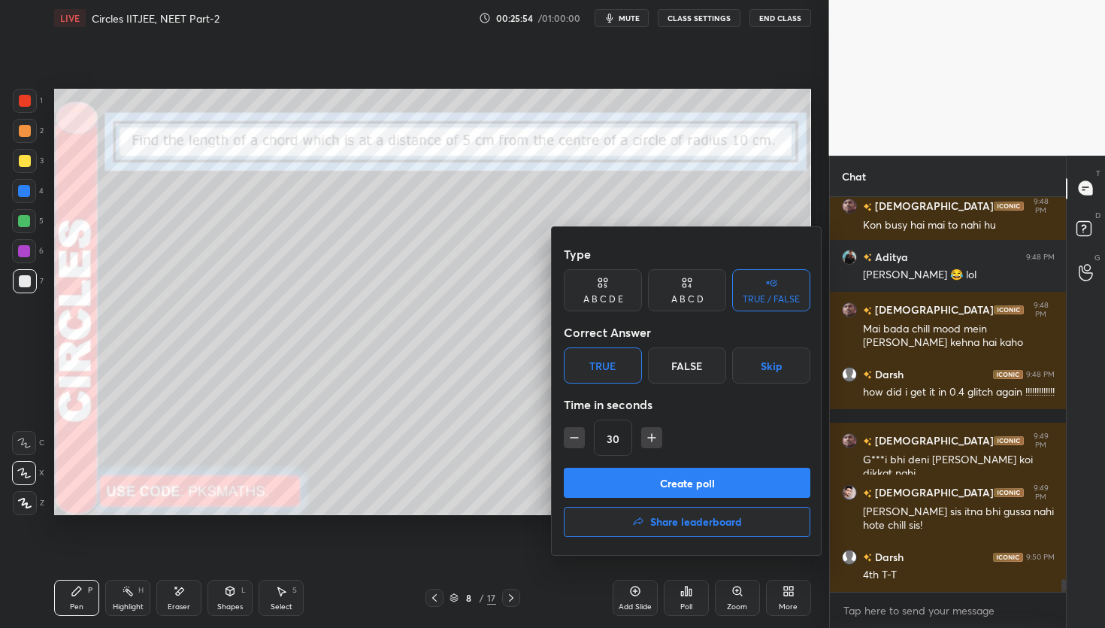
click at [649, 474] on button "Create poll" at bounding box center [687, 483] width 247 height 30
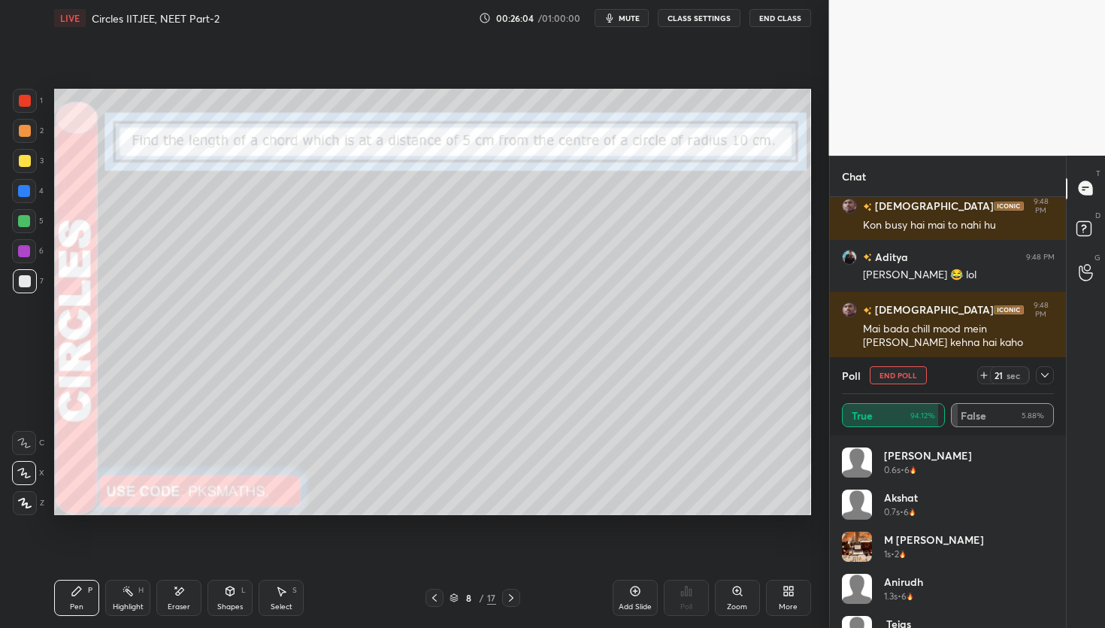
scroll to position [11640, 0]
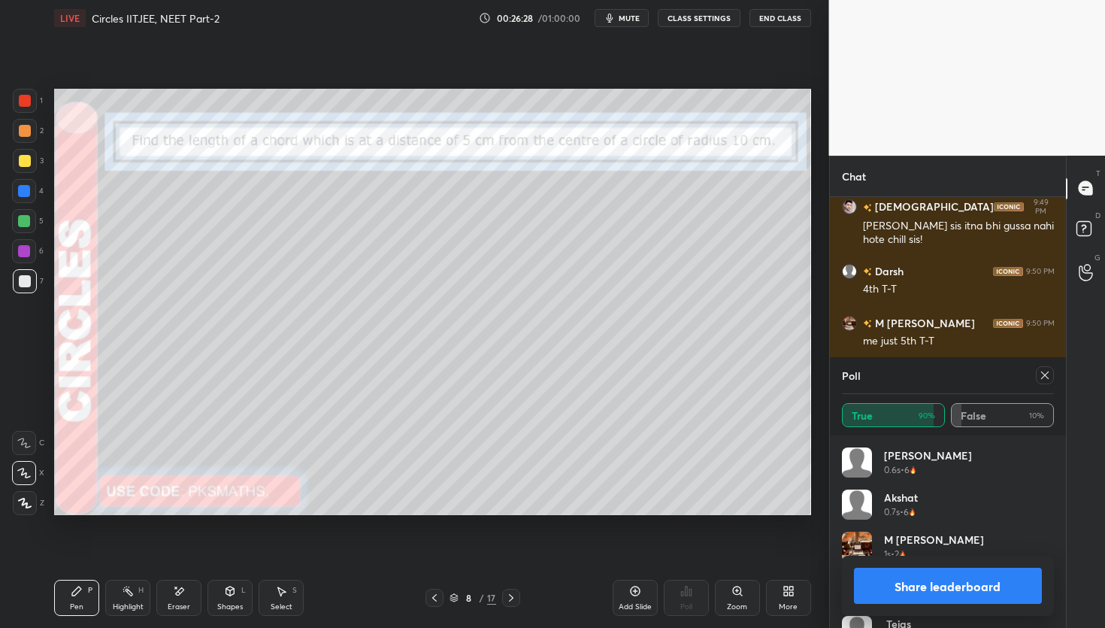
click at [937, 585] on button "Share leaderboard" at bounding box center [948, 586] width 189 height 36
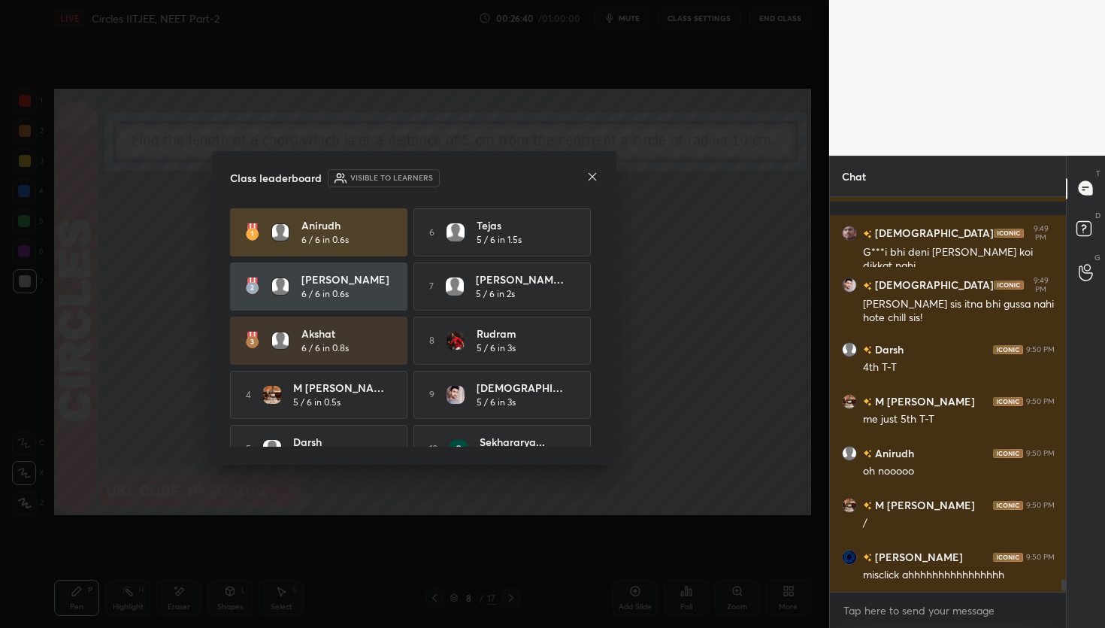
click at [593, 177] on icon at bounding box center [592, 177] width 12 height 12
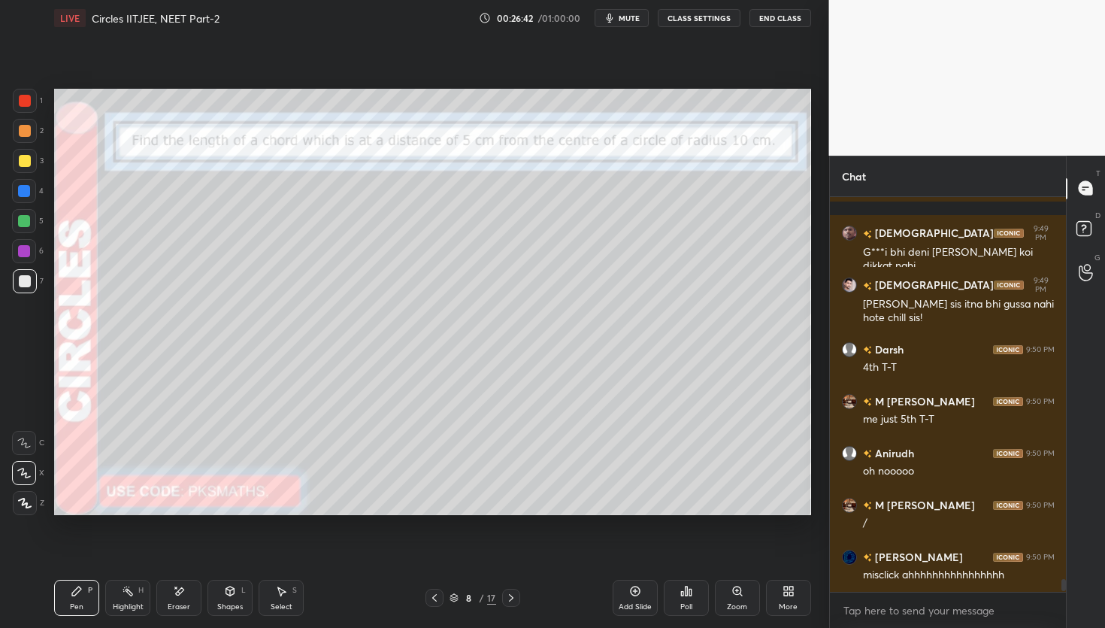
click at [512, 601] on icon at bounding box center [511, 598] width 12 height 12
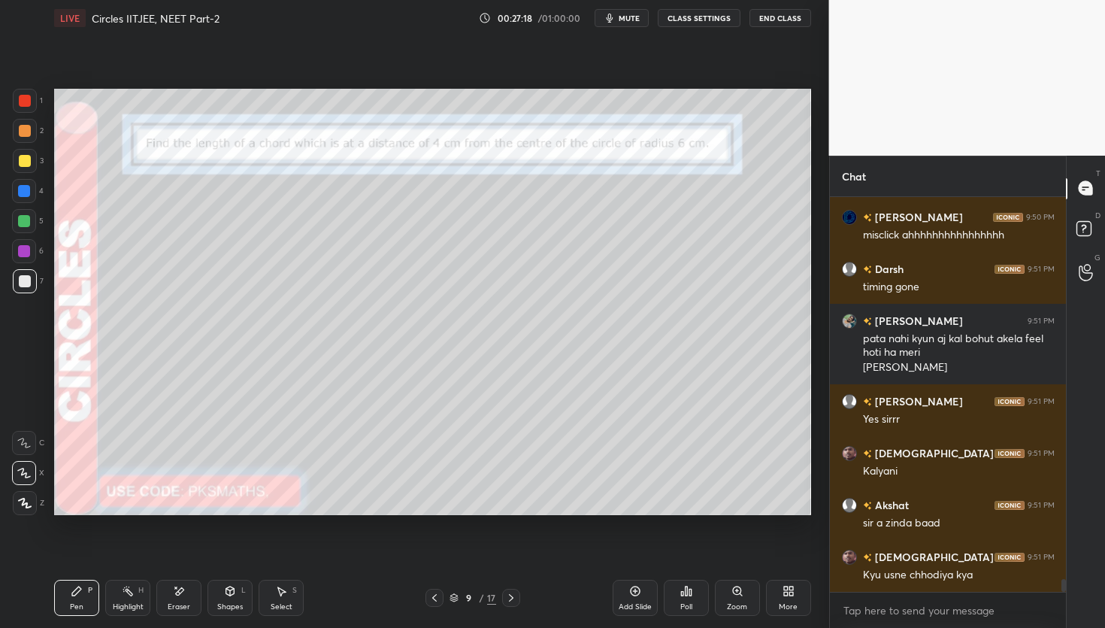
scroll to position [12072, 0]
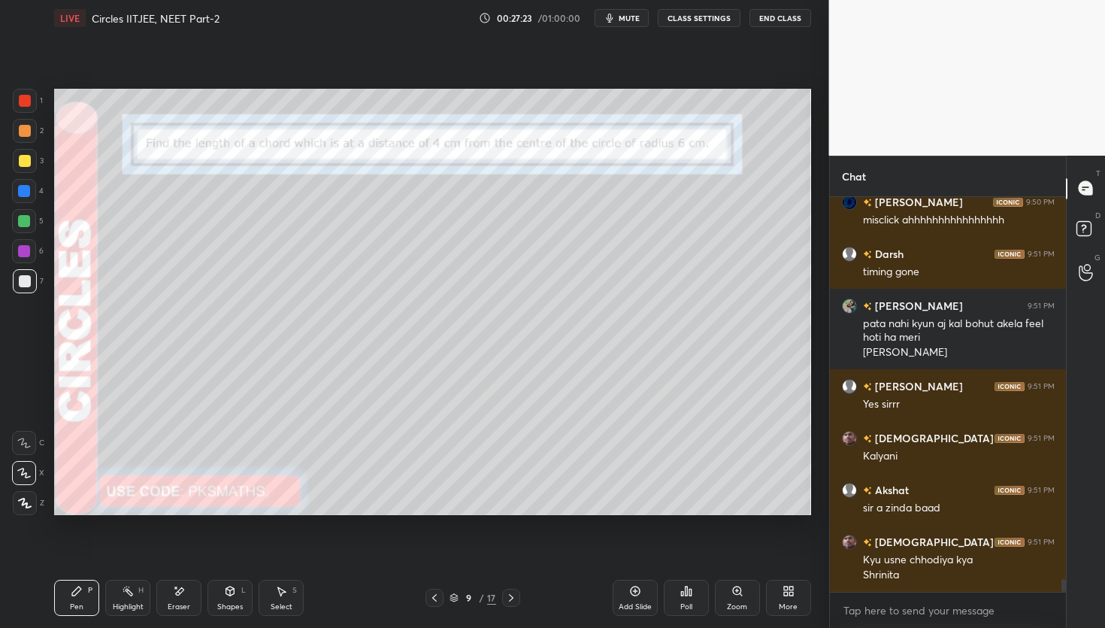
click at [27, 132] on div at bounding box center [25, 131] width 12 height 12
click at [18, 286] on div at bounding box center [25, 281] width 24 height 24
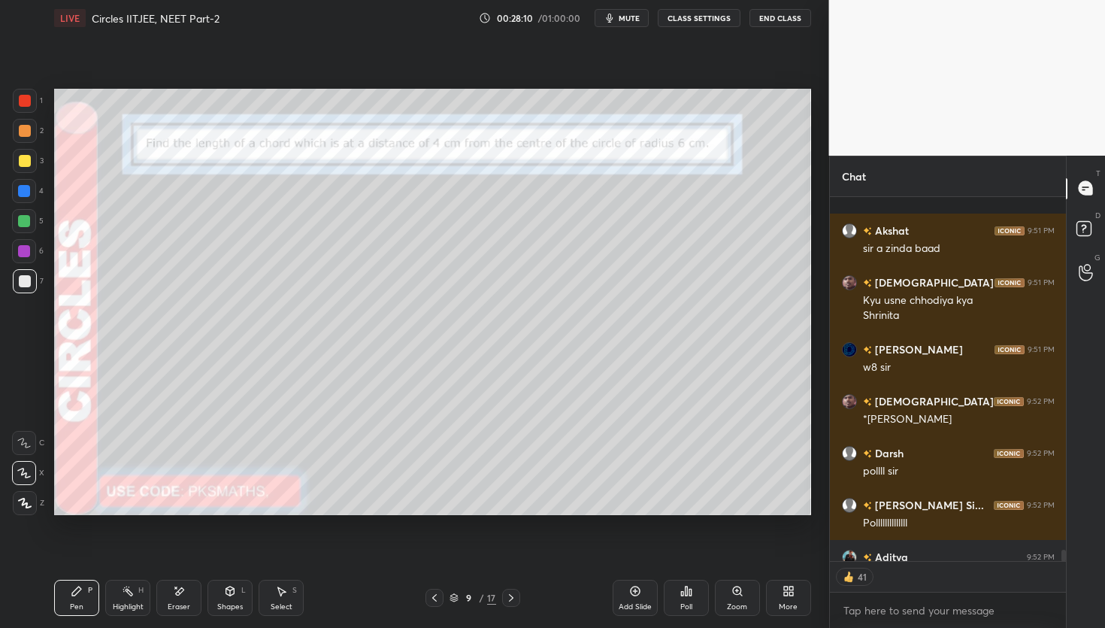
scroll to position [12414, 0]
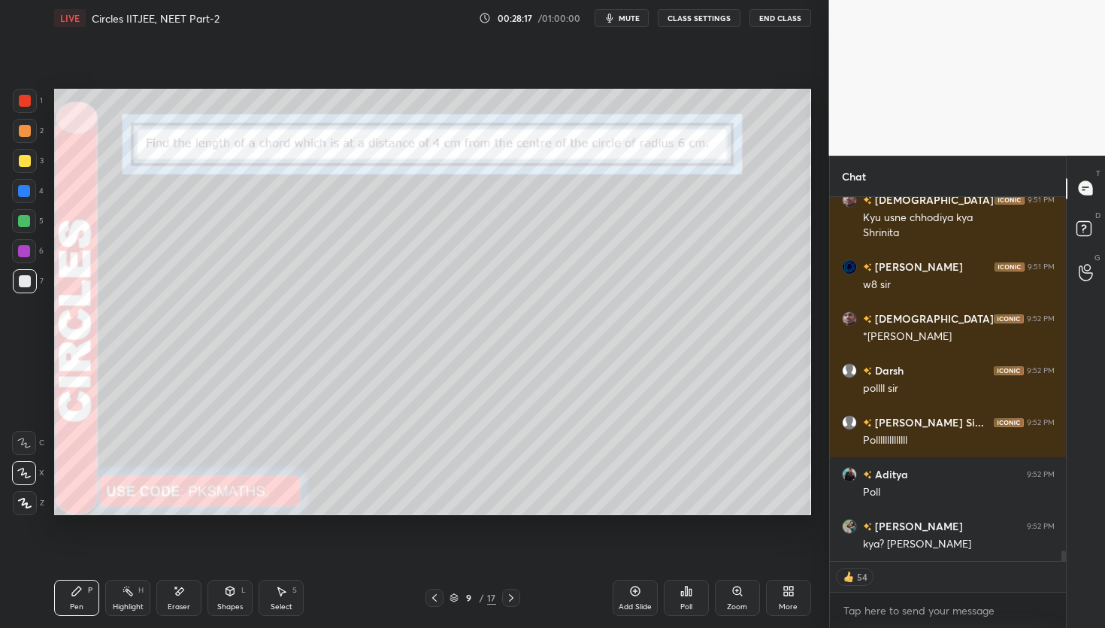
click at [688, 589] on icon at bounding box center [686, 591] width 12 height 12
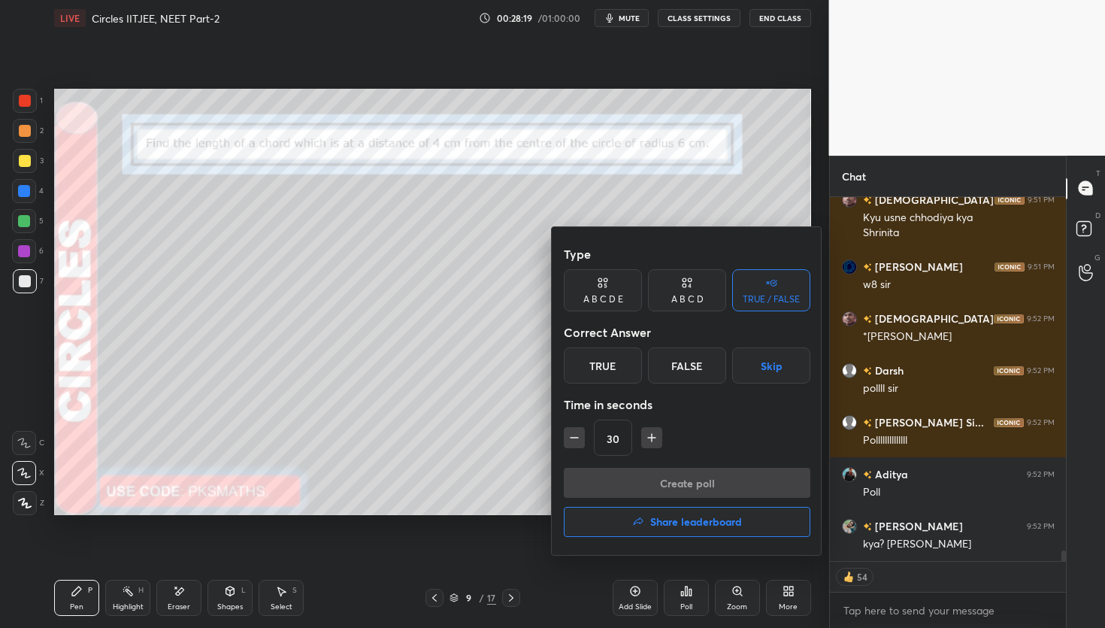
drag, startPoint x: 668, startPoint y: 284, endPoint x: 668, endPoint y: 304, distance: 20.3
click at [667, 287] on div "A B C D" at bounding box center [687, 290] width 78 height 42
drag, startPoint x: 584, startPoint y: 364, endPoint x: 598, endPoint y: 383, distance: 23.2
click at [588, 368] on div "A" at bounding box center [586, 365] width 44 height 36
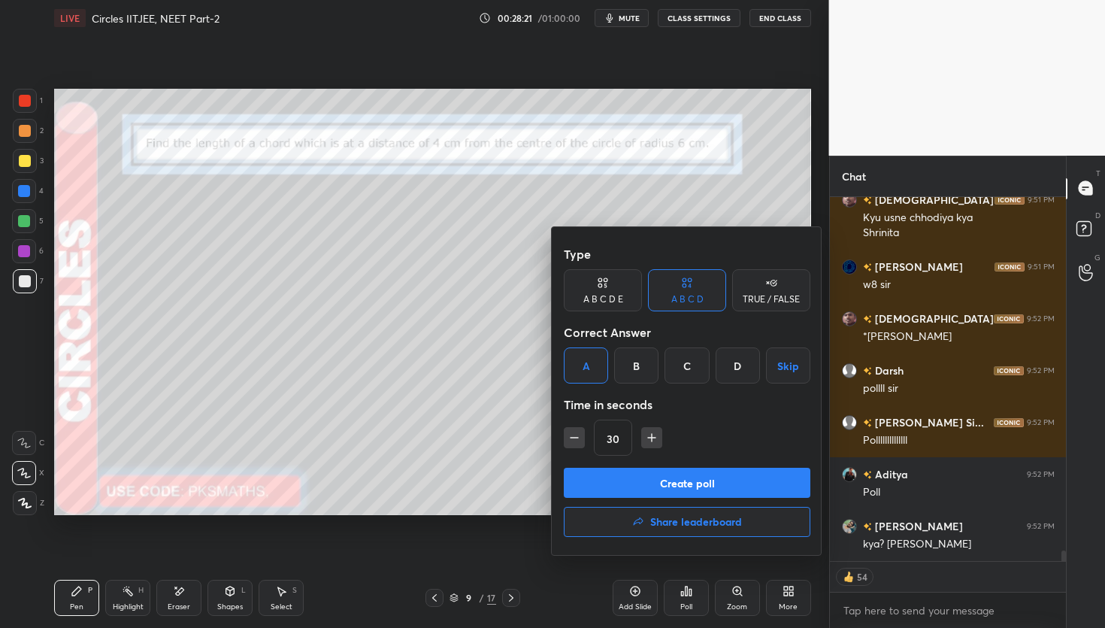
click at [659, 480] on button "Create poll" at bounding box center [687, 483] width 247 height 30
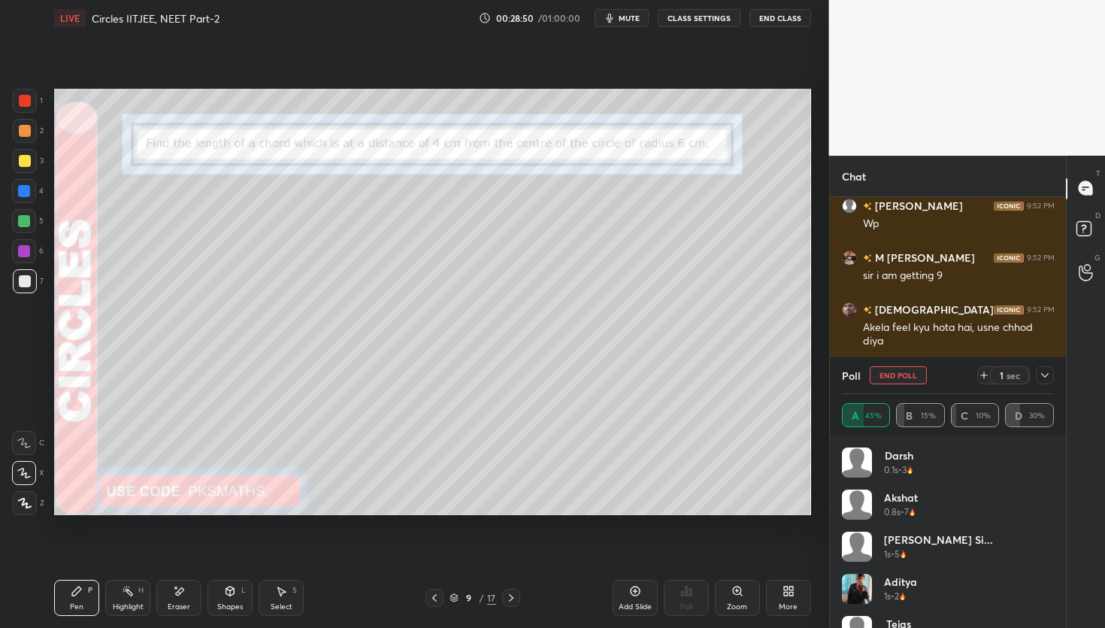
scroll to position [12942, 0]
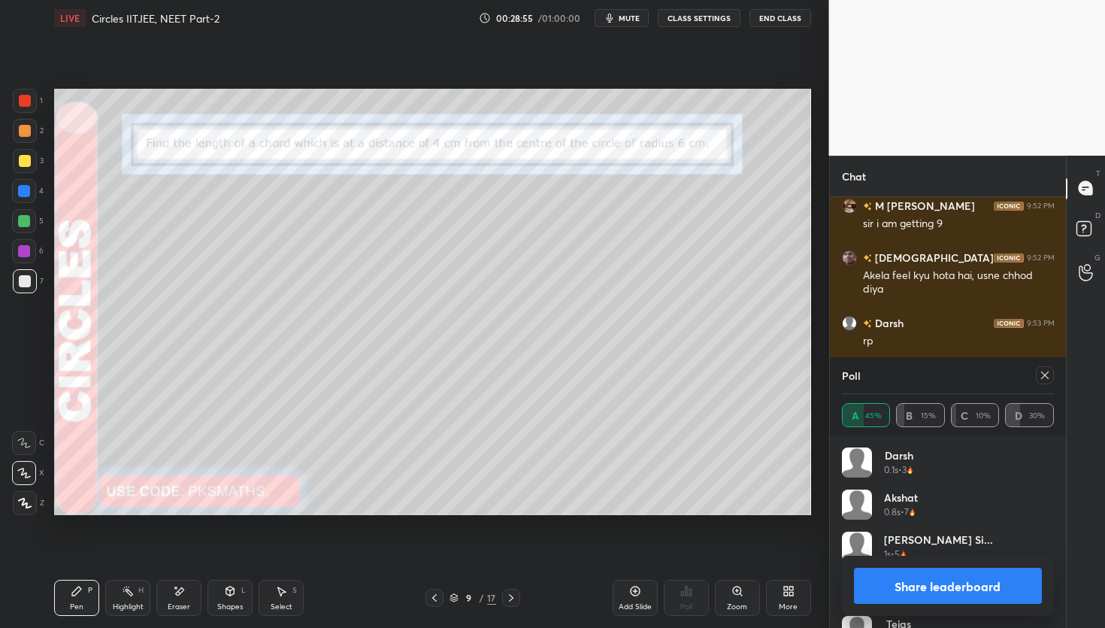
click at [934, 575] on button "Share leaderboard" at bounding box center [948, 586] width 189 height 36
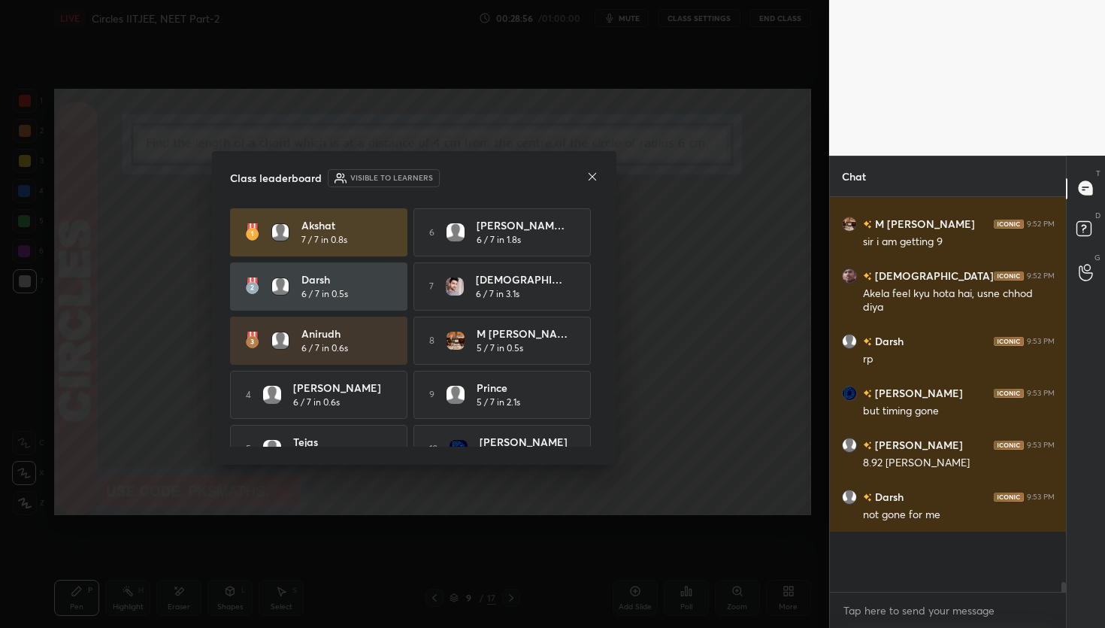
scroll to position [337, 232]
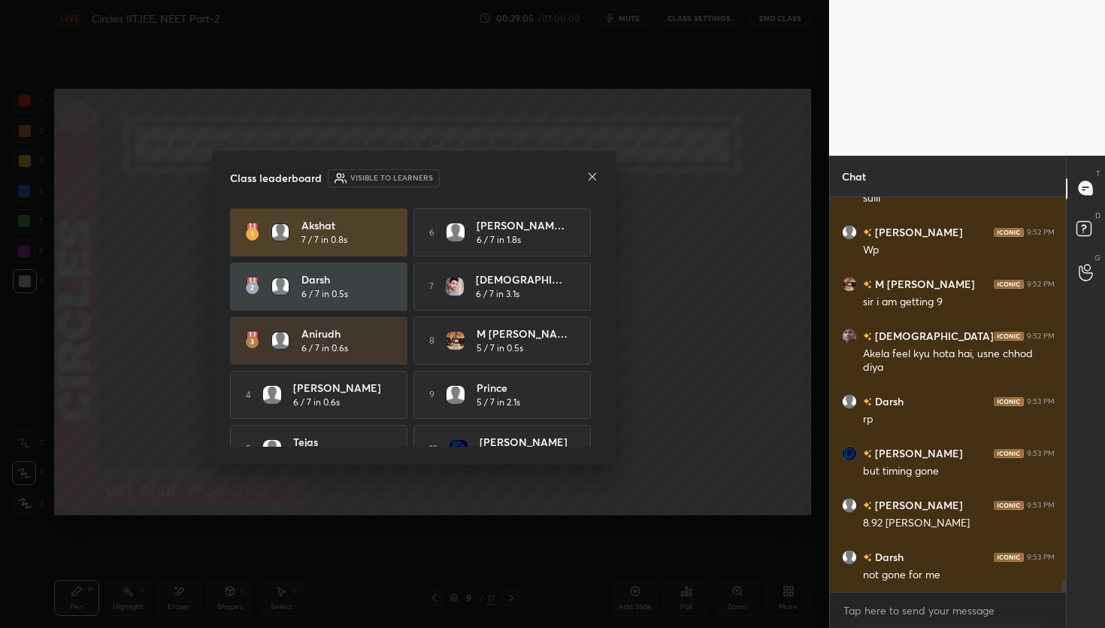
click at [589, 178] on icon at bounding box center [592, 177] width 12 height 12
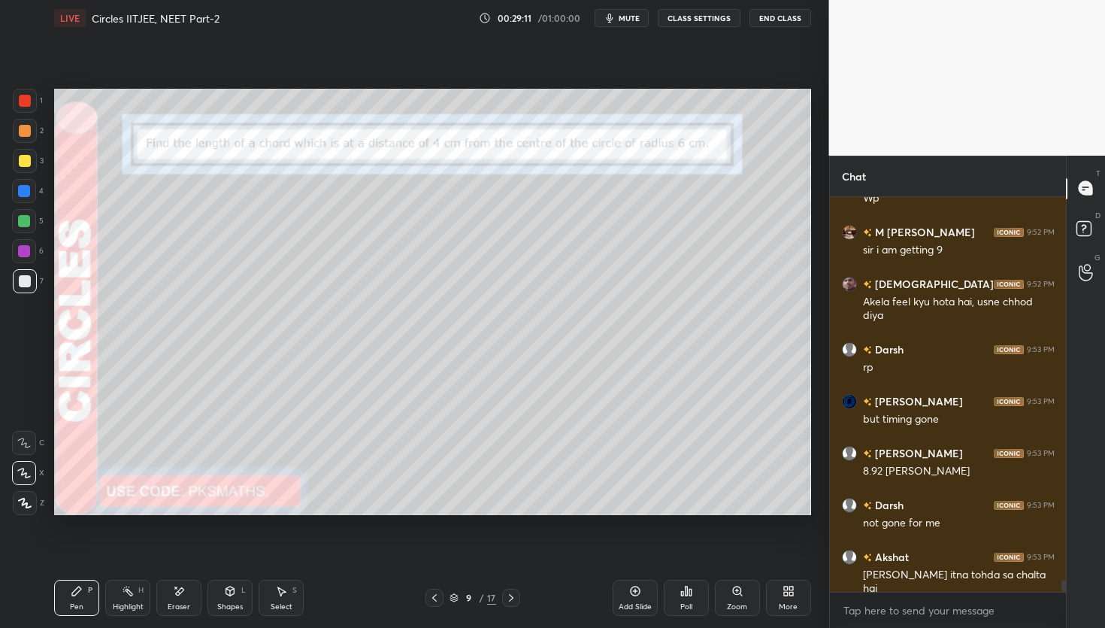
click at [186, 581] on div "Eraser" at bounding box center [178, 598] width 45 height 36
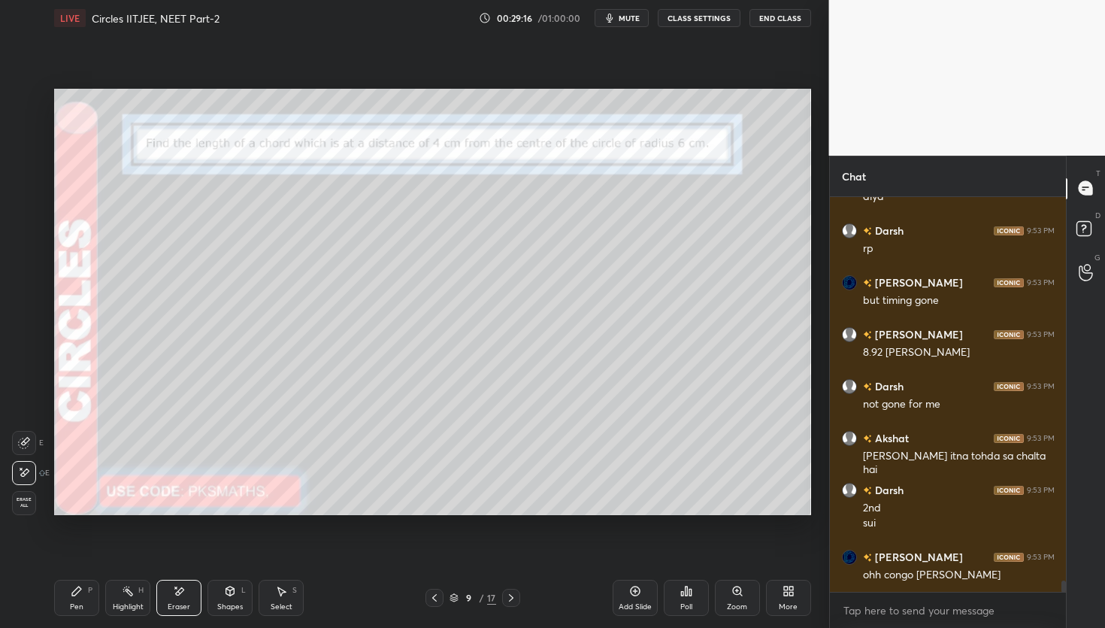
click at [26, 497] on span "Erase all" at bounding box center [24, 502] width 23 height 11
drag, startPoint x: 86, startPoint y: 595, endPoint x: 82, endPoint y: 588, distance: 8.4
click at [84, 595] on div "Pen P" at bounding box center [76, 598] width 45 height 36
click at [25, 125] on div at bounding box center [25, 131] width 24 height 24
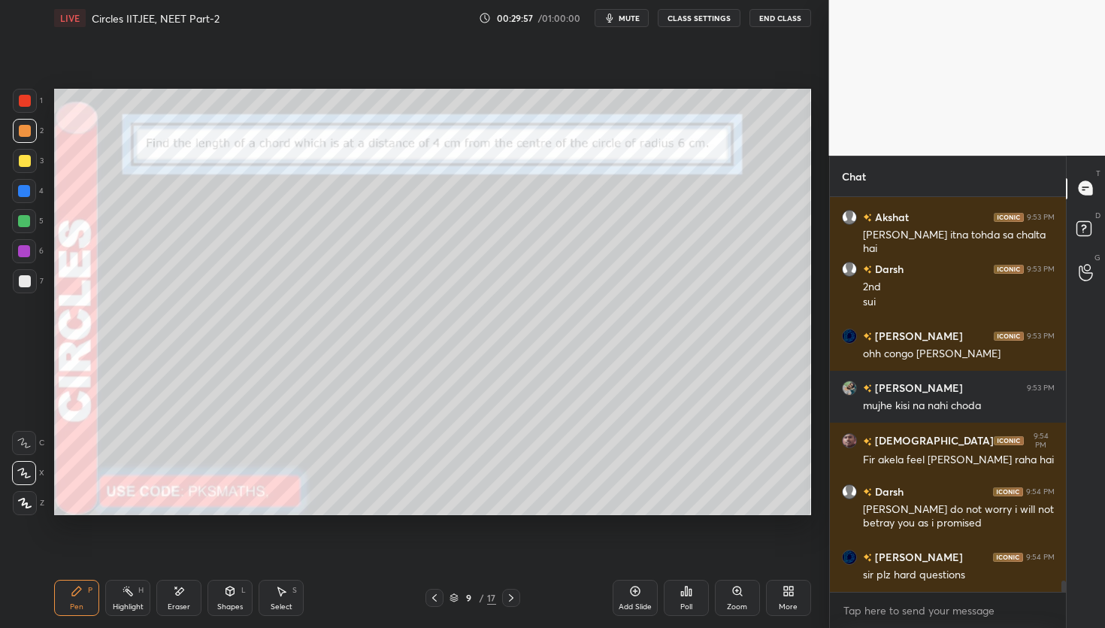
scroll to position [13307, 0]
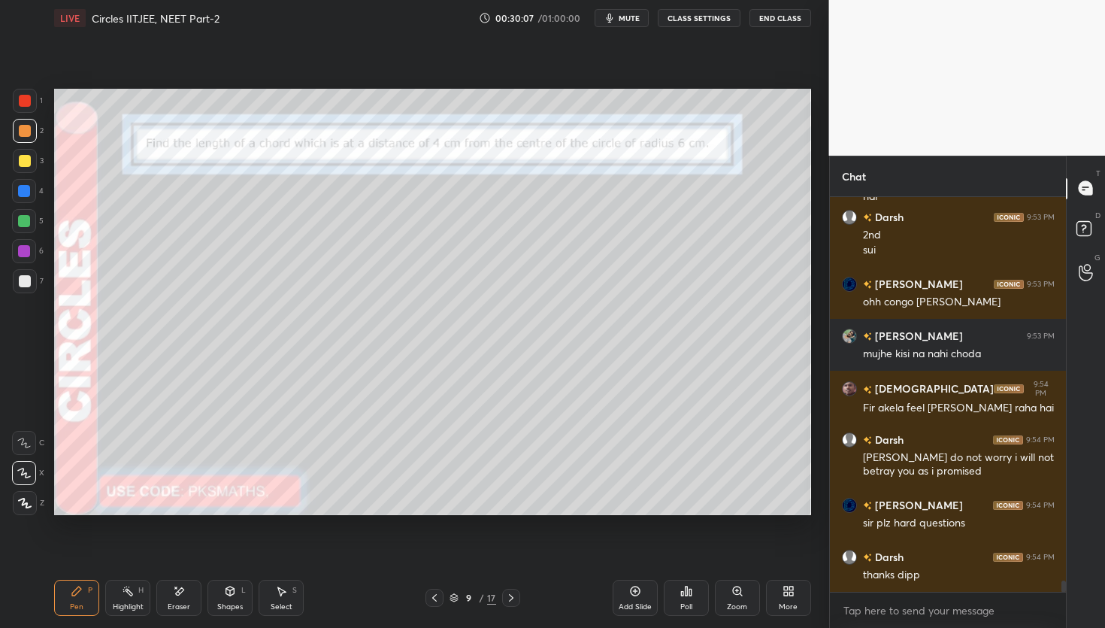
click at [23, 283] on div at bounding box center [25, 281] width 12 height 12
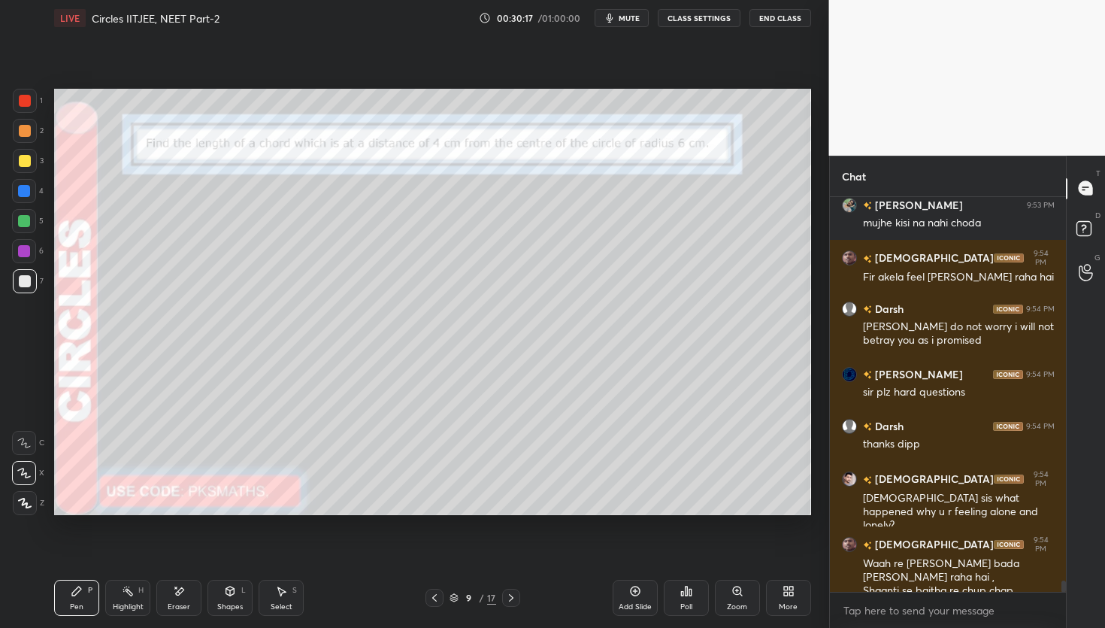
scroll to position [13474, 0]
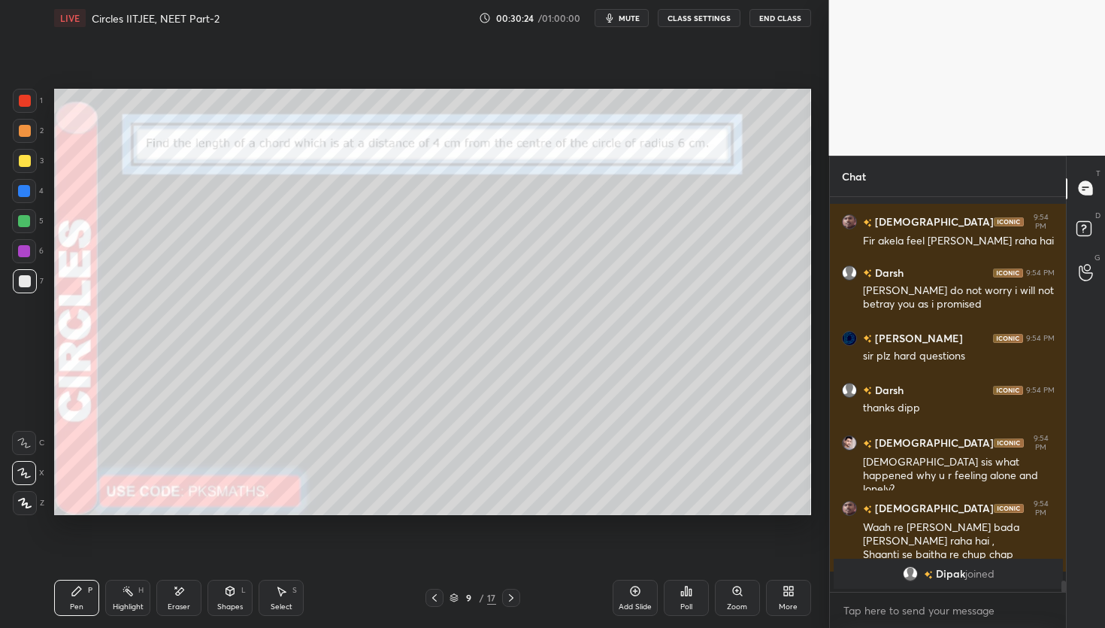
click at [25, 189] on div at bounding box center [24, 191] width 12 height 12
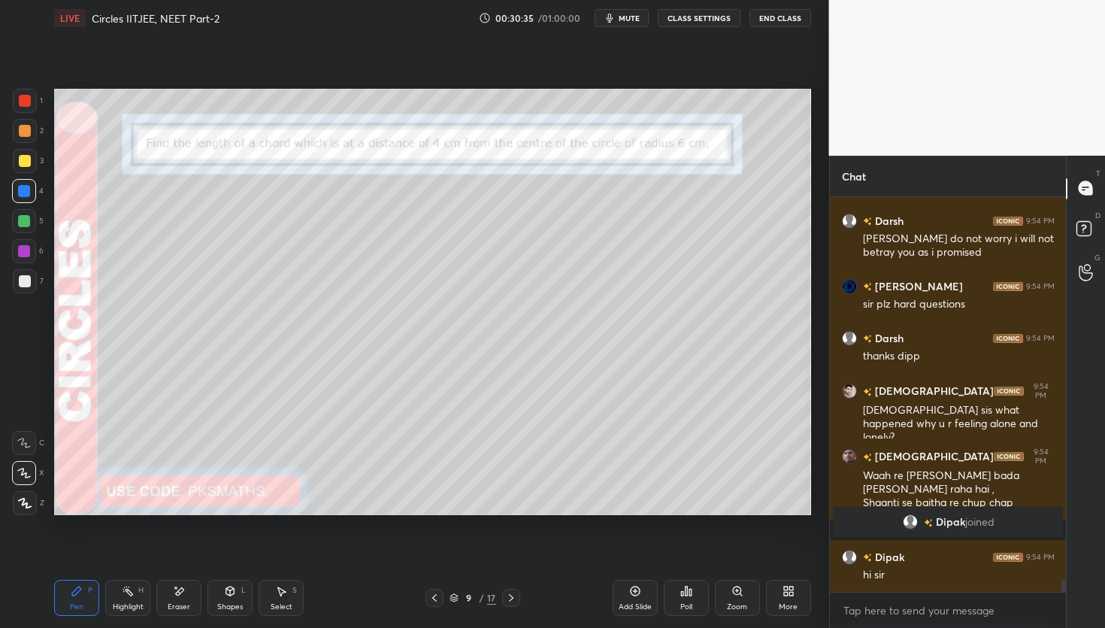
click at [18, 271] on div at bounding box center [25, 281] width 24 height 24
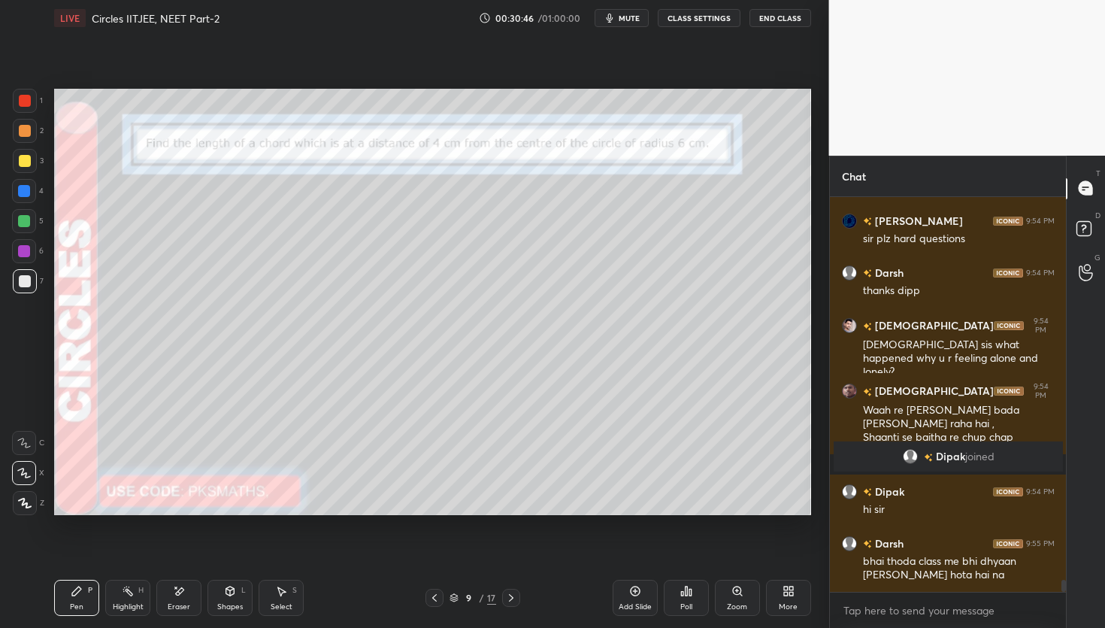
click at [182, 590] on icon at bounding box center [179, 591] width 12 height 13
click at [77, 587] on icon at bounding box center [76, 590] width 9 height 9
drag, startPoint x: 25, startPoint y: 219, endPoint x: 29, endPoint y: 234, distance: 15.5
click at [25, 220] on div at bounding box center [24, 221] width 12 height 12
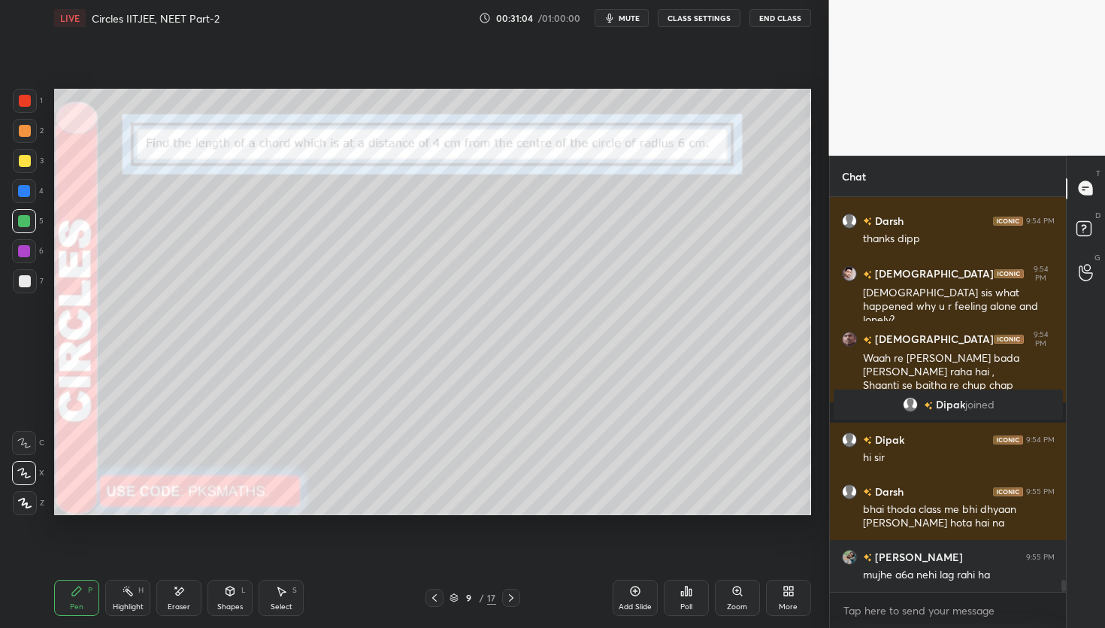
click at [688, 601] on div "Poll" at bounding box center [686, 598] width 45 height 36
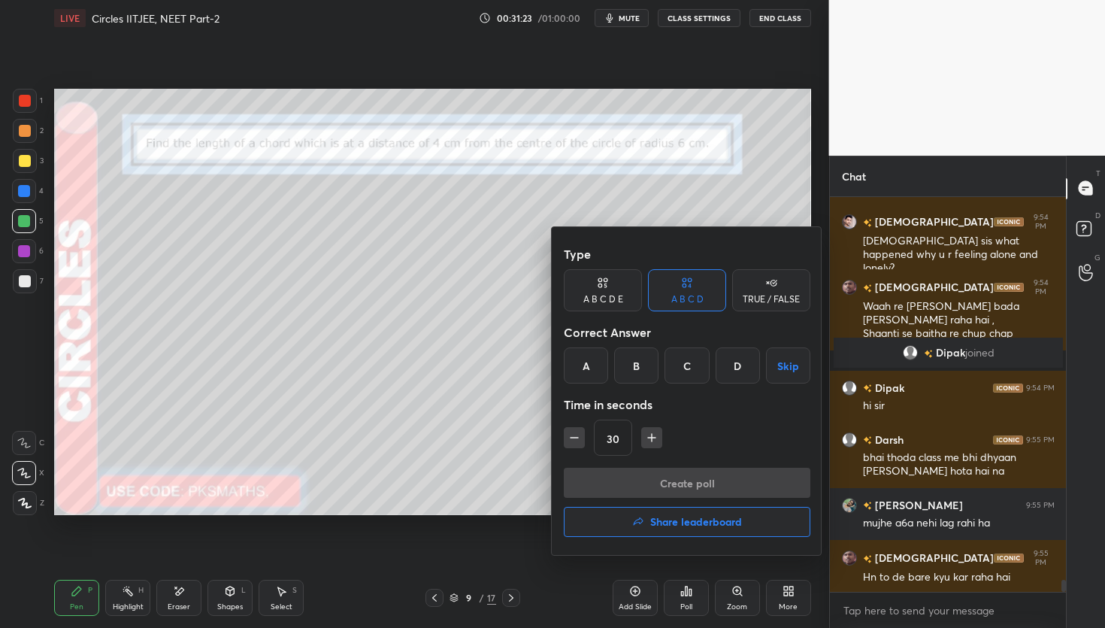
scroll to position [12734, 0]
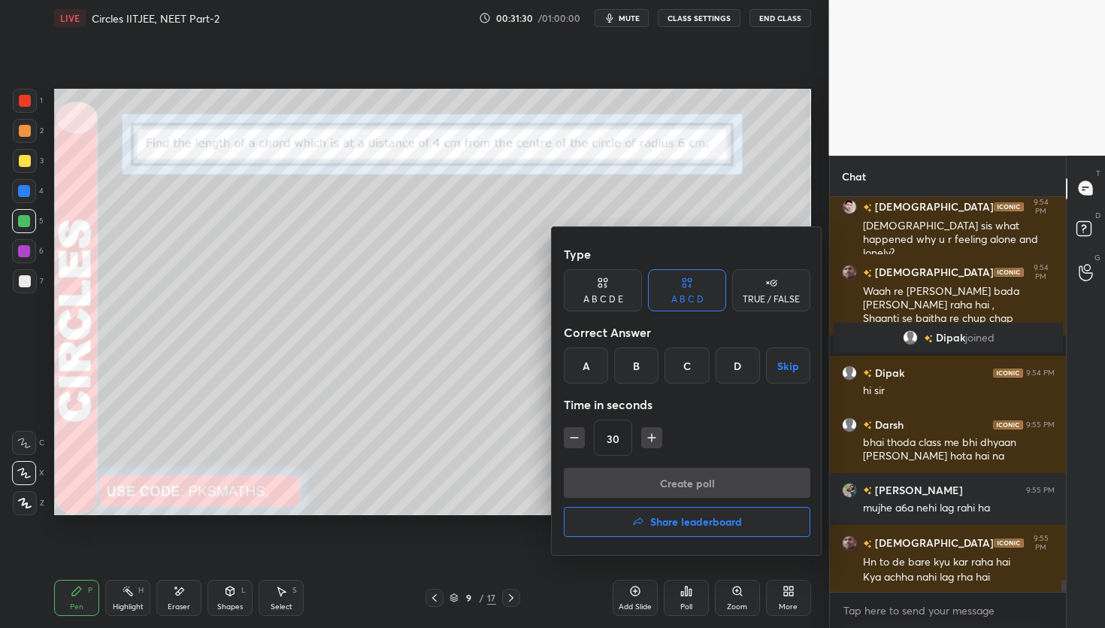
drag, startPoint x: 777, startPoint y: 295, endPoint x: 768, endPoint y: 301, distance: 11.9
click at [771, 296] on div "TRUE / FALSE" at bounding box center [771, 299] width 57 height 9
drag, startPoint x: 691, startPoint y: 369, endPoint x: 689, endPoint y: 378, distance: 9.3
click at [691, 373] on div "False" at bounding box center [687, 365] width 78 height 36
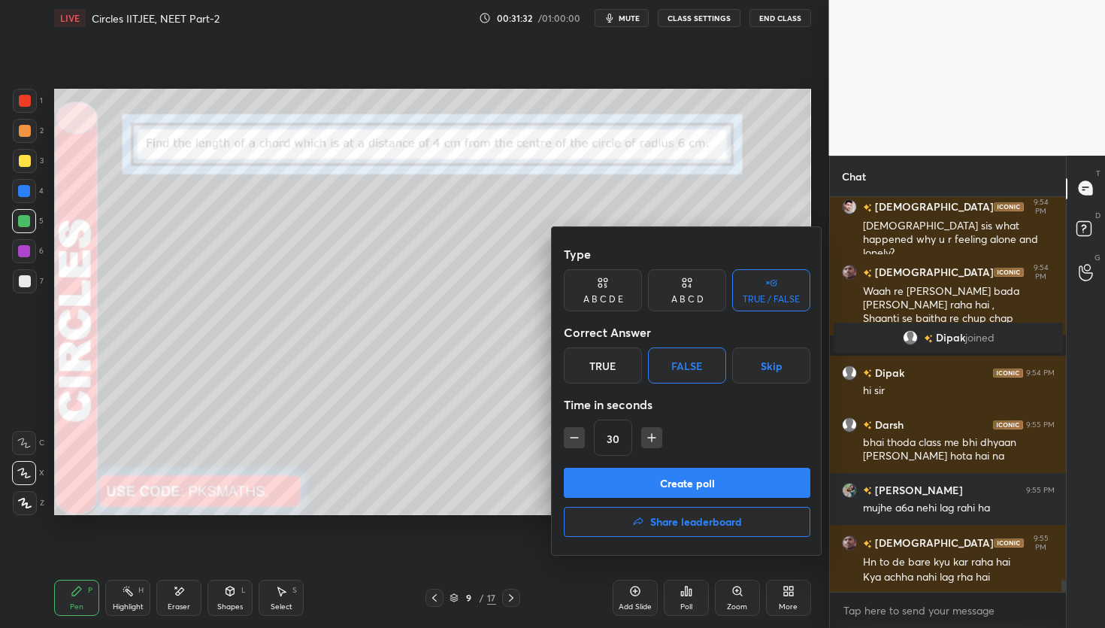
click at [662, 485] on button "Create poll" at bounding box center [687, 483] width 247 height 30
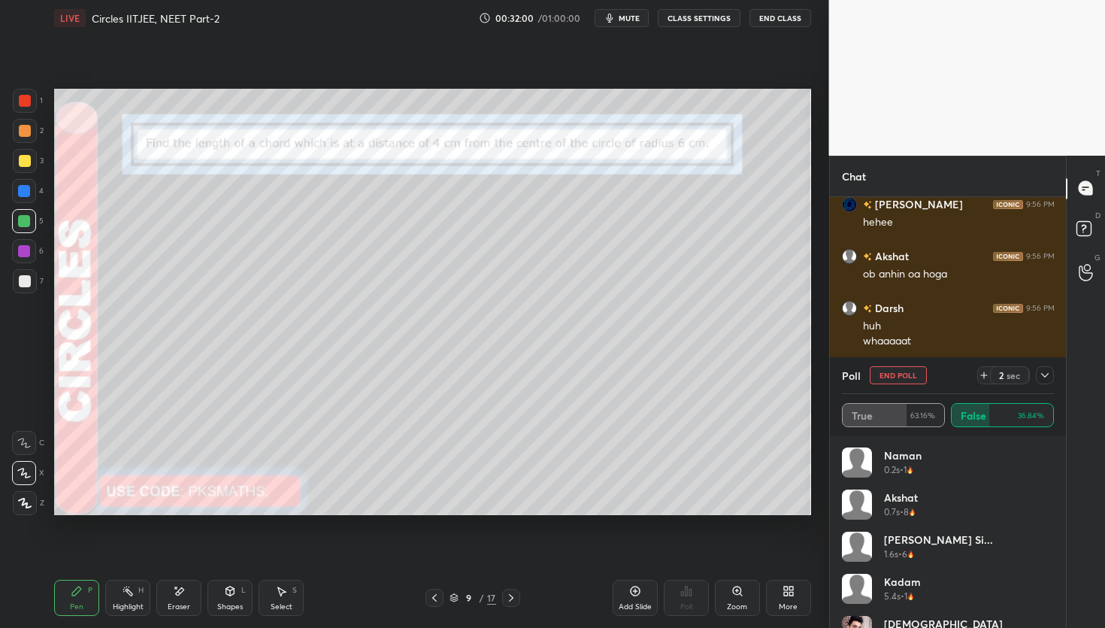
scroll to position [13243, 0]
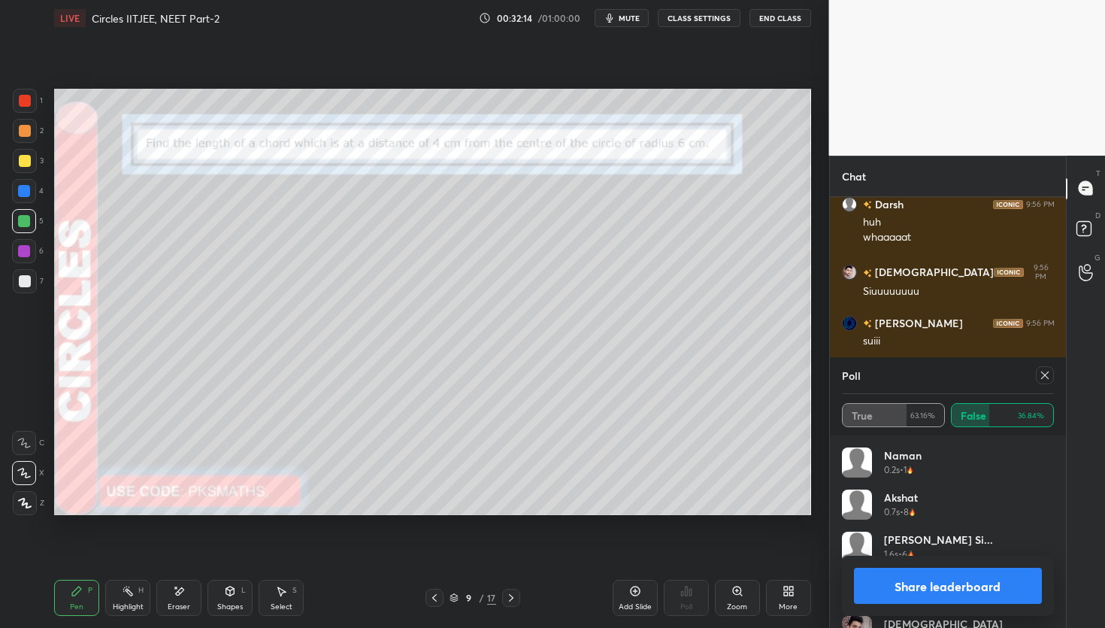
click at [942, 586] on button "Share leaderboard" at bounding box center [948, 586] width 189 height 36
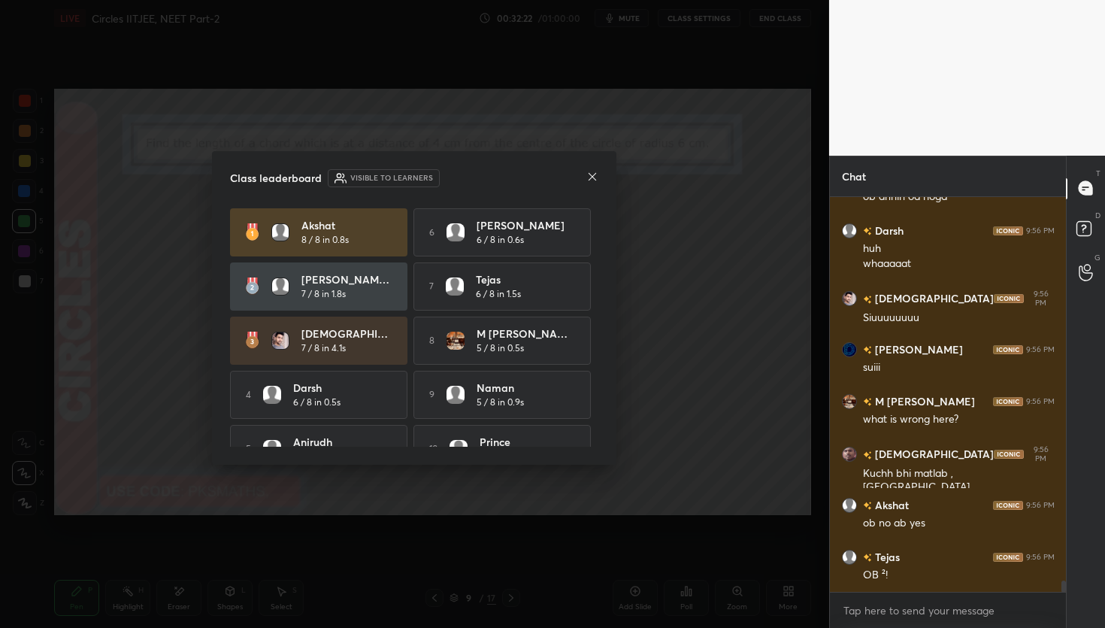
click at [589, 174] on icon at bounding box center [592, 177] width 12 height 12
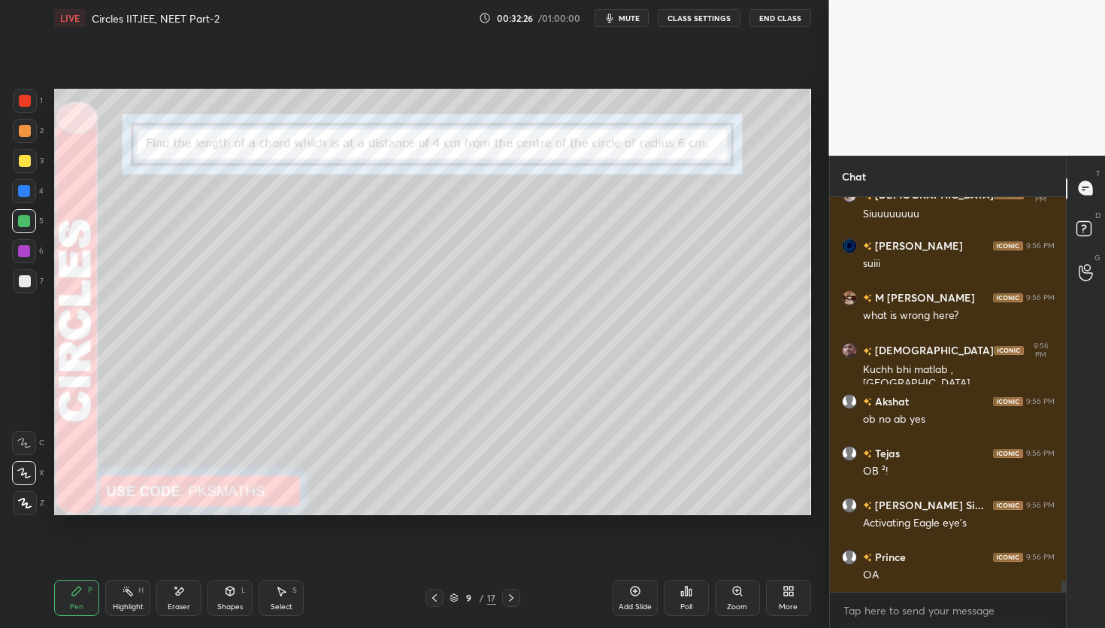
click at [176, 597] on div "Eraser" at bounding box center [178, 598] width 45 height 36
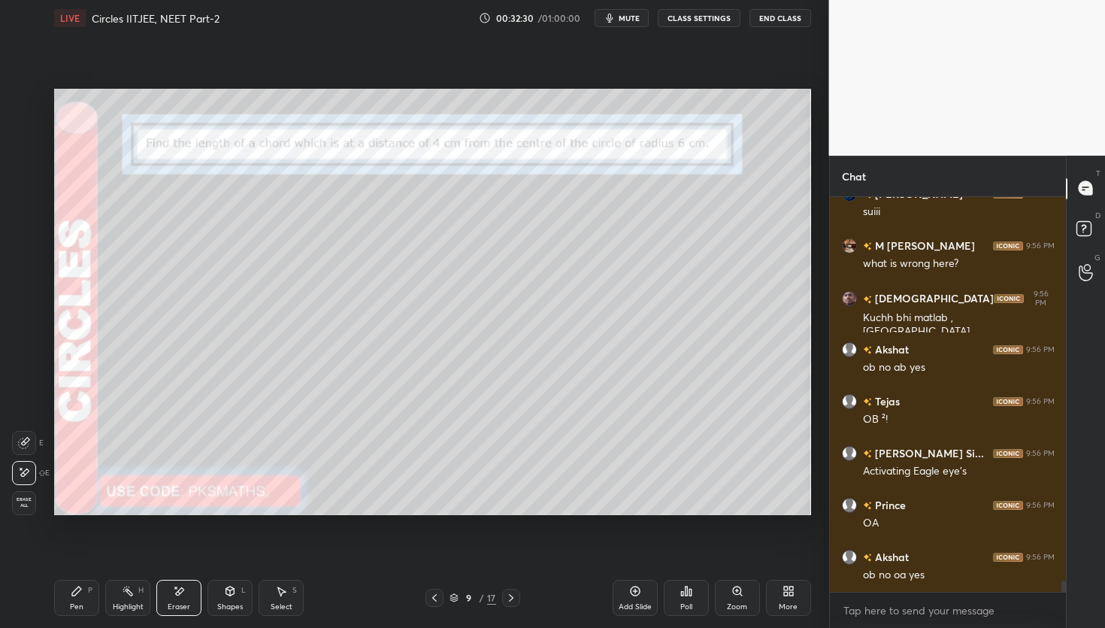
click at [74, 606] on div "Pen" at bounding box center [77, 607] width 14 height 8
click at [178, 596] on div "Eraser" at bounding box center [178, 598] width 45 height 36
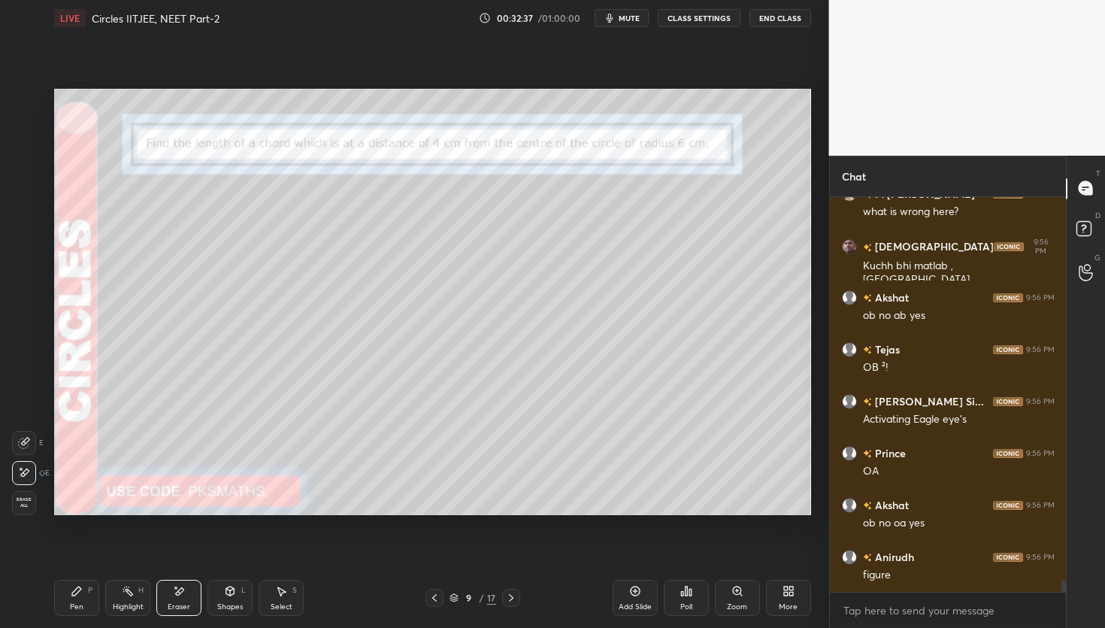
click at [79, 595] on icon at bounding box center [77, 591] width 12 height 12
click at [434, 599] on icon at bounding box center [434, 598] width 12 height 12
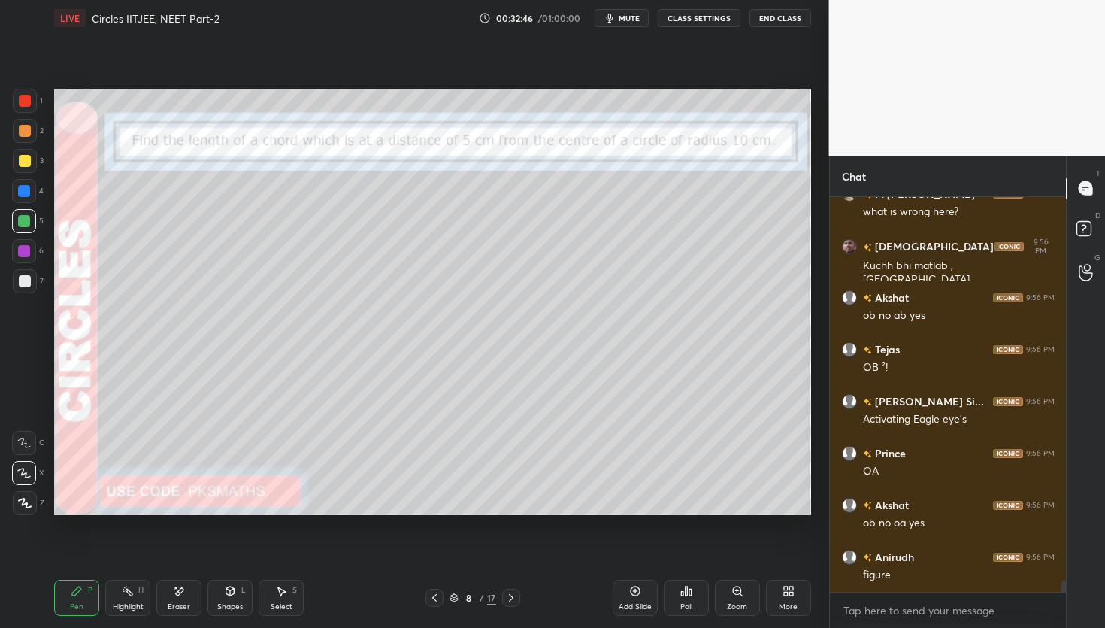
drag, startPoint x: 292, startPoint y: 596, endPoint x: 291, endPoint y: 579, distance: 17.3
click at [291, 599] on div "Select S" at bounding box center [281, 598] width 45 height 36
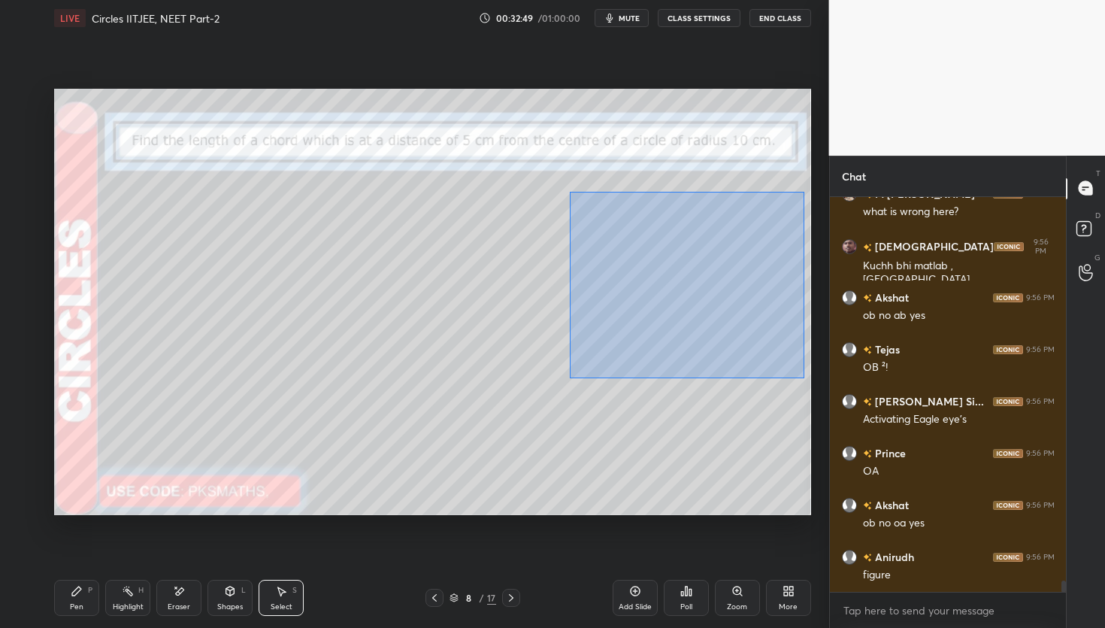
drag, startPoint x: 569, startPoint y: 191, endPoint x: 794, endPoint y: 365, distance: 284.0
click at [803, 377] on div "0 ° Undo Copy Duplicate Duplicate to new slide Delete" at bounding box center [432, 301] width 757 height 425
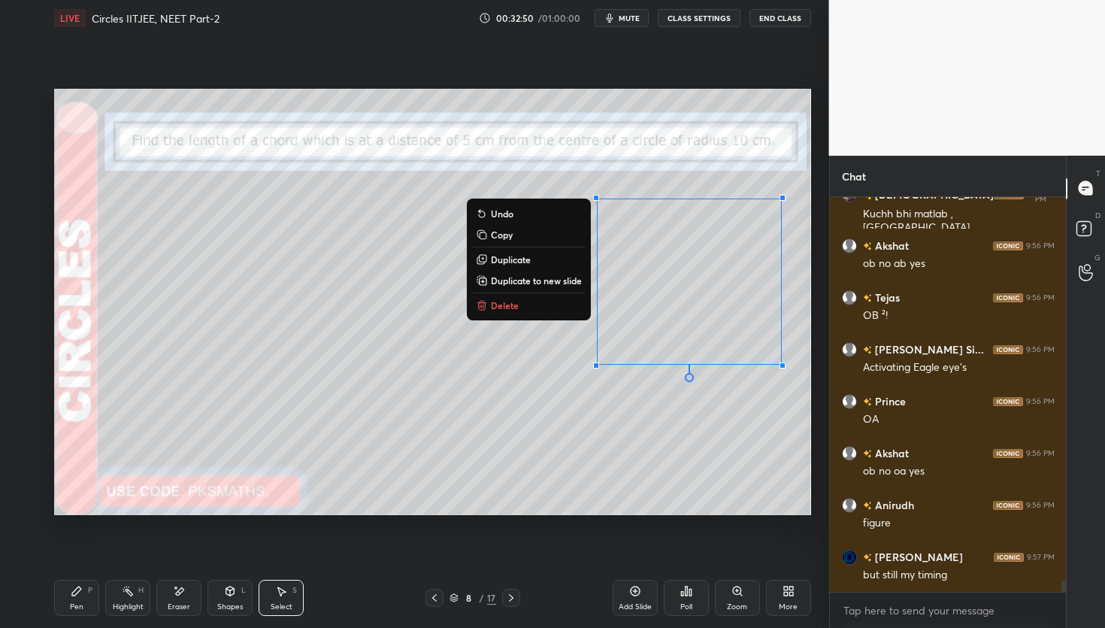
click at [495, 234] on p "Copy" at bounding box center [502, 235] width 22 height 12
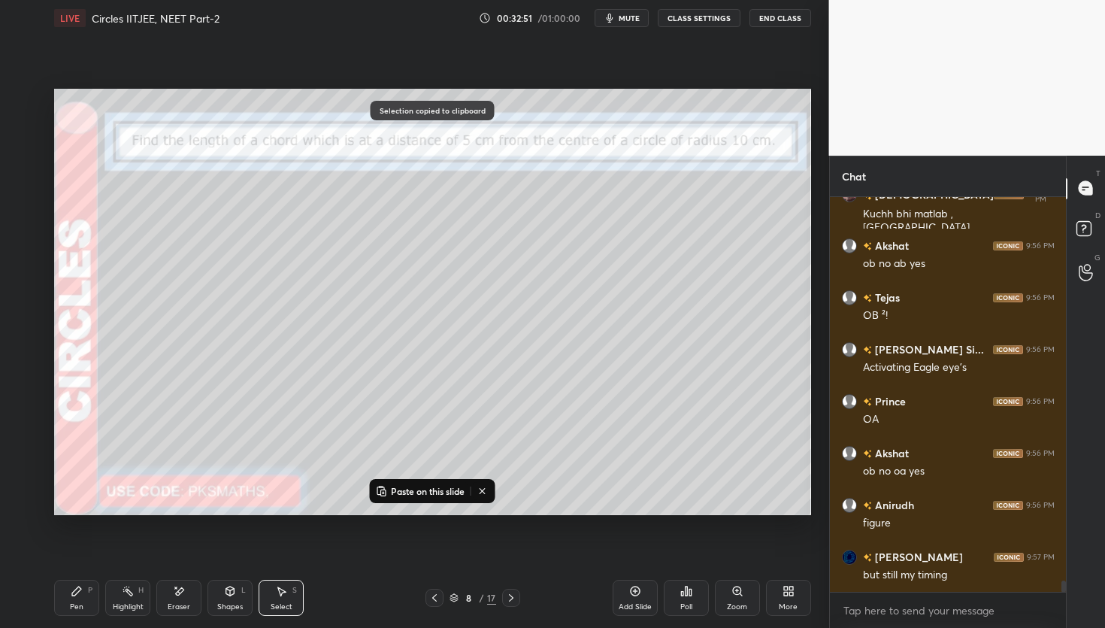
click at [516, 599] on icon at bounding box center [511, 598] width 12 height 12
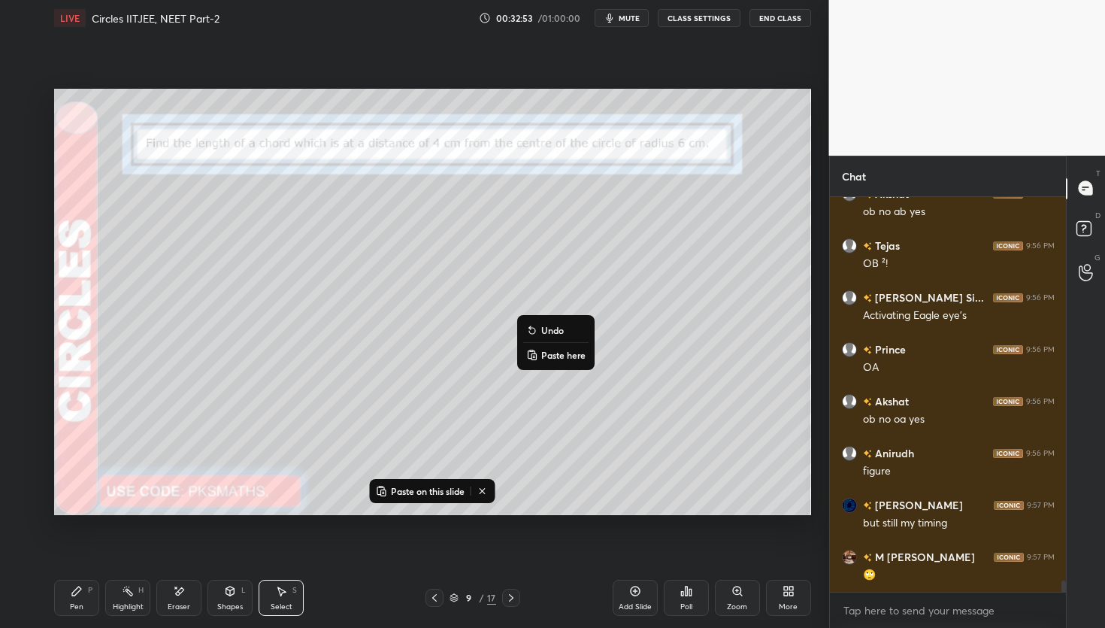
click at [552, 356] on p "Paste here" at bounding box center [563, 355] width 44 height 12
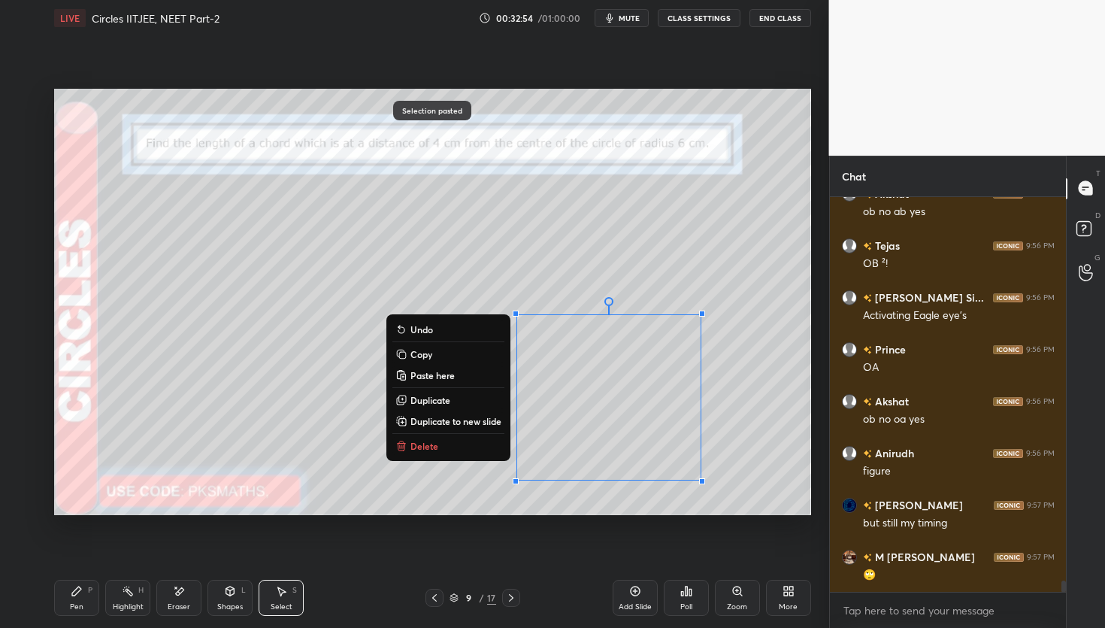
click at [715, 359] on div "0 ° Undo Copy Paste here Duplicate Duplicate to new slide Delete" at bounding box center [432, 301] width 757 height 425
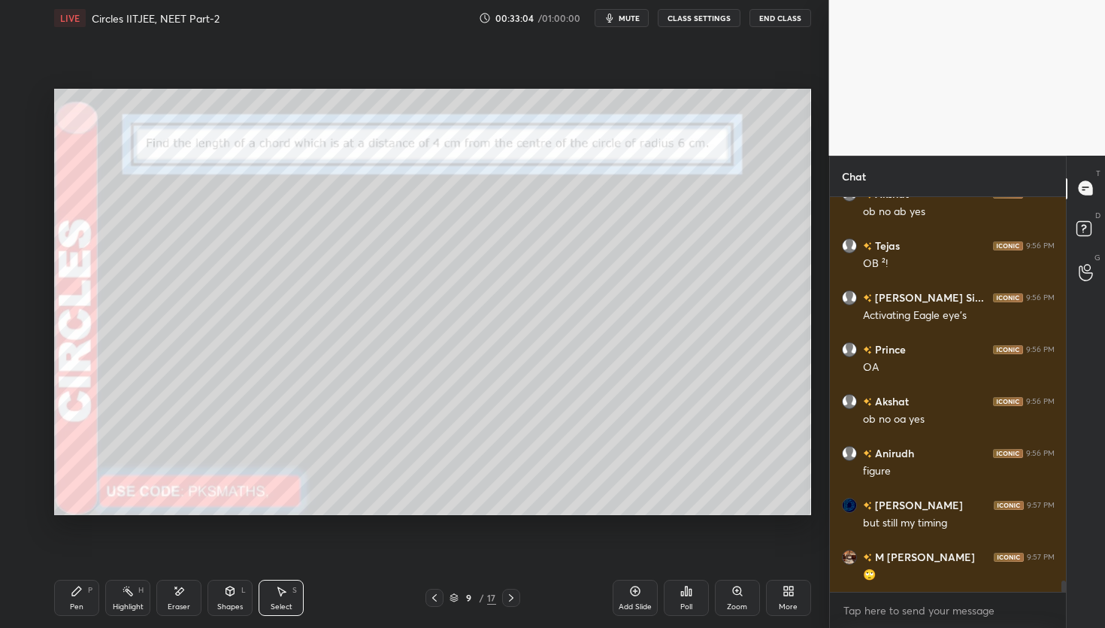
click at [691, 603] on div "Poll" at bounding box center [686, 598] width 45 height 36
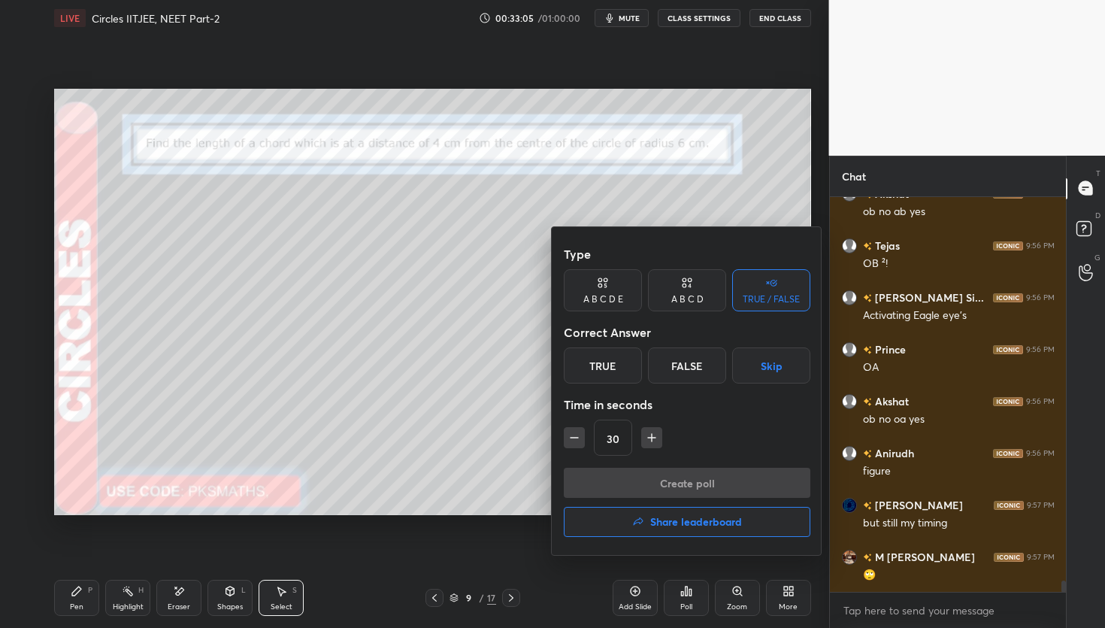
click at [673, 517] on h4 "Share leaderboard" at bounding box center [696, 521] width 92 height 11
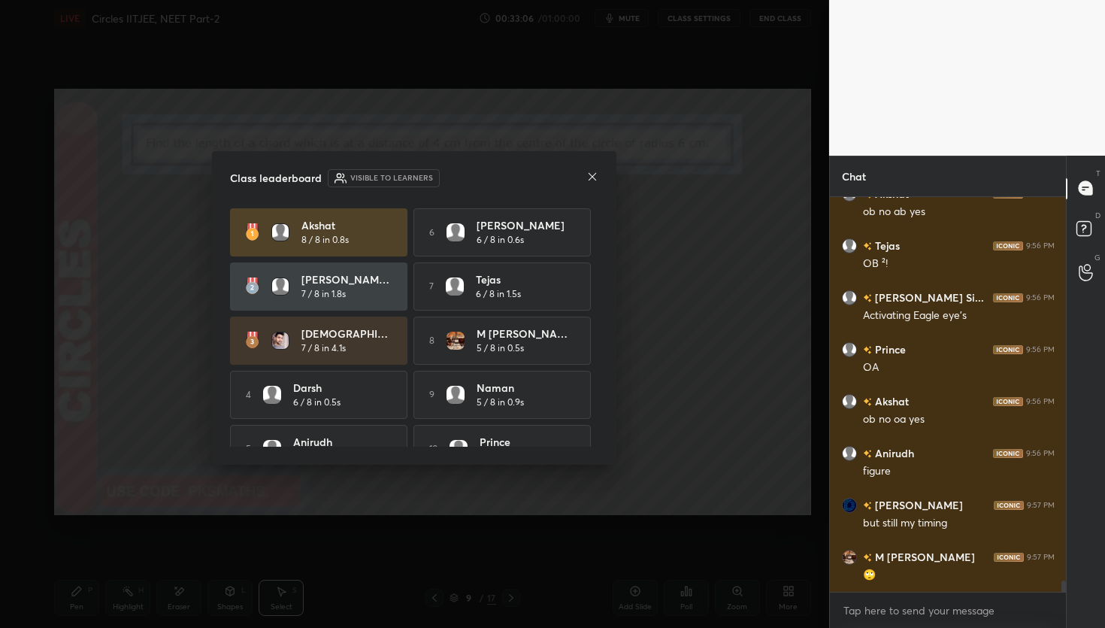
scroll to position [13631, 0]
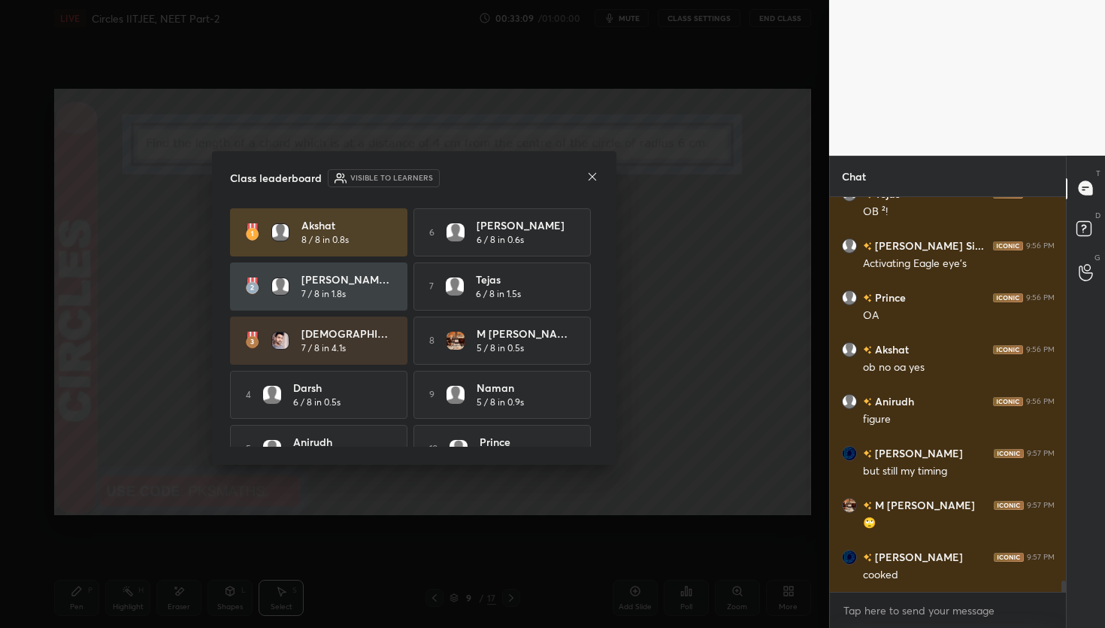
click at [597, 171] on icon at bounding box center [592, 177] width 12 height 12
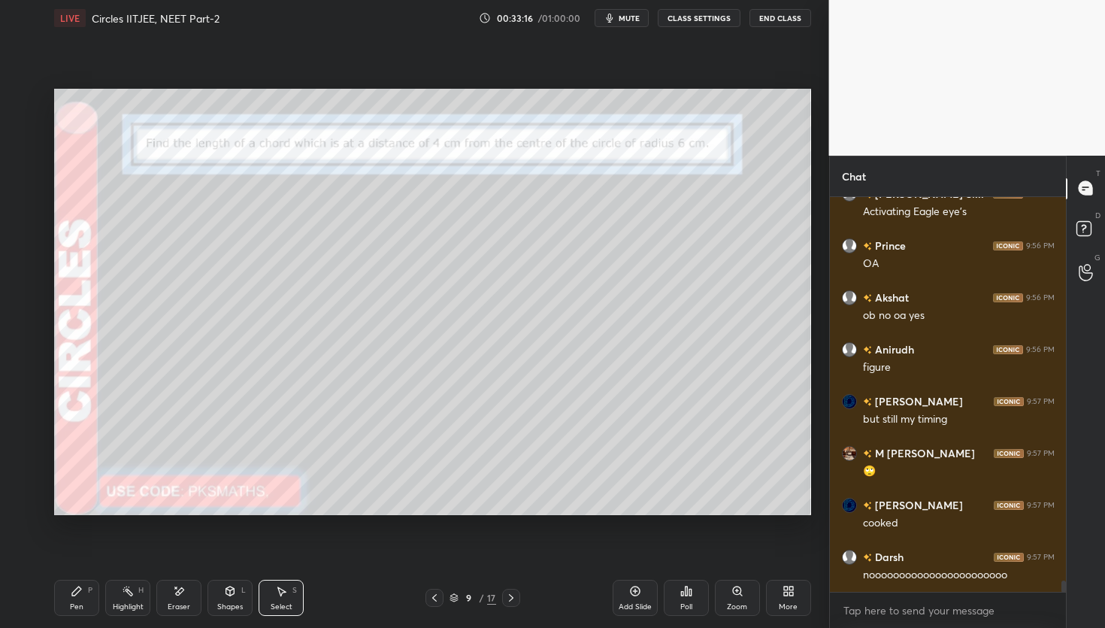
scroll to position [13735, 0]
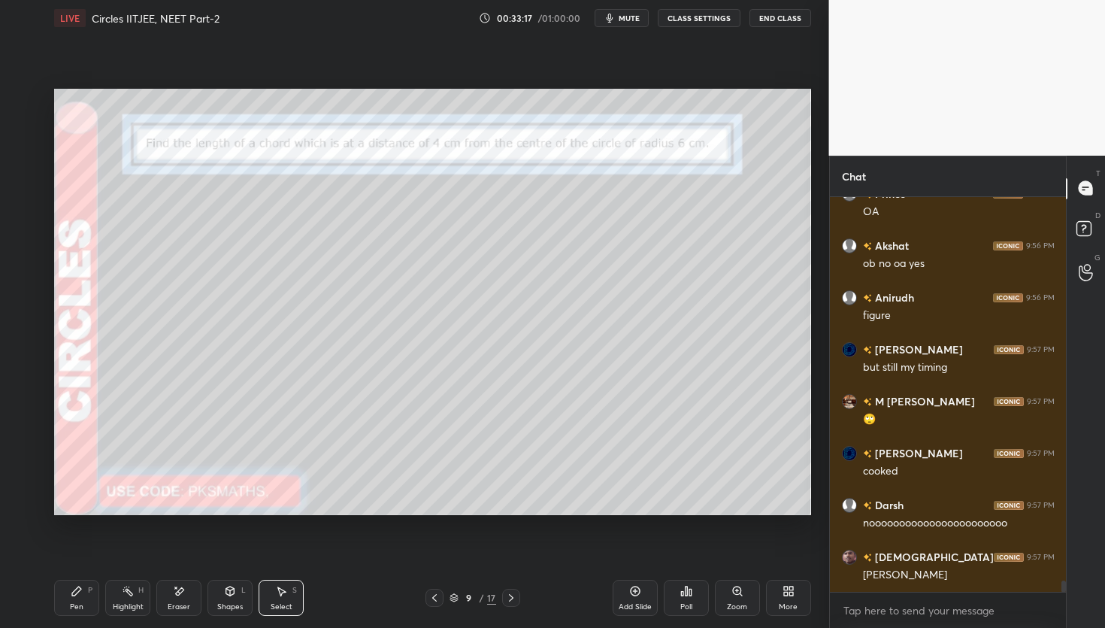
drag, startPoint x: 77, startPoint y: 595, endPoint x: 86, endPoint y: 575, distance: 22.2
click at [78, 599] on div "Pen P" at bounding box center [76, 598] width 45 height 36
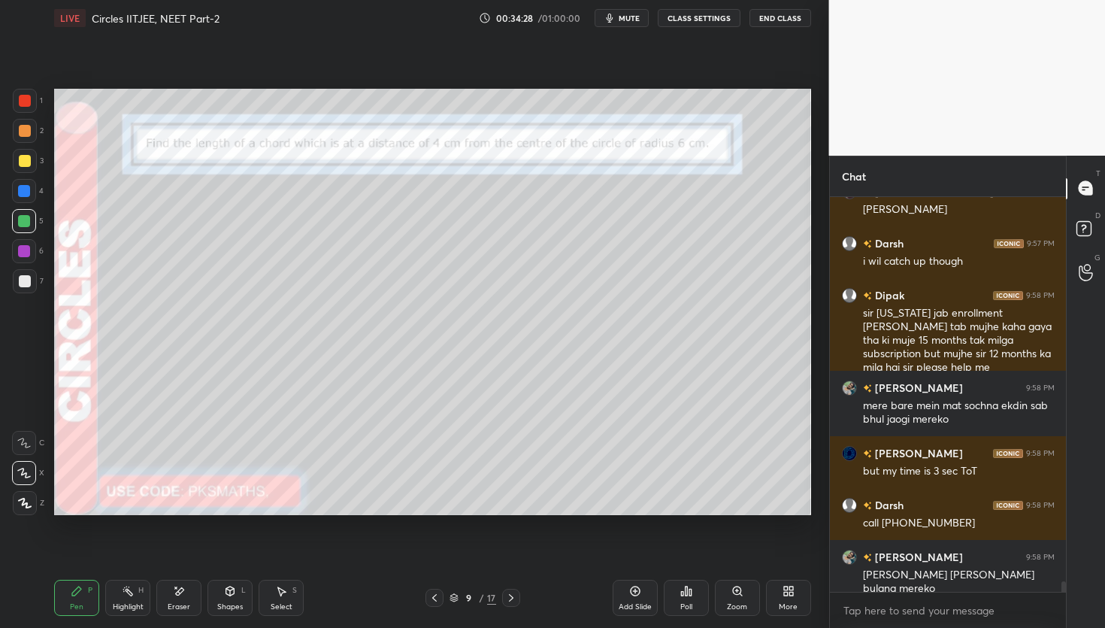
scroll to position [14152, 0]
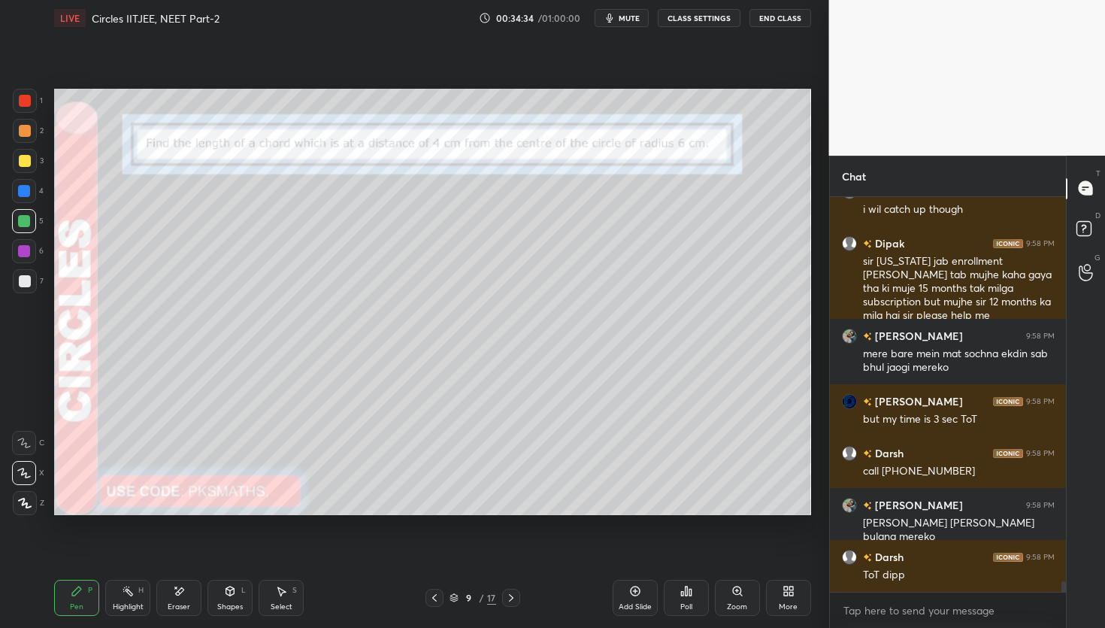
drag, startPoint x: 726, startPoint y: 88, endPoint x: 734, endPoint y: 87, distance: 7.6
click at [734, 87] on div "Setting up your live class Poll for secs No correct answer Start poll" at bounding box center [432, 301] width 769 height 531
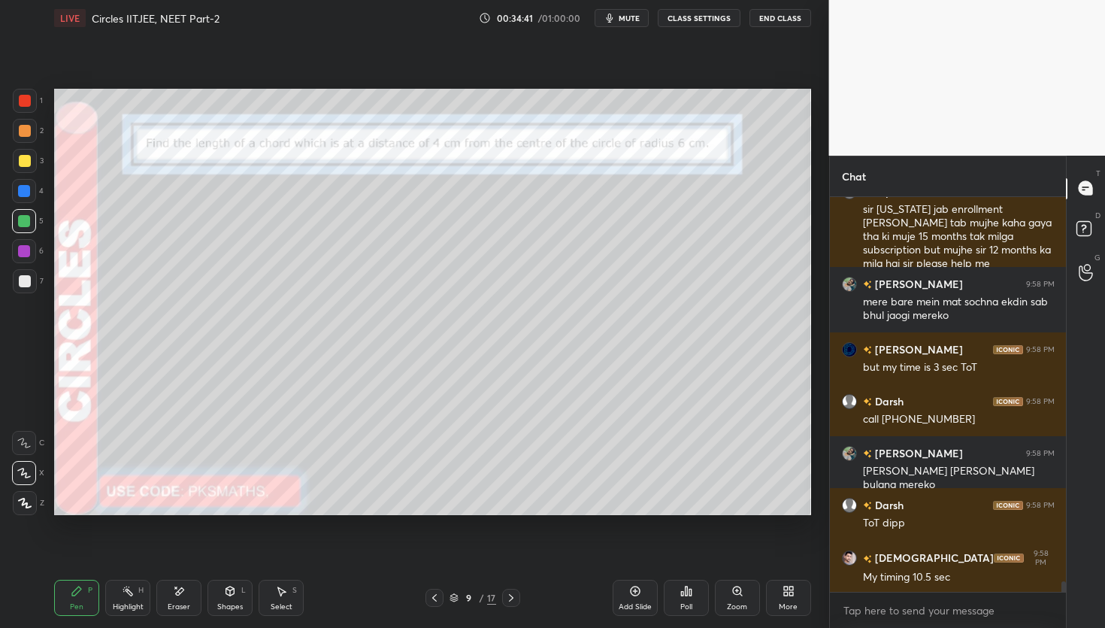
scroll to position [14256, 0]
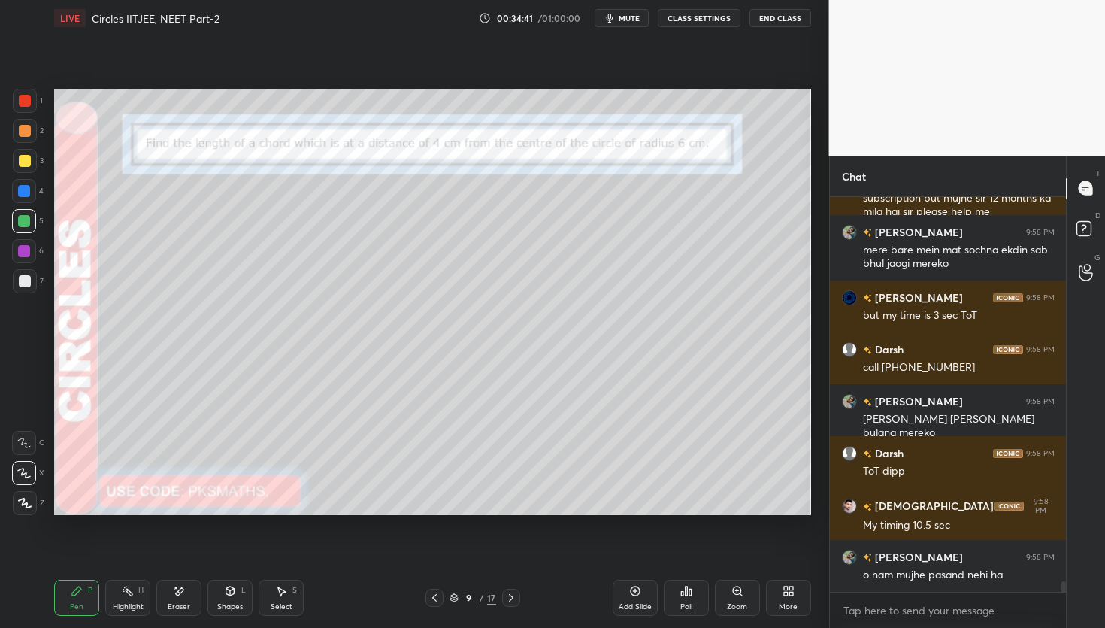
drag, startPoint x: 187, startPoint y: 593, endPoint x: 186, endPoint y: 563, distance: 30.1
click at [187, 593] on div "Eraser" at bounding box center [178, 598] width 45 height 36
click at [733, 82] on div "Setting up your live class Poll for secs No correct answer Start poll" at bounding box center [432, 301] width 769 height 531
click at [752, 80] on div "Setting up your live class Poll for secs No correct answer Start poll" at bounding box center [432, 301] width 769 height 531
click at [794, 93] on div "Setting up your live class Poll for secs No correct answer Start poll" at bounding box center [432, 301] width 769 height 531
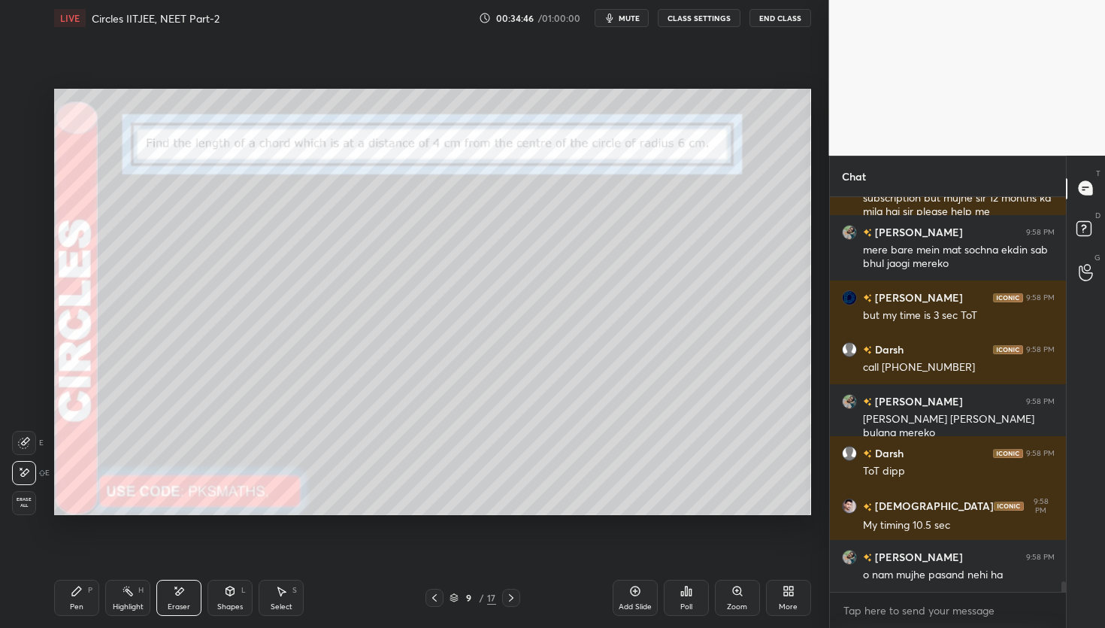
click at [806, 92] on div "Setting up your live class Poll for secs No correct answer Start poll" at bounding box center [432, 301] width 769 height 531
click at [80, 593] on icon at bounding box center [77, 591] width 12 height 12
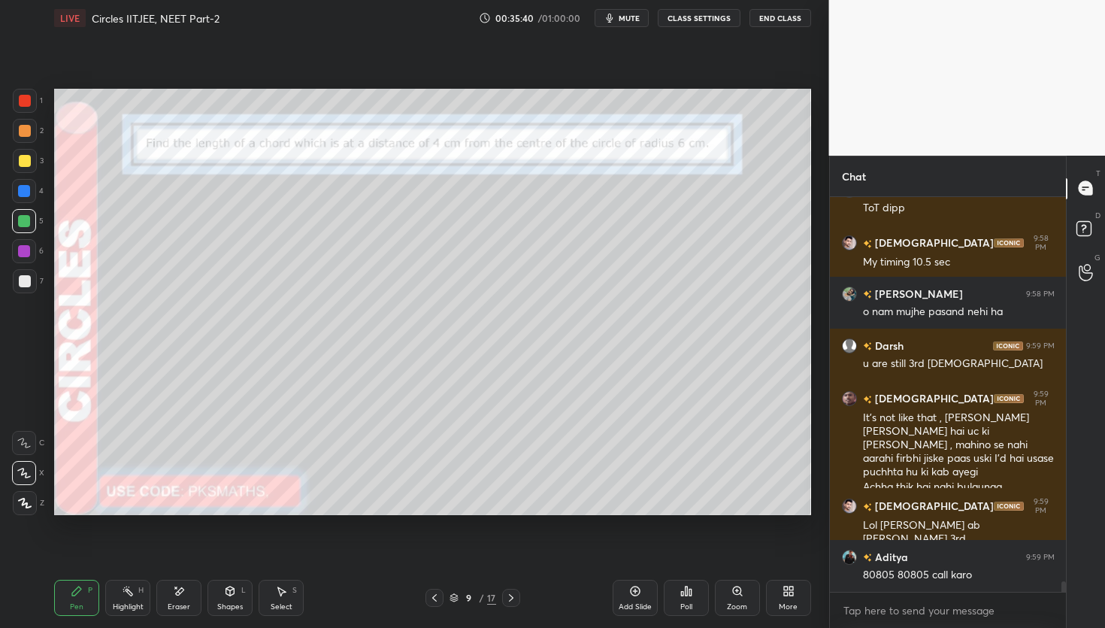
scroll to position [14571, 0]
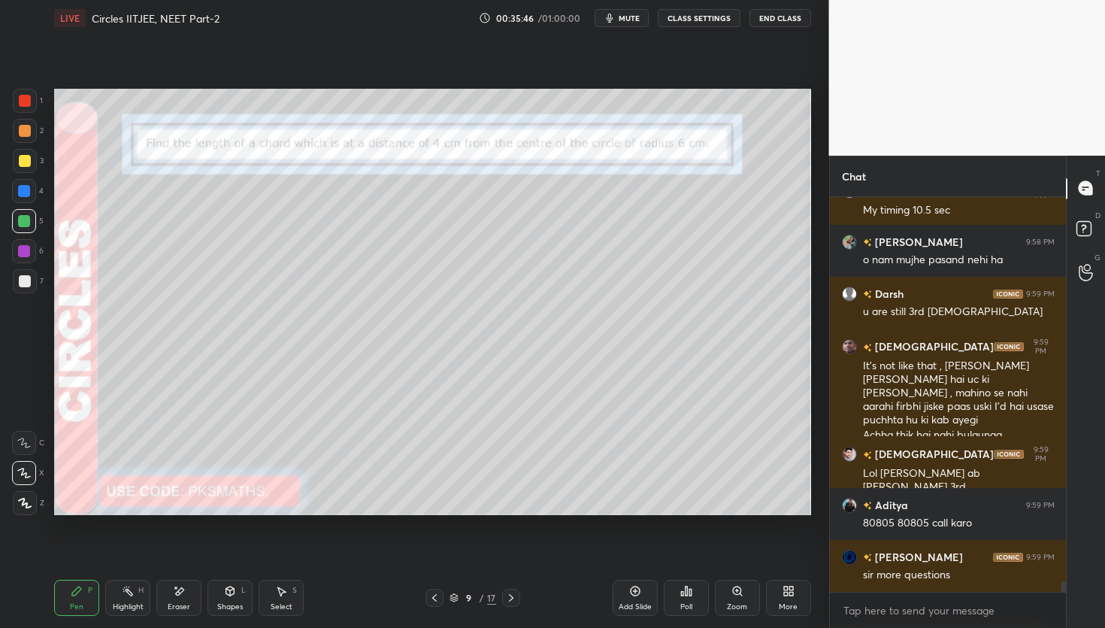
click at [513, 598] on icon at bounding box center [511, 598] width 12 height 12
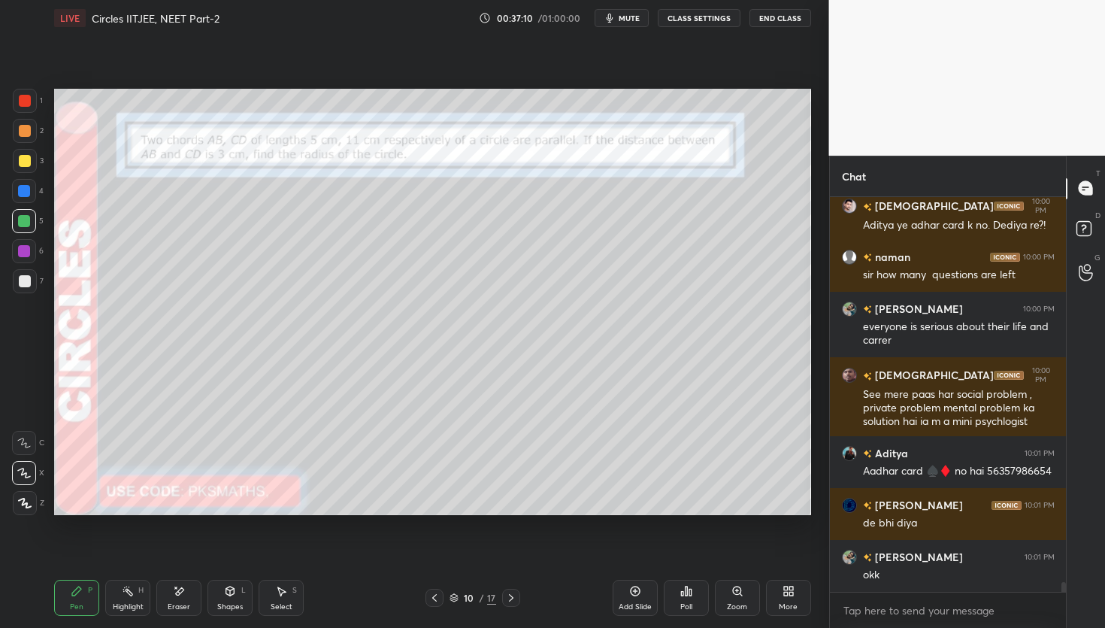
scroll to position [15171, 0]
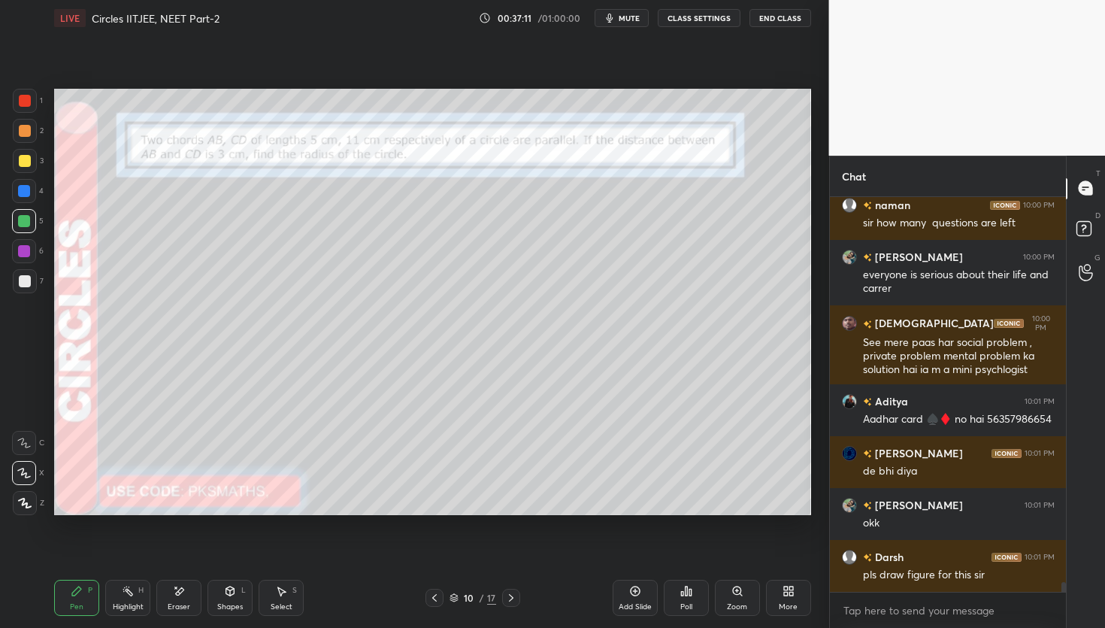
click at [244, 600] on div "Shapes L" at bounding box center [229, 598] width 45 height 36
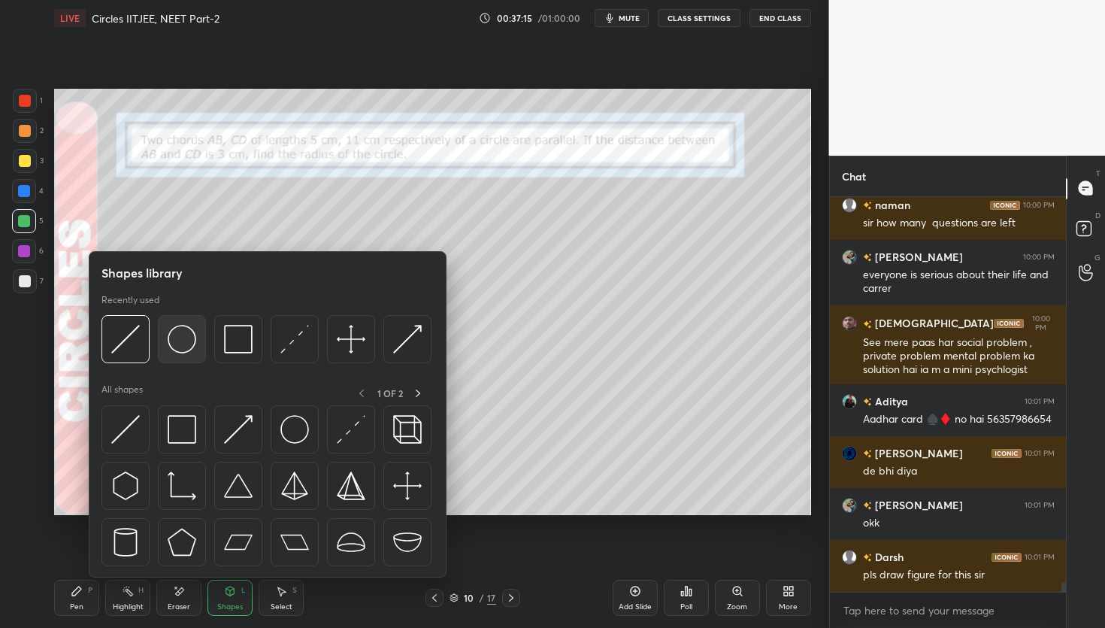
click at [192, 355] on div at bounding box center [182, 339] width 48 height 48
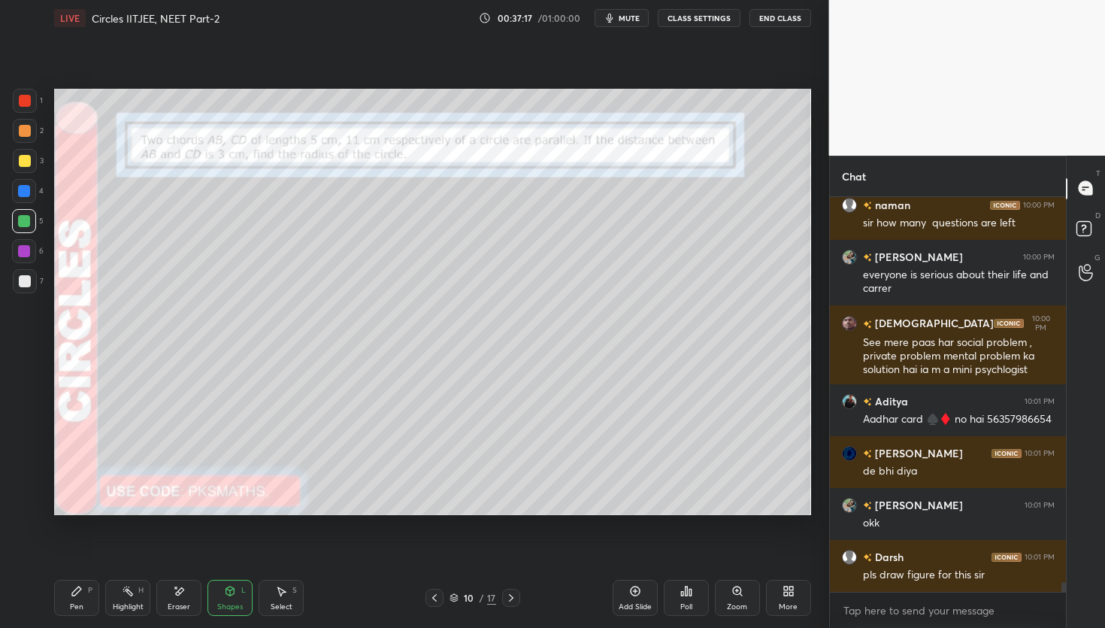
scroll to position [15186, 0]
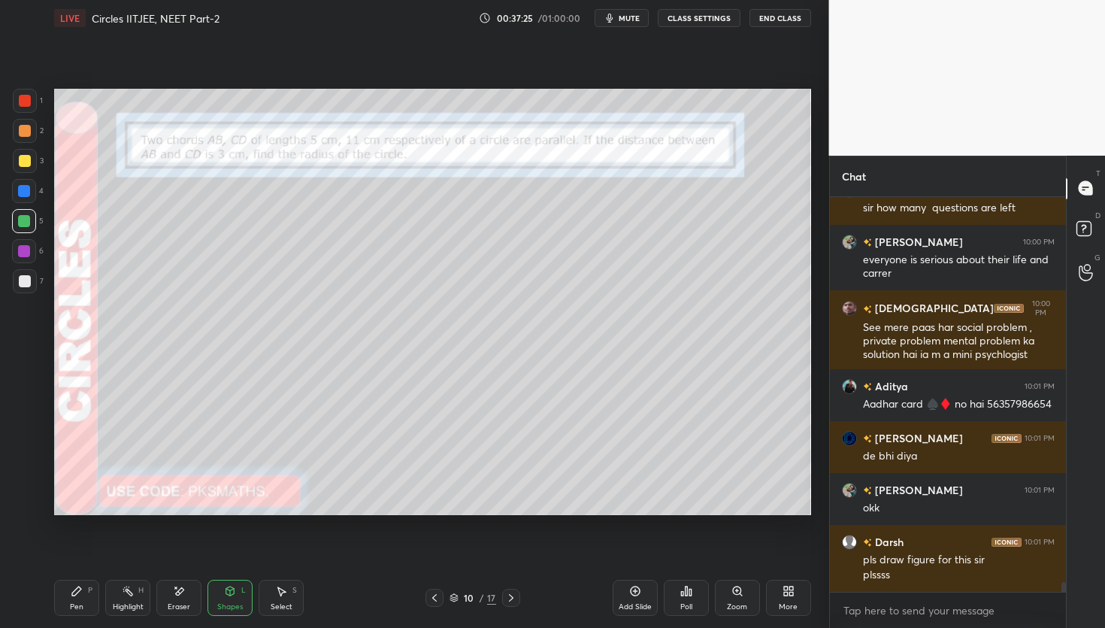
drag, startPoint x: 27, startPoint y: 137, endPoint x: 35, endPoint y: 128, distance: 11.7
click at [27, 137] on div at bounding box center [25, 131] width 24 height 24
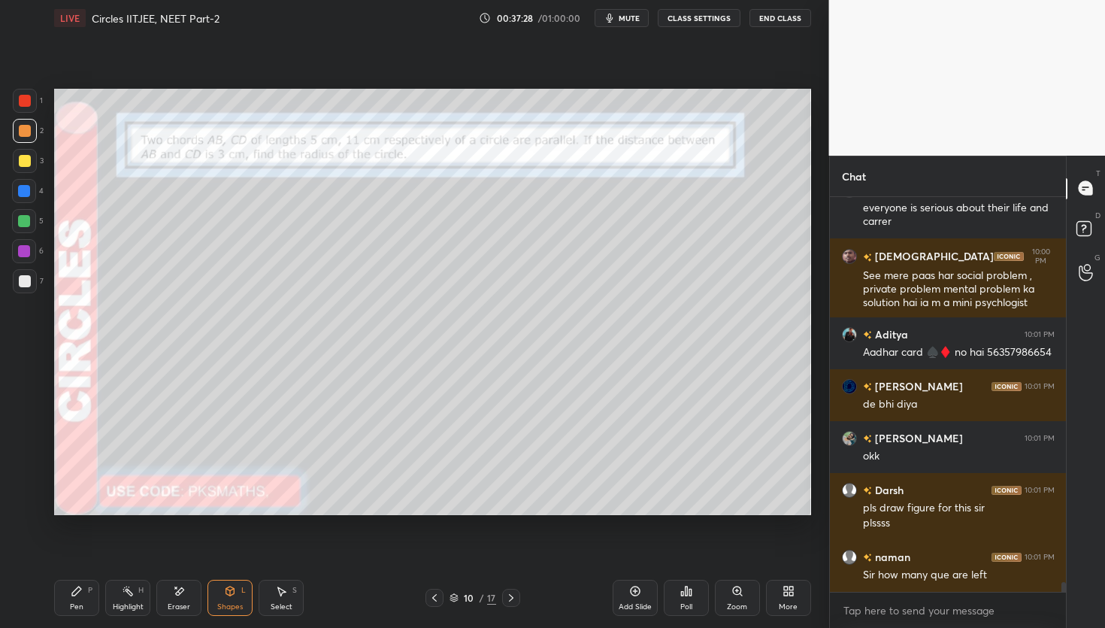
click at [79, 598] on div "Pen P" at bounding box center [76, 598] width 45 height 36
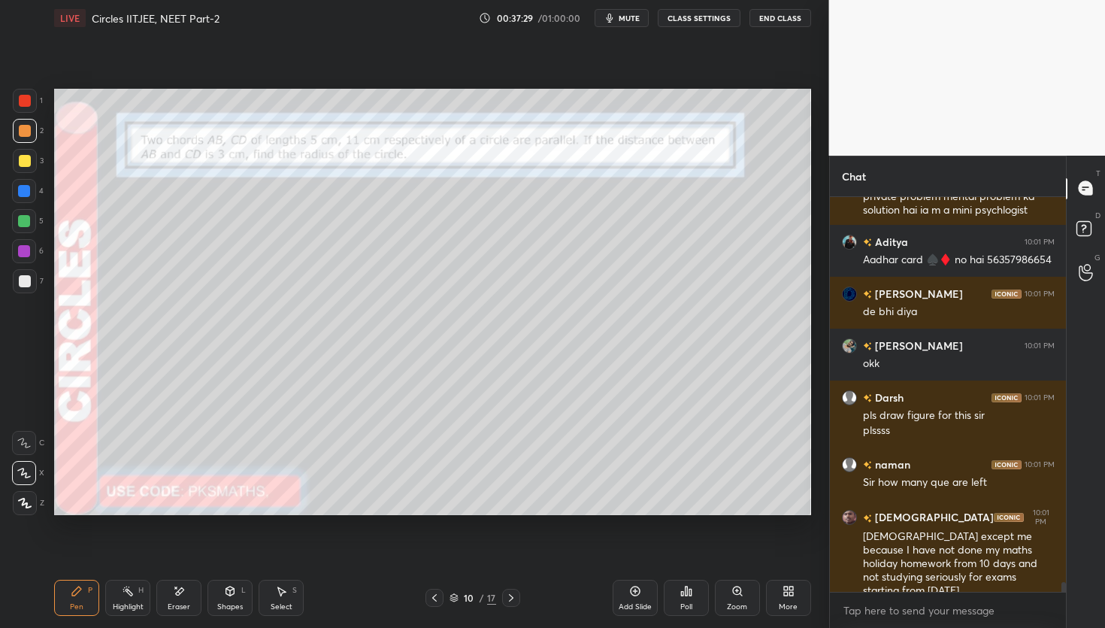
click at [28, 96] on div at bounding box center [25, 101] width 12 height 12
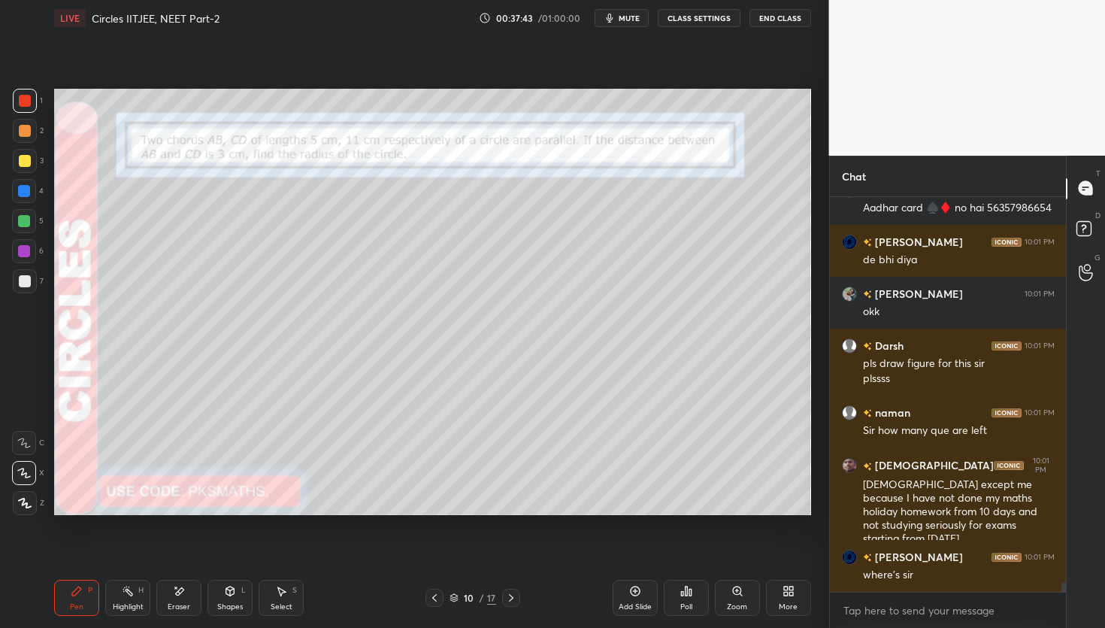
click at [232, 598] on div "Shapes L" at bounding box center [229, 598] width 45 height 36
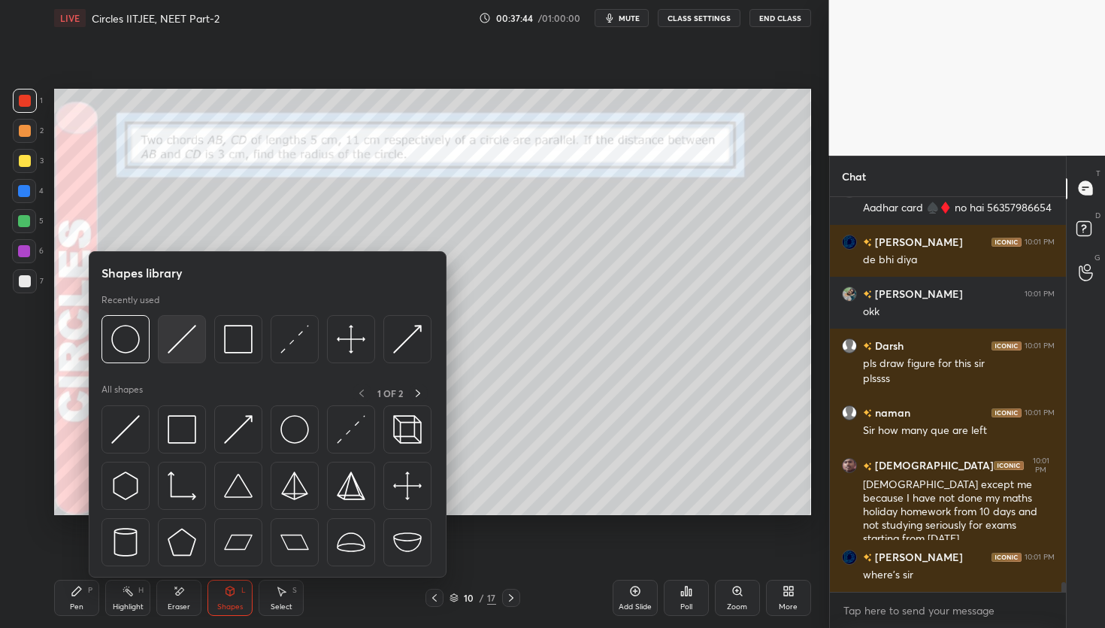
click at [183, 342] on img at bounding box center [182, 339] width 29 height 29
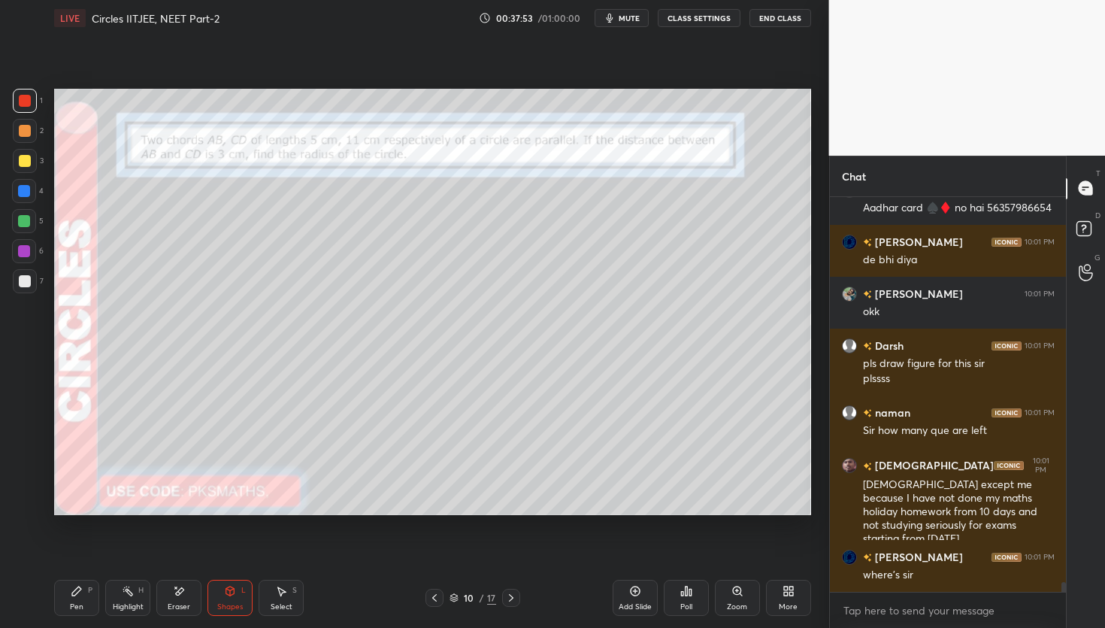
drag, startPoint x: 27, startPoint y: 285, endPoint x: 27, endPoint y: 276, distance: 9.0
click at [27, 285] on div at bounding box center [25, 281] width 12 height 12
click at [233, 601] on div "Shapes L" at bounding box center [229, 598] width 45 height 36
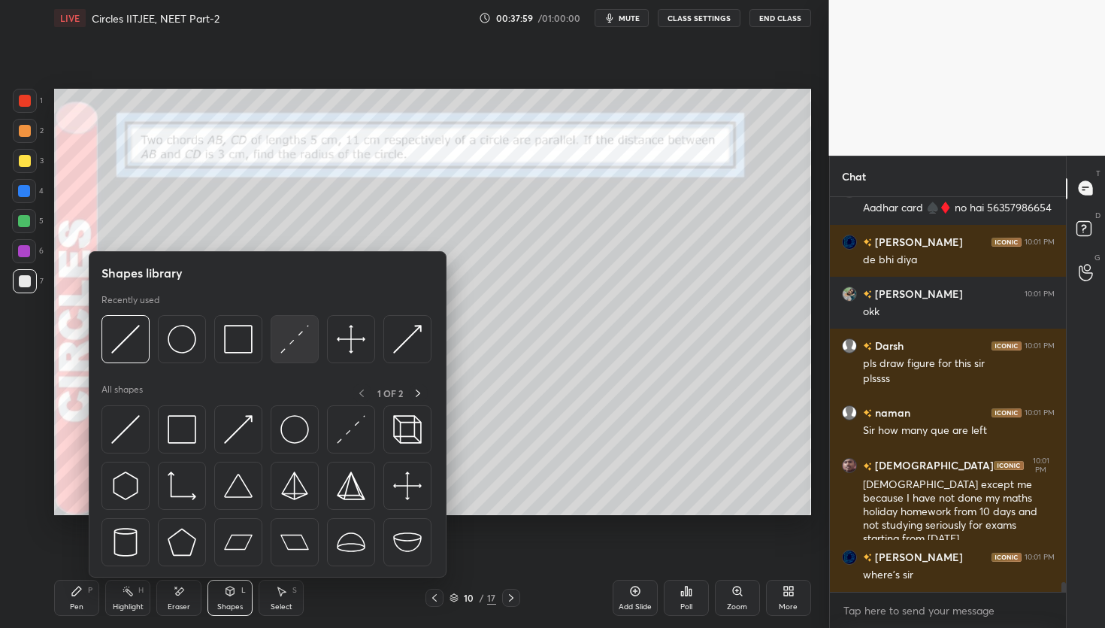
click at [297, 335] on img at bounding box center [294, 339] width 29 height 29
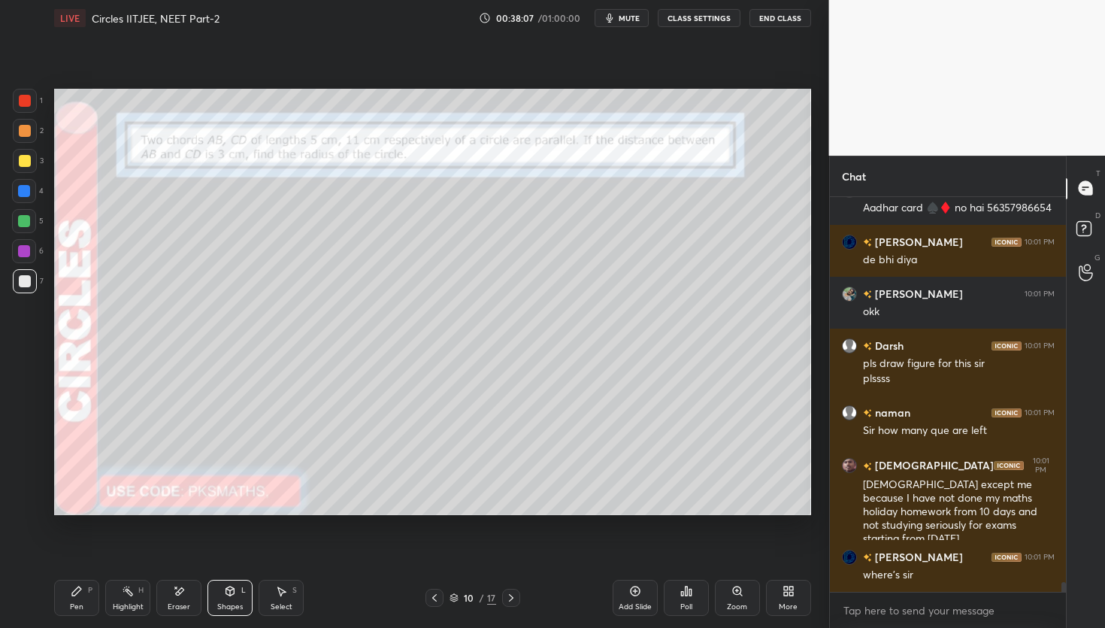
scroll to position [15434, 0]
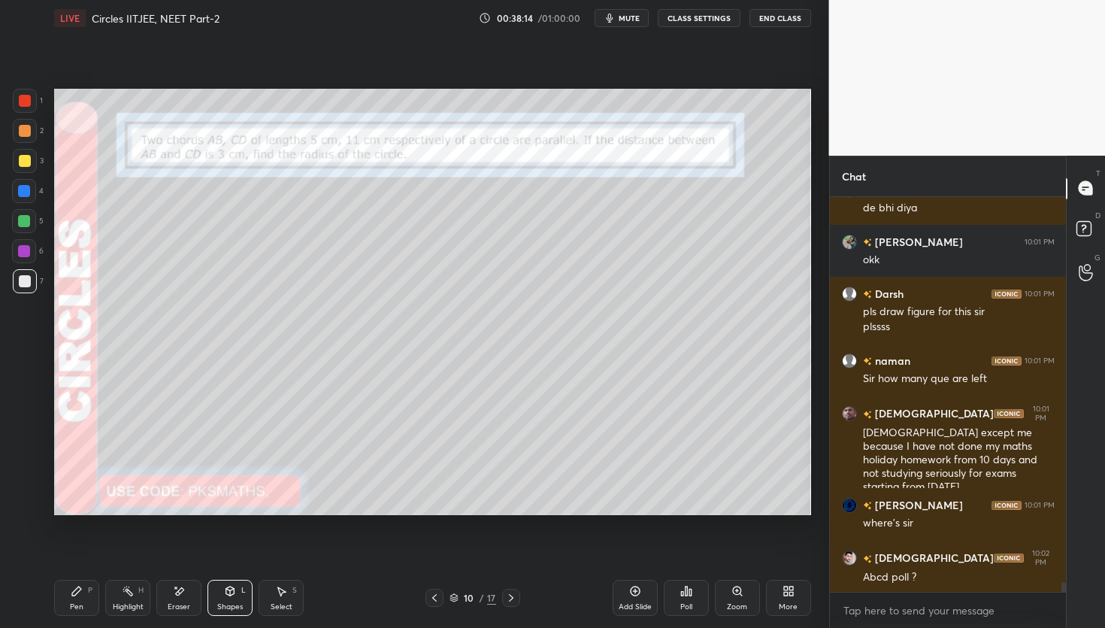
click at [83, 604] on div "Pen P" at bounding box center [76, 598] width 45 height 36
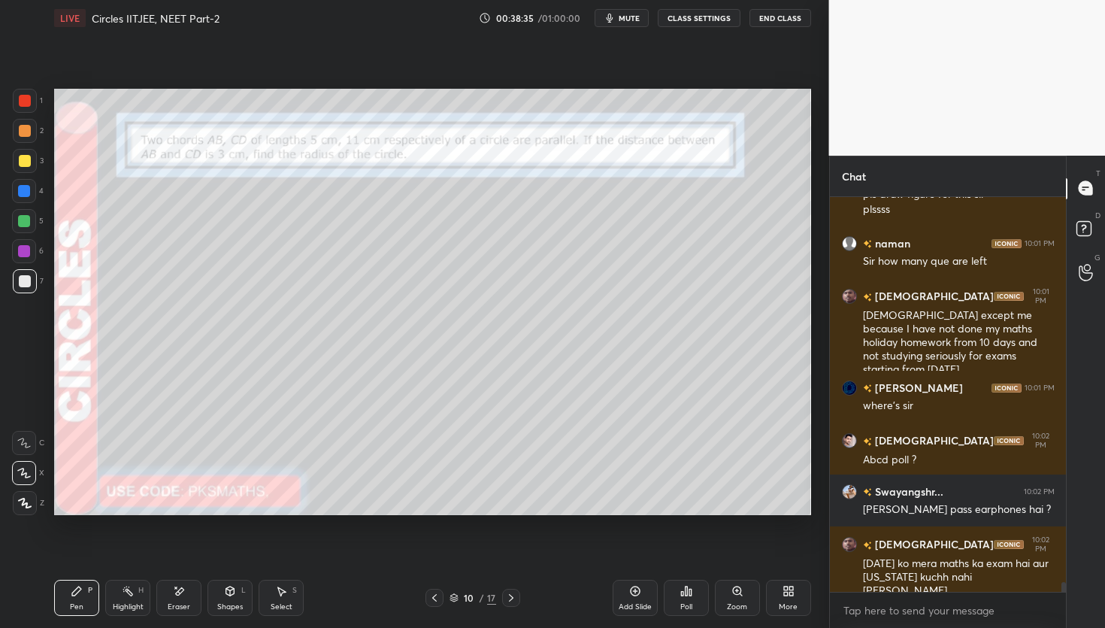
scroll to position [15616, 0]
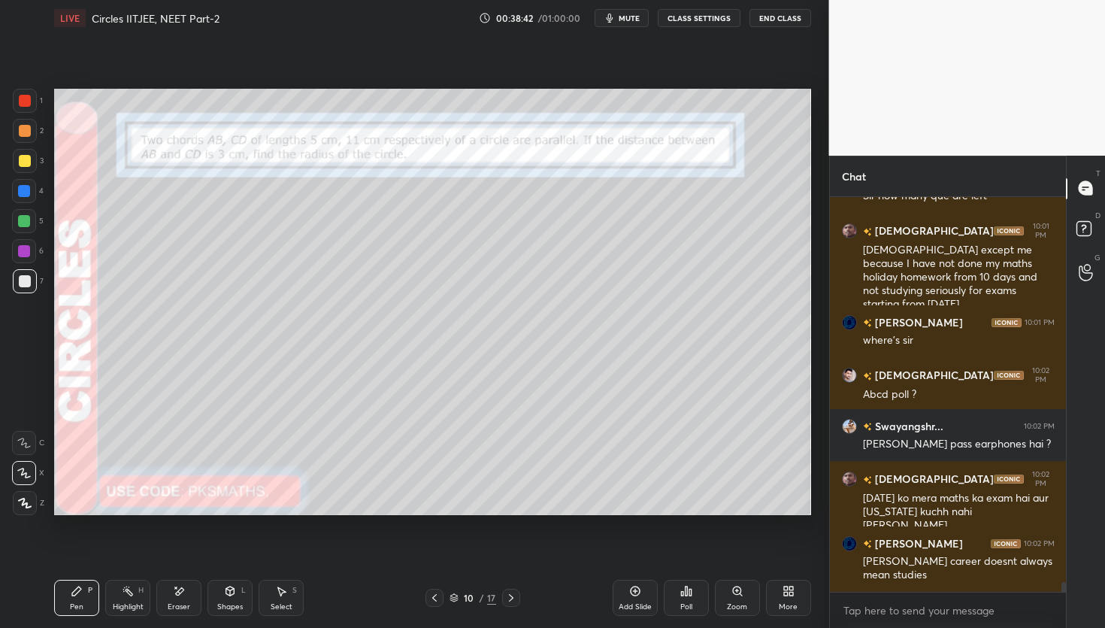
click at [21, 132] on div at bounding box center [25, 131] width 12 height 12
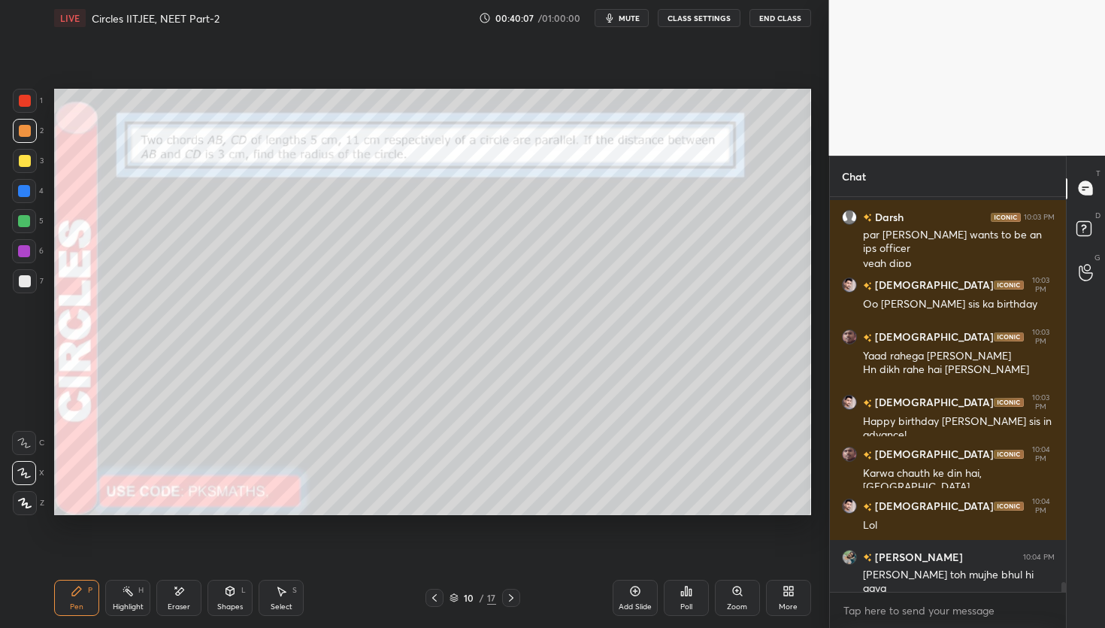
scroll to position [16229, 0]
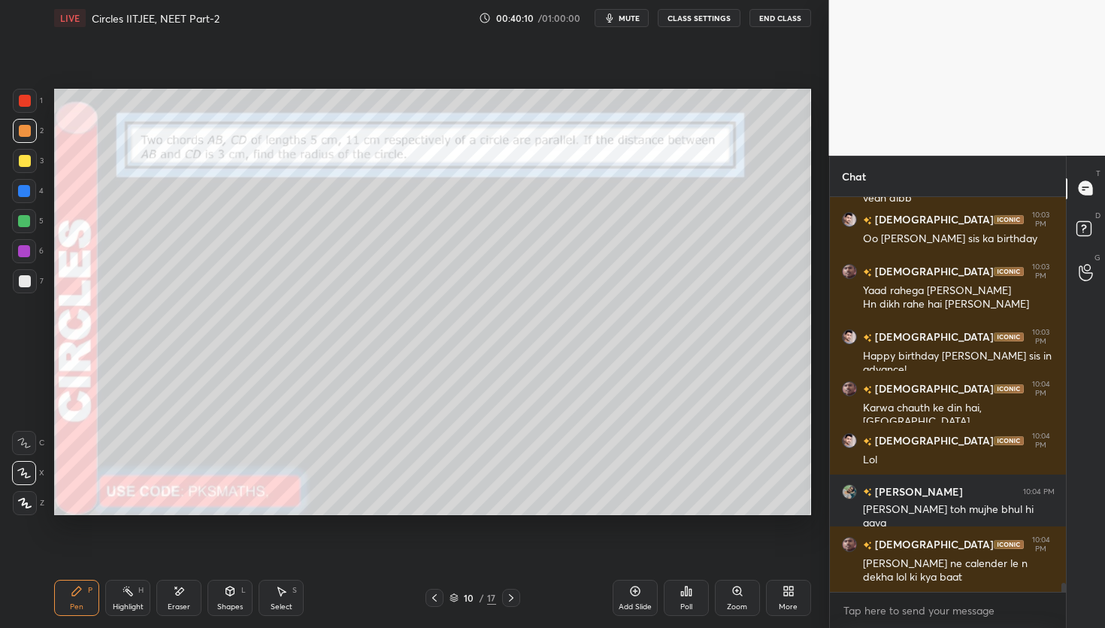
click at [25, 285] on div at bounding box center [25, 281] width 12 height 12
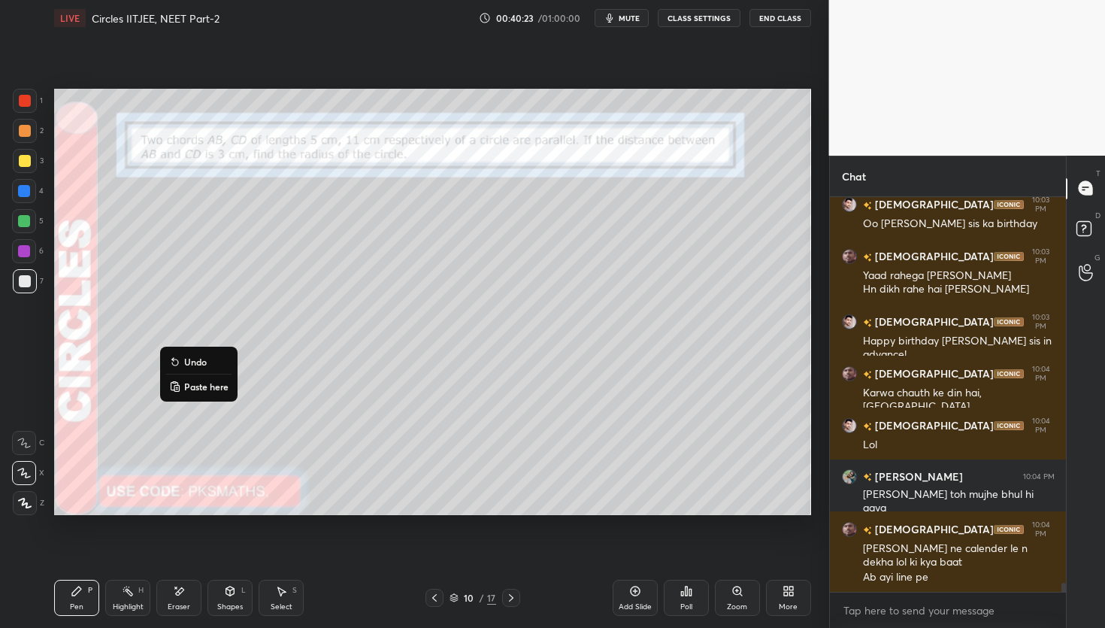
click at [192, 363] on p "Undo" at bounding box center [195, 362] width 23 height 12
click at [190, 372] on p "Undo" at bounding box center [197, 375] width 23 height 12
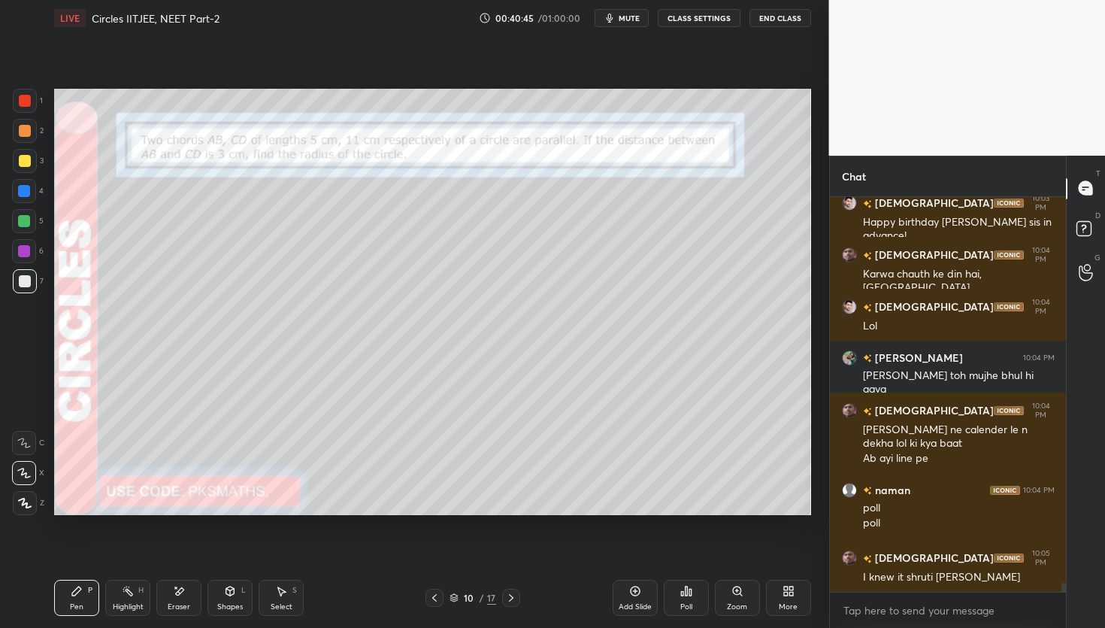
scroll to position [16415, 0]
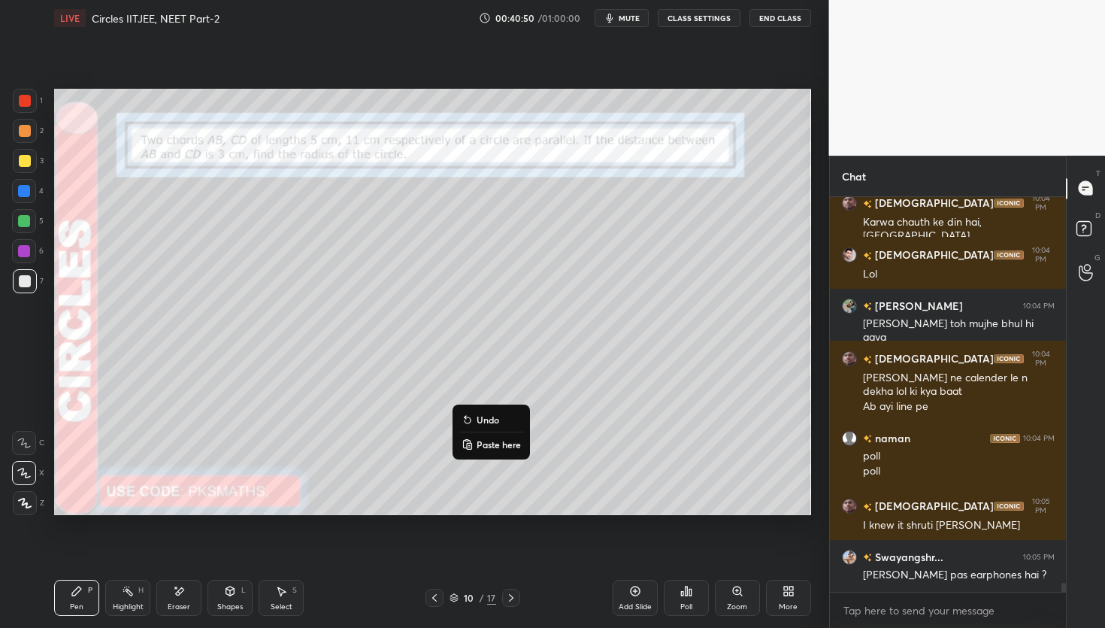
click at [485, 421] on p "Undo" at bounding box center [488, 419] width 23 height 12
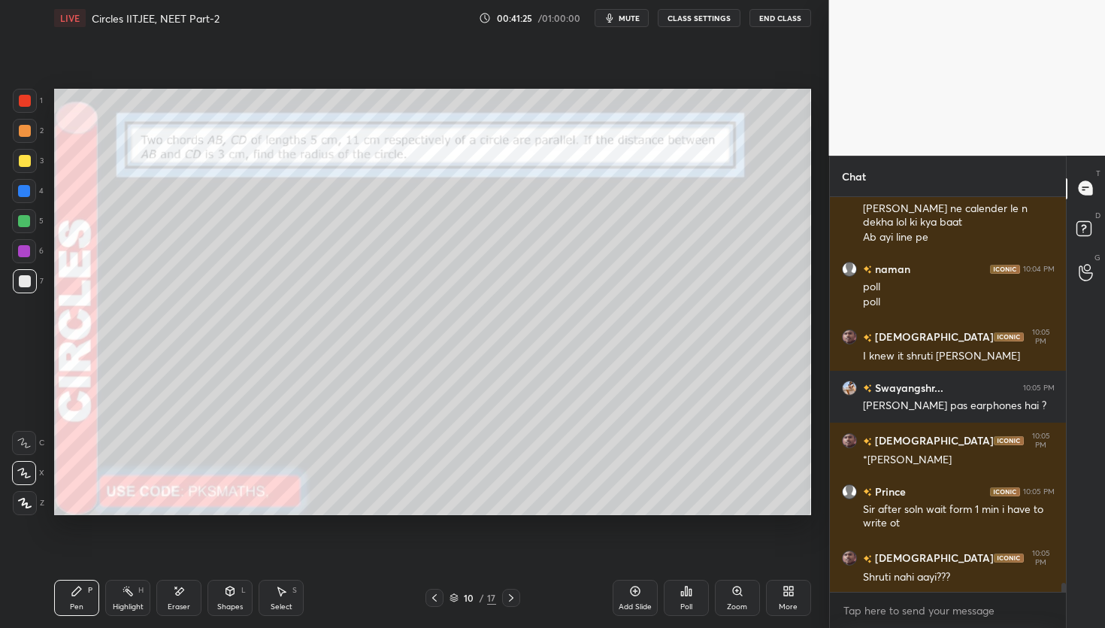
scroll to position [16649, 0]
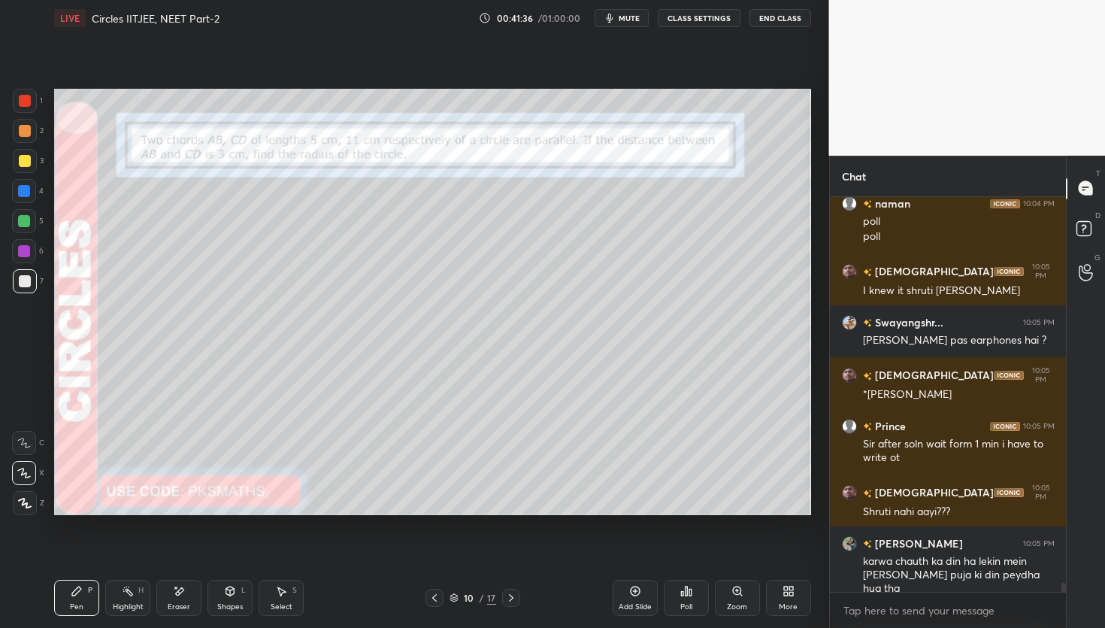
click at [186, 613] on div "Eraser" at bounding box center [178, 598] width 45 height 36
click at [78, 604] on div "Pen" at bounding box center [77, 607] width 14 height 8
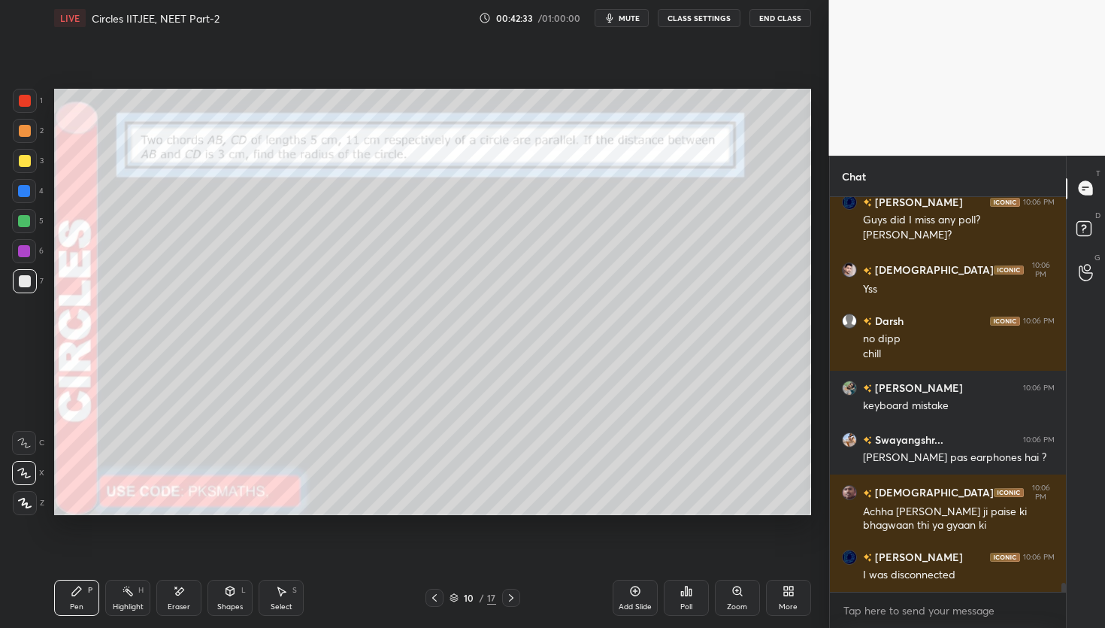
scroll to position [17160, 0]
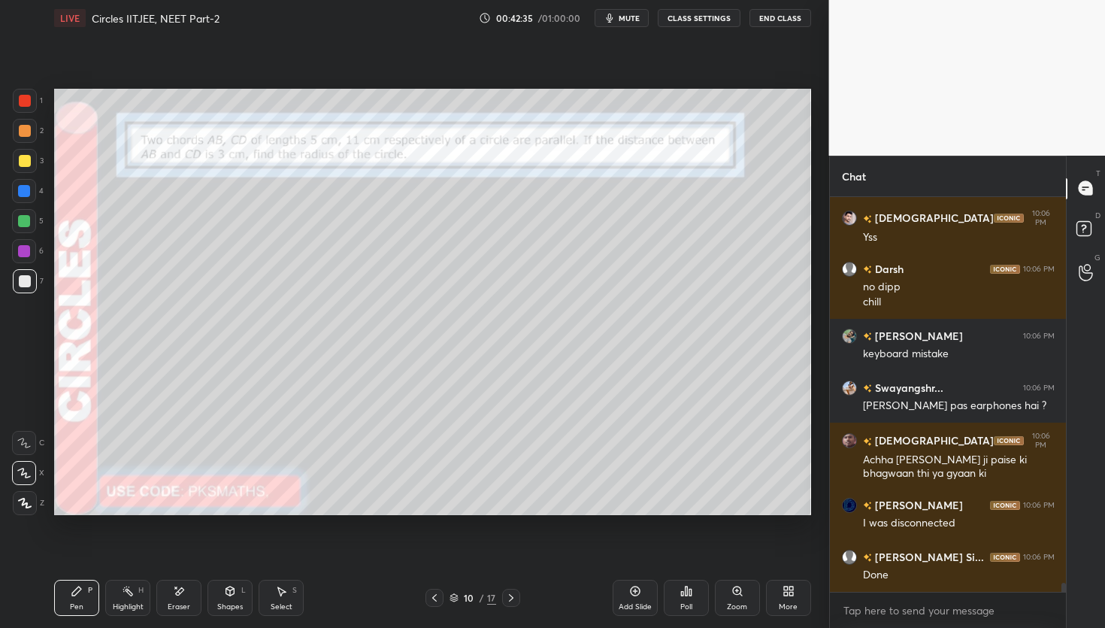
drag, startPoint x: 639, startPoint y: 586, endPoint x: 631, endPoint y: 578, distance: 11.2
click at [639, 587] on icon at bounding box center [635, 591] width 12 height 12
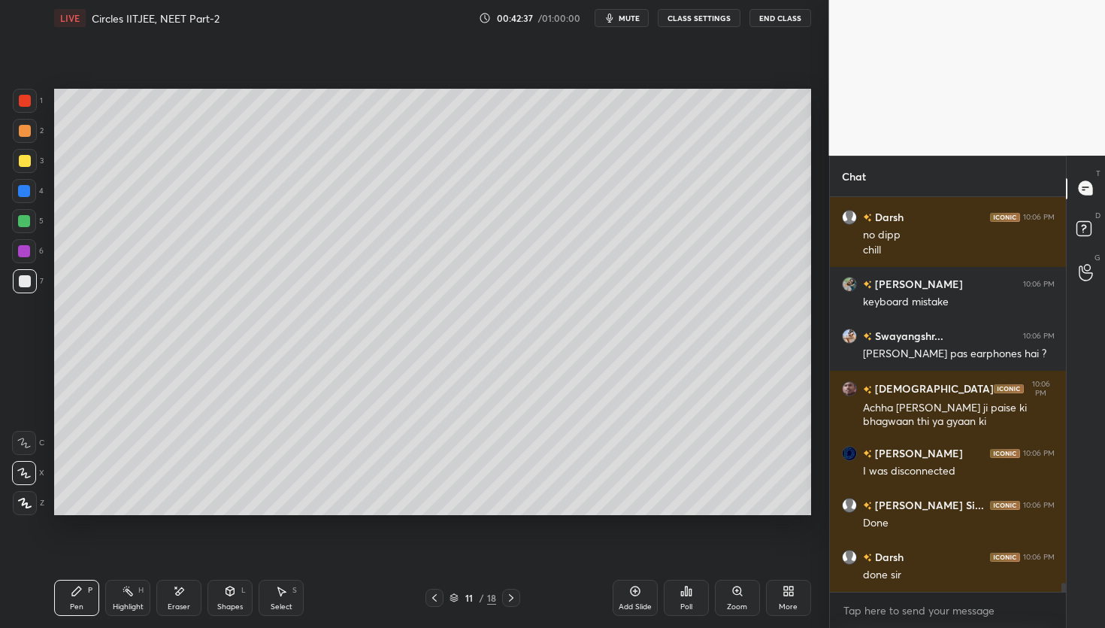
click at [22, 132] on div at bounding box center [25, 131] width 12 height 12
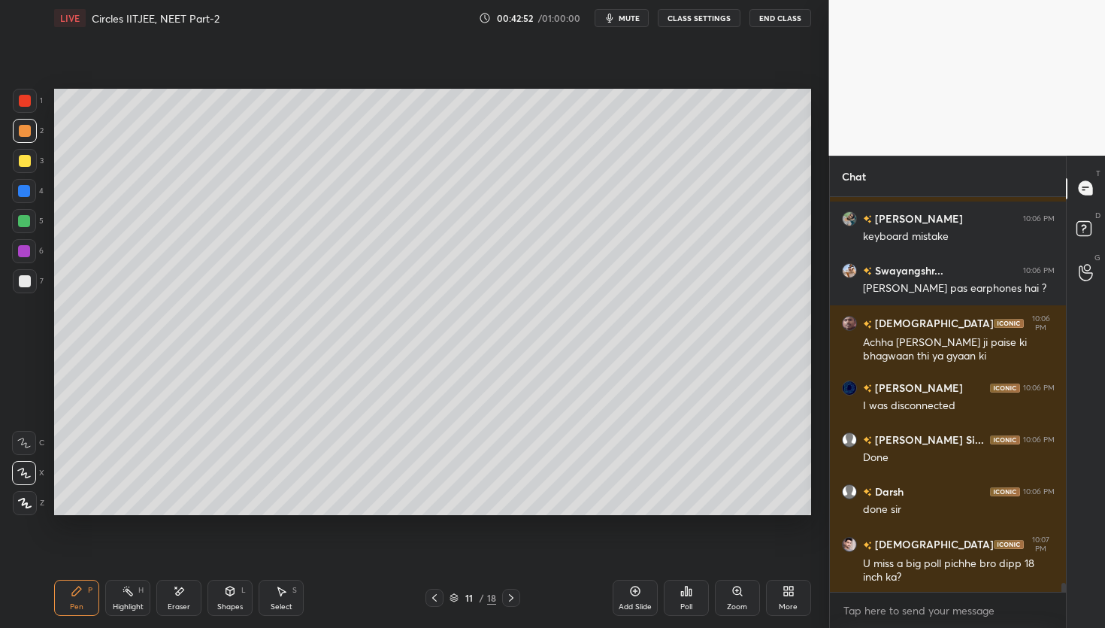
scroll to position [17329, 0]
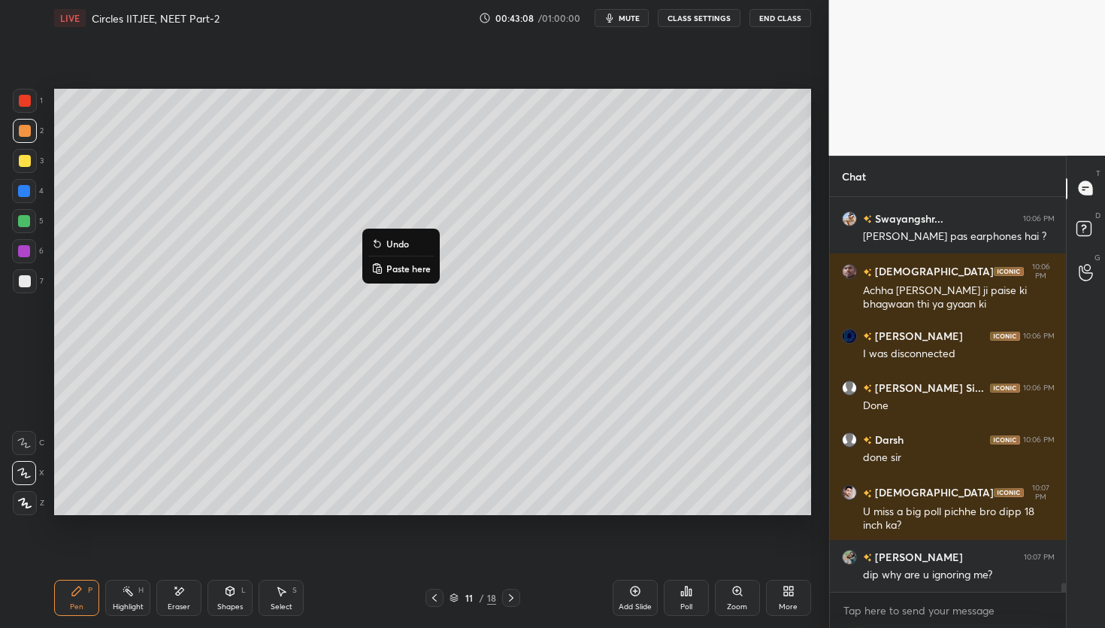
click at [394, 244] on p "Undo" at bounding box center [397, 244] width 23 height 12
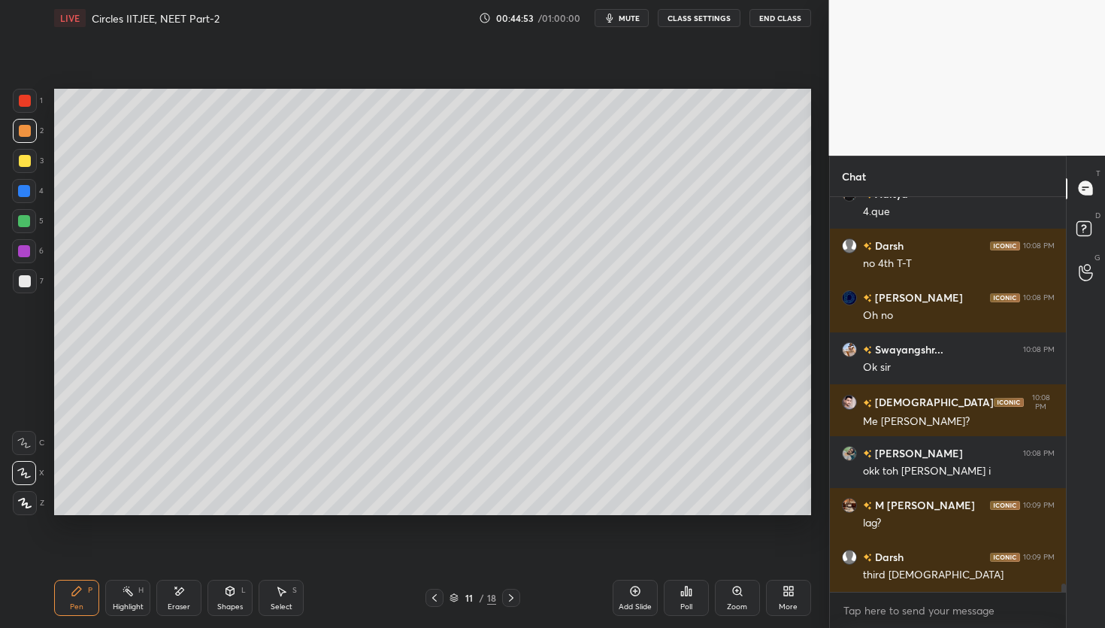
scroll to position [18305, 0]
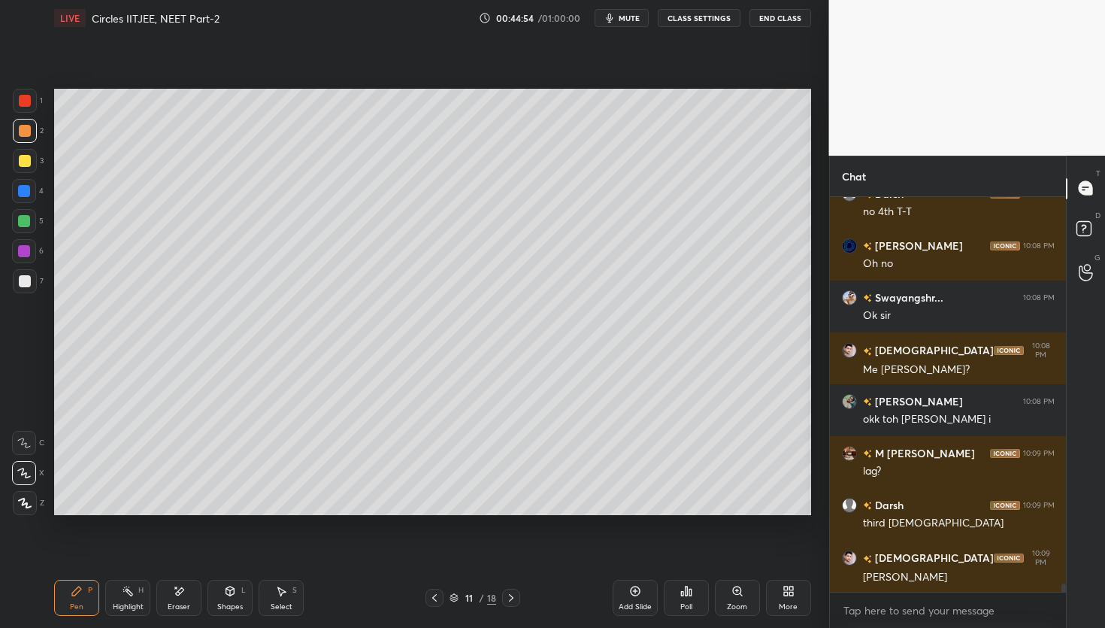
click at [32, 281] on div at bounding box center [25, 281] width 24 height 24
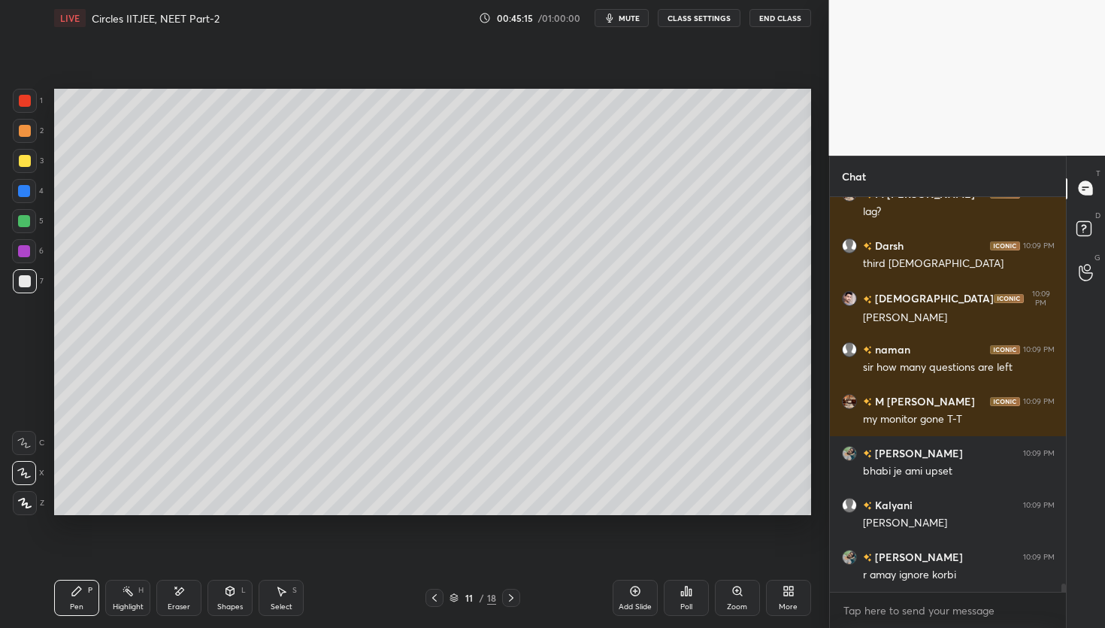
scroll to position [18616, 0]
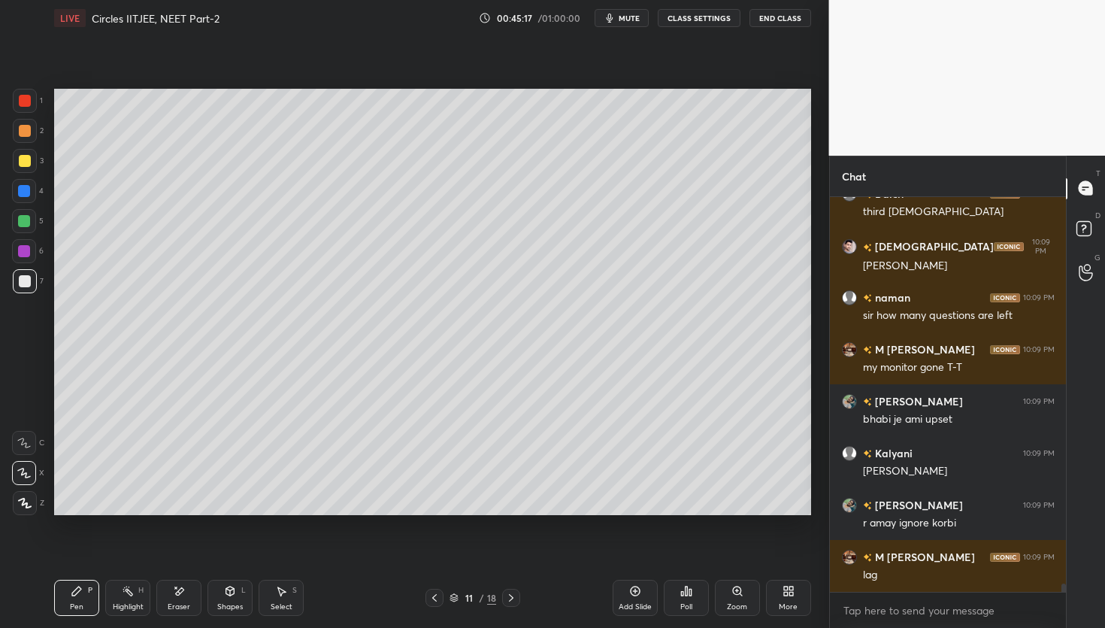
drag, startPoint x: 13, startPoint y: 285, endPoint x: 29, endPoint y: 261, distance: 28.8
click at [13, 285] on div at bounding box center [25, 281] width 24 height 24
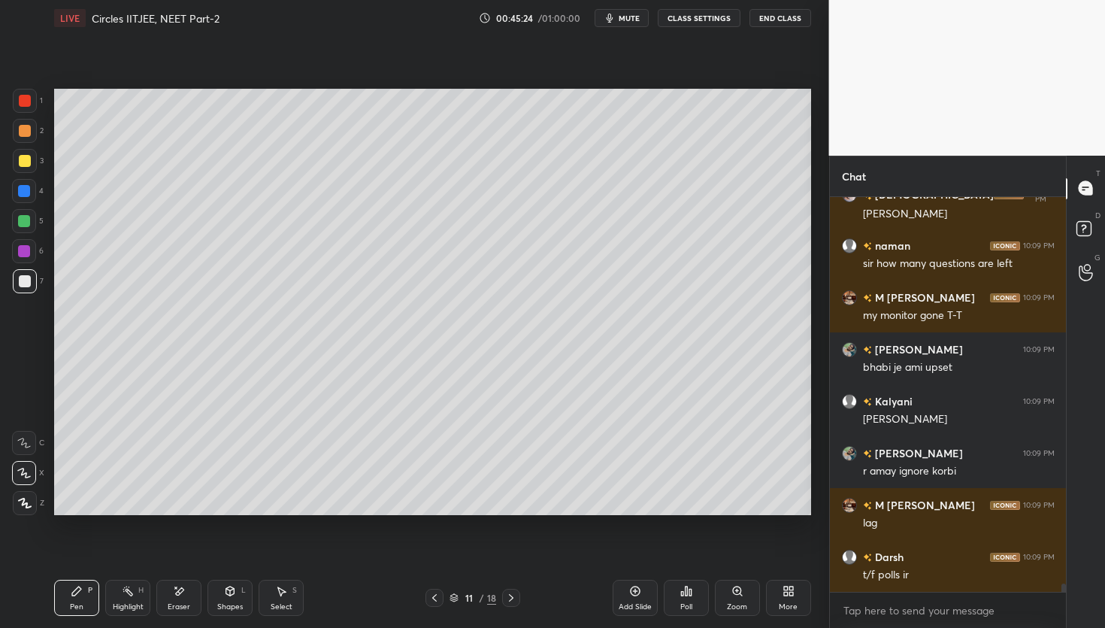
click at [435, 599] on icon at bounding box center [434, 598] width 12 height 12
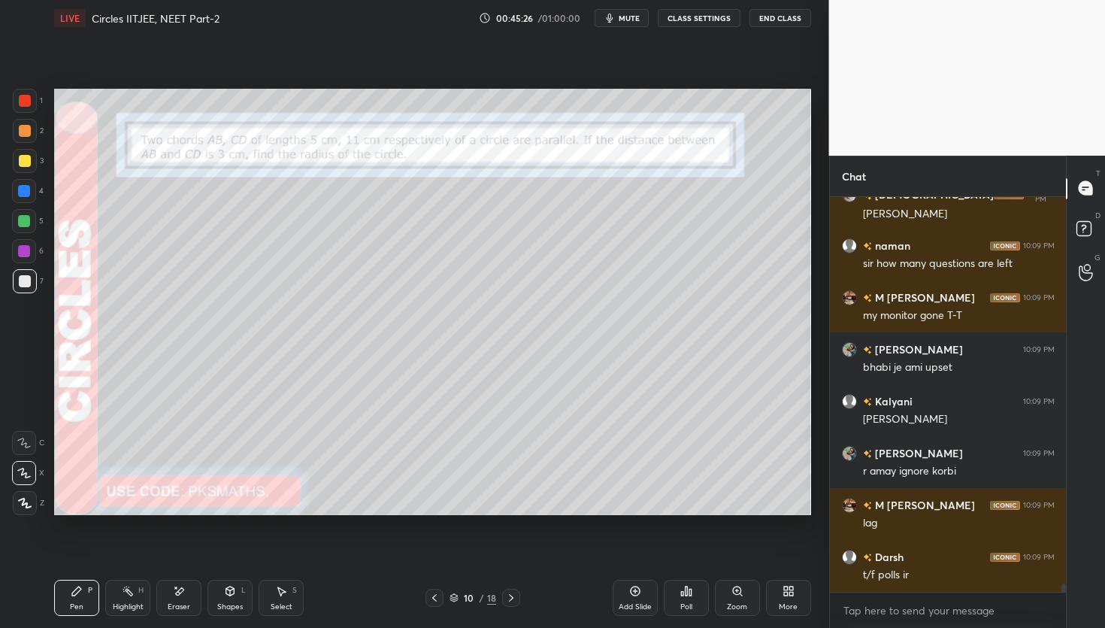
click at [507, 599] on icon at bounding box center [511, 598] width 12 height 12
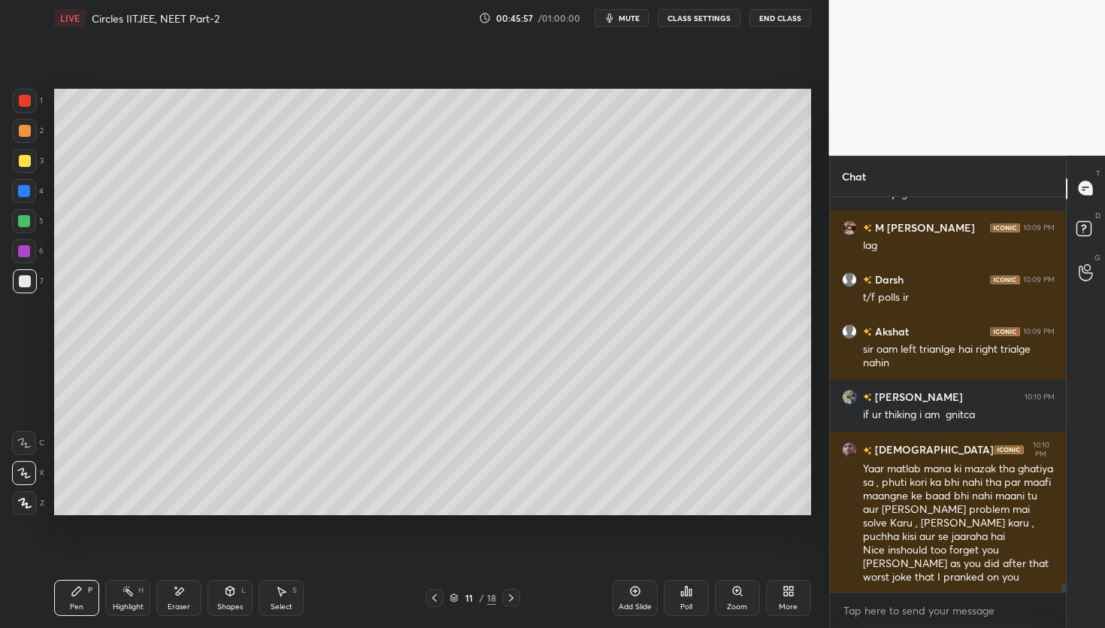
scroll to position [18997, 0]
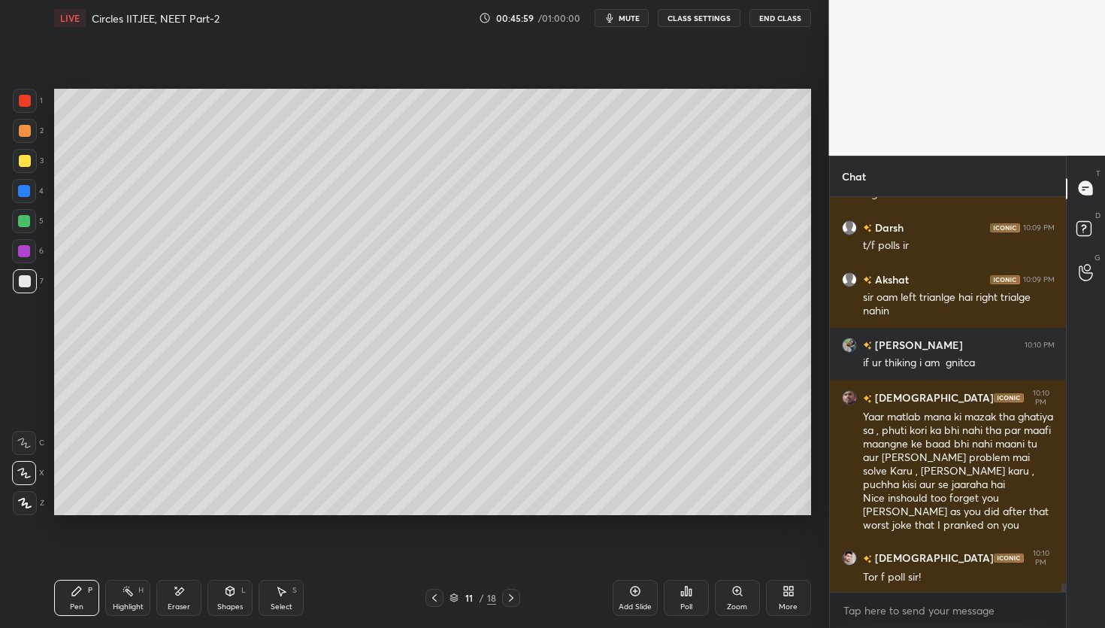
click at [680, 610] on div "Poll" at bounding box center [686, 607] width 12 height 8
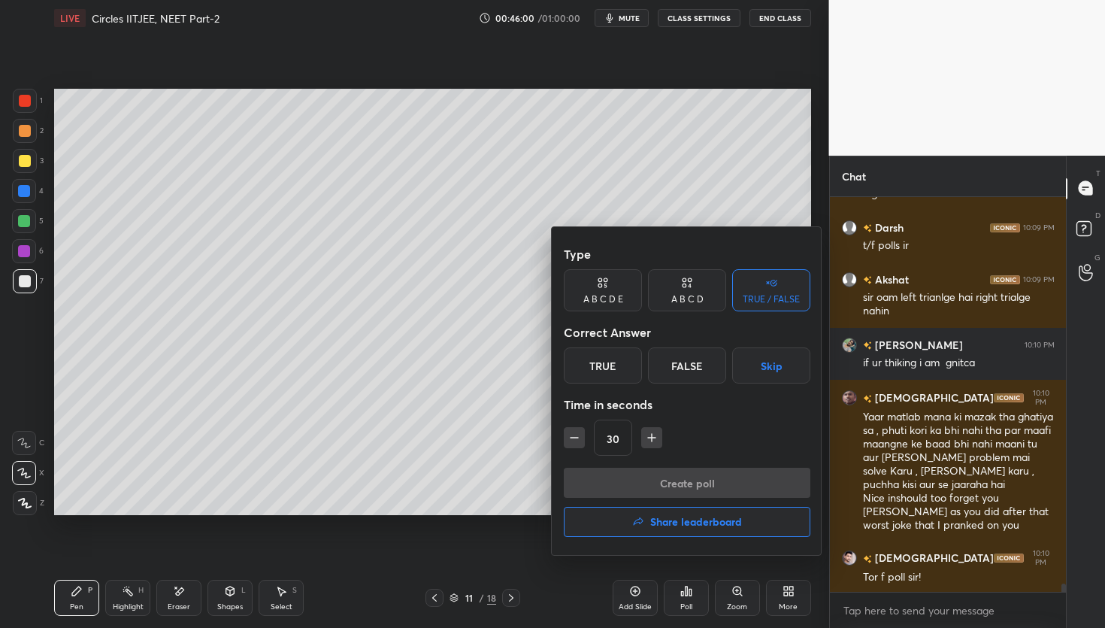
scroll to position [19049, 0]
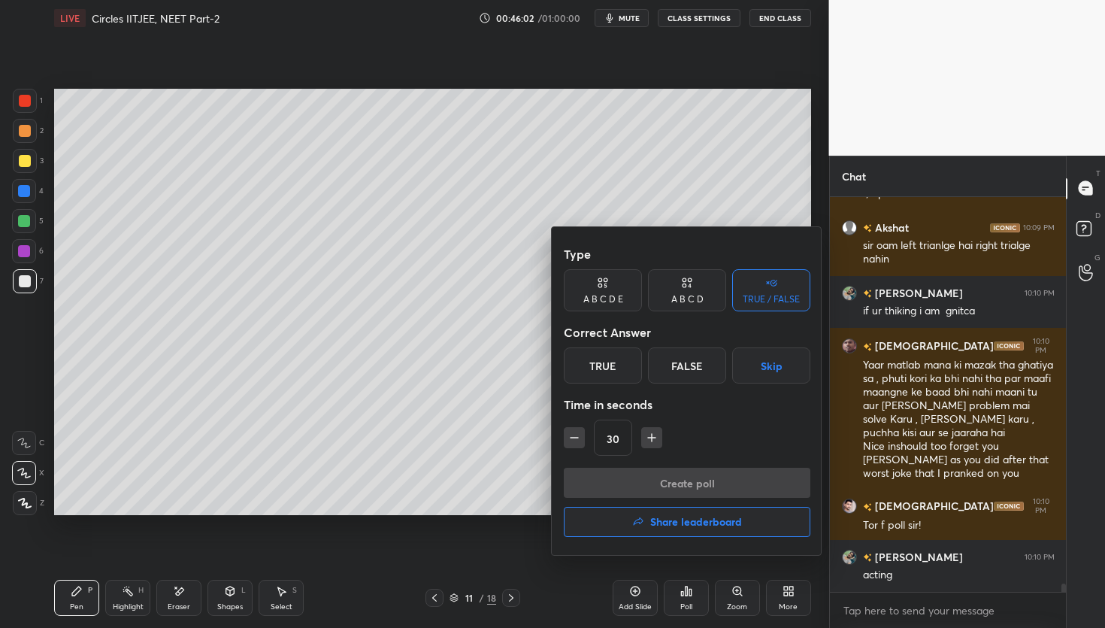
click at [689, 366] on div "False" at bounding box center [687, 365] width 78 height 36
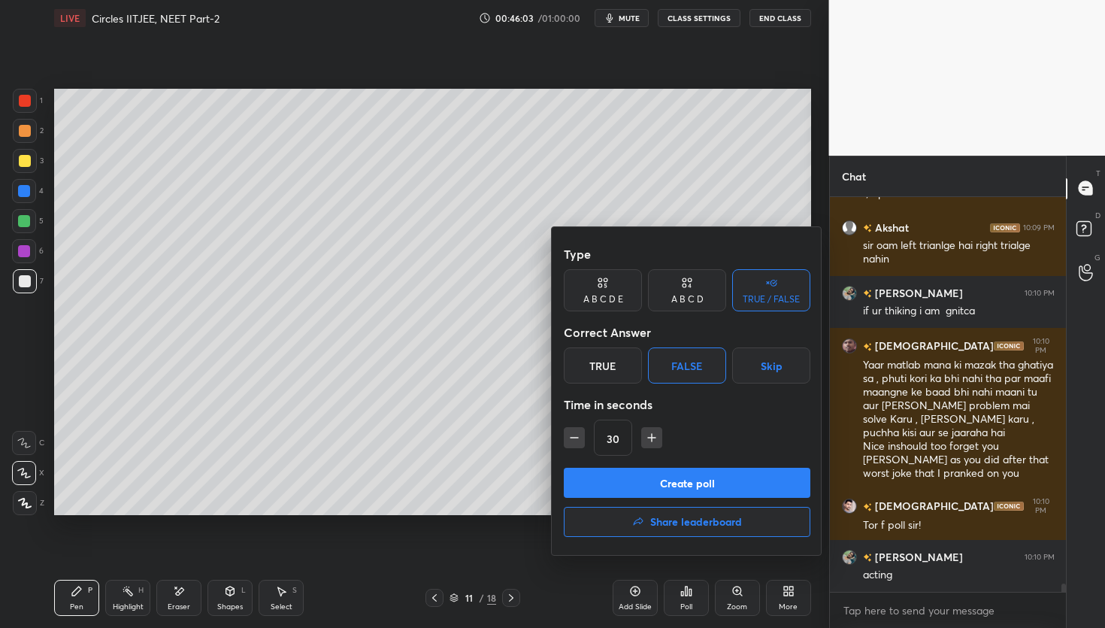
drag, startPoint x: 670, startPoint y: 491, endPoint x: 659, endPoint y: 490, distance: 10.6
click at [671, 491] on button "Create poll" at bounding box center [687, 483] width 247 height 30
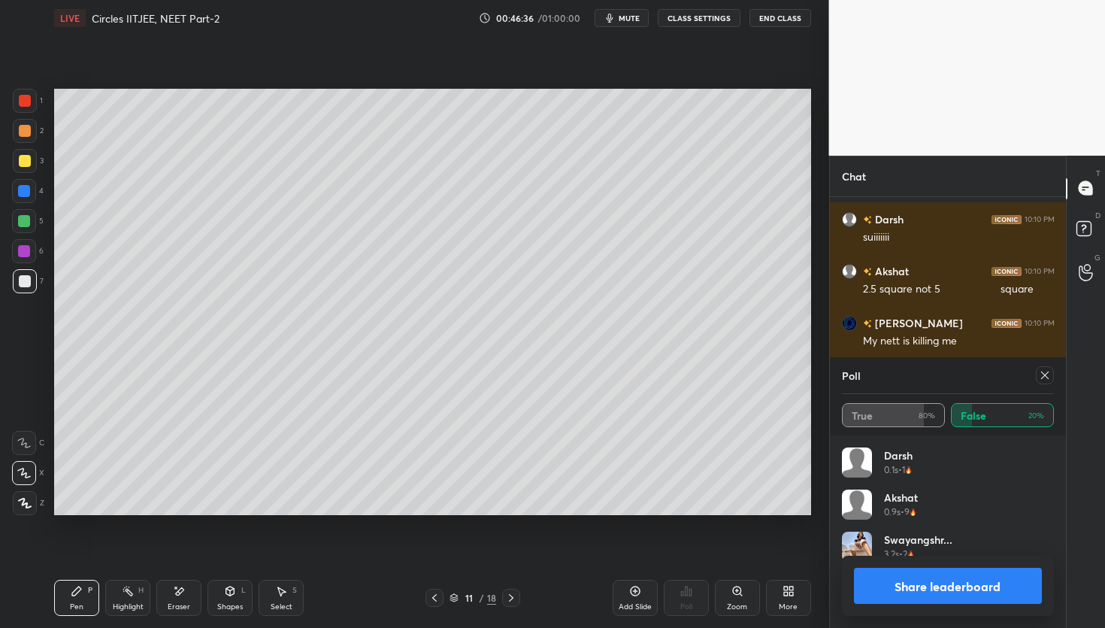
scroll to position [19490, 0]
drag, startPoint x: 926, startPoint y: 588, endPoint x: 916, endPoint y: 582, distance: 11.5
click at [923, 586] on button "Share leaderboard" at bounding box center [948, 586] width 189 height 36
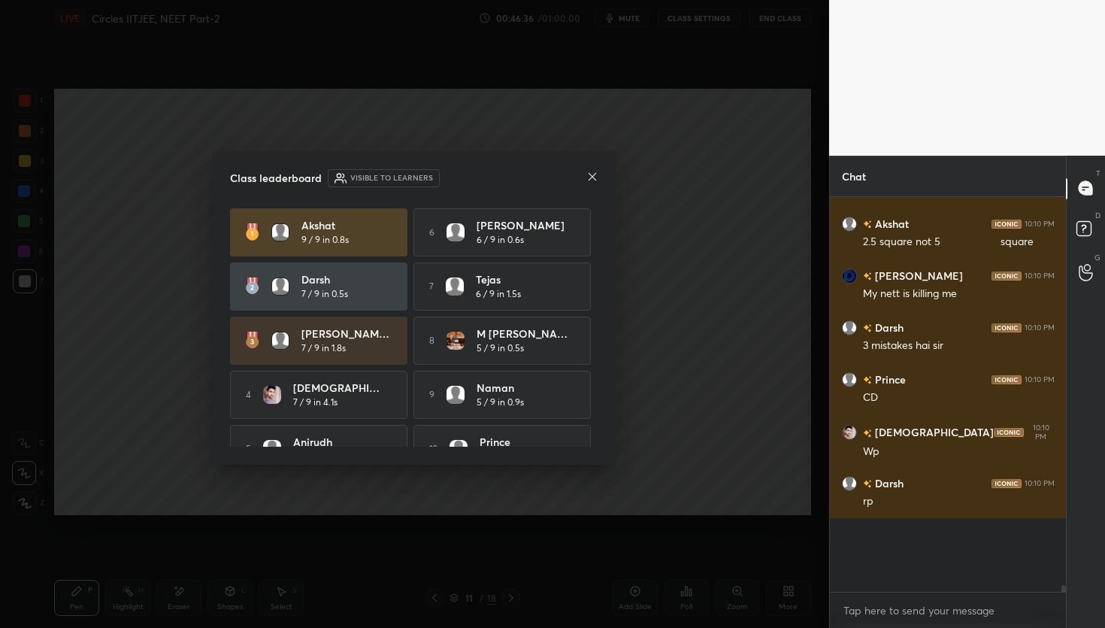
scroll to position [378, 232]
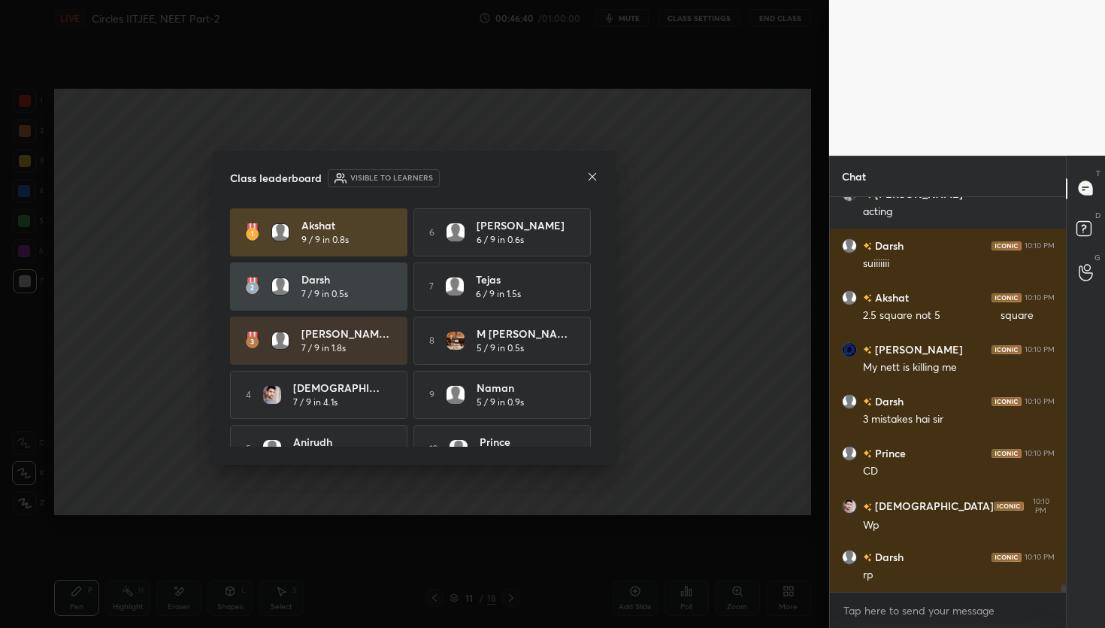
click at [593, 173] on icon at bounding box center [592, 177] width 12 height 12
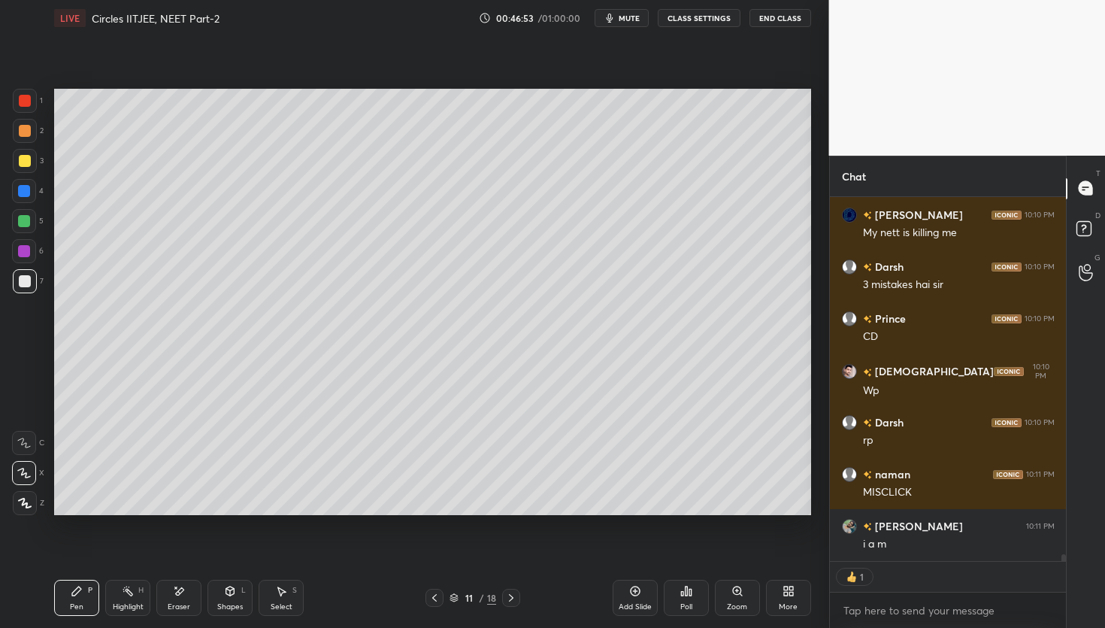
click at [16, 290] on div at bounding box center [25, 281] width 24 height 24
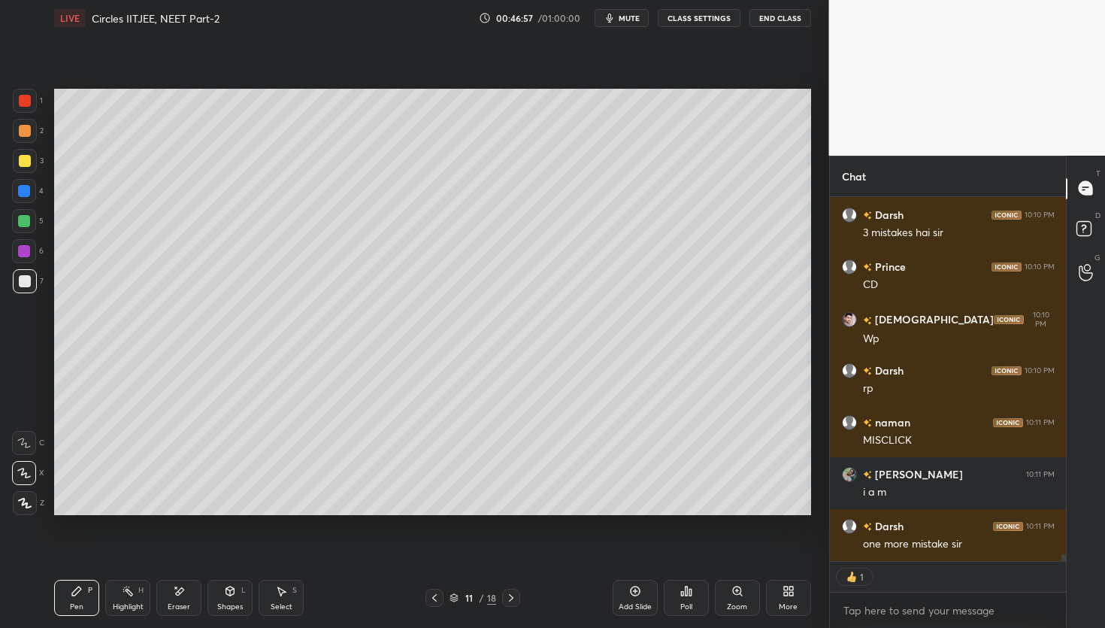
drag, startPoint x: 29, startPoint y: 192, endPoint x: 33, endPoint y: 198, distance: 8.1
click at [27, 191] on div at bounding box center [24, 191] width 12 height 12
drag, startPoint x: 21, startPoint y: 281, endPoint x: 30, endPoint y: 283, distance: 9.1
click at [22, 279] on div at bounding box center [25, 281] width 12 height 12
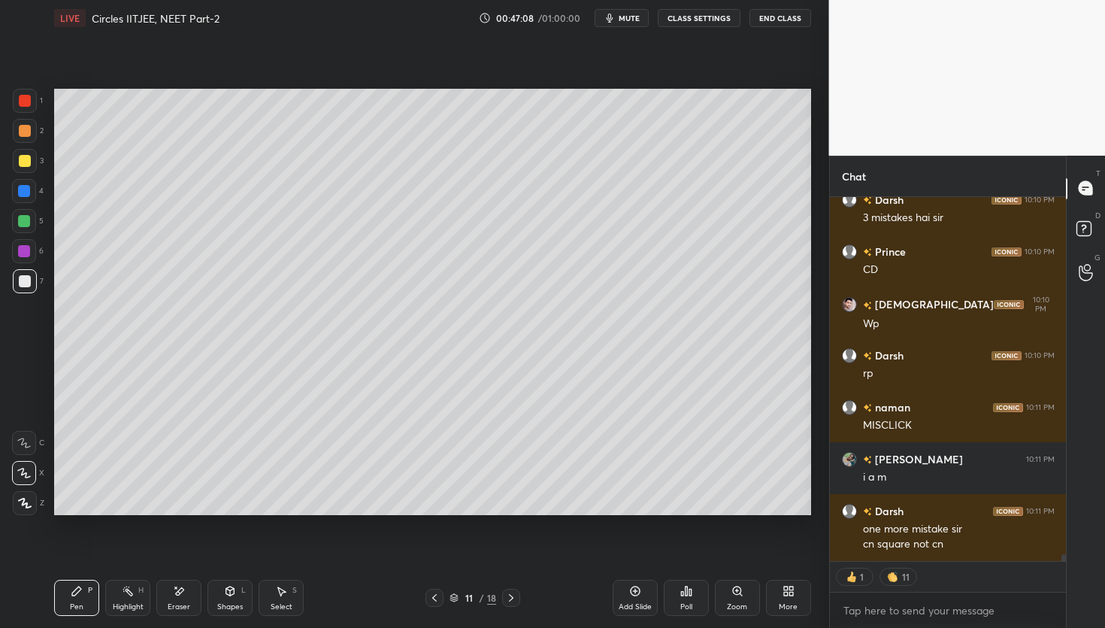
click at [23, 221] on div at bounding box center [24, 221] width 12 height 12
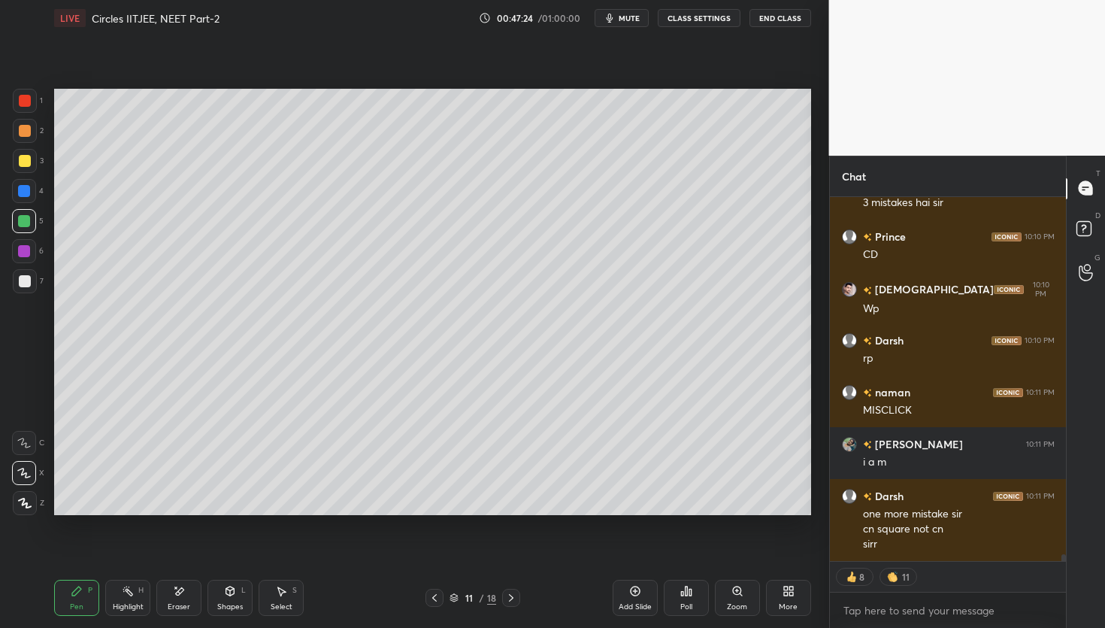
click at [36, 283] on div at bounding box center [25, 281] width 24 height 24
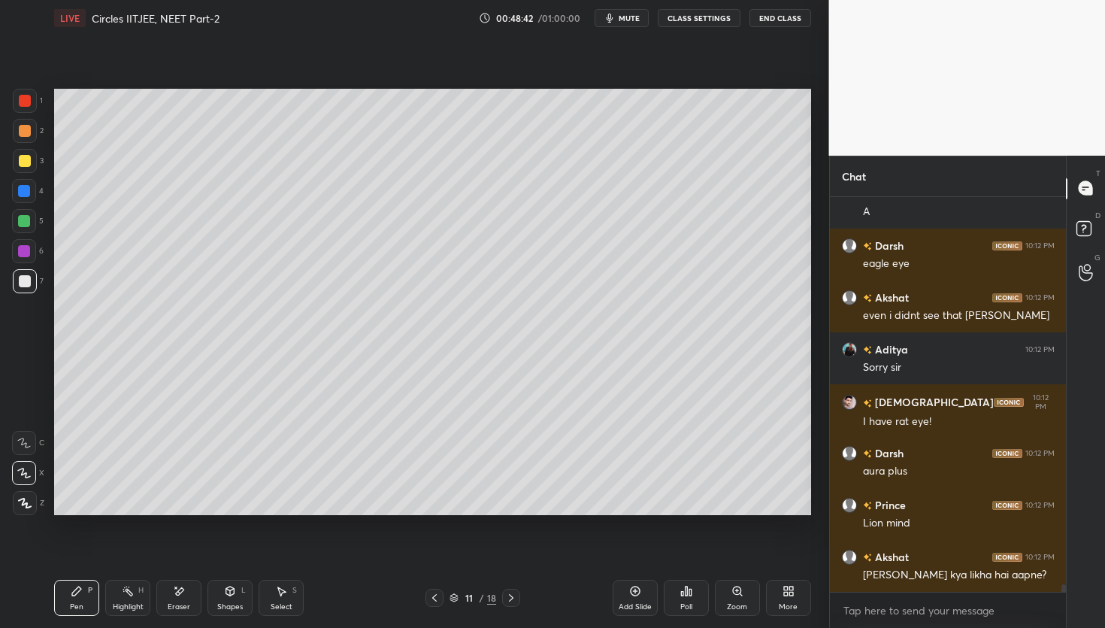
scroll to position [20578, 0]
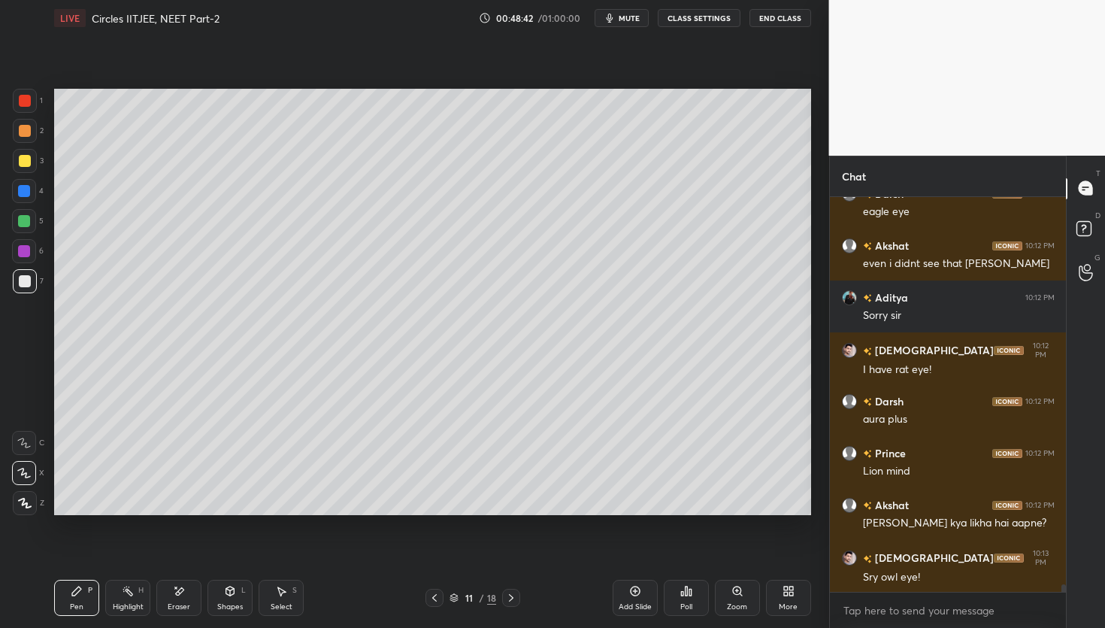
drag, startPoint x: 184, startPoint y: 606, endPoint x: 186, endPoint y: 598, distance: 7.7
click at [183, 606] on div "Eraser" at bounding box center [179, 607] width 23 height 8
click at [80, 600] on div "Pen P" at bounding box center [76, 598] width 45 height 36
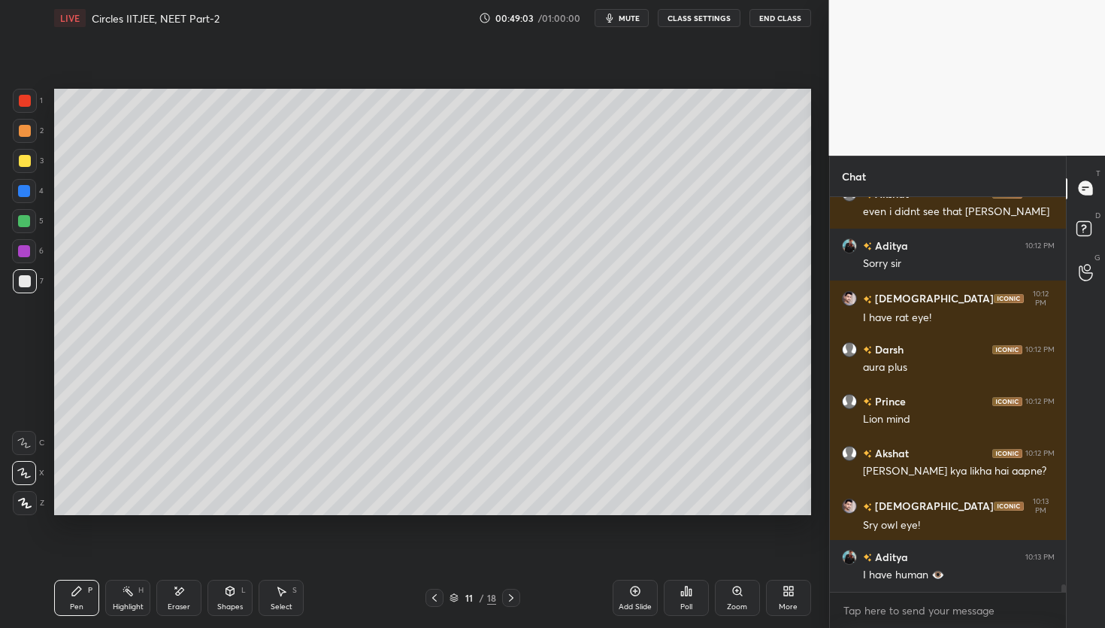
scroll to position [20682, 0]
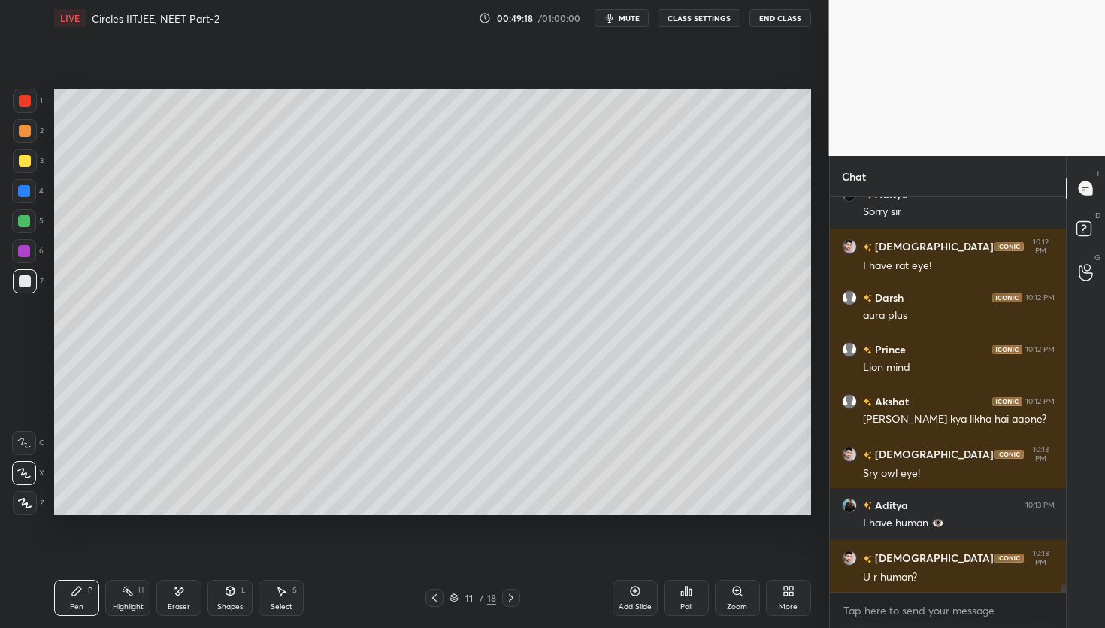
click at [691, 592] on icon at bounding box center [690, 592] width 2 height 7
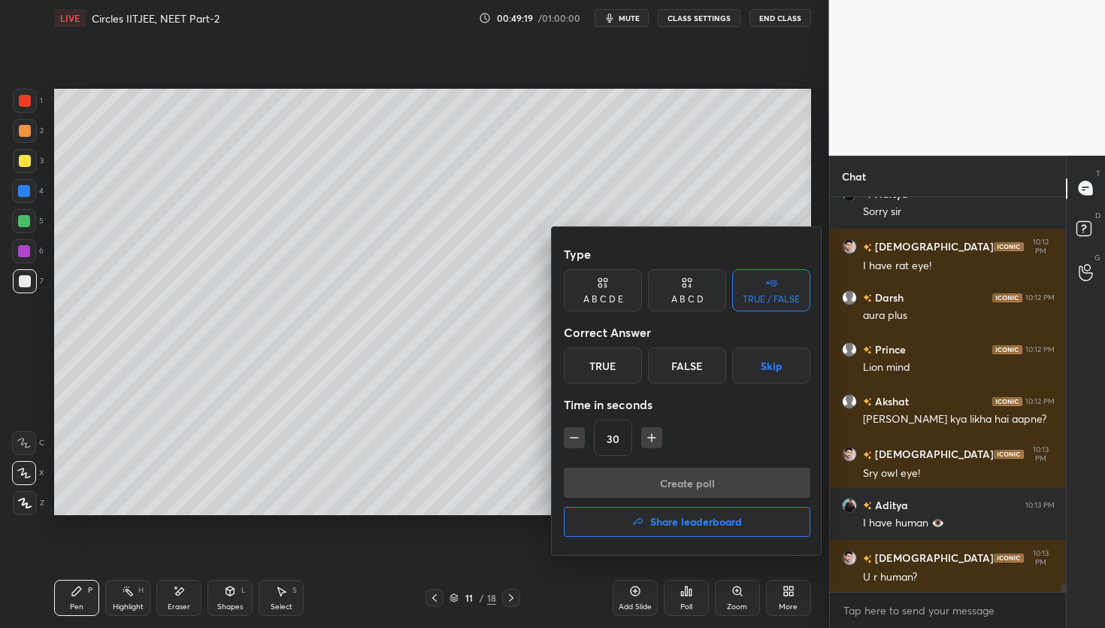
click at [610, 361] on div "True" at bounding box center [603, 365] width 78 height 36
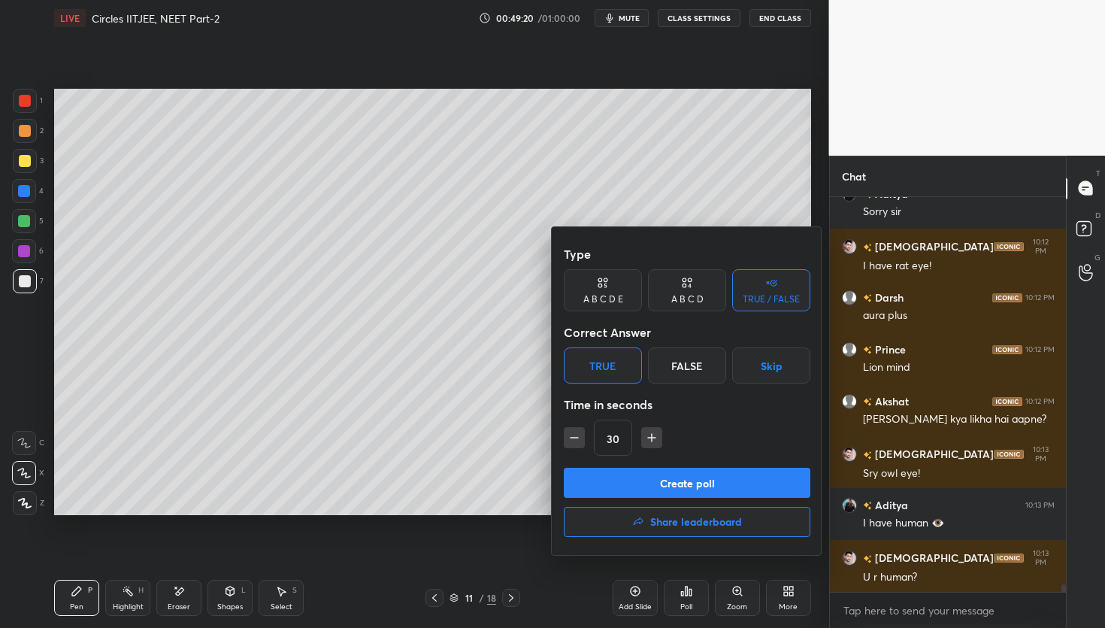
click at [585, 440] on div "30" at bounding box center [687, 437] width 247 height 36
drag, startPoint x: 649, startPoint y: 486, endPoint x: 649, endPoint y: 477, distance: 9.0
click at [650, 485] on button "Create poll" at bounding box center [687, 483] width 247 height 30
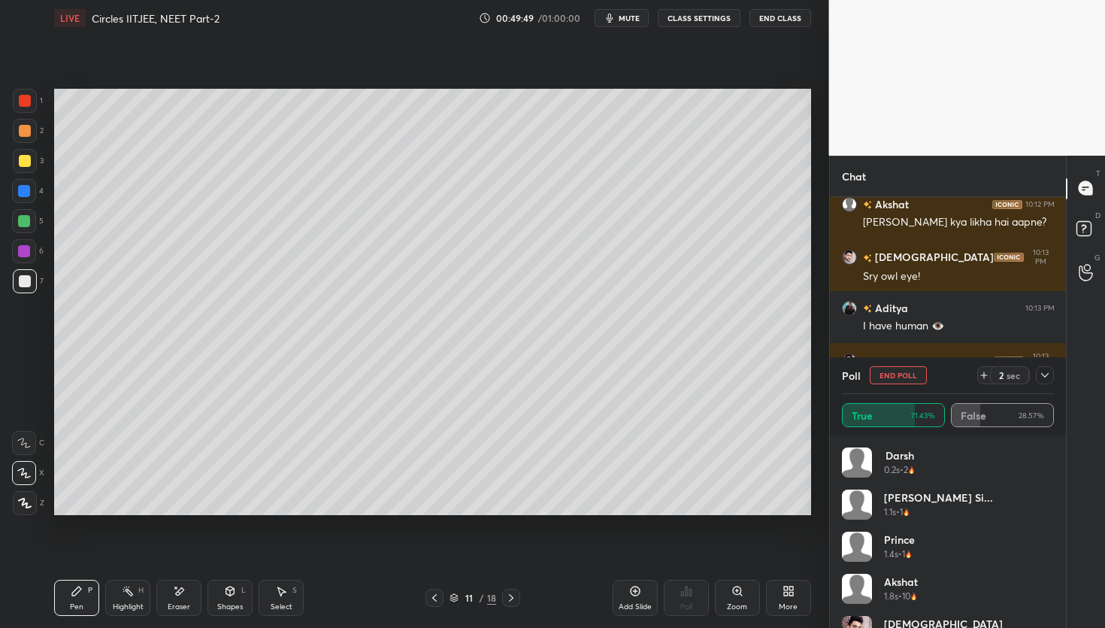
scroll to position [20944, 0]
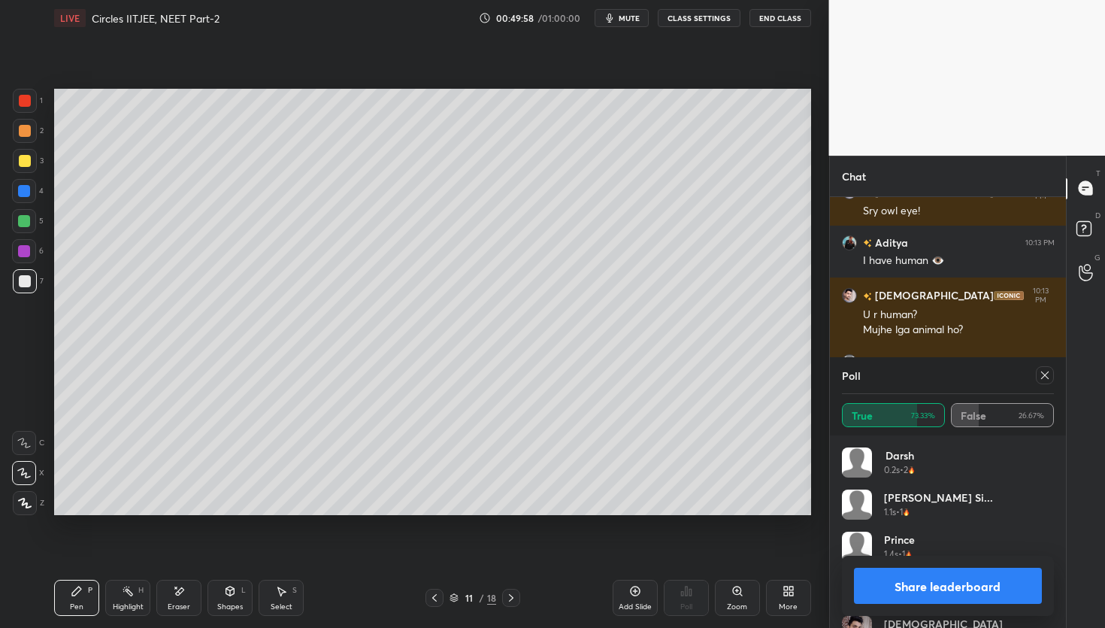
click at [934, 587] on button "Share leaderboard" at bounding box center [948, 586] width 189 height 36
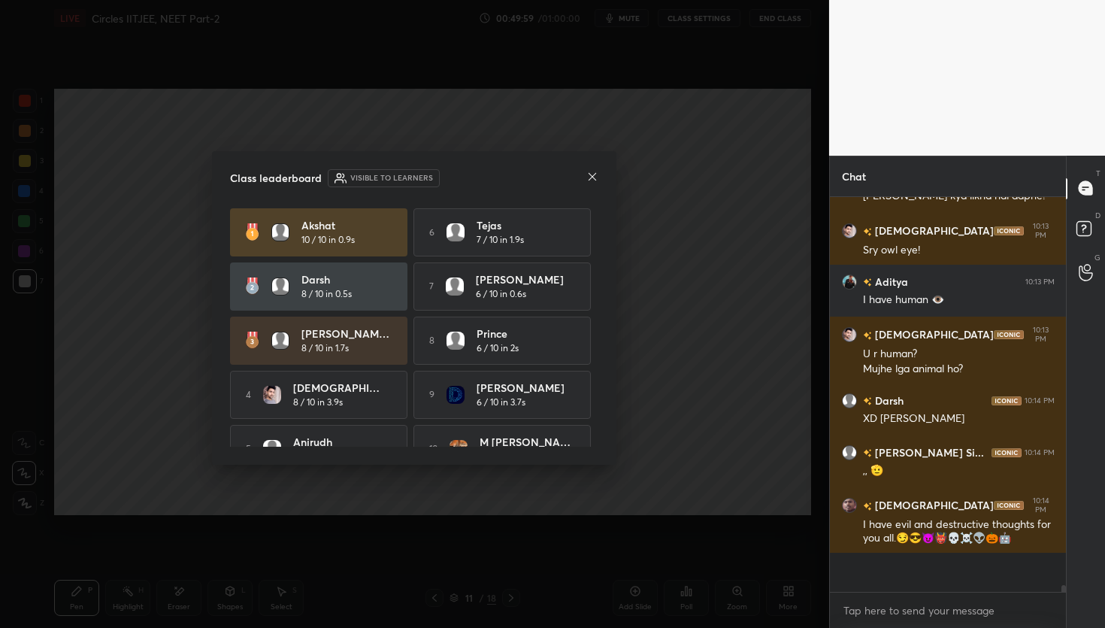
scroll to position [390, 232]
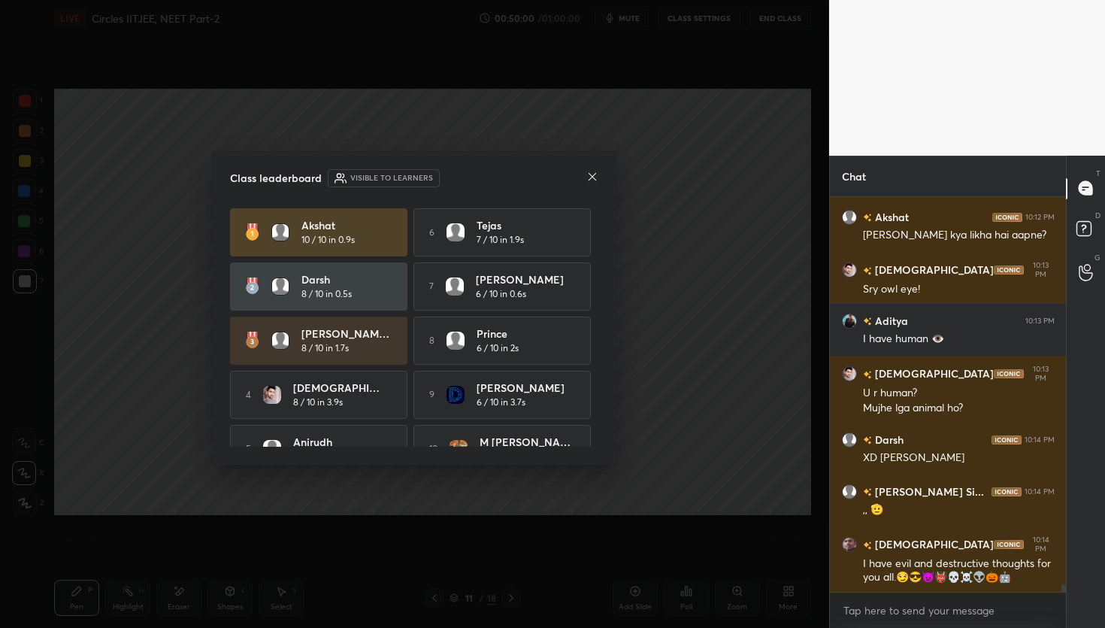
click at [593, 174] on icon at bounding box center [593, 177] width 8 height 8
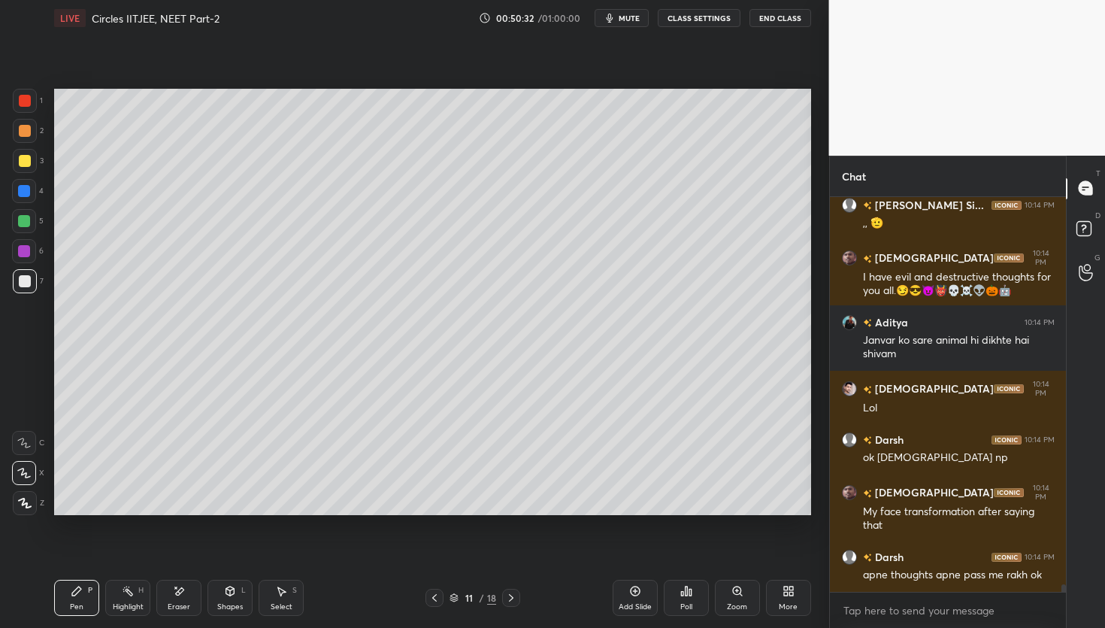
scroll to position [21167, 0]
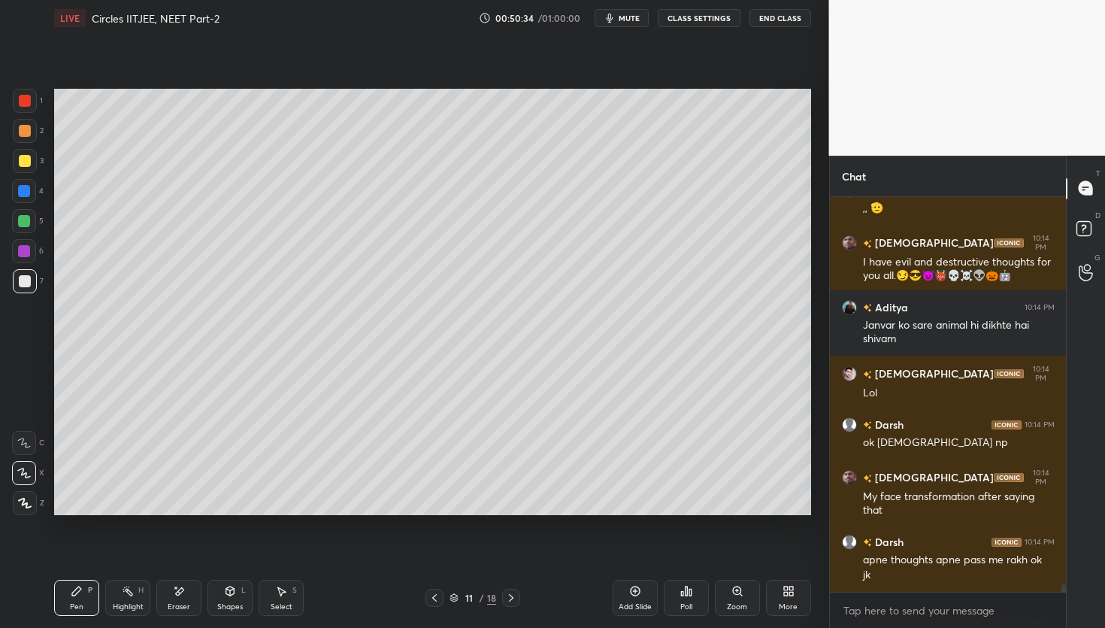
click at [507, 598] on icon at bounding box center [511, 598] width 12 height 12
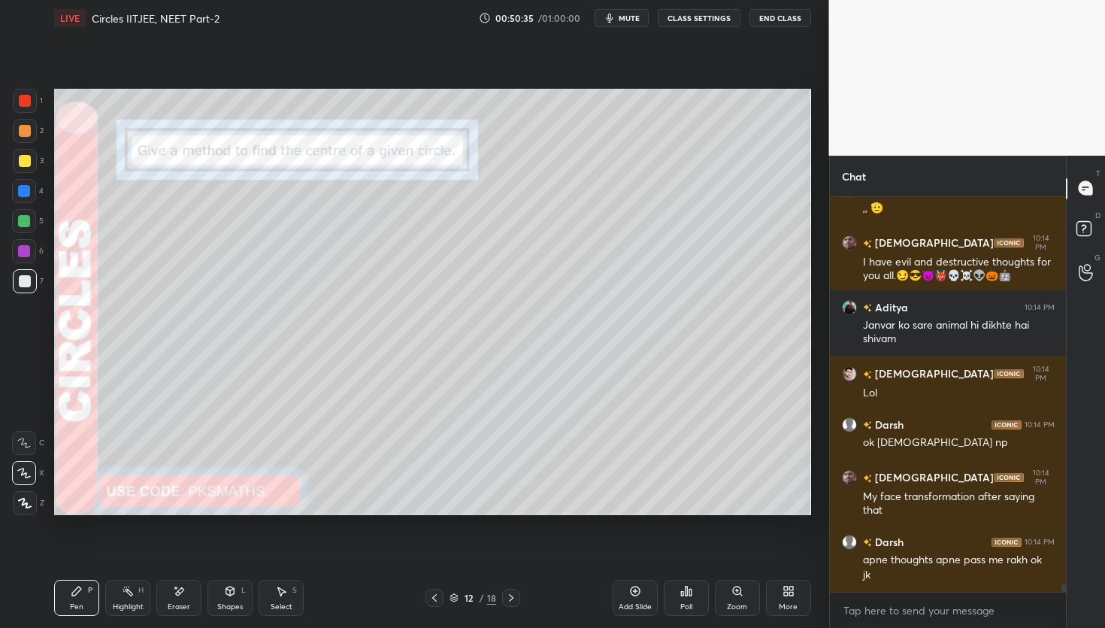
click at [429, 598] on icon at bounding box center [434, 598] width 12 height 12
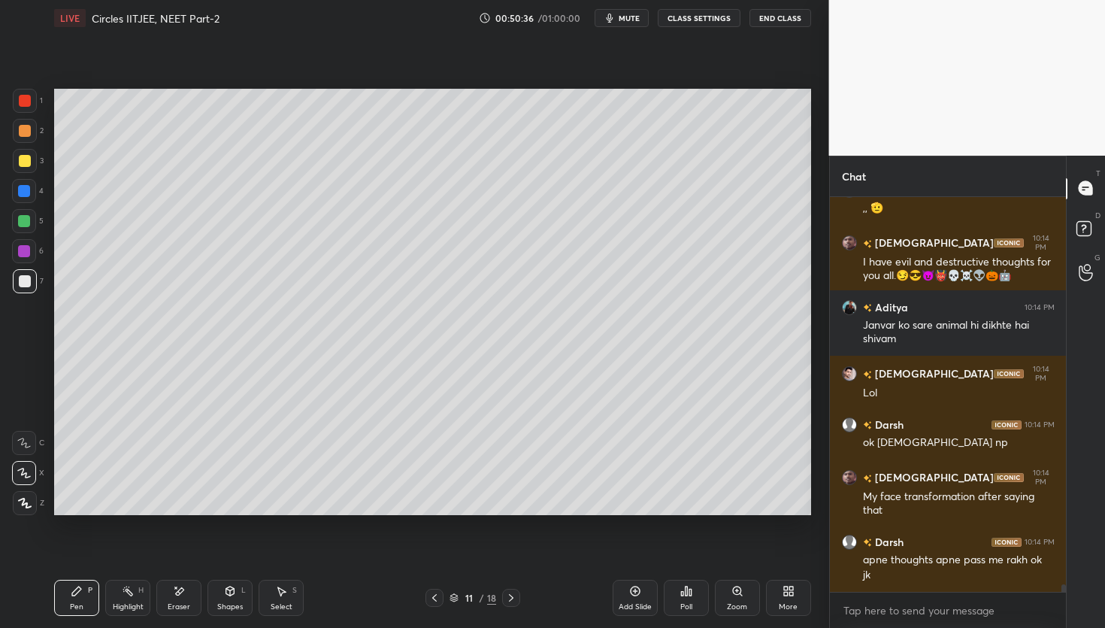
click at [429, 598] on icon at bounding box center [434, 598] width 12 height 12
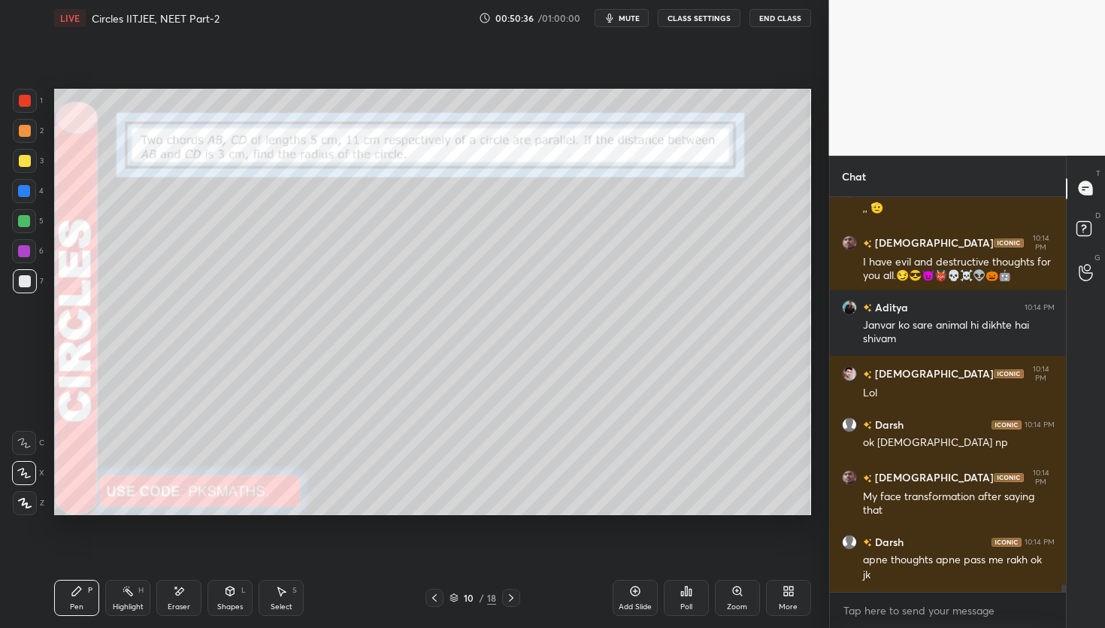
click at [431, 598] on icon at bounding box center [434, 598] width 12 height 12
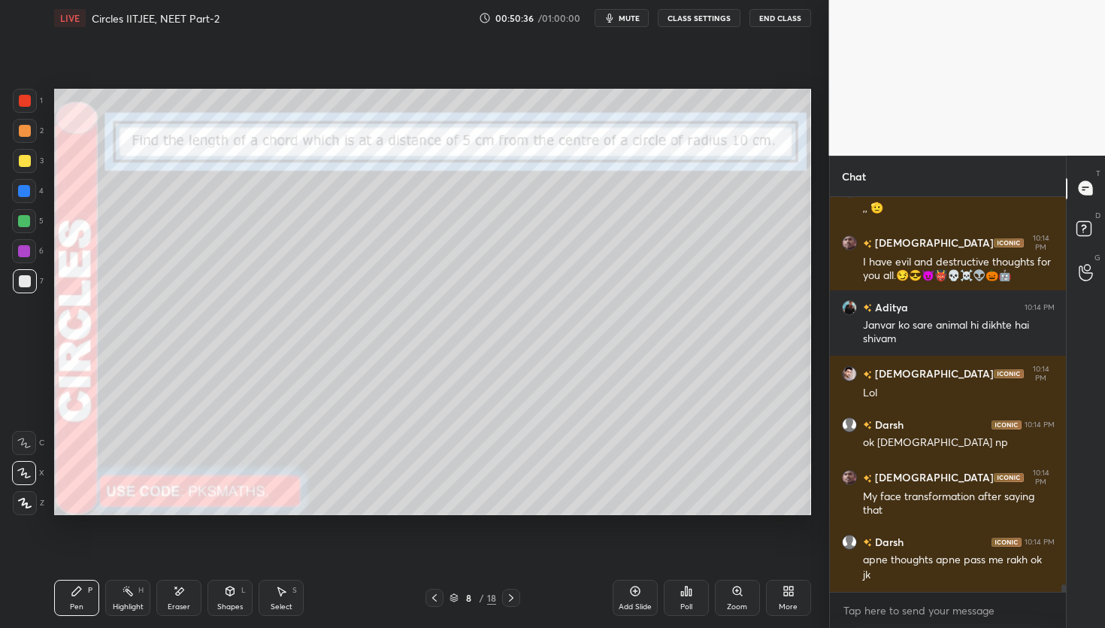
click at [431, 600] on icon at bounding box center [434, 598] width 12 height 12
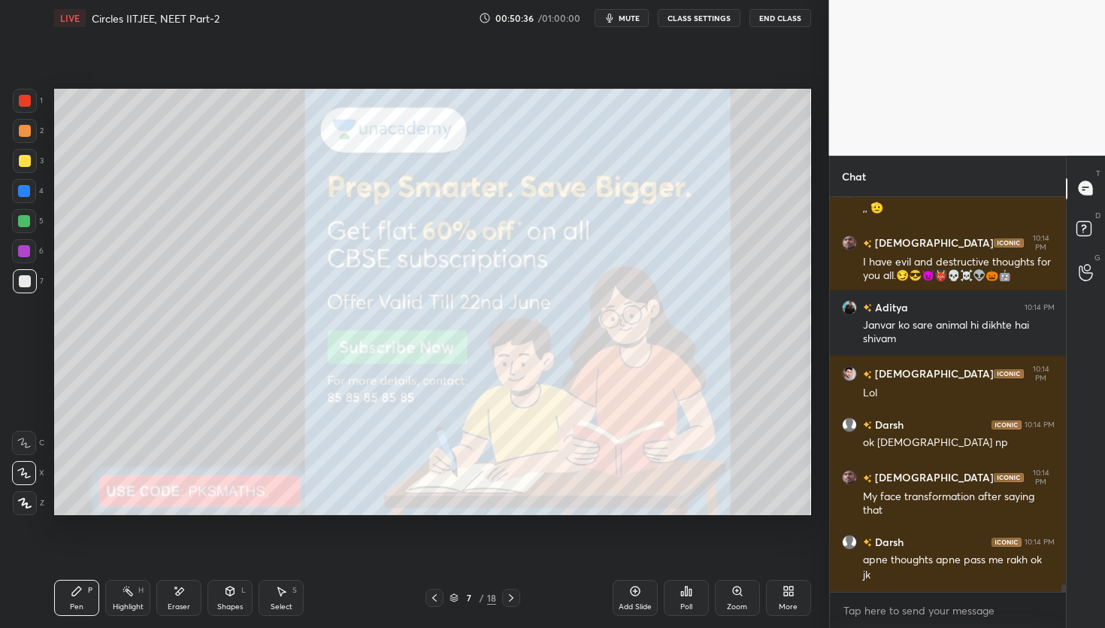
click at [431, 600] on icon at bounding box center [434, 598] width 12 height 12
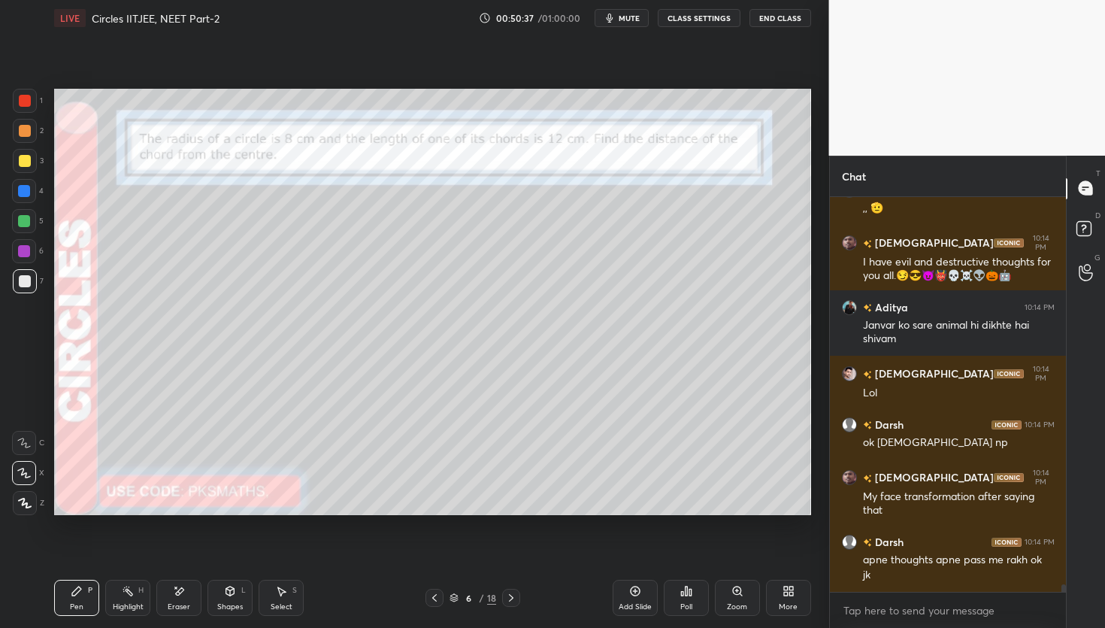
click at [434, 598] on icon at bounding box center [434, 598] width 5 height 8
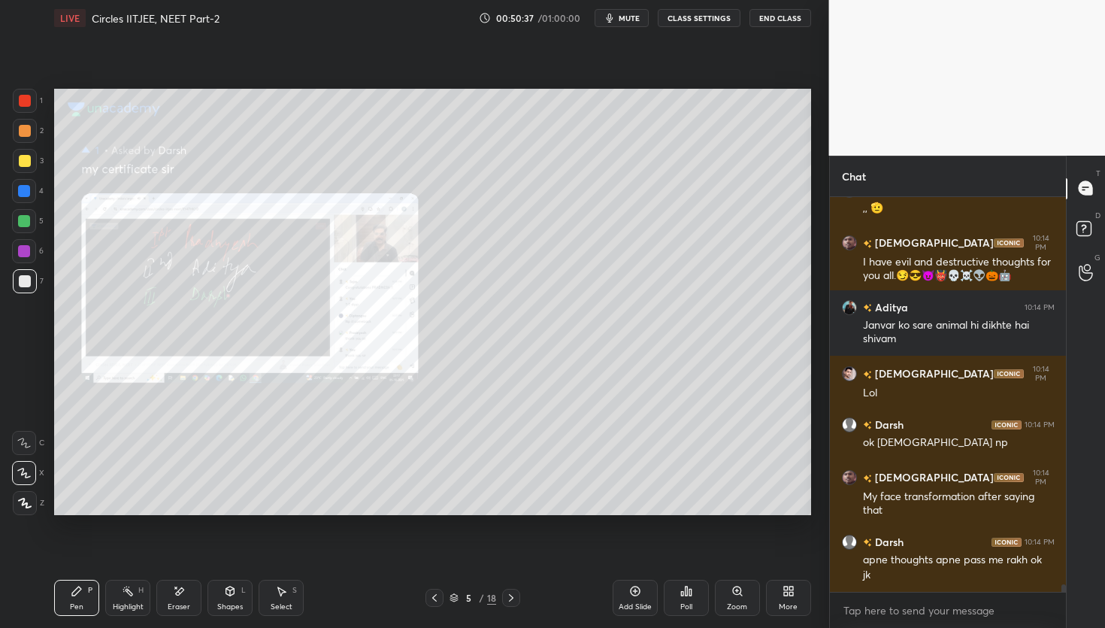
click at [434, 599] on icon at bounding box center [434, 598] width 5 height 8
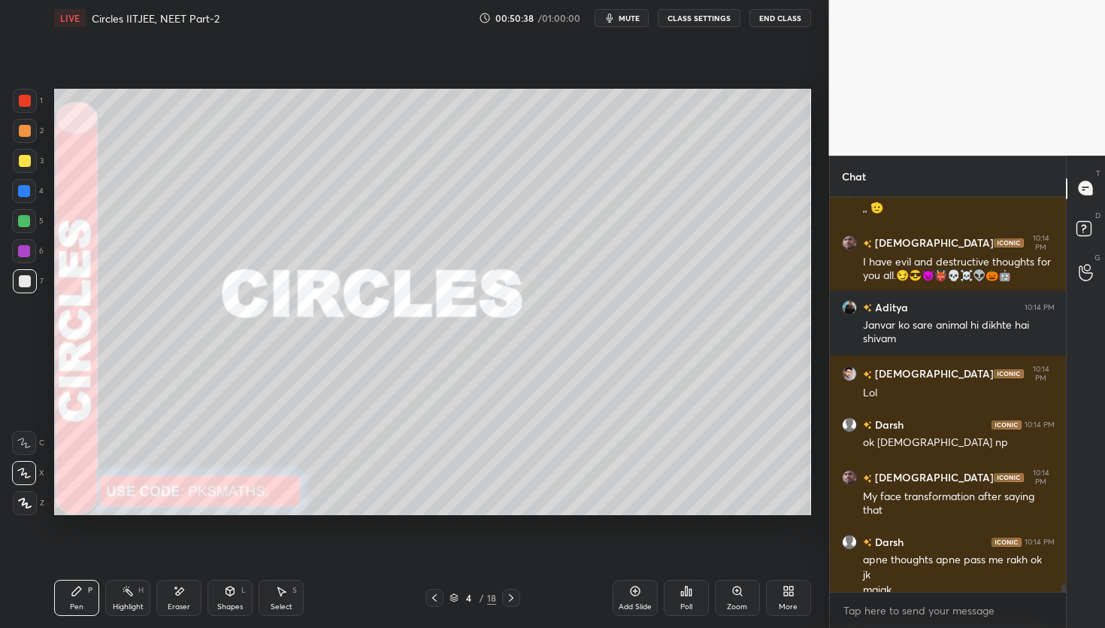
scroll to position [21182, 0]
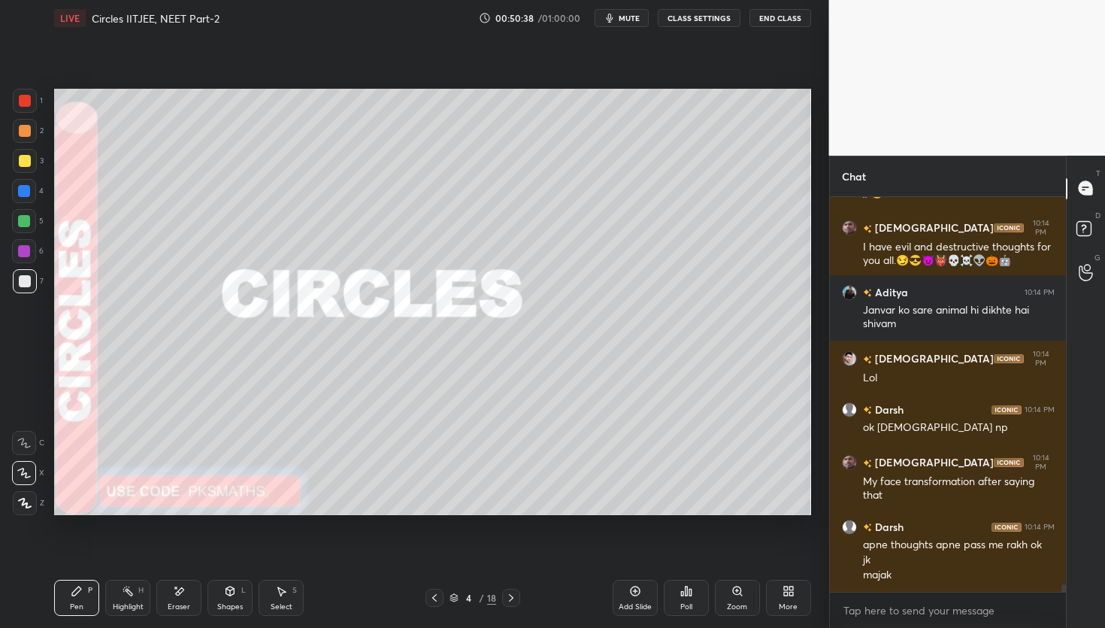
click at [435, 594] on icon at bounding box center [434, 598] width 12 height 12
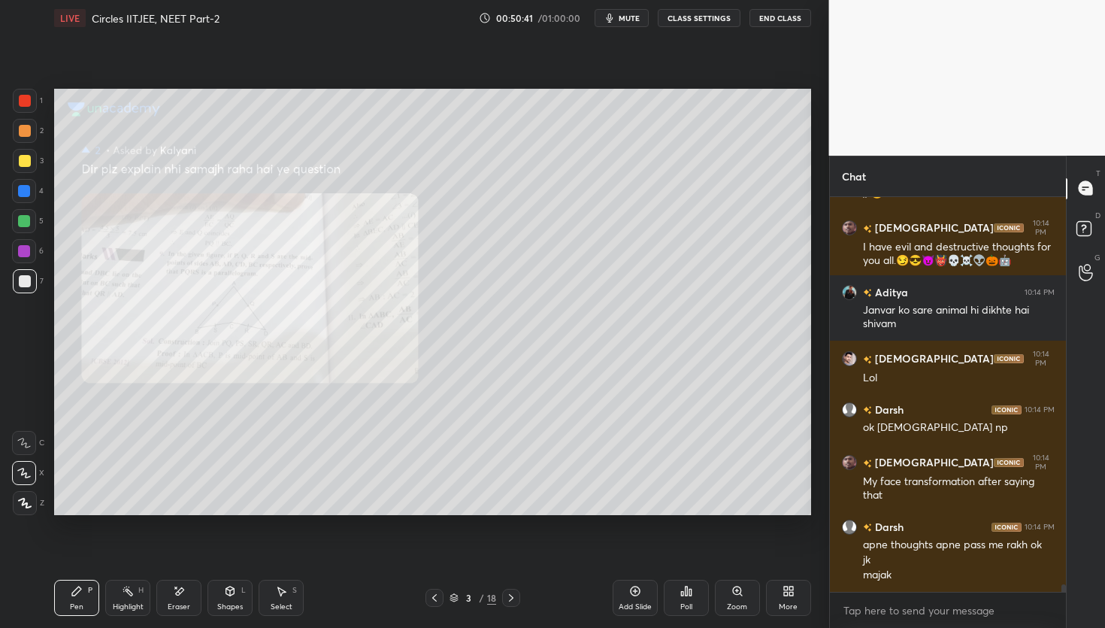
click at [738, 595] on icon at bounding box center [737, 591] width 12 height 12
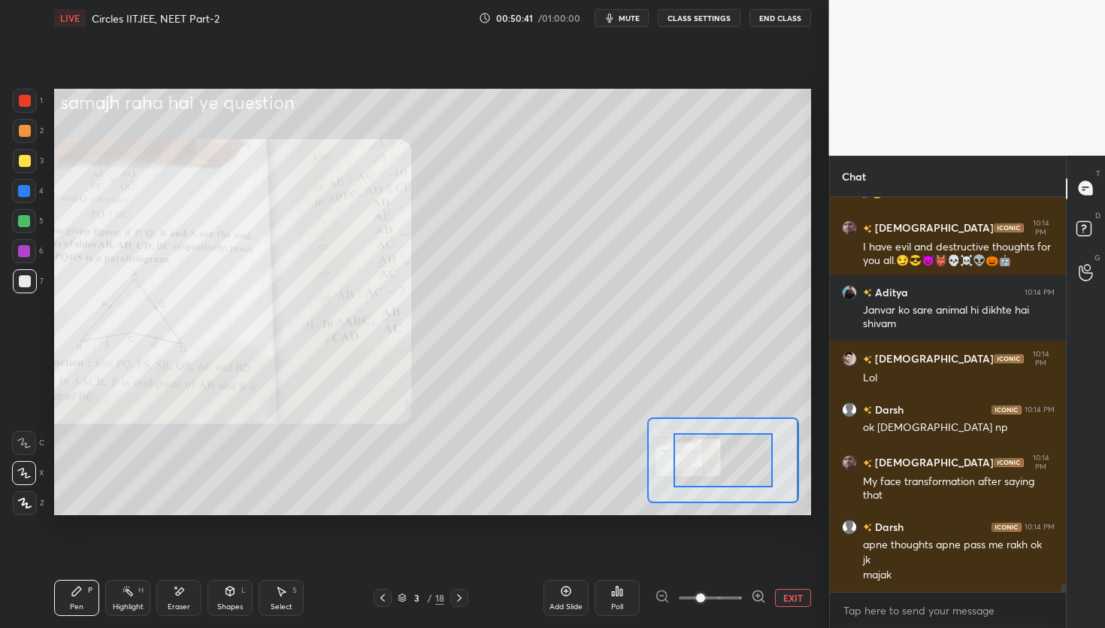
click at [738, 595] on span at bounding box center [710, 597] width 63 height 23
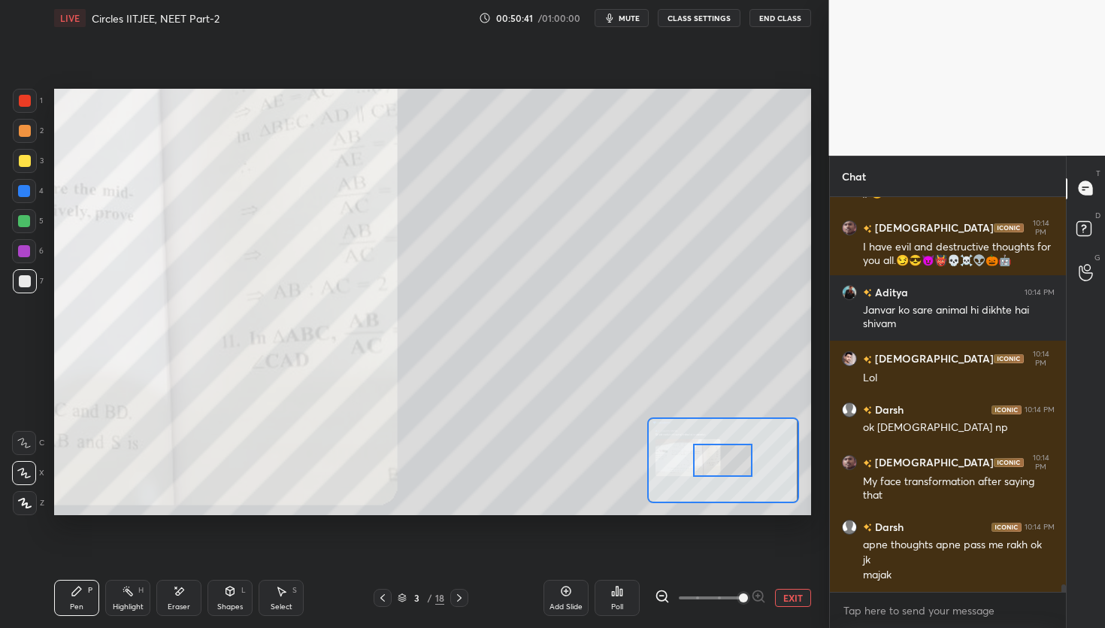
click at [741, 593] on span at bounding box center [743, 597] width 9 height 9
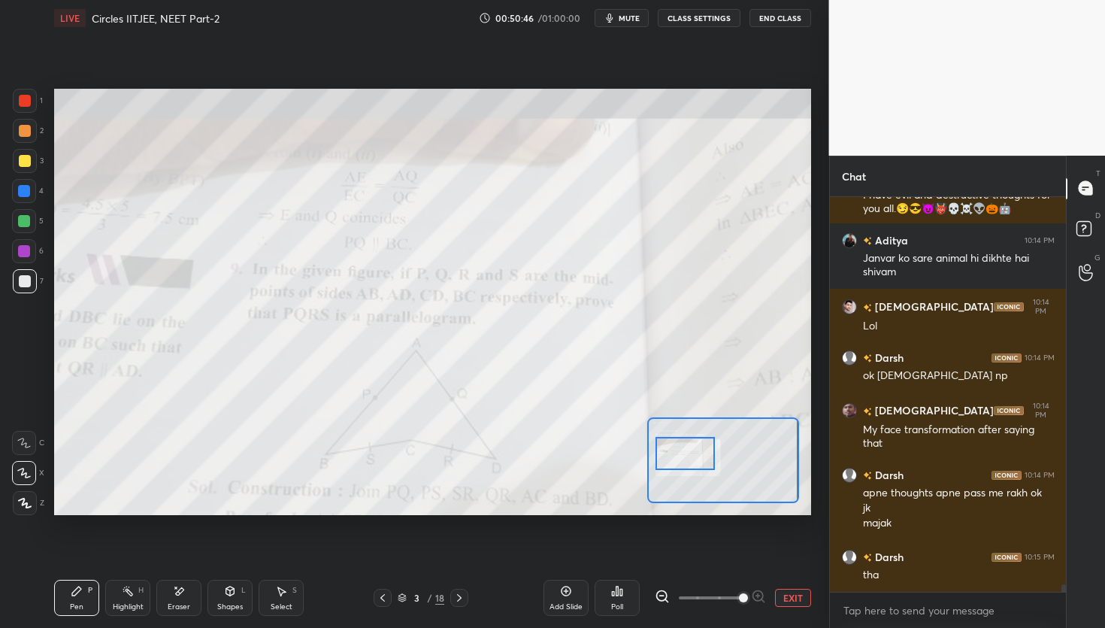
drag, startPoint x: 714, startPoint y: 456, endPoint x: 677, endPoint y: 450, distance: 37.3
click at [677, 450] on div at bounding box center [685, 453] width 59 height 33
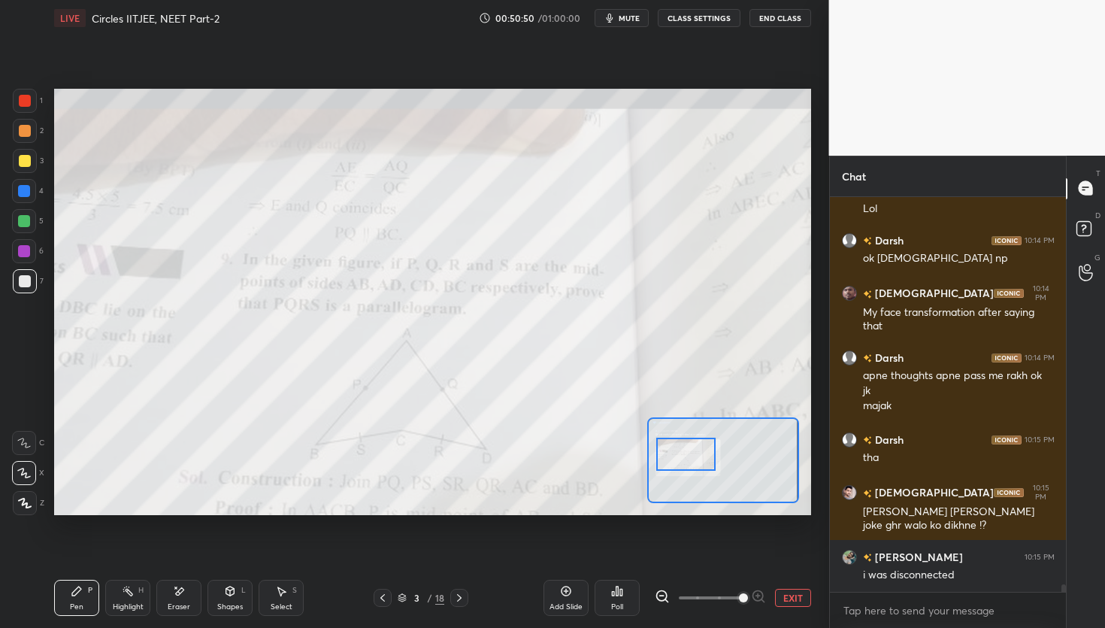
scroll to position [21403, 0]
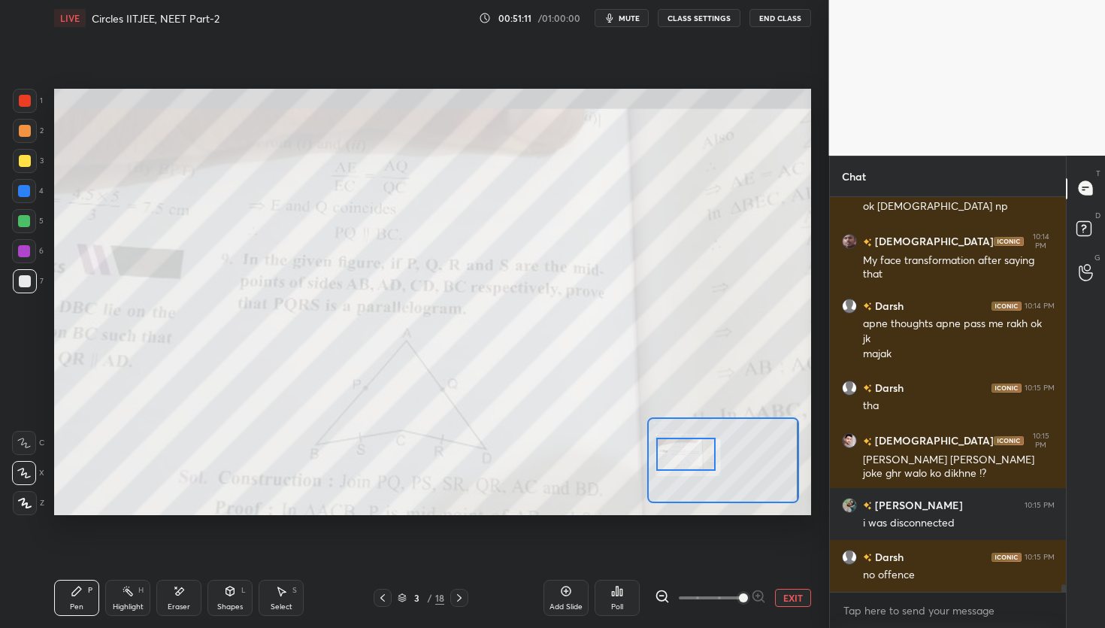
click at [794, 598] on button "EXIT" at bounding box center [793, 598] width 36 height 18
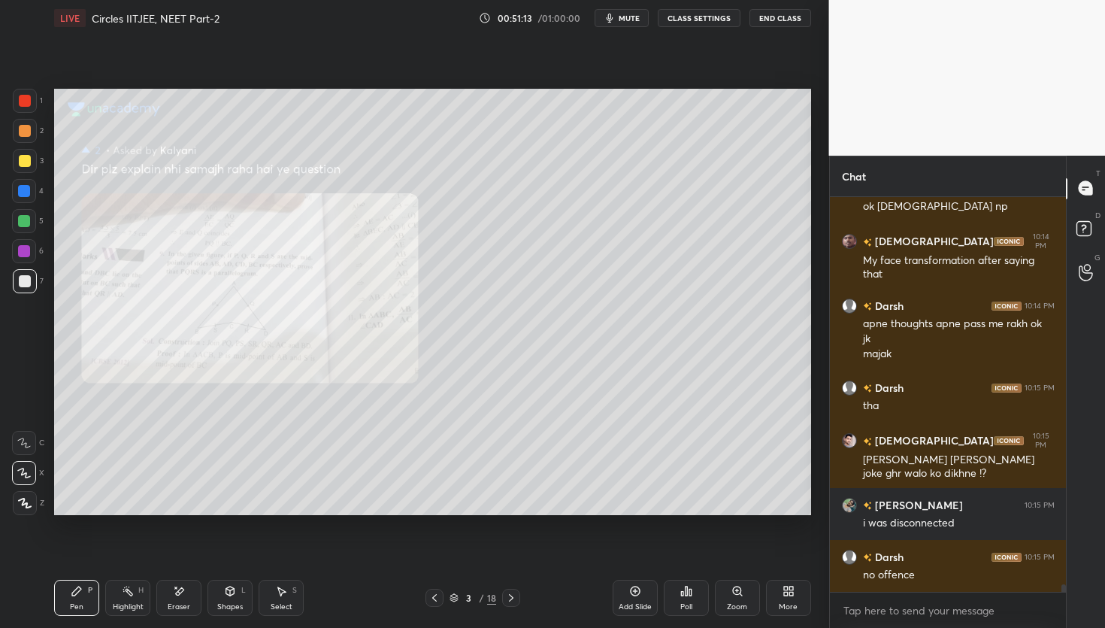
click at [29, 129] on div at bounding box center [25, 131] width 12 height 12
click at [242, 610] on div "Shapes" at bounding box center [230, 607] width 26 height 8
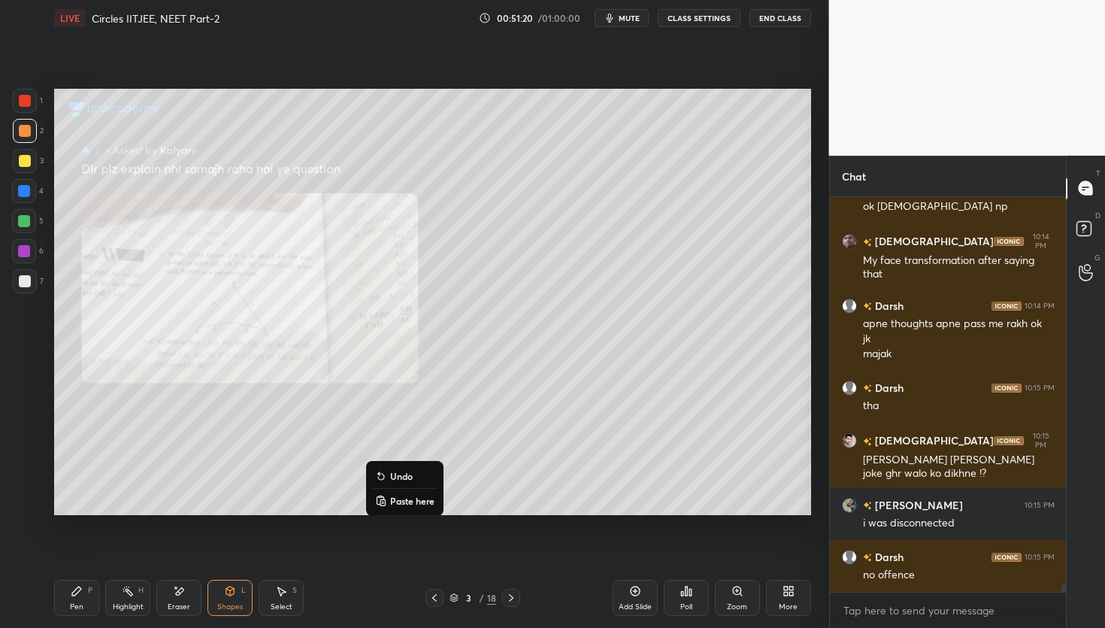
click at [407, 483] on button "Undo" at bounding box center [404, 476] width 65 height 18
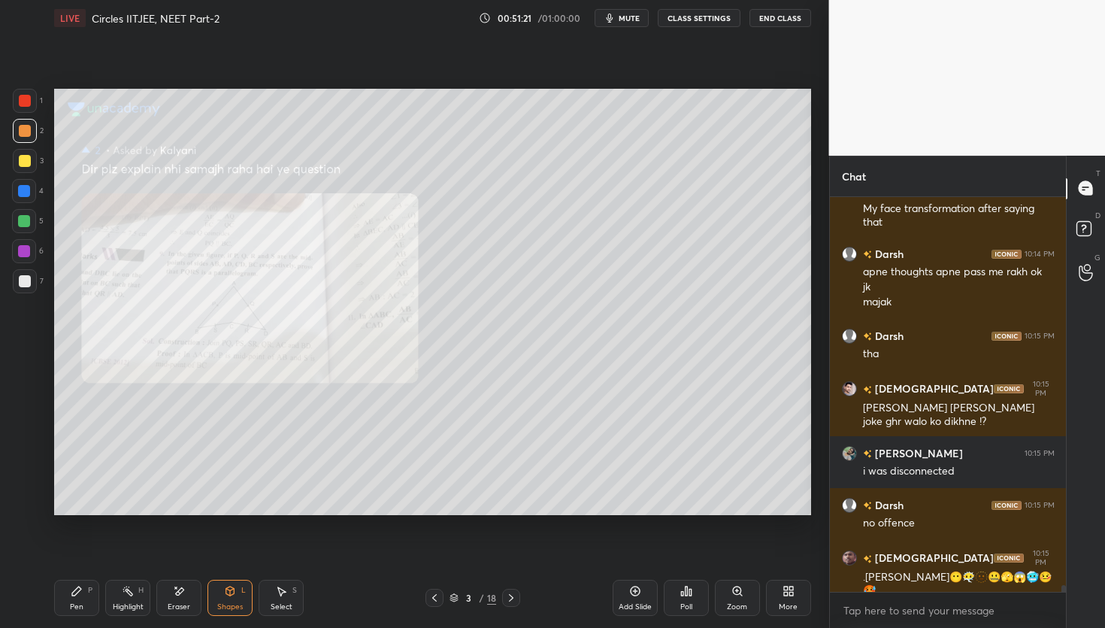
drag, startPoint x: 230, startPoint y: 607, endPoint x: 229, endPoint y: 578, distance: 28.6
click at [230, 607] on div "Shapes" at bounding box center [230, 607] width 26 height 8
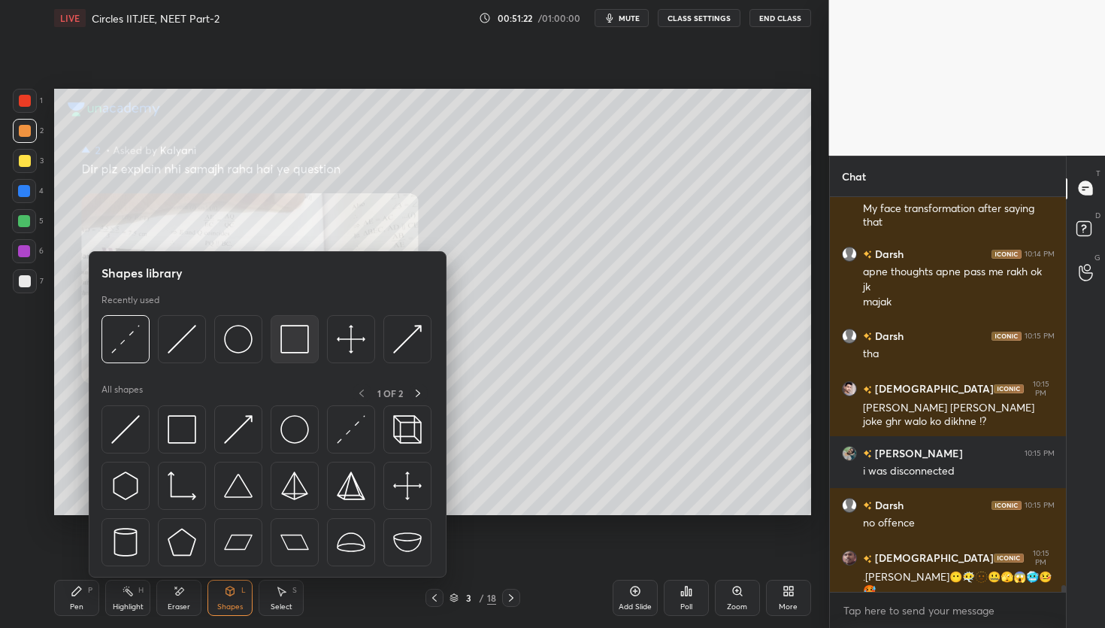
click at [283, 328] on img at bounding box center [294, 339] width 29 height 29
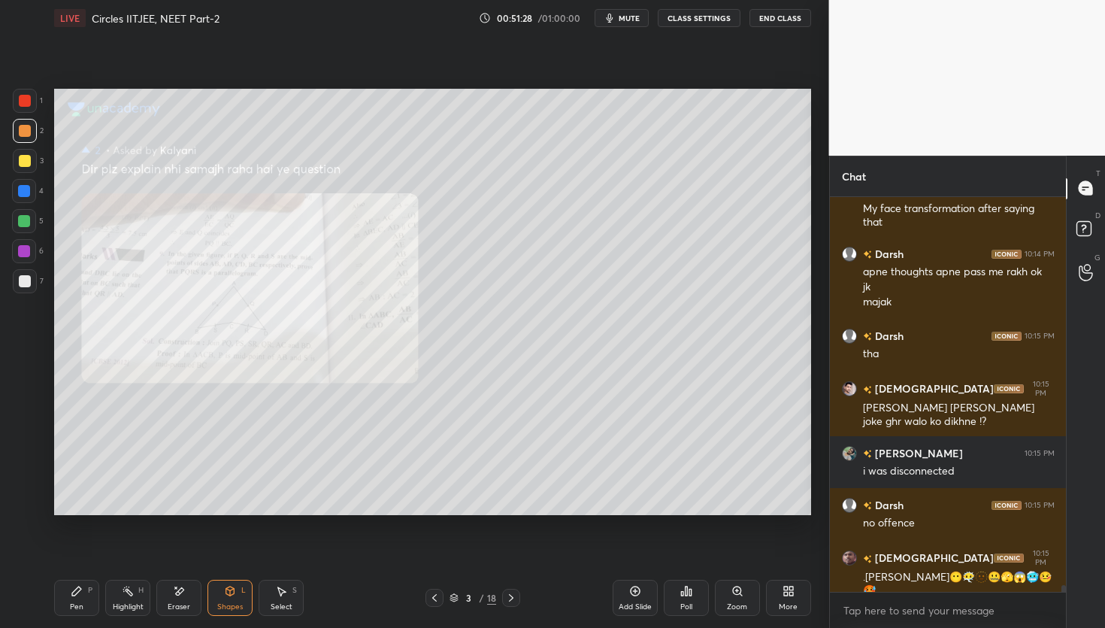
click at [234, 603] on div "Shapes" at bounding box center [230, 607] width 26 height 8
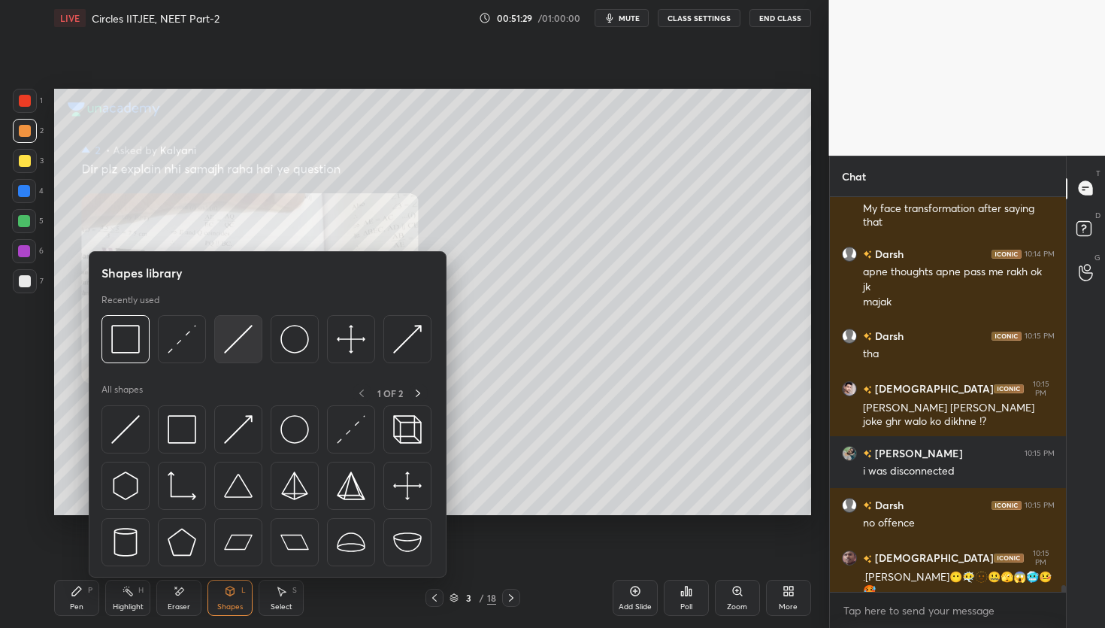
click at [234, 347] on img at bounding box center [238, 339] width 29 height 29
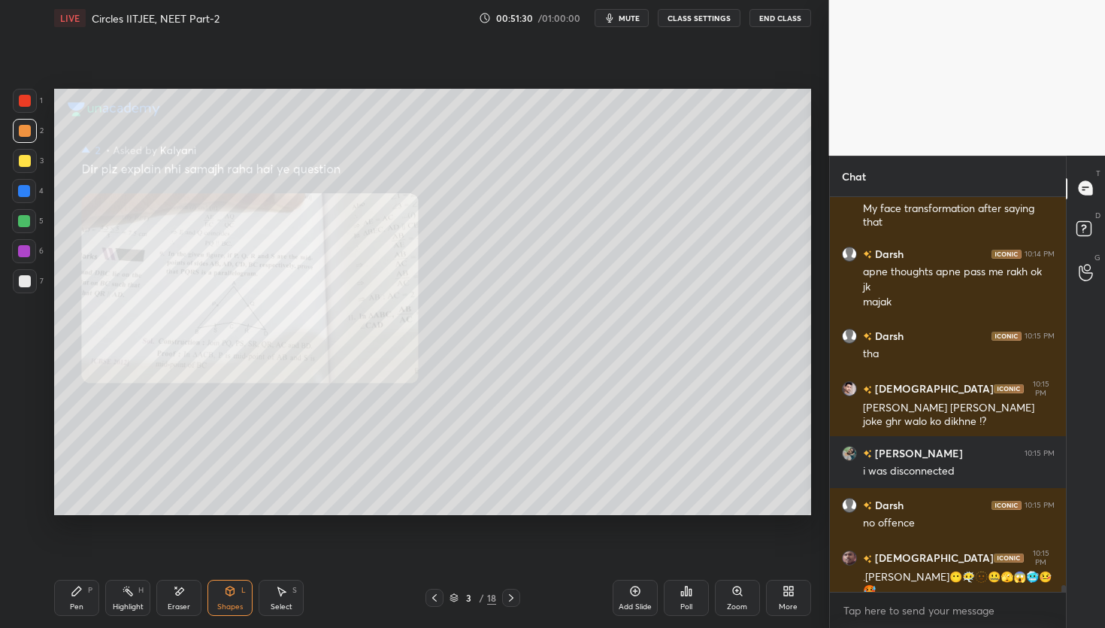
click at [26, 277] on div at bounding box center [25, 281] width 12 height 12
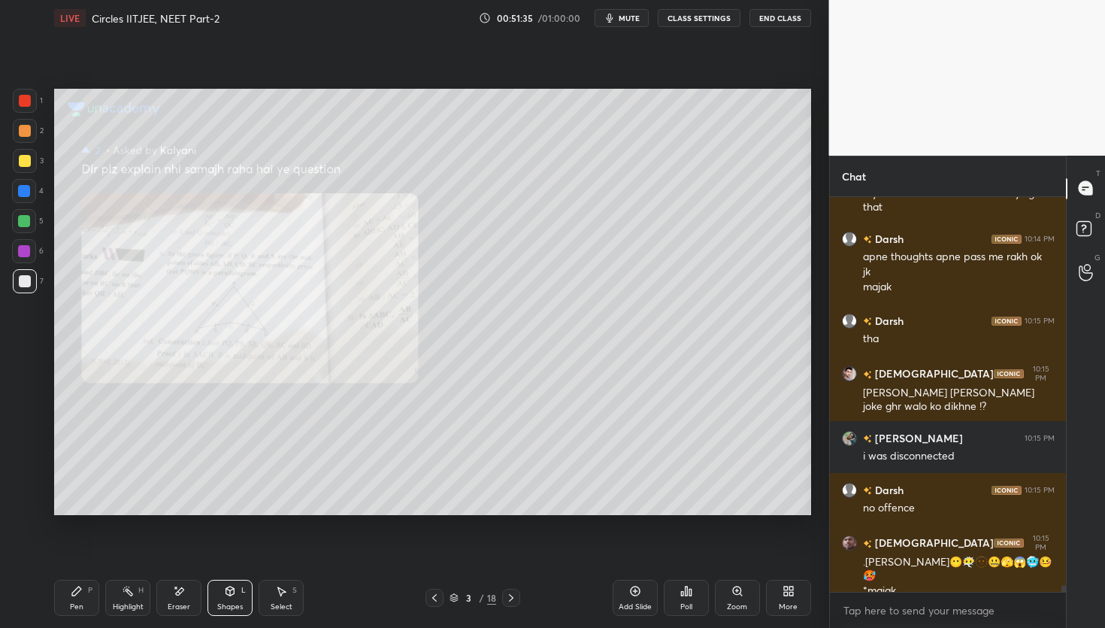
scroll to position [21522, 0]
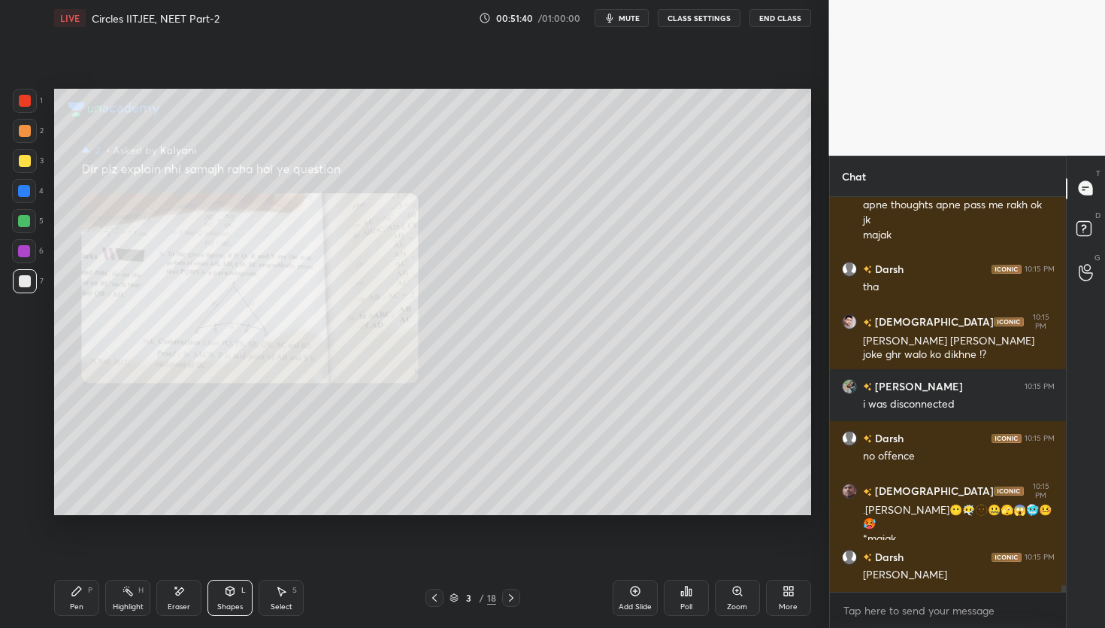
click at [630, 14] on span "mute" at bounding box center [629, 18] width 21 height 11
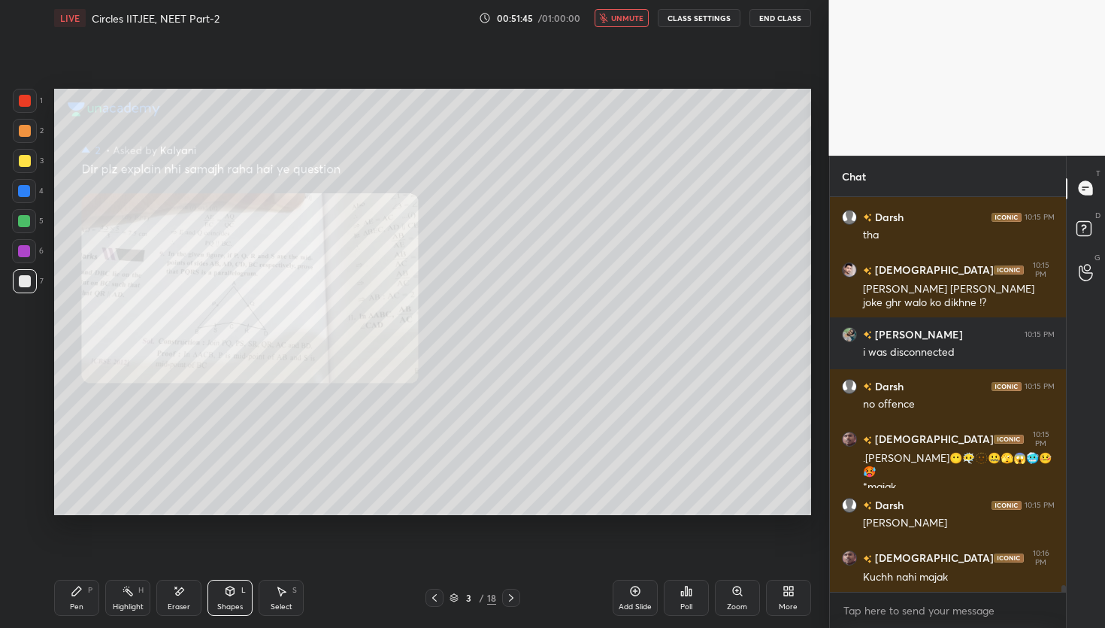
drag, startPoint x: 77, startPoint y: 614, endPoint x: 82, endPoint y: 602, distance: 13.1
click at [77, 614] on div "Pen P" at bounding box center [76, 598] width 45 height 36
click at [624, 20] on span "unmute" at bounding box center [627, 18] width 32 height 11
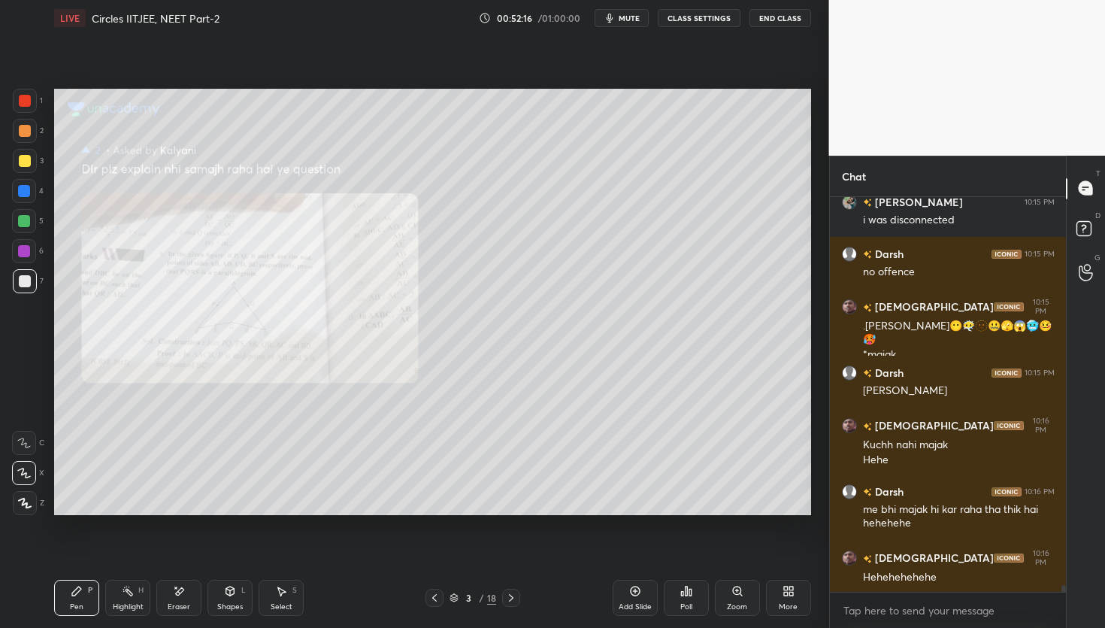
scroll to position [21772, 0]
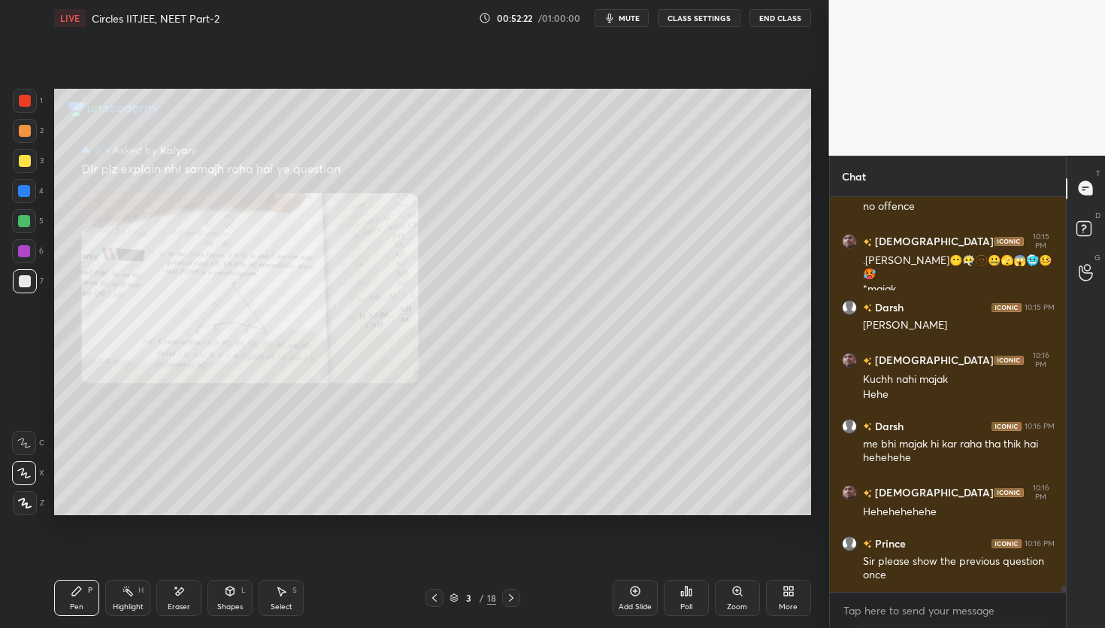
click at [431, 600] on icon at bounding box center [434, 598] width 12 height 12
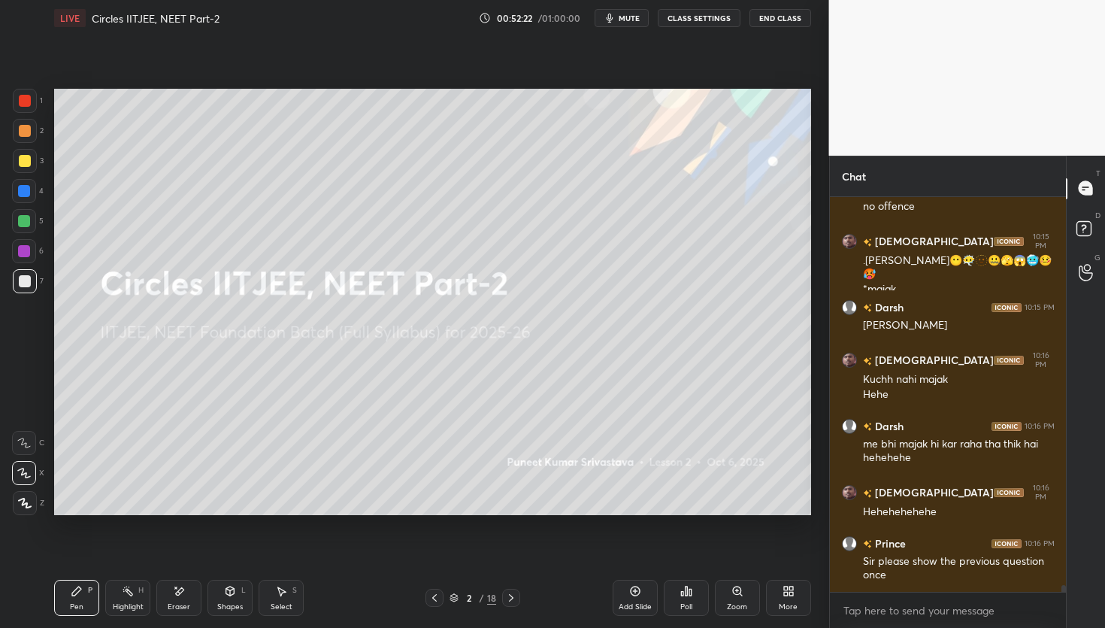
click at [435, 594] on icon at bounding box center [434, 598] width 12 height 12
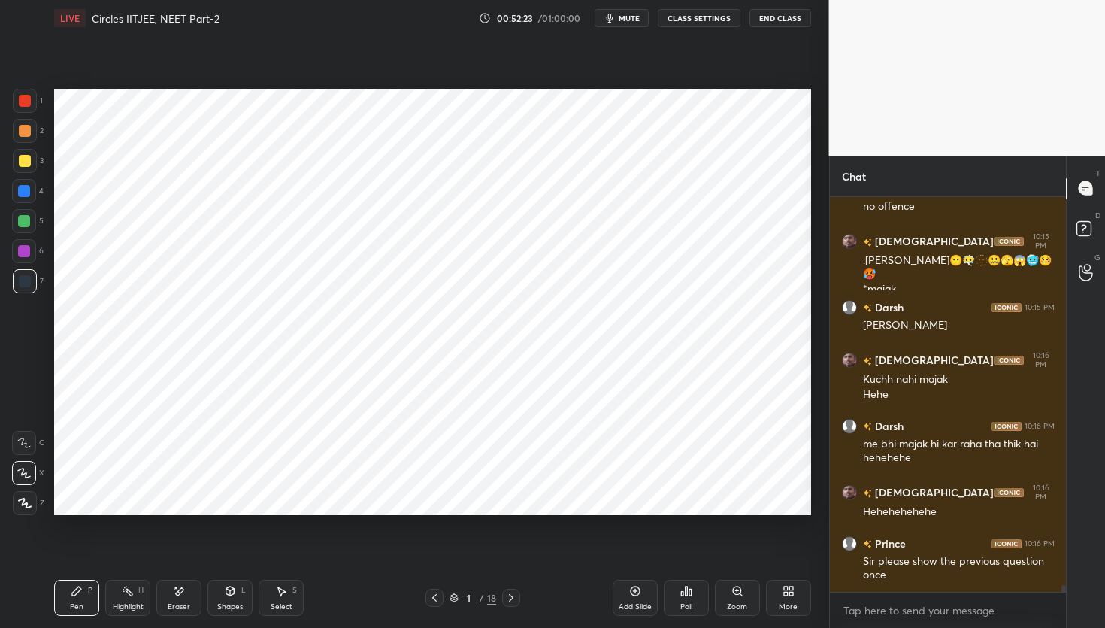
click at [509, 595] on icon at bounding box center [511, 598] width 12 height 12
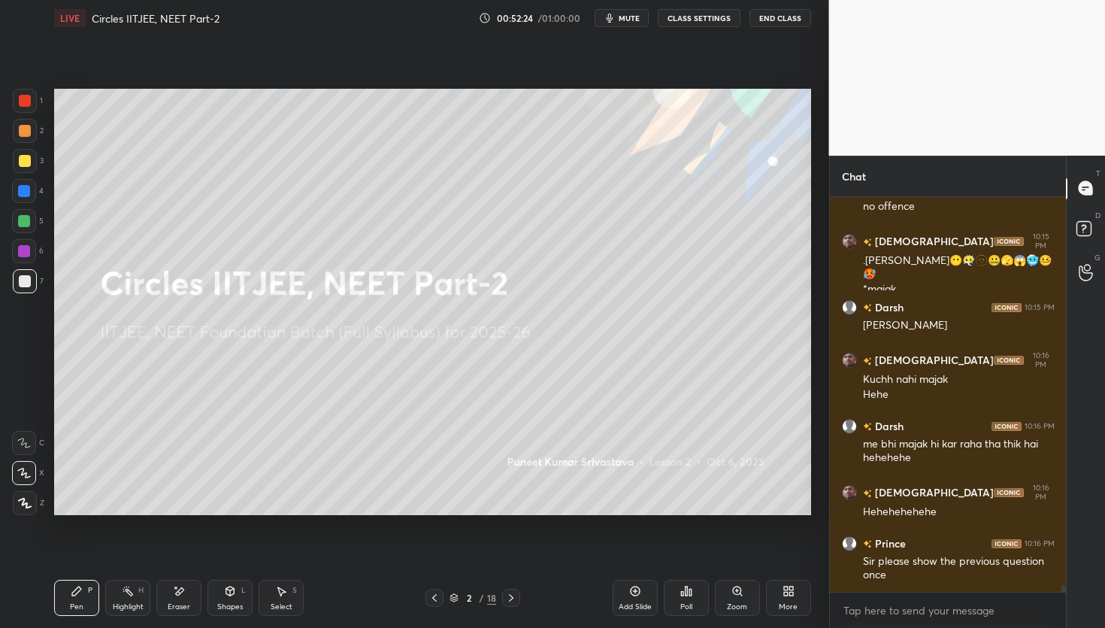
click at [509, 595] on icon at bounding box center [511, 598] width 12 height 12
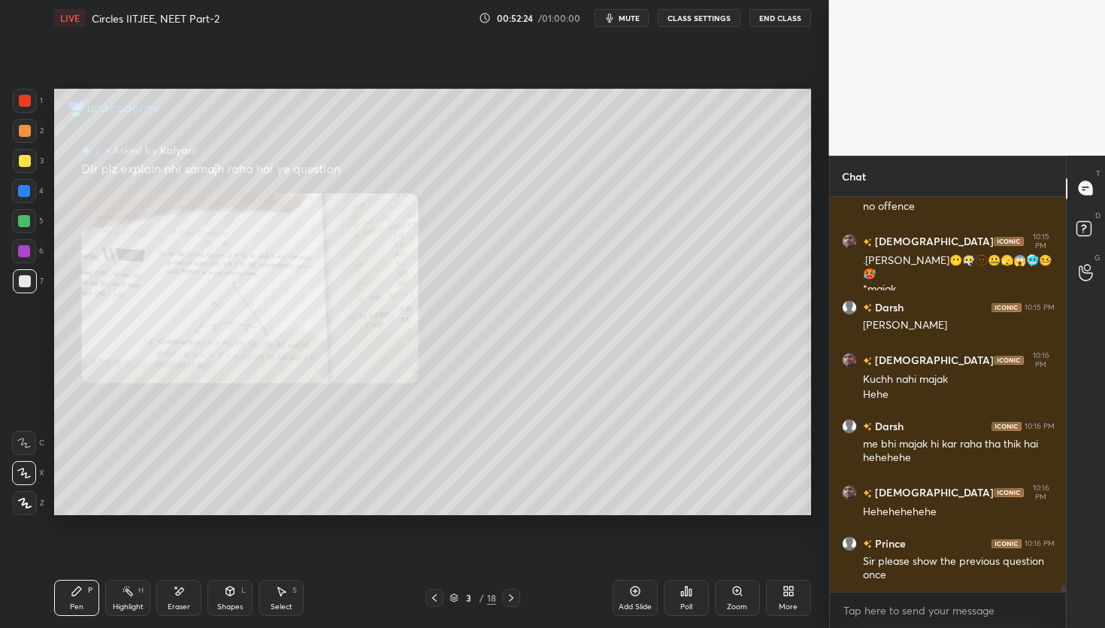
click at [513, 596] on icon at bounding box center [511, 598] width 12 height 12
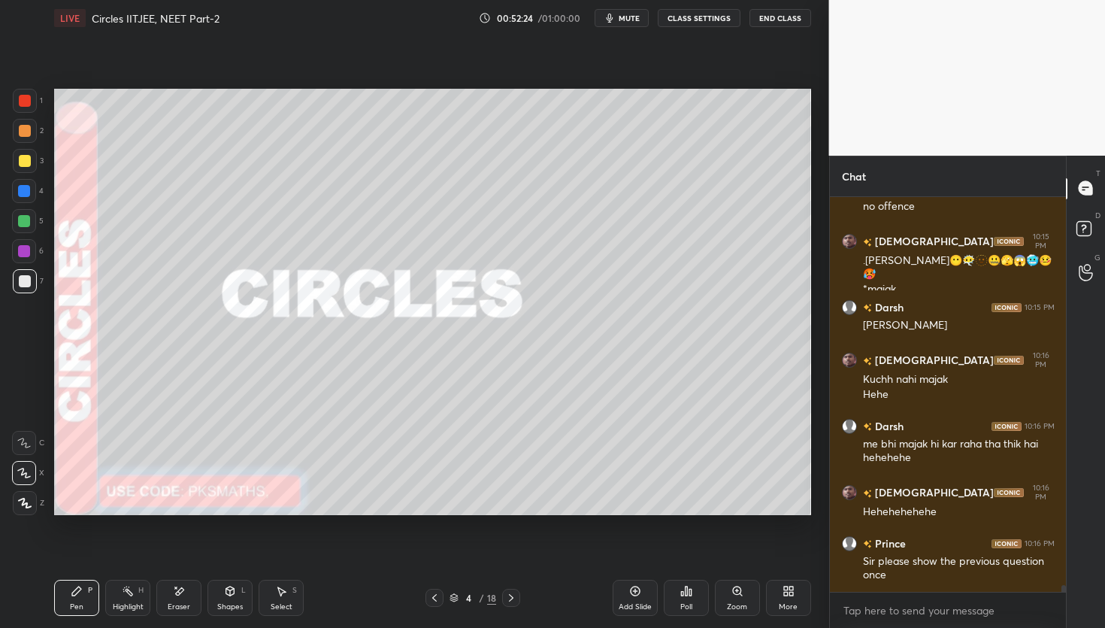
click at [513, 596] on icon at bounding box center [511, 598] width 12 height 12
click at [512, 596] on icon at bounding box center [511, 598] width 12 height 12
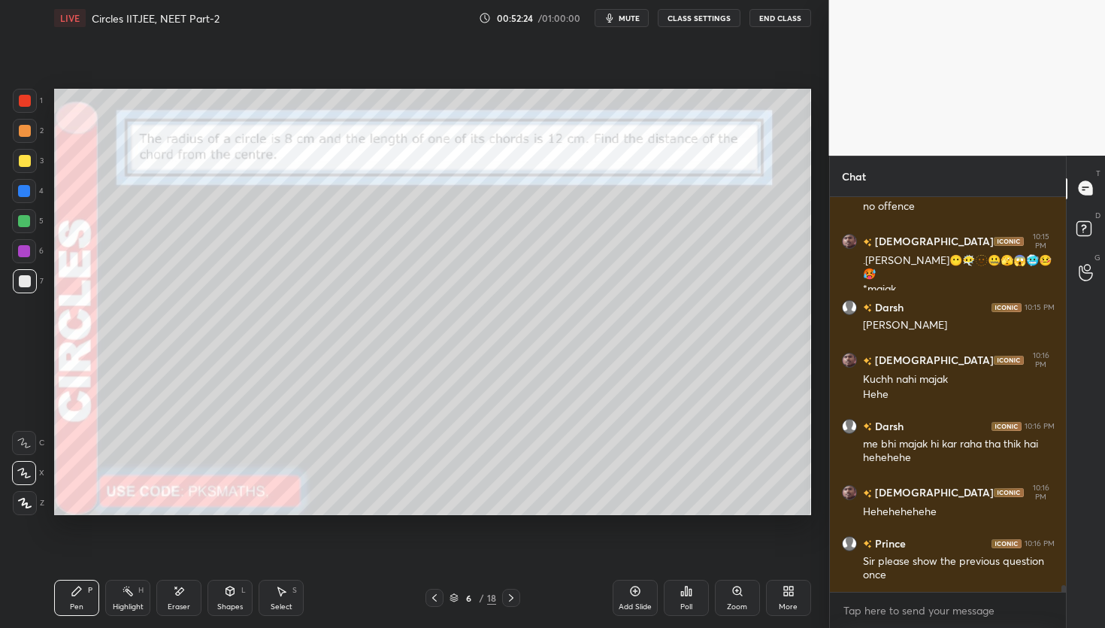
click at [512, 596] on icon at bounding box center [511, 598] width 12 height 12
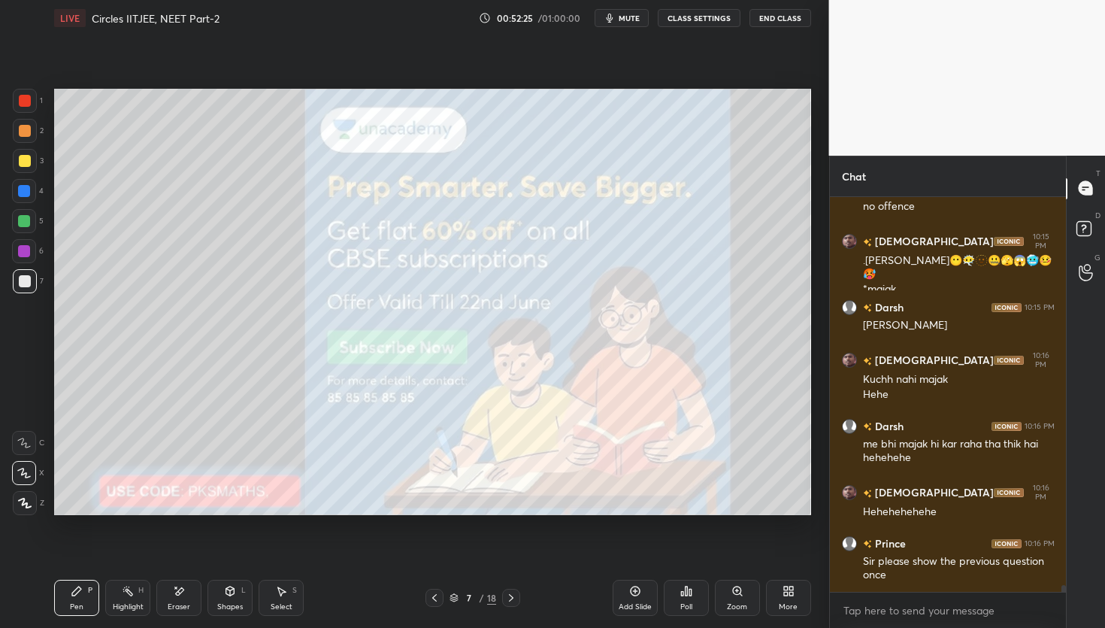
click at [513, 595] on icon at bounding box center [511, 598] width 12 height 12
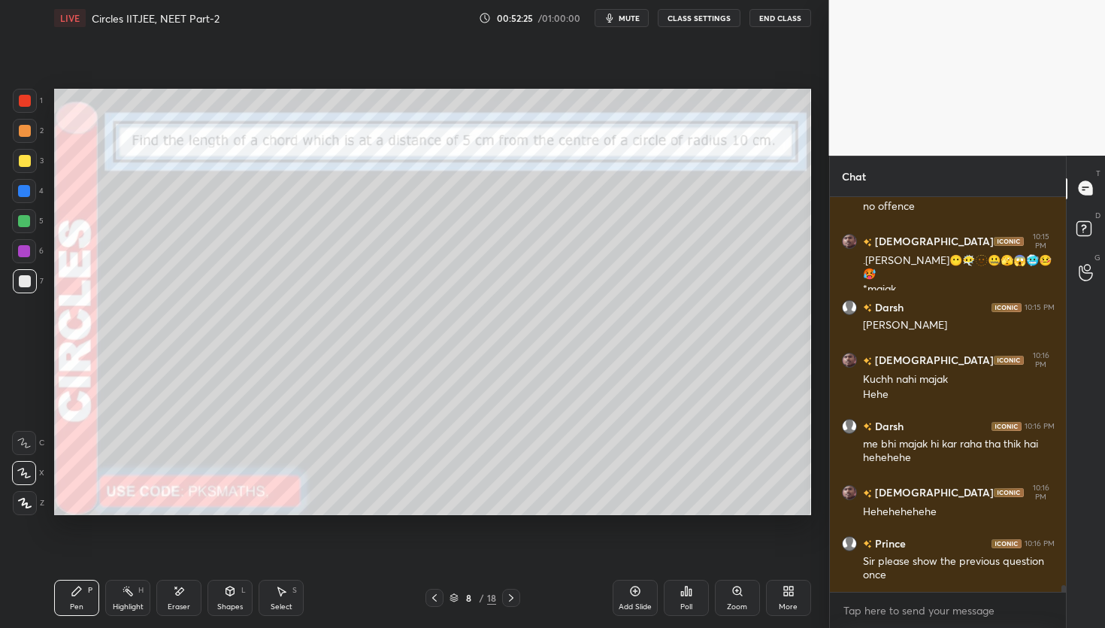
click at [513, 593] on icon at bounding box center [511, 598] width 12 height 12
click at [513, 594] on icon at bounding box center [511, 598] width 12 height 12
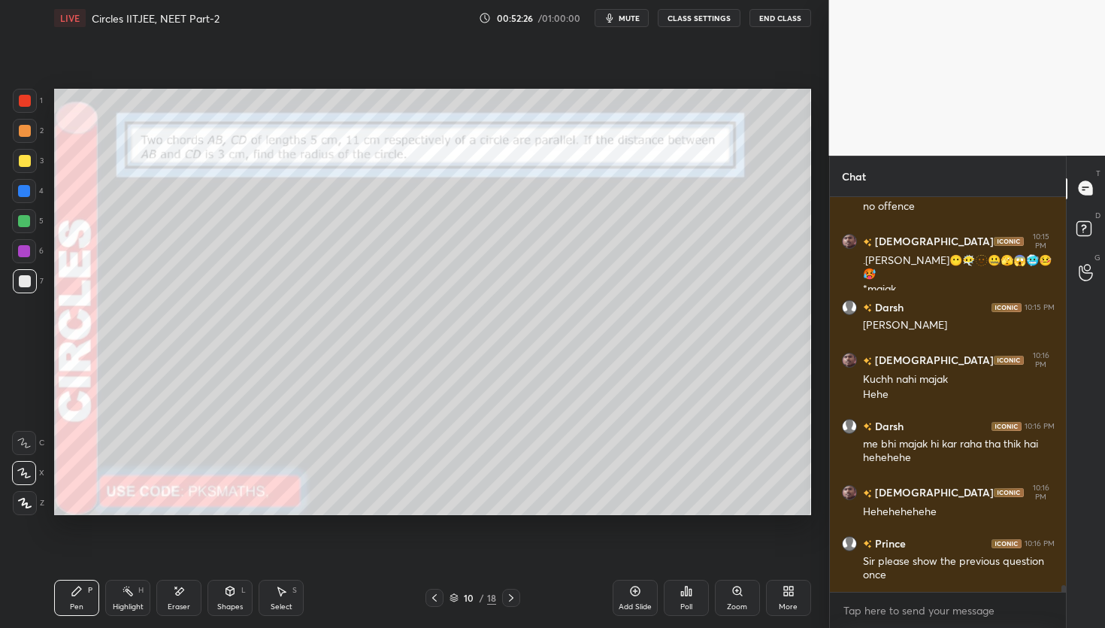
click at [513, 594] on icon at bounding box center [511, 598] width 12 height 12
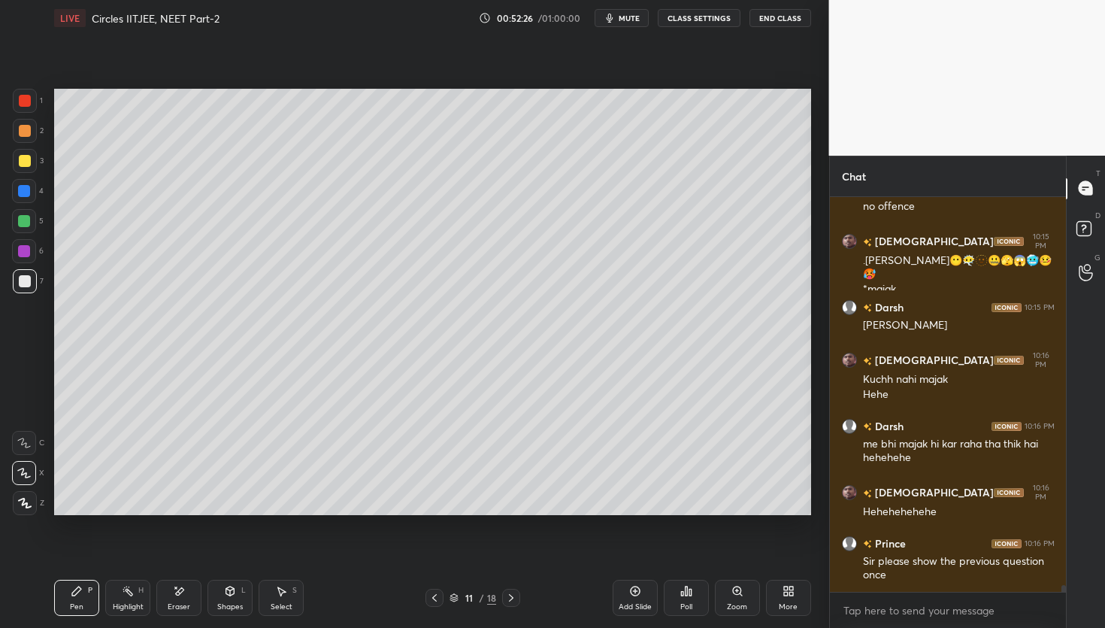
click at [513, 594] on icon at bounding box center [511, 598] width 12 height 12
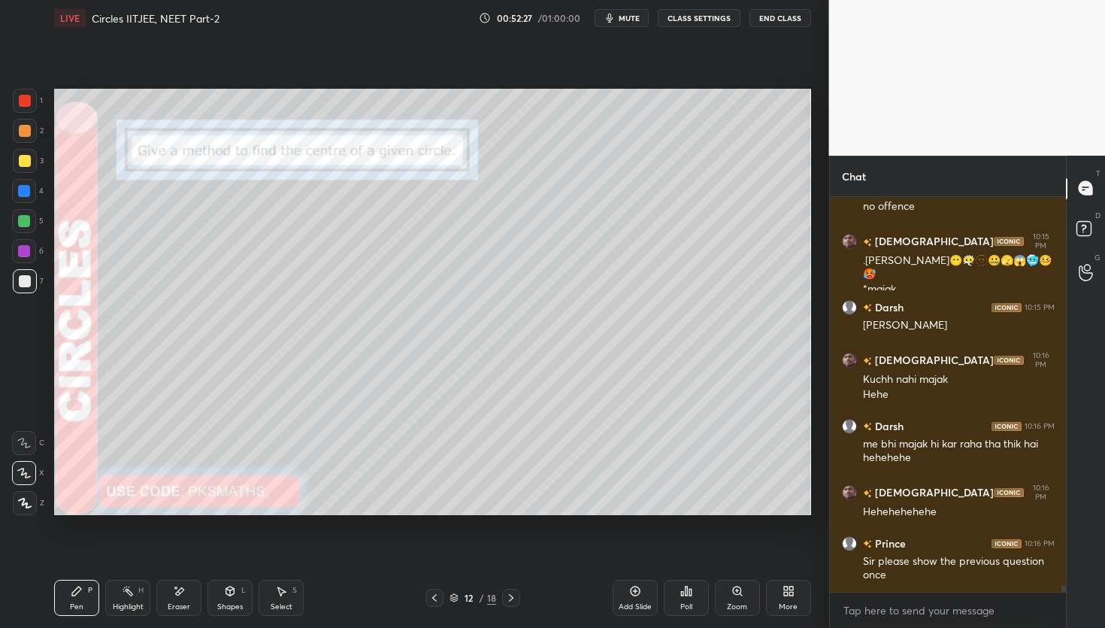
click at [513, 594] on icon at bounding box center [511, 598] width 12 height 12
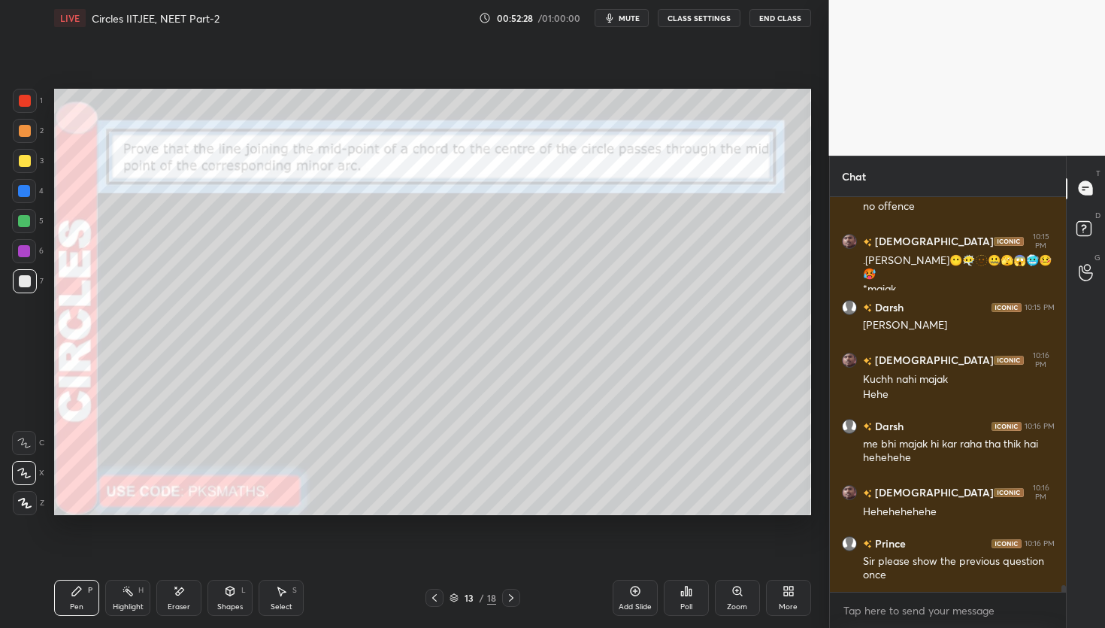
scroll to position [21824, 0]
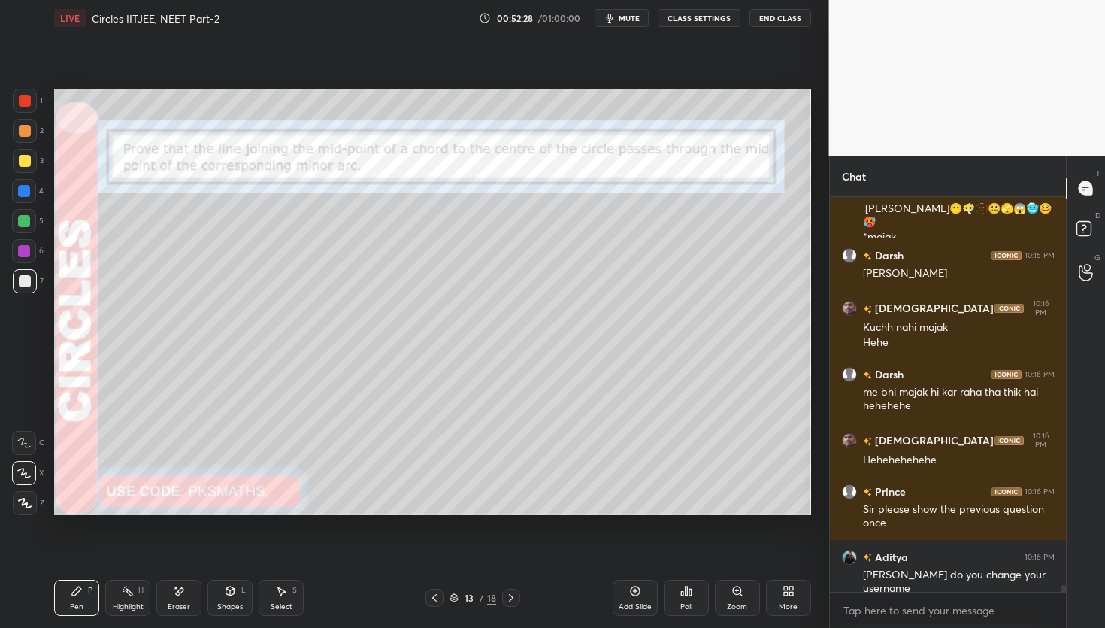
click at [431, 595] on icon at bounding box center [434, 598] width 12 height 12
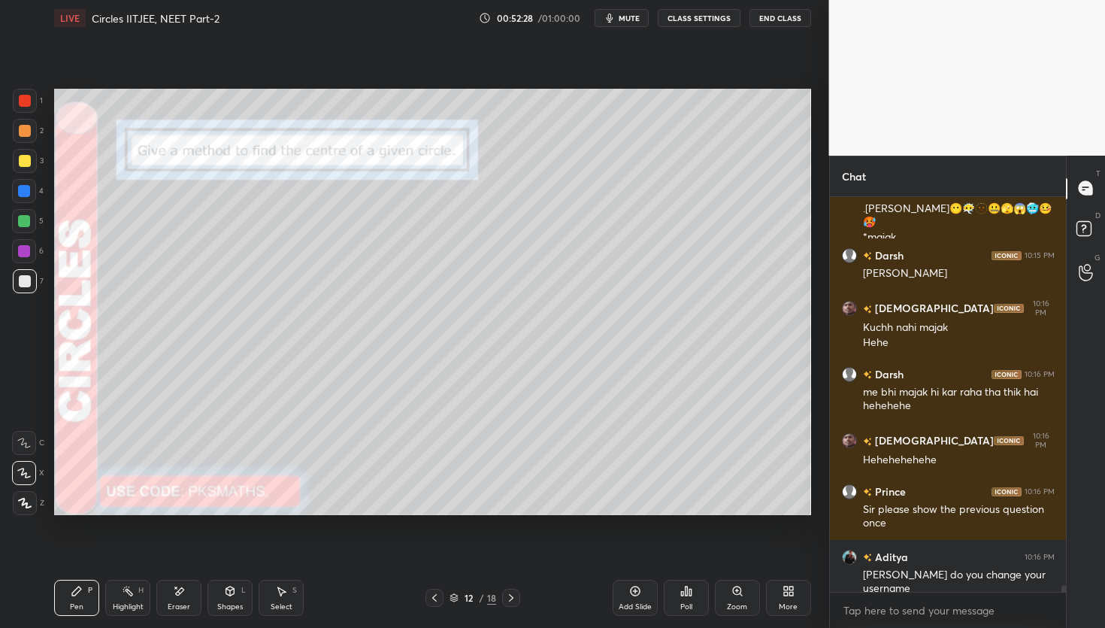
click at [434, 595] on icon at bounding box center [434, 598] width 5 height 8
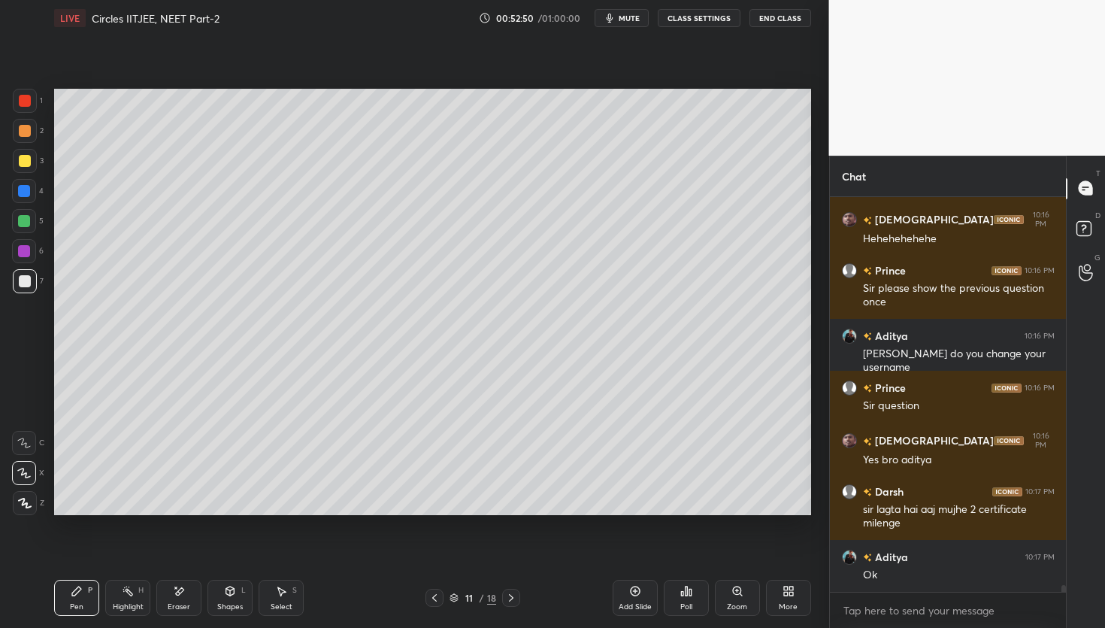
scroll to position [22096, 0]
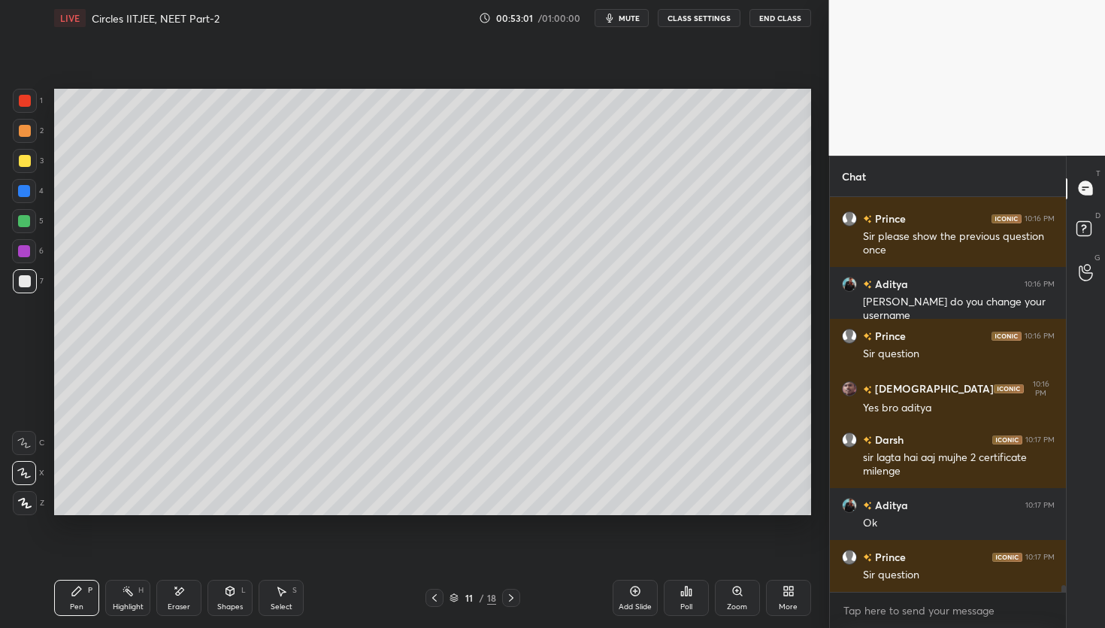
click at [432, 596] on icon at bounding box center [434, 598] width 12 height 12
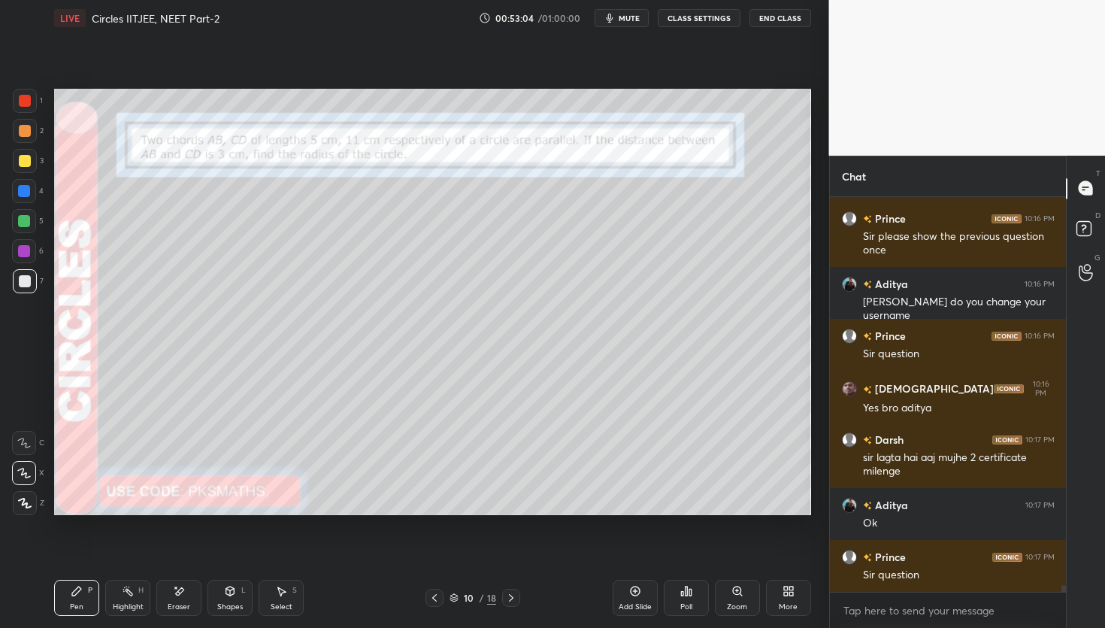
scroll to position [22148, 0]
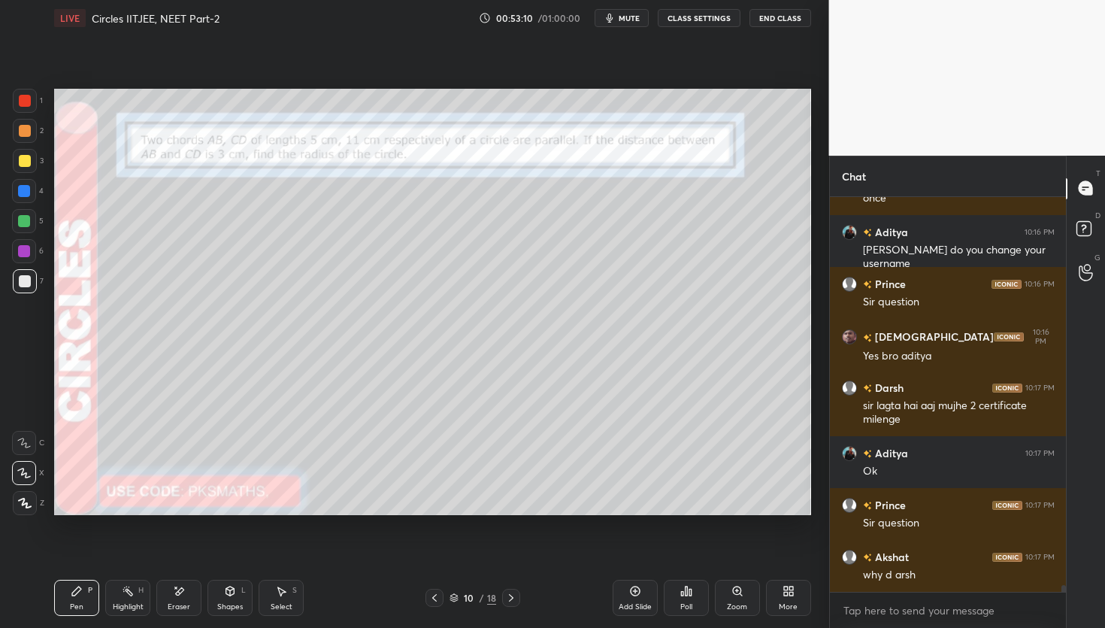
click at [512, 602] on icon at bounding box center [511, 598] width 12 height 12
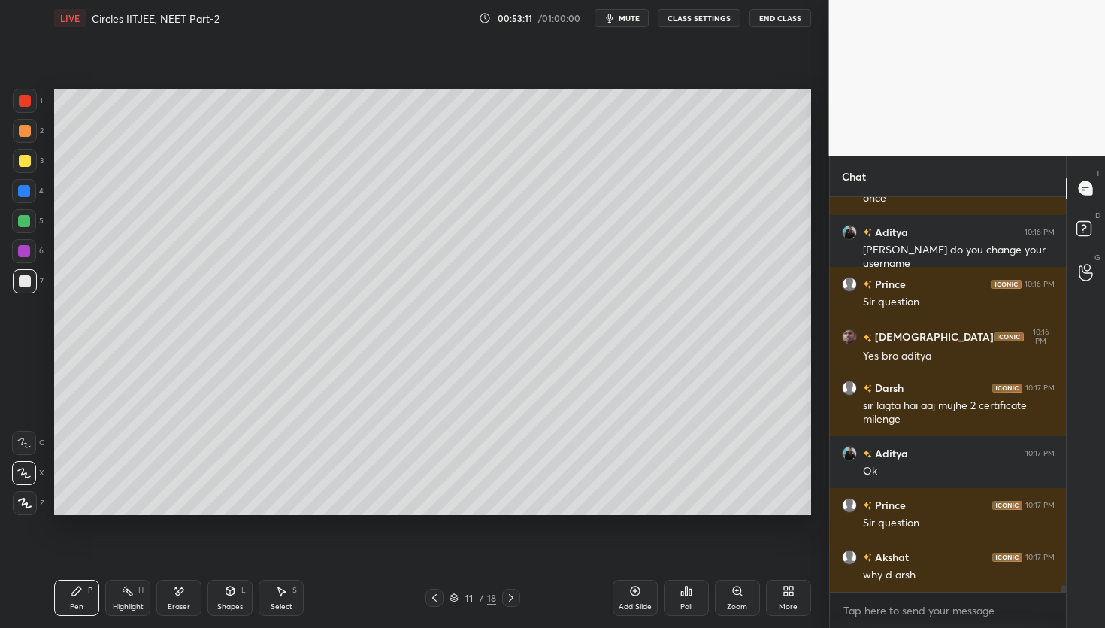
click at [433, 603] on icon at bounding box center [434, 598] width 12 height 12
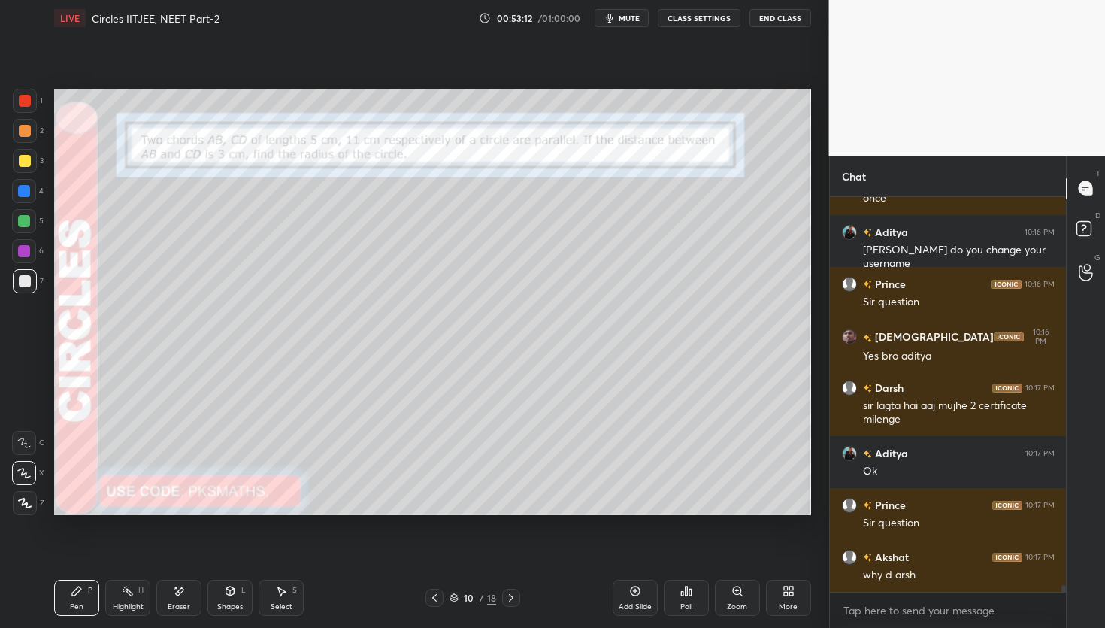
scroll to position [22200, 0]
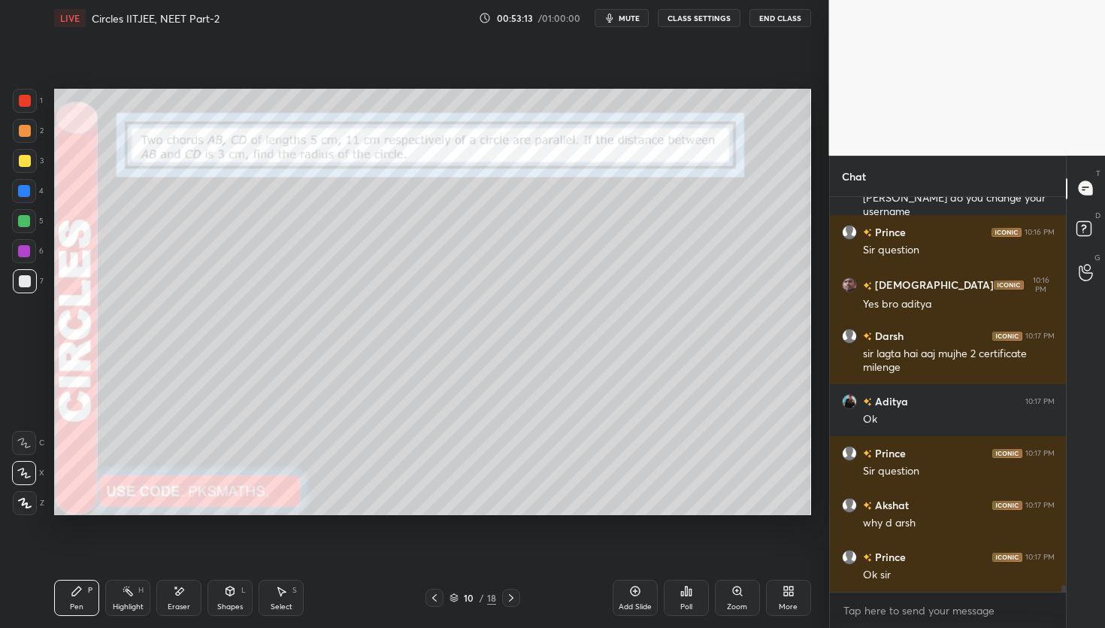
click at [434, 596] on icon at bounding box center [434, 598] width 12 height 12
click at [434, 597] on icon at bounding box center [434, 598] width 12 height 12
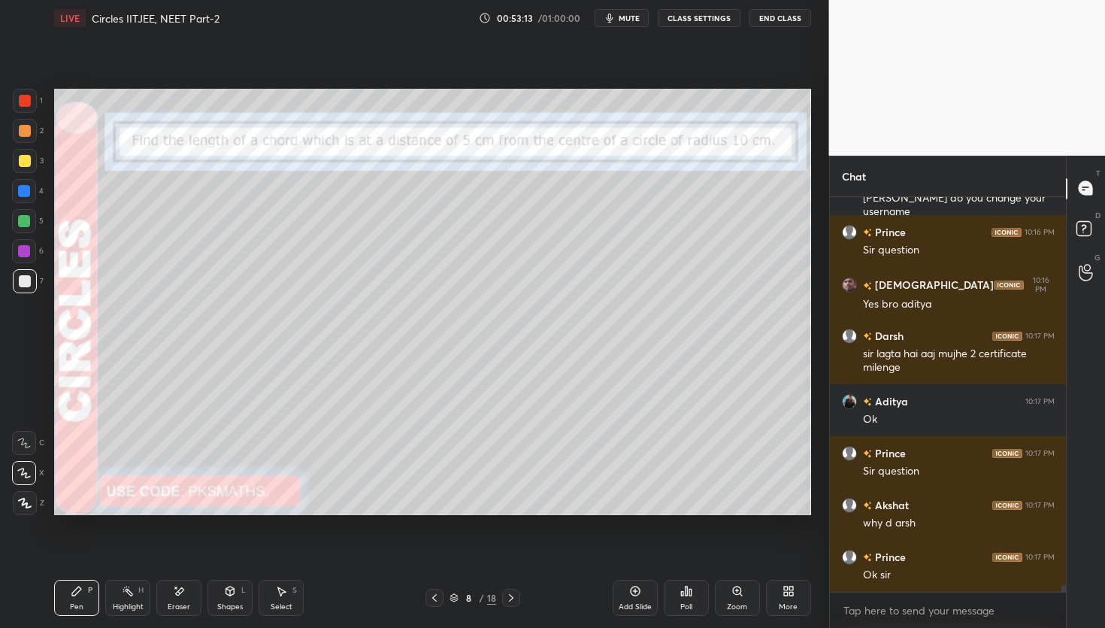
click at [434, 595] on icon at bounding box center [434, 598] width 12 height 12
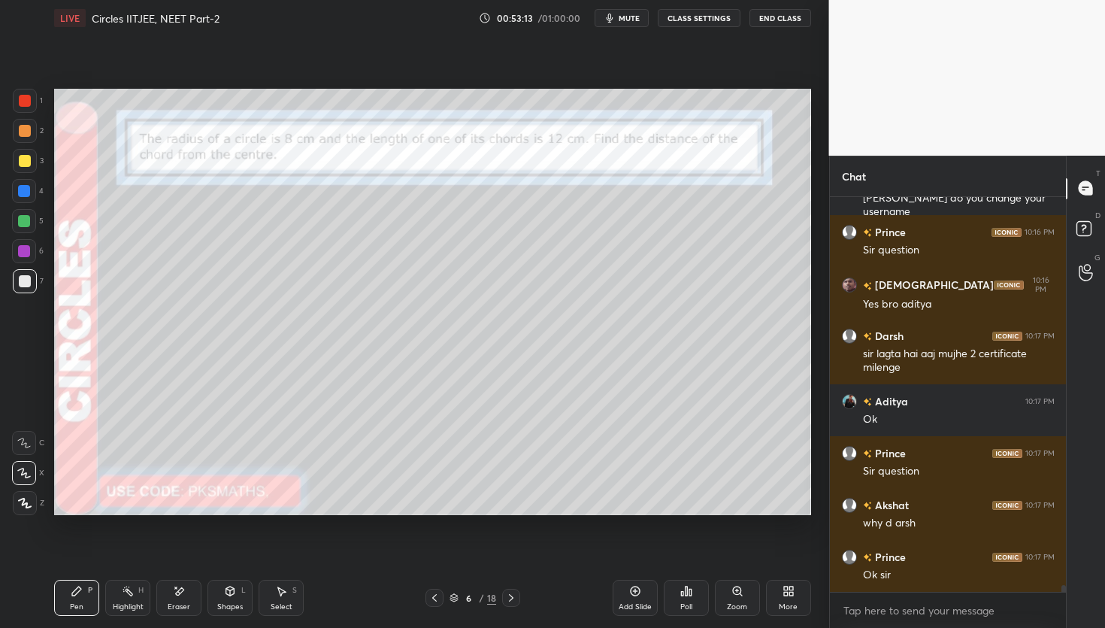
click at [434, 594] on icon at bounding box center [434, 598] width 12 height 12
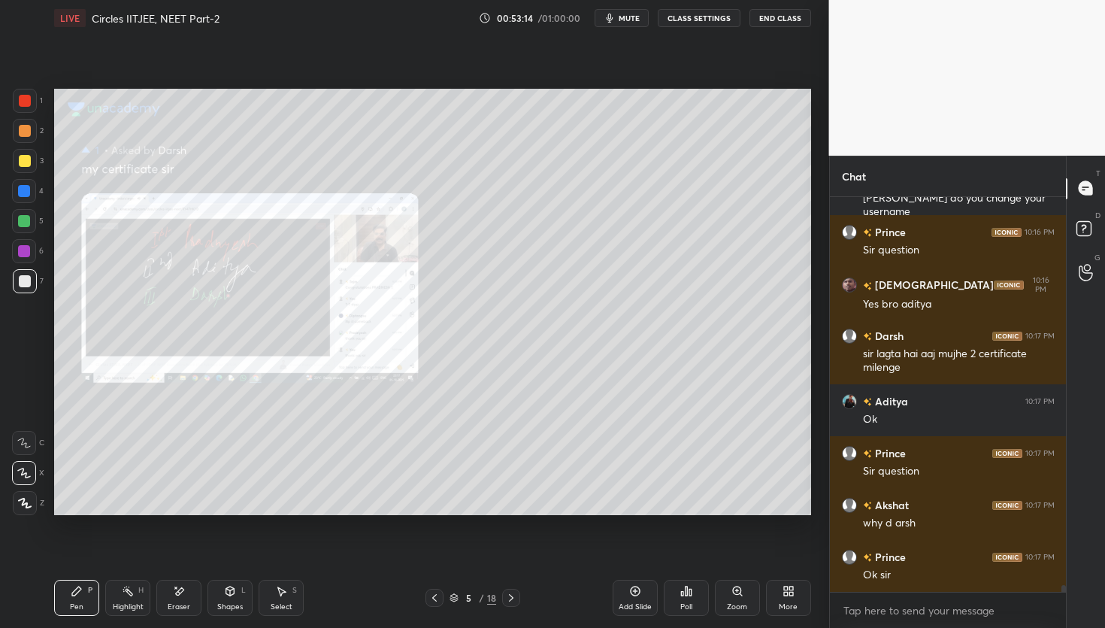
click at [435, 594] on icon at bounding box center [434, 598] width 12 height 12
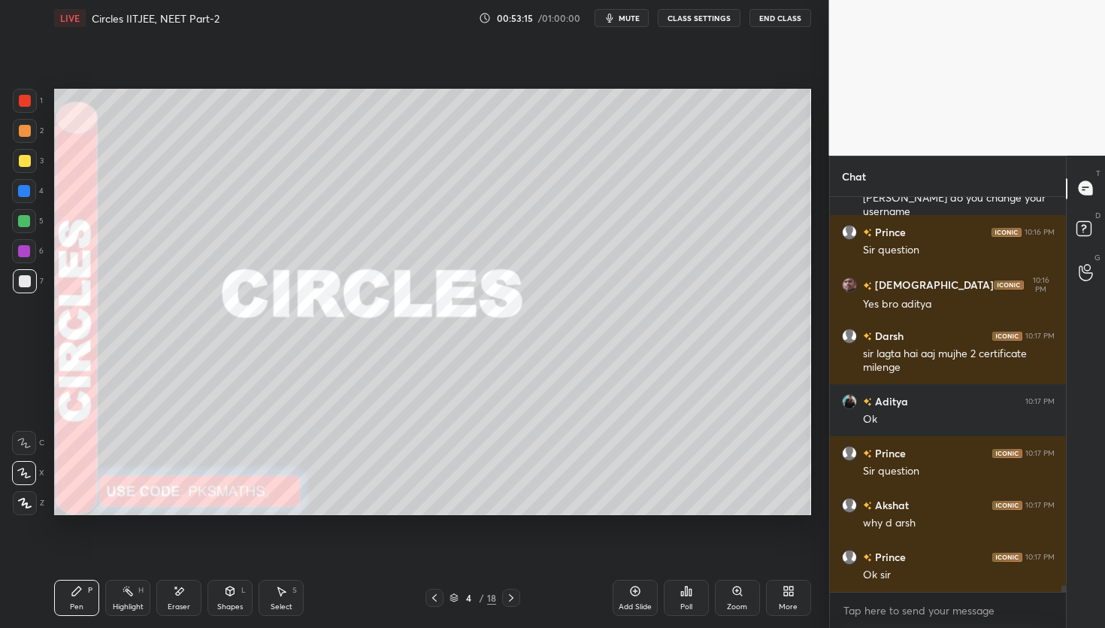
click at [438, 592] on icon at bounding box center [434, 598] width 12 height 12
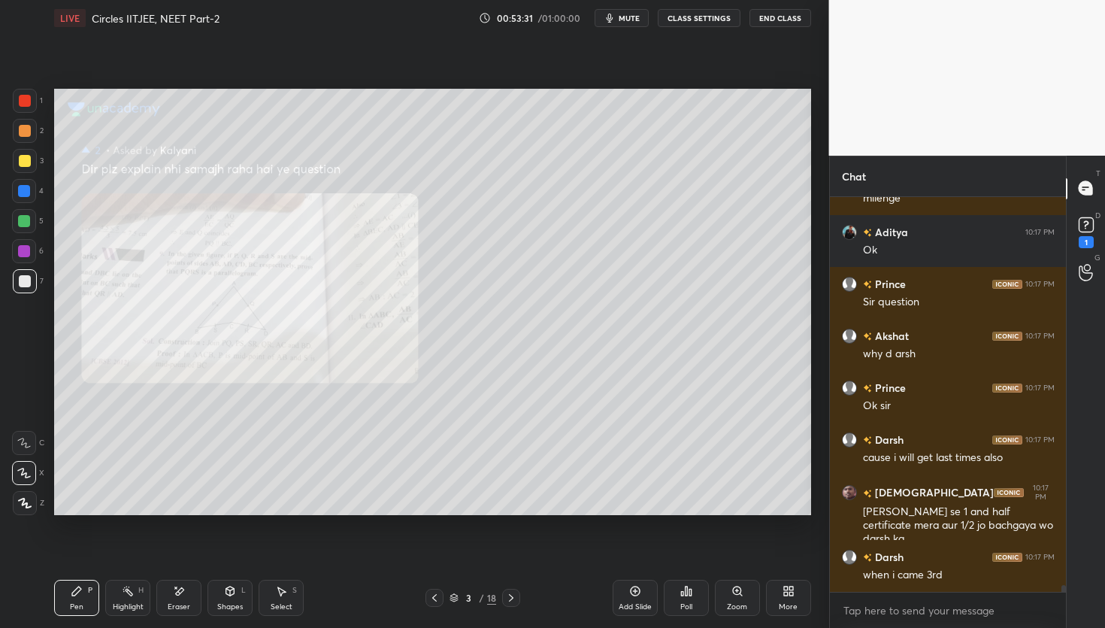
scroll to position [22434, 0]
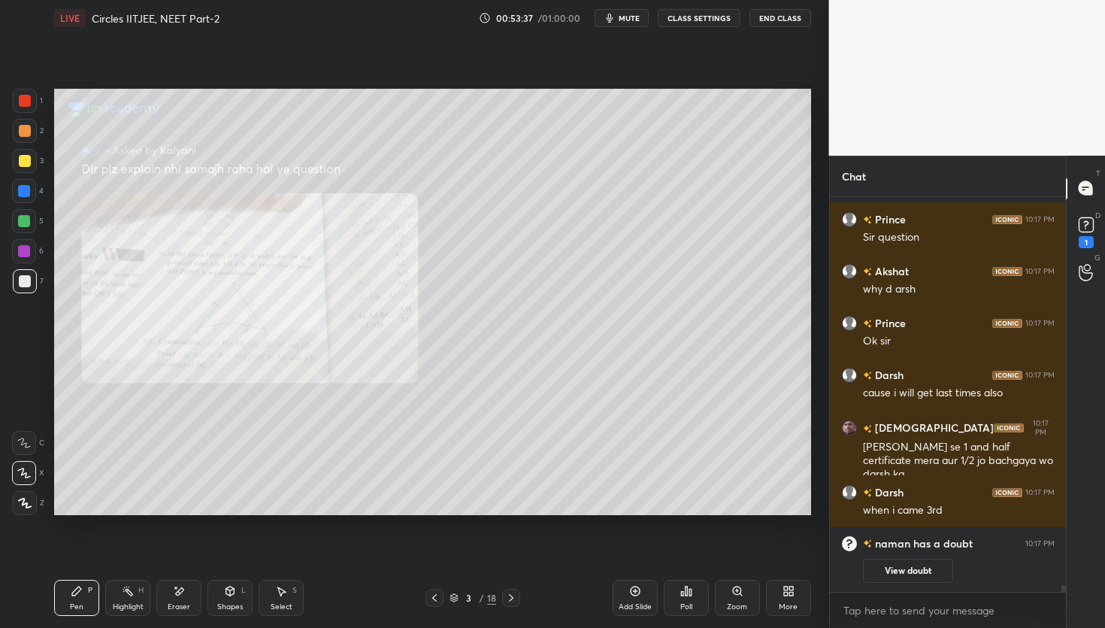
click at [237, 587] on div "Shapes L" at bounding box center [229, 598] width 45 height 36
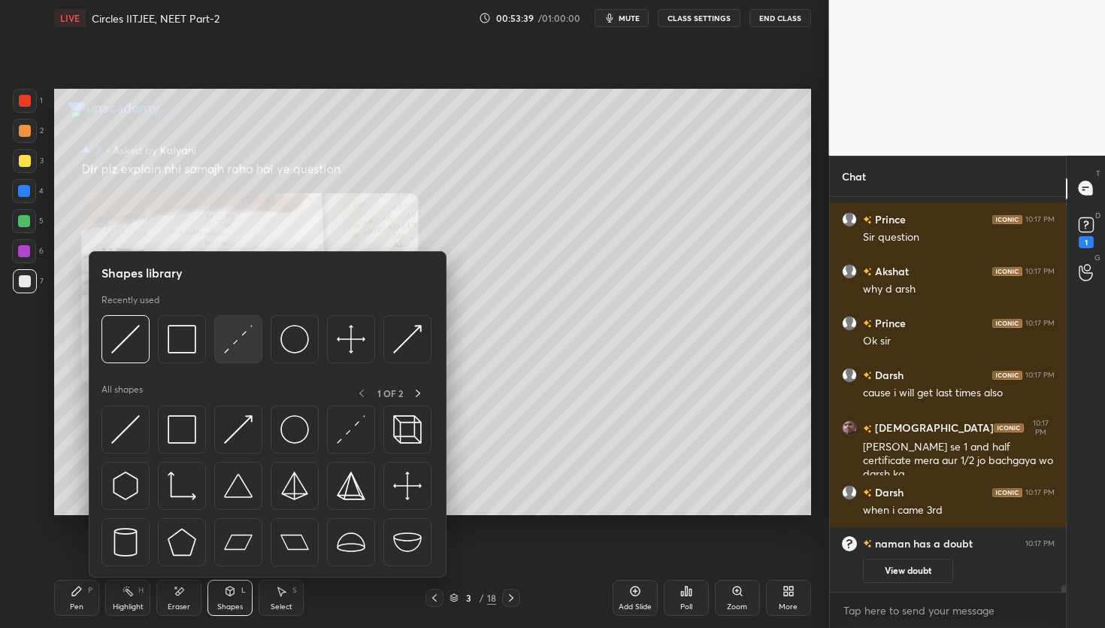
click at [247, 336] on img at bounding box center [238, 339] width 29 height 29
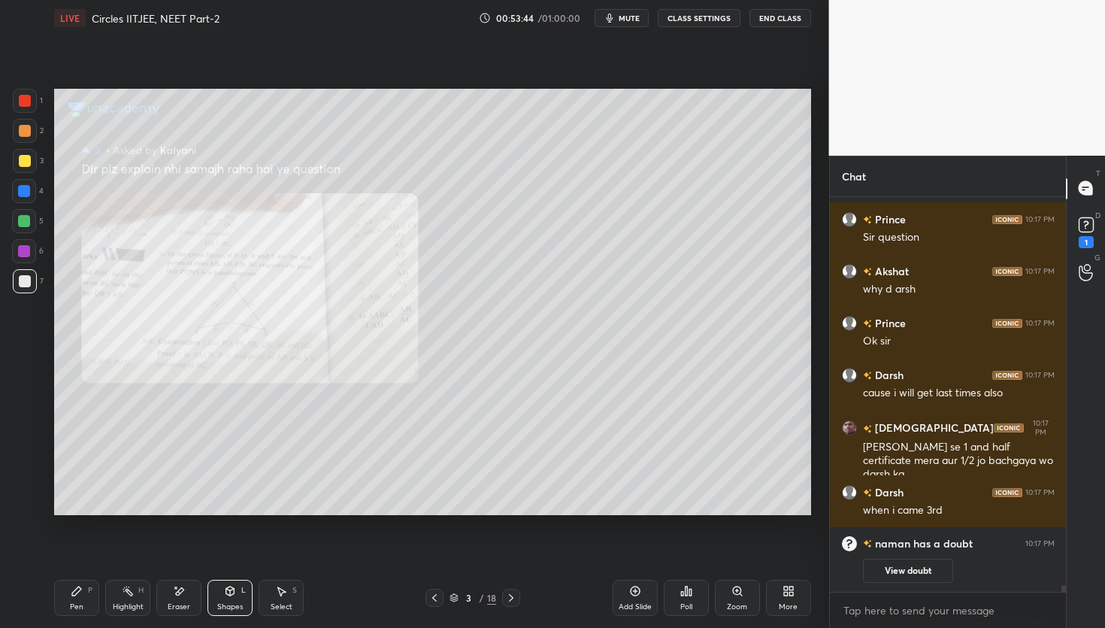
click at [89, 597] on div "Pen P" at bounding box center [76, 598] width 45 height 36
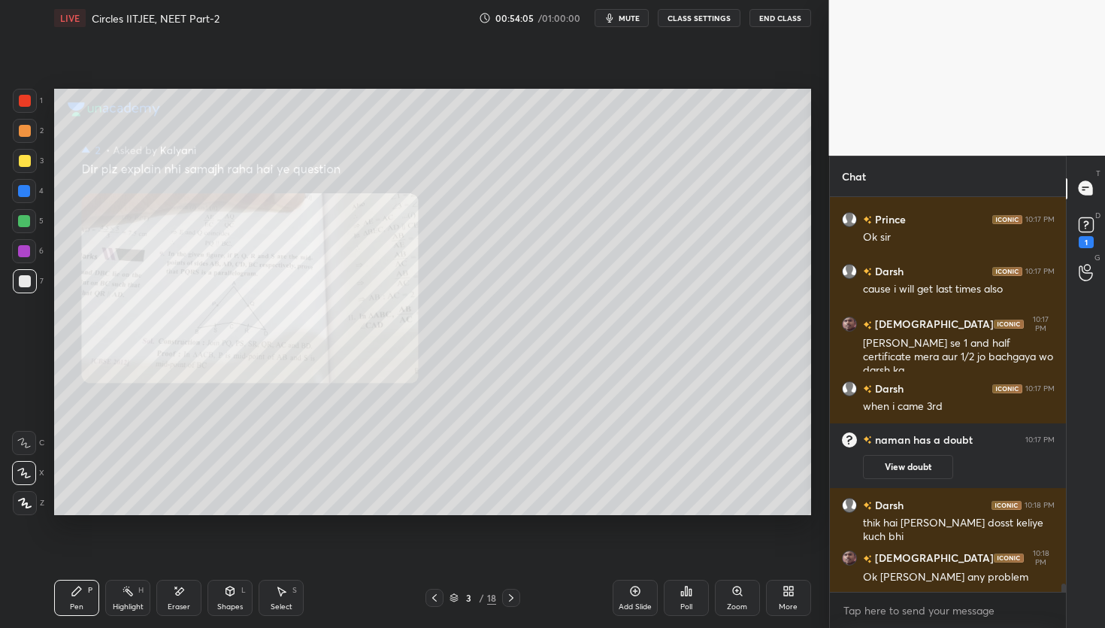
scroll to position [18937, 0]
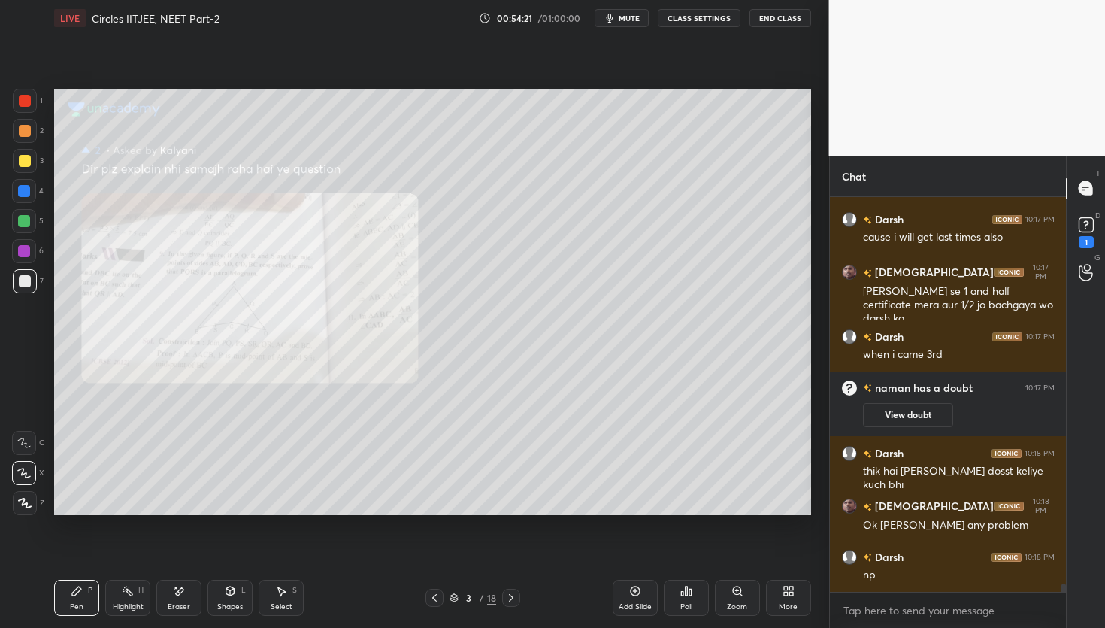
click at [24, 222] on div at bounding box center [24, 221] width 12 height 12
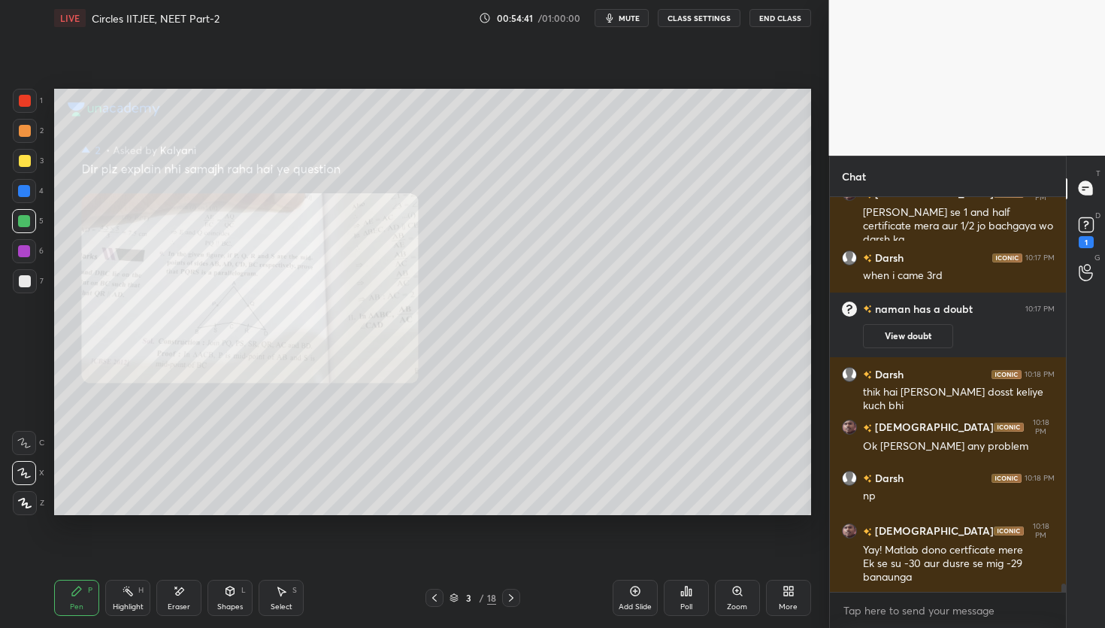
click at [633, 601] on div "Add Slide" at bounding box center [635, 598] width 45 height 36
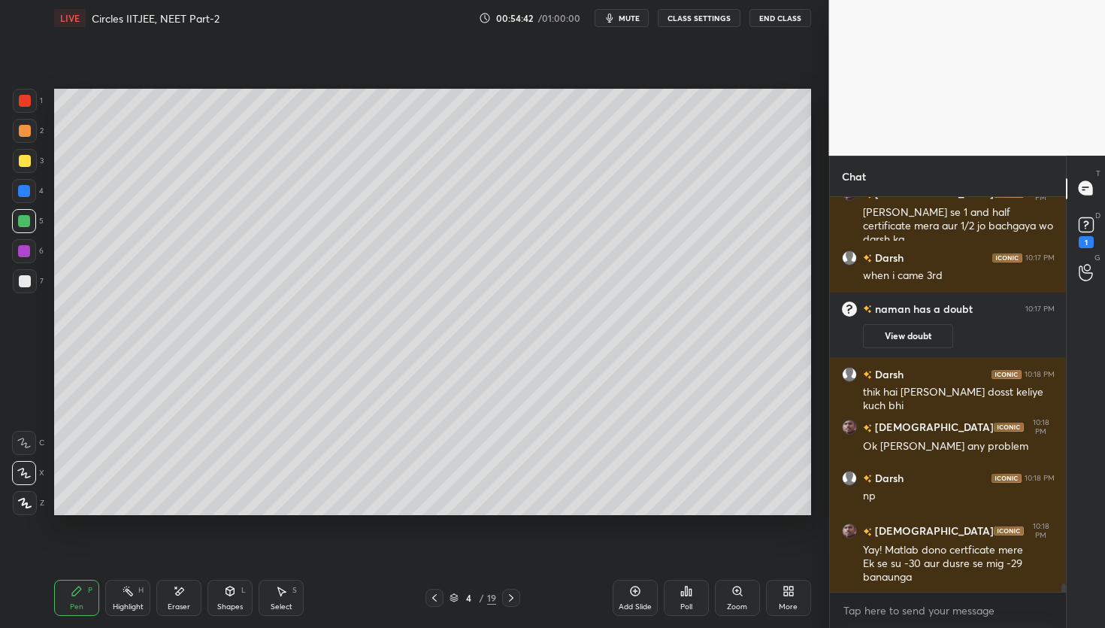
click at [21, 140] on div at bounding box center [25, 131] width 24 height 24
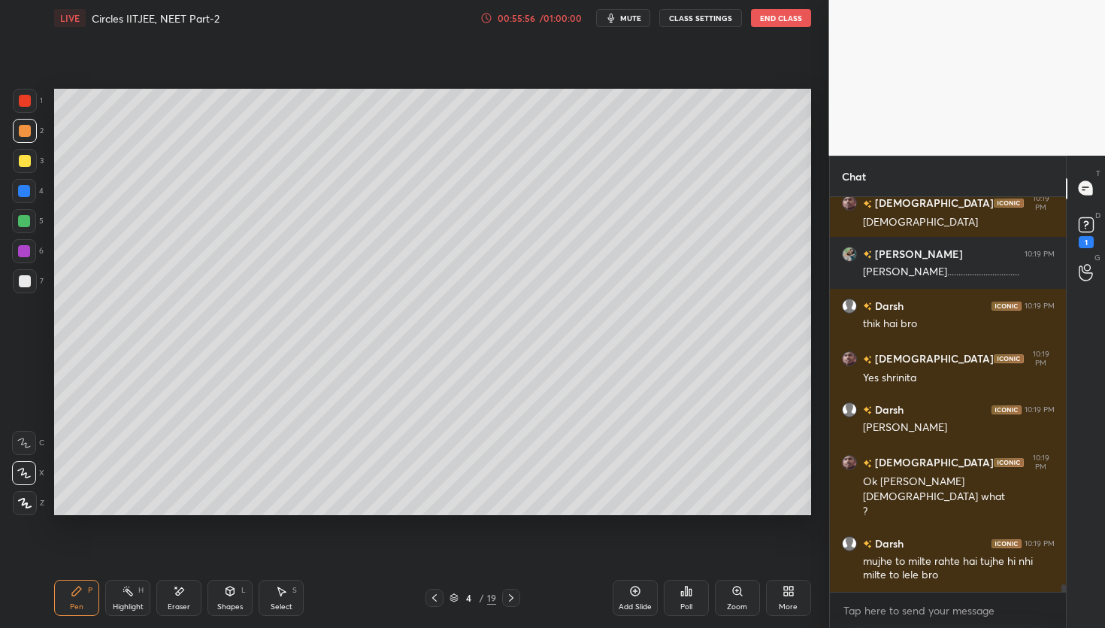
scroll to position [19474, 0]
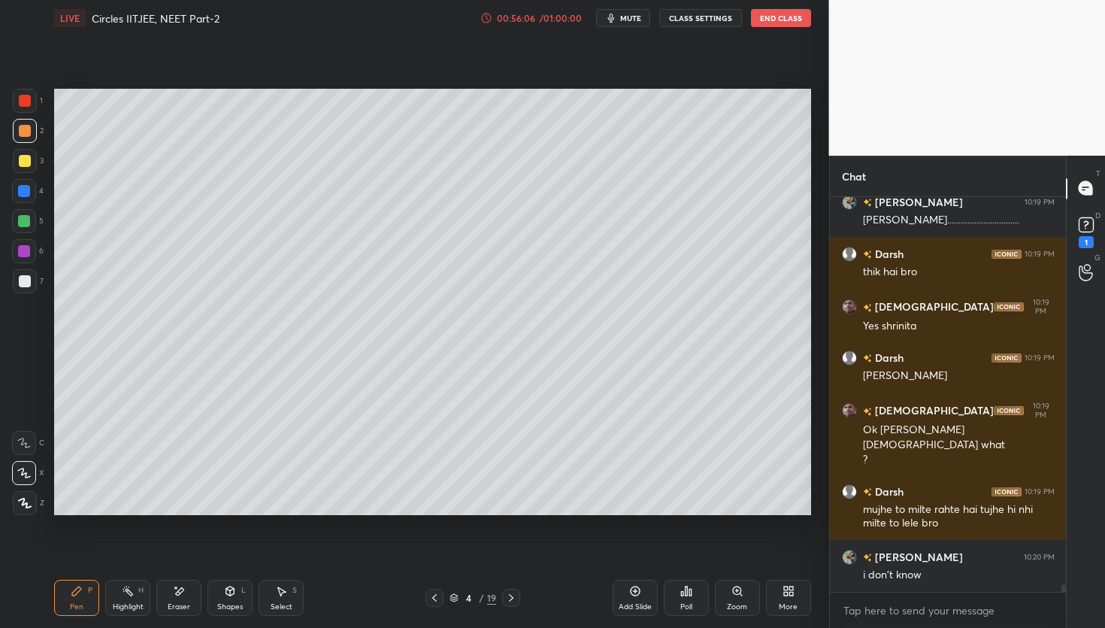
click at [613, 531] on div "Setting up your live class Poll for secs No correct answer Start poll" at bounding box center [432, 301] width 769 height 531
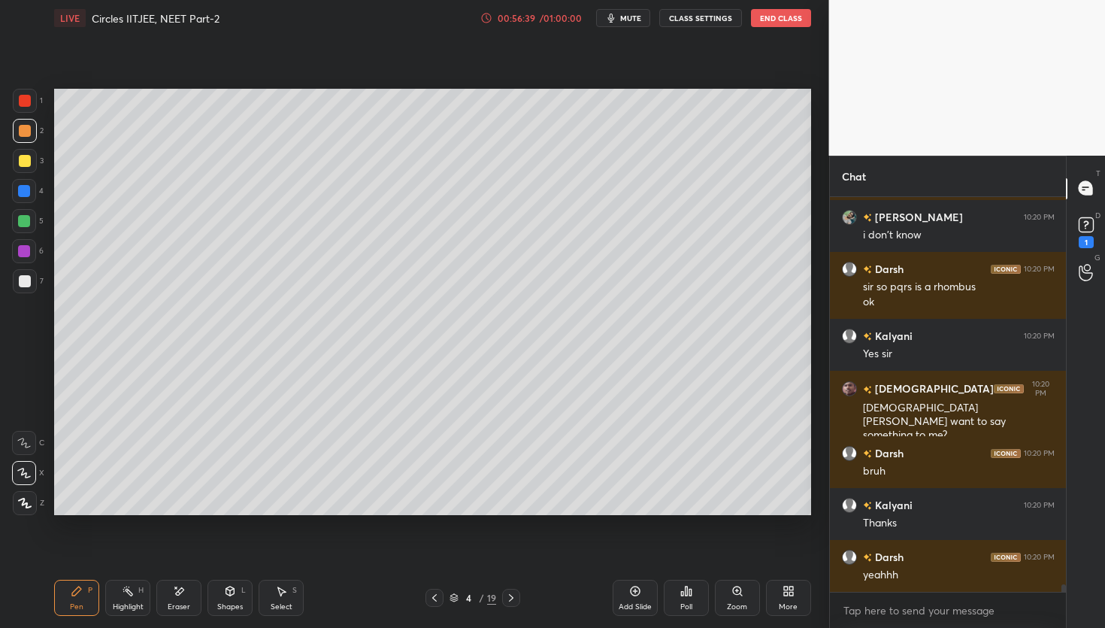
scroll to position [19866, 0]
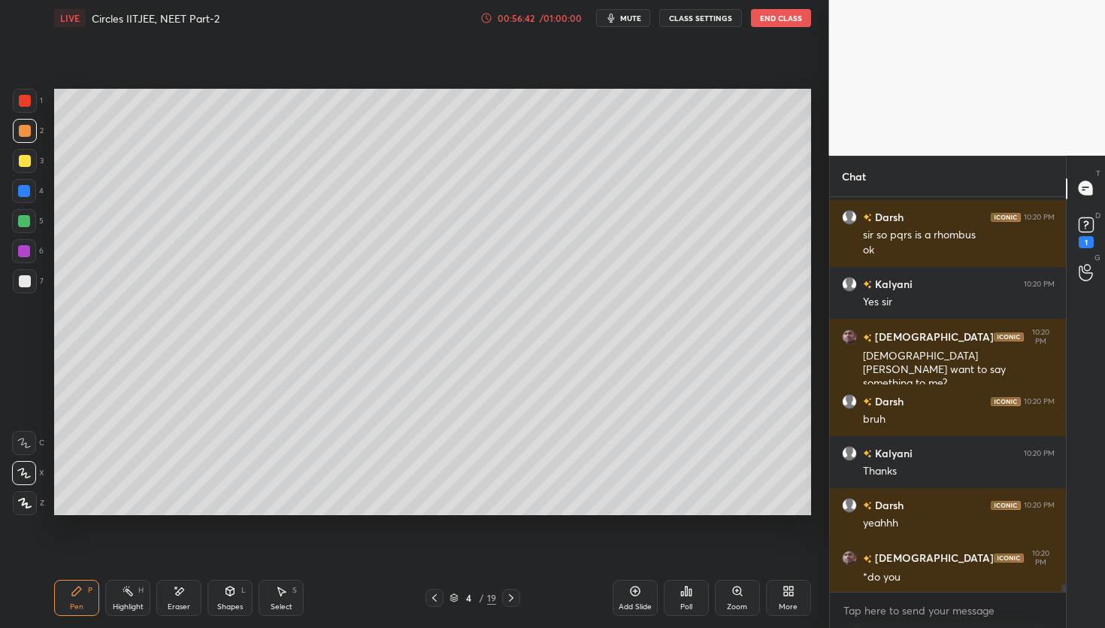
click at [513, 604] on div at bounding box center [511, 598] width 18 height 18
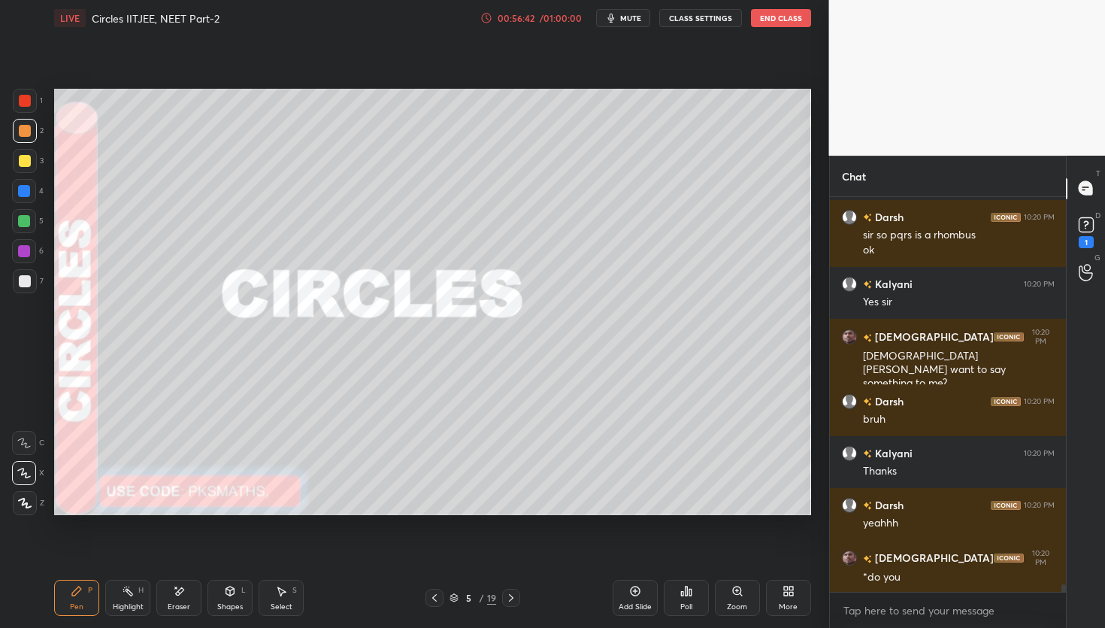
click at [512, 600] on icon at bounding box center [511, 598] width 12 height 12
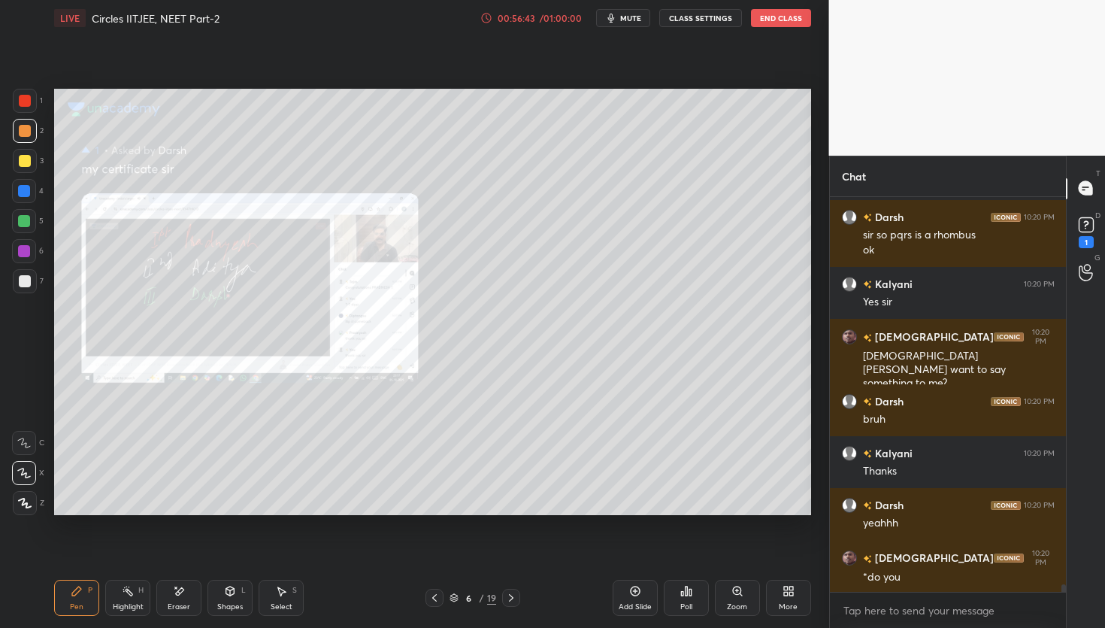
click at [512, 598] on icon at bounding box center [511, 598] width 12 height 12
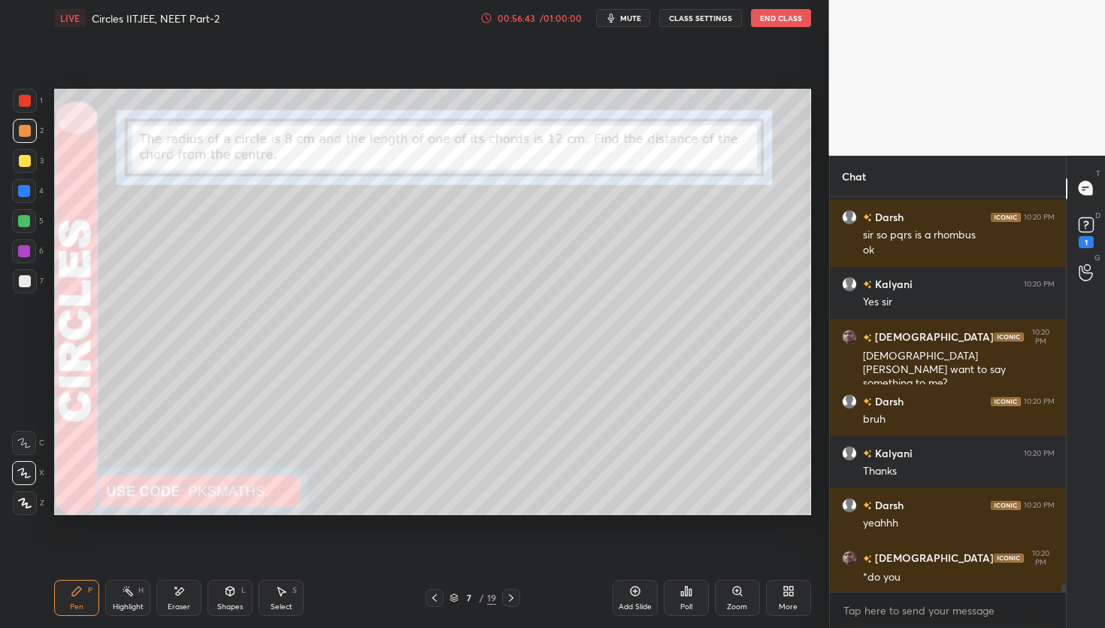
click at [512, 598] on icon at bounding box center [511, 598] width 12 height 12
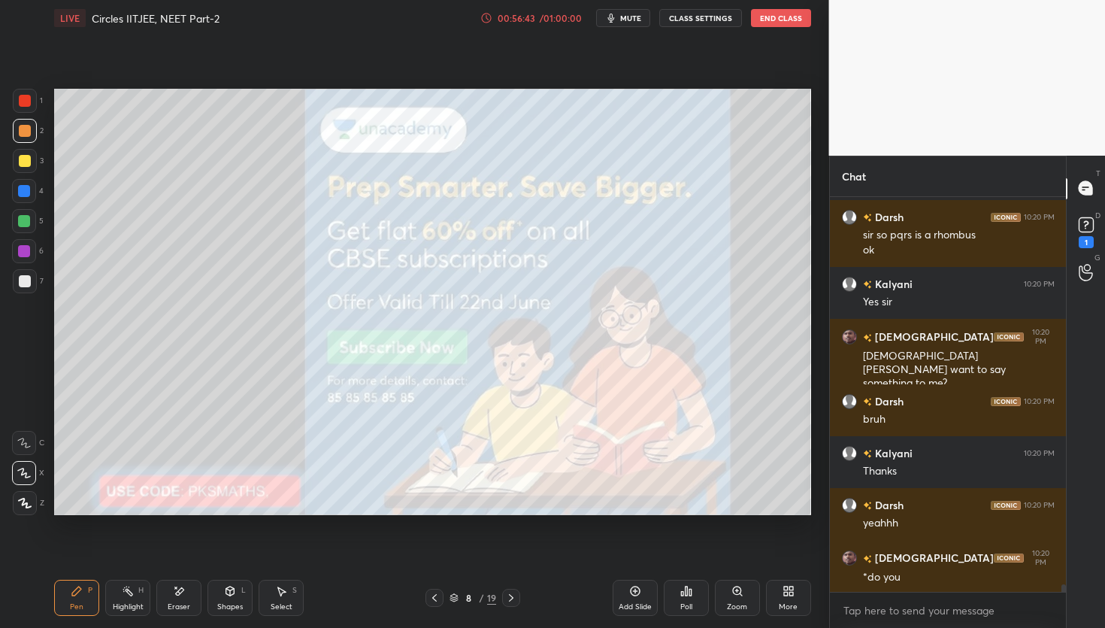
click at [513, 599] on icon at bounding box center [511, 598] width 12 height 12
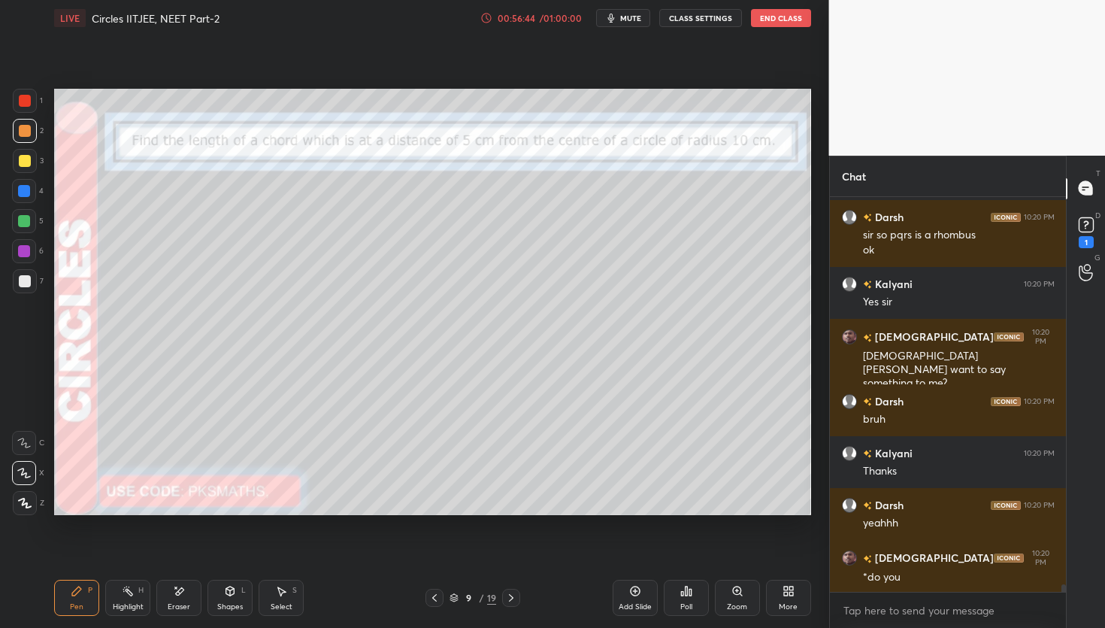
click at [511, 599] on icon at bounding box center [511, 598] width 5 height 8
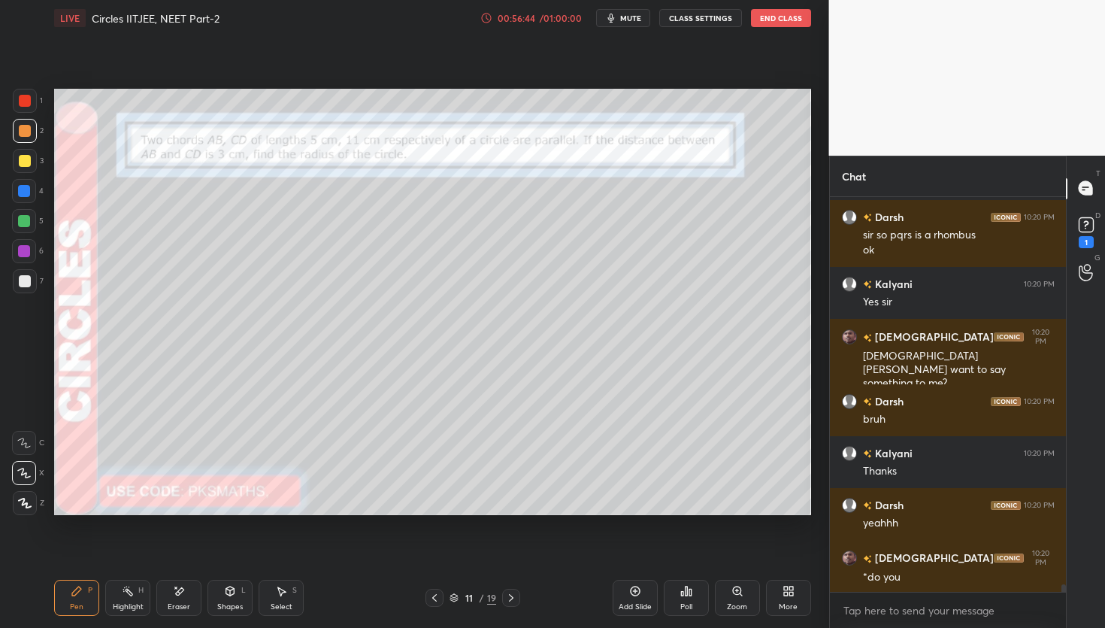
click at [510, 599] on icon at bounding box center [511, 598] width 12 height 12
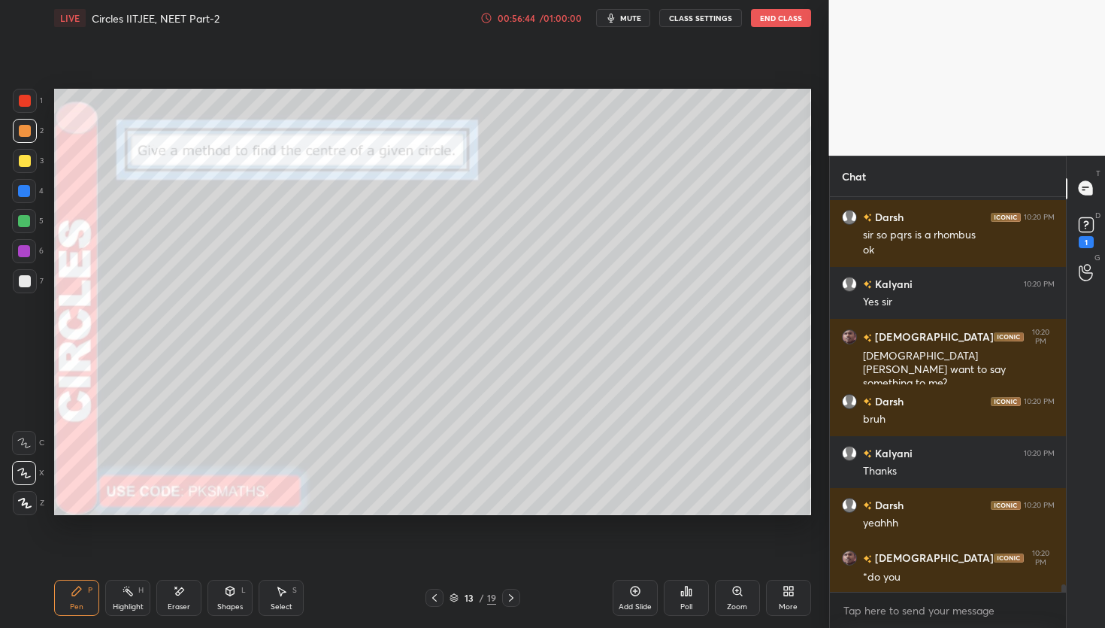
click at [510, 599] on icon at bounding box center [511, 598] width 5 height 8
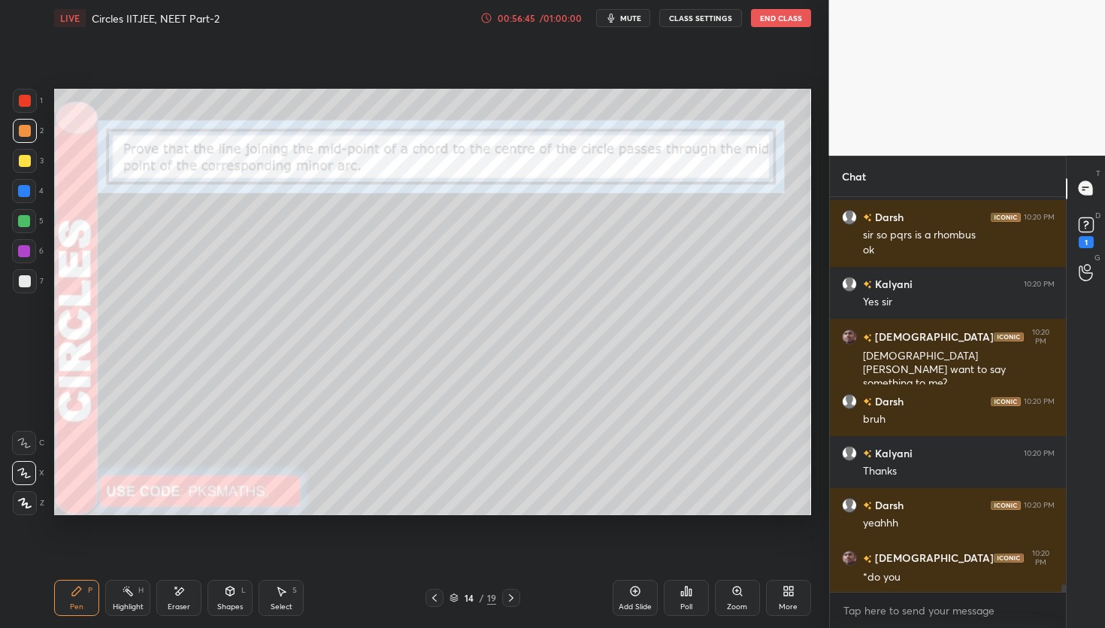
click at [510, 599] on icon at bounding box center [511, 598] width 5 height 8
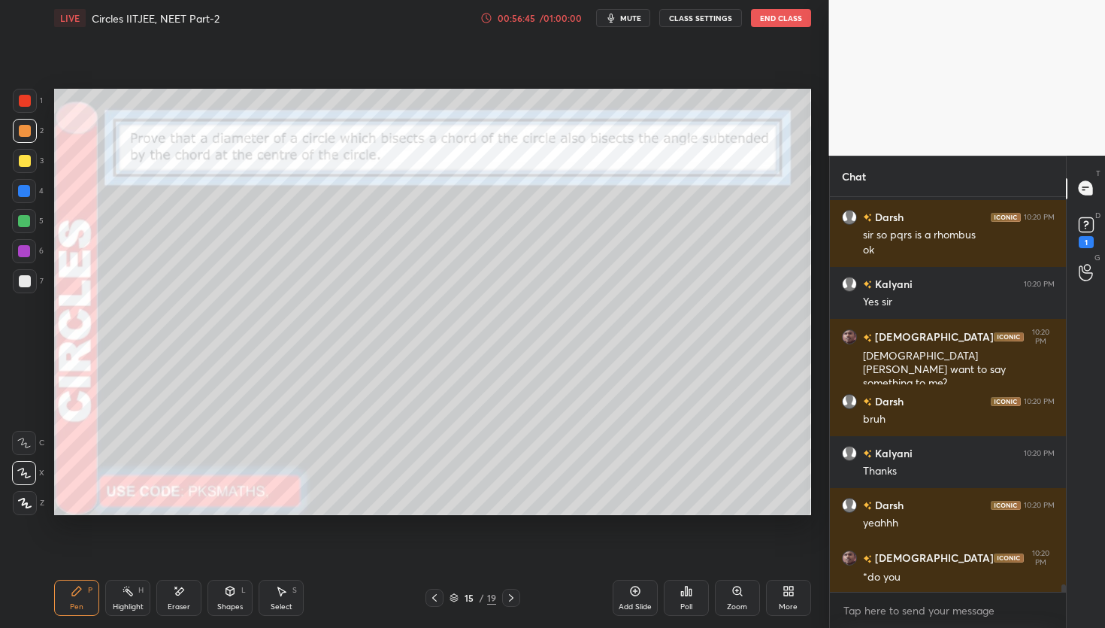
click at [510, 600] on icon at bounding box center [511, 598] width 12 height 12
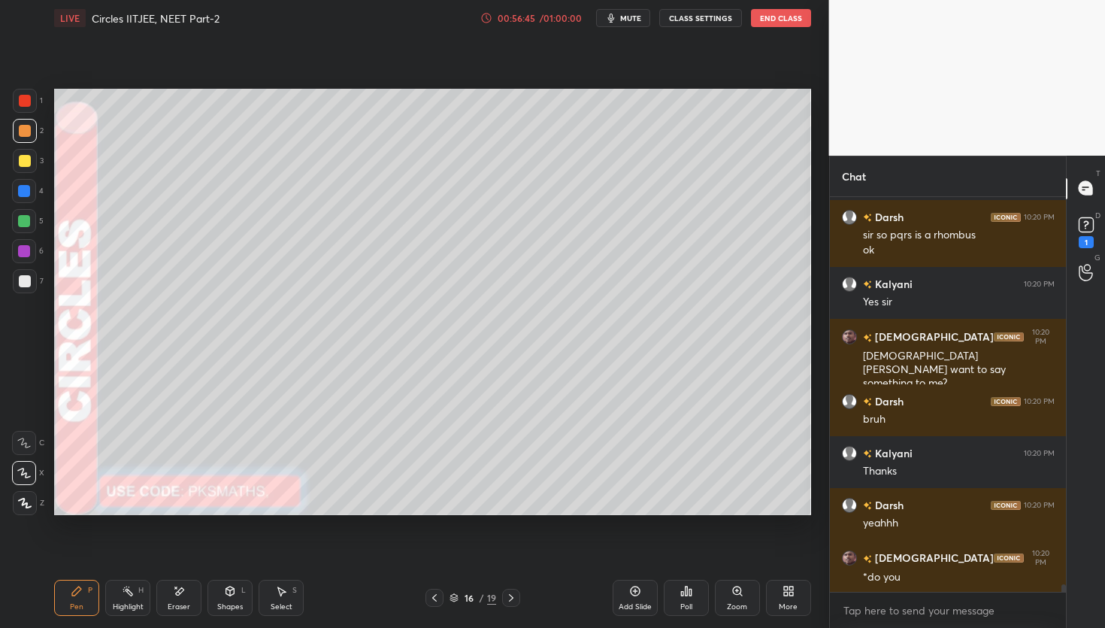
click at [510, 600] on icon at bounding box center [511, 598] width 12 height 12
click at [512, 599] on icon at bounding box center [511, 598] width 12 height 12
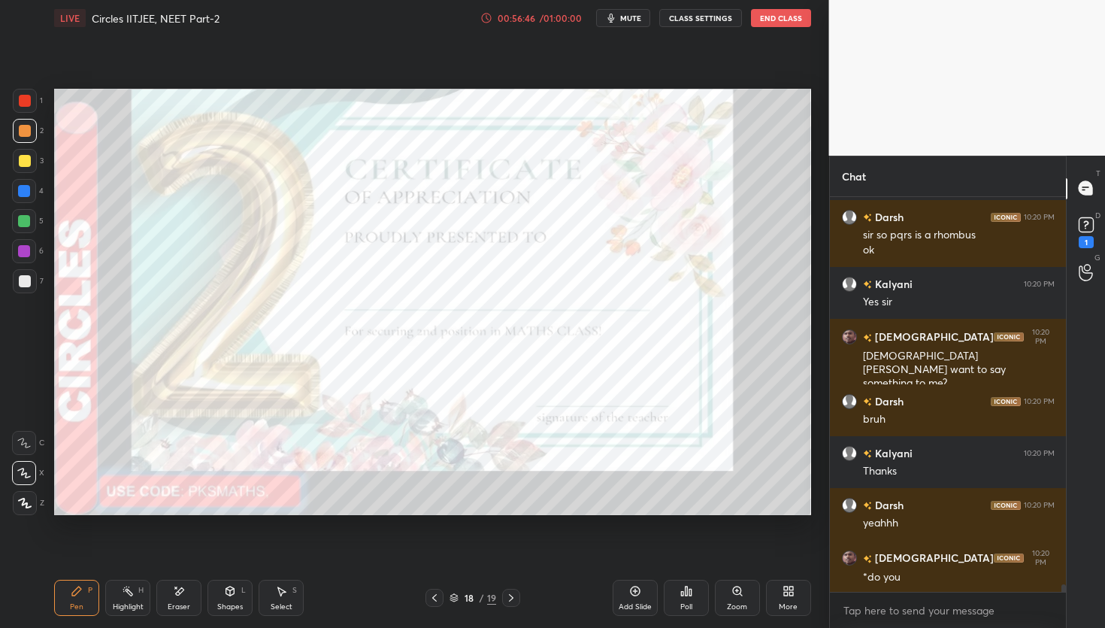
click at [430, 596] on icon at bounding box center [434, 598] width 12 height 12
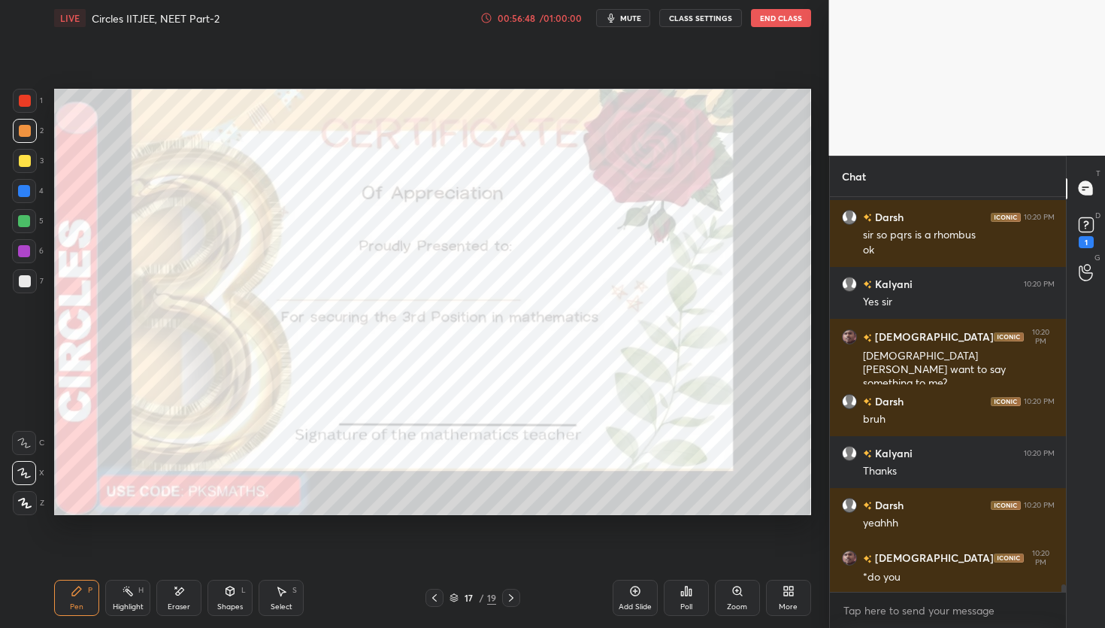
scroll to position [19931, 0]
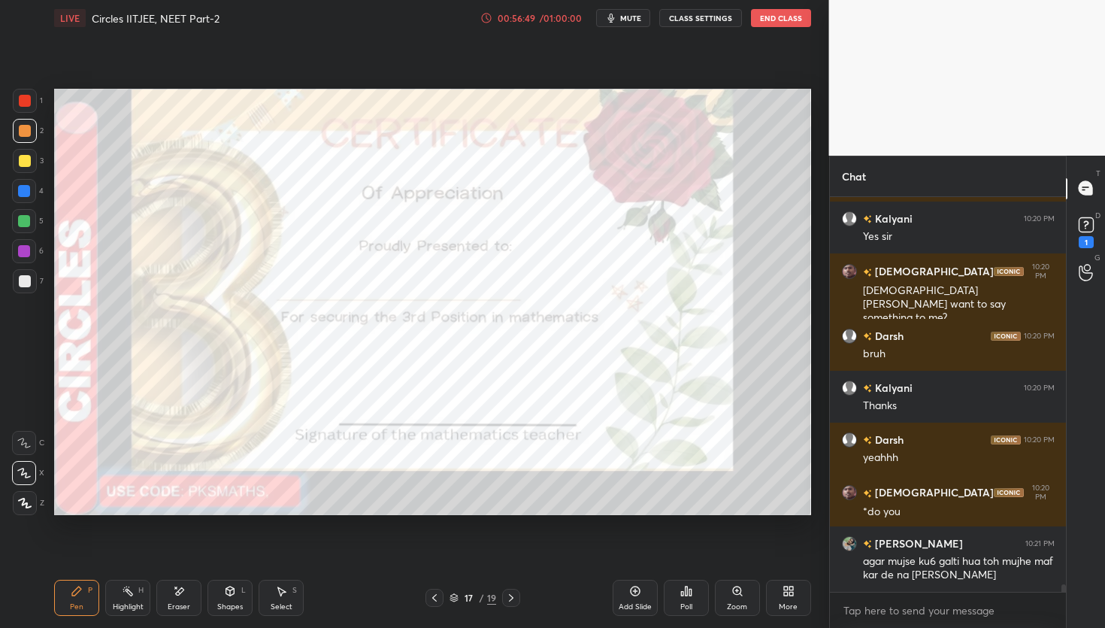
click at [691, 598] on div "Poll" at bounding box center [686, 598] width 45 height 36
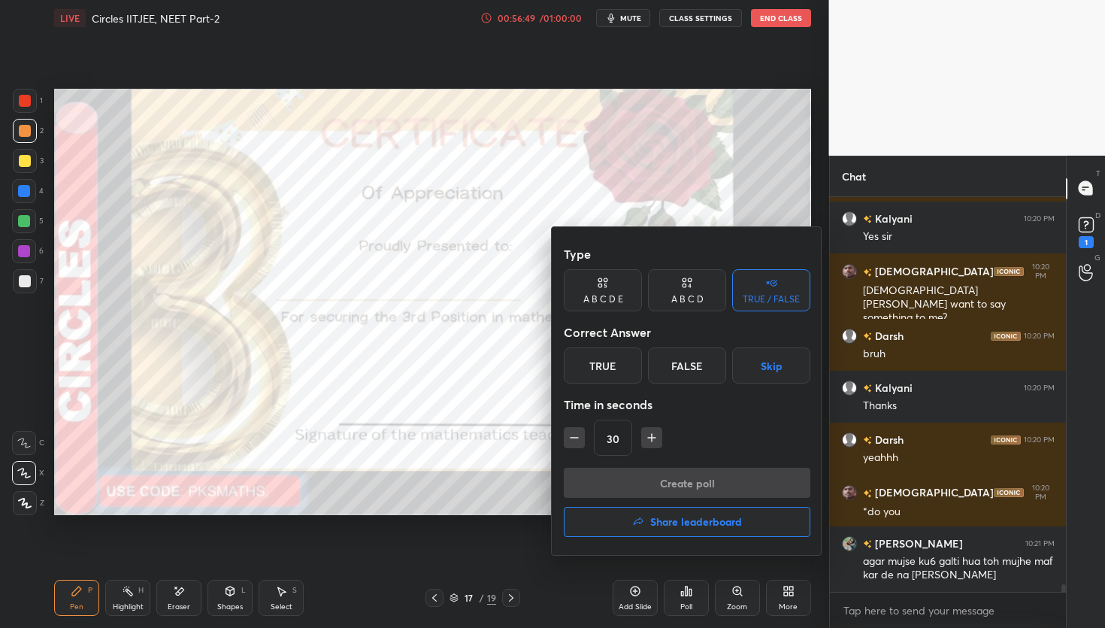
scroll to position [19983, 0]
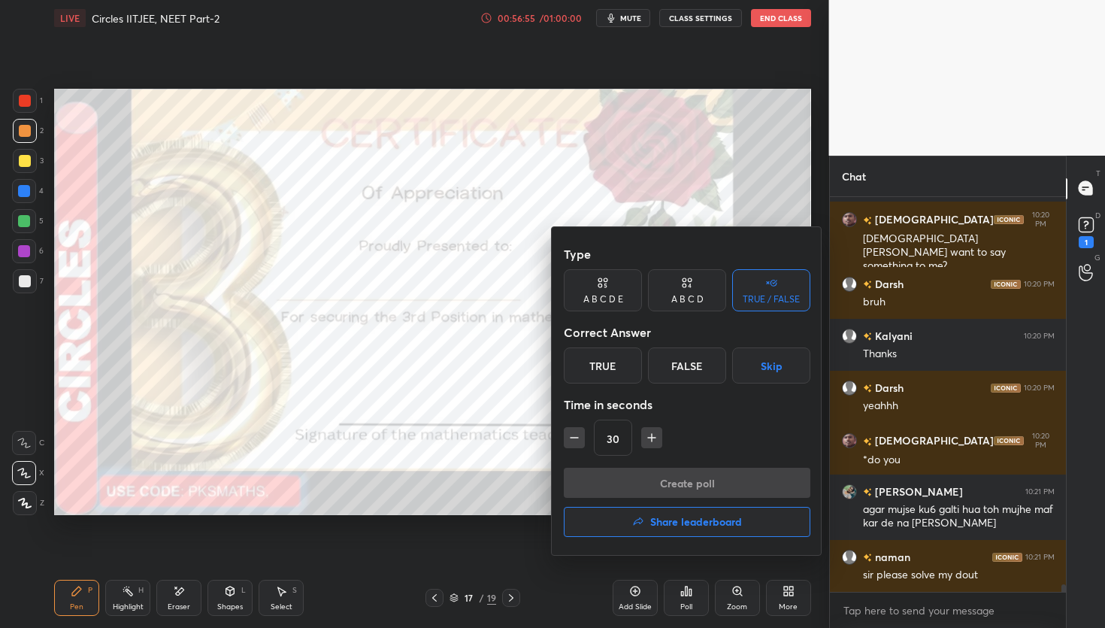
click at [689, 295] on div "A B C D" at bounding box center [687, 299] width 32 height 9
drag, startPoint x: 589, startPoint y: 365, endPoint x: 601, endPoint y: 377, distance: 16.5
click at [589, 367] on div "A" at bounding box center [586, 365] width 44 height 36
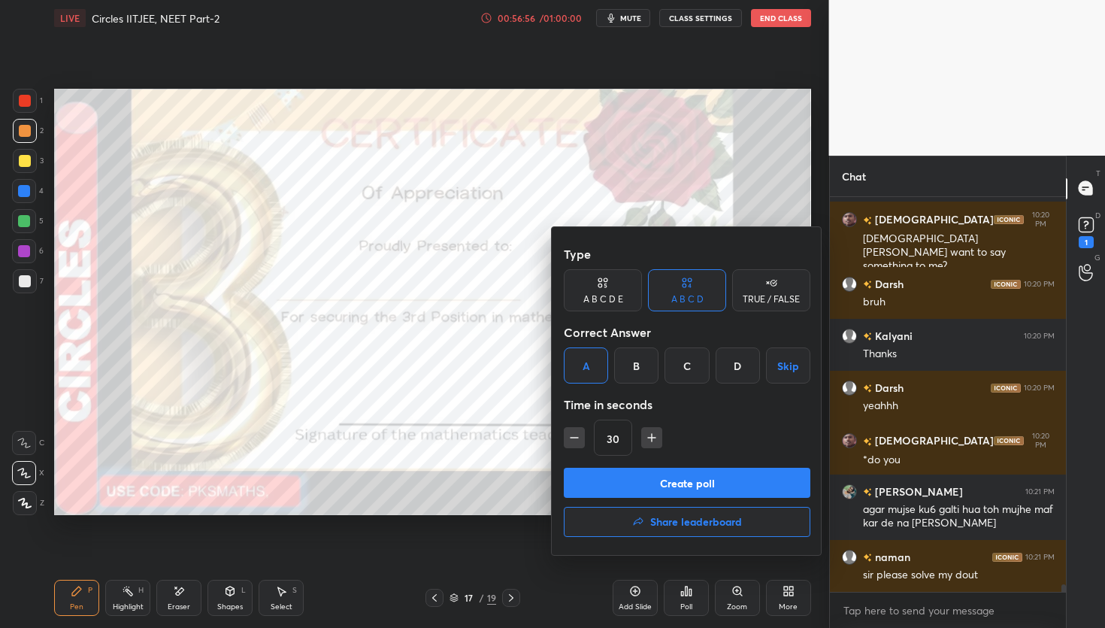
drag, startPoint x: 665, startPoint y: 483, endPoint x: 674, endPoint y: 468, distance: 17.5
click at [665, 483] on button "Create poll" at bounding box center [687, 483] width 247 height 30
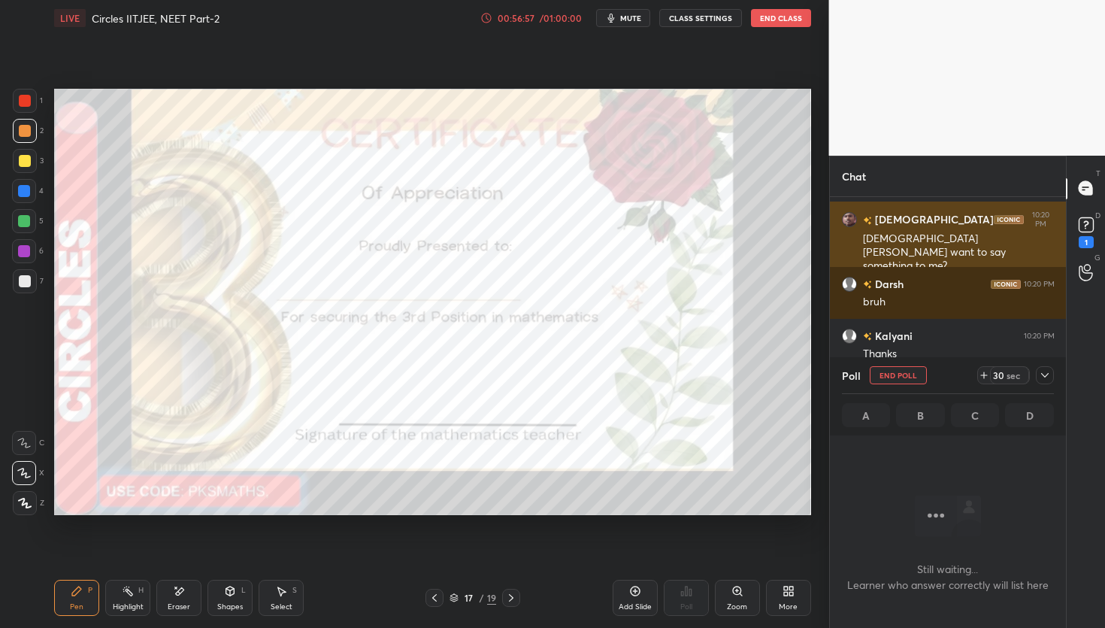
scroll to position [348, 232]
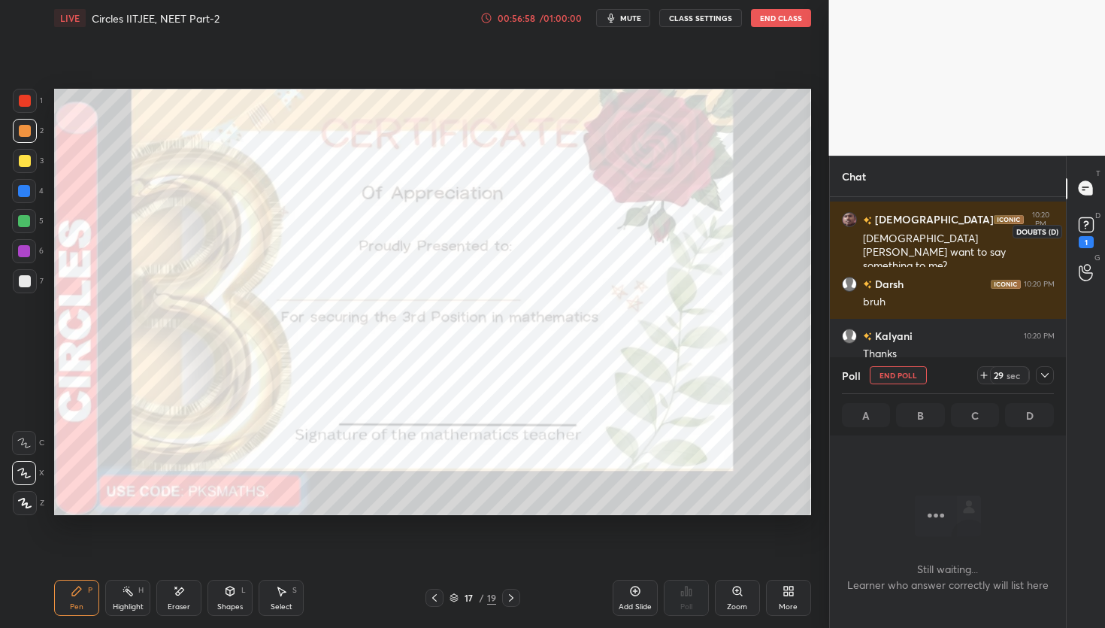
click at [1087, 222] on icon at bounding box center [1086, 224] width 23 height 23
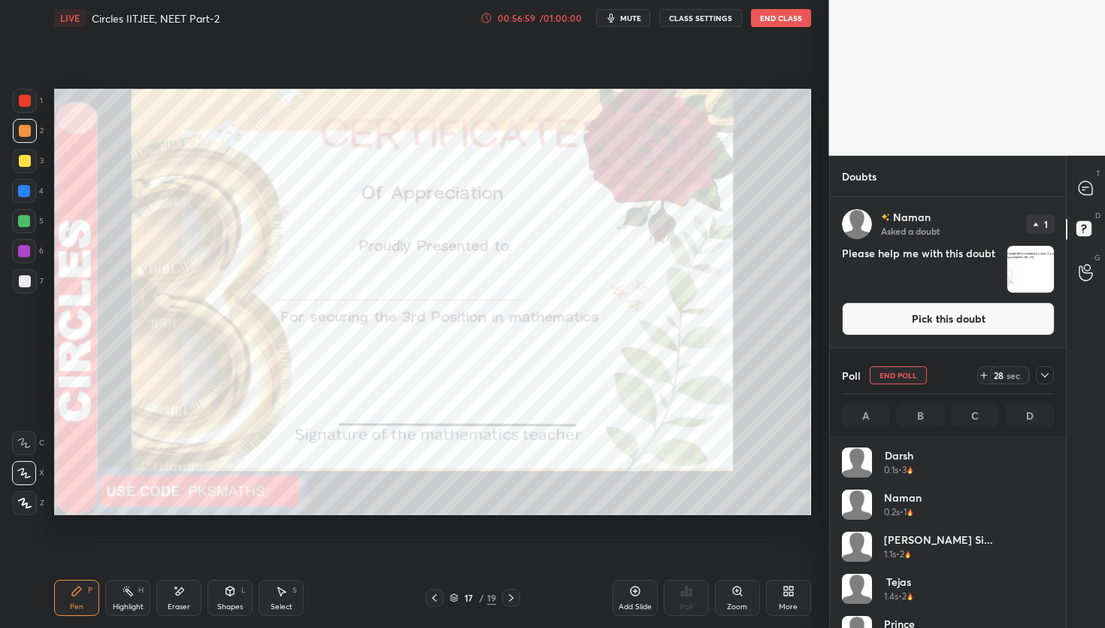
scroll to position [176, 207]
click at [1034, 269] on img "grid" at bounding box center [1030, 269] width 47 height 47
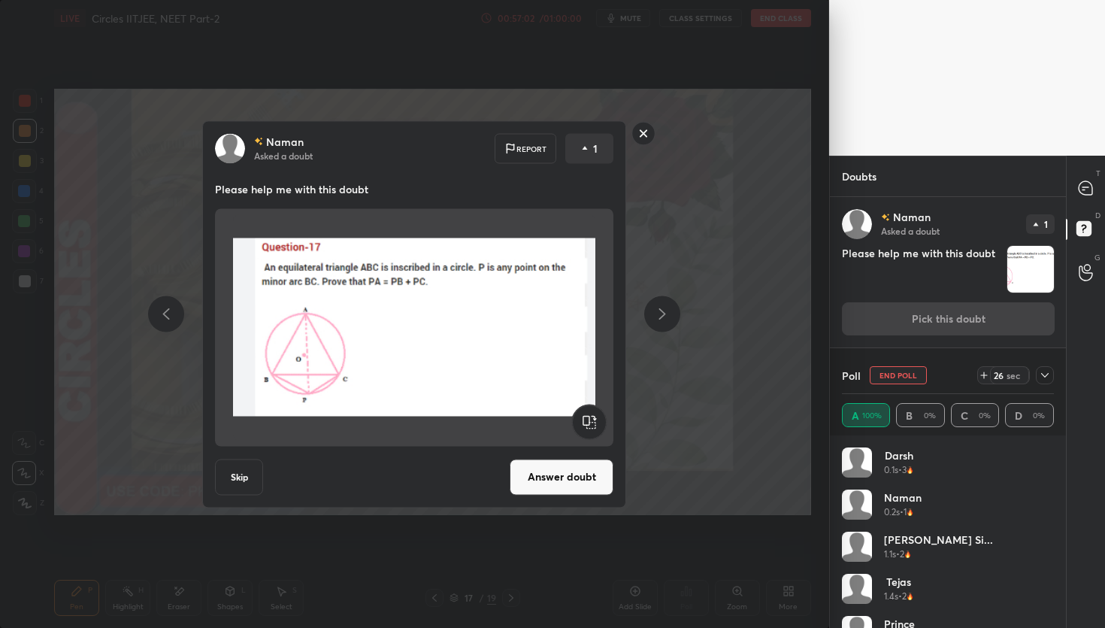
click at [651, 135] on rect at bounding box center [643, 133] width 23 height 23
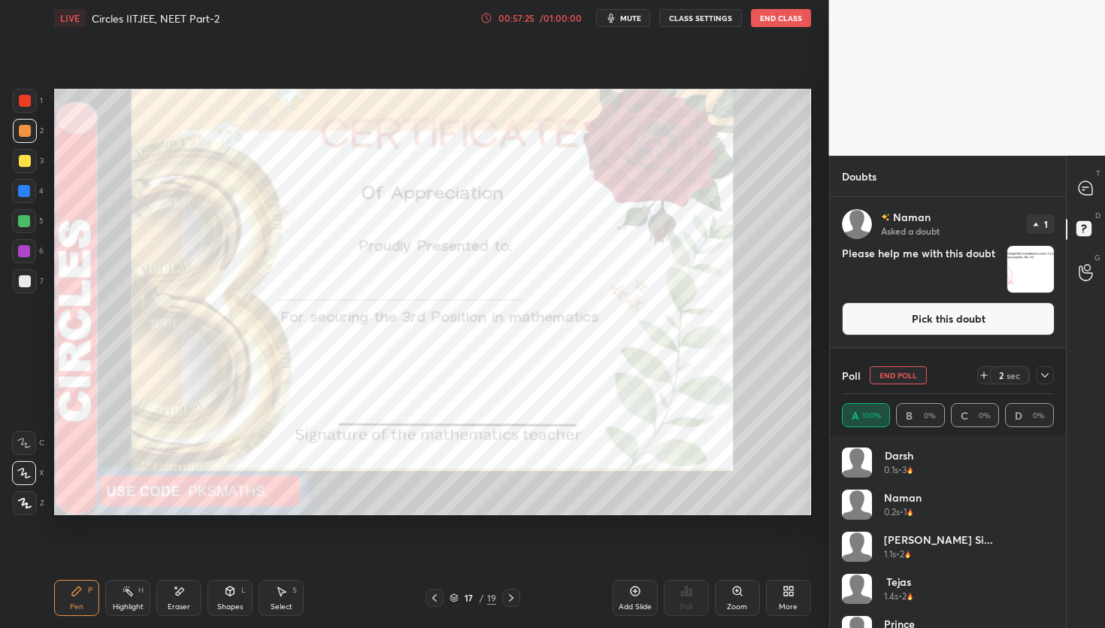
click at [952, 330] on button "Pick this doubt" at bounding box center [948, 318] width 213 height 33
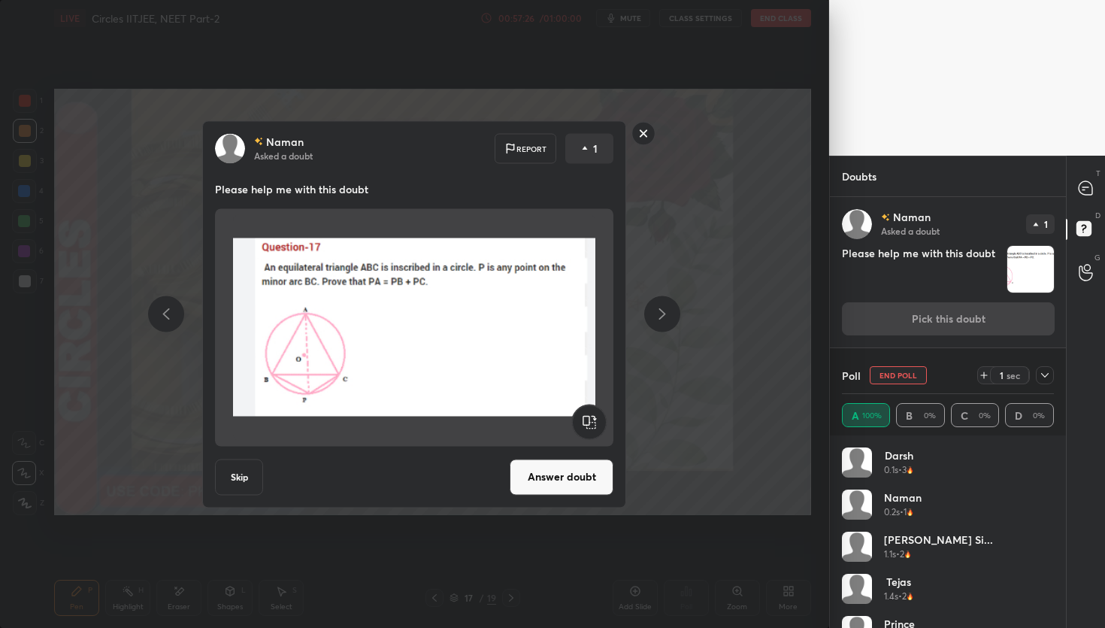
click at [571, 492] on button "Answer doubt" at bounding box center [562, 477] width 104 height 36
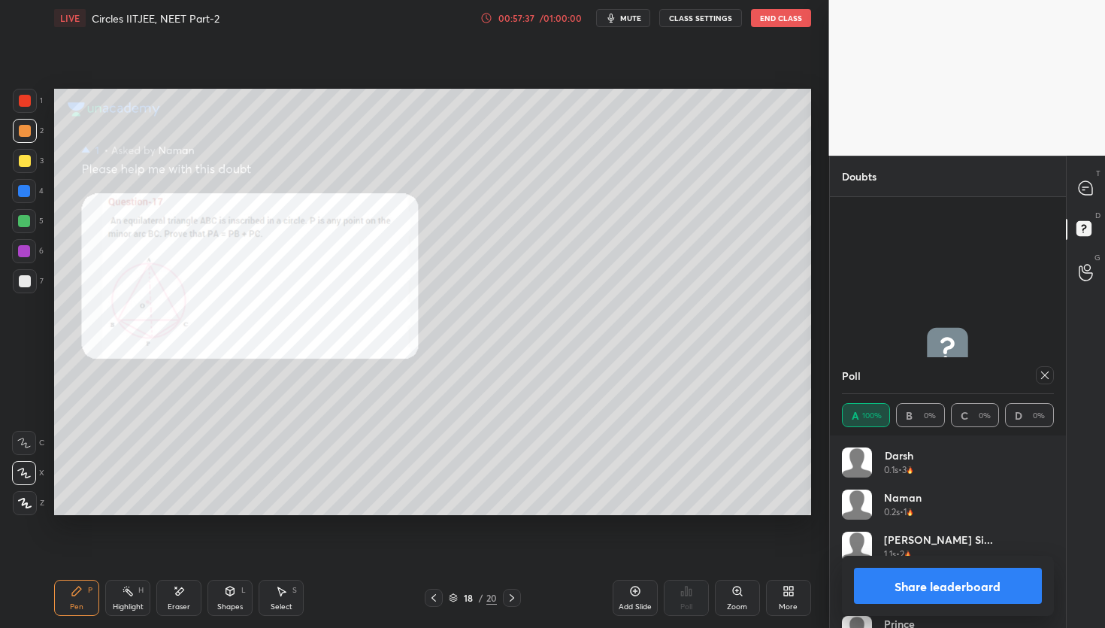
click at [430, 597] on icon at bounding box center [434, 598] width 12 height 12
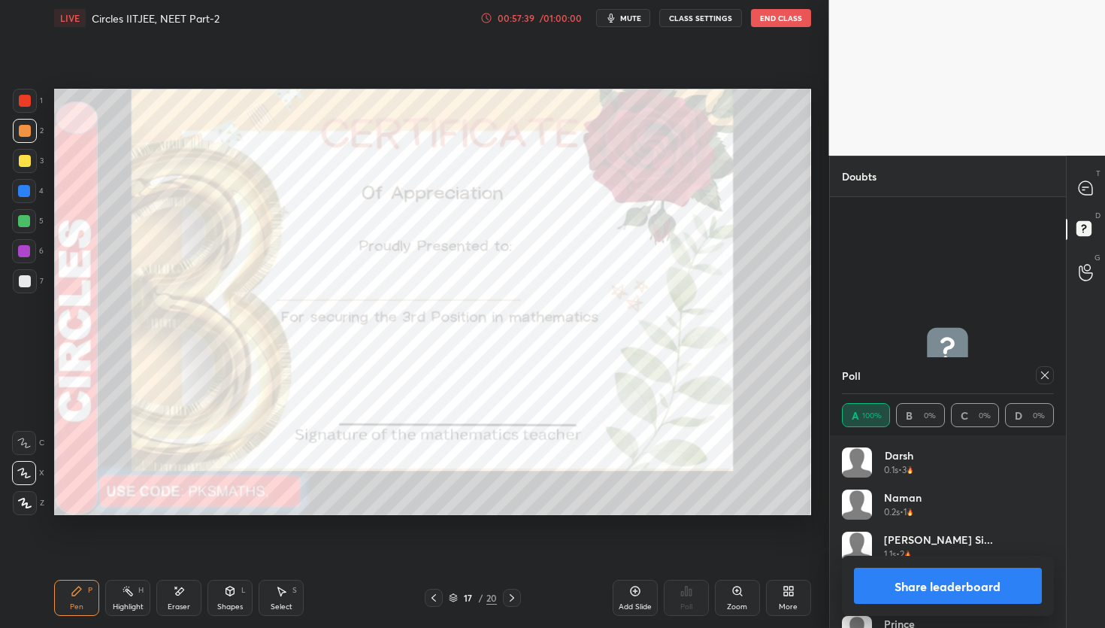
drag, startPoint x: 960, startPoint y: 580, endPoint x: 950, endPoint y: 580, distance: 9.8
click at [953, 583] on button "Share leaderboard" at bounding box center [948, 586] width 189 height 36
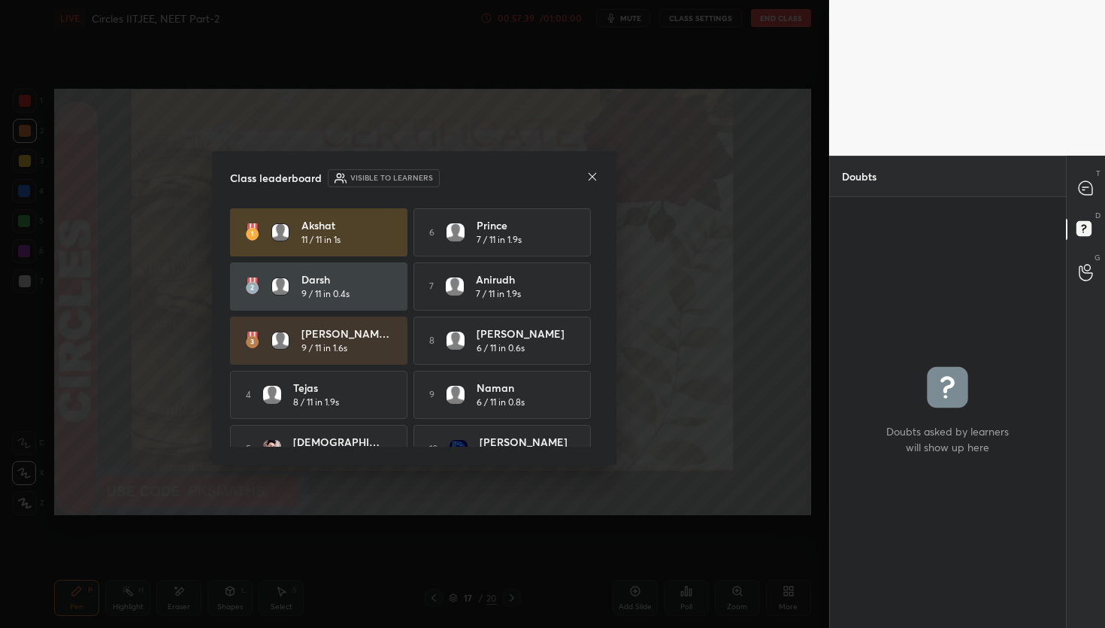
scroll to position [426, 232]
click at [1082, 194] on icon at bounding box center [1086, 188] width 14 height 14
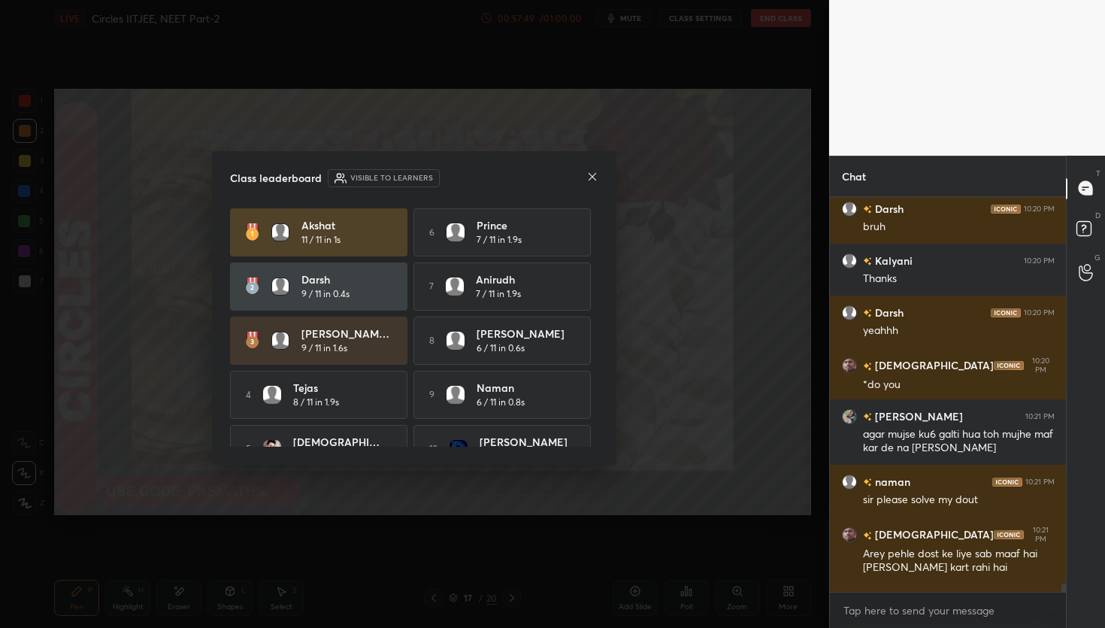
click at [594, 173] on icon at bounding box center [592, 177] width 12 height 12
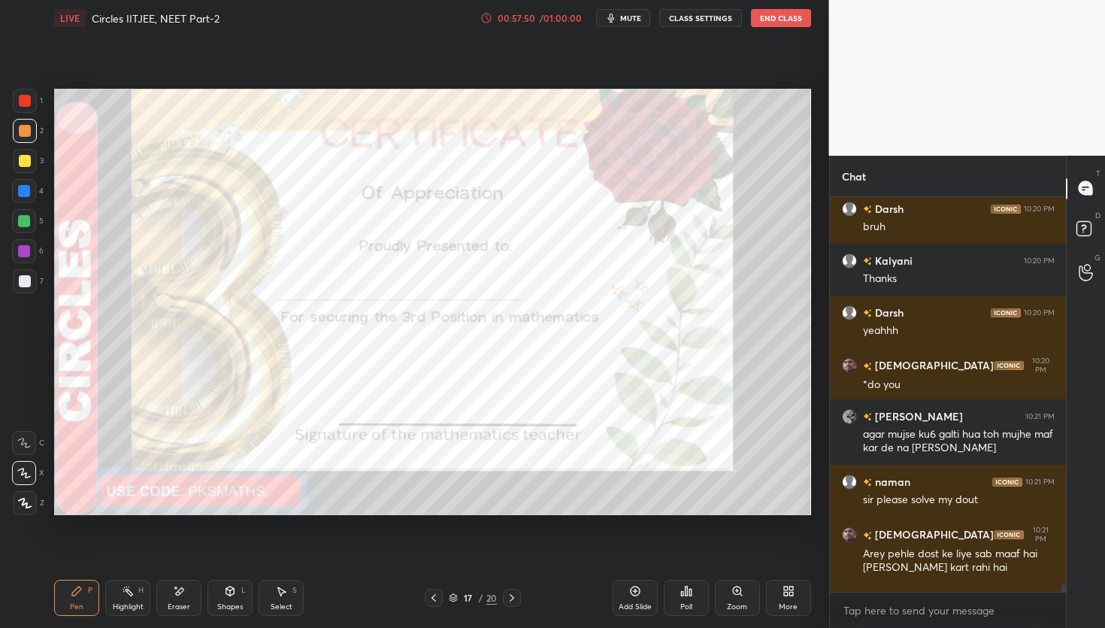
scroll to position [20407, 0]
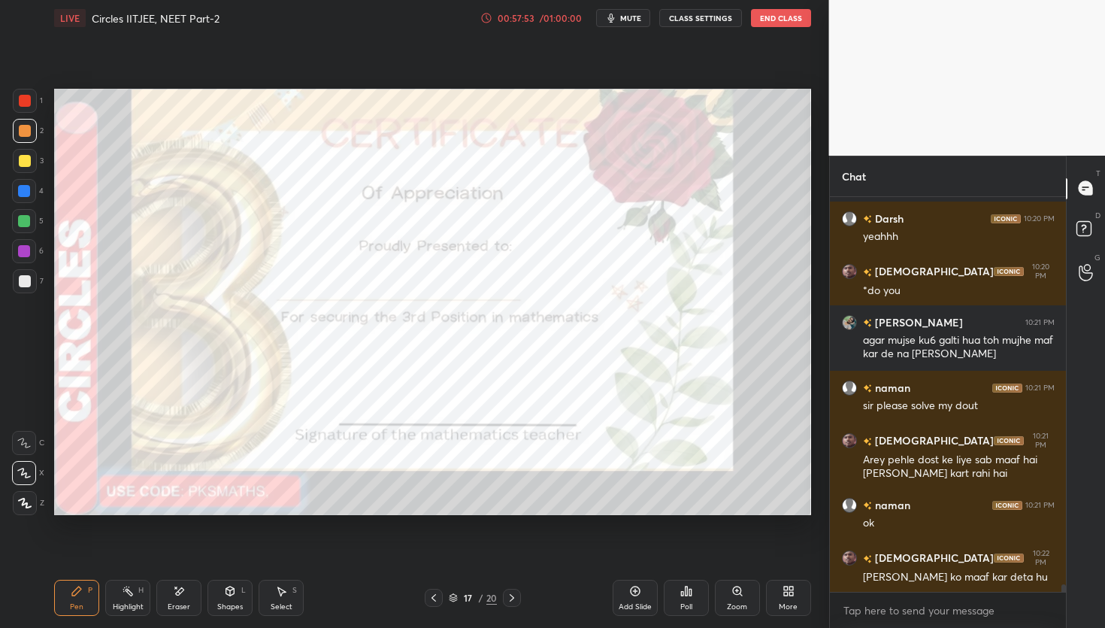
drag, startPoint x: 23, startPoint y: 498, endPoint x: 20, endPoint y: 476, distance: 22.8
click at [23, 500] on icon at bounding box center [25, 503] width 14 height 11
click at [20, 216] on div at bounding box center [24, 221] width 12 height 12
click at [516, 603] on icon at bounding box center [512, 598] width 12 height 12
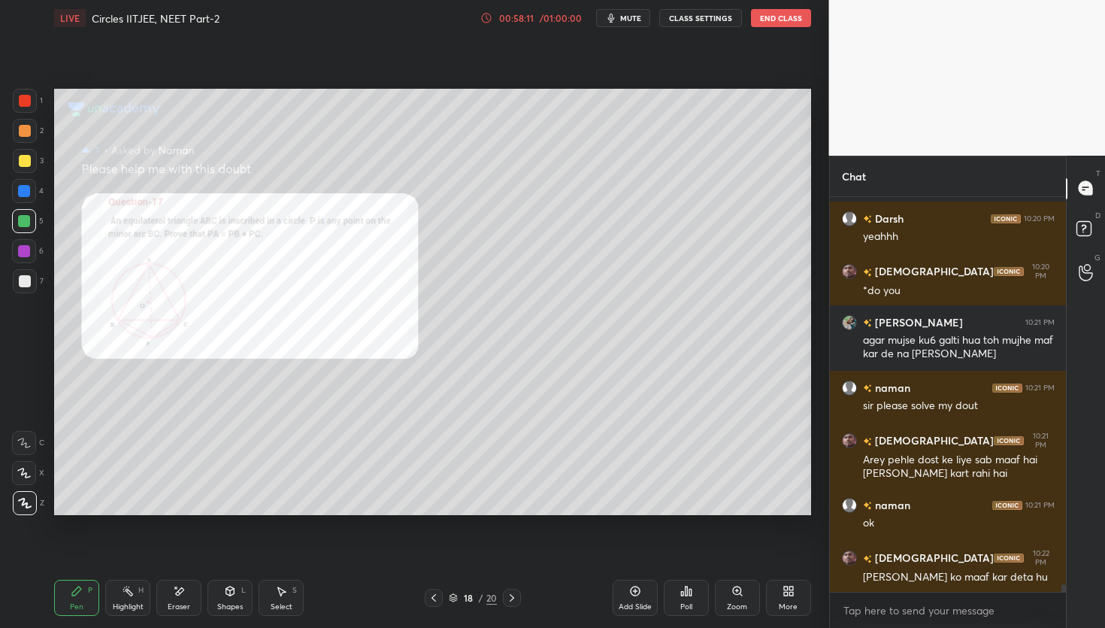
click at [516, 600] on icon at bounding box center [512, 598] width 12 height 12
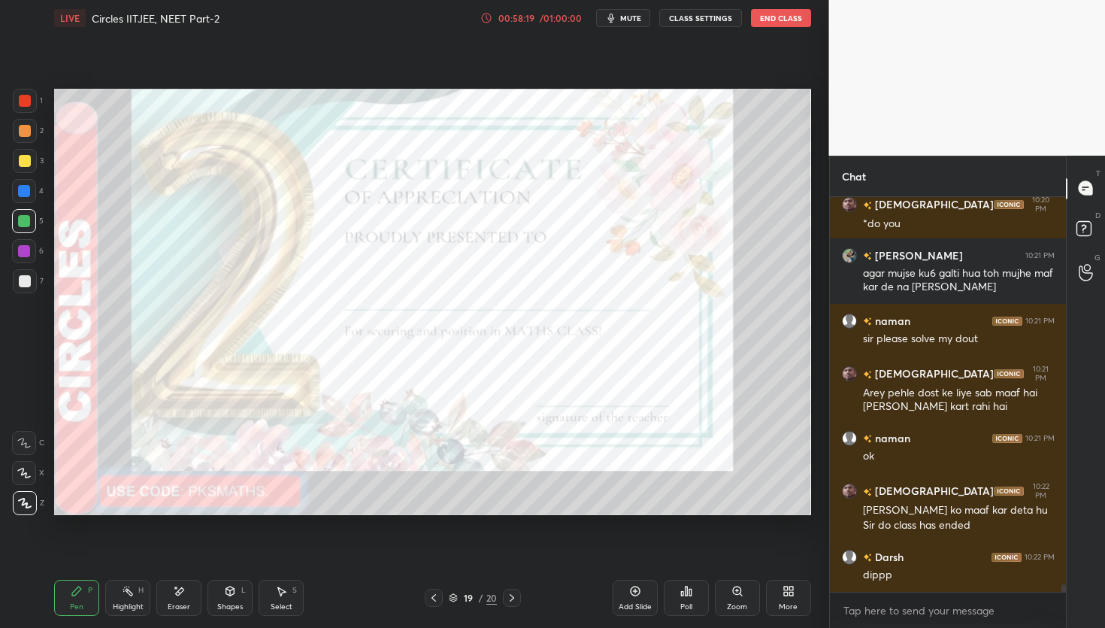
scroll to position [20489, 0]
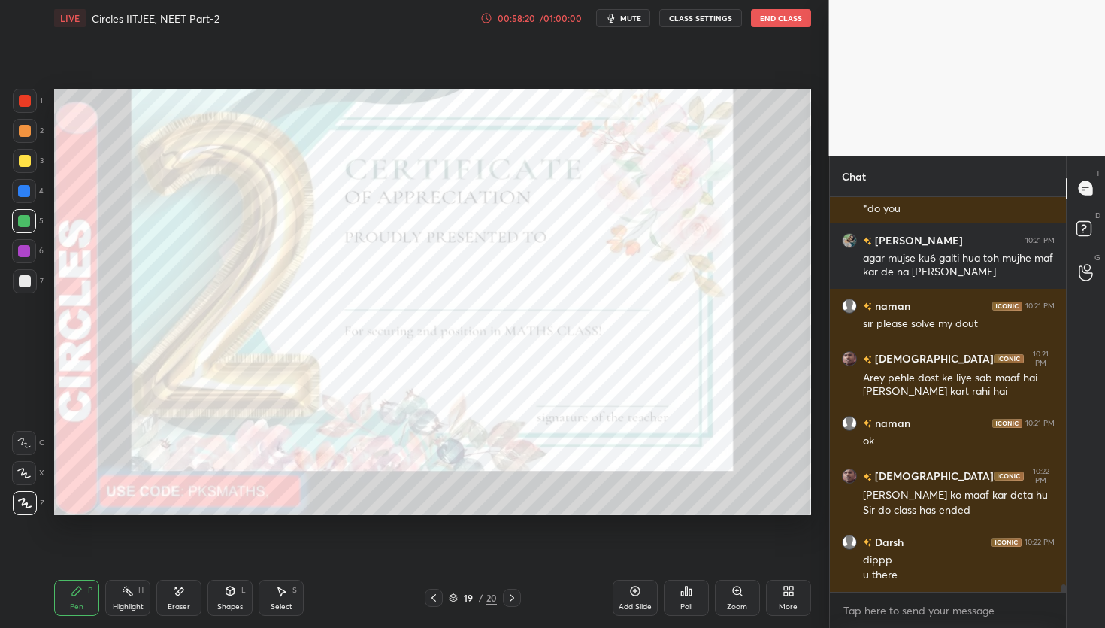
click at [519, 603] on div at bounding box center [512, 598] width 18 height 18
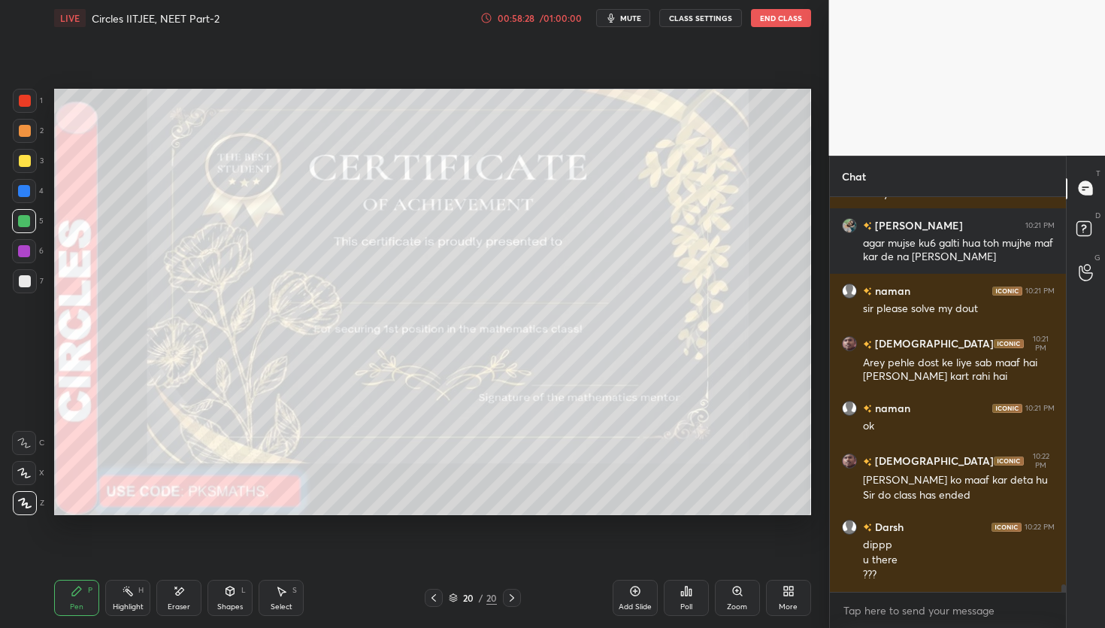
scroll to position [20570, 0]
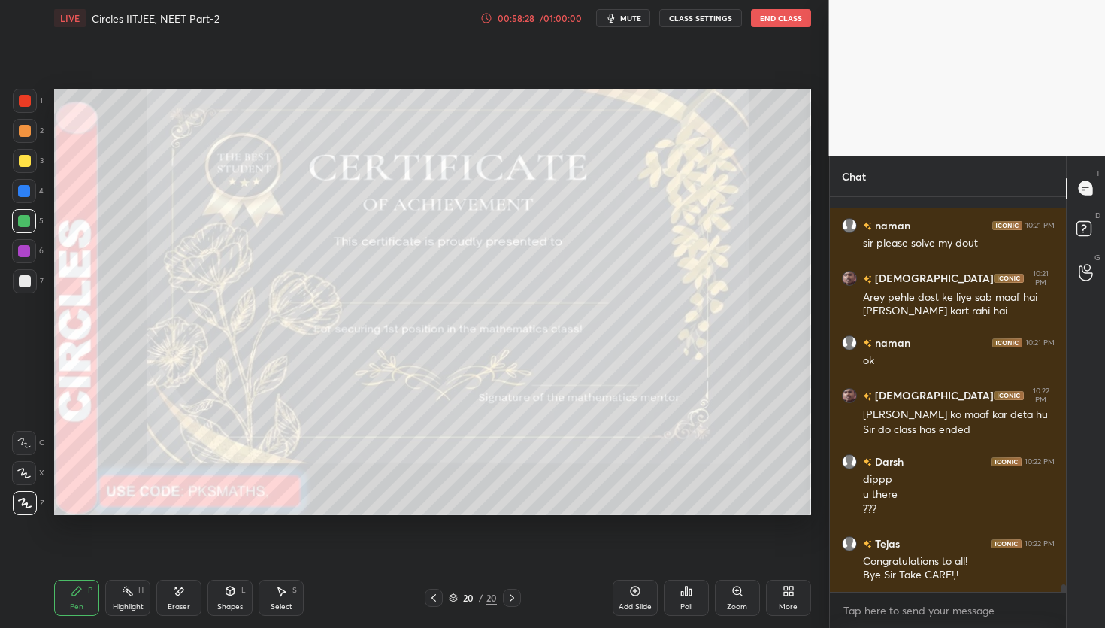
click at [433, 597] on icon at bounding box center [434, 598] width 12 height 12
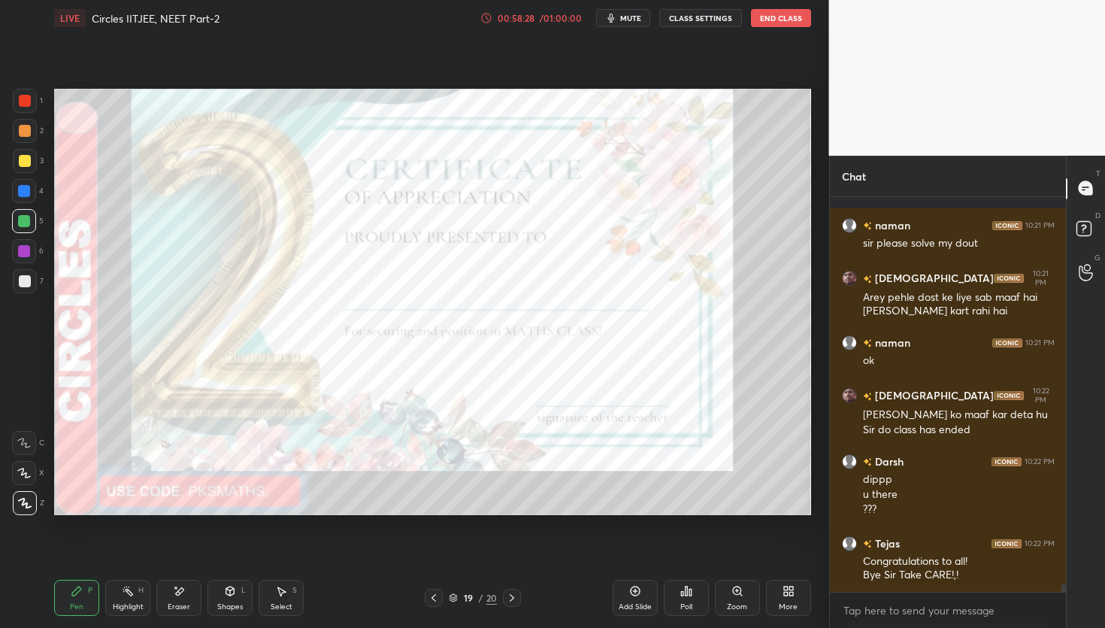
drag, startPoint x: 433, startPoint y: 597, endPoint x: 437, endPoint y: 590, distance: 7.7
click at [433, 597] on icon at bounding box center [434, 598] width 12 height 12
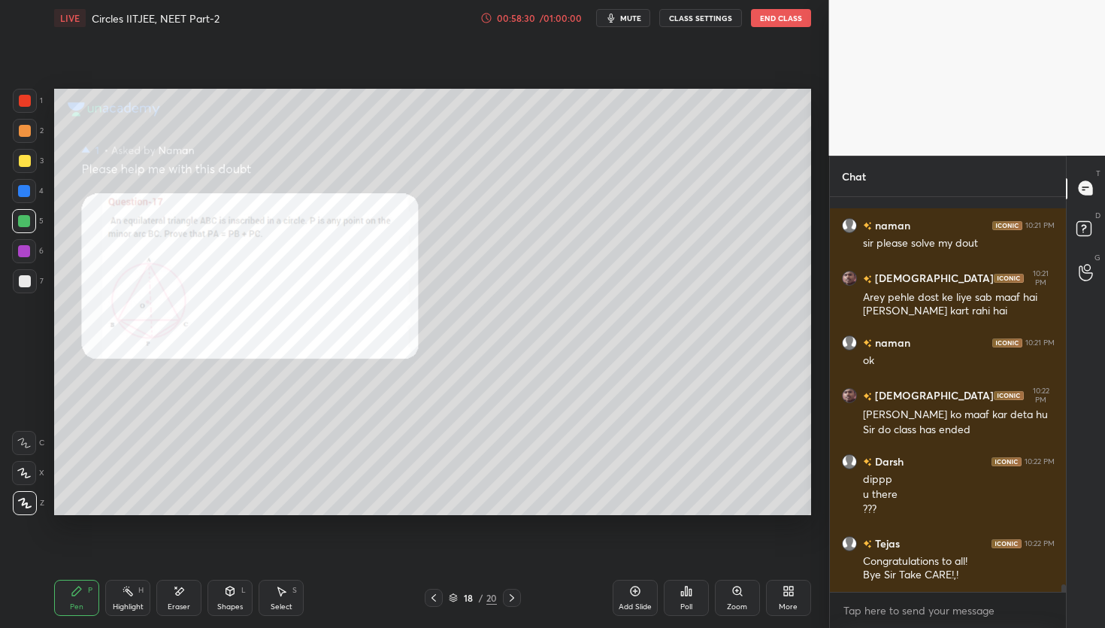
click at [437, 598] on icon at bounding box center [434, 598] width 12 height 12
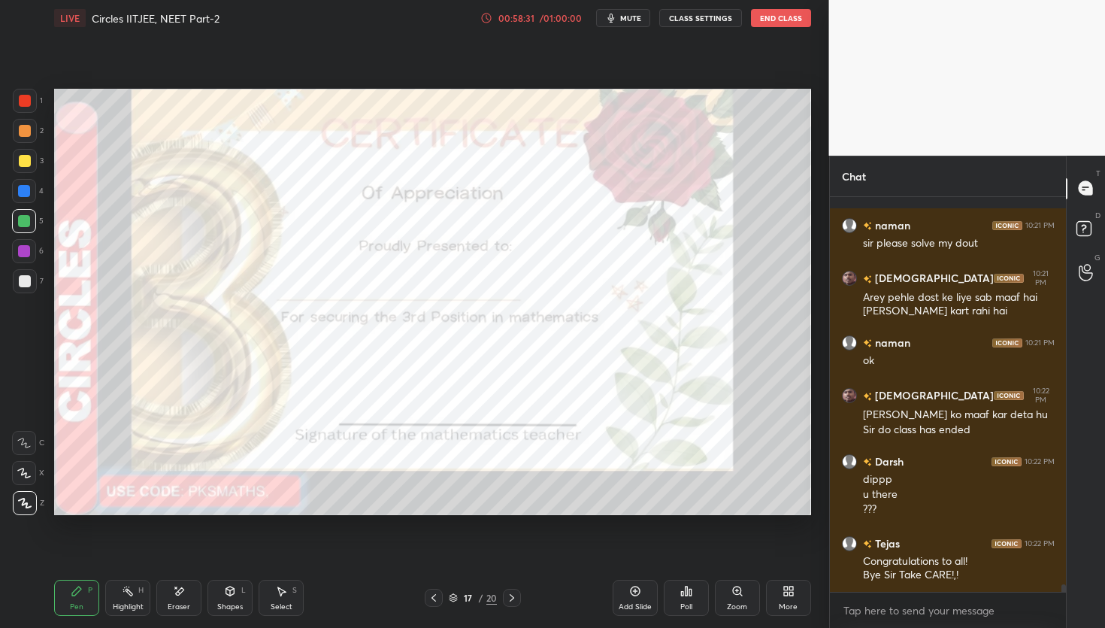
click at [693, 595] on div "Poll" at bounding box center [686, 598] width 45 height 36
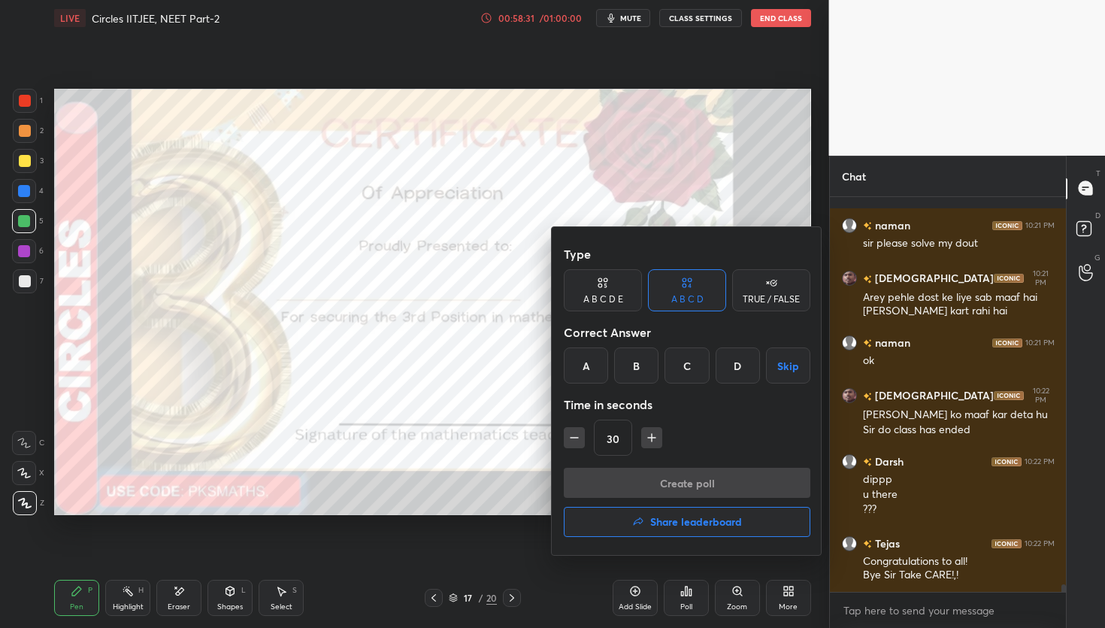
click at [692, 532] on button "Share leaderboard" at bounding box center [687, 522] width 247 height 30
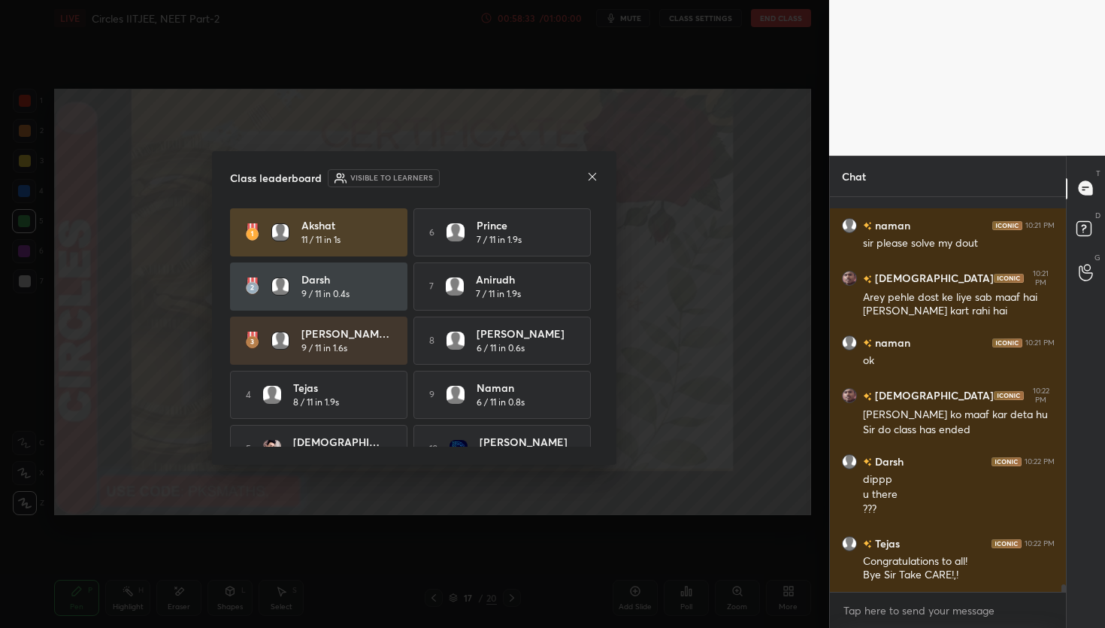
click at [592, 177] on icon at bounding box center [592, 177] width 12 height 12
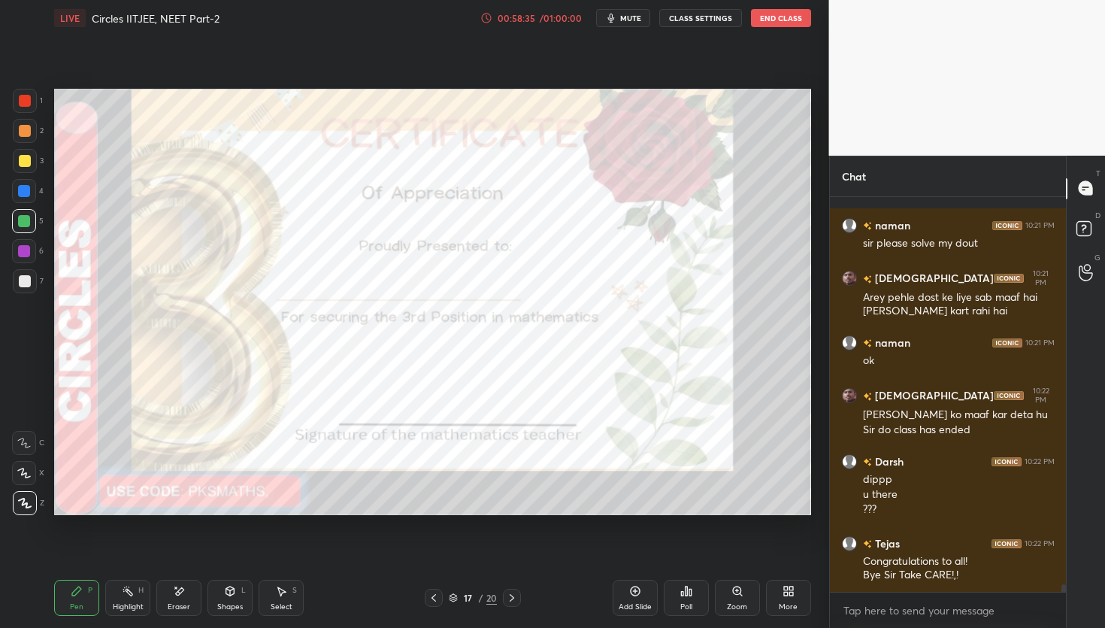
click at [20, 97] on div at bounding box center [25, 101] width 12 height 12
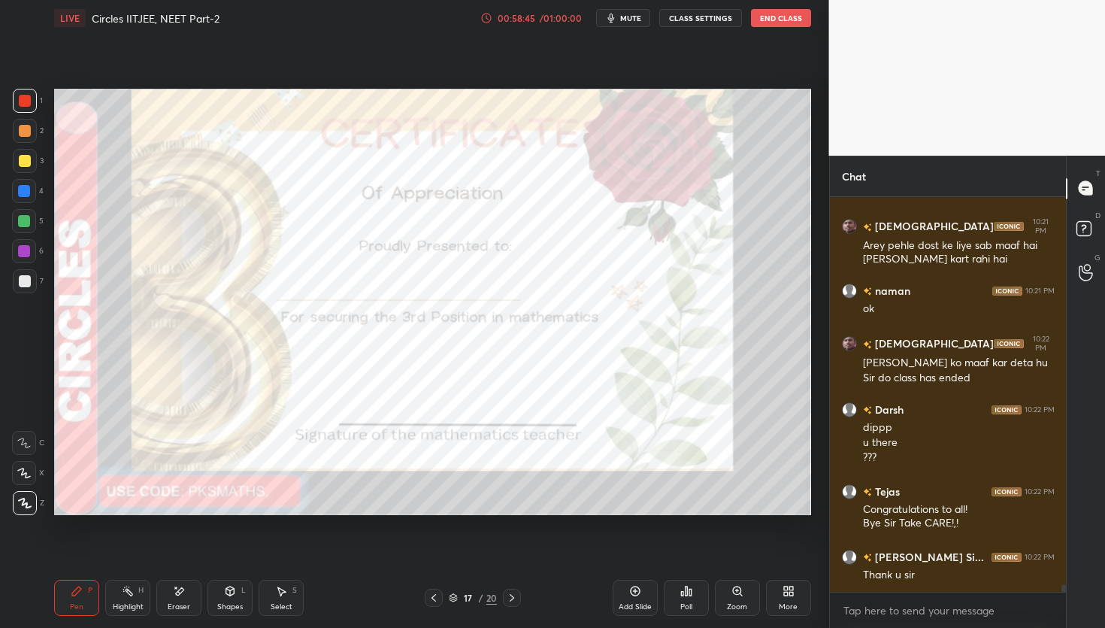
click at [520, 596] on div "17 / 20" at bounding box center [472, 598] width 279 height 18
click at [518, 597] on div at bounding box center [512, 598] width 18 height 18
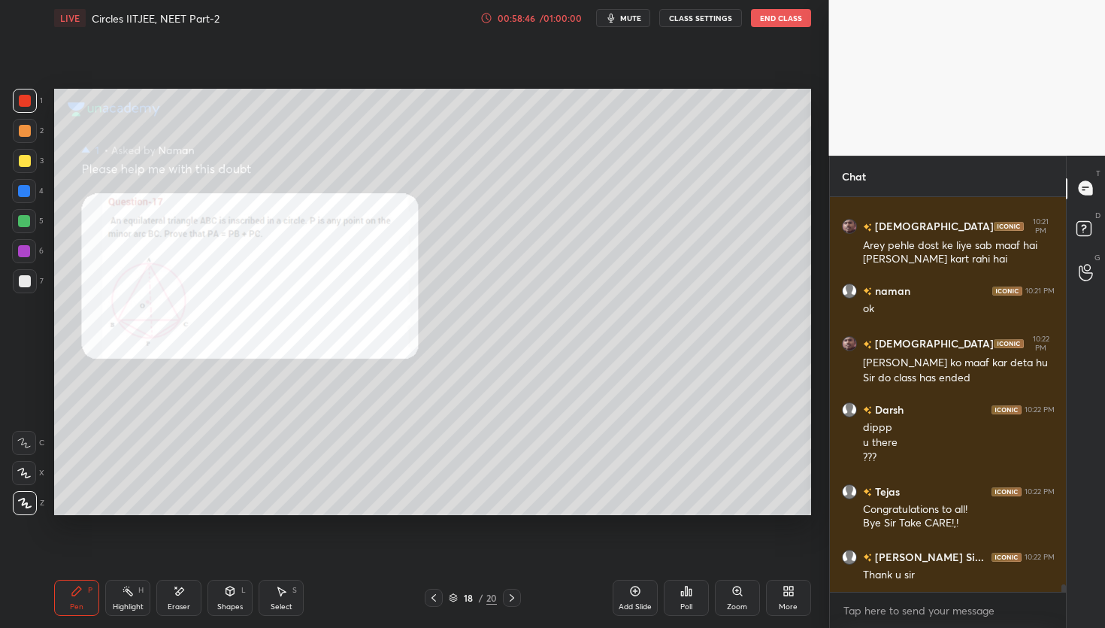
click at [515, 595] on icon at bounding box center [512, 598] width 12 height 12
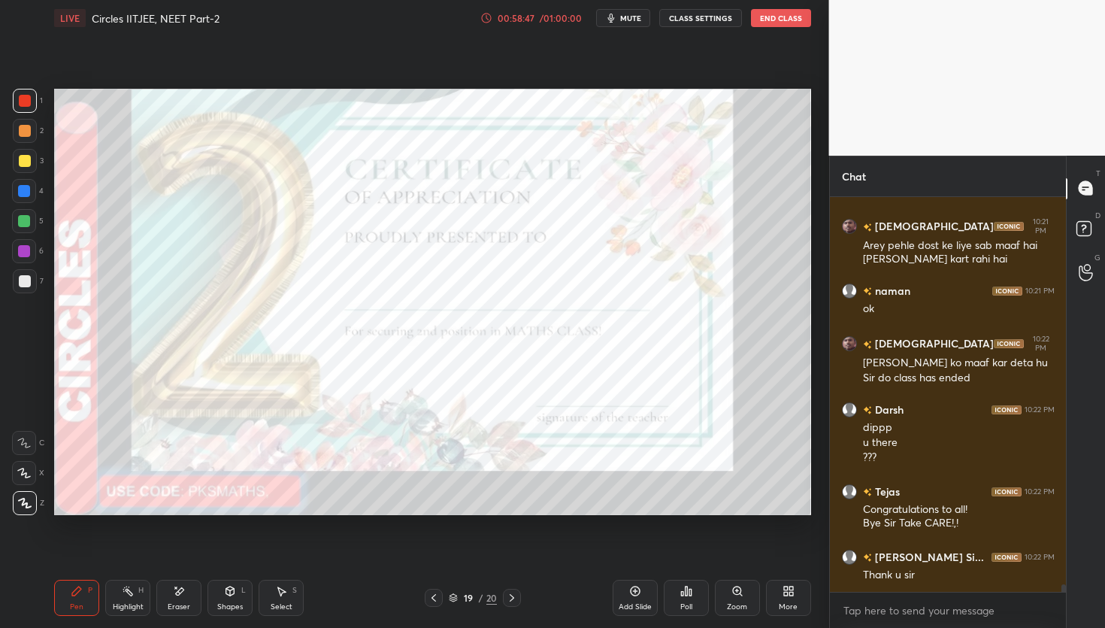
click at [689, 604] on div "Poll" at bounding box center [686, 607] width 12 height 8
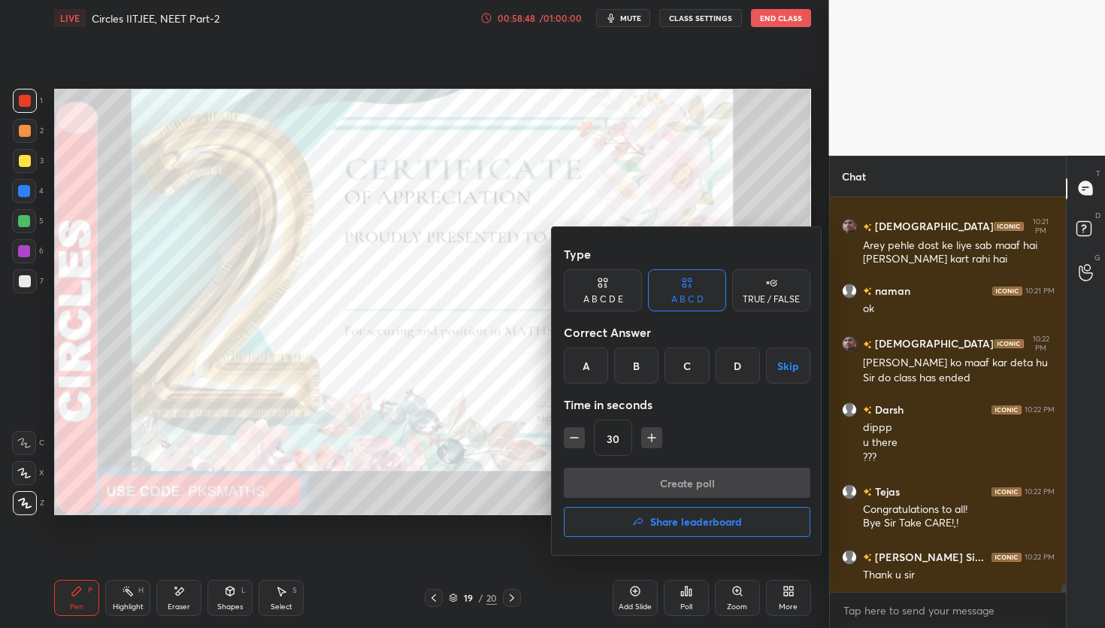
click at [688, 525] on h4 "Share leaderboard" at bounding box center [696, 521] width 92 height 11
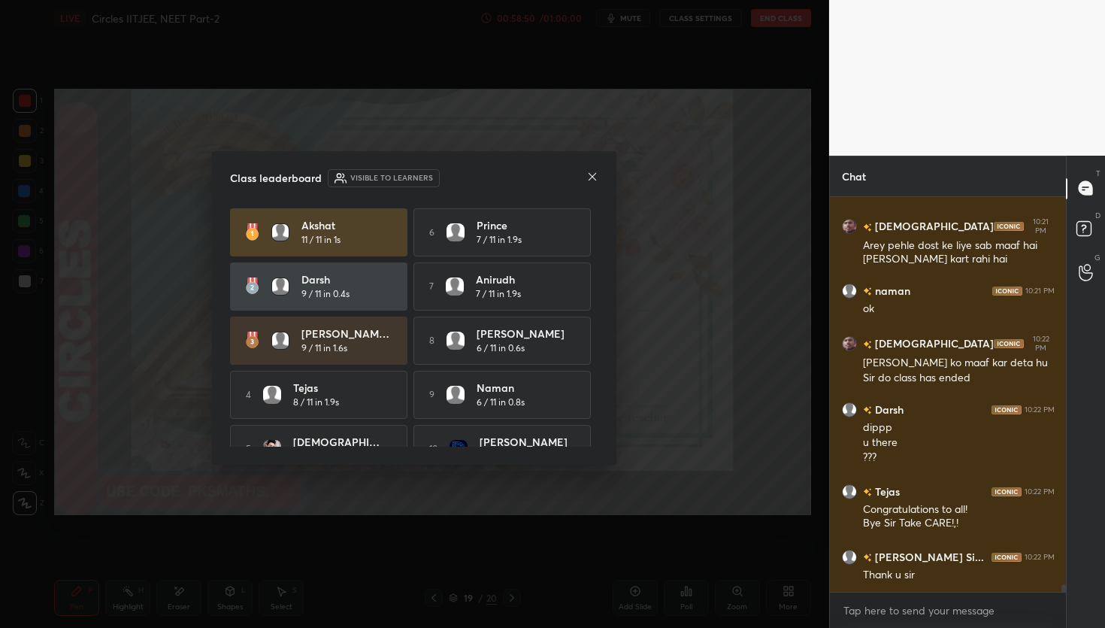
click at [589, 178] on icon at bounding box center [592, 177] width 12 height 12
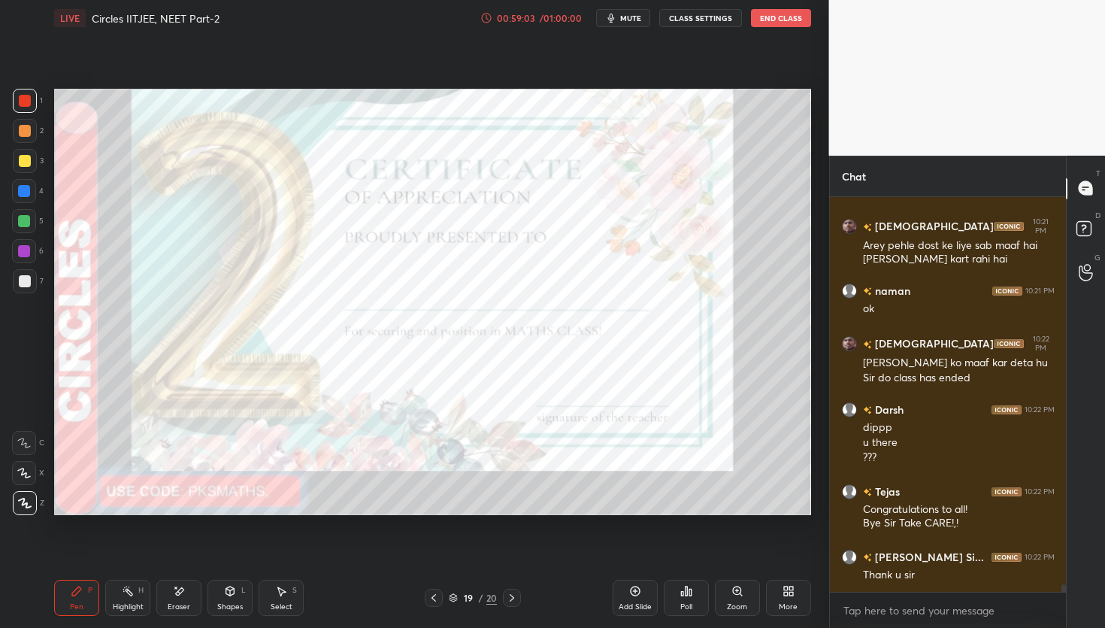
drag, startPoint x: 182, startPoint y: 595, endPoint x: 186, endPoint y: 582, distance: 14.3
click at [180, 595] on icon at bounding box center [179, 591] width 12 height 13
drag, startPoint x: 75, startPoint y: 598, endPoint x: 95, endPoint y: 581, distance: 25.6
click at [74, 599] on div "Pen P" at bounding box center [76, 598] width 45 height 36
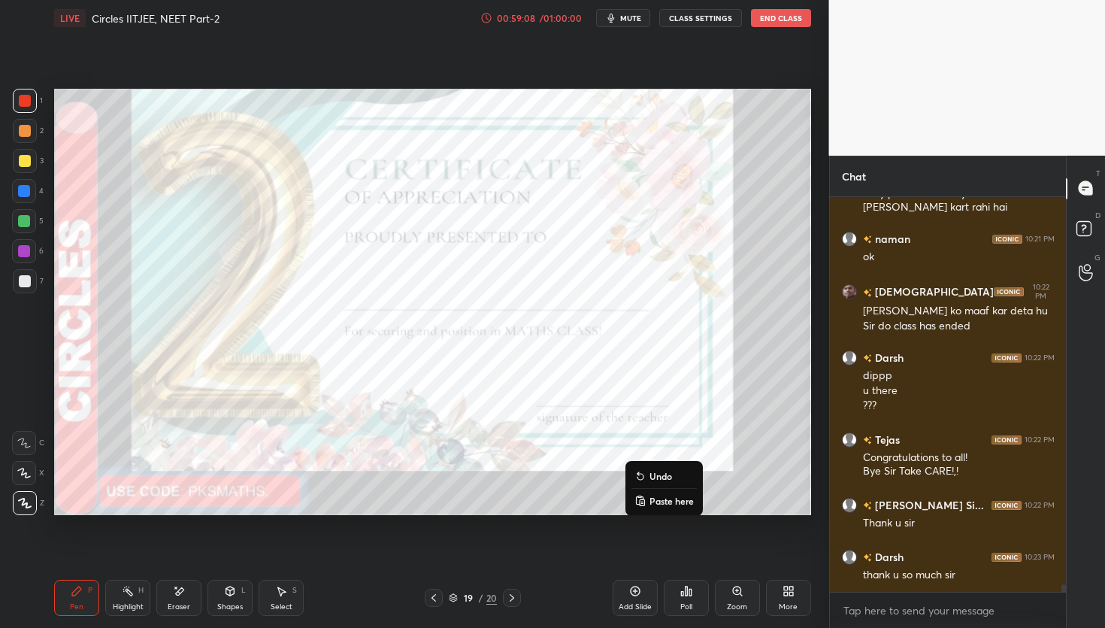
click at [662, 475] on p "Undo" at bounding box center [660, 476] width 23 height 12
click at [20, 223] on div at bounding box center [24, 221] width 24 height 24
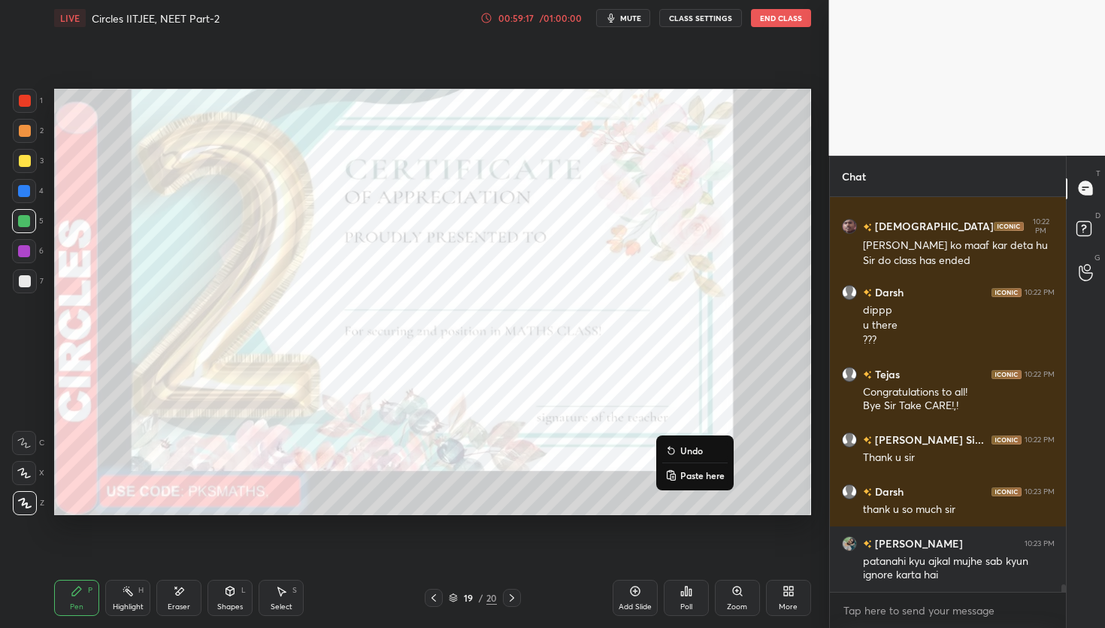
click at [681, 447] on p "Undo" at bounding box center [691, 450] width 23 height 12
click at [706, 462] on p "Undo" at bounding box center [717, 461] width 23 height 12
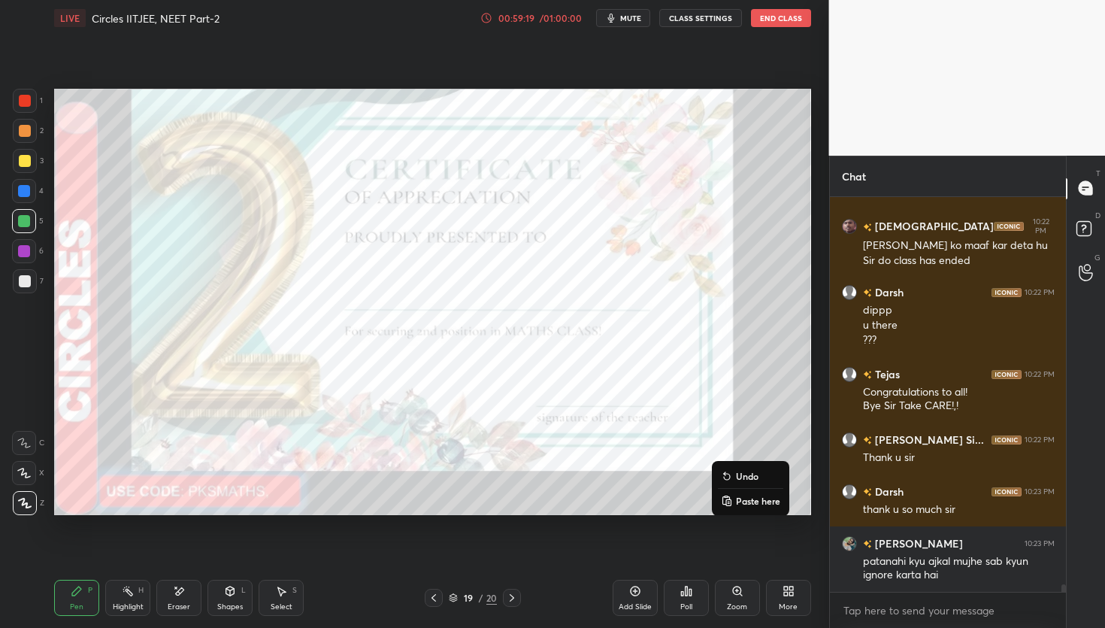
click at [731, 477] on icon at bounding box center [727, 476] width 12 height 12
click at [518, 598] on div at bounding box center [512, 598] width 18 height 18
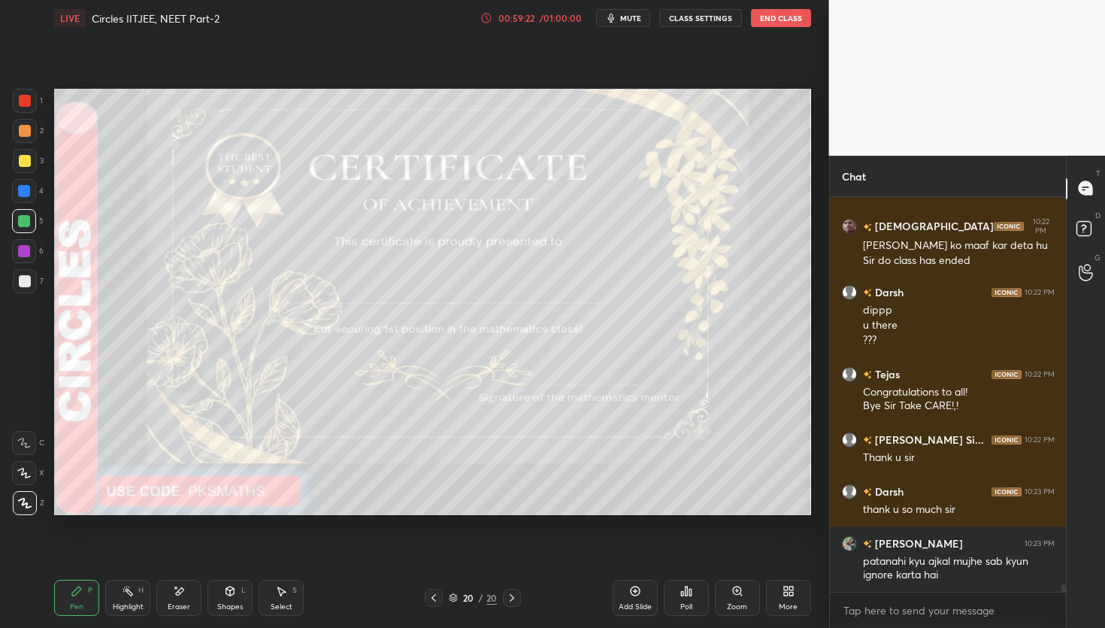
scroll to position [20791, 0]
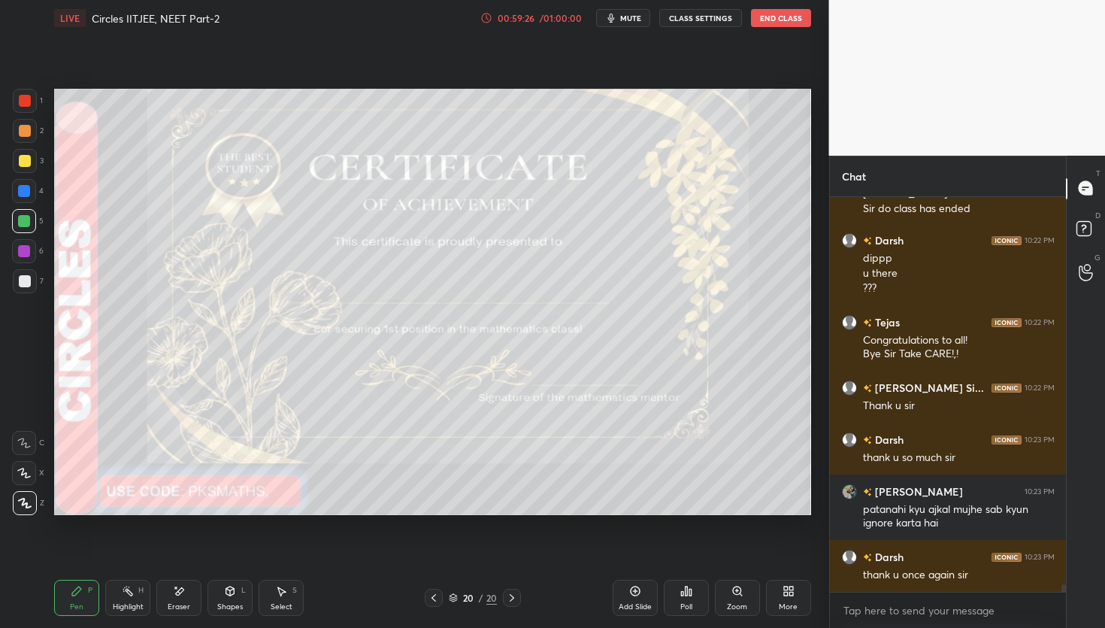
click at [698, 604] on div "Poll" at bounding box center [686, 598] width 45 height 36
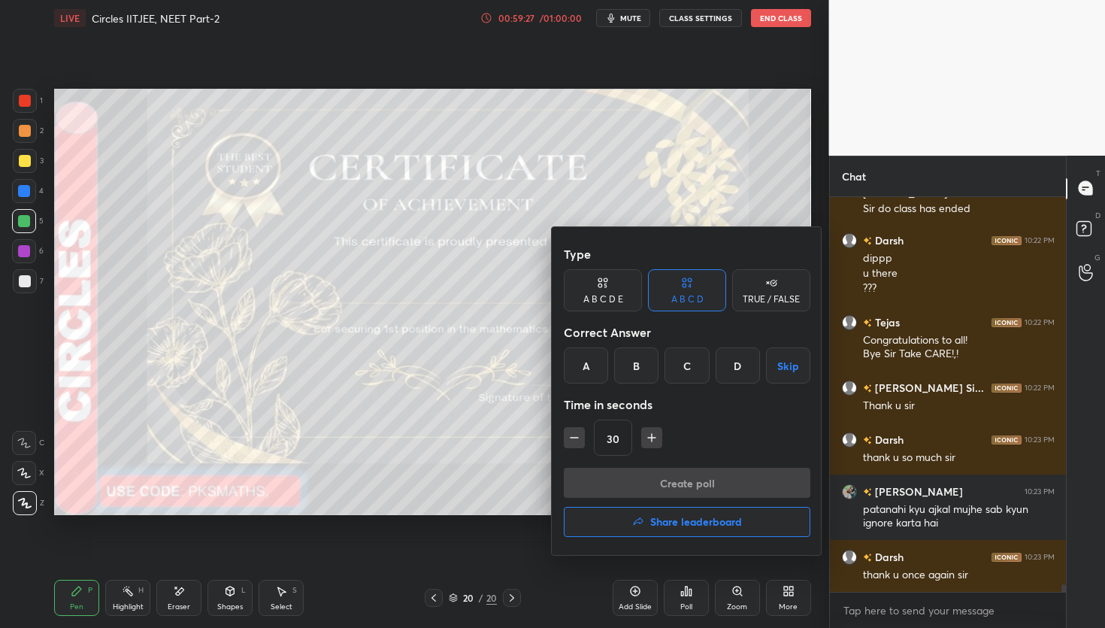
click at [681, 525] on h4 "Share leaderboard" at bounding box center [696, 521] width 92 height 11
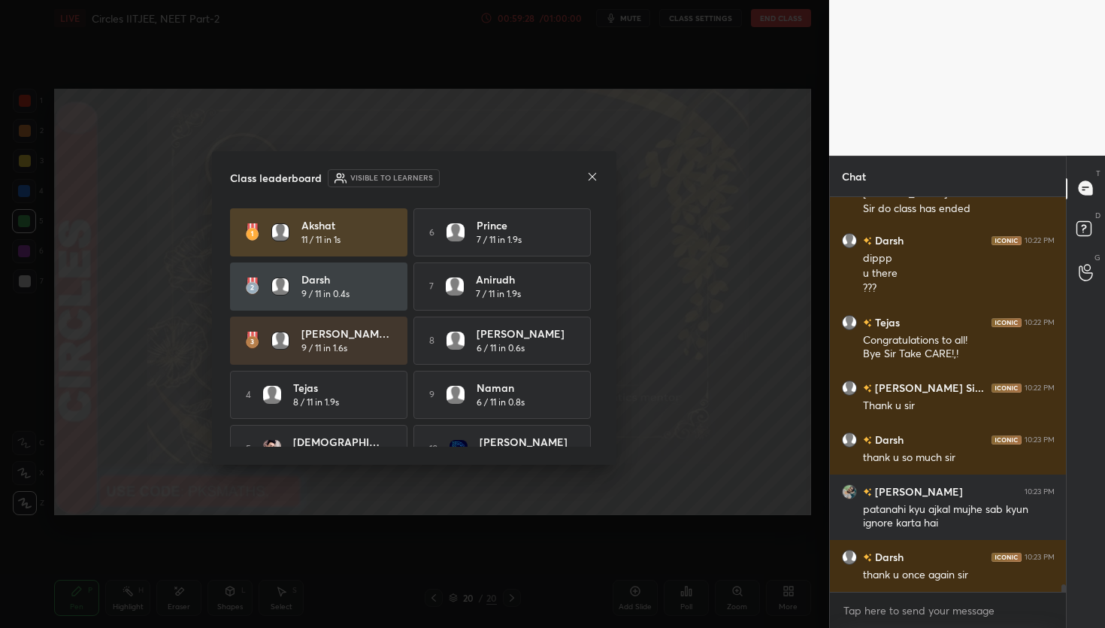
click at [593, 180] on icon at bounding box center [592, 177] width 12 height 12
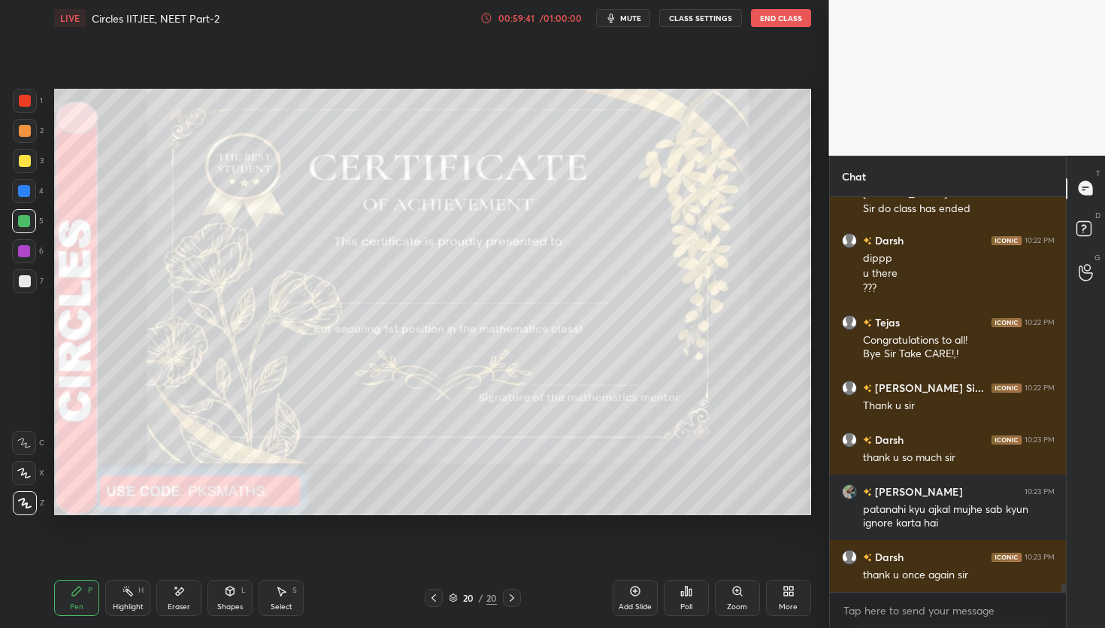
click at [477, 598] on div "20 / 20" at bounding box center [473, 598] width 48 height 14
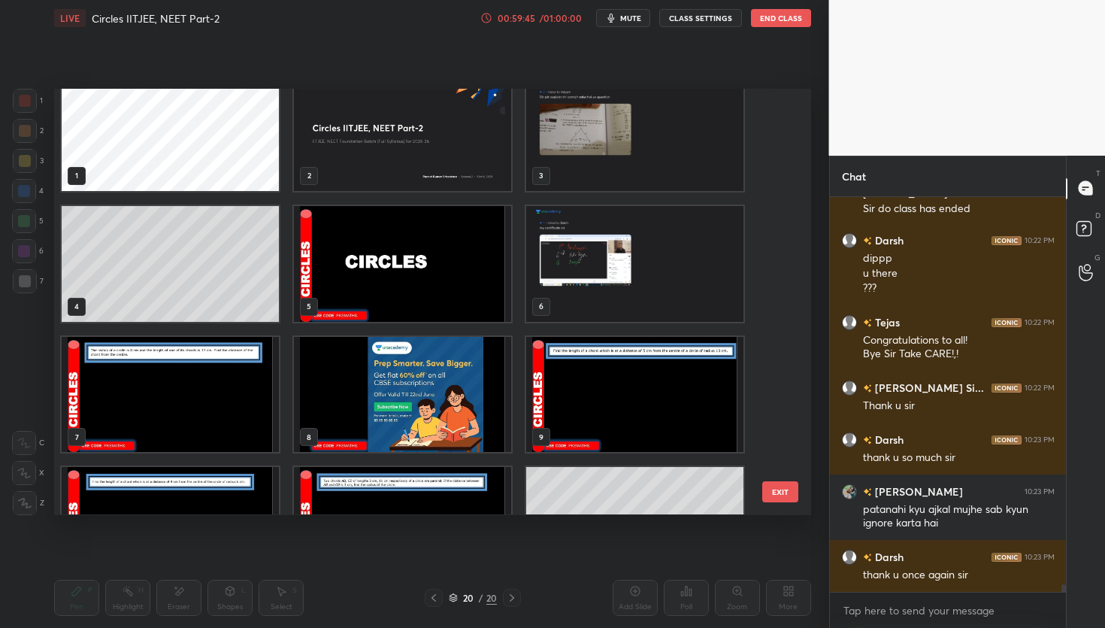
scroll to position [0, 0]
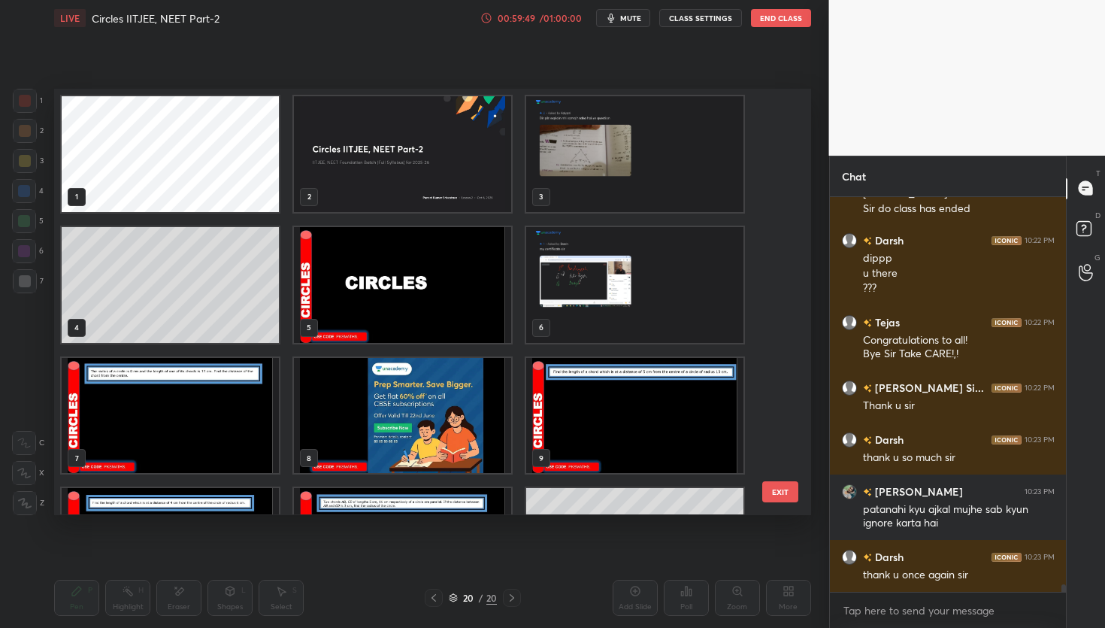
click at [601, 276] on img "grid" at bounding box center [634, 285] width 217 height 116
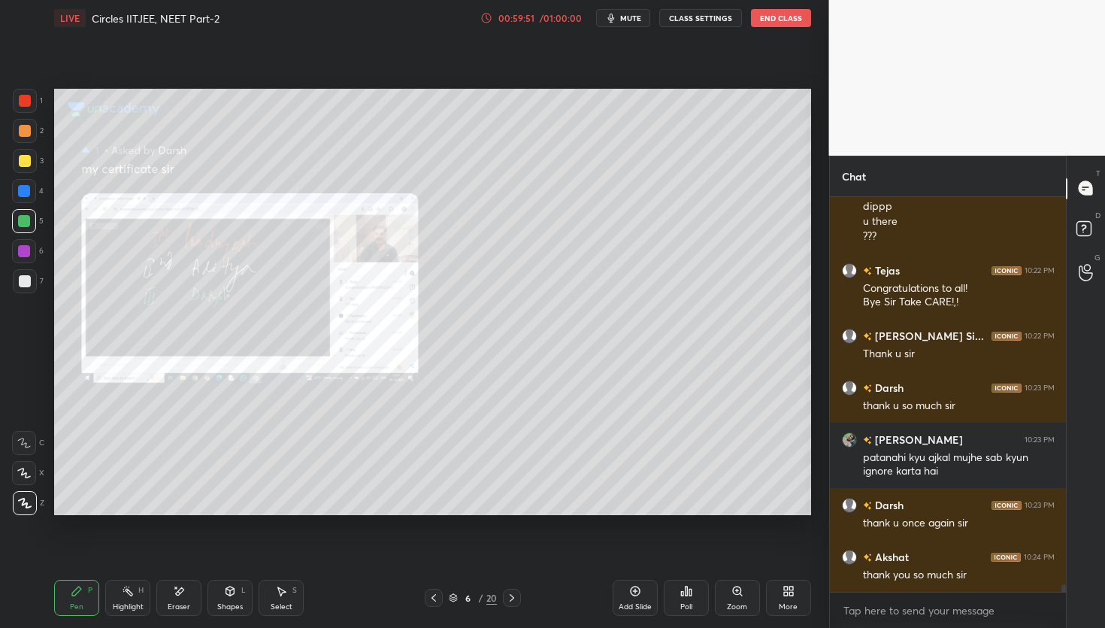
scroll to position [20894, 0]
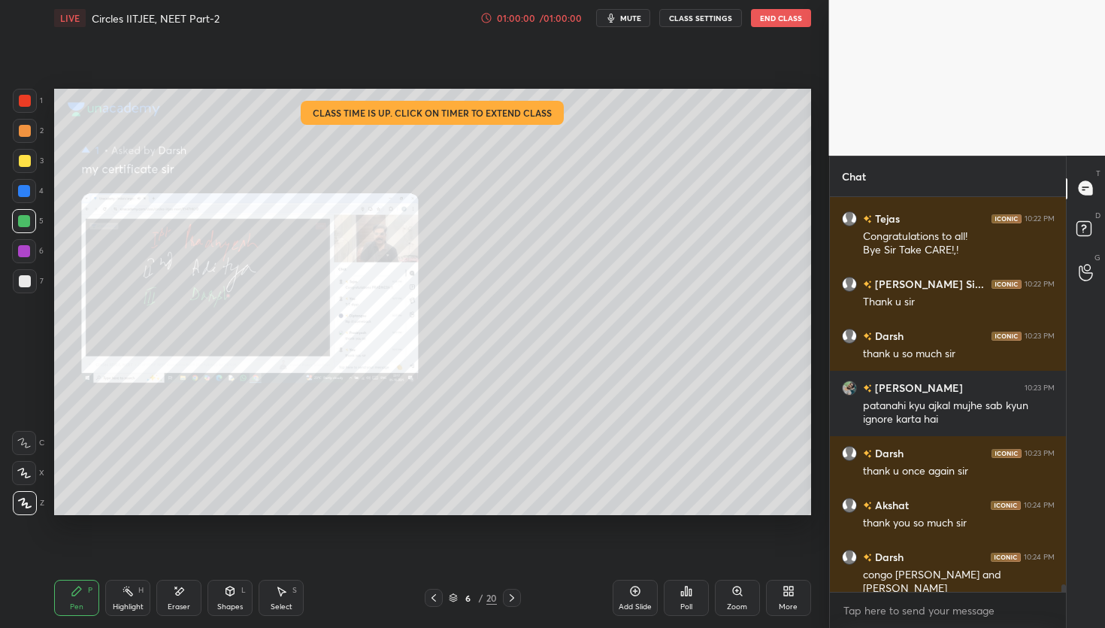
click at [521, 602] on div "6 / 20" at bounding box center [472, 598] width 279 height 18
click at [517, 598] on icon at bounding box center [512, 598] width 12 height 12
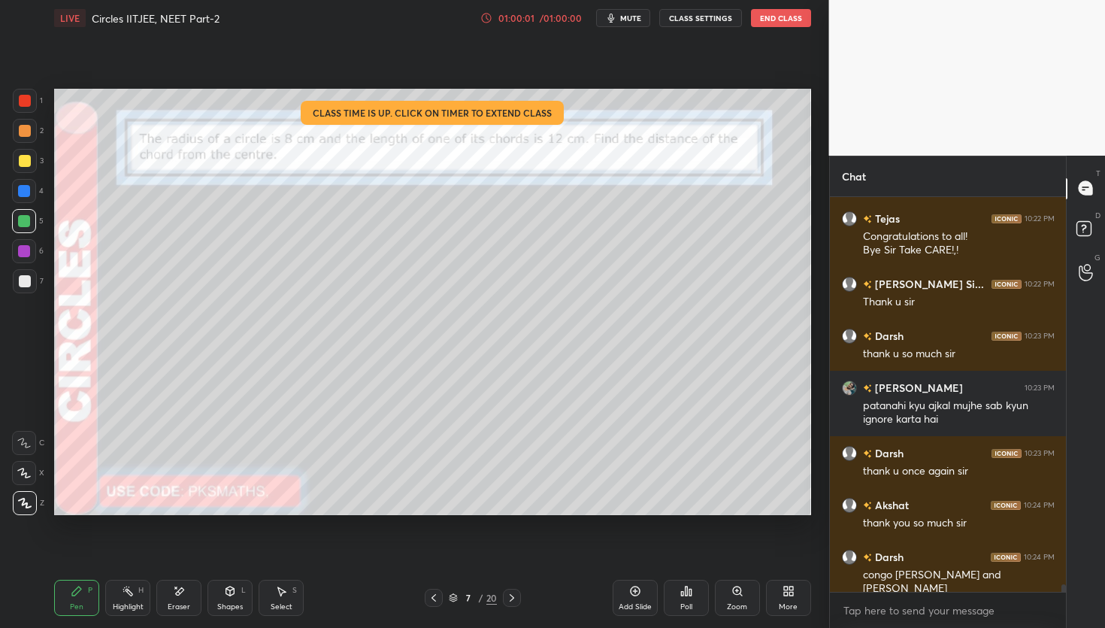
click at [515, 598] on icon at bounding box center [512, 598] width 12 height 12
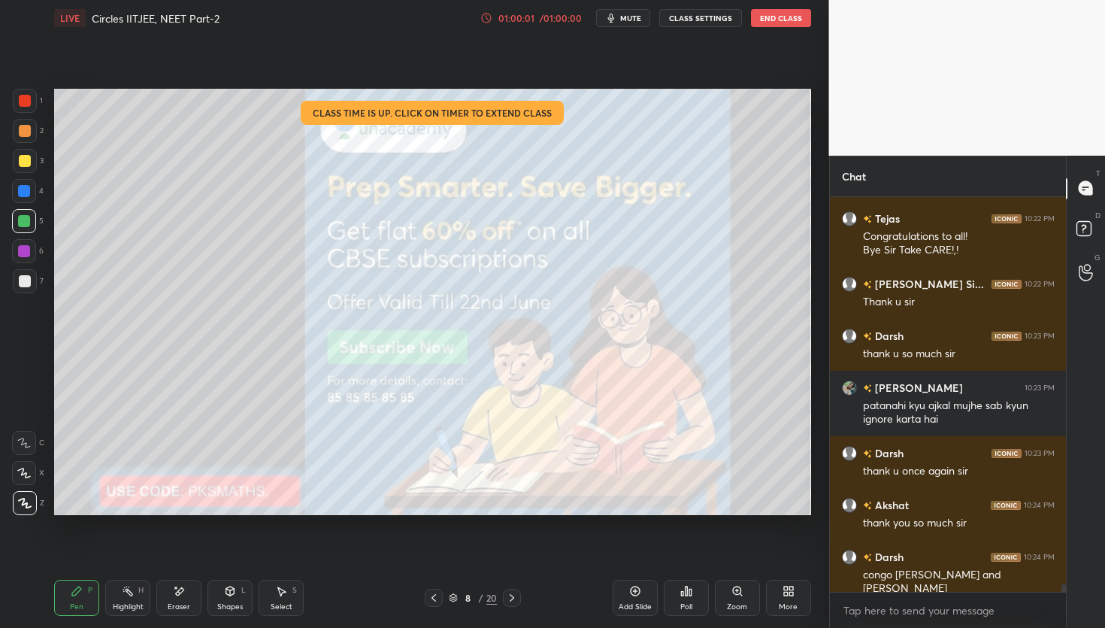
click at [515, 596] on icon at bounding box center [512, 598] width 12 height 12
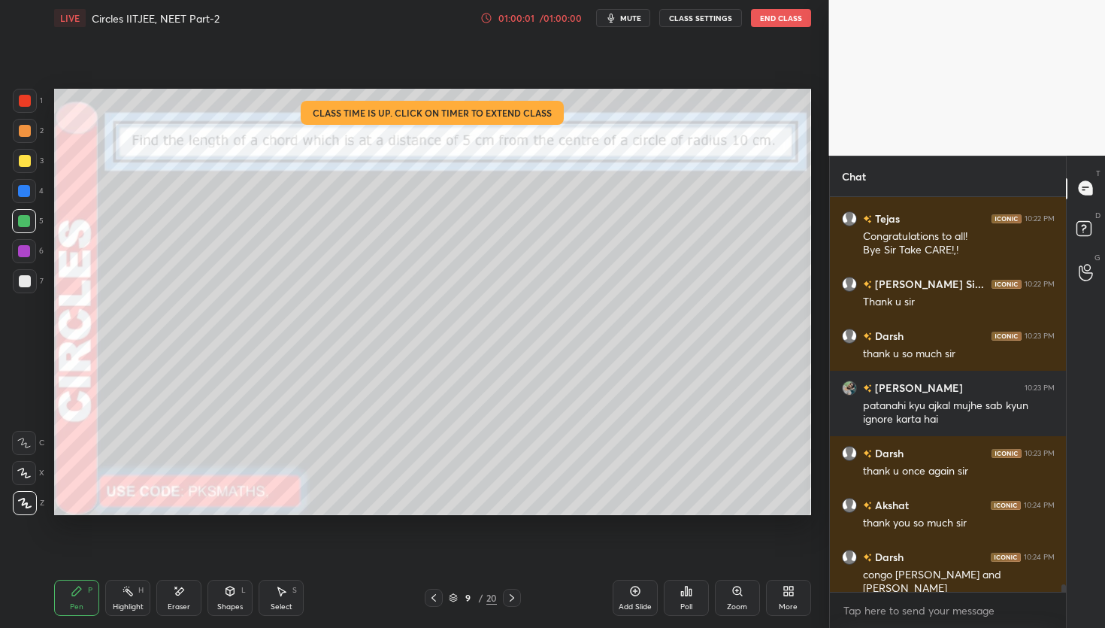
click at [515, 596] on icon at bounding box center [512, 598] width 12 height 12
click at [514, 598] on icon at bounding box center [512, 598] width 12 height 12
click at [515, 596] on icon at bounding box center [512, 598] width 12 height 12
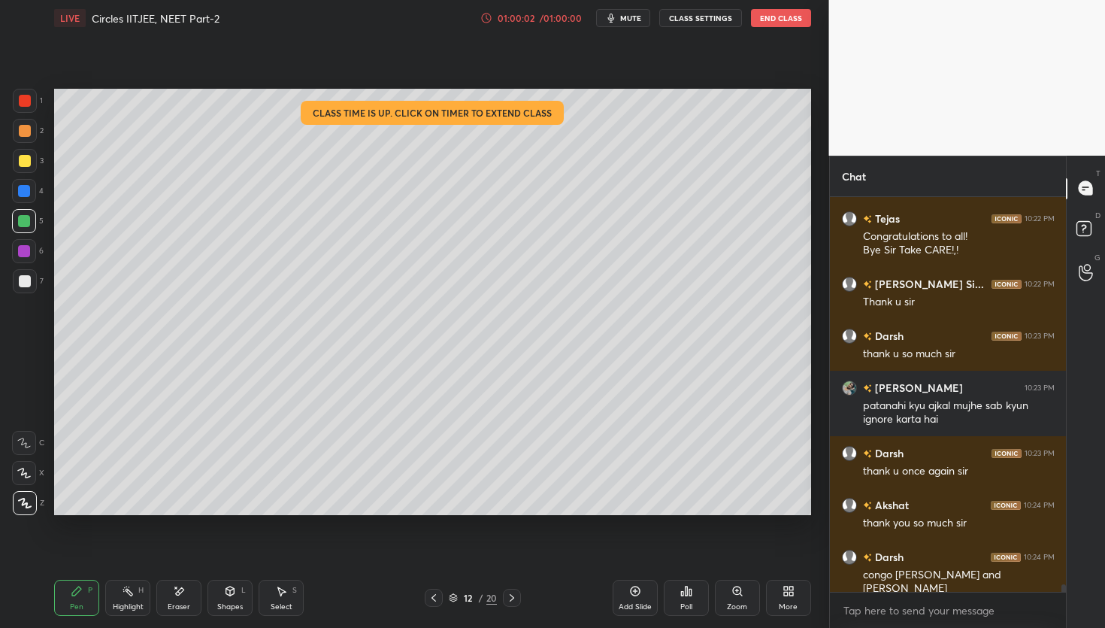
click at [514, 596] on icon at bounding box center [512, 598] width 12 height 12
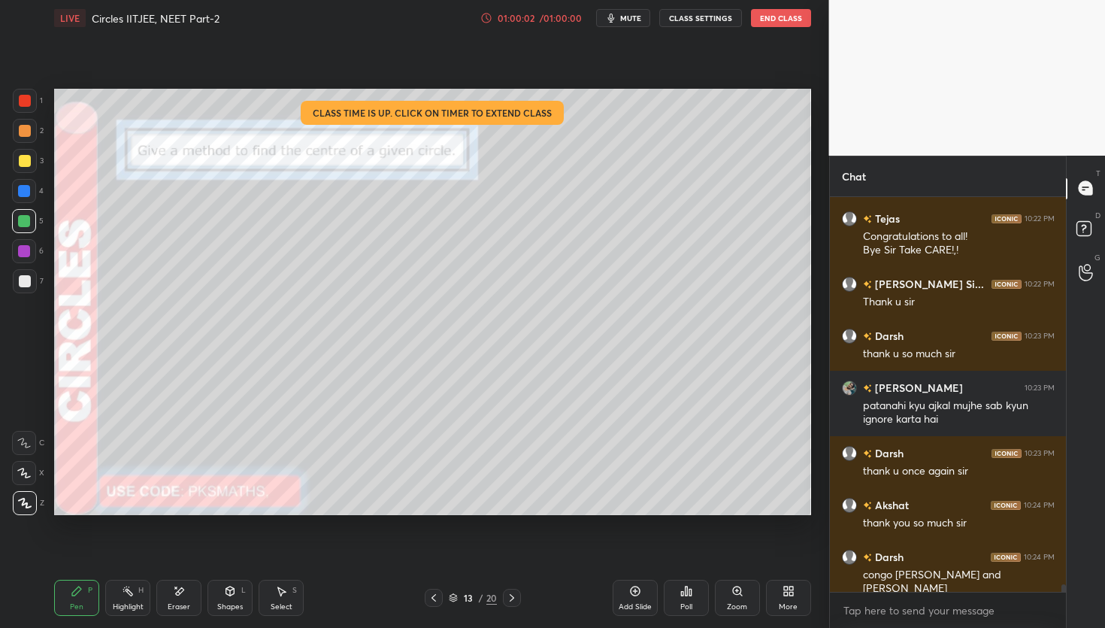
click at [516, 597] on icon at bounding box center [512, 598] width 12 height 12
click at [515, 598] on icon at bounding box center [512, 598] width 12 height 12
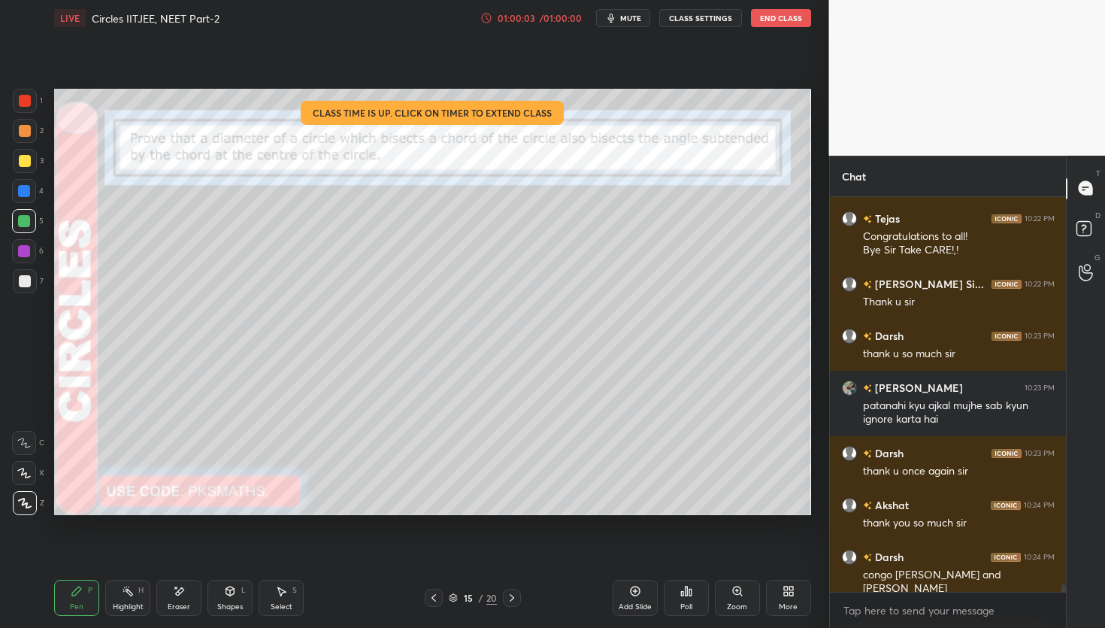
click at [514, 599] on icon at bounding box center [512, 598] width 12 height 12
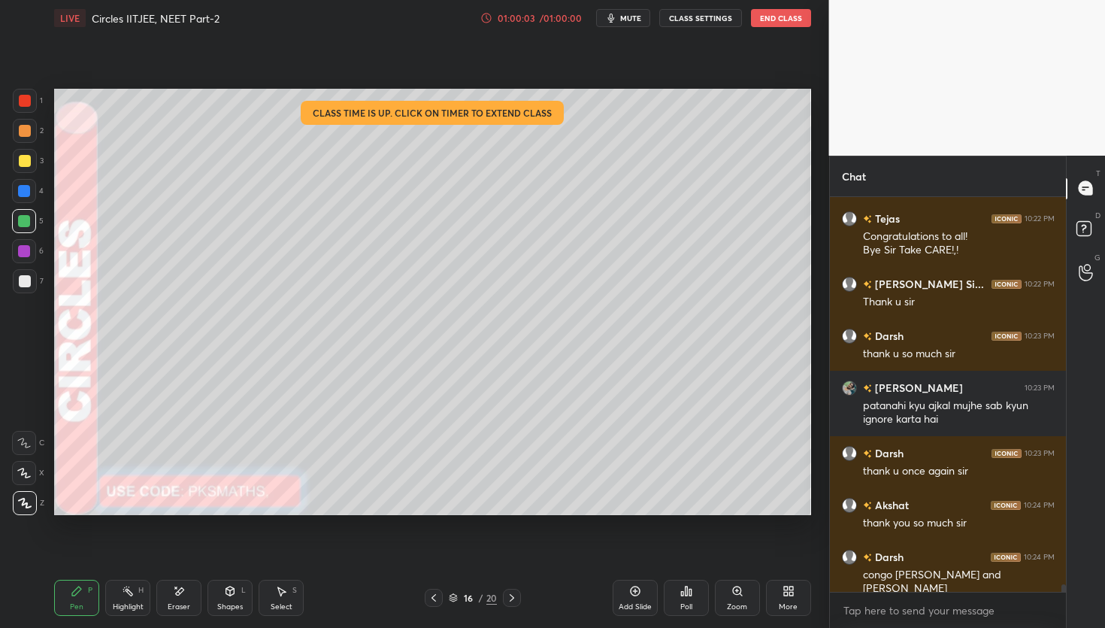
click at [515, 598] on icon at bounding box center [512, 598] width 12 height 12
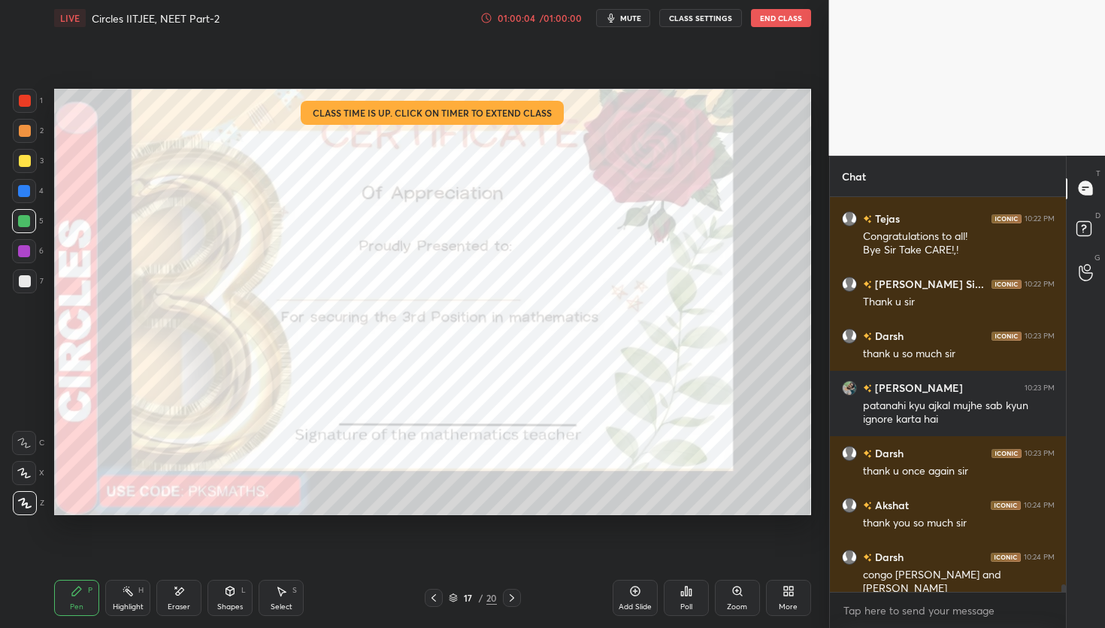
click at [514, 598] on icon at bounding box center [512, 598] width 12 height 12
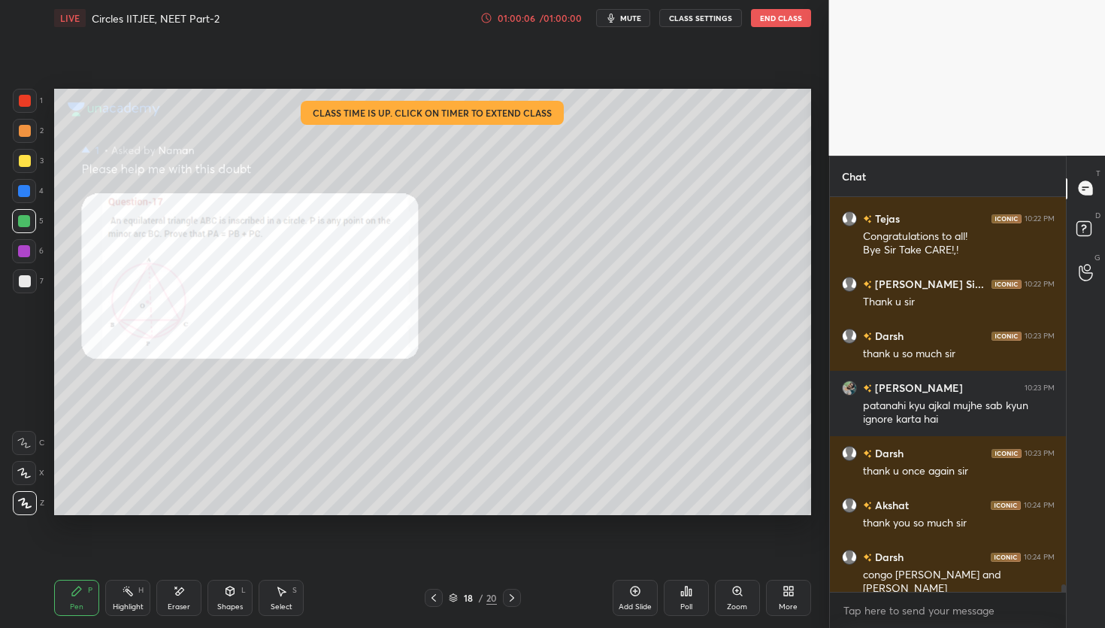
click at [516, 598] on div at bounding box center [512, 598] width 18 height 18
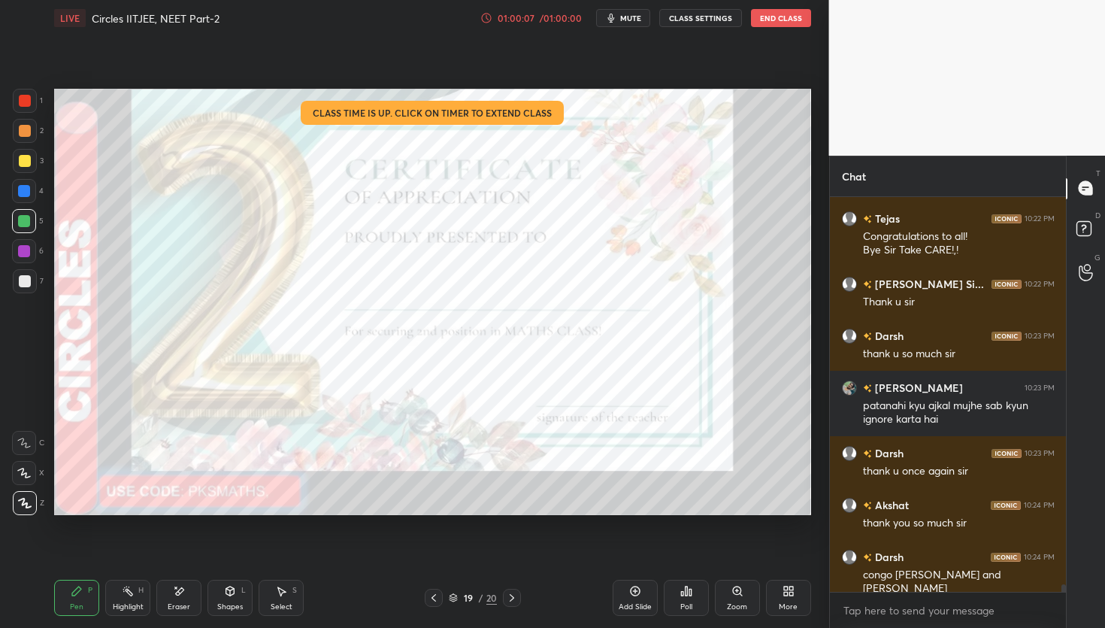
click at [518, 594] on div at bounding box center [512, 598] width 18 height 18
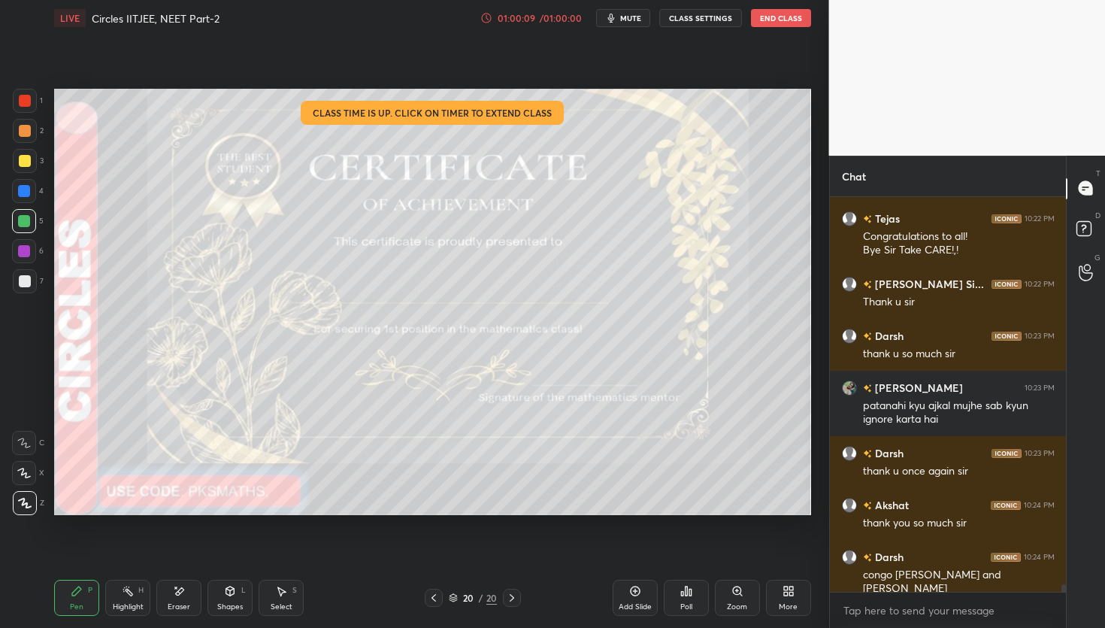
click at [513, 598] on icon at bounding box center [512, 598] width 12 height 12
click at [516, 597] on icon at bounding box center [512, 598] width 12 height 12
click at [17, 99] on div at bounding box center [25, 101] width 24 height 24
drag, startPoint x: 177, startPoint y: 589, endPoint x: 184, endPoint y: 586, distance: 7.8
click at [178, 590] on icon at bounding box center [179, 591] width 12 height 13
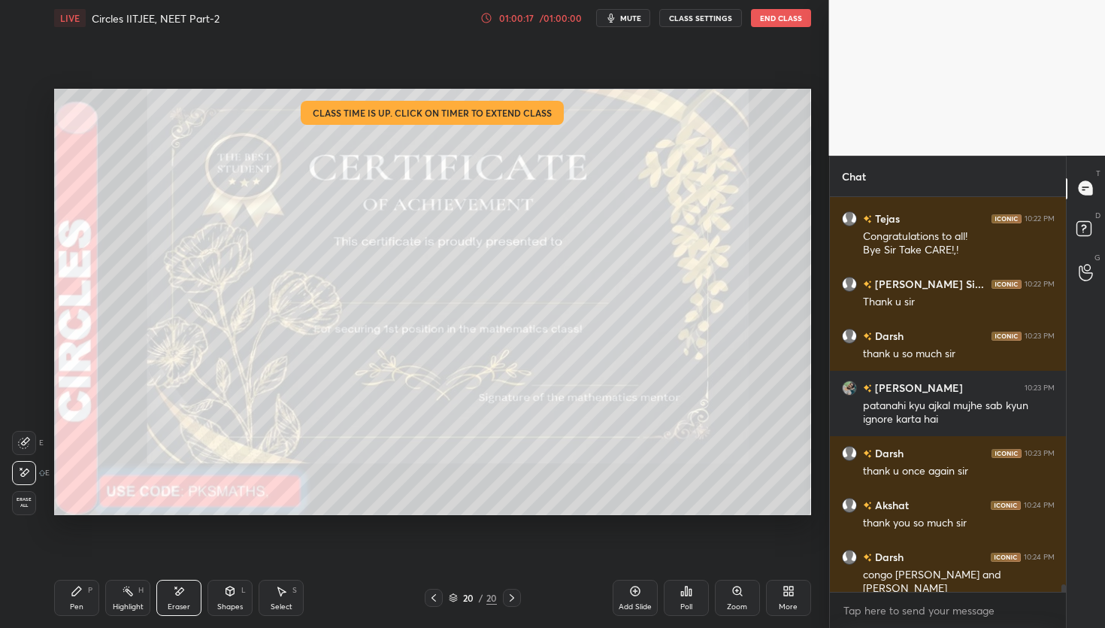
scroll to position [20946, 0]
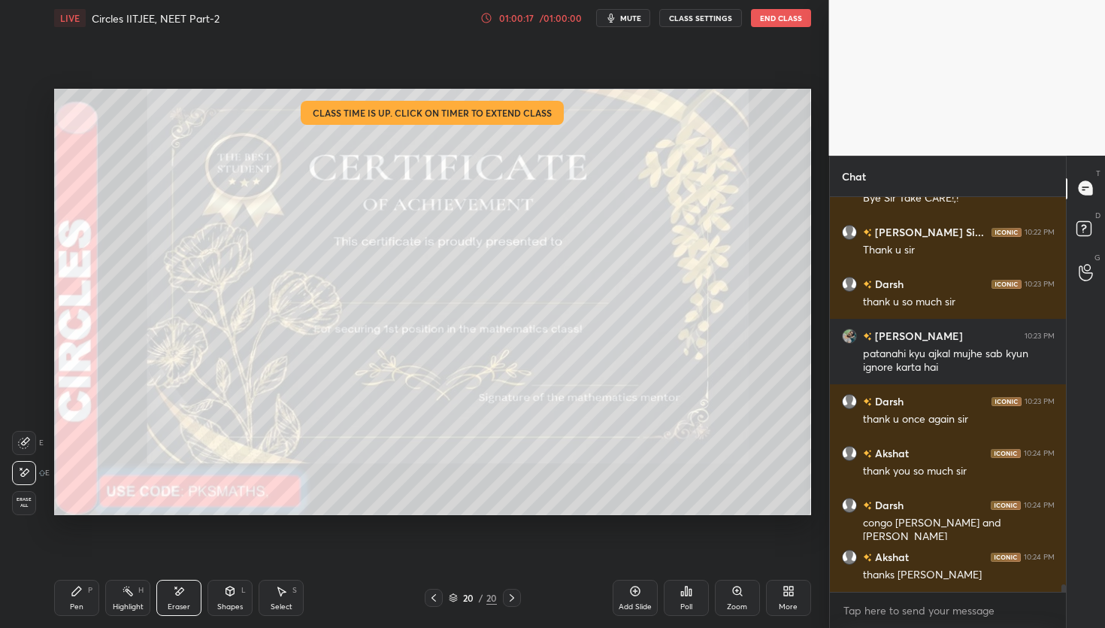
click at [78, 603] on div "Pen" at bounding box center [77, 607] width 14 height 8
click at [184, 596] on icon at bounding box center [179, 591] width 12 height 13
click at [77, 598] on div "Pen P" at bounding box center [76, 598] width 45 height 36
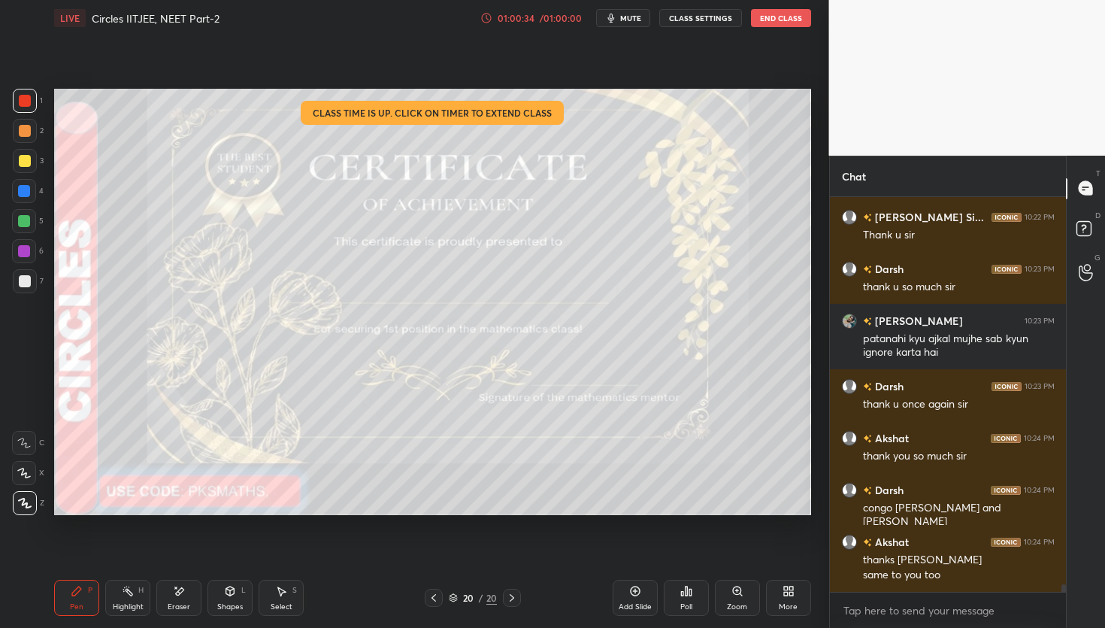
scroll to position [21013, 0]
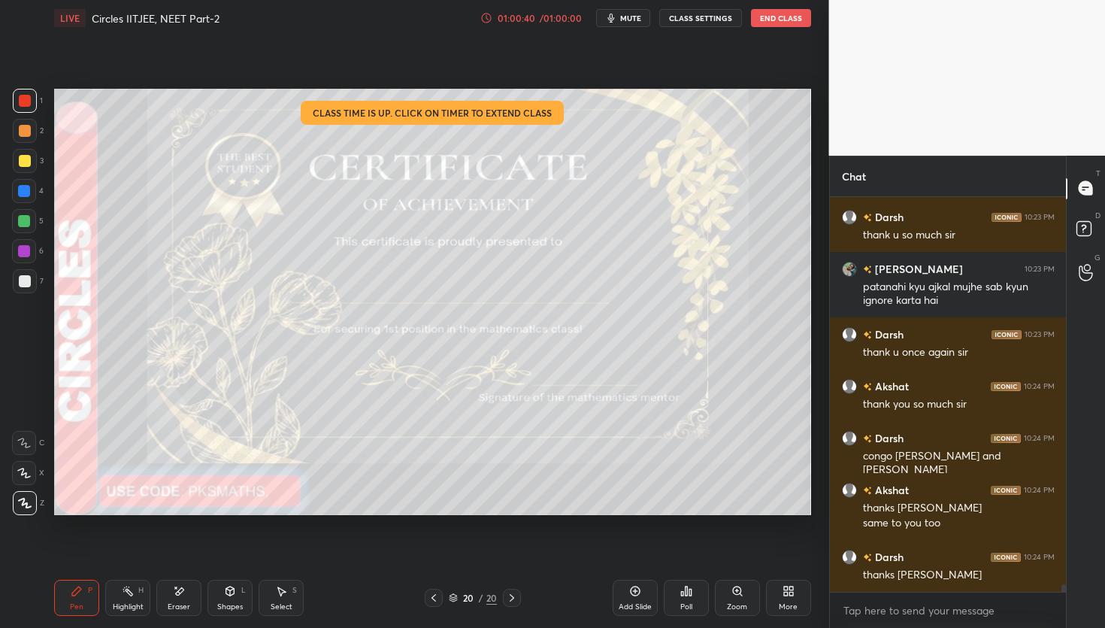
click at [438, 594] on icon at bounding box center [434, 598] width 12 height 12
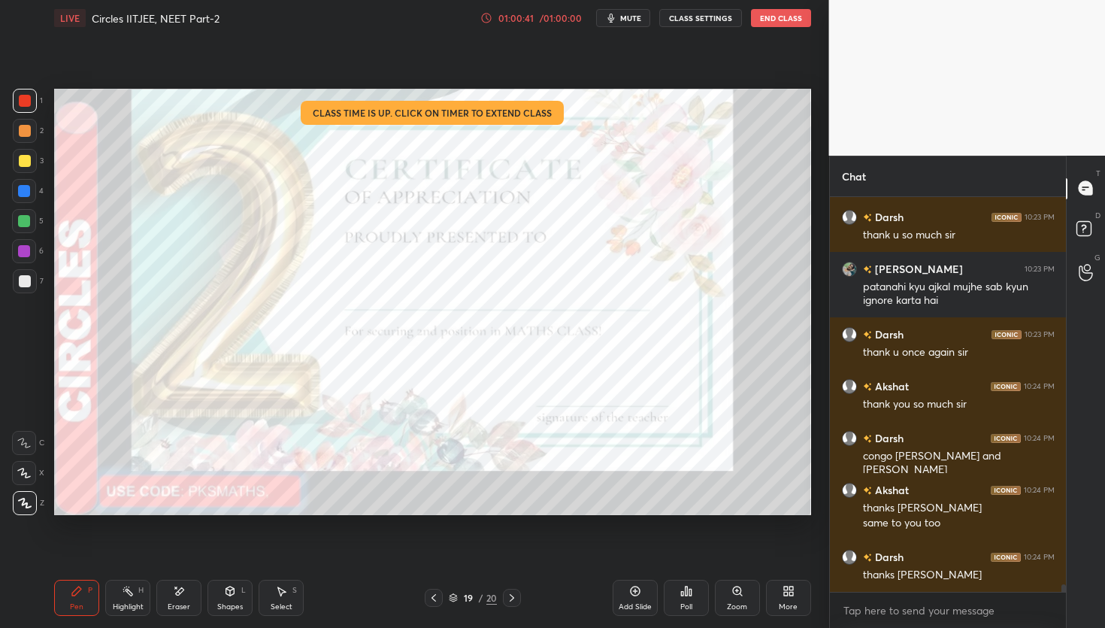
click at [433, 600] on icon at bounding box center [434, 598] width 12 height 12
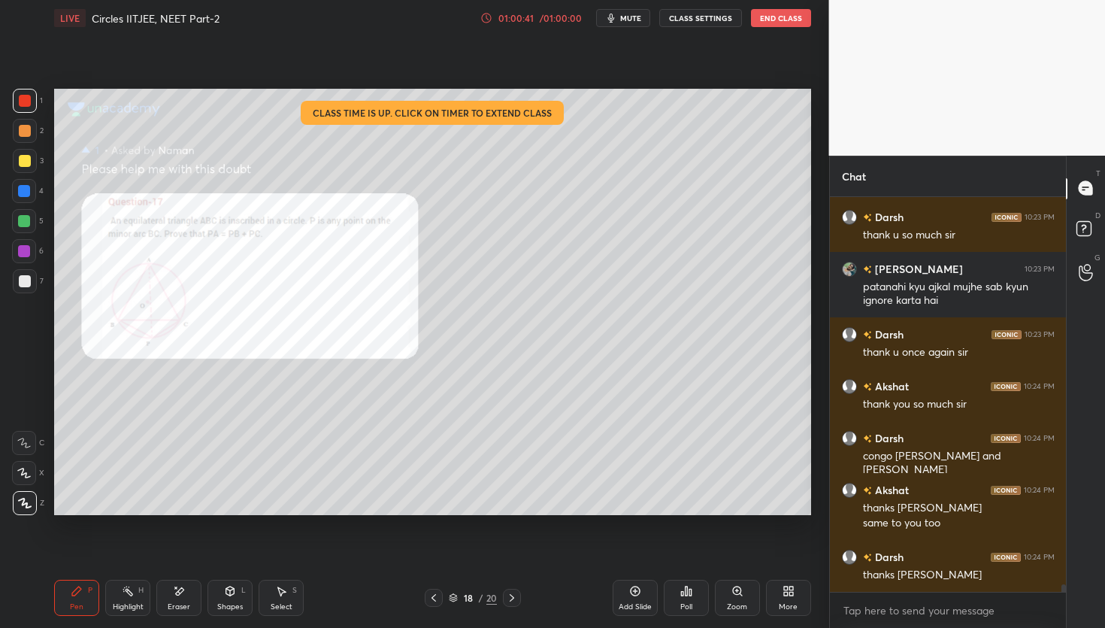
click at [436, 598] on icon at bounding box center [434, 598] width 12 height 12
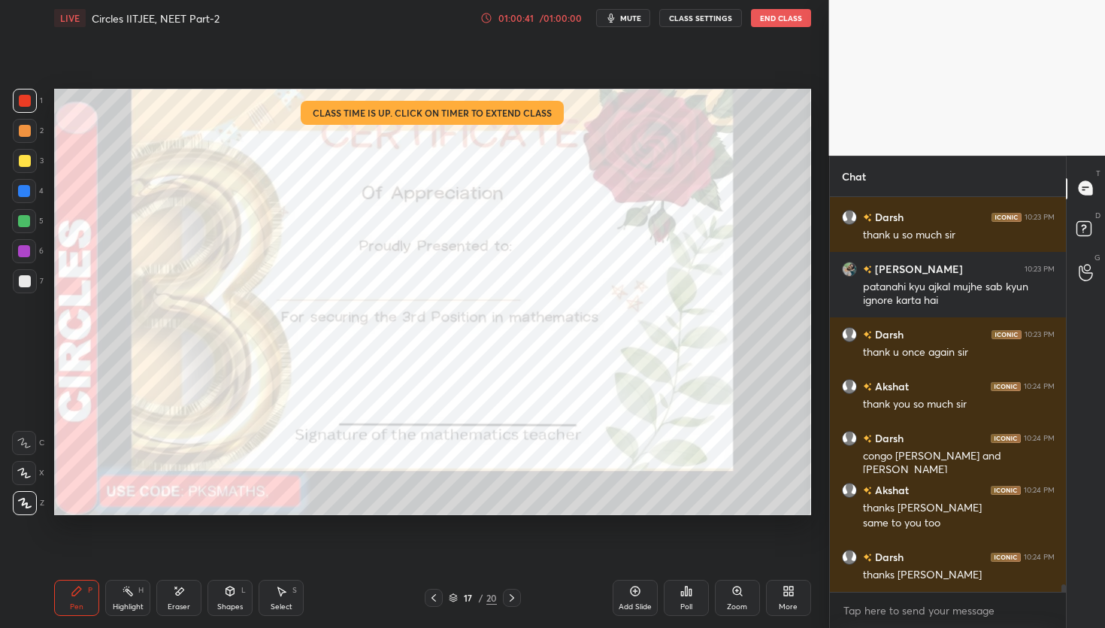
click at [437, 600] on icon at bounding box center [434, 598] width 12 height 12
click at [441, 599] on div at bounding box center [434, 598] width 18 height 18
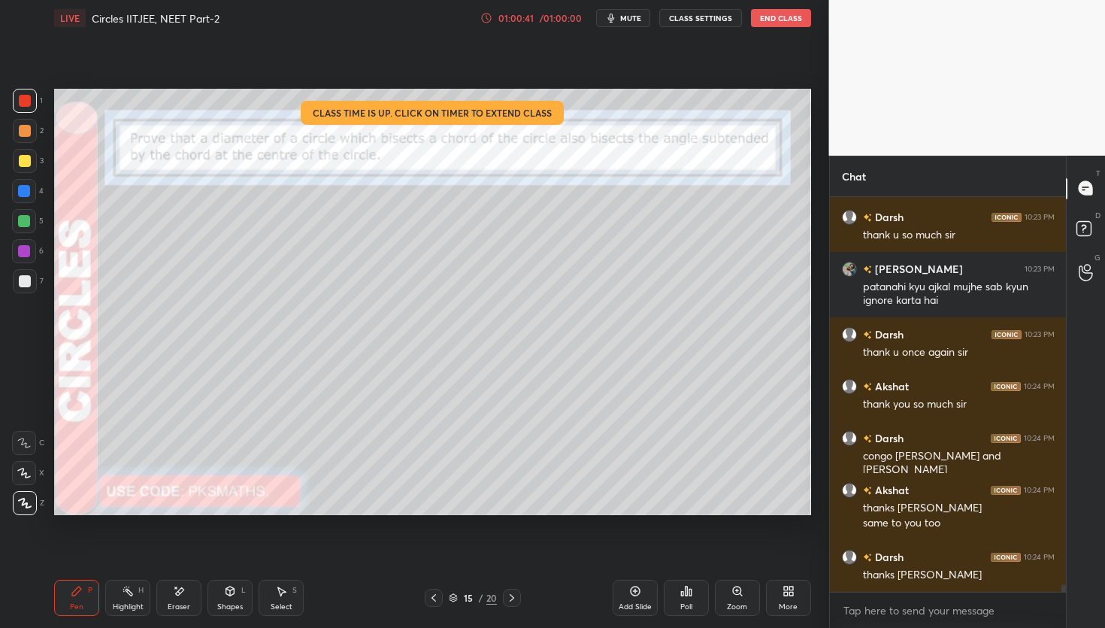
click at [441, 599] on div at bounding box center [434, 598] width 18 height 18
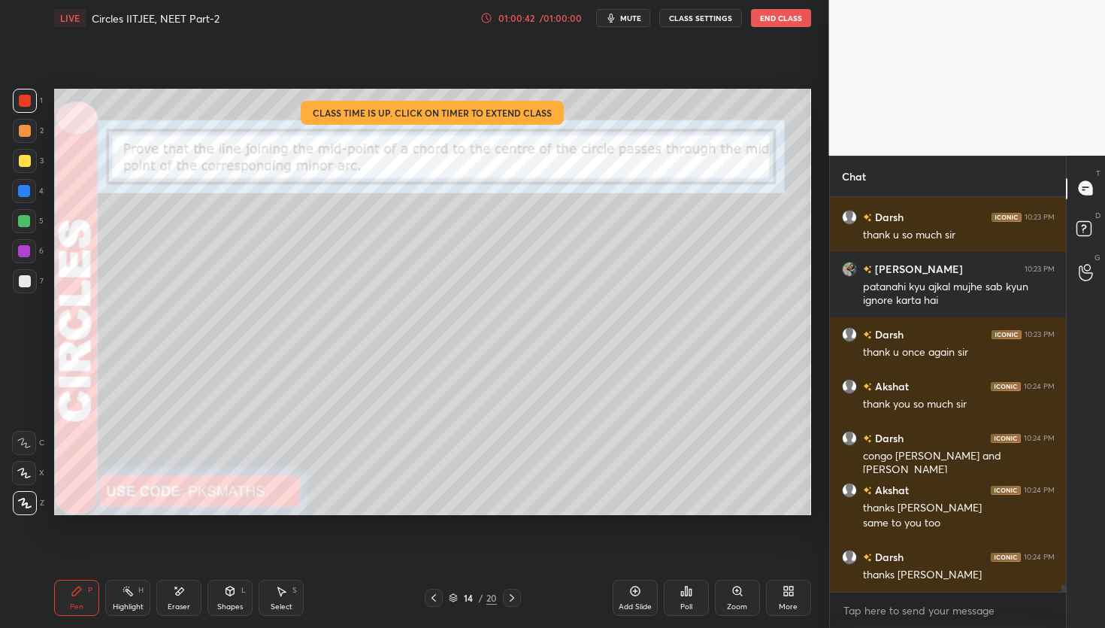
click at [441, 601] on div at bounding box center [434, 598] width 18 height 18
click at [442, 600] on div at bounding box center [434, 598] width 18 height 18
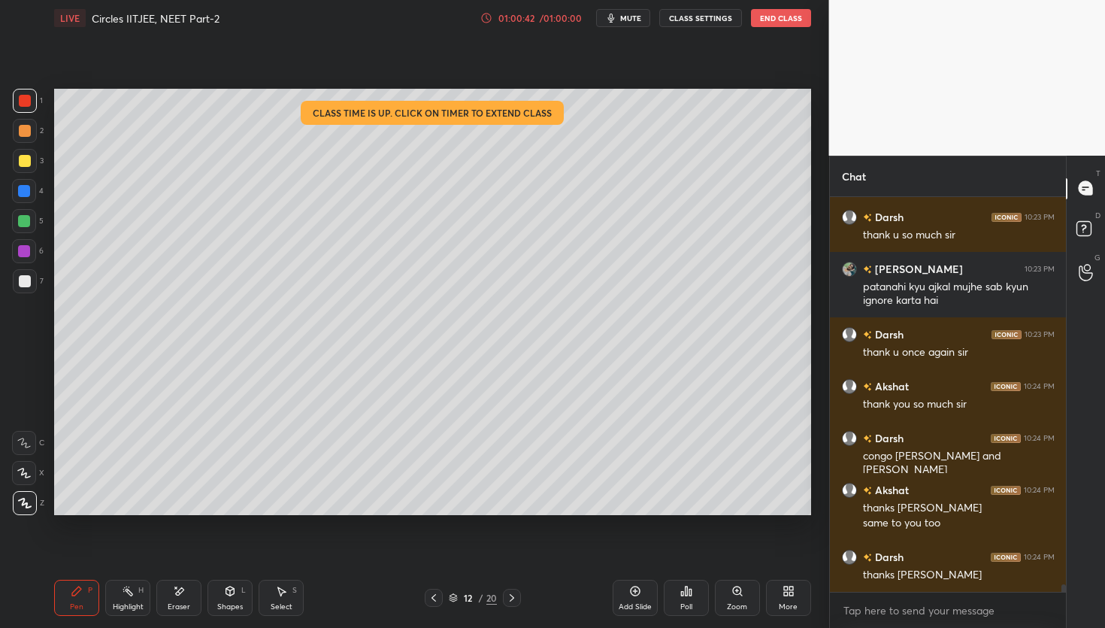
click at [444, 607] on div "Pen P Highlight H Eraser Shapes L Select S 12 / 20 Add Slide Poll Zoom More" at bounding box center [432, 598] width 757 height 60
click at [435, 600] on icon at bounding box center [433, 598] width 5 height 8
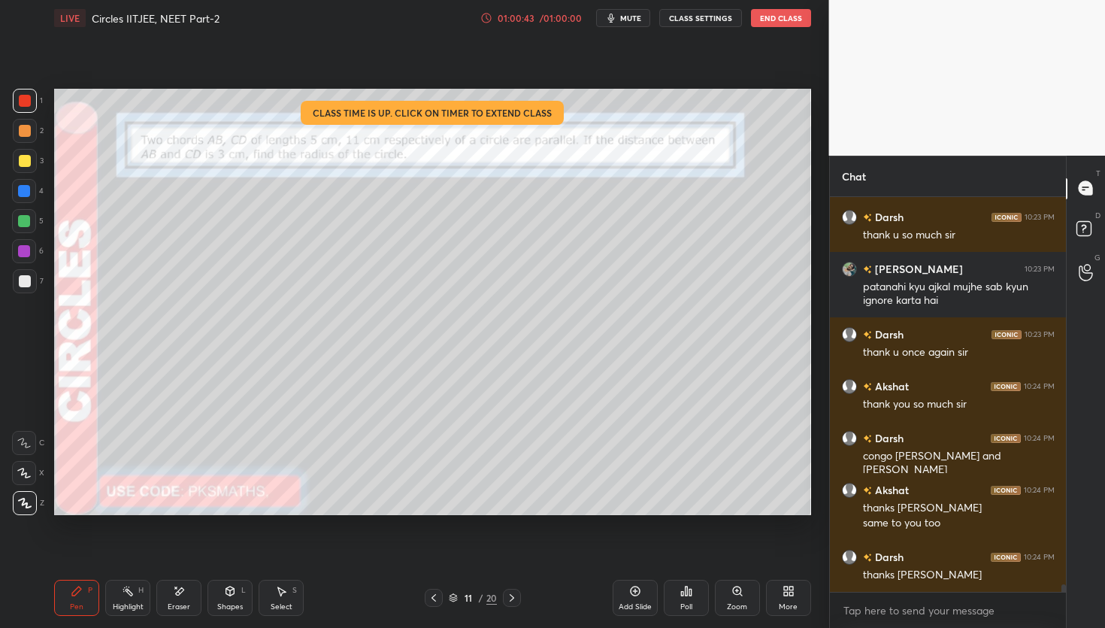
click at [435, 600] on icon at bounding box center [433, 598] width 5 height 8
click at [436, 597] on icon at bounding box center [434, 598] width 12 height 12
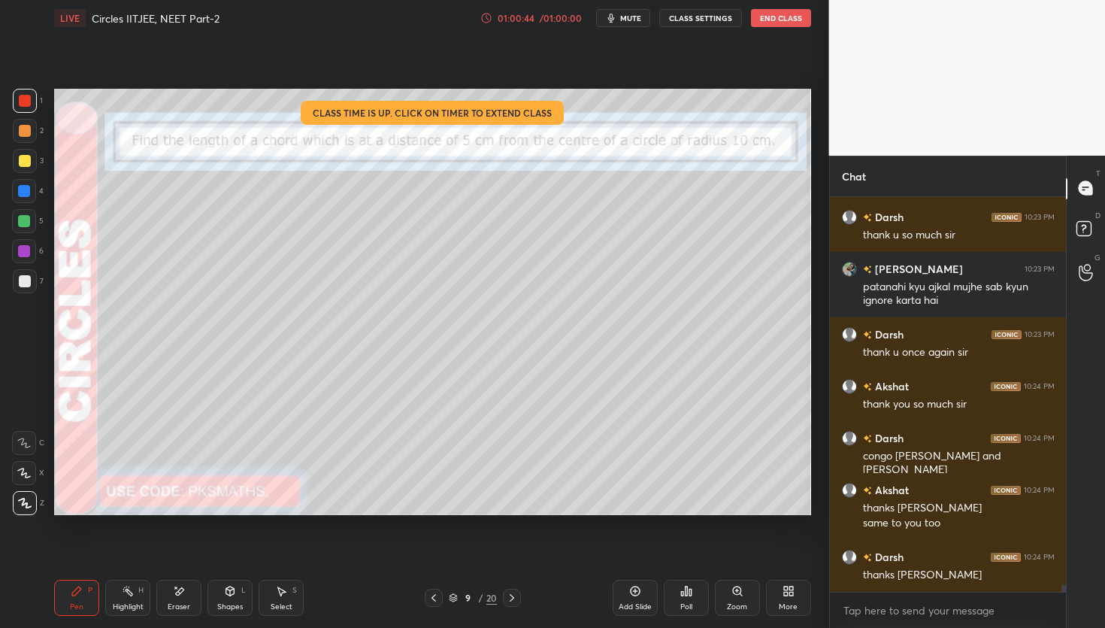
click at [436, 597] on icon at bounding box center [434, 598] width 12 height 12
click at [439, 595] on icon at bounding box center [434, 598] width 12 height 12
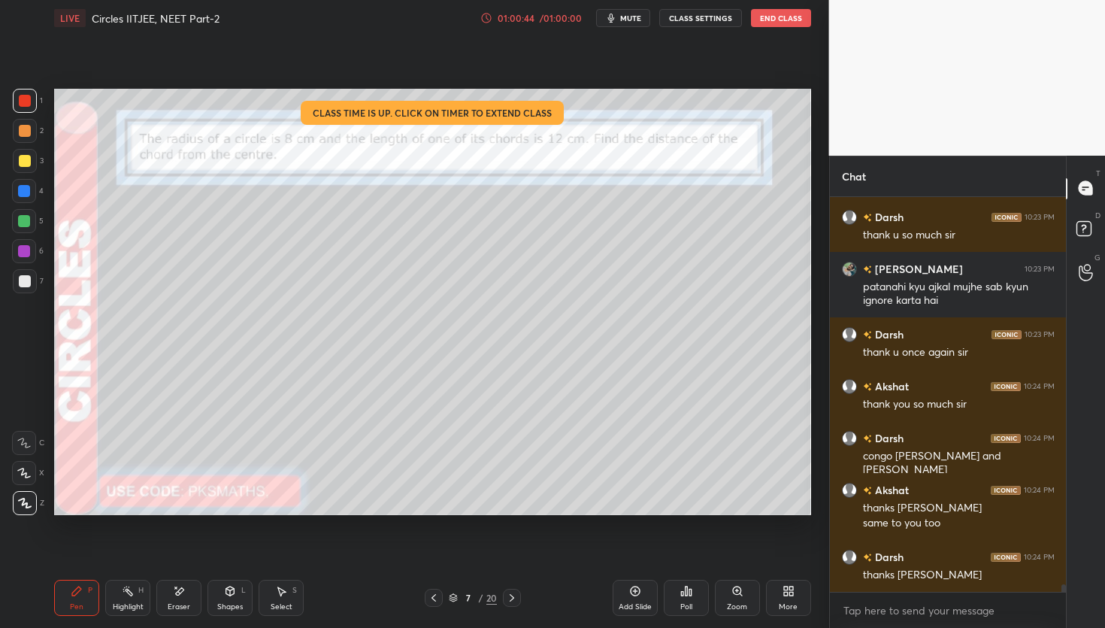
click at [439, 594] on icon at bounding box center [434, 598] width 12 height 12
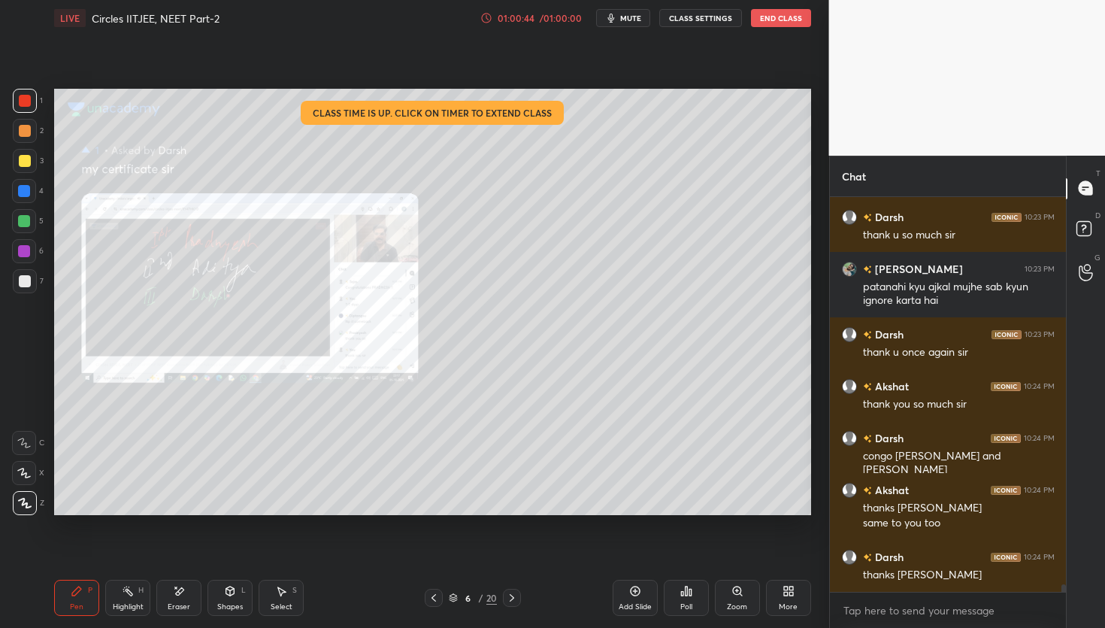
click at [441, 593] on div at bounding box center [434, 598] width 18 height 18
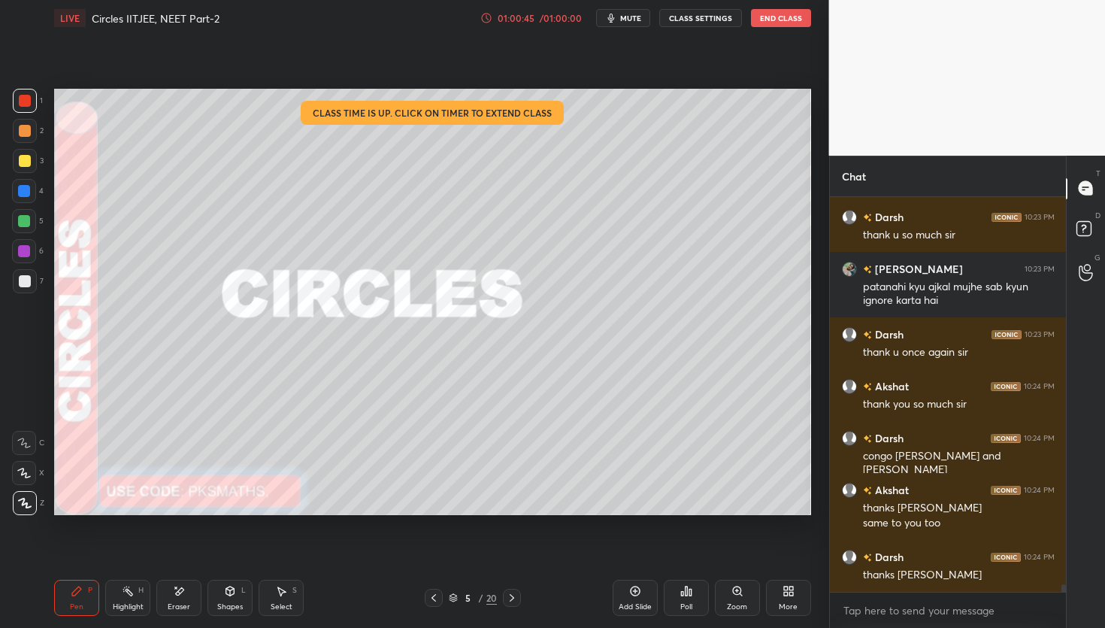
click at [441, 593] on div at bounding box center [434, 598] width 18 height 18
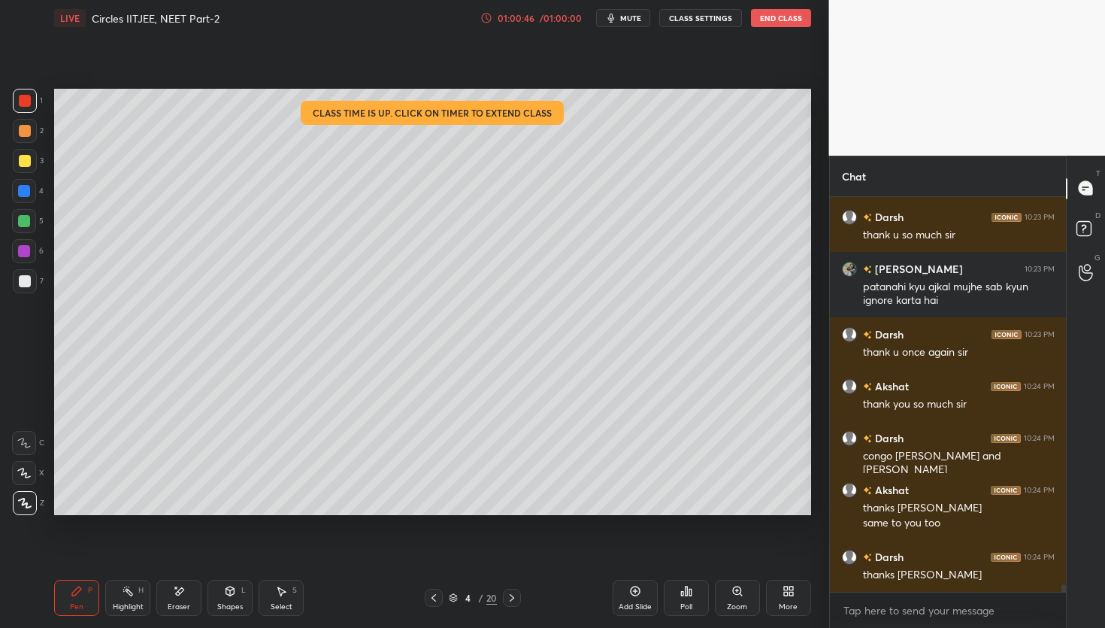
click at [517, 596] on icon at bounding box center [512, 598] width 12 height 12
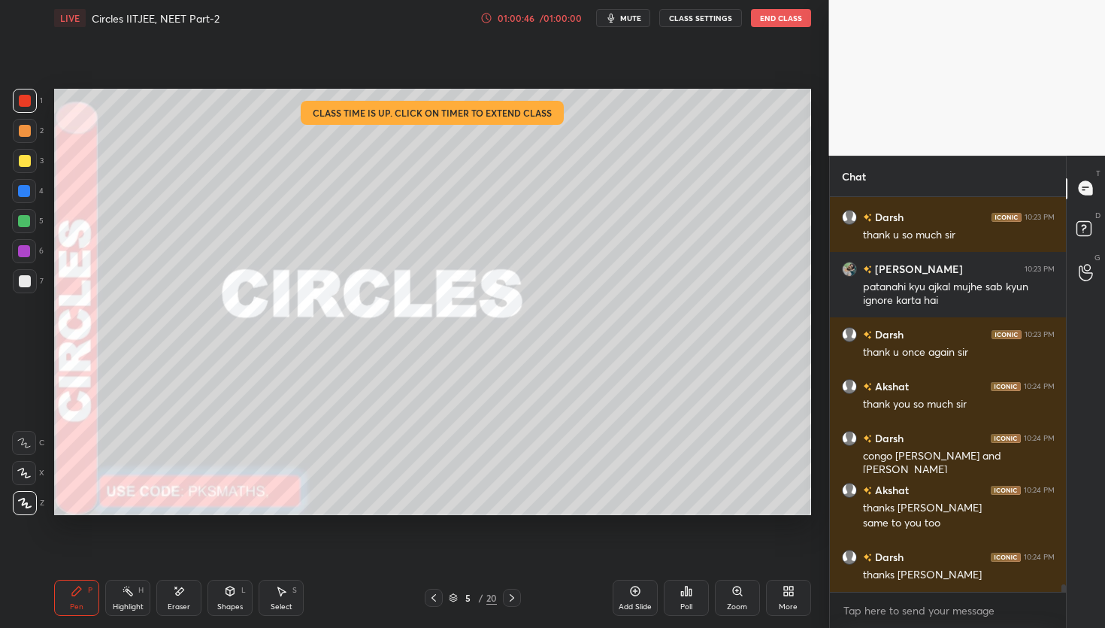
click at [515, 598] on icon at bounding box center [512, 598] width 12 height 12
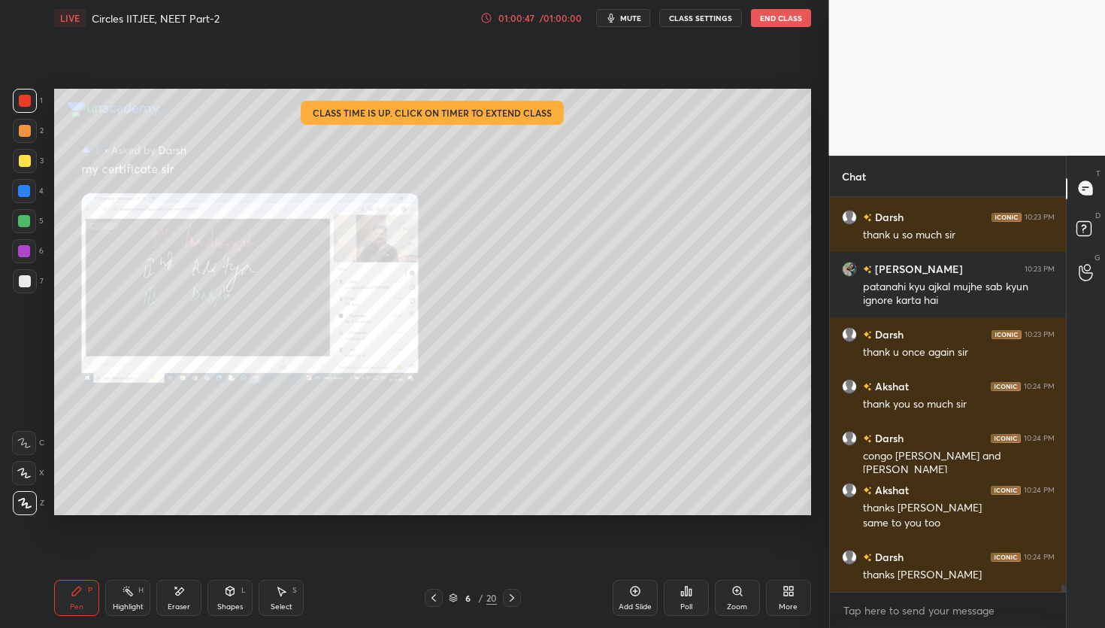
click at [516, 595] on icon at bounding box center [512, 598] width 12 height 12
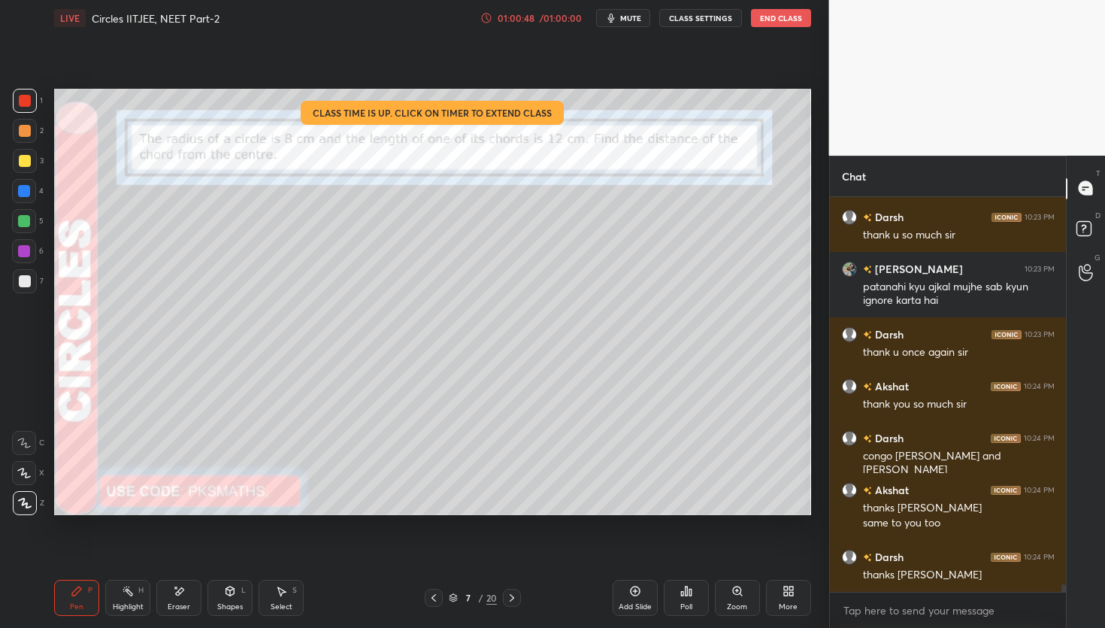
click at [435, 599] on icon at bounding box center [434, 598] width 12 height 12
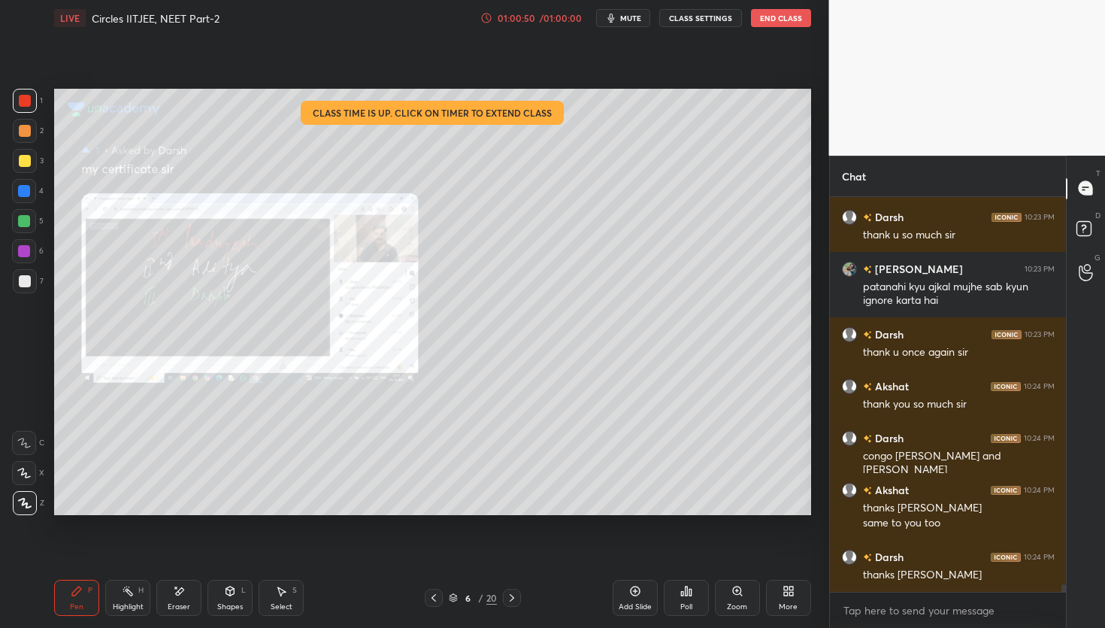
click at [519, 598] on div at bounding box center [512, 598] width 18 height 18
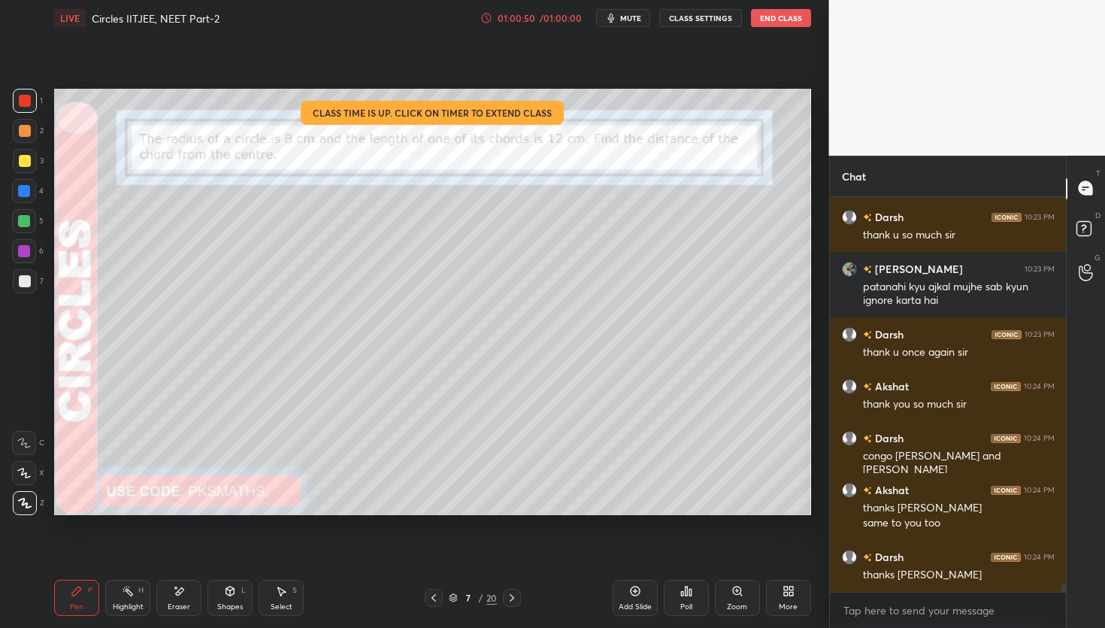
click at [519, 598] on div at bounding box center [512, 598] width 18 height 18
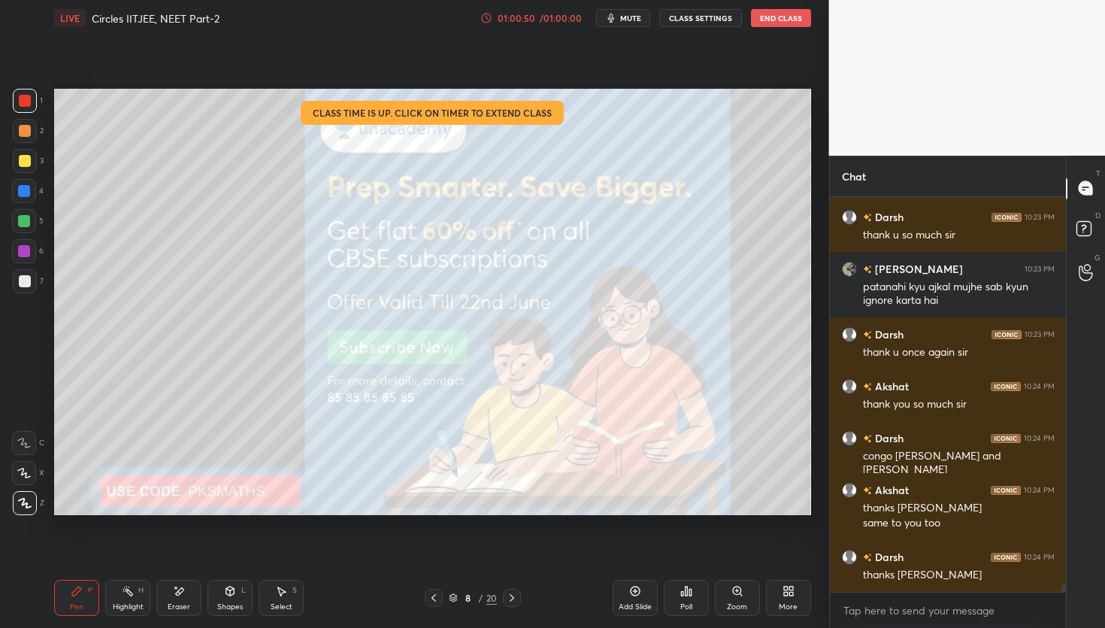
click at [522, 594] on div "8 / 20" at bounding box center [472, 598] width 279 height 18
click at [521, 595] on div "8 / 20" at bounding box center [472, 598] width 279 height 18
click at [522, 593] on div "8 / 20" at bounding box center [472, 598] width 279 height 18
click at [522, 597] on div "8 / 20" at bounding box center [472, 598] width 279 height 18
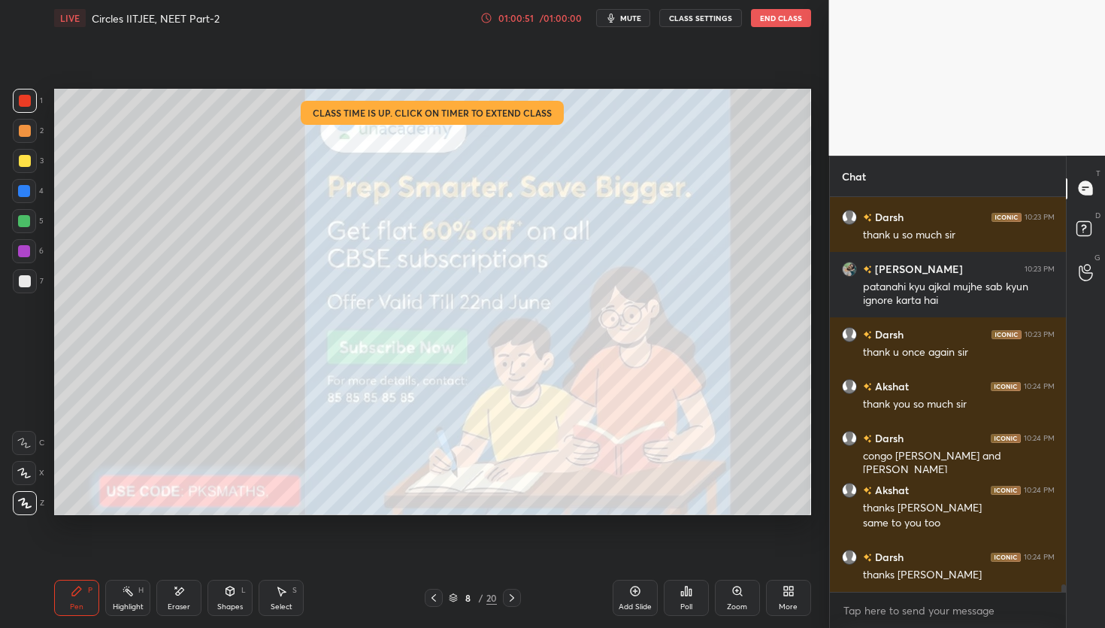
click at [522, 595] on div "8 / 20" at bounding box center [472, 598] width 279 height 18
click at [519, 598] on div at bounding box center [512, 598] width 18 height 18
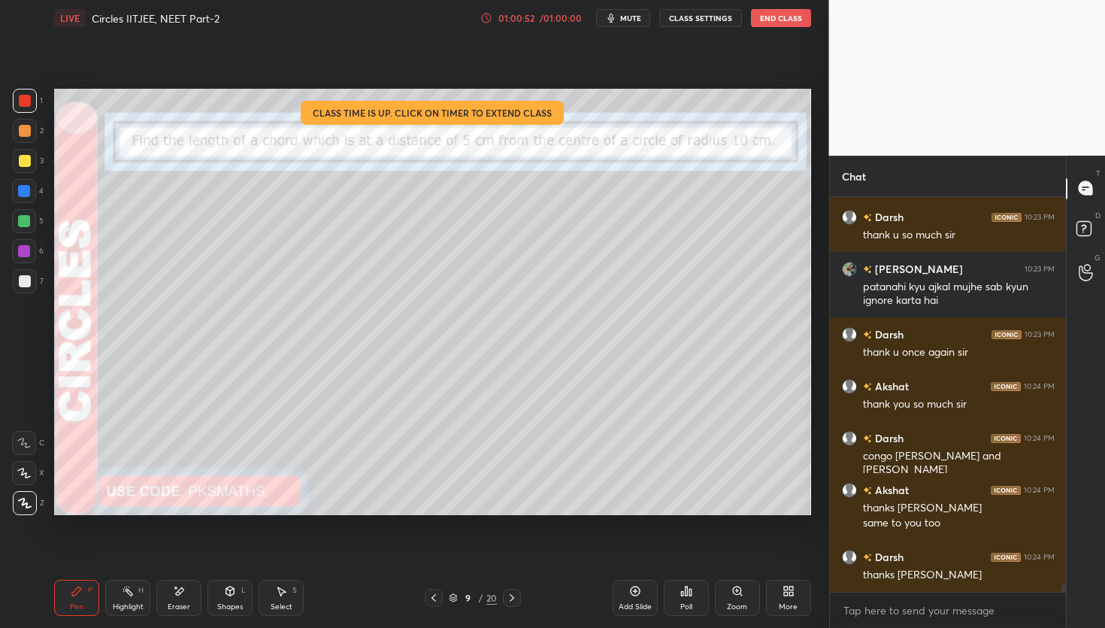
click at [515, 597] on div at bounding box center [512, 598] width 18 height 18
click at [511, 600] on icon at bounding box center [512, 598] width 5 height 8
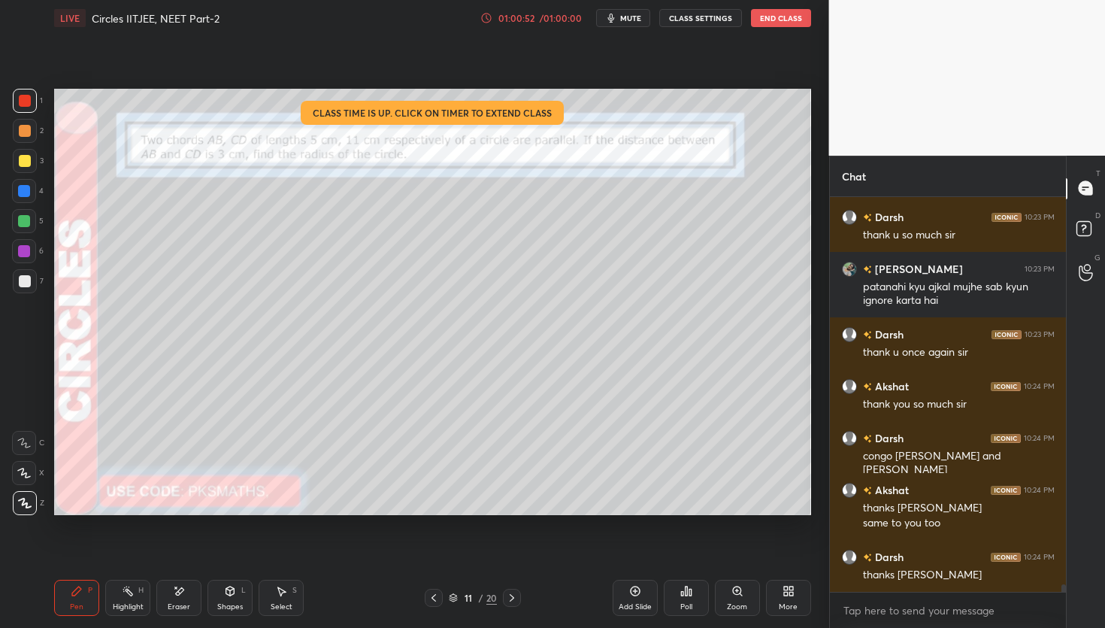
click at [511, 600] on icon at bounding box center [512, 598] width 5 height 8
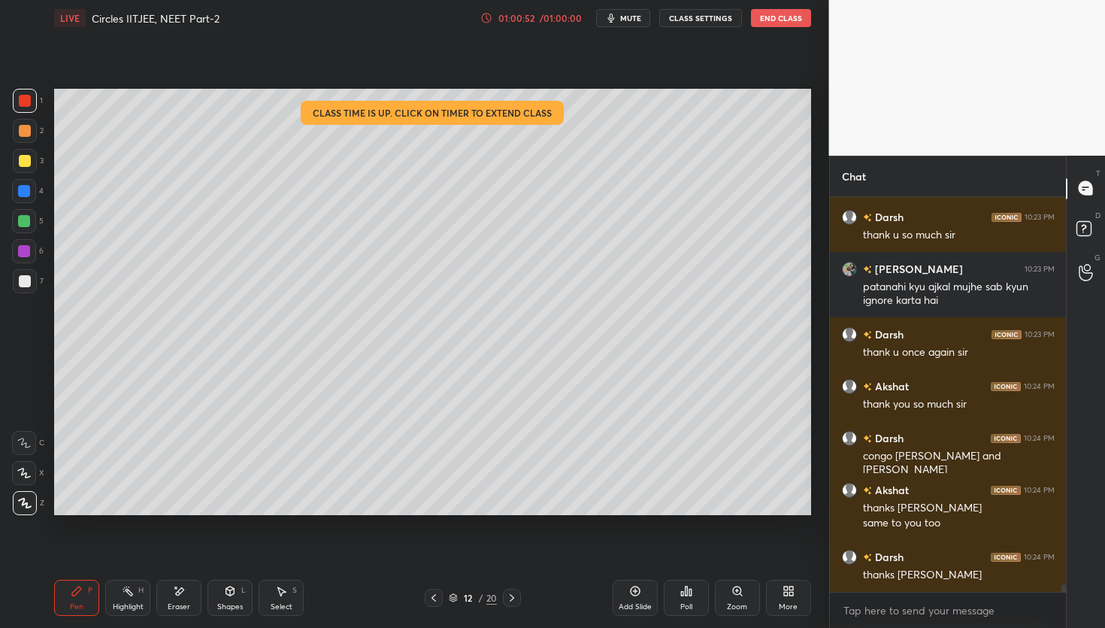
click at [511, 598] on icon at bounding box center [512, 598] width 12 height 12
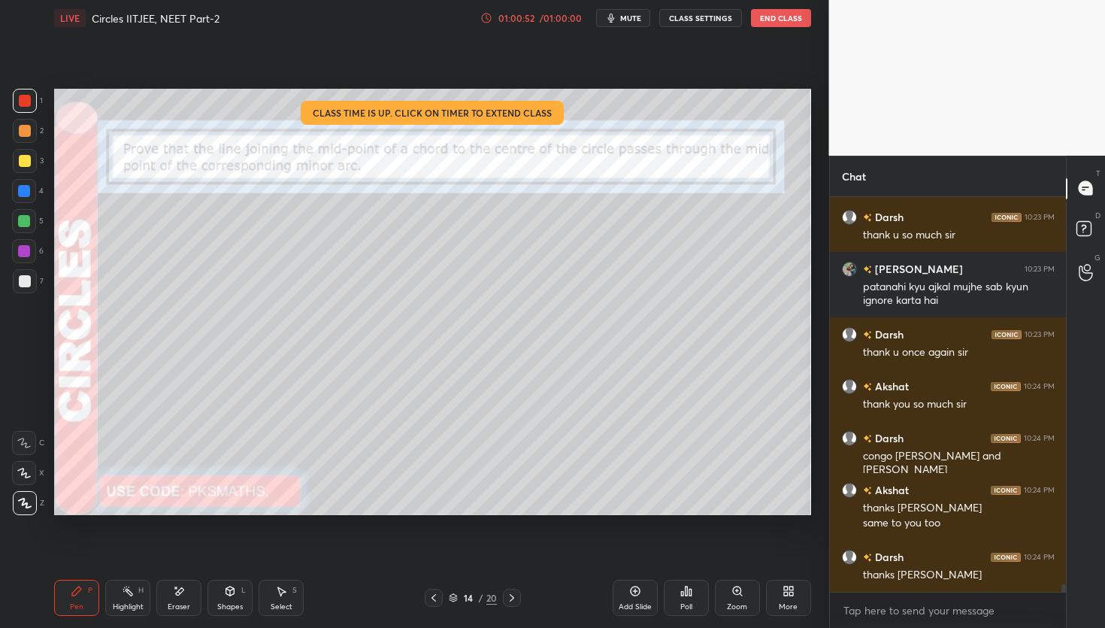
click at [513, 598] on icon at bounding box center [512, 598] width 12 height 12
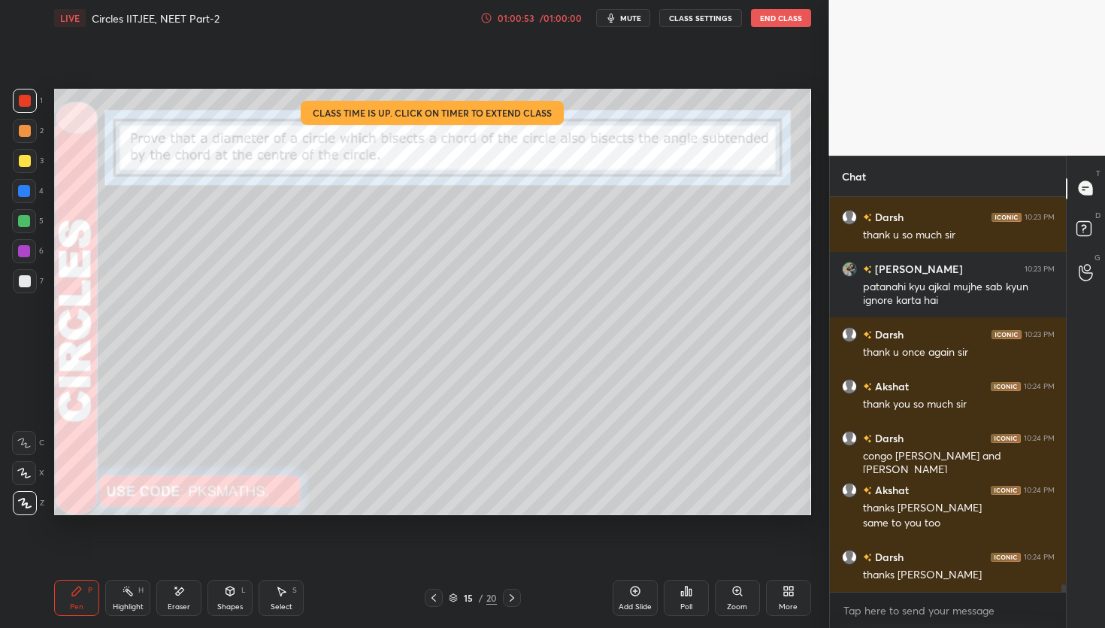
click at [513, 598] on icon at bounding box center [512, 598] width 5 height 8
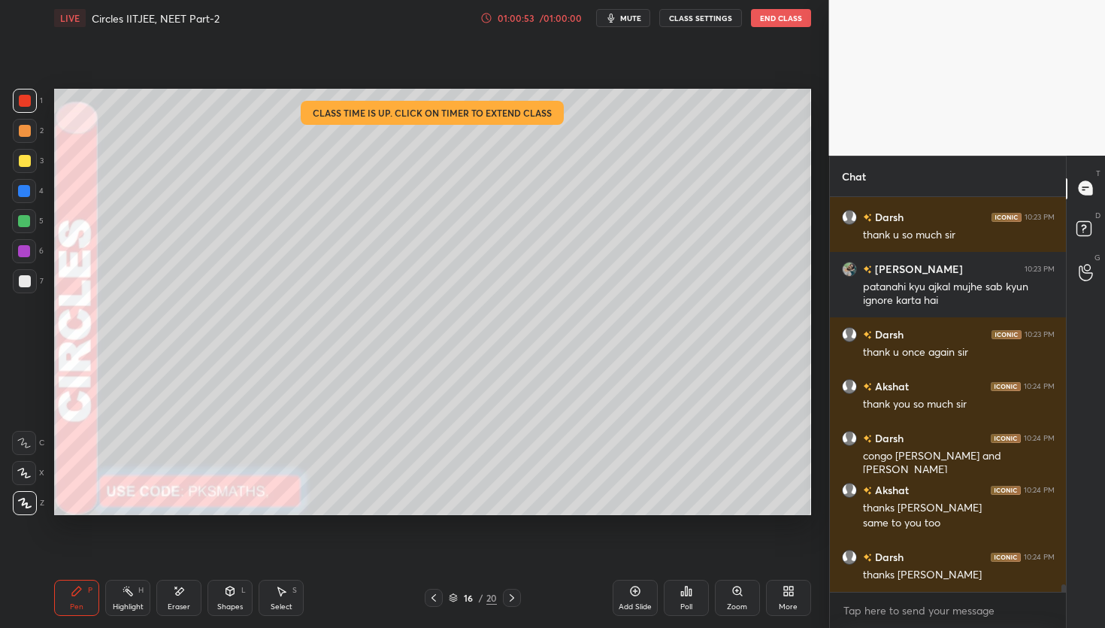
click at [516, 599] on icon at bounding box center [512, 598] width 12 height 12
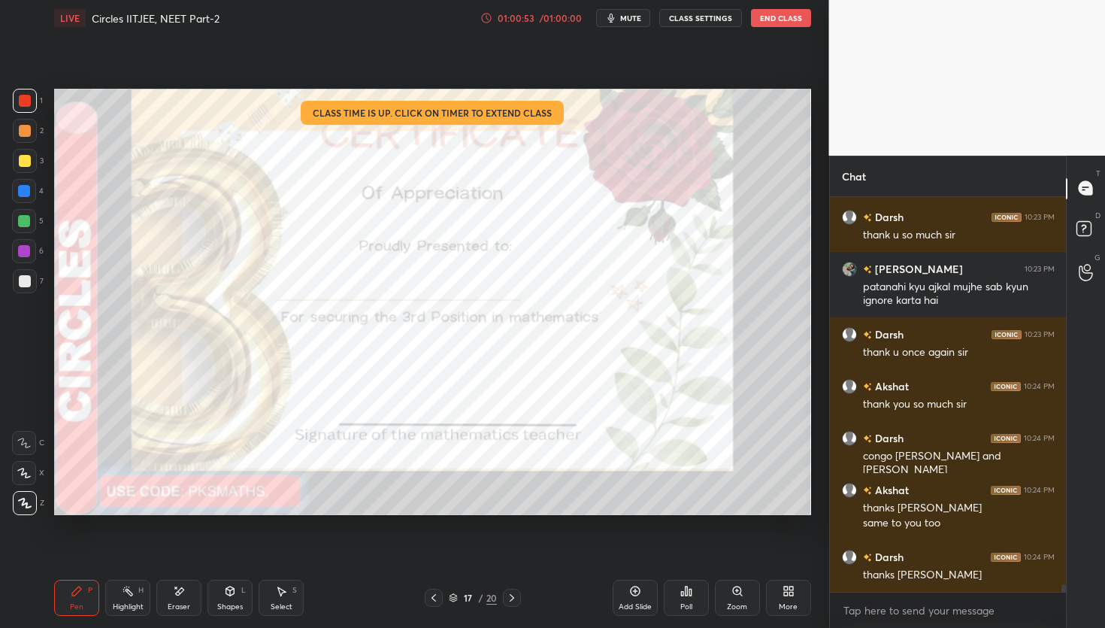
click at [516, 600] on icon at bounding box center [512, 598] width 12 height 12
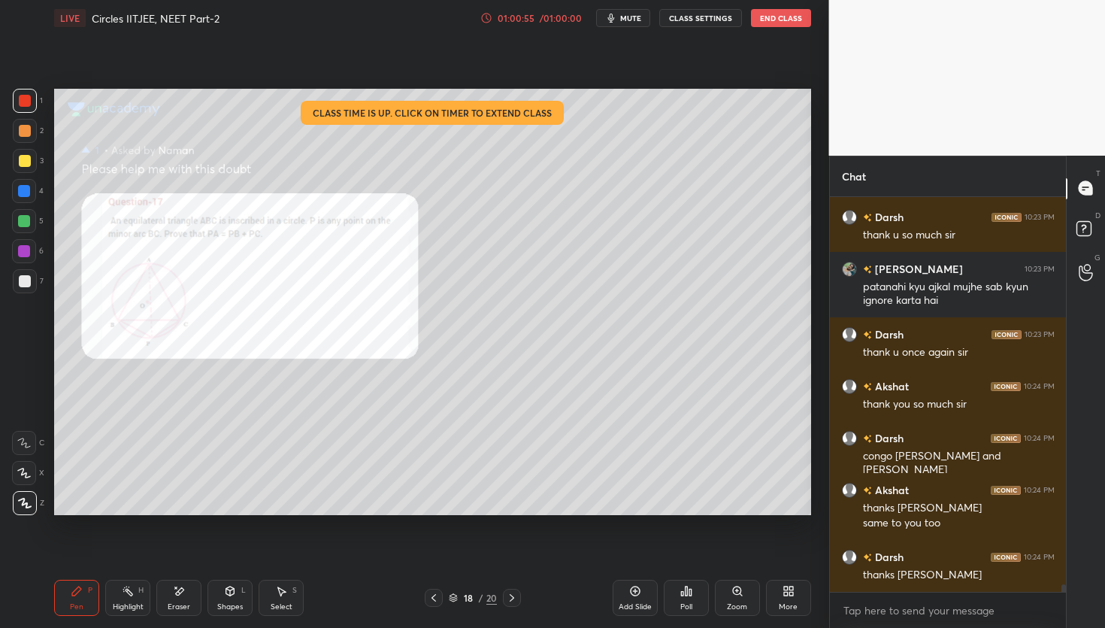
click at [509, 597] on icon at bounding box center [512, 598] width 12 height 12
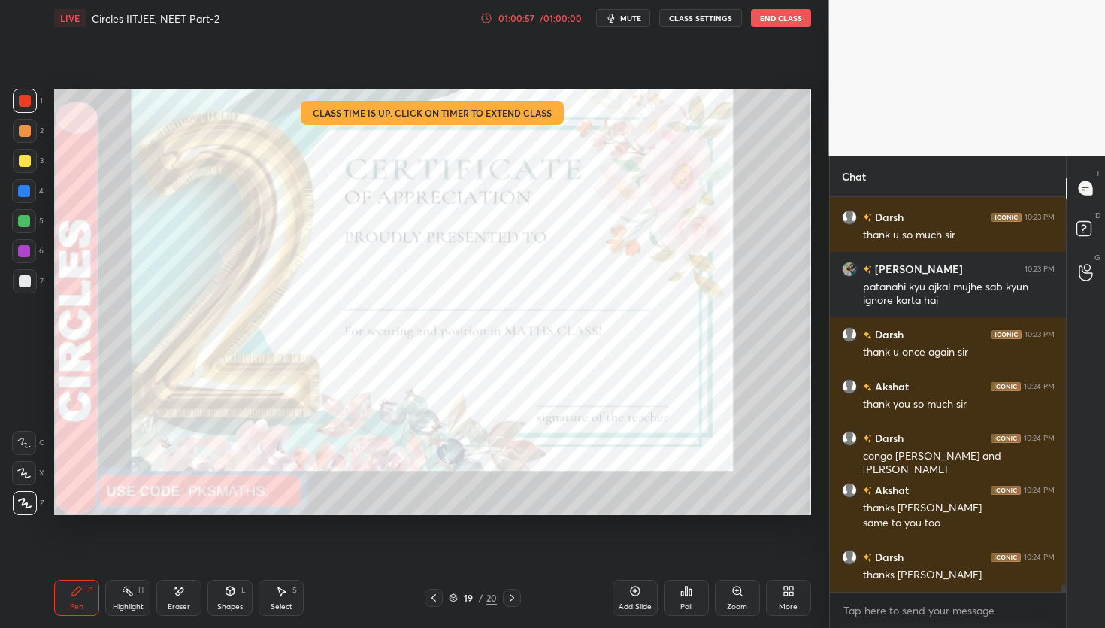
drag, startPoint x: 190, startPoint y: 601, endPoint x: 197, endPoint y: 570, distance: 31.6
click at [190, 601] on div "Eraser" at bounding box center [178, 598] width 45 height 36
click at [69, 601] on div "Pen P" at bounding box center [76, 598] width 45 height 36
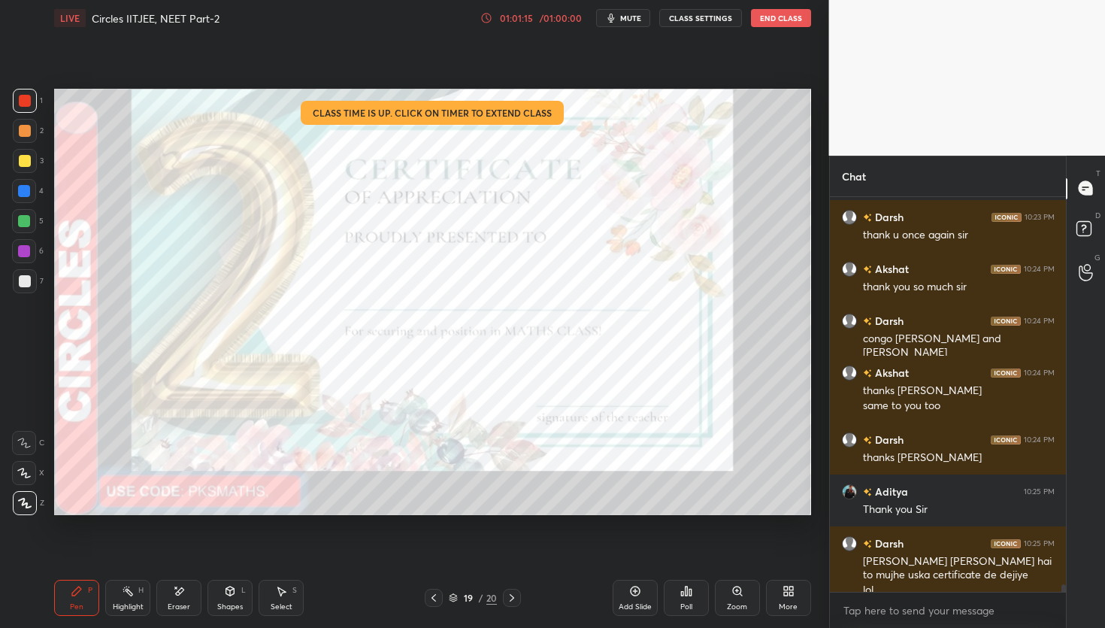
scroll to position [21145, 0]
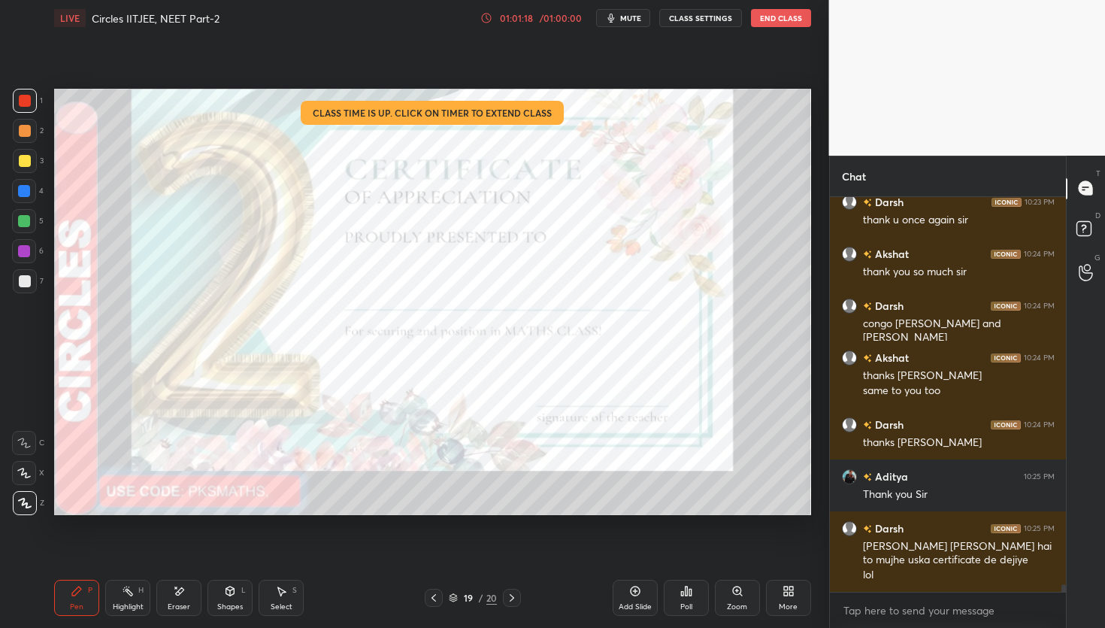
click at [772, 16] on button "End Class" at bounding box center [781, 18] width 60 height 18
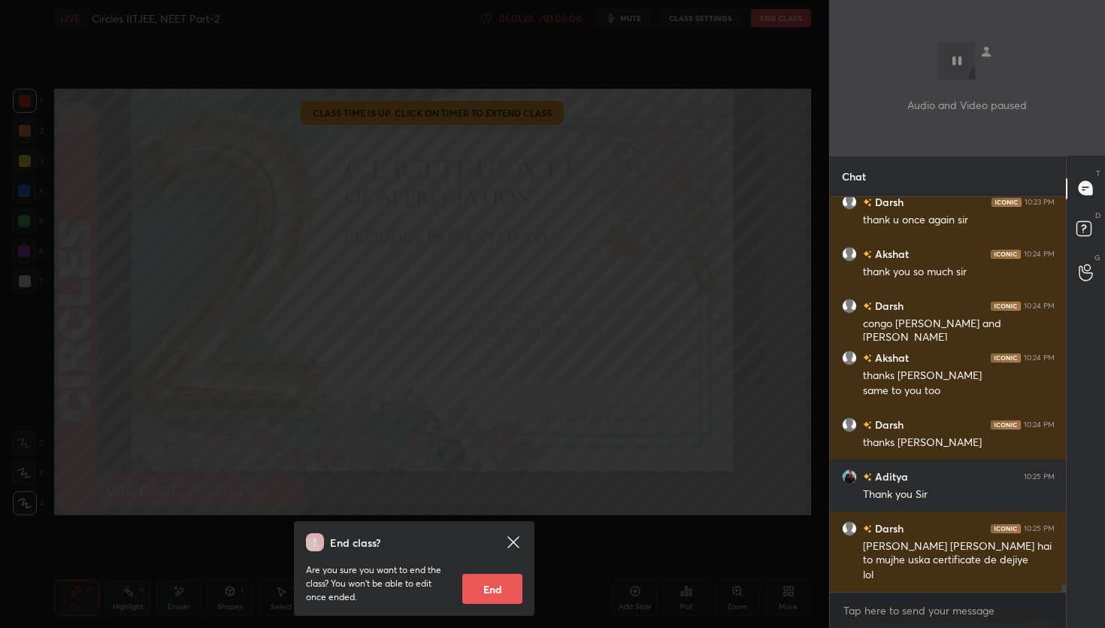
click at [501, 594] on button "End" at bounding box center [492, 589] width 60 height 30
type textarea "x"
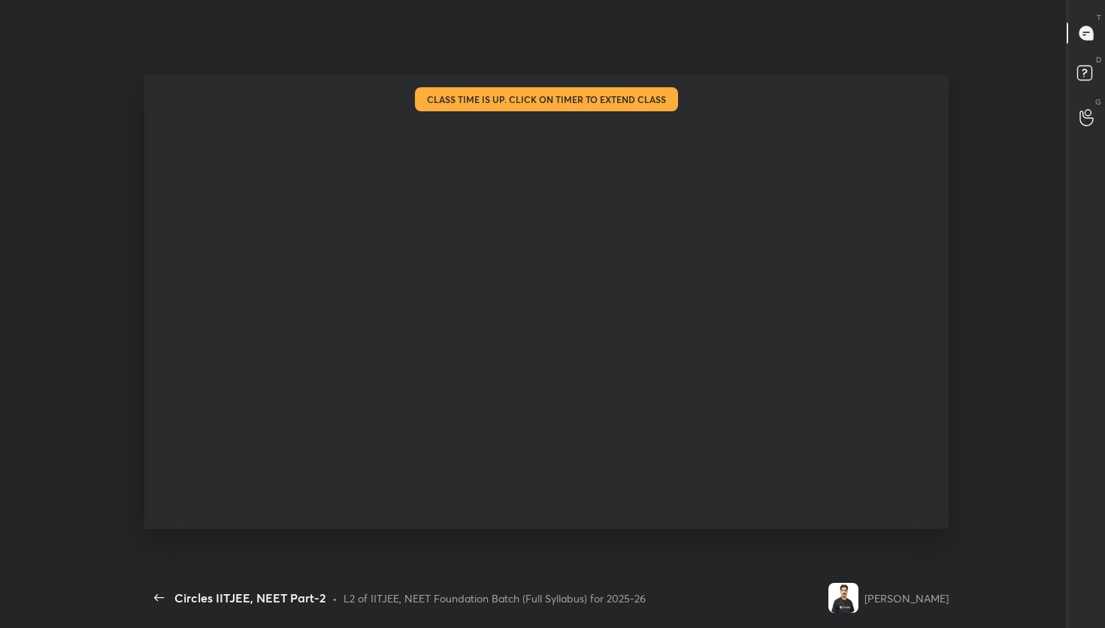
scroll to position [0, 0]
